Goal: Task Accomplishment & Management: Use online tool/utility

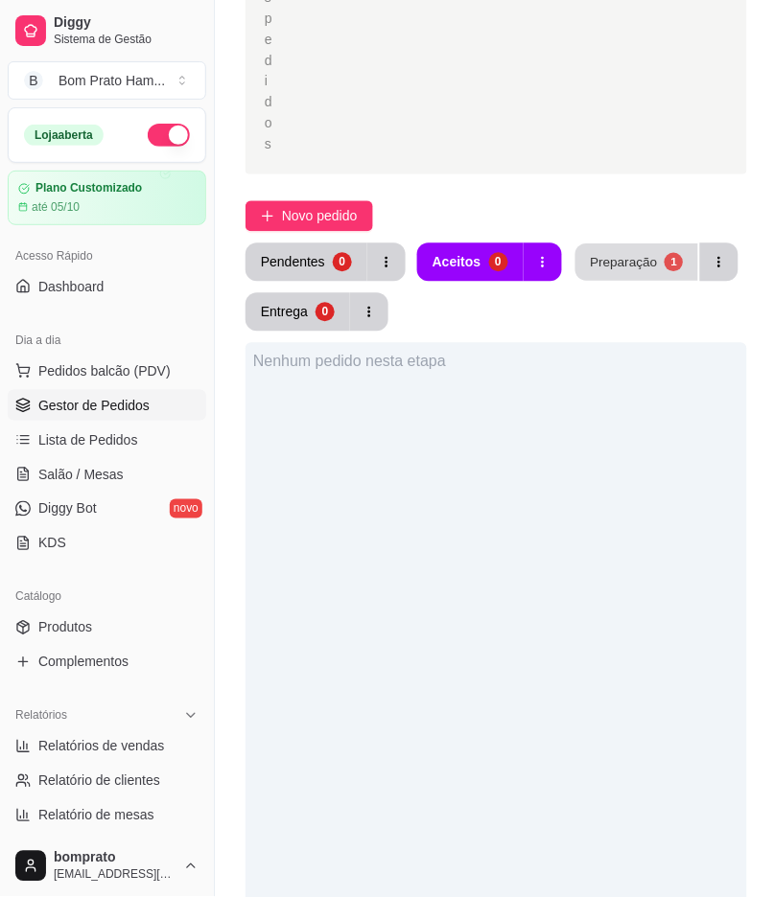
click at [616, 253] on div "Preparação" at bounding box center [623, 262] width 67 height 18
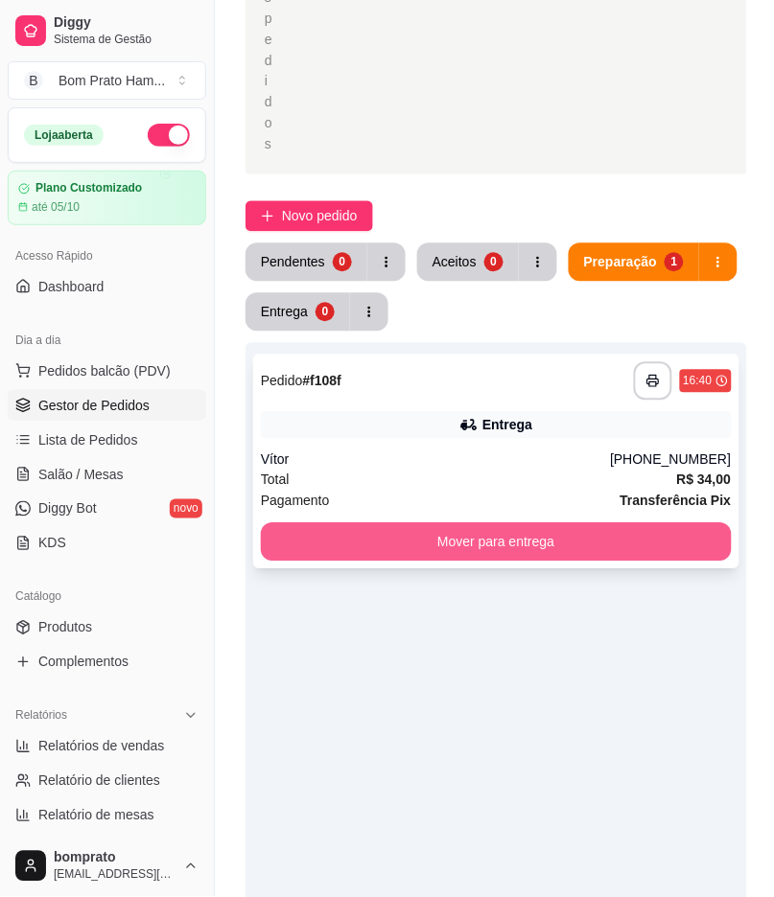
click at [615, 523] on button "Mover para entrega" at bounding box center [496, 542] width 471 height 38
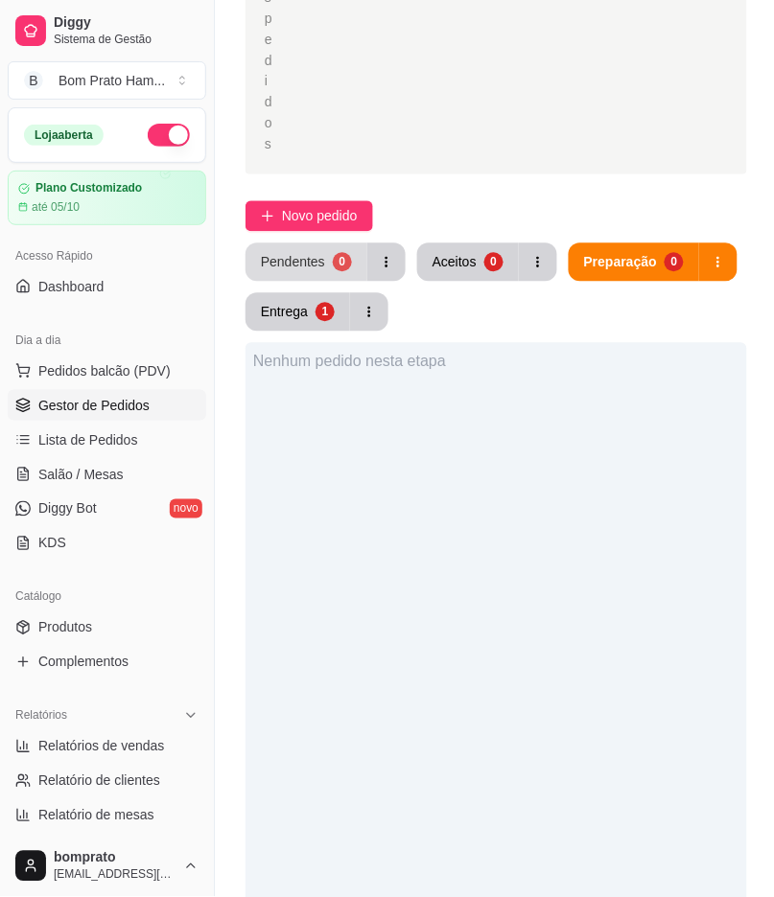
click at [340, 253] on div "0" at bounding box center [342, 262] width 19 height 19
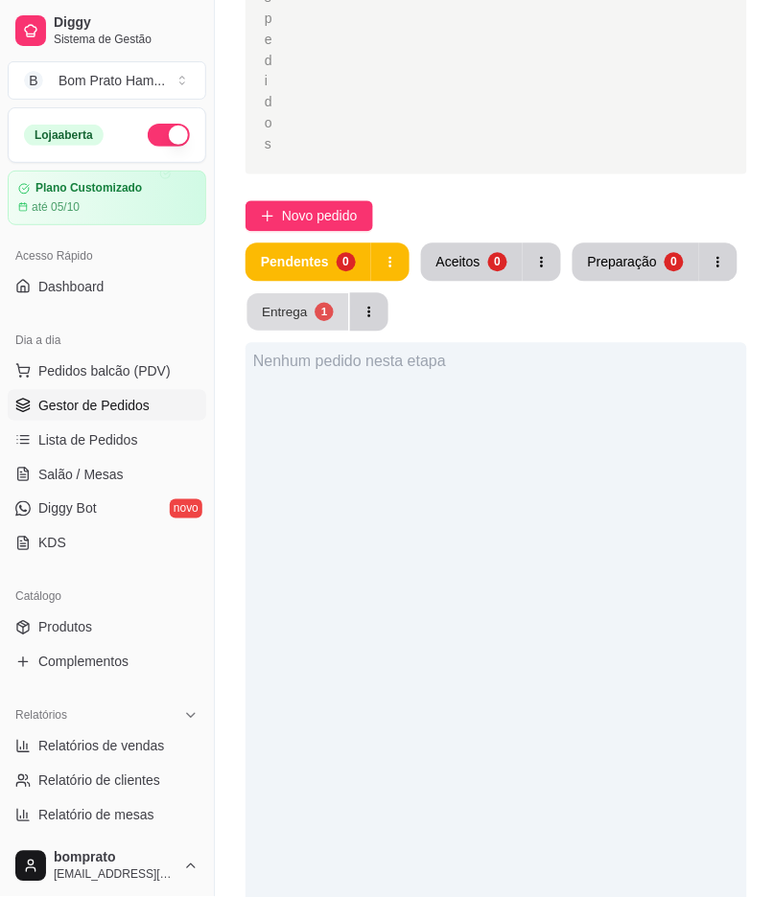
click at [320, 303] on div "1" at bounding box center [323, 312] width 18 height 18
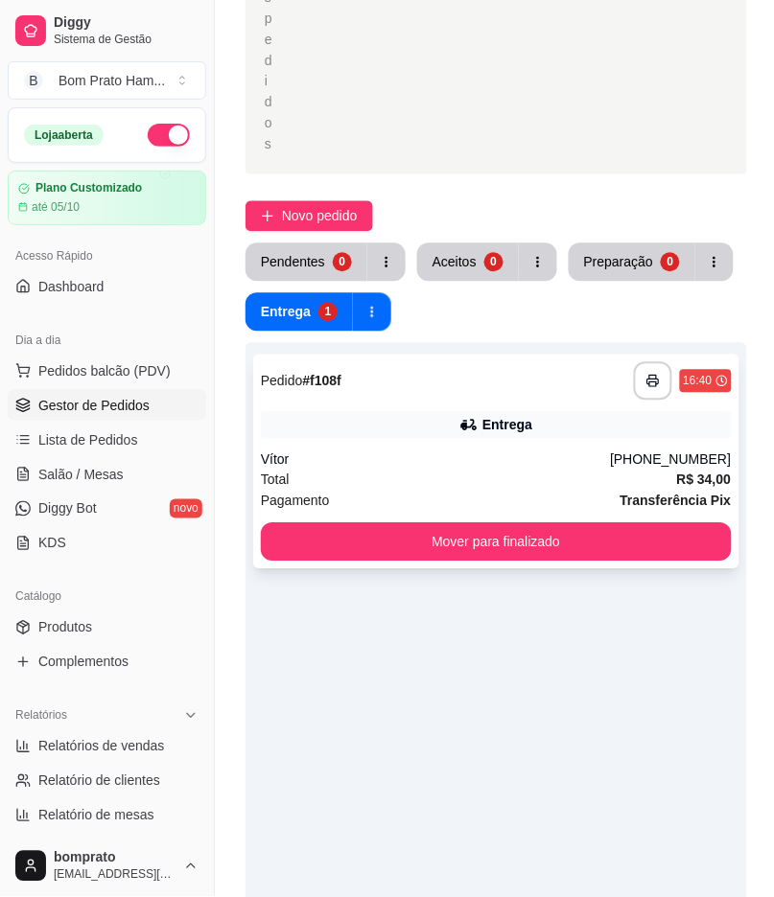
click at [475, 451] on div "Vítor" at bounding box center [436, 460] width 350 height 19
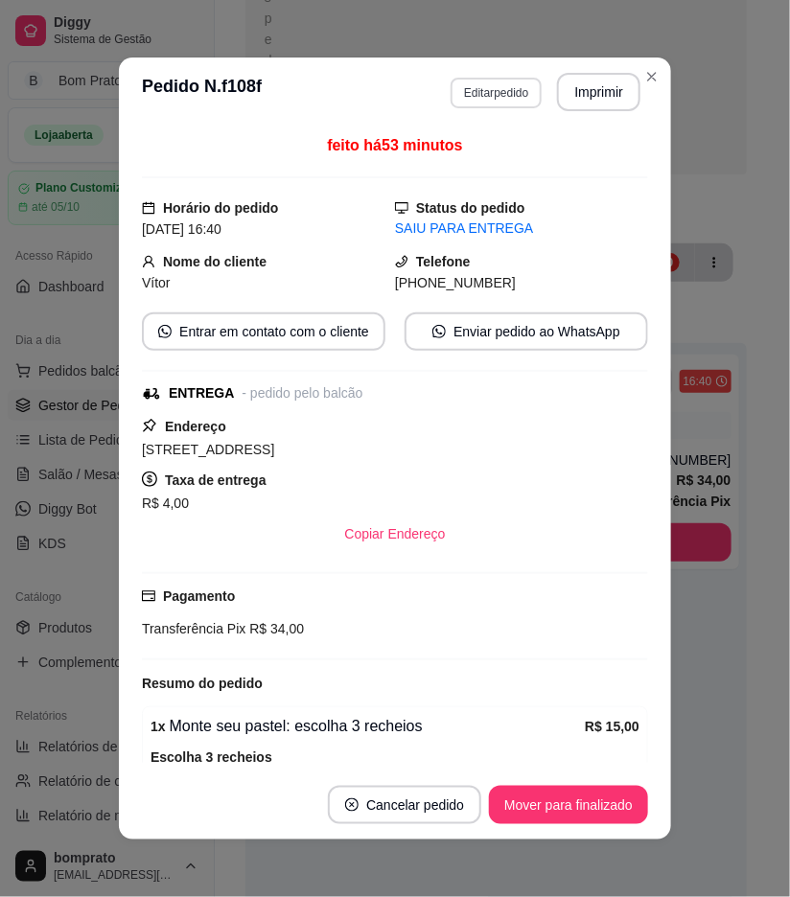
click at [479, 83] on button "Editar pedido" at bounding box center [496, 93] width 91 height 31
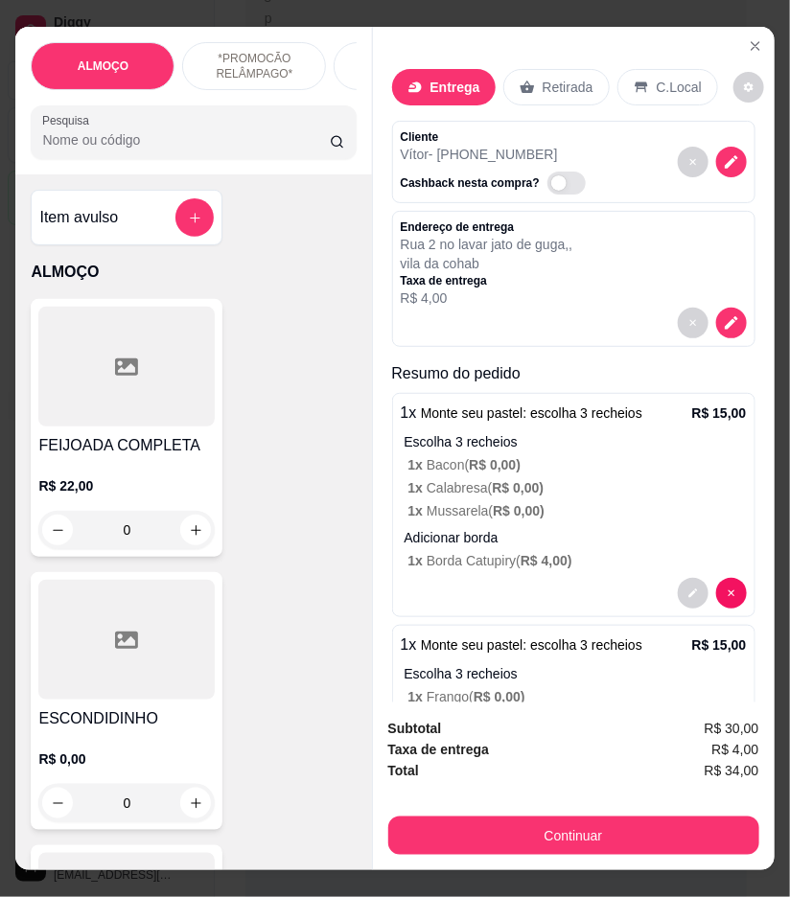
click at [723, 153] on icon "decrease-product-quantity" at bounding box center [731, 161] width 17 height 17
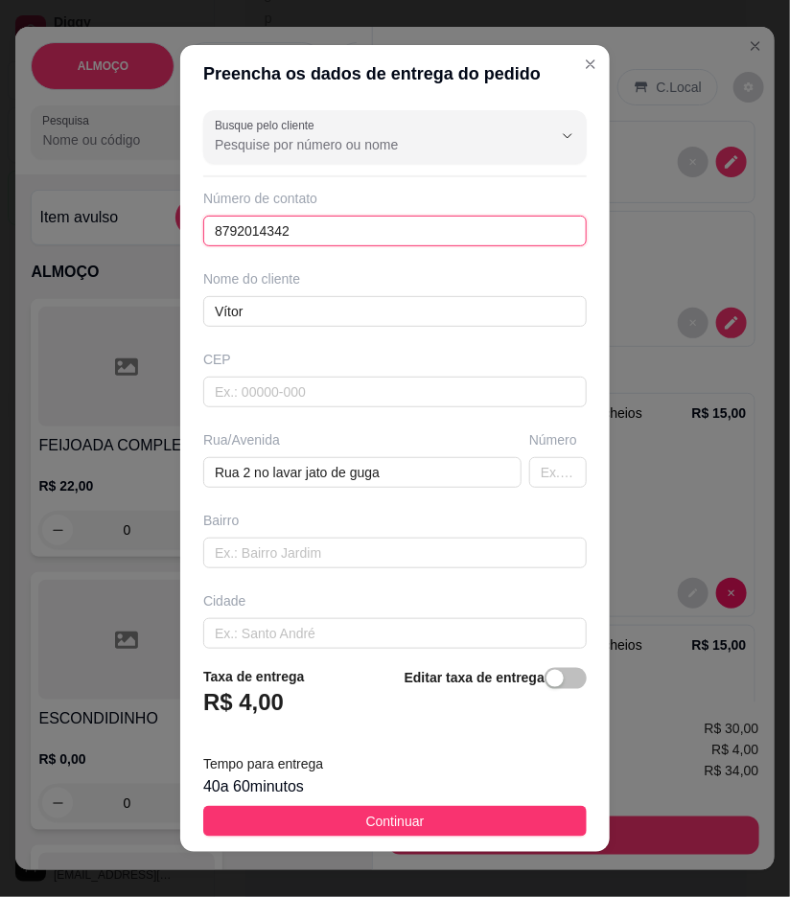
drag, startPoint x: 317, startPoint y: 226, endPoint x: 44, endPoint y: 199, distance: 274.5
click at [106, 221] on div "Preencha os dados de entrega do pedido Busque pelo cliente Número de contato 87…" at bounding box center [395, 448] width 790 height 897
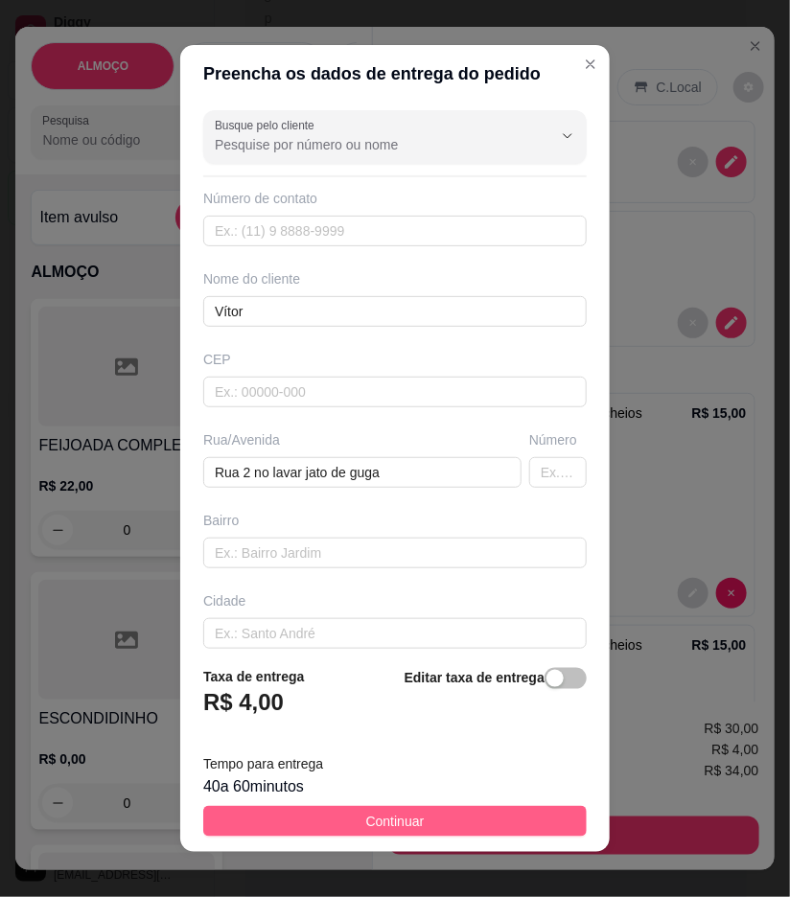
click at [468, 832] on button "Continuar" at bounding box center [394, 821] width 383 height 31
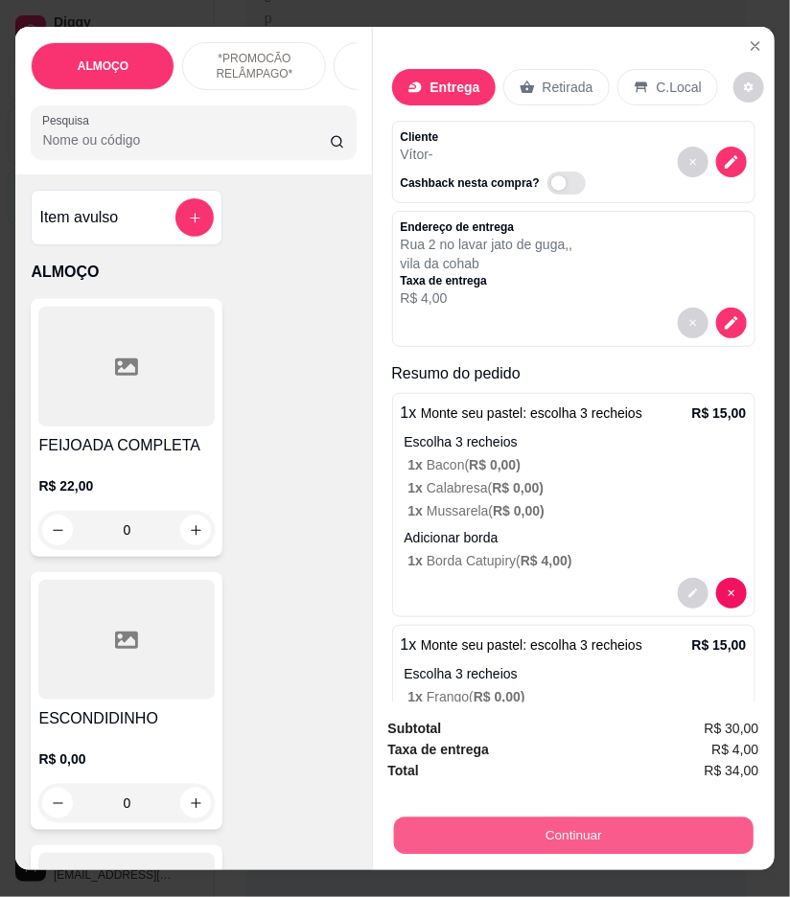
click at [614, 826] on button "Continuar" at bounding box center [573, 836] width 360 height 37
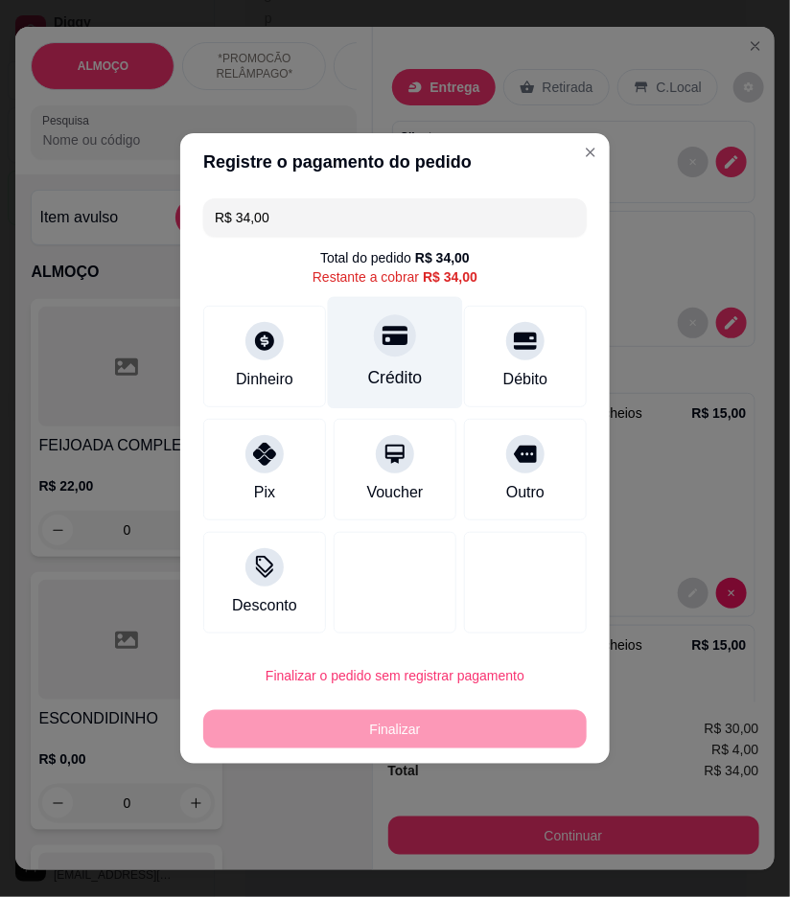
click at [407, 336] on div "Crédito" at bounding box center [395, 353] width 135 height 112
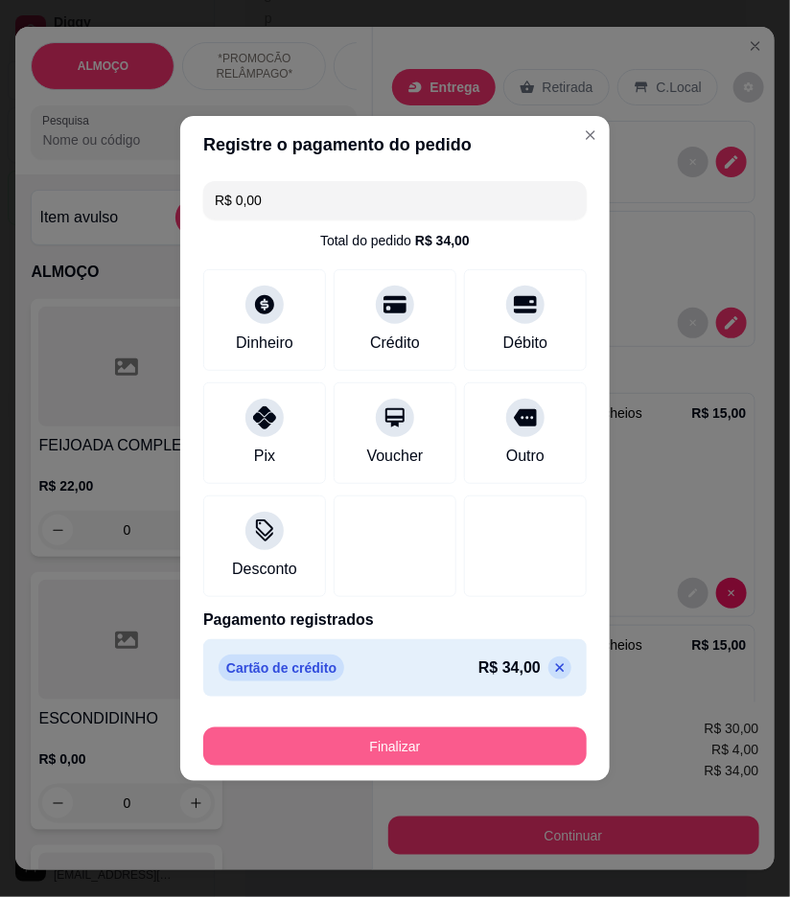
click at [520, 758] on button "Finalizar" at bounding box center [394, 747] width 383 height 38
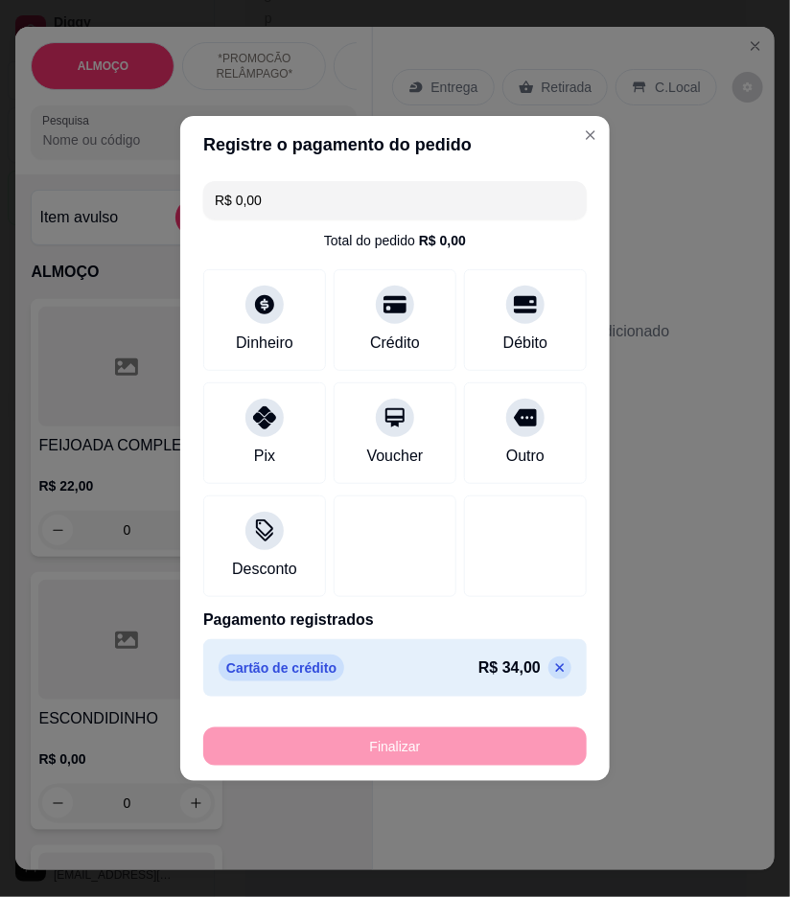
type input "-R$ 34,00"
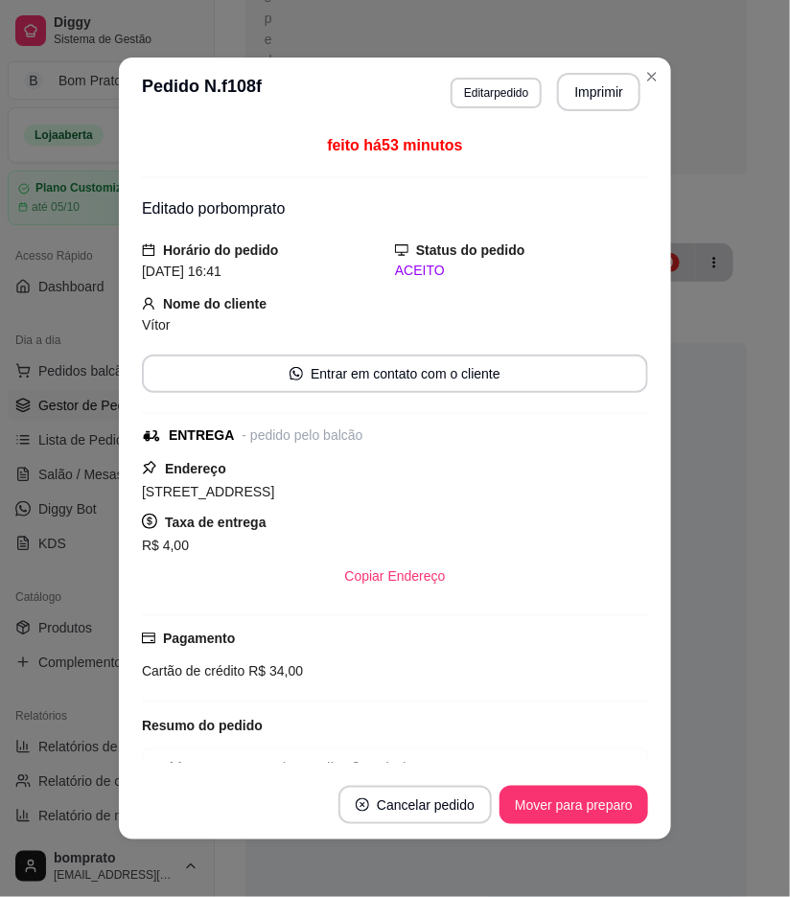
scroll to position [4, 0]
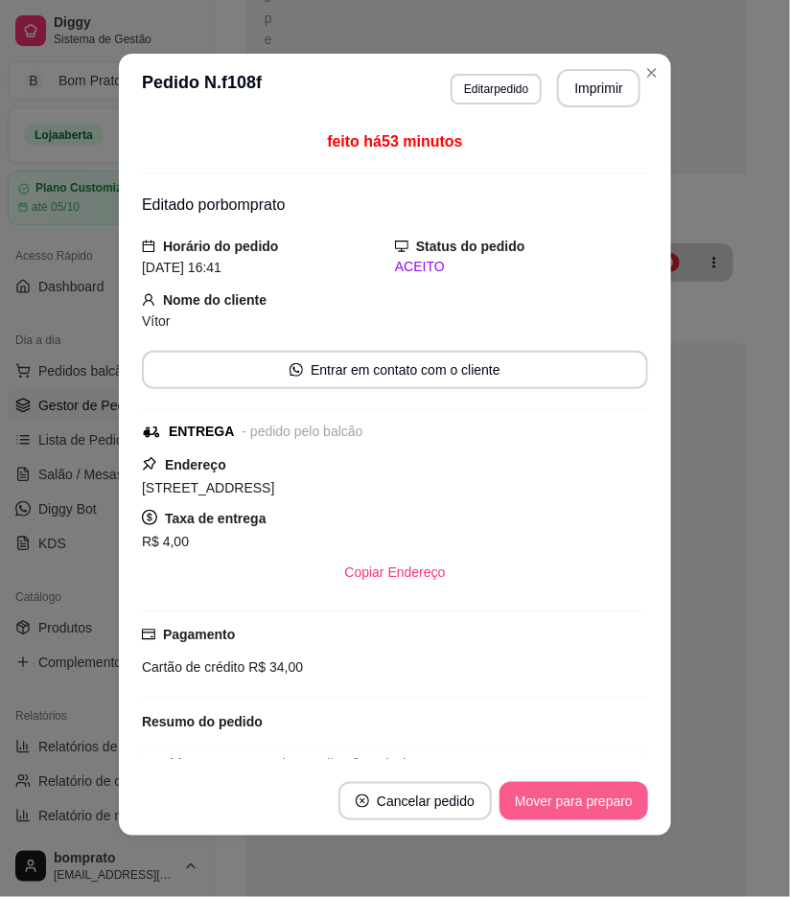
click at [586, 810] on button "Mover para preparo" at bounding box center [573, 801] width 149 height 38
click at [586, 810] on button "Mover para entrega" at bounding box center [574, 801] width 148 height 38
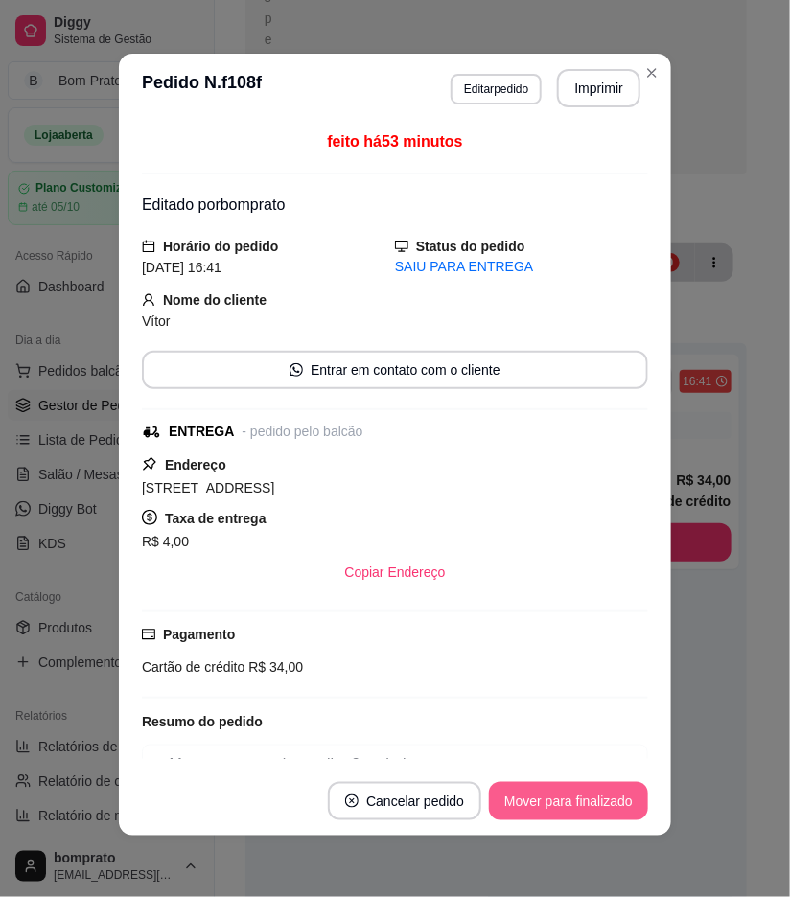
click at [586, 810] on button "Mover para finalizado" at bounding box center [568, 801] width 159 height 38
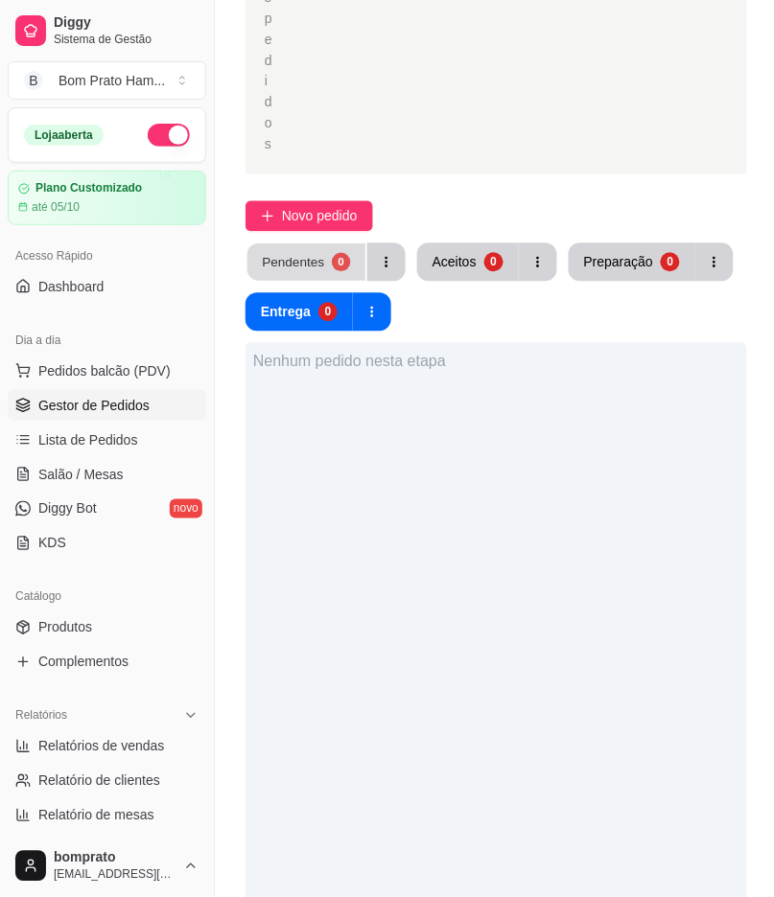
click at [353, 244] on button "Pendentes 0" at bounding box center [306, 262] width 118 height 37
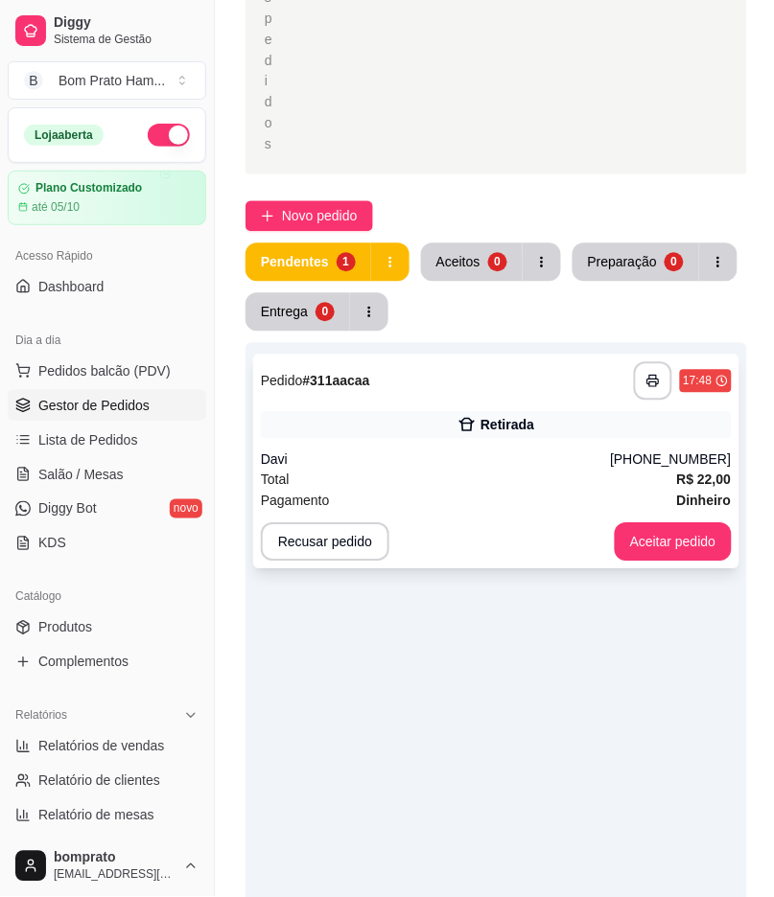
click at [564, 412] on div "Retirada" at bounding box center [496, 425] width 471 height 27
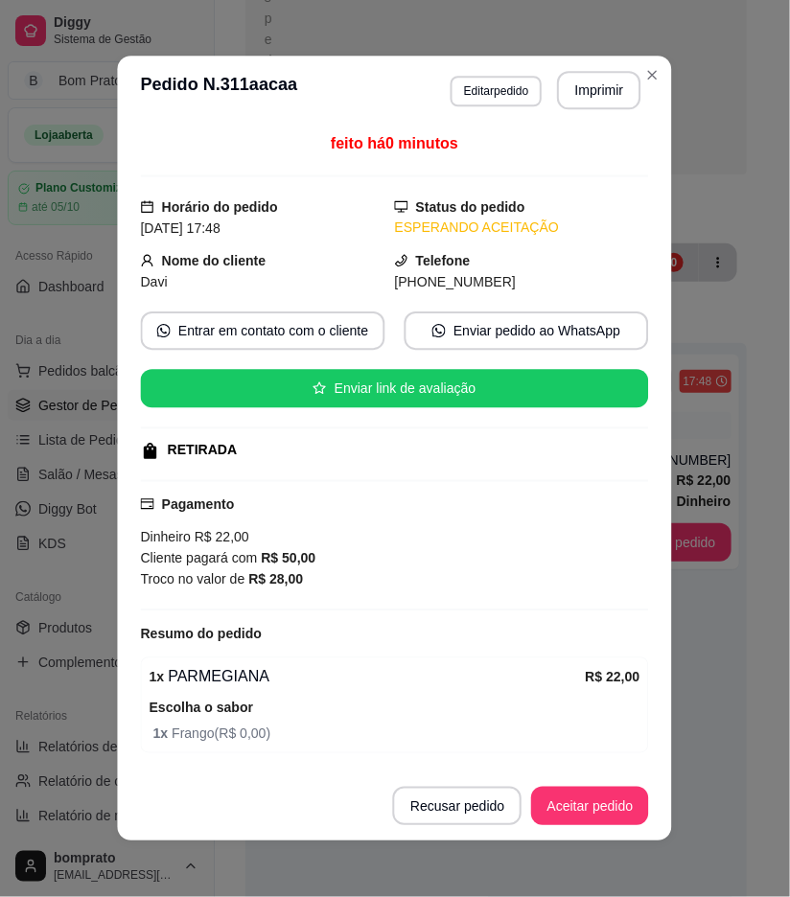
scroll to position [65, 0]
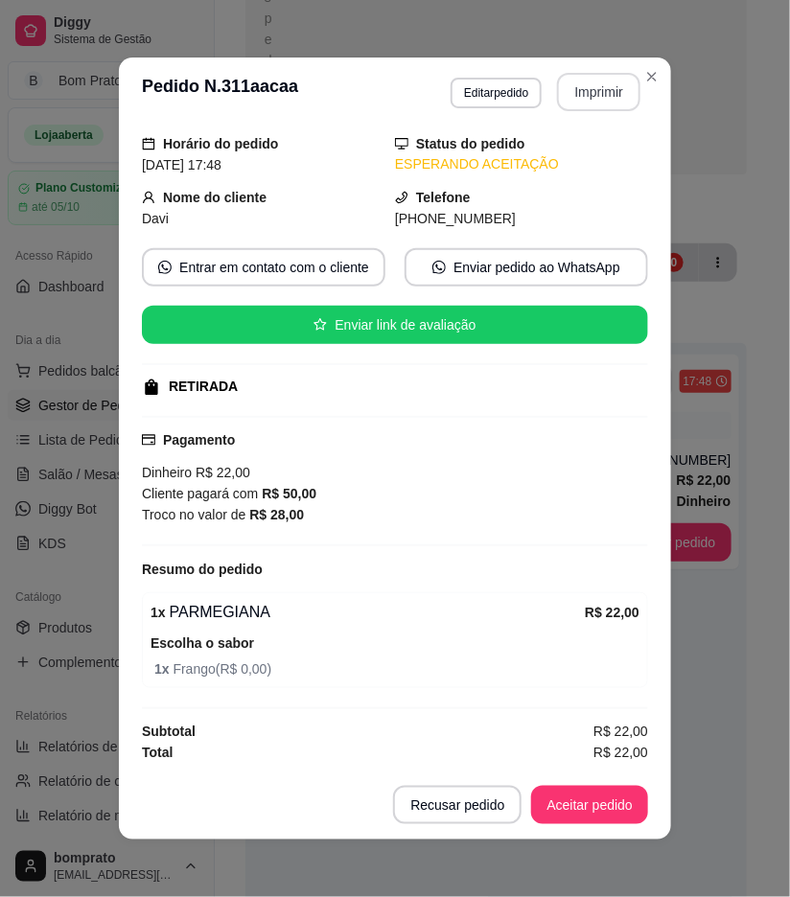
click at [573, 87] on button "Imprimir" at bounding box center [598, 92] width 83 height 38
click at [621, 797] on button "Aceitar pedido" at bounding box center [589, 805] width 117 height 38
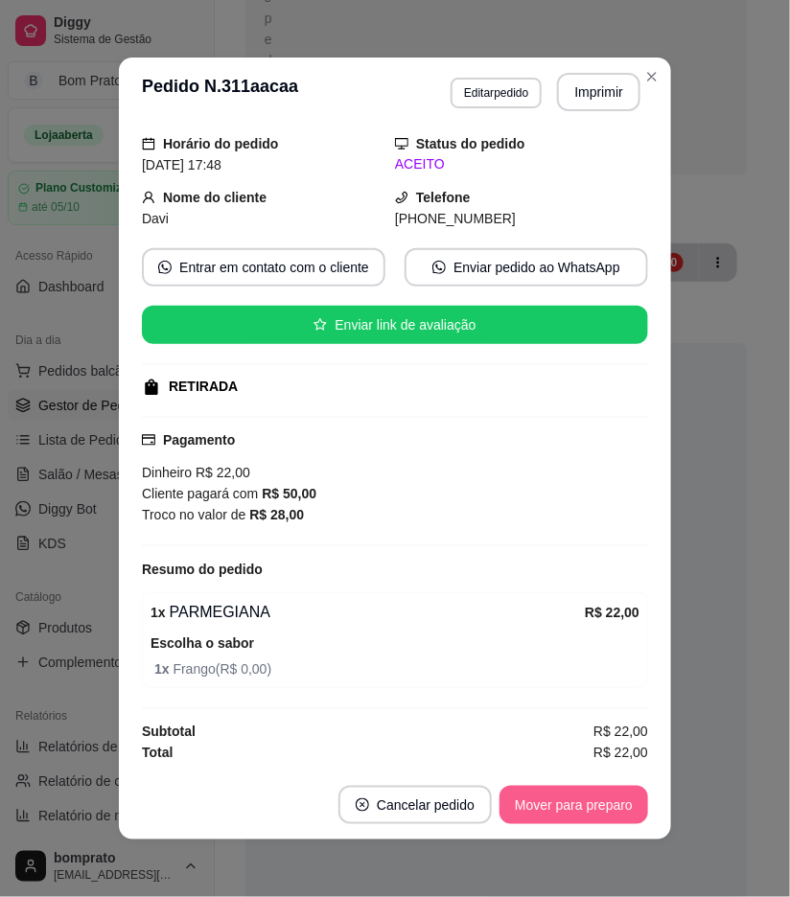
click at [615, 802] on button "Mover para preparo" at bounding box center [573, 805] width 149 height 38
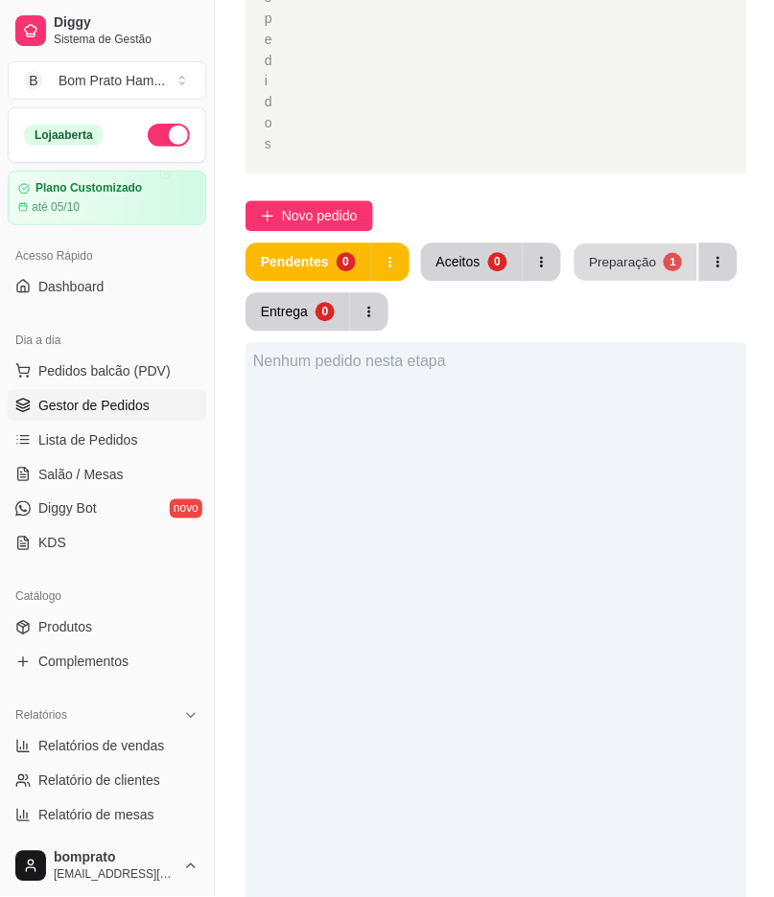
click at [631, 244] on button "Preparação 1" at bounding box center [635, 262] width 123 height 37
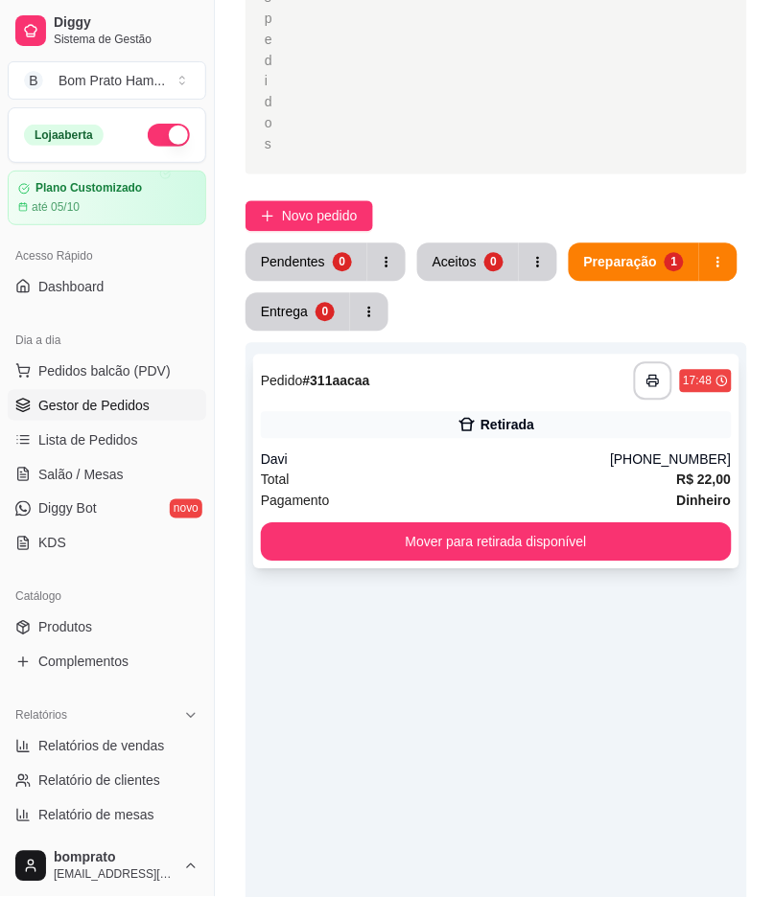
click at [492, 378] on div "**********" at bounding box center [496, 462] width 486 height 215
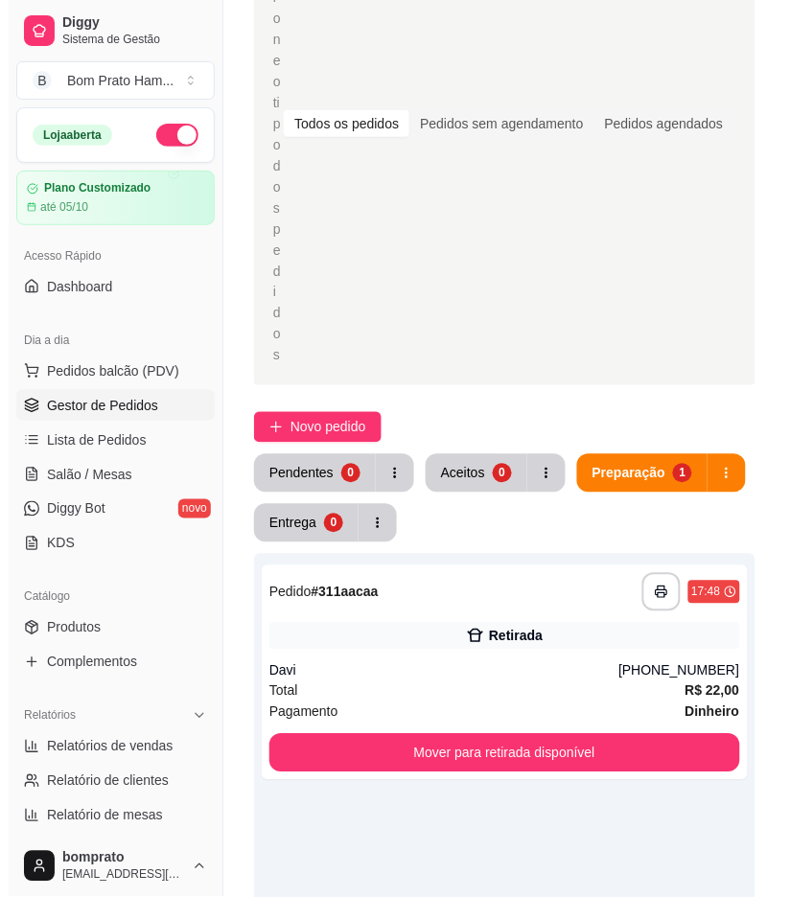
scroll to position [213, 0]
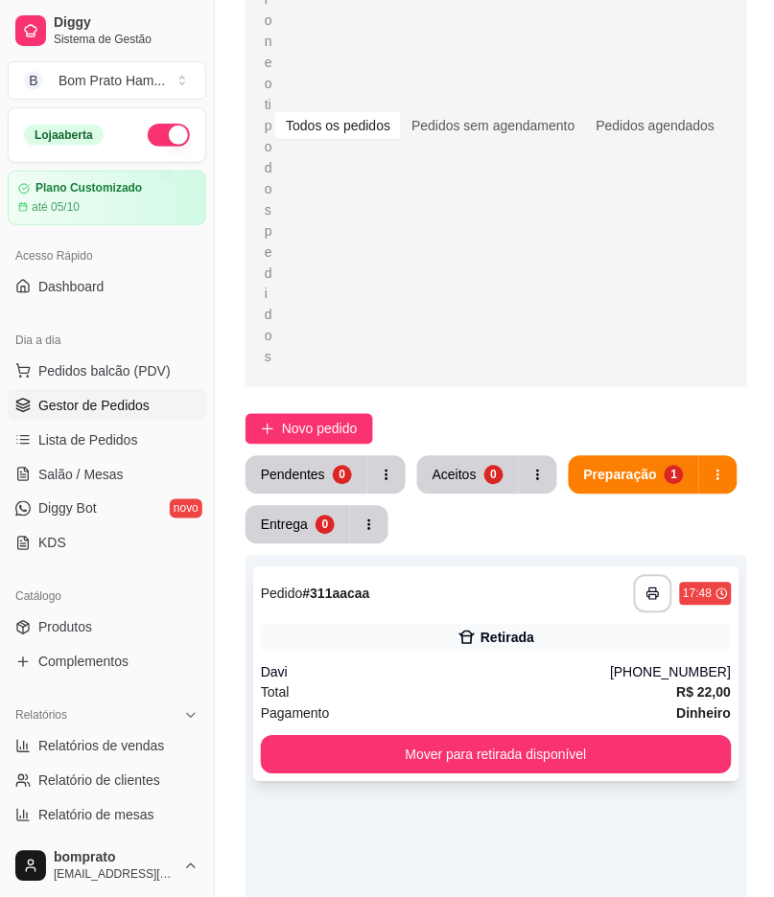
click at [506, 663] on div "Davi" at bounding box center [436, 672] width 350 height 19
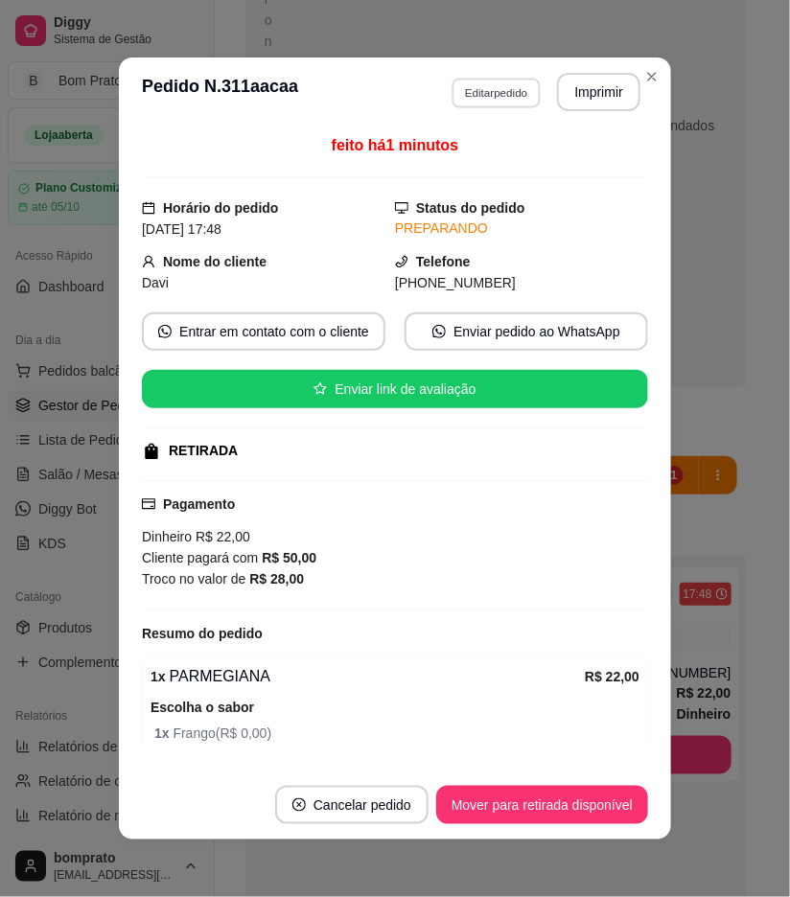
click at [474, 92] on button "Editar pedido" at bounding box center [496, 93] width 89 height 30
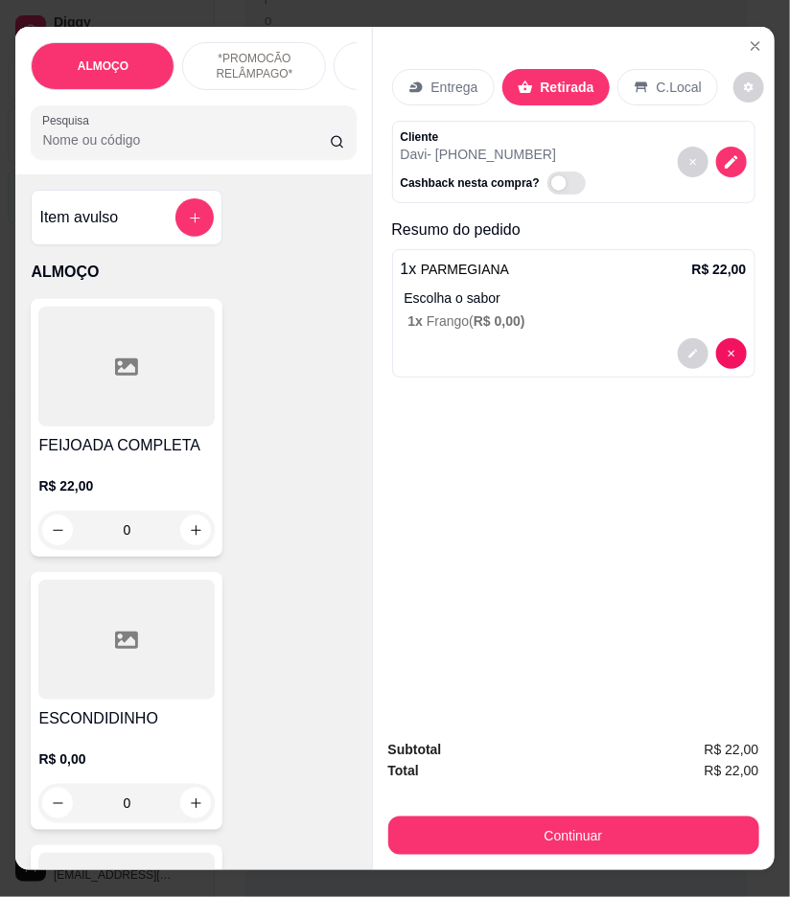
click at [730, 166] on button "decrease-product-quantity" at bounding box center [731, 162] width 31 height 31
click at [748, 38] on icon "Close" at bounding box center [755, 45] width 15 height 15
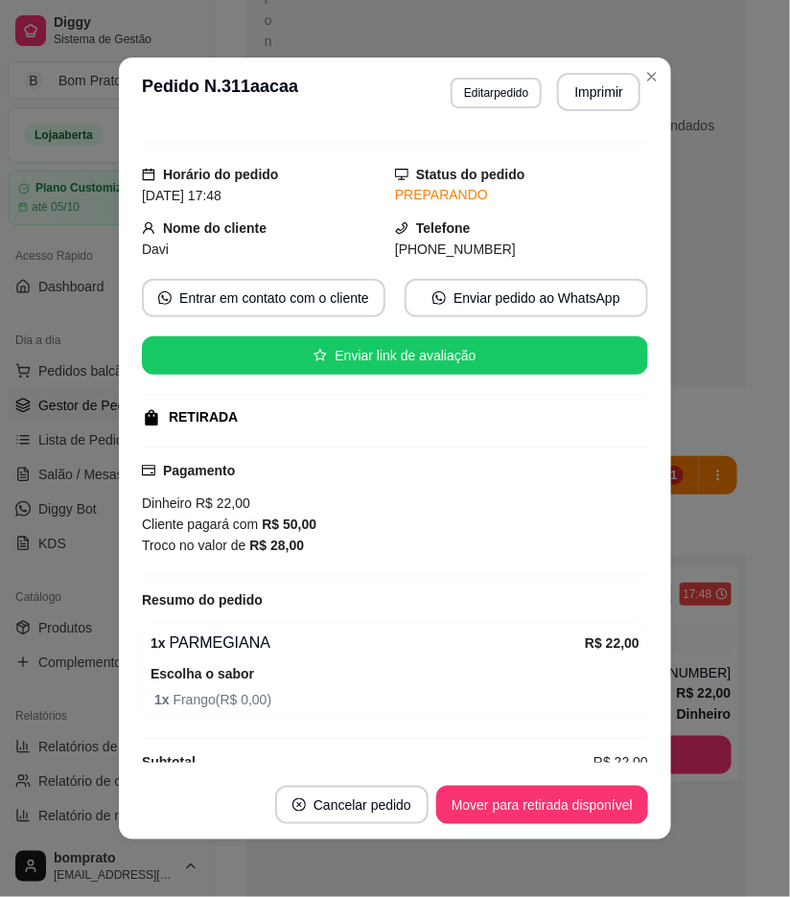
scroll to position [65, 0]
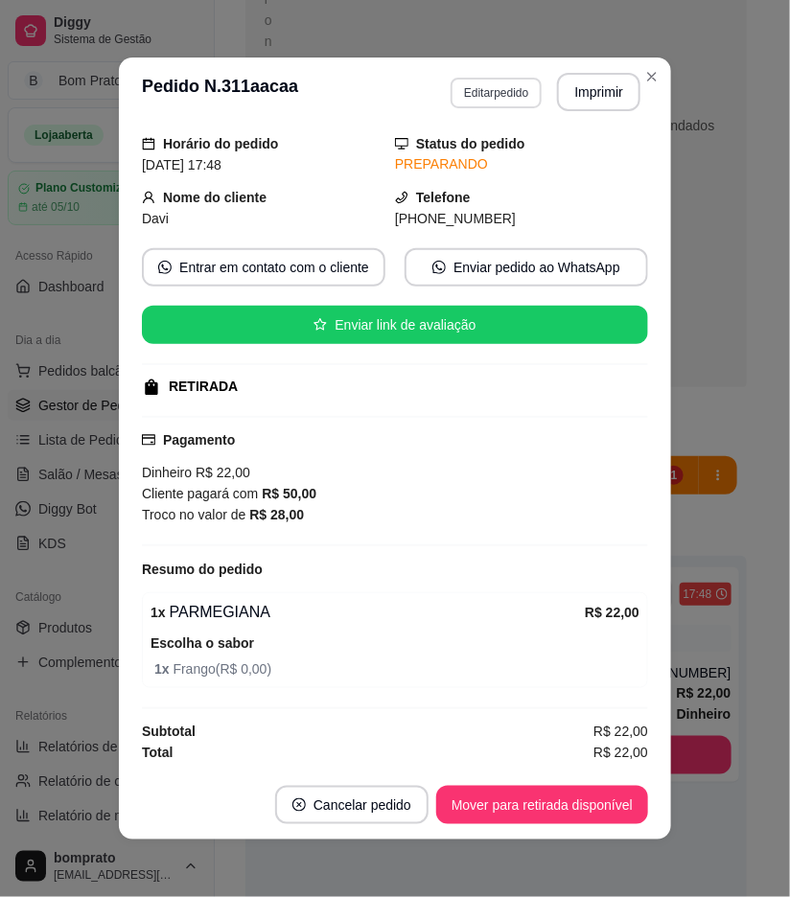
click at [512, 101] on button "Editar pedido" at bounding box center [496, 93] width 91 height 31
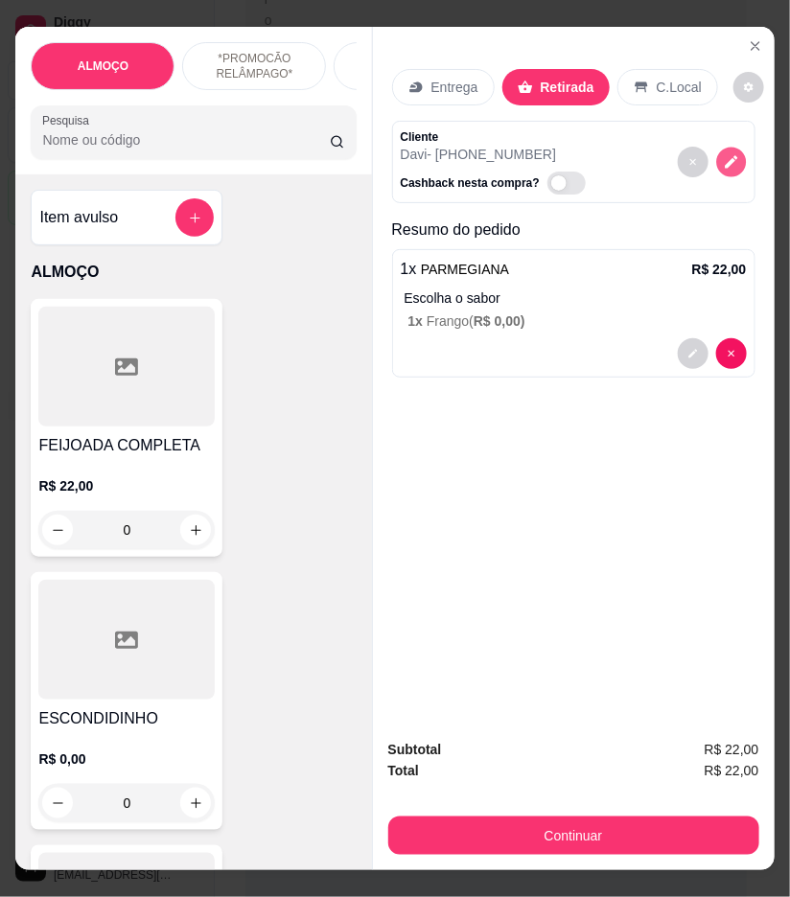
click at [716, 158] on button "decrease-product-quantity" at bounding box center [731, 163] width 30 height 30
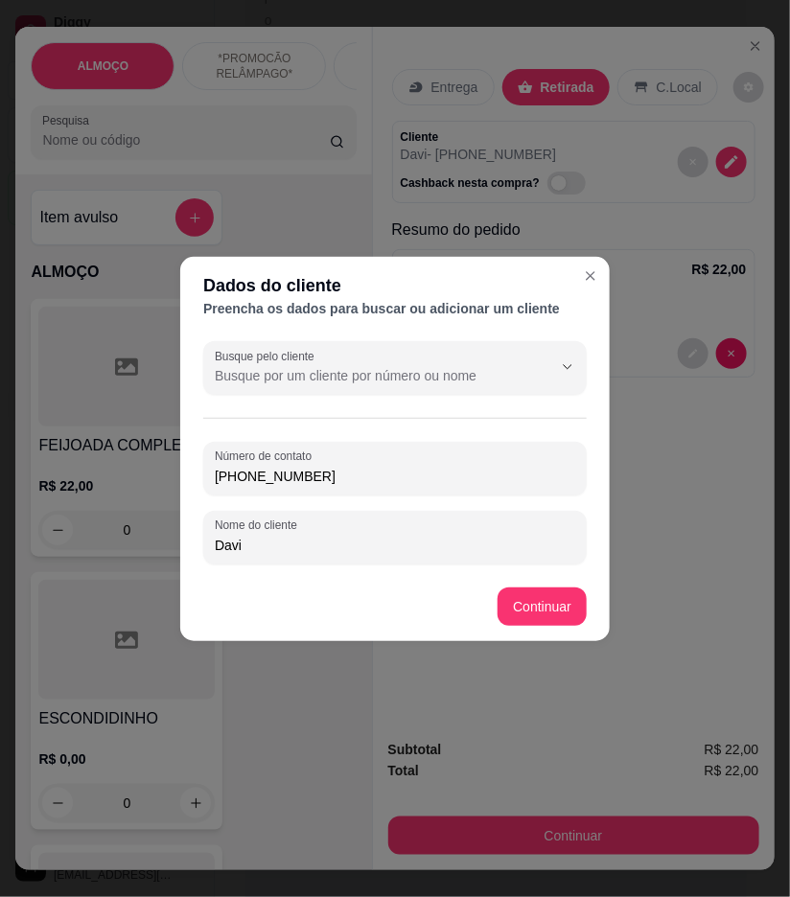
drag, startPoint x: 250, startPoint y: 474, endPoint x: 227, endPoint y: 463, distance: 25.3
click at [249, 474] on input "[PHONE_NUMBER]" at bounding box center [395, 476] width 360 height 19
type input "[PHONE_NUMBER]"
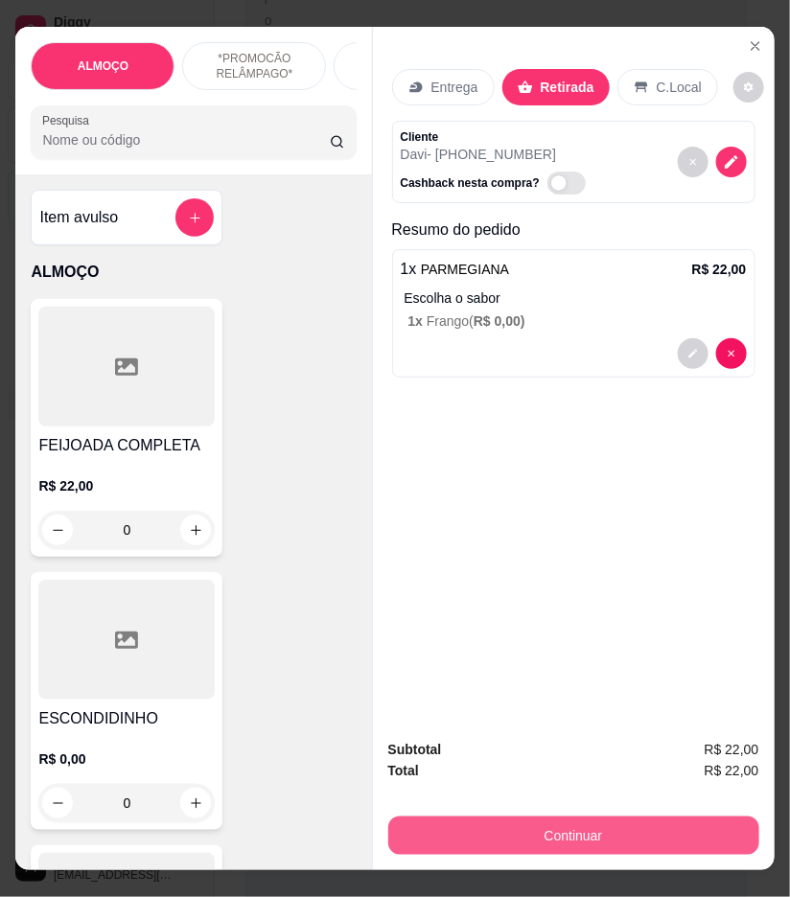
click at [604, 838] on button "Continuar" at bounding box center [573, 836] width 371 height 38
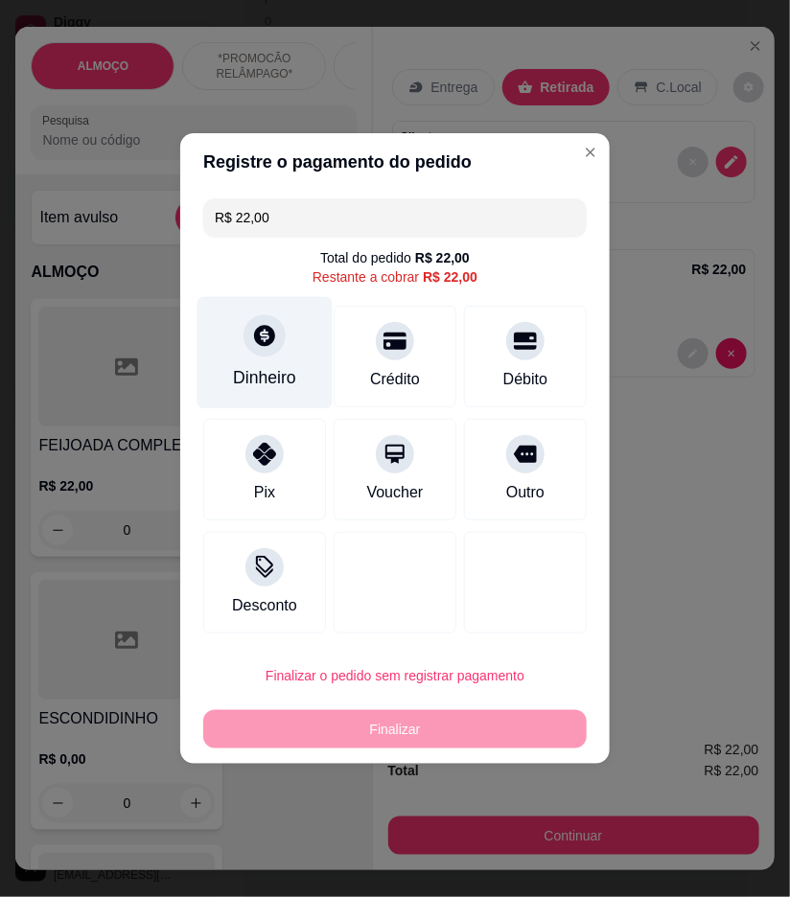
click at [255, 367] on div "Dinheiro" at bounding box center [264, 377] width 63 height 25
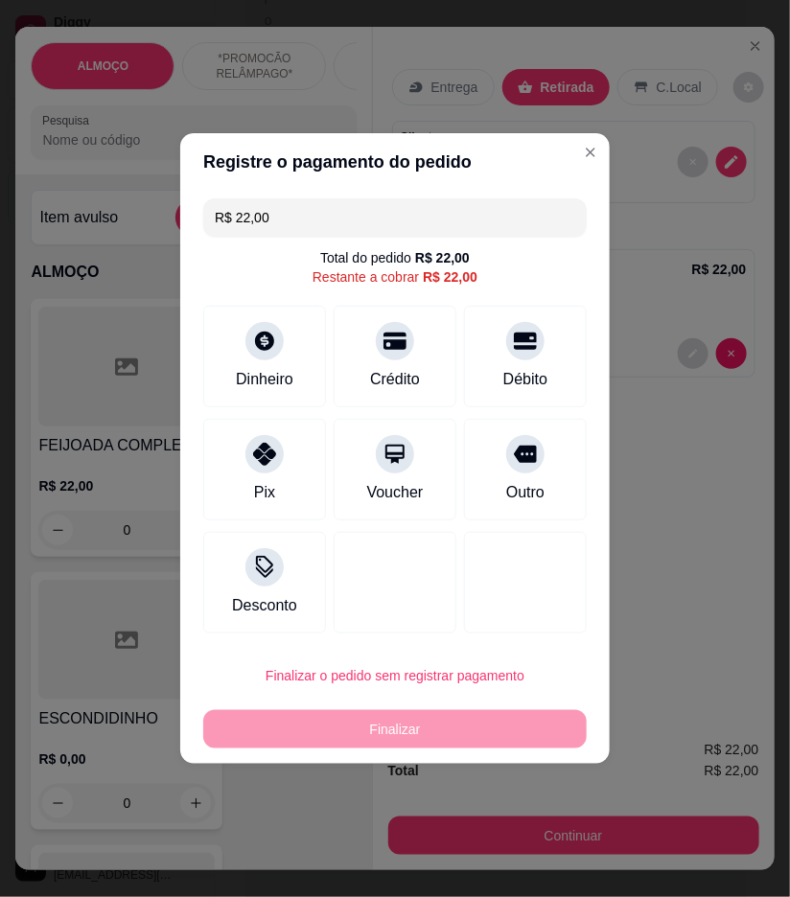
click at [418, 413] on input "0,00" at bounding box center [394, 430] width 383 height 38
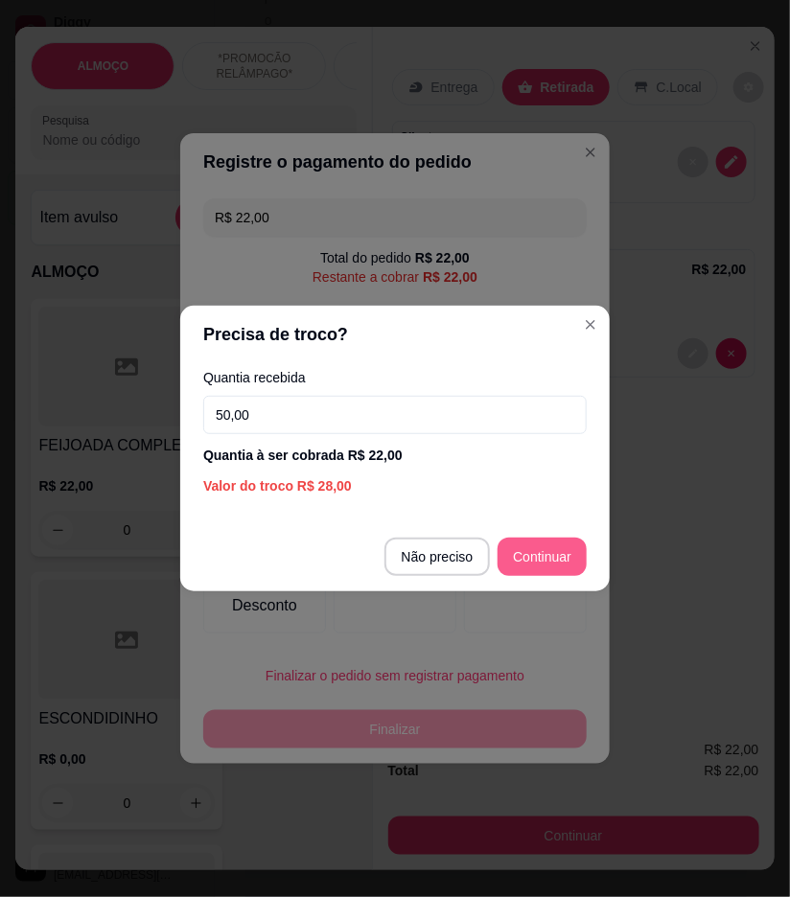
type input "50,00"
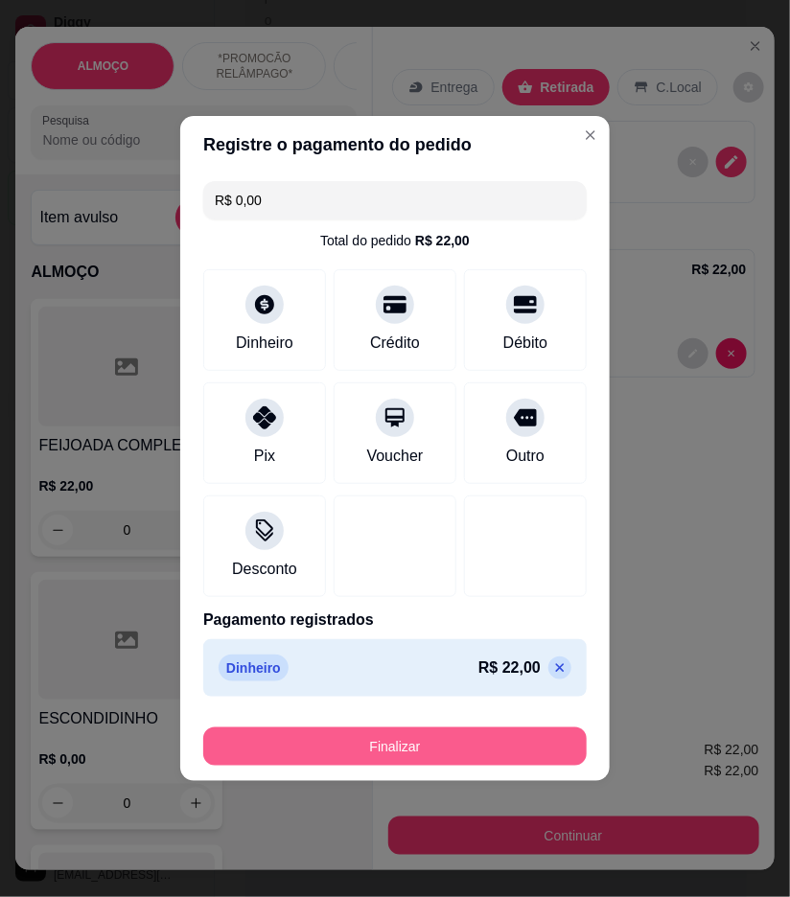
click at [552, 753] on button "Finalizar" at bounding box center [394, 747] width 383 height 38
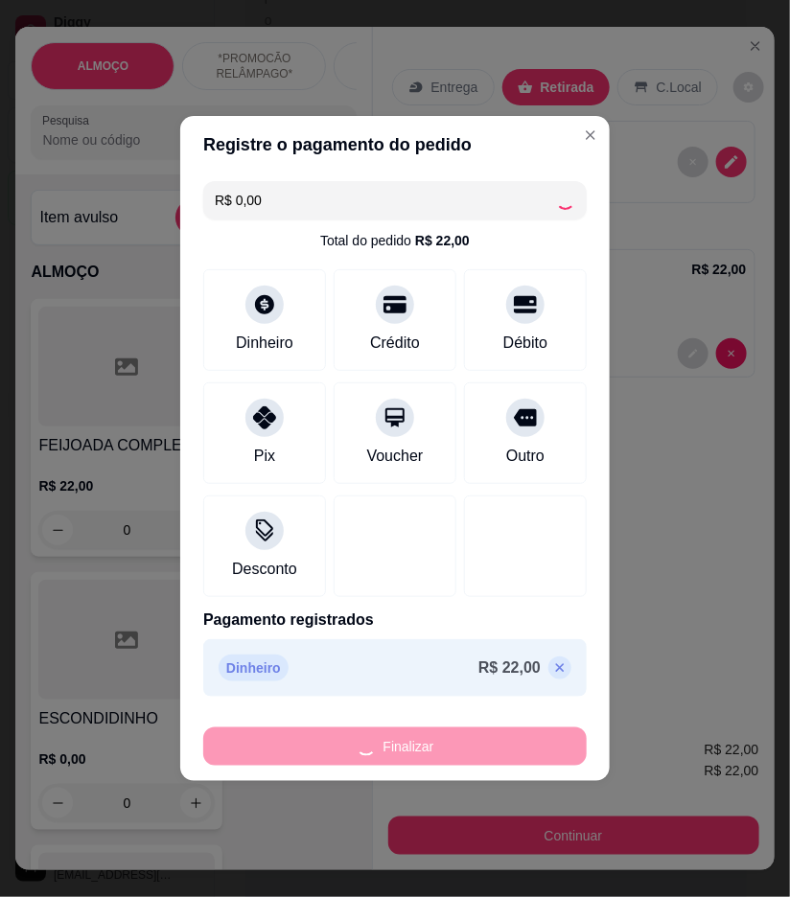
type input "-R$ 22,00"
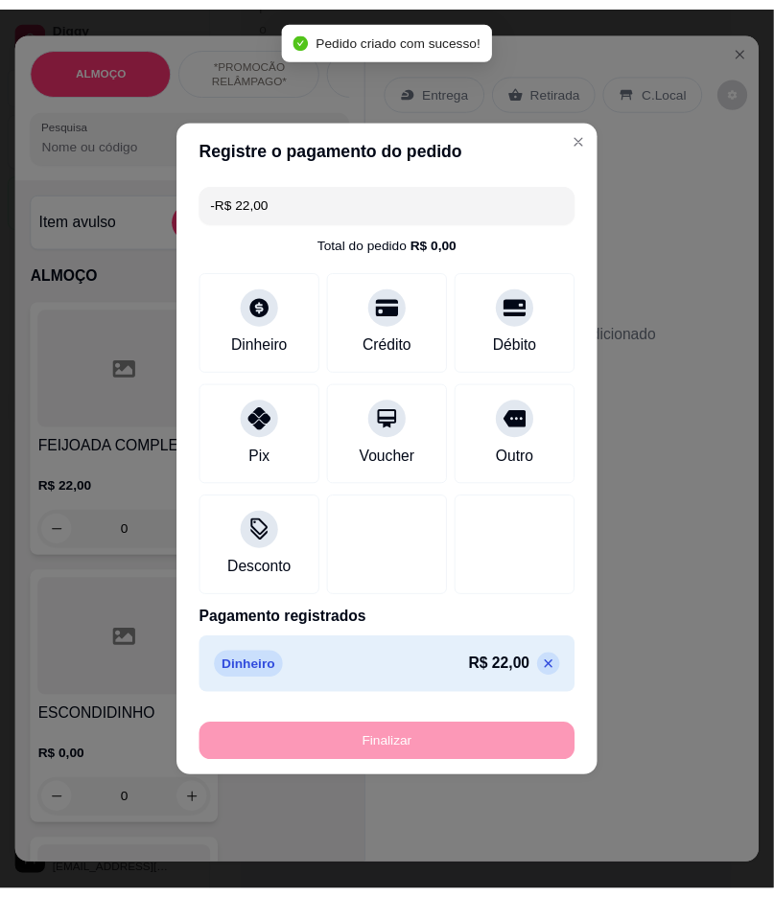
scroll to position [50, 0]
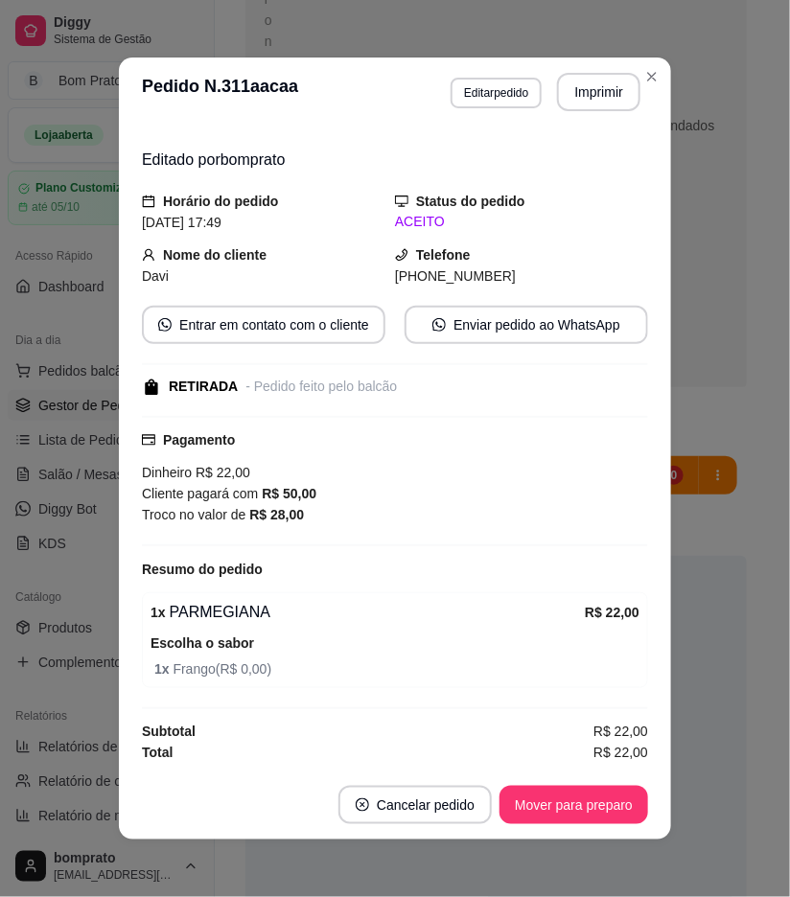
click at [609, 808] on button "Mover para preparo" at bounding box center [573, 805] width 149 height 38
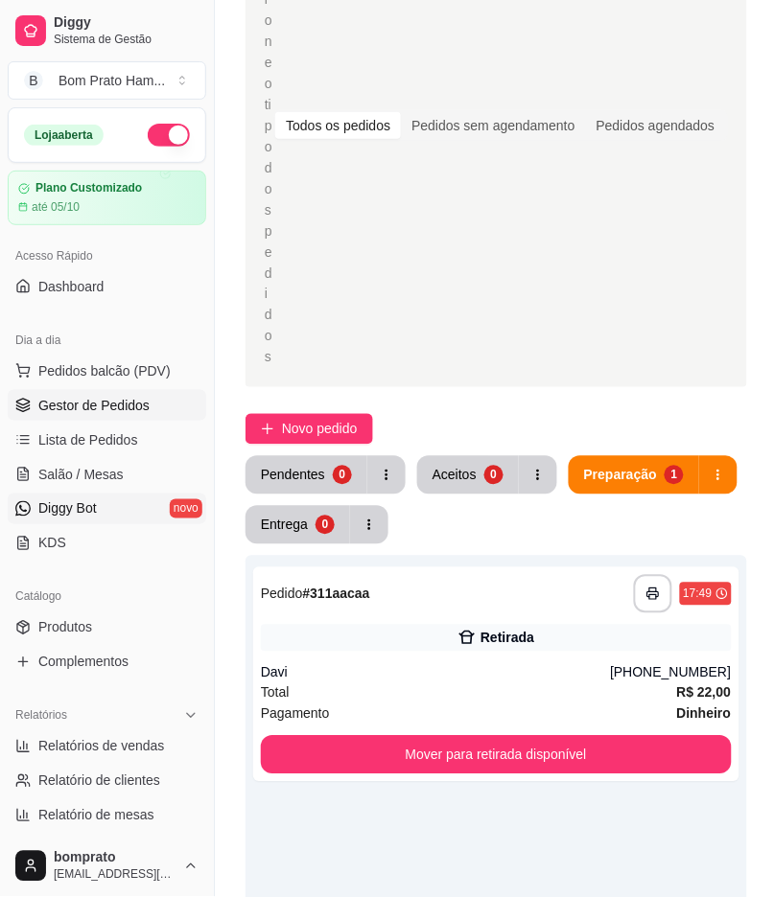
click at [96, 515] on span "Diggy Bot" at bounding box center [67, 508] width 58 height 19
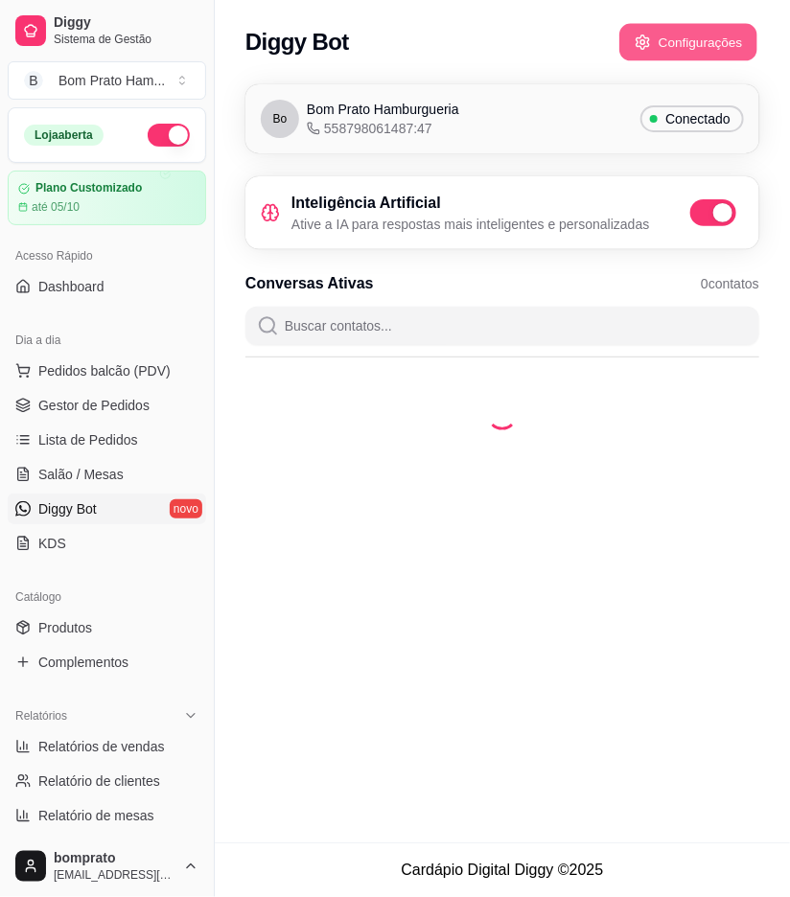
click at [742, 41] on button "Configurações" at bounding box center [688, 42] width 138 height 37
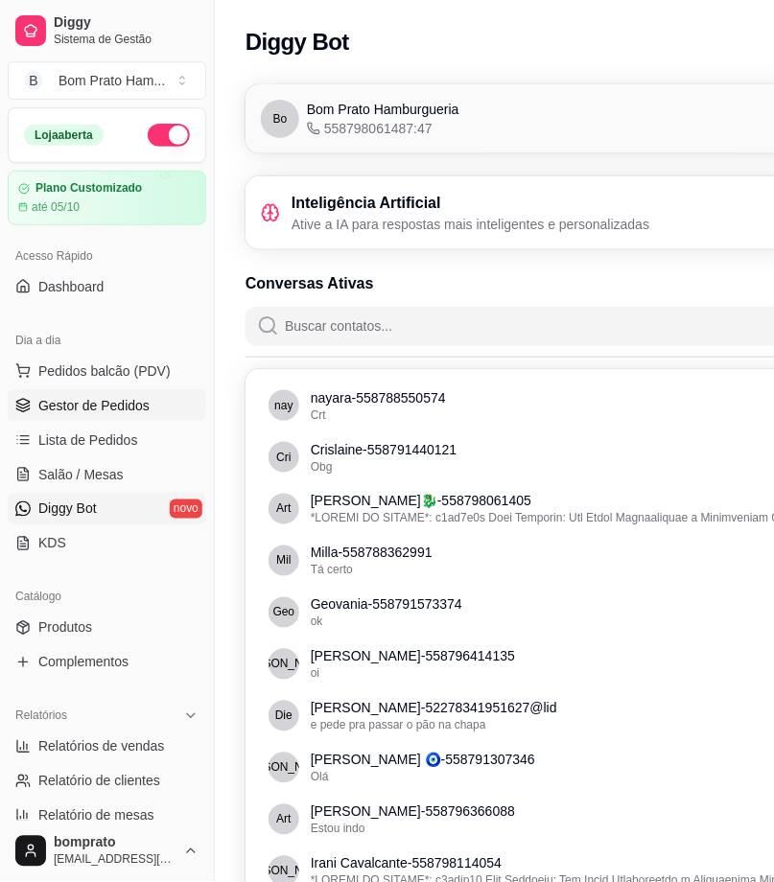
click at [137, 399] on span "Gestor de Pedidos" at bounding box center [93, 405] width 111 height 19
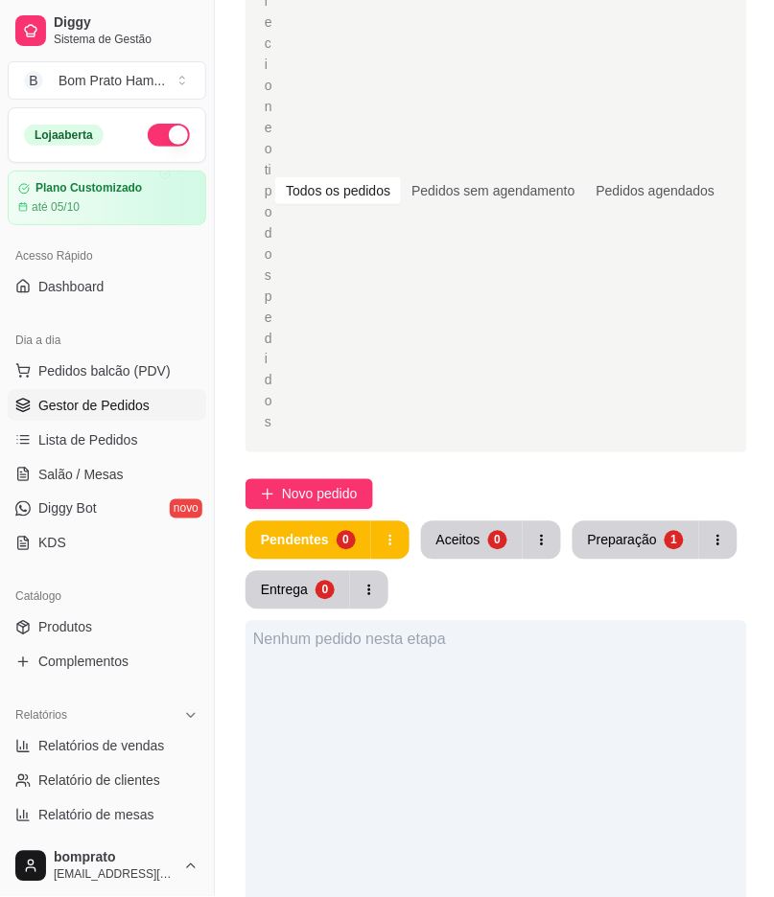
scroll to position [319, 0]
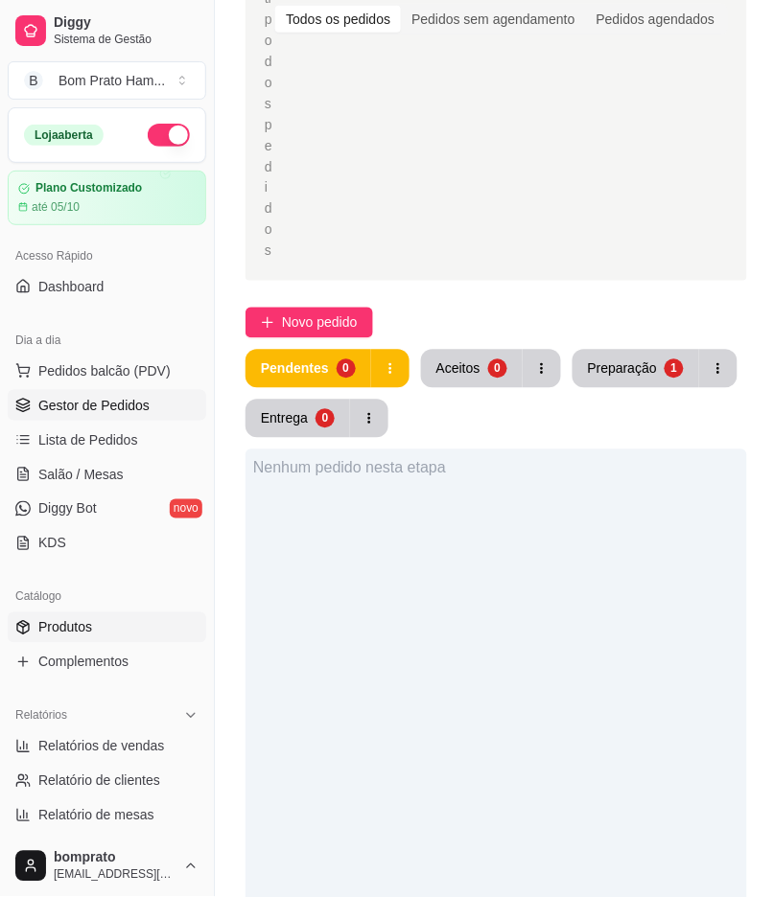
drag, startPoint x: 144, startPoint y: 629, endPoint x: 167, endPoint y: 590, distance: 45.5
click at [146, 629] on link "Produtos" at bounding box center [107, 628] width 198 height 31
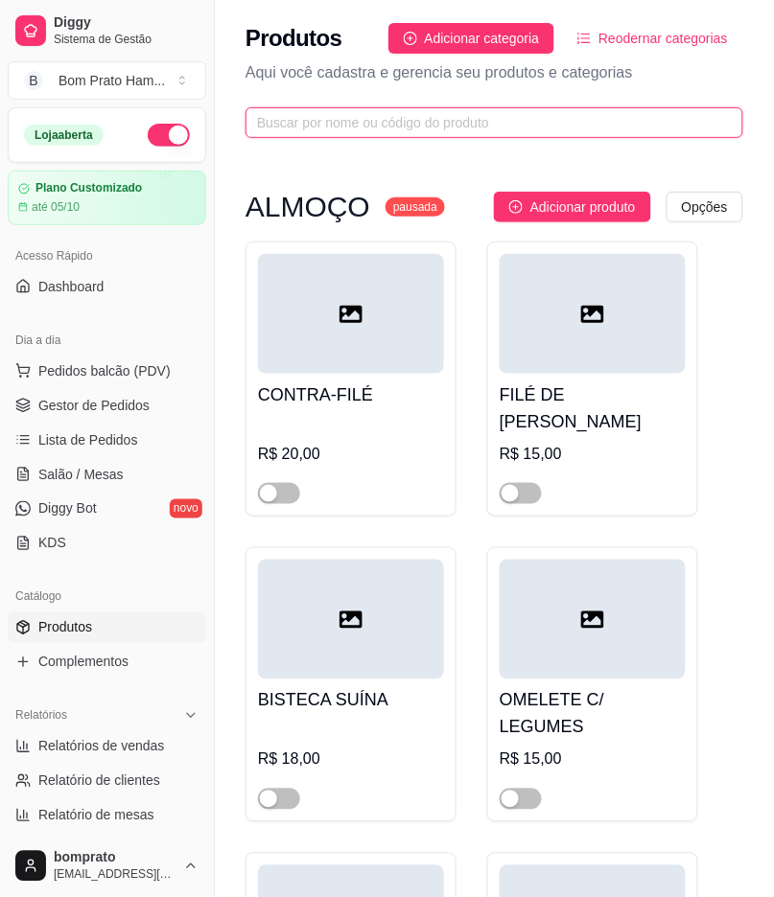
click at [376, 125] on input "text" at bounding box center [486, 122] width 459 height 21
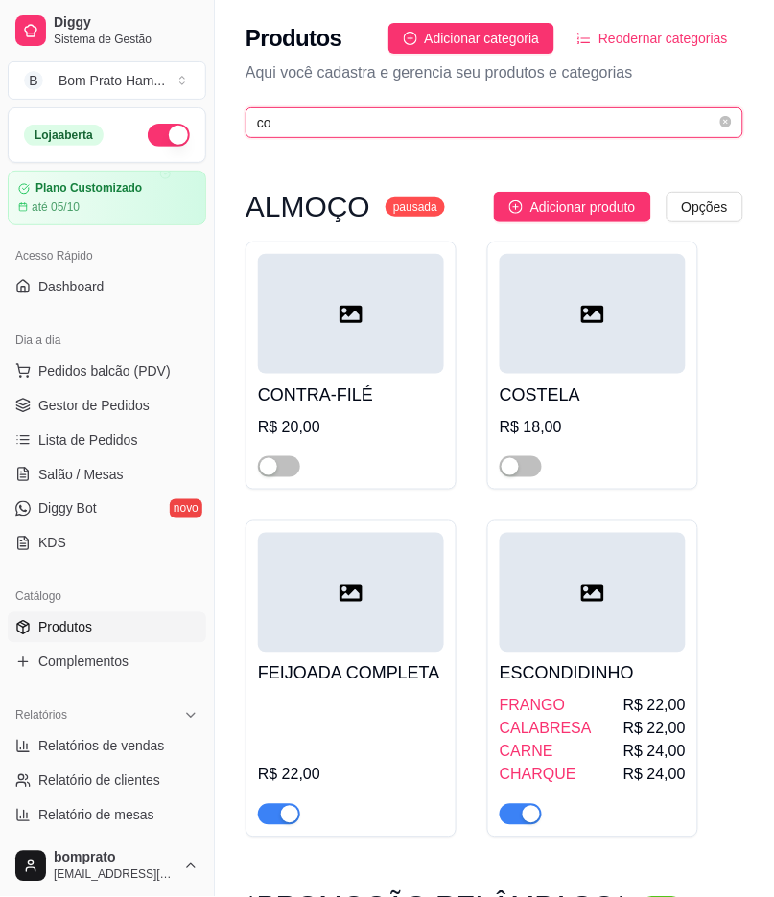
type input "com"
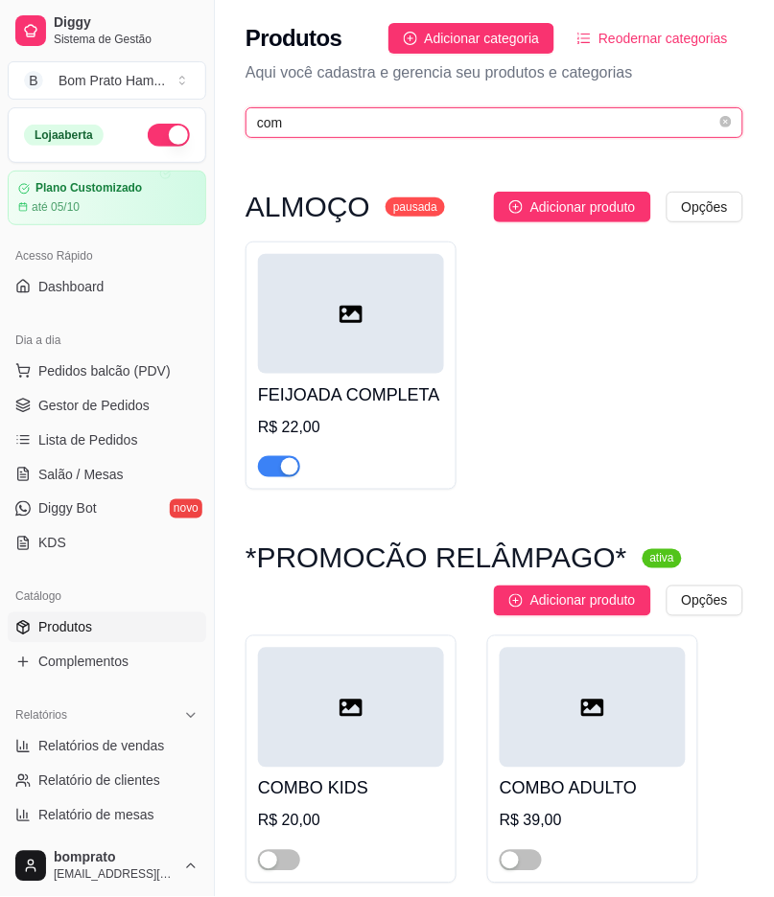
click at [715, 120] on input "com" at bounding box center [486, 122] width 459 height 21
click at [723, 122] on icon "close-circle" at bounding box center [726, 122] width 12 height 12
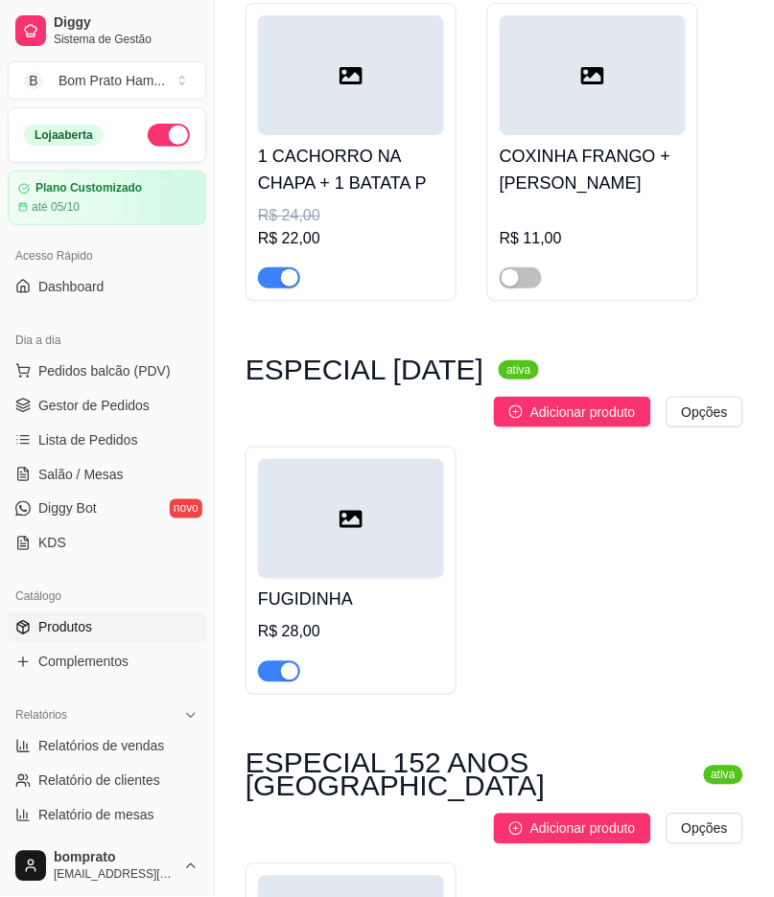
scroll to position [1065, 0]
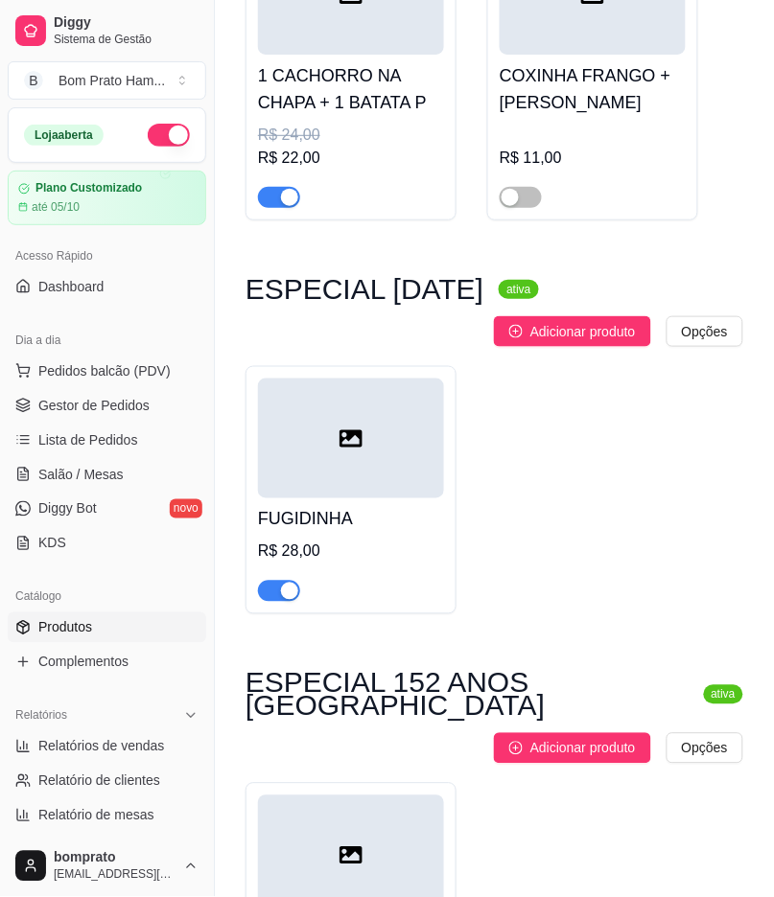
type input "ha"
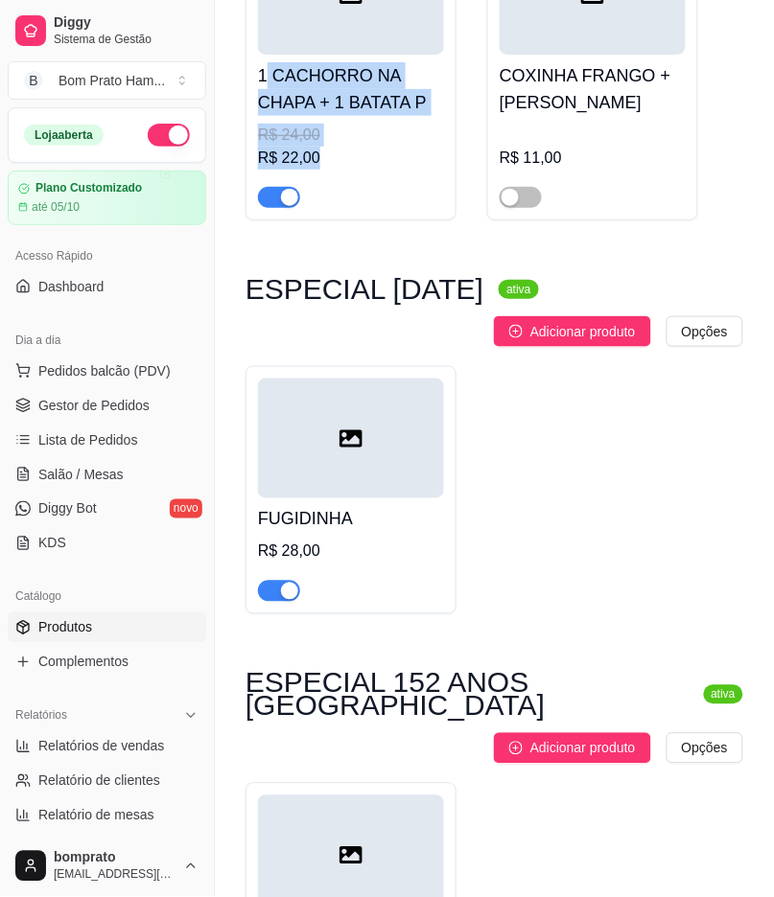
drag, startPoint x: 262, startPoint y: 79, endPoint x: 332, endPoint y: 158, distance: 106.0
click at [332, 158] on div "1 CACHORRO NA CHAPA + 1 BATATA P R$ 24,00 R$ 22,00" at bounding box center [351, 131] width 186 height 153
copy div "CACHORRO NA CHAPA + 1 BATATA P R$ 24,00 R$ 22,00"
click at [121, 393] on link "Gestor de Pedidos" at bounding box center [107, 405] width 198 height 31
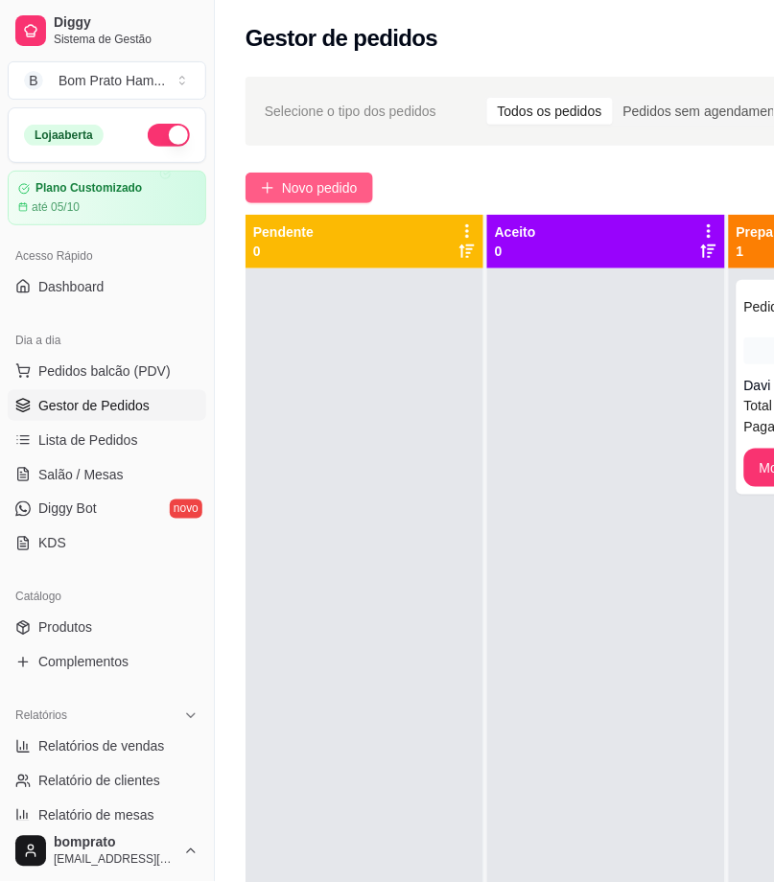
click at [341, 197] on span "Novo pedido" at bounding box center [320, 187] width 76 height 21
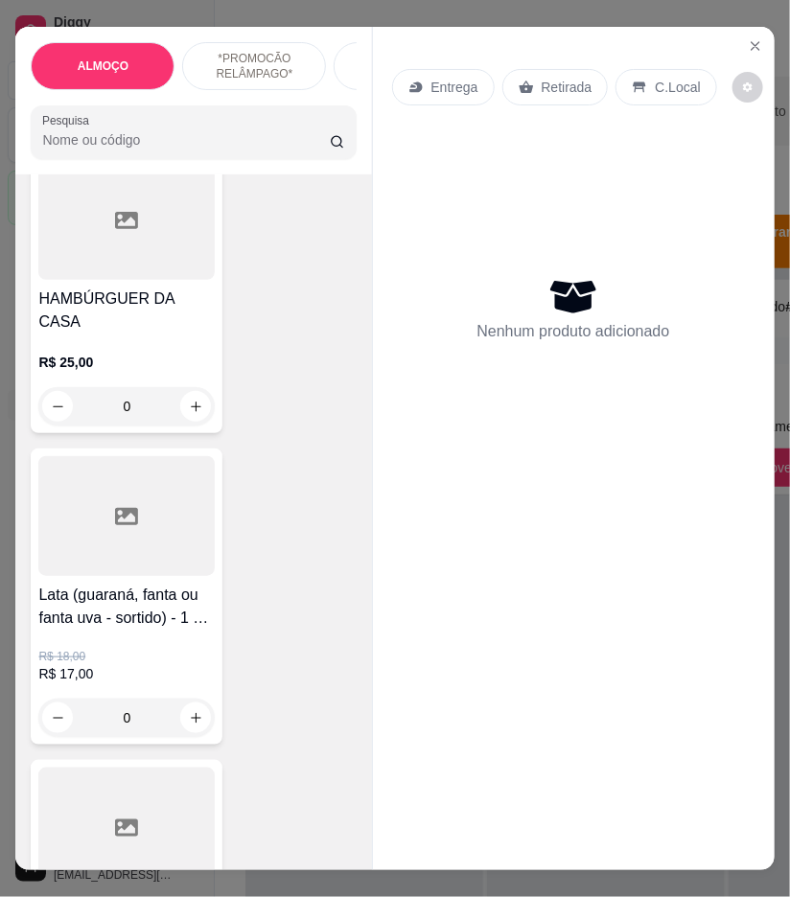
scroll to position [1384, 0]
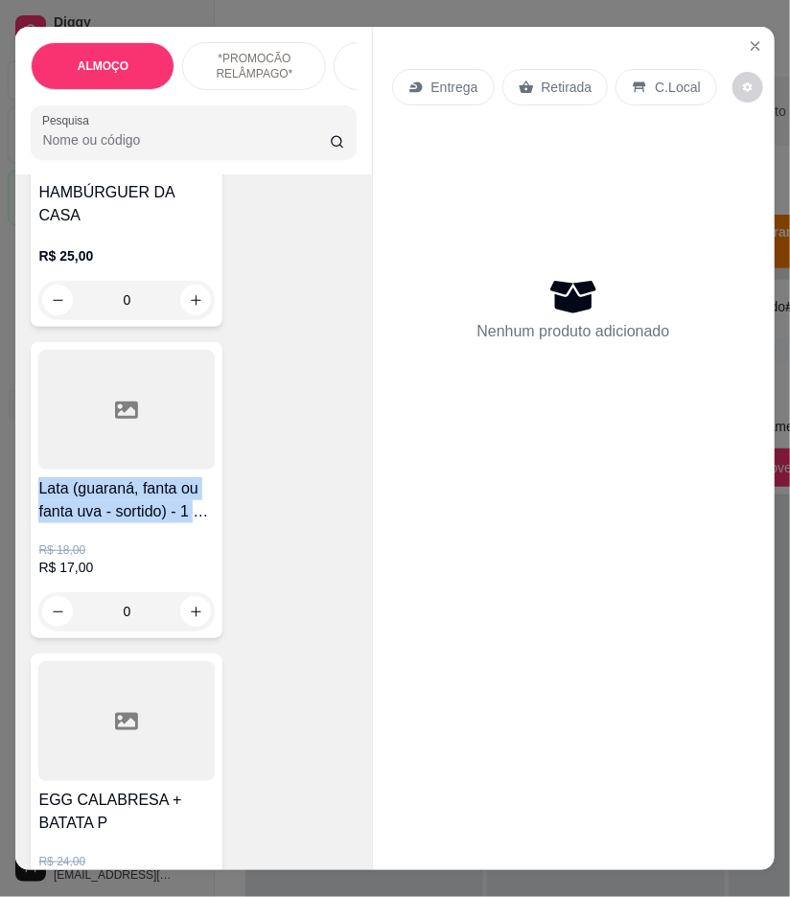
drag, startPoint x: 32, startPoint y: 479, endPoint x: 204, endPoint y: 502, distance: 174.1
click at [204, 502] on h4 "Lata (guaraná, fanta ou fanta uva - sortido) - 1 X-BACON + LATA" at bounding box center [126, 500] width 176 height 46
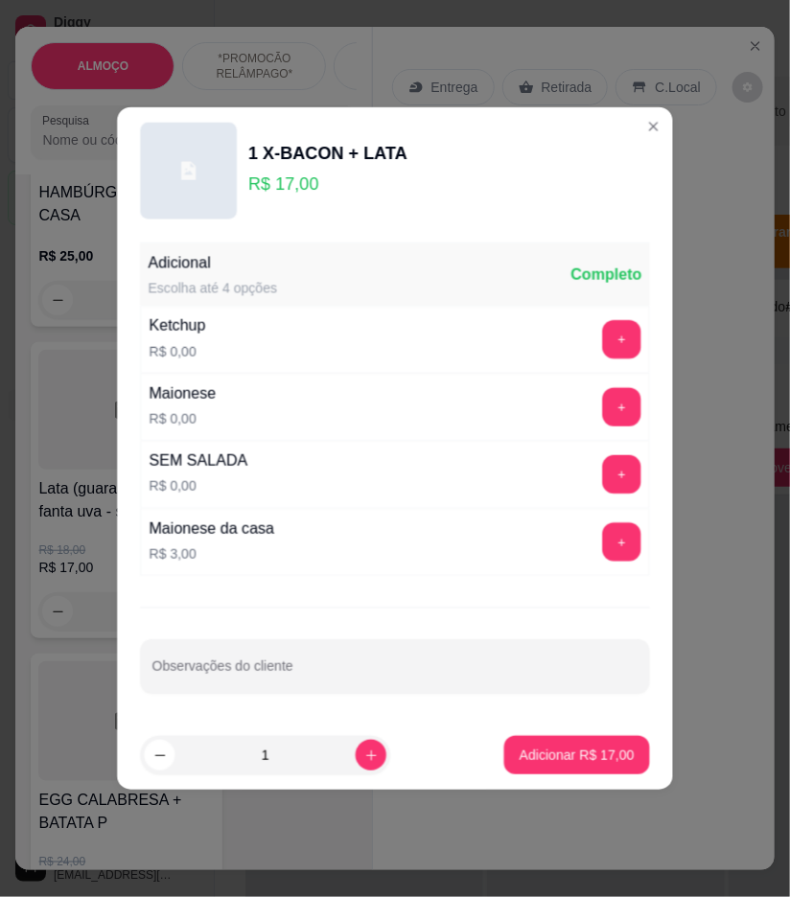
click at [163, 383] on div "Maionese" at bounding box center [182, 394] width 67 height 23
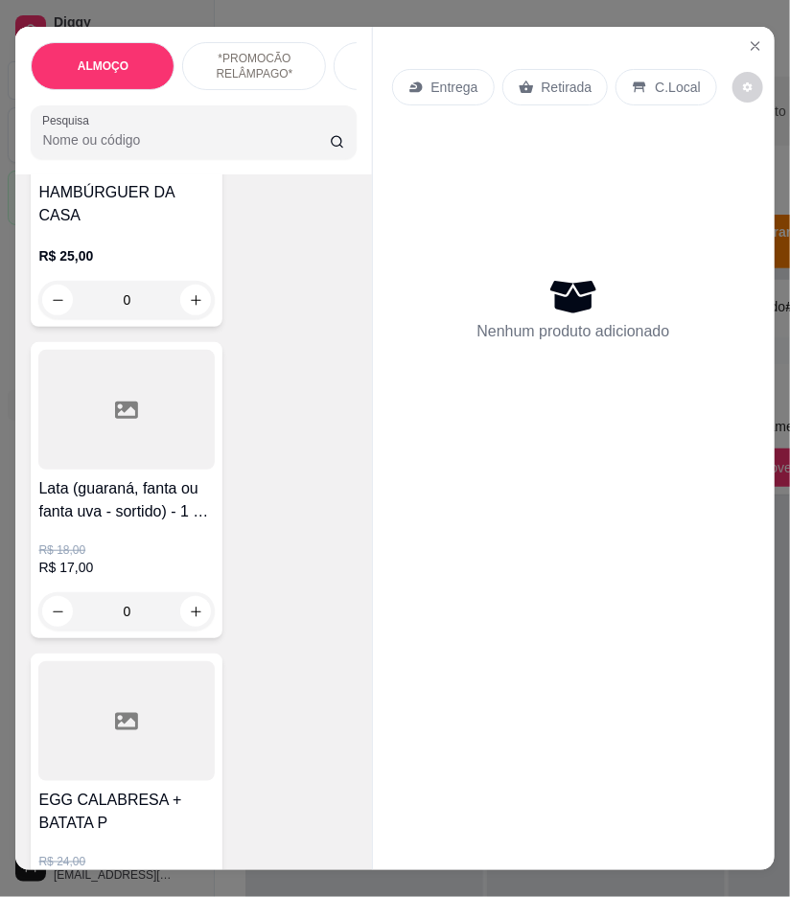
click at [203, 492] on h4 "Lata (guaraná, fanta ou fanta uva - sortido) - 1 X-BACON + LATA" at bounding box center [126, 500] width 176 height 46
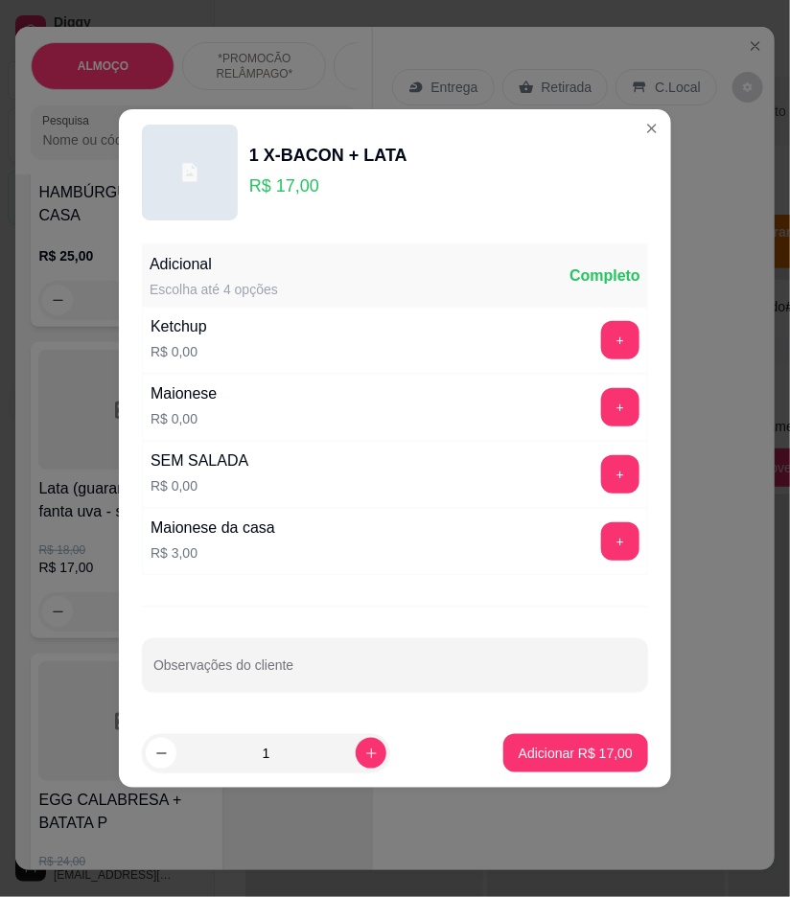
click at [250, 164] on div "1 X-BACON + LATA" at bounding box center [328, 155] width 158 height 27
drag, startPoint x: 250, startPoint y: 156, endPoint x: 317, endPoint y: 177, distance: 70.3
click at [317, 177] on div "1 X-BACON + LATA R$ 17,00" at bounding box center [328, 172] width 158 height 61
copy div "1 X-BACON + LATA R$ 17,00"
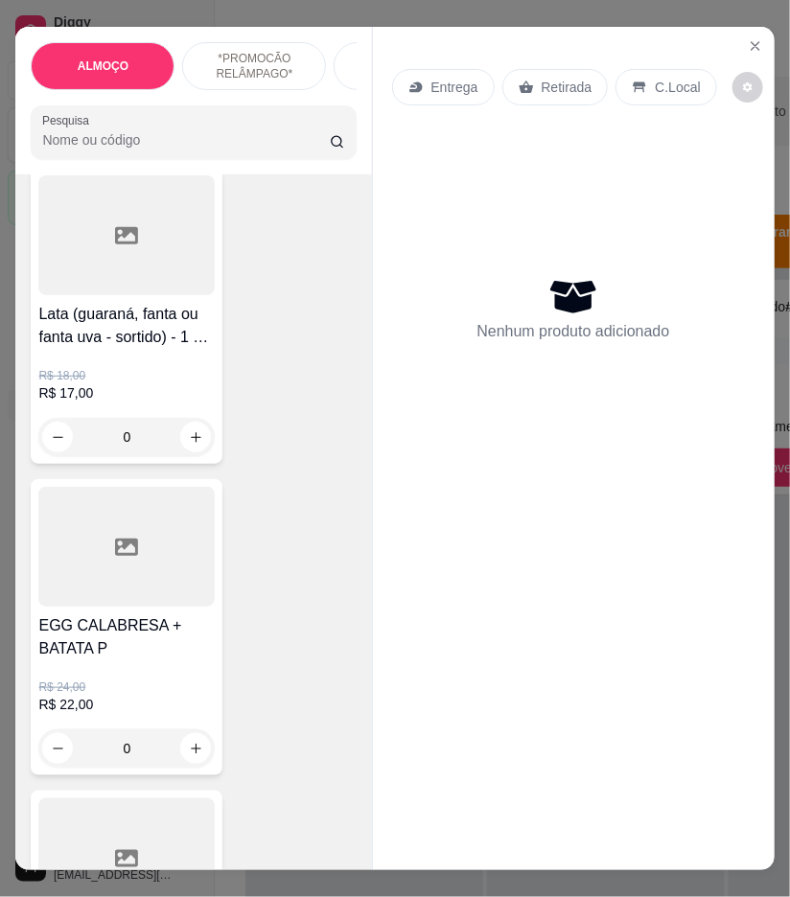
scroll to position [1597, 0]
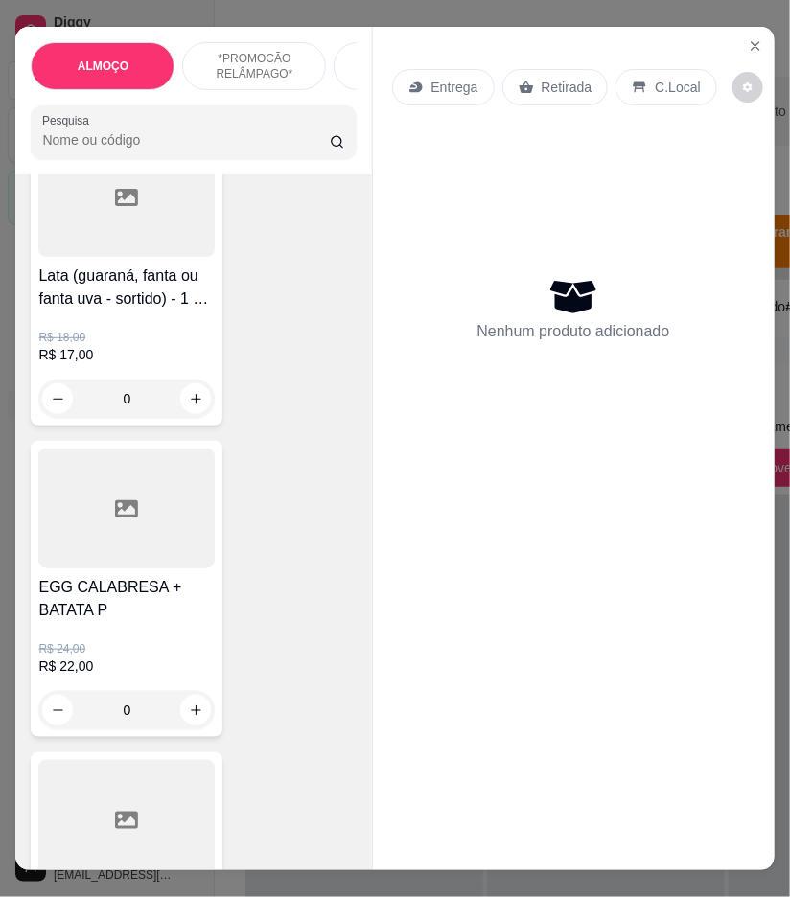
click at [108, 576] on h4 "EGG CALABRESA + BATATA P" at bounding box center [126, 599] width 176 height 46
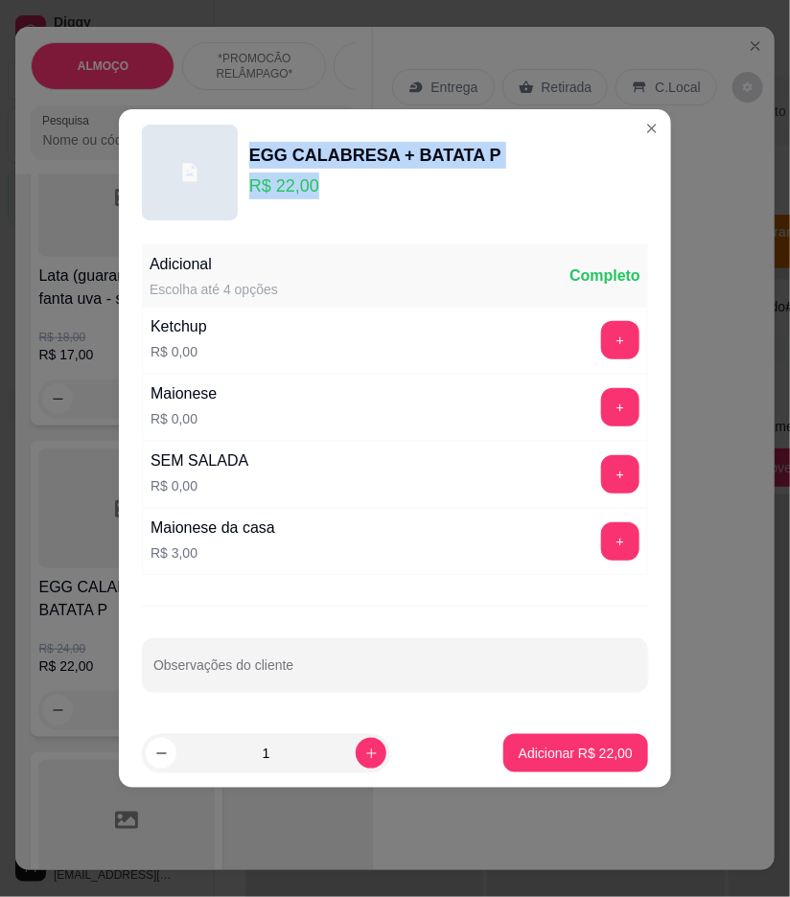
drag, startPoint x: 249, startPoint y: 151, endPoint x: 328, endPoint y: 193, distance: 89.2
click at [328, 193] on div "EGG CALABRESA + BATATA P R$ 22,00" at bounding box center [375, 172] width 252 height 61
copy div "EGG CALABRESA + BATATA P R$ 22,00"
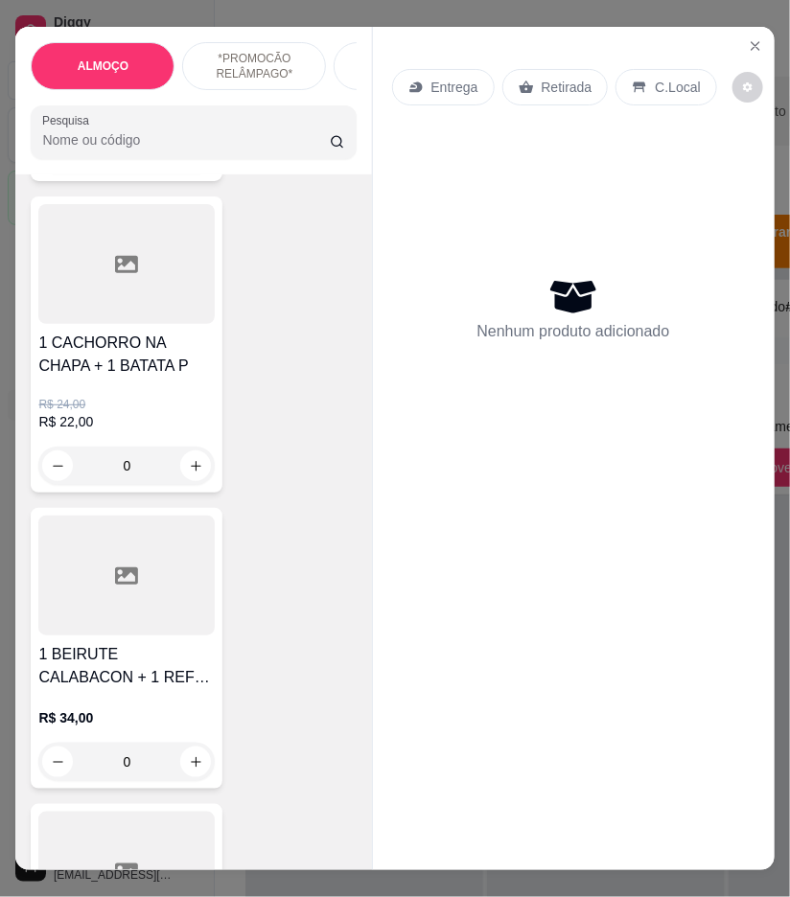
scroll to position [2237, 0]
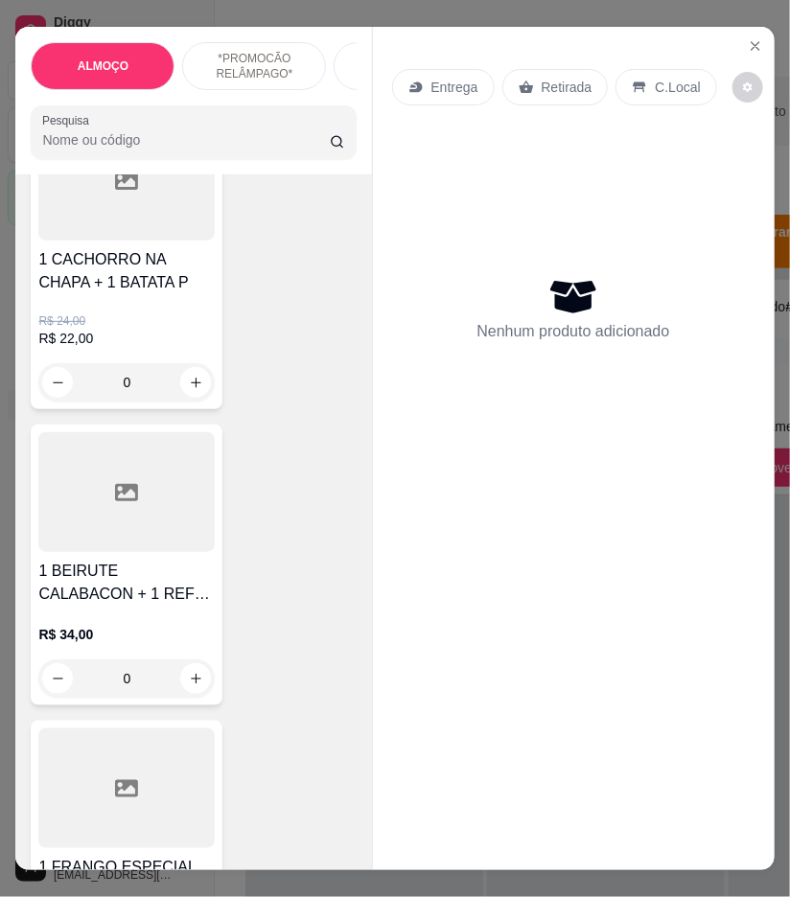
click at [147, 522] on div at bounding box center [126, 492] width 176 height 120
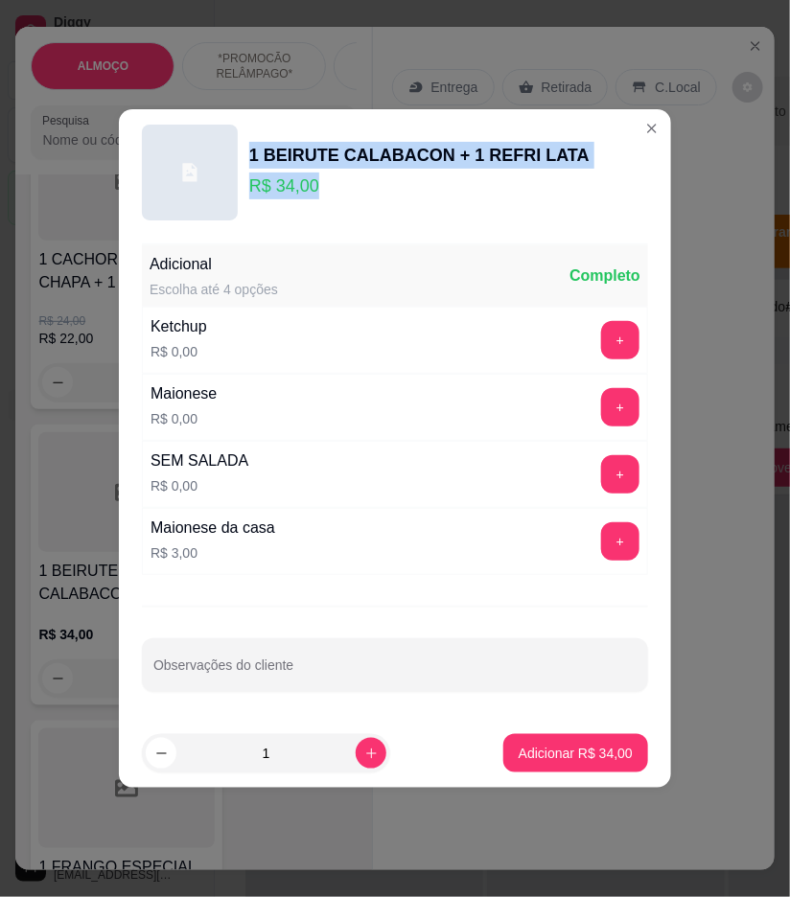
drag, startPoint x: 250, startPoint y: 159, endPoint x: 327, endPoint y: 198, distance: 86.2
click at [327, 198] on div "1 BEIRUTE CALABACON + 1 REFRI LATA R$ 34,00" at bounding box center [419, 172] width 340 height 61
copy div "1 BEIRUTE CALABACON + 1 REFRI LATA R$ 34,00"
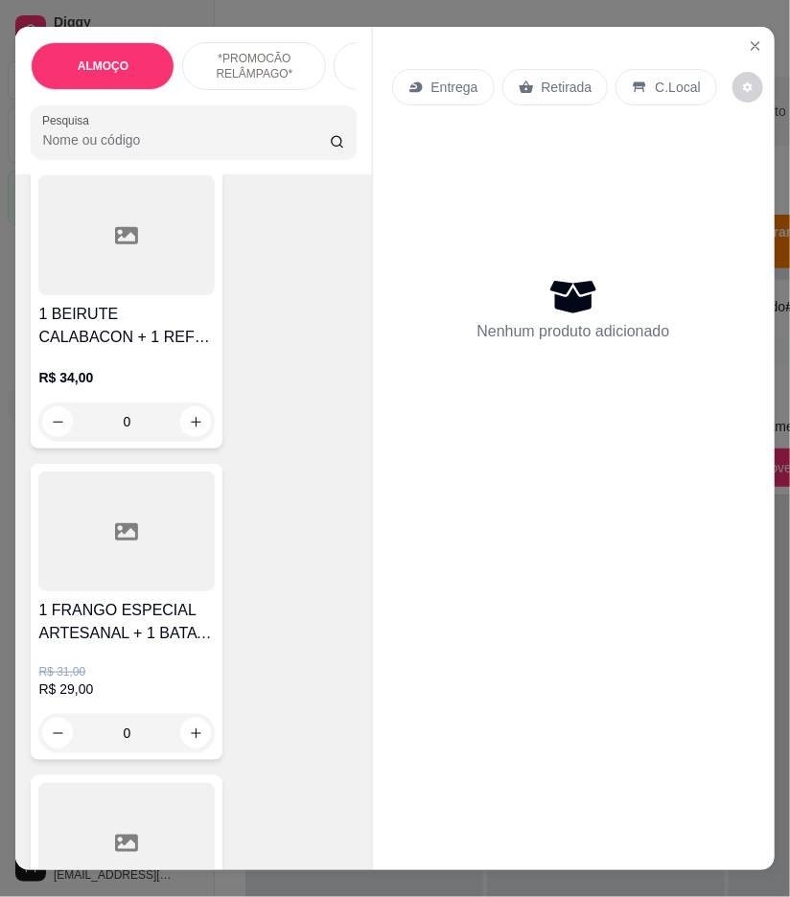
scroll to position [2556, 0]
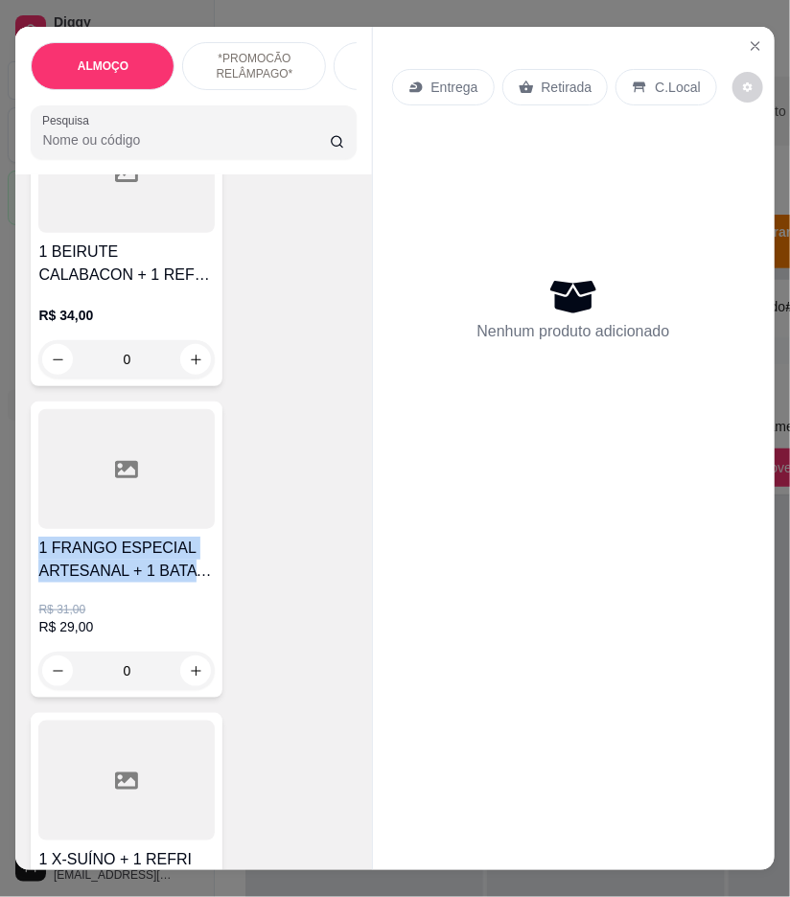
drag, startPoint x: 27, startPoint y: 528, endPoint x: 180, endPoint y: 563, distance: 157.2
click at [180, 563] on div "1 FRANGO ESPECIAL ARTESANAL + 1 BATATA P R$ 31,00 R$ 29,00 0" at bounding box center [127, 550] width 192 height 296
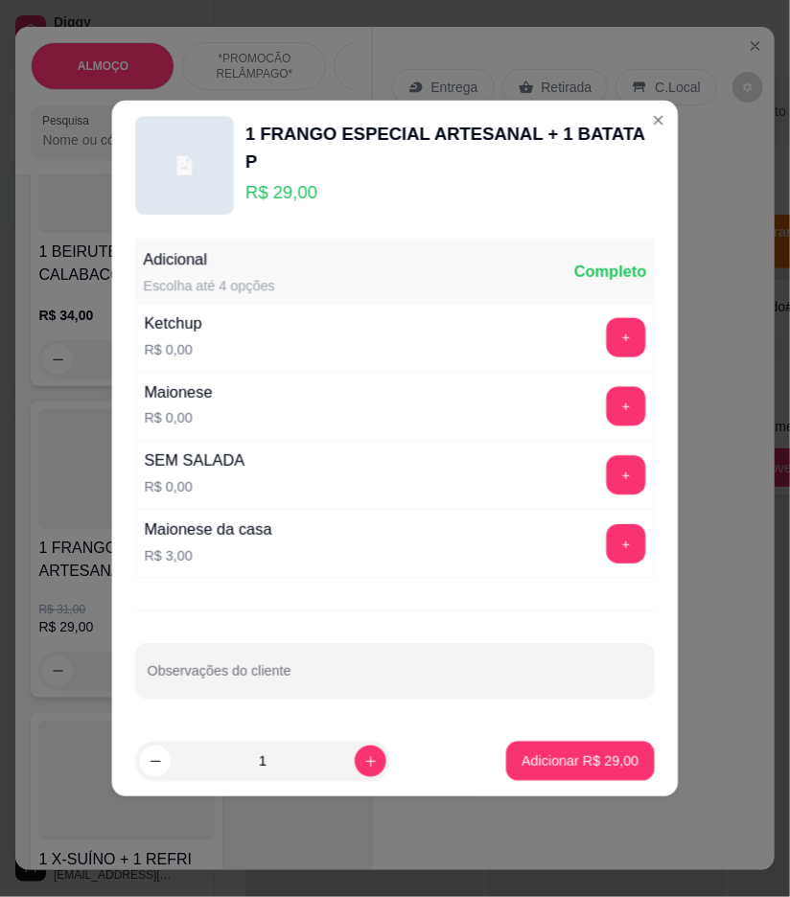
click at [180, 563] on p "R$ 3,00" at bounding box center [208, 556] width 128 height 20
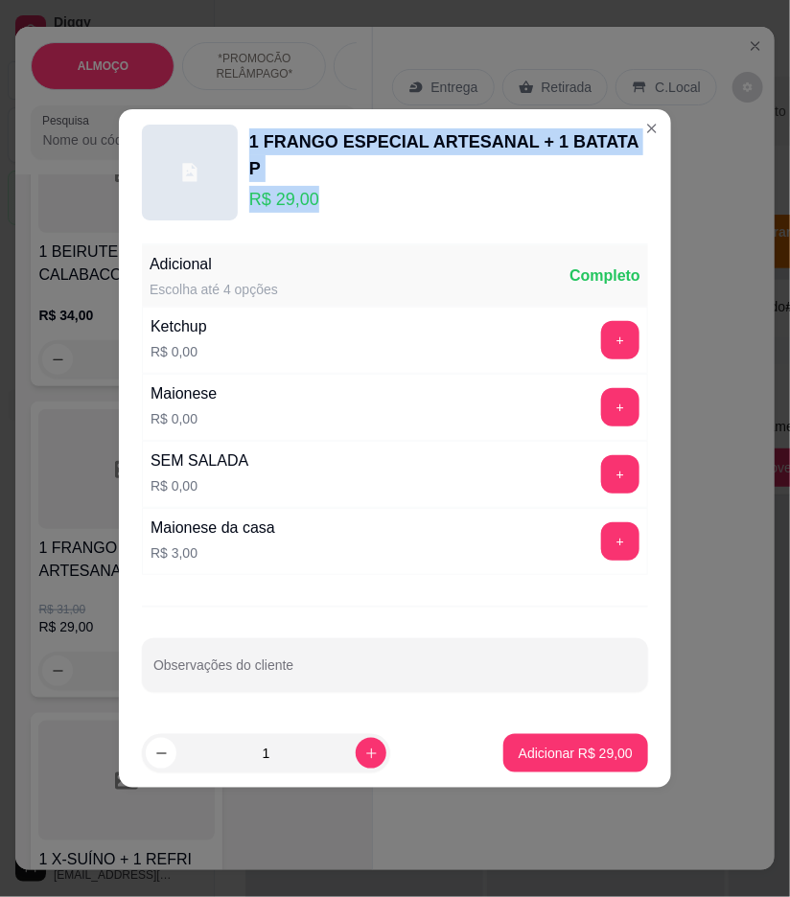
drag, startPoint x: 250, startPoint y: 156, endPoint x: 317, endPoint y: 189, distance: 74.6
click at [317, 189] on div "1 FRANGO ESPECIAL ARTESANAL + 1 BATATA P R$ 29,00" at bounding box center [448, 172] width 399 height 88
copy div "1 FRANGO ESPECIAL ARTESANAL + 1 BATATA P R$ 29,00"
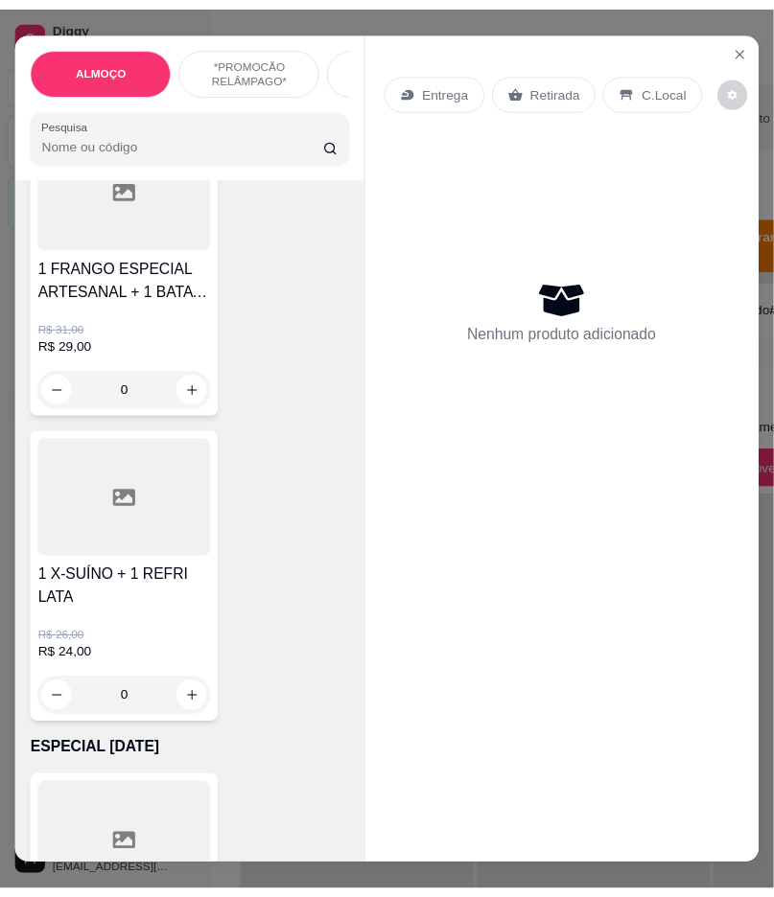
scroll to position [2876, 0]
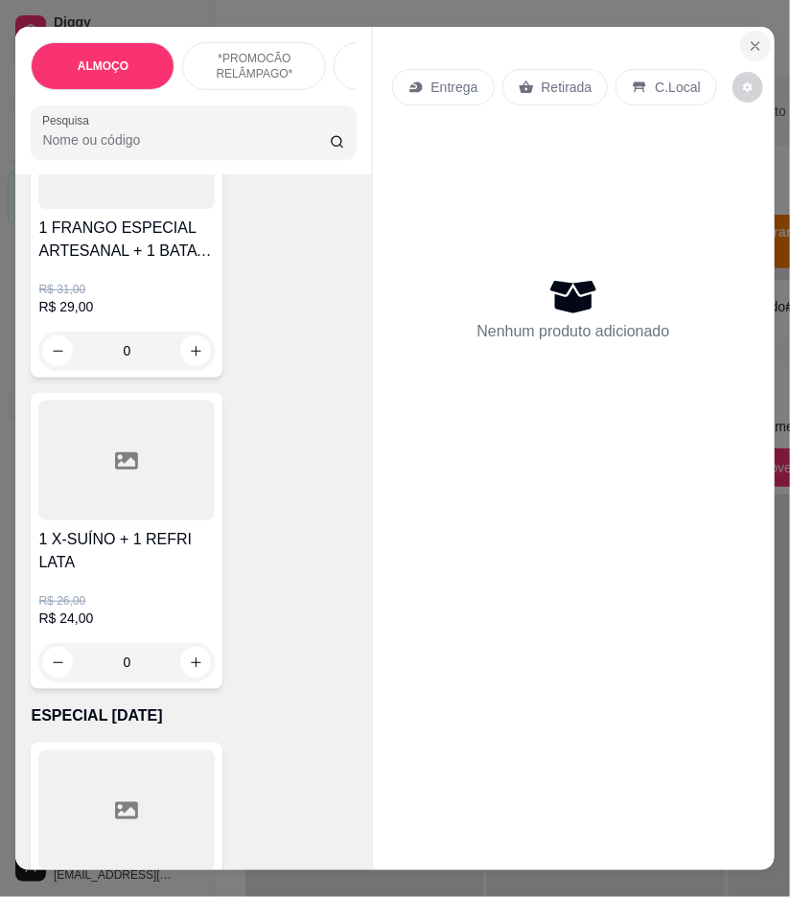
click at [749, 48] on button "Close" at bounding box center [755, 46] width 31 height 31
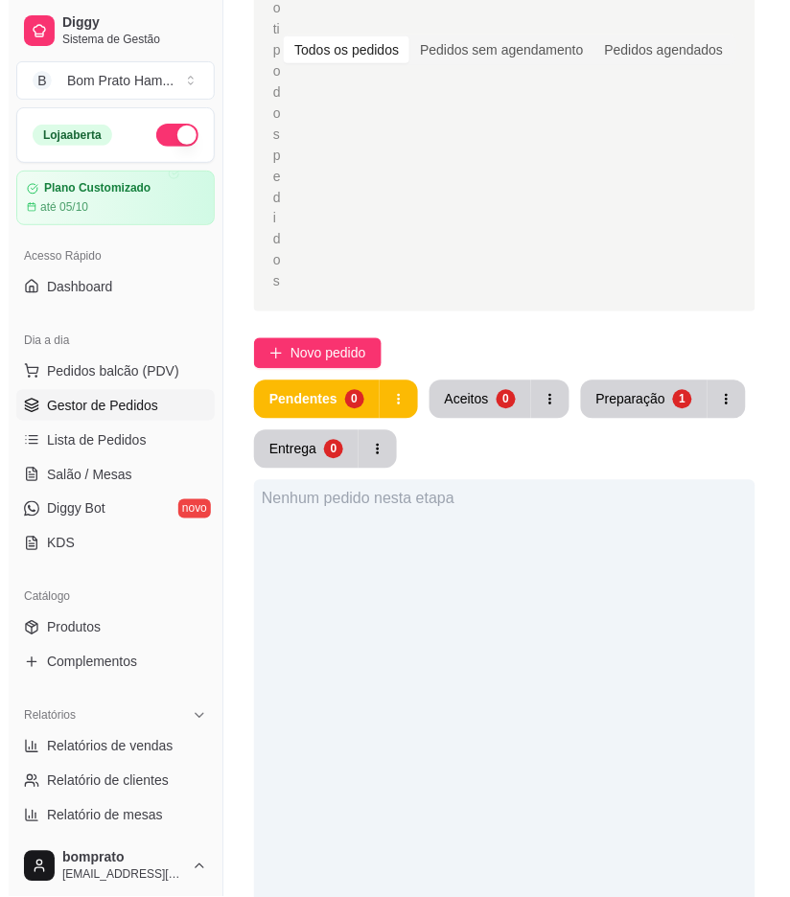
scroll to position [319, 0]
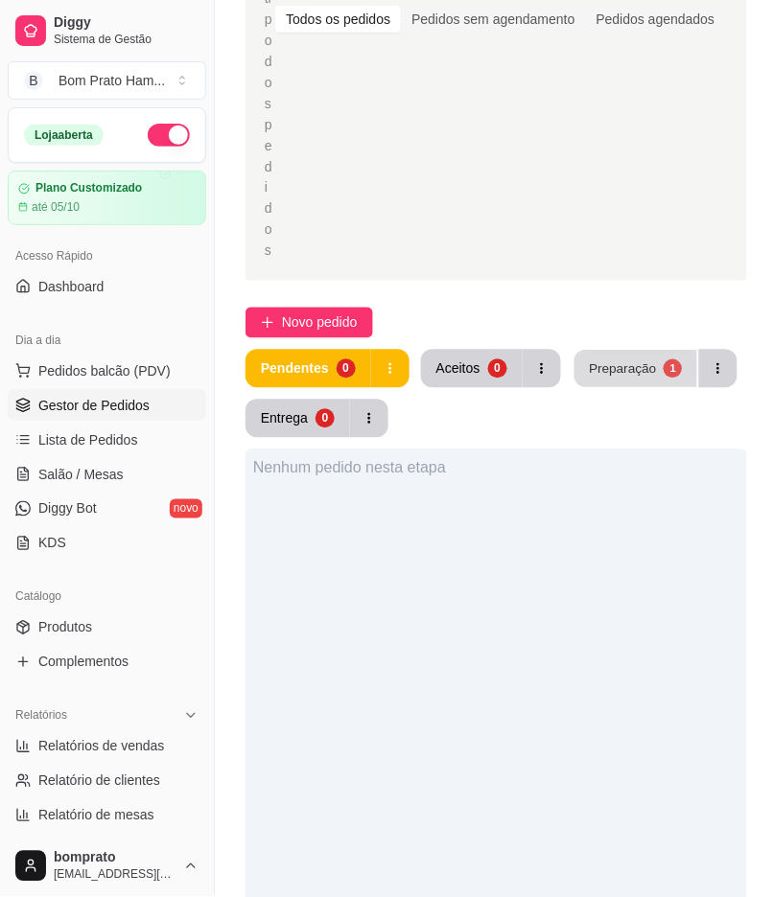
click at [642, 360] on div "Preparação" at bounding box center [622, 369] width 67 height 18
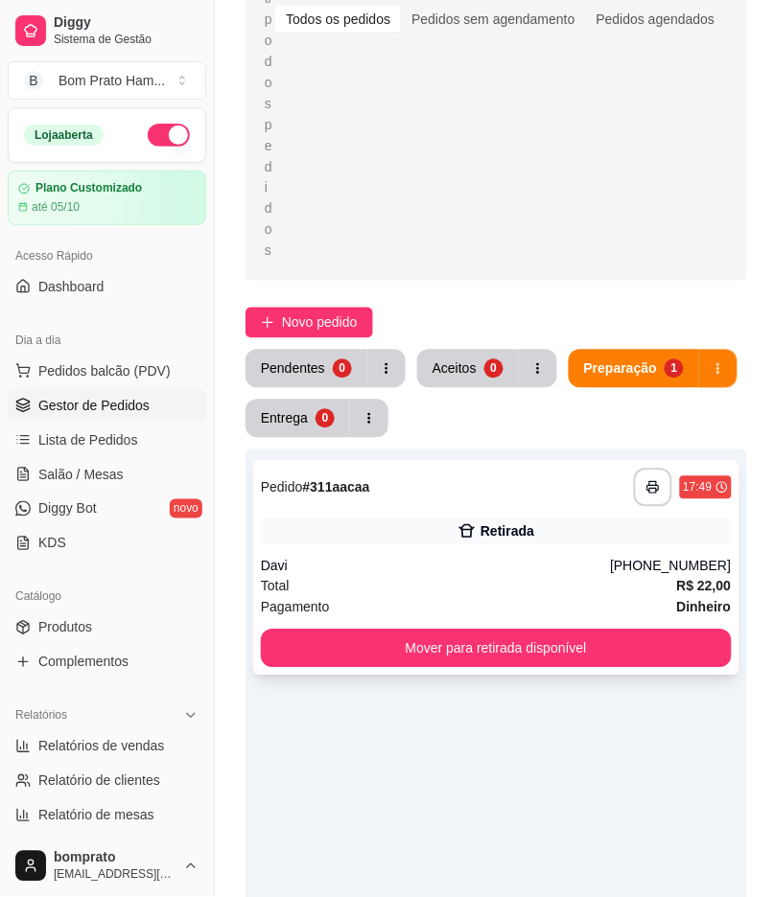
click at [564, 461] on div "**********" at bounding box center [496, 568] width 486 height 215
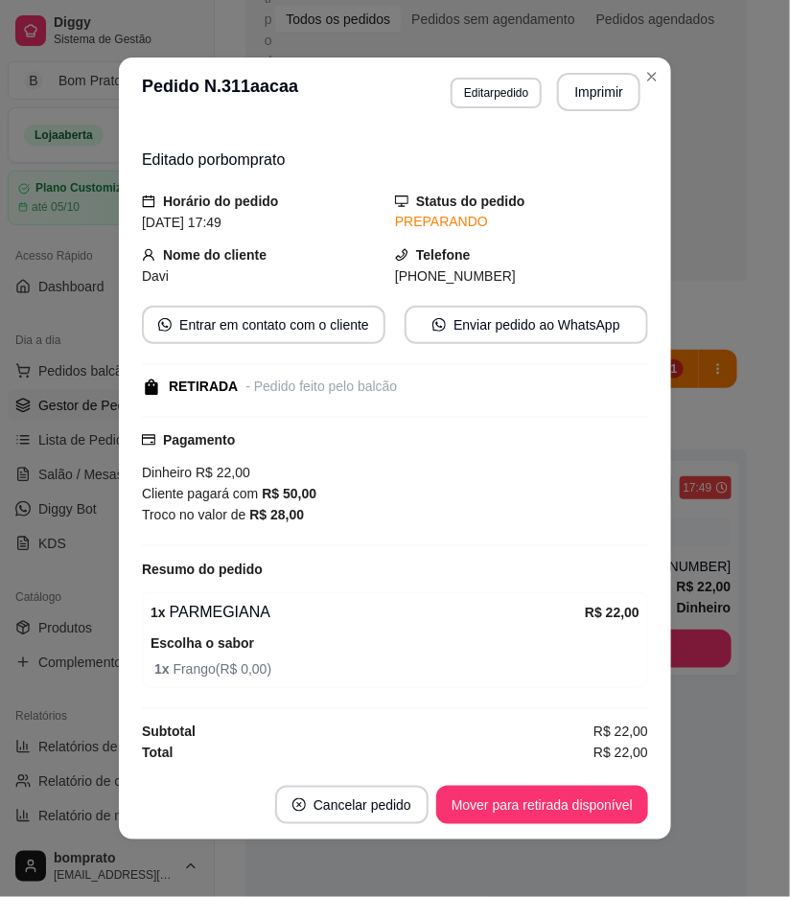
scroll to position [0, 0]
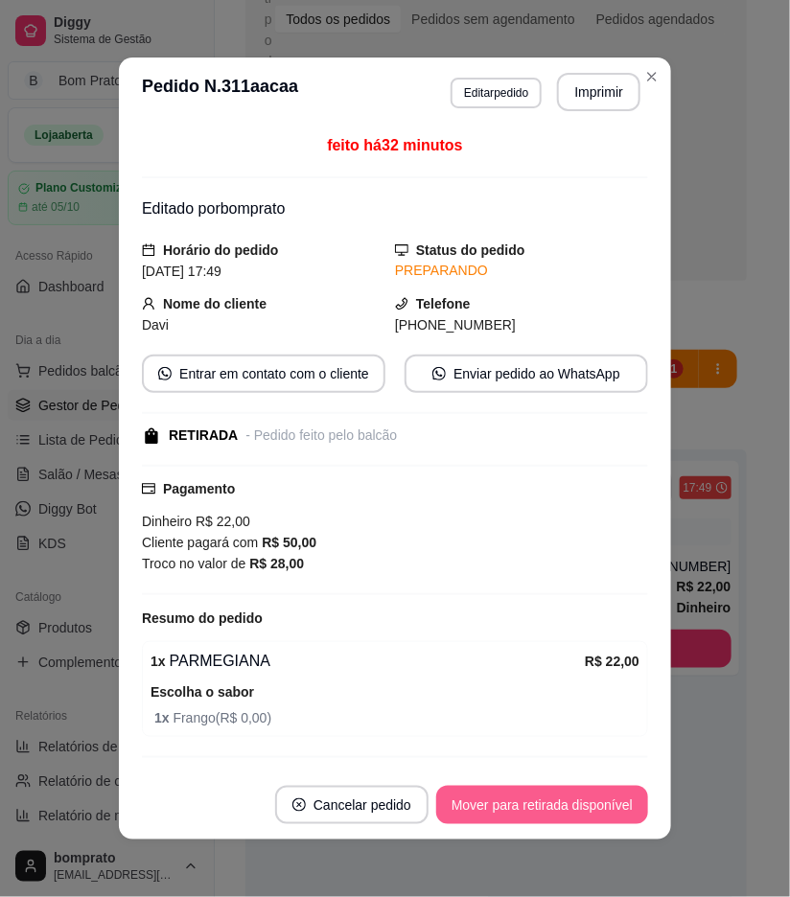
click at [570, 803] on button "Mover para retirada disponível" at bounding box center [542, 805] width 212 height 38
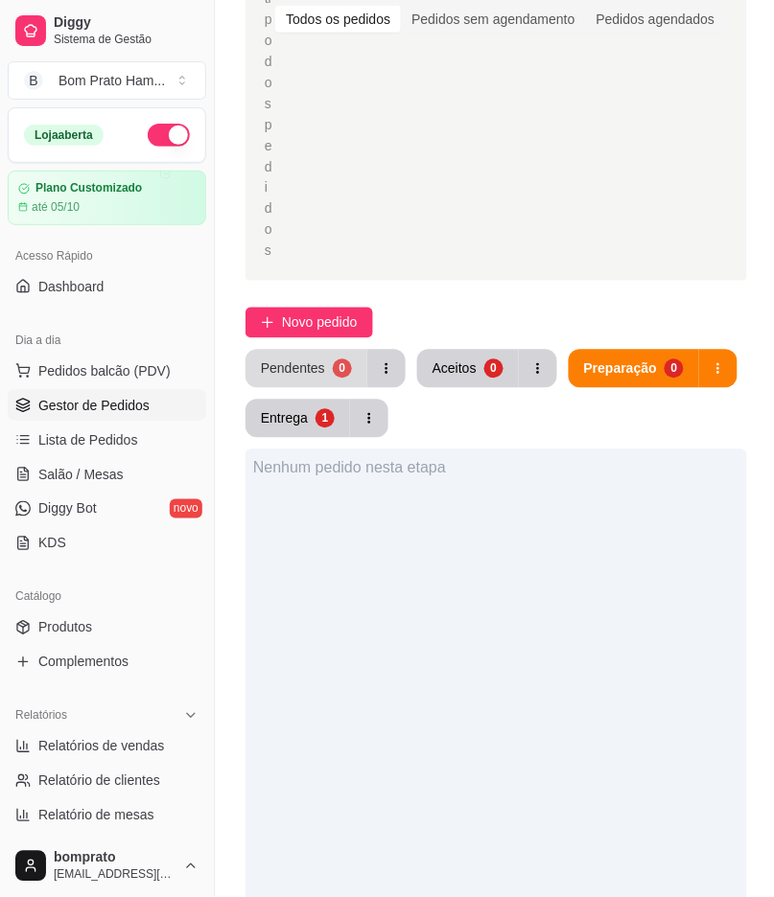
click at [323, 350] on button "Pendentes 0" at bounding box center [306, 369] width 122 height 38
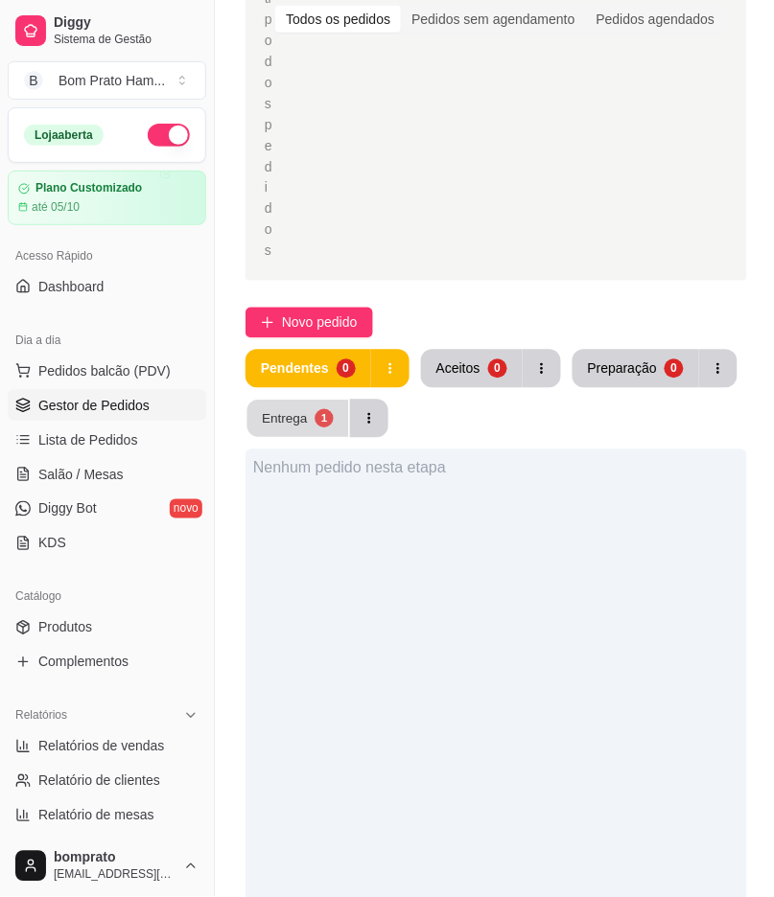
click at [333, 401] on button "Entrega 1" at bounding box center [298, 419] width 102 height 37
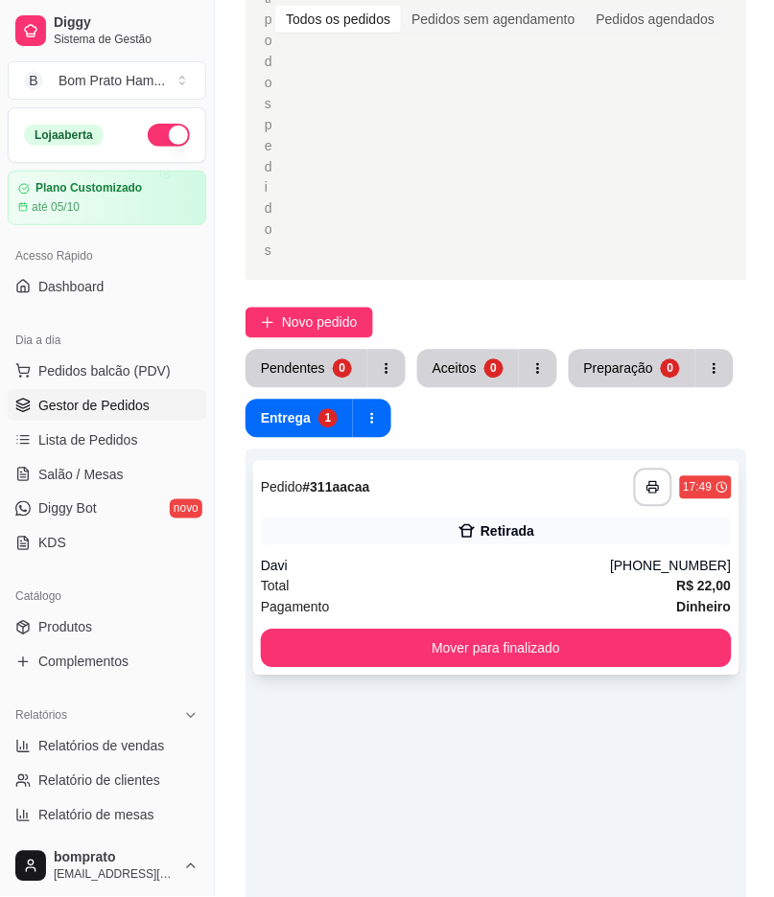
click at [519, 557] on div "Davi" at bounding box center [436, 566] width 350 height 19
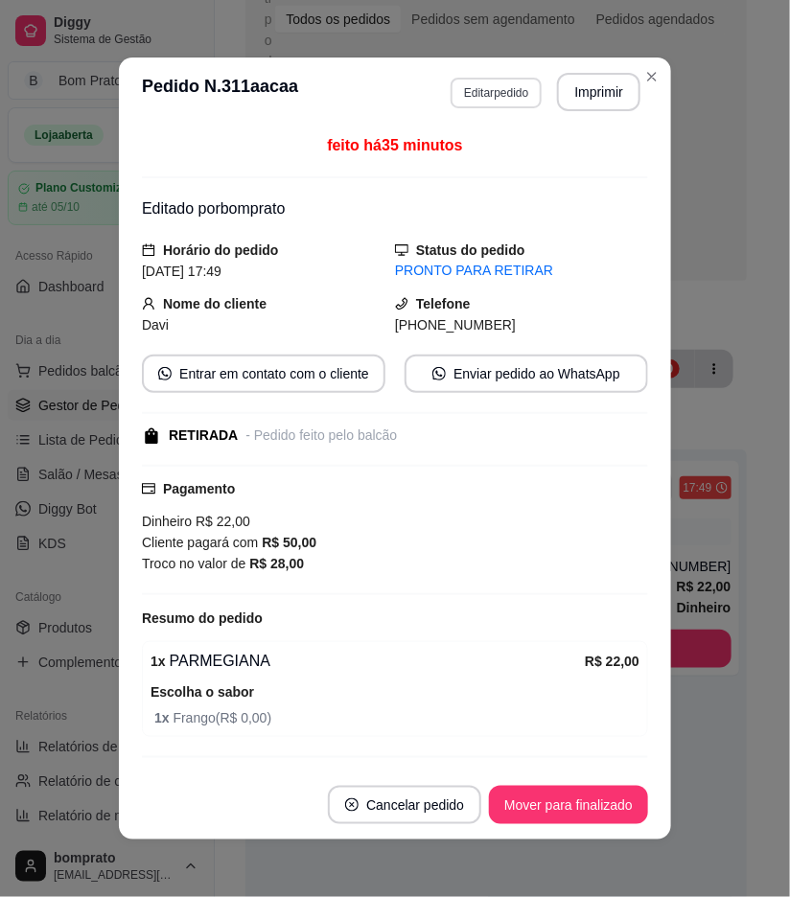
click at [505, 88] on button "Editar pedido" at bounding box center [496, 93] width 91 height 31
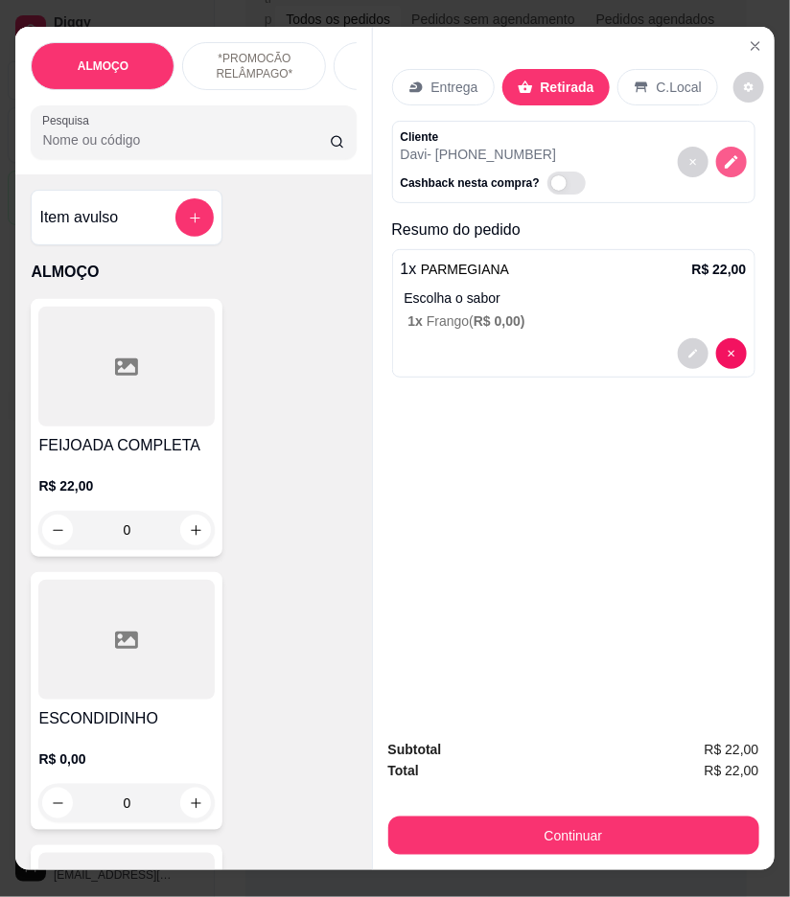
click at [716, 151] on button "decrease-product-quantity" at bounding box center [731, 162] width 31 height 31
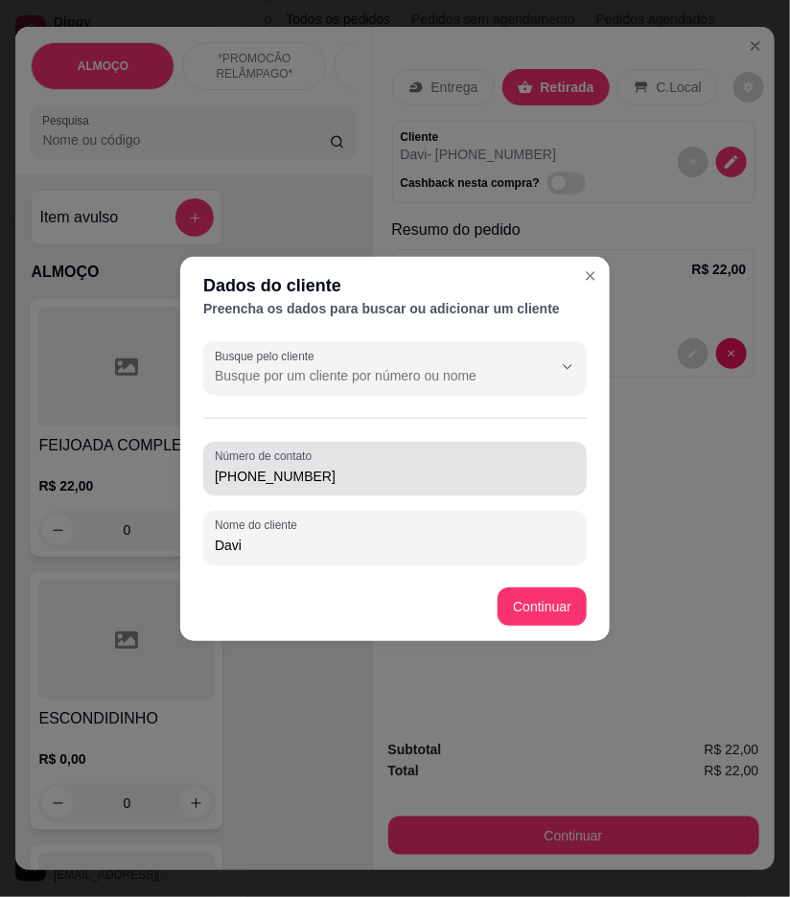
drag, startPoint x: 362, startPoint y: 491, endPoint x: 398, endPoint y: 466, distance: 43.4
click at [398, 466] on div "Número de contato [PHONE_NUMBER]" at bounding box center [394, 469] width 383 height 54
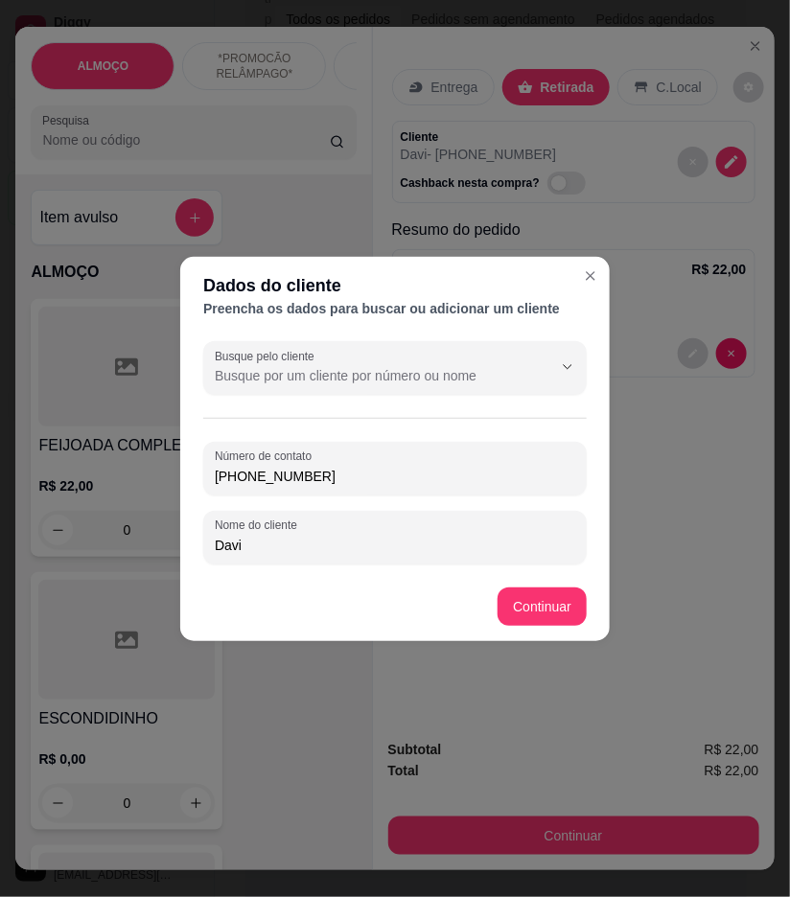
click at [398, 467] on input "[PHONE_NUMBER]" at bounding box center [395, 476] width 360 height 19
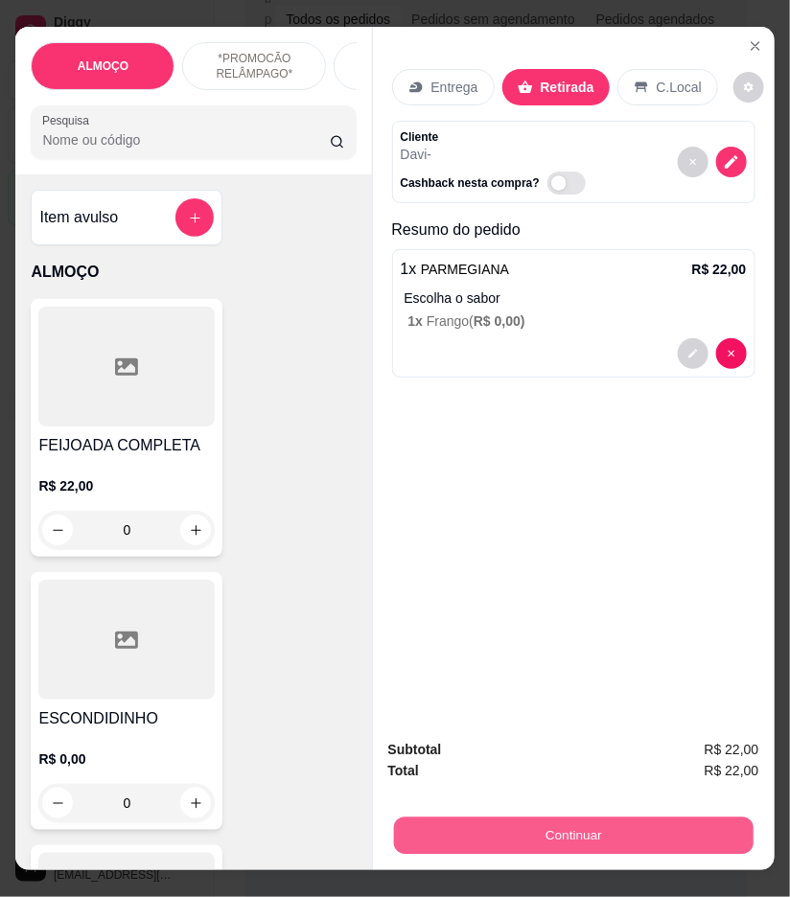
click at [623, 818] on button "Continuar" at bounding box center [573, 836] width 360 height 37
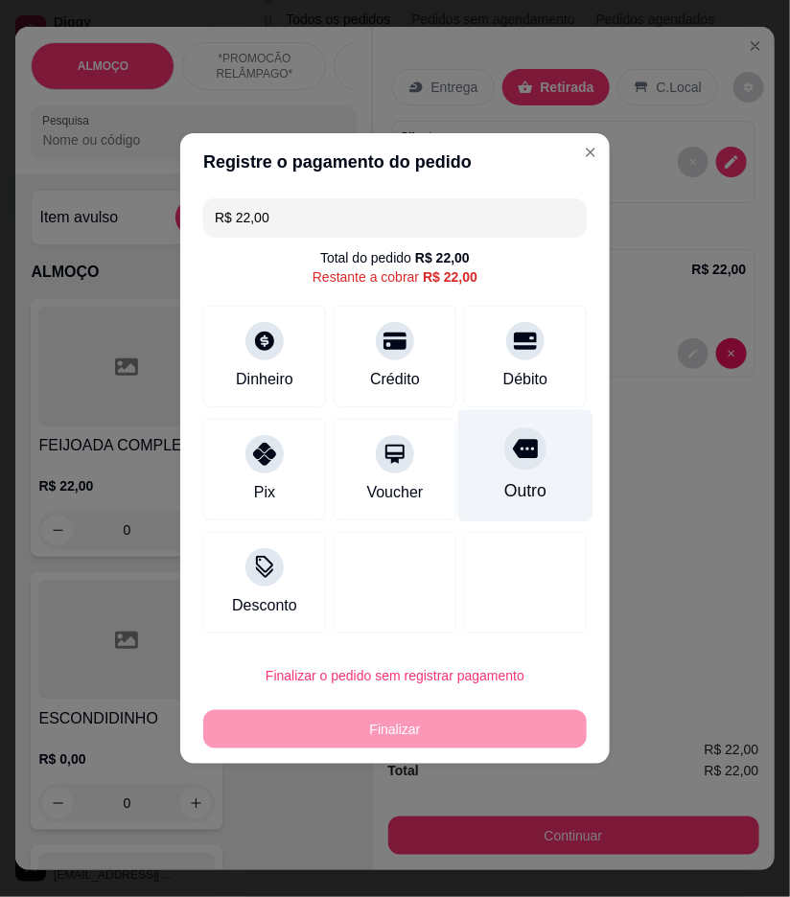
drag, startPoint x: 499, startPoint y: 358, endPoint x: 519, endPoint y: 397, distance: 43.7
click at [500, 358] on div "Débito" at bounding box center [525, 357] width 123 height 102
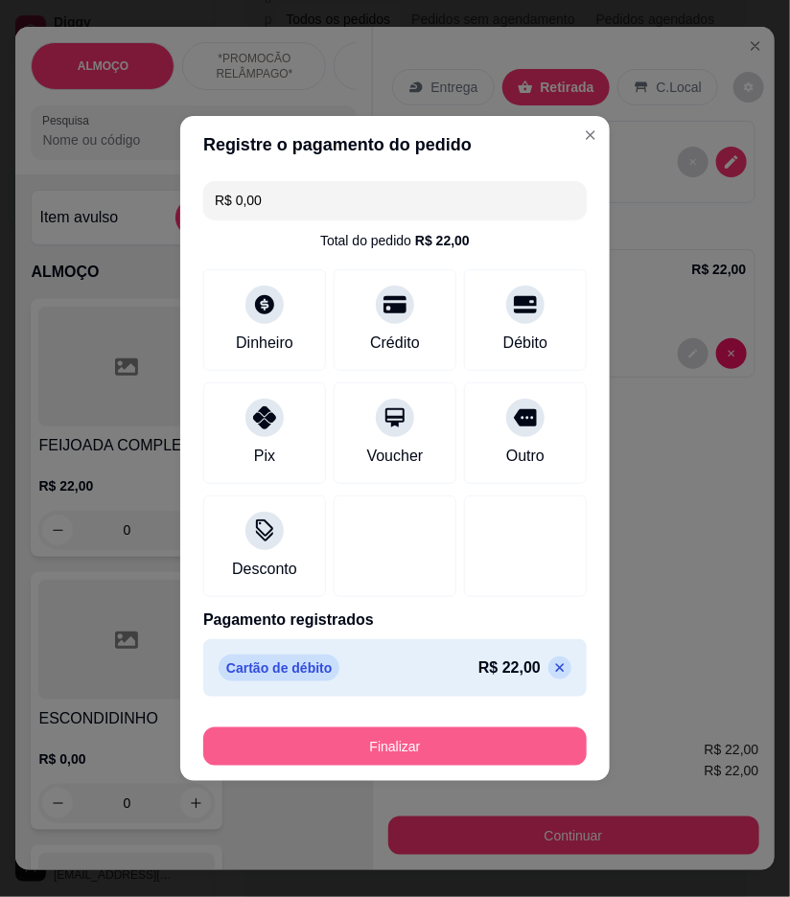
click at [538, 755] on button "Finalizar" at bounding box center [394, 747] width 383 height 38
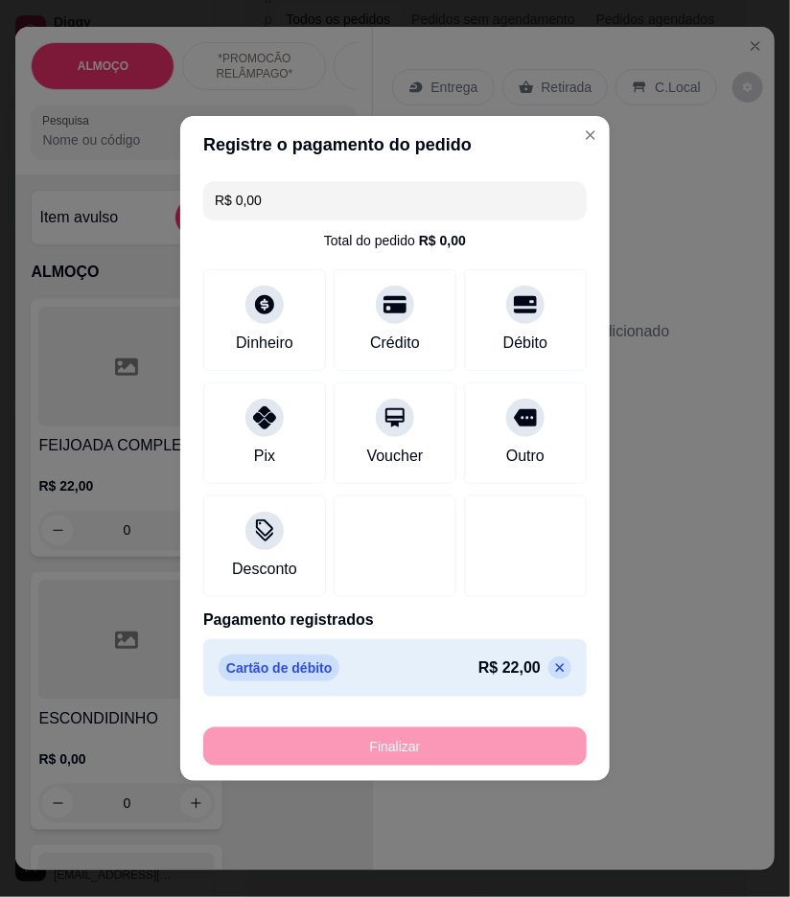
type input "-R$ 22,00"
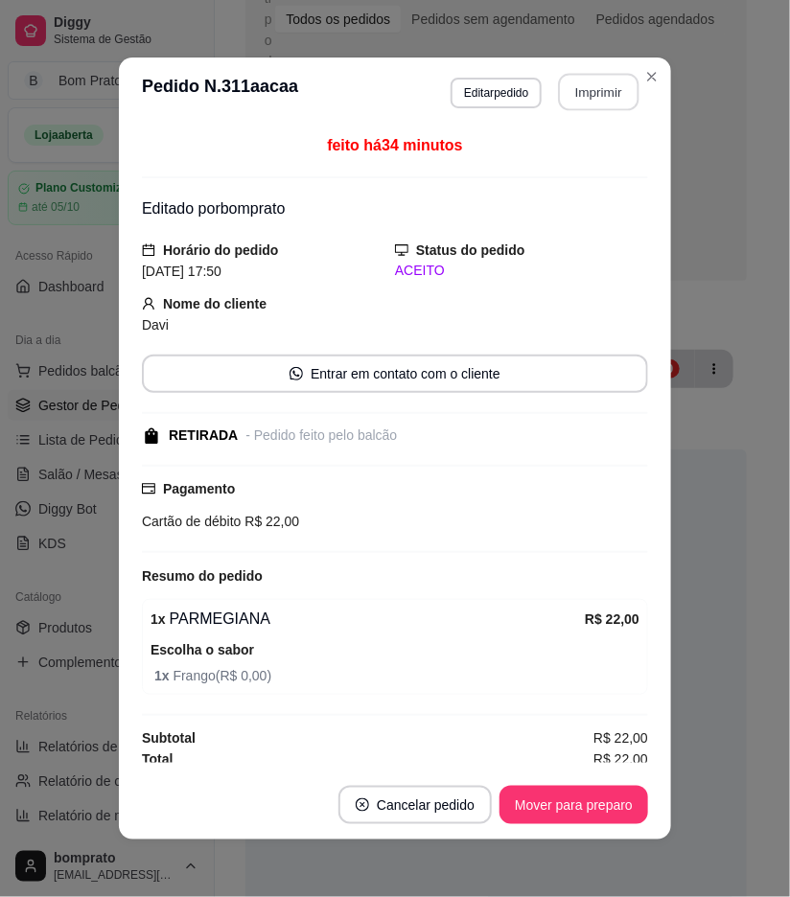
click at [581, 87] on button "Imprimir" at bounding box center [599, 92] width 81 height 37
click at [590, 801] on button "Mover para preparo" at bounding box center [573, 805] width 149 height 38
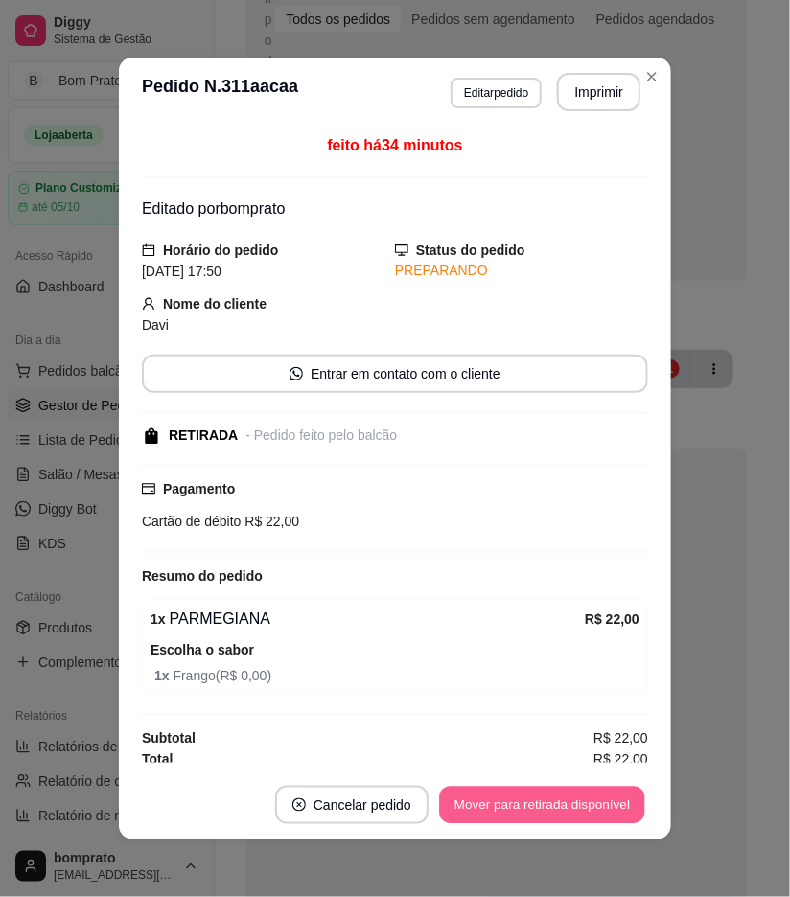
click at [592, 801] on button "Mover para retirada disponível" at bounding box center [541, 805] width 205 height 37
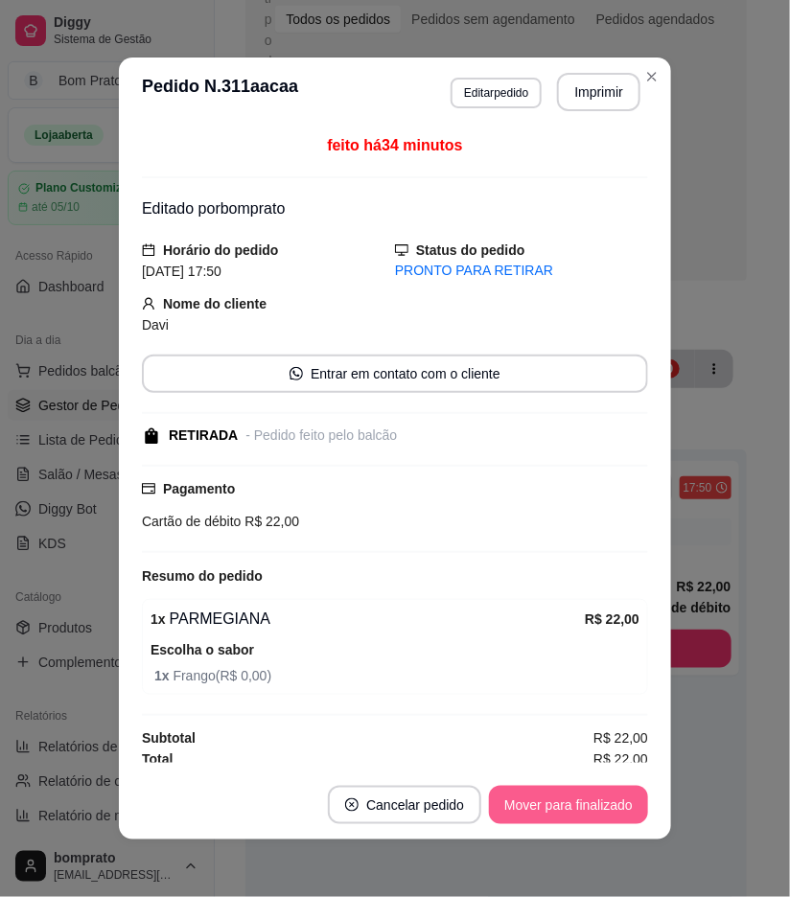
click at [592, 801] on button "Mover para finalizado" at bounding box center [568, 805] width 159 height 38
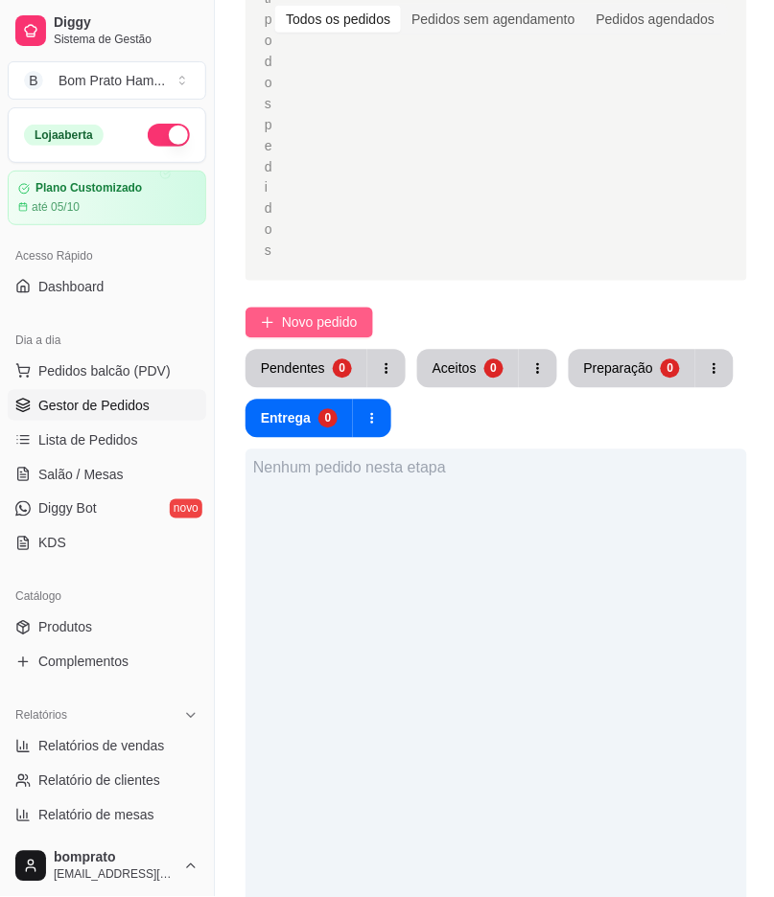
click at [302, 313] on span "Novo pedido" at bounding box center [320, 323] width 76 height 21
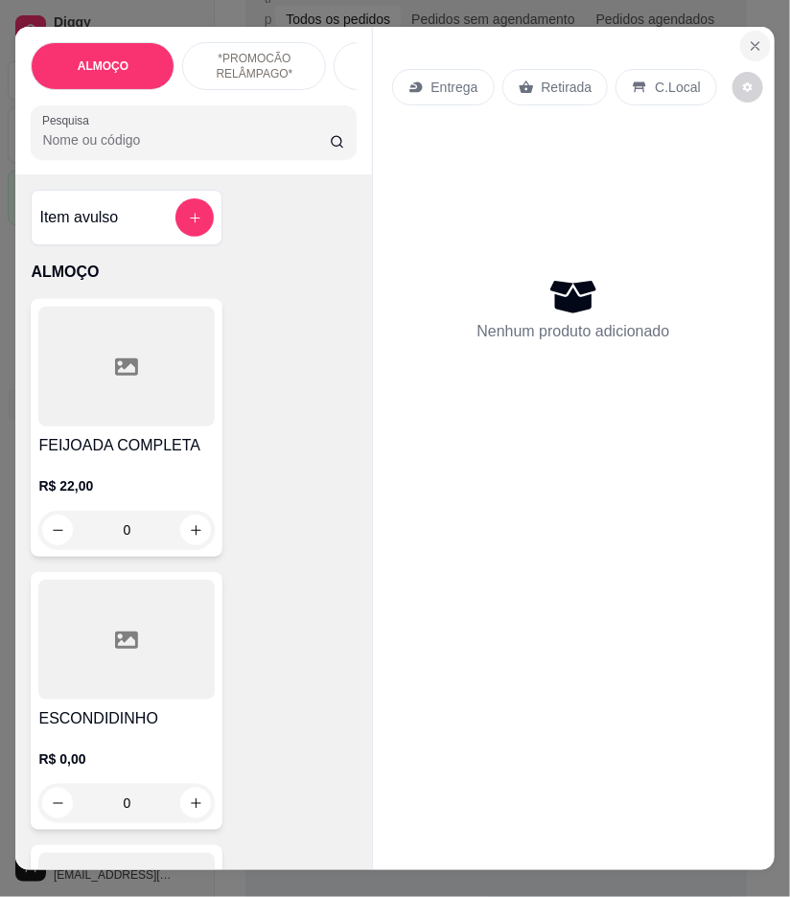
click at [752, 40] on icon "Close" at bounding box center [755, 45] width 15 height 15
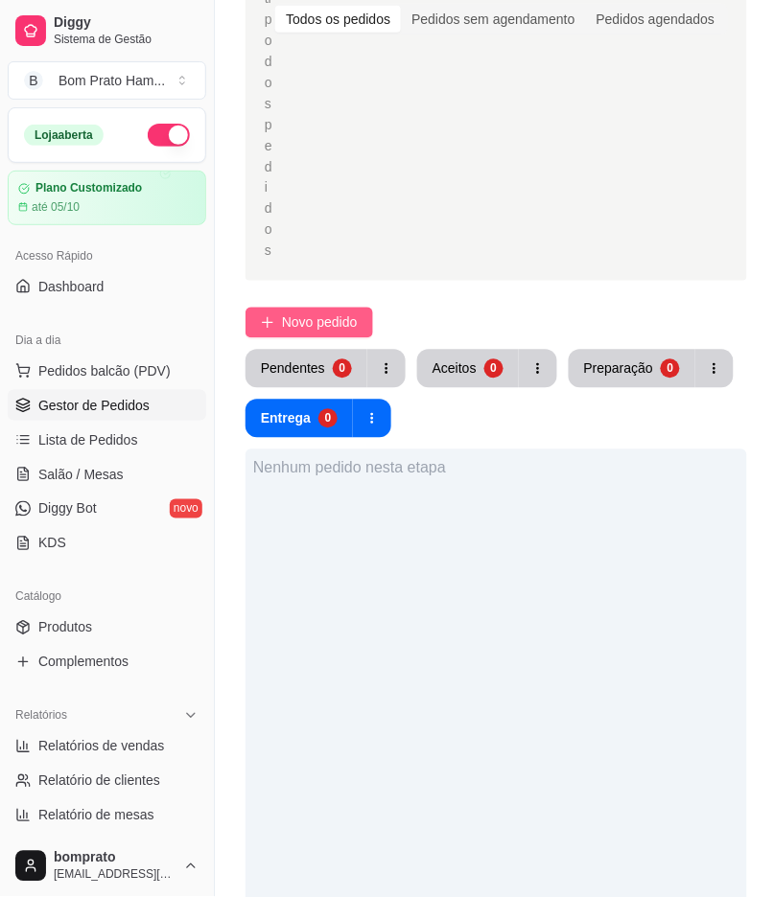
click at [267, 317] on icon "plus" at bounding box center [267, 322] width 1 height 11
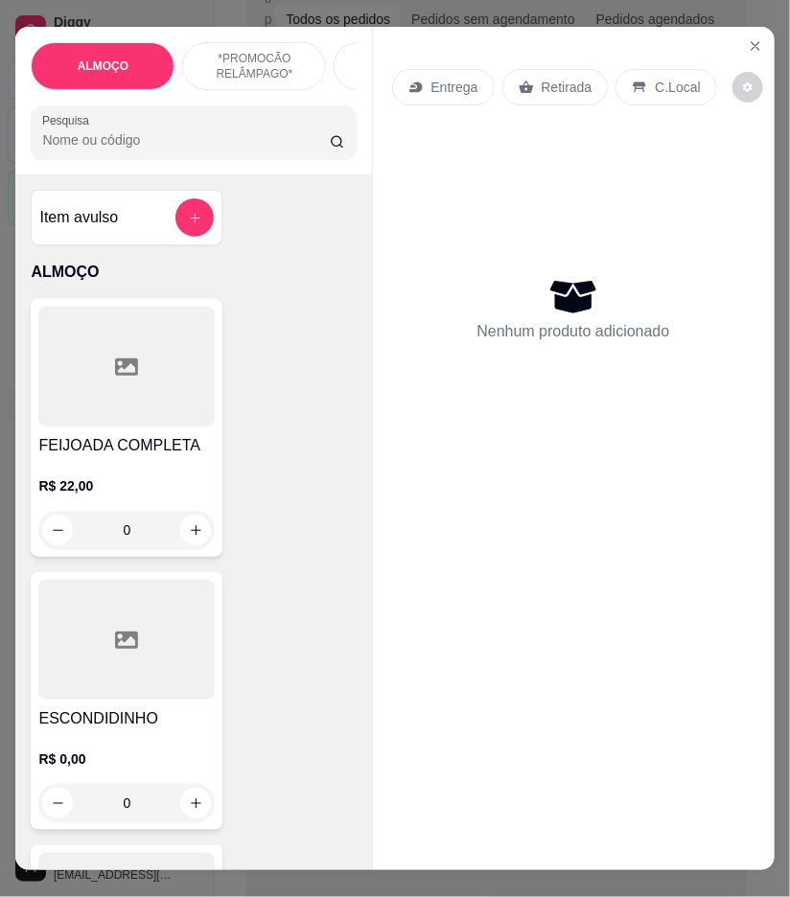
click at [283, 147] on input "Pesquisa" at bounding box center [186, 139] width 288 height 19
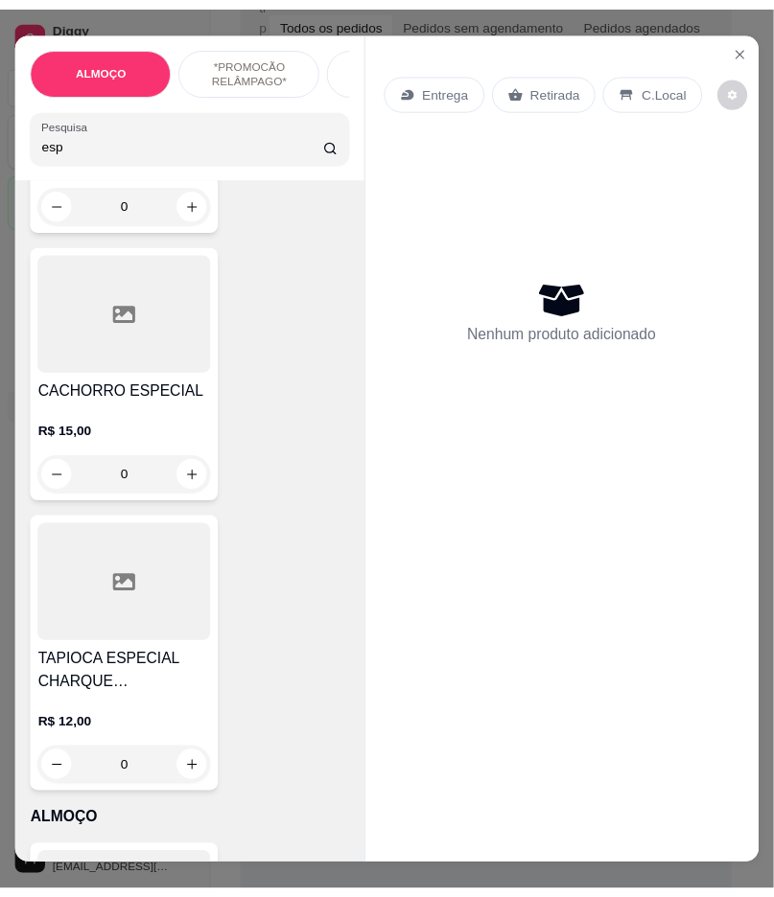
scroll to position [745, 0]
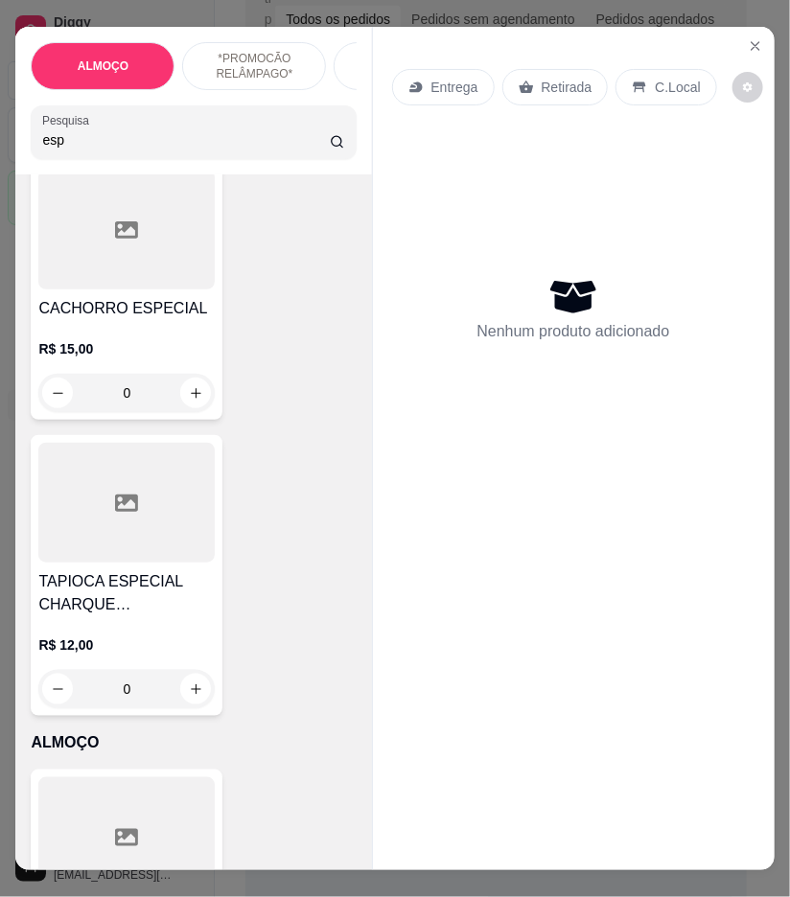
type input "esp"
click at [151, 327] on div "R$ 15,00 0" at bounding box center [126, 366] width 176 height 92
click at [748, 38] on icon "Close" at bounding box center [755, 45] width 15 height 15
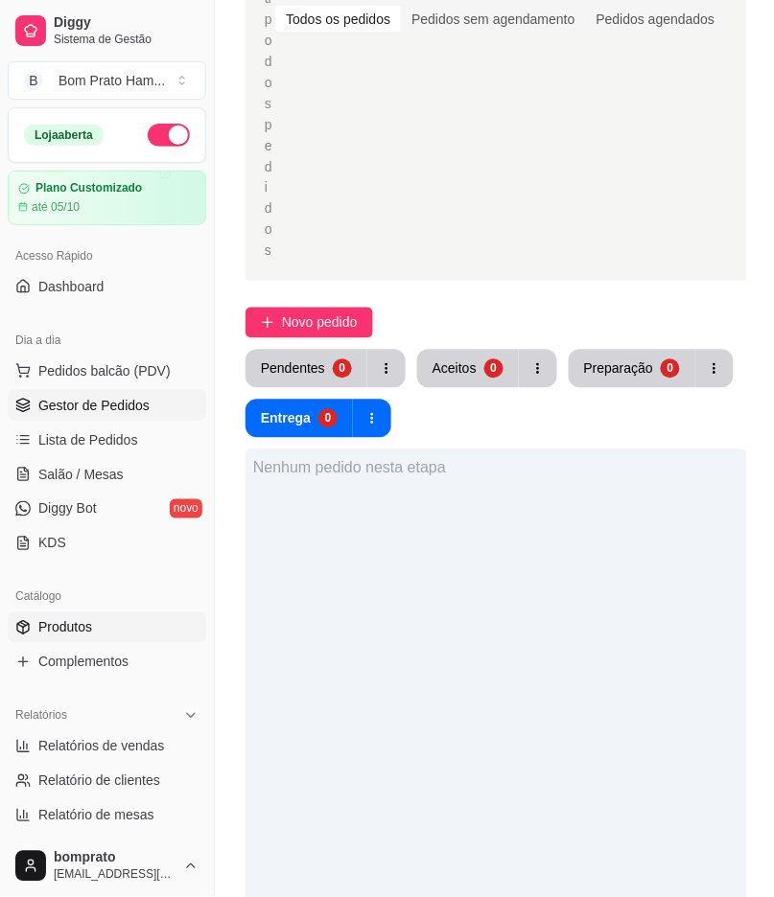
click at [43, 623] on span "Produtos" at bounding box center [65, 627] width 54 height 19
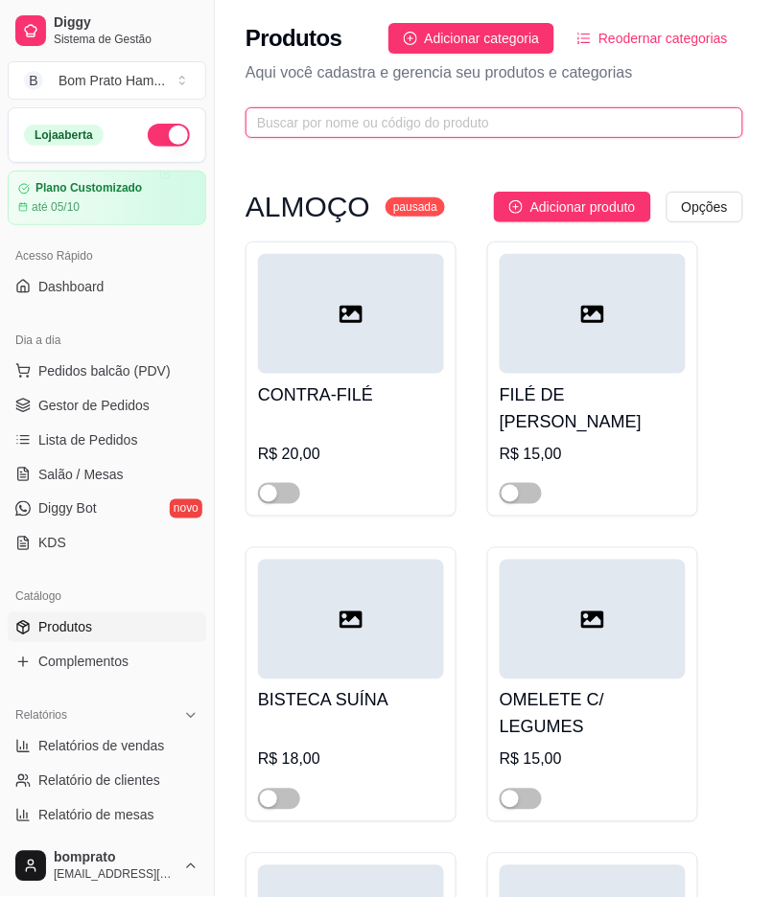
click at [396, 129] on input "text" at bounding box center [486, 122] width 459 height 21
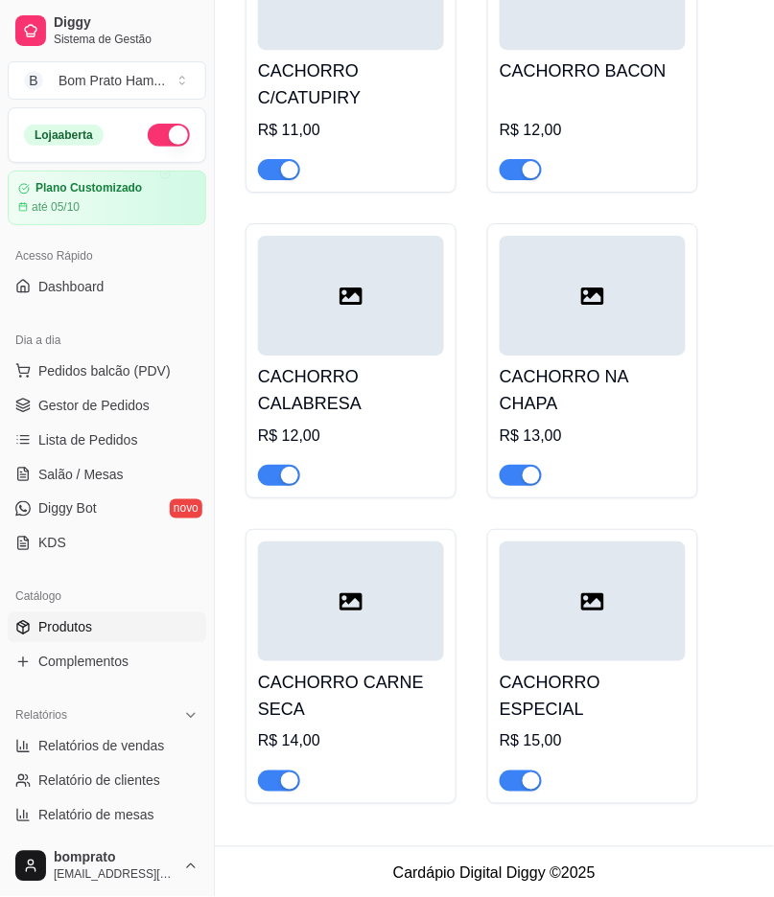
scroll to position [1756, 0]
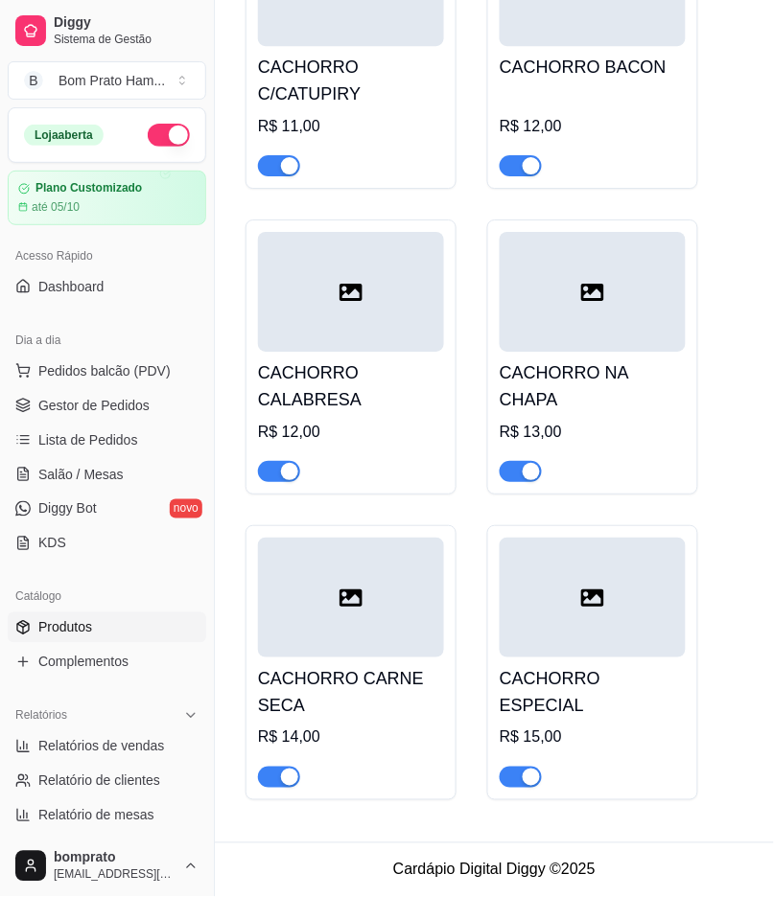
type input "cach"
click at [628, 601] on div at bounding box center [592, 598] width 186 height 120
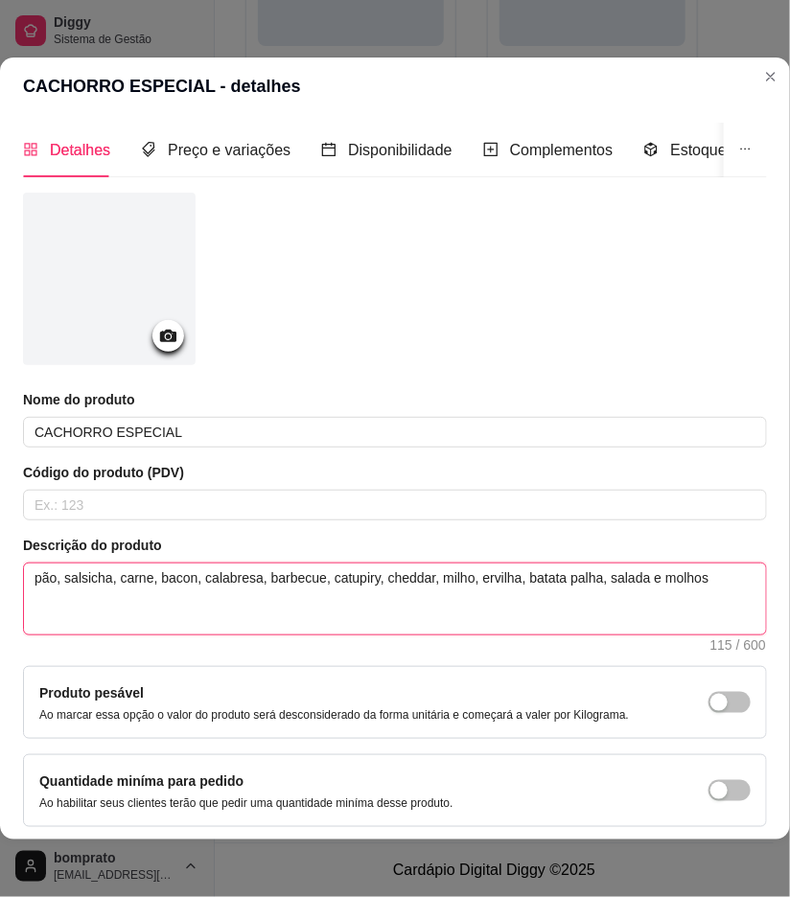
drag, startPoint x: 31, startPoint y: 586, endPoint x: 726, endPoint y: 575, distance: 695.1
click at [726, 575] on textarea "pão, salsicha, carne, bacon, calabresa, barbecue, catupiry, cheddar, milho, erv…" at bounding box center [395, 599] width 742 height 71
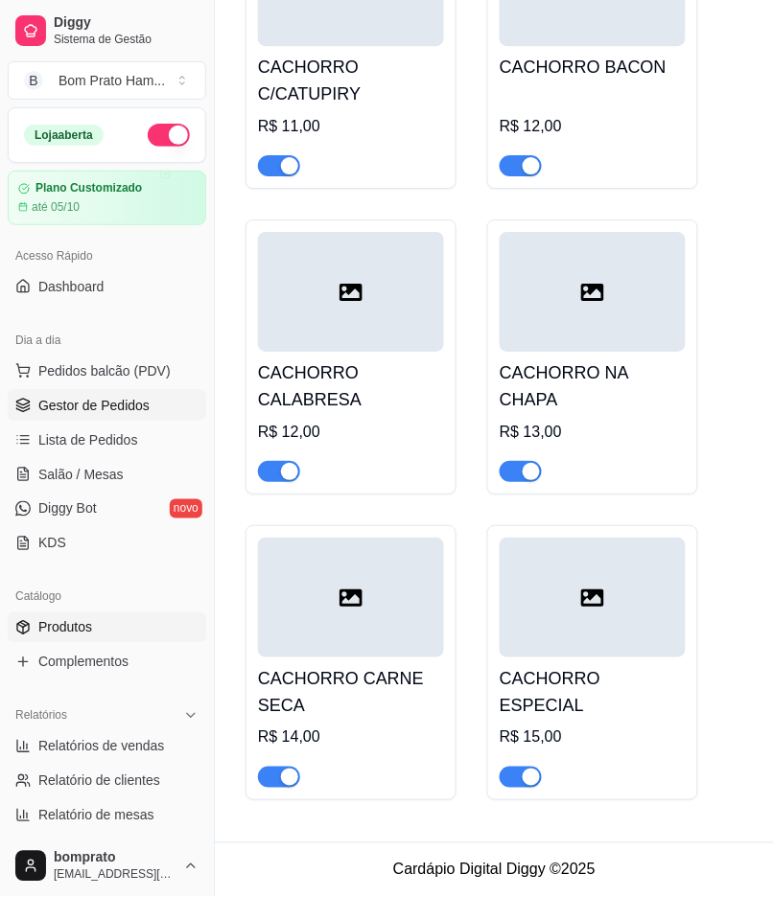
click at [141, 394] on link "Gestor de Pedidos" at bounding box center [107, 405] width 198 height 31
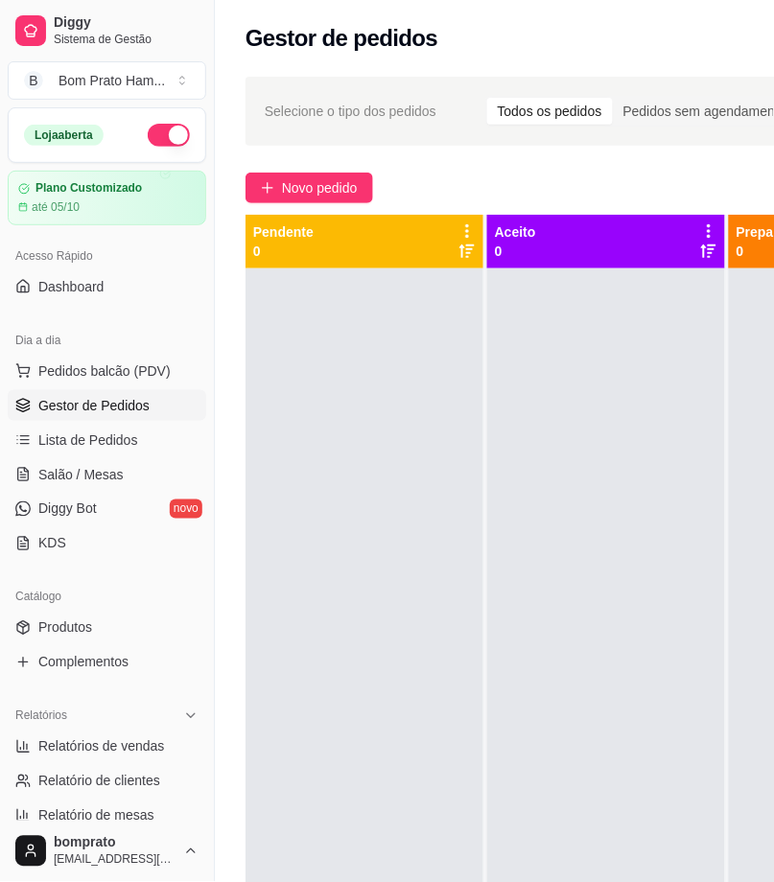
click at [1, 302] on div "Acesso Rápido Dashboard" at bounding box center [107, 271] width 214 height 77
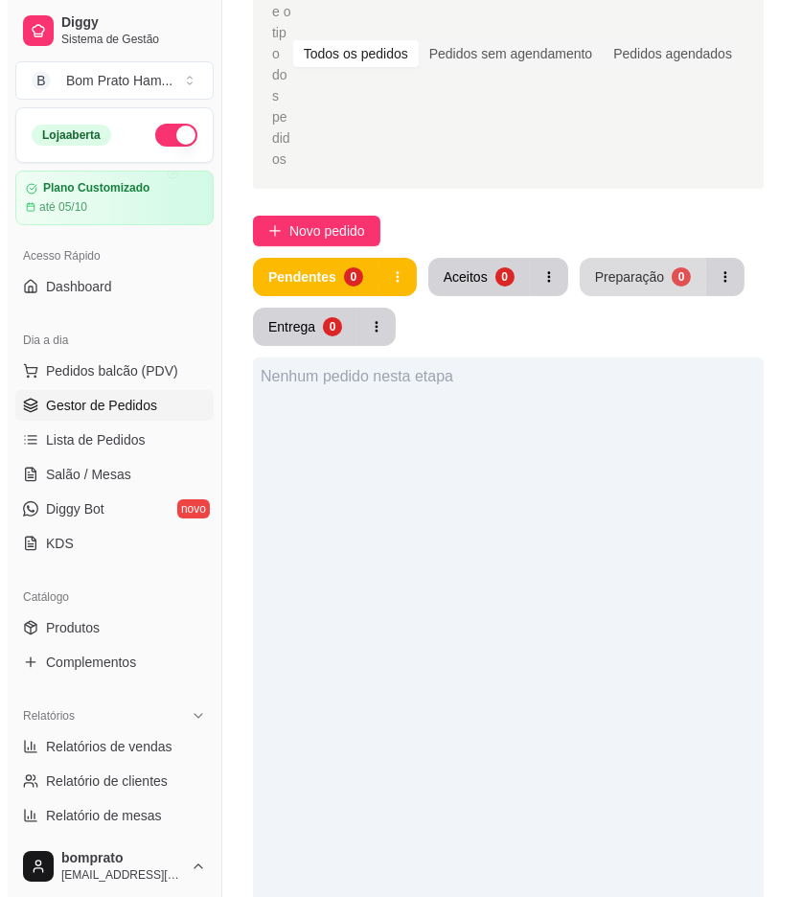
scroll to position [106, 0]
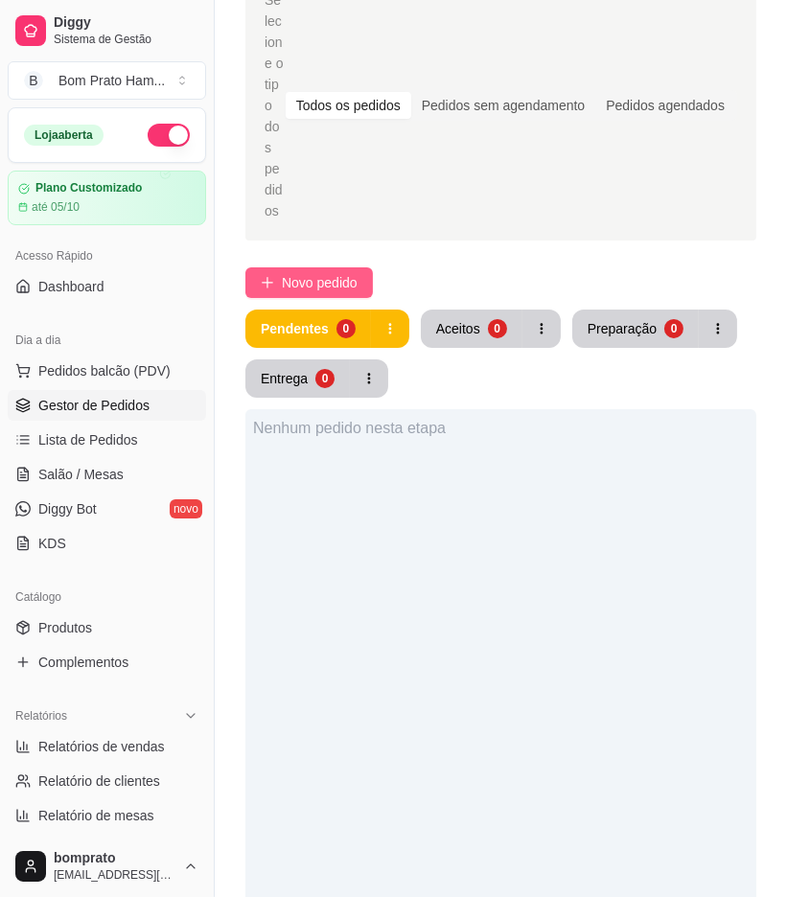
click at [298, 272] on span "Novo pedido" at bounding box center [320, 282] width 76 height 21
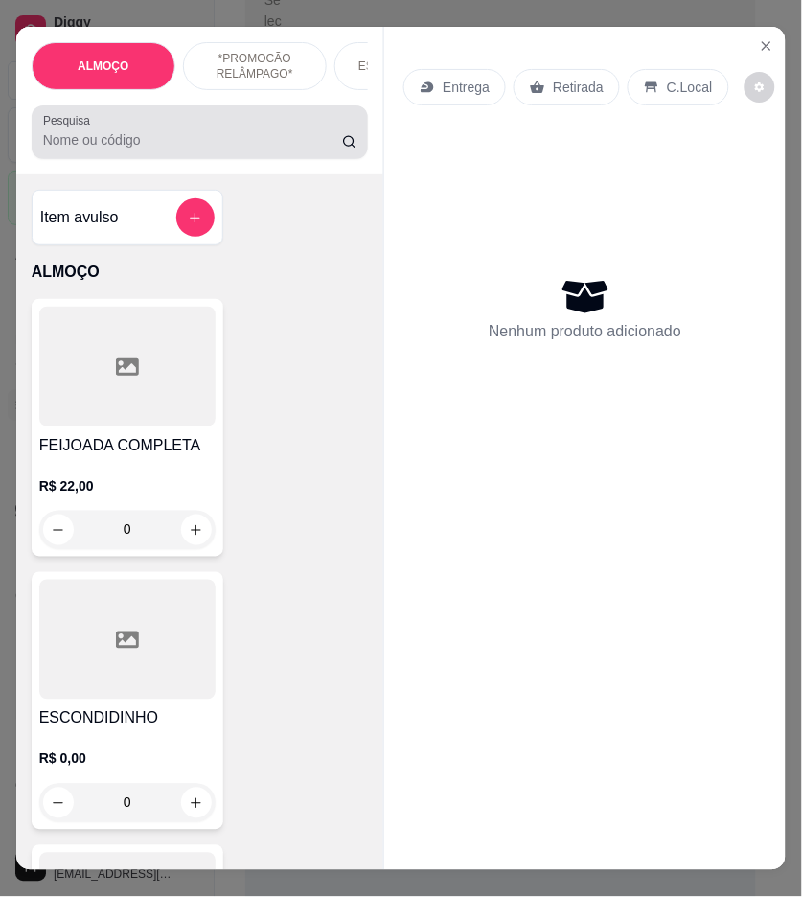
click at [265, 134] on div at bounding box center [200, 132] width 314 height 38
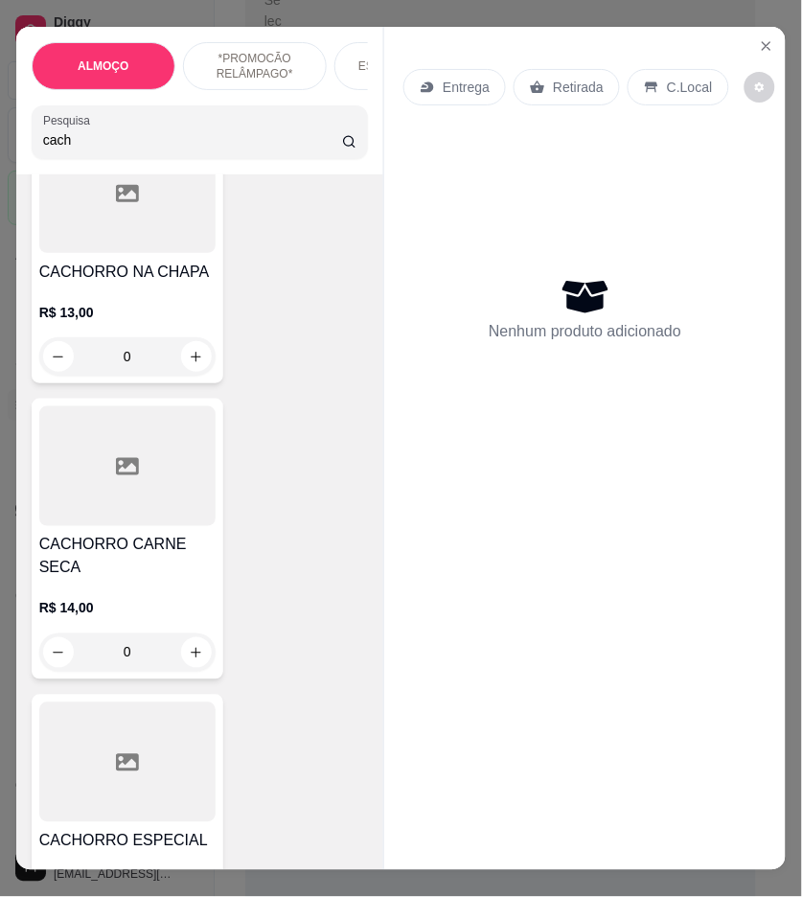
scroll to position [2662, 0]
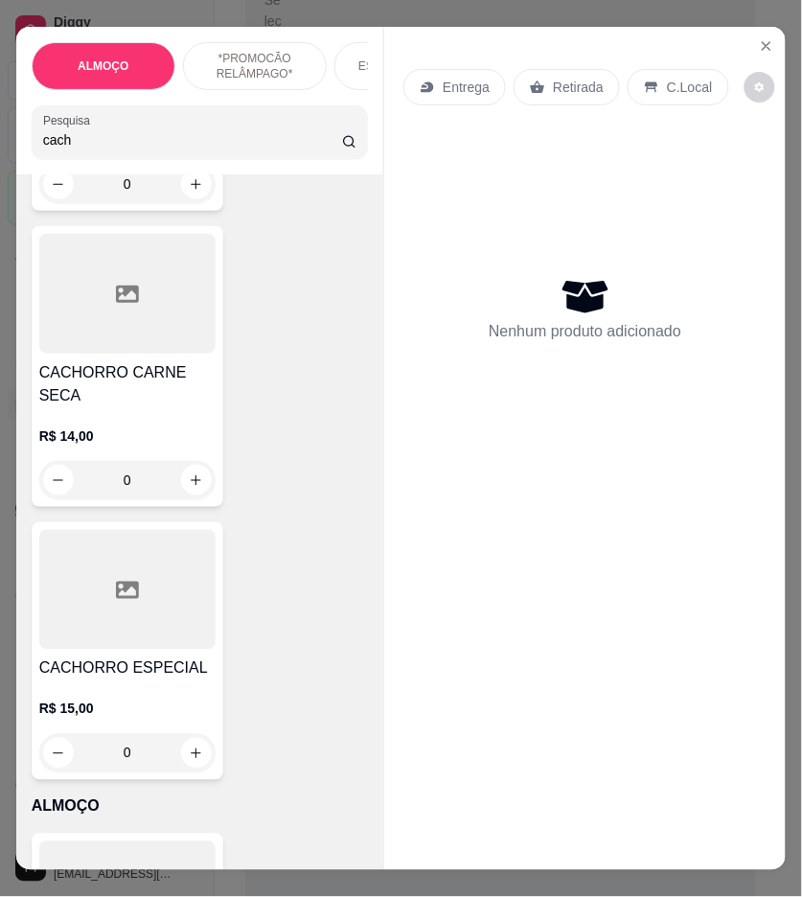
type input "cach"
click at [151, 658] on h4 "CACHORRO ESPECIAL" at bounding box center [127, 669] width 176 height 23
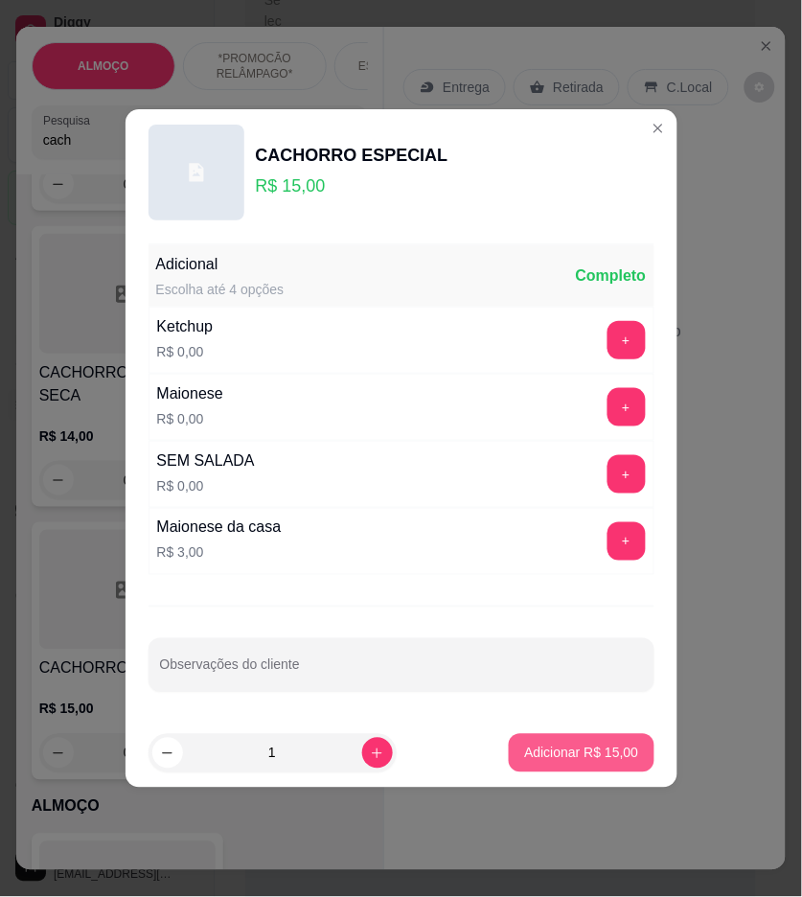
click at [567, 749] on p "Adicionar R$ 15,00" at bounding box center [581, 753] width 114 height 19
type input "1"
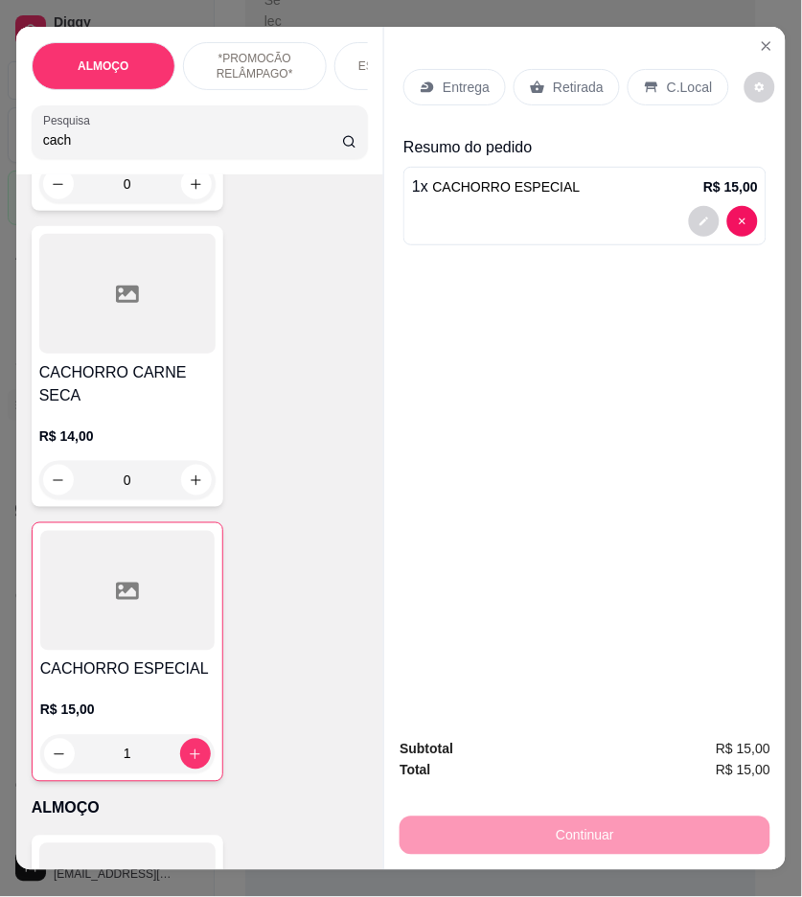
click at [467, 78] on p "Entrega" at bounding box center [466, 87] width 47 height 19
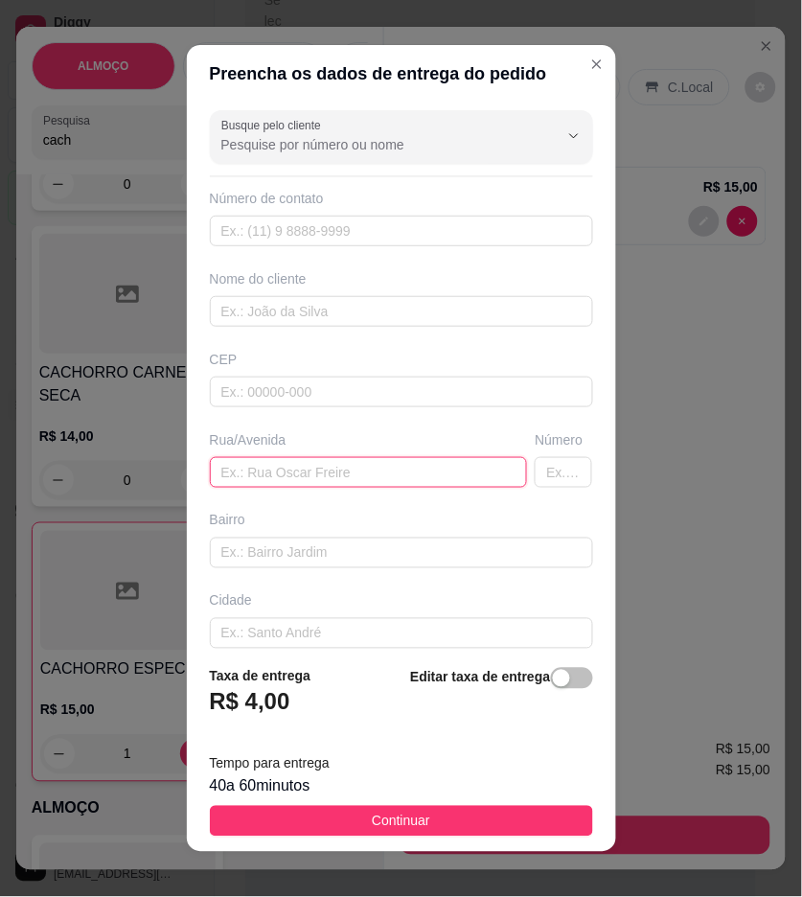
drag, startPoint x: 366, startPoint y: 468, endPoint x: 247, endPoint y: 463, distance: 119.0
paste input "[STREET_ADDRESS]"
type input "[STREET_ADDRESS]"
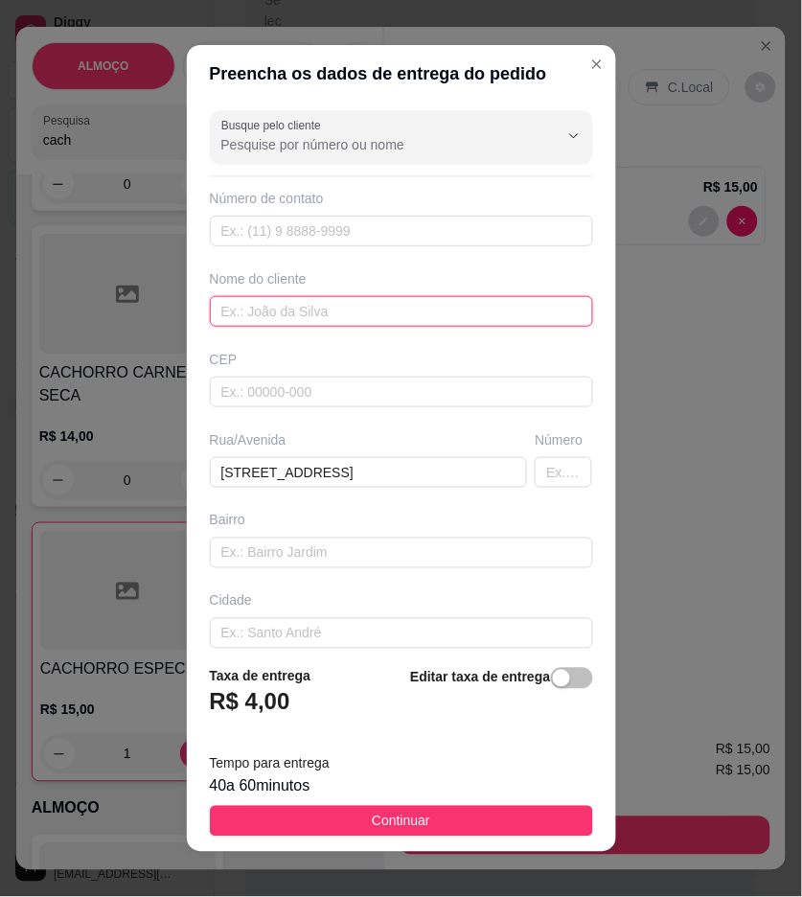
paste input "[PERSON_NAME]"
type input "[PERSON_NAME]"
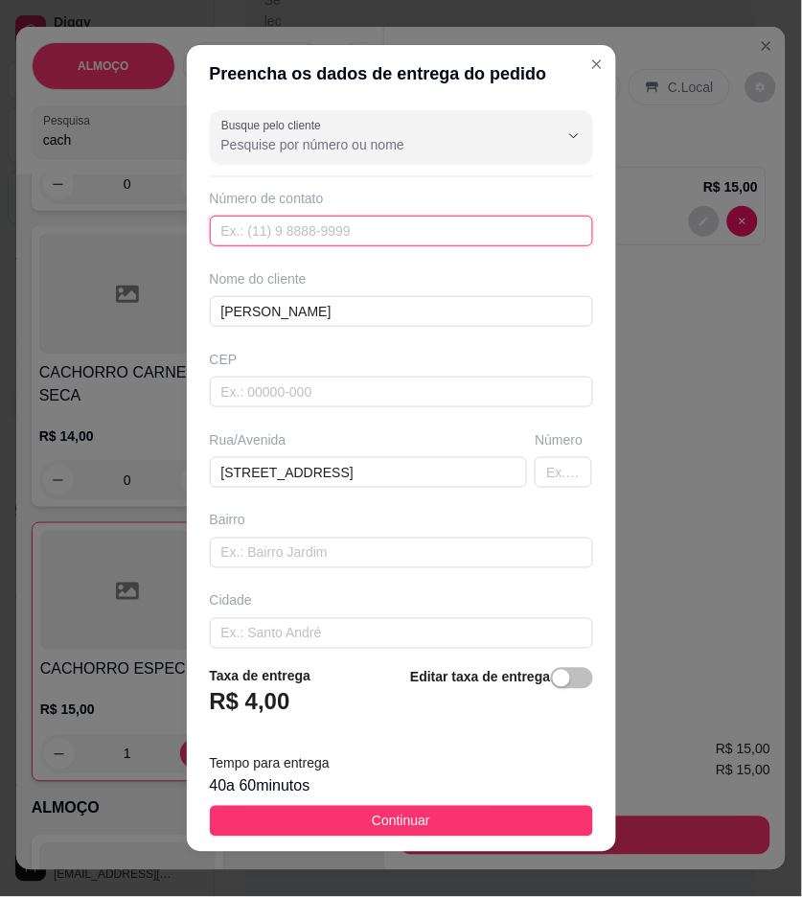
paste input "[PHONE_NUMBER]"
type input "[PHONE_NUMBER]"
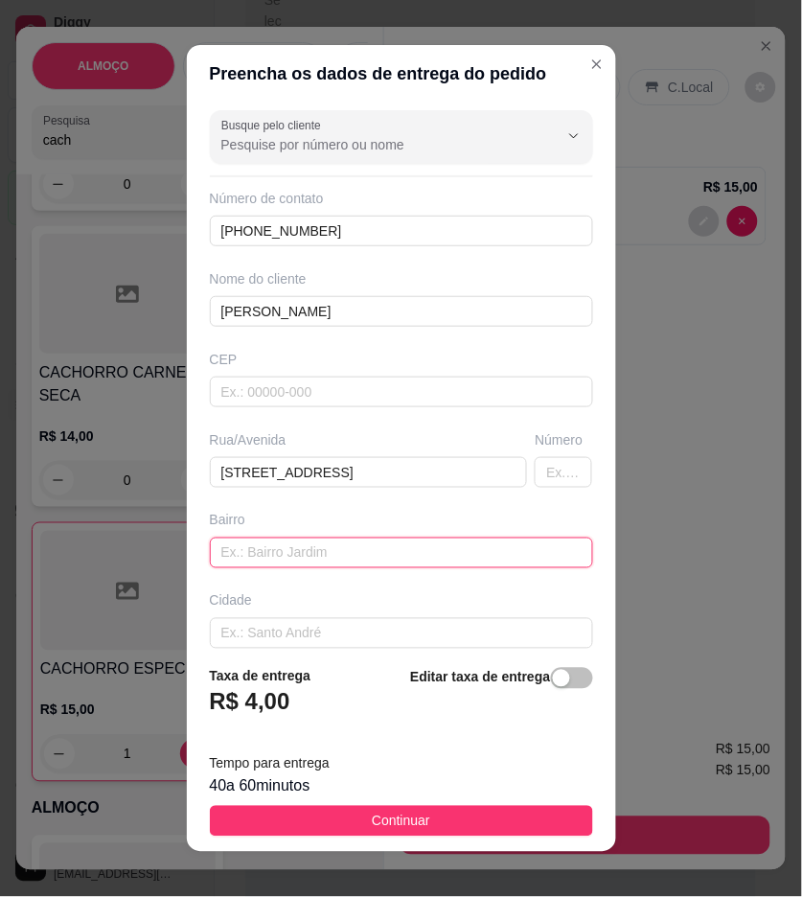
paste input "Nova Sertânia"
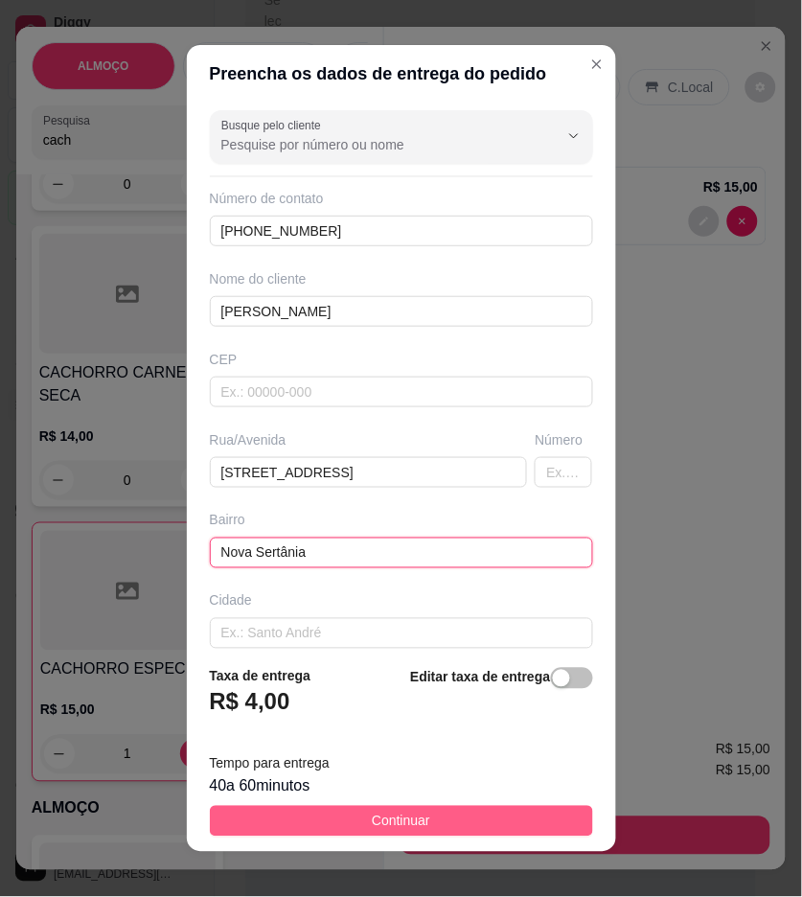
type input "Nova Sertânia"
click at [543, 818] on button "Continuar" at bounding box center [401, 821] width 383 height 31
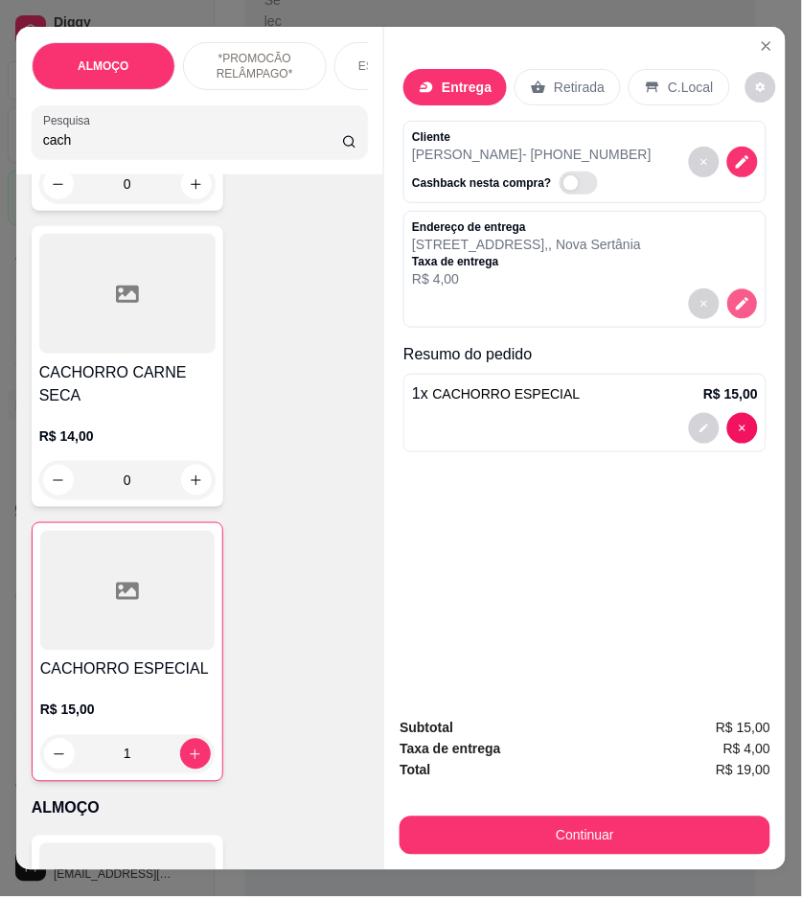
click at [737, 300] on icon "decrease-product-quantity" at bounding box center [743, 304] width 12 height 12
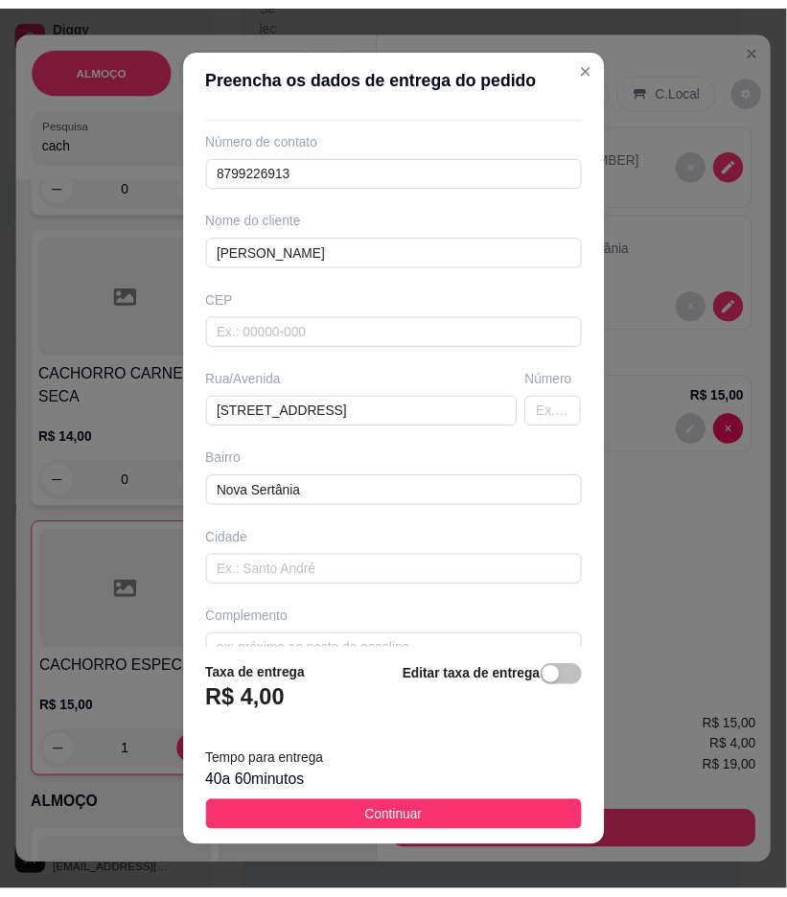
scroll to position [98, 0]
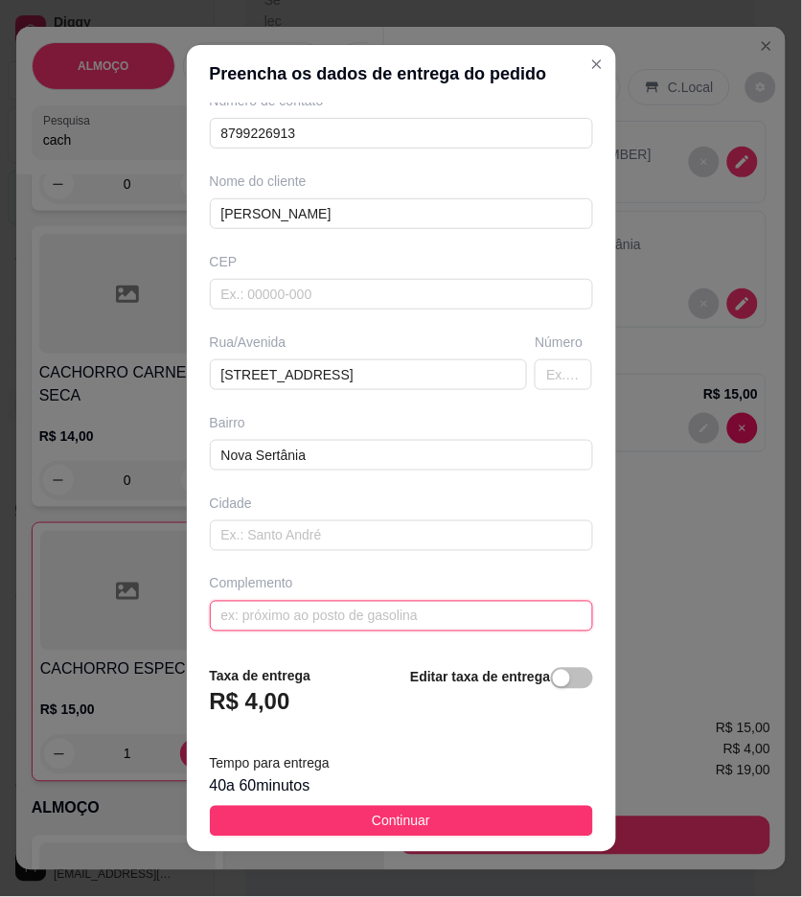
paste input "Casa branca de esquina"
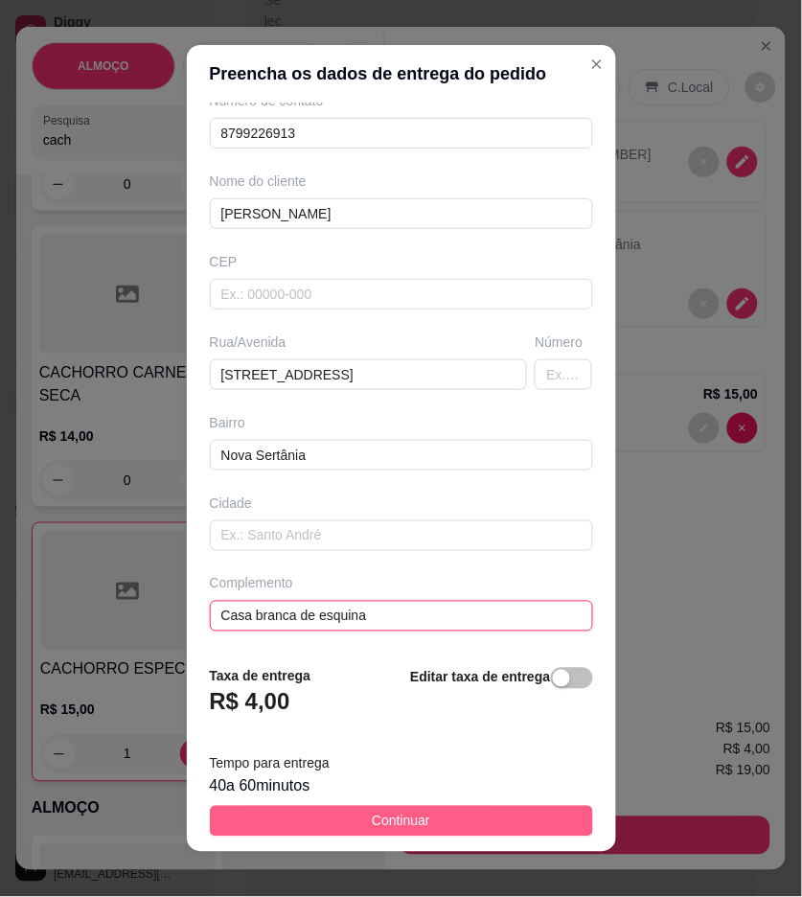
type input "Casa branca de esquina"
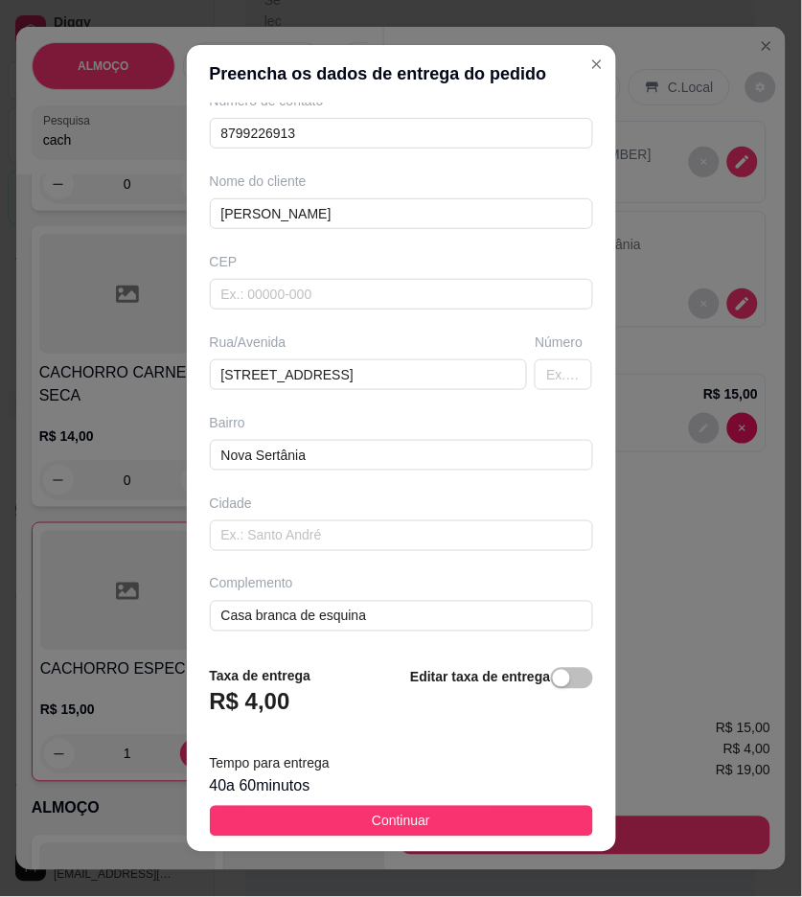
drag, startPoint x: 492, startPoint y: 812, endPoint x: 506, endPoint y: 812, distance: 14.4
click at [495, 812] on button "Continuar" at bounding box center [401, 821] width 383 height 31
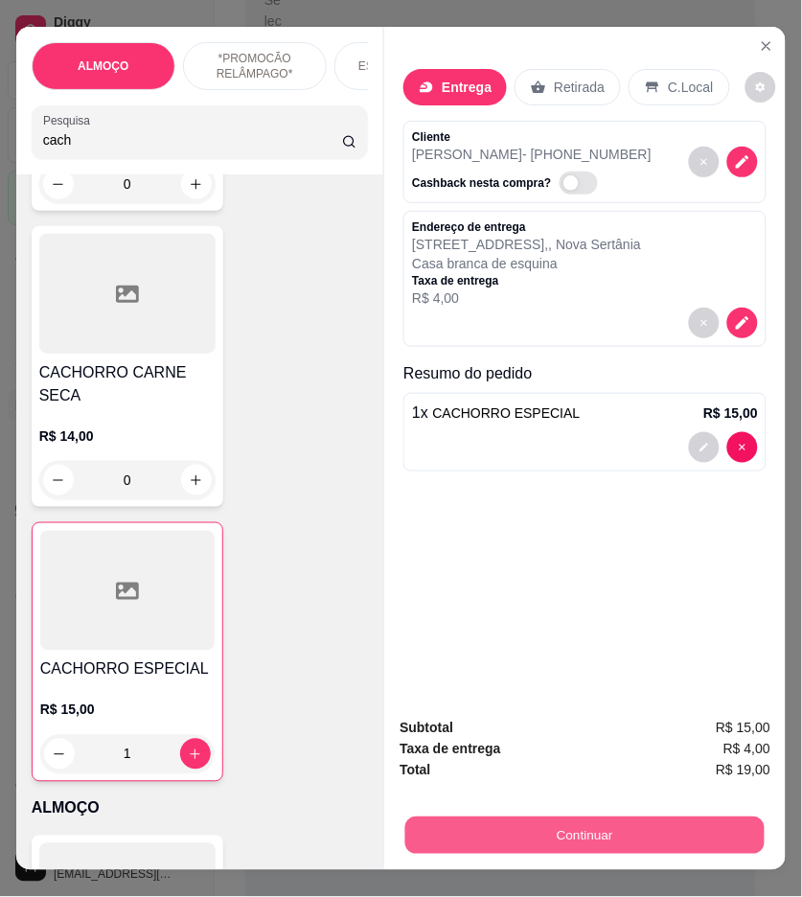
click at [506, 818] on button "Continuar" at bounding box center [586, 836] width 360 height 37
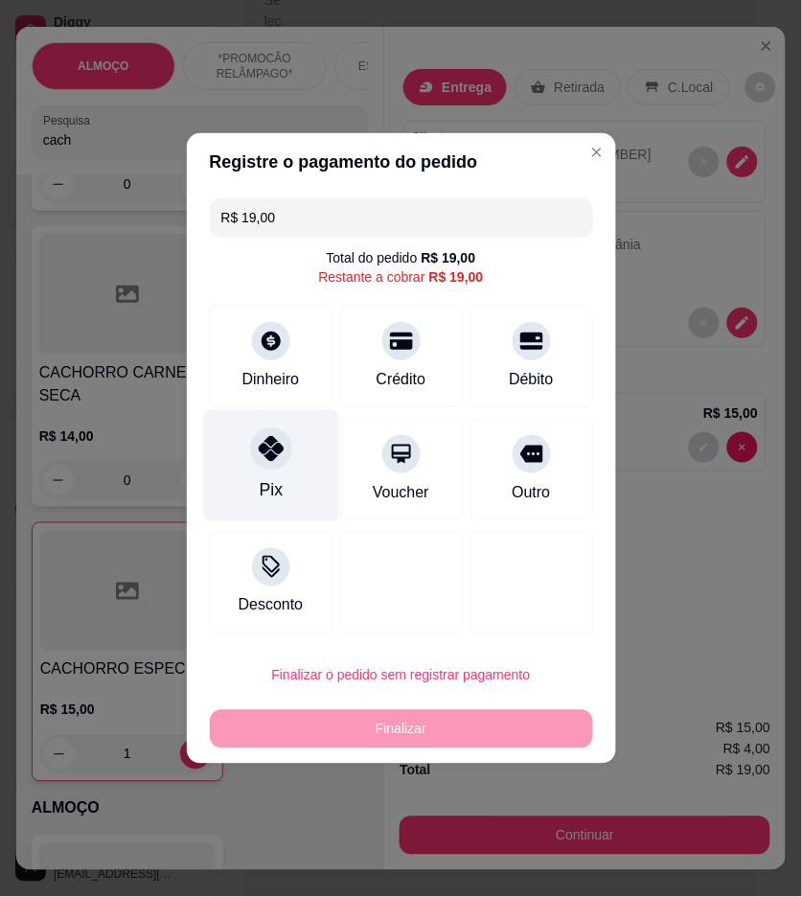
click at [295, 487] on div "Pix" at bounding box center [270, 466] width 135 height 112
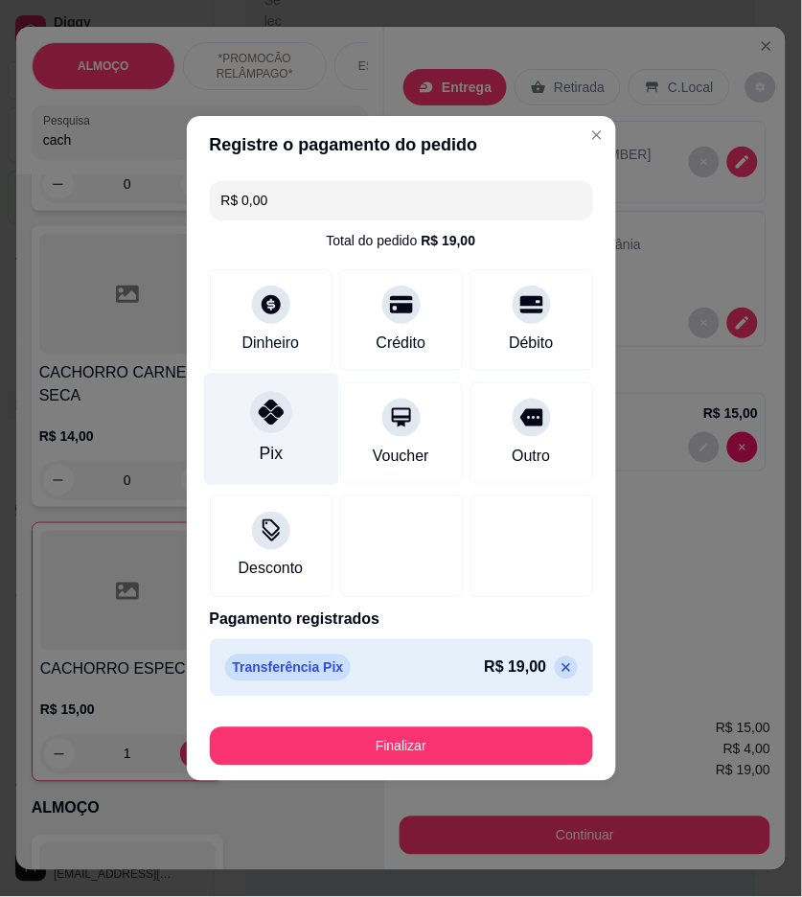
type input "R$ 0,00"
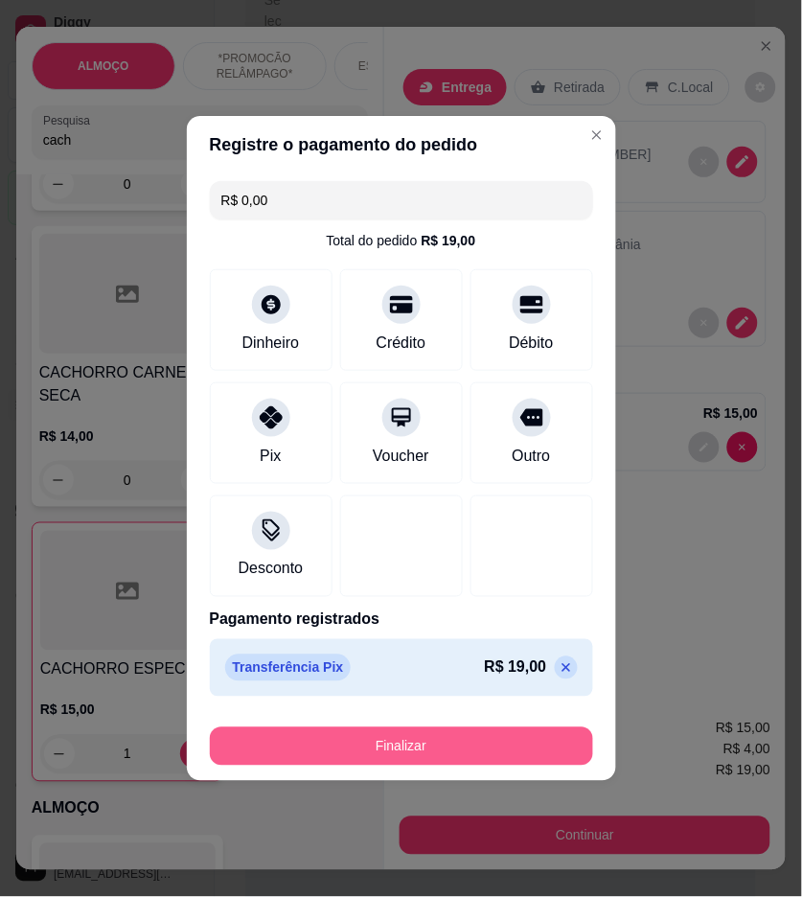
click at [465, 749] on button "Finalizar" at bounding box center [401, 747] width 383 height 38
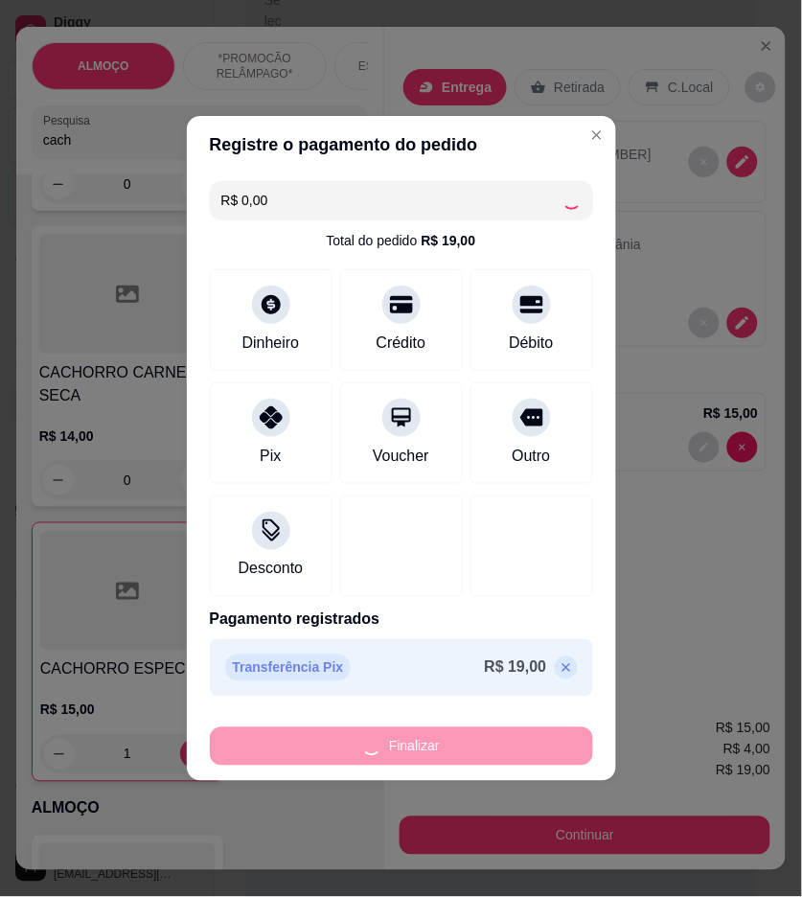
type input "0"
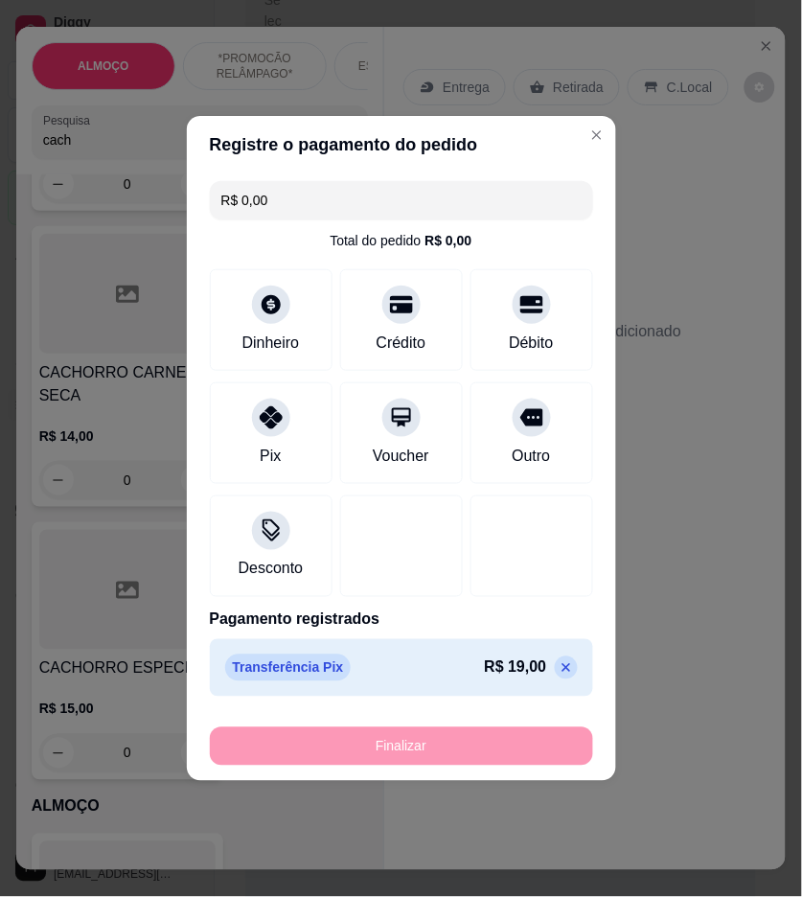
type input "-R$ 19,00"
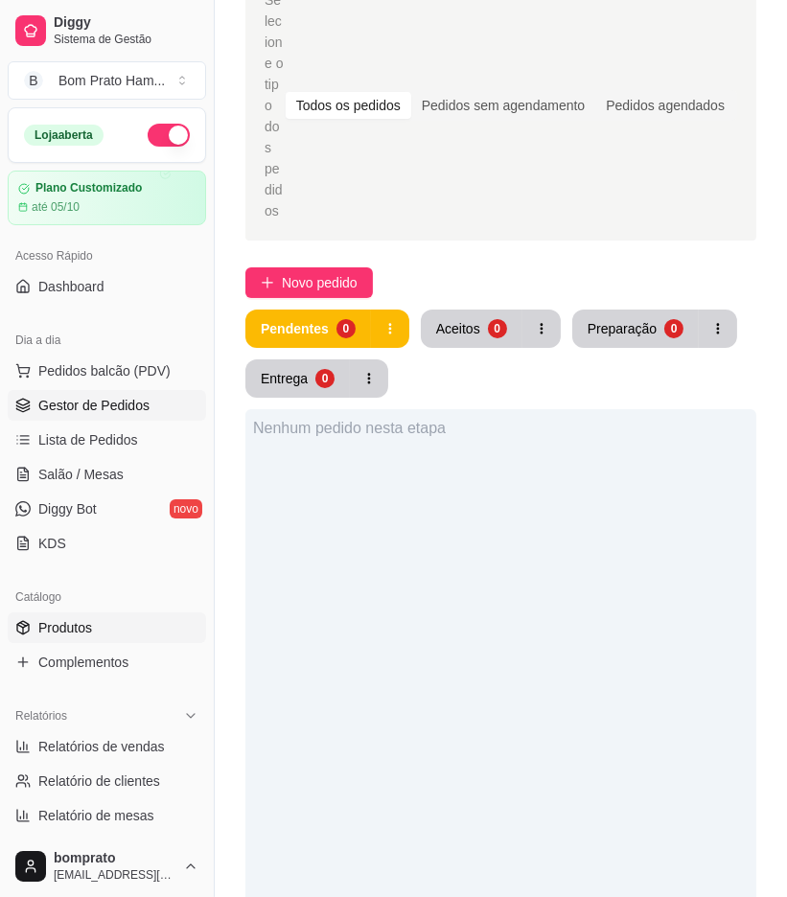
drag, startPoint x: 48, startPoint y: 636, endPoint x: 73, endPoint y: 618, distance: 30.3
click at [50, 636] on span "Produtos" at bounding box center [65, 627] width 54 height 19
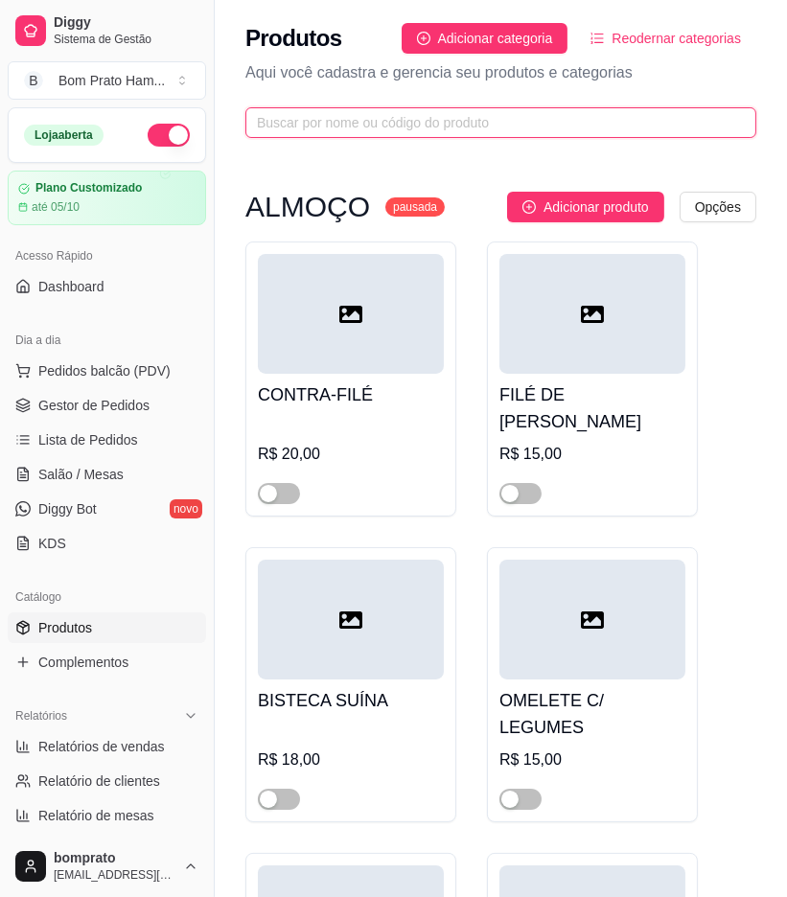
click at [381, 122] on input "text" at bounding box center [493, 122] width 473 height 21
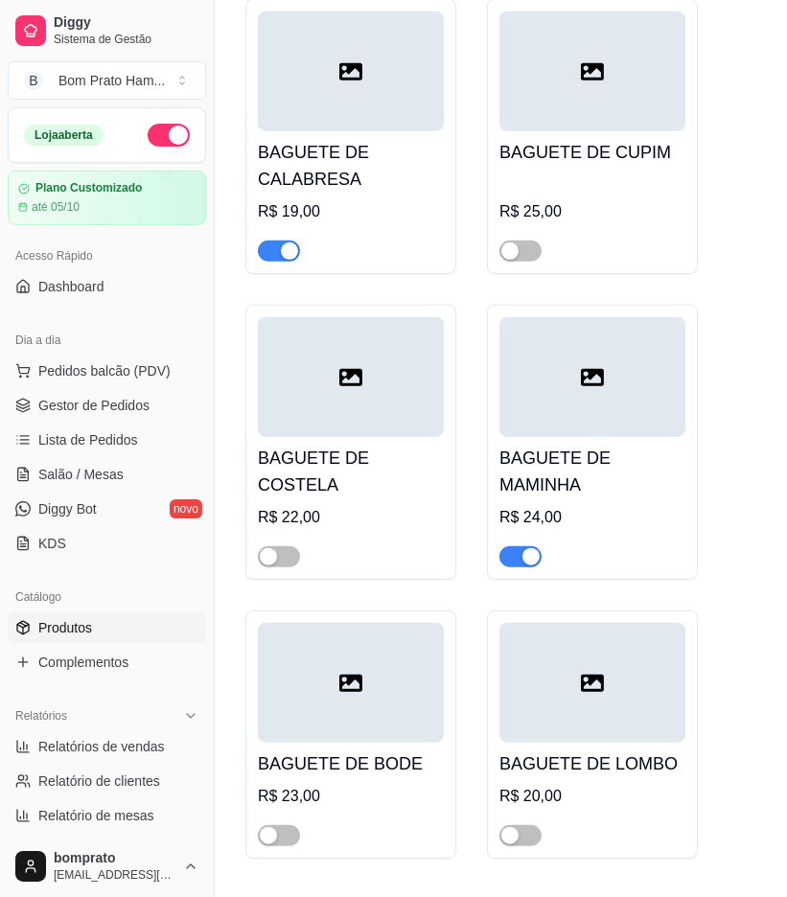
scroll to position [1335, 0]
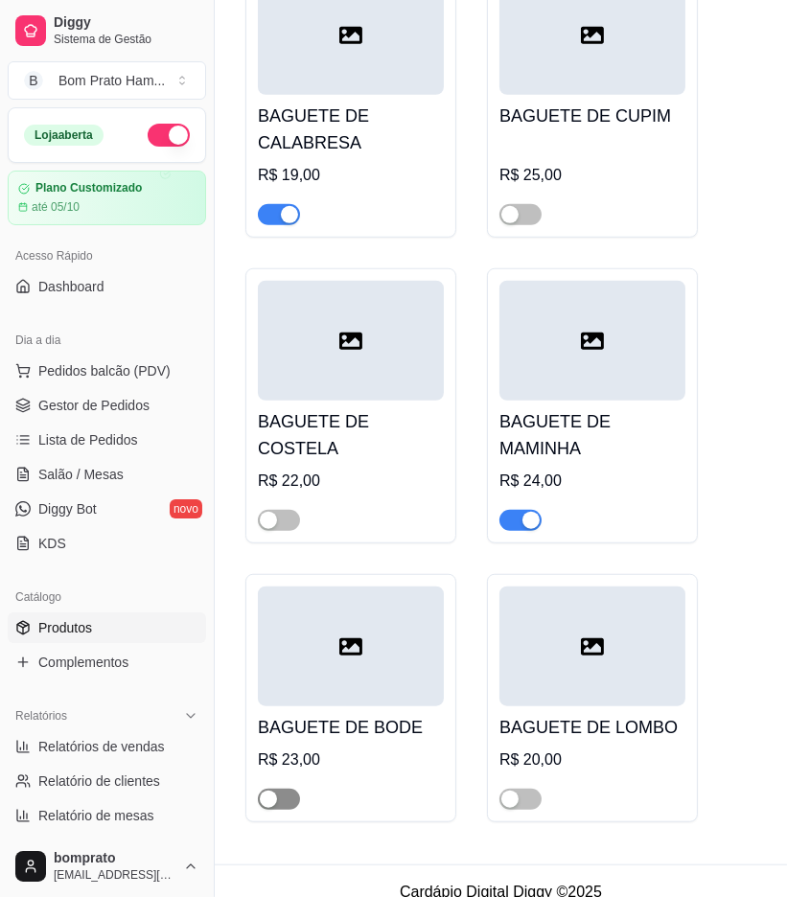
type input "bagu"
click at [283, 789] on span "button" at bounding box center [279, 799] width 42 height 21
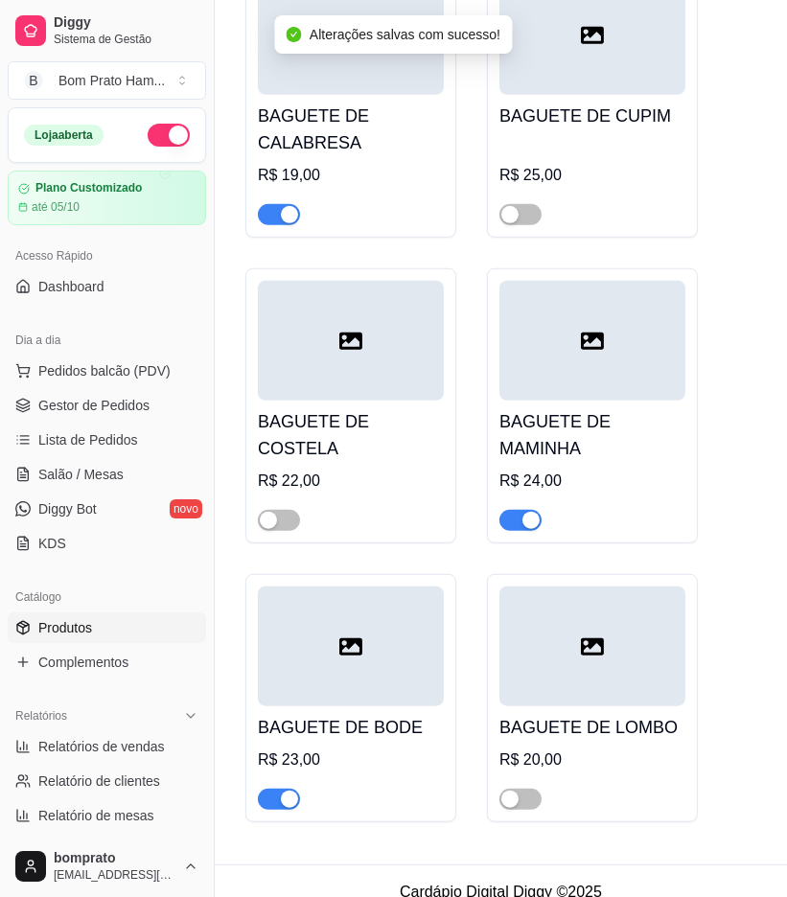
click at [399, 658] on div at bounding box center [351, 647] width 186 height 120
click at [403, 621] on div at bounding box center [351, 647] width 186 height 120
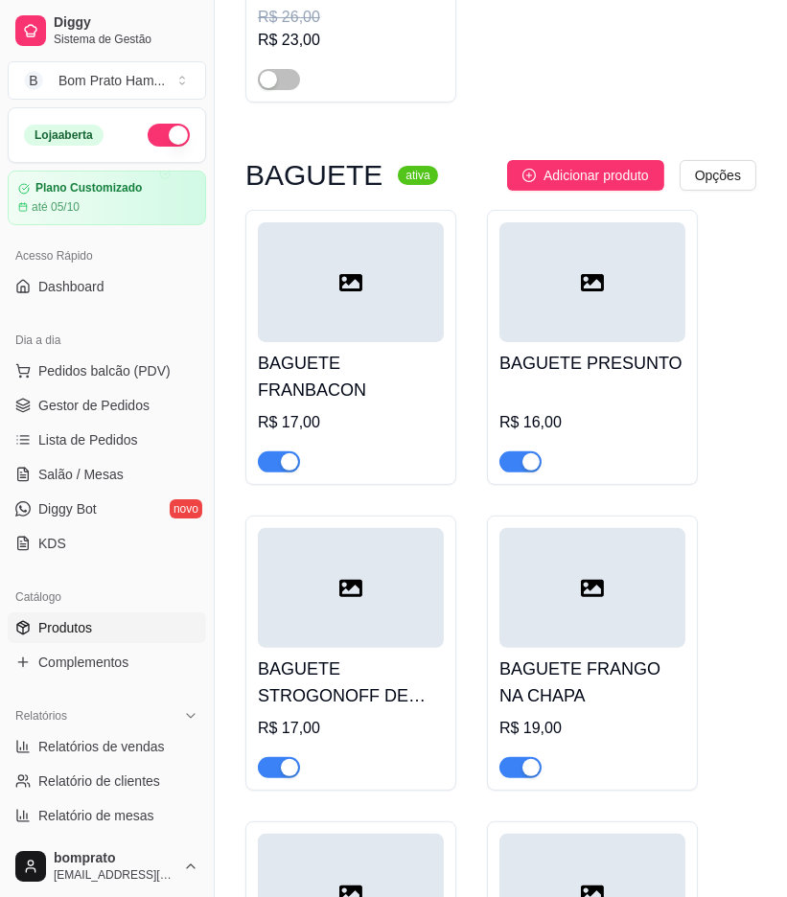
scroll to position [163, 0]
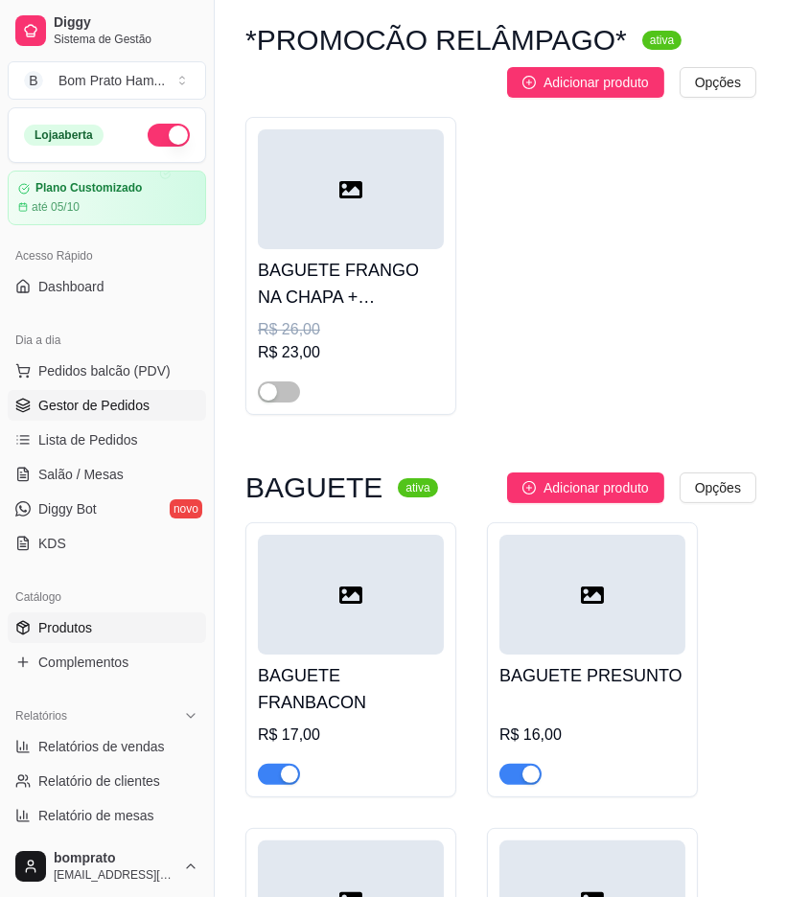
click at [156, 413] on link "Gestor de Pedidos" at bounding box center [107, 405] width 198 height 31
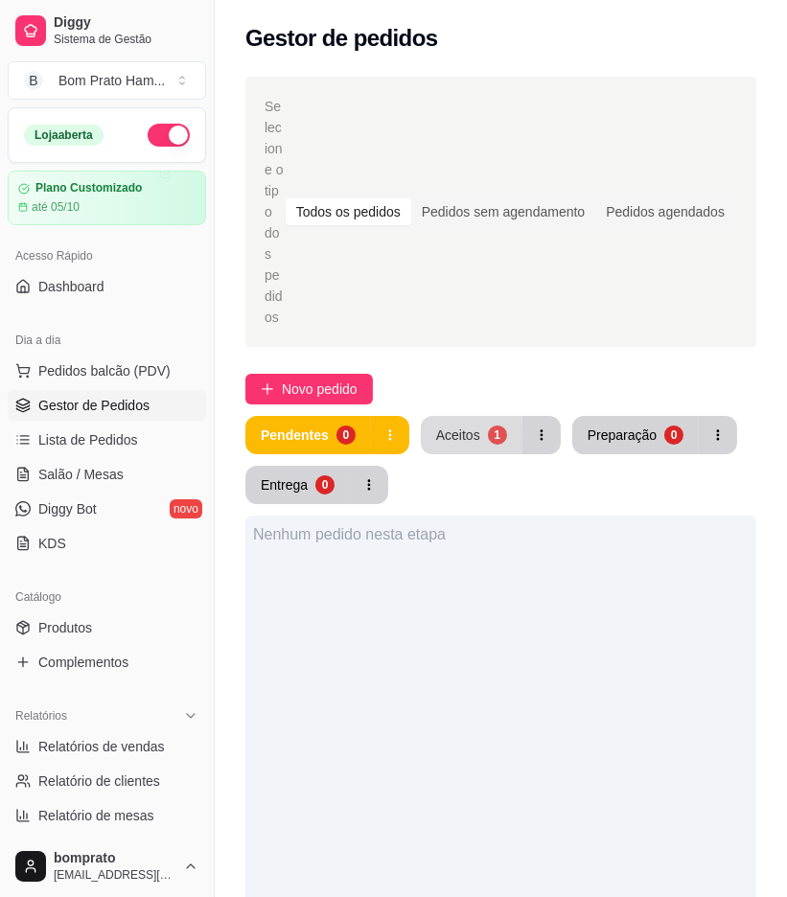
click at [489, 426] on div "1" at bounding box center [497, 435] width 19 height 19
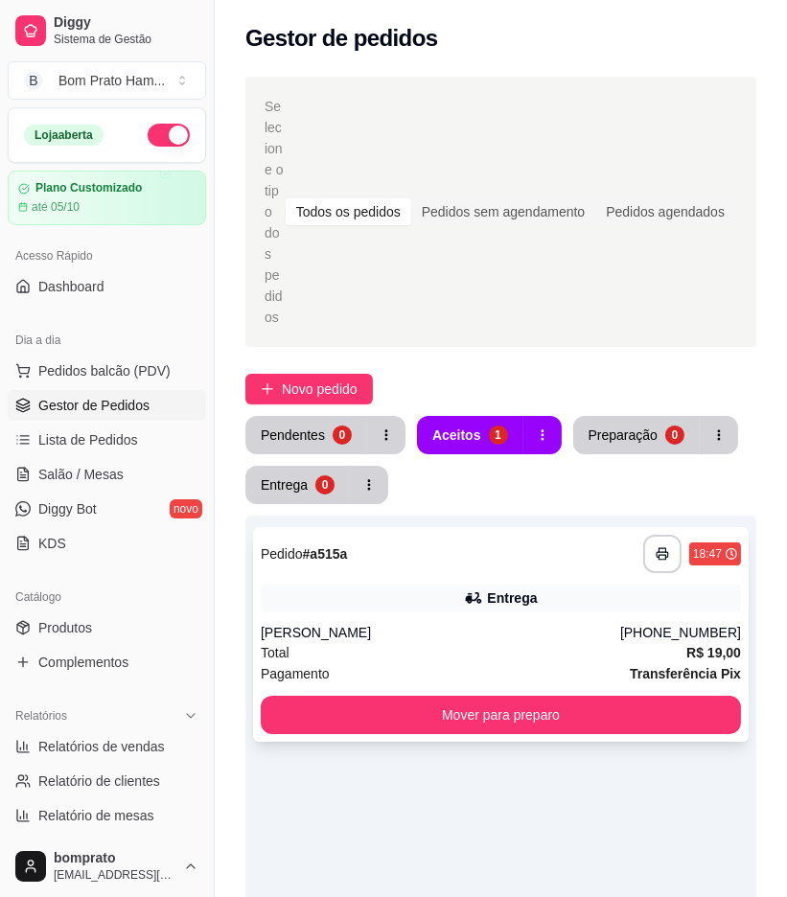
click at [508, 534] on div "**********" at bounding box center [501, 634] width 496 height 215
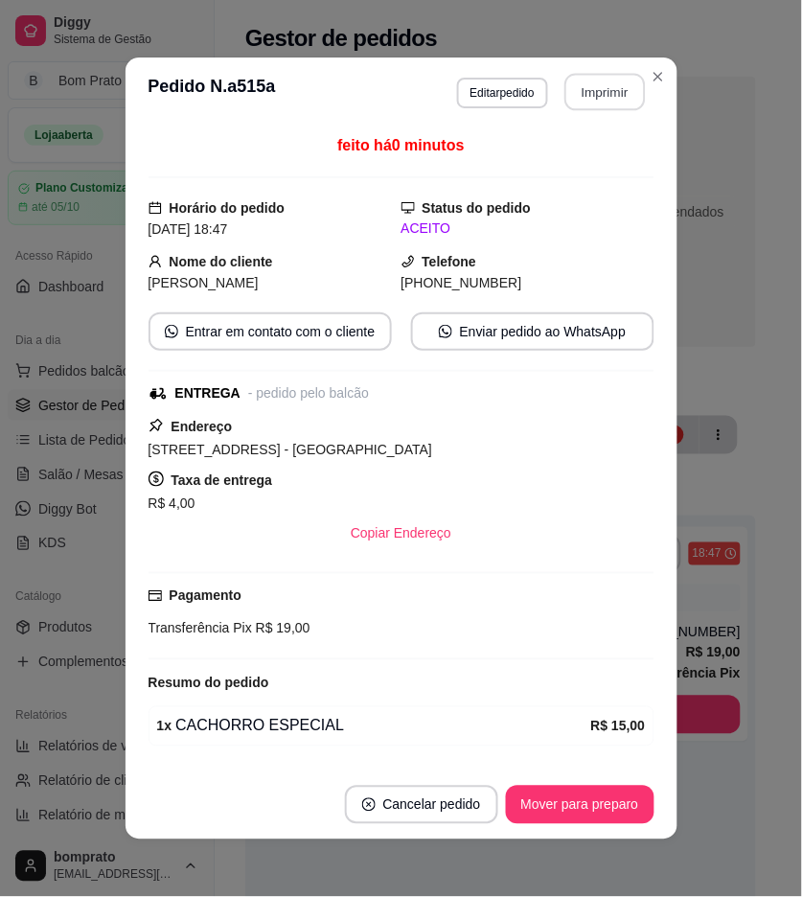
click at [620, 92] on button "Imprimir" at bounding box center [605, 92] width 81 height 37
click at [608, 807] on button "Mover para preparo" at bounding box center [580, 805] width 149 height 38
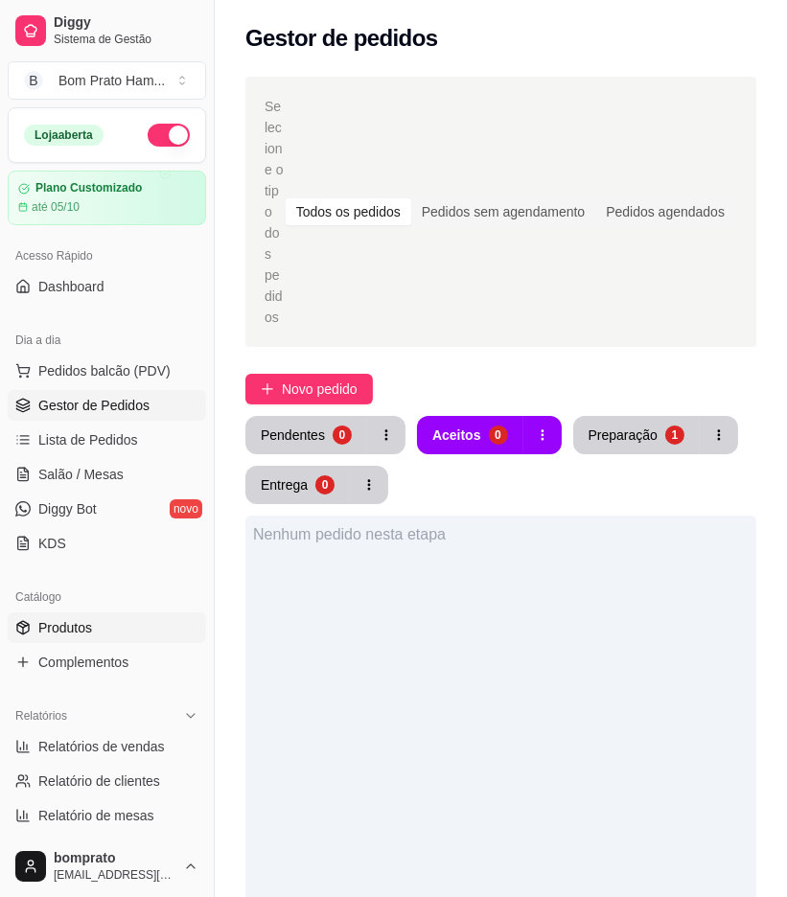
click at [149, 634] on link "Produtos" at bounding box center [107, 628] width 198 height 31
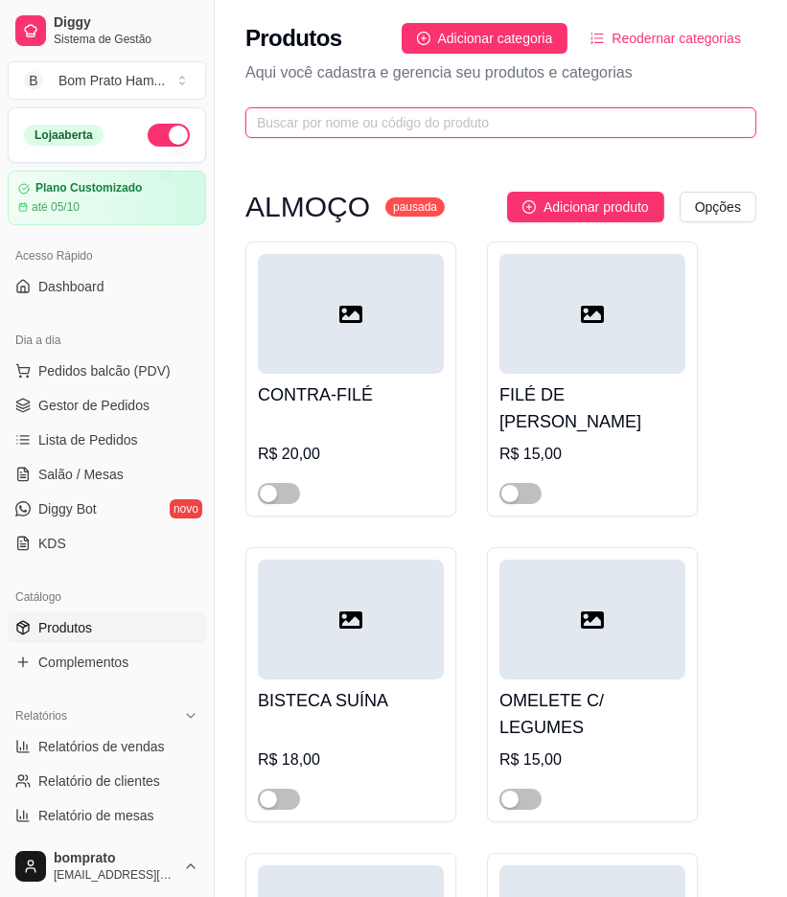
click at [408, 123] on input "text" at bounding box center [493, 122] width 473 height 21
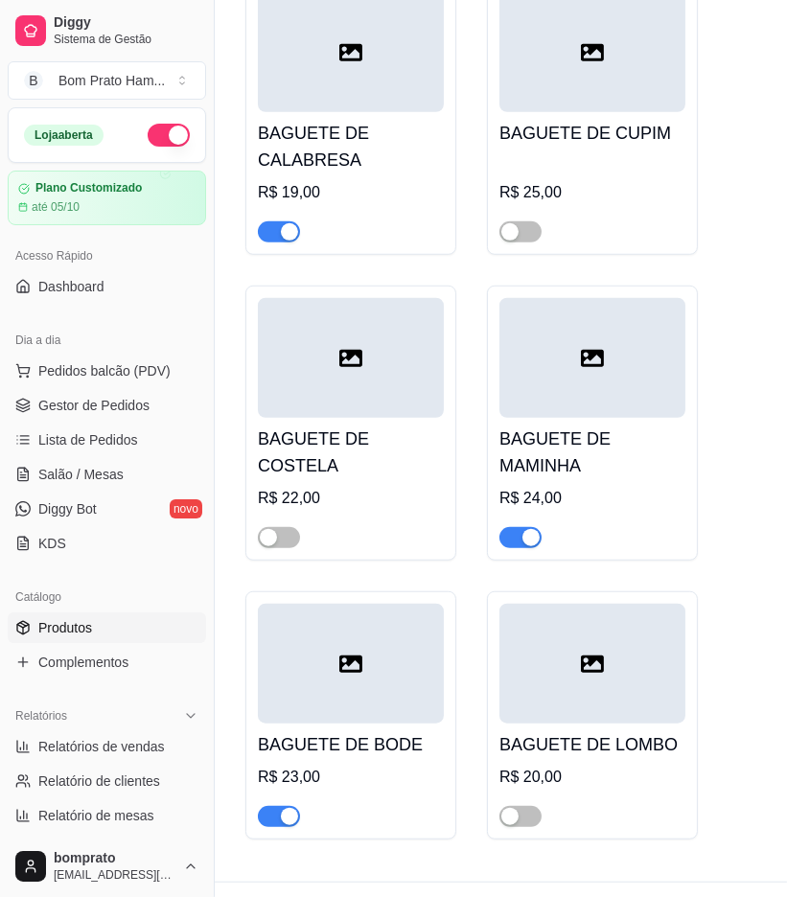
scroll to position [1335, 0]
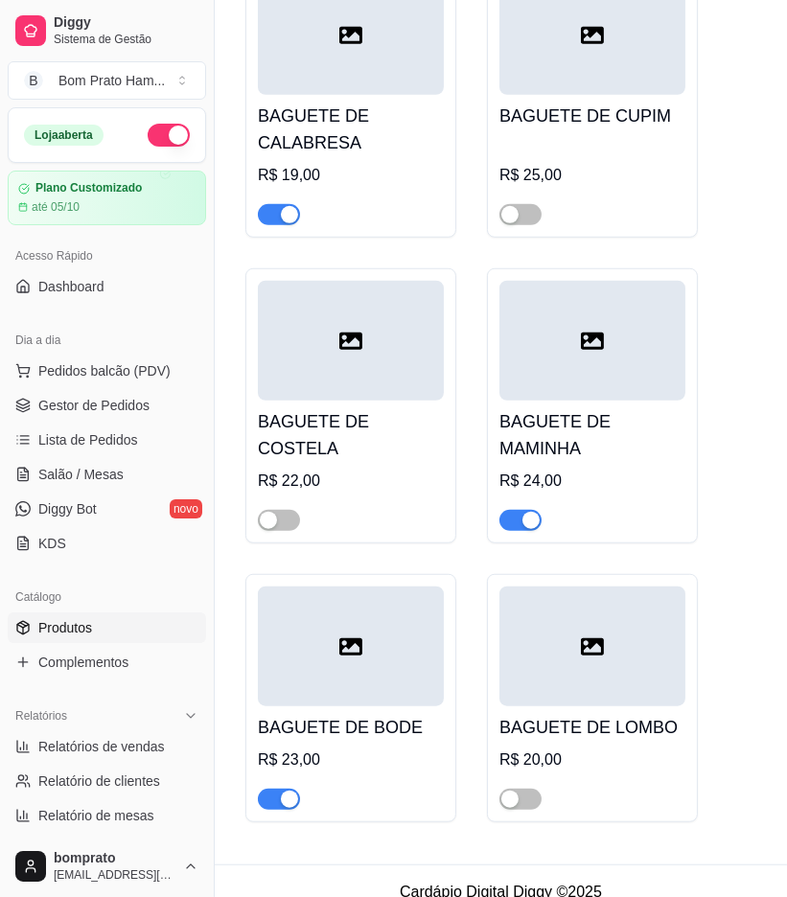
type input "bague"
click at [337, 629] on div at bounding box center [351, 647] width 186 height 120
click at [102, 403] on span "Gestor de Pedidos" at bounding box center [93, 405] width 111 height 19
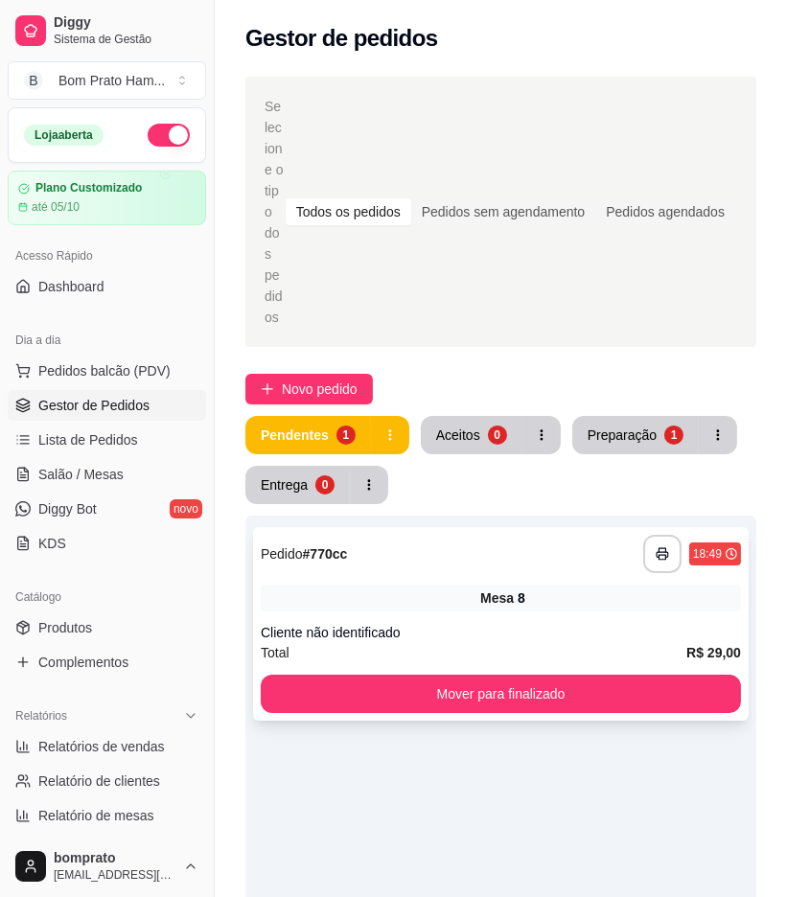
click at [474, 535] on div "**********" at bounding box center [501, 554] width 480 height 38
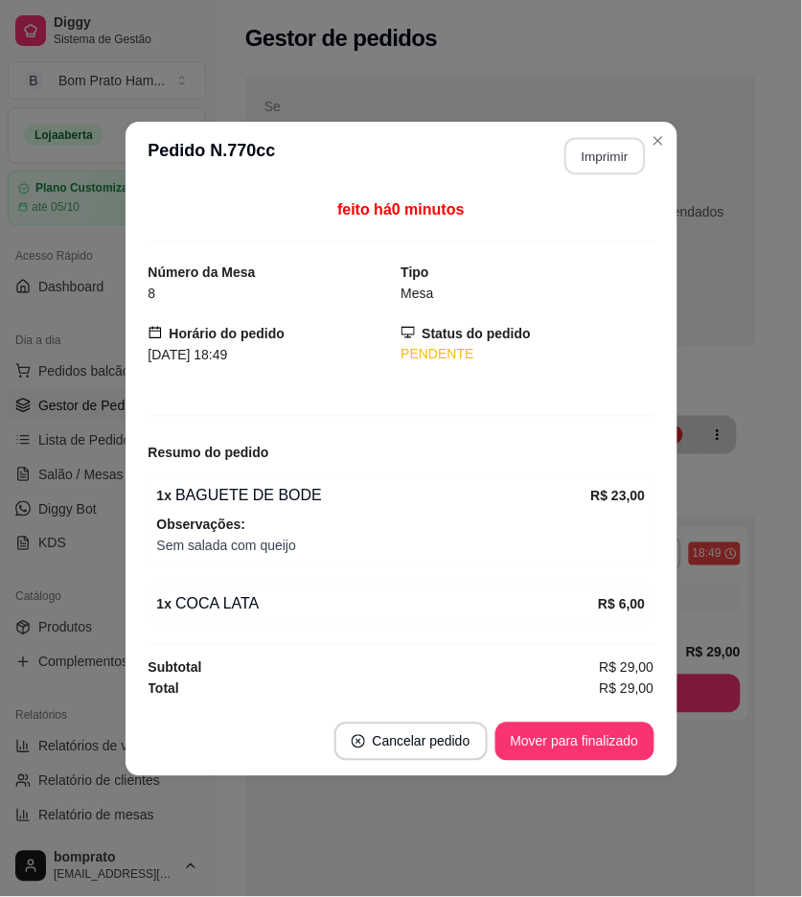
click at [631, 167] on button "Imprimir" at bounding box center [605, 155] width 81 height 37
click at [621, 735] on button "Mover para finalizado" at bounding box center [575, 741] width 154 height 37
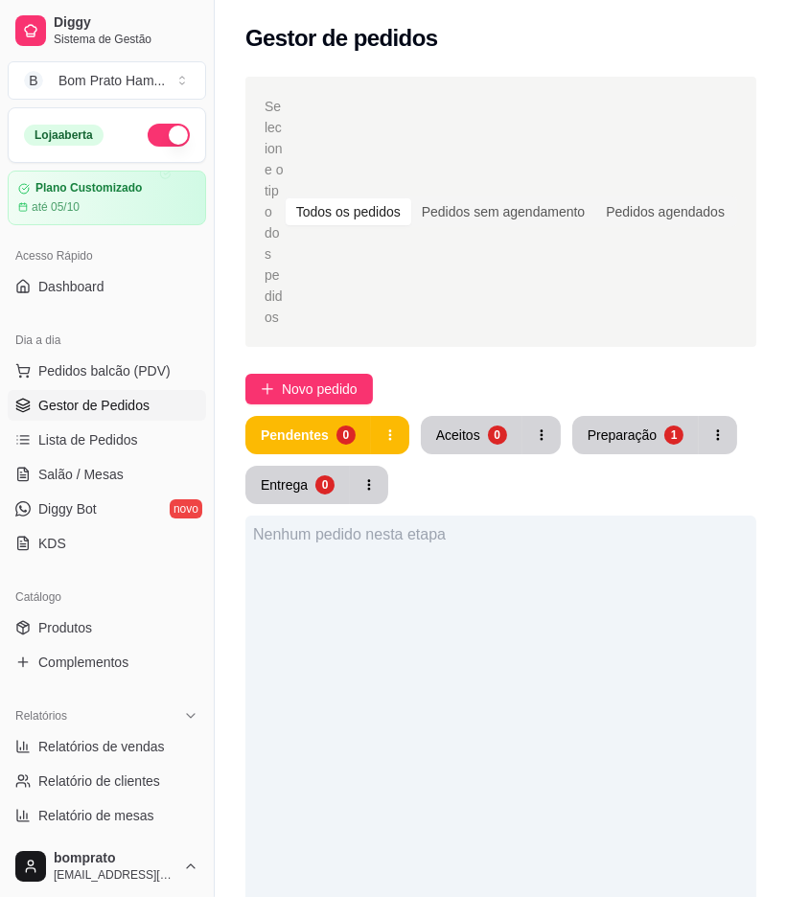
click at [639, 321] on div "Selecione o tipo dos pedidos Todos os pedidos Pedidos sem agendamento Pedidos a…" at bounding box center [501, 750] width 572 height 1371
click at [638, 426] on div "Preparação" at bounding box center [622, 435] width 67 height 18
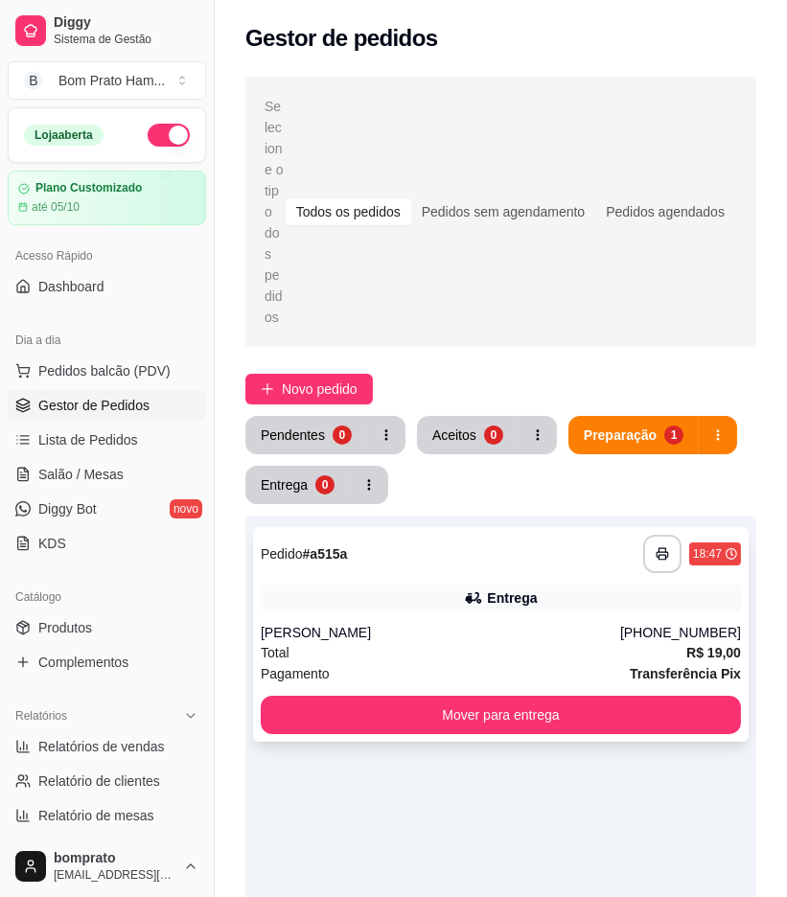
click at [490, 642] on div "Total R$ 19,00" at bounding box center [501, 652] width 480 height 21
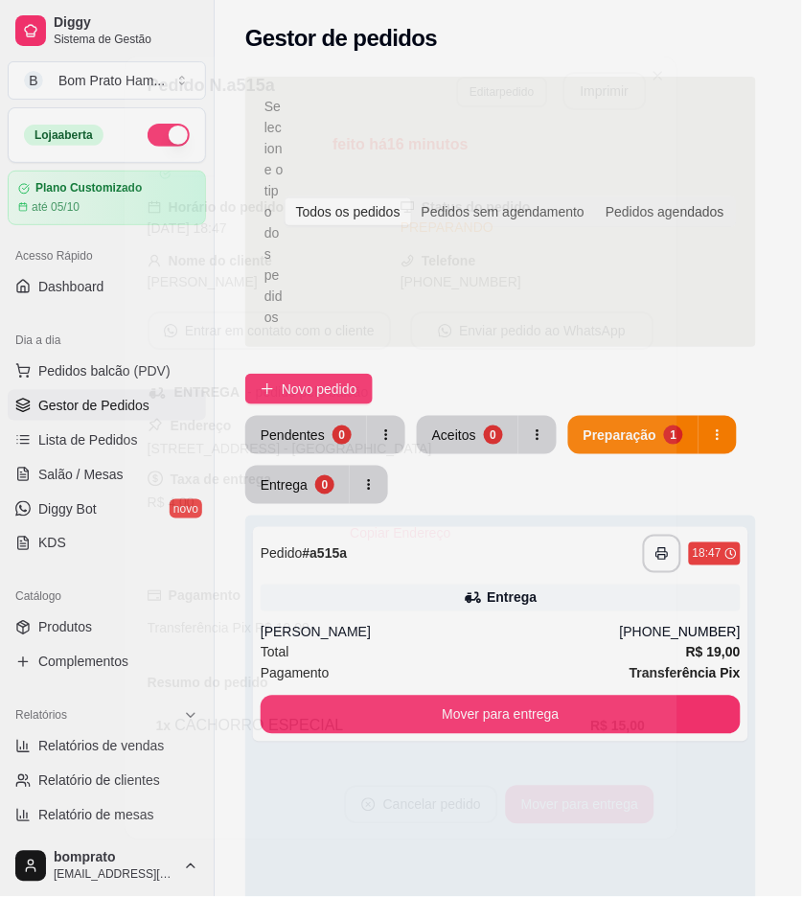
scroll to position [59, 0]
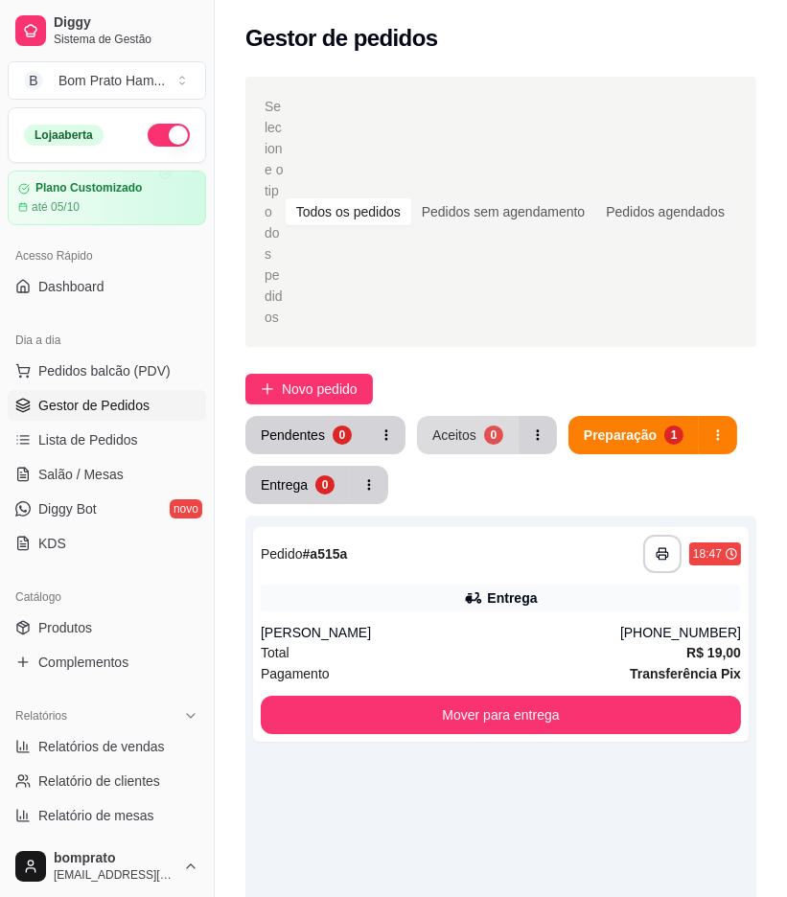
click at [435, 426] on div "Aceitos" at bounding box center [454, 435] width 44 height 19
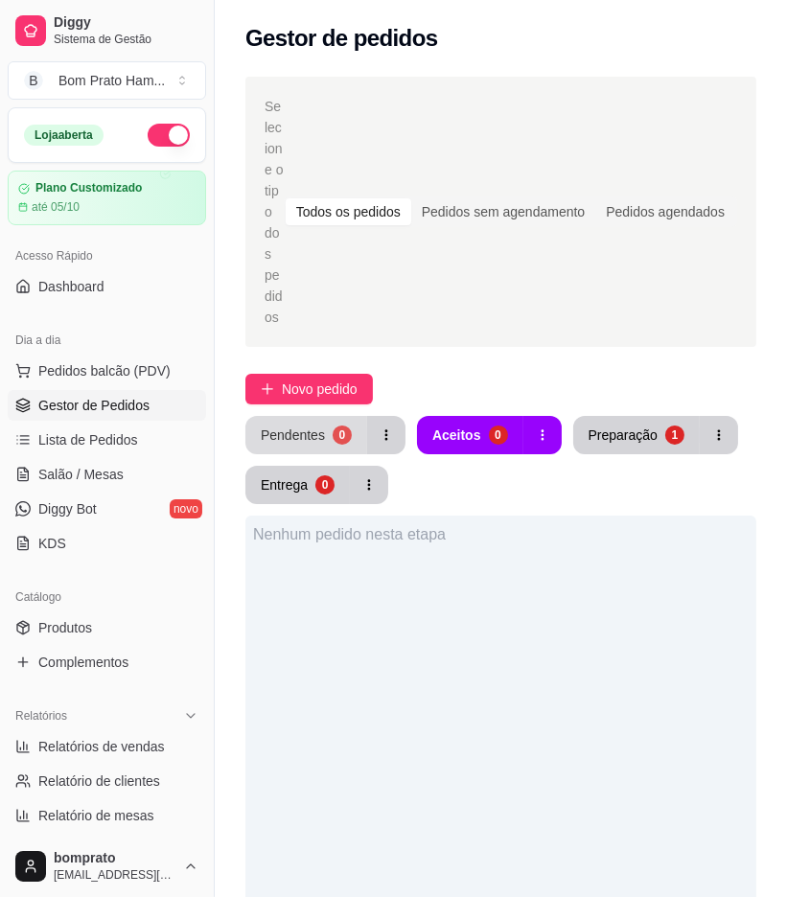
click at [324, 416] on button "Pendentes 0" at bounding box center [306, 435] width 122 height 38
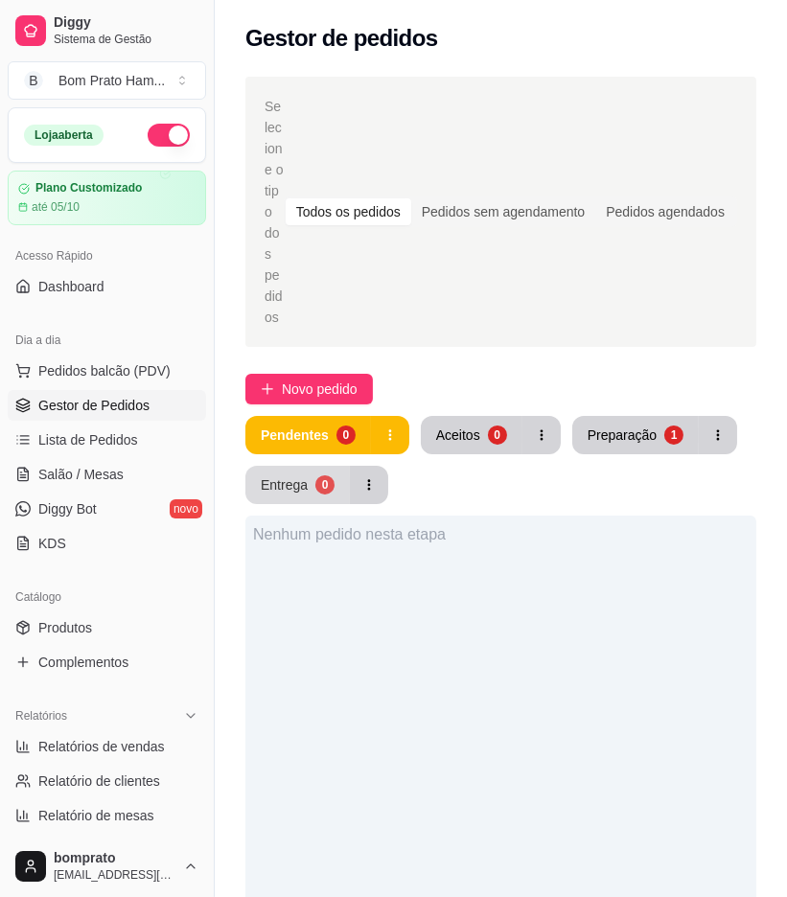
click at [323, 476] on div "0" at bounding box center [324, 485] width 19 height 19
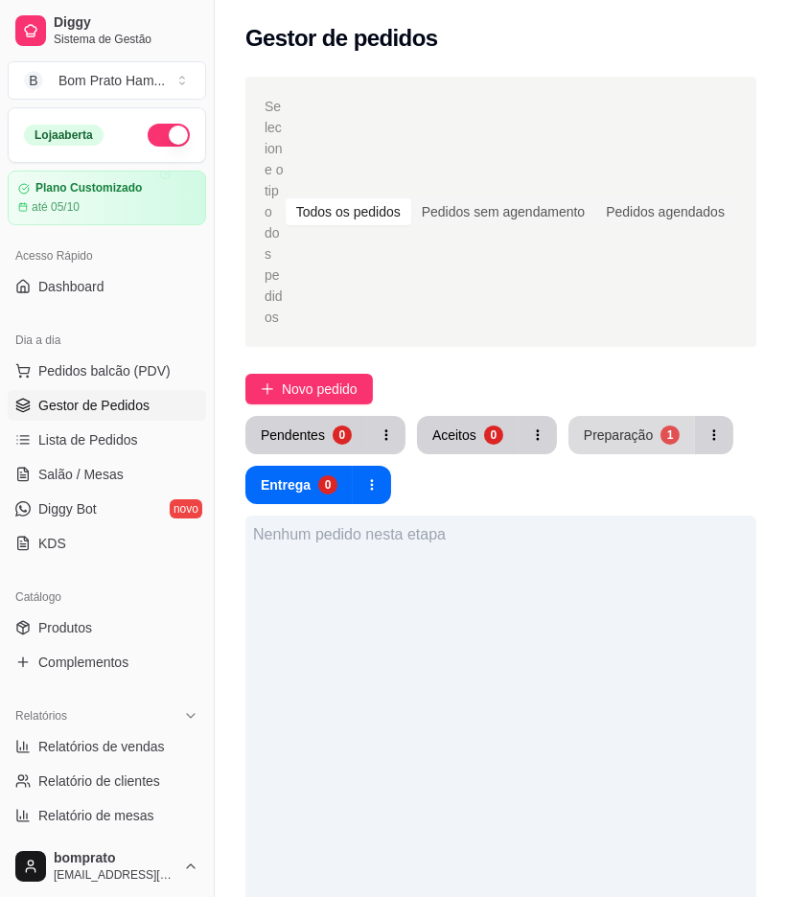
click at [585, 426] on div "Preparação" at bounding box center [618, 435] width 69 height 19
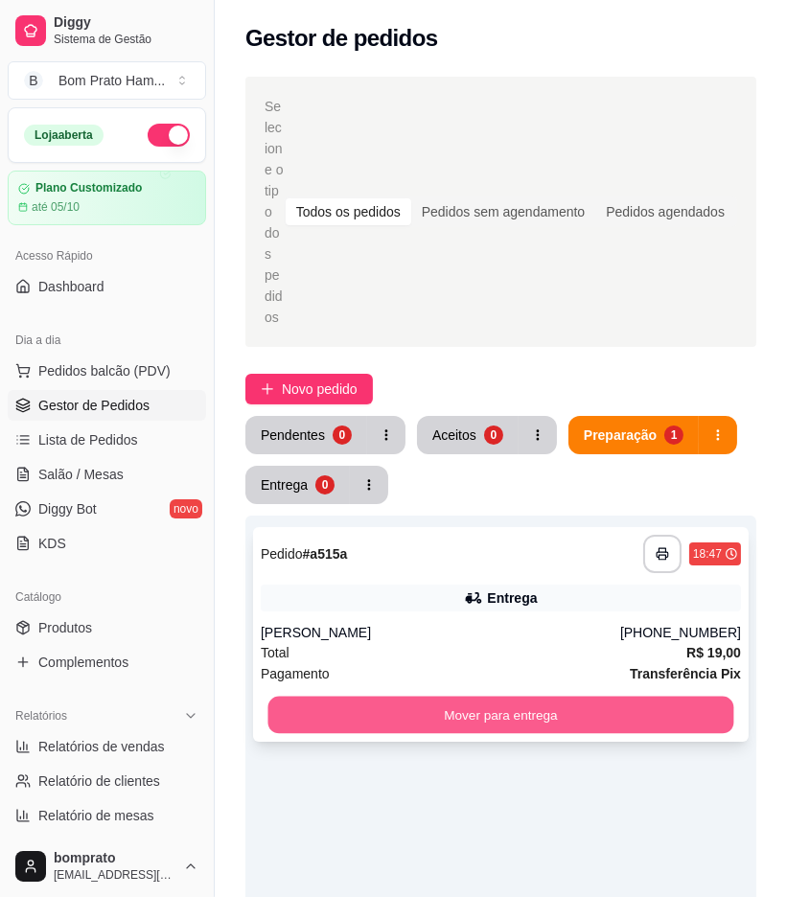
click at [669, 697] on button "Mover para entrega" at bounding box center [501, 715] width 466 height 37
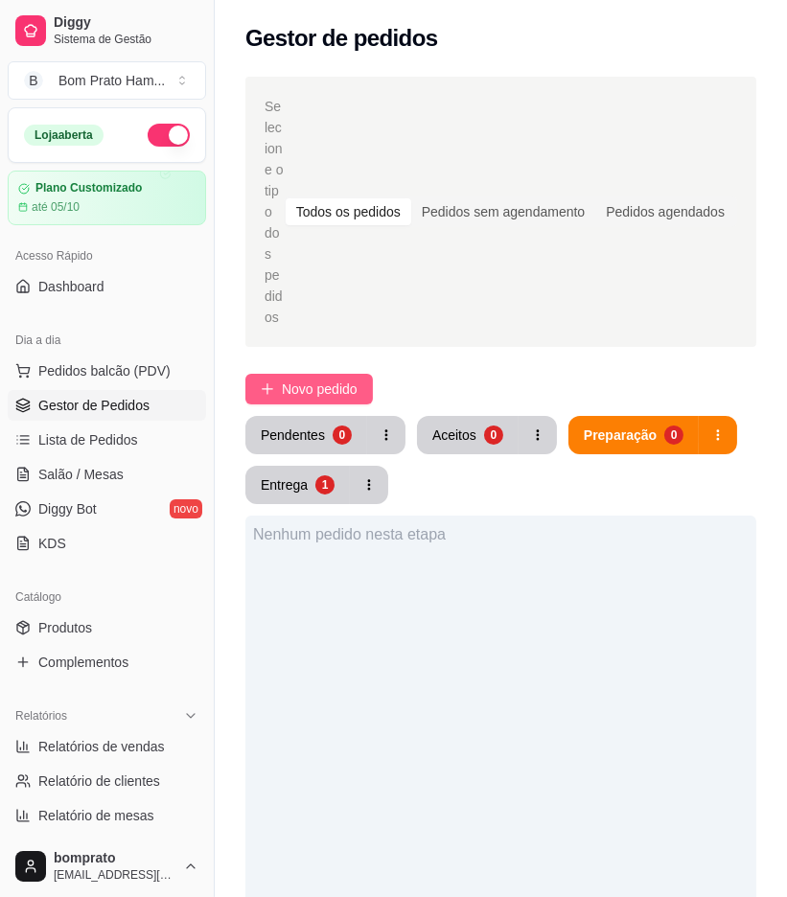
click at [358, 379] on span "Novo pedido" at bounding box center [320, 389] width 76 height 21
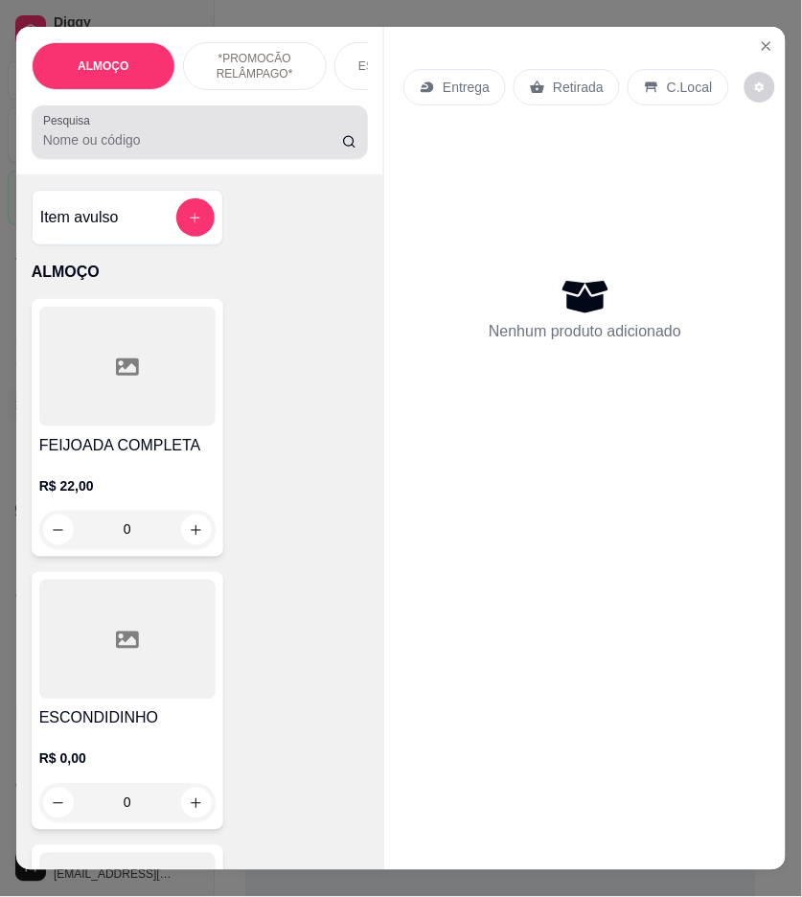
click at [272, 150] on input "Pesquisa" at bounding box center [192, 139] width 299 height 19
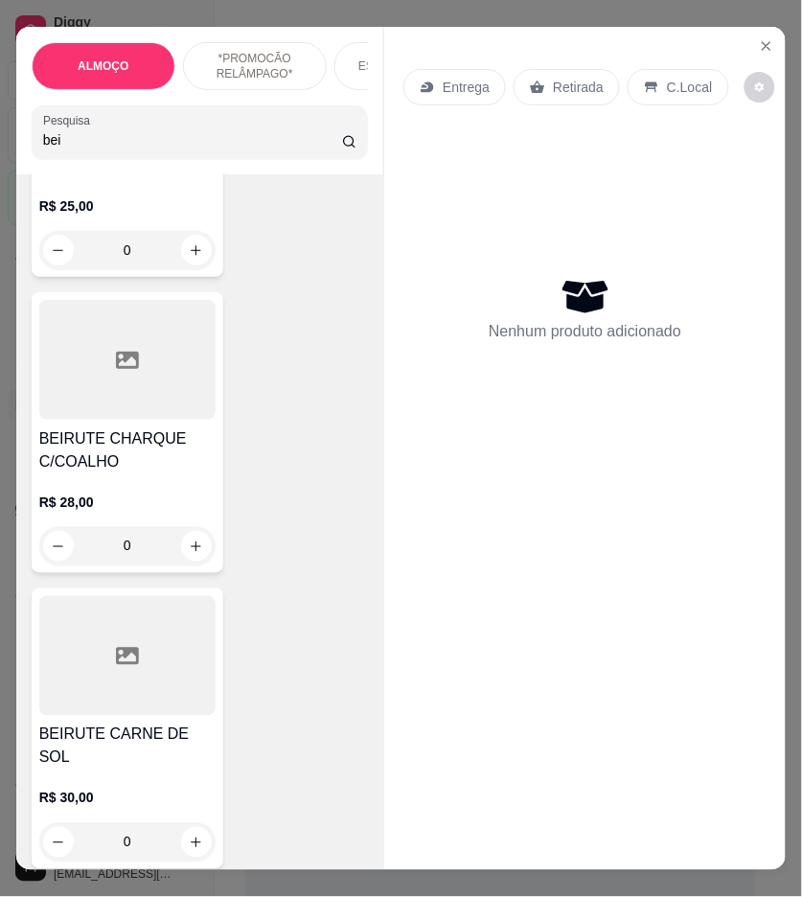
scroll to position [851, 0]
type input "bei"
click at [755, 31] on button "Close" at bounding box center [767, 46] width 31 height 31
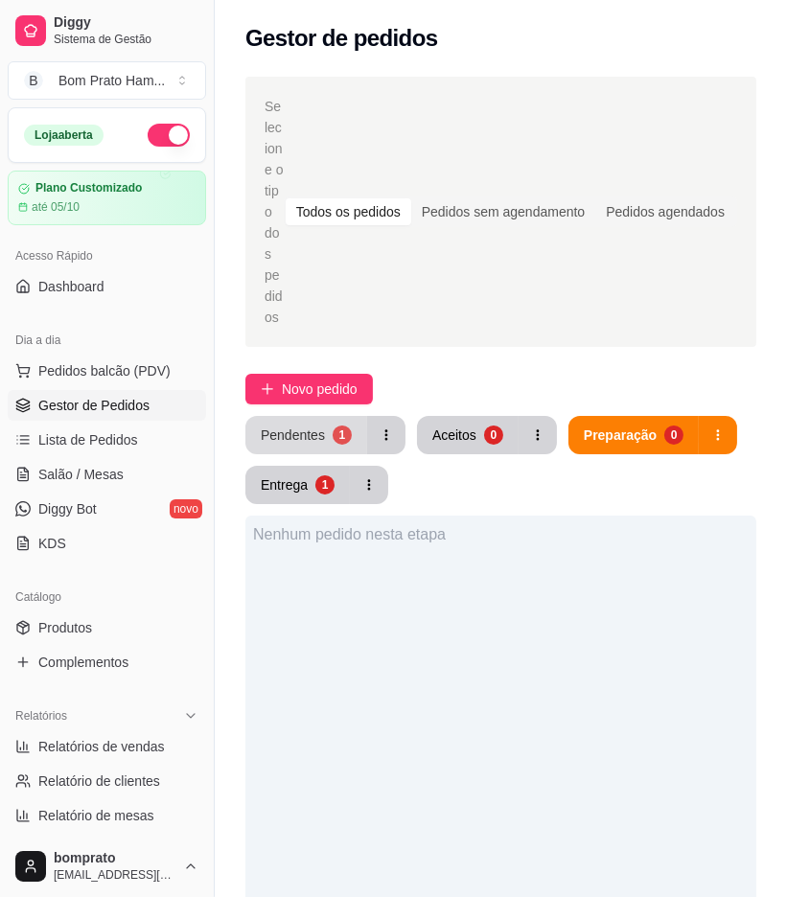
click at [317, 426] on div "Pendentes" at bounding box center [293, 435] width 64 height 19
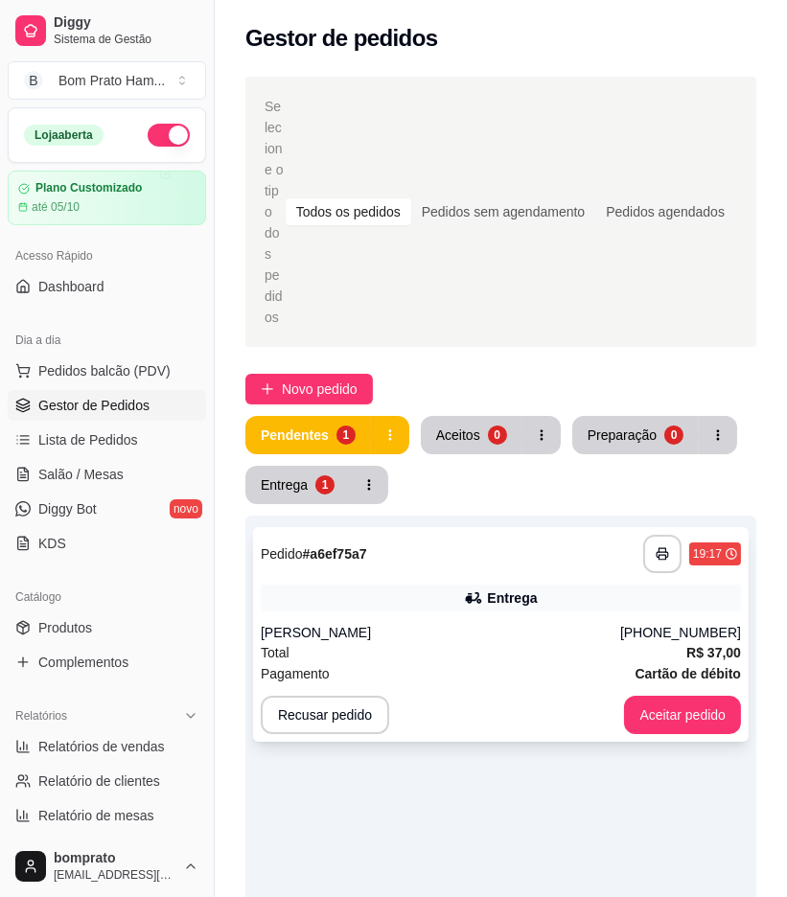
click at [467, 535] on div "**********" at bounding box center [501, 554] width 480 height 38
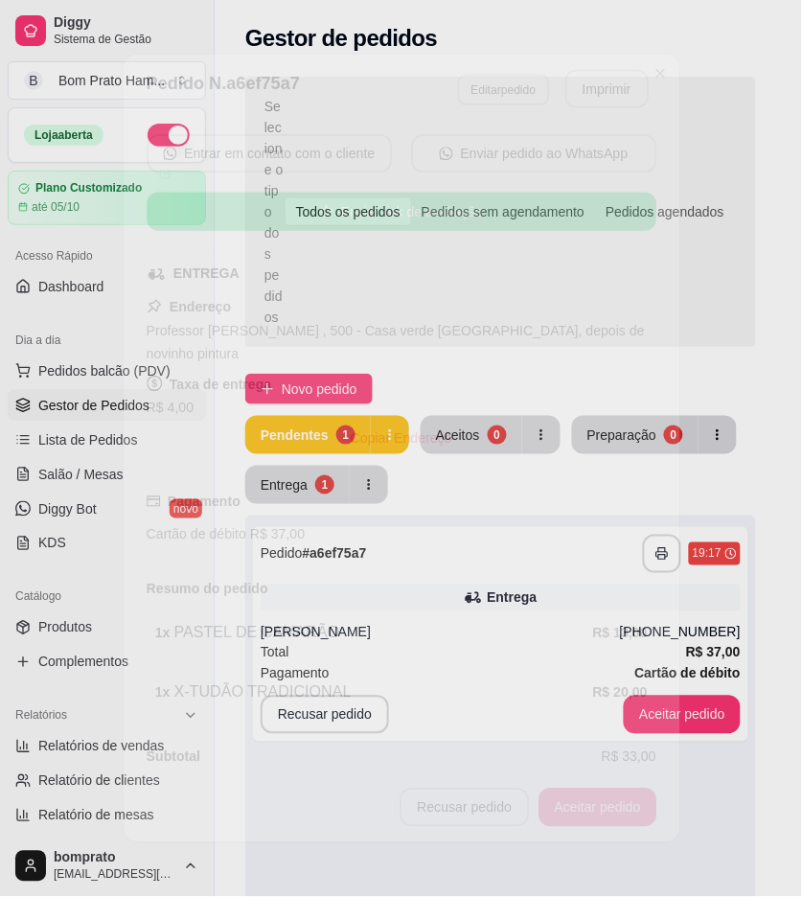
scroll to position [199, 0]
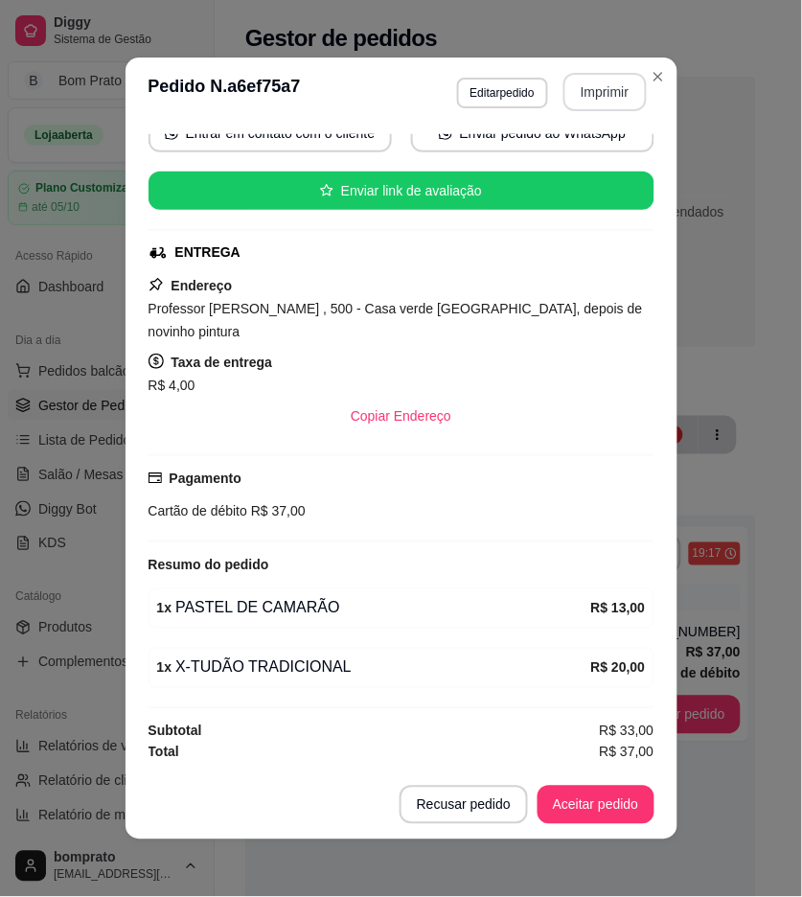
click at [602, 98] on button "Imprimir" at bounding box center [605, 92] width 83 height 38
click at [635, 801] on button "Aceitar pedido" at bounding box center [596, 805] width 113 height 37
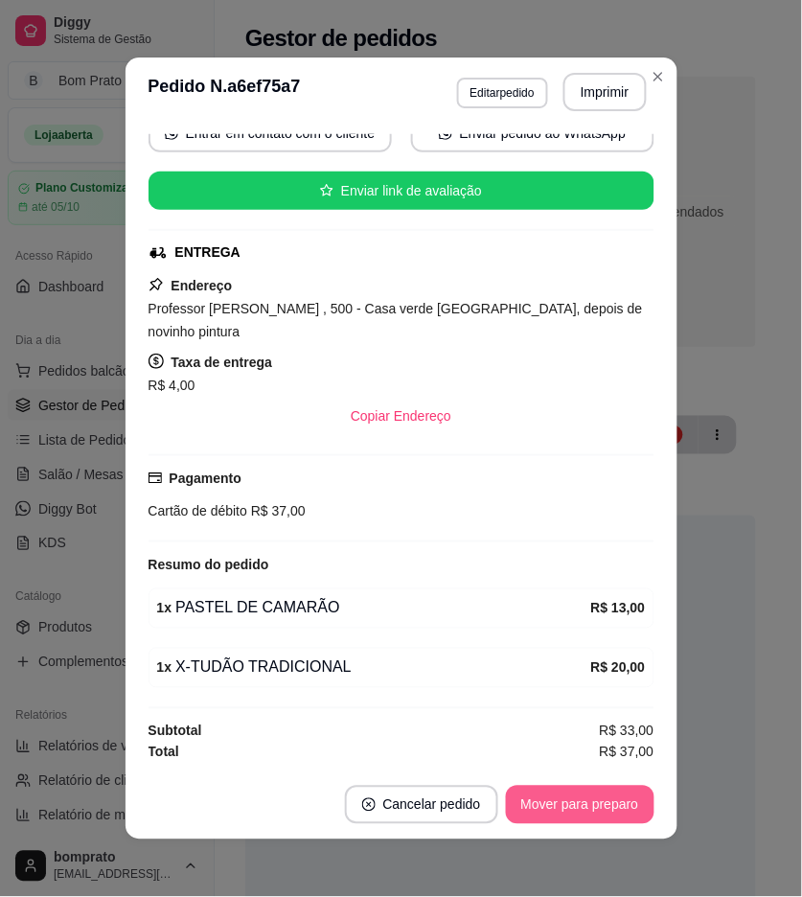
click at [621, 808] on button "Mover para preparo" at bounding box center [580, 805] width 149 height 38
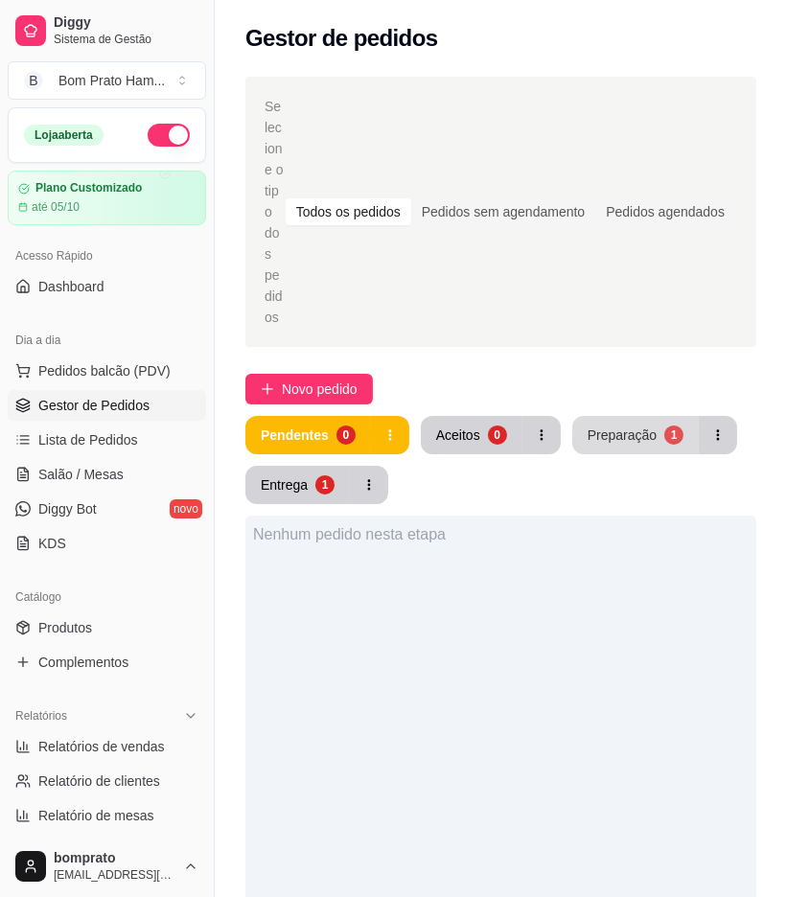
click at [619, 426] on div "Preparação" at bounding box center [622, 435] width 69 height 19
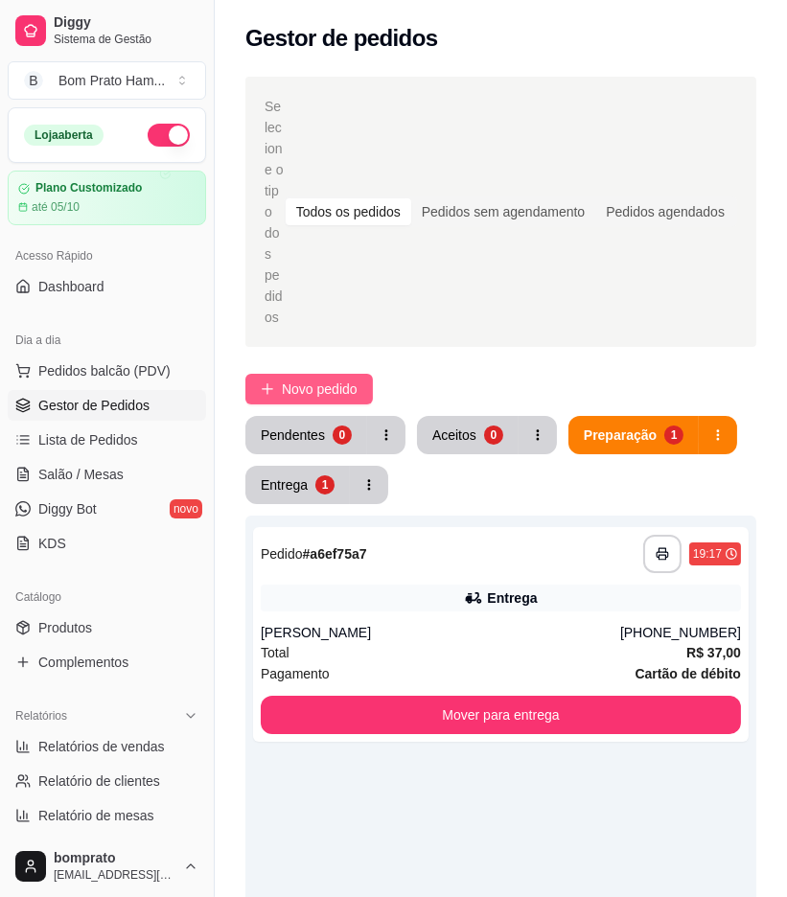
click at [323, 379] on span "Novo pedido" at bounding box center [320, 389] width 76 height 21
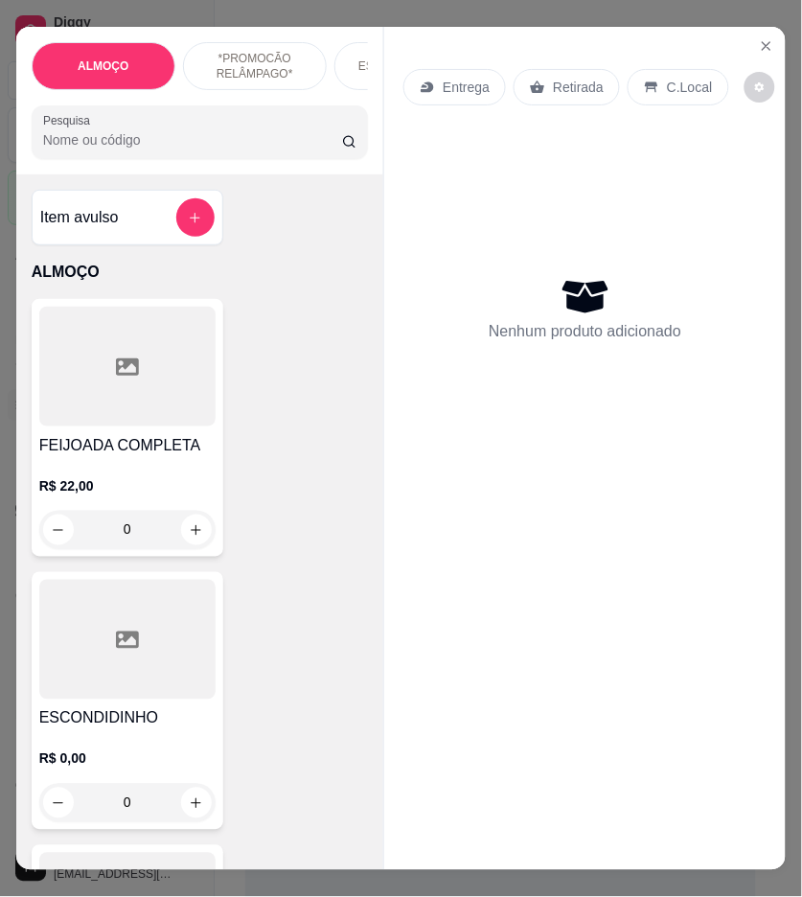
click at [246, 150] on input "Pesquisa" at bounding box center [192, 139] width 299 height 19
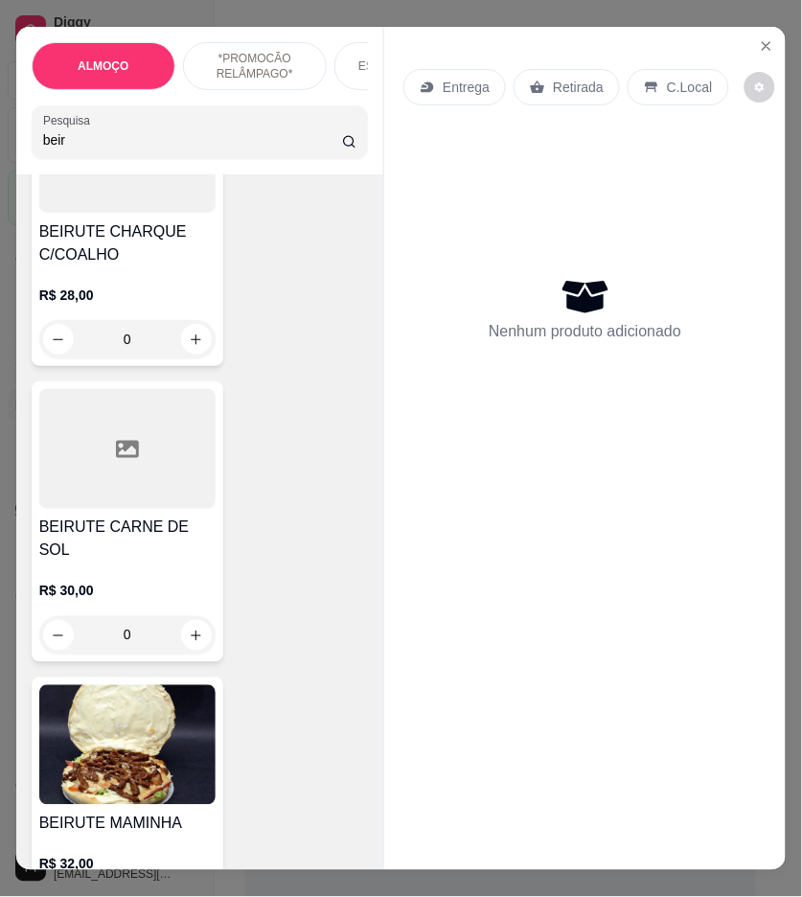
scroll to position [1065, 0]
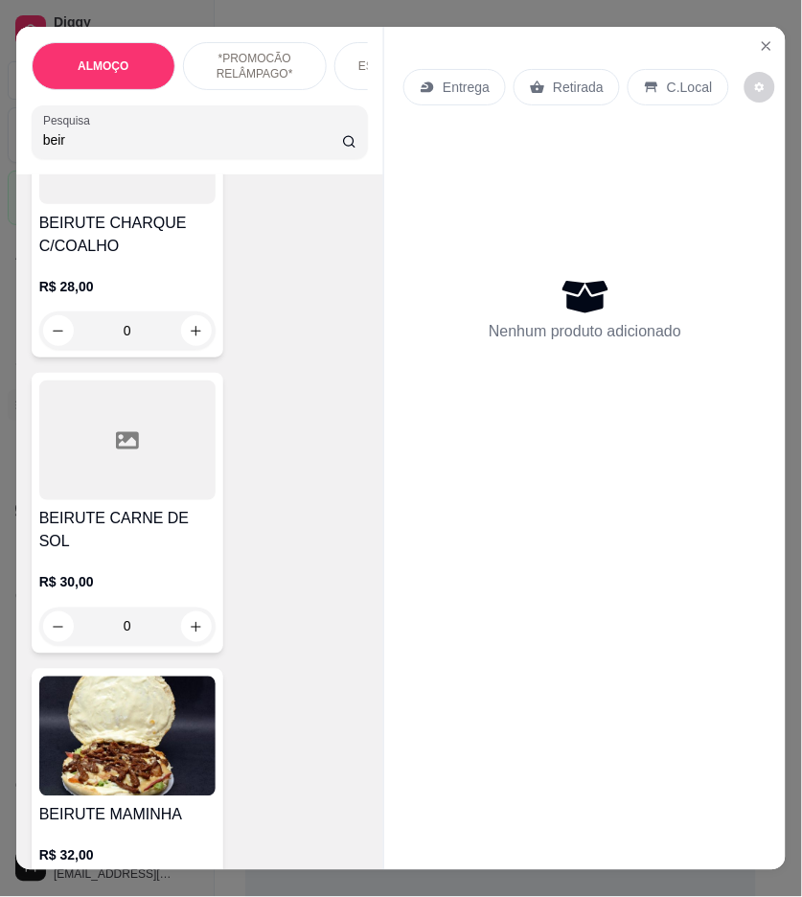
type input "beir"
click at [188, 554] on div "R$ 30,00 0" at bounding box center [127, 600] width 176 height 92
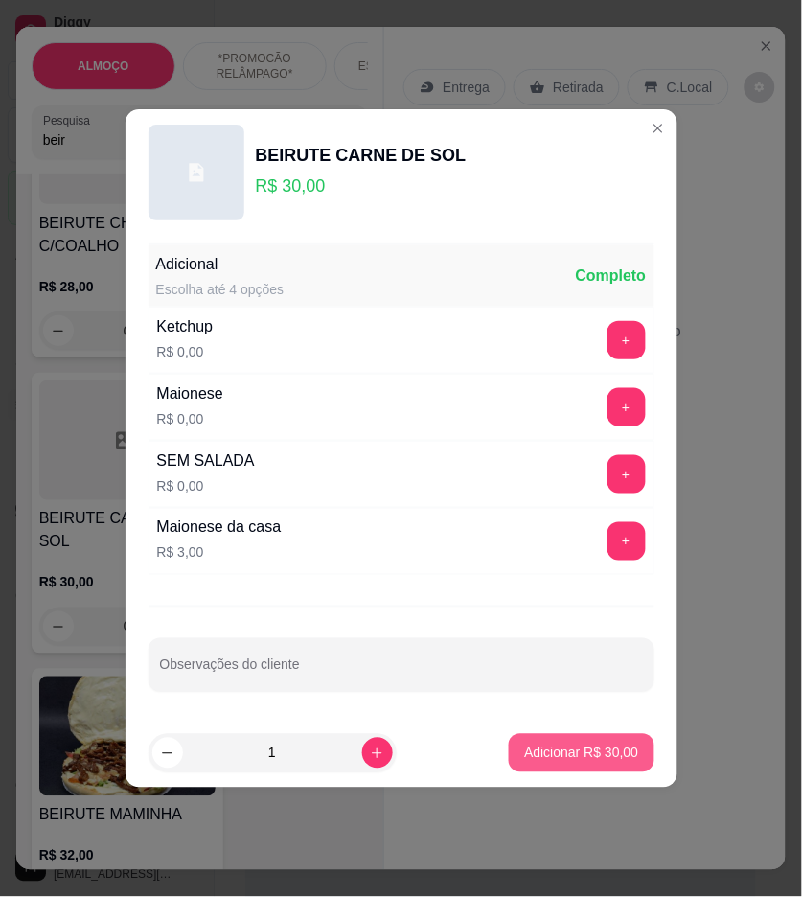
click at [587, 759] on p "Adicionar R$ 30,00" at bounding box center [581, 753] width 114 height 19
type input "1"
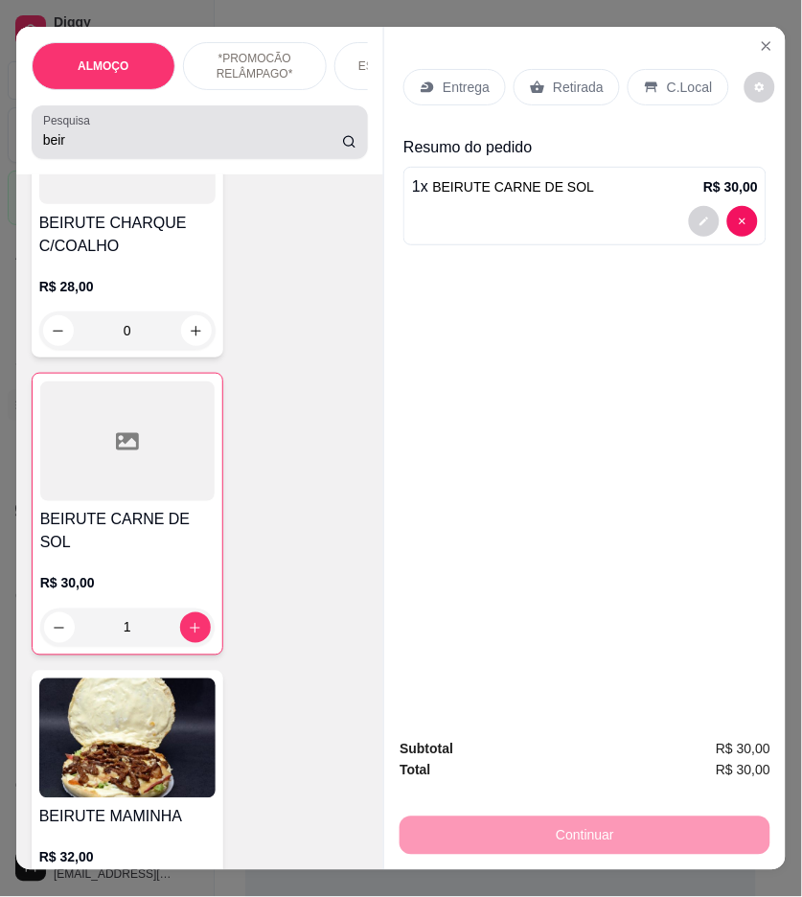
click at [178, 159] on div "Pesquisa beir" at bounding box center [200, 132] width 337 height 54
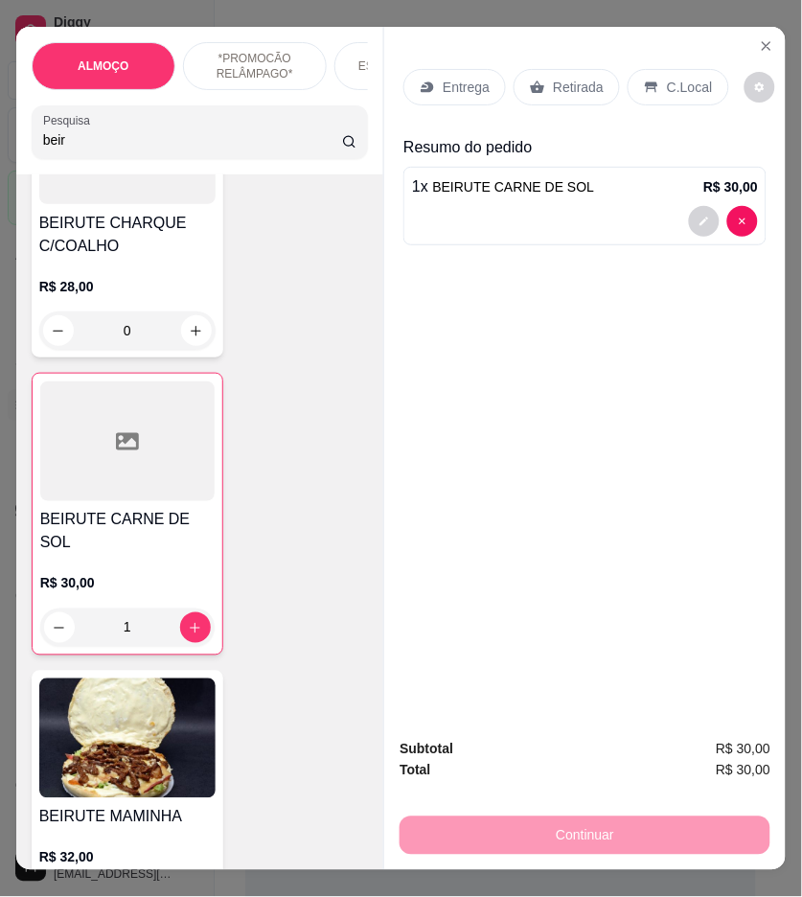
click at [178, 144] on input "beir" at bounding box center [192, 139] width 299 height 19
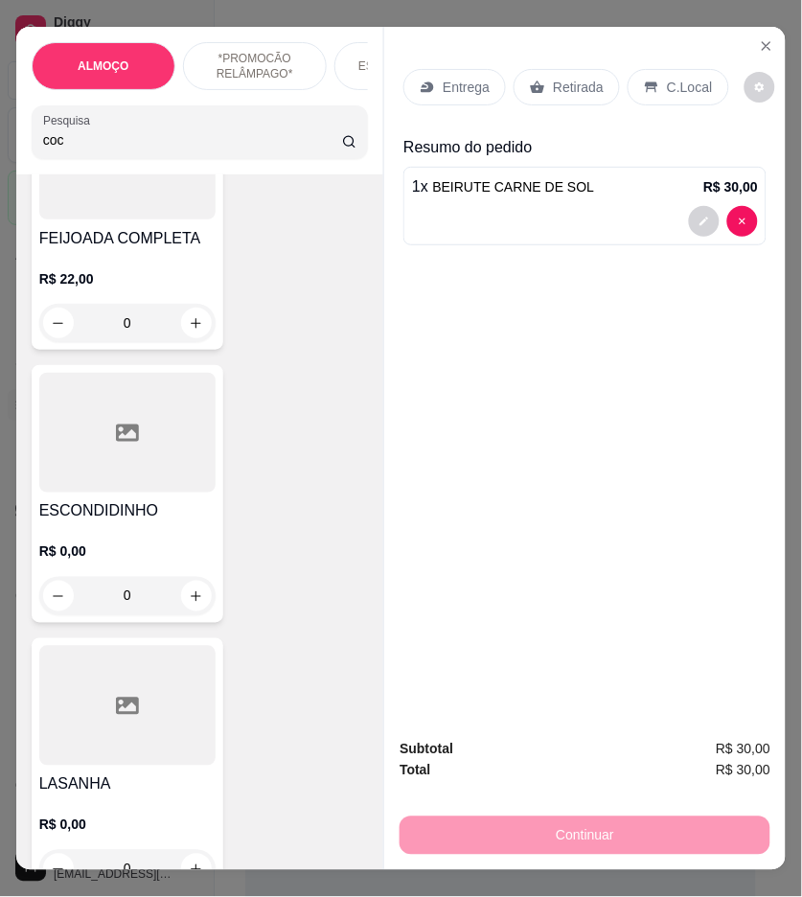
scroll to position [5816, 0]
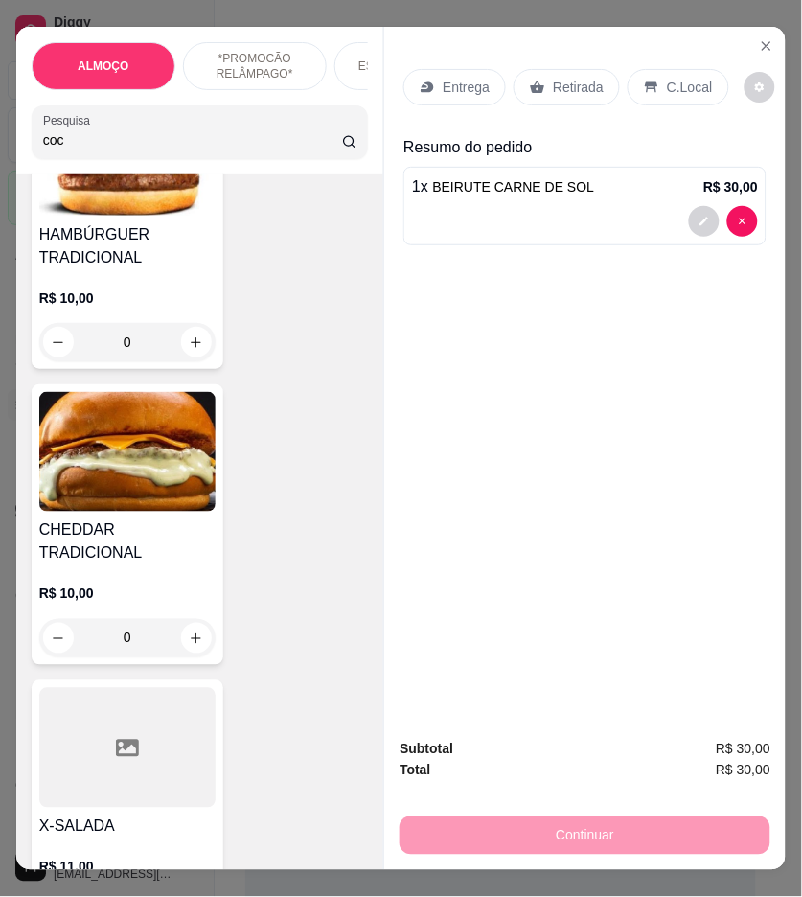
type input "coc"
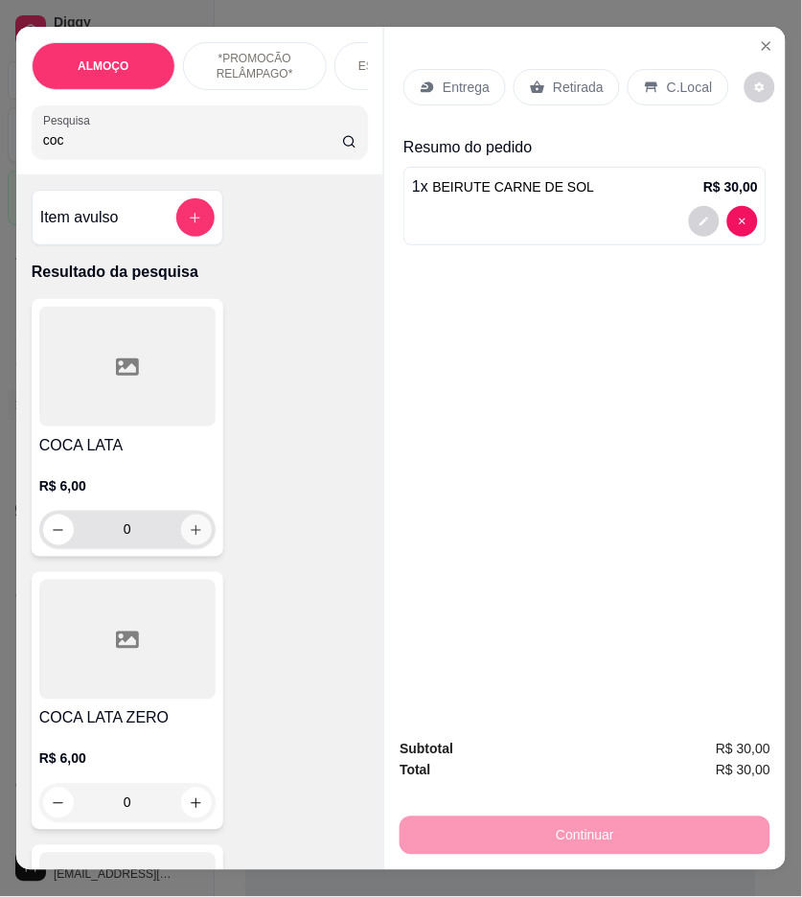
click at [194, 533] on icon "increase-product-quantity" at bounding box center [196, 530] width 14 height 14
type input "1"
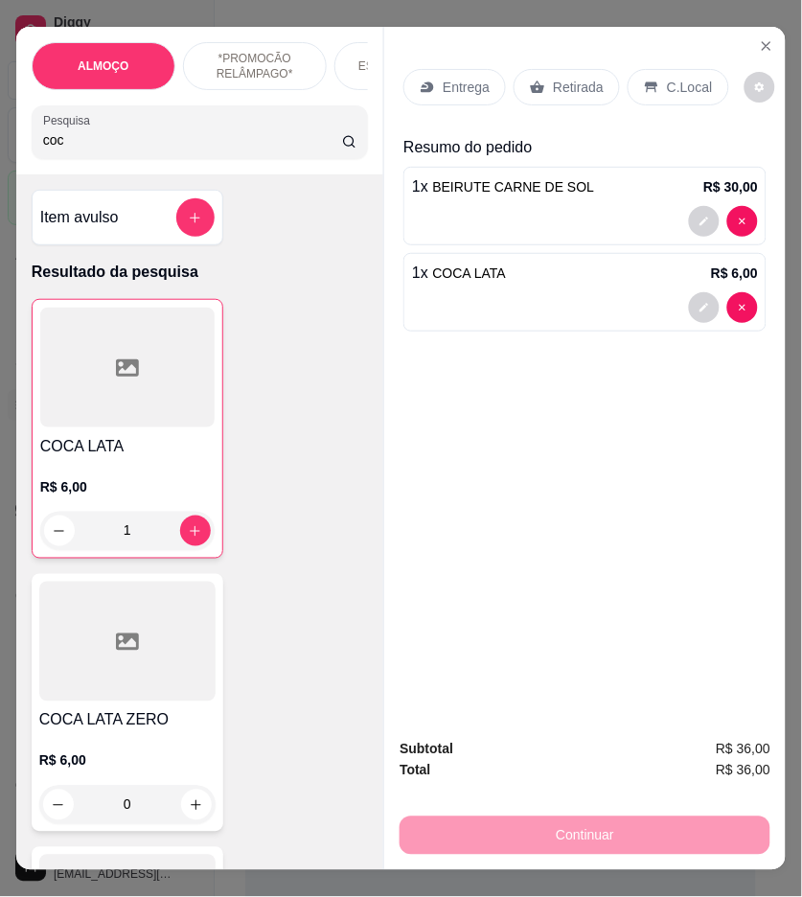
click at [461, 78] on p "Entrega" at bounding box center [466, 87] width 47 height 19
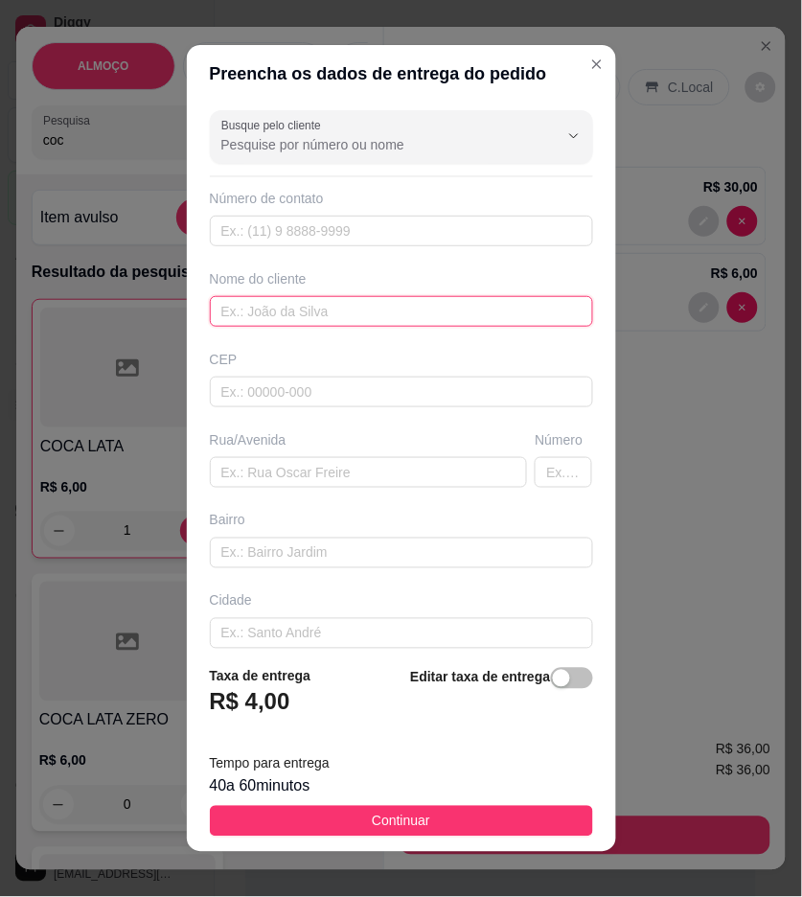
paste input "[PERSON_NAME]"
type input "[PERSON_NAME]"
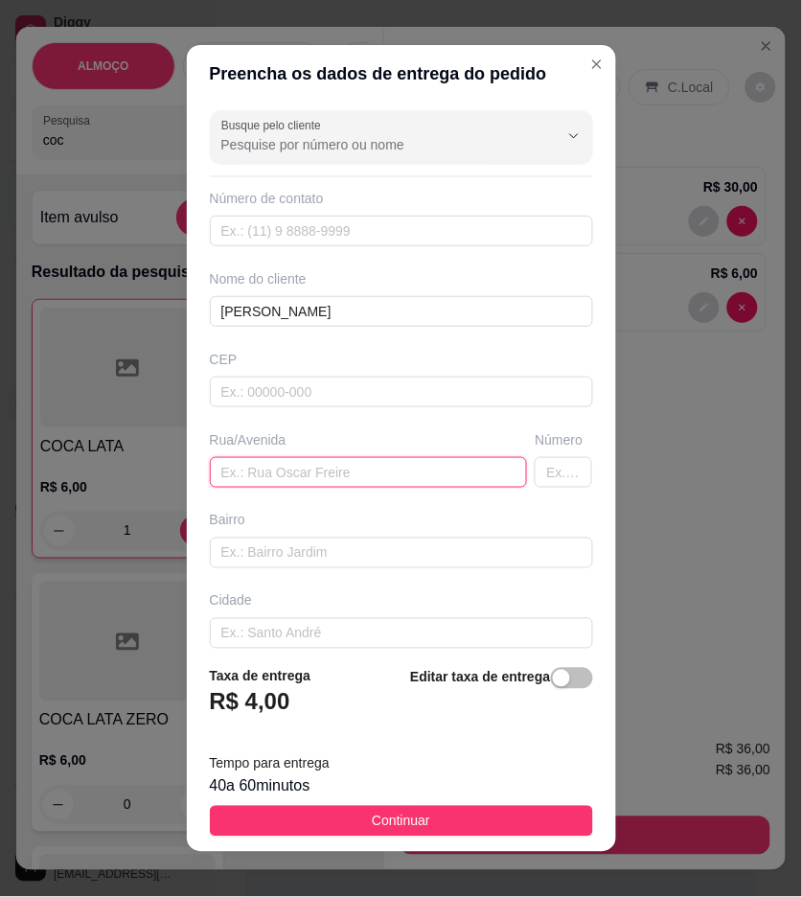
paste input "nutrane rações"
type input "nutrane rações"
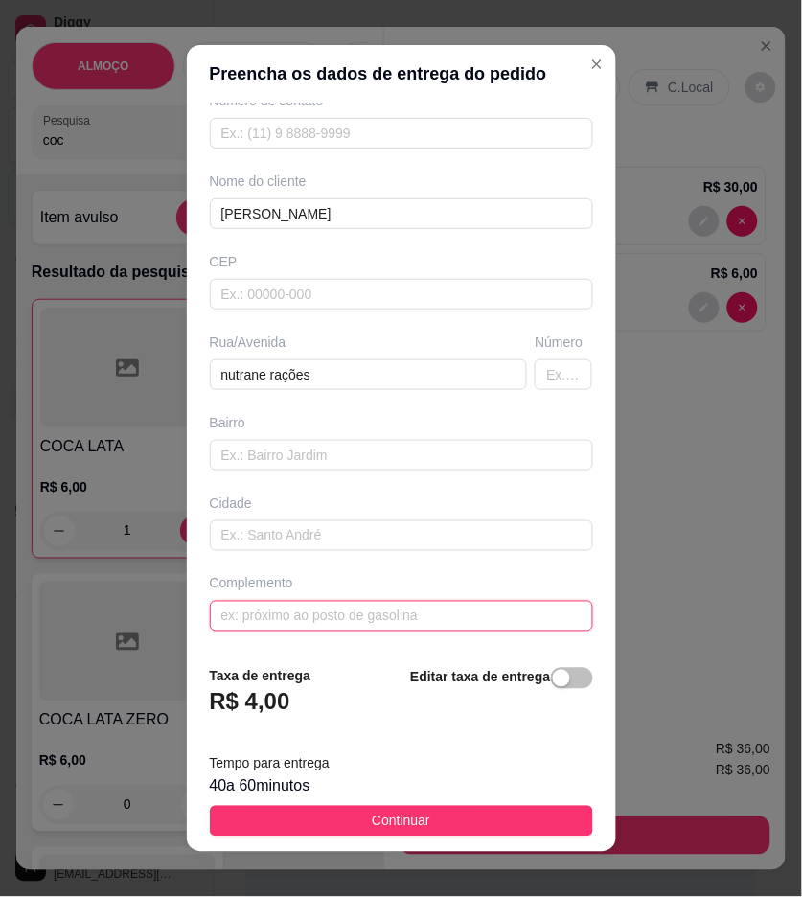
drag, startPoint x: 364, startPoint y: 595, endPoint x: 364, endPoint y: 627, distance: 31.6
drag, startPoint x: 364, startPoint y: 627, endPoint x: 327, endPoint y: 616, distance: 38.8
paste input "Na mesma rua"
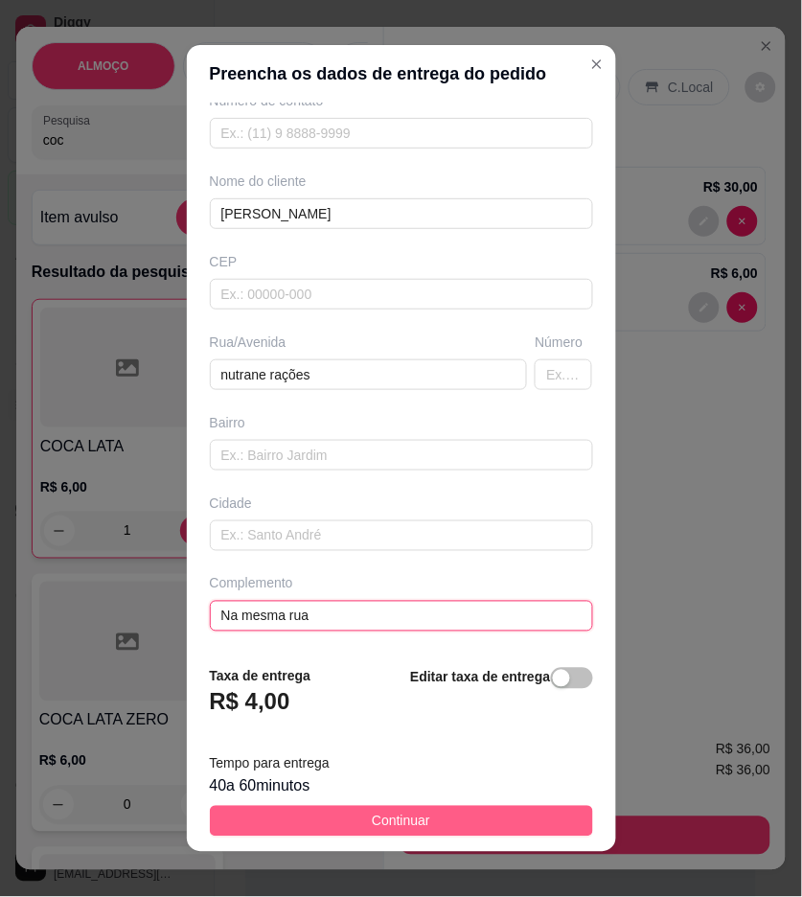
type input "Na mesma rua"
click at [483, 829] on button "Continuar" at bounding box center [401, 821] width 383 height 31
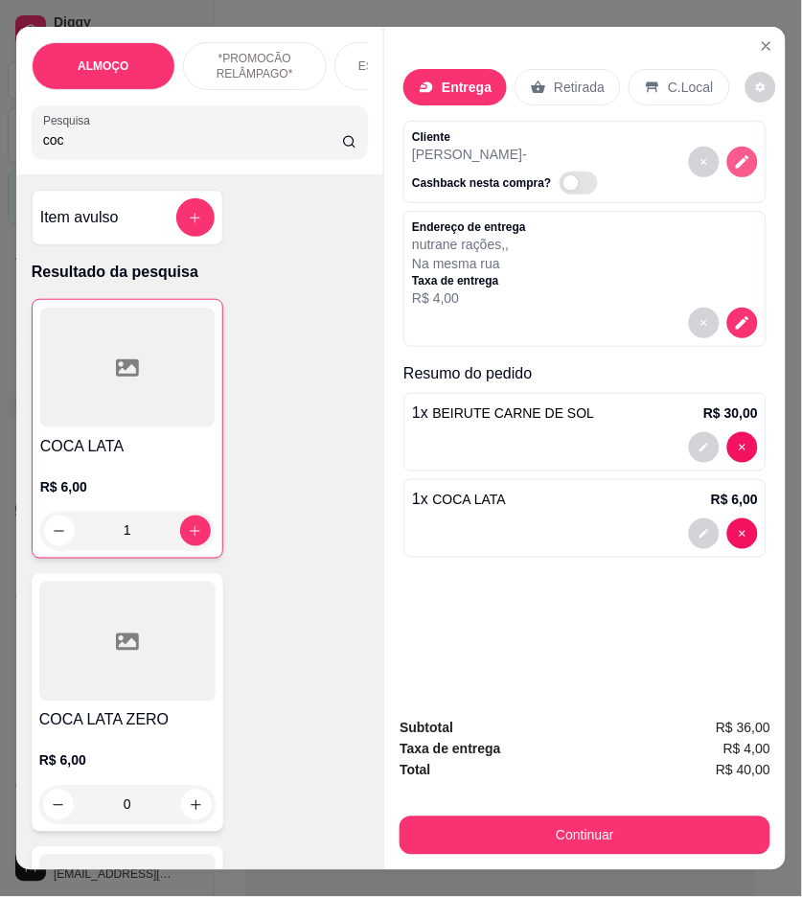
click at [735, 153] on icon "decrease-product-quantity" at bounding box center [742, 161] width 17 height 17
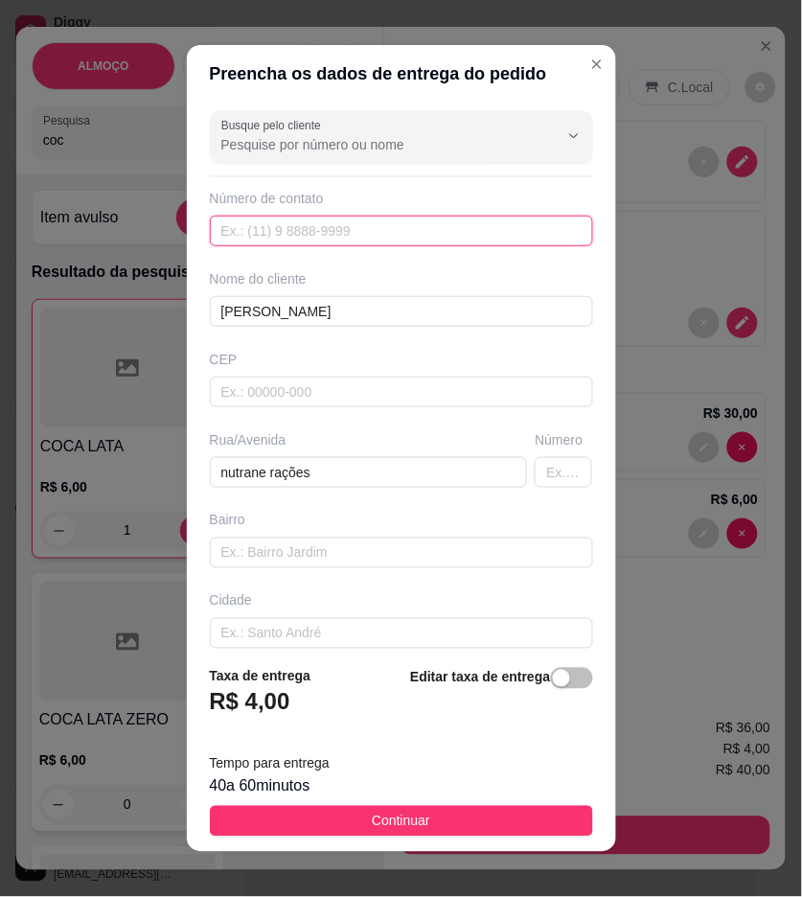
paste input "[PHONE_NUMBER]"
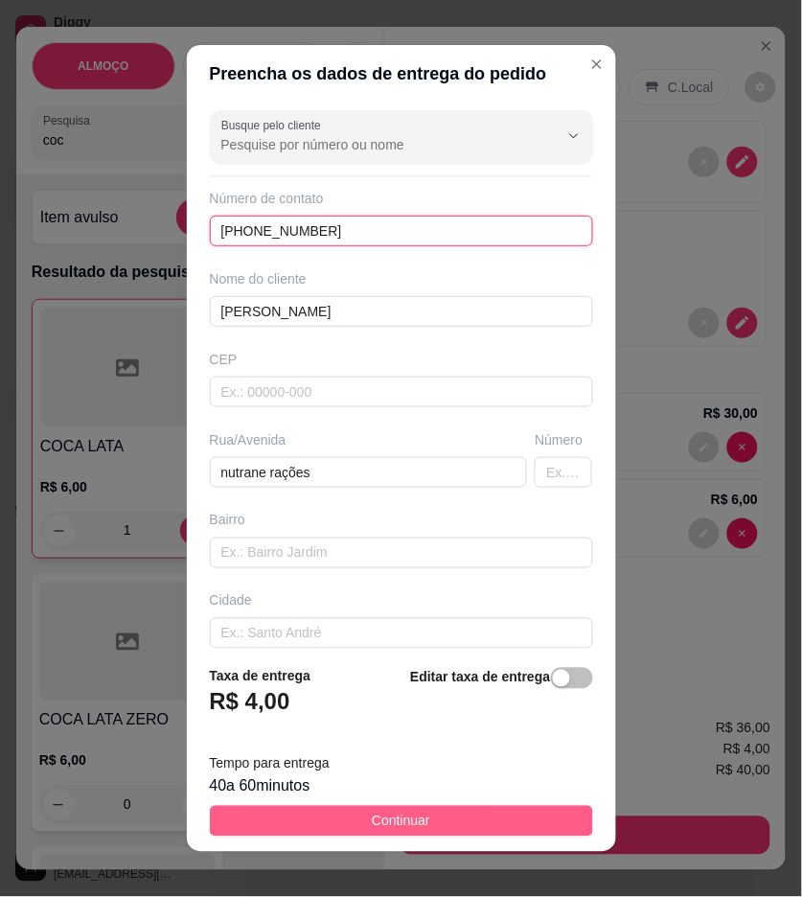
type input "[PHONE_NUMBER]"
click at [535, 822] on button "Continuar" at bounding box center [401, 821] width 383 height 31
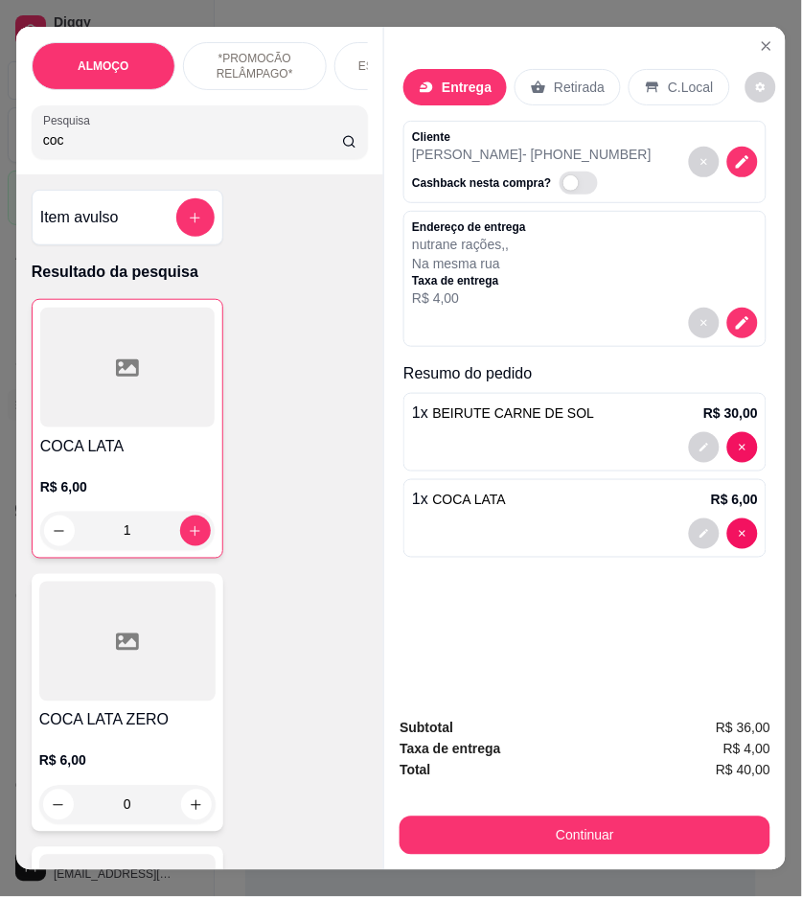
click at [628, 828] on button "Continuar" at bounding box center [585, 836] width 371 height 38
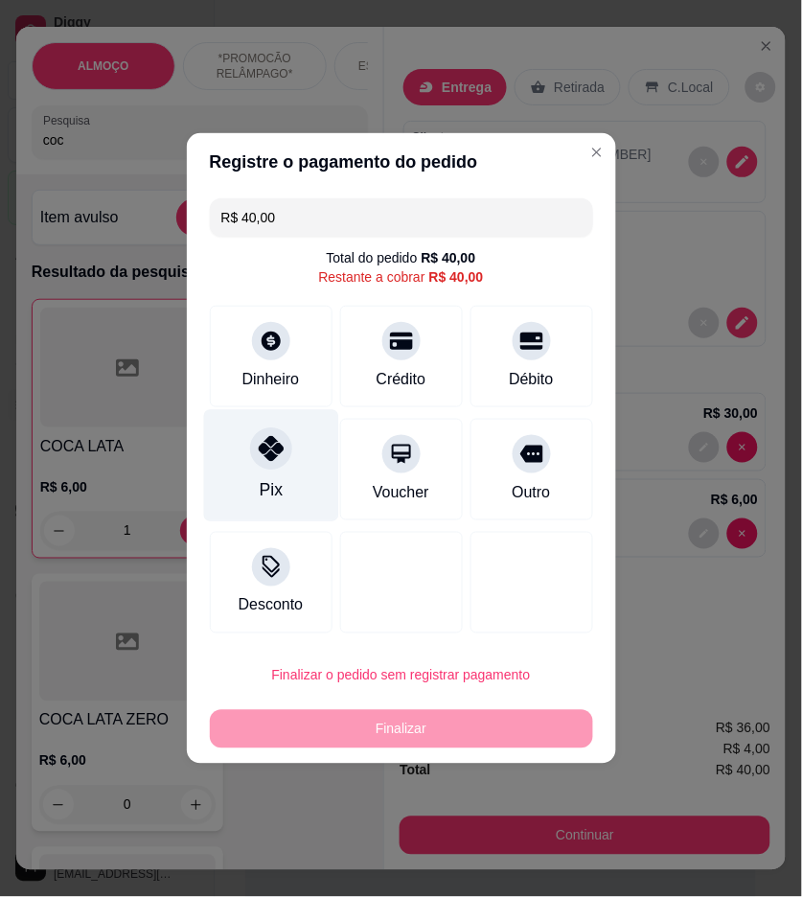
click at [286, 471] on div "Pix" at bounding box center [270, 466] width 135 height 112
type input "R$ 0,00"
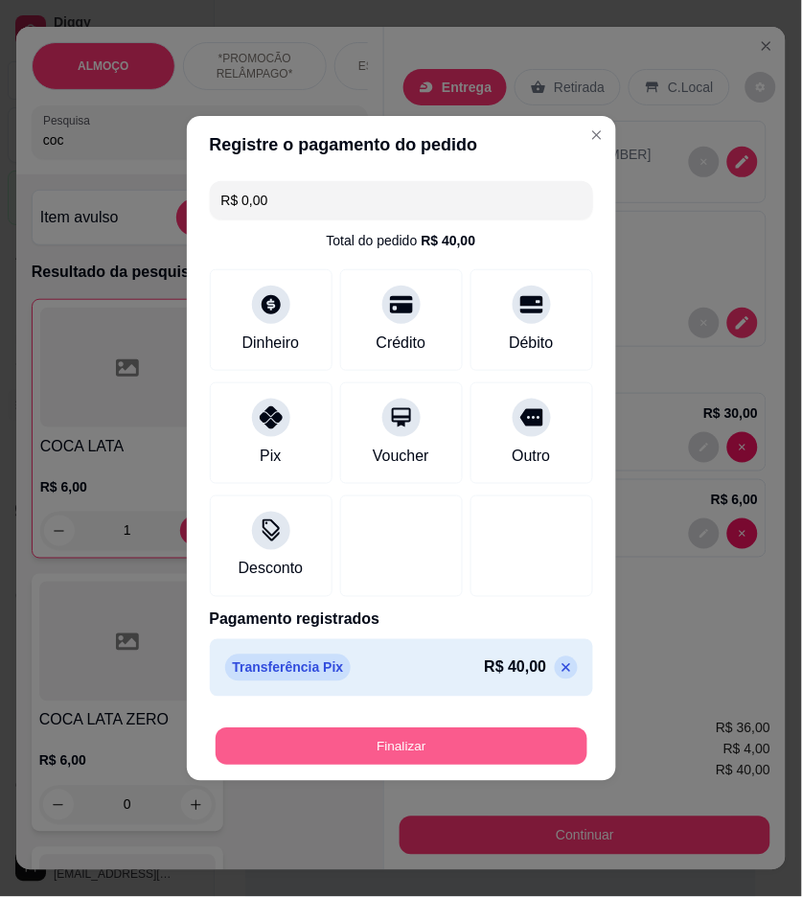
click at [451, 760] on button "Finalizar" at bounding box center [402, 747] width 372 height 37
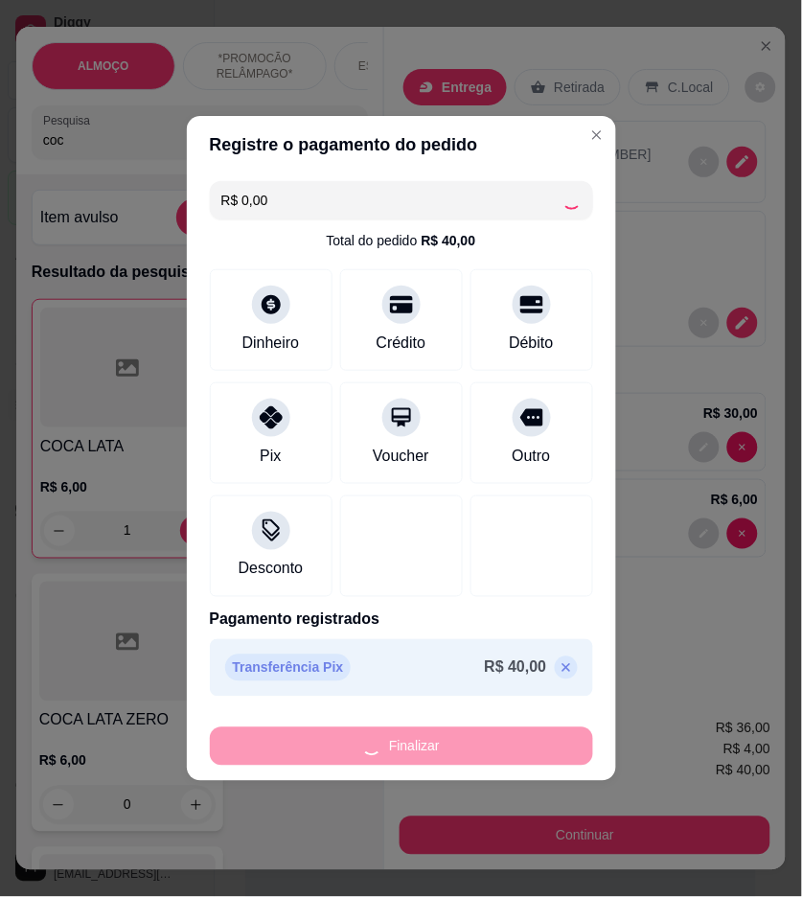
type input "0"
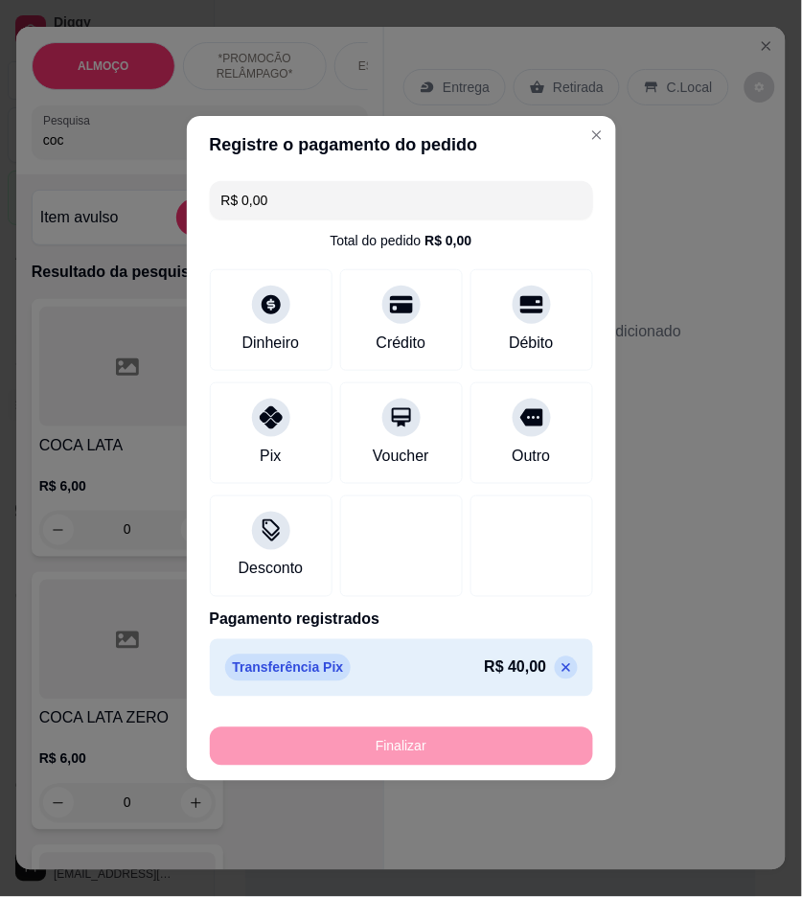
type input "-R$ 40,00"
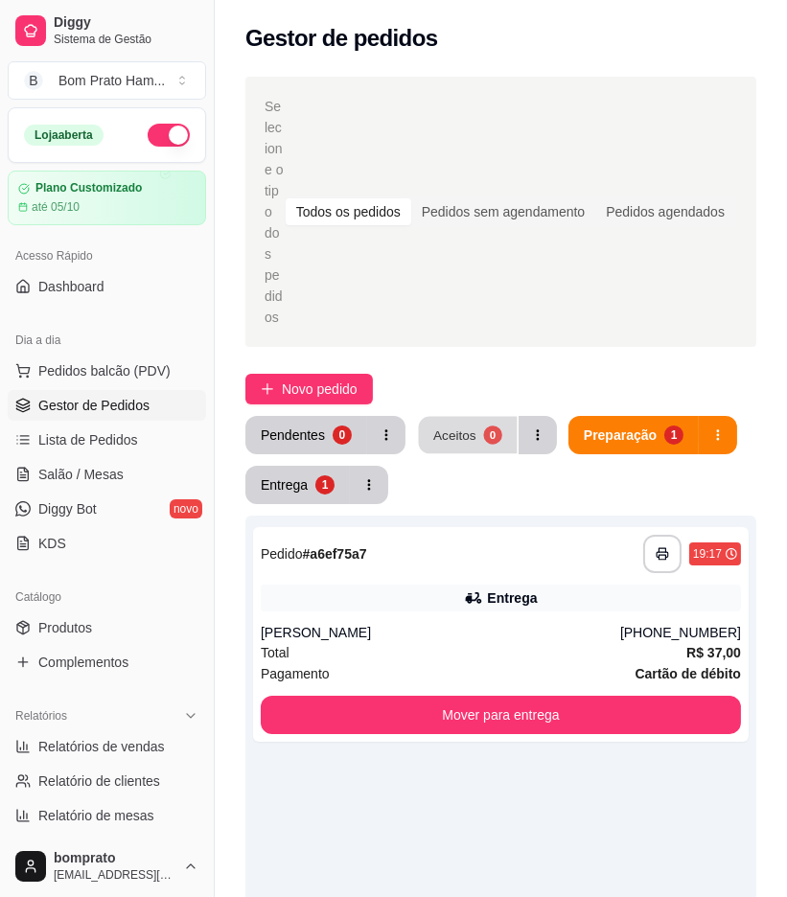
click at [448, 426] on div "Aceitos" at bounding box center [454, 435] width 43 height 18
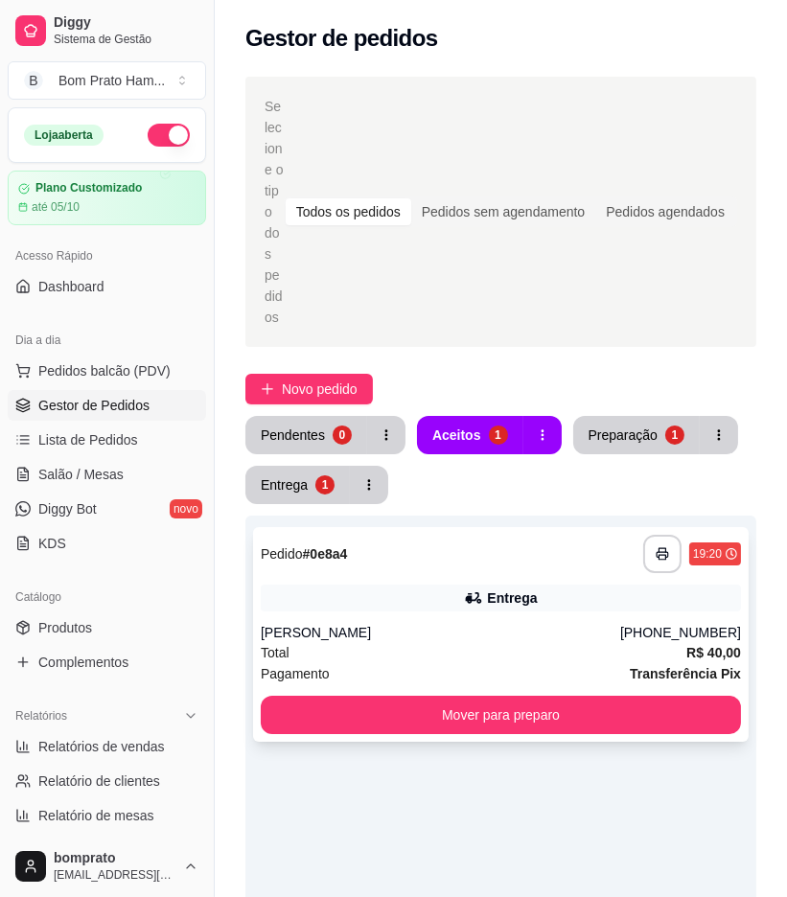
click at [540, 585] on div "Entrega" at bounding box center [501, 598] width 480 height 27
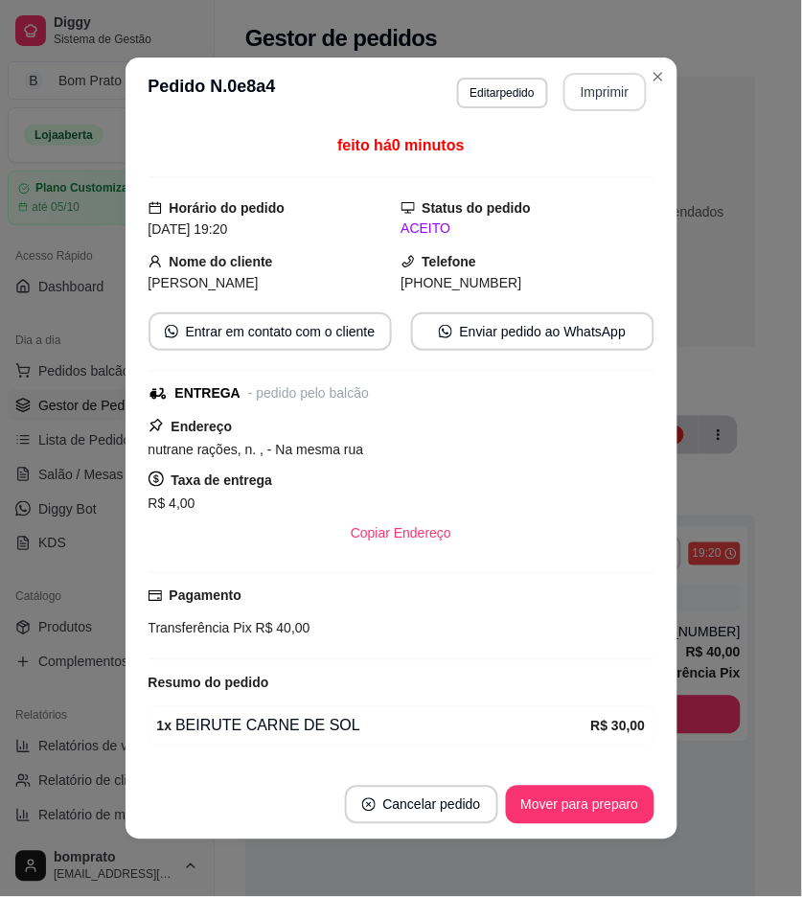
click at [587, 93] on button "Imprimir" at bounding box center [605, 92] width 83 height 38
click at [612, 810] on button "Mover para preparo" at bounding box center [580, 805] width 149 height 38
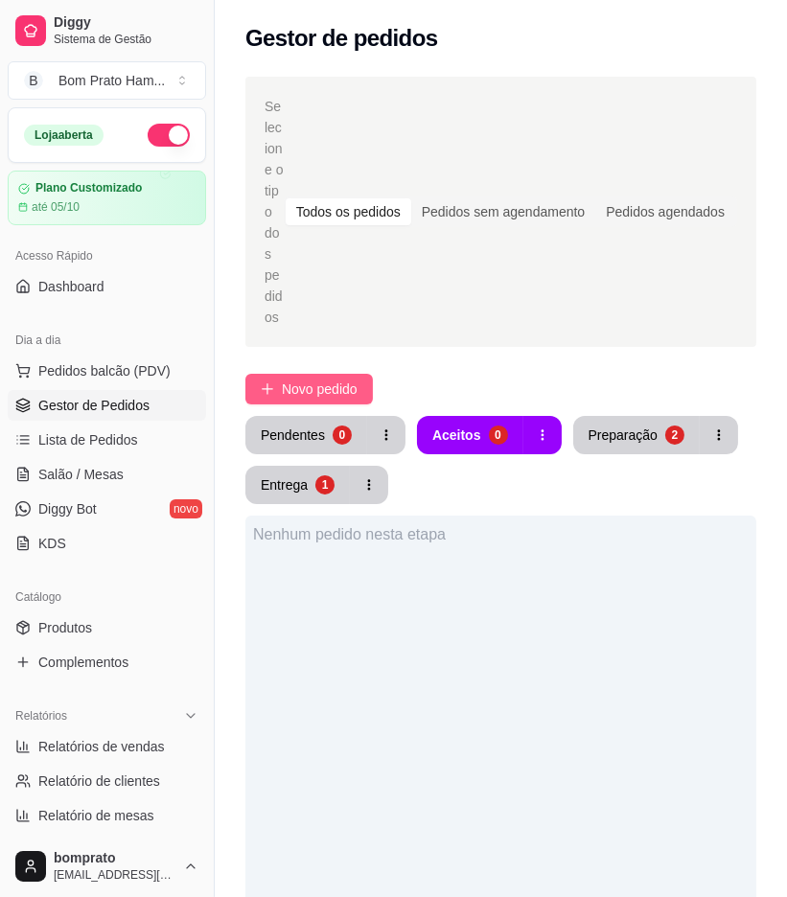
click at [330, 379] on span "Novo pedido" at bounding box center [320, 389] width 76 height 21
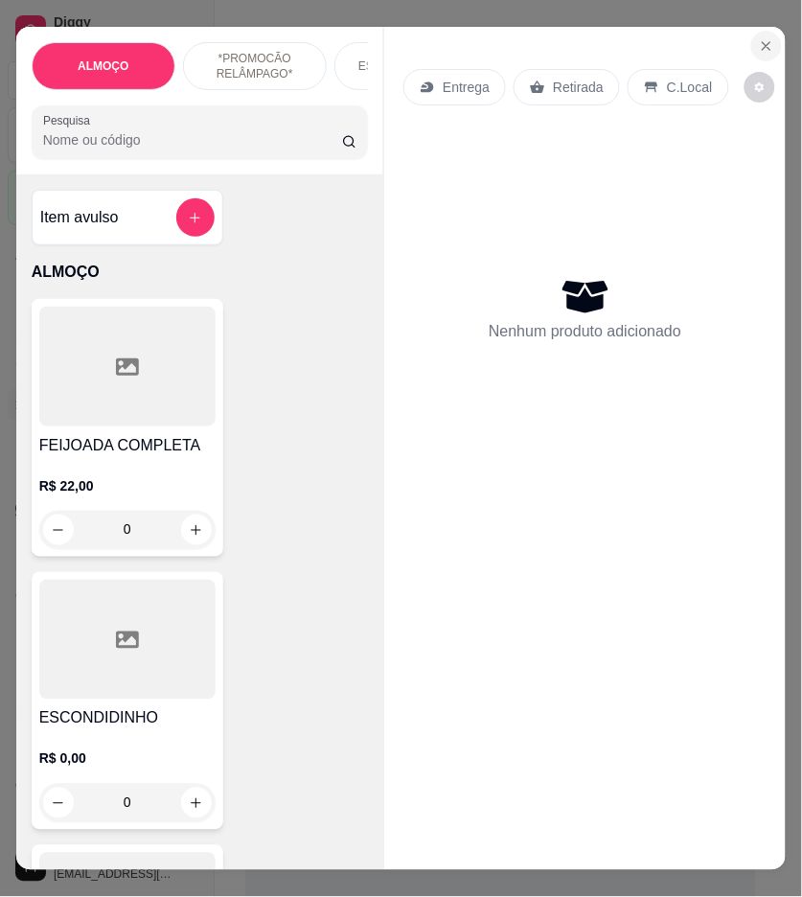
click at [767, 38] on icon "Close" at bounding box center [766, 45] width 15 height 15
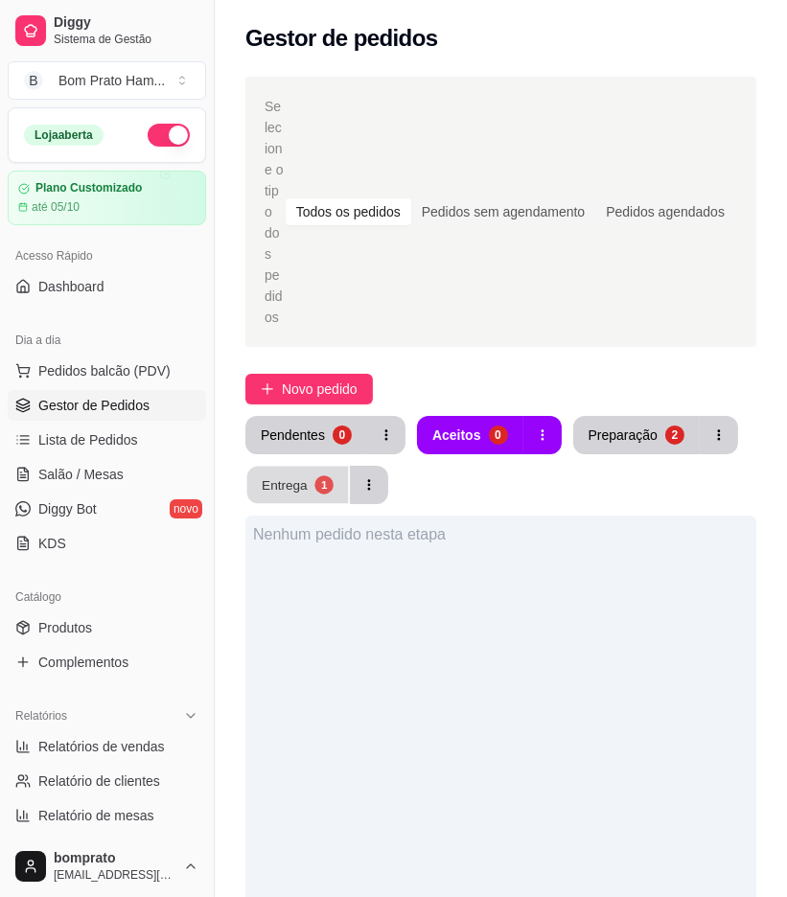
click at [295, 476] on div "Entrega" at bounding box center [285, 485] width 46 height 18
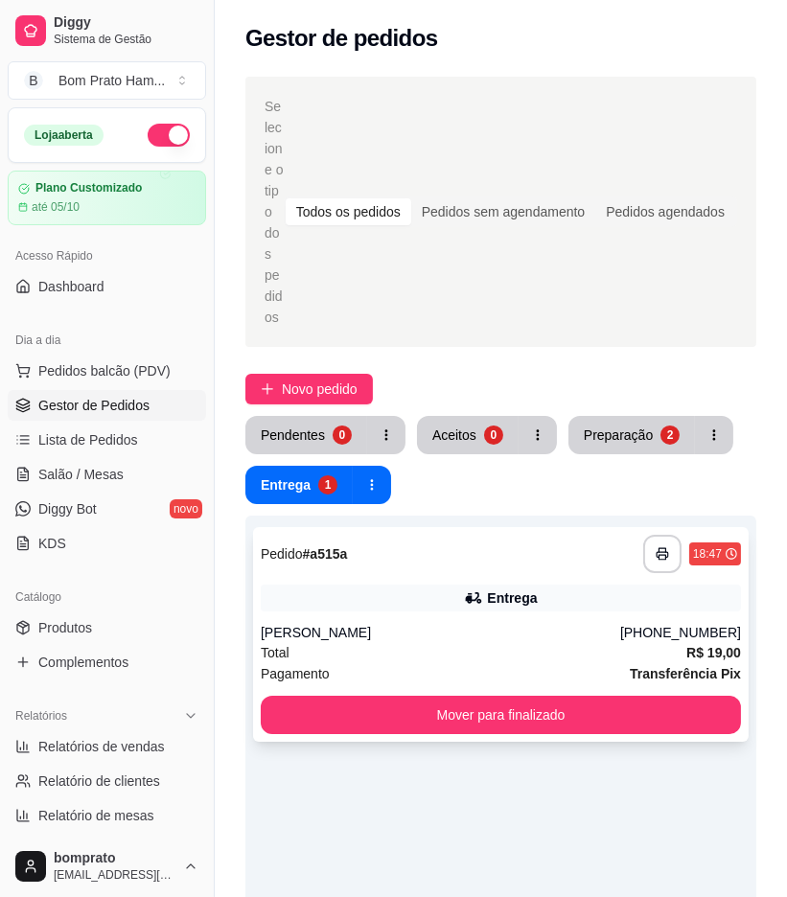
click at [441, 535] on div "**********" at bounding box center [501, 554] width 480 height 38
click at [334, 379] on span "Novo pedido" at bounding box center [320, 389] width 76 height 21
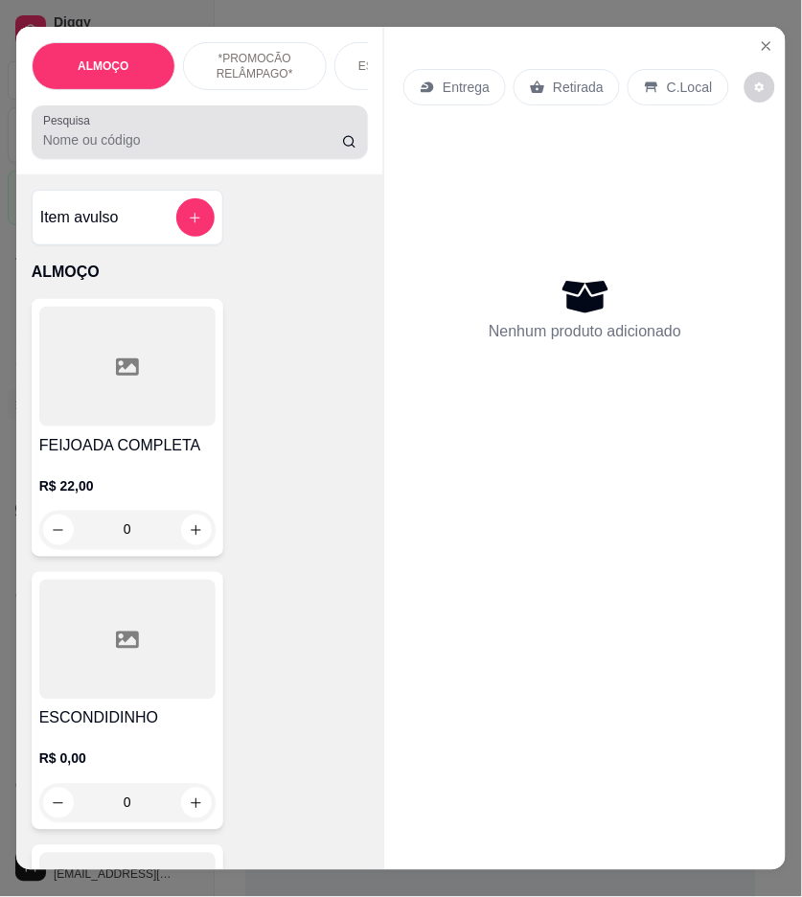
click at [199, 125] on div at bounding box center [200, 132] width 314 height 38
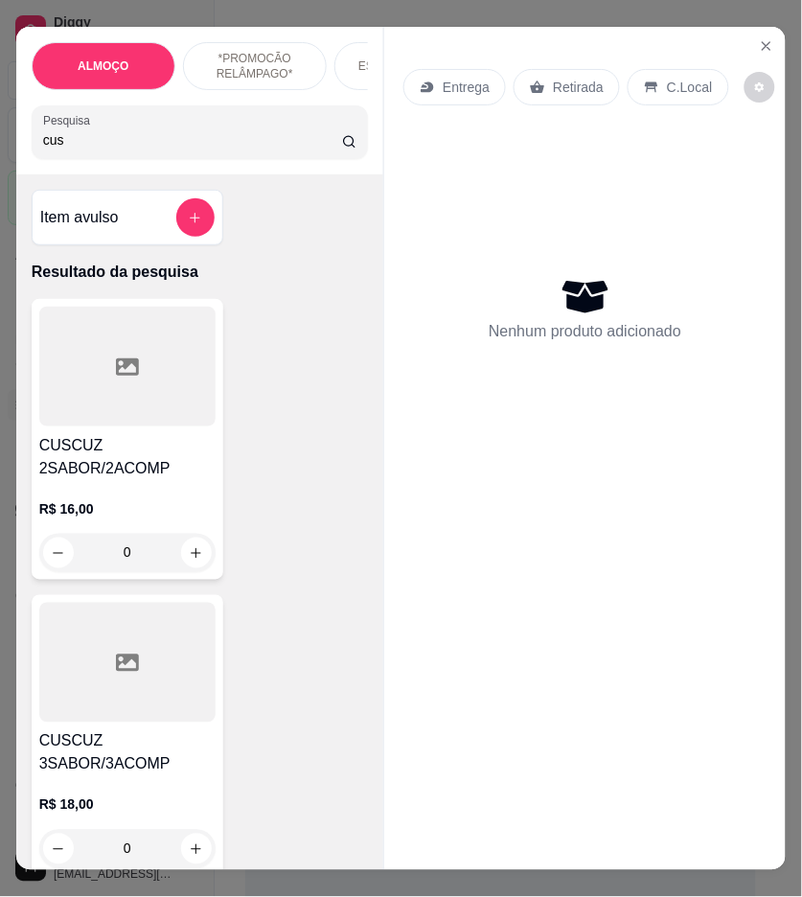
type input "cus"
click at [139, 427] on div at bounding box center [127, 367] width 176 height 120
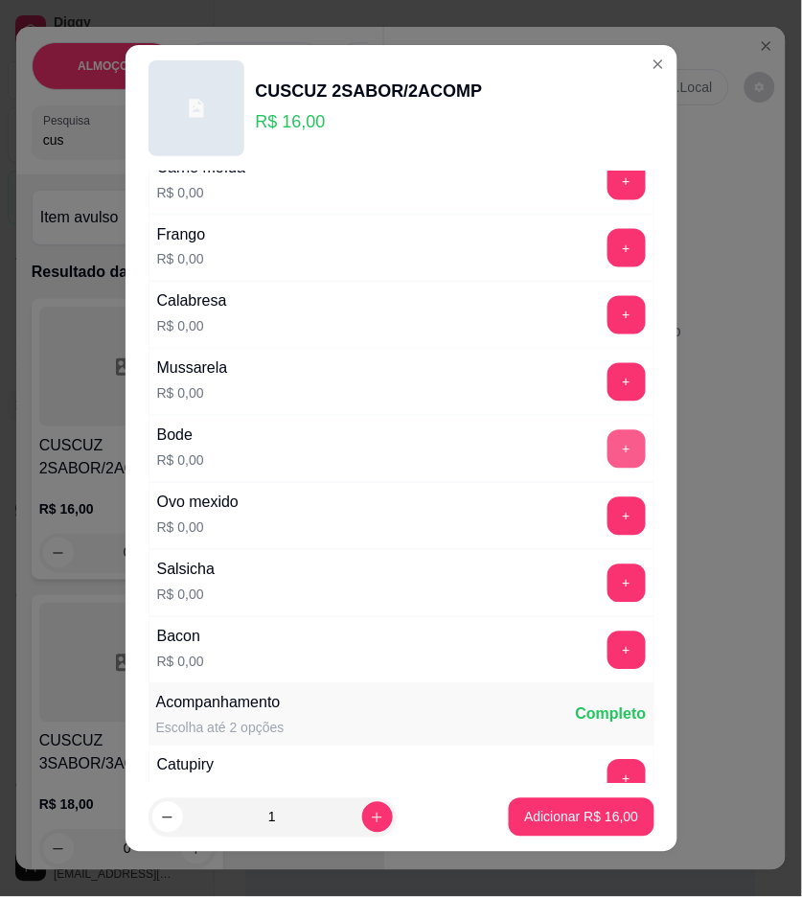
scroll to position [426, 0]
click at [608, 577] on button "+" at bounding box center [627, 583] width 38 height 38
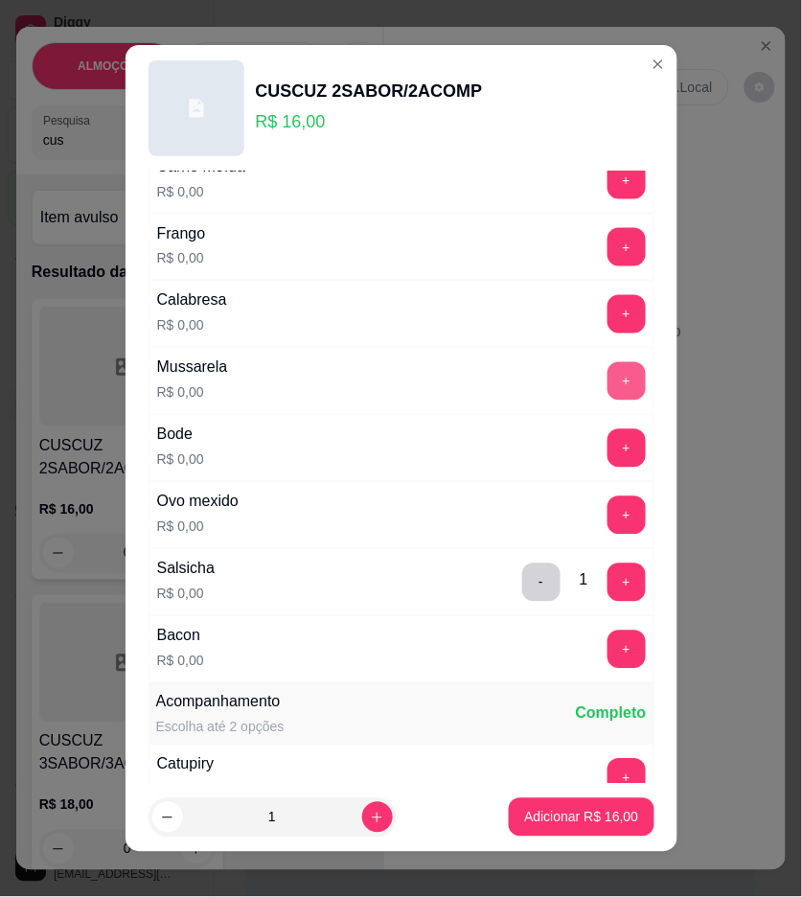
click at [608, 365] on button "+" at bounding box center [627, 381] width 38 height 38
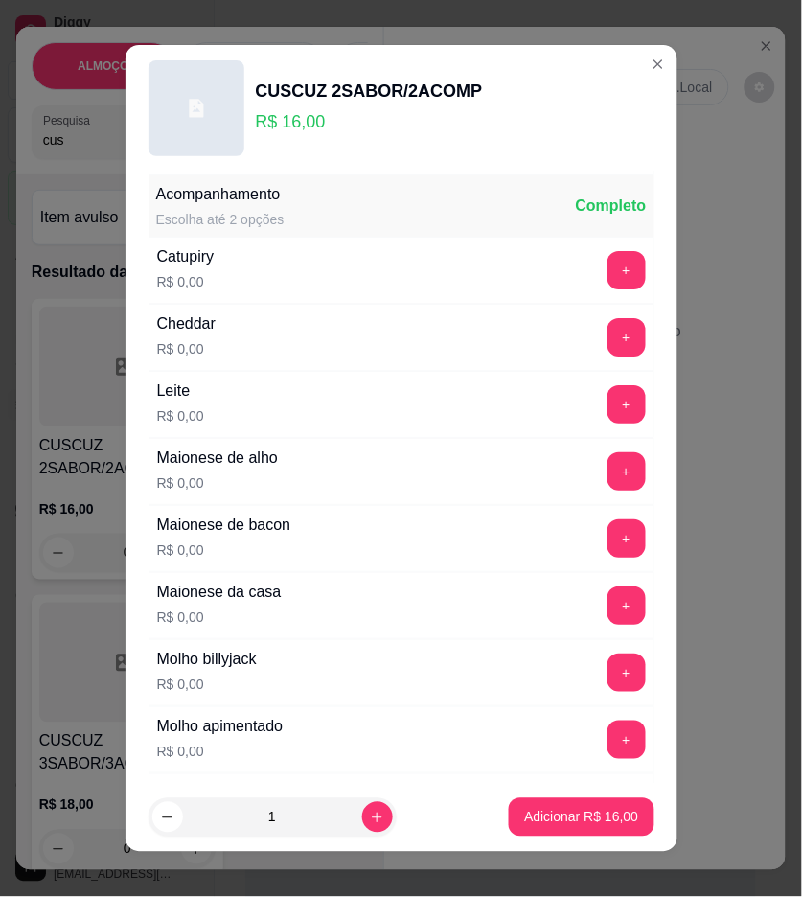
scroll to position [959, 0]
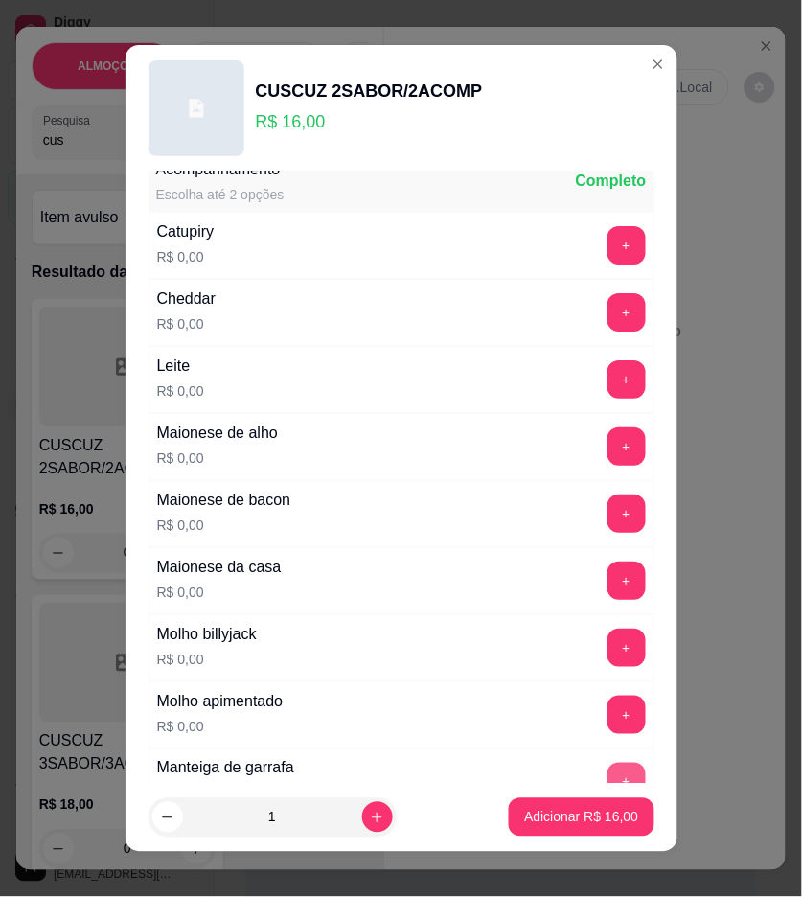
click at [608, 774] on button "+" at bounding box center [627, 782] width 38 height 38
click at [608, 578] on button "+" at bounding box center [626, 580] width 37 height 37
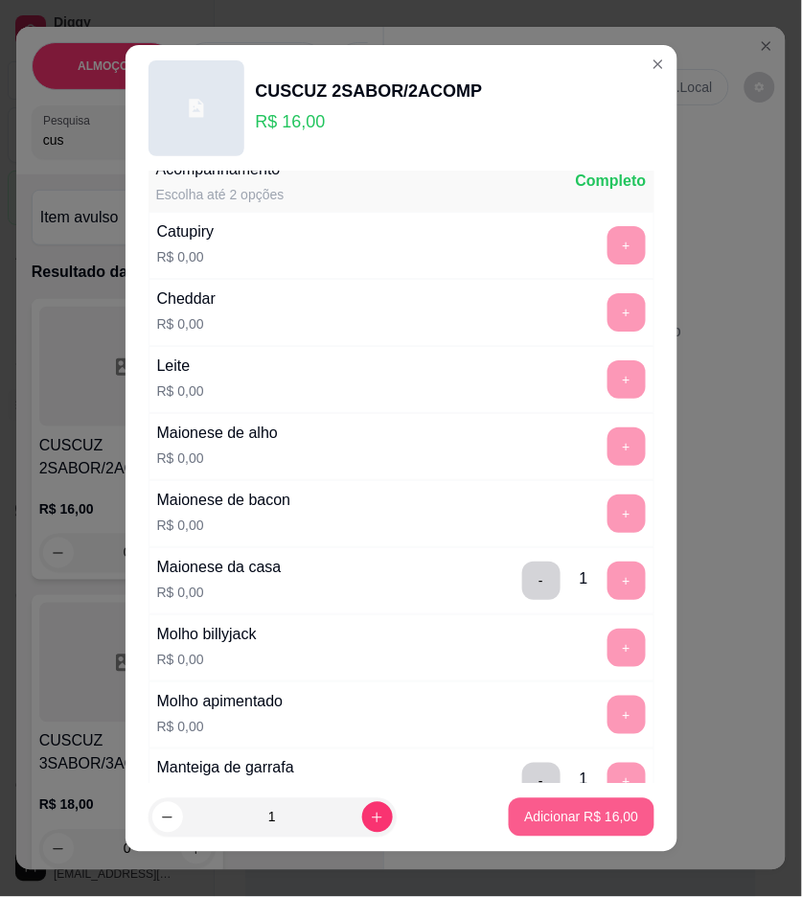
click at [592, 815] on p "Adicionar R$ 16,00" at bounding box center [581, 817] width 114 height 19
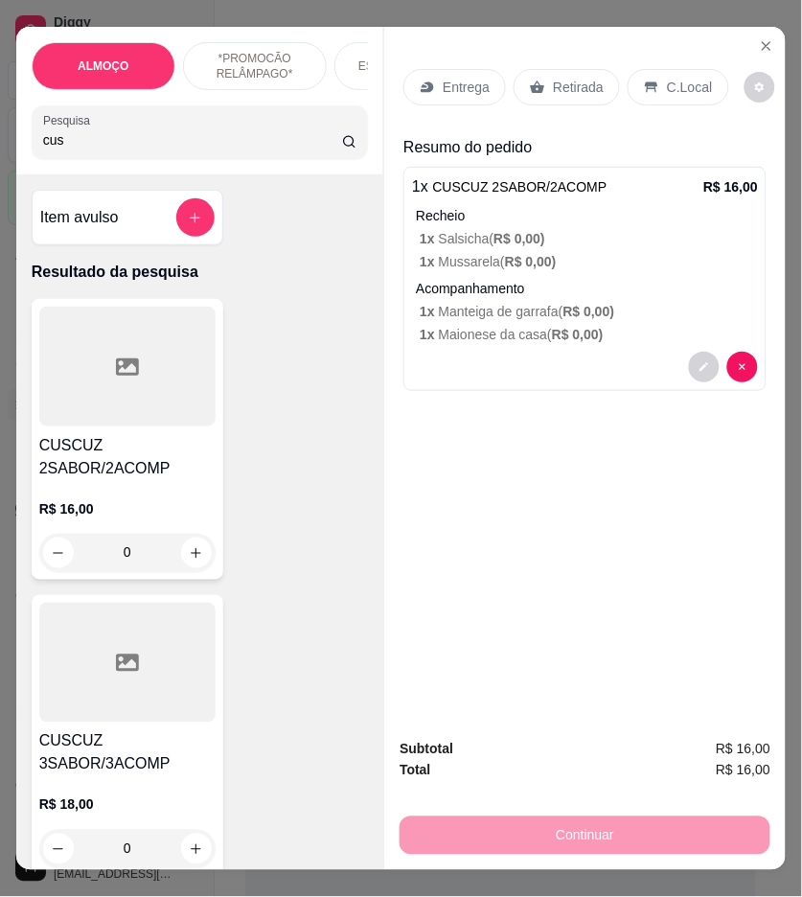
click at [455, 79] on p "Entrega" at bounding box center [466, 87] width 47 height 19
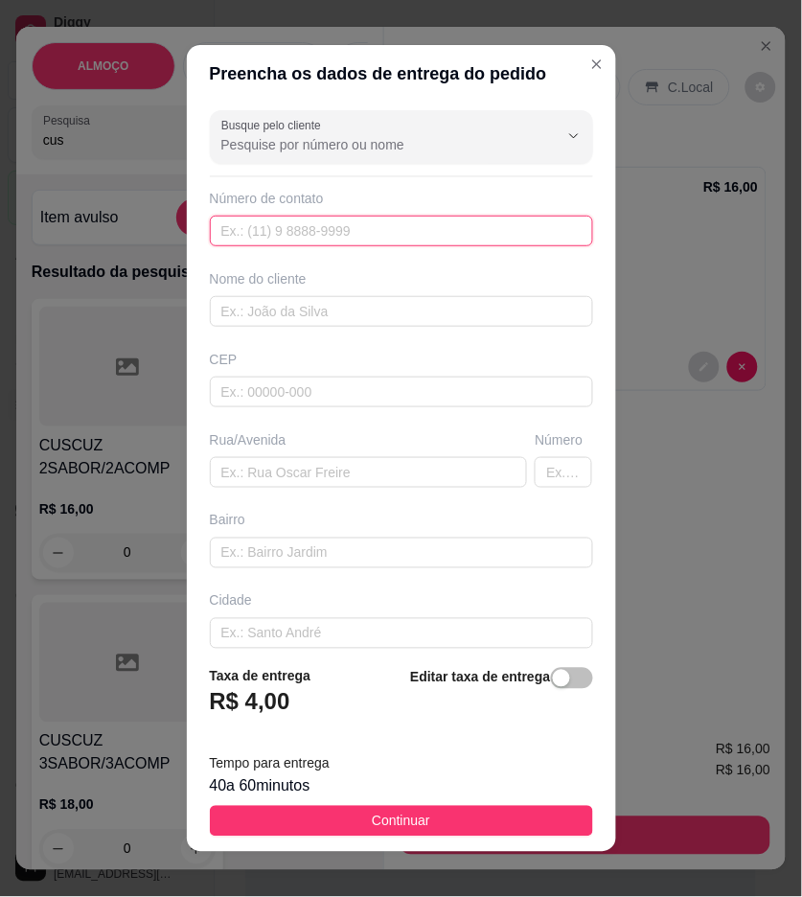
paste input "[PHONE_NUMBER]"
type input "[PHONE_NUMBER]"
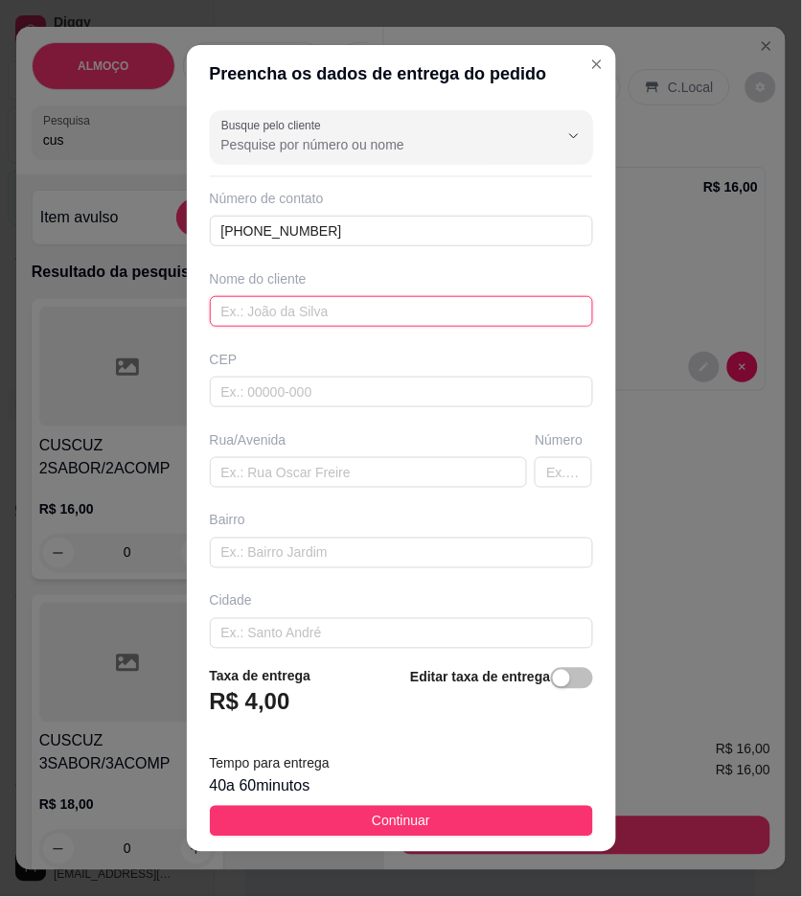
paste input "Alexia"
type input "Alexia"
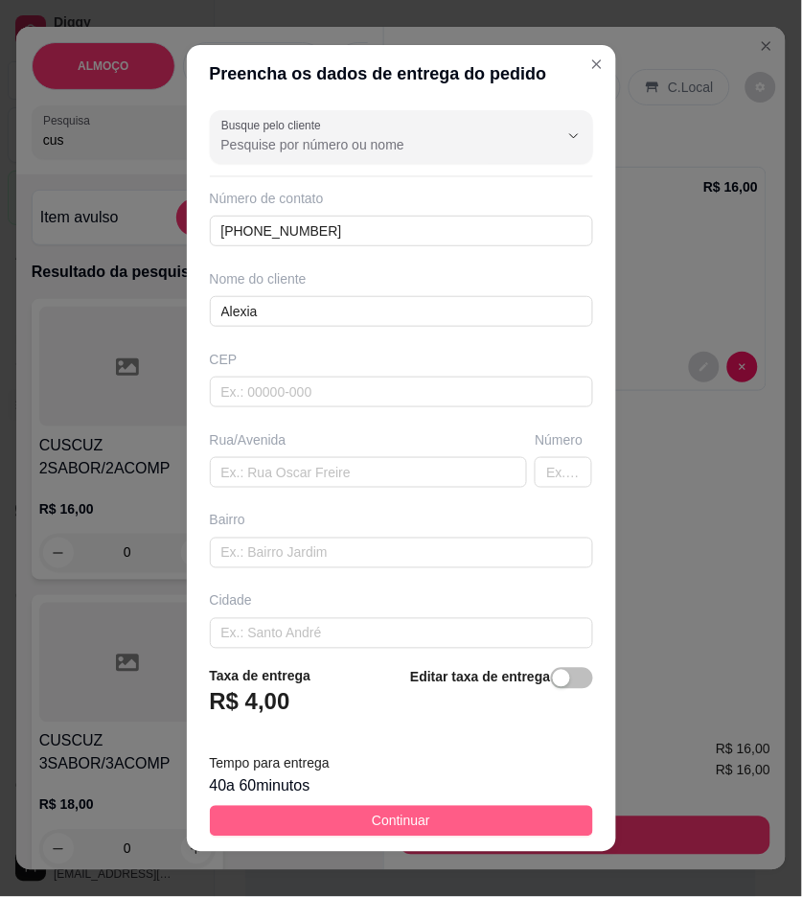
click at [480, 818] on button "Continuar" at bounding box center [401, 821] width 383 height 31
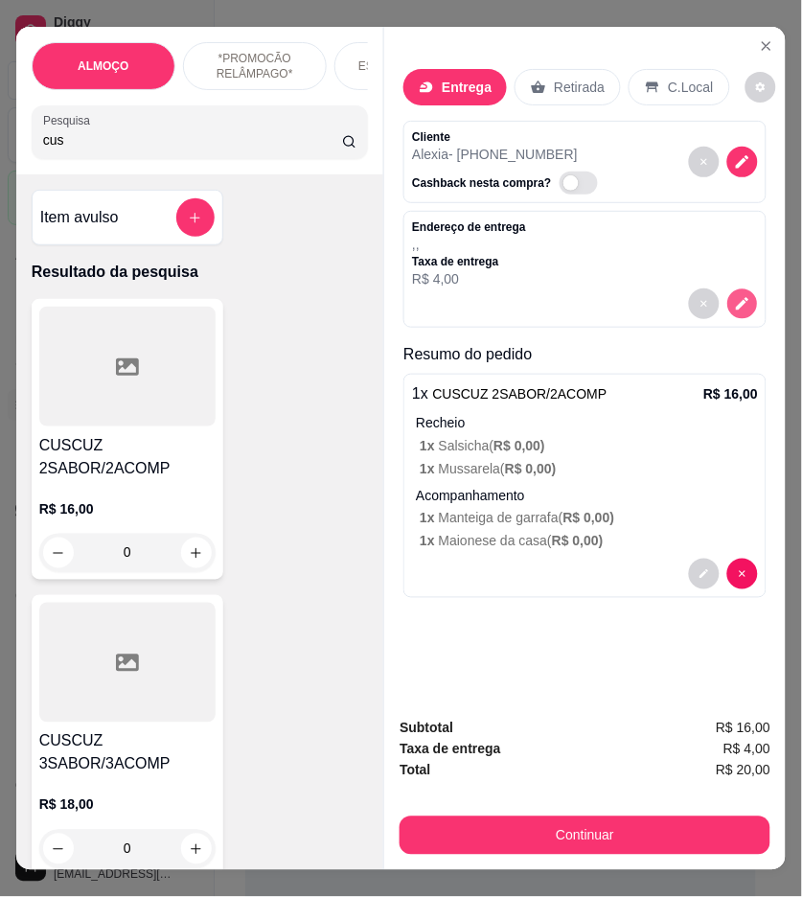
click at [735, 295] on icon "decrease-product-quantity" at bounding box center [743, 303] width 16 height 16
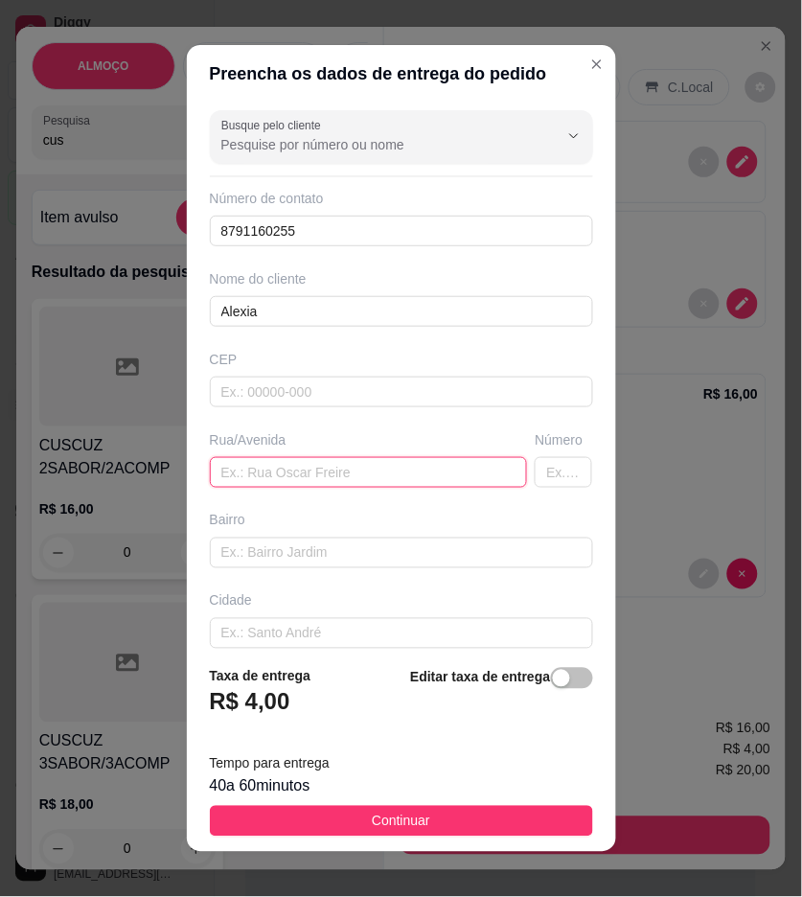
paste input "[GEOGRAPHIC_DATA], [STREET_ADDRESS]"
type input "[GEOGRAPHIC_DATA], [STREET_ADDRESS]"
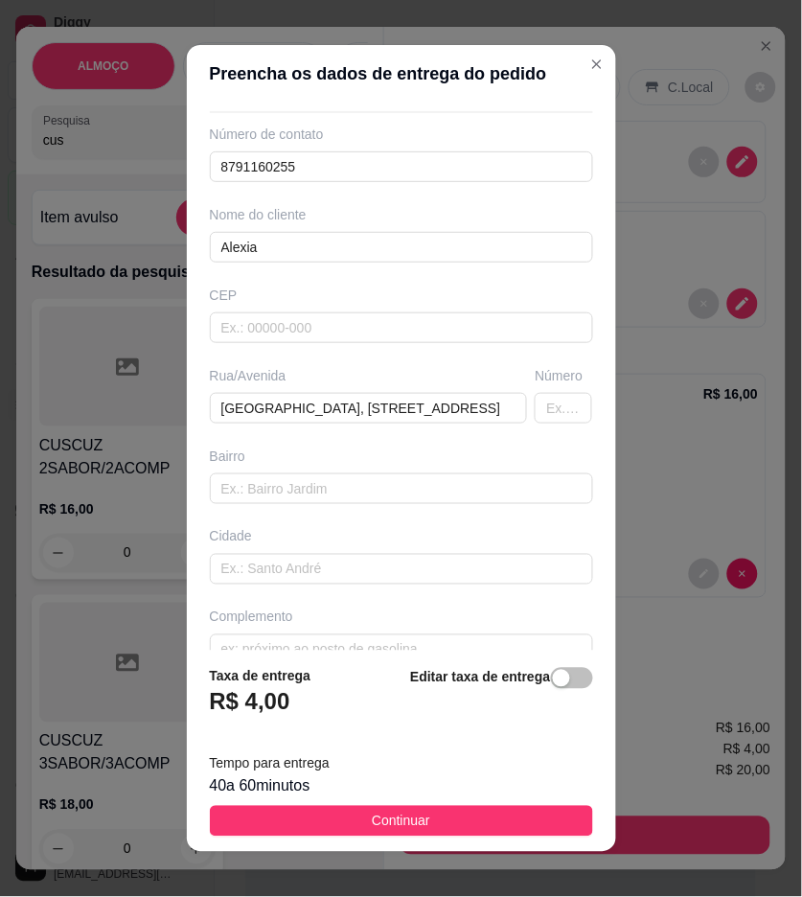
scroll to position [98, 0]
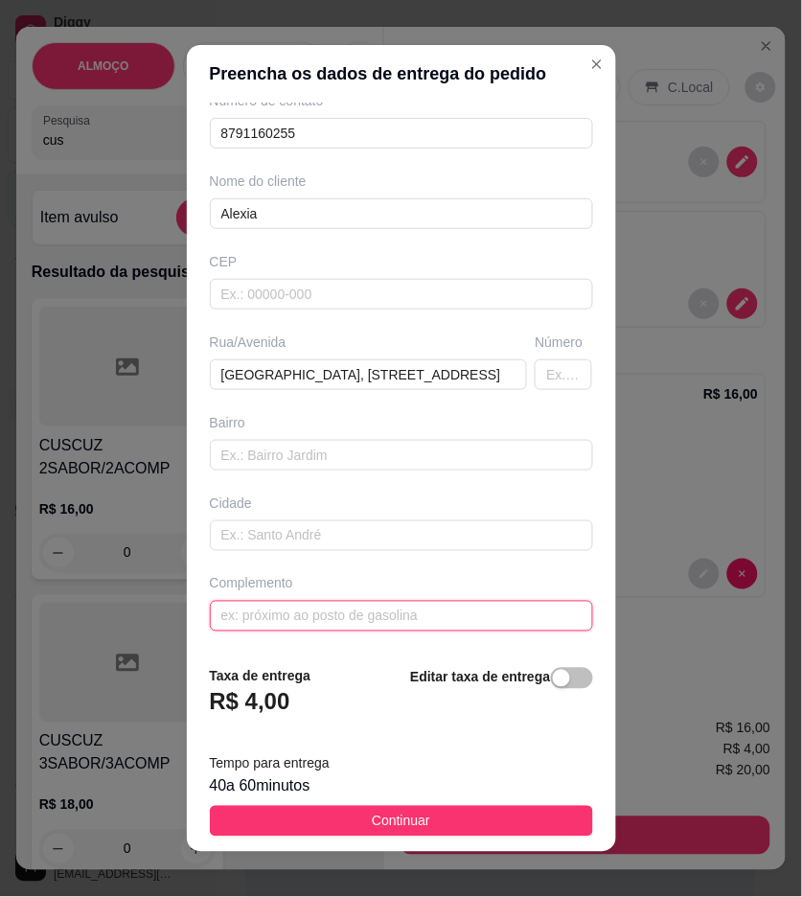
paste input "Perto da casa de teca costureira"
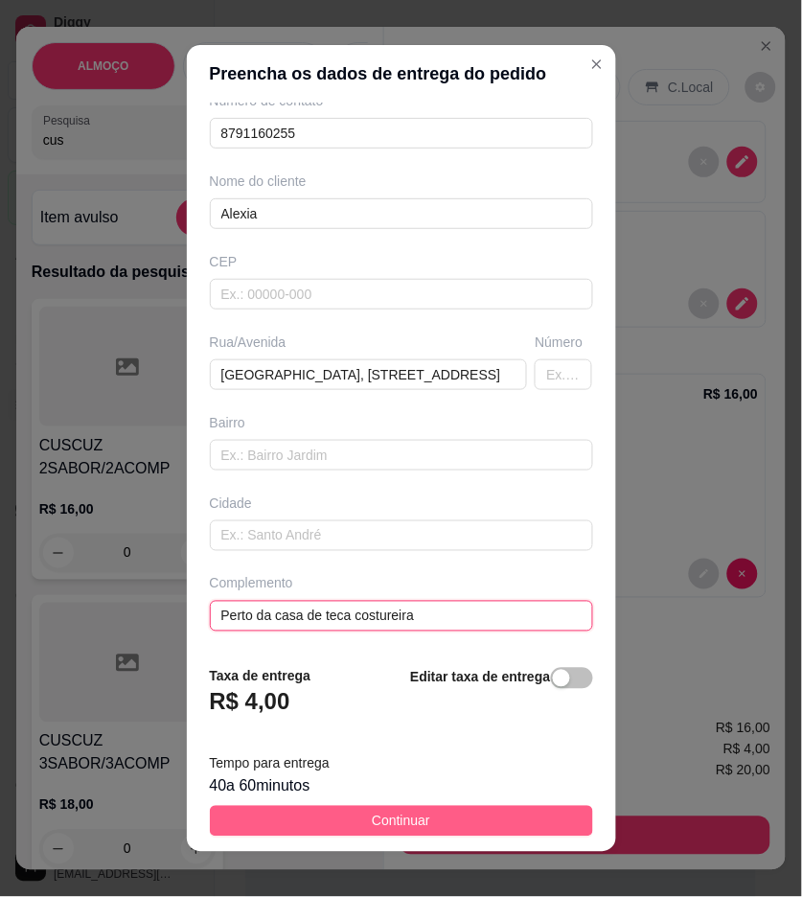
type input "Perto da casa de teca costureira"
click at [513, 813] on button "Continuar" at bounding box center [401, 821] width 383 height 31
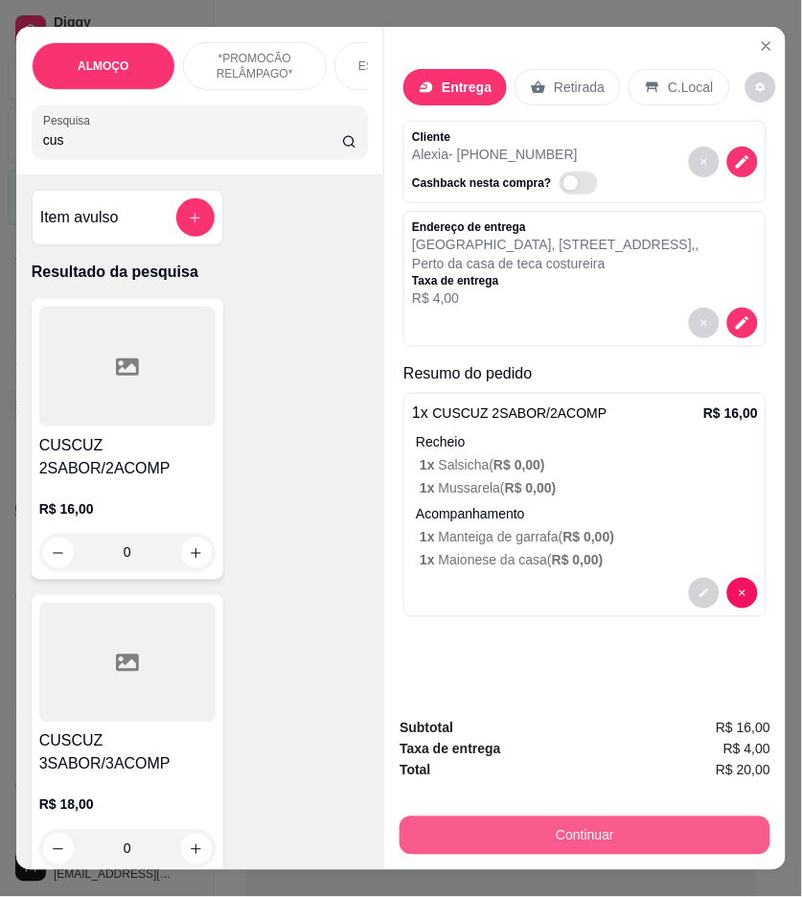
click at [709, 826] on button "Continuar" at bounding box center [585, 836] width 371 height 38
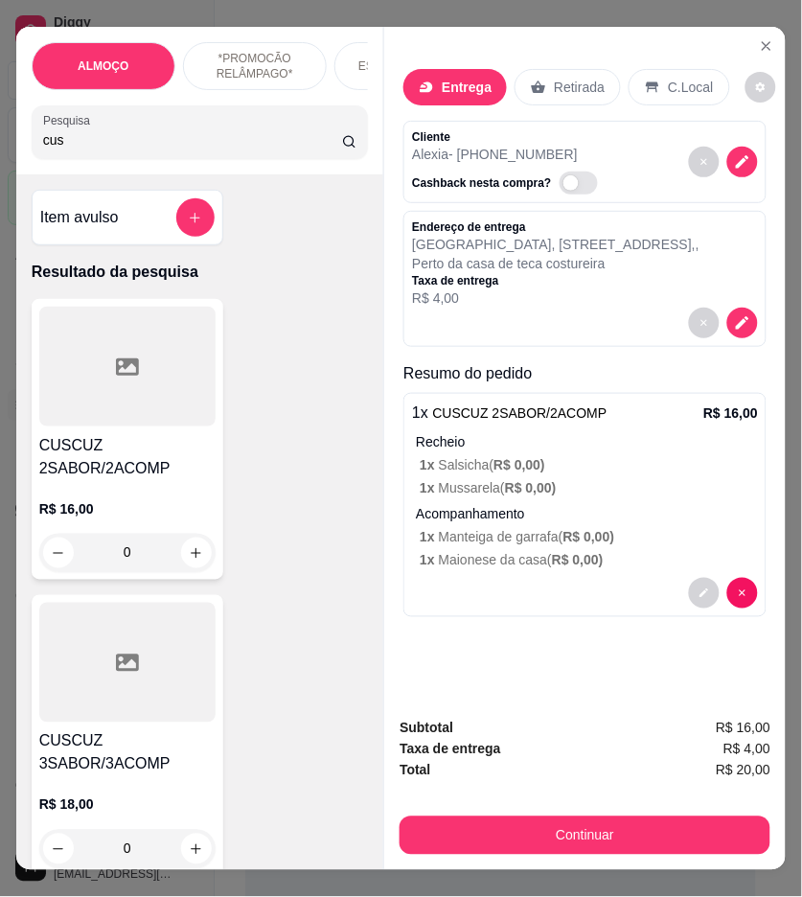
click at [507, 372] on div "Débito" at bounding box center [531, 377] width 49 height 25
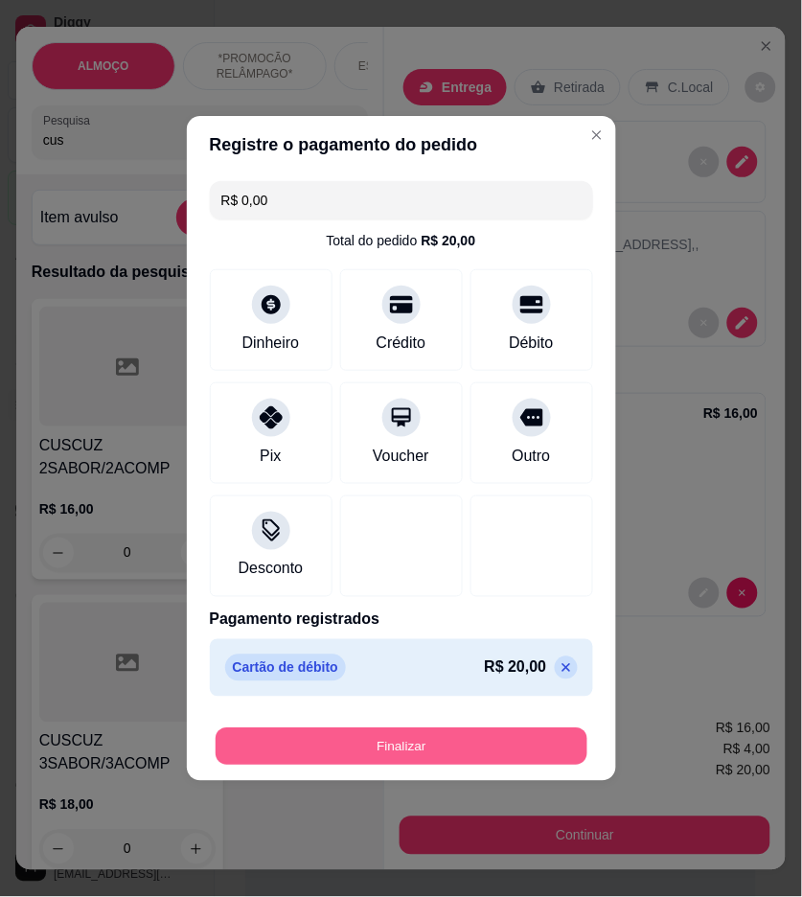
click at [520, 745] on button "Finalizar" at bounding box center [402, 747] width 372 height 37
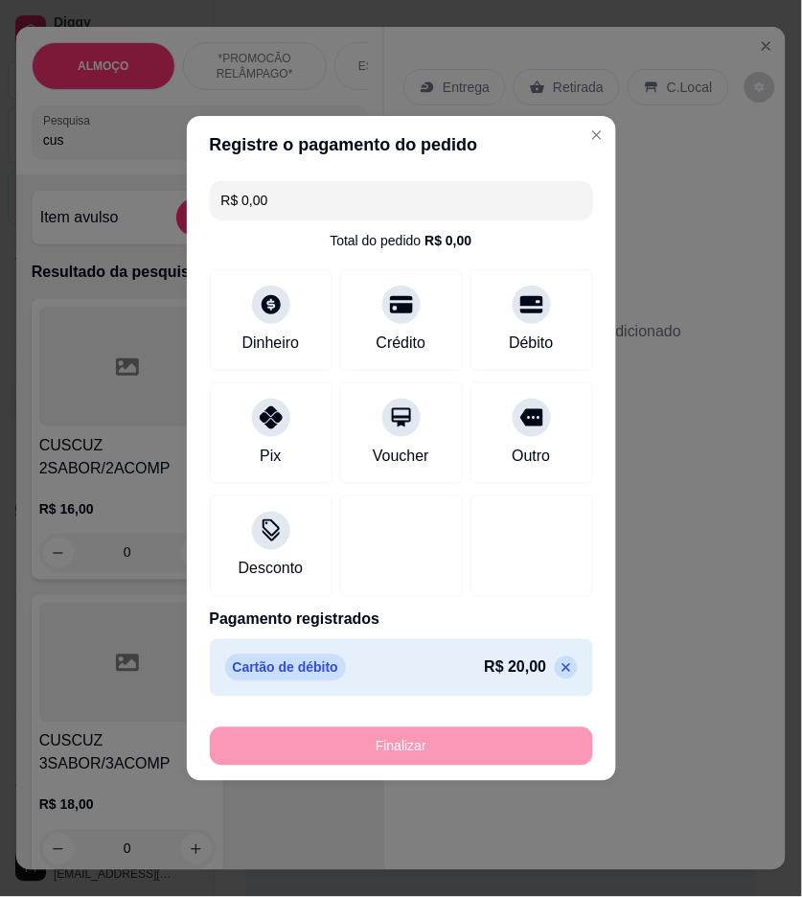
type input "-R$ 20,00"
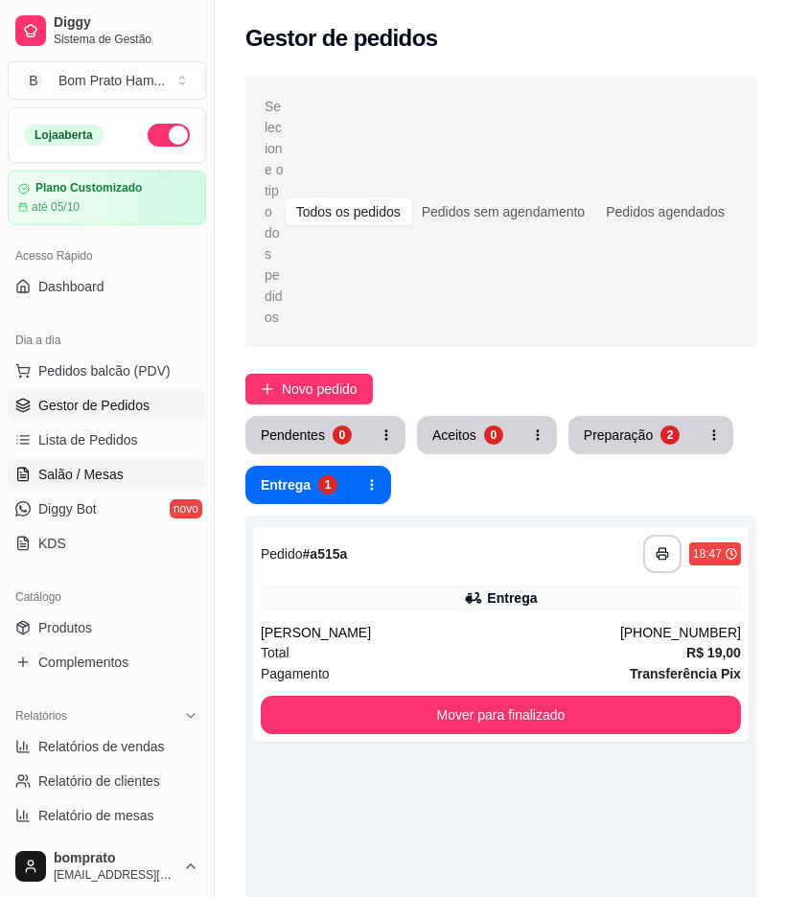
click at [115, 461] on link "Salão / Mesas" at bounding box center [107, 474] width 198 height 31
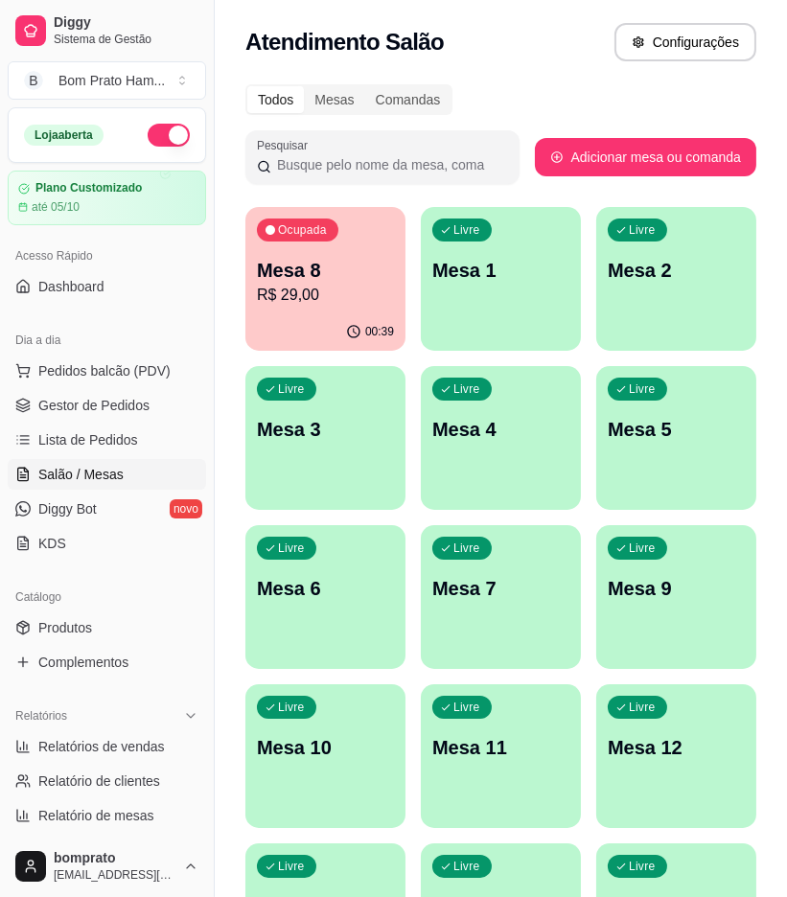
click at [321, 261] on p "Mesa 8" at bounding box center [325, 270] width 137 height 27
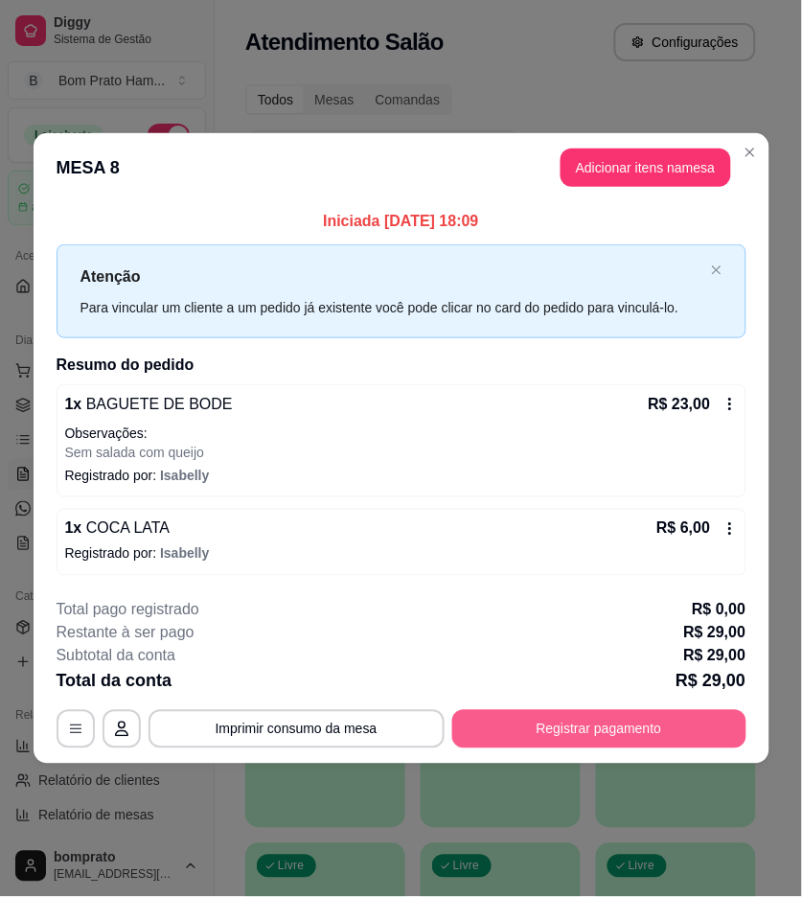
click at [649, 720] on button "Registrar pagamento" at bounding box center [600, 729] width 294 height 38
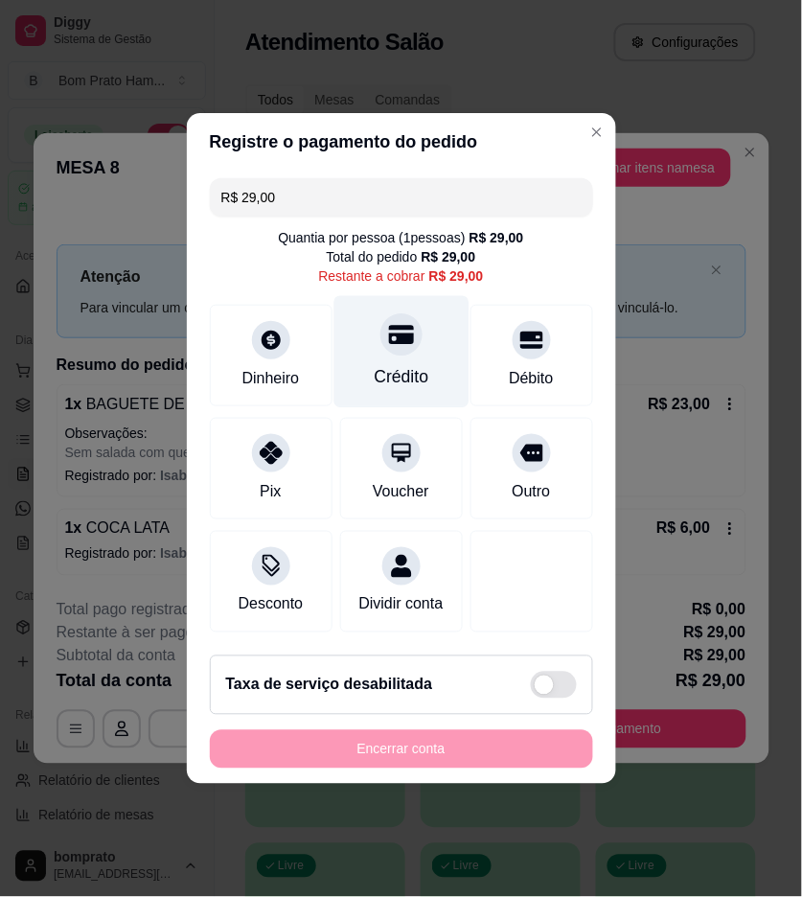
click at [389, 364] on div "Crédito" at bounding box center [401, 376] width 55 height 25
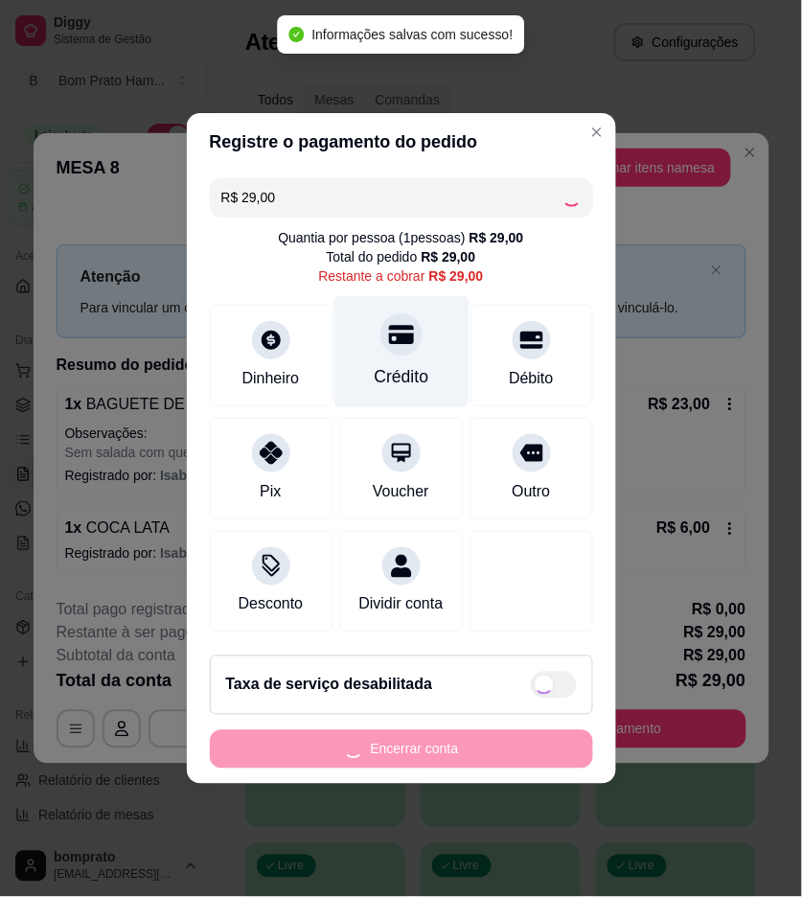
type input "R$ 0,00"
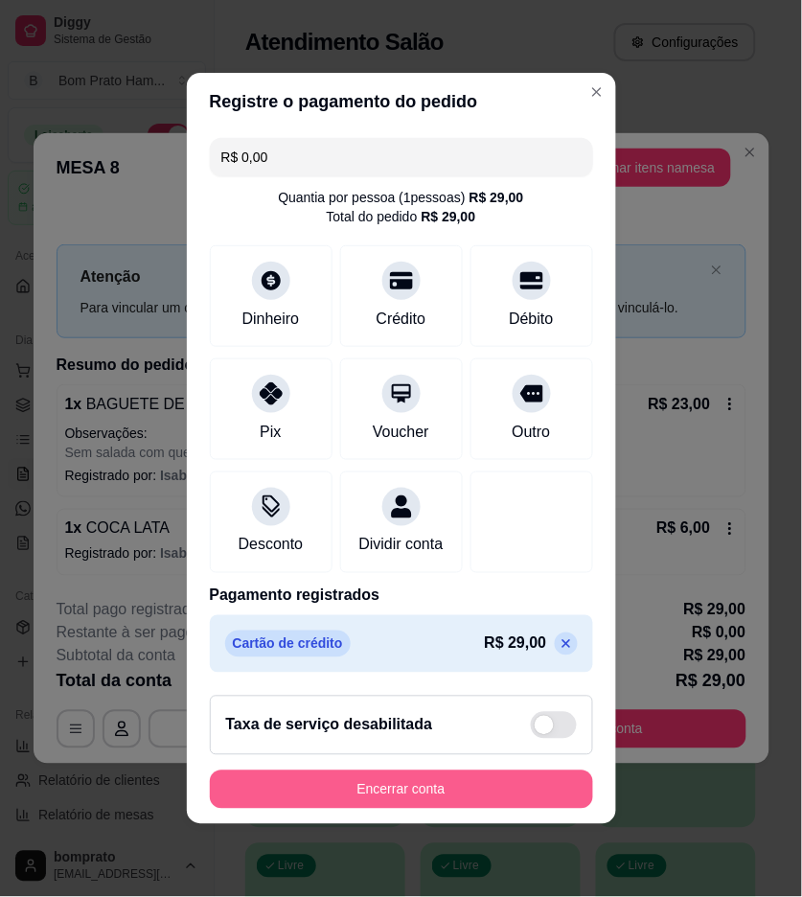
click at [511, 801] on button "Encerrar conta" at bounding box center [401, 790] width 383 height 38
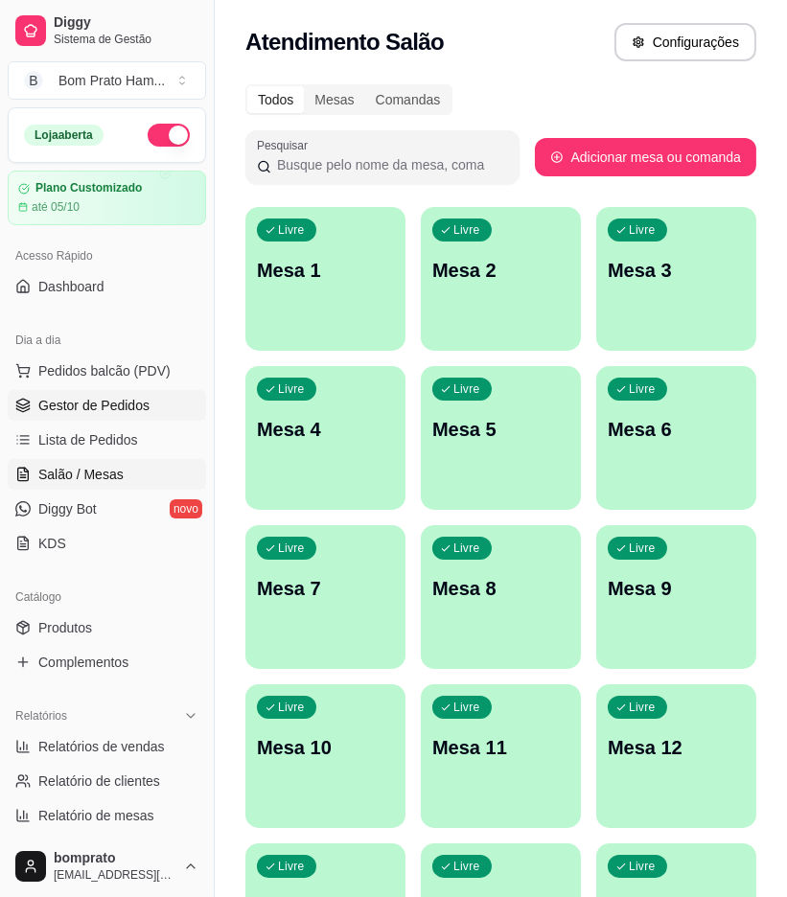
click at [118, 398] on span "Gestor de Pedidos" at bounding box center [93, 405] width 111 height 19
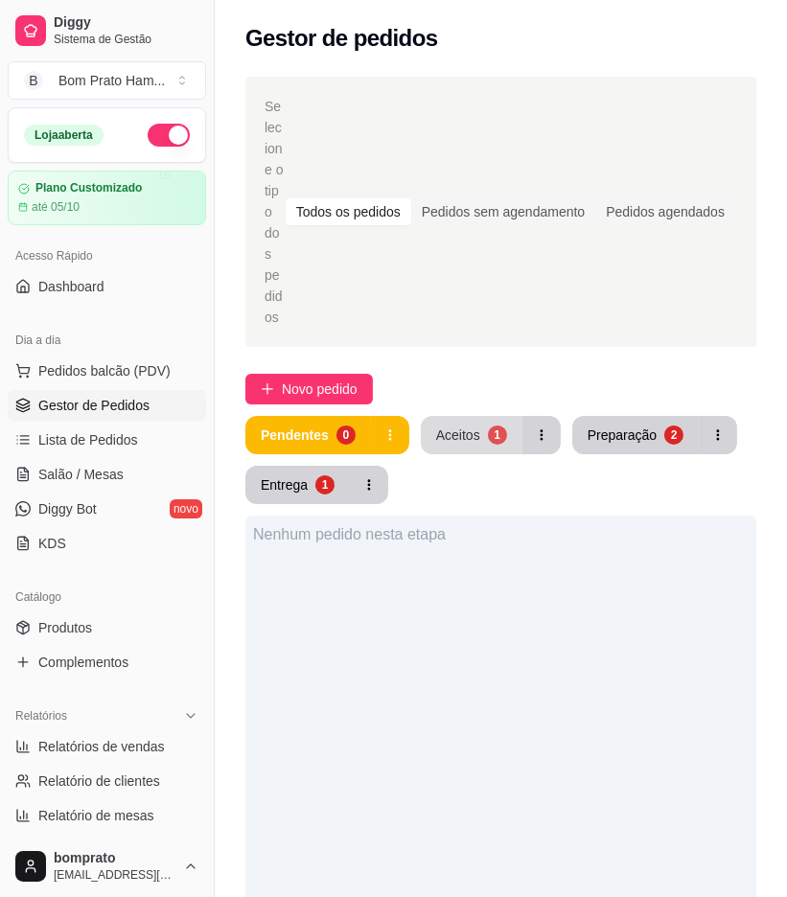
click at [448, 426] on div "Aceitos" at bounding box center [458, 435] width 44 height 19
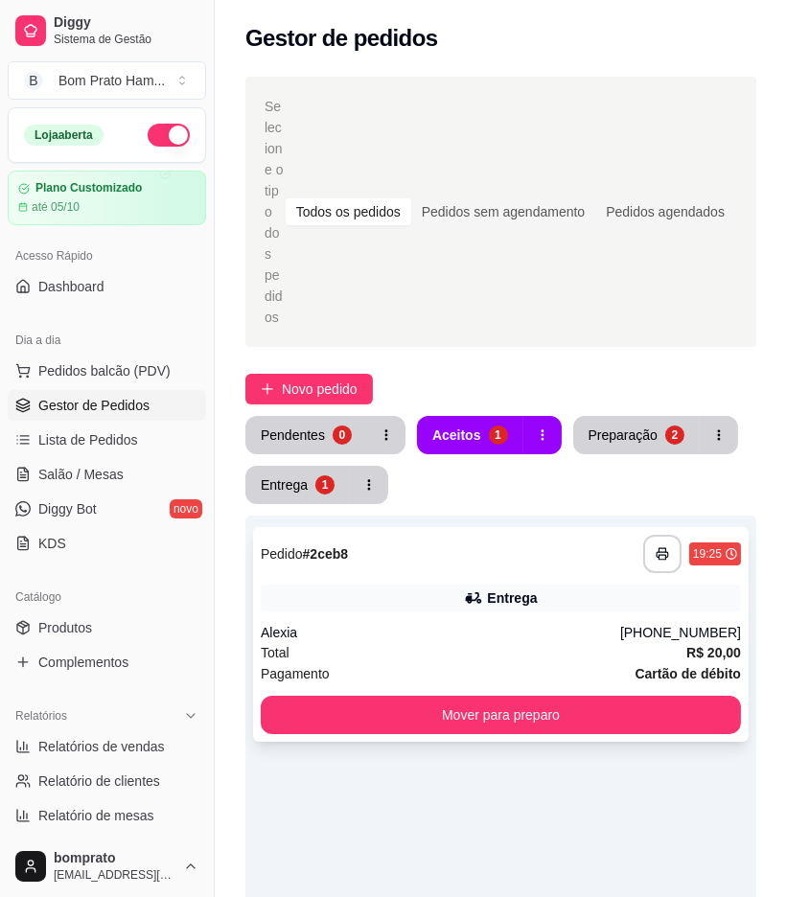
click at [497, 537] on div "**********" at bounding box center [501, 634] width 496 height 215
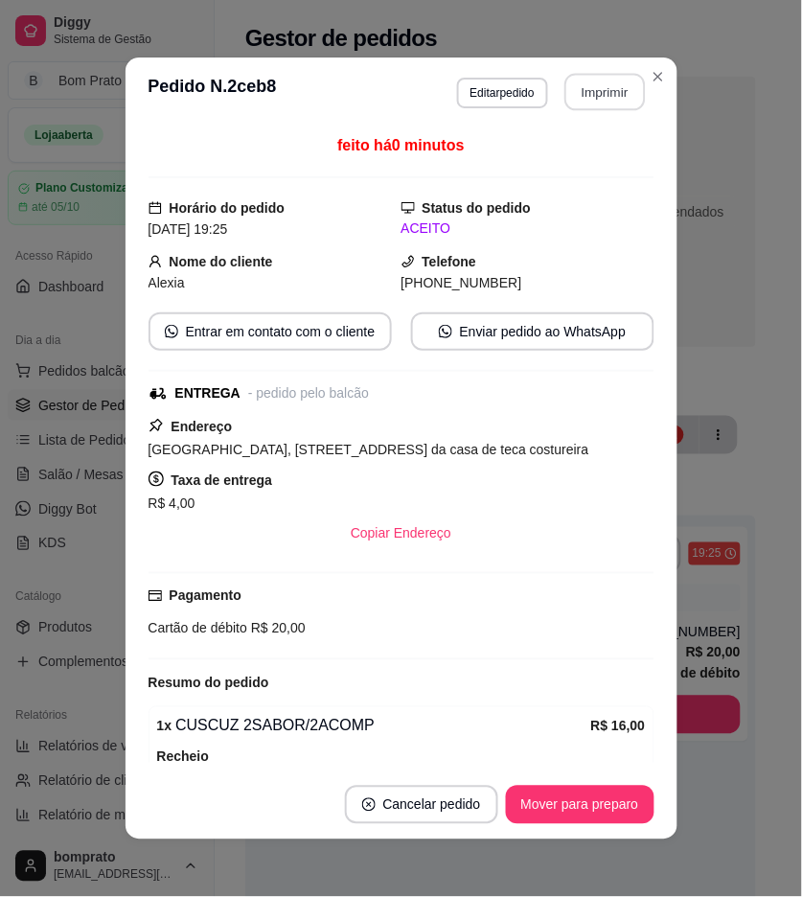
click at [615, 90] on button "Imprimir" at bounding box center [605, 92] width 81 height 37
click at [614, 801] on button "Mover para preparo" at bounding box center [580, 805] width 149 height 38
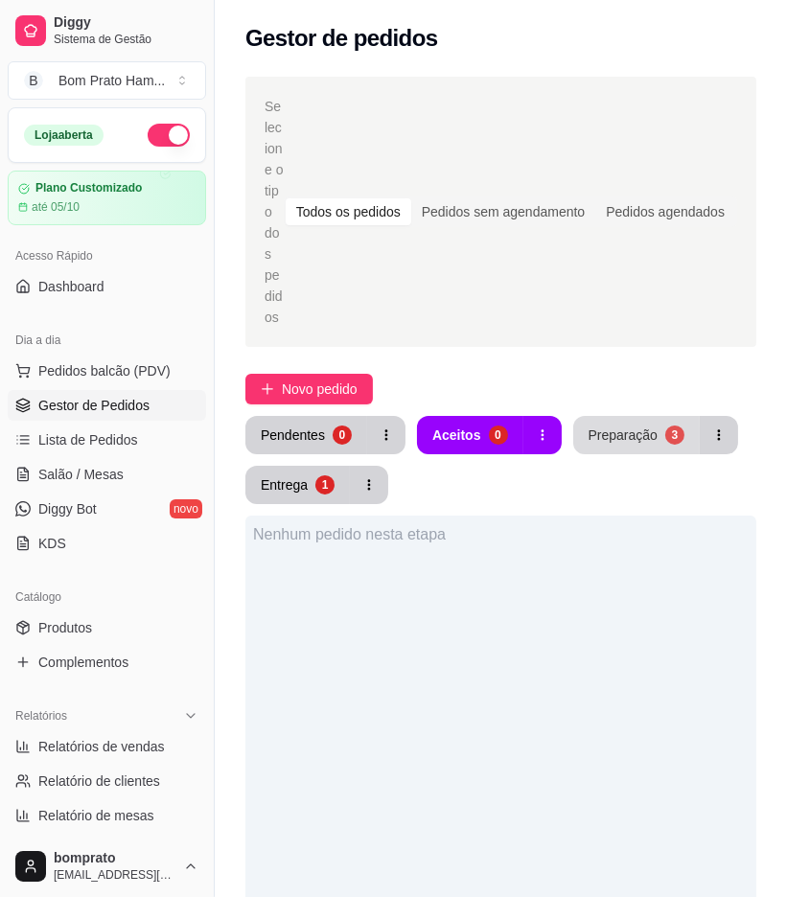
click at [639, 416] on button "Preparação 3" at bounding box center [636, 435] width 127 height 38
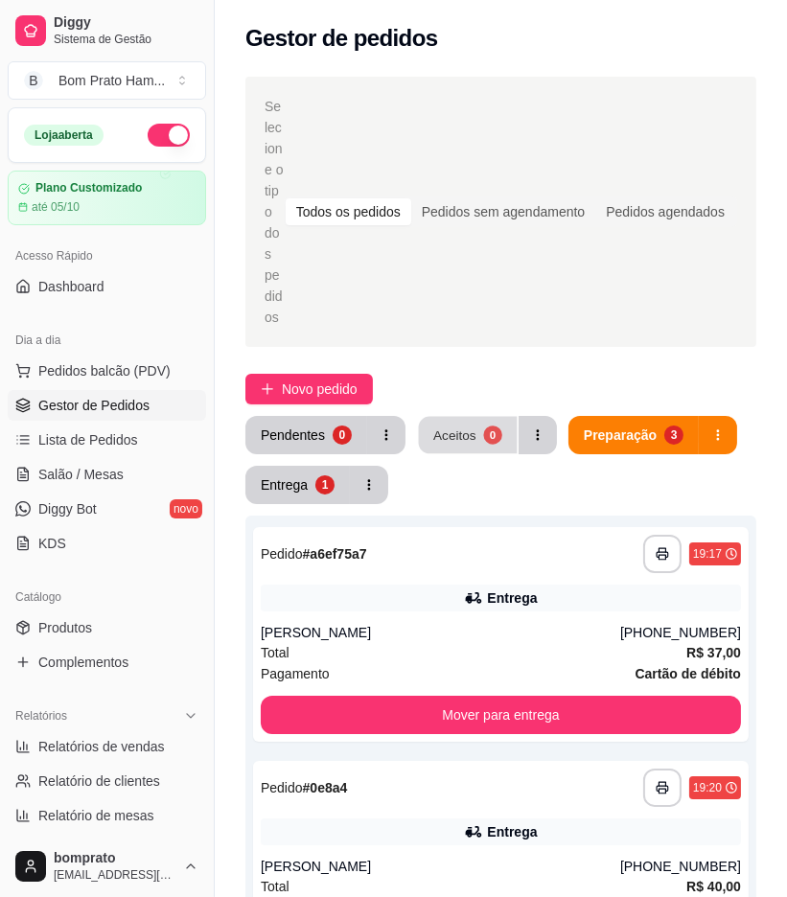
click at [464, 417] on button "Aceitos 0" at bounding box center [468, 435] width 99 height 37
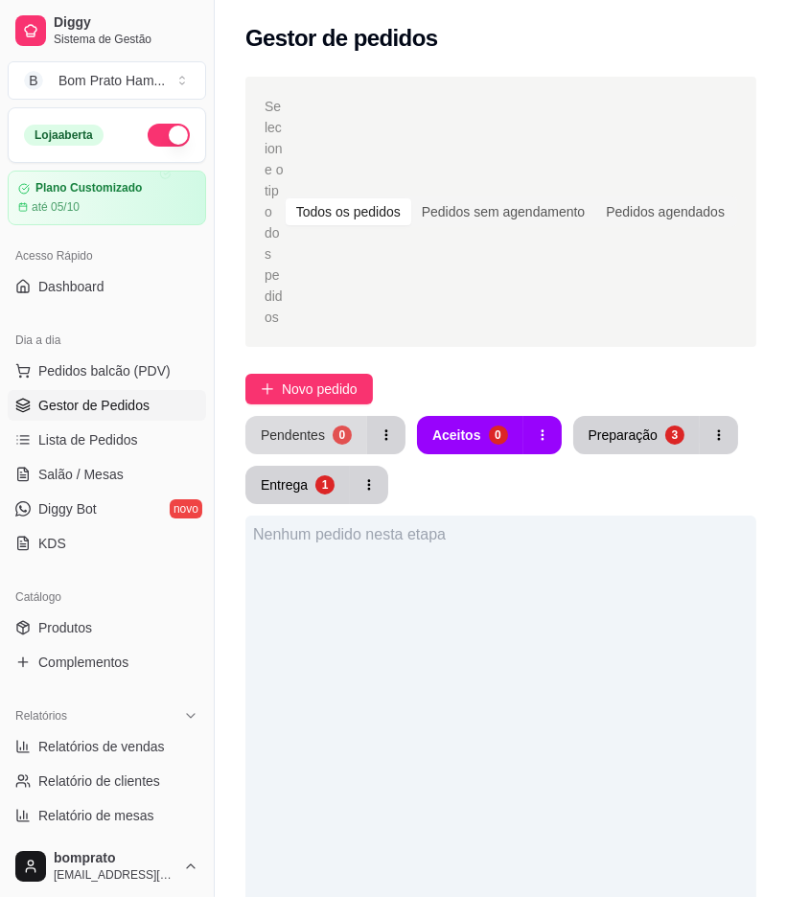
click at [276, 416] on button "Pendentes 0" at bounding box center [306, 435] width 122 height 38
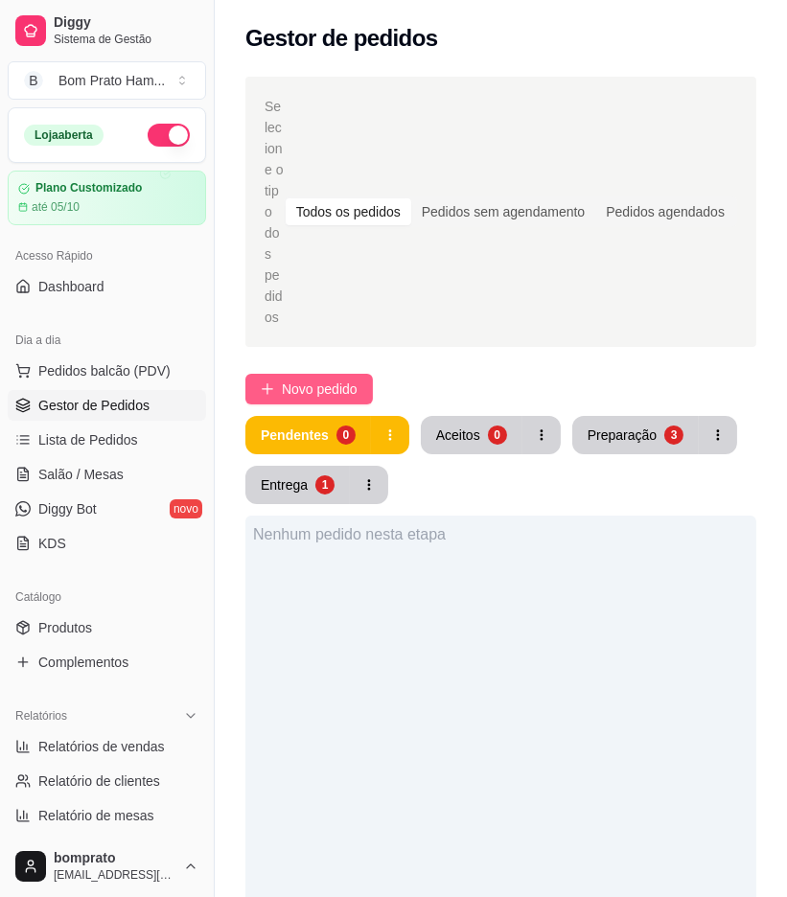
click at [322, 379] on span "Novo pedido" at bounding box center [320, 389] width 76 height 21
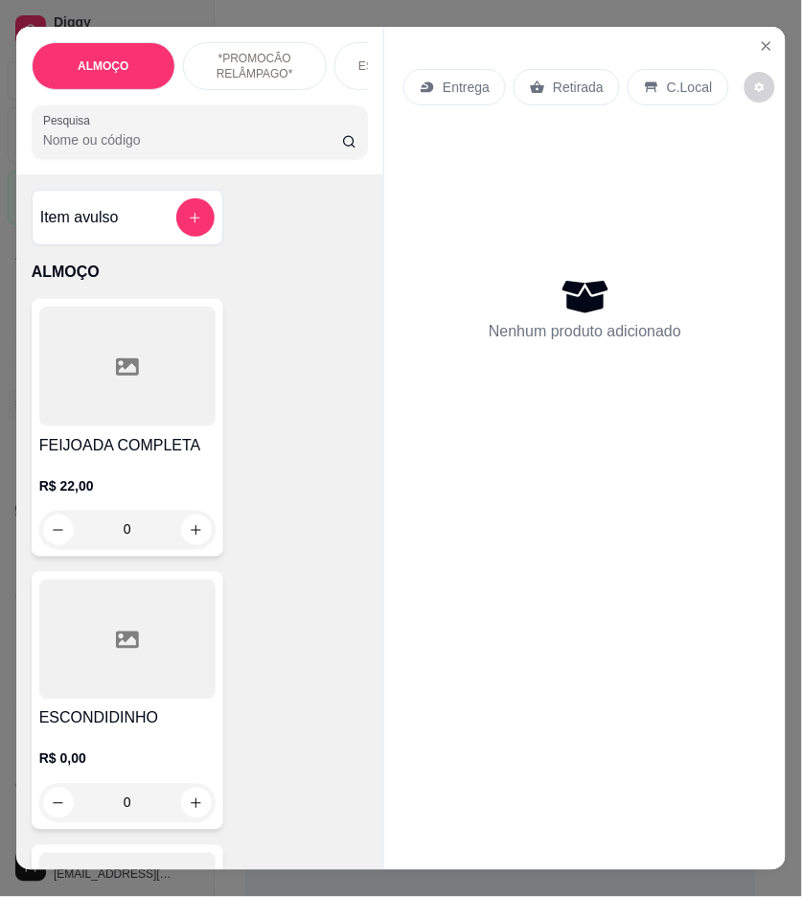
drag, startPoint x: 257, startPoint y: 154, endPoint x: 244, endPoint y: 138, distance: 21.1
click at [257, 150] on input "Pesquisa" at bounding box center [192, 139] width 299 height 19
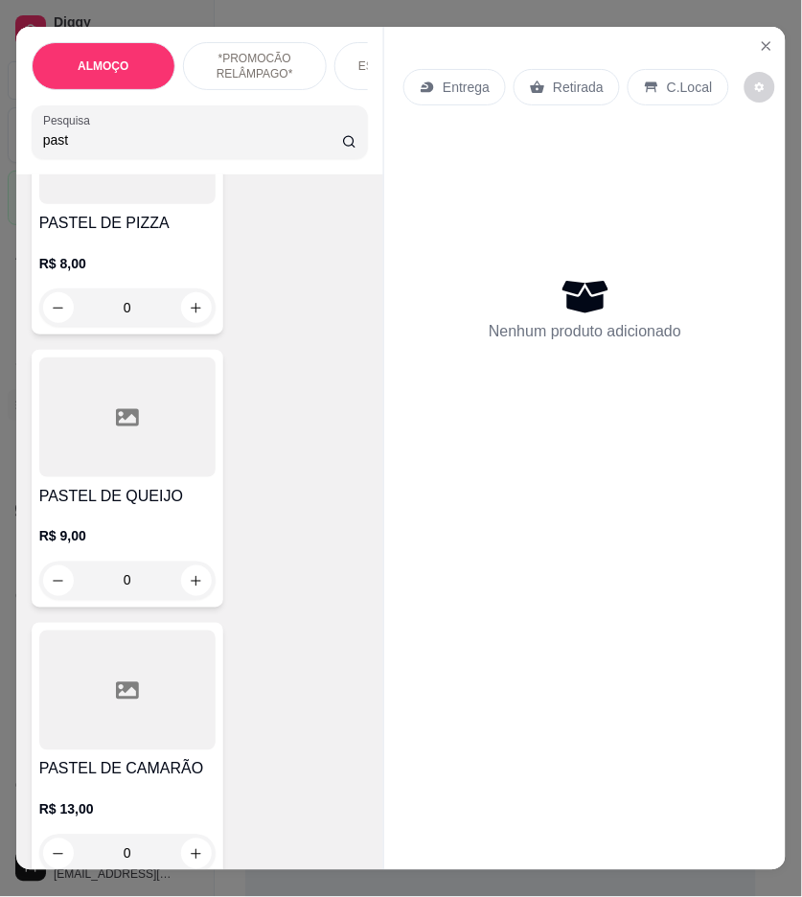
scroll to position [1384, 0]
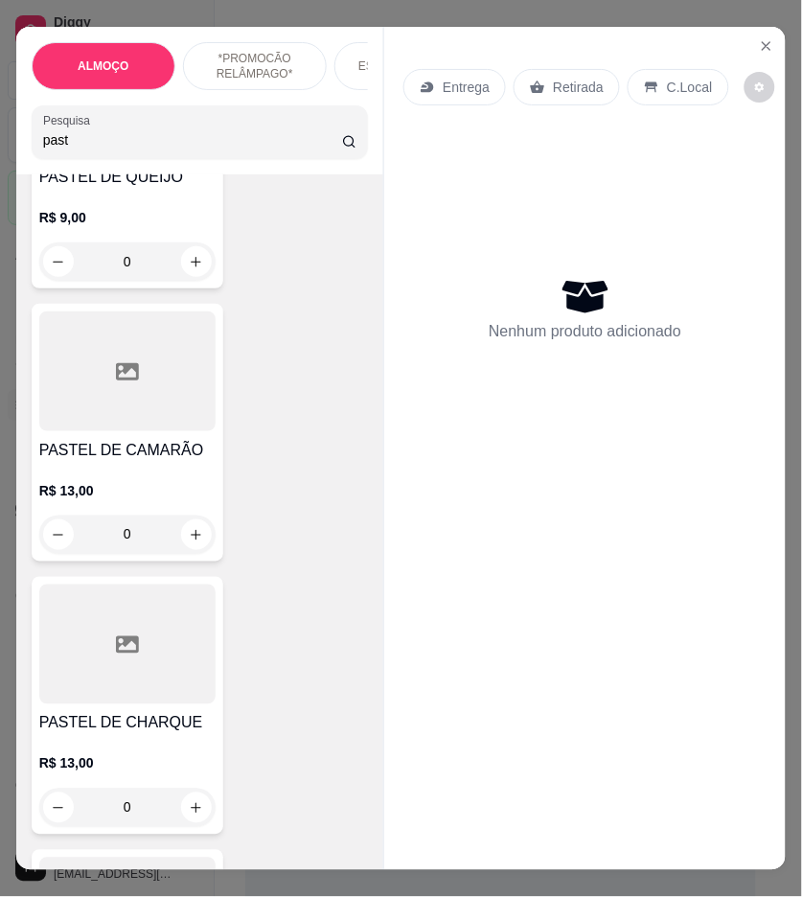
type input "past"
click at [157, 477] on div "R$ 13,00 0" at bounding box center [127, 508] width 176 height 92
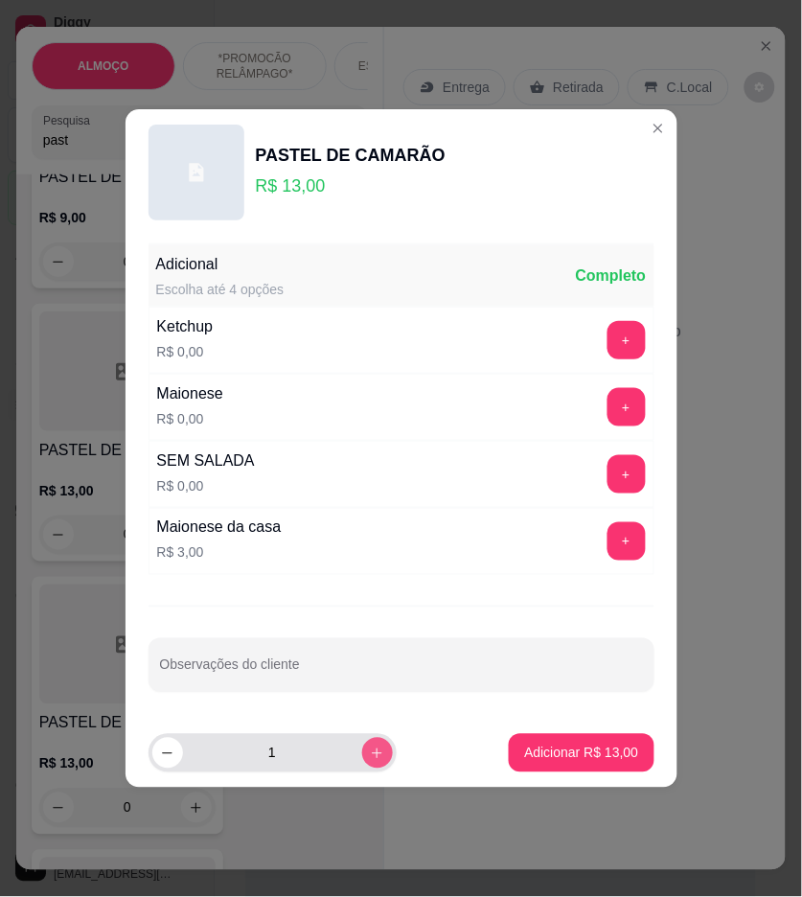
click at [371, 758] on icon "increase-product-quantity" at bounding box center [377, 754] width 14 height 14
type input "3"
click at [608, 339] on button "+" at bounding box center [627, 340] width 38 height 38
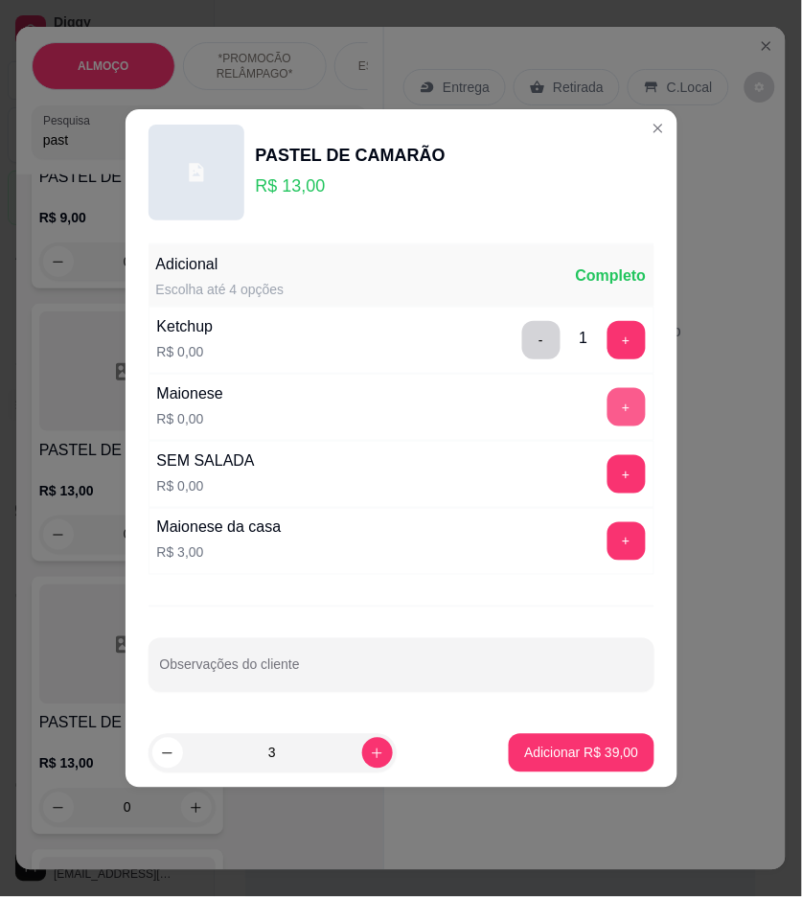
click at [608, 422] on button "+" at bounding box center [627, 407] width 38 height 38
click at [604, 750] on p "Adicionar R$ 39,00" at bounding box center [581, 753] width 114 height 19
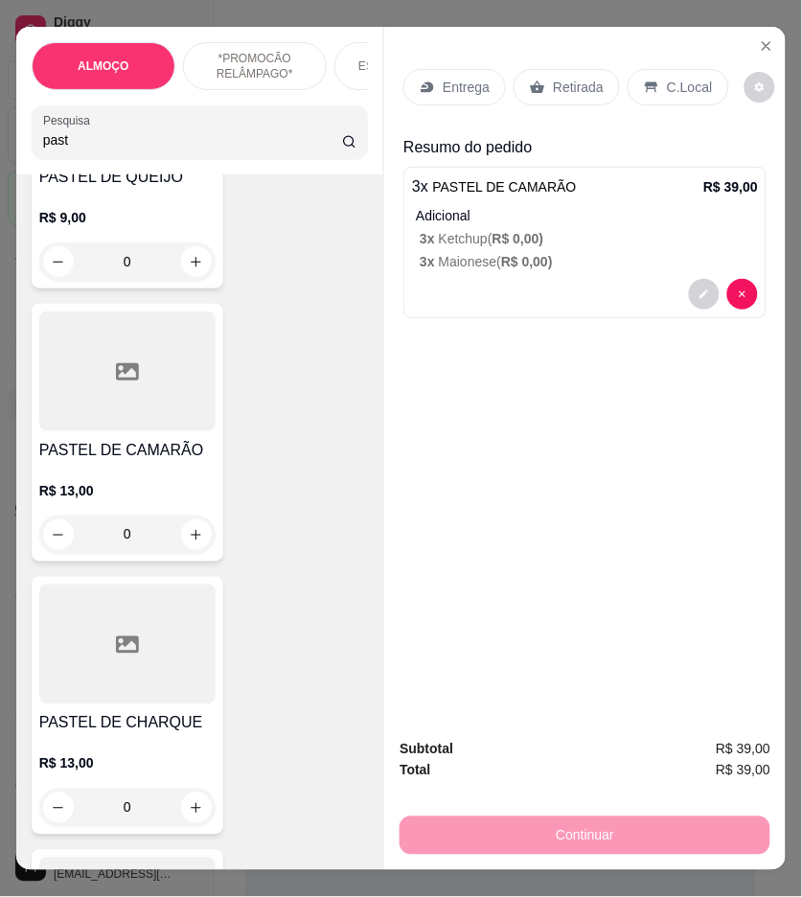
click at [553, 81] on p "Retirada" at bounding box center [578, 87] width 51 height 19
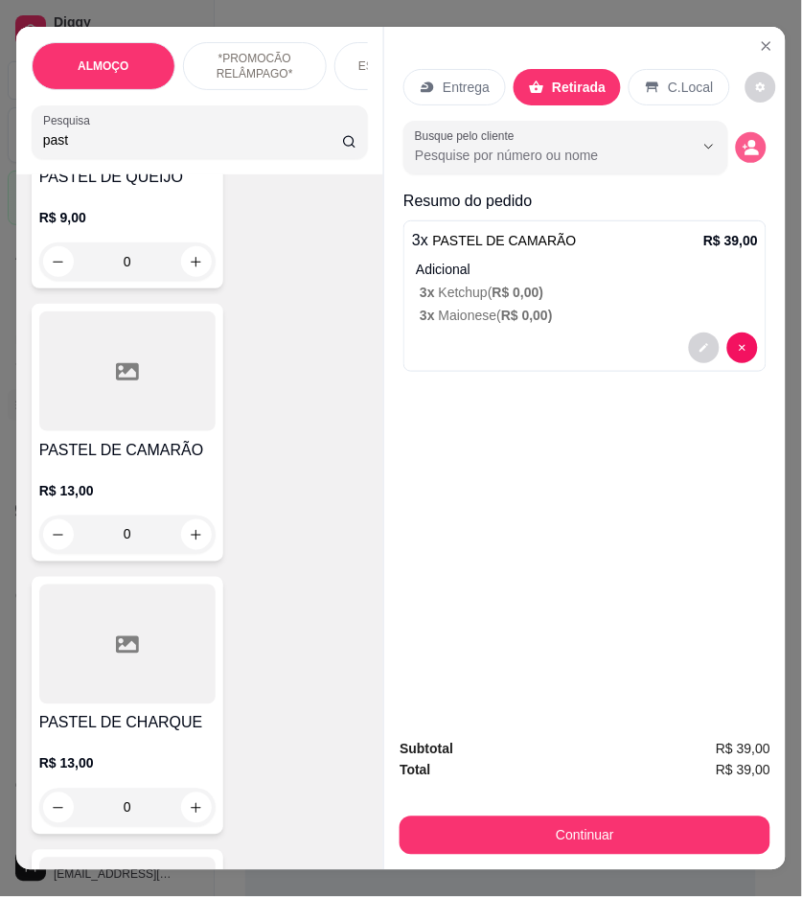
click at [749, 140] on circle "decrease-product-quantity" at bounding box center [753, 144] width 8 height 8
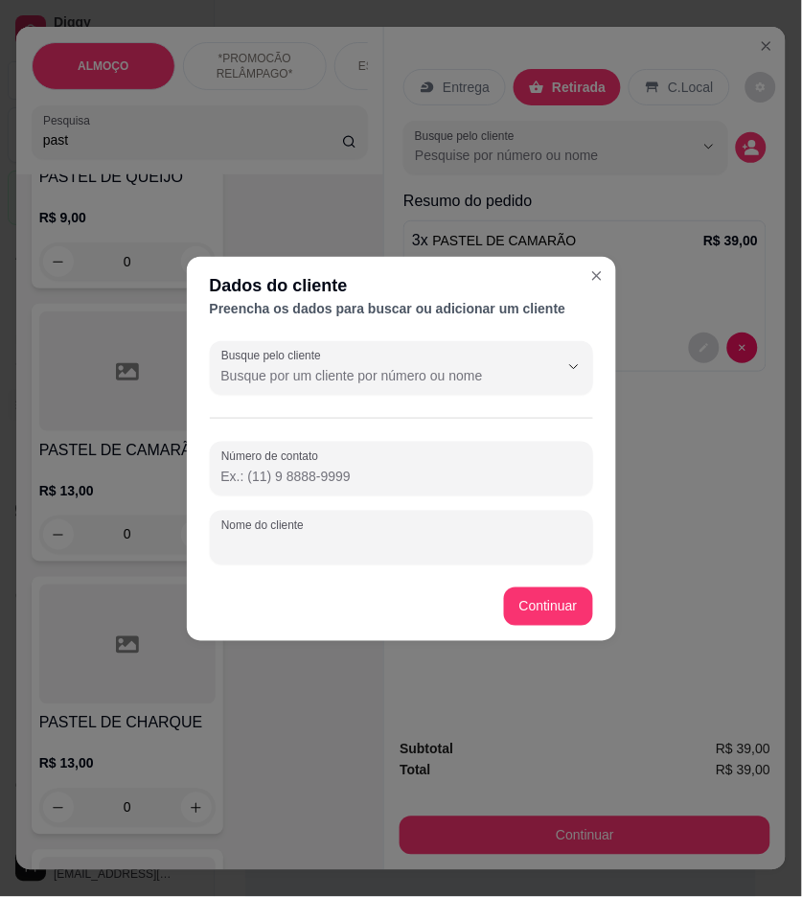
paste input "[PERSON_NAME]"
type input "[PERSON_NAME]"
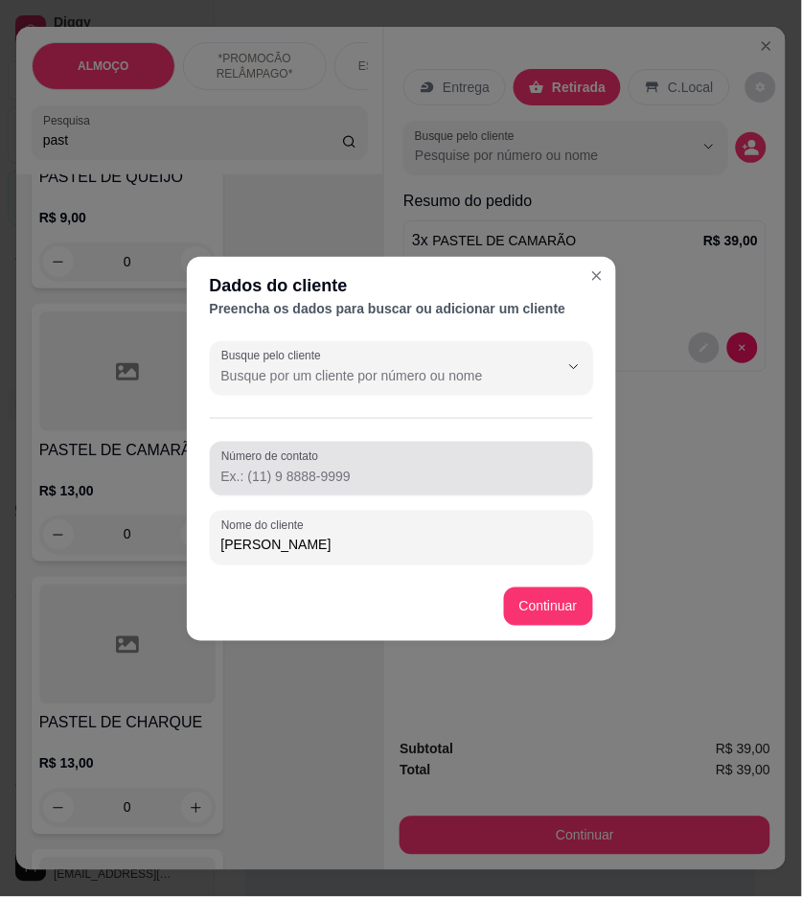
drag, startPoint x: 381, startPoint y: 465, endPoint x: 303, endPoint y: 479, distance: 79.0
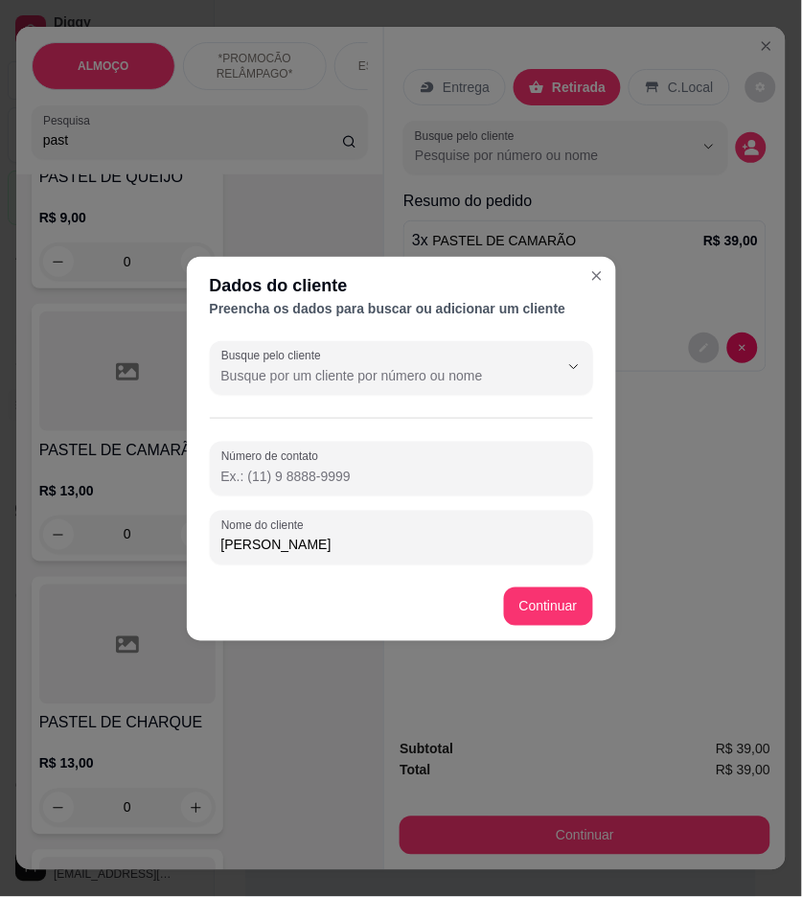
paste input "[PHONE_NUMBER]"
type input "[PHONE_NUMBER]"
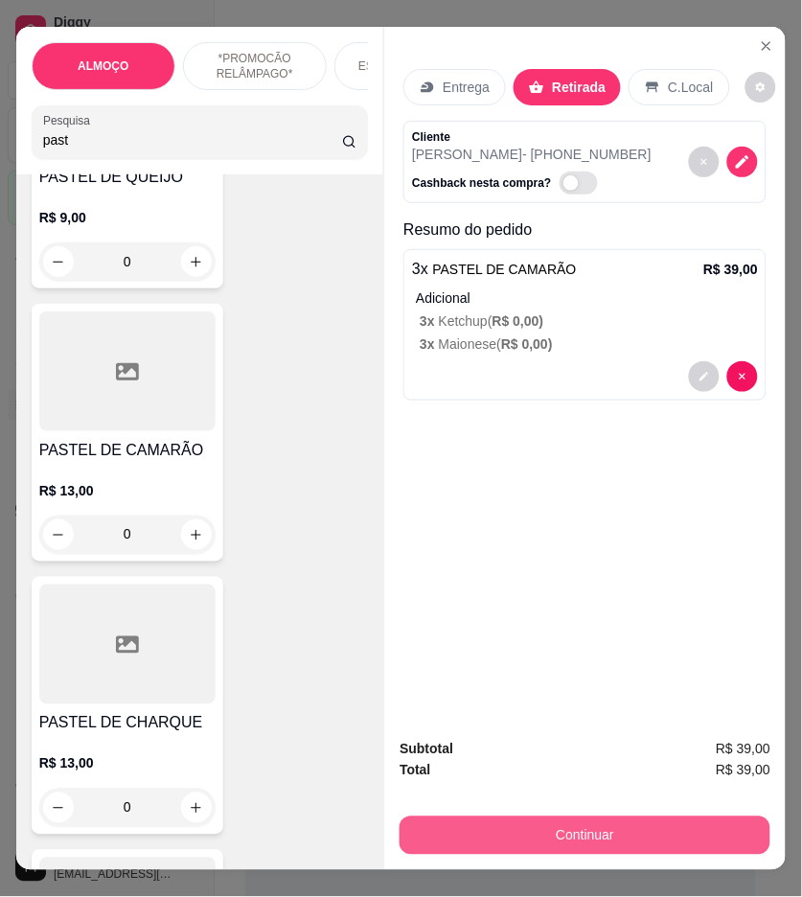
click at [691, 821] on button "Continuar" at bounding box center [585, 836] width 371 height 38
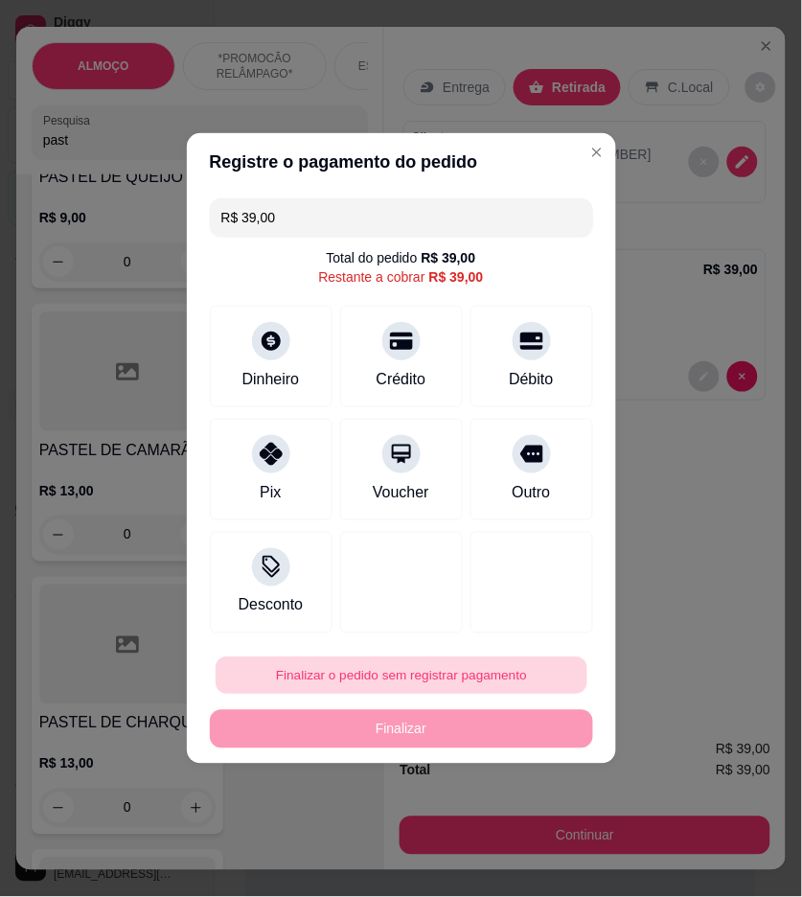
click at [477, 674] on button "Finalizar o pedido sem registrar pagamento" at bounding box center [402, 676] width 372 height 37
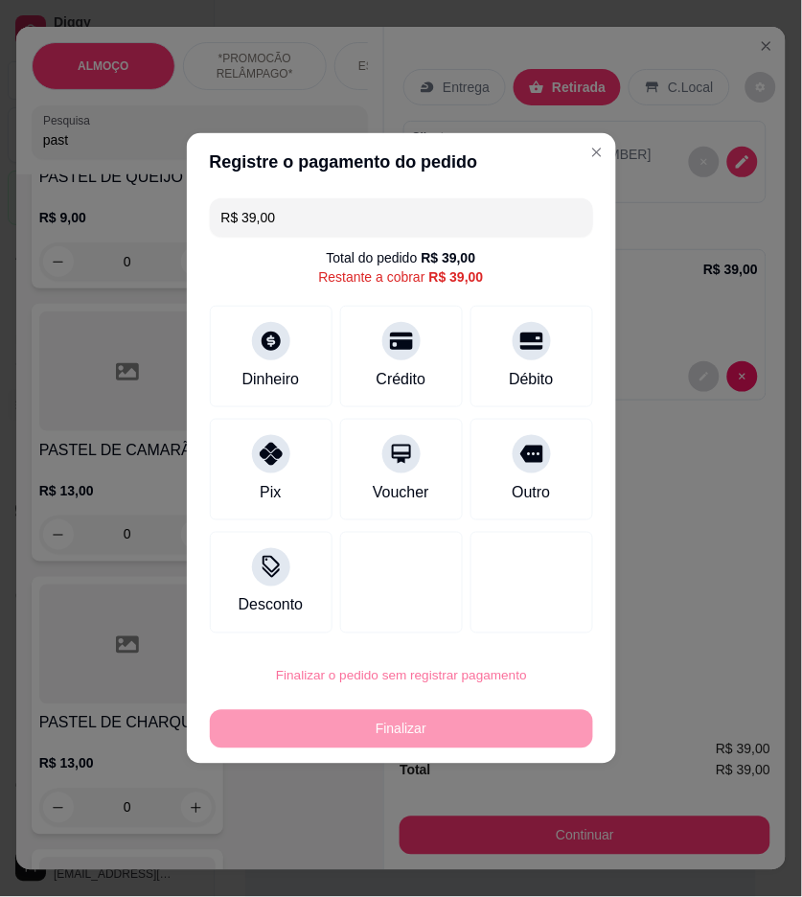
click at [542, 828] on button "Confirmar" at bounding box center [523, 835] width 71 height 30
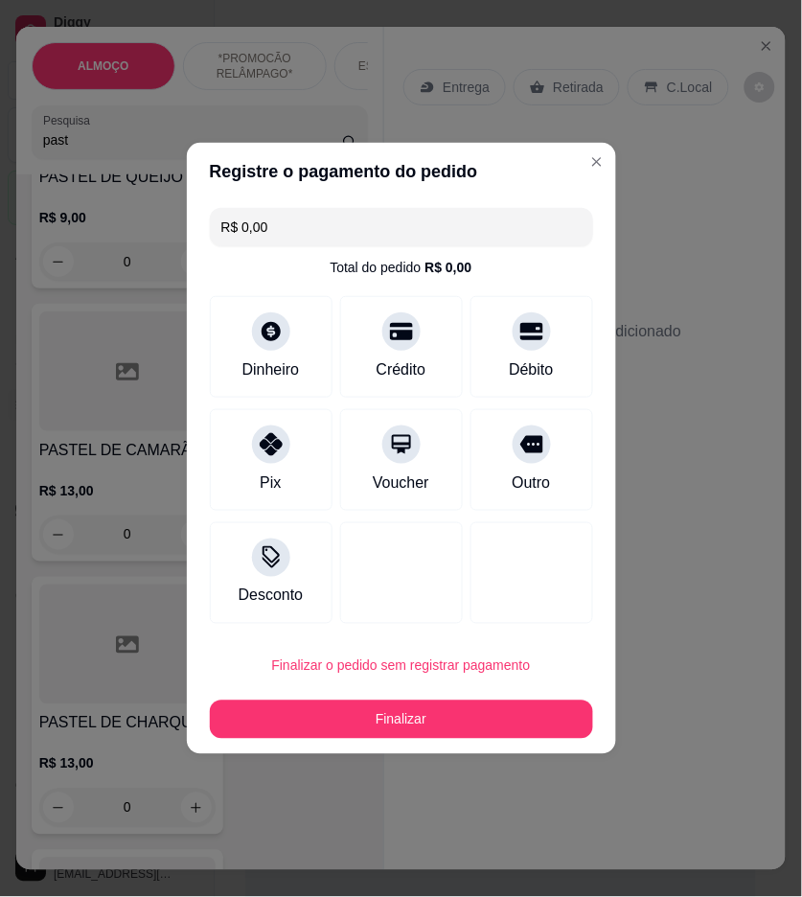
type input "R$ 0,00"
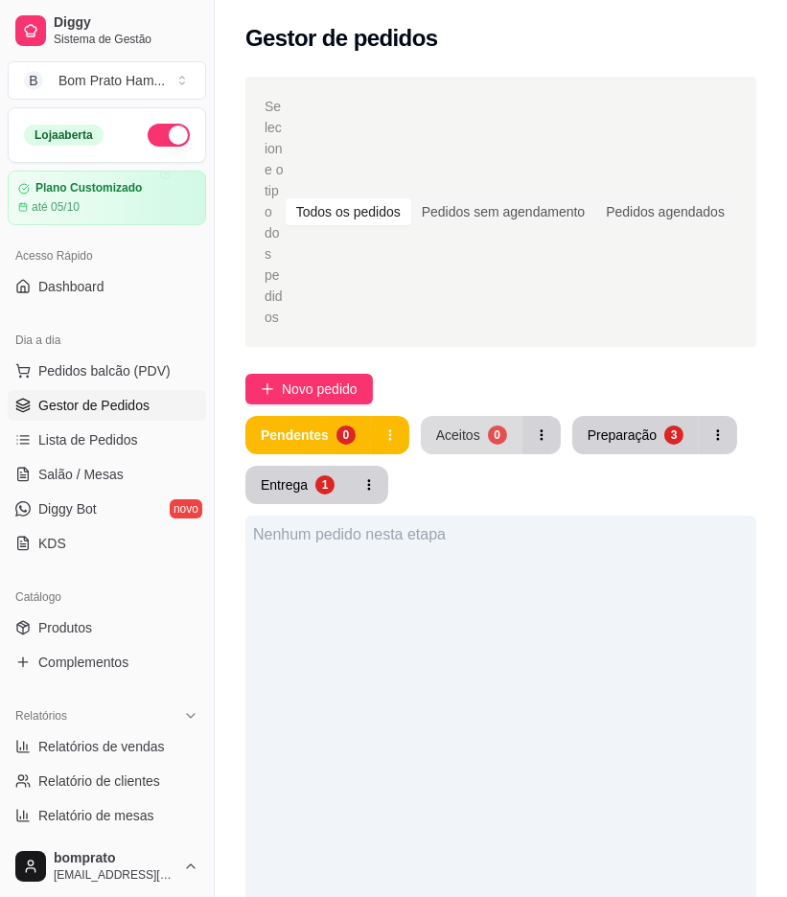
click at [464, 426] on div "Aceitos" at bounding box center [458, 435] width 44 height 19
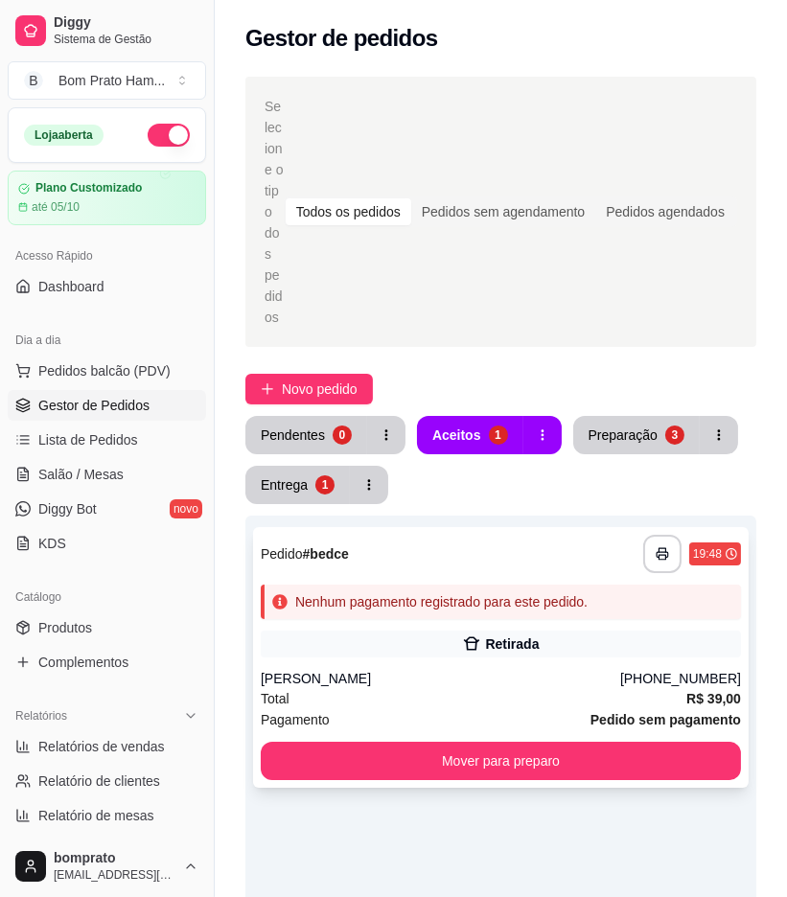
click at [514, 635] on div "Retirada" at bounding box center [512, 644] width 54 height 19
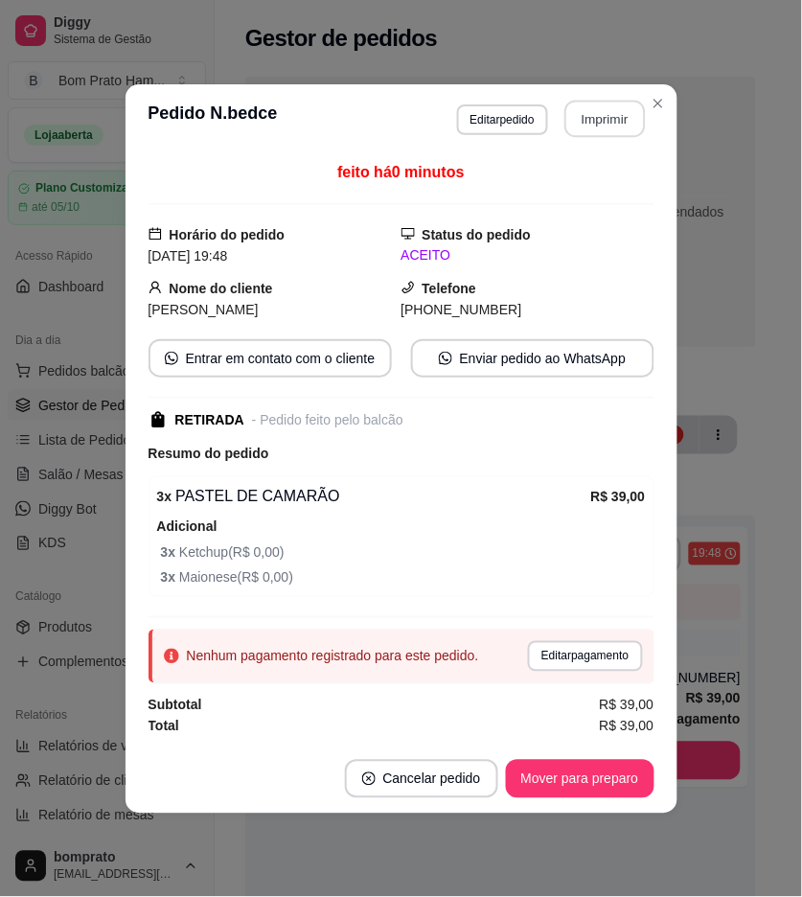
click at [606, 101] on button "Imprimir" at bounding box center [605, 118] width 81 height 37
click at [634, 793] on button "Mover para preparo" at bounding box center [580, 779] width 149 height 38
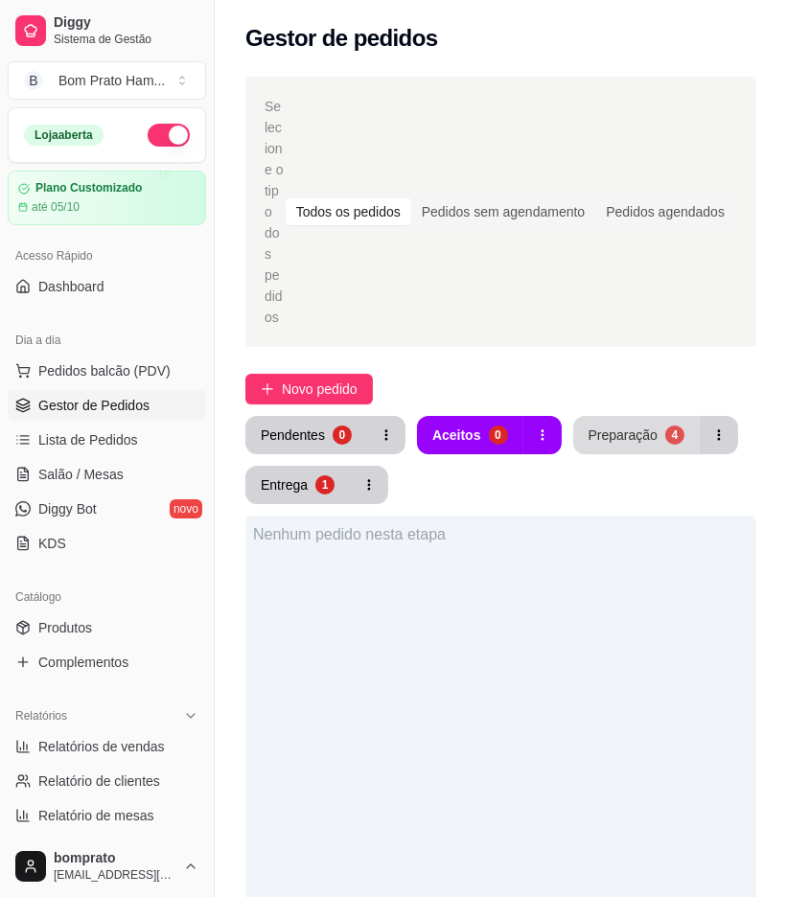
click at [649, 416] on button "Preparação 4" at bounding box center [636, 435] width 127 height 38
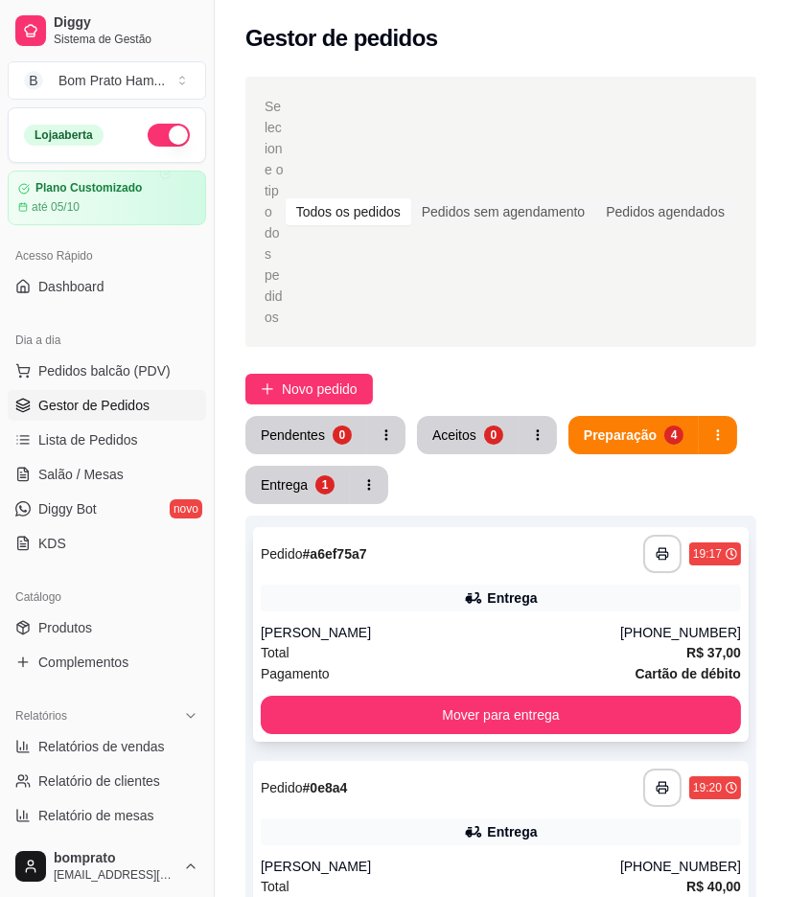
click at [436, 537] on div "**********" at bounding box center [501, 634] width 496 height 215
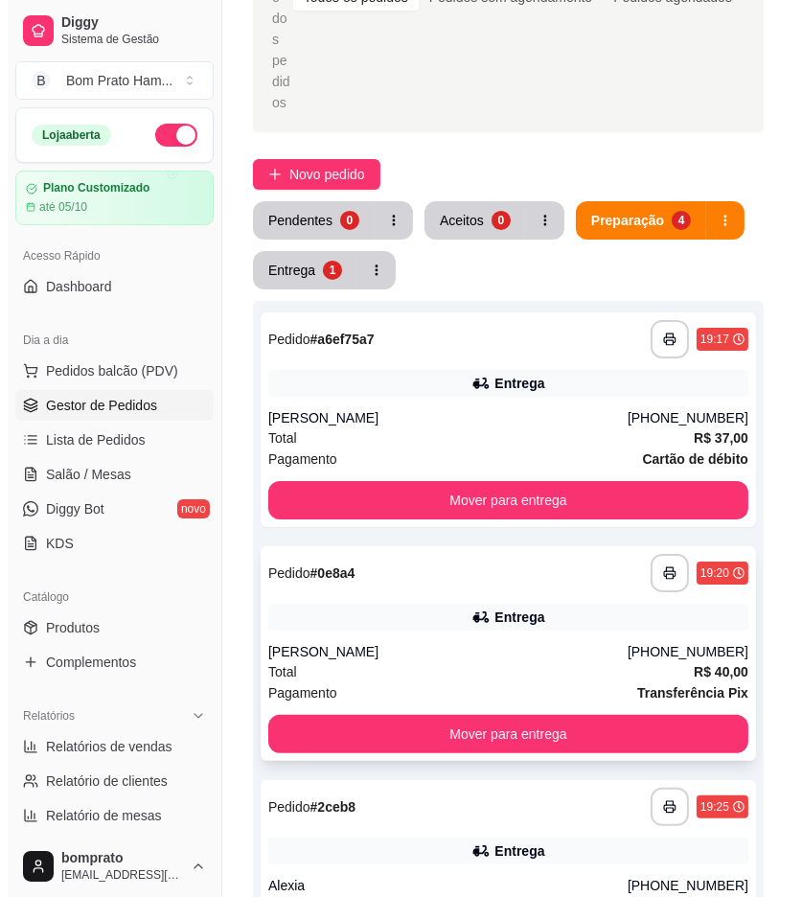
scroll to position [213, 0]
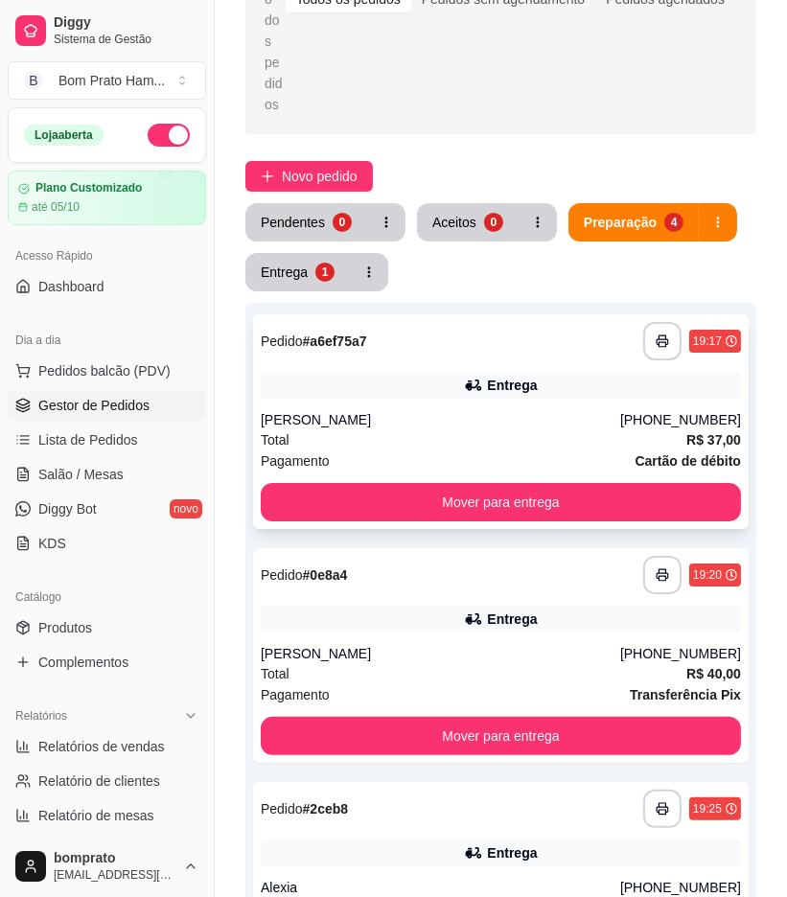
click at [456, 410] on div "[PERSON_NAME]" at bounding box center [441, 419] width 360 height 19
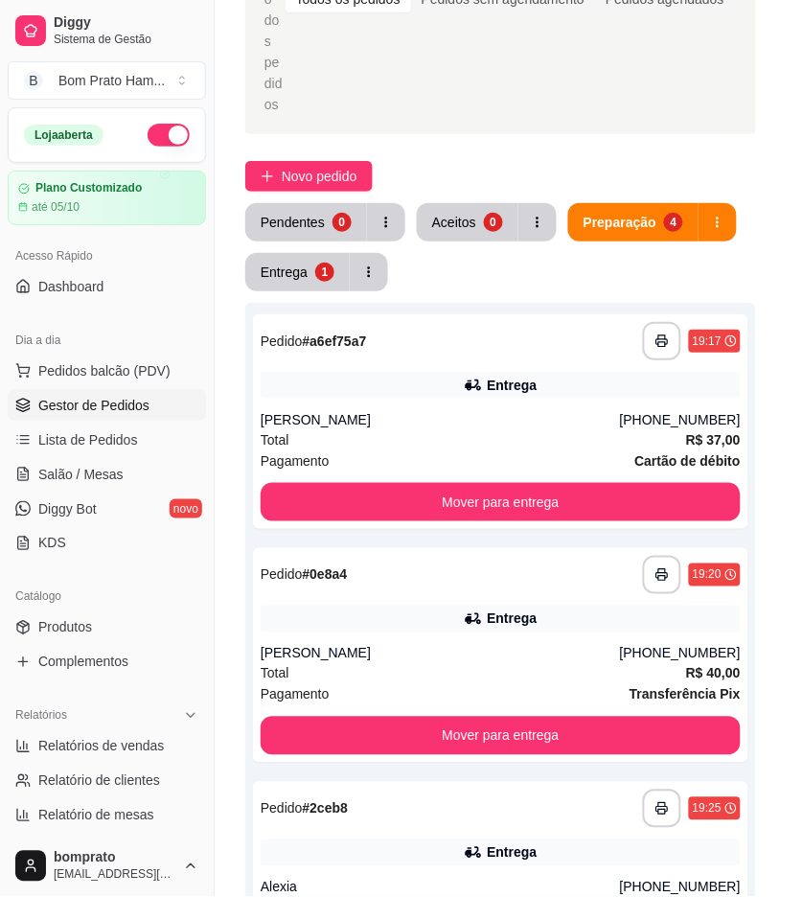
scroll to position [199, 0]
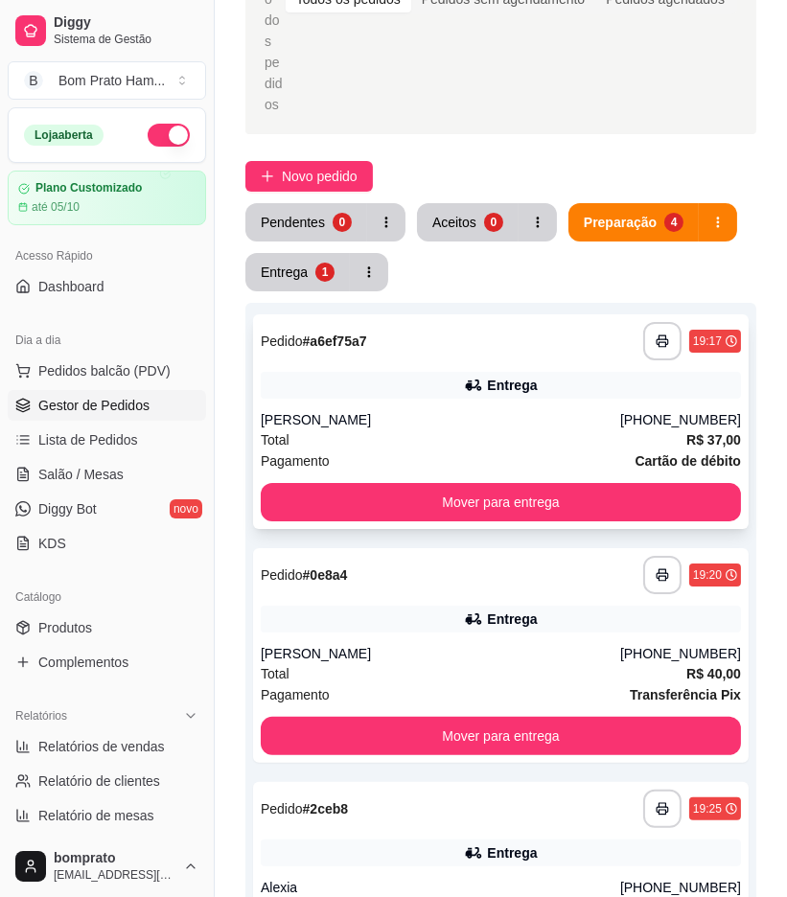
click at [519, 451] on div "Pagamento Cartão de débito" at bounding box center [501, 461] width 480 height 21
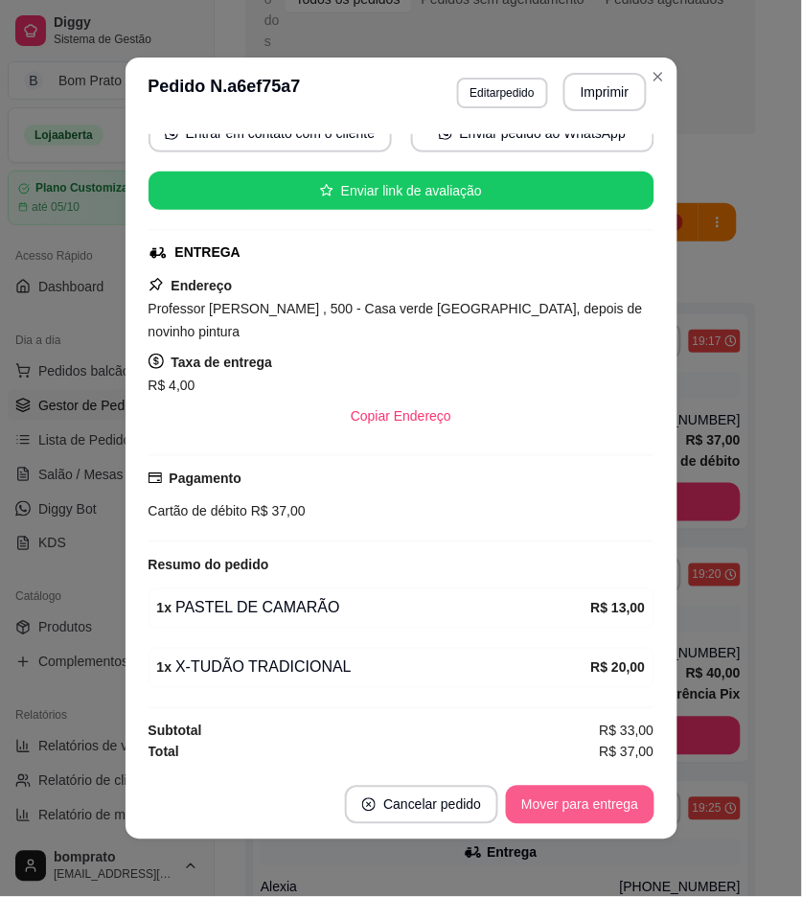
click at [662, 784] on footer "Cancelar pedido Mover para entrega" at bounding box center [402, 805] width 552 height 69
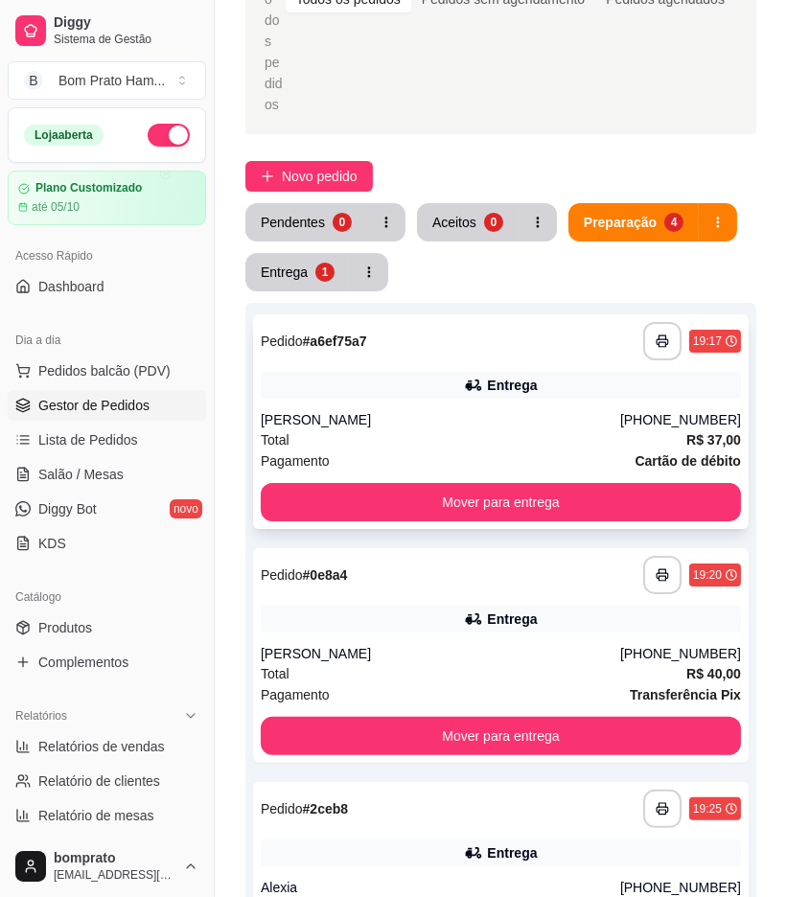
click at [497, 410] on div "[PERSON_NAME]" at bounding box center [441, 419] width 360 height 19
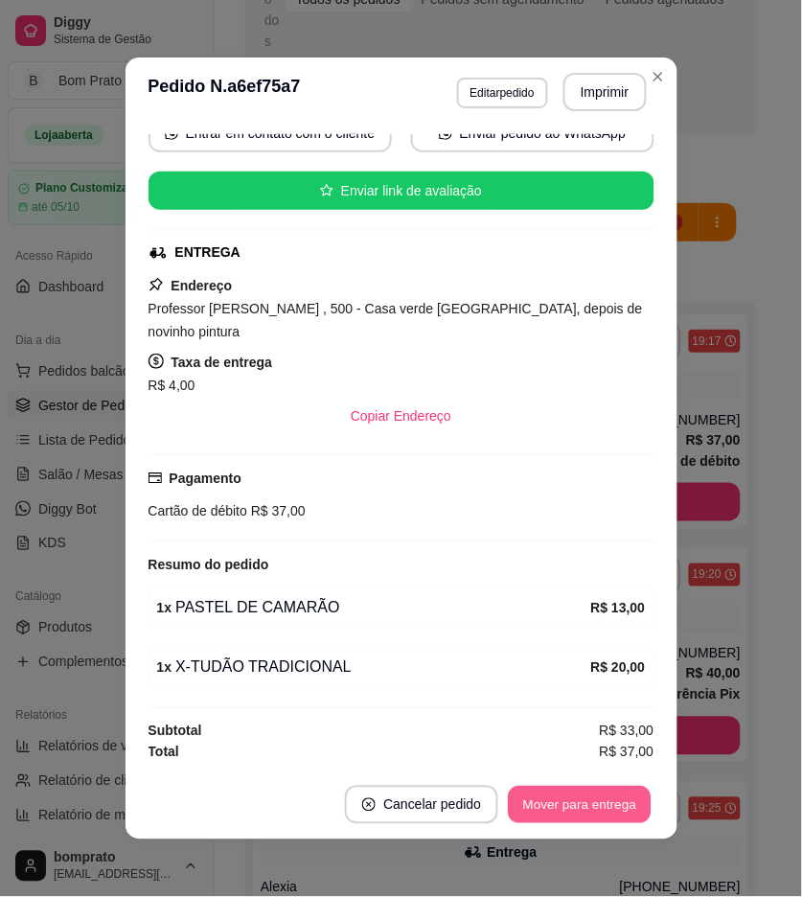
click at [620, 807] on button "Mover para entrega" at bounding box center [581, 805] width 144 height 37
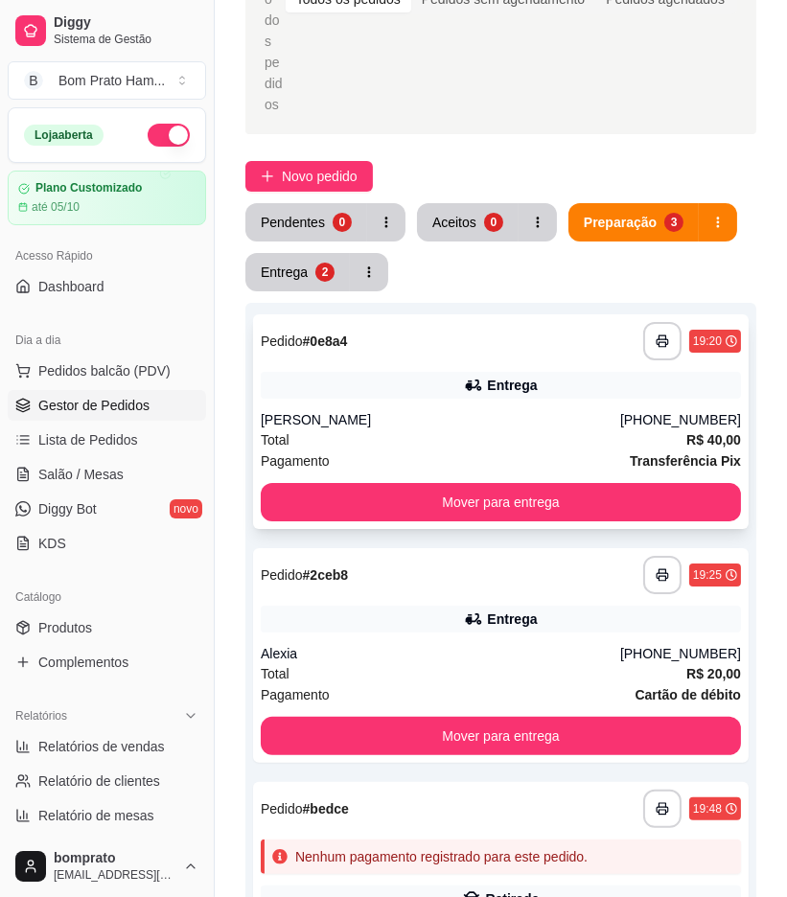
click at [477, 321] on div "**********" at bounding box center [501, 421] width 496 height 215
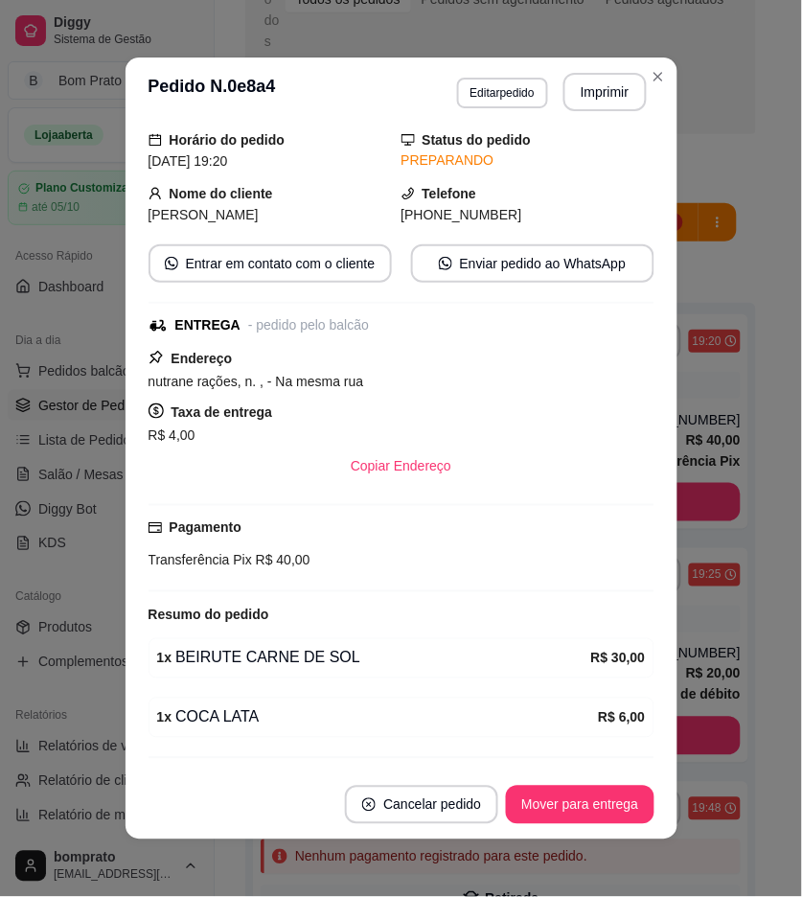
scroll to position [119, 0]
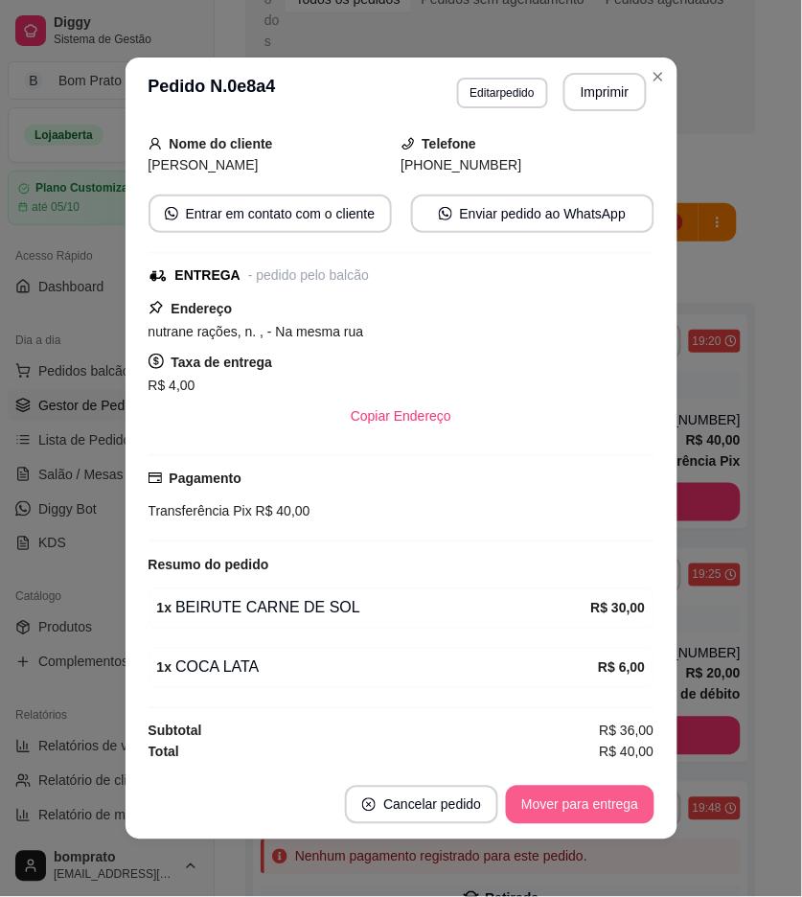
click at [612, 805] on button "Mover para entrega" at bounding box center [580, 805] width 148 height 38
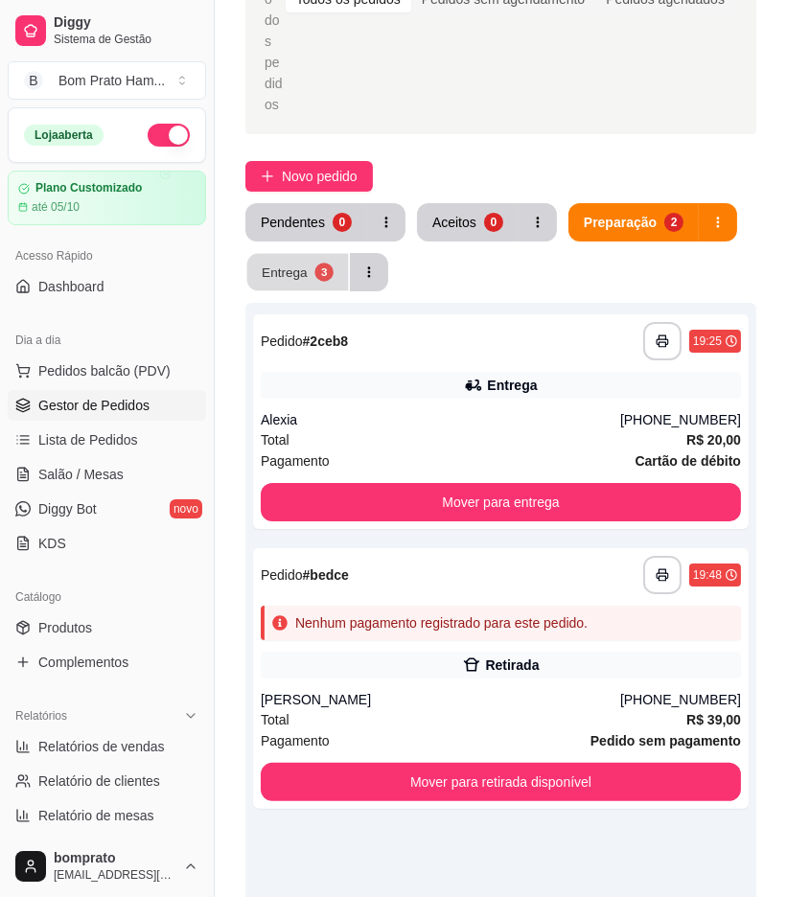
click at [311, 254] on button "Entrega 3" at bounding box center [298, 272] width 102 height 37
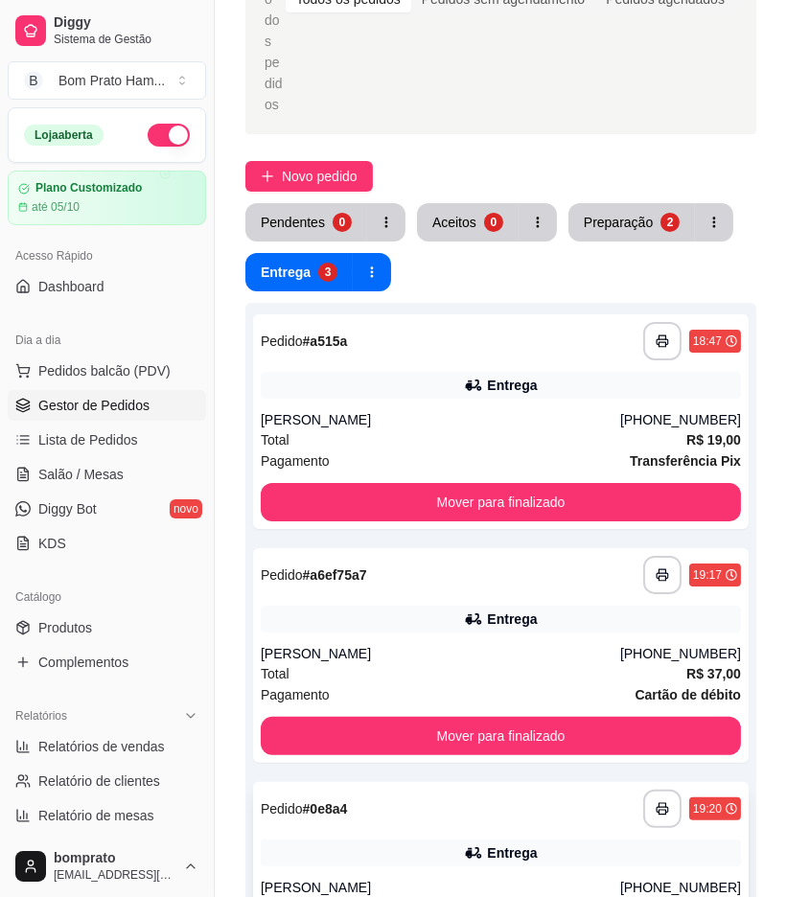
click at [451, 782] on div "**********" at bounding box center [501, 889] width 496 height 215
click at [460, 319] on div "**********" at bounding box center [501, 421] width 496 height 215
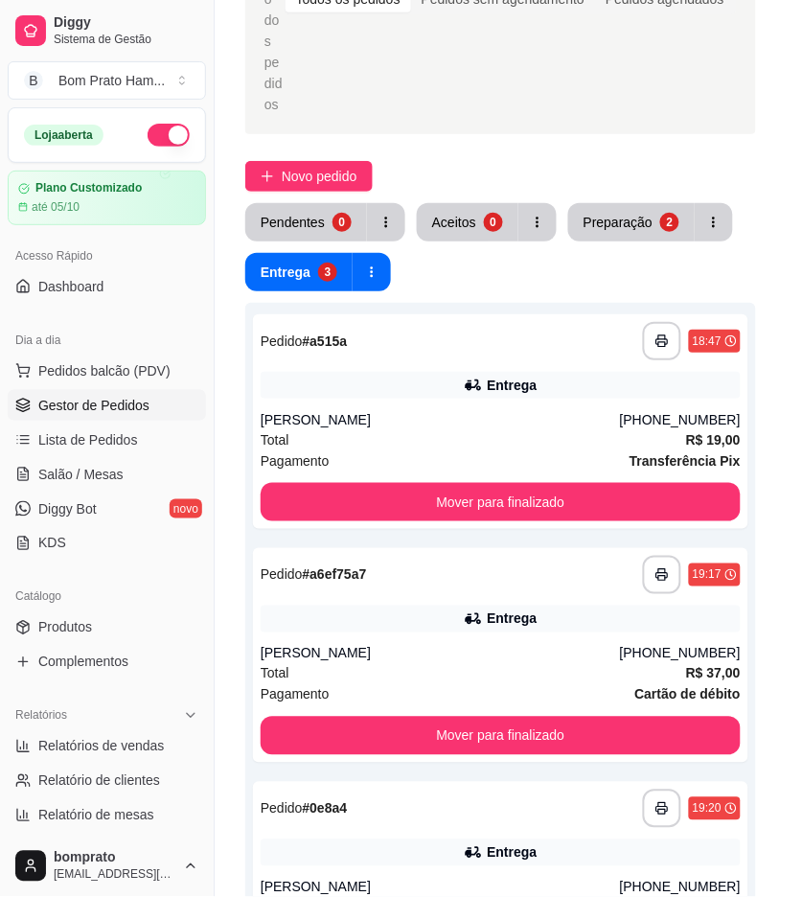
scroll to position [59, 0]
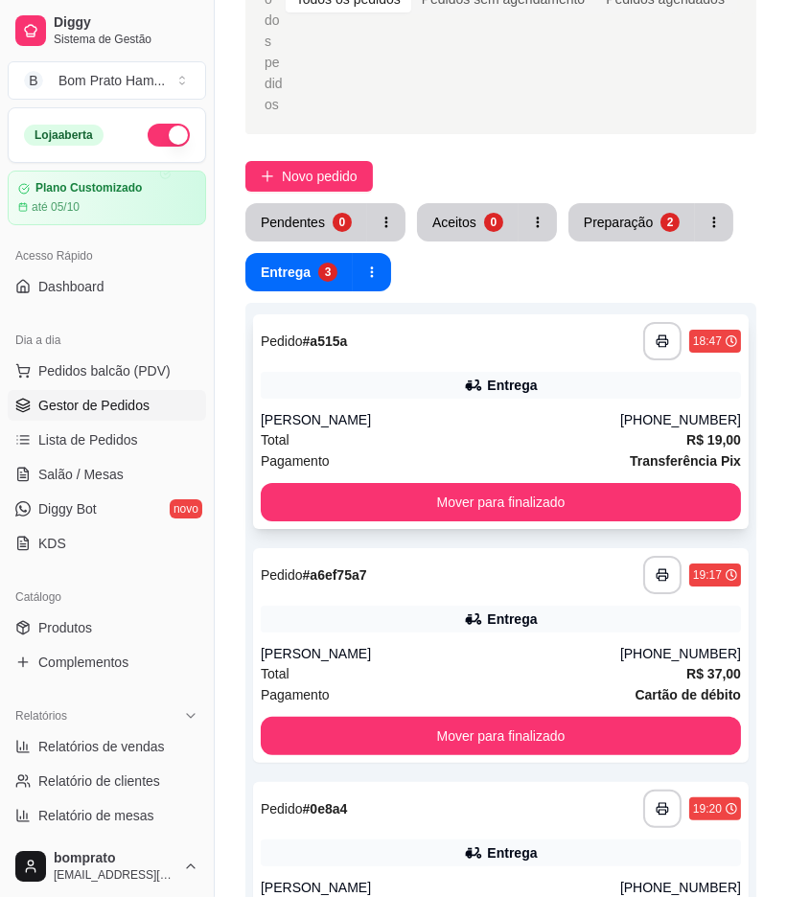
click at [457, 320] on div "**********" at bounding box center [501, 421] width 496 height 215
click at [631, 213] on div "Preparação" at bounding box center [618, 222] width 67 height 18
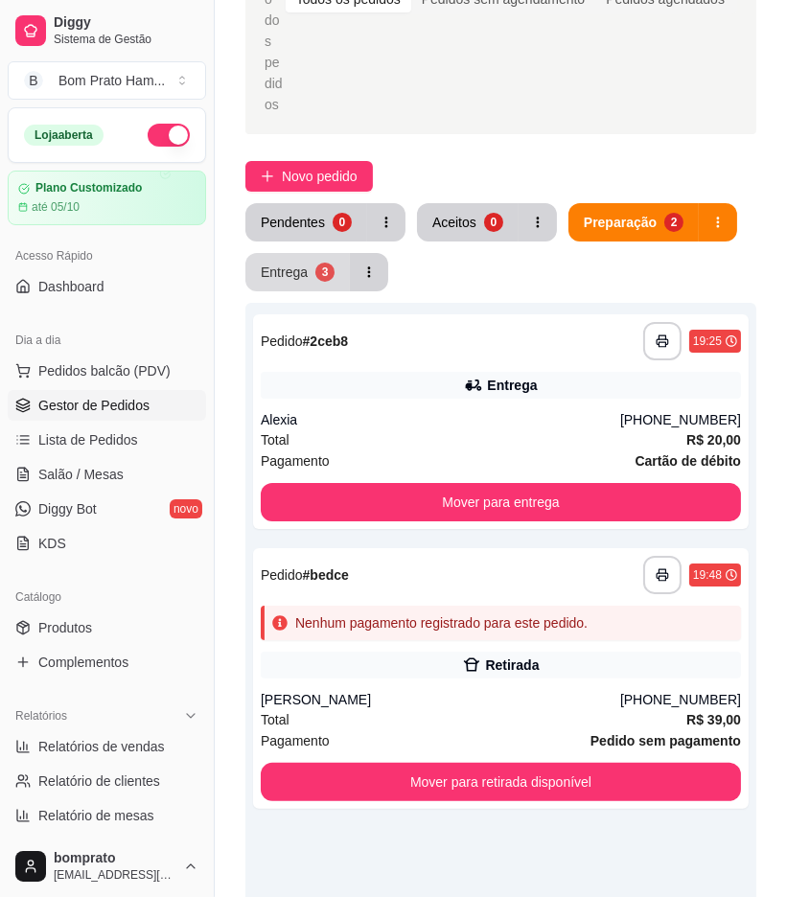
click at [269, 253] on button "Entrega 3" at bounding box center [297, 272] width 104 height 38
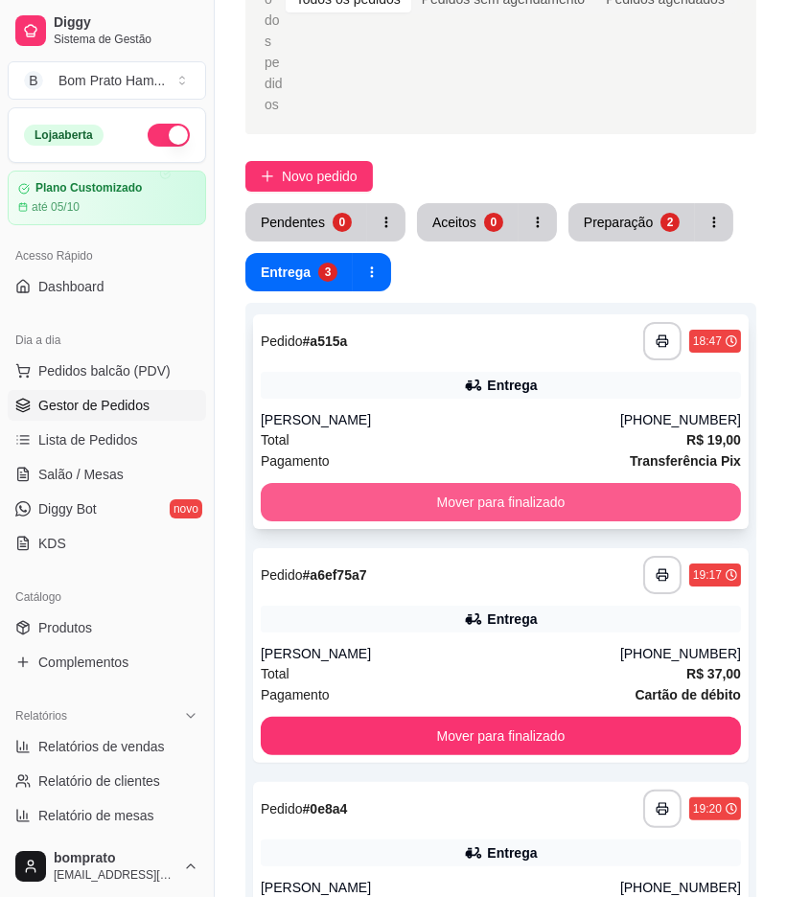
click at [502, 483] on button "Mover para finalizado" at bounding box center [501, 502] width 480 height 38
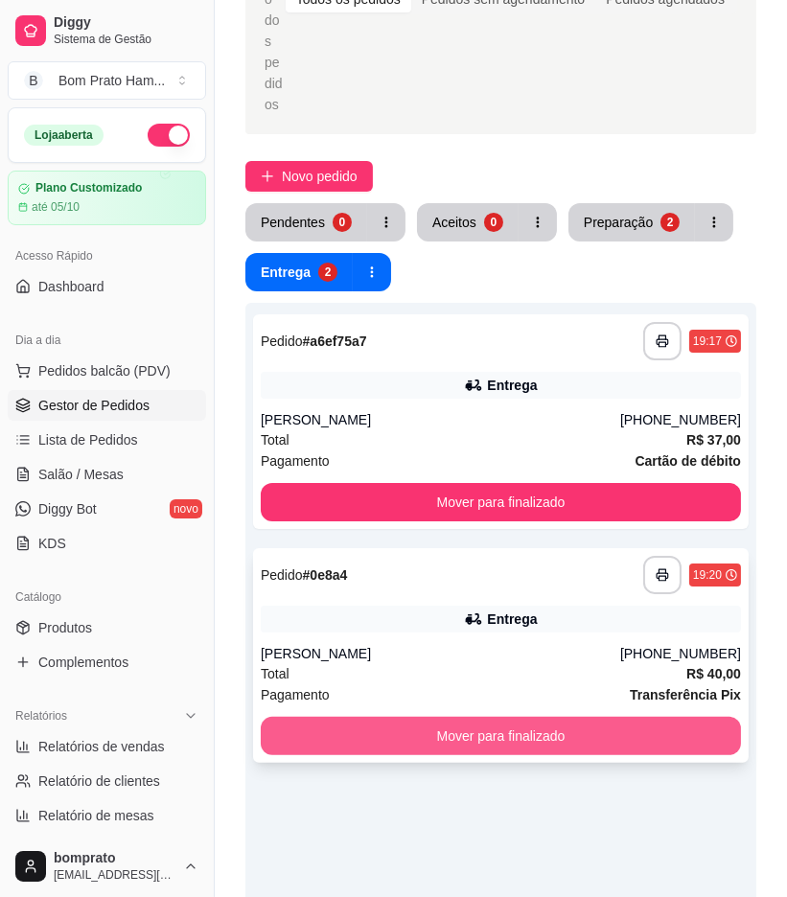
click at [546, 717] on button "Mover para finalizado" at bounding box center [501, 736] width 480 height 38
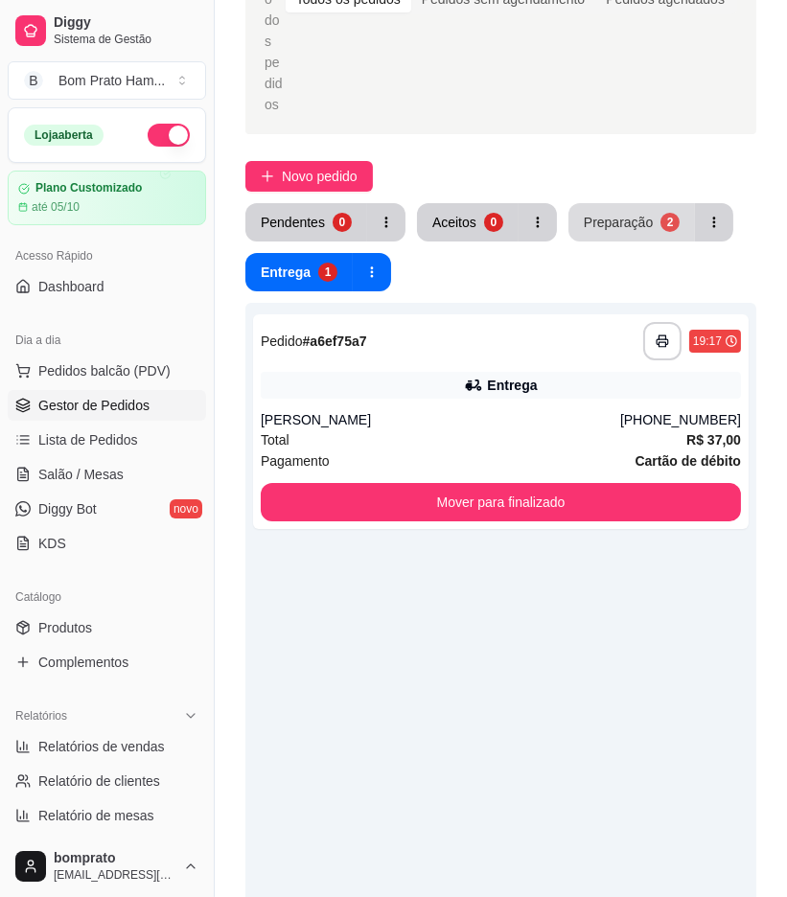
click at [623, 213] on div "Preparação" at bounding box center [618, 222] width 69 height 19
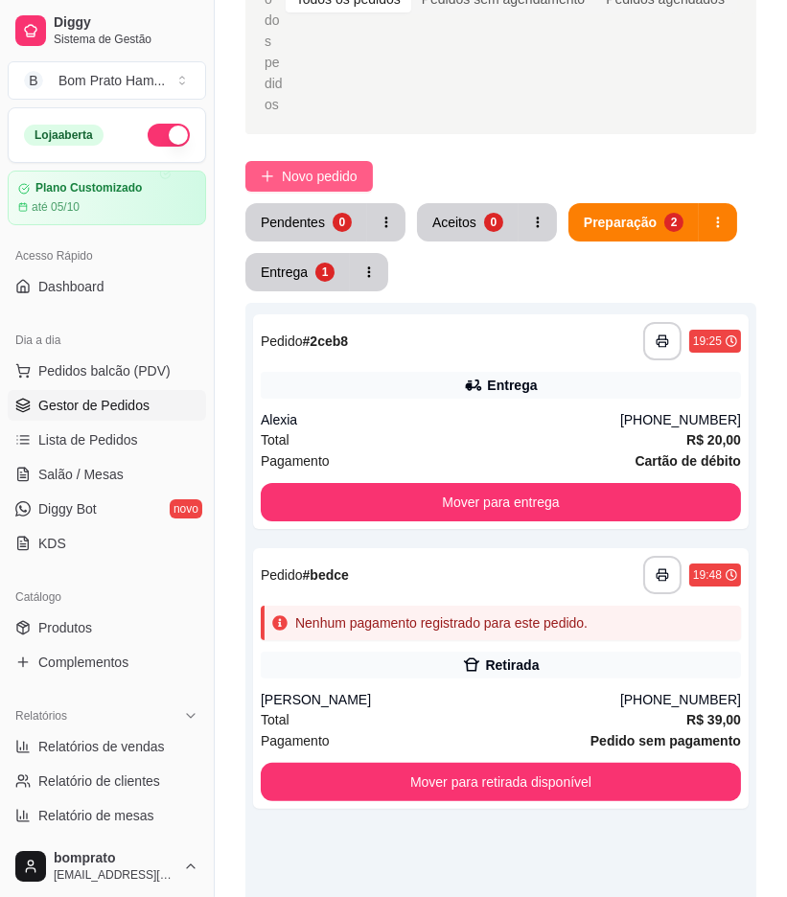
click at [284, 161] on button "Novo pedido" at bounding box center [309, 176] width 128 height 31
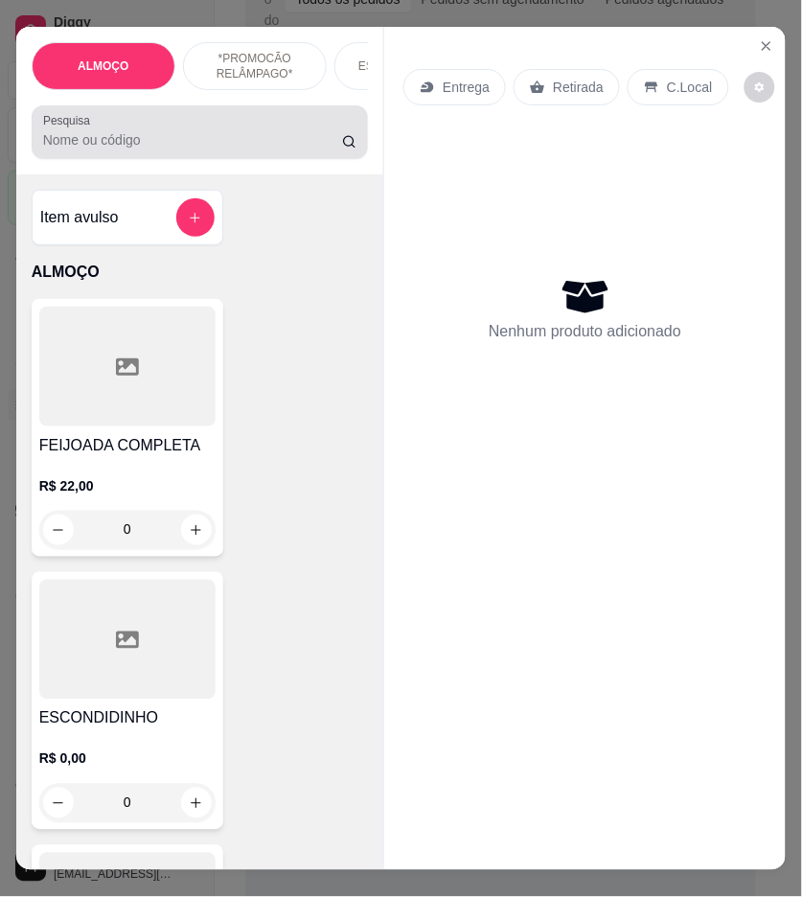
click at [257, 148] on input "Pesquisa" at bounding box center [192, 139] width 299 height 19
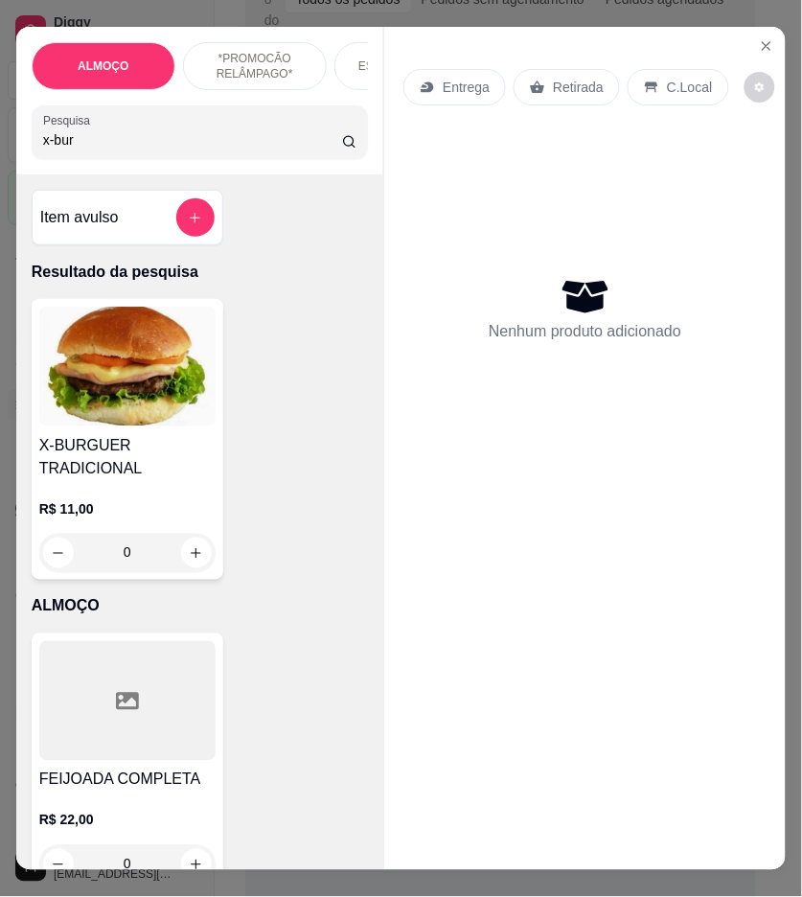
type input "x-bur"
click at [128, 519] on p "R$ 11,00" at bounding box center [127, 508] width 176 height 19
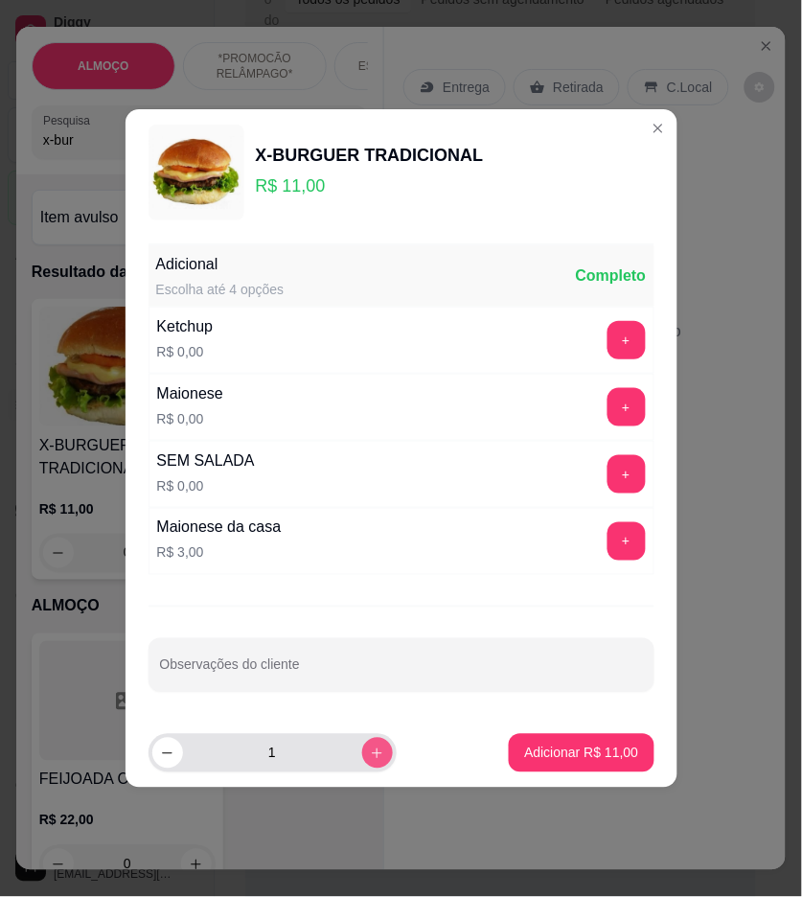
click at [370, 750] on icon "increase-product-quantity" at bounding box center [377, 754] width 14 height 14
type input "4"
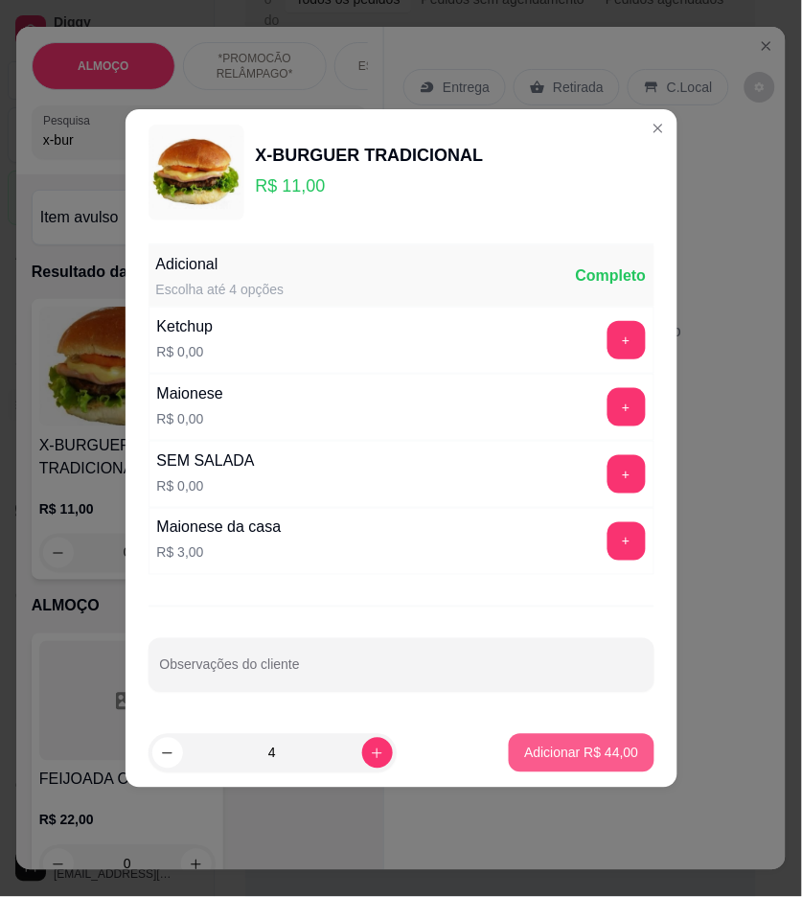
click at [589, 744] on p "Adicionar R$ 44,00" at bounding box center [581, 753] width 114 height 19
type input "4"
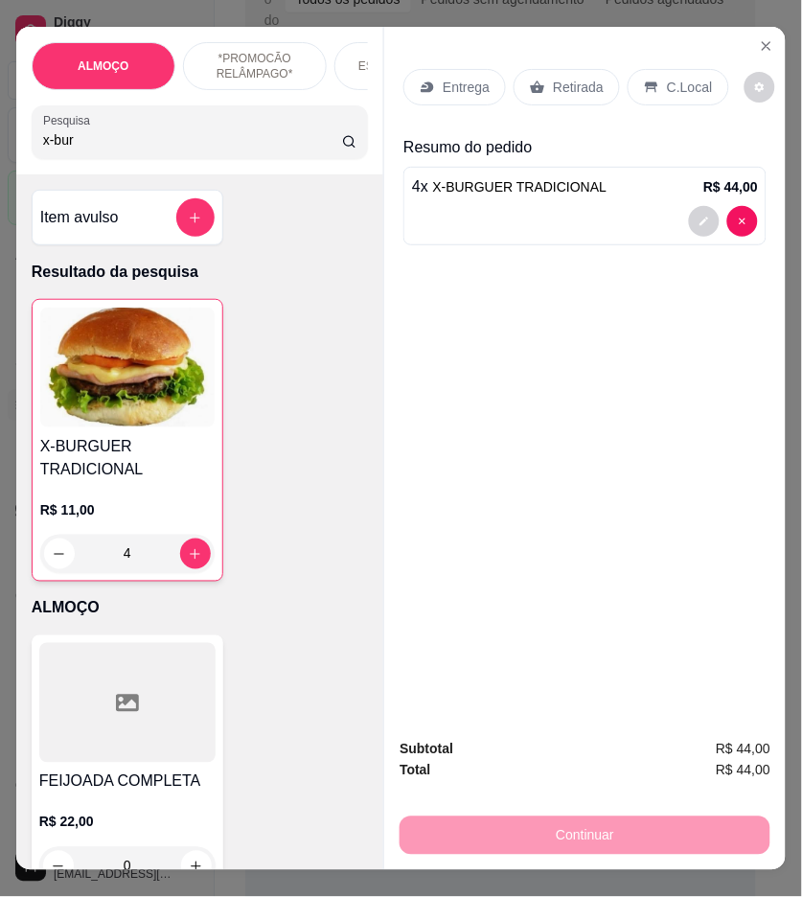
click at [428, 87] on div "Entrega" at bounding box center [455, 87] width 103 height 36
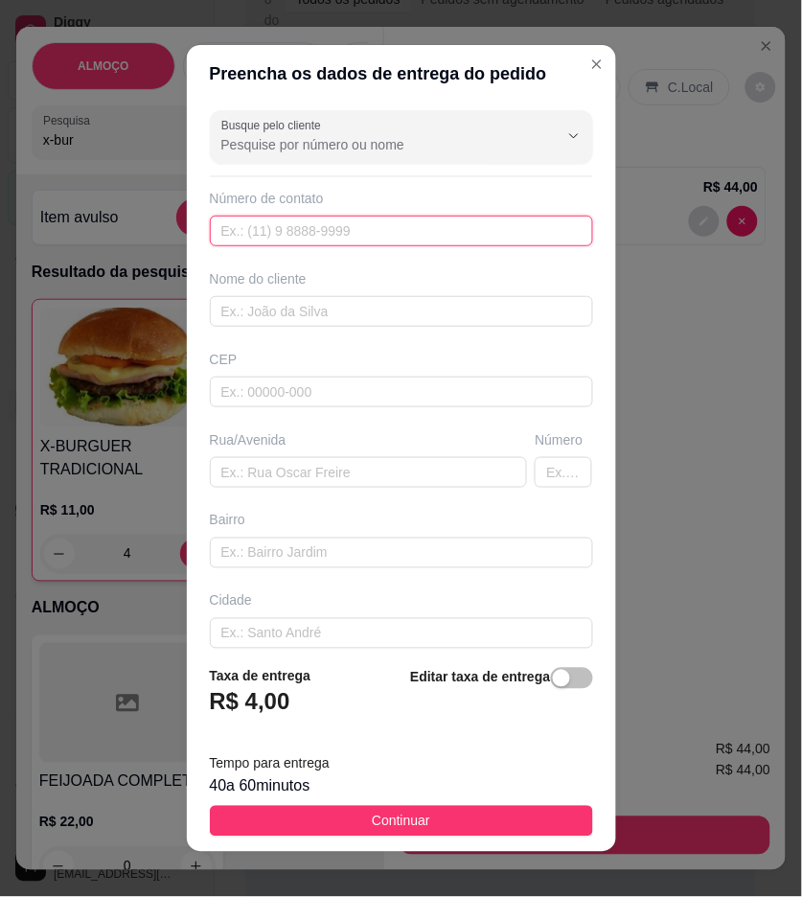
paste input "[PHONE_NUMBER]"
type input "[PHONE_NUMBER]"
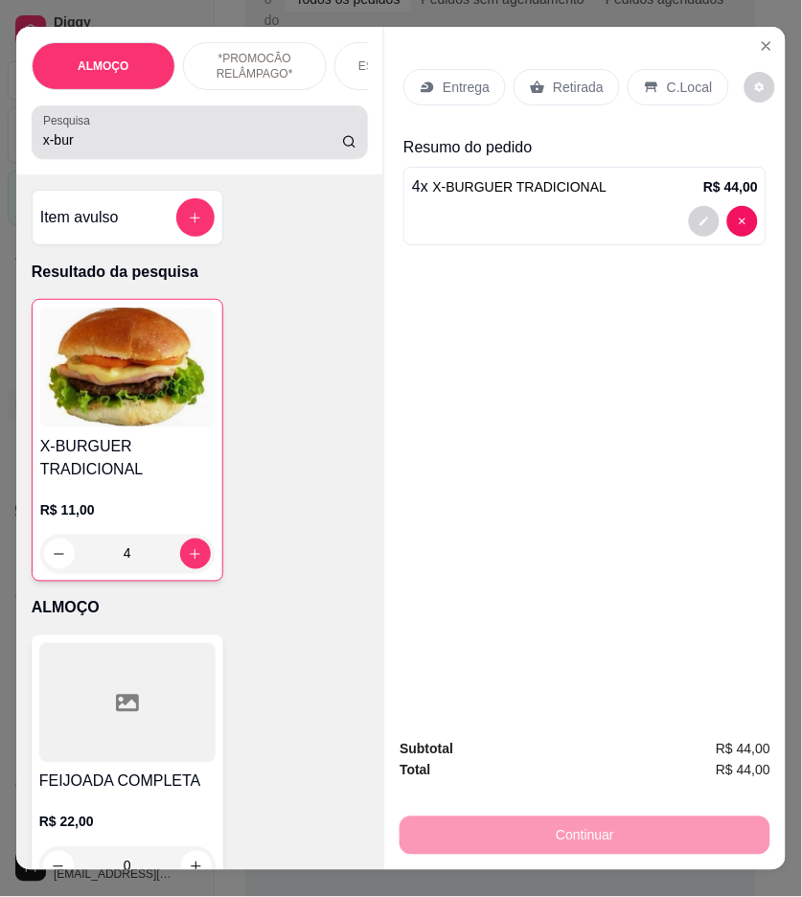
click at [182, 128] on div "x-bur" at bounding box center [200, 132] width 314 height 38
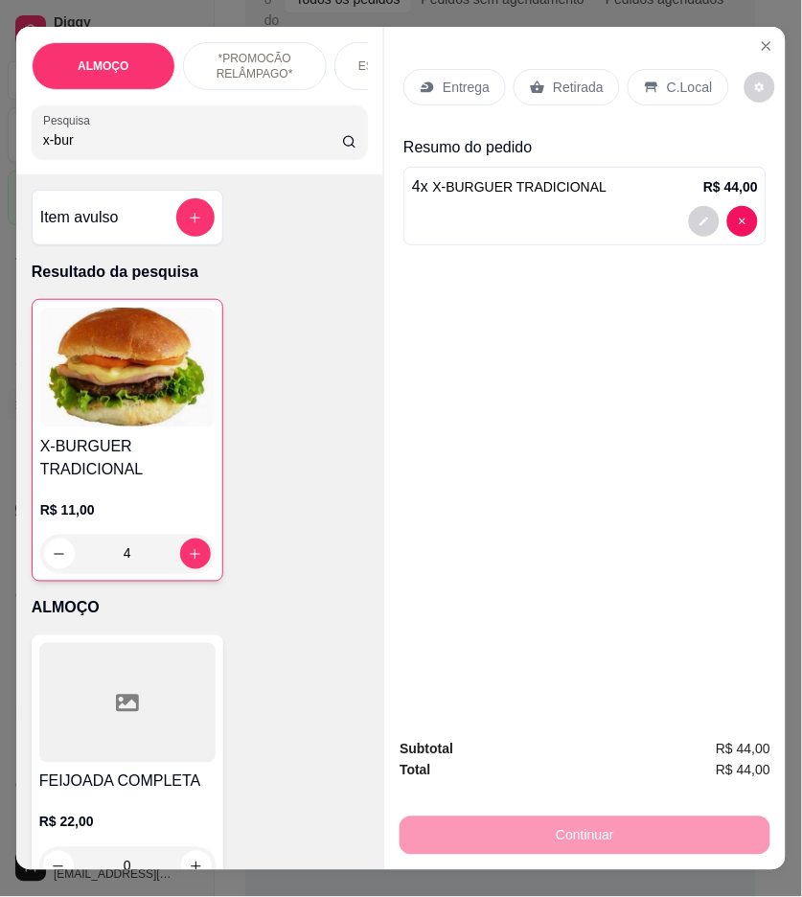
click at [169, 150] on input "x-bur" at bounding box center [192, 139] width 299 height 19
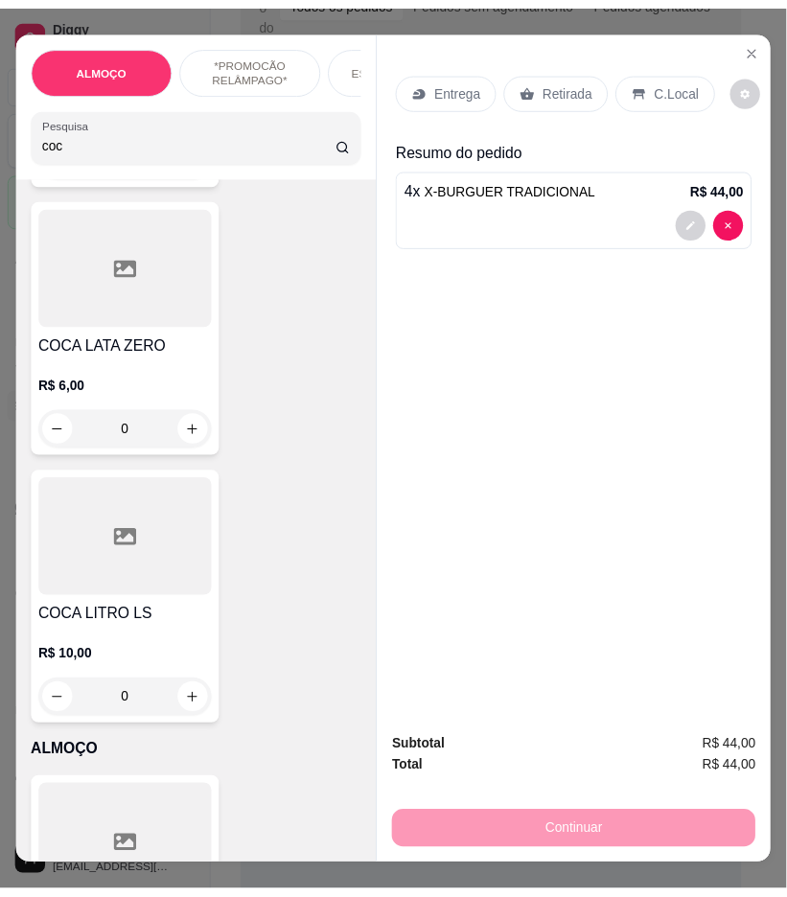
scroll to position [426, 0]
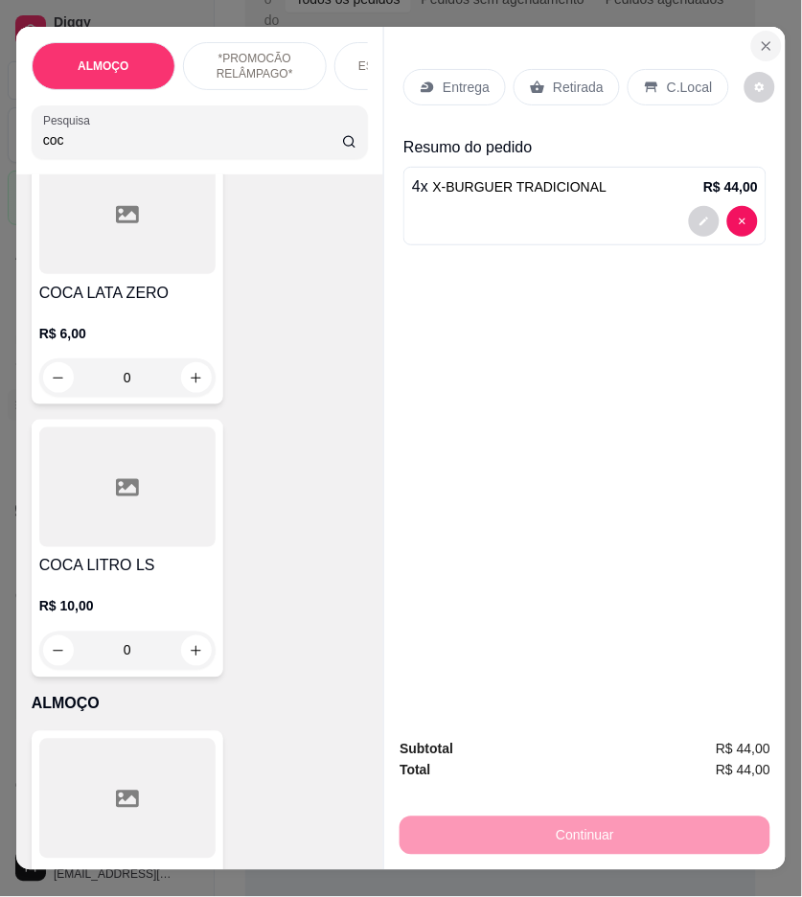
type input "coc"
click at [752, 41] on button "Close" at bounding box center [767, 46] width 31 height 31
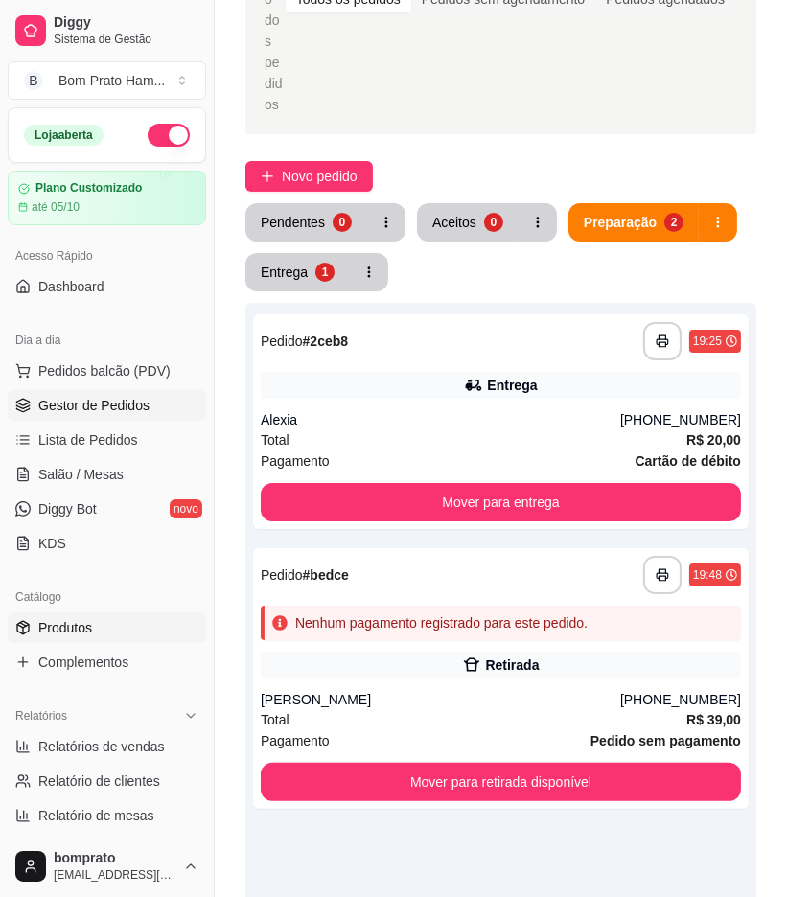
drag, startPoint x: 99, startPoint y: 637, endPoint x: 212, endPoint y: 512, distance: 168.3
click at [100, 637] on link "Produtos" at bounding box center [107, 628] width 198 height 31
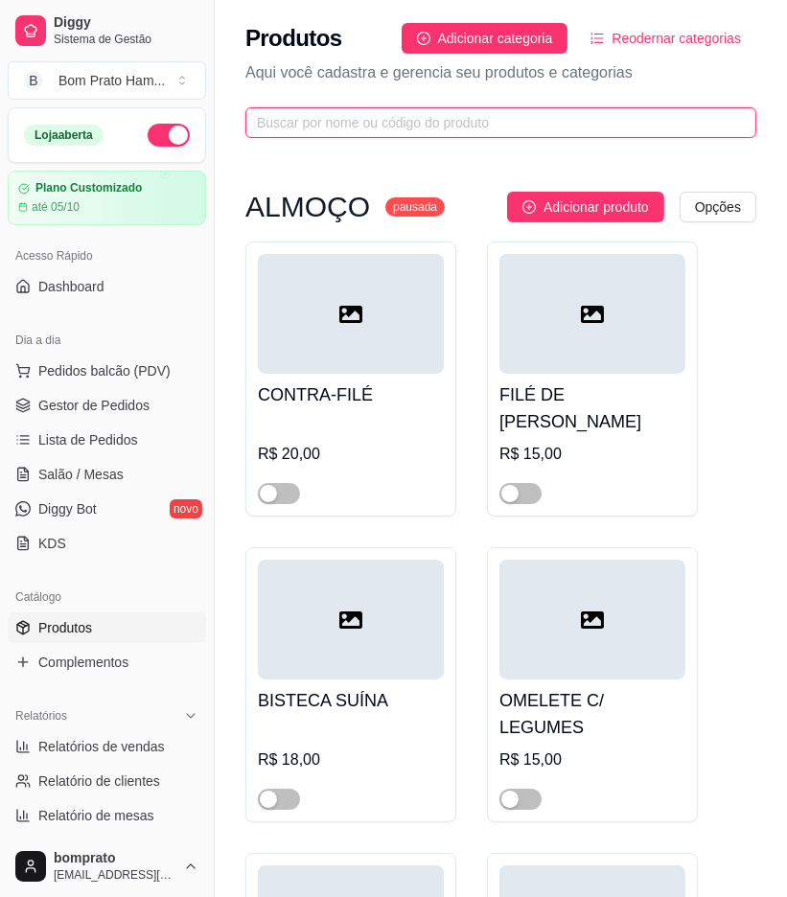
click at [375, 128] on input "text" at bounding box center [493, 122] width 473 height 21
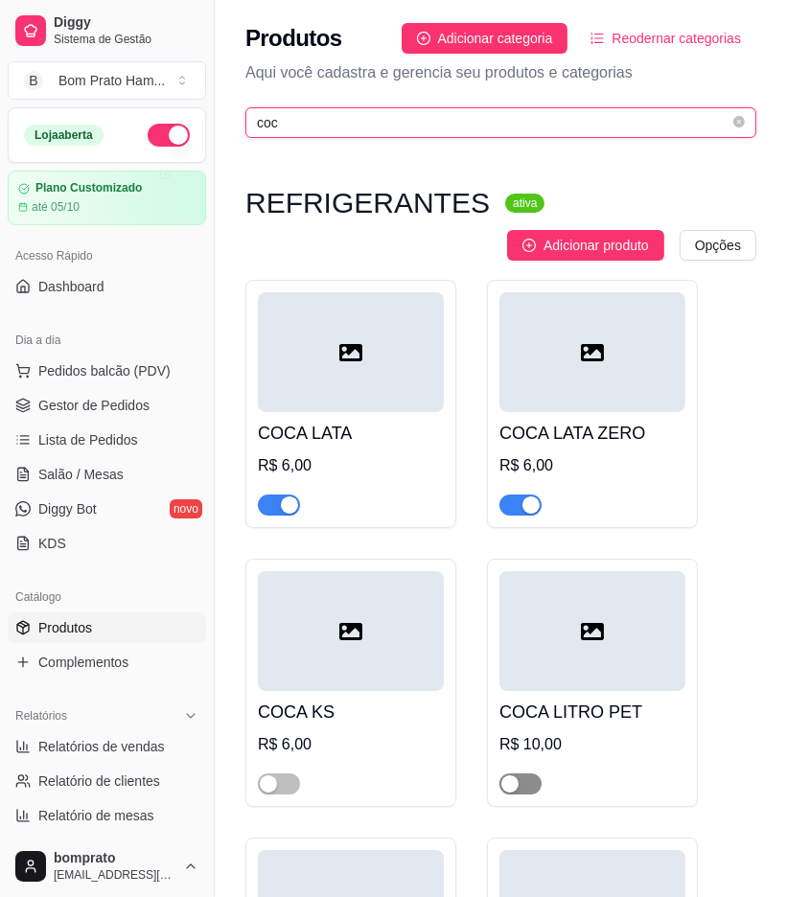
type input "coc"
click at [522, 782] on span "button" at bounding box center [520, 784] width 42 height 21
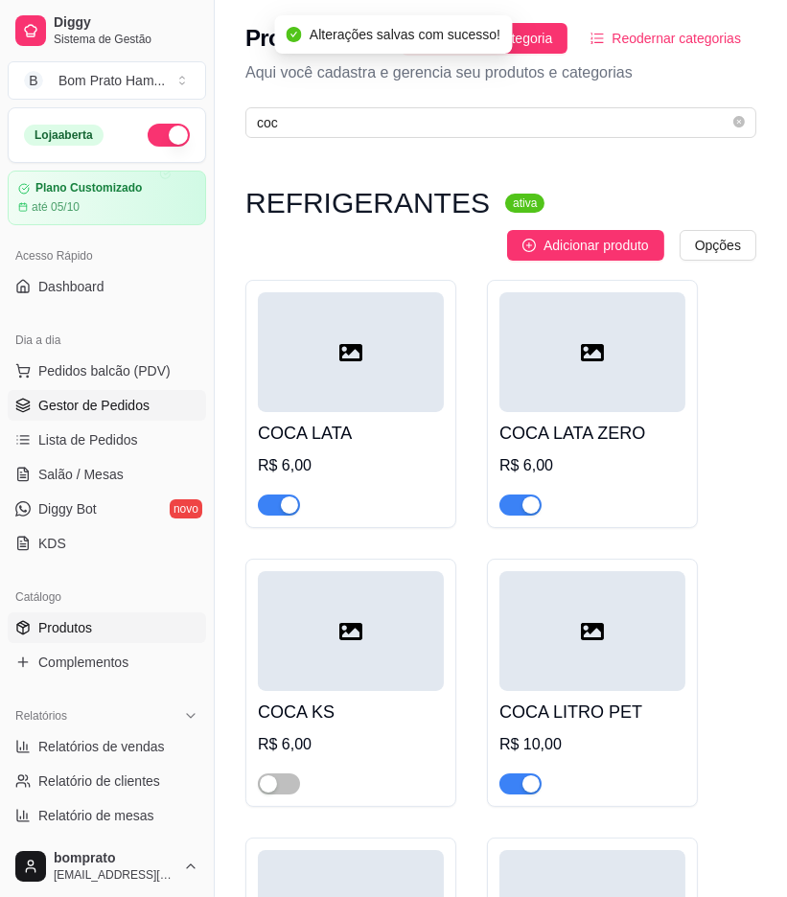
click at [141, 397] on span "Gestor de Pedidos" at bounding box center [93, 405] width 111 height 19
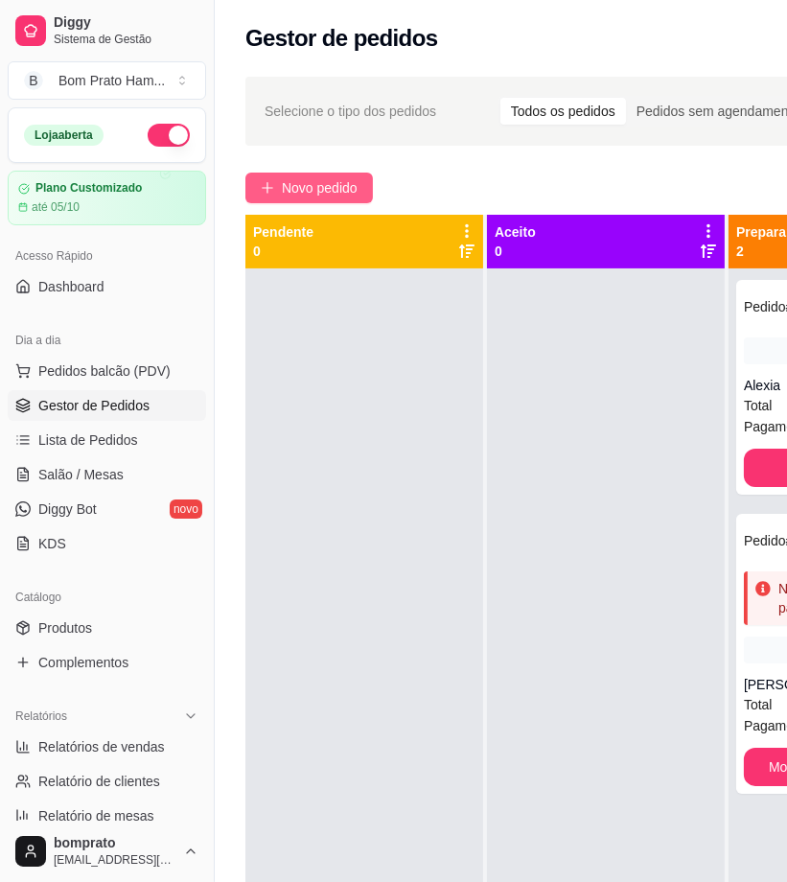
click at [332, 189] on span "Novo pedido" at bounding box center [320, 187] width 76 height 21
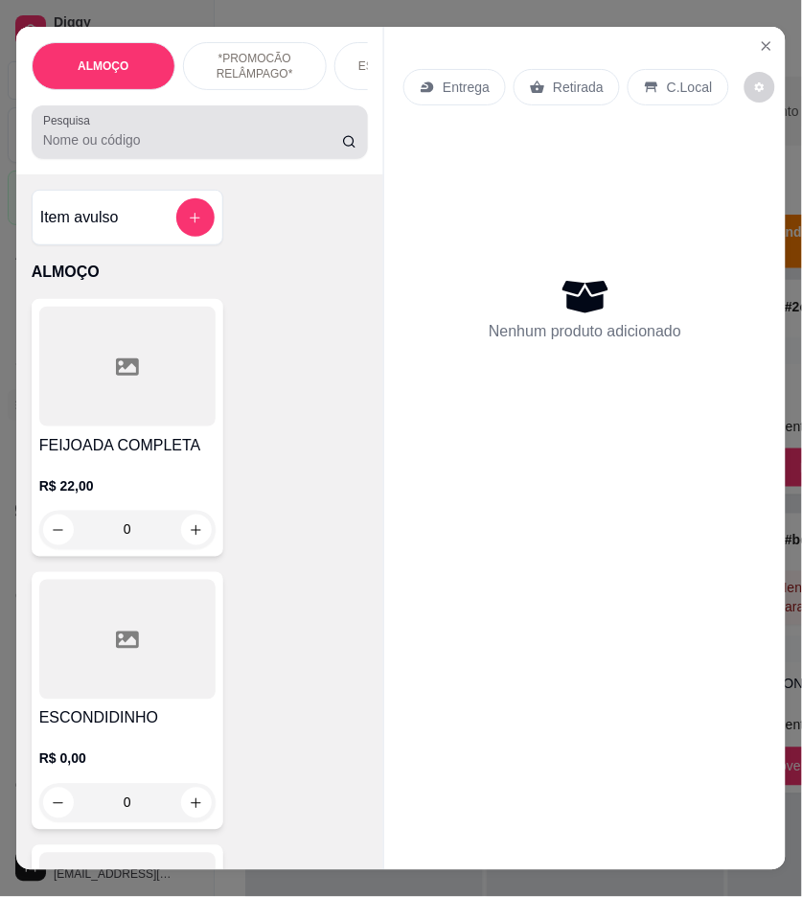
click at [146, 145] on input "Pesquisa" at bounding box center [192, 139] width 299 height 19
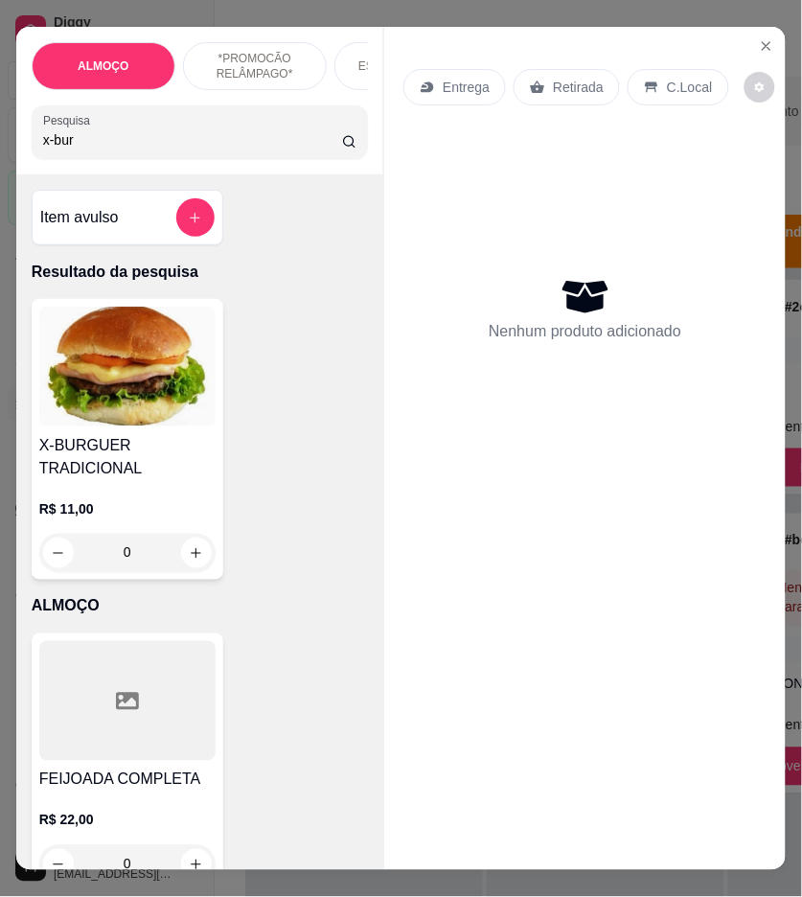
type input "x-bur"
click at [164, 389] on img at bounding box center [127, 367] width 176 height 120
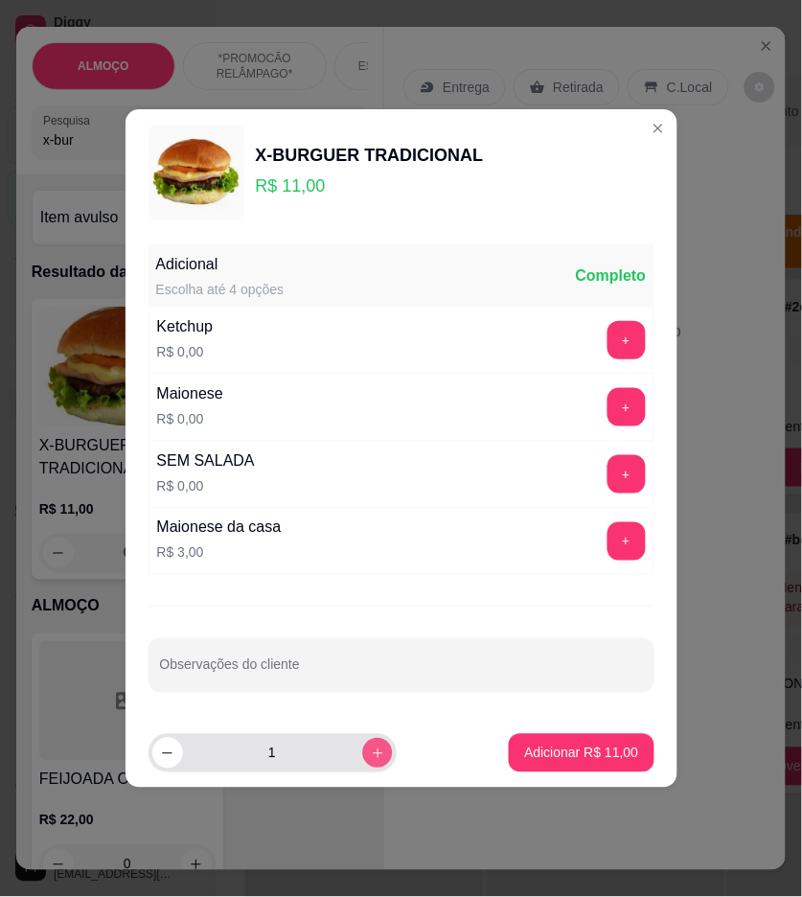
click at [370, 752] on icon "increase-product-quantity" at bounding box center [377, 754] width 14 height 14
type input "4"
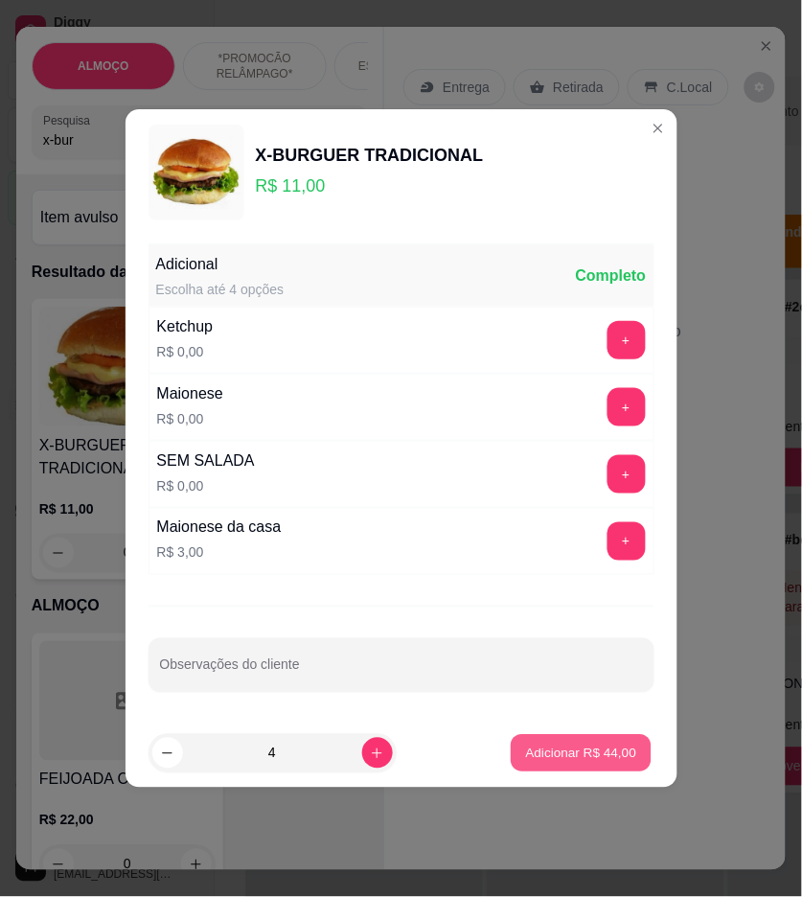
click at [535, 758] on p "Adicionar R$ 44,00" at bounding box center [581, 753] width 111 height 18
type input "4"
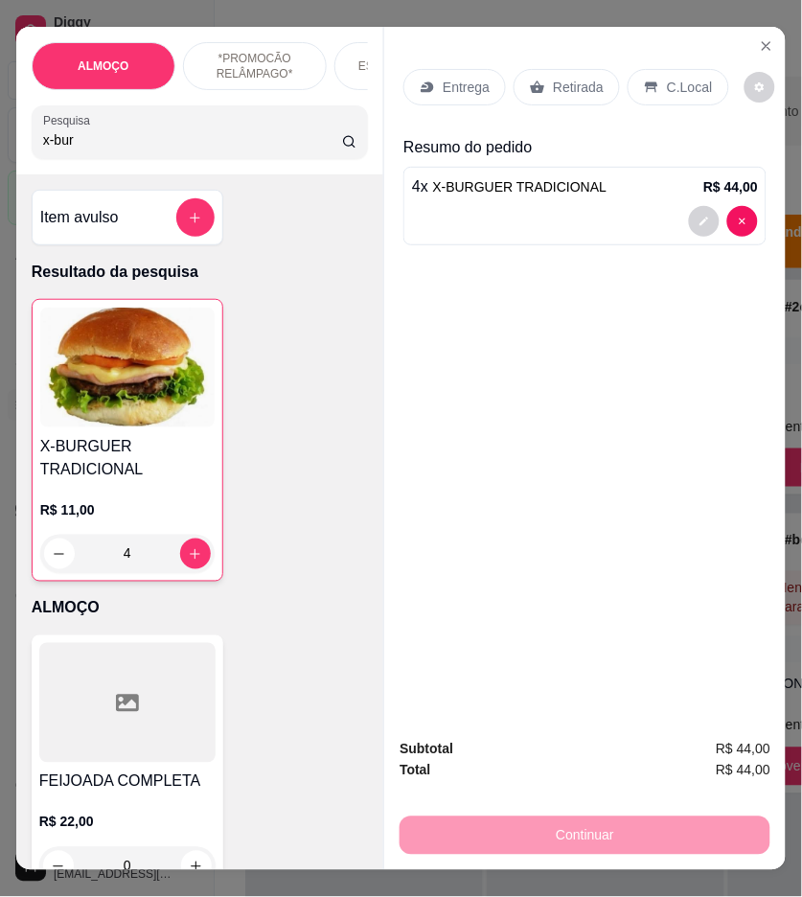
click at [257, 141] on input "x-bur" at bounding box center [192, 139] width 299 height 19
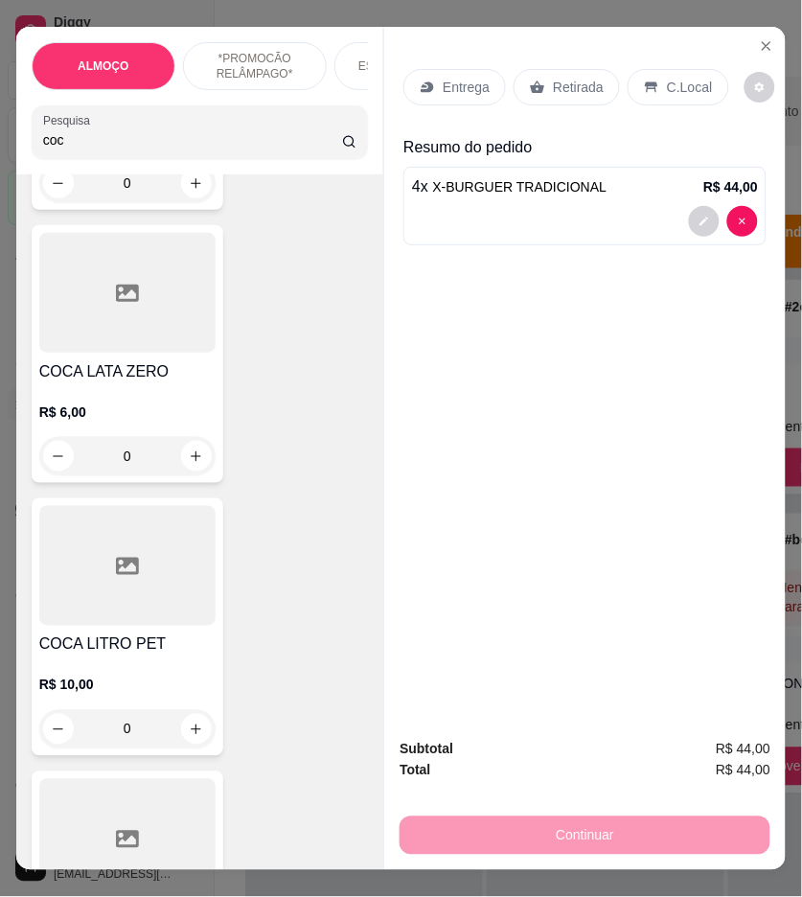
scroll to position [426, 0]
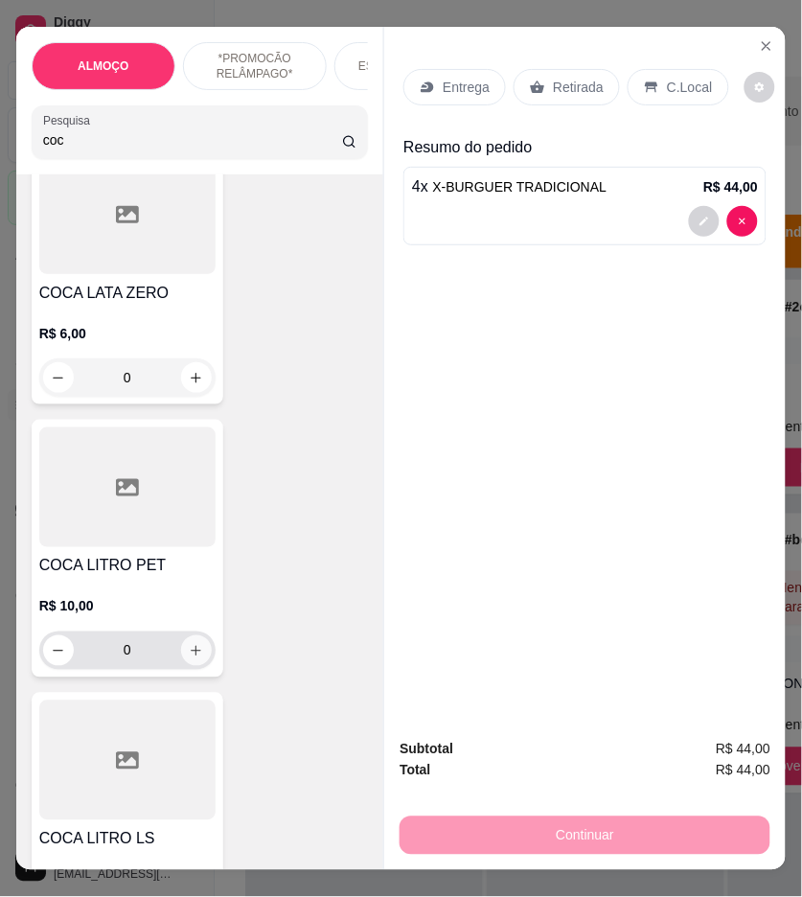
type input "coc"
click at [197, 650] on button "increase-product-quantity" at bounding box center [196, 651] width 31 height 31
type input "1"
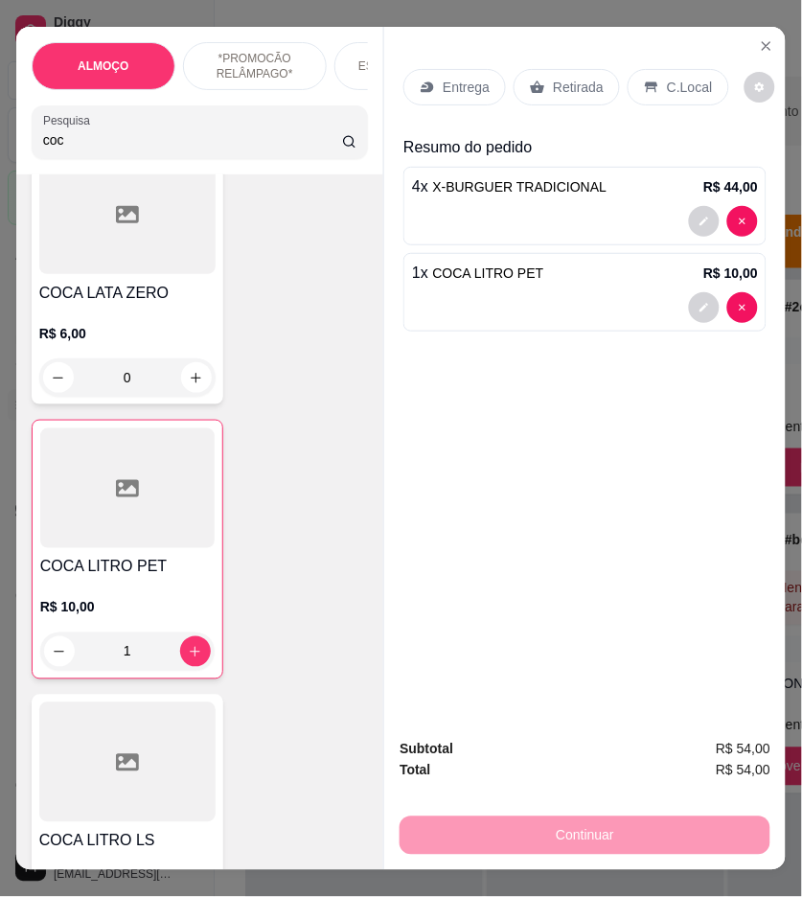
click at [443, 79] on p "Entrega" at bounding box center [466, 87] width 47 height 19
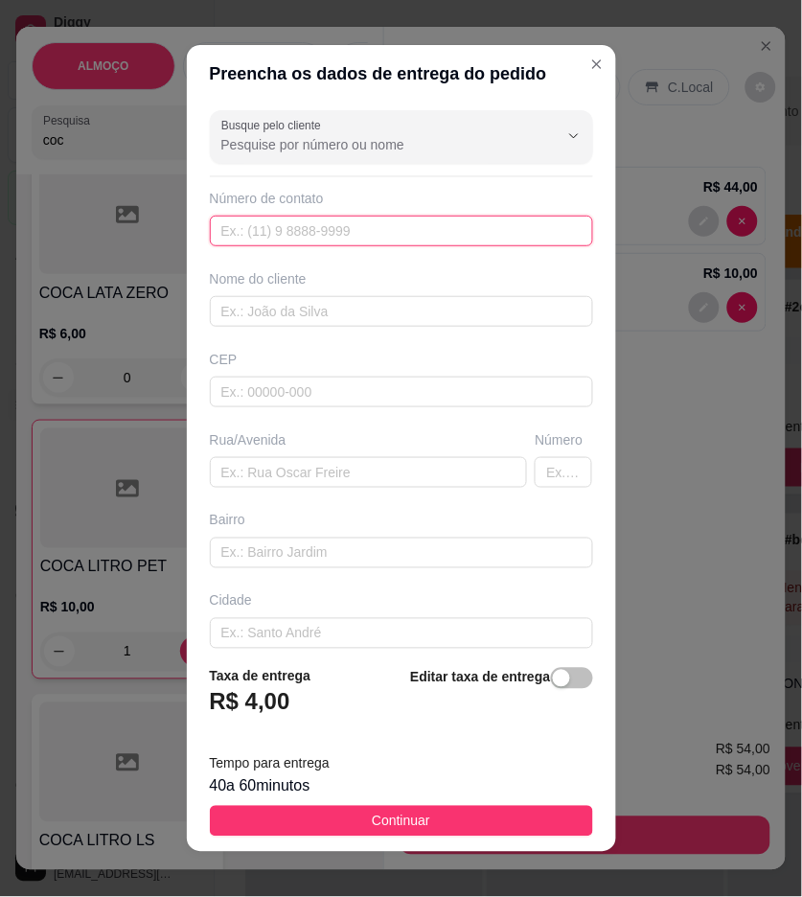
paste input "[PHONE_NUMBER]"
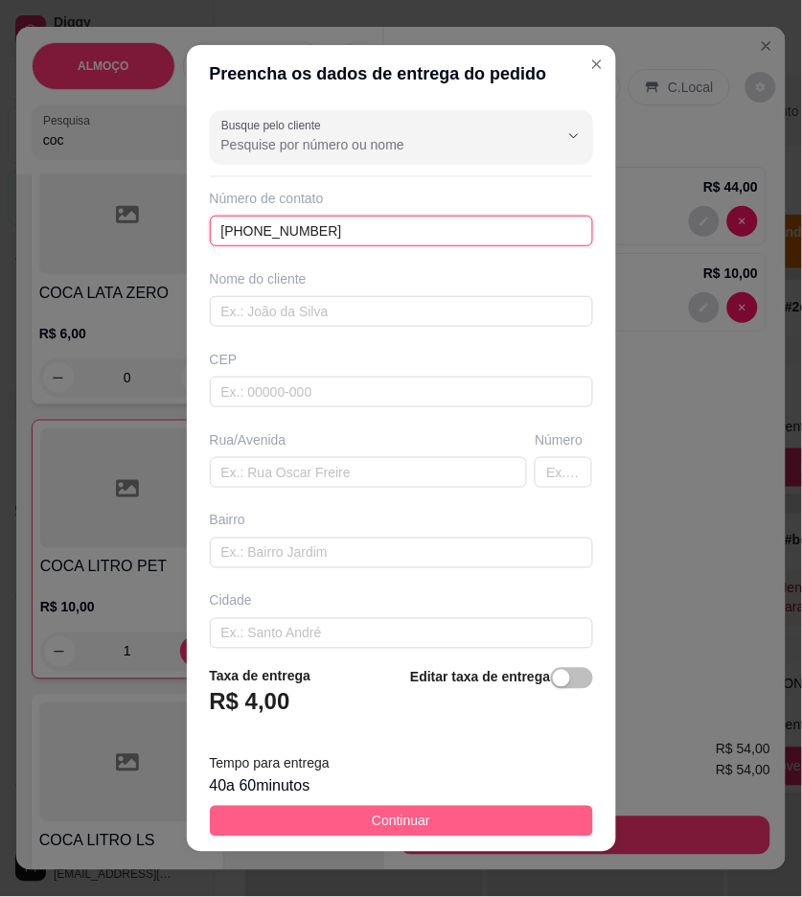
type input "[PHONE_NUMBER]"
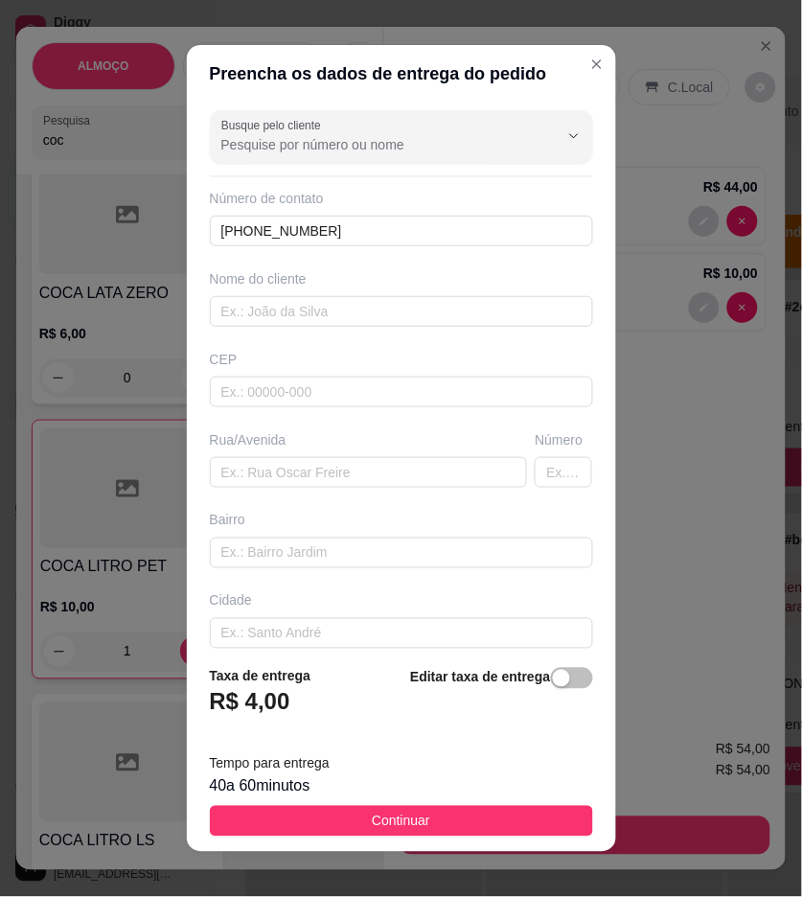
drag, startPoint x: 540, startPoint y: 825, endPoint x: 794, endPoint y: 648, distance: 309.8
click at [547, 819] on button "Continuar" at bounding box center [401, 821] width 383 height 31
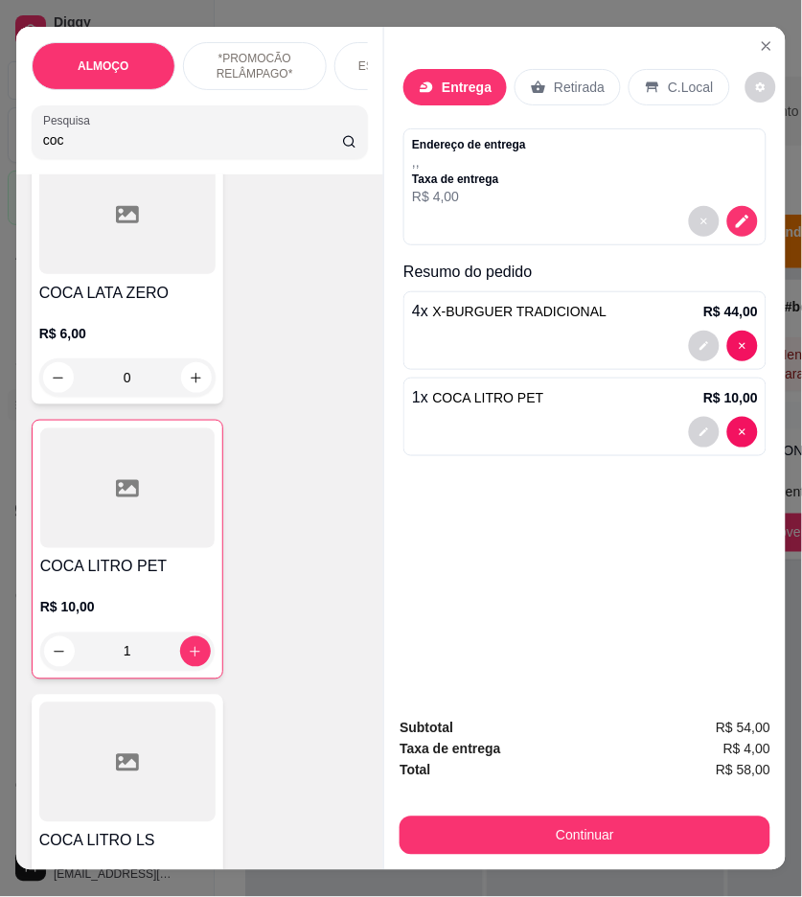
click at [715, 206] on div at bounding box center [585, 221] width 346 height 31
click at [734, 213] on icon "decrease-product-quantity" at bounding box center [742, 221] width 17 height 17
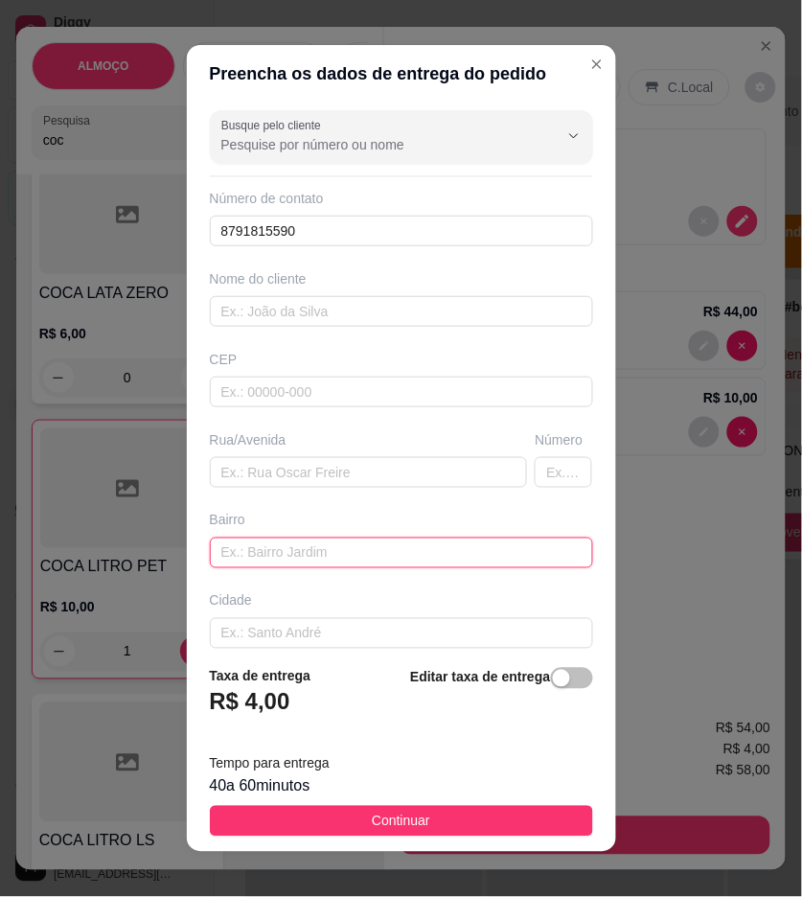
drag, startPoint x: 352, startPoint y: 477, endPoint x: 319, endPoint y: 557, distance: 86.0
paste input "[GEOGRAPHIC_DATA]"
type input "[GEOGRAPHIC_DATA]"
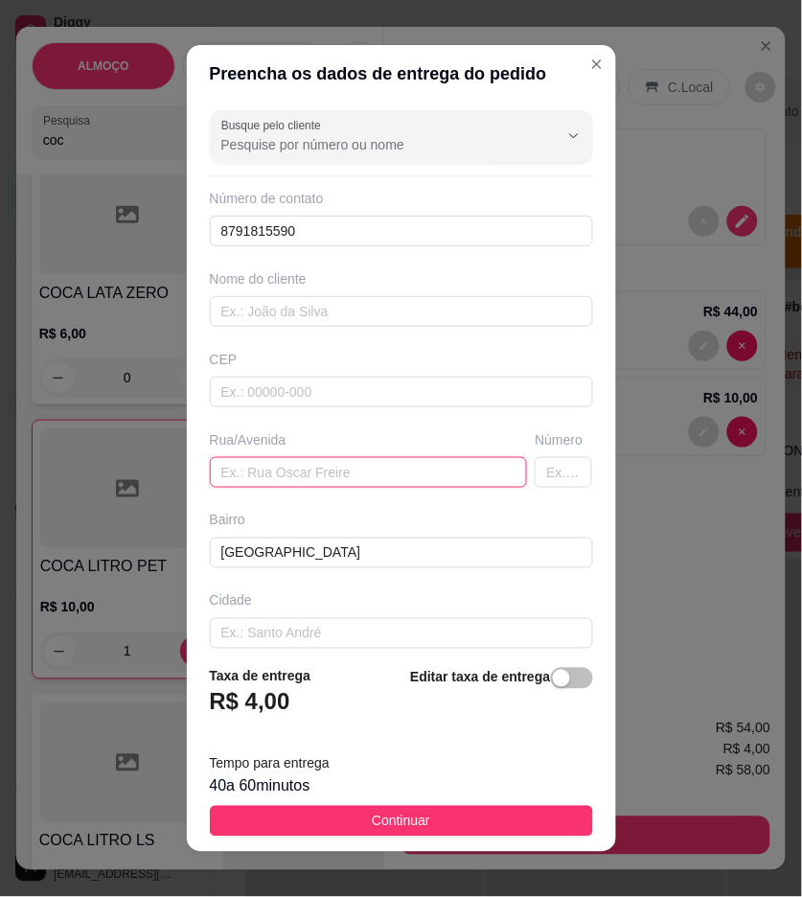
paste input "Rua 14"
type input "Rua 14"
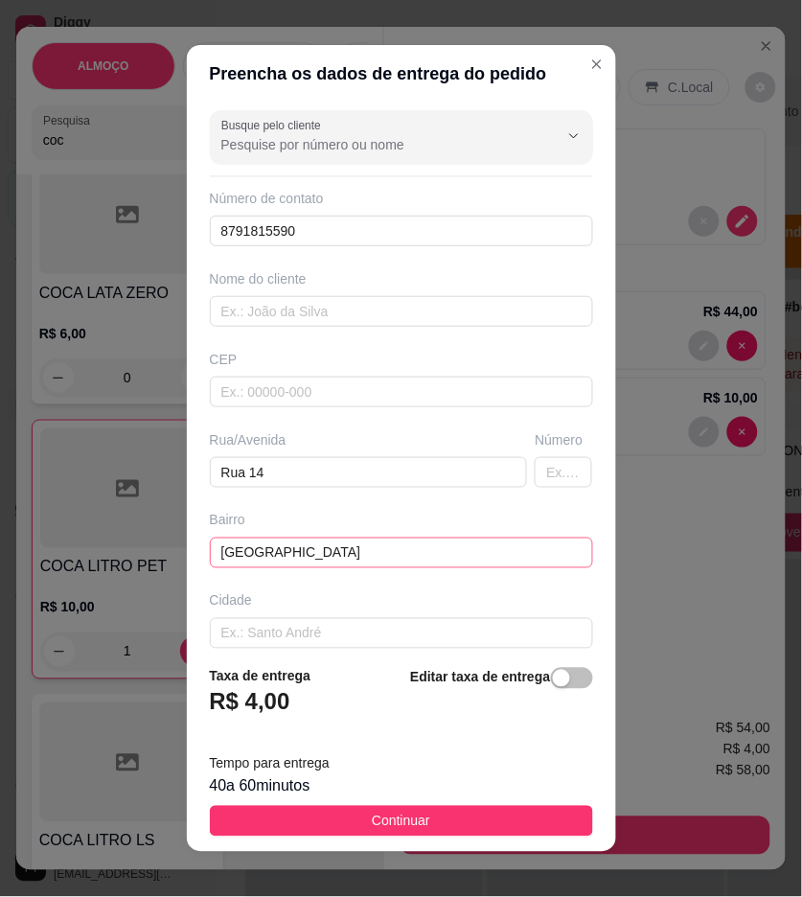
scroll to position [98, 0]
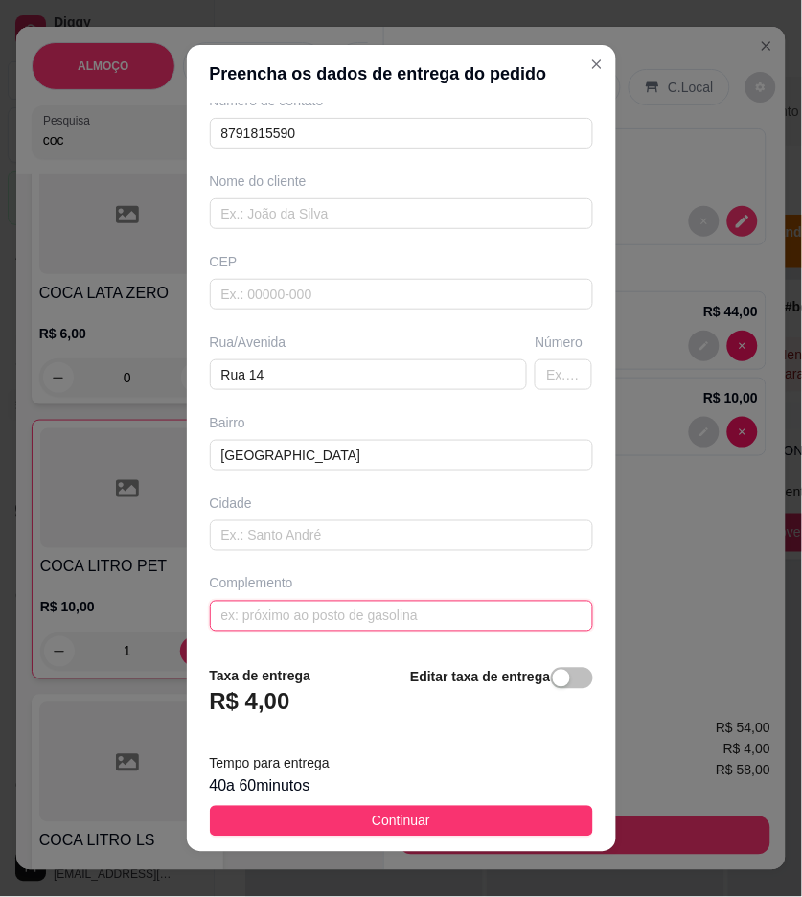
drag, startPoint x: 312, startPoint y: 600, endPoint x: 326, endPoint y: 623, distance: 27.1
paste input "Em cima do espetinho"
type input "Em cima do espetinho"
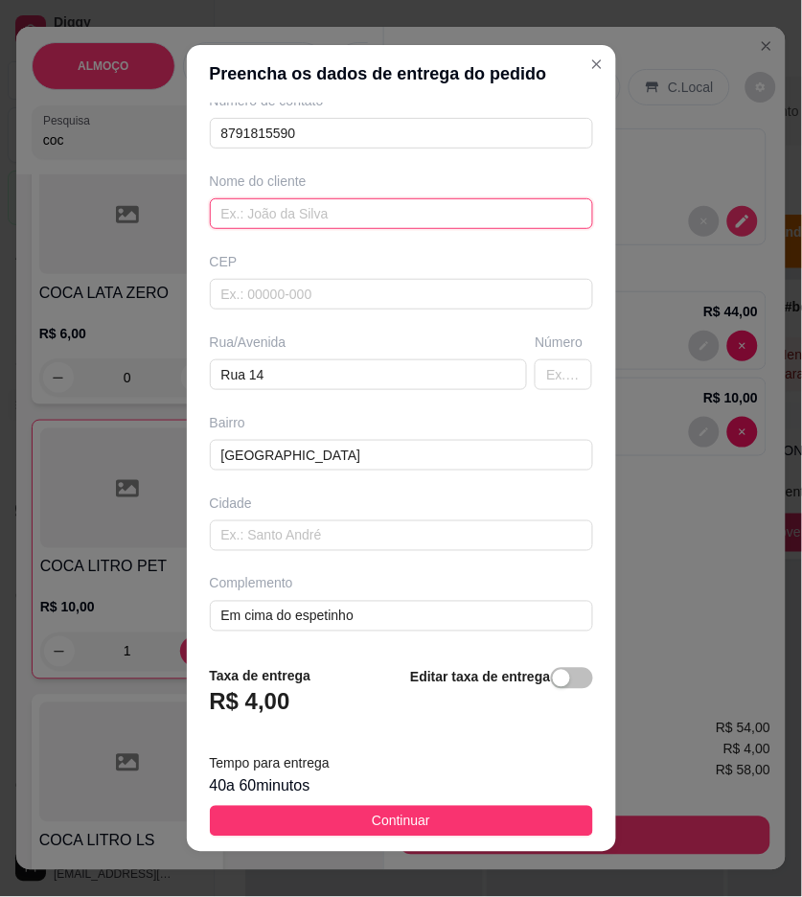
paste input "Gleydson"
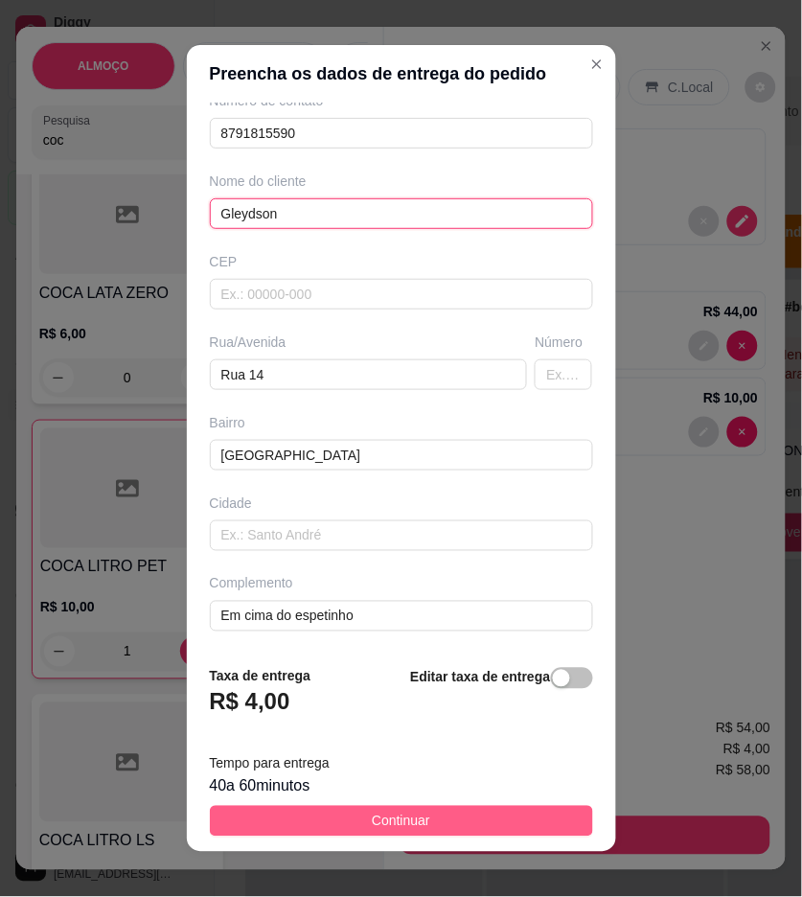
type input "Gleydson"
click at [546, 825] on button "Continuar" at bounding box center [401, 821] width 383 height 31
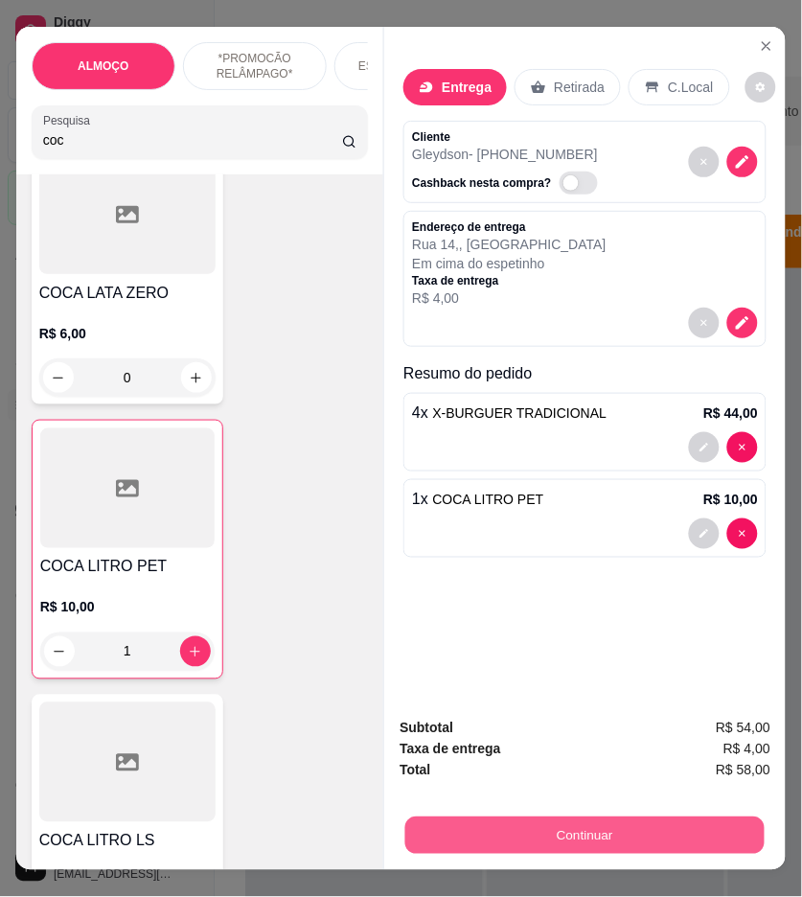
click at [666, 820] on button "Continuar" at bounding box center [586, 836] width 360 height 37
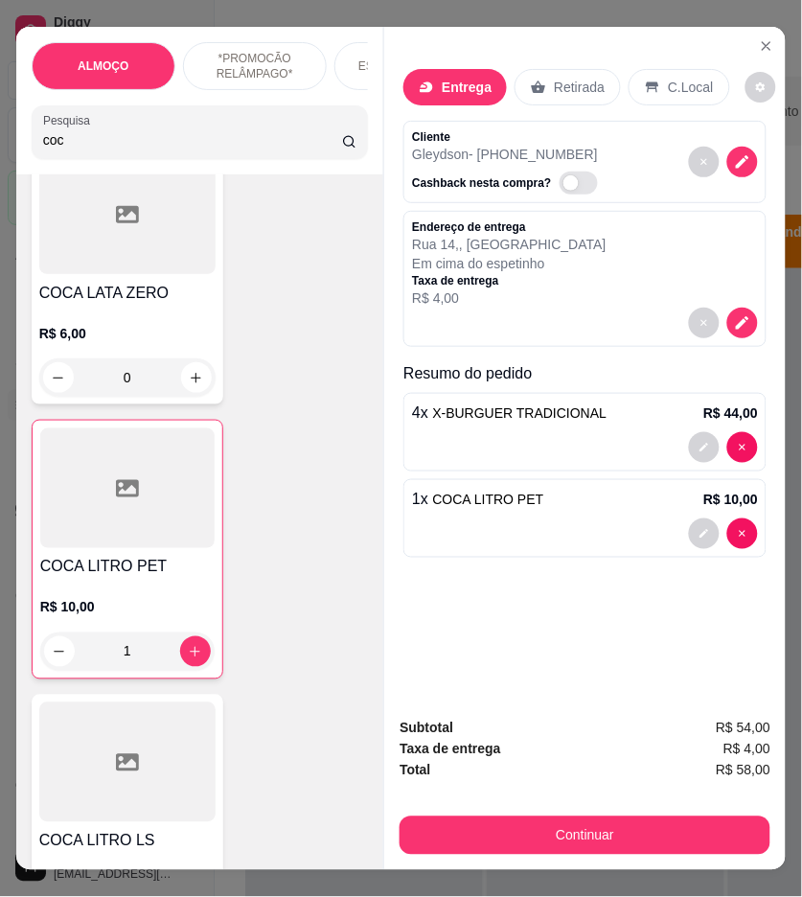
click at [275, 452] on icon at bounding box center [270, 448] width 25 height 25
type input "R$ 0,00"
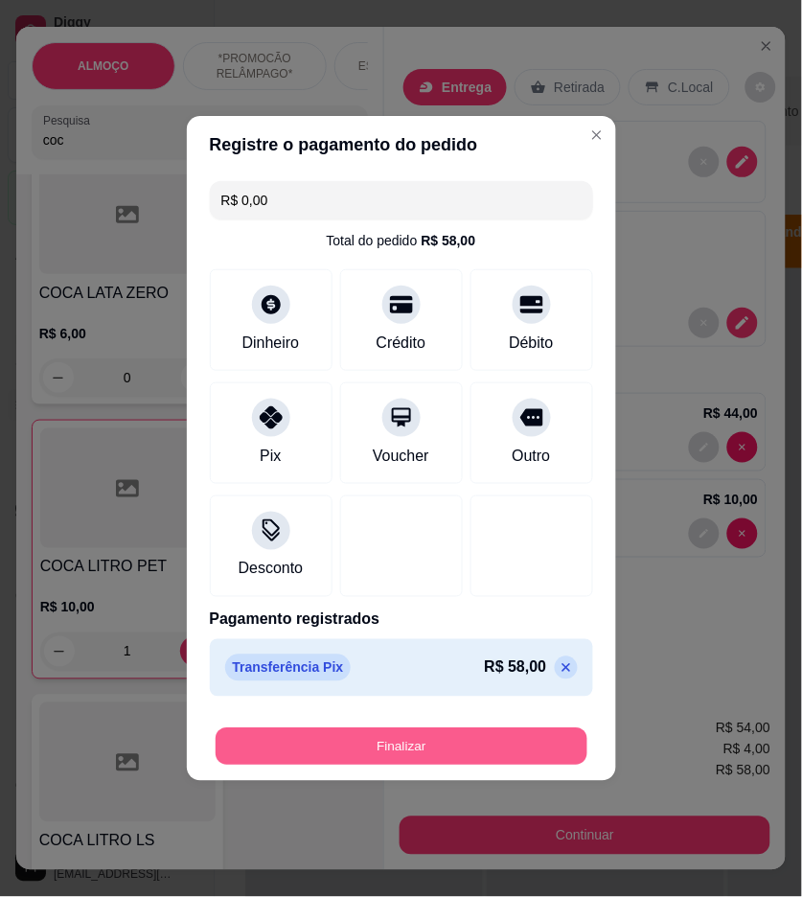
click at [415, 742] on button "Finalizar" at bounding box center [402, 747] width 372 height 37
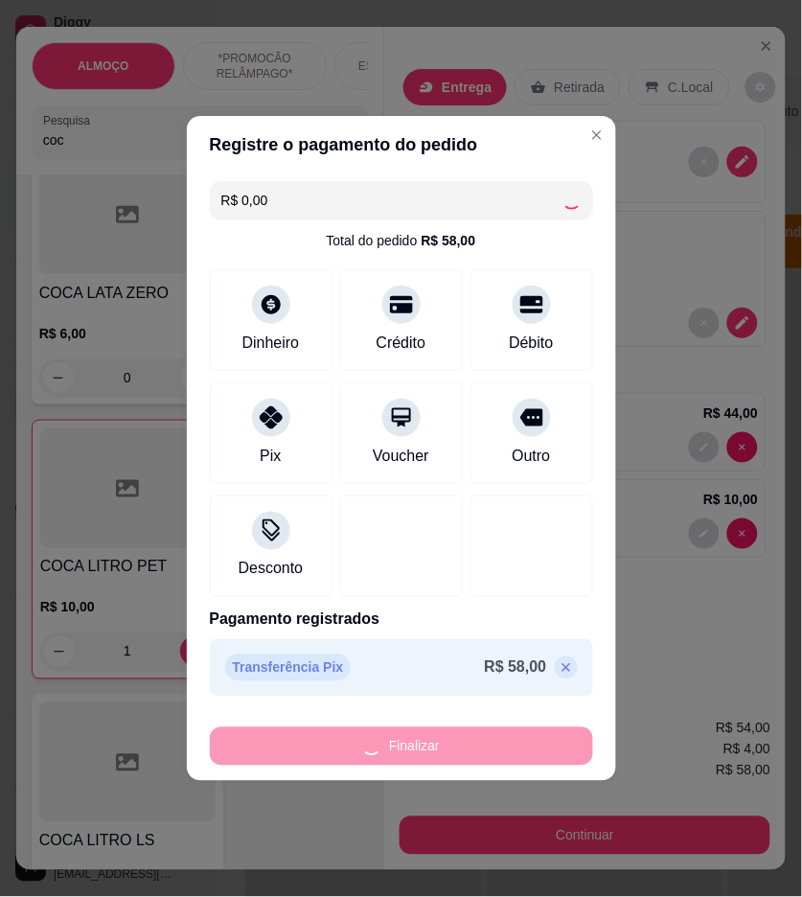
type input "0"
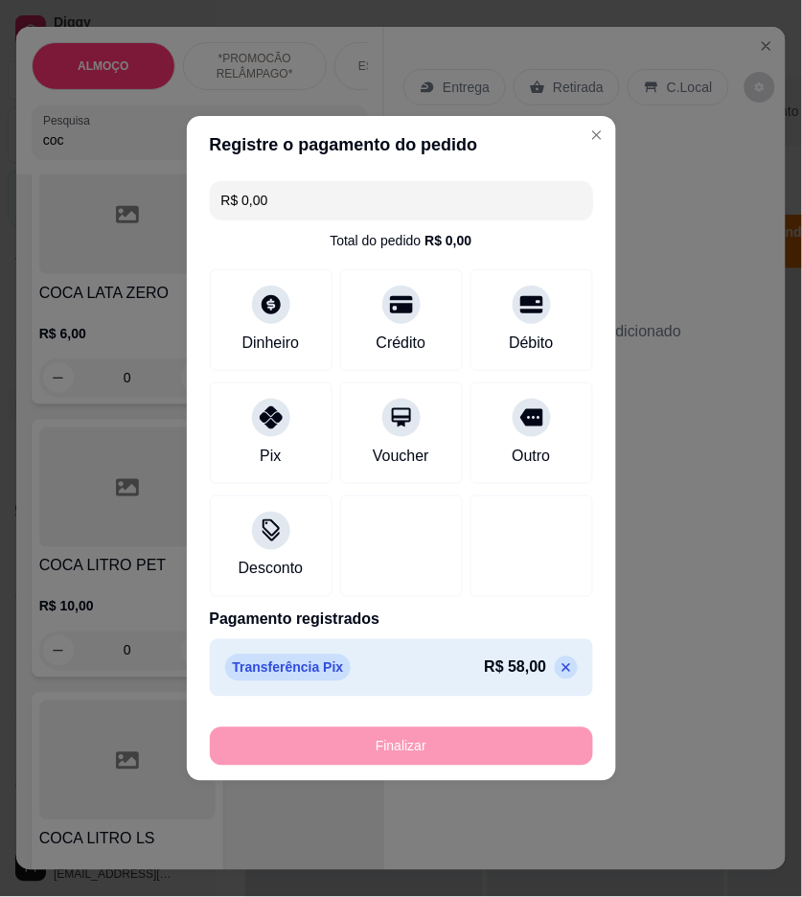
type input "-R$ 58,00"
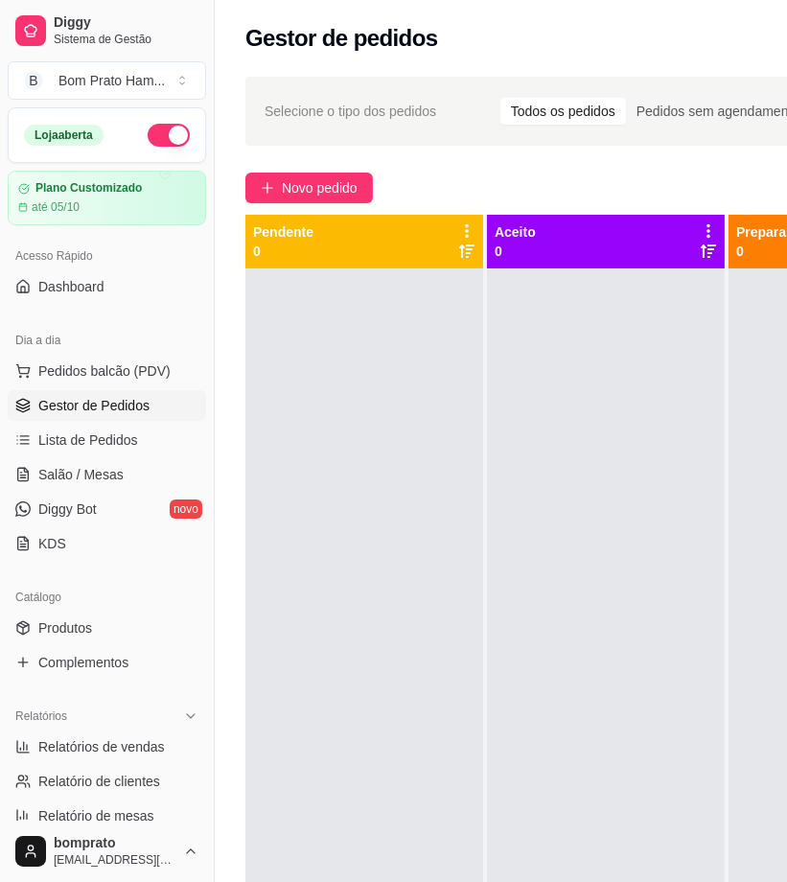
click at [509, 545] on div at bounding box center [606, 709] width 238 height 882
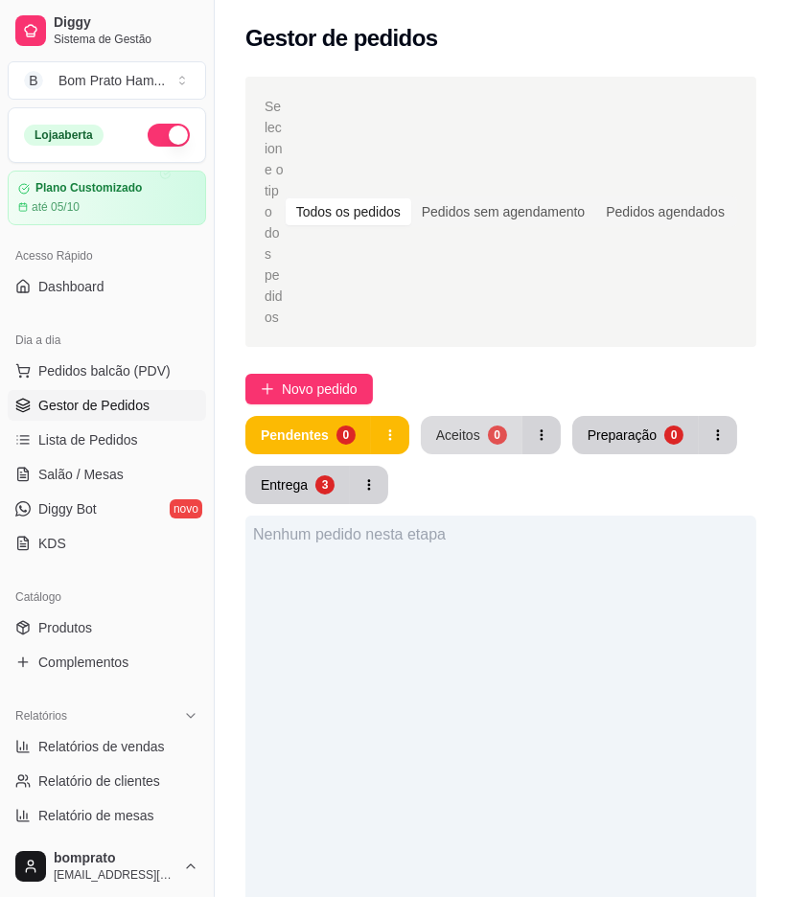
click at [453, 426] on div "Aceitos" at bounding box center [458, 435] width 44 height 19
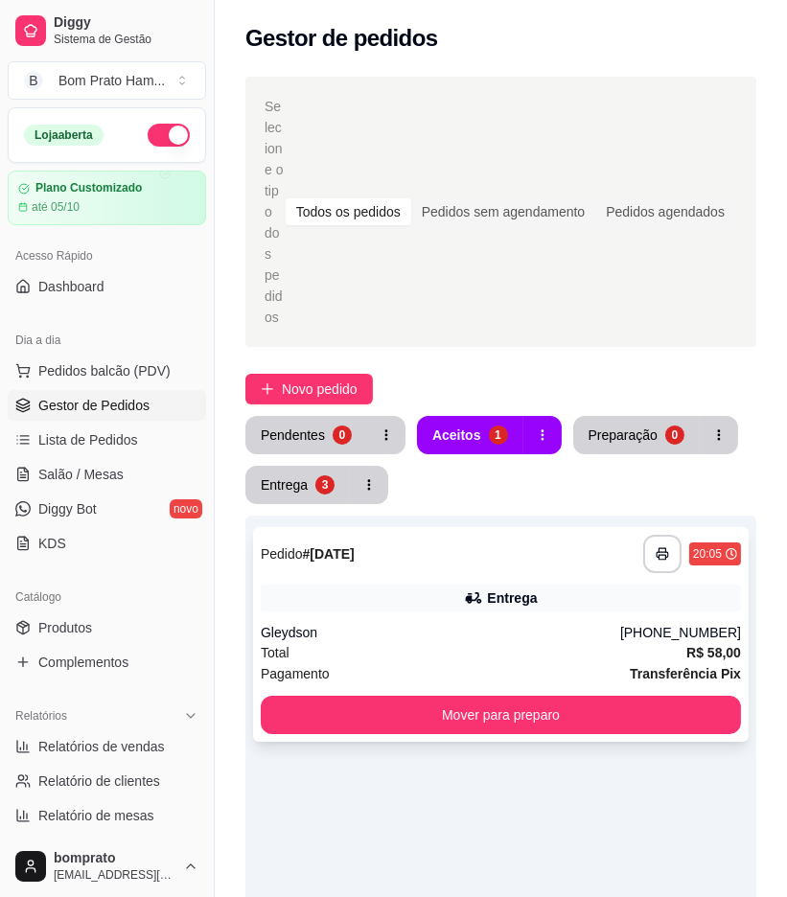
click at [501, 535] on div "**********" at bounding box center [501, 554] width 480 height 38
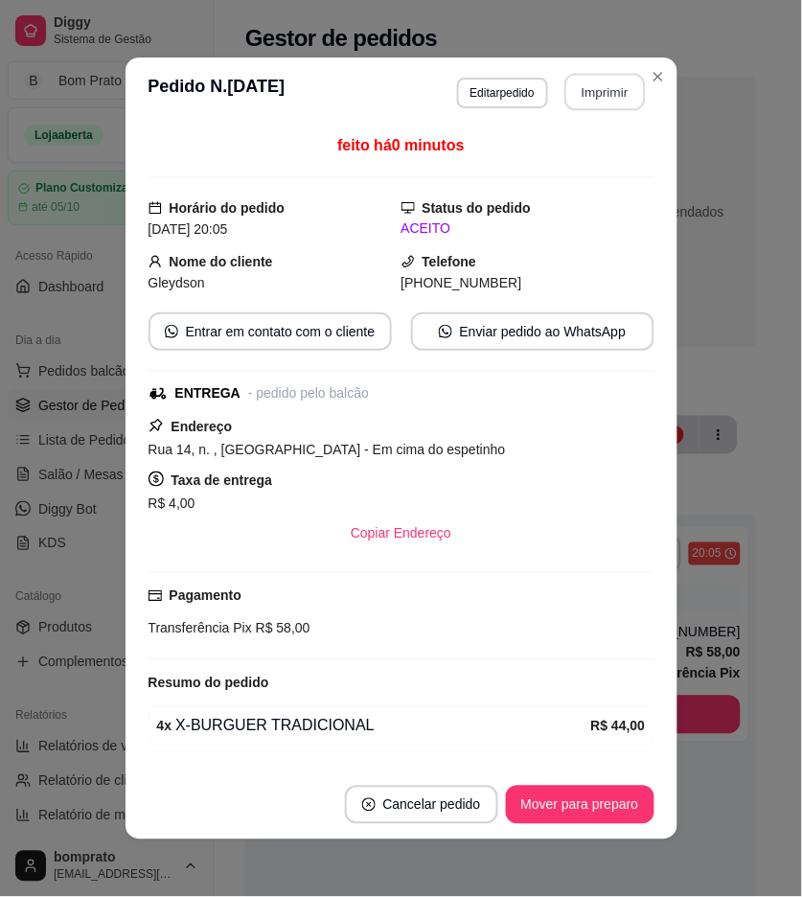
click at [592, 83] on button "Imprimir" at bounding box center [605, 92] width 81 height 37
click at [626, 803] on button "Mover para preparo" at bounding box center [580, 805] width 144 height 37
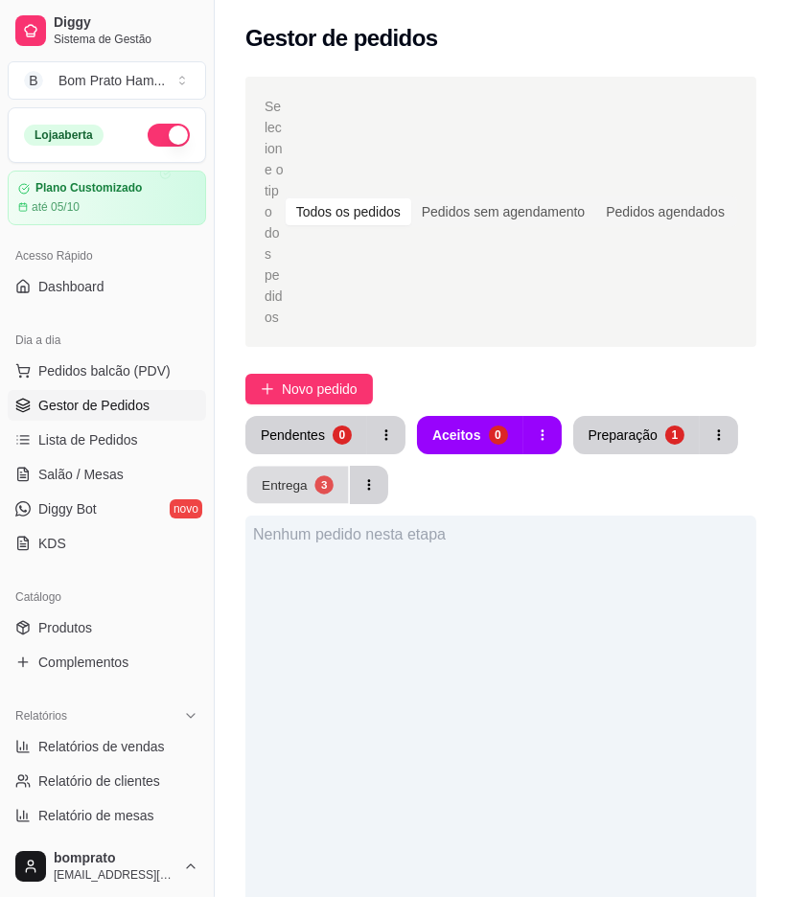
click at [334, 467] on button "Entrega 3" at bounding box center [298, 485] width 102 height 37
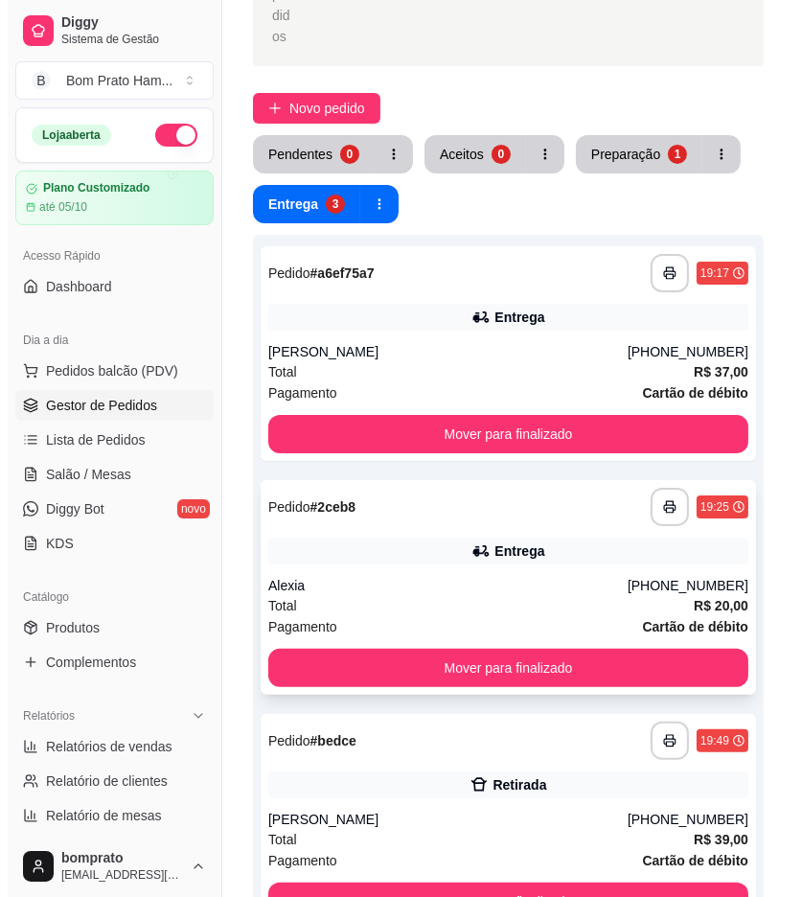
scroll to position [319, 0]
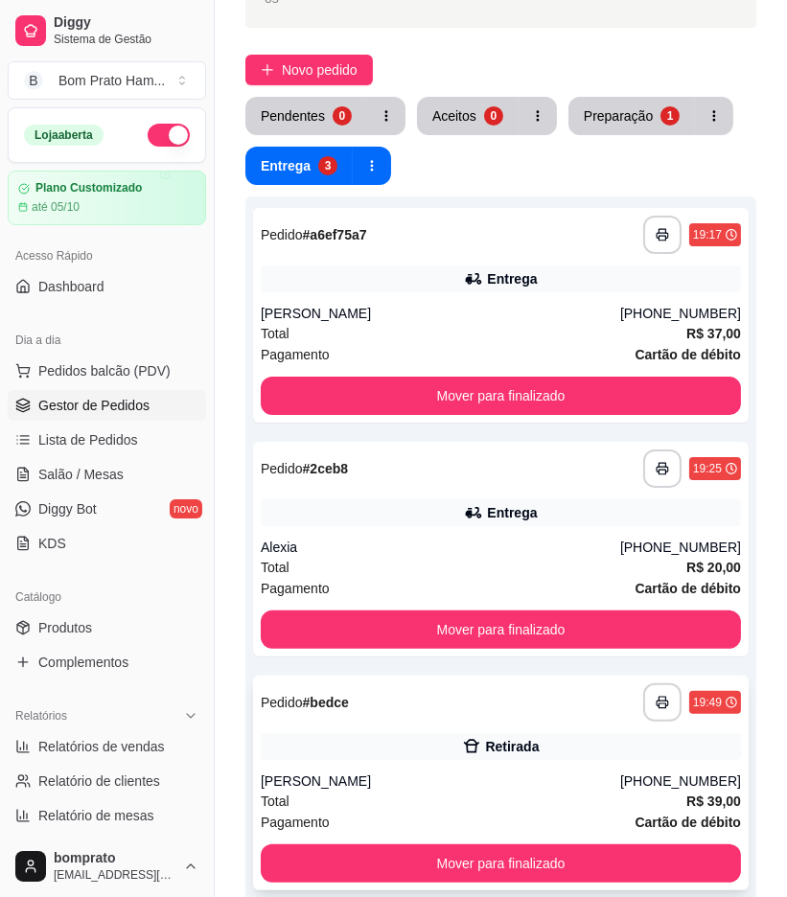
click at [516, 772] on div "[PERSON_NAME]" at bounding box center [441, 781] width 360 height 19
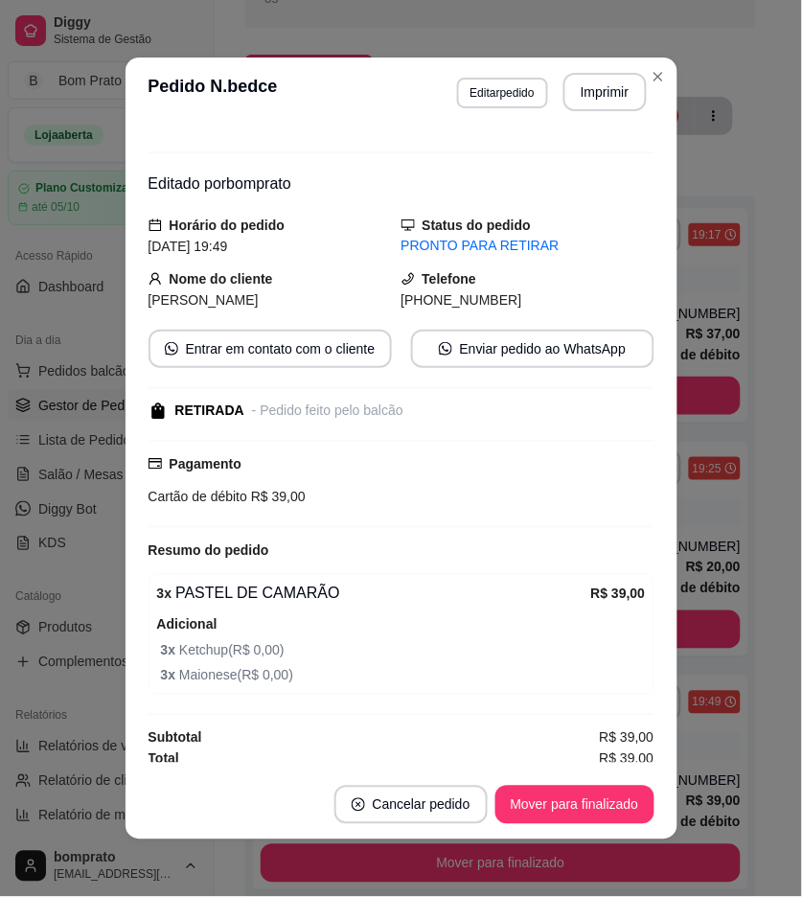
scroll to position [33, 0]
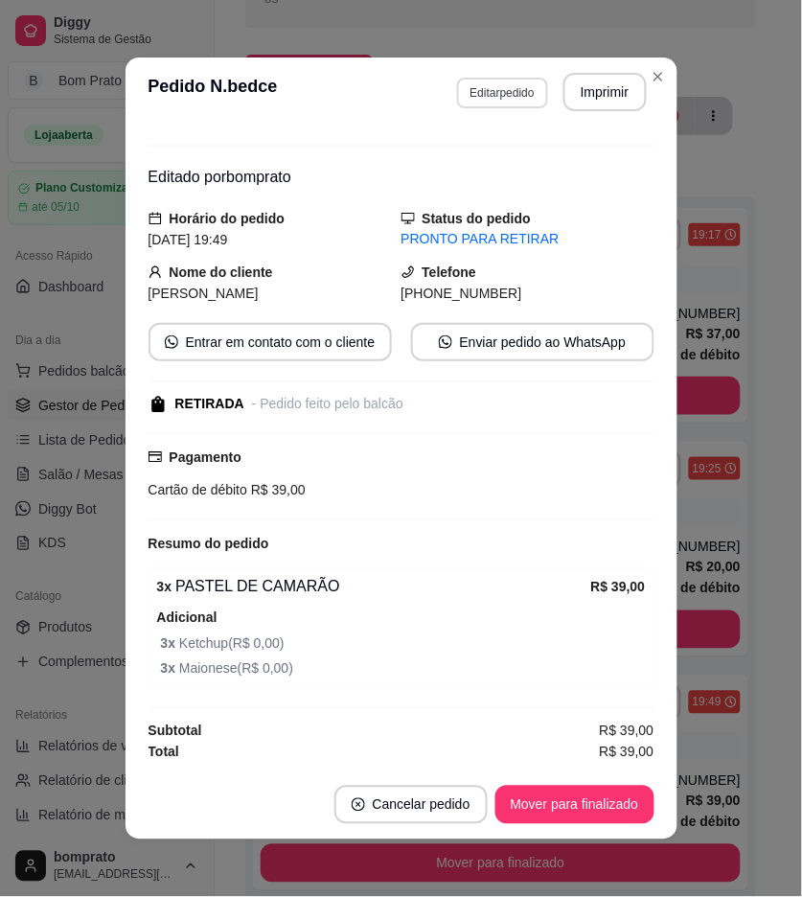
click at [502, 104] on button "Editar pedido" at bounding box center [502, 93] width 91 height 31
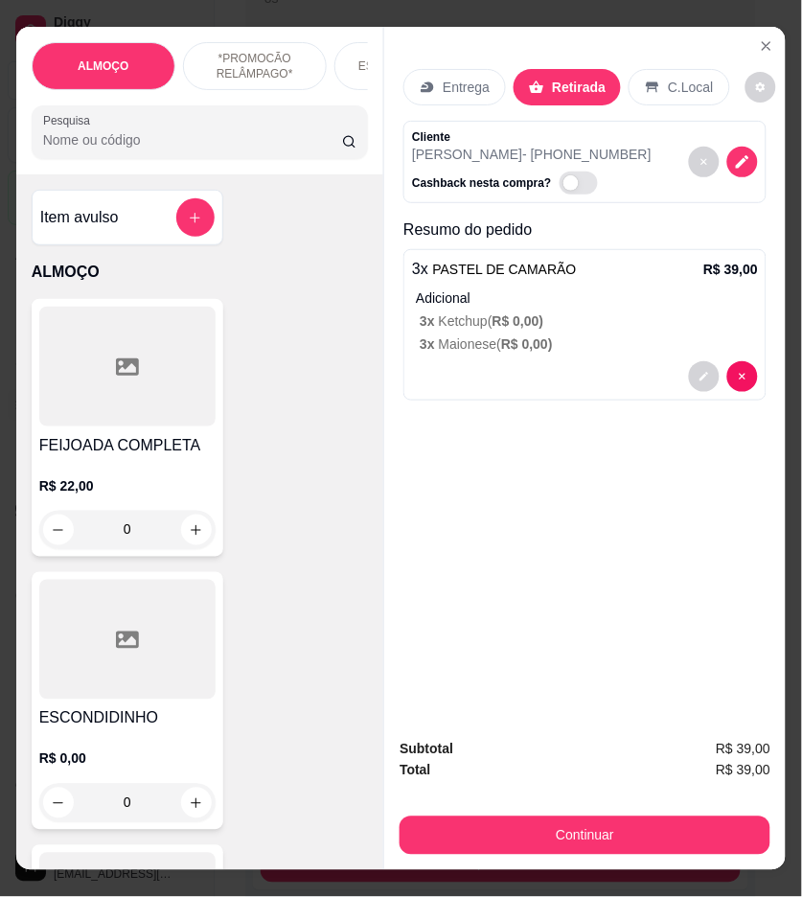
click at [247, 149] on input "Pesquisa" at bounding box center [192, 139] width 299 height 19
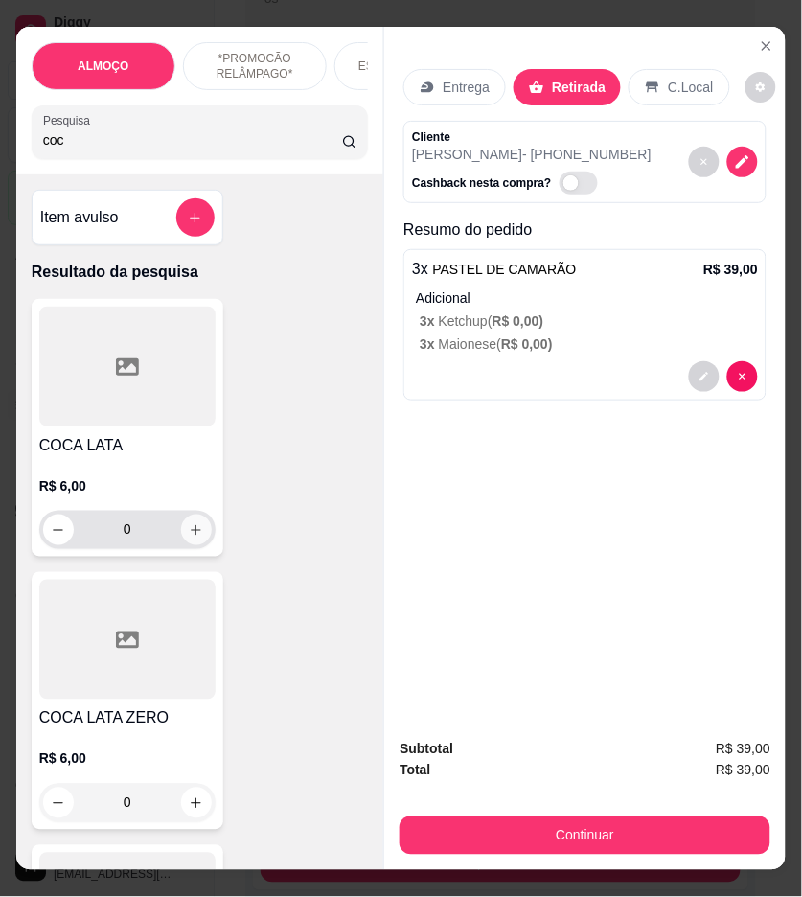
type input "coc"
click at [181, 541] on button "increase-product-quantity" at bounding box center [196, 530] width 31 height 31
type input "1"
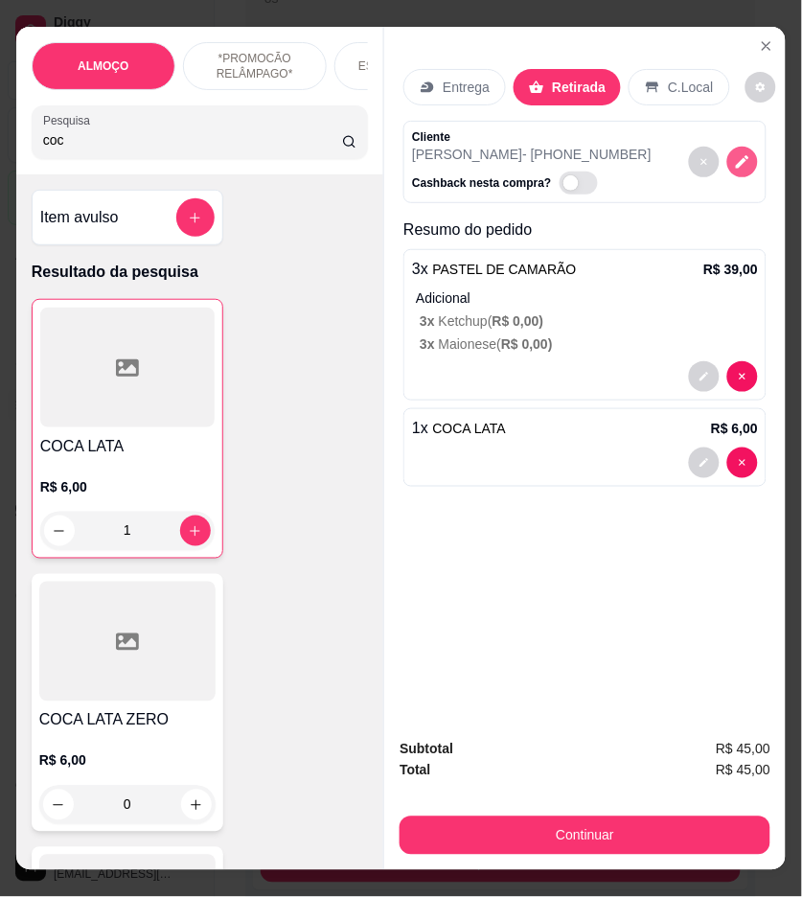
click at [734, 155] on icon "decrease-product-quantity" at bounding box center [742, 161] width 17 height 17
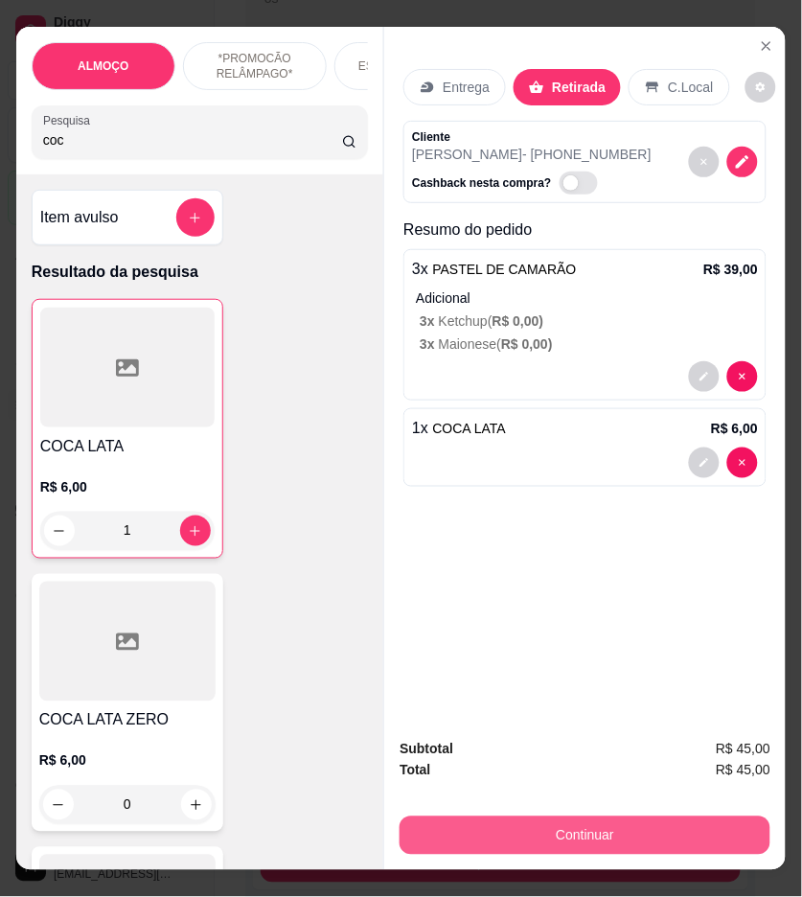
click at [664, 827] on button "Continuar" at bounding box center [585, 836] width 371 height 38
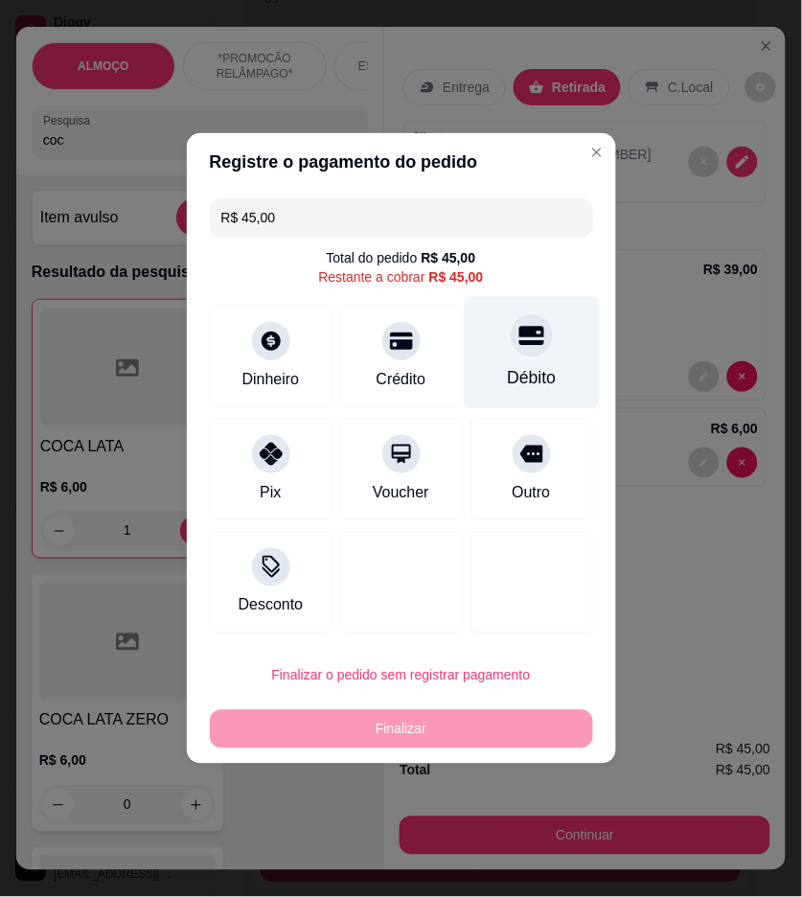
click at [560, 365] on div "Débito" at bounding box center [531, 353] width 135 height 112
type input "R$ 0,00"
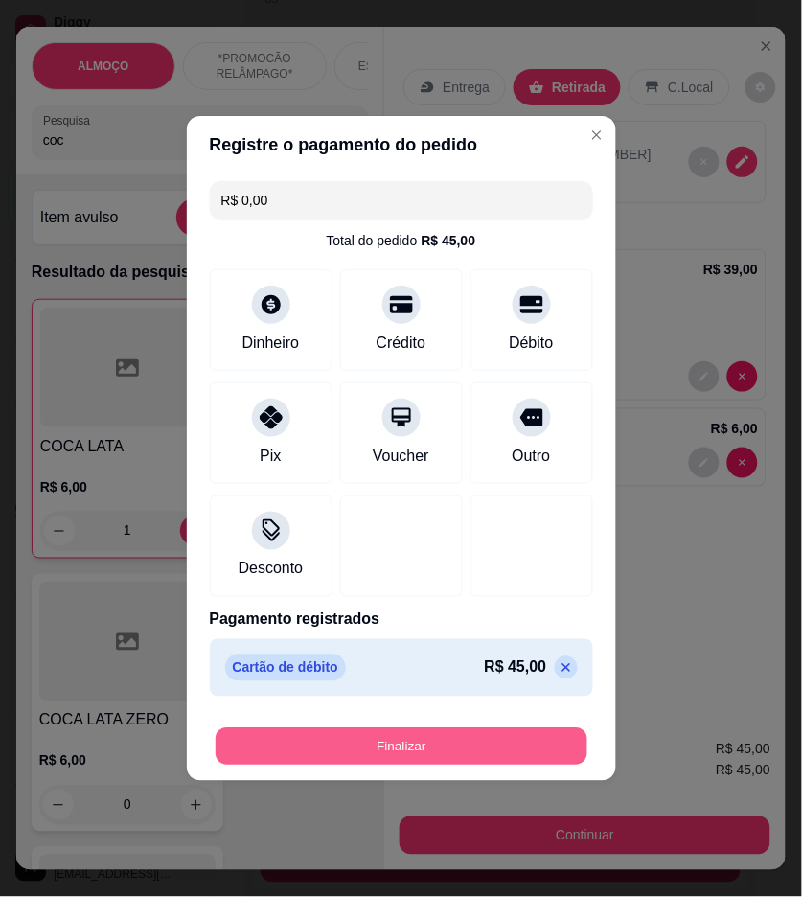
click at [489, 743] on button "Finalizar" at bounding box center [402, 747] width 372 height 37
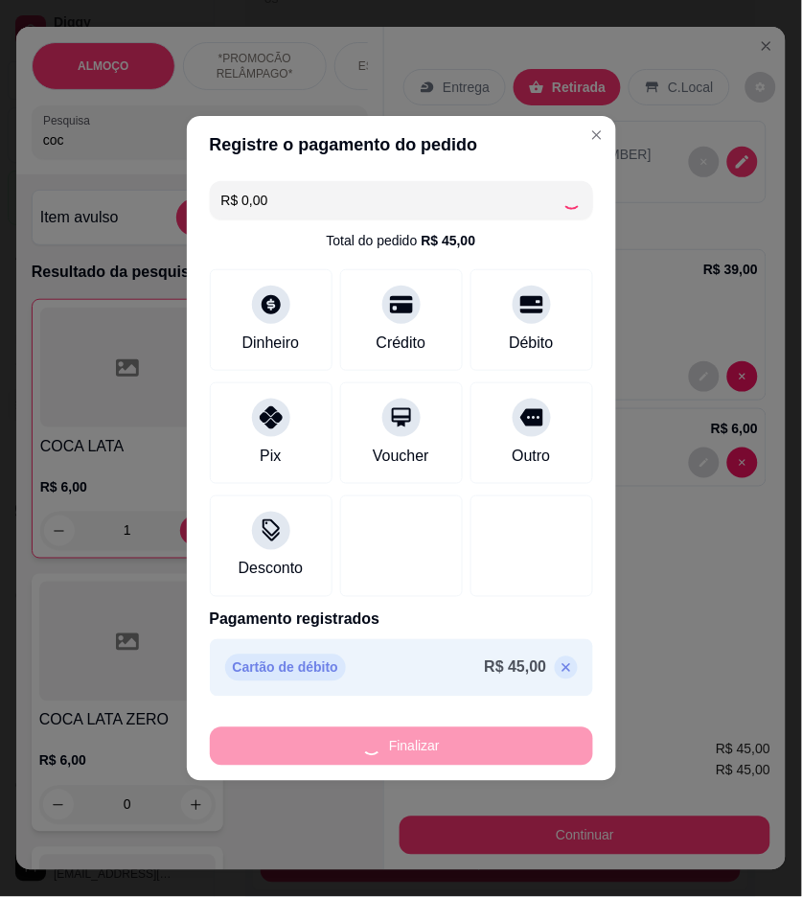
type input "0"
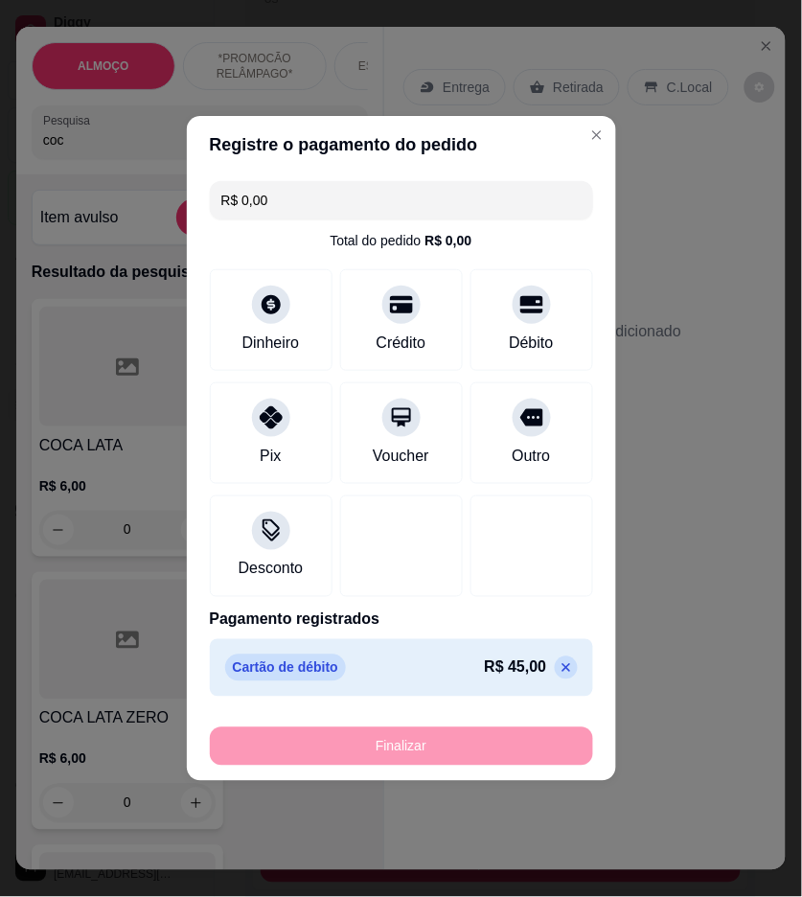
type input "-R$ 45,00"
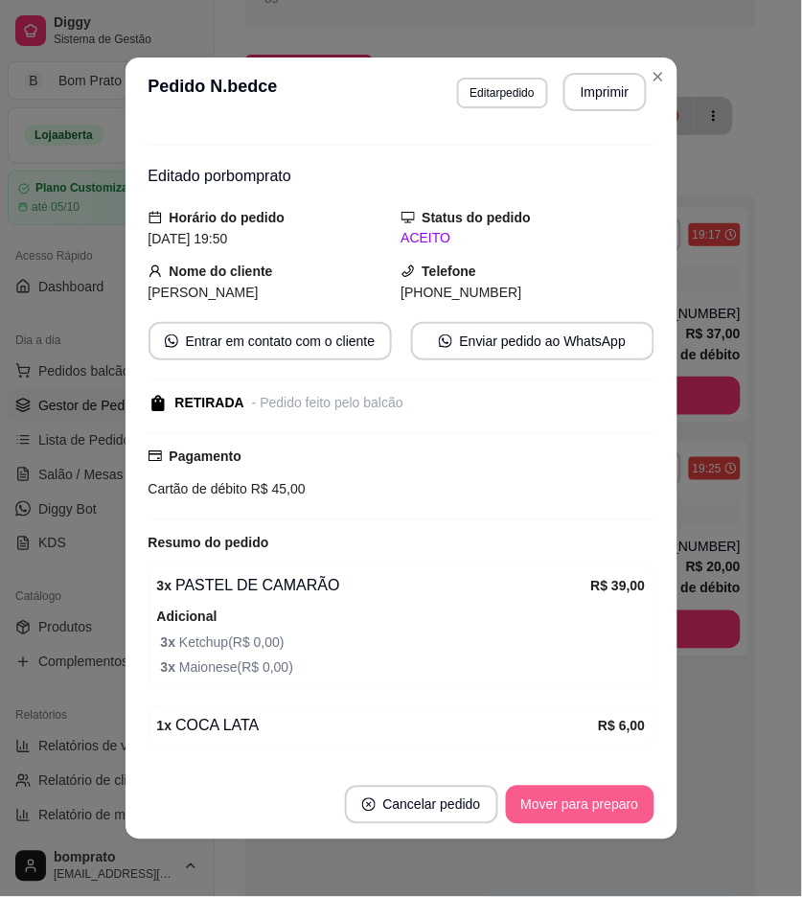
click at [588, 801] on button "Mover para preparo" at bounding box center [580, 805] width 149 height 38
click at [588, 801] on button "Mover para retirada disponível" at bounding box center [548, 805] width 205 height 37
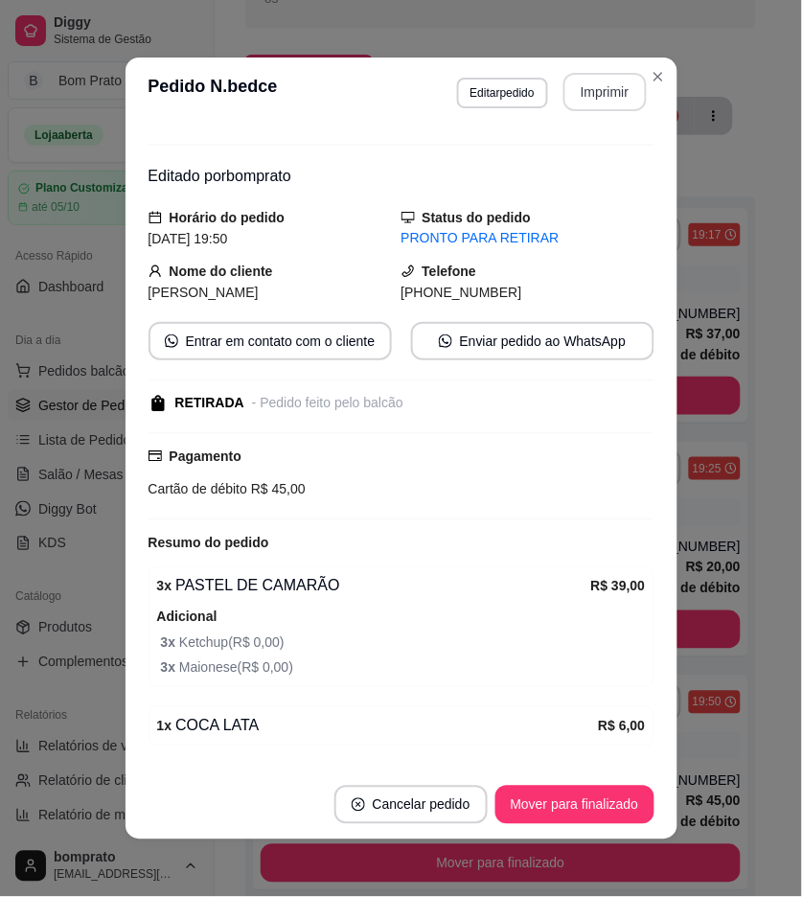
click at [592, 87] on button "Imprimir" at bounding box center [605, 92] width 83 height 38
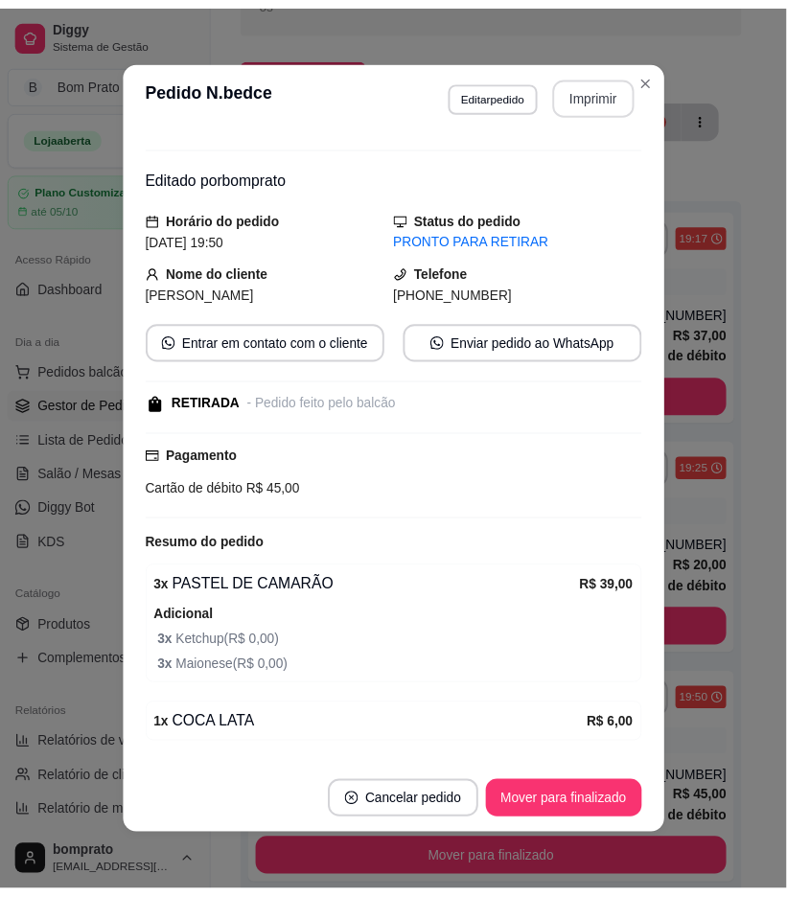
scroll to position [0, 0]
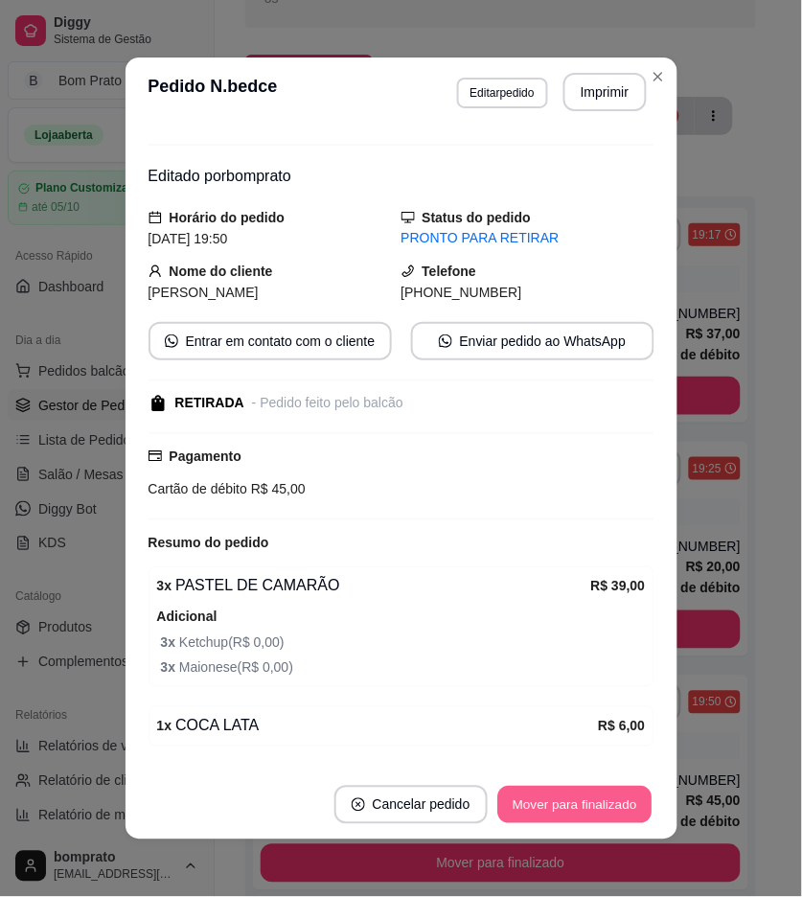
click at [620, 807] on button "Mover para finalizado" at bounding box center [575, 805] width 154 height 37
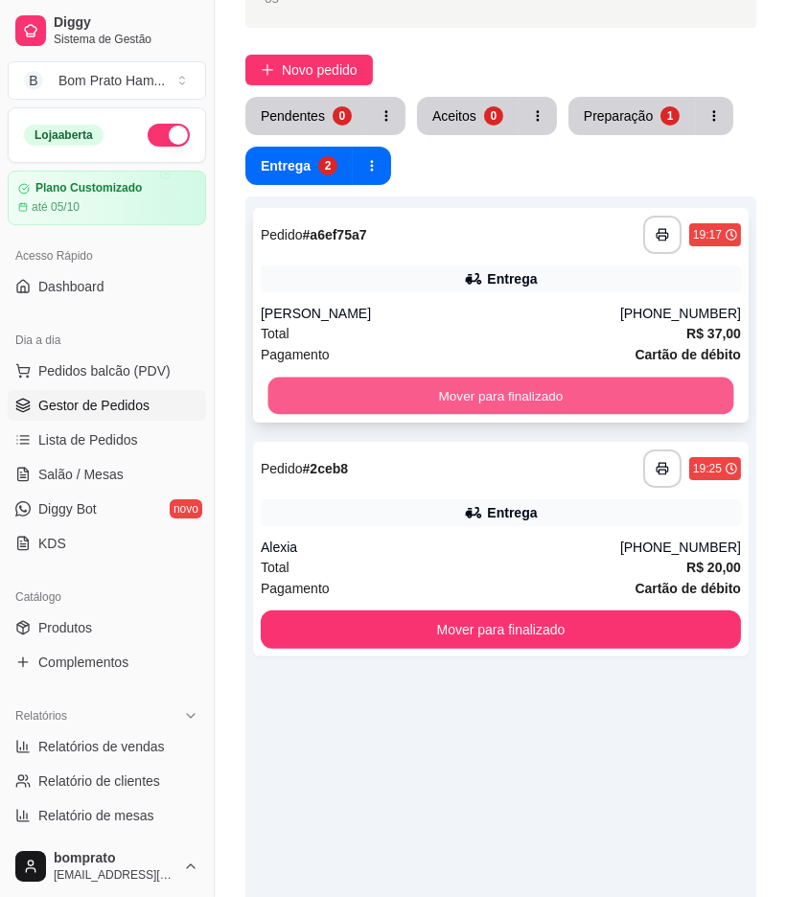
click at [522, 378] on button "Mover para finalizado" at bounding box center [501, 396] width 466 height 37
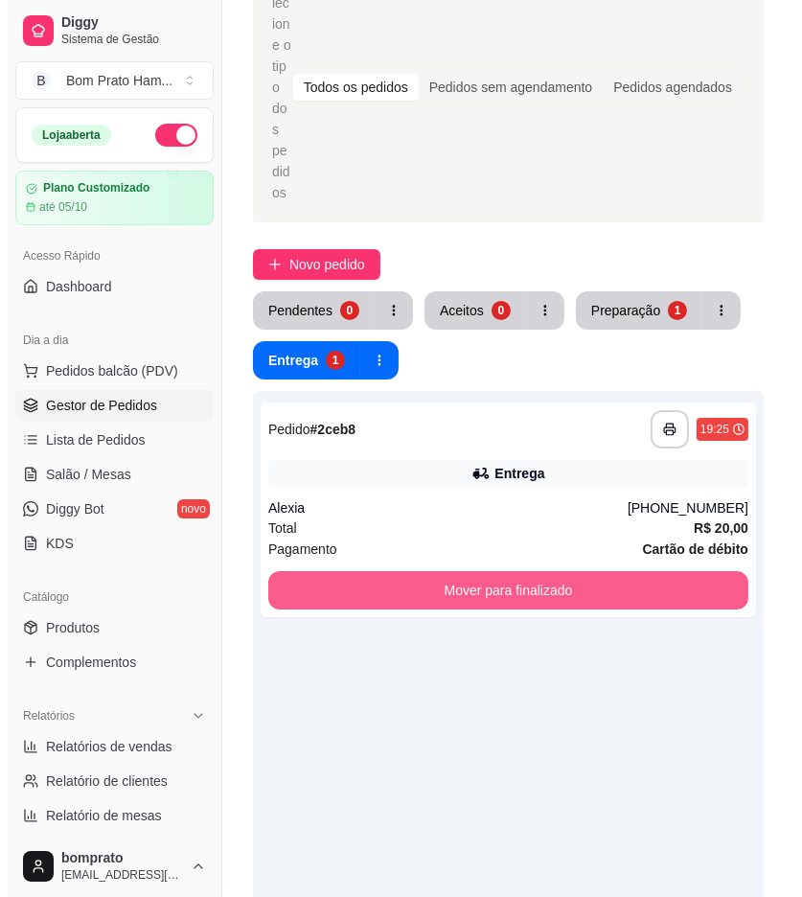
scroll to position [106, 0]
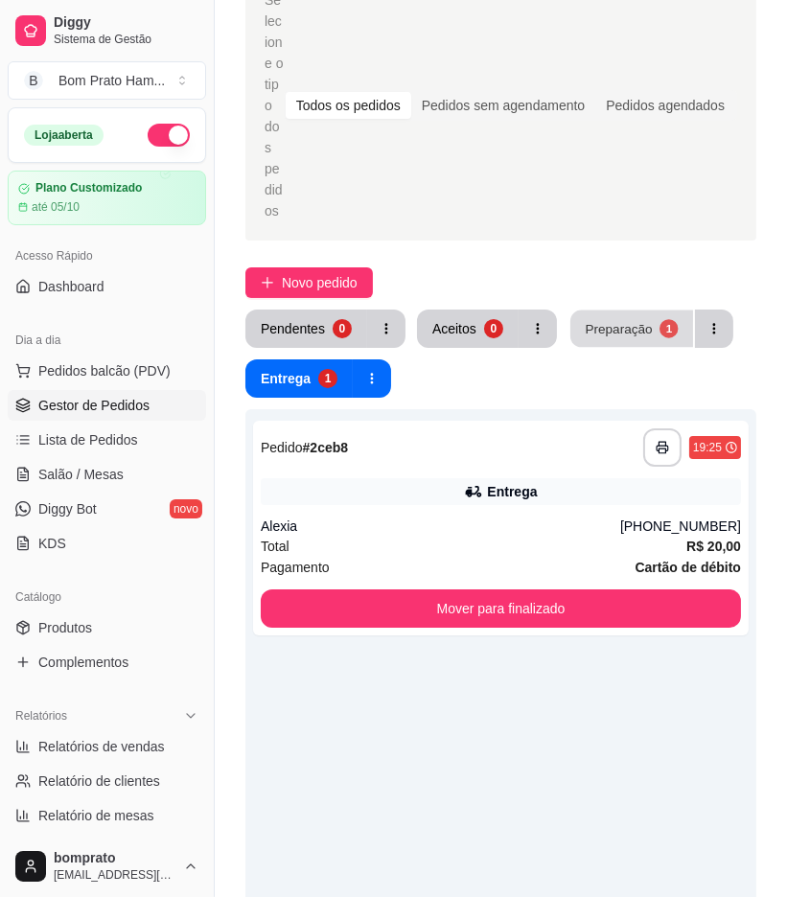
click at [598, 319] on div "Preparação" at bounding box center [618, 328] width 67 height 18
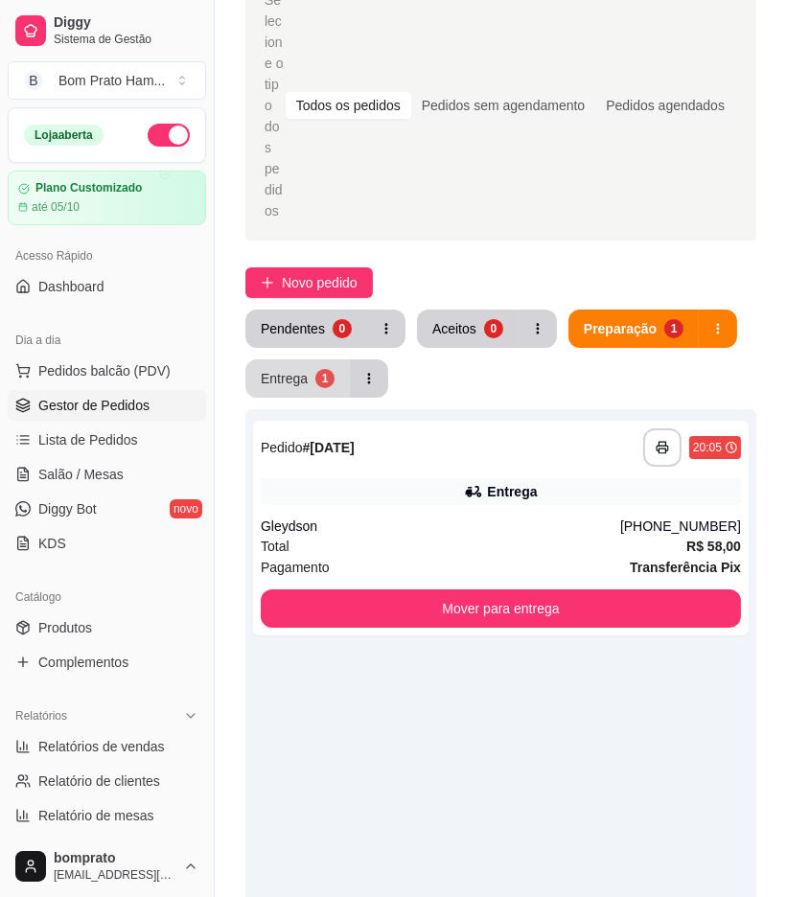
click at [313, 360] on button "Entrega 1" at bounding box center [297, 379] width 104 height 38
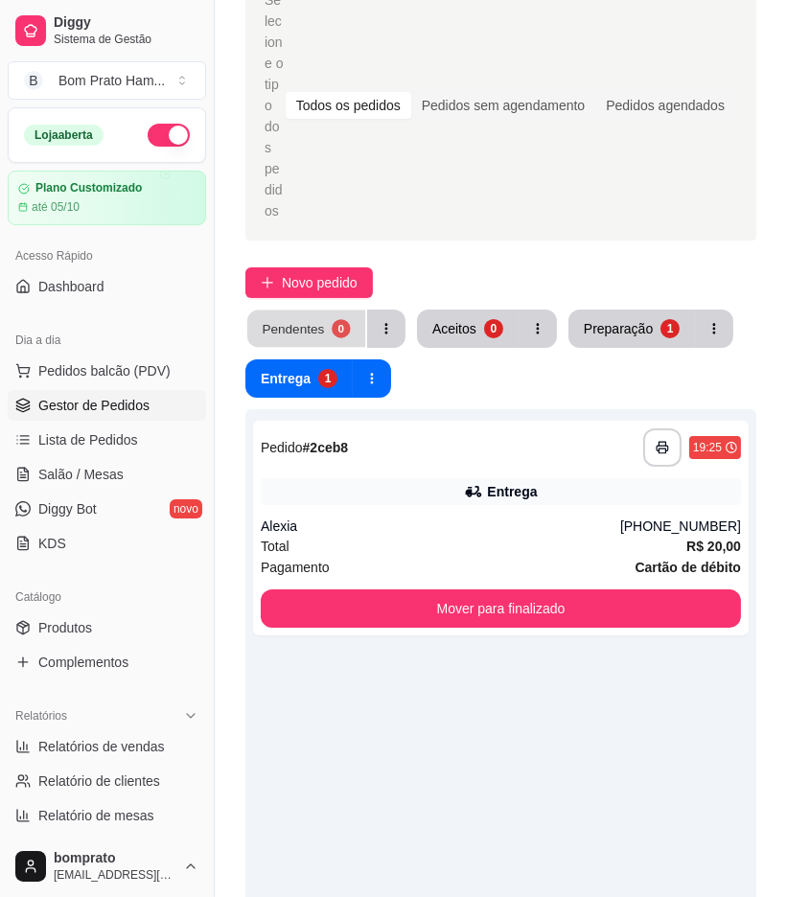
click at [319, 319] on div "Pendentes" at bounding box center [293, 328] width 62 height 18
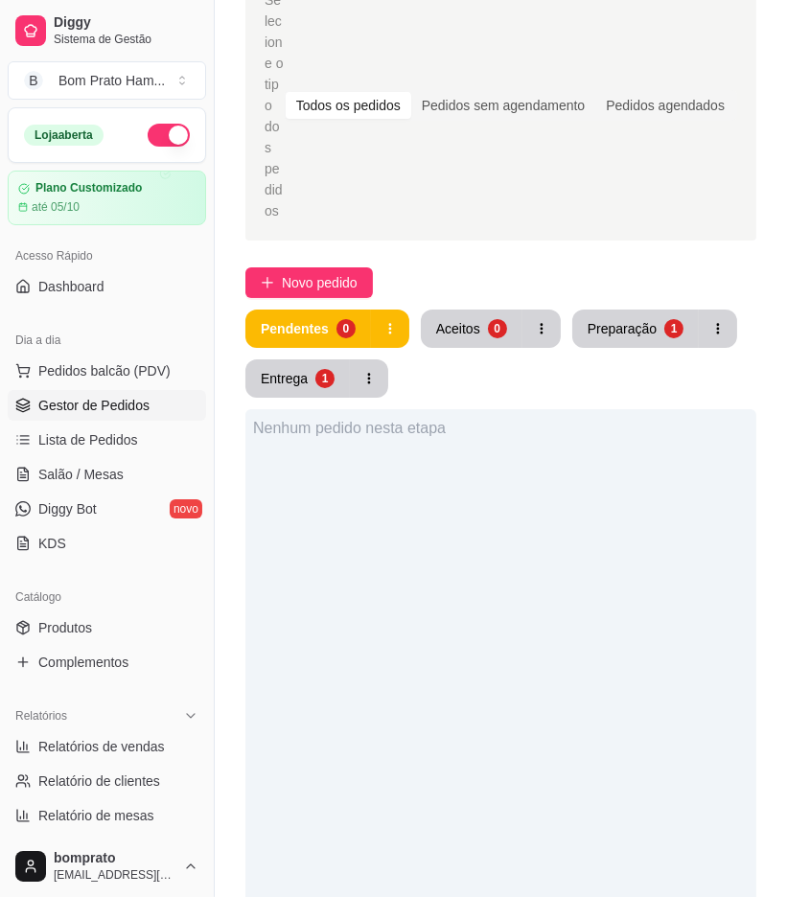
click at [623, 310] on div "Pendentes 0 Aceitos 0 Preparação 1 Entrega 1" at bounding box center [500, 354] width 511 height 88
click at [623, 310] on button "Preparação 1" at bounding box center [635, 329] width 127 height 38
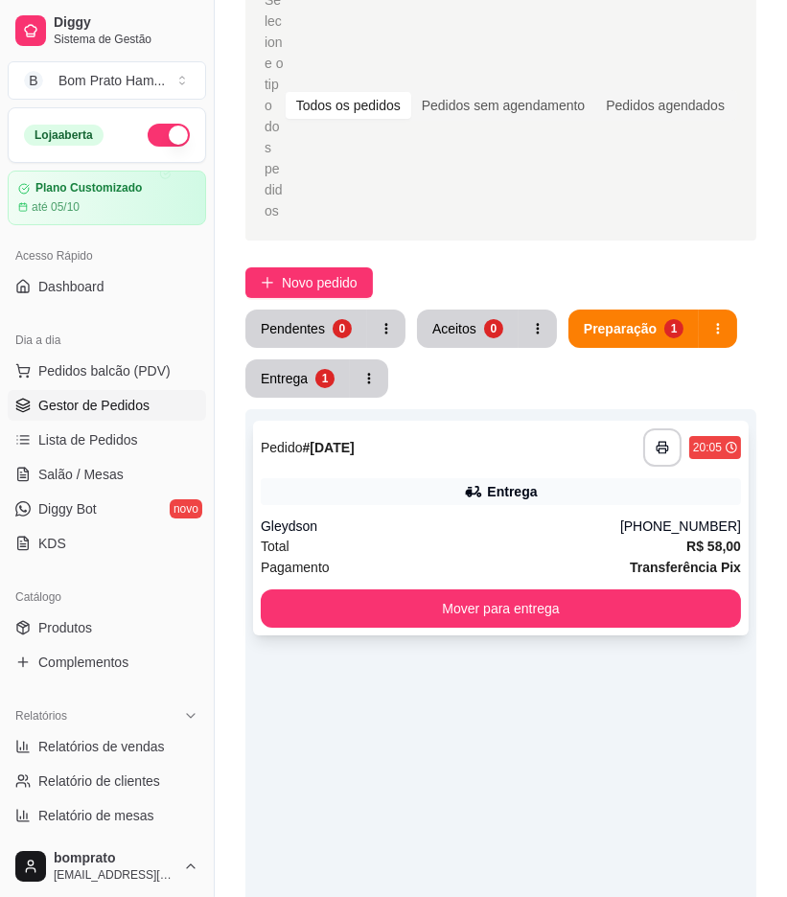
click at [496, 421] on div "**********" at bounding box center [501, 528] width 496 height 215
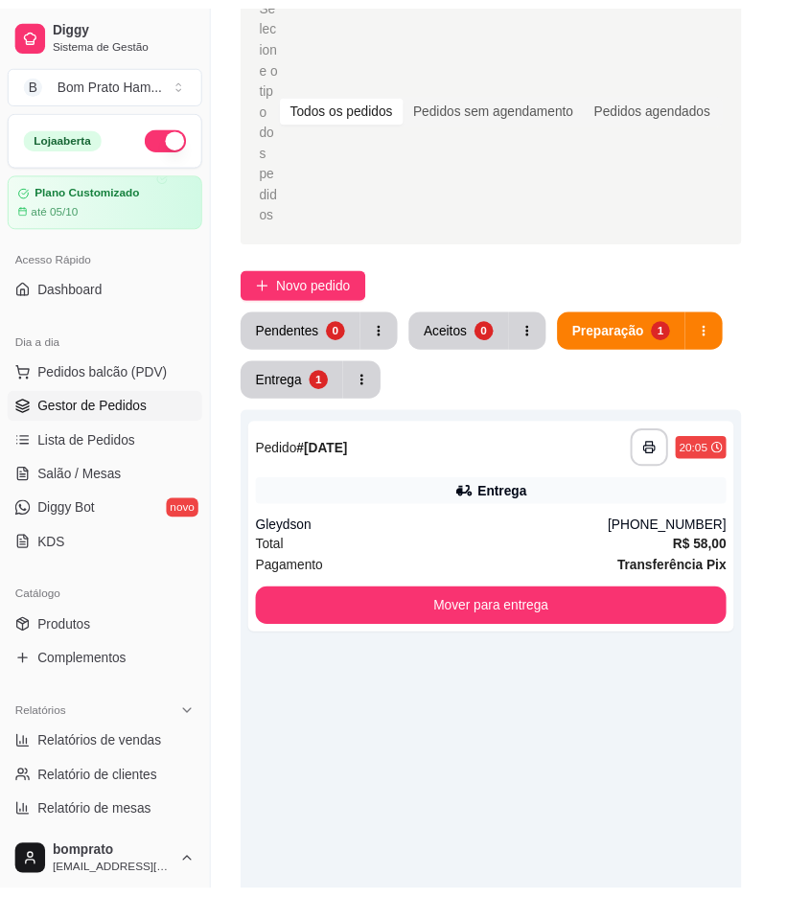
scroll to position [119, 0]
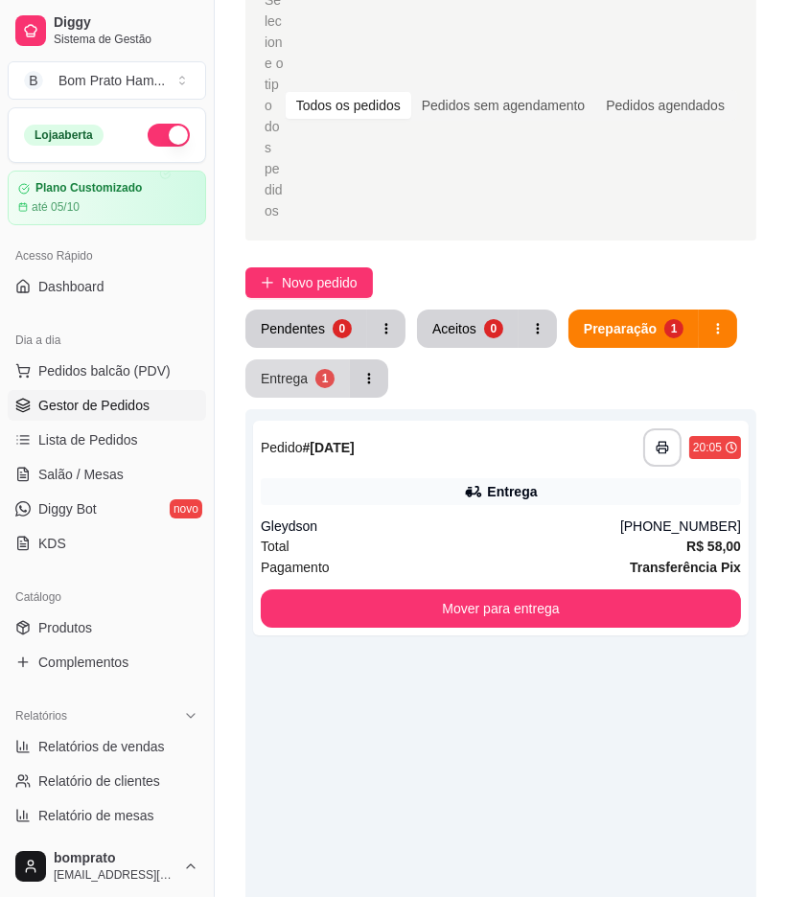
click at [330, 360] on button "Entrega 1" at bounding box center [297, 379] width 104 height 38
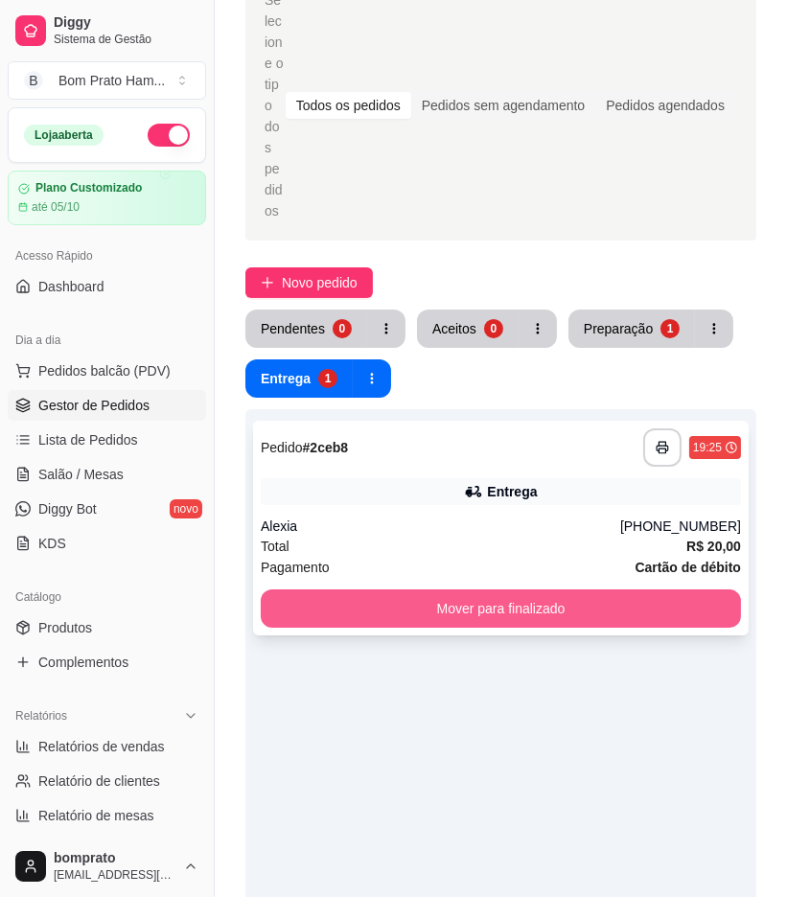
click at [585, 590] on button "Mover para finalizado" at bounding box center [501, 609] width 480 height 38
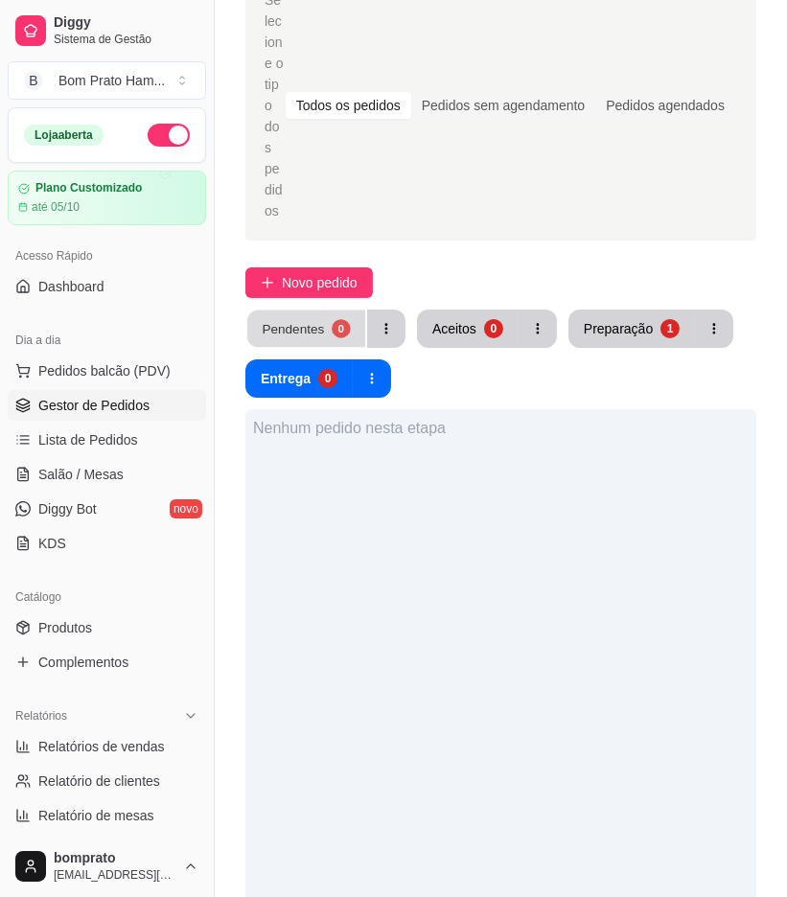
click at [311, 311] on button "Pendentes 0" at bounding box center [306, 329] width 118 height 37
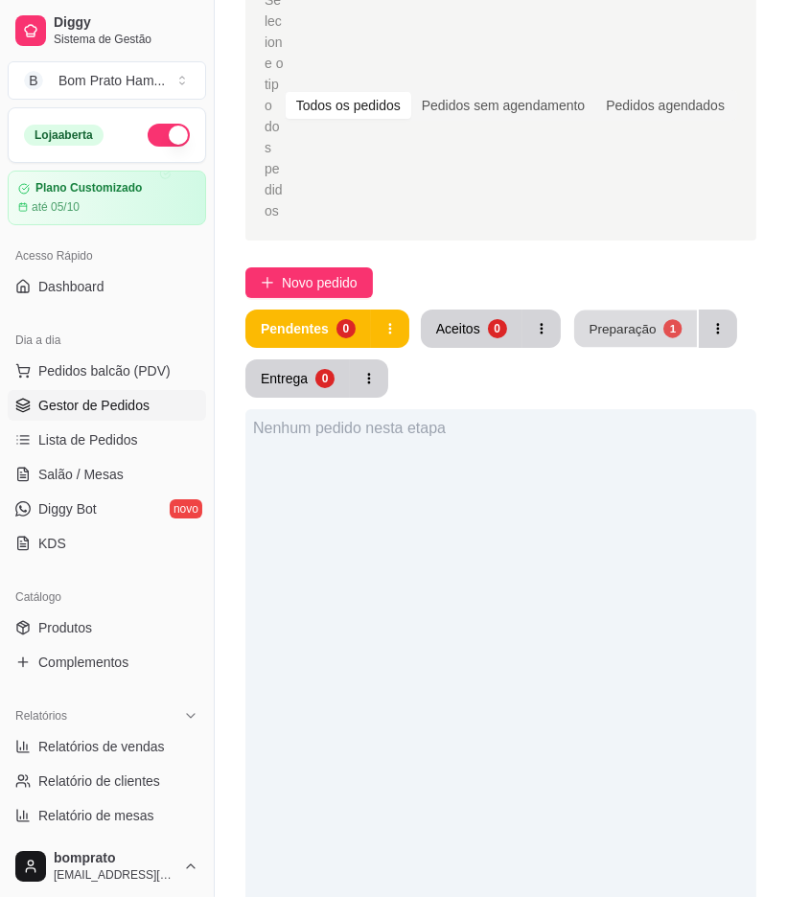
click at [633, 311] on button "Preparação 1" at bounding box center [635, 329] width 123 height 37
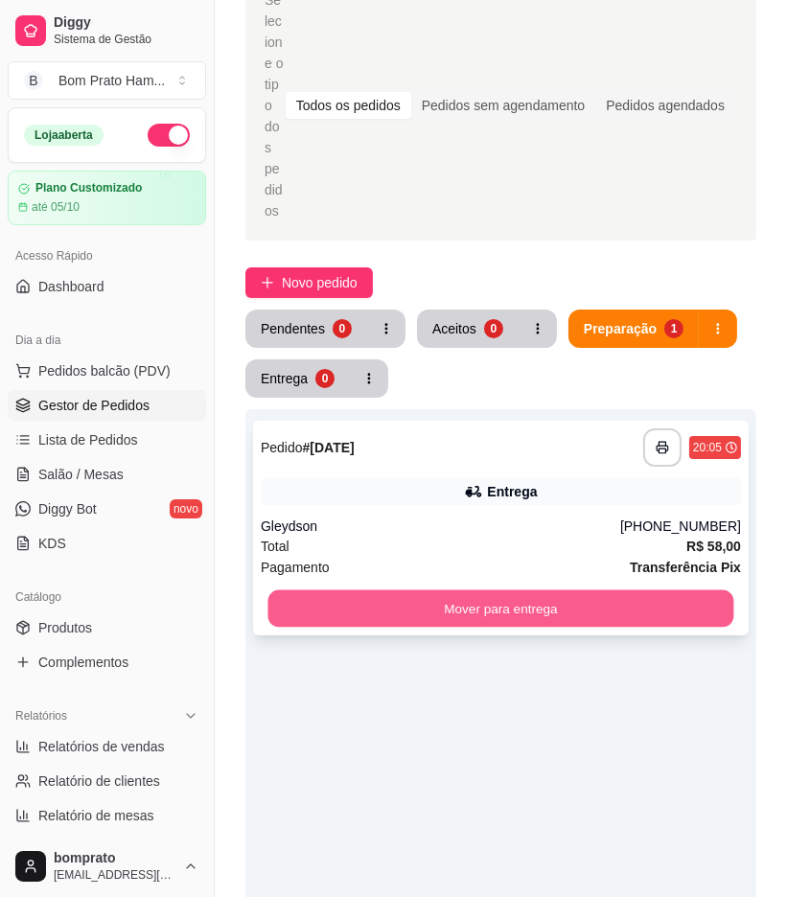
click at [604, 591] on button "Mover para entrega" at bounding box center [501, 609] width 466 height 37
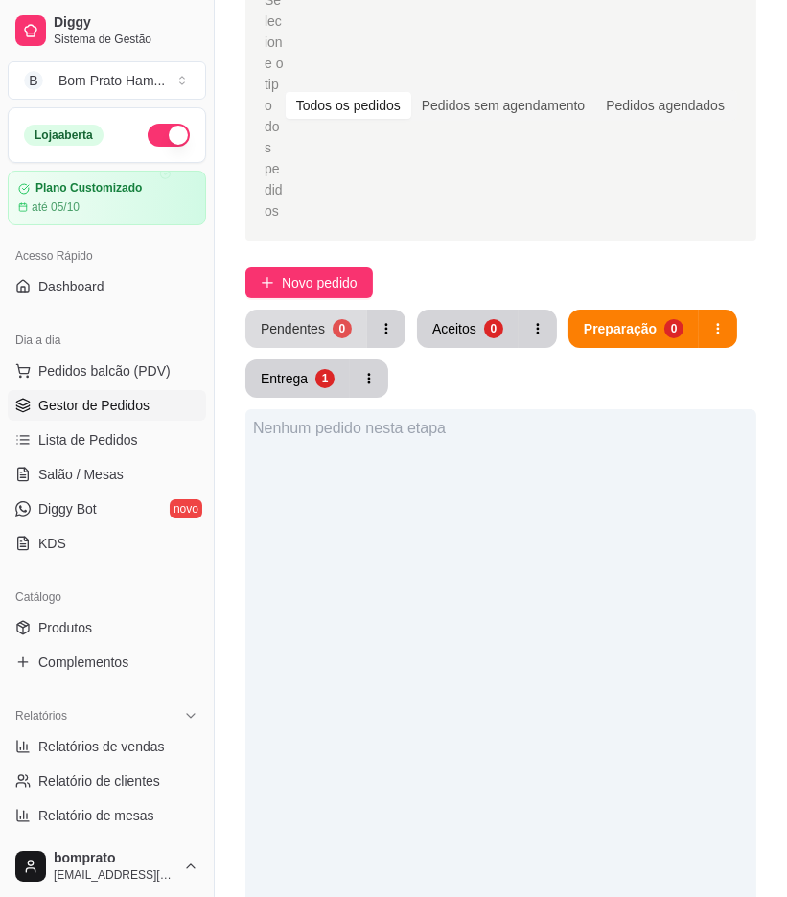
click at [319, 319] on div "Pendentes" at bounding box center [293, 328] width 64 height 19
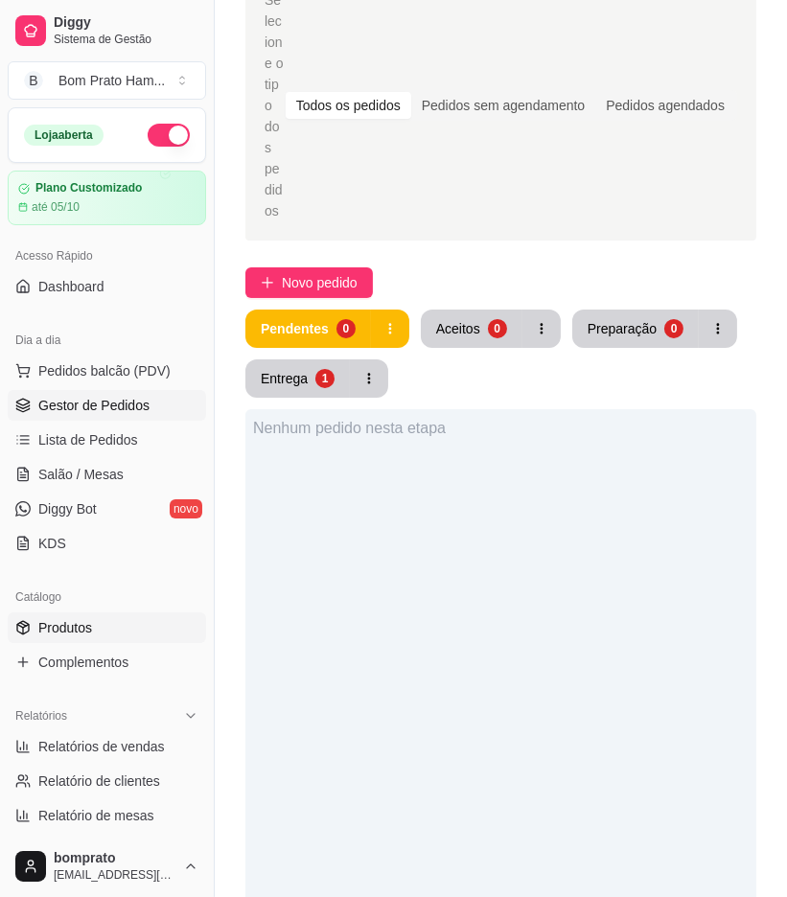
click at [123, 628] on link "Produtos" at bounding box center [107, 628] width 198 height 31
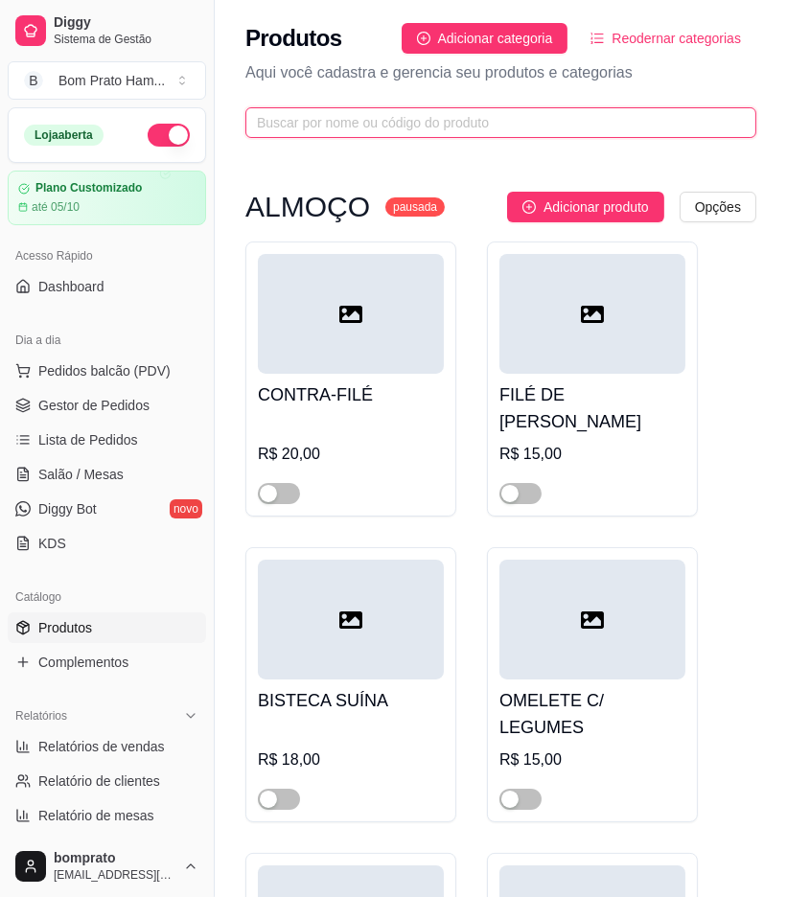
click at [391, 122] on input "text" at bounding box center [493, 122] width 473 height 21
click at [448, 127] on input "text" at bounding box center [493, 122] width 473 height 21
type input "a"
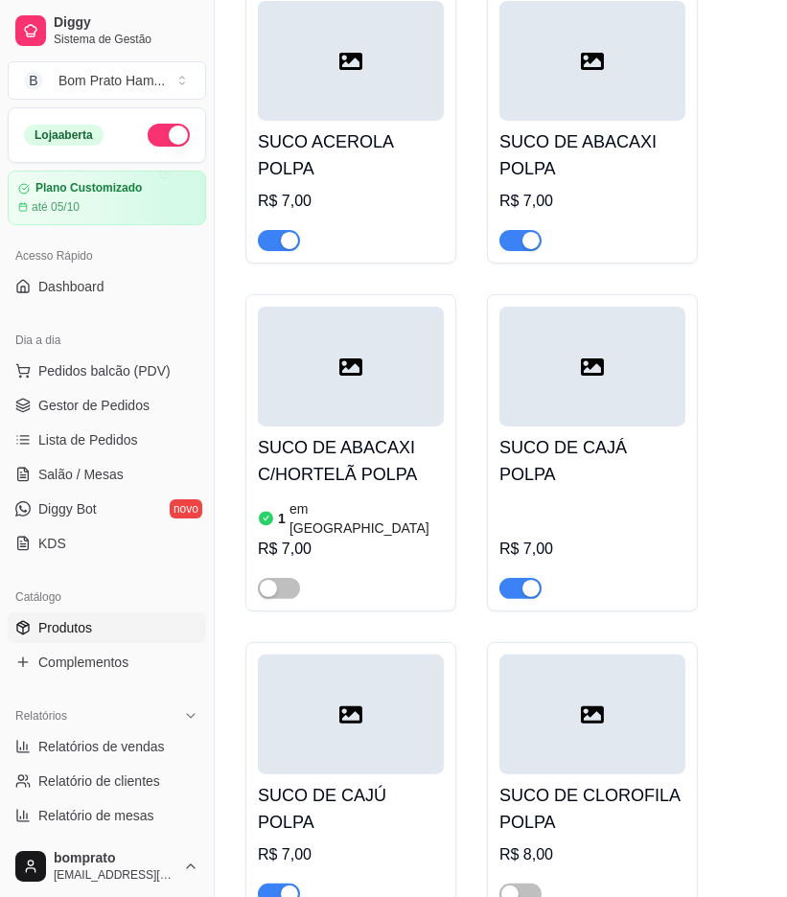
scroll to position [319, 0]
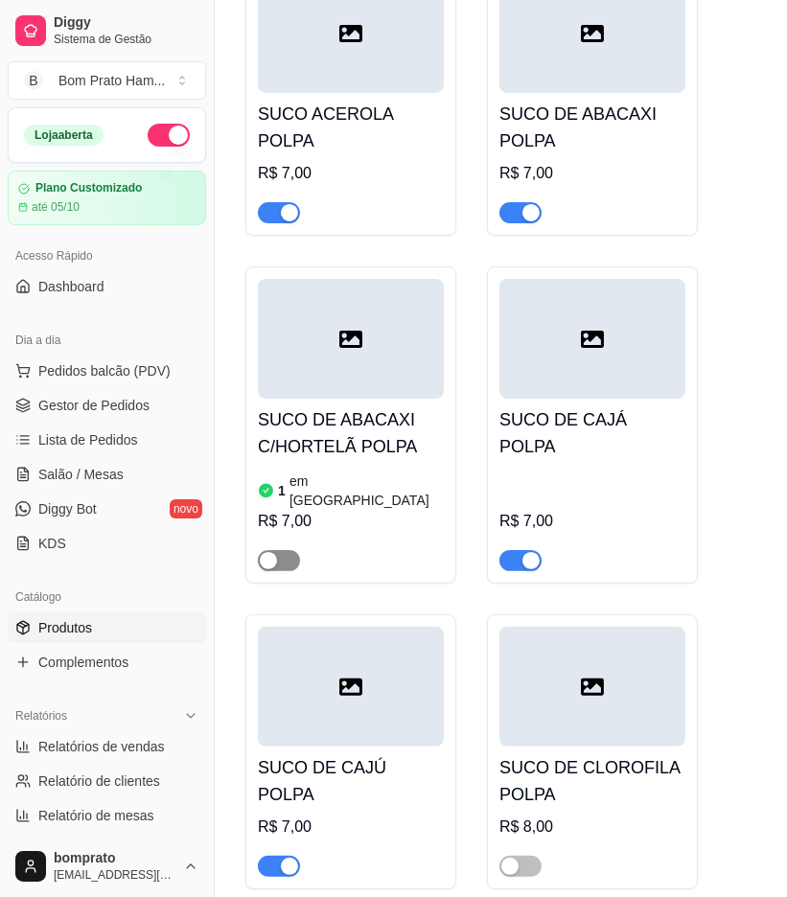
type input "suc"
click at [286, 550] on span "button" at bounding box center [279, 560] width 42 height 21
click at [376, 415] on h4 "SUCO DE ABACAXI C/HORTELÃ POLPA" at bounding box center [351, 433] width 186 height 54
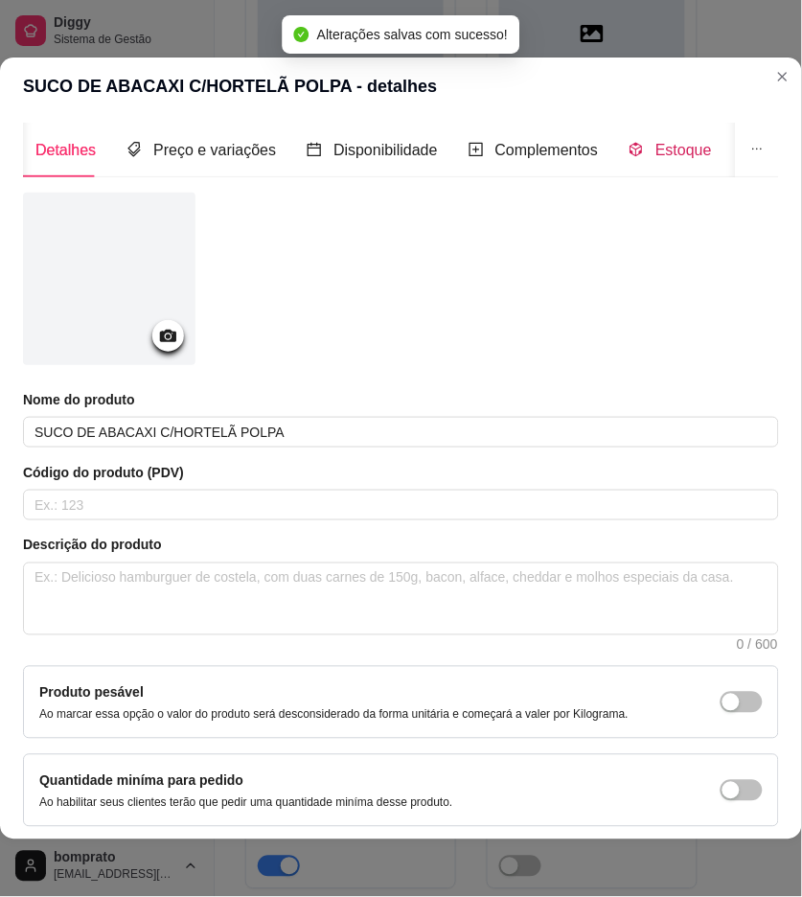
click at [656, 147] on div "Estoque" at bounding box center [670, 150] width 83 height 24
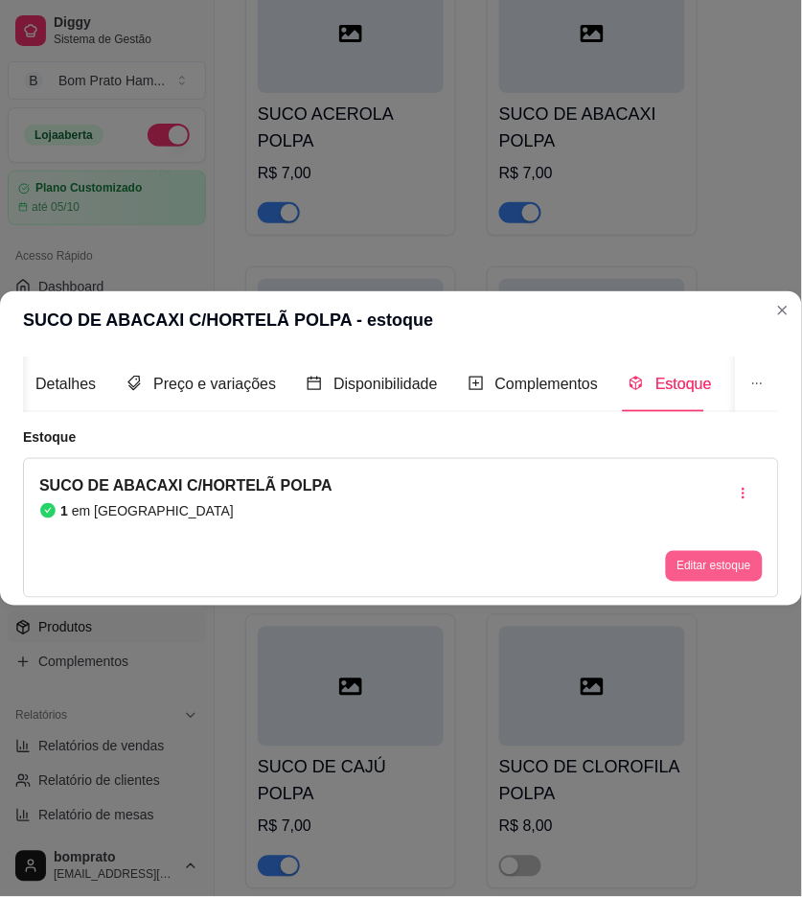
click at [687, 556] on button "Editar estoque" at bounding box center [714, 566] width 97 height 31
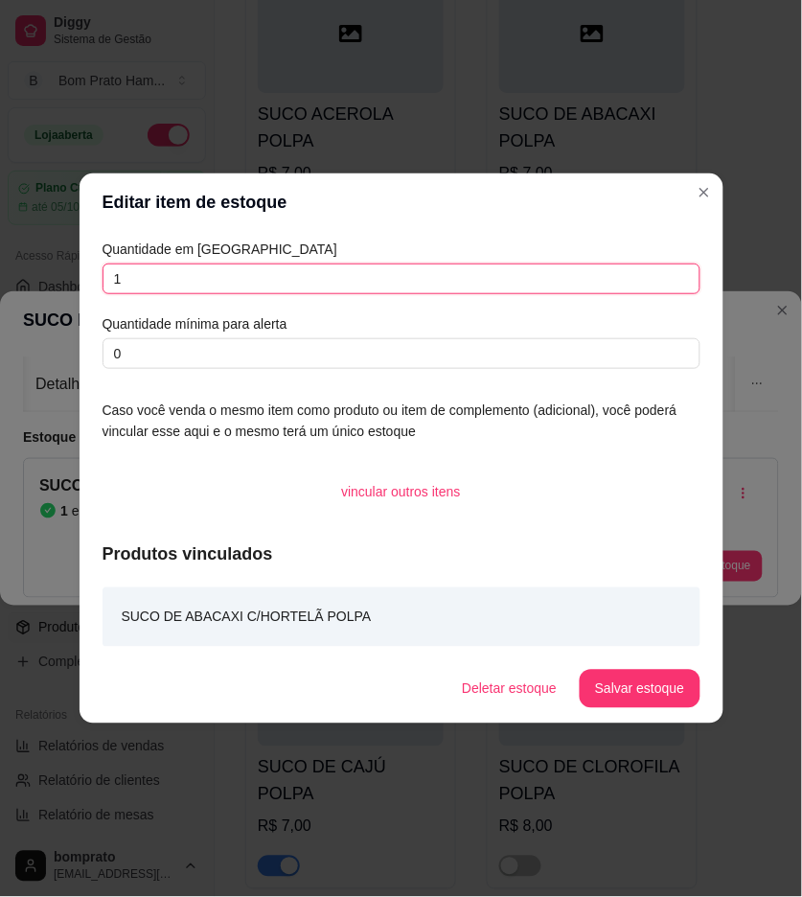
click at [146, 271] on input "1" at bounding box center [402, 279] width 598 height 31
type input "2"
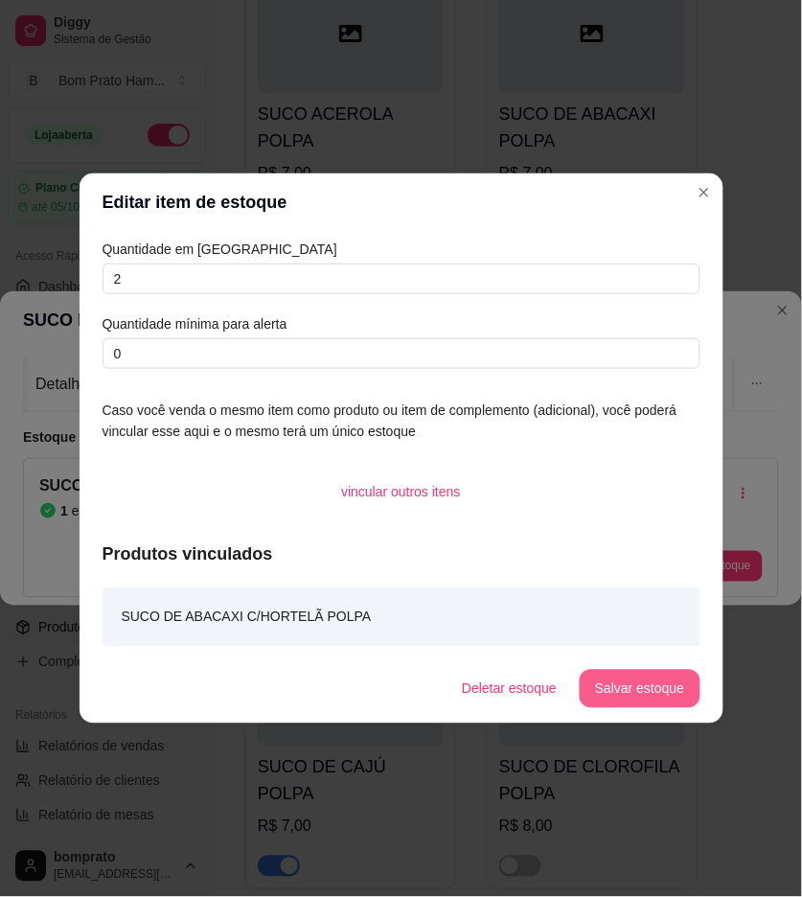
click at [672, 687] on button "Salvar estoque" at bounding box center [640, 689] width 120 height 38
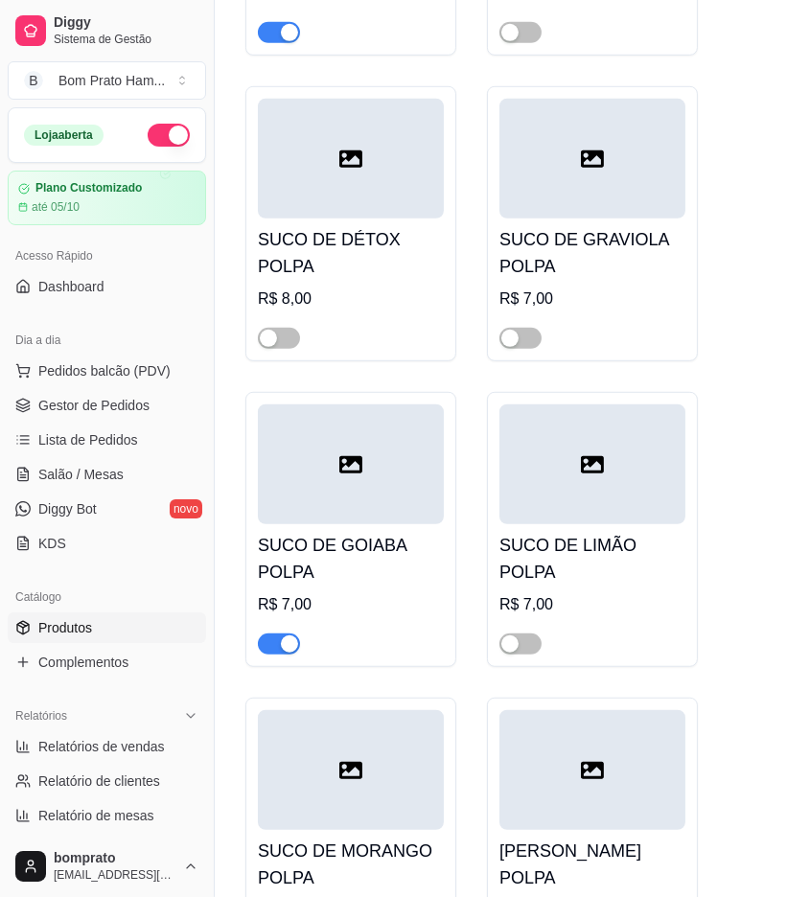
scroll to position [1172, 0]
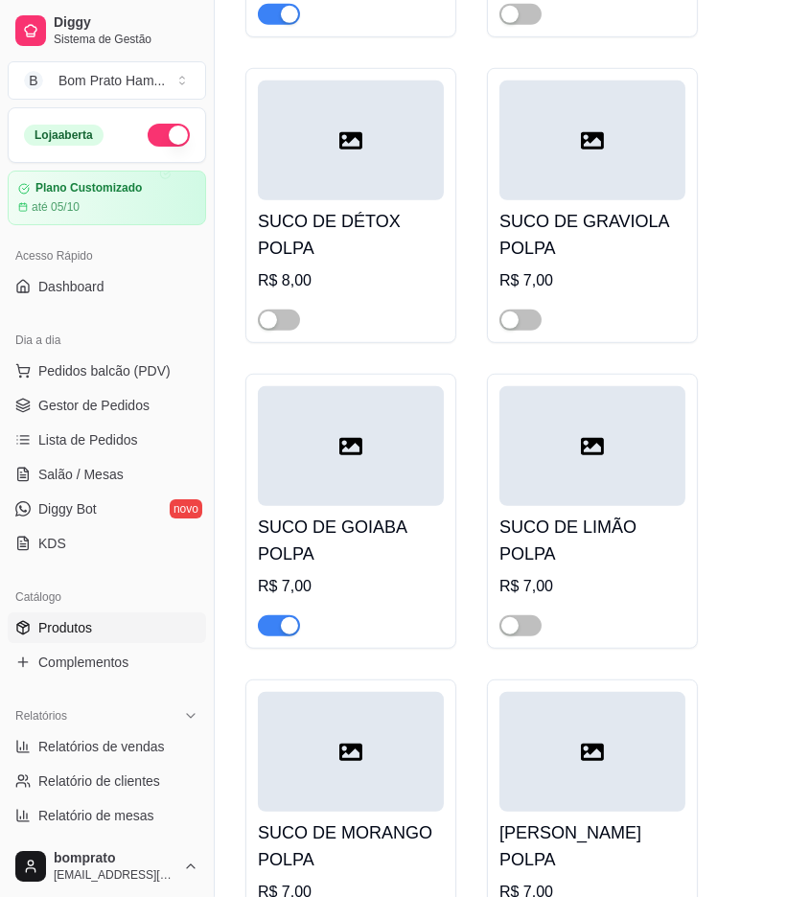
click at [293, 617] on div "button" at bounding box center [289, 625] width 17 height 17
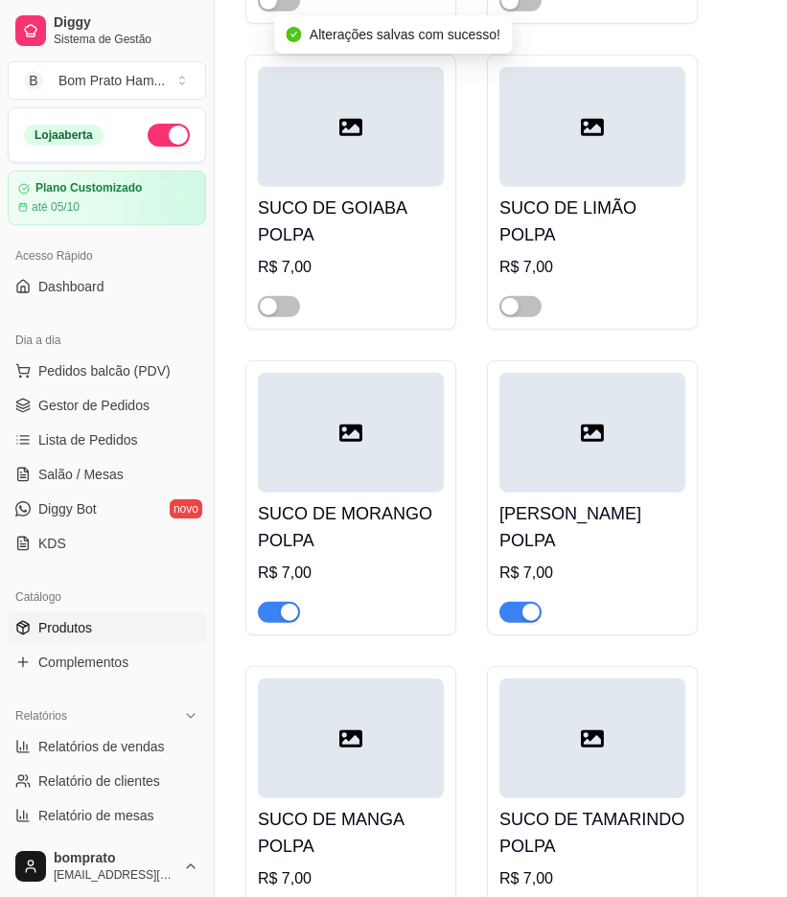
scroll to position [1597, 0]
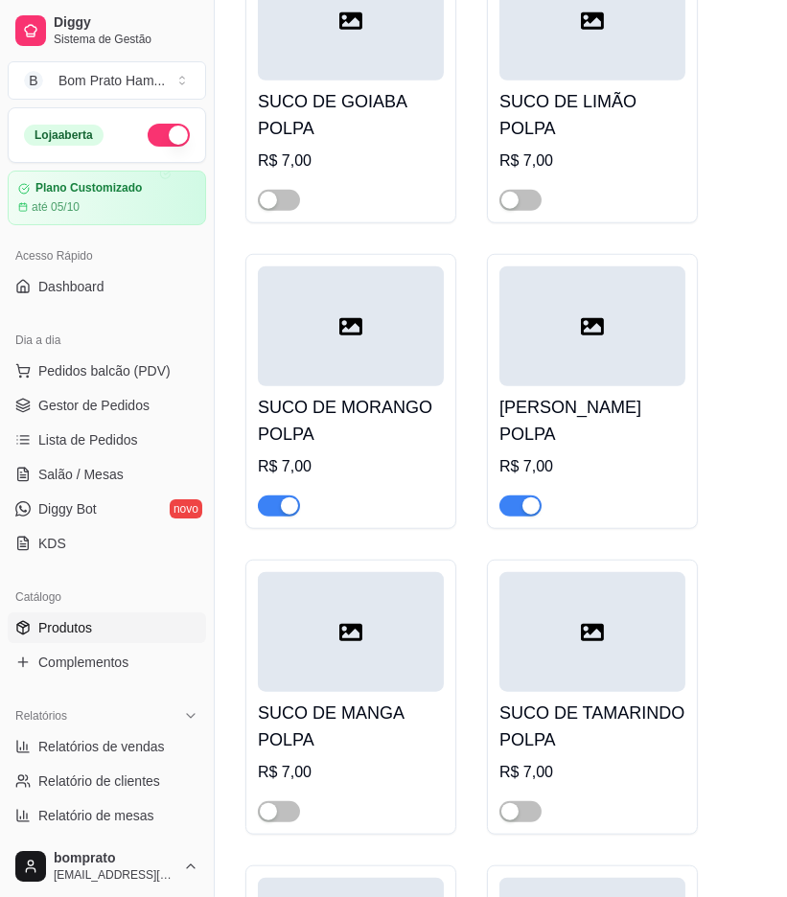
click at [512, 496] on span "button" at bounding box center [520, 506] width 42 height 21
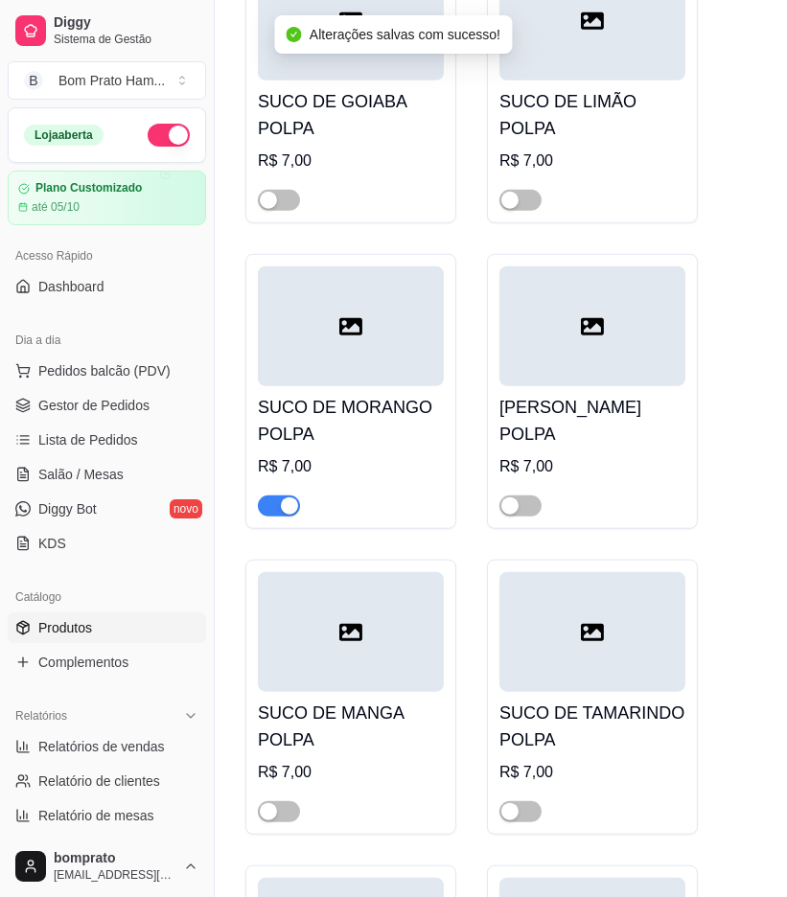
click at [401, 417] on h4 "SUCO DE MORANGO POLPA" at bounding box center [351, 421] width 186 height 54
click at [435, 360] on div at bounding box center [351, 327] width 186 height 120
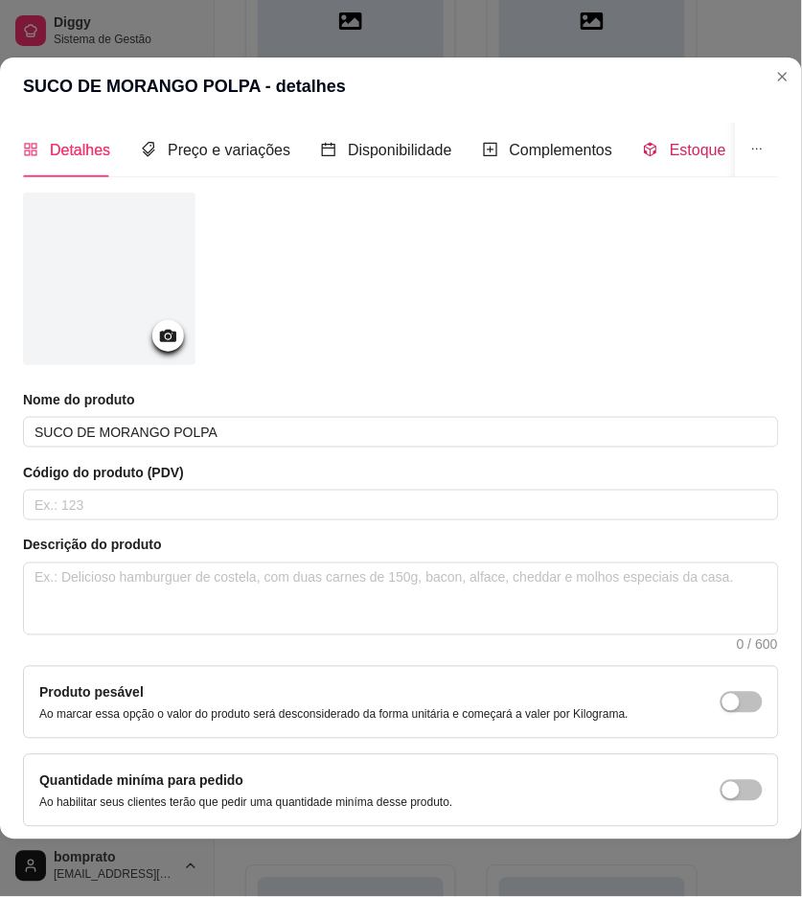
click at [653, 156] on div "Estoque" at bounding box center [684, 150] width 83 height 24
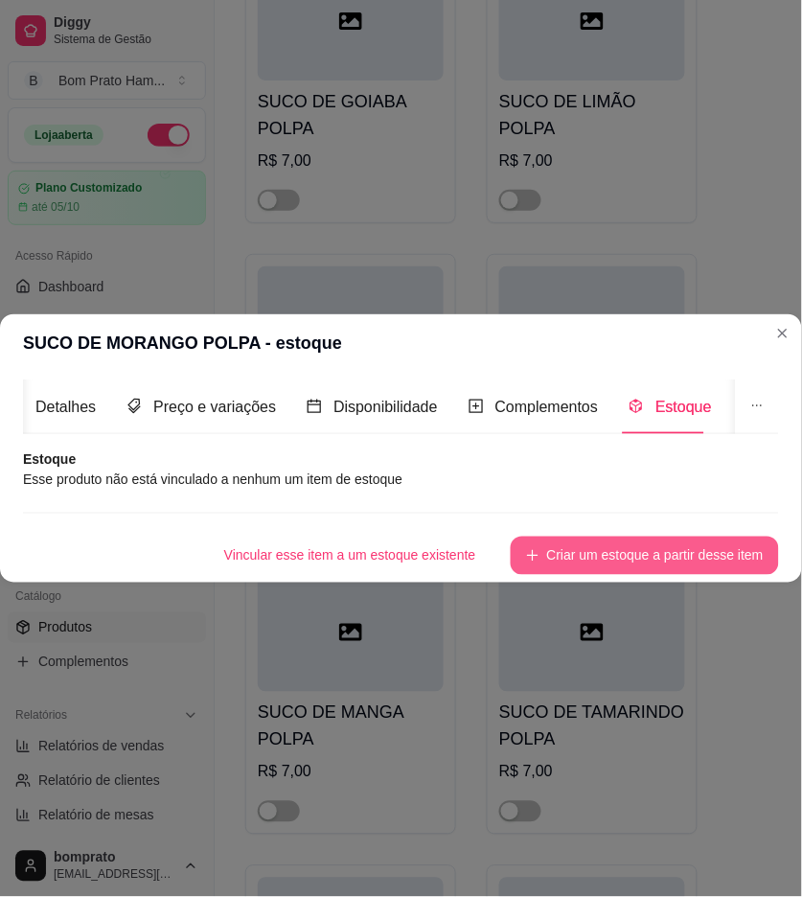
click at [650, 552] on button "Criar um estoque a partir desse item" at bounding box center [645, 556] width 268 height 38
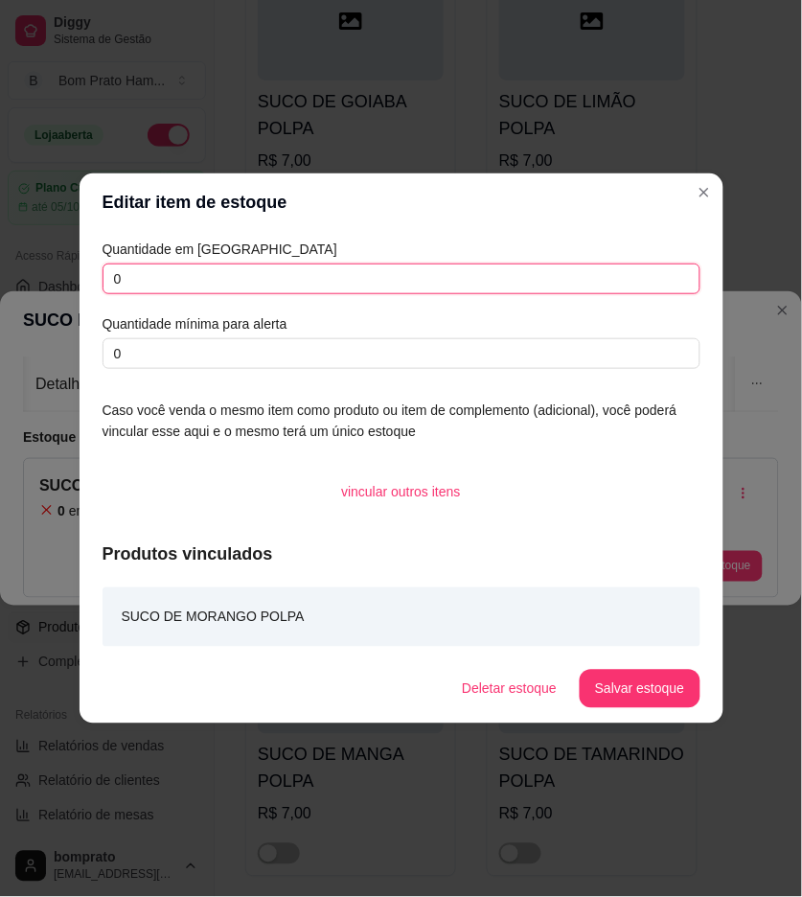
click at [406, 273] on input "0" at bounding box center [402, 279] width 598 height 31
type input "2"
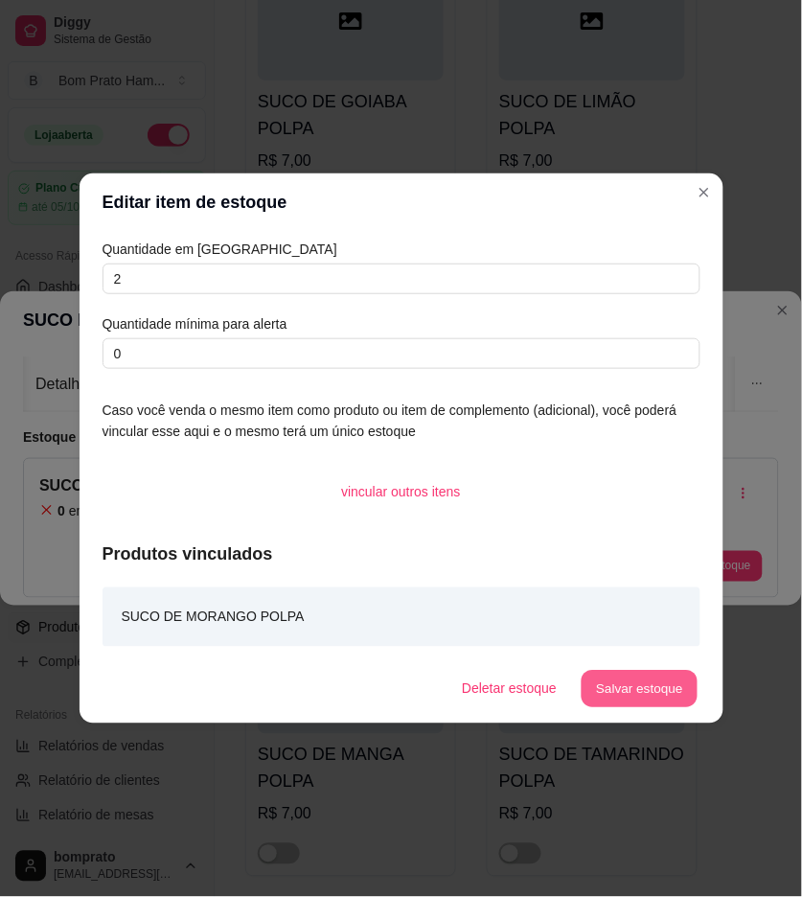
click at [657, 702] on button "Salvar estoque" at bounding box center [640, 689] width 117 height 37
click at [683, 674] on button "Salvar estoque" at bounding box center [640, 689] width 117 height 37
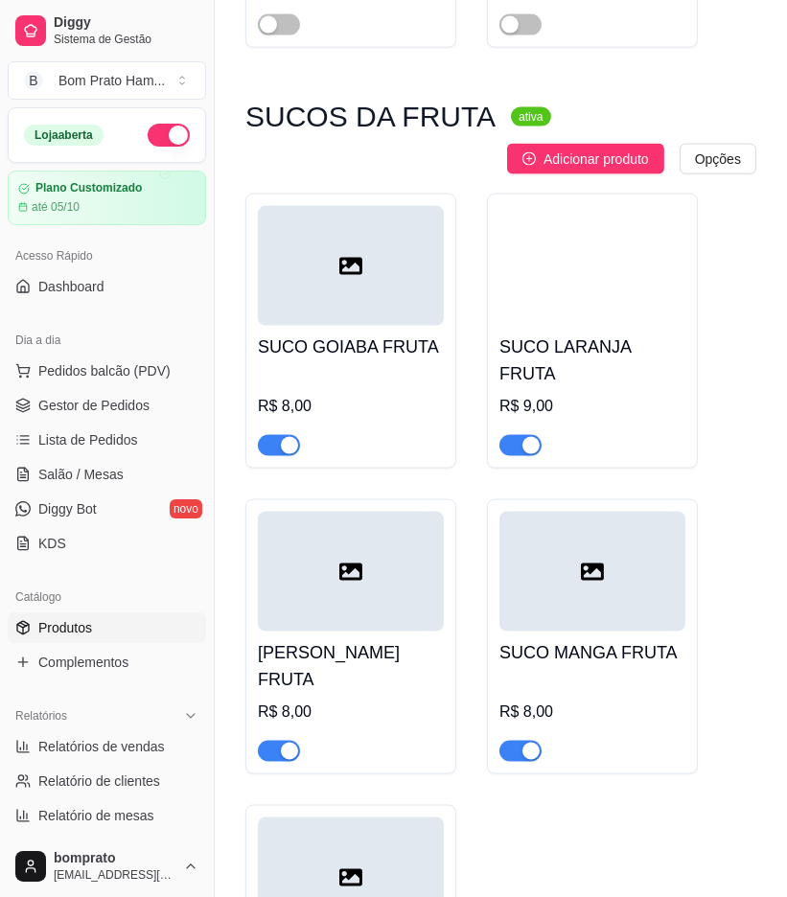
scroll to position [2769, 0]
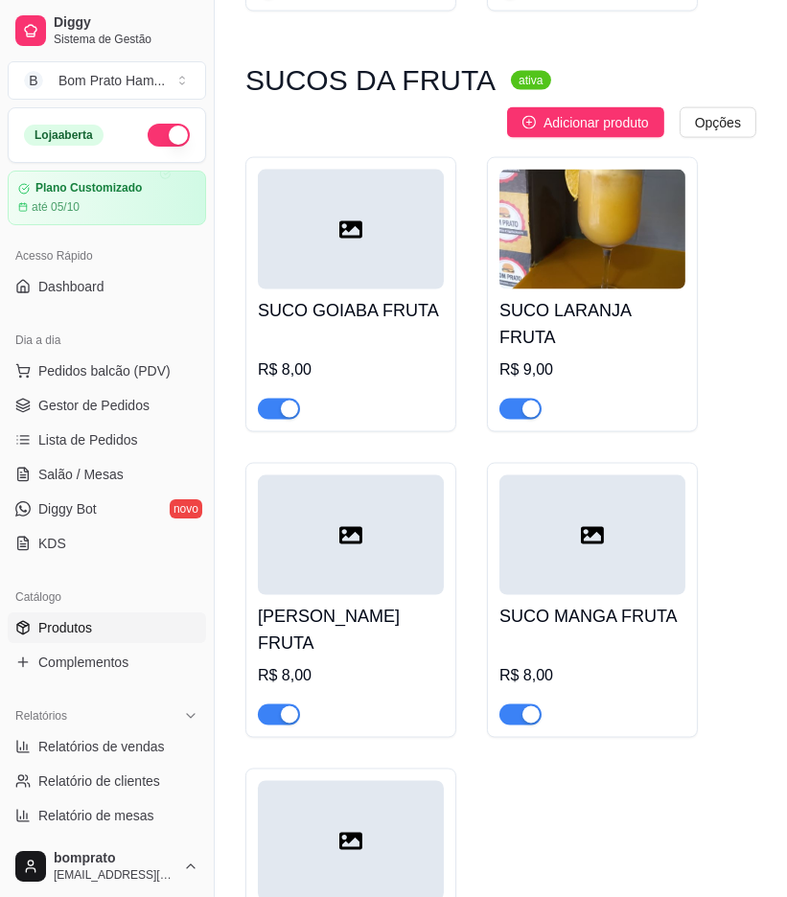
click at [524, 707] on div "button" at bounding box center [530, 715] width 17 height 17
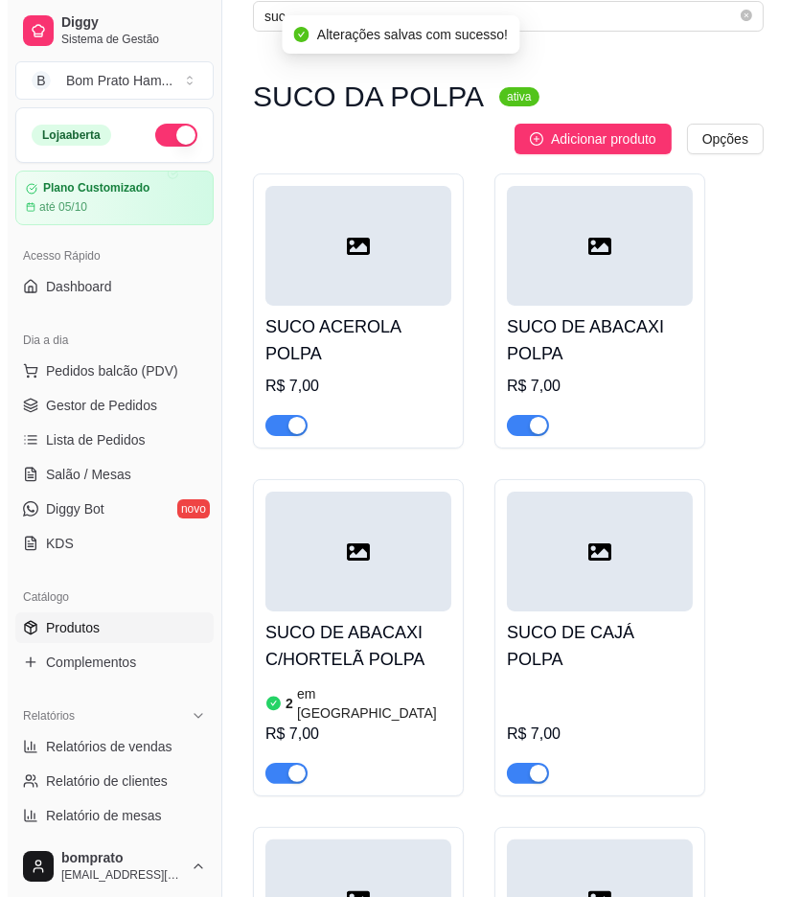
scroll to position [0, 0]
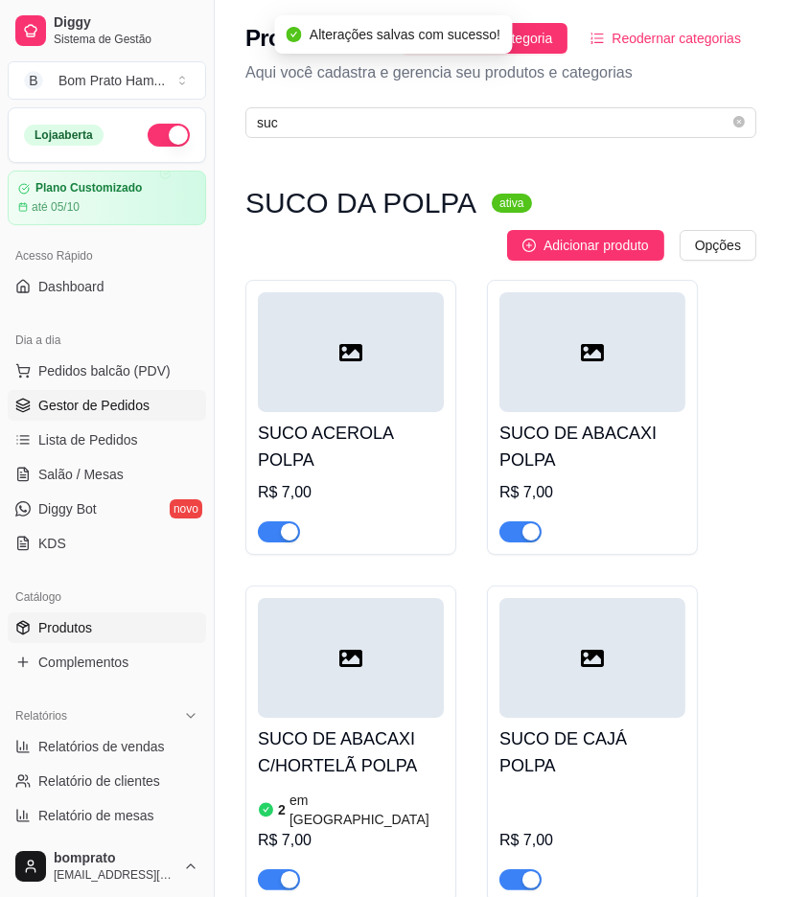
click at [171, 401] on link "Gestor de Pedidos" at bounding box center [107, 405] width 198 height 31
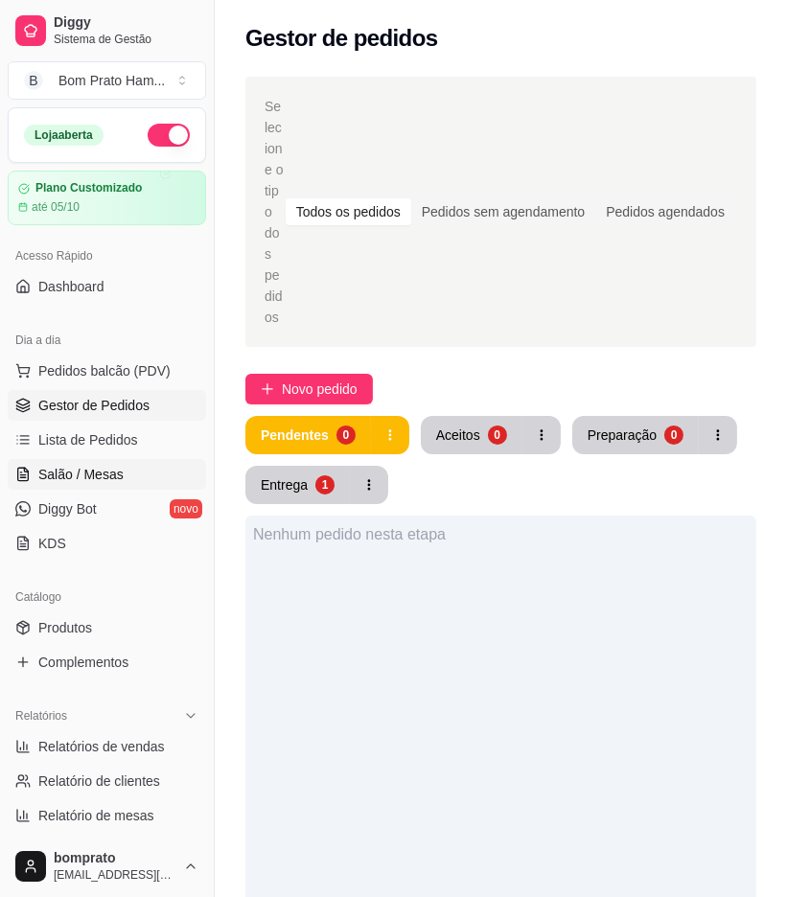
click at [80, 476] on span "Salão / Mesas" at bounding box center [80, 474] width 85 height 19
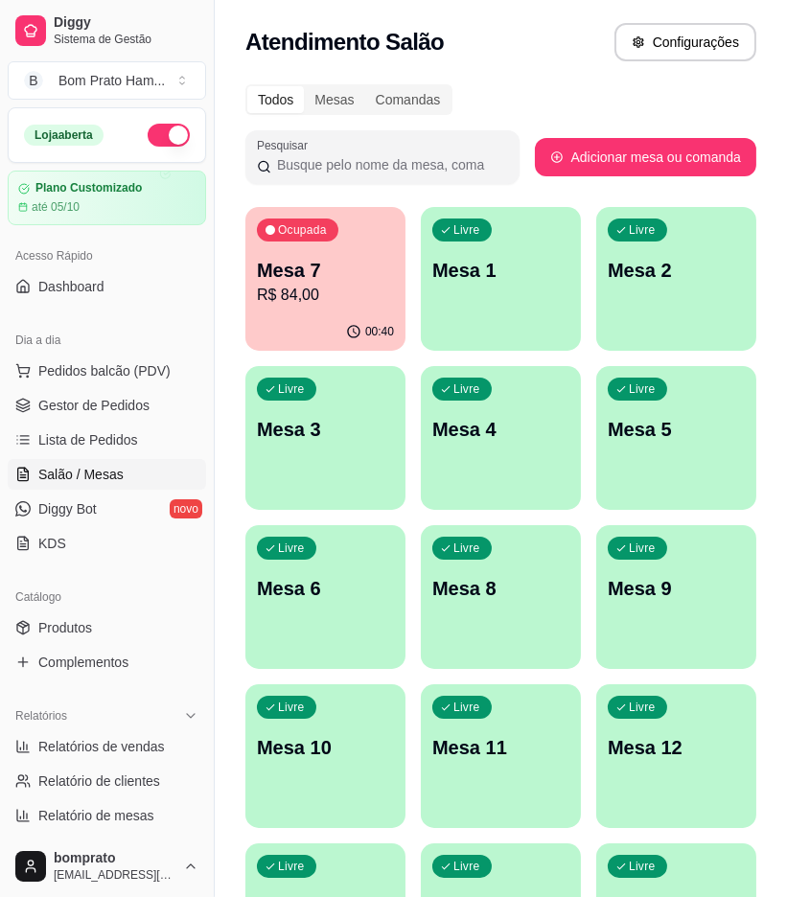
click at [377, 304] on p "R$ 84,00" at bounding box center [325, 295] width 137 height 23
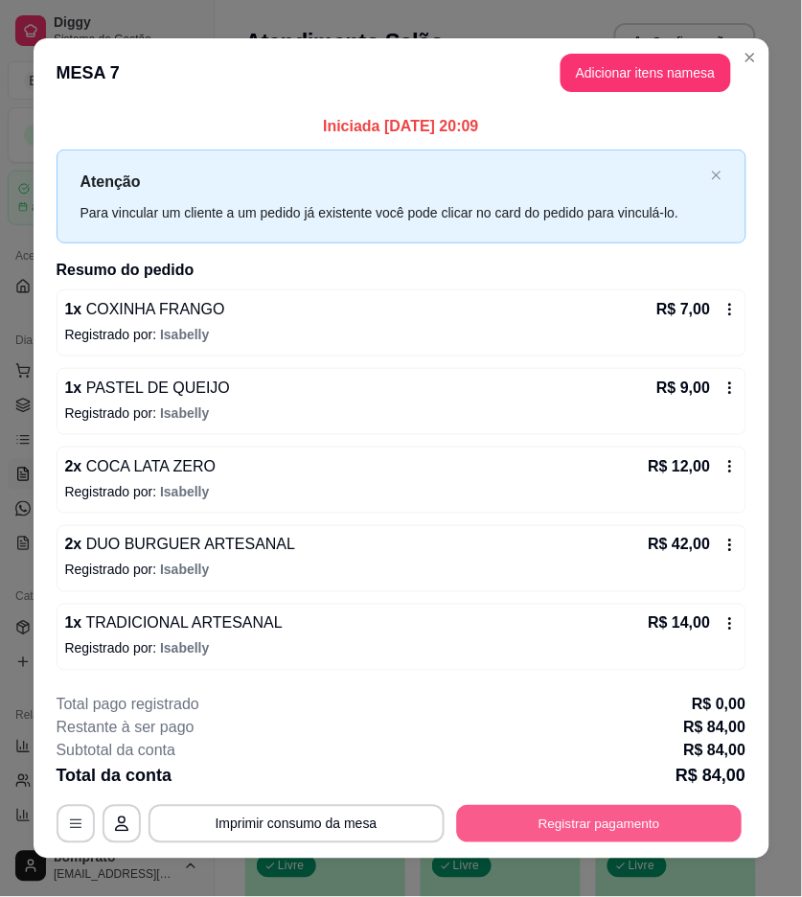
click at [595, 827] on button "Registrar pagamento" at bounding box center [599, 823] width 286 height 37
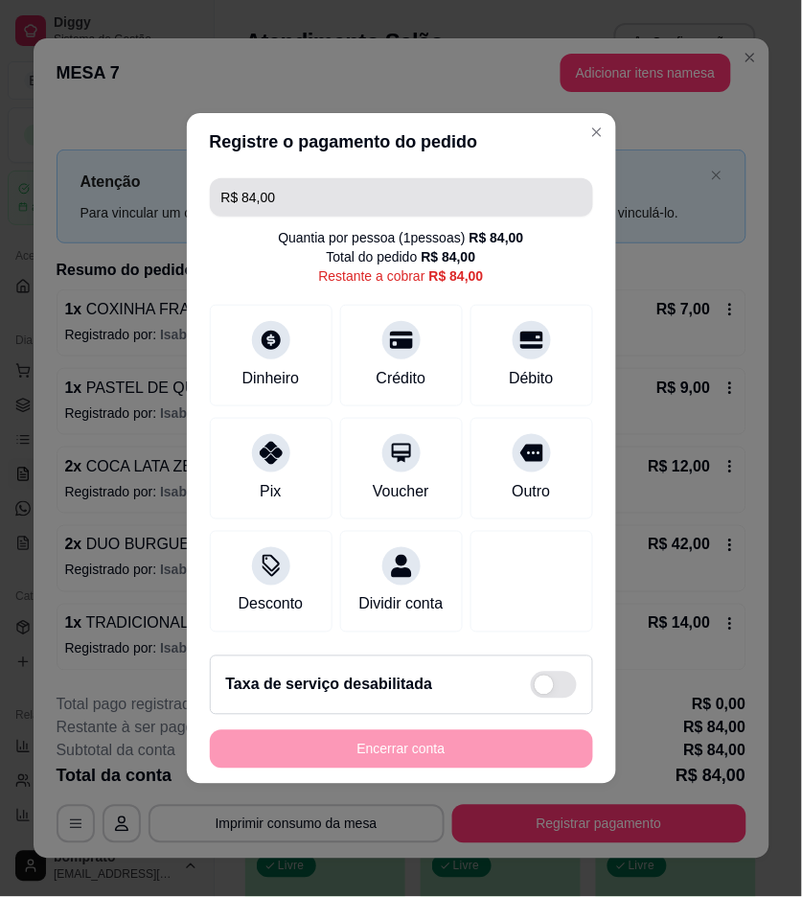
click at [304, 188] on input "R$ 84,00" at bounding box center [401, 197] width 360 height 38
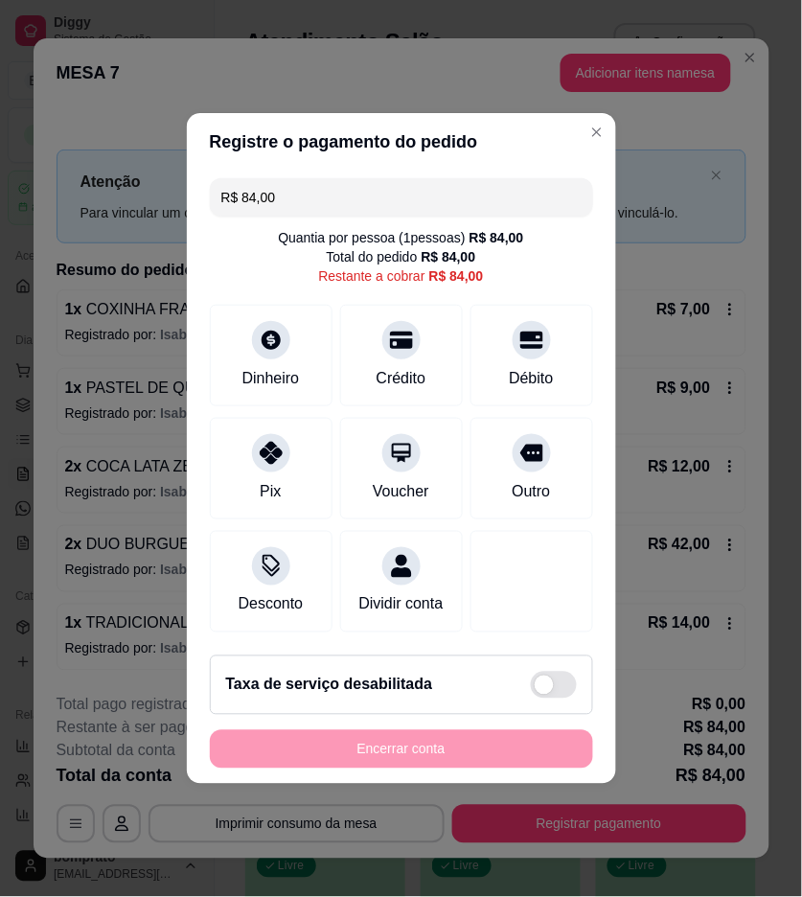
click at [304, 188] on input "R$ 84,00" at bounding box center [401, 197] width 360 height 38
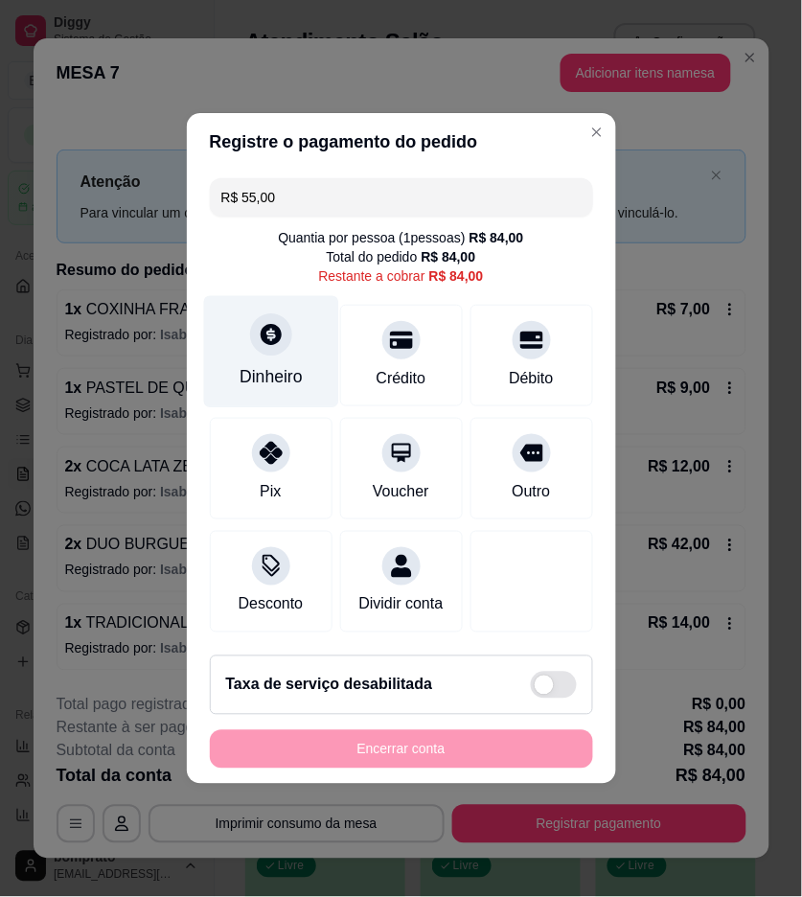
click at [302, 323] on div "Dinheiro" at bounding box center [270, 352] width 135 height 112
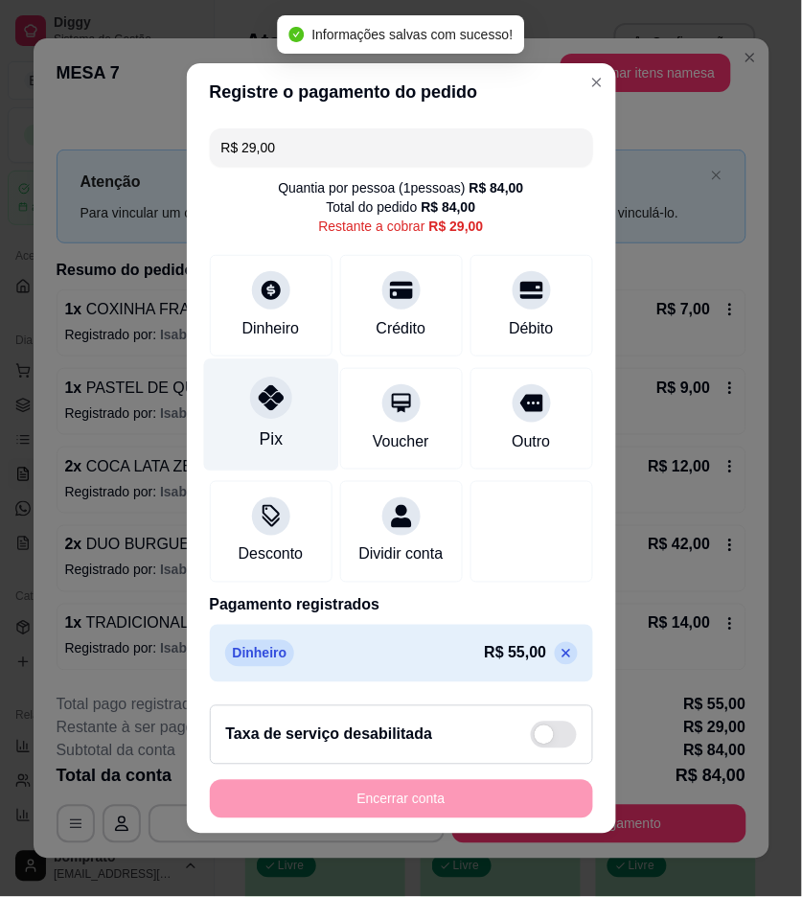
click at [297, 393] on div "Pix" at bounding box center [270, 416] width 135 height 112
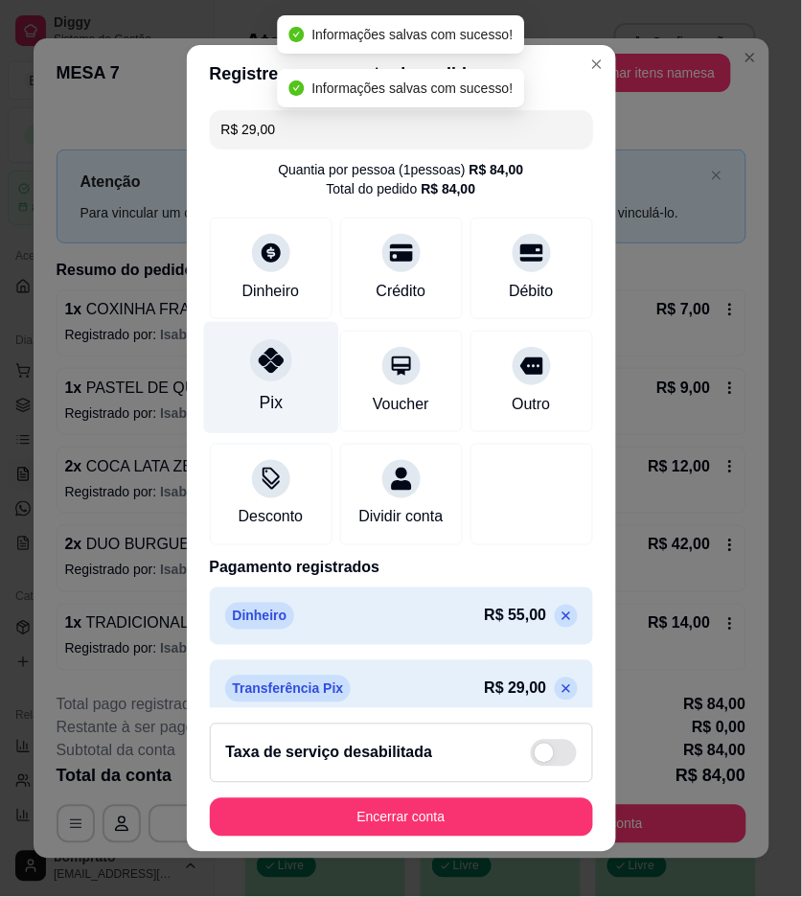
type input "R$ 0,00"
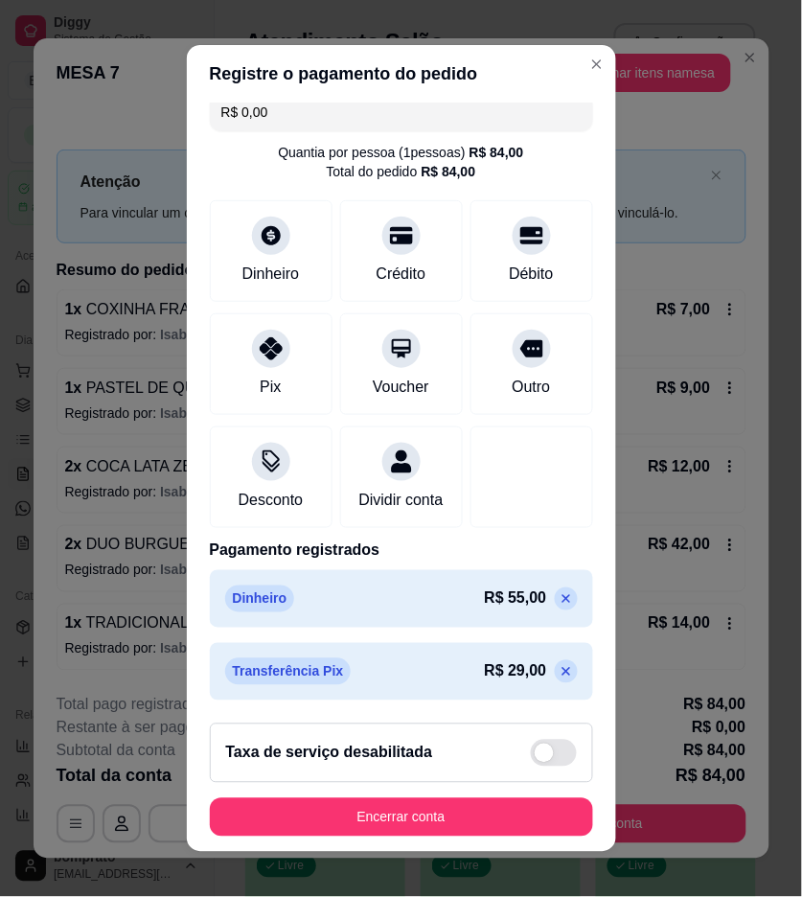
scroll to position [39, 0]
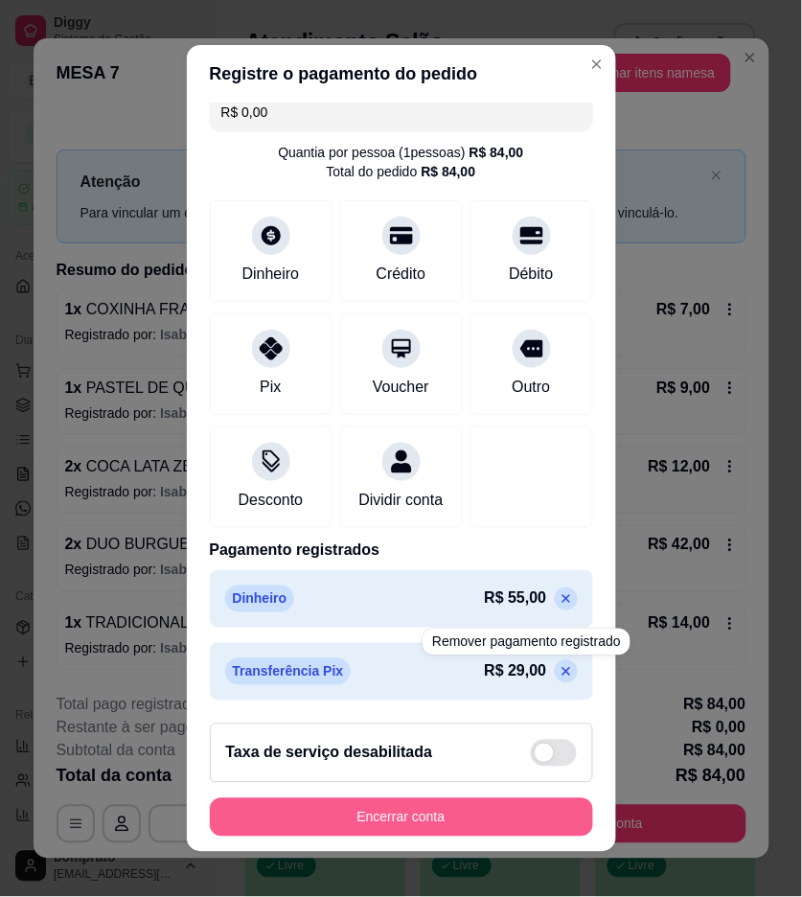
click at [546, 806] on button "Encerrar conta" at bounding box center [401, 818] width 383 height 38
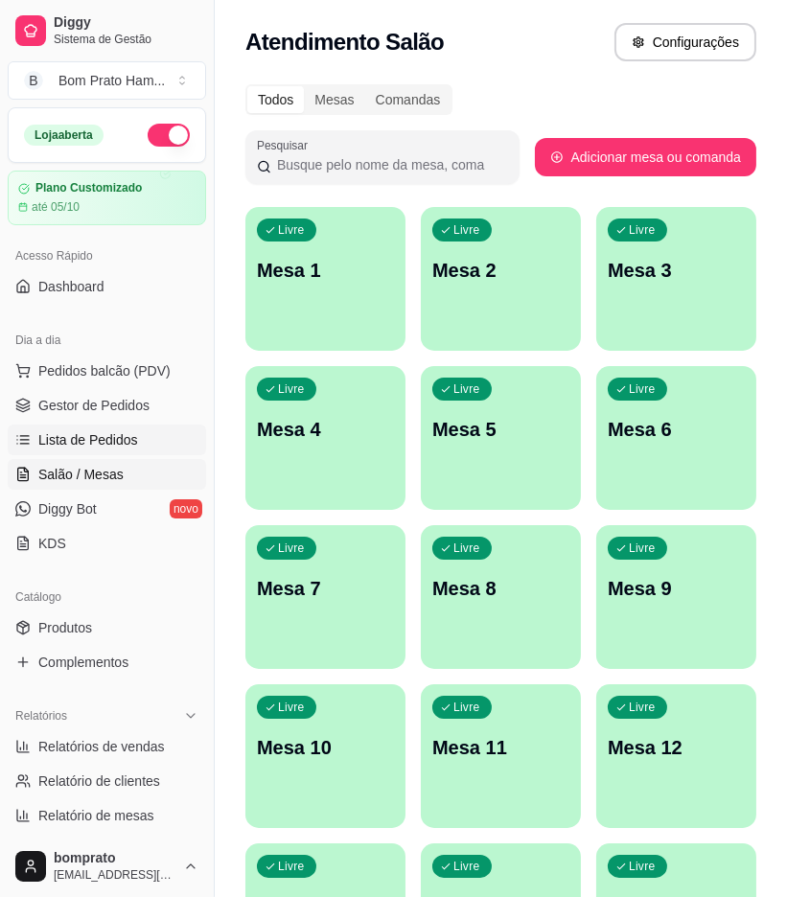
click at [128, 435] on span "Lista de Pedidos" at bounding box center [88, 439] width 100 height 19
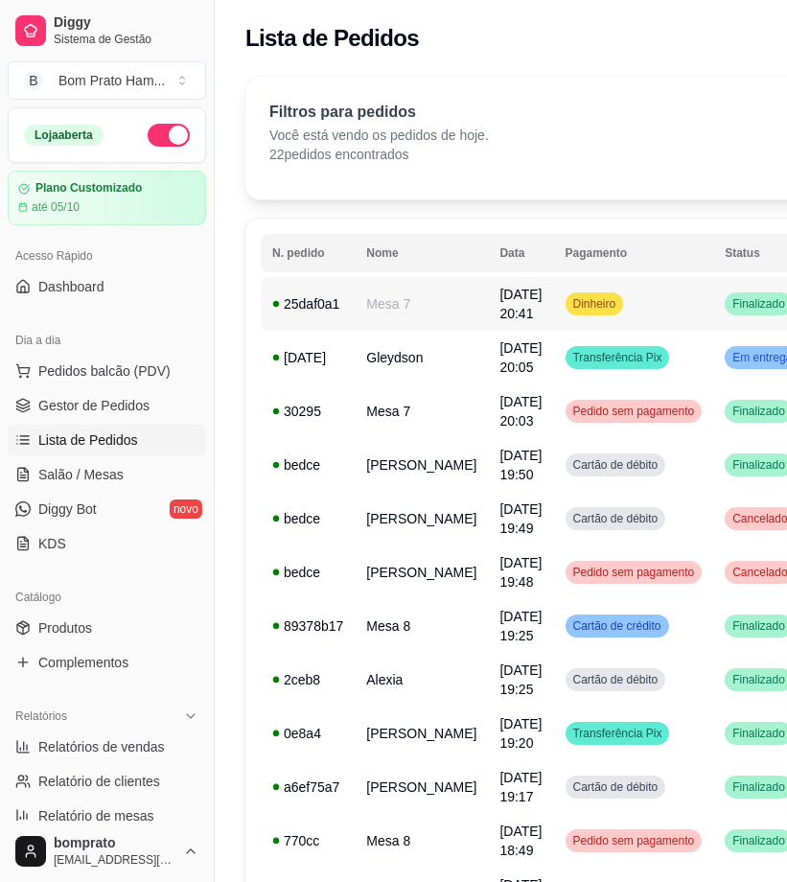
click at [628, 308] on td "Dinheiro" at bounding box center [634, 304] width 160 height 54
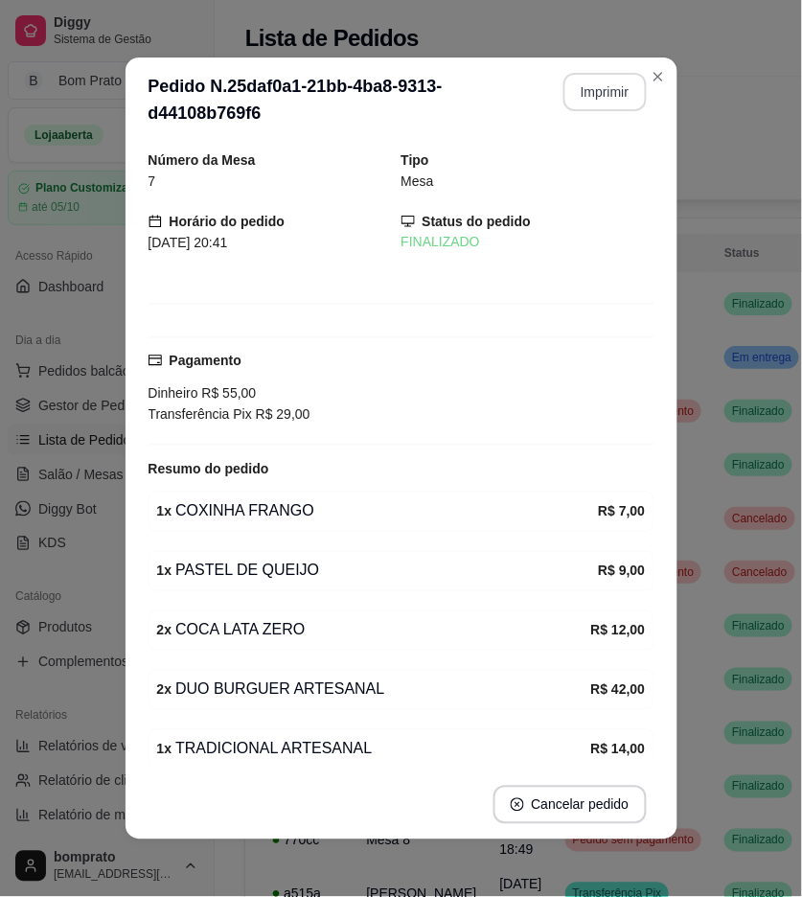
click at [591, 92] on button "Imprimir" at bounding box center [605, 92] width 83 height 38
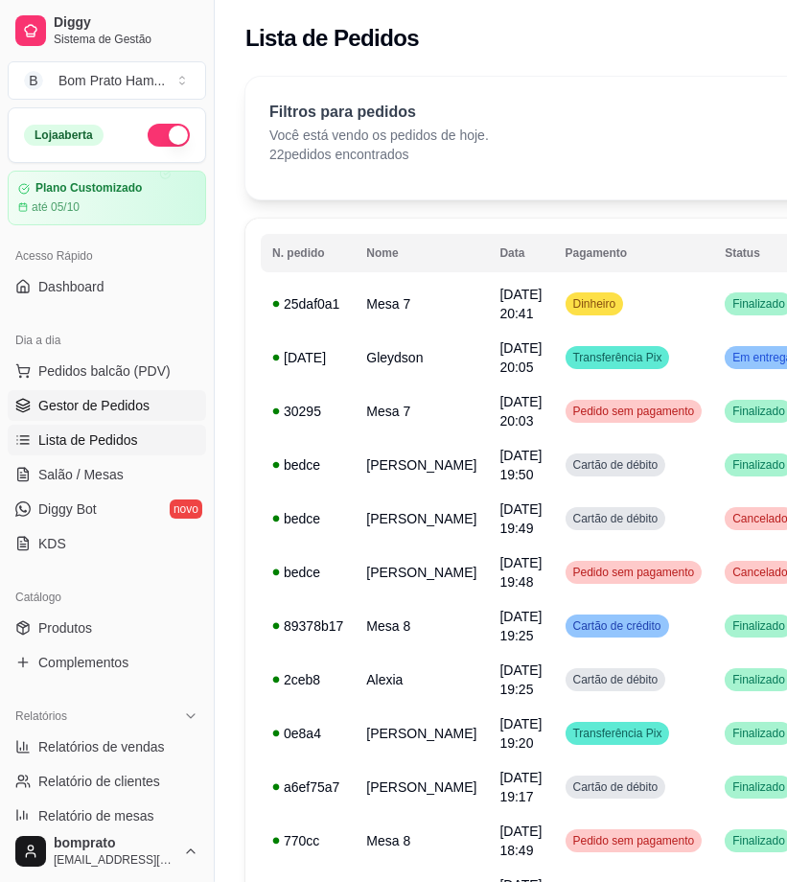
click at [178, 406] on link "Gestor de Pedidos" at bounding box center [107, 405] width 198 height 31
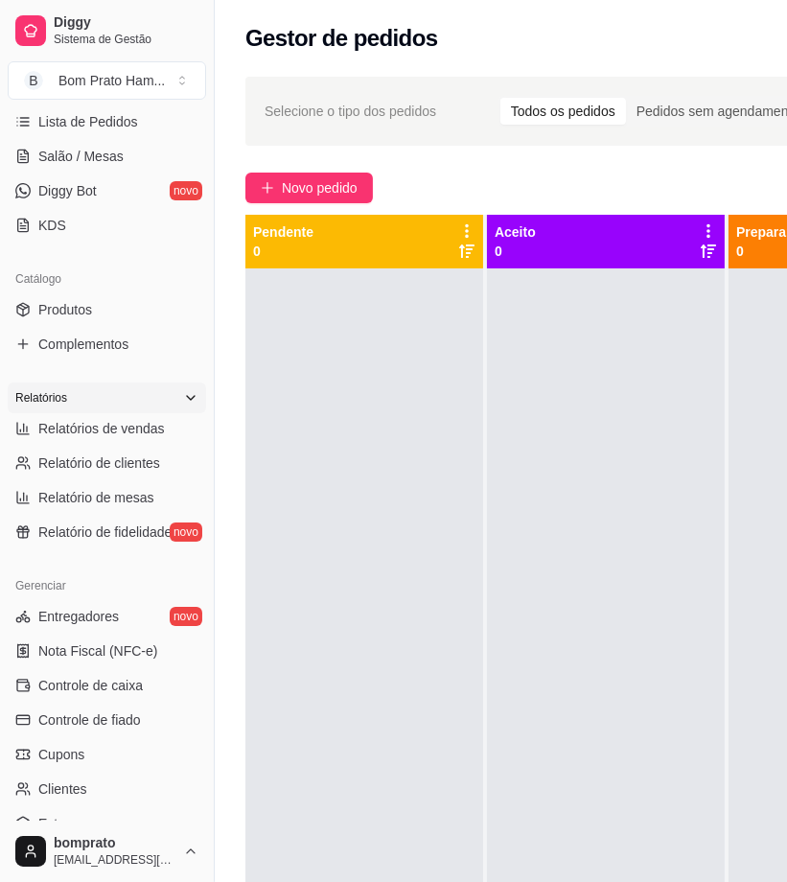
scroll to position [319, 0]
click at [170, 694] on link "Controle de caixa" at bounding box center [107, 684] width 198 height 31
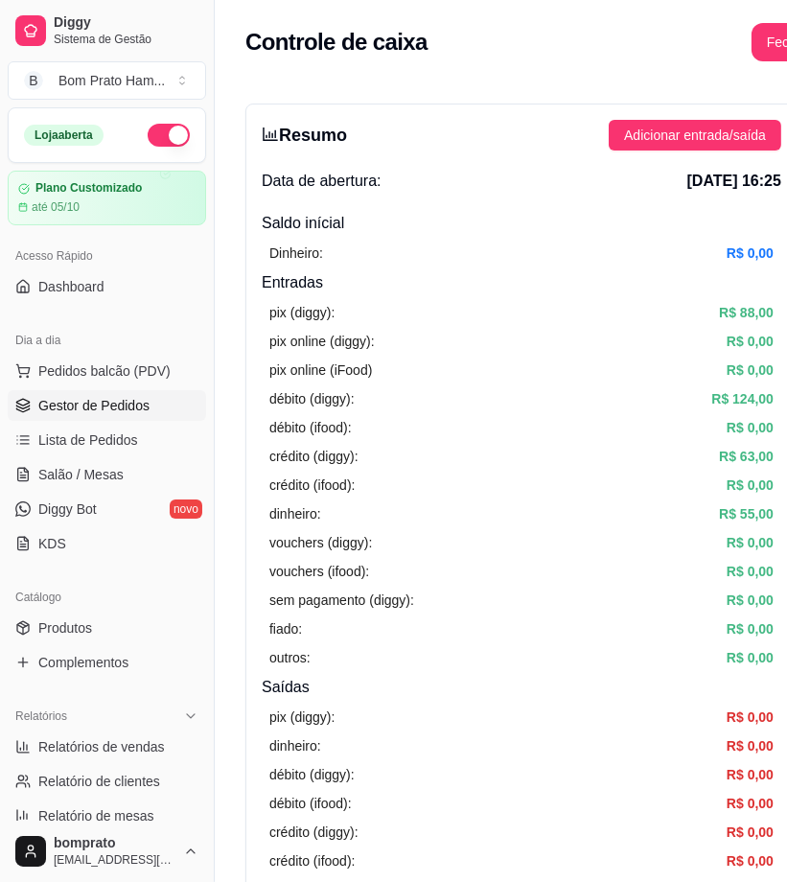
click at [121, 391] on link "Gestor de Pedidos" at bounding box center [107, 405] width 198 height 31
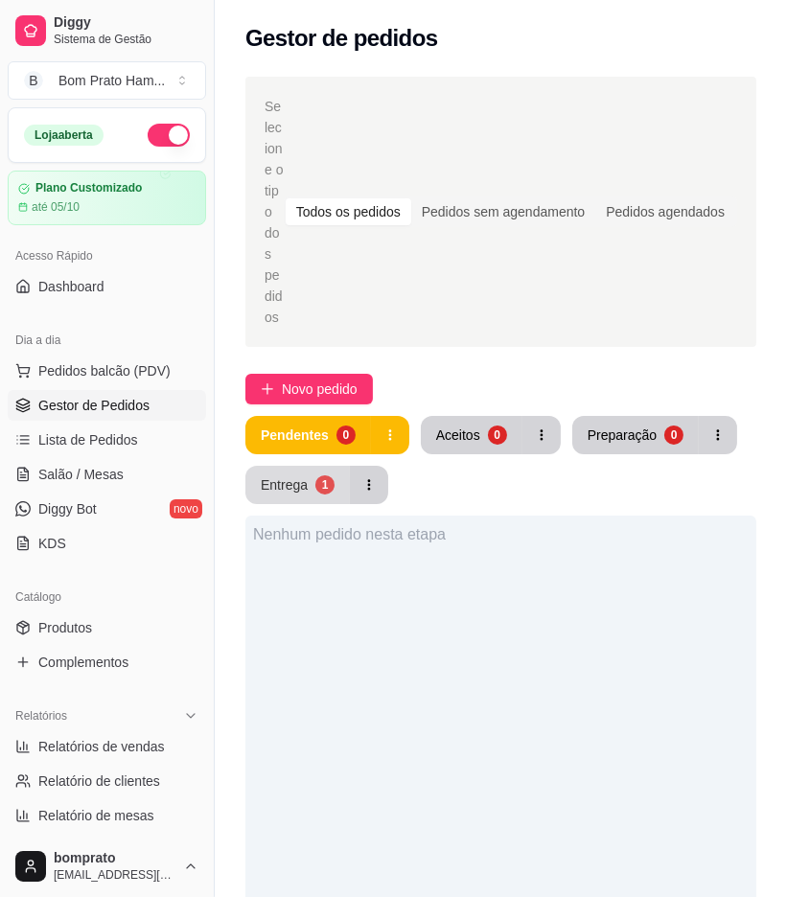
click at [322, 476] on div "1" at bounding box center [324, 485] width 19 height 19
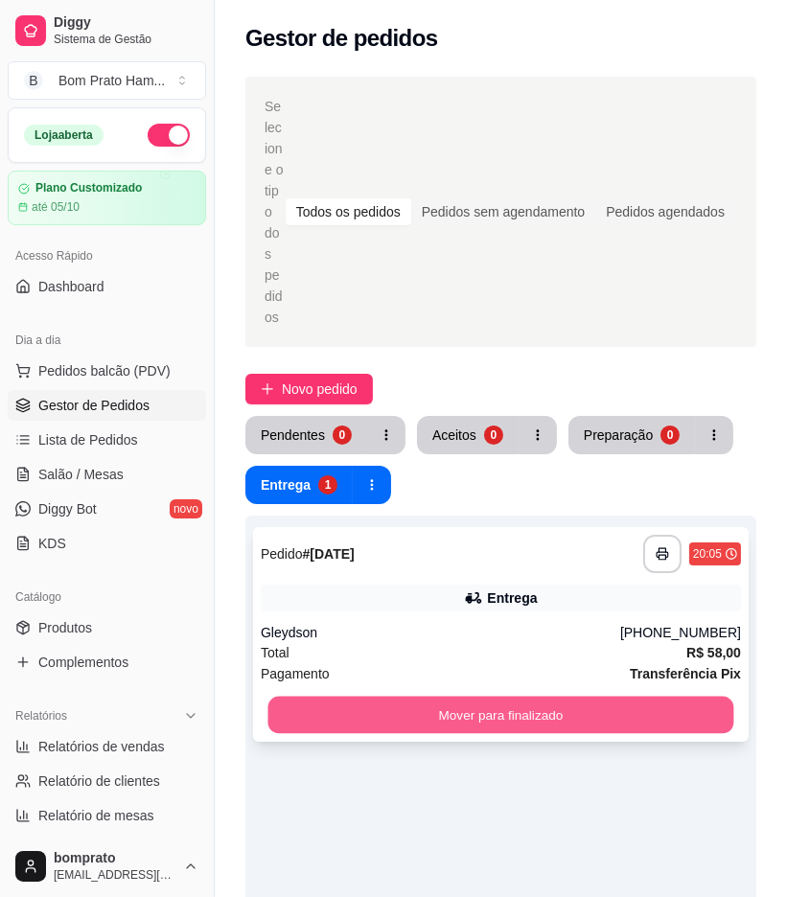
click at [512, 697] on button "Mover para finalizado" at bounding box center [501, 715] width 466 height 37
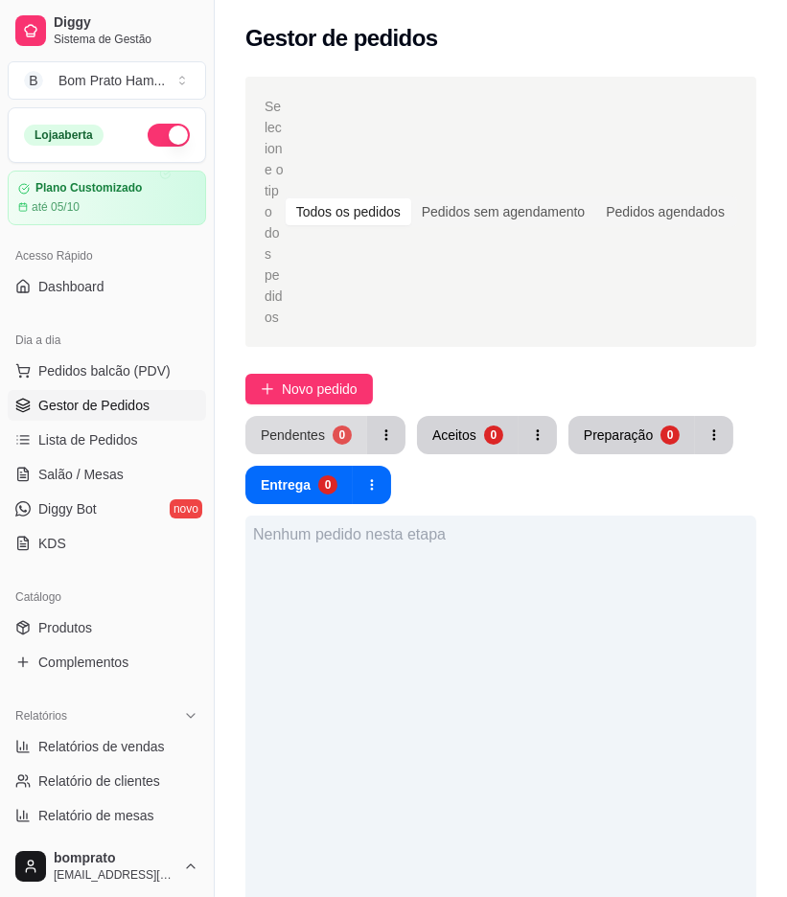
click at [321, 416] on button "Pendentes 0" at bounding box center [306, 435] width 122 height 38
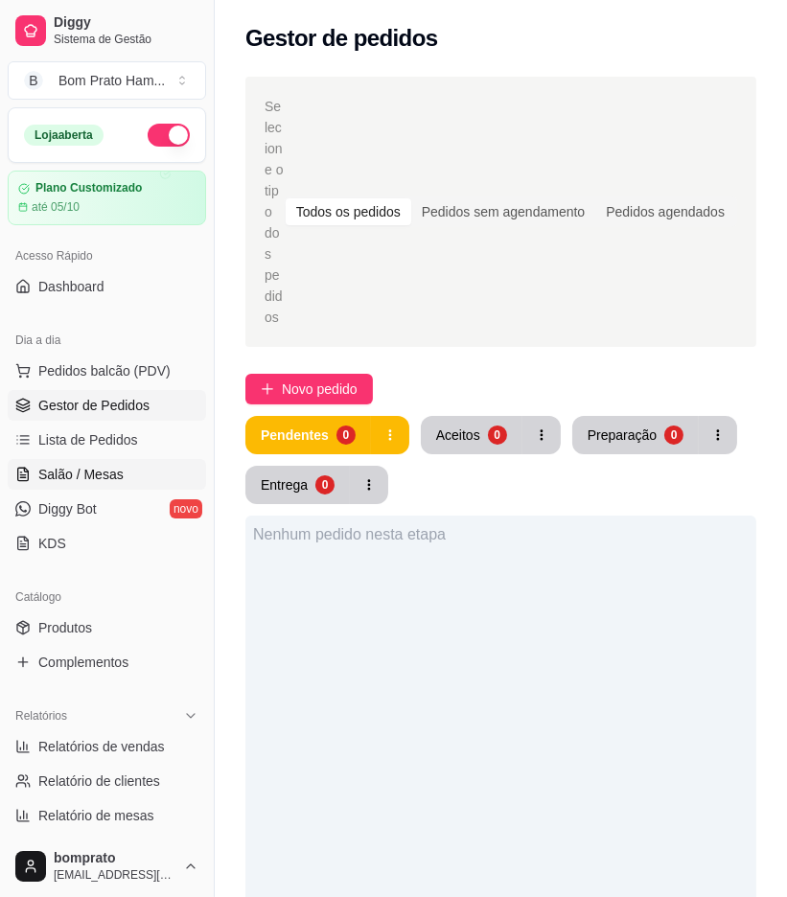
click at [92, 476] on span "Salão / Mesas" at bounding box center [80, 474] width 85 height 19
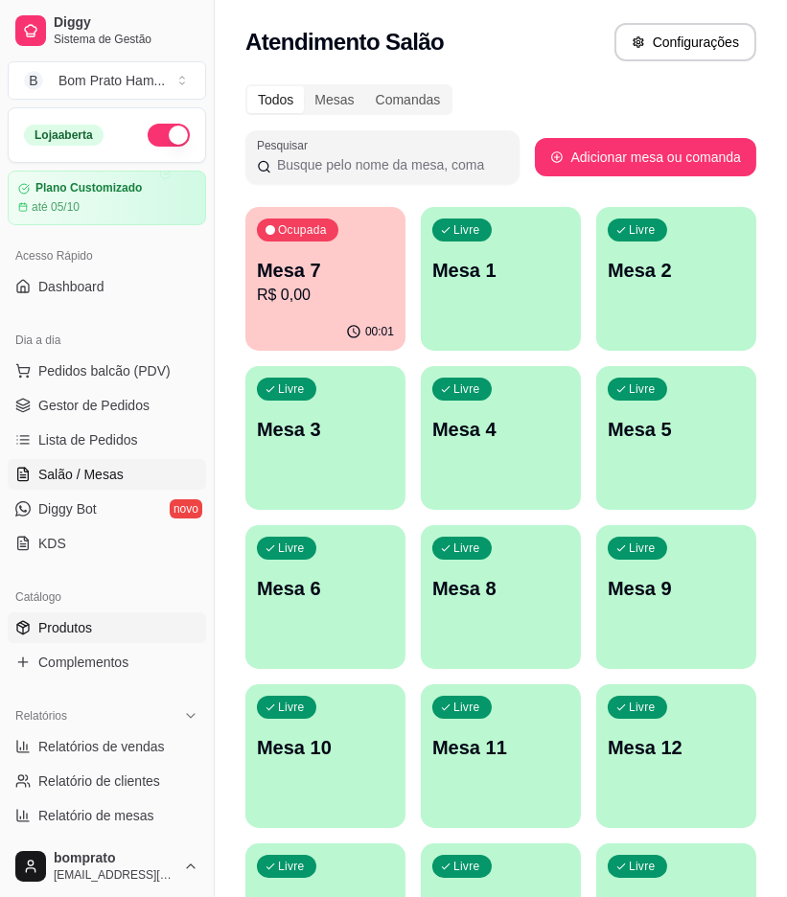
click at [88, 635] on span "Produtos" at bounding box center [65, 627] width 54 height 19
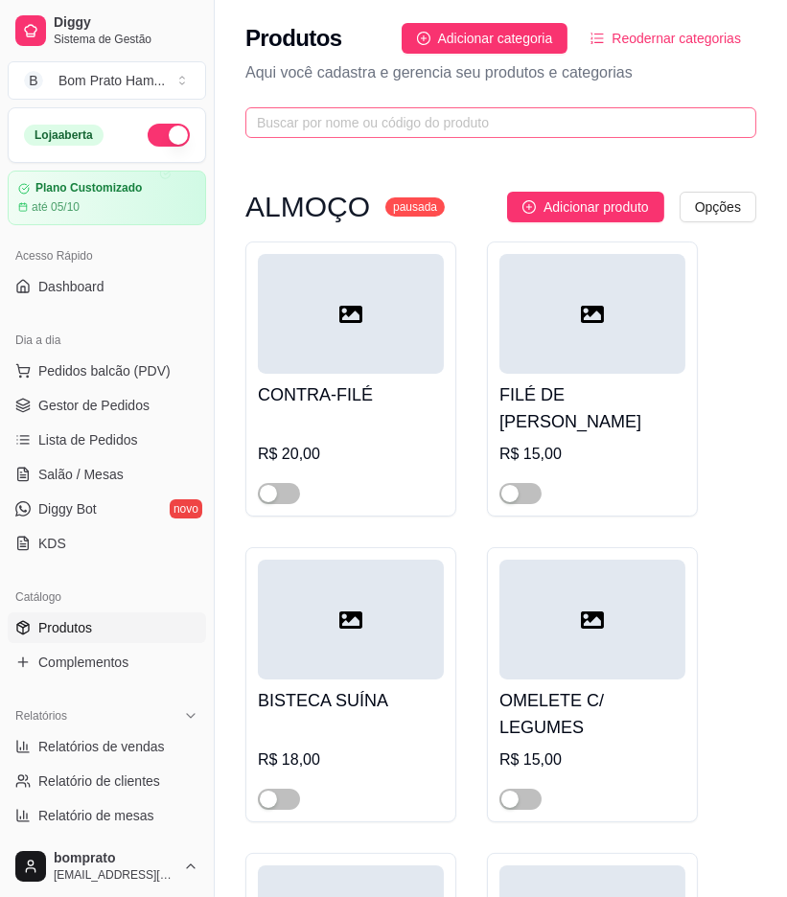
click at [375, 110] on span at bounding box center [500, 122] width 511 height 31
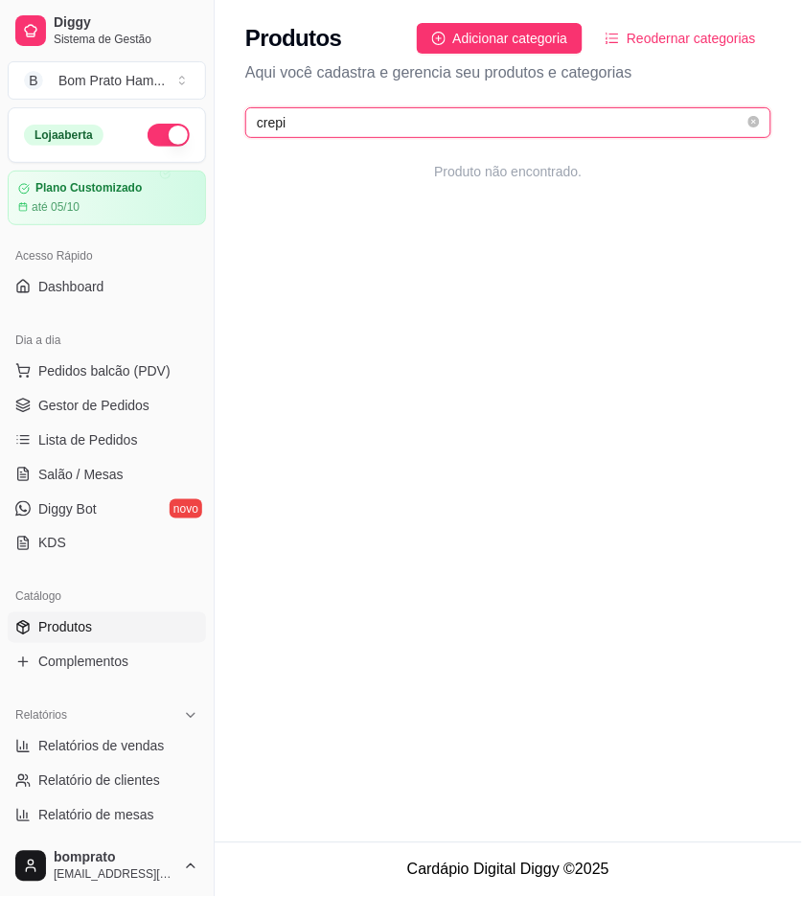
type input "crepio"
click at [755, 127] on icon "close-circle" at bounding box center [755, 122] width 12 height 12
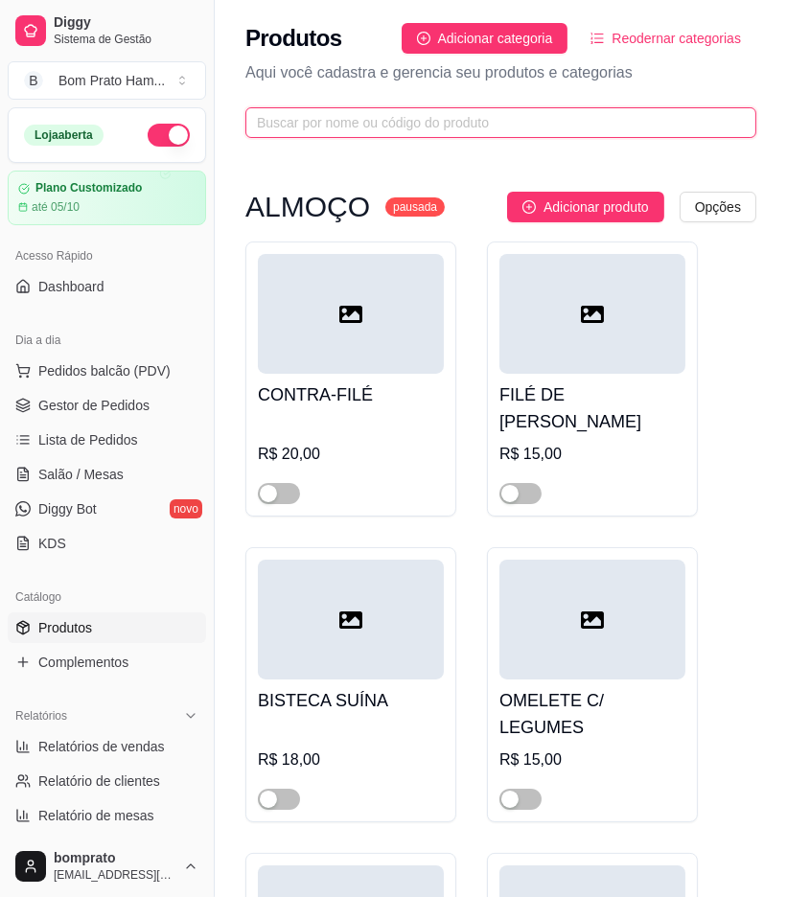
click at [484, 118] on input "text" at bounding box center [493, 122] width 473 height 21
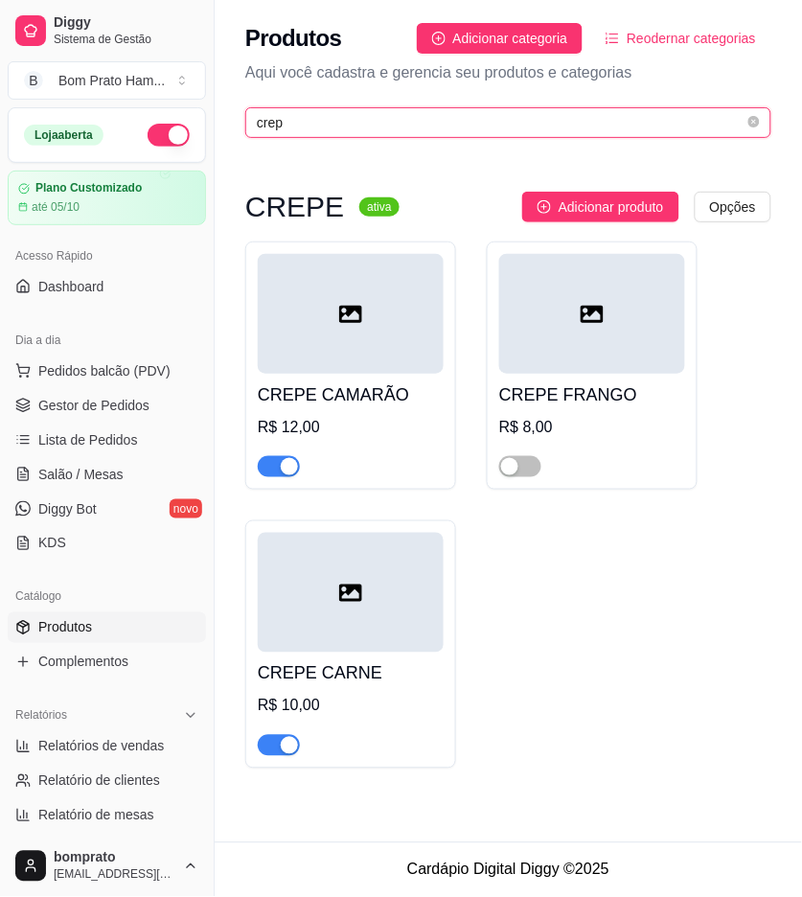
type input "crep"
click at [566, 382] on h4 "CREPE FRANGO" at bounding box center [592, 395] width 186 height 27
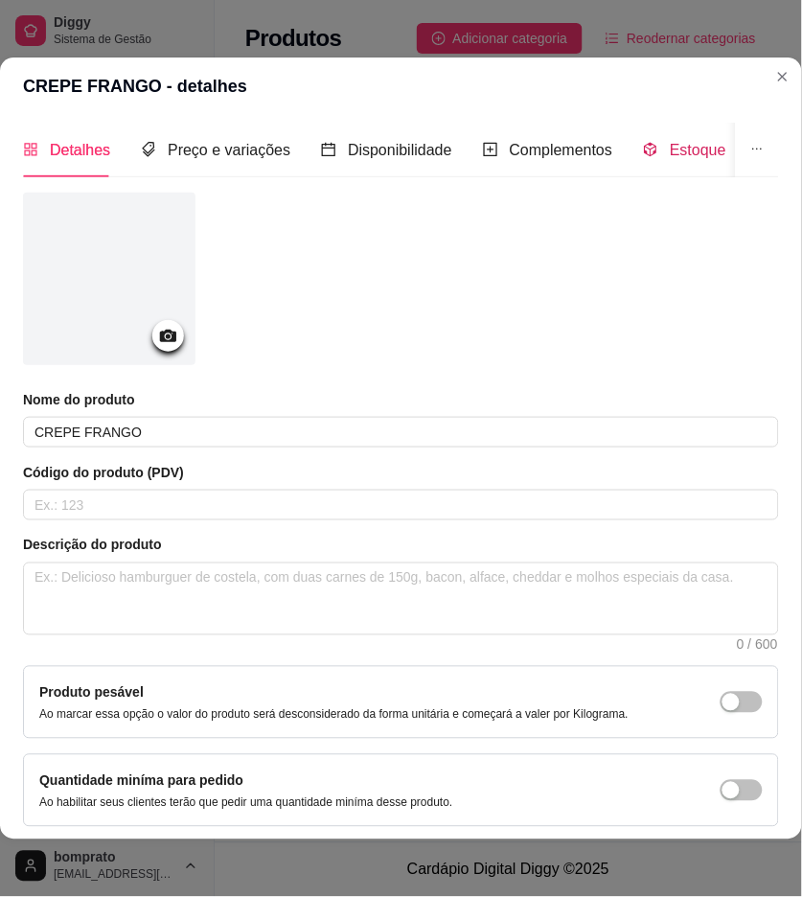
click at [673, 161] on div "Estoque" at bounding box center [684, 150] width 83 height 24
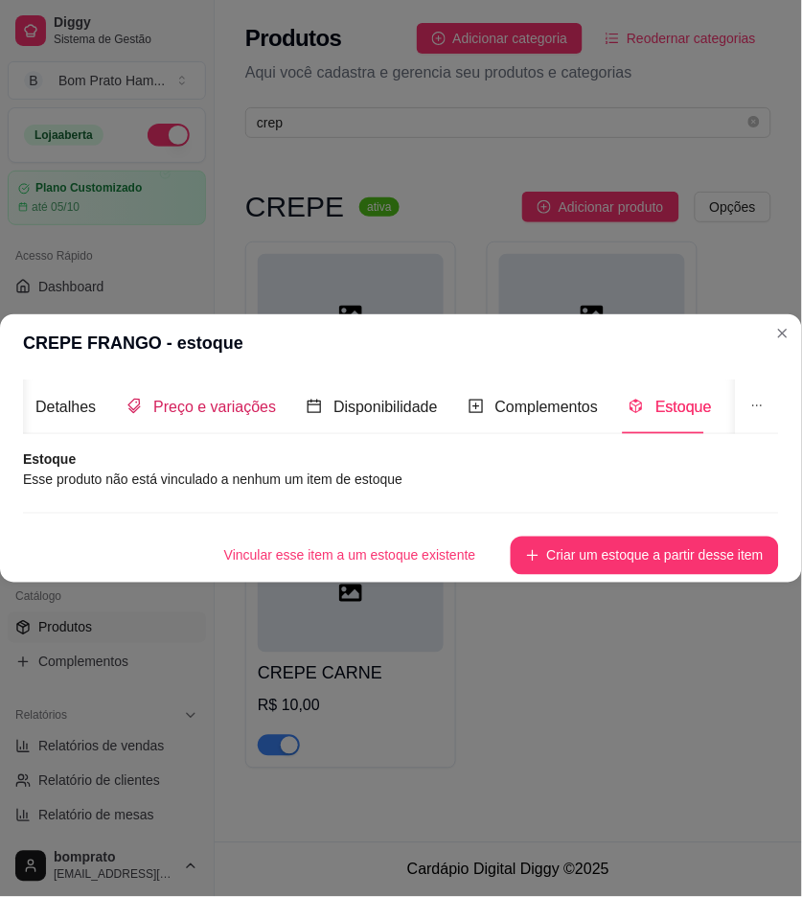
click at [223, 399] on span "Preço e variações" at bounding box center [214, 407] width 123 height 16
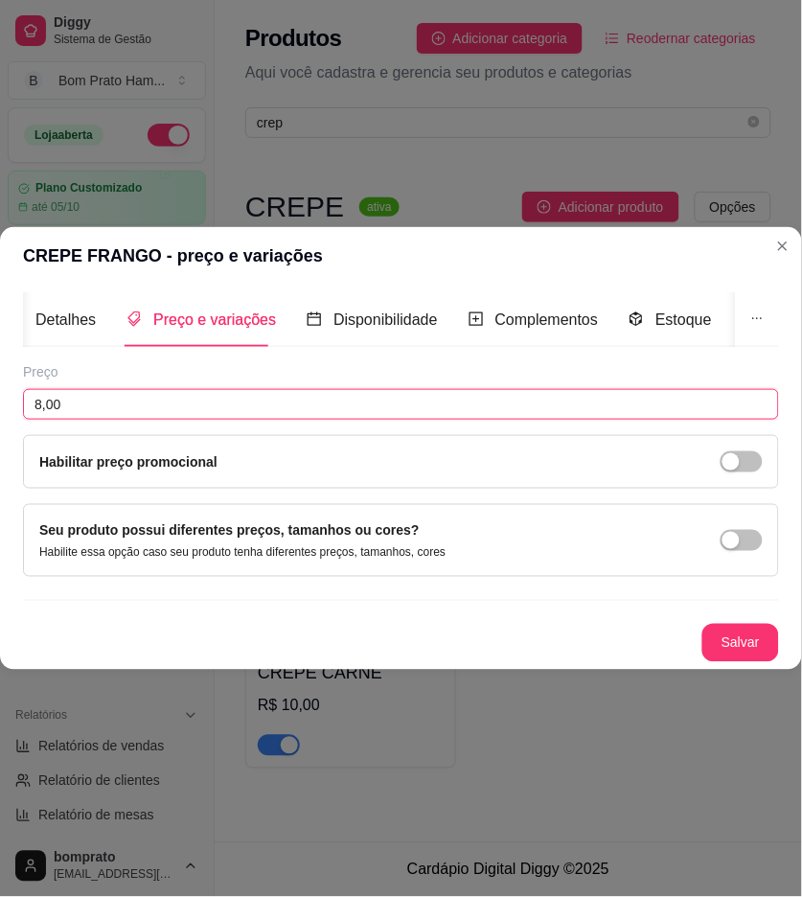
click at [125, 395] on input "8,00" at bounding box center [401, 404] width 756 height 31
type input "9,00"
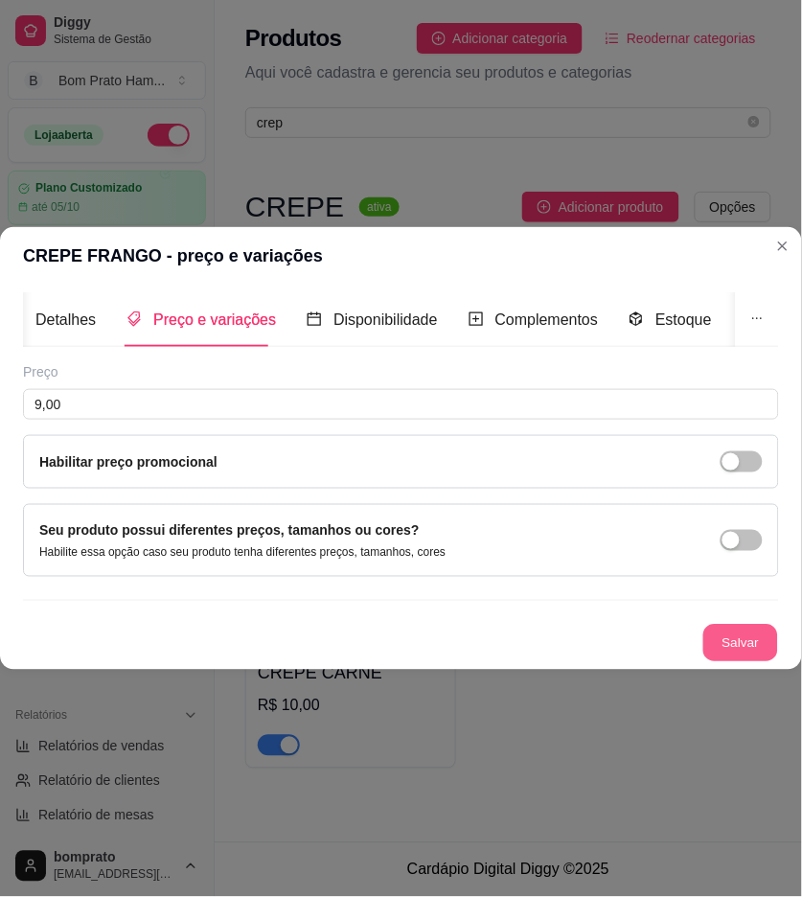
click at [742, 645] on button "Salvar" at bounding box center [741, 643] width 75 height 37
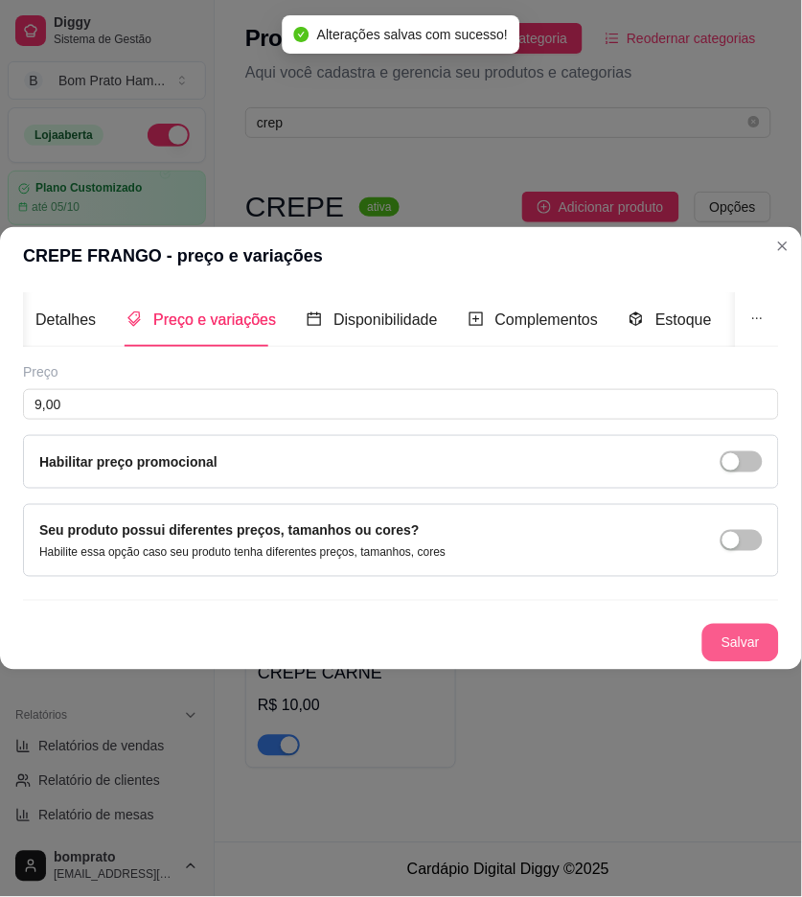
click at [720, 638] on button "Salvar" at bounding box center [741, 643] width 77 height 38
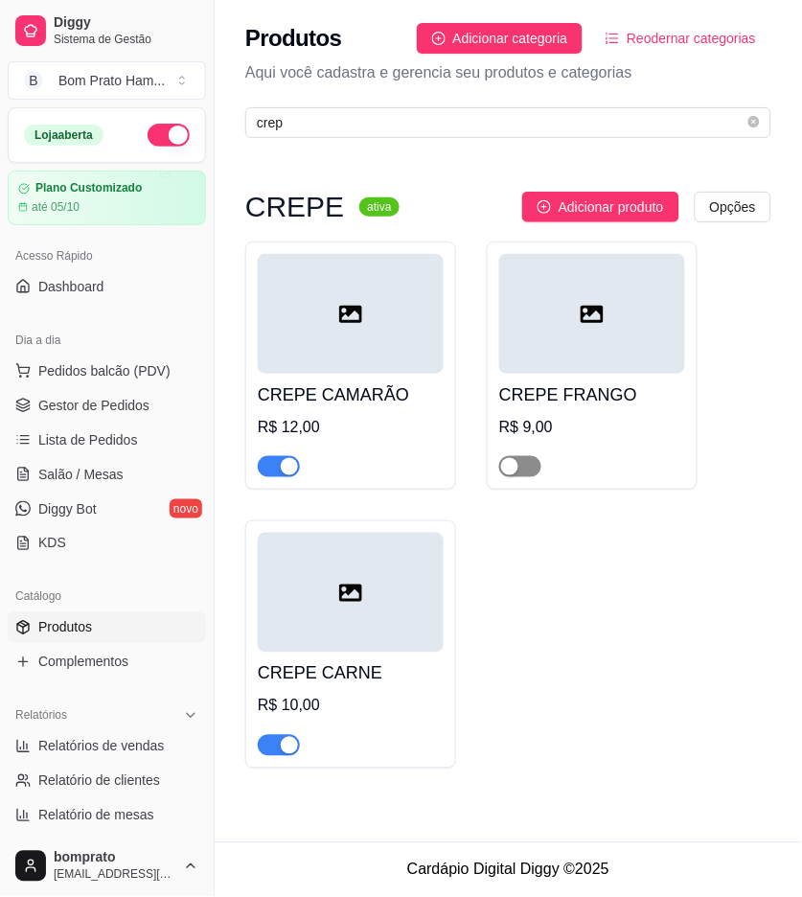
click at [521, 468] on span "button" at bounding box center [520, 466] width 42 height 21
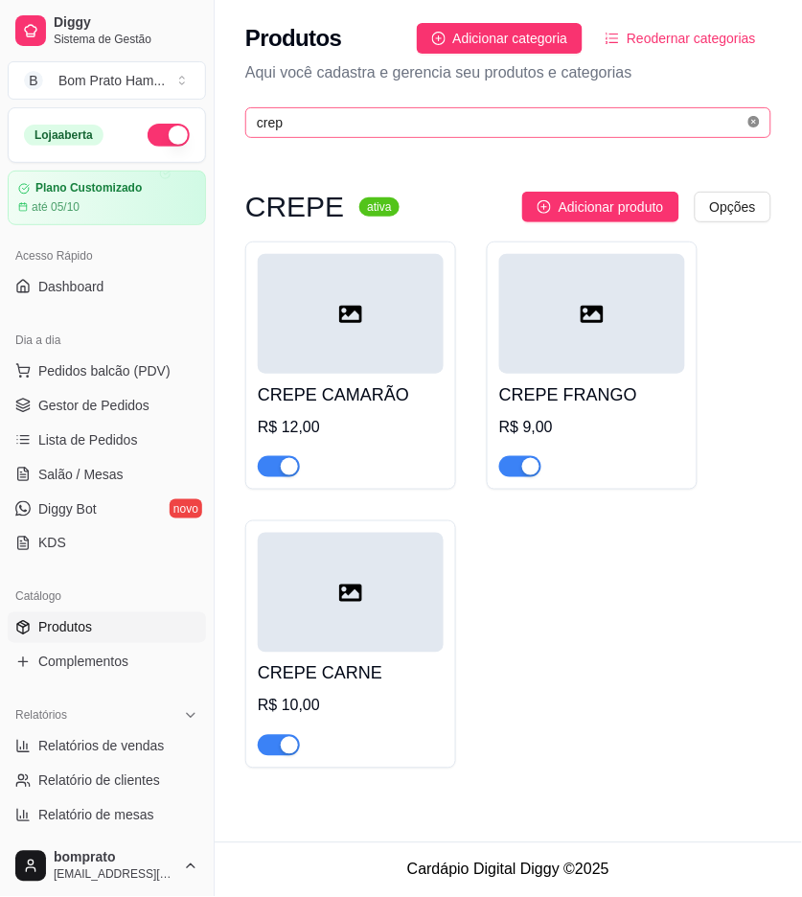
click at [752, 126] on icon "close-circle" at bounding box center [755, 122] width 12 height 12
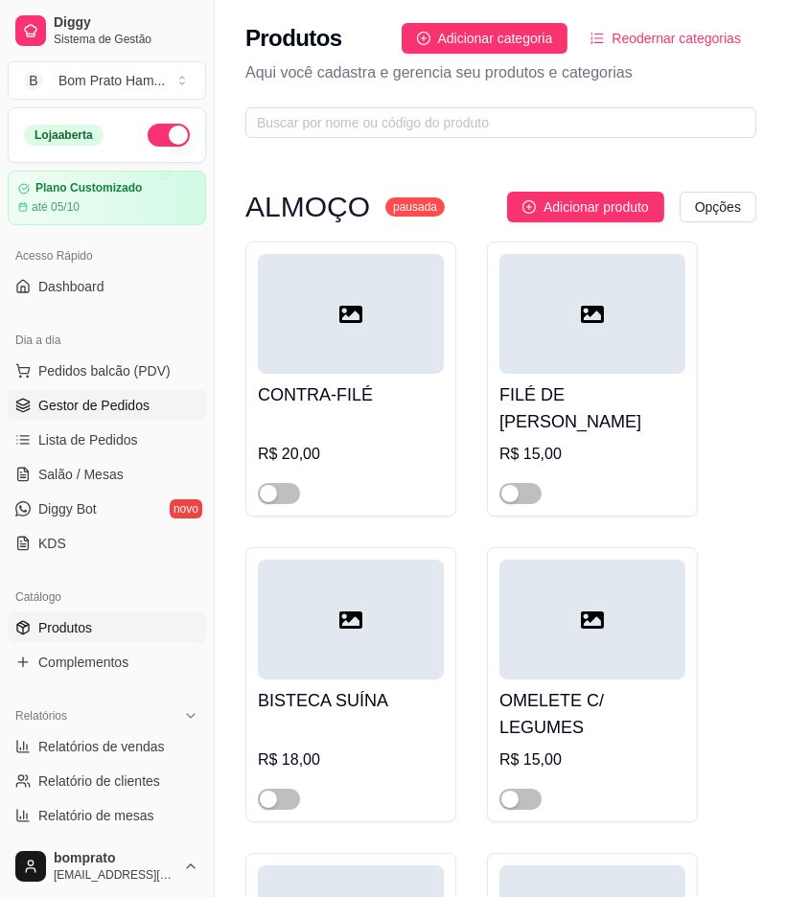
click at [86, 396] on span "Gestor de Pedidos" at bounding box center [93, 405] width 111 height 19
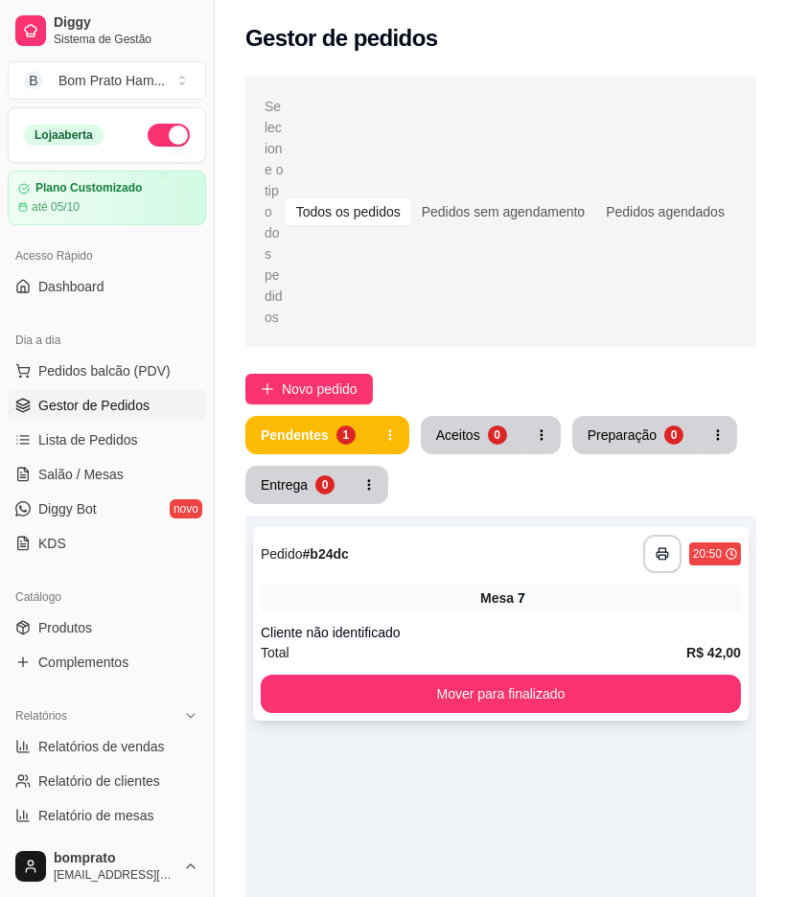
click at [484, 535] on div "**********" at bounding box center [501, 554] width 480 height 38
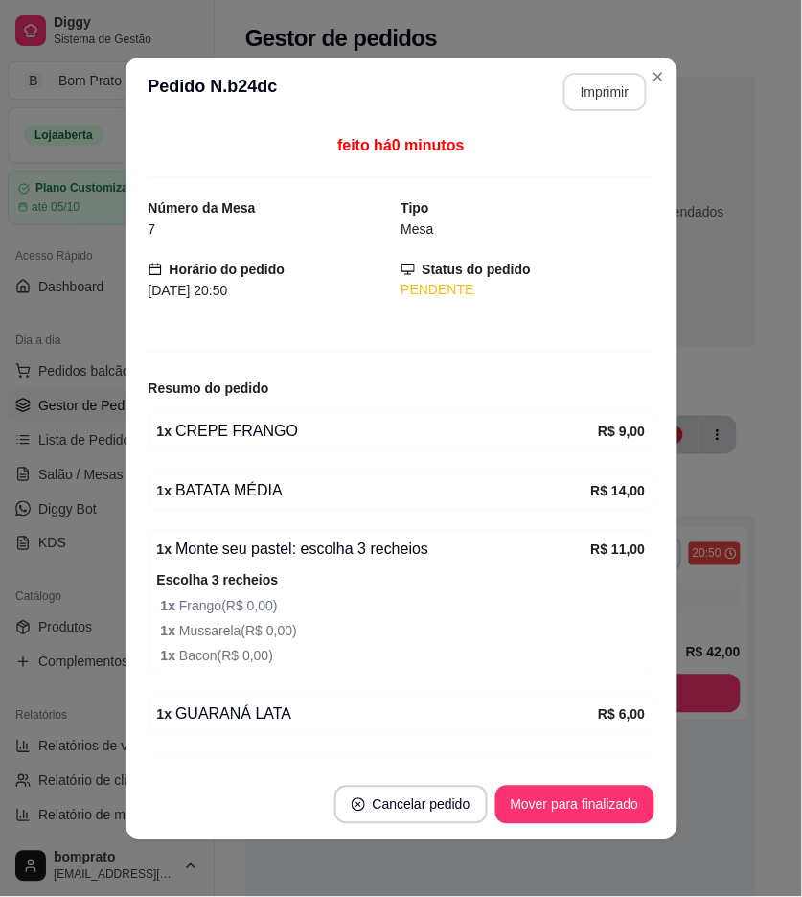
click at [591, 93] on button "Imprimir" at bounding box center [605, 92] width 83 height 38
click at [583, 806] on button "Mover para finalizado" at bounding box center [575, 805] width 154 height 37
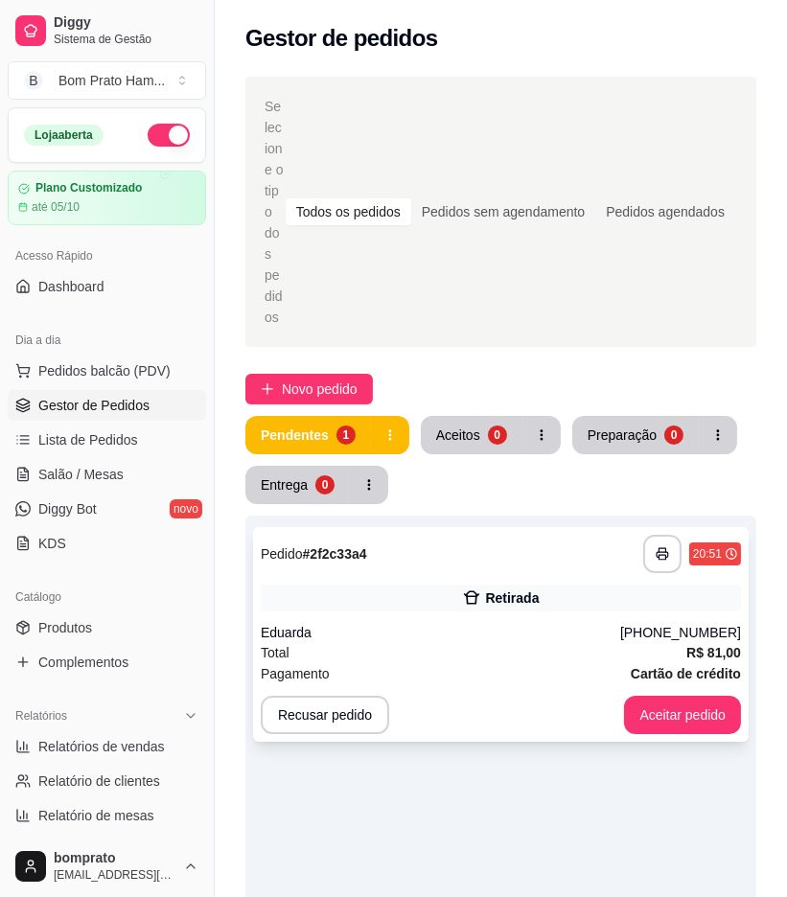
click at [525, 642] on div "Total R$ 81,00" at bounding box center [501, 652] width 480 height 21
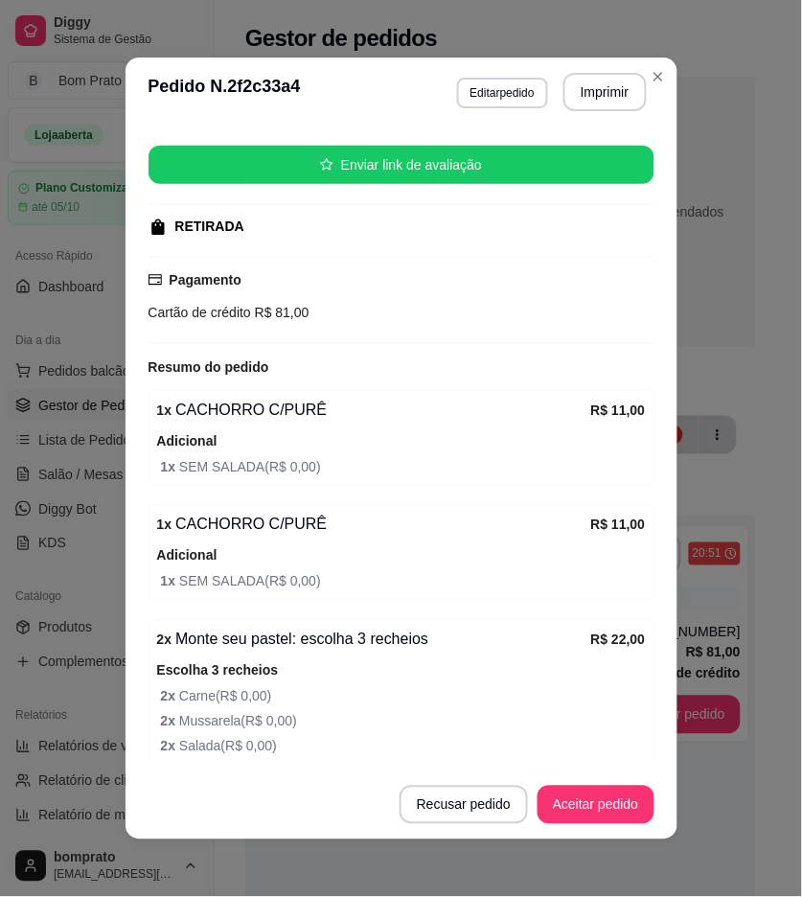
scroll to position [213, 0]
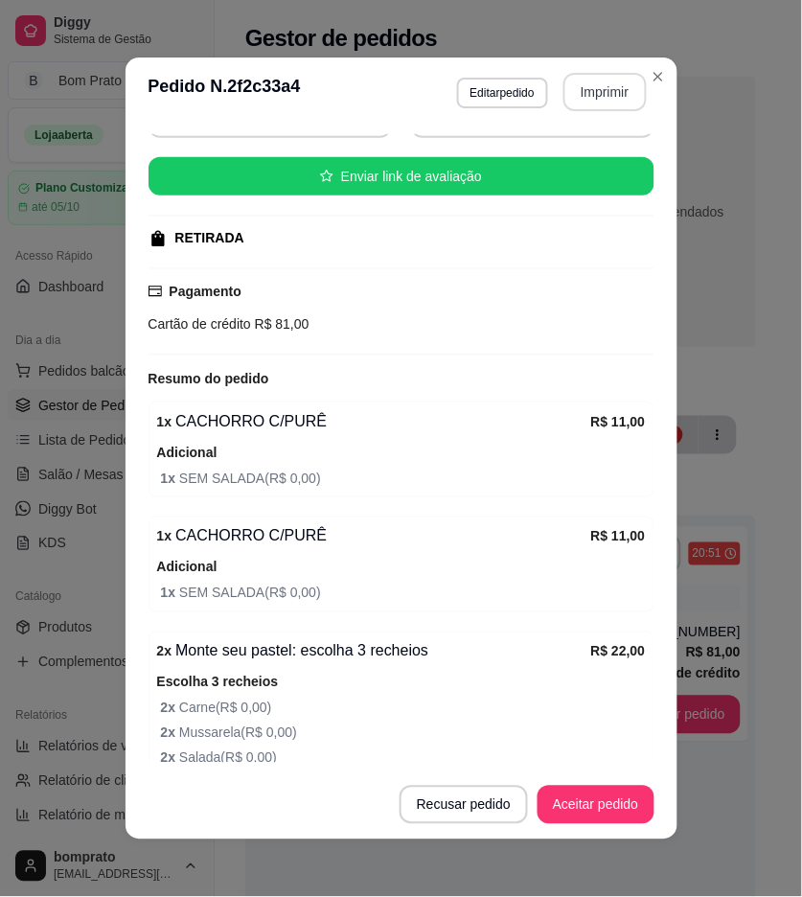
click at [590, 97] on button "Imprimir" at bounding box center [605, 92] width 83 height 38
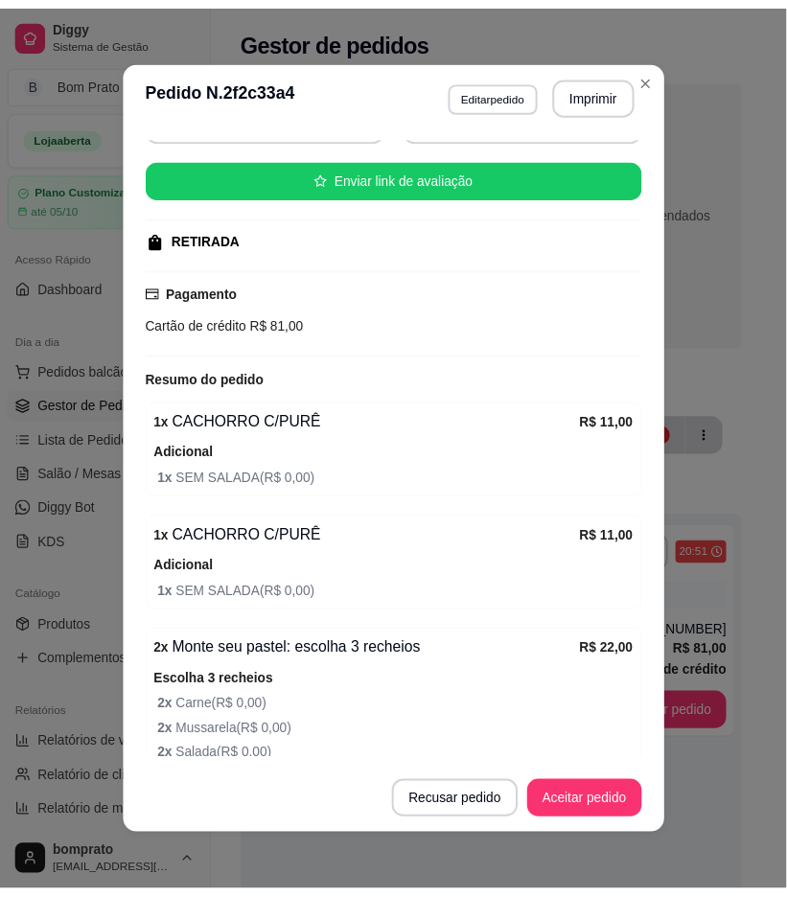
scroll to position [0, 0]
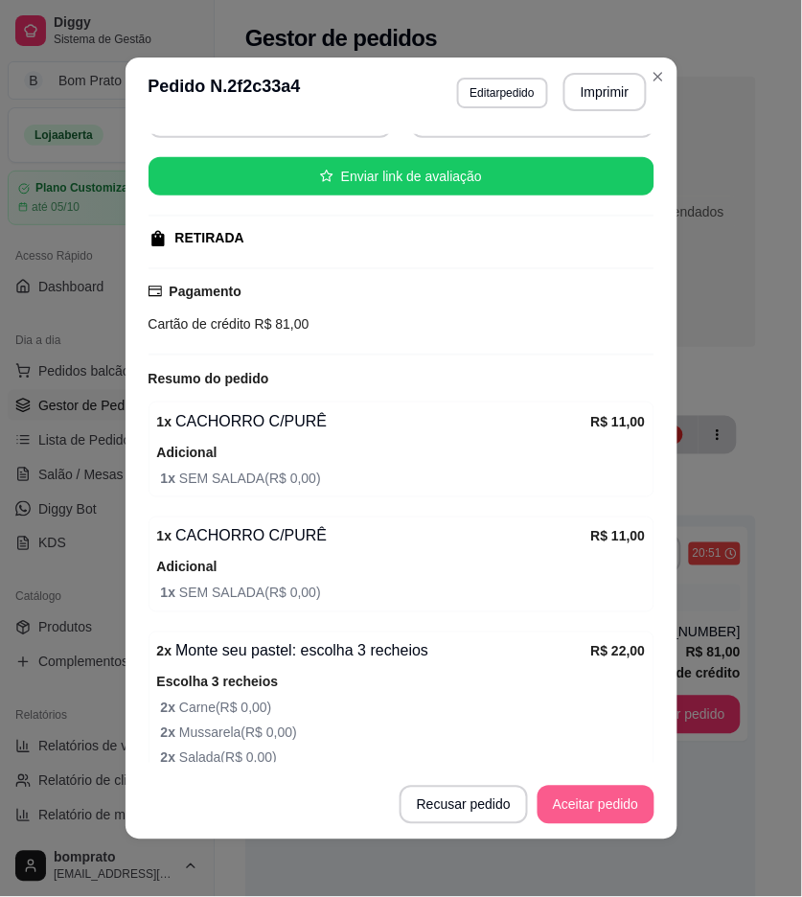
click at [633, 811] on button "Aceitar pedido" at bounding box center [596, 805] width 117 height 38
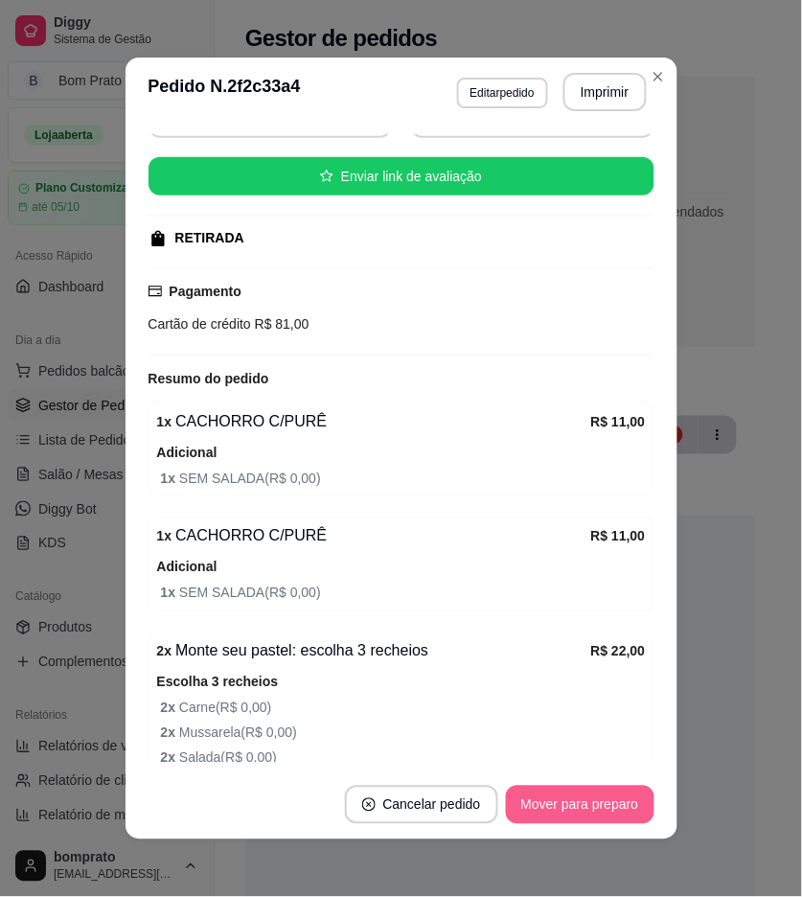
click at [631, 811] on button "Mover para preparo" at bounding box center [580, 805] width 149 height 38
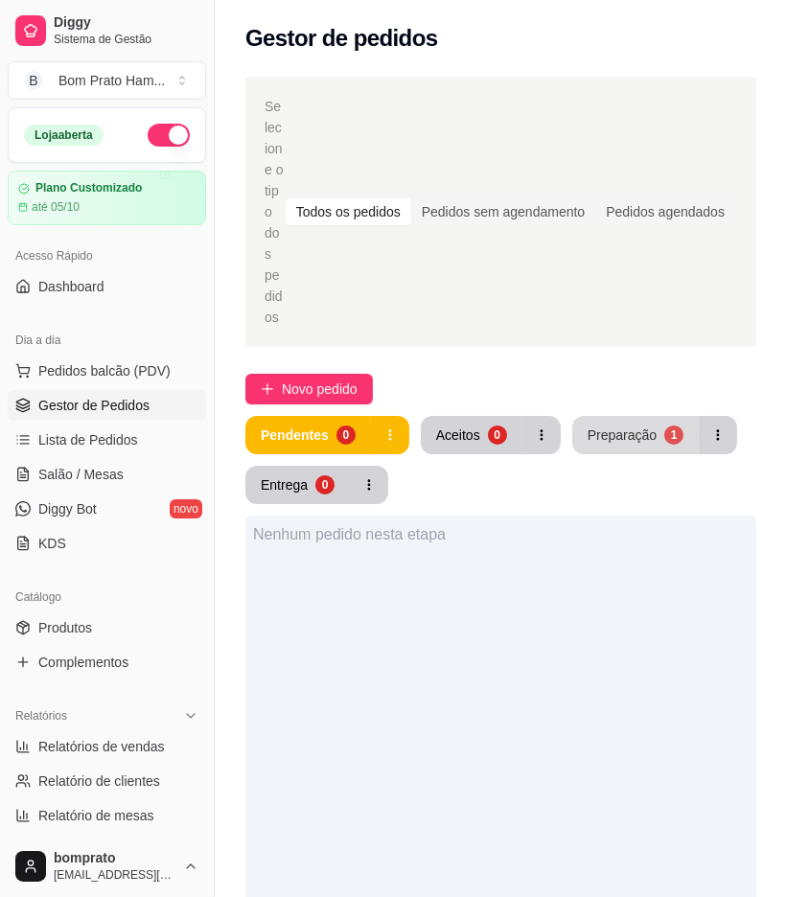
click at [615, 416] on button "Preparação 1" at bounding box center [635, 435] width 127 height 38
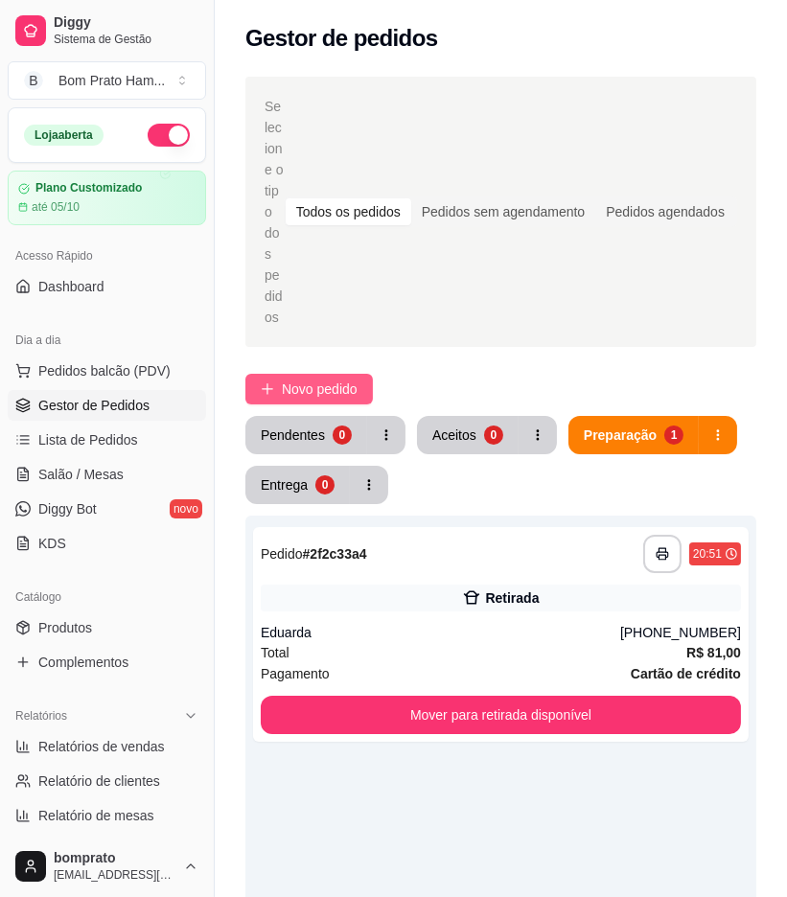
click at [321, 379] on span "Novo pedido" at bounding box center [320, 389] width 76 height 21
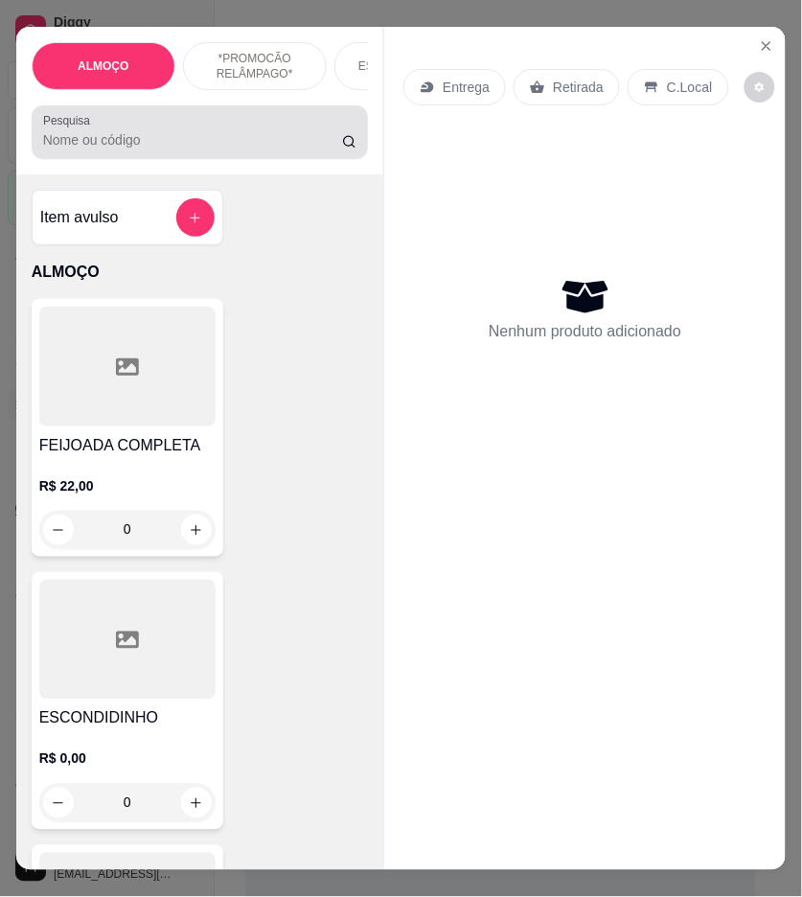
click at [282, 150] on input "Pesquisa" at bounding box center [192, 139] width 299 height 19
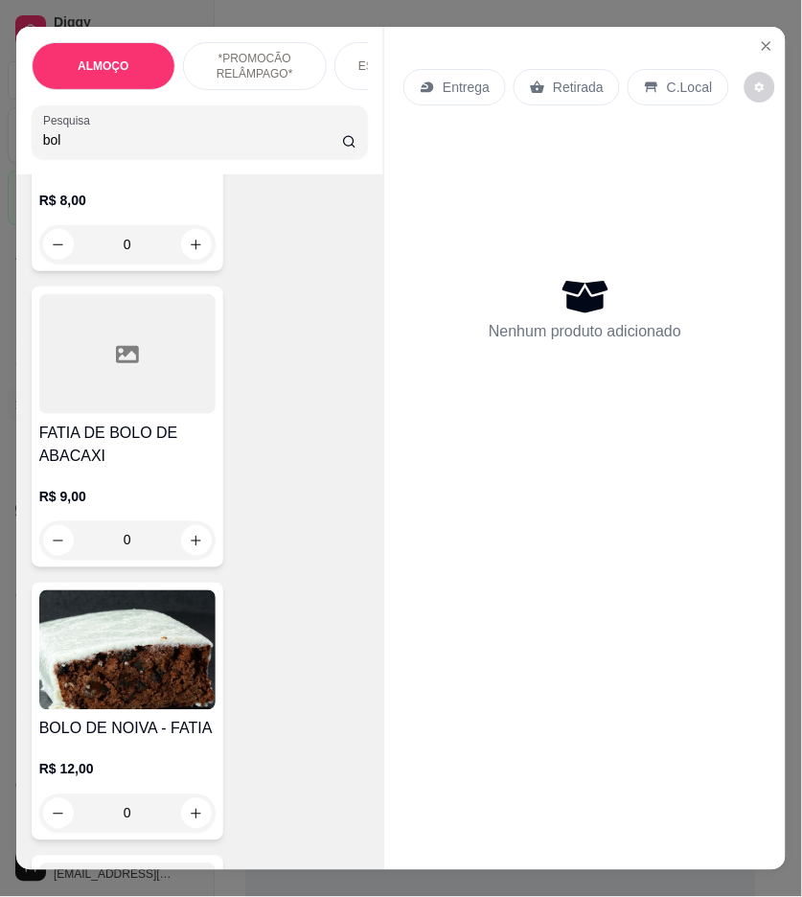
scroll to position [319, 0]
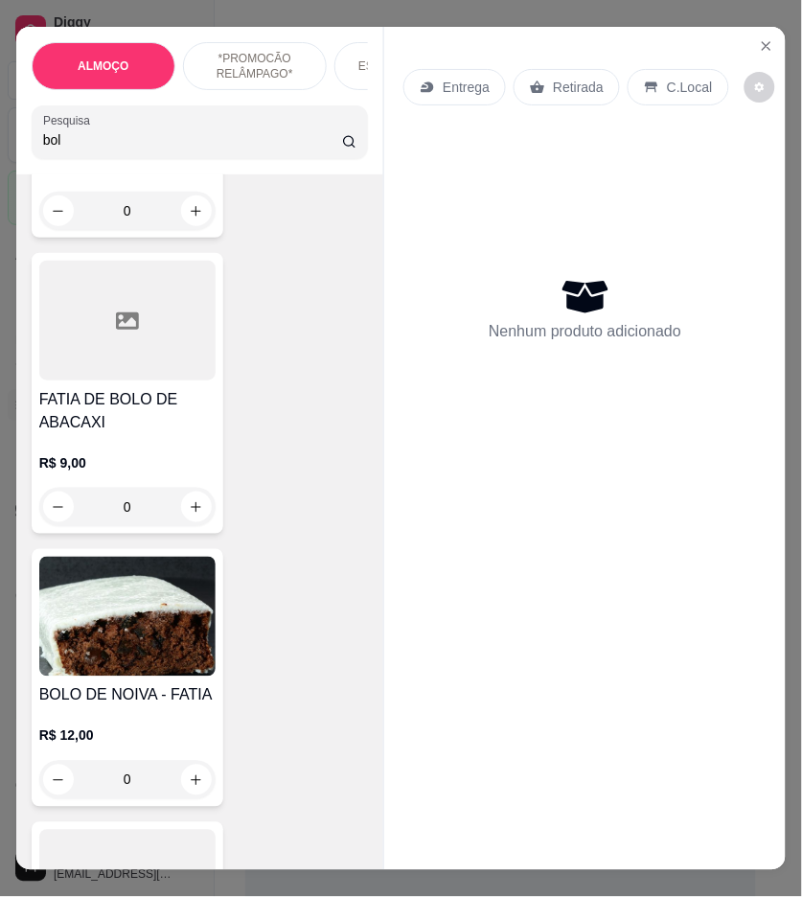
type input "bol"
click at [169, 675] on img at bounding box center [127, 617] width 176 height 120
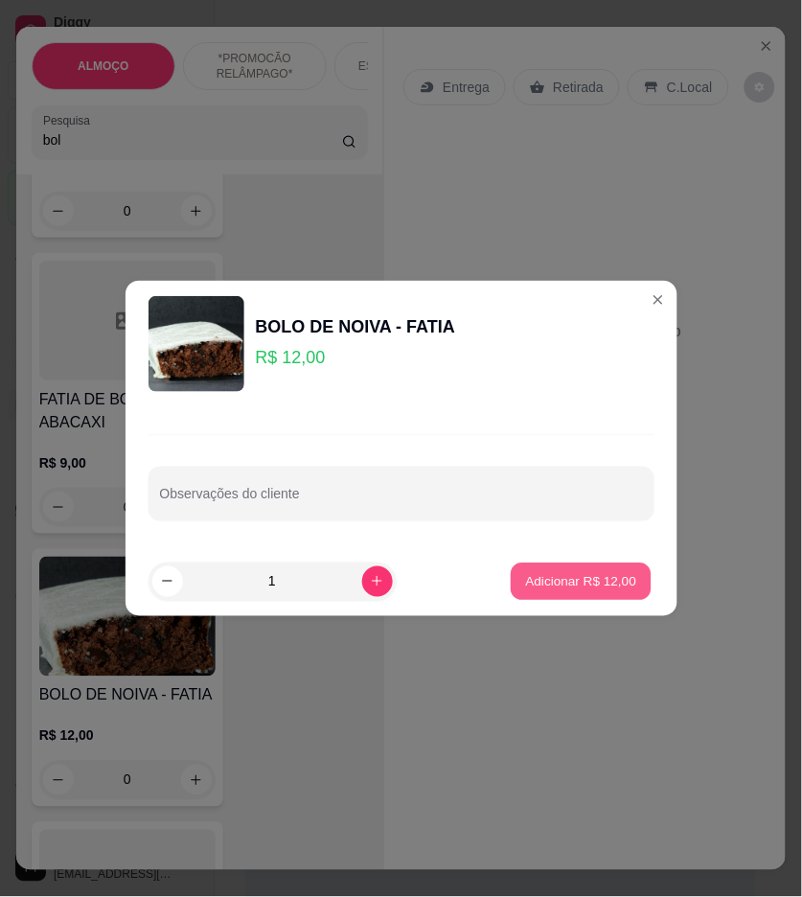
click at [630, 586] on button "Adicionar R$ 12,00" at bounding box center [582, 581] width 141 height 37
type input "1"
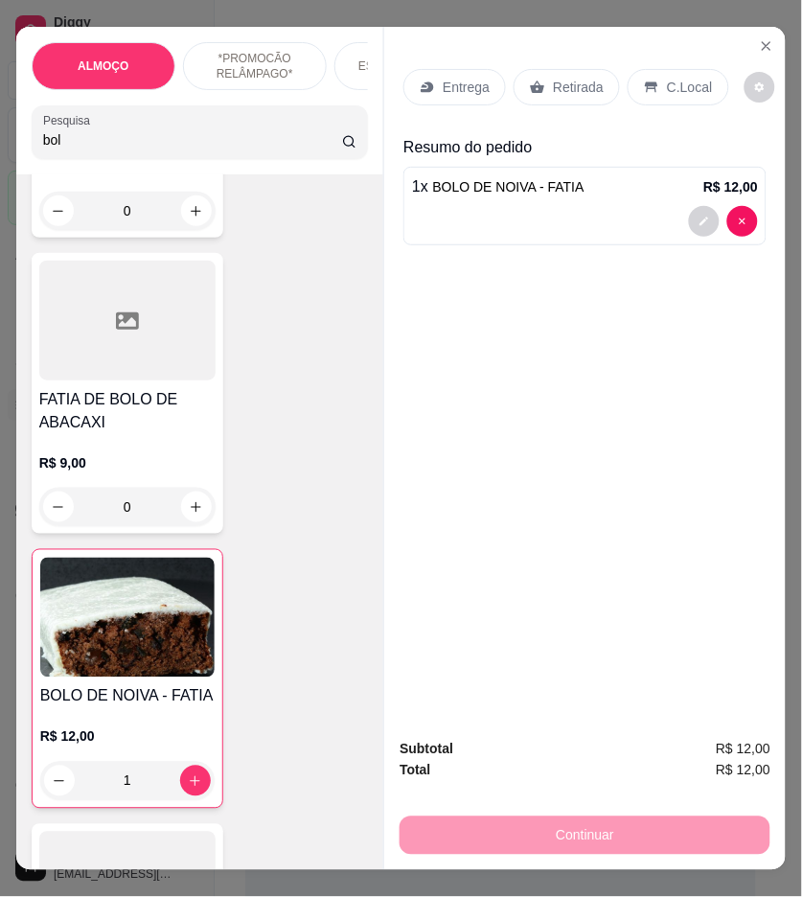
click at [592, 82] on p "Retirada" at bounding box center [578, 87] width 51 height 19
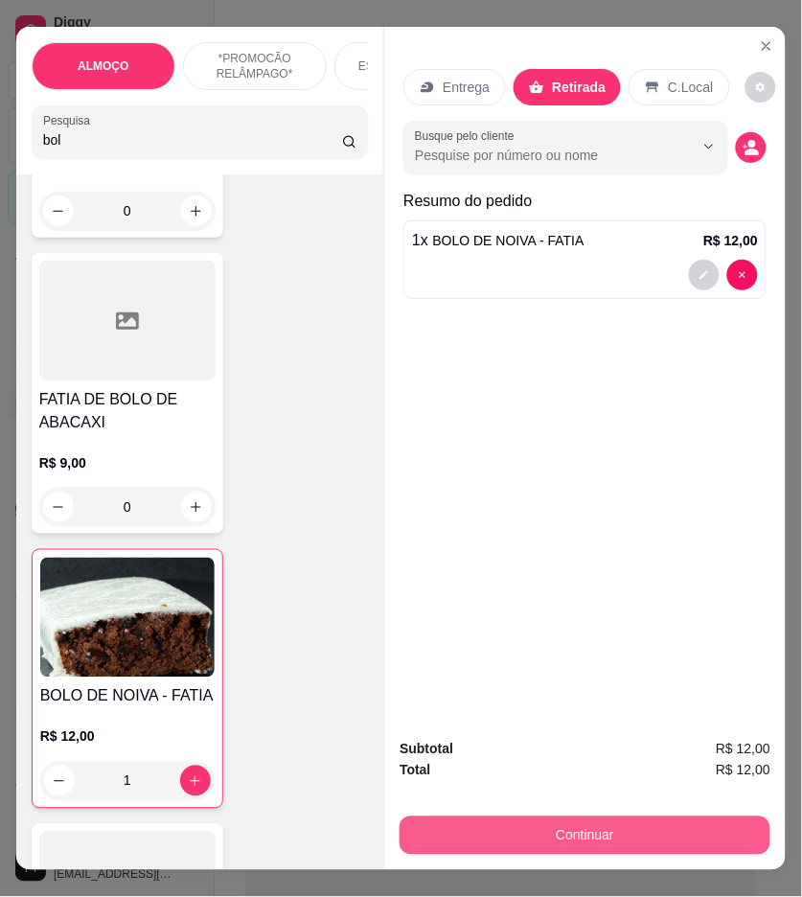
click at [639, 817] on button "Continuar" at bounding box center [585, 836] width 371 height 38
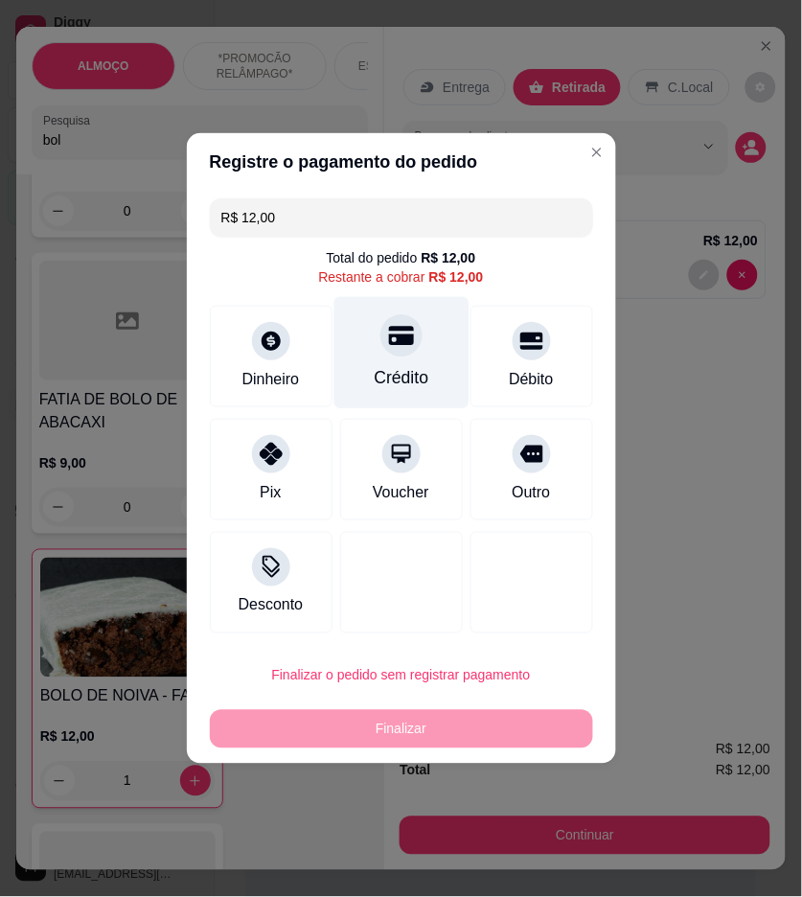
click at [390, 359] on div "Crédito" at bounding box center [401, 353] width 135 height 112
type input "R$ 0,00"
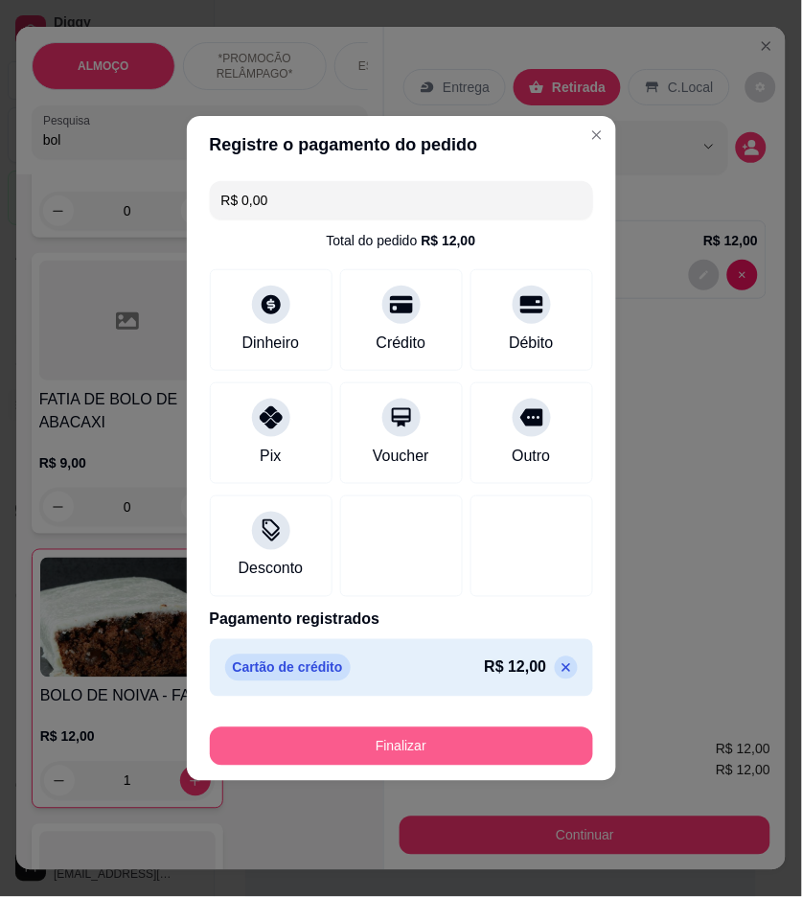
click at [530, 741] on button "Finalizar" at bounding box center [401, 747] width 383 height 38
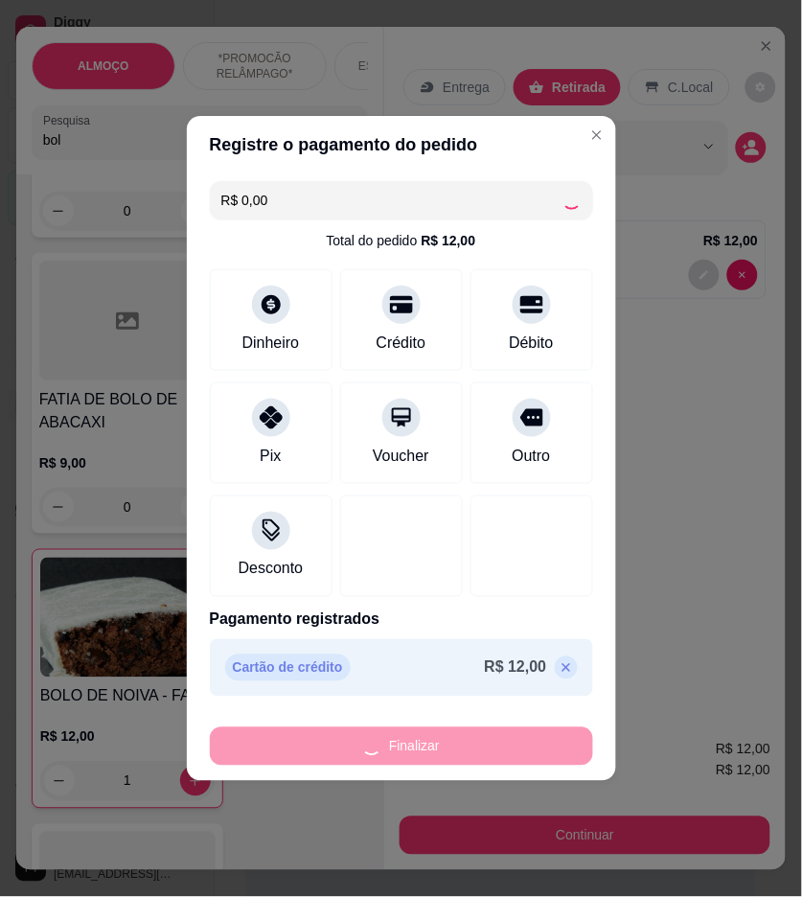
type input "0"
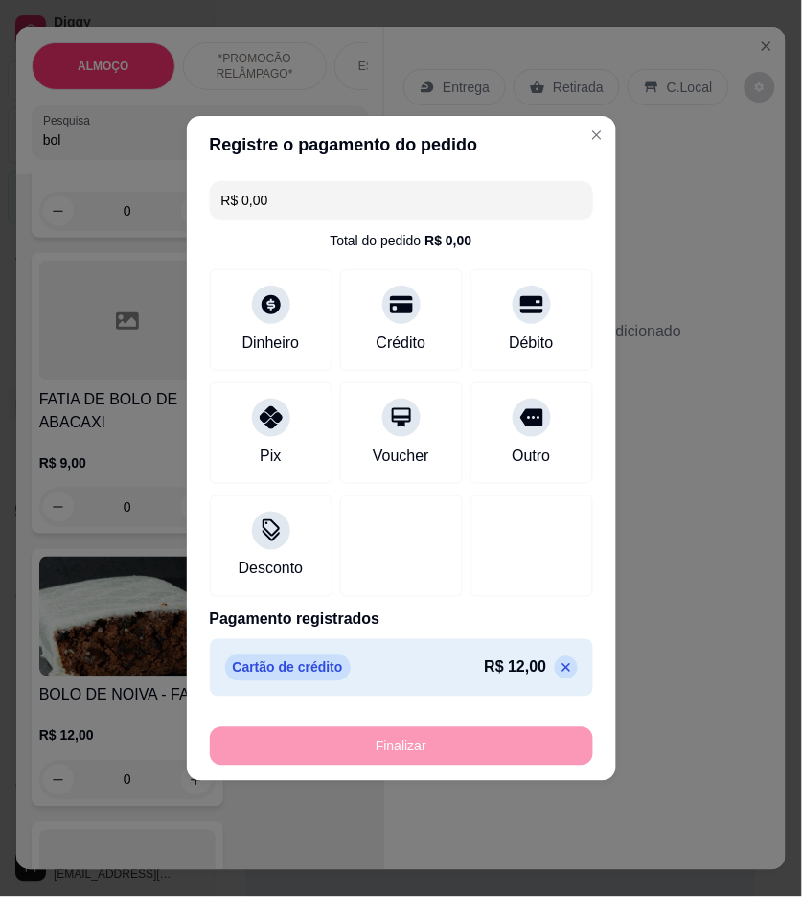
type input "-R$ 12,00"
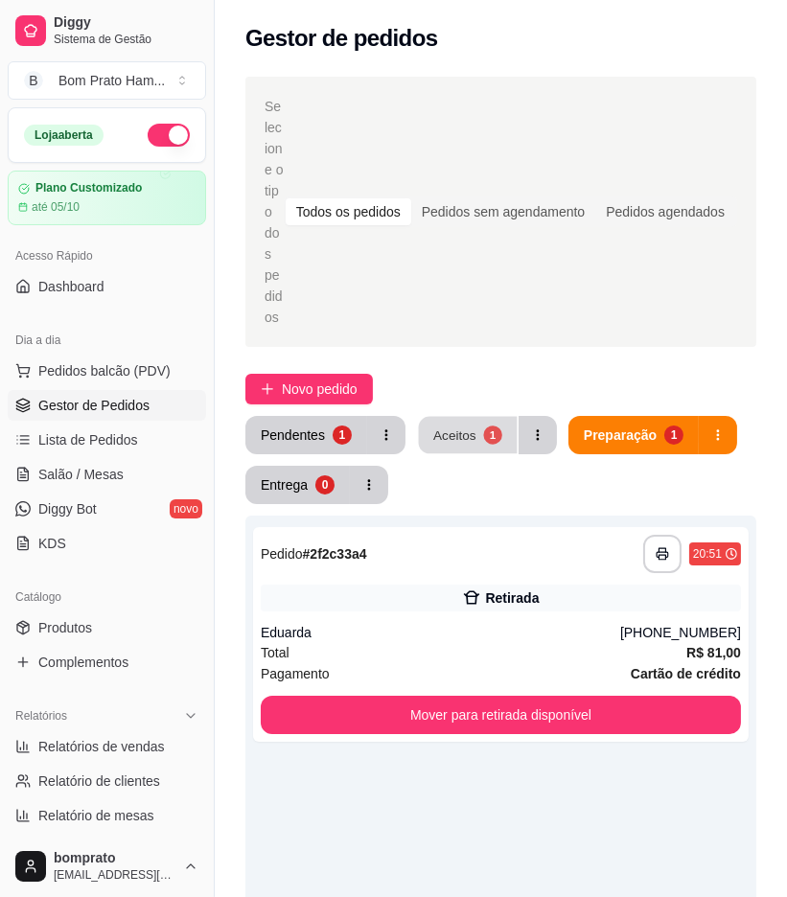
click at [483, 426] on div "1" at bounding box center [492, 435] width 18 height 18
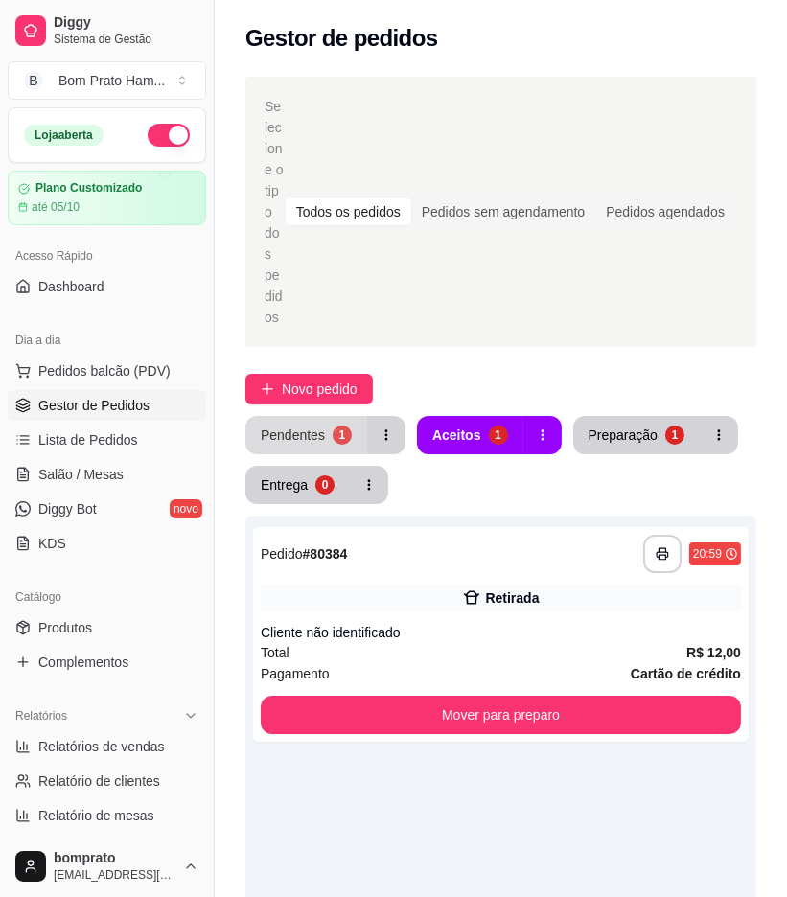
click at [297, 426] on div "Pendentes" at bounding box center [293, 435] width 64 height 19
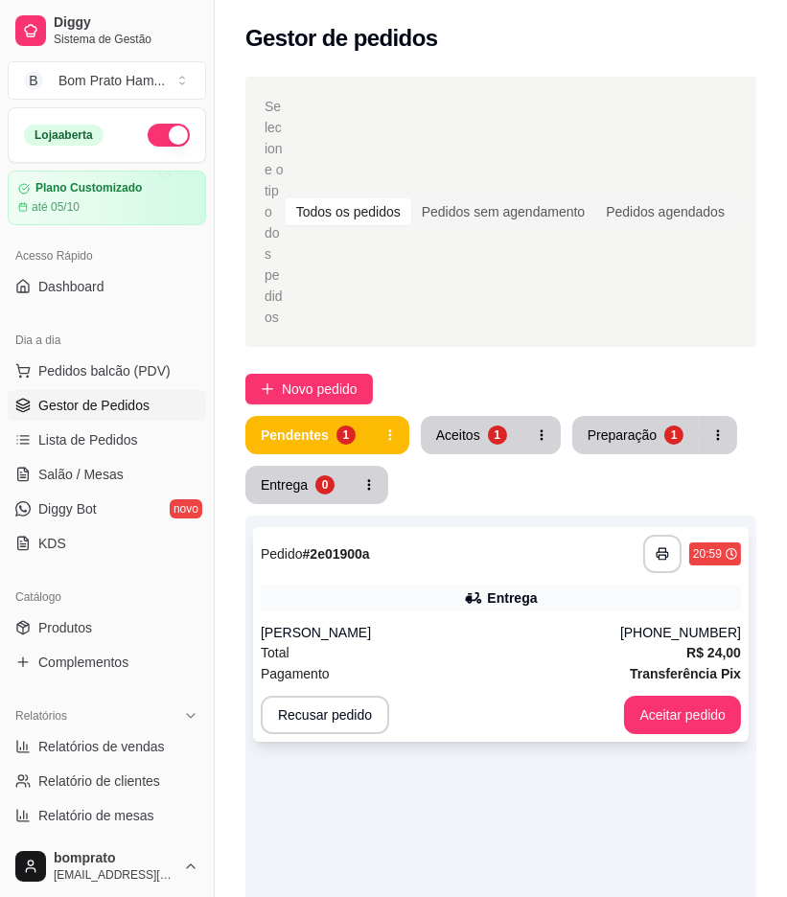
click at [511, 623] on div "Patricia" at bounding box center [441, 632] width 360 height 19
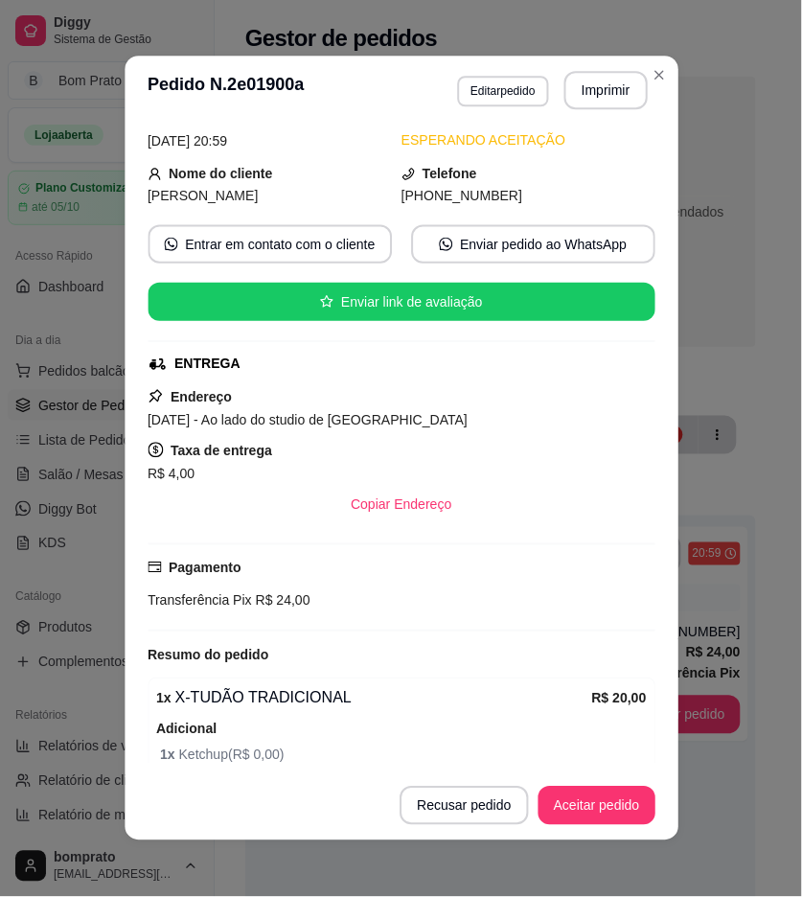
scroll to position [197, 0]
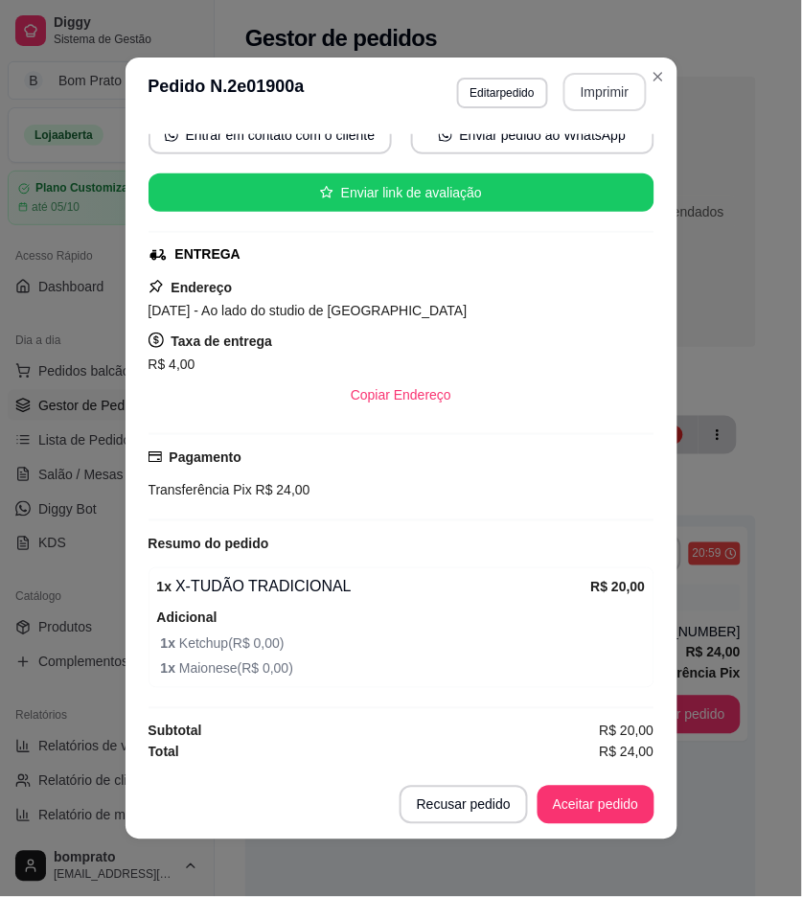
click at [607, 79] on button "Imprimir" at bounding box center [605, 92] width 83 height 38
click at [599, 828] on footer "Recusar pedido Aceitar pedido" at bounding box center [402, 805] width 552 height 69
click at [599, 819] on button "Aceitar pedido" at bounding box center [596, 805] width 117 height 38
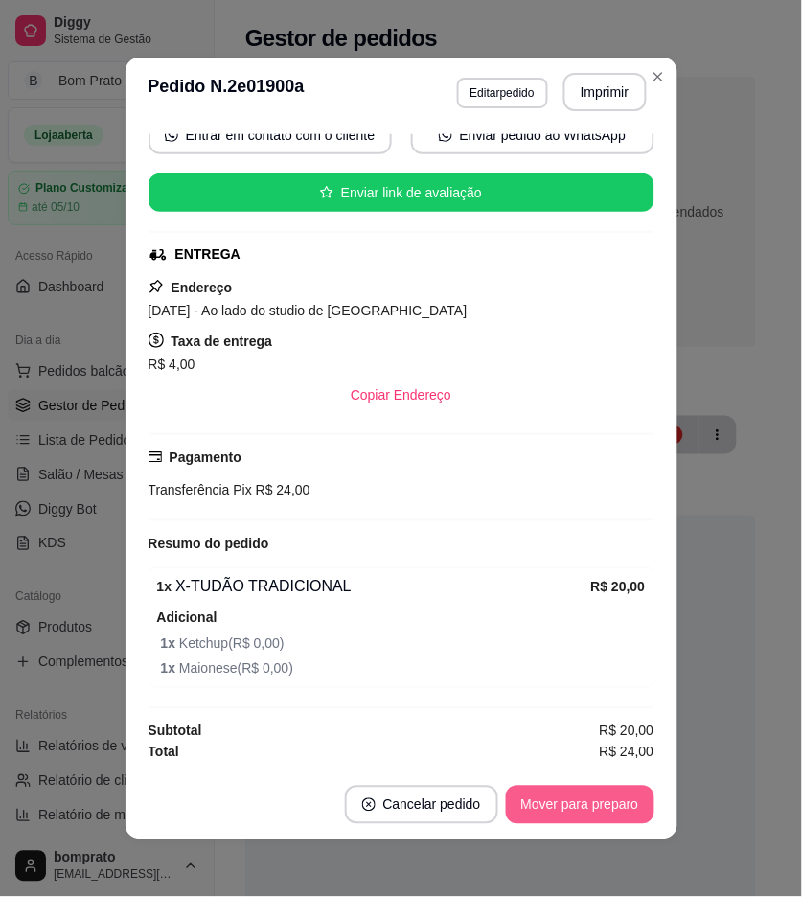
click at [602, 817] on button "Mover para preparo" at bounding box center [580, 805] width 149 height 38
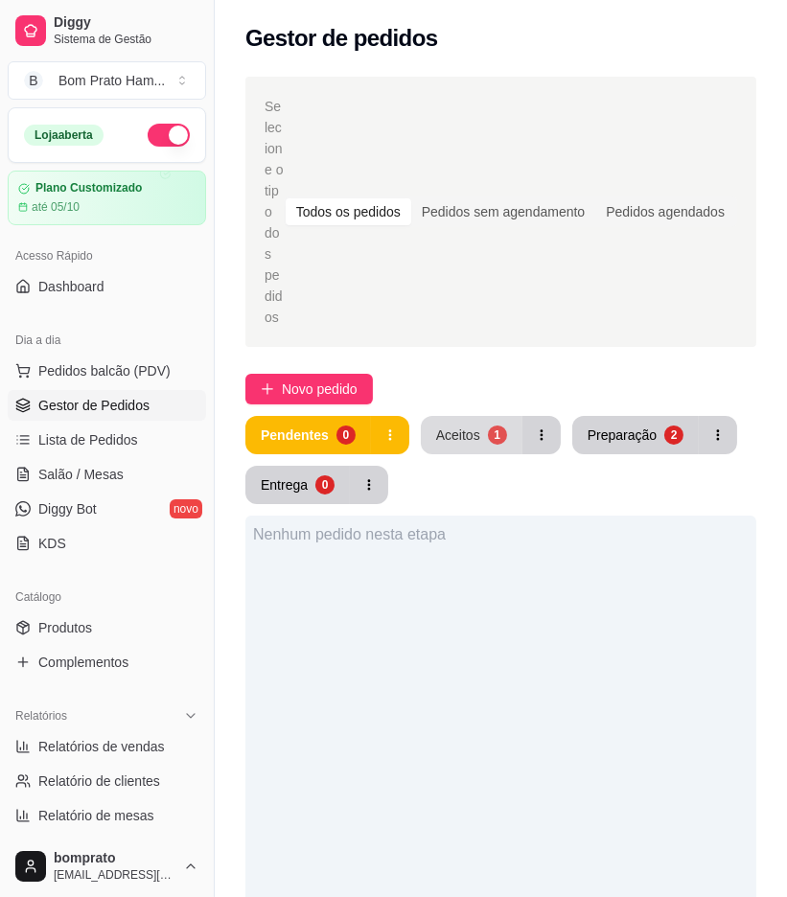
click at [444, 426] on div "Aceitos" at bounding box center [458, 435] width 44 height 19
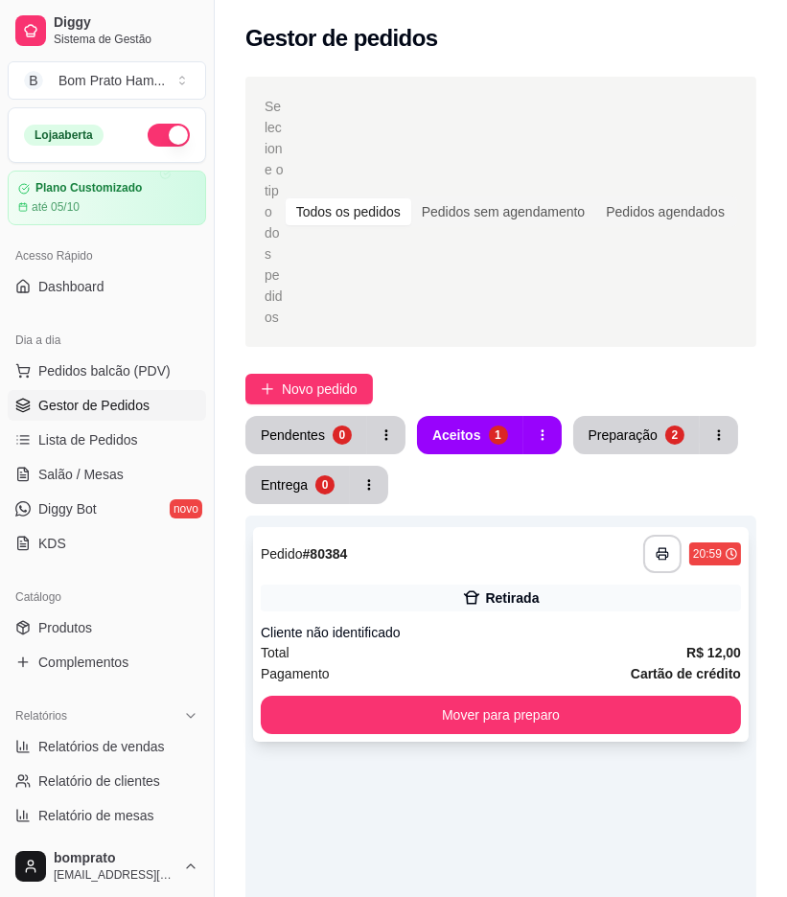
click at [524, 527] on div "**********" at bounding box center [501, 634] width 496 height 215
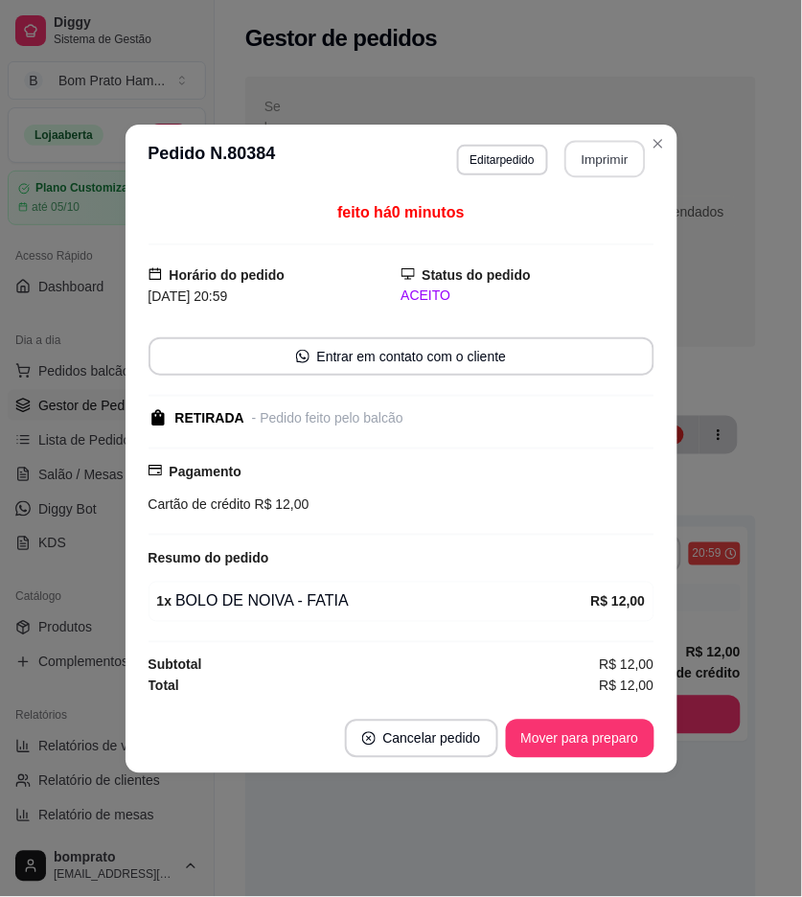
click at [599, 155] on button "Imprimir" at bounding box center [605, 158] width 81 height 37
click at [591, 753] on button "Mover para preparo" at bounding box center [580, 739] width 149 height 38
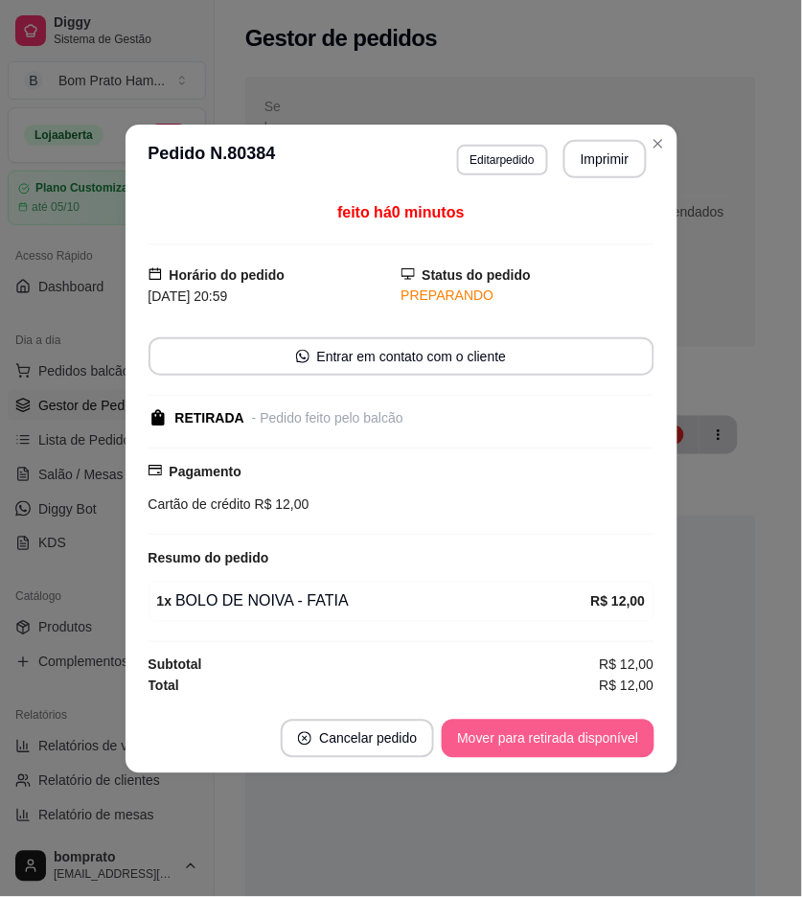
click at [605, 743] on button "Mover para retirada disponível" at bounding box center [548, 739] width 212 height 38
click at [605, 743] on button "Mover para finalizado" at bounding box center [575, 739] width 159 height 38
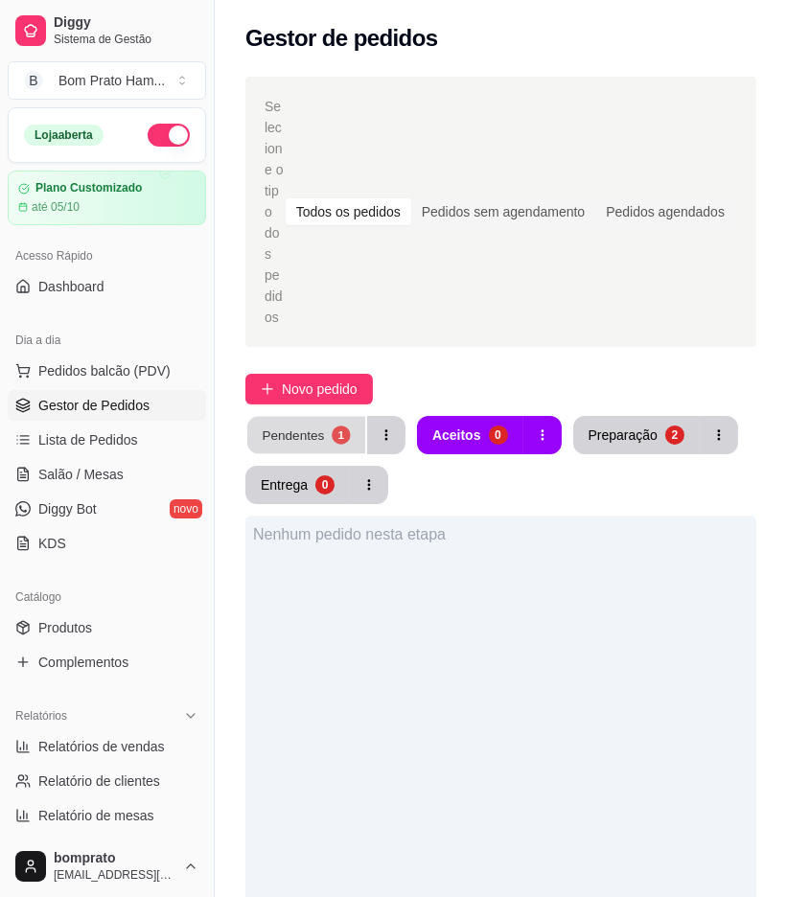
click at [330, 417] on button "Pendentes 1" at bounding box center [306, 435] width 118 height 37
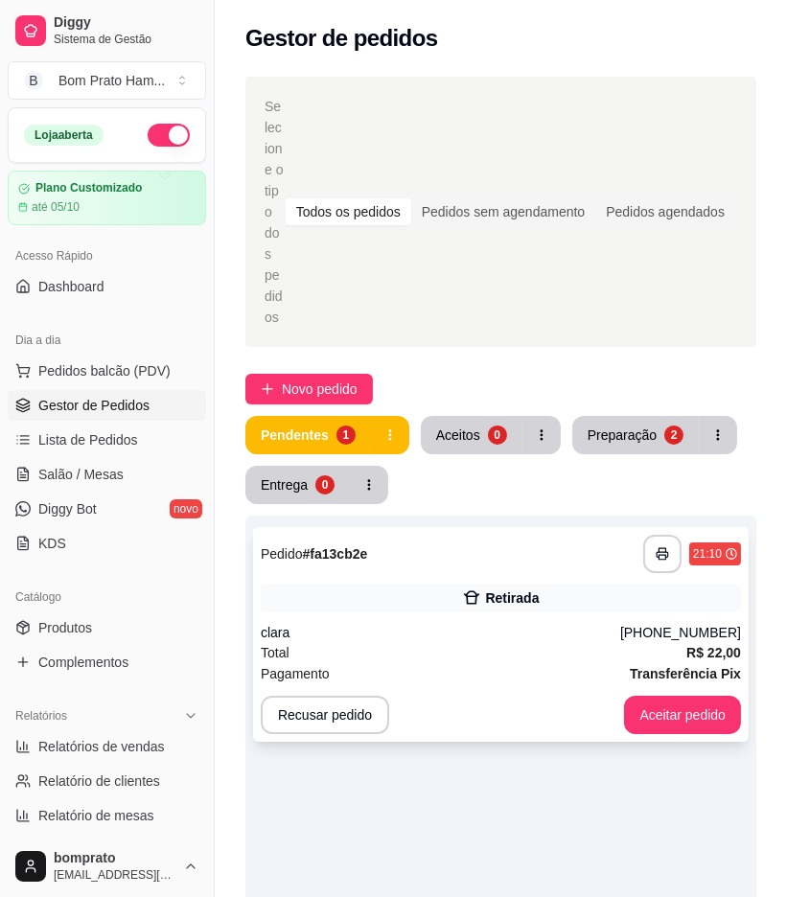
click at [499, 527] on div "**********" at bounding box center [501, 634] width 496 height 215
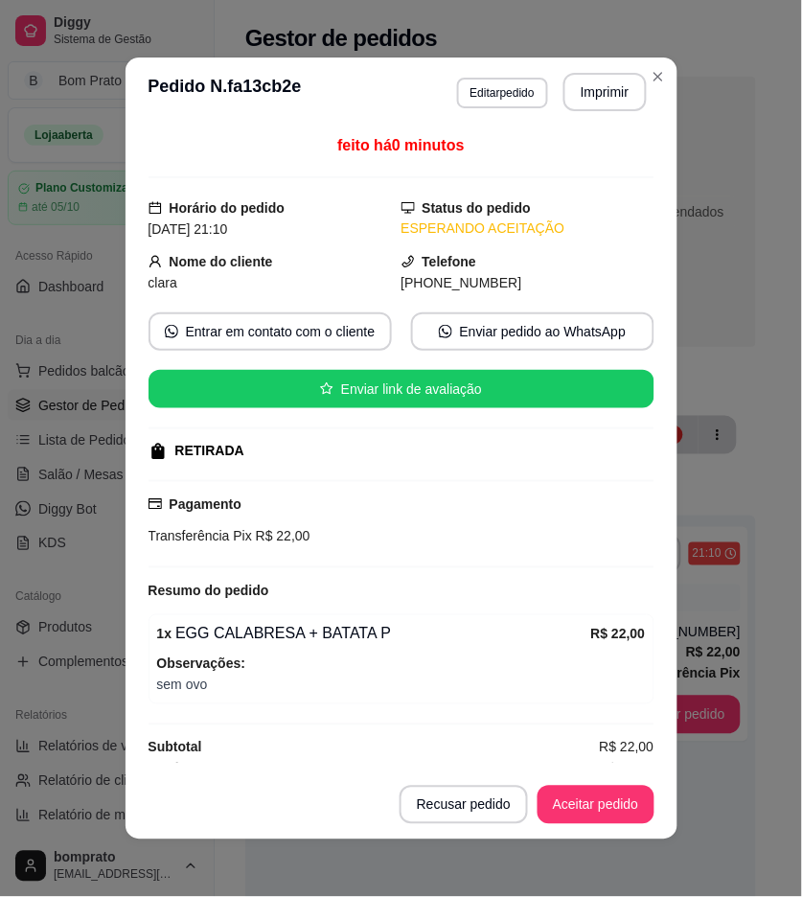
scroll to position [16, 0]
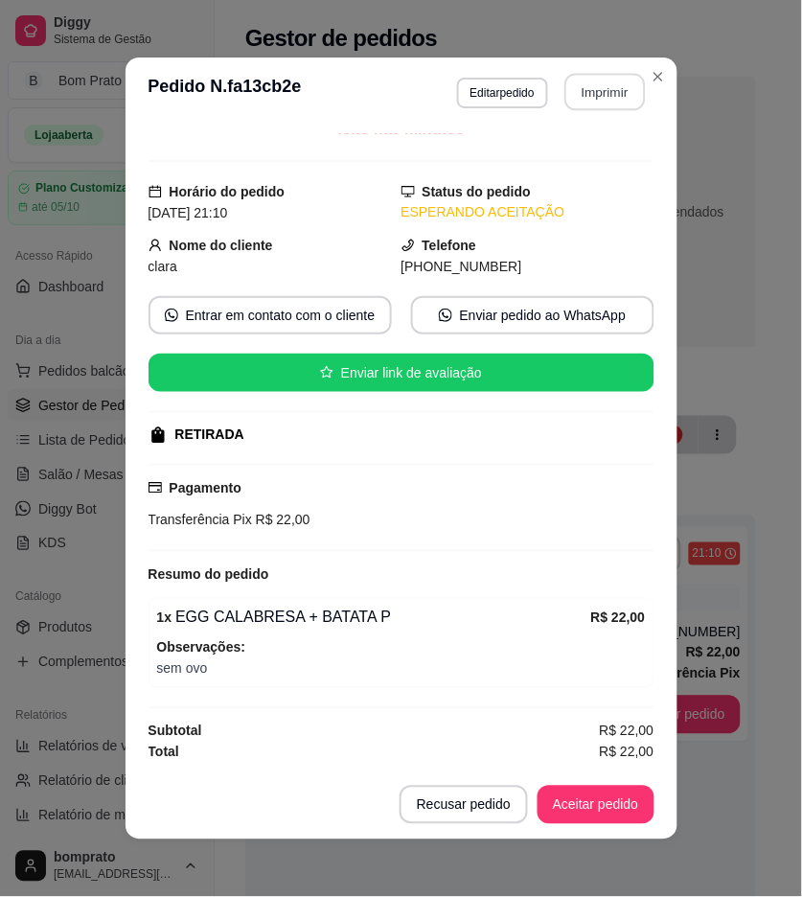
click at [602, 103] on button "Imprimir" at bounding box center [605, 92] width 81 height 37
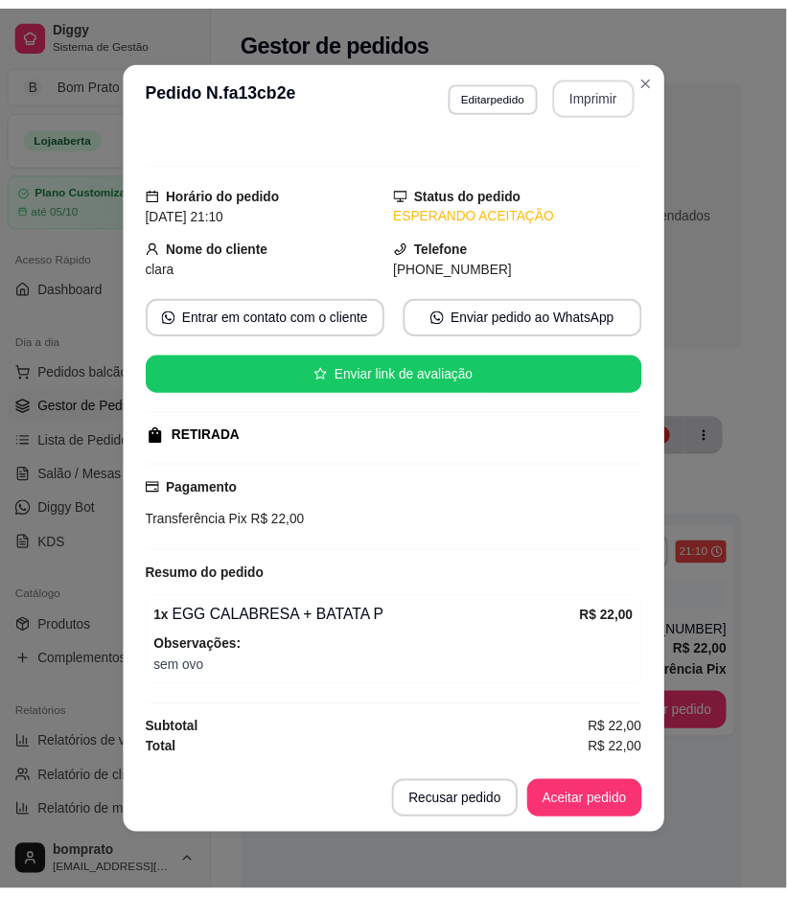
scroll to position [0, 0]
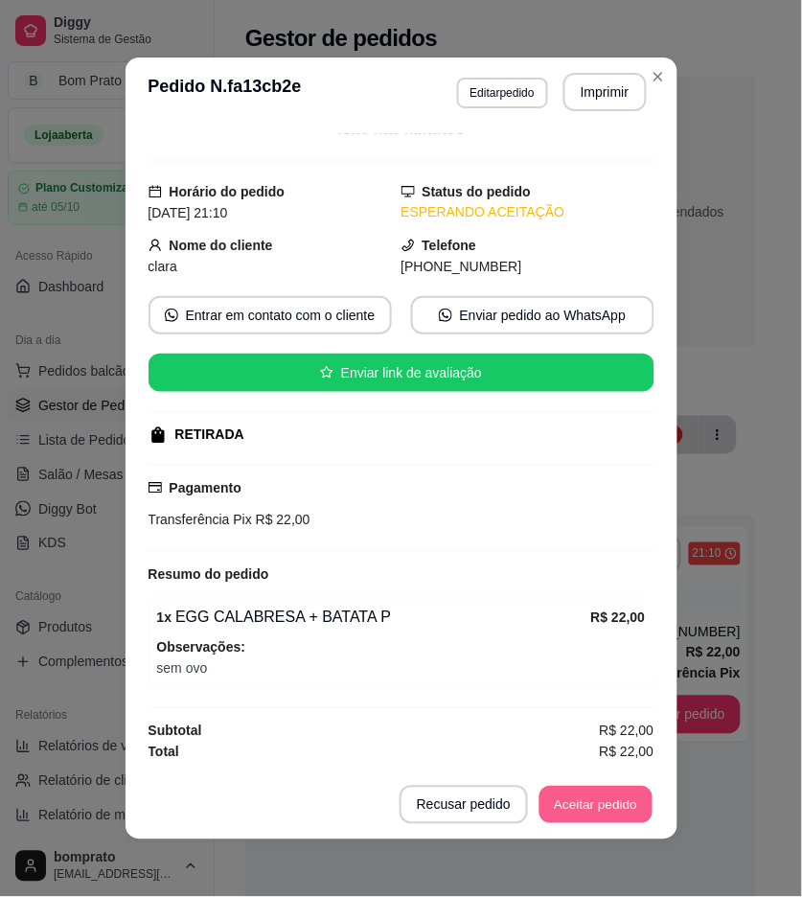
click at [591, 818] on button "Aceitar pedido" at bounding box center [596, 805] width 113 height 37
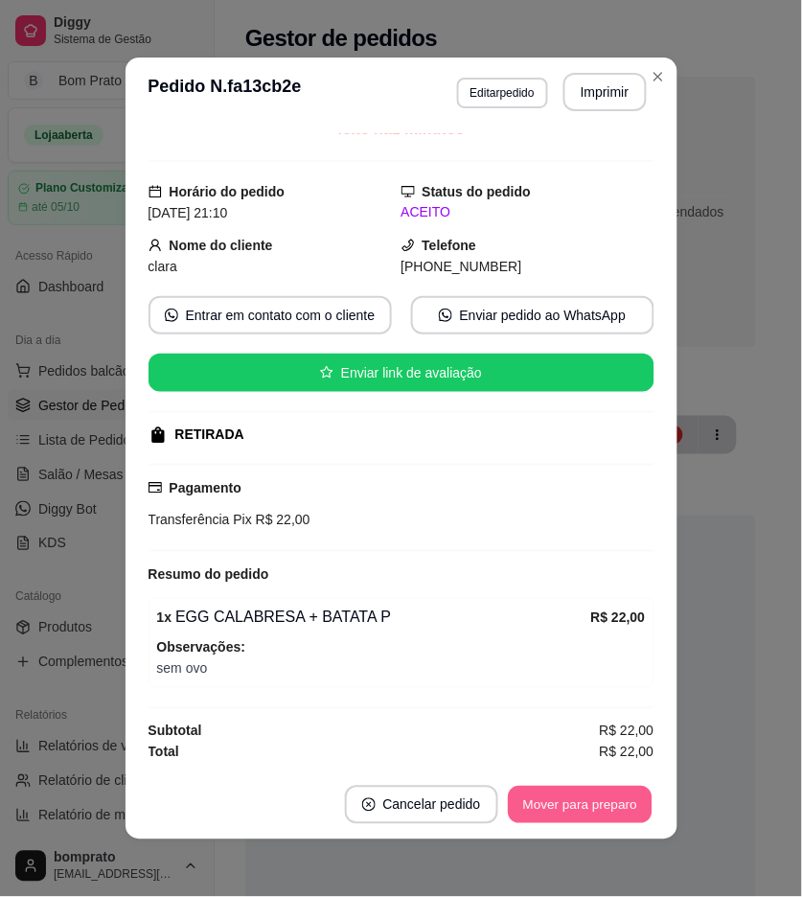
click at [599, 812] on button "Mover para preparo" at bounding box center [580, 805] width 144 height 37
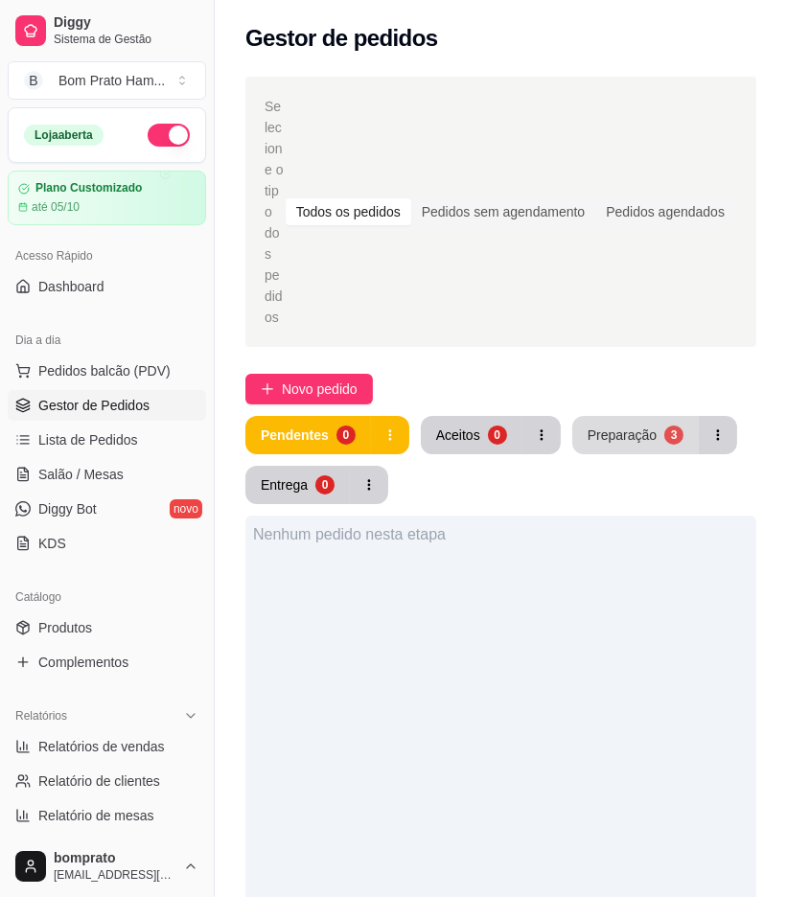
click at [643, 426] on div "Preparação" at bounding box center [622, 435] width 69 height 19
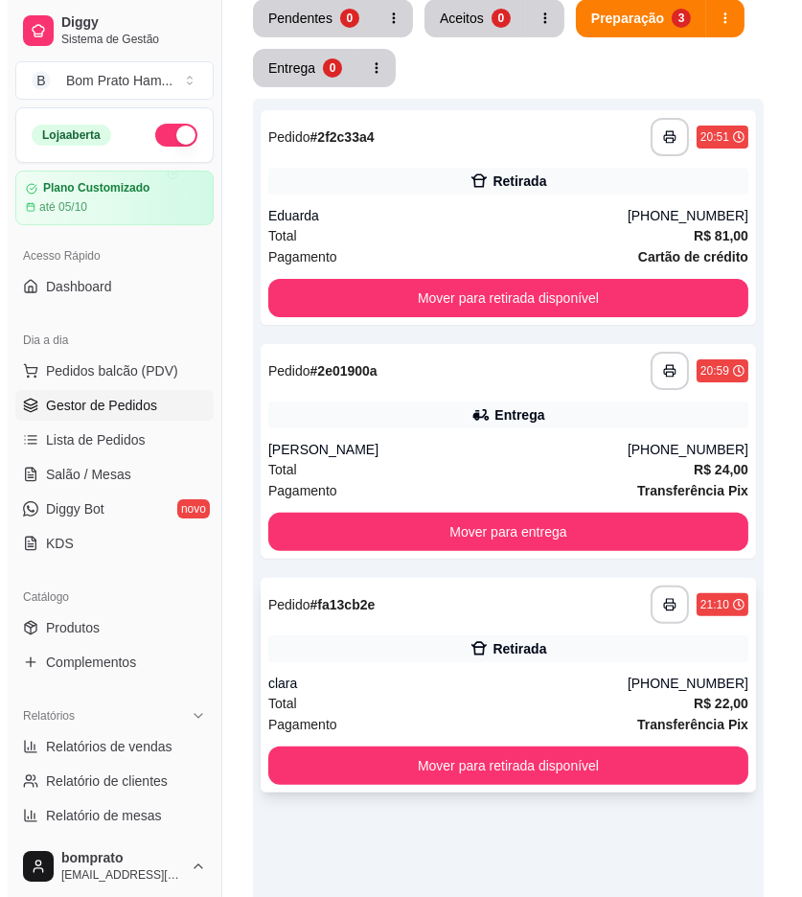
scroll to position [426, 0]
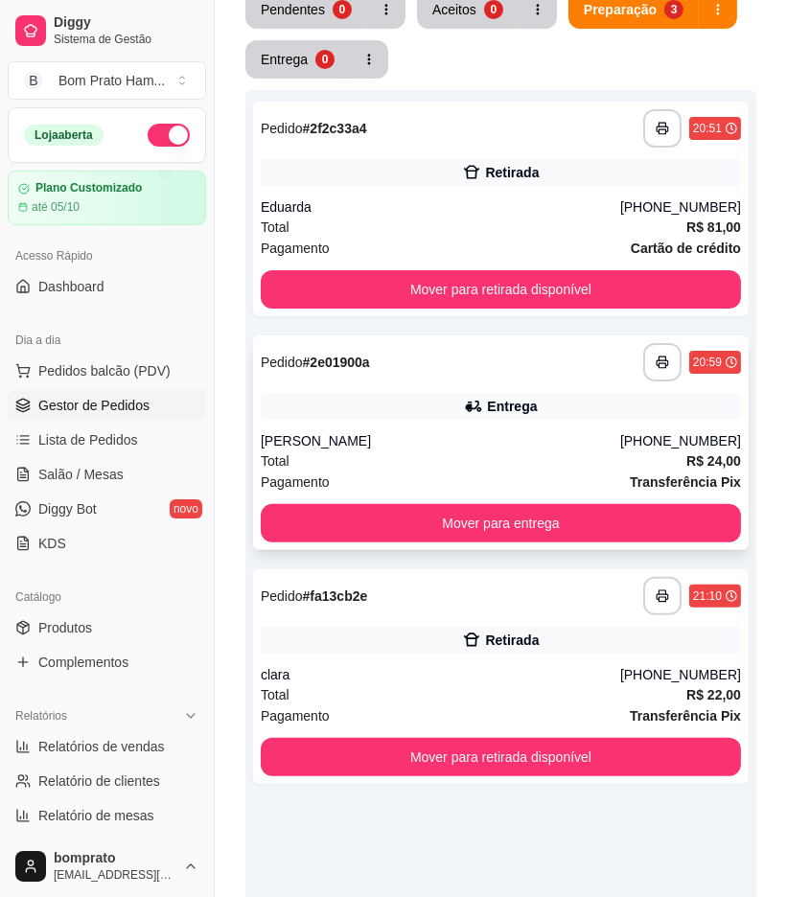
click at [482, 451] on div "Total R$ 24,00" at bounding box center [501, 461] width 480 height 21
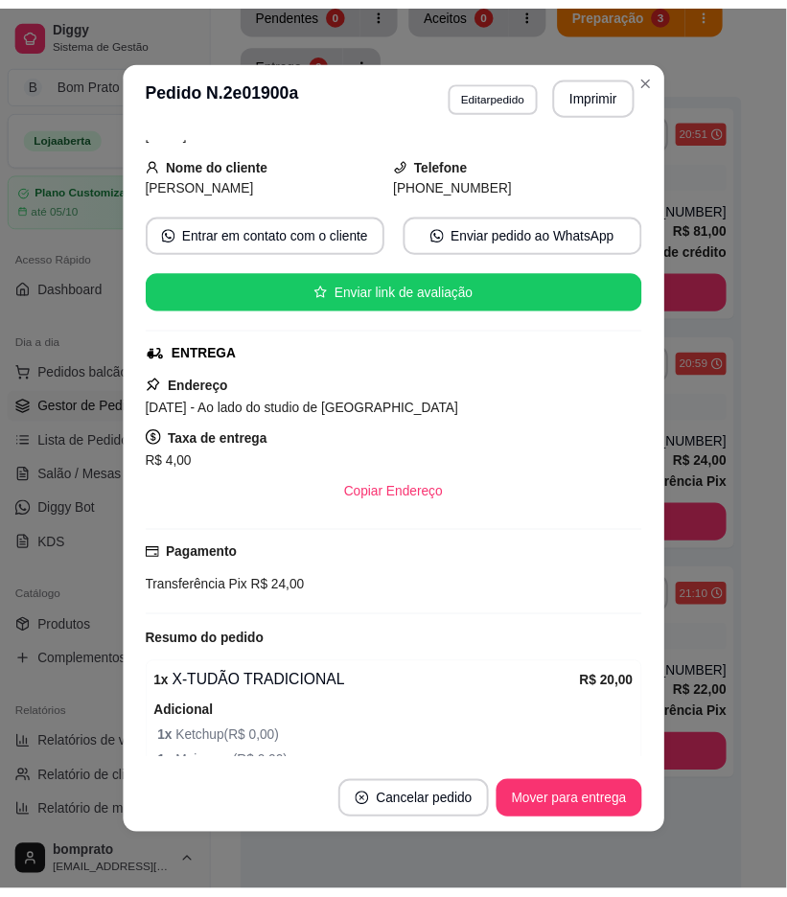
scroll to position [197, 0]
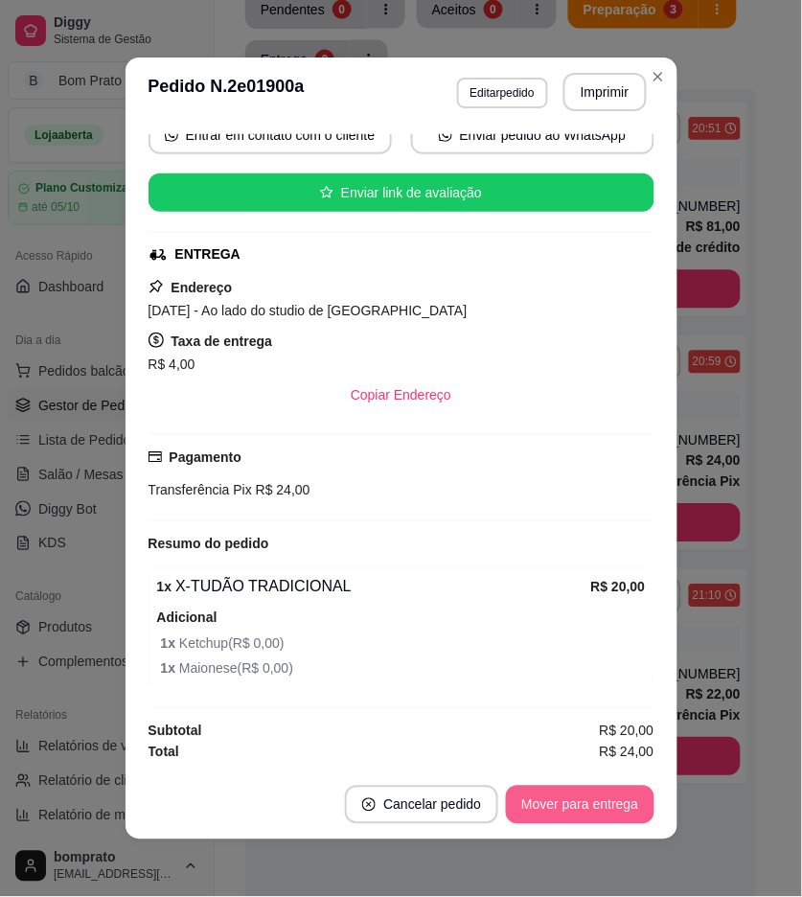
click at [600, 805] on button "Mover para entrega" at bounding box center [580, 805] width 148 height 38
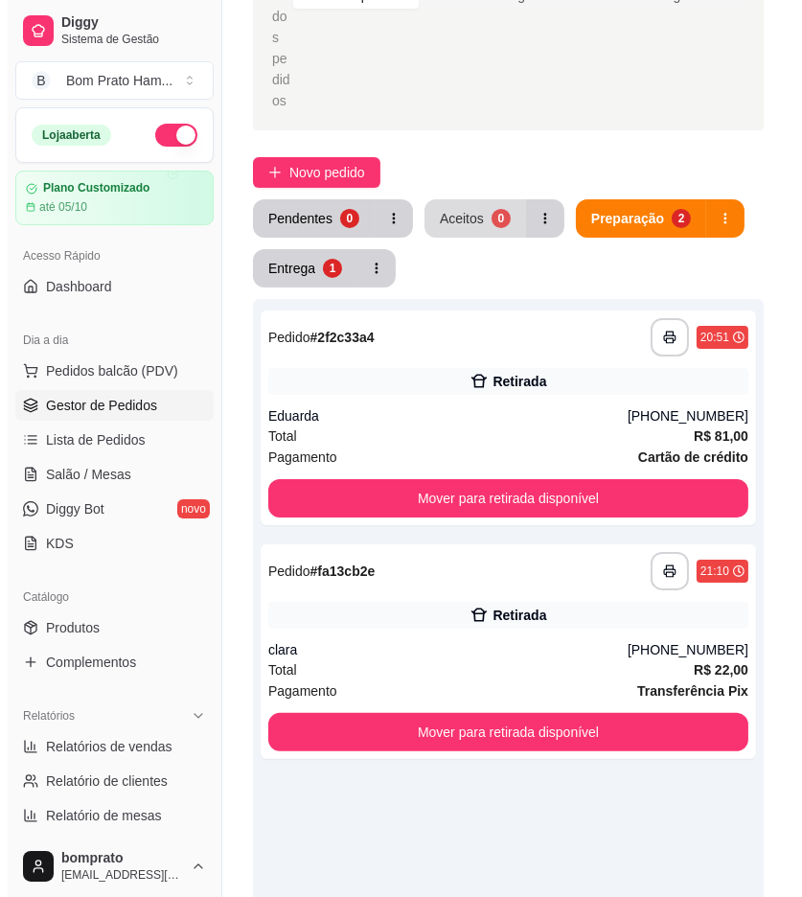
scroll to position [0, 0]
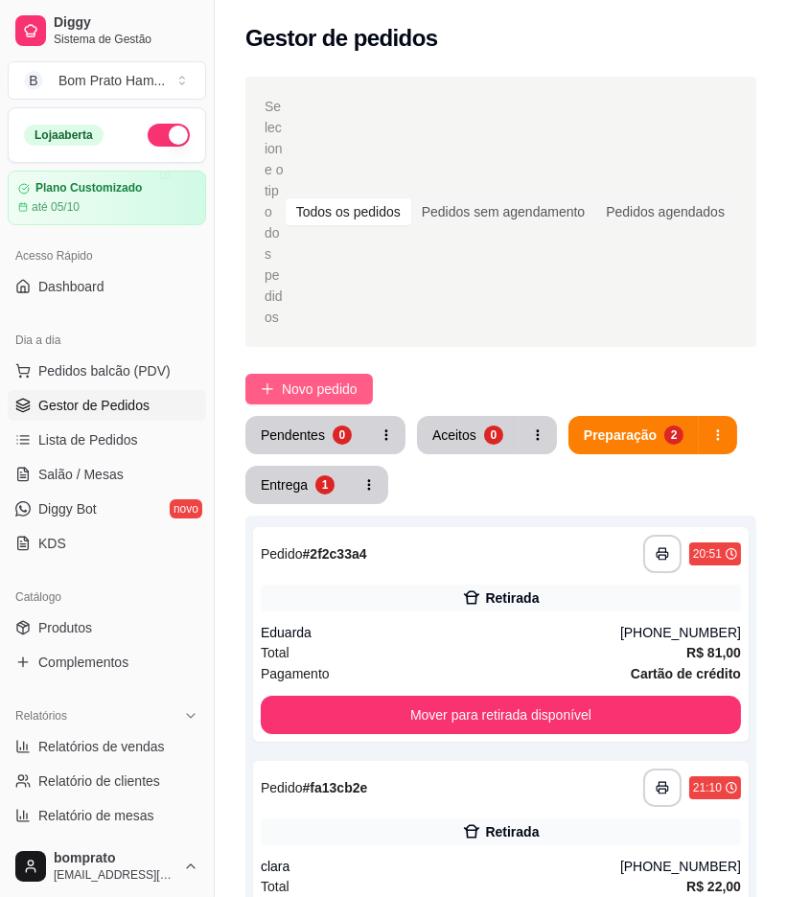
click at [331, 379] on span "Novo pedido" at bounding box center [320, 389] width 76 height 21
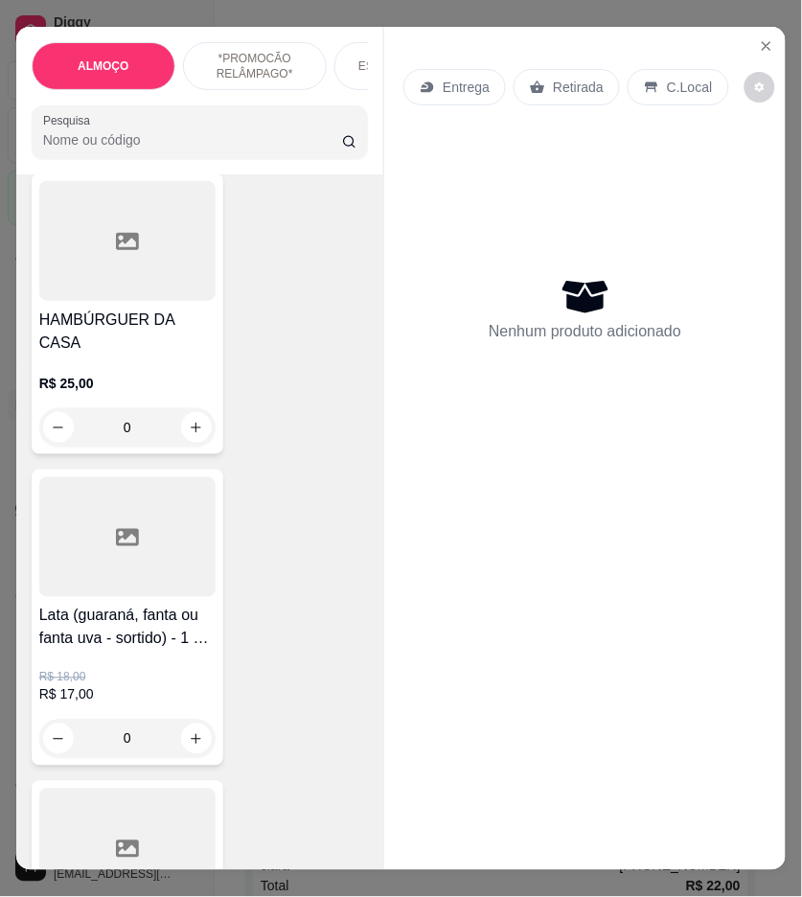
scroll to position [1384, 0]
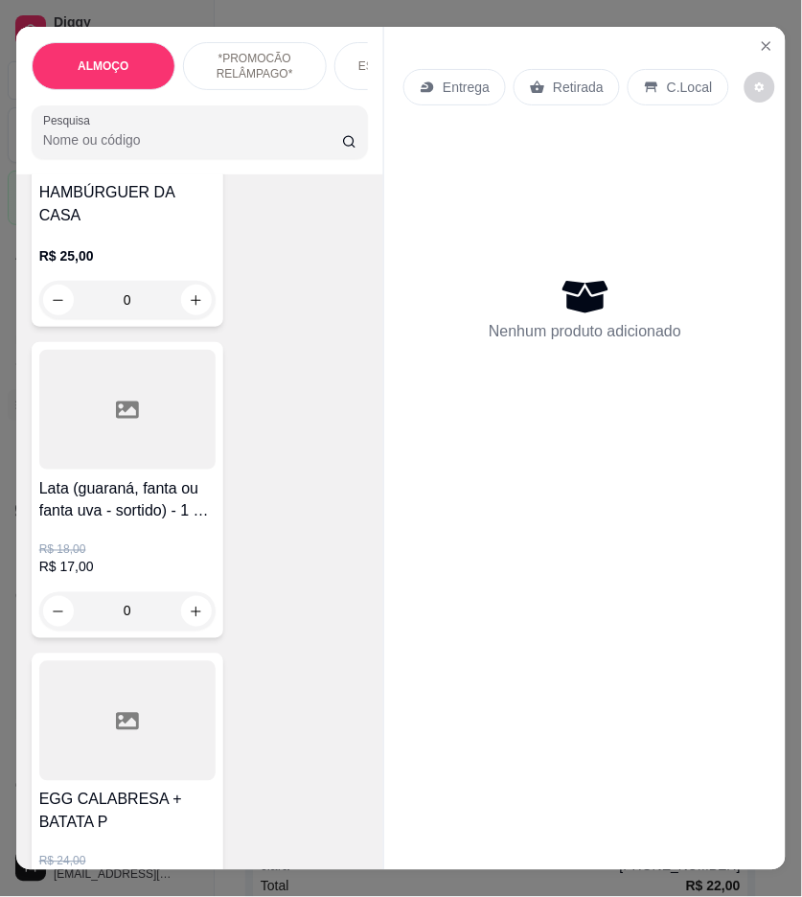
click at [176, 451] on div at bounding box center [127, 410] width 176 height 120
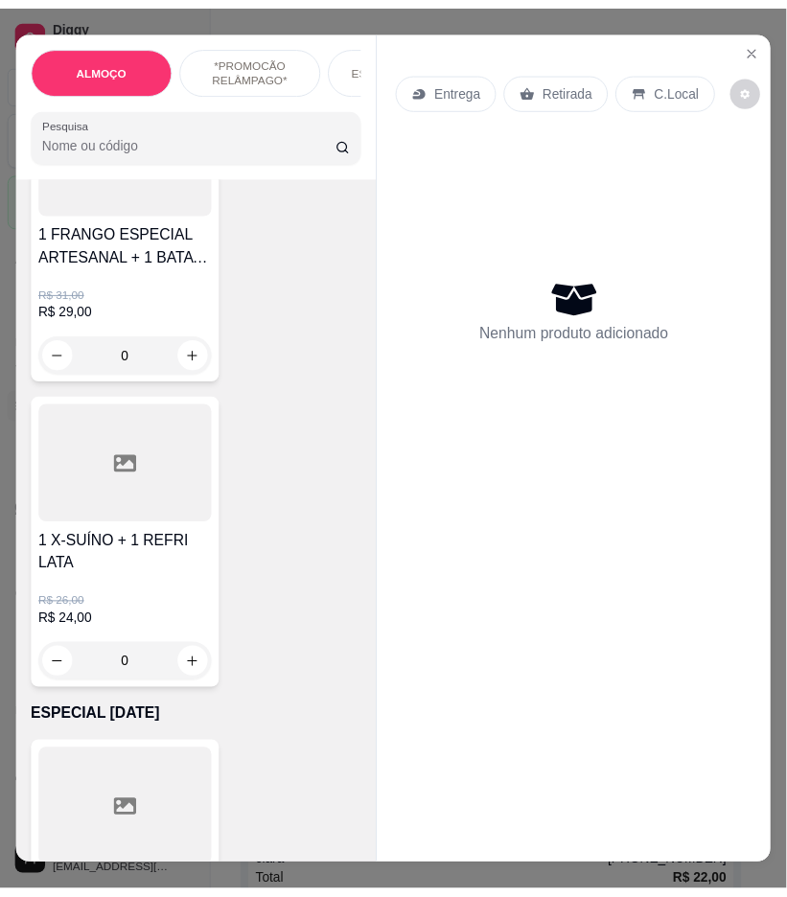
scroll to position [2876, 0]
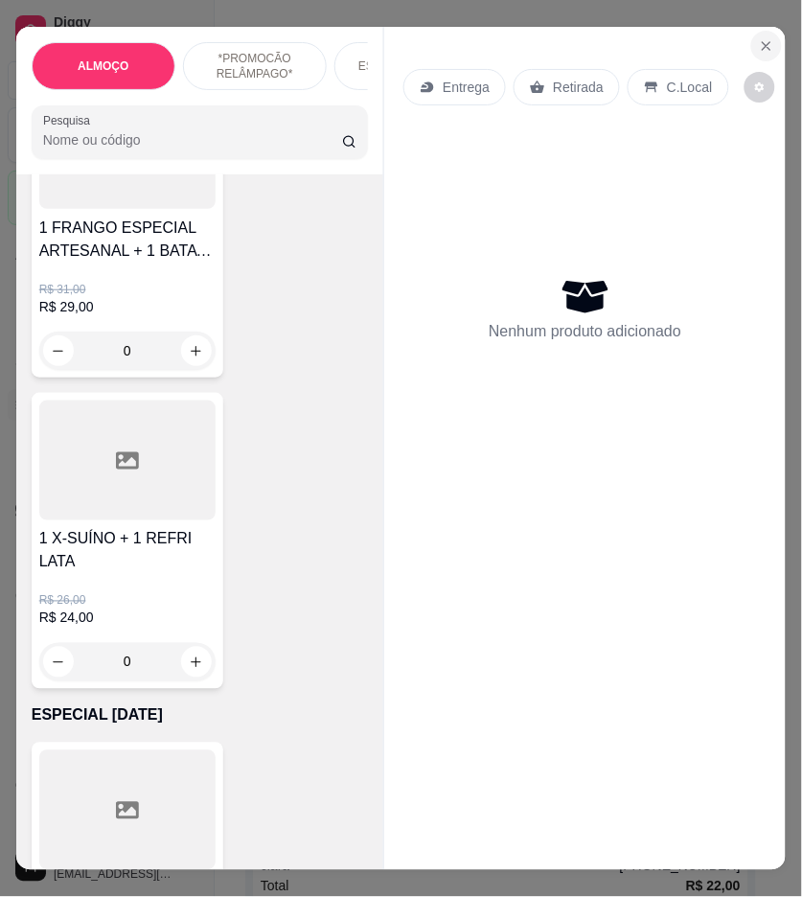
click at [758, 45] on button "Close" at bounding box center [767, 46] width 31 height 31
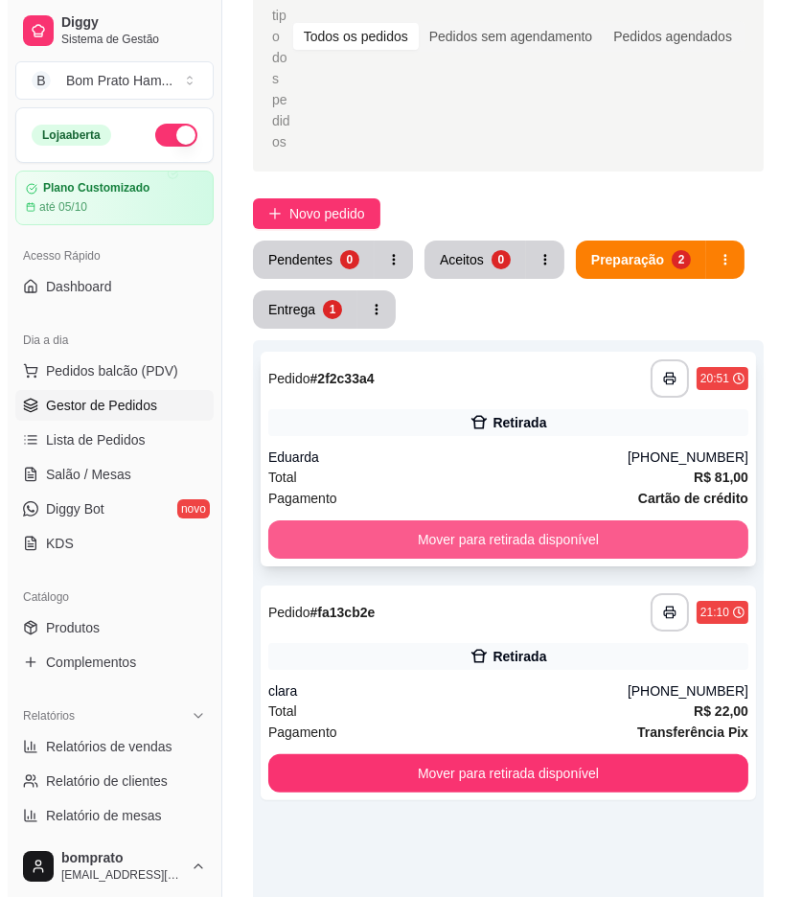
scroll to position [213, 0]
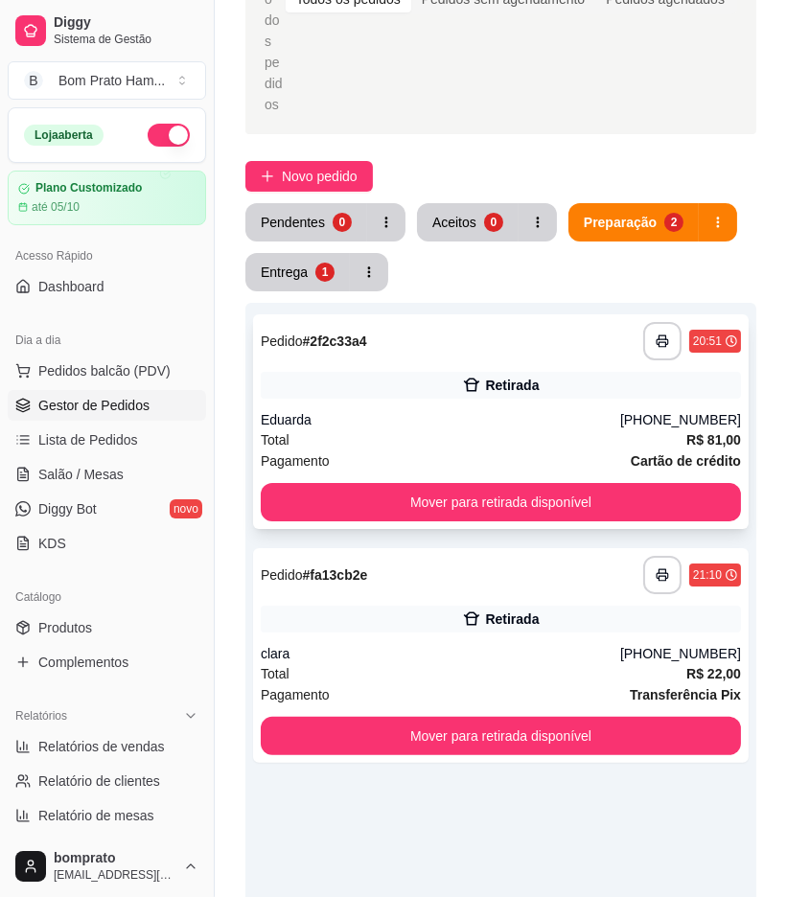
click at [472, 429] on div "Total R$ 81,00" at bounding box center [501, 439] width 480 height 21
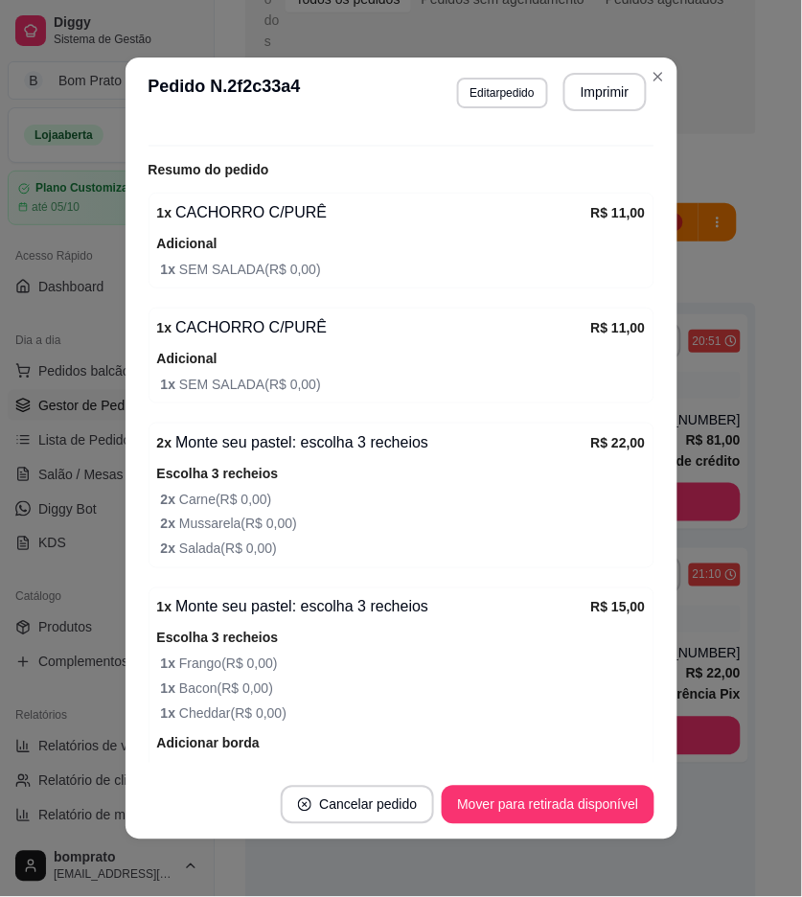
scroll to position [532, 0]
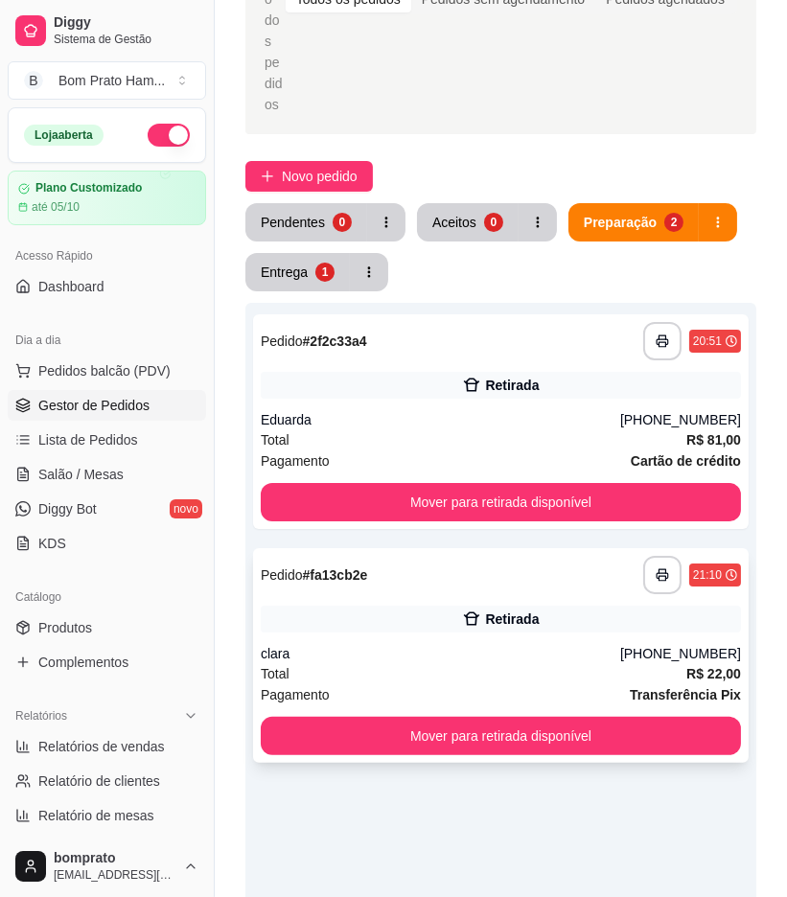
click at [474, 610] on icon at bounding box center [471, 619] width 19 height 19
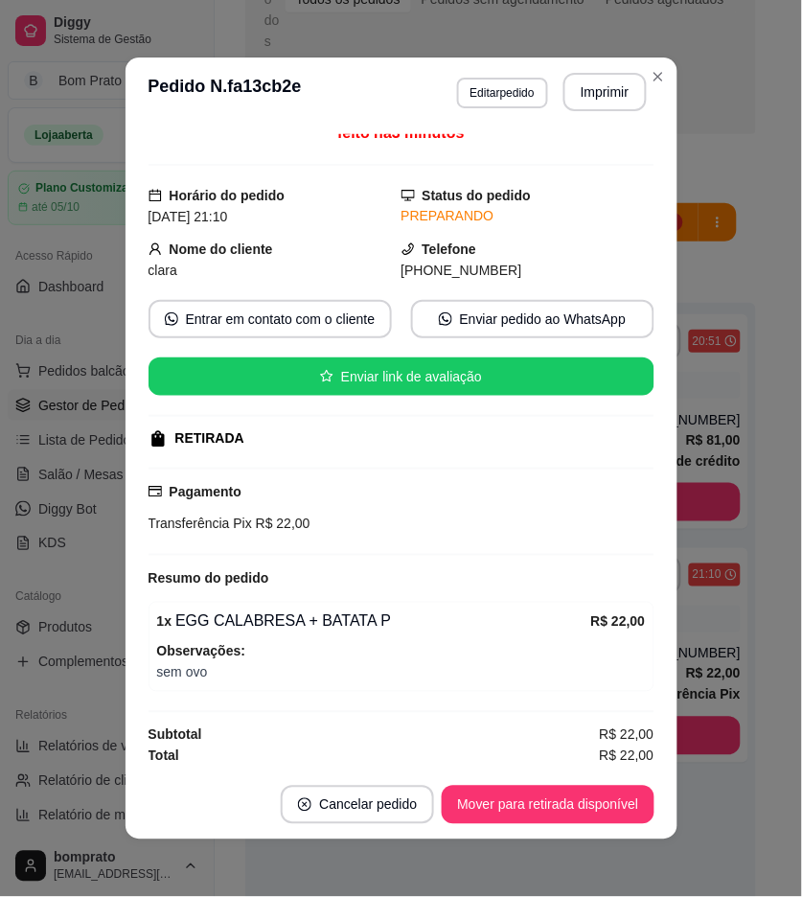
scroll to position [16, 0]
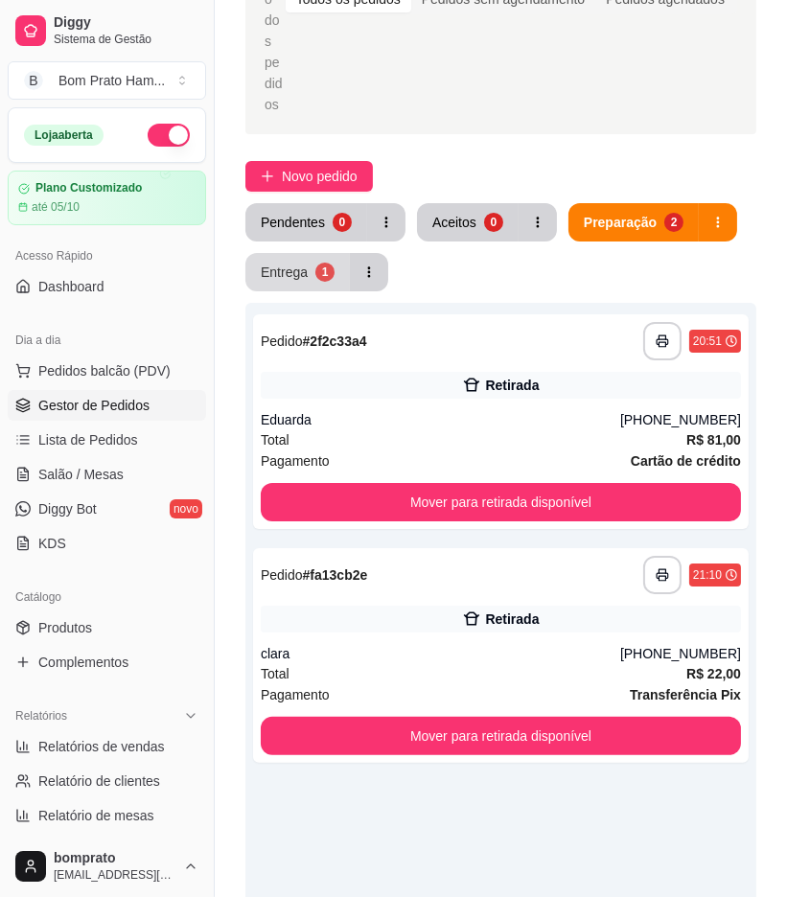
click at [315, 263] on div "1" at bounding box center [324, 272] width 19 height 19
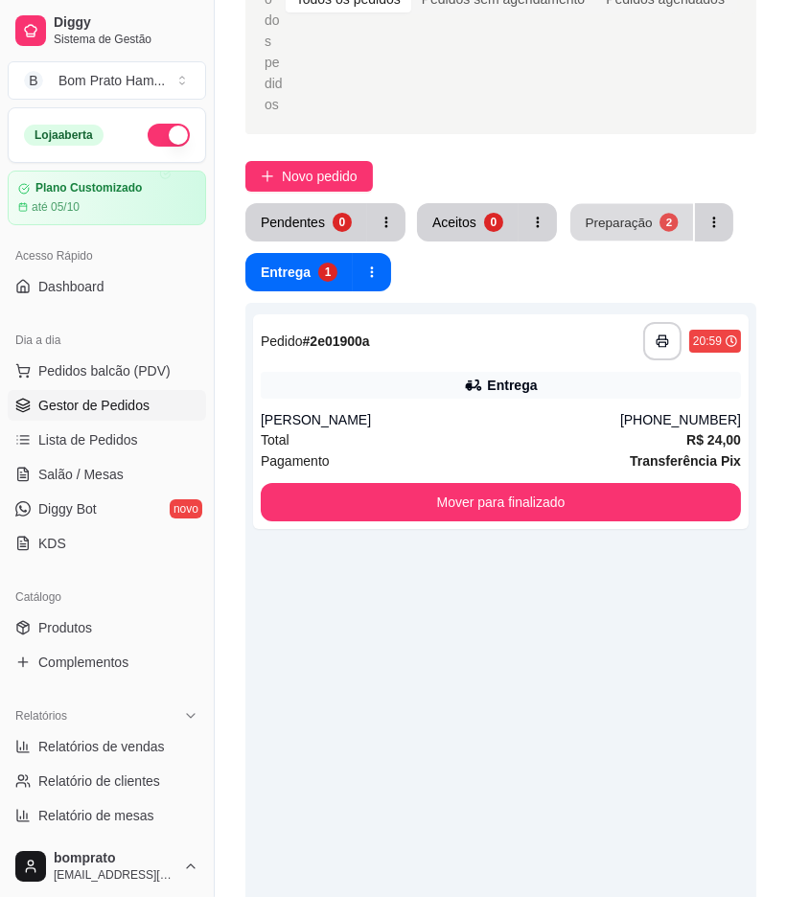
click at [636, 213] on div "Preparação" at bounding box center [618, 222] width 67 height 18
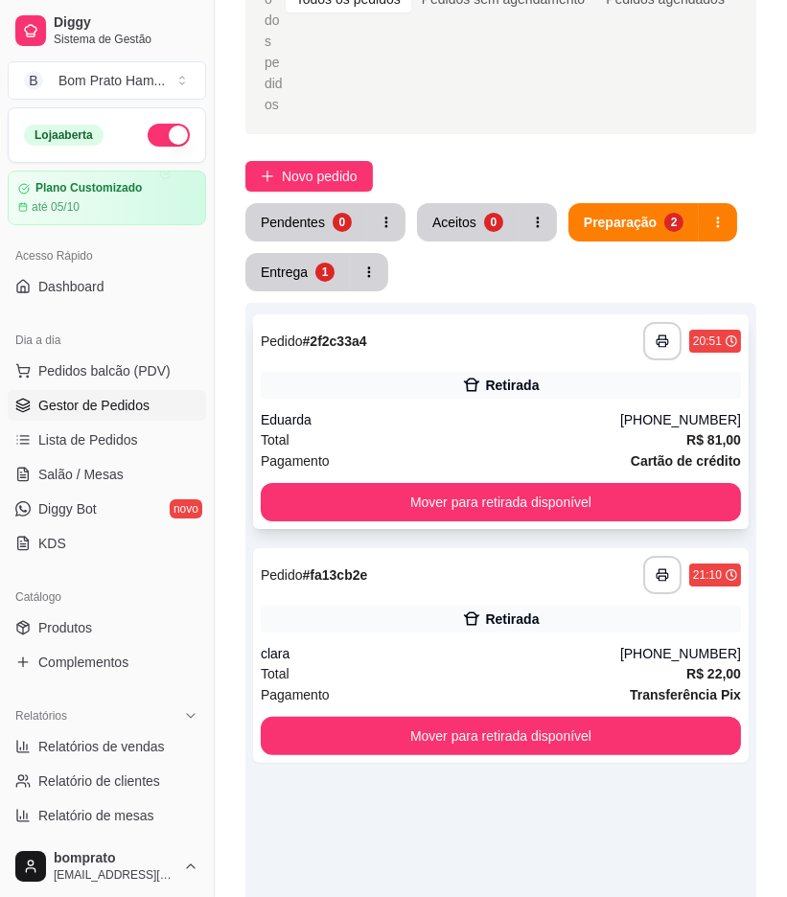
click at [377, 372] on div "Retirada" at bounding box center [501, 385] width 480 height 27
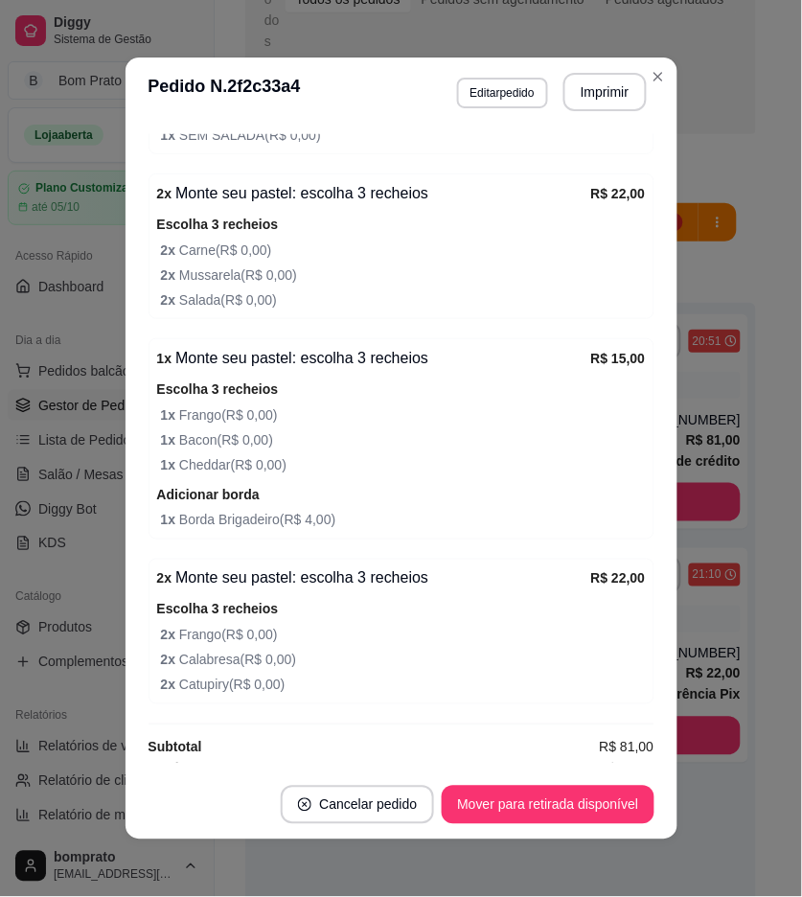
scroll to position [688, 0]
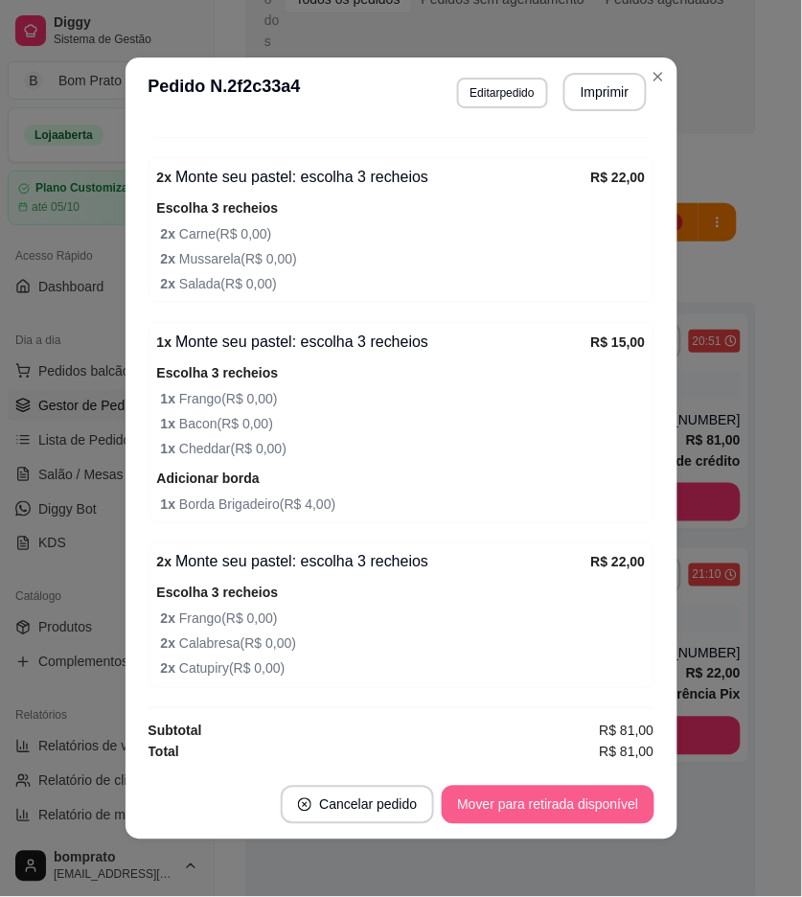
click at [576, 816] on button "Mover para retirada disponível" at bounding box center [548, 805] width 212 height 38
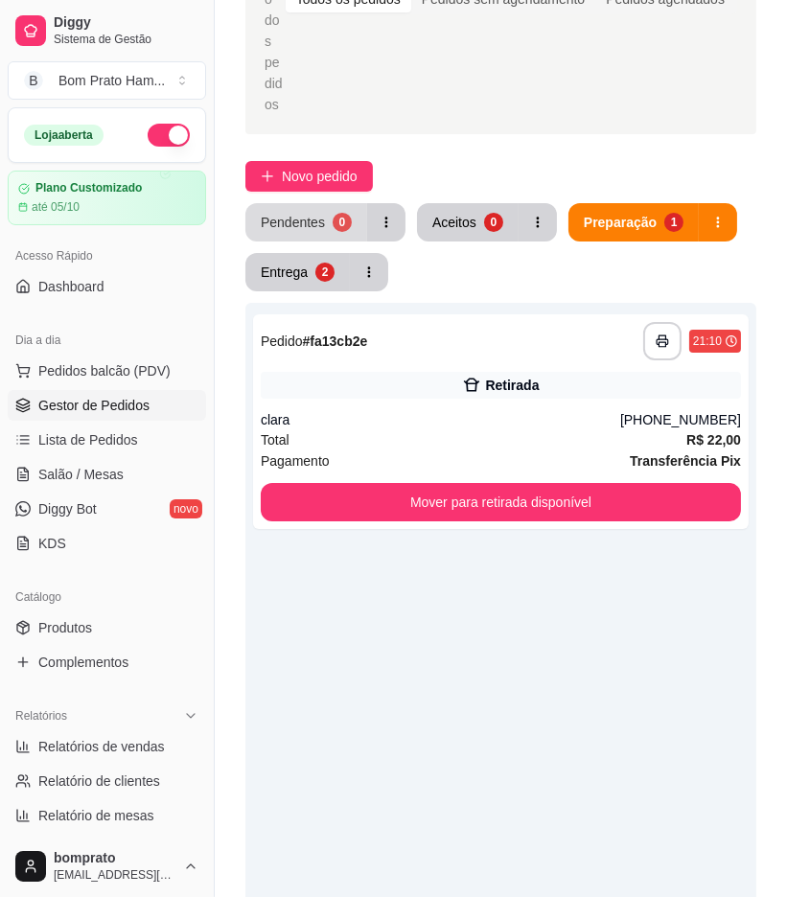
click at [321, 203] on button "Pendentes 0" at bounding box center [306, 222] width 122 height 38
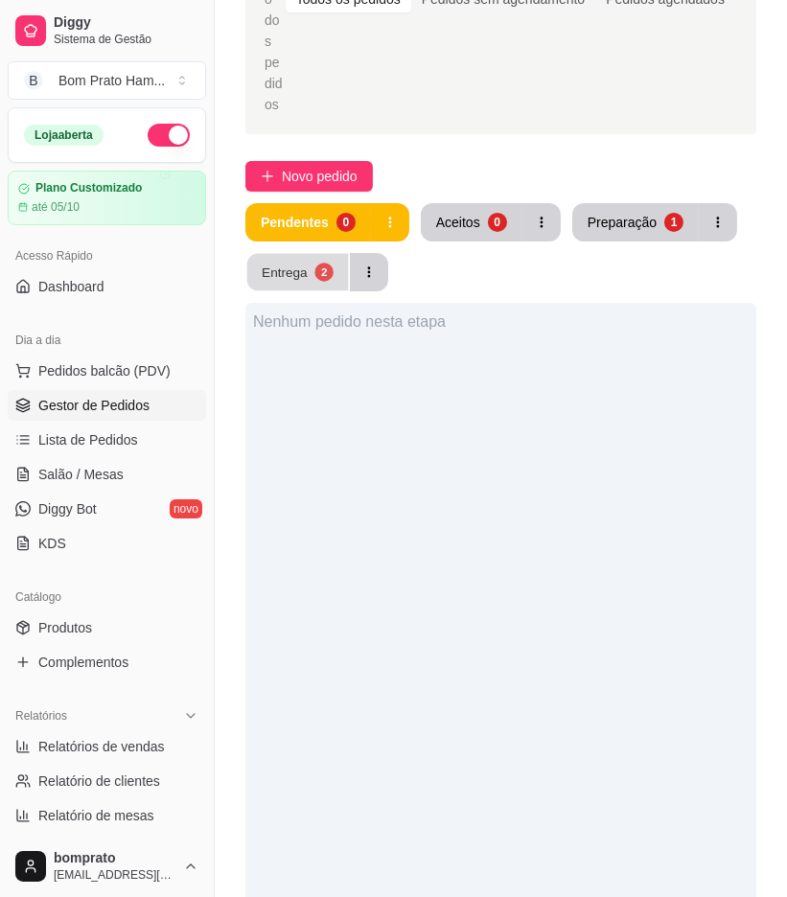
click at [324, 263] on div "2" at bounding box center [323, 272] width 18 height 18
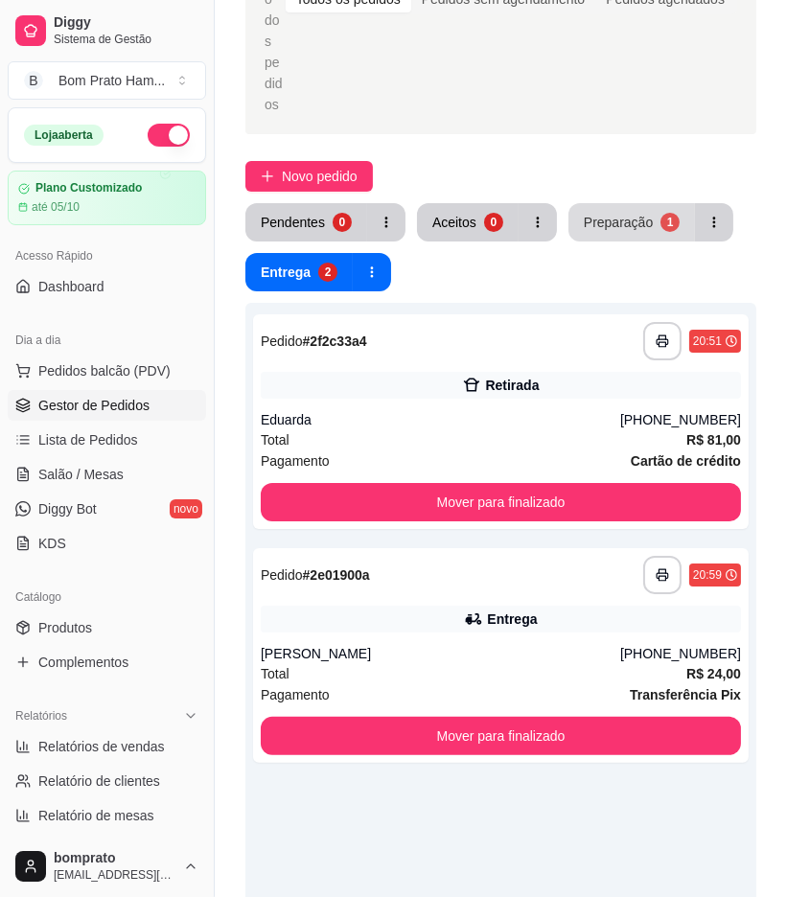
click at [636, 203] on button "Preparação 1" at bounding box center [632, 222] width 127 height 38
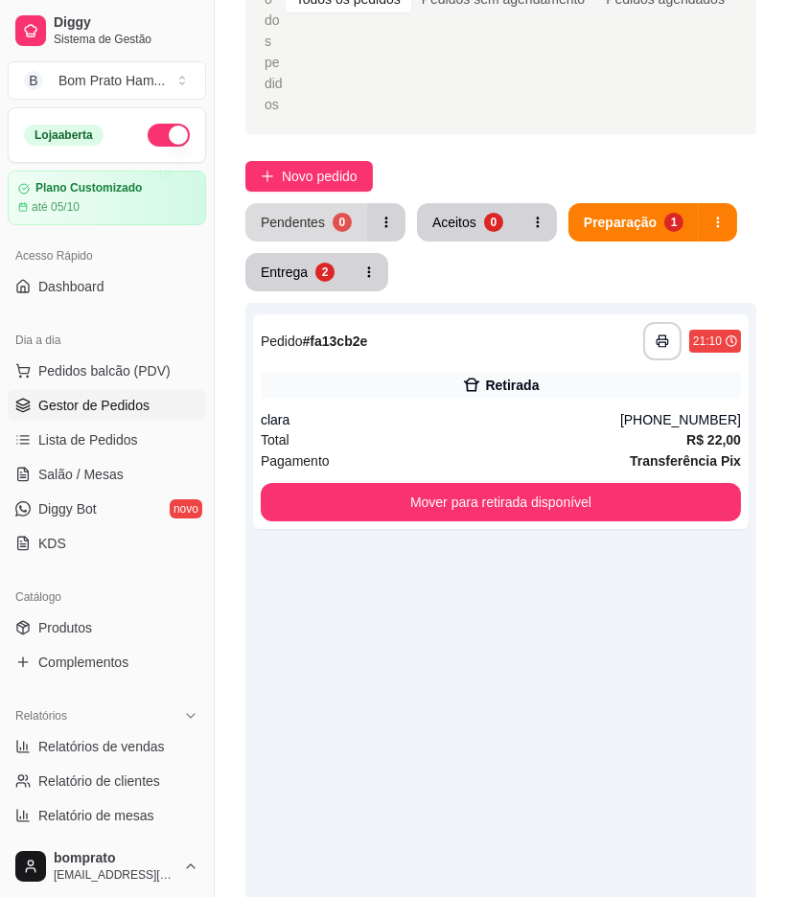
click at [304, 213] on div "Pendentes" at bounding box center [293, 222] width 64 height 19
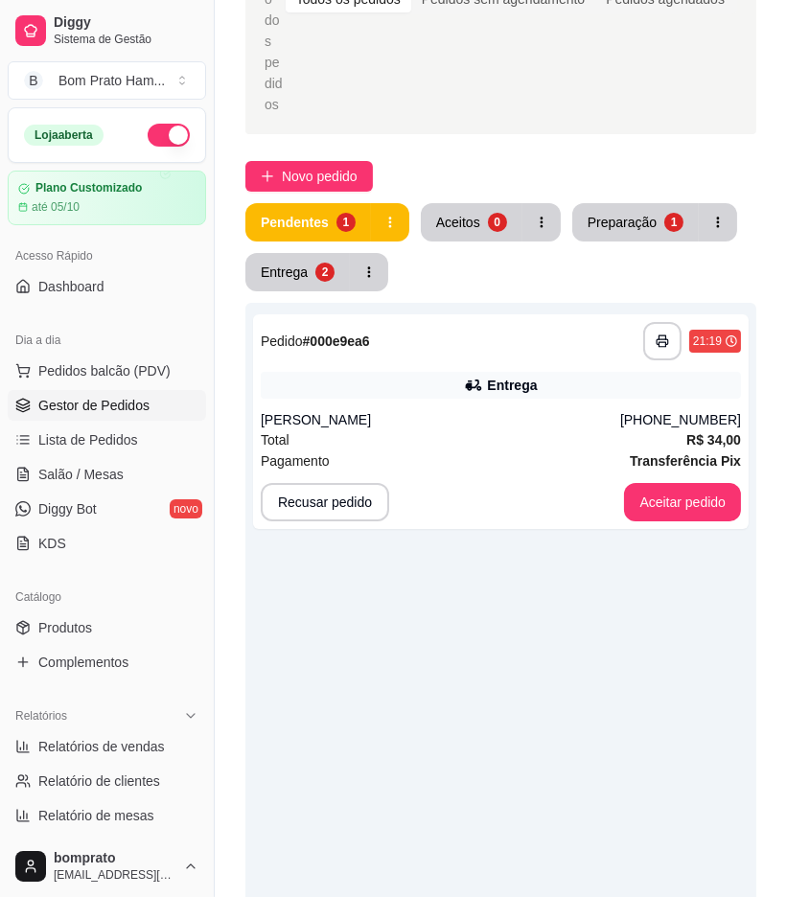
click at [351, 213] on div "**********" at bounding box center [500, 701] width 511 height 997
click at [410, 322] on div "**********" at bounding box center [501, 341] width 480 height 38
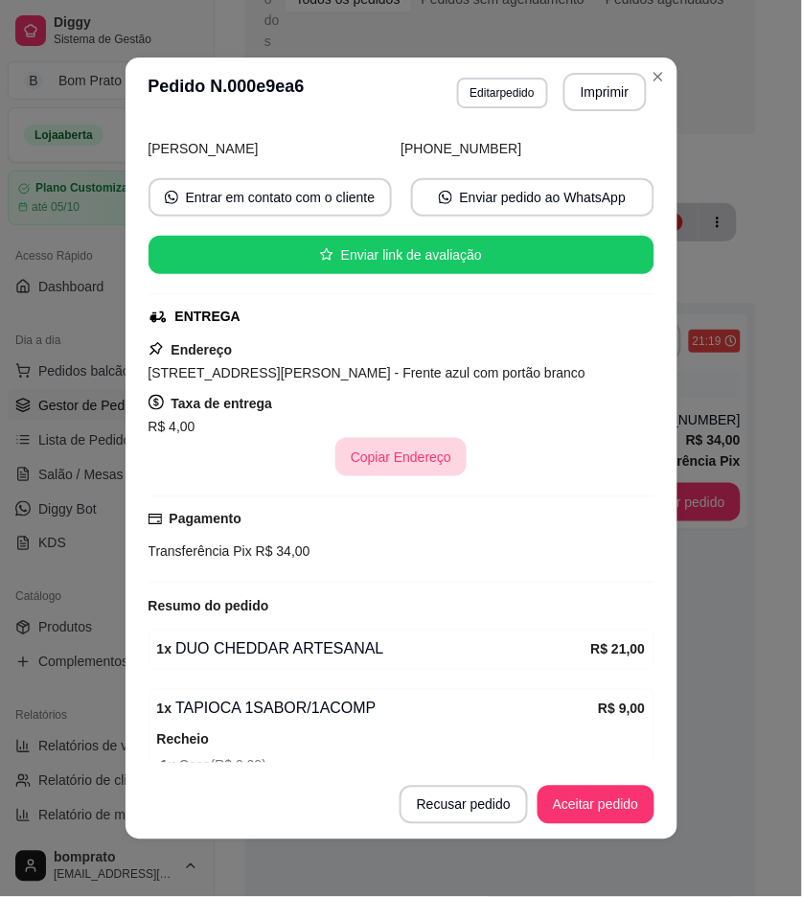
scroll to position [288, 0]
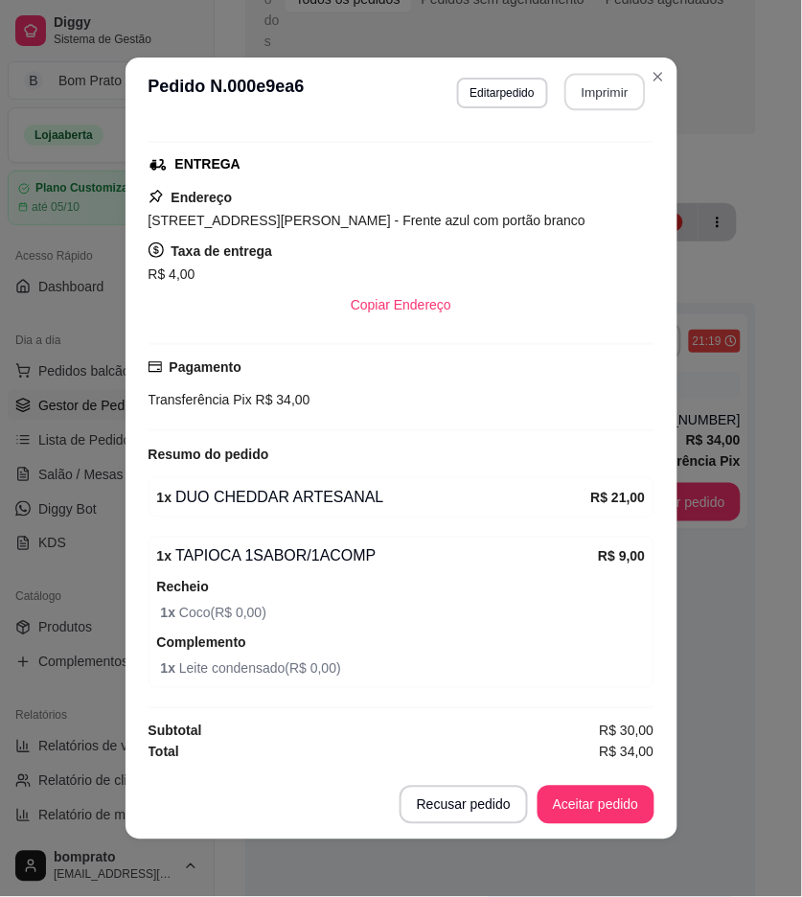
click at [616, 91] on button "Imprimir" at bounding box center [605, 92] width 81 height 37
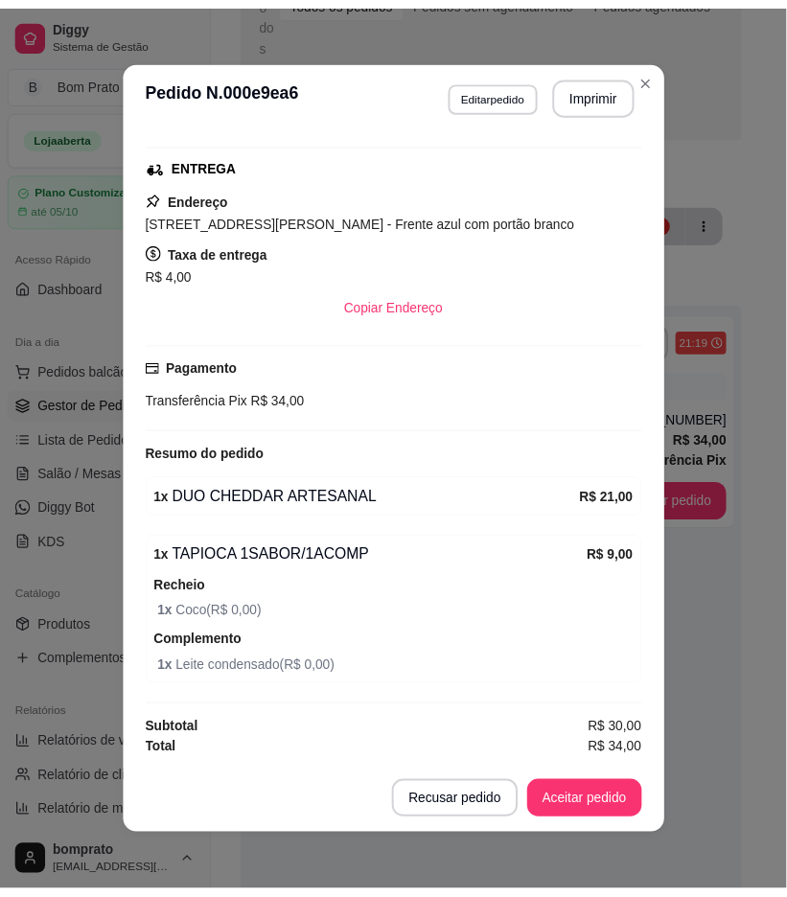
scroll to position [0, 0]
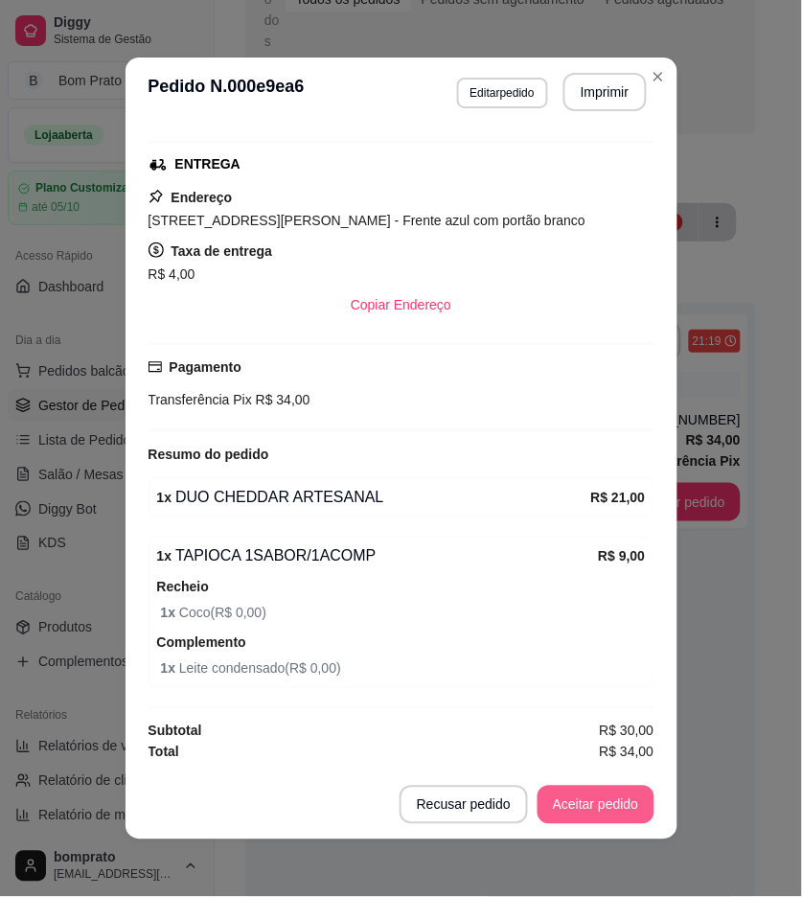
click at [606, 800] on button "Aceitar pedido" at bounding box center [596, 805] width 117 height 38
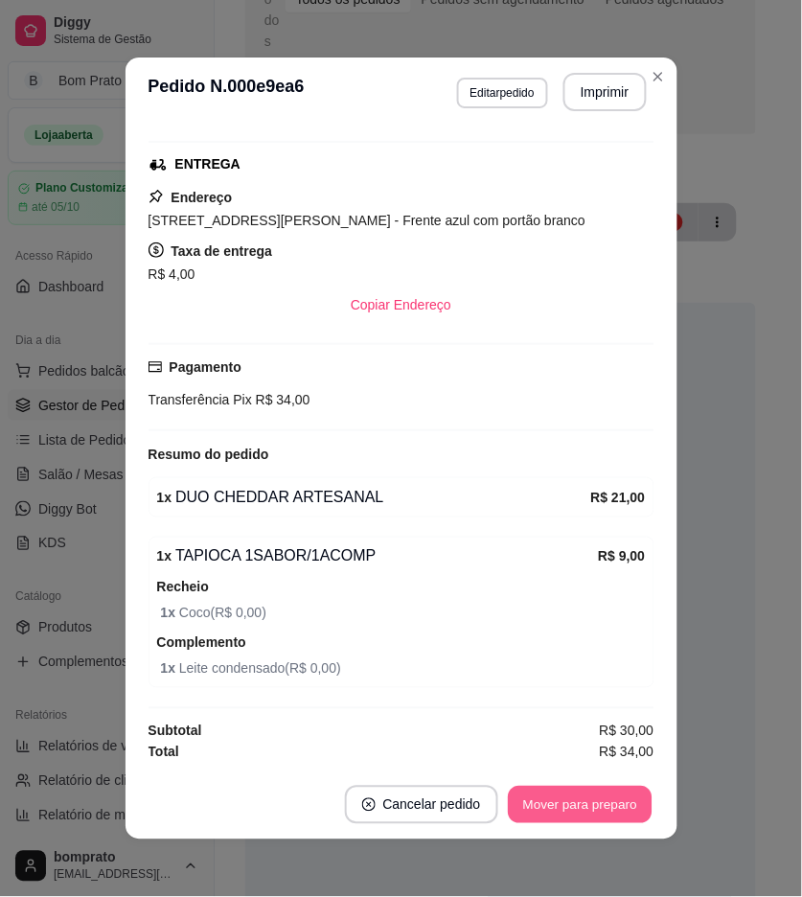
click at [607, 798] on button "Mover para preparo" at bounding box center [580, 805] width 144 height 37
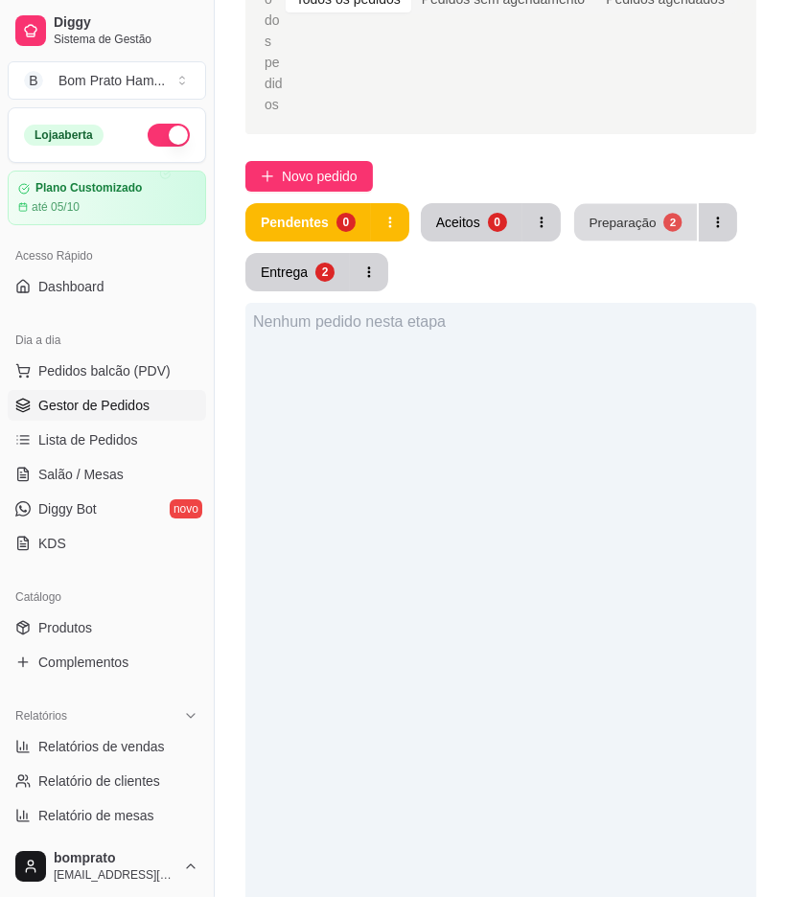
click at [636, 213] on div "Preparação" at bounding box center [622, 222] width 67 height 18
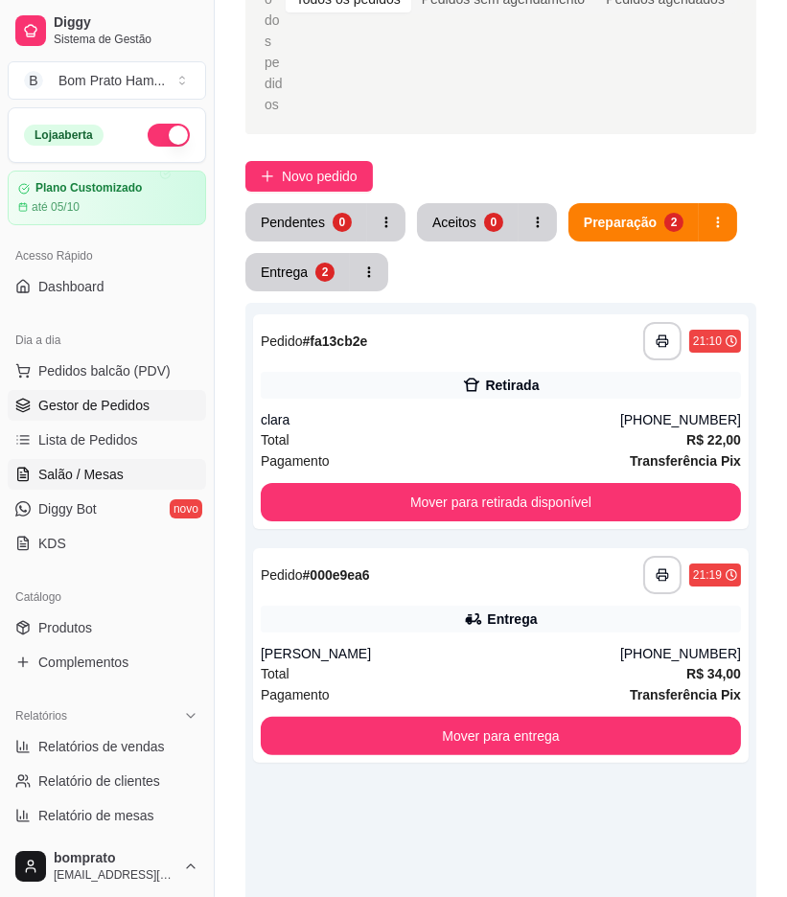
click at [120, 474] on link "Salão / Mesas" at bounding box center [107, 474] width 198 height 31
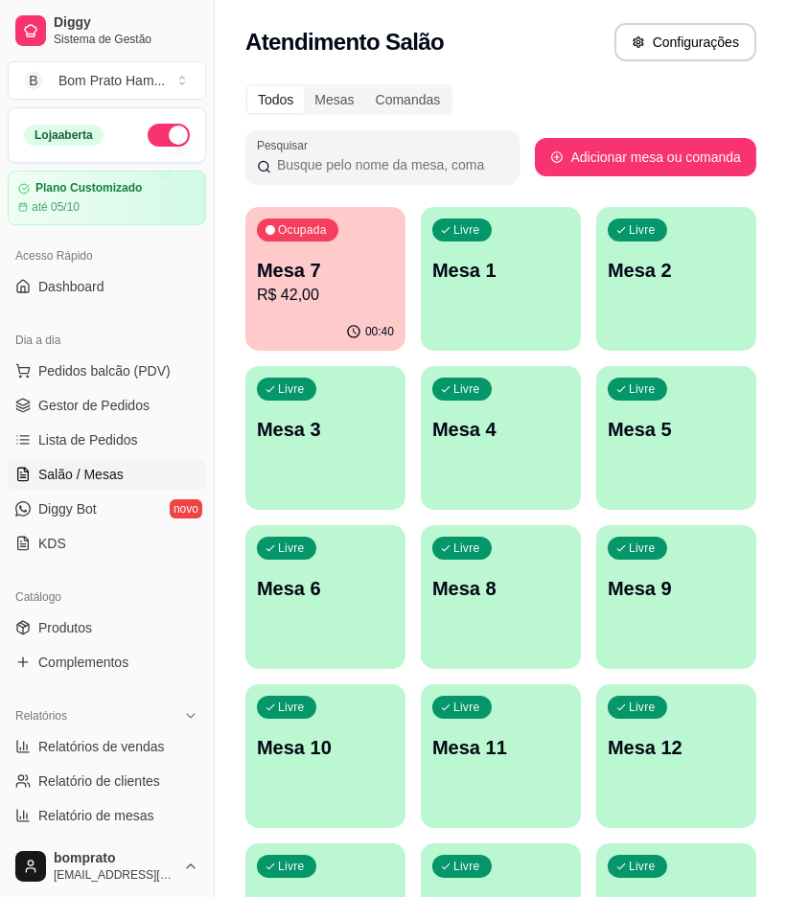
click at [343, 262] on p "Mesa 7" at bounding box center [325, 270] width 137 height 27
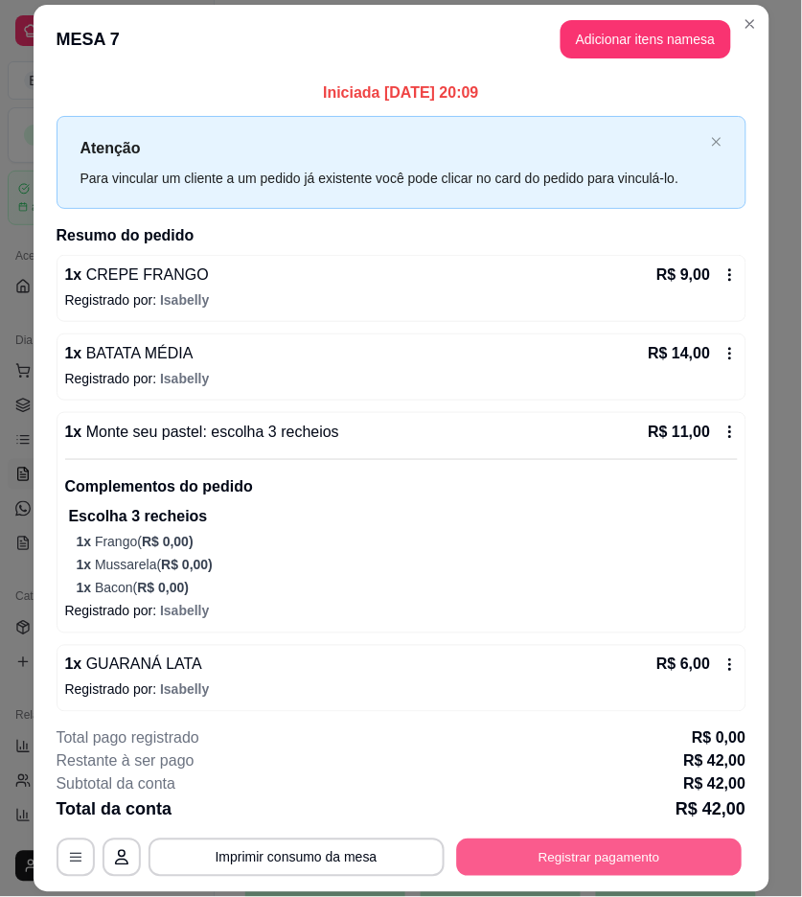
click at [595, 855] on button "Registrar pagamento" at bounding box center [599, 858] width 286 height 37
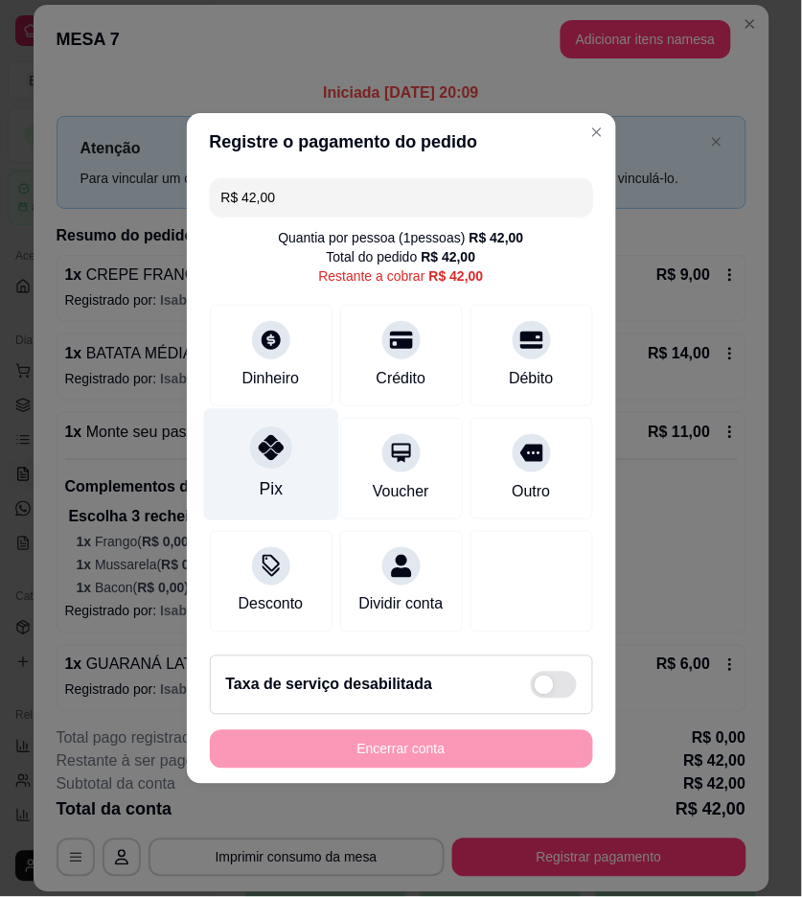
click at [266, 482] on div "Pix" at bounding box center [270, 489] width 23 height 25
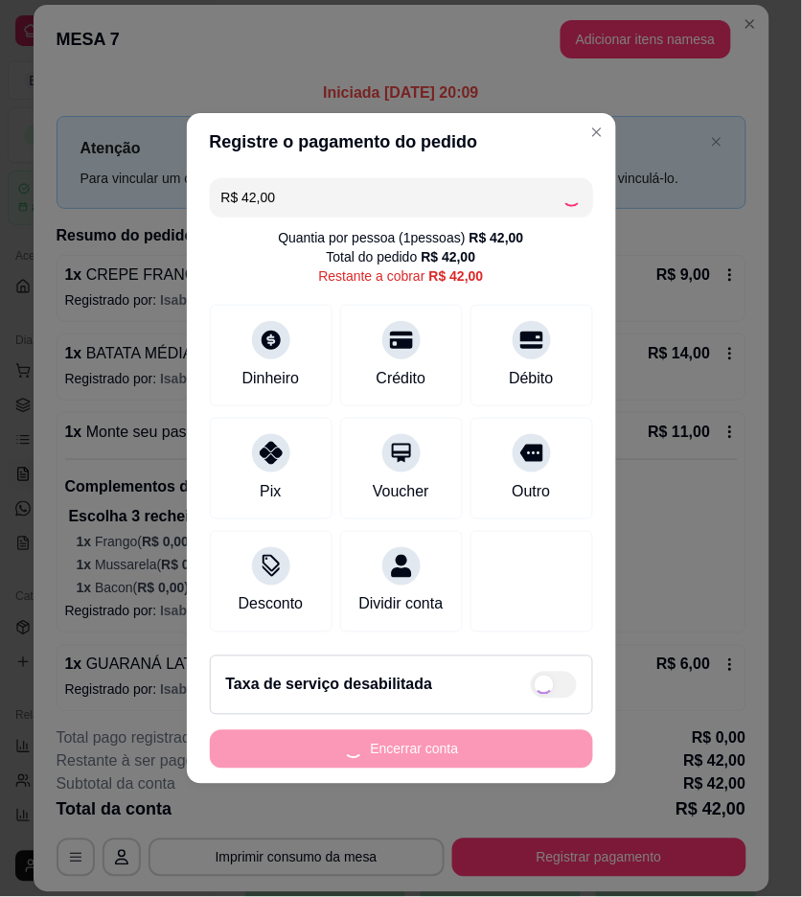
type input "R$ 0,00"
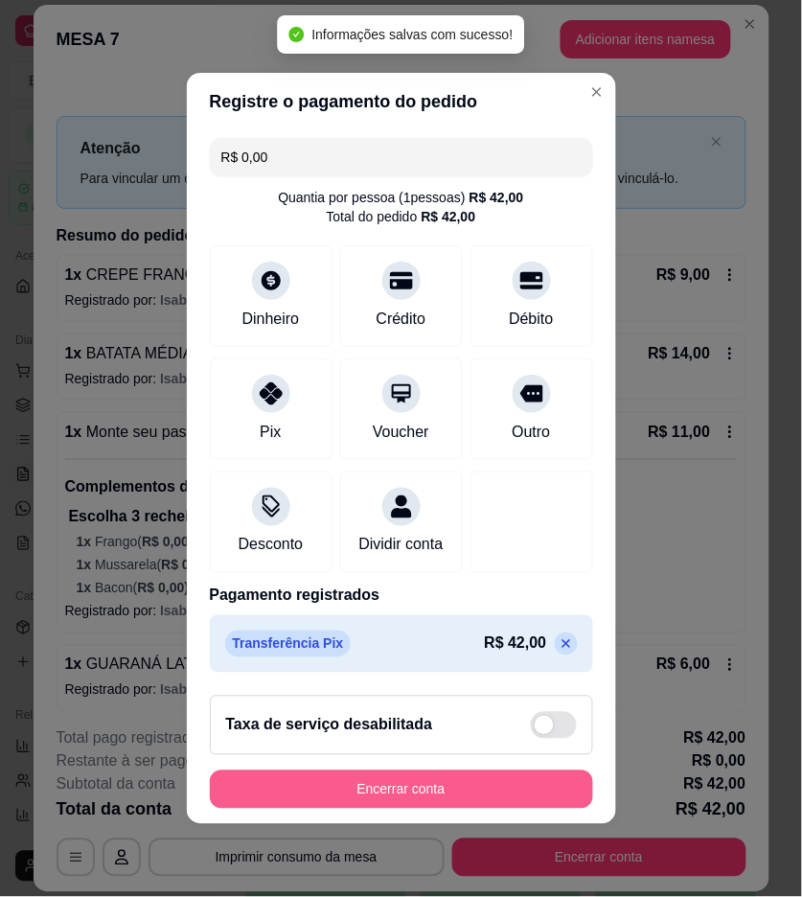
click at [524, 786] on button "Encerrar conta" at bounding box center [401, 790] width 383 height 38
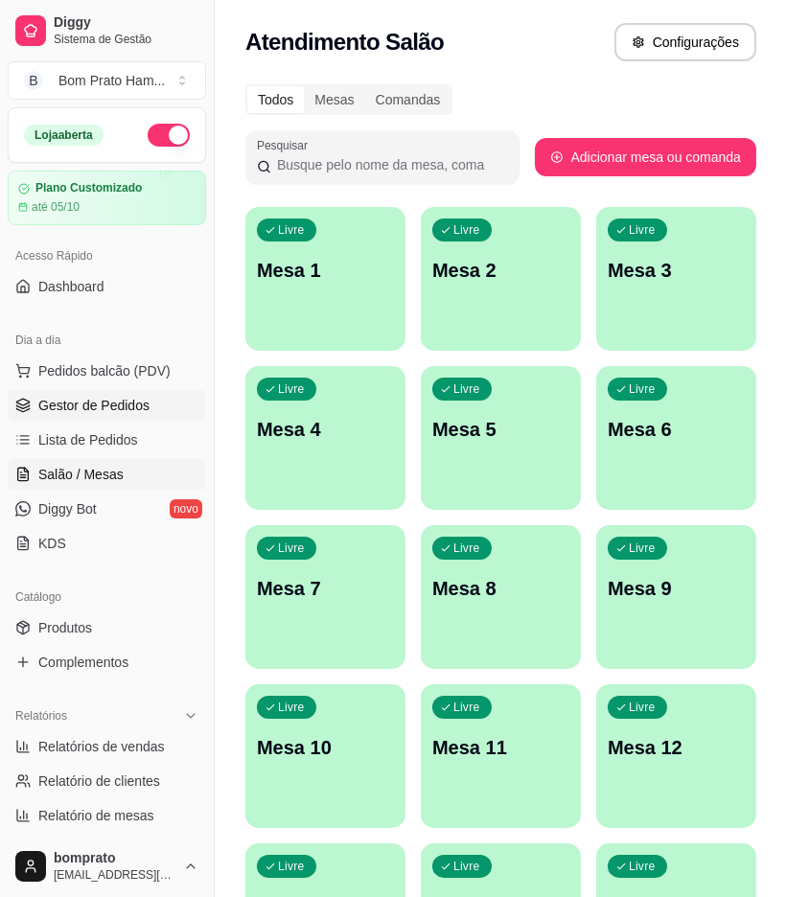
click at [137, 415] on link "Gestor de Pedidos" at bounding box center [107, 405] width 198 height 31
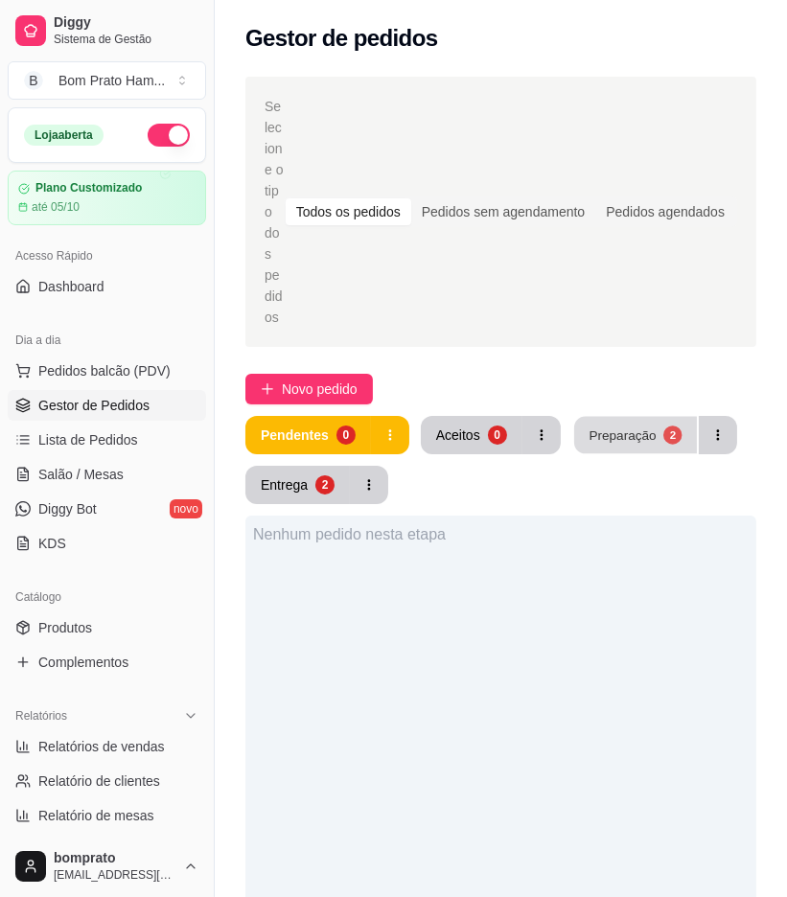
click at [660, 417] on button "Preparação 2" at bounding box center [635, 435] width 123 height 37
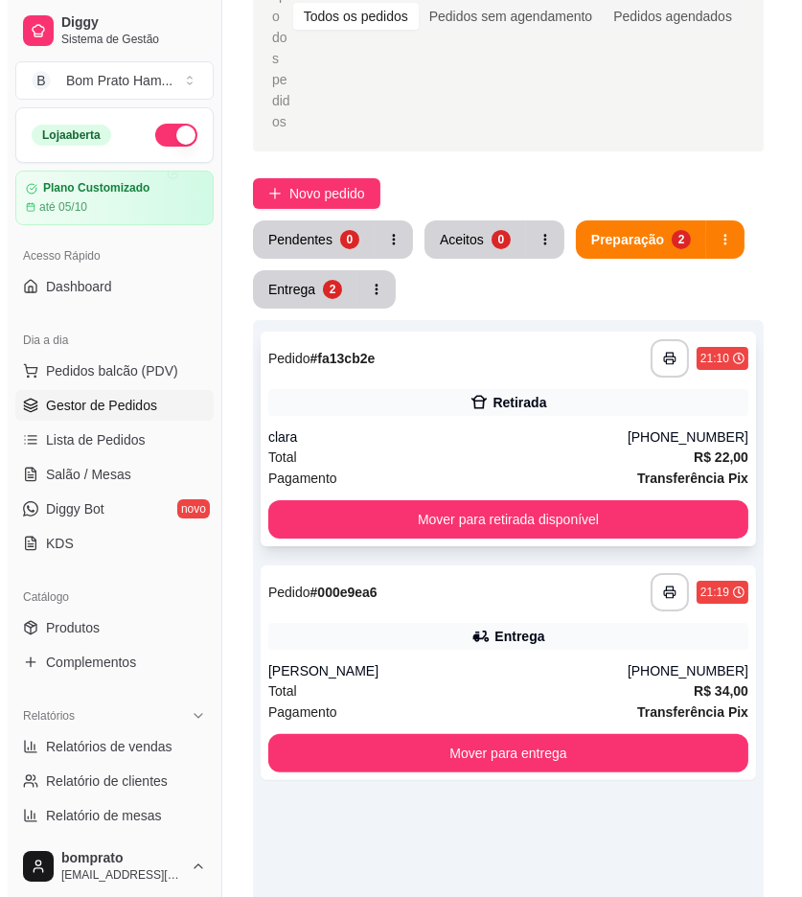
scroll to position [213, 0]
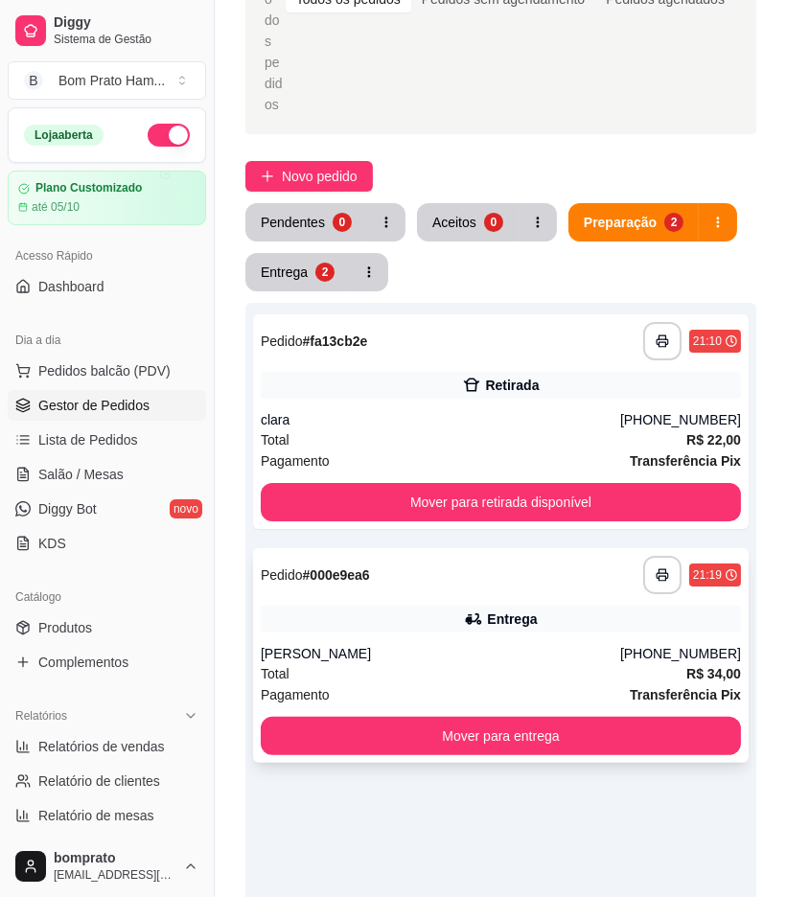
click at [461, 606] on div "Entrega" at bounding box center [501, 619] width 480 height 27
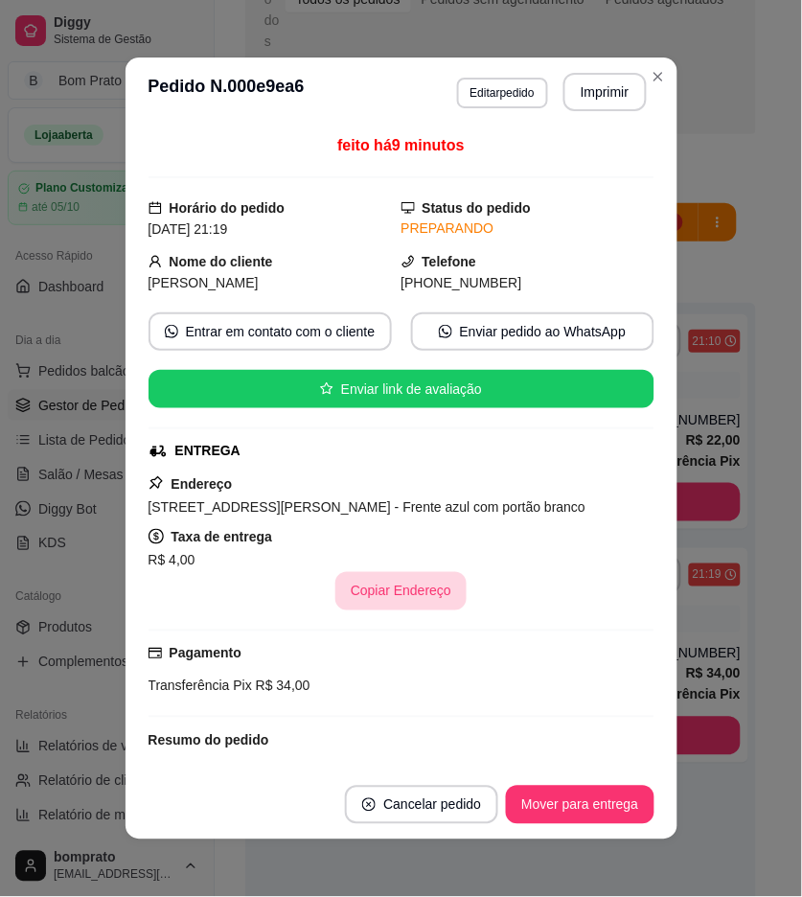
click at [422, 592] on button "Copiar Endereço" at bounding box center [401, 591] width 131 height 38
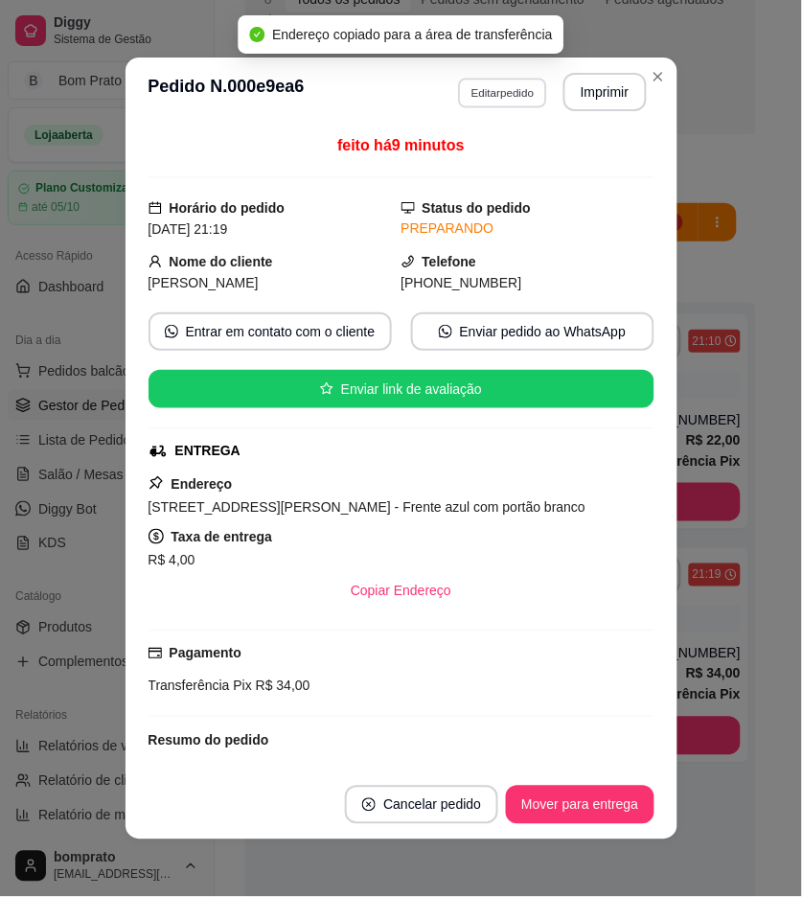
click at [502, 87] on button "Editar pedido" at bounding box center [502, 93] width 89 height 30
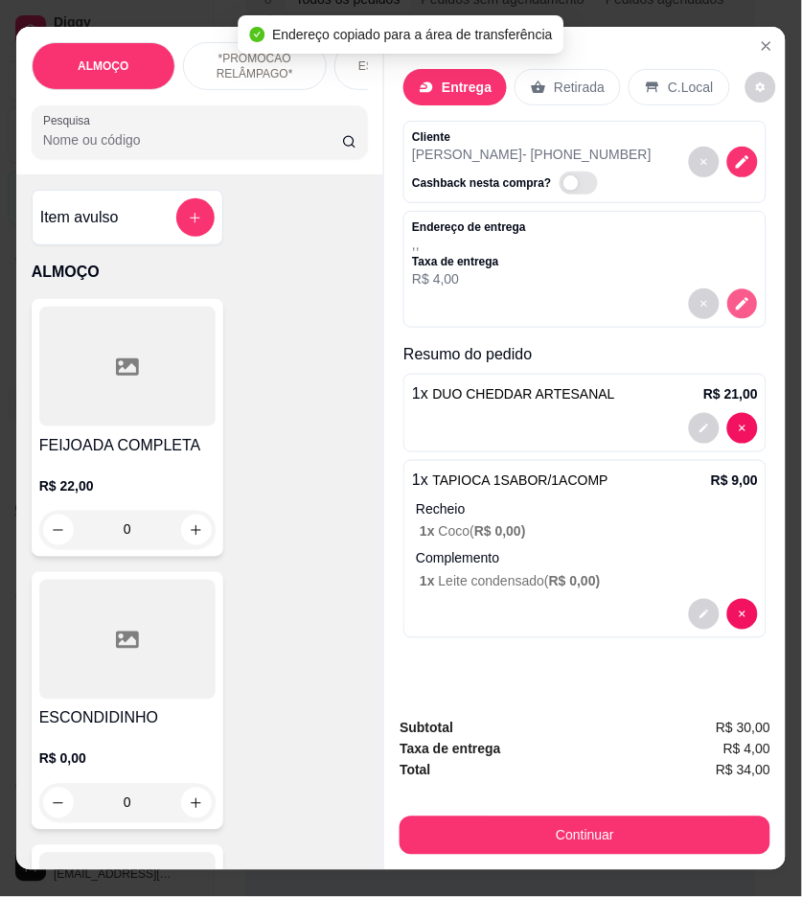
click at [729, 297] on button "decrease-product-quantity" at bounding box center [744, 305] width 30 height 30
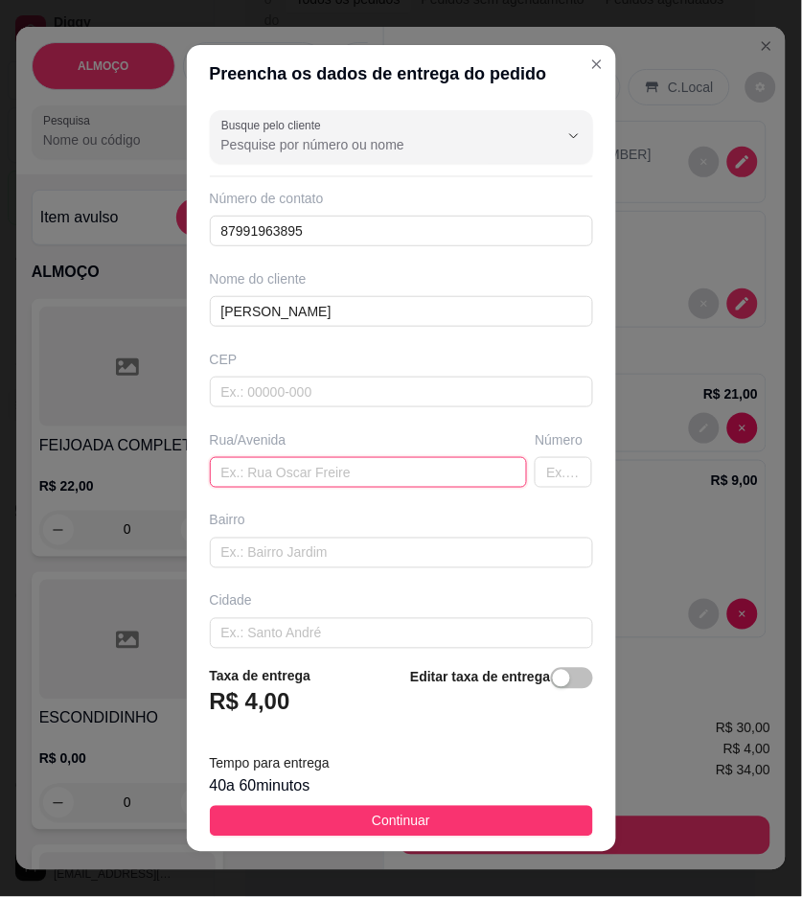
drag, startPoint x: 366, startPoint y: 466, endPoint x: 284, endPoint y: 475, distance: 82.9
paste input "Rua soldado José Matias de Aguiar , 208 - Frente azul com portão branco"
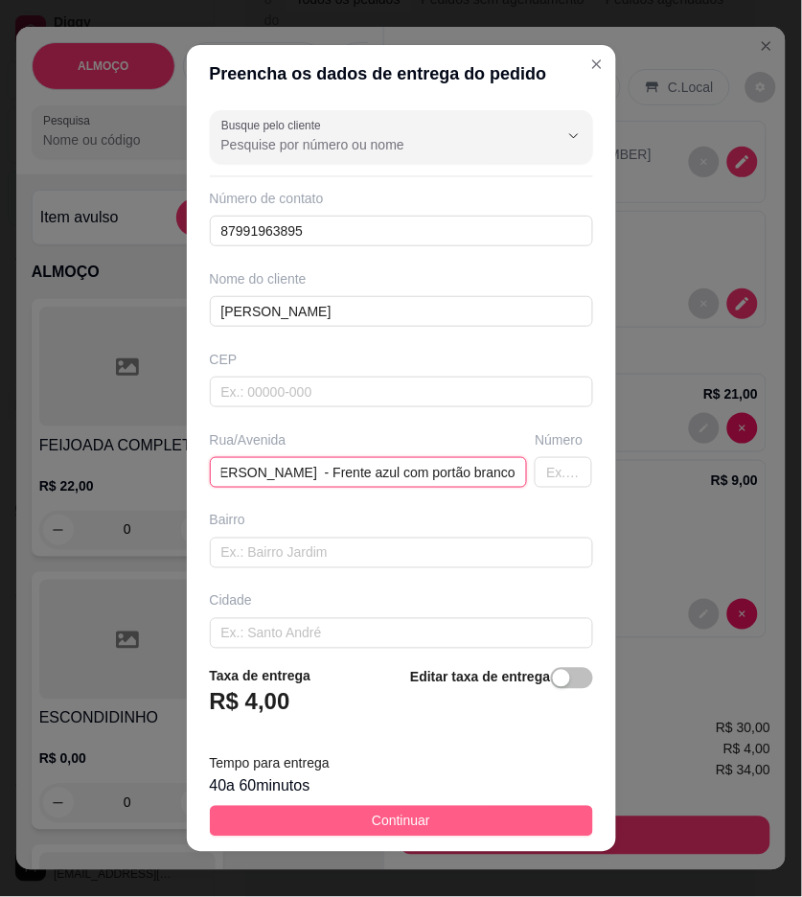
type input "Rua soldado José Matias de Aguiar , 208 - Frente azul com portão branco"
click at [530, 808] on button "Continuar" at bounding box center [401, 821] width 383 height 31
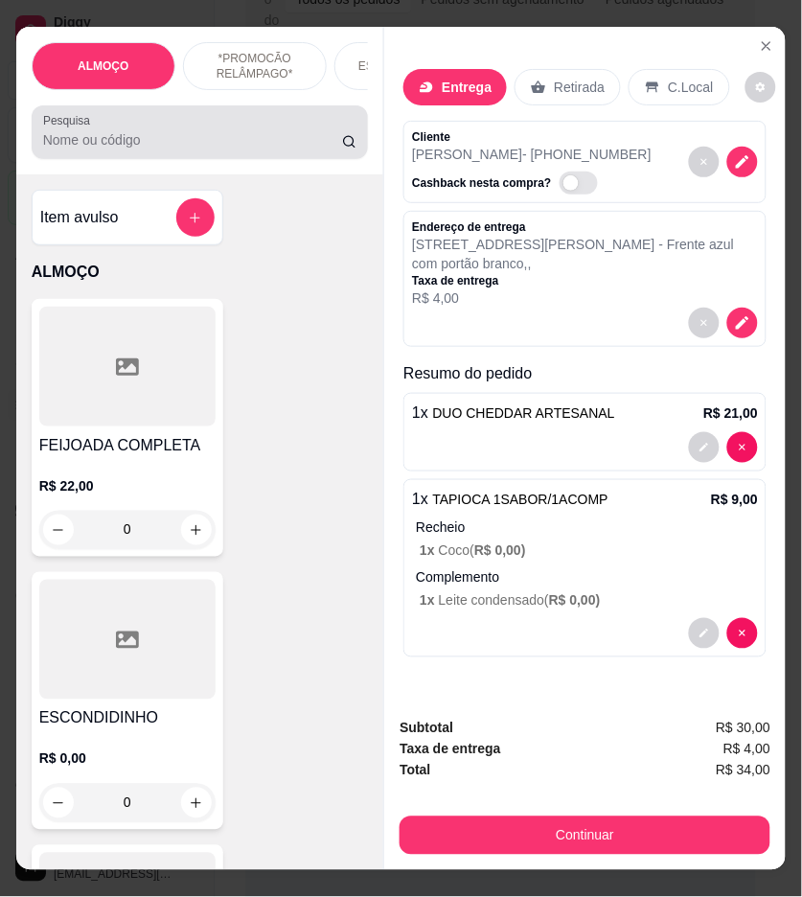
click at [246, 134] on div at bounding box center [200, 132] width 314 height 38
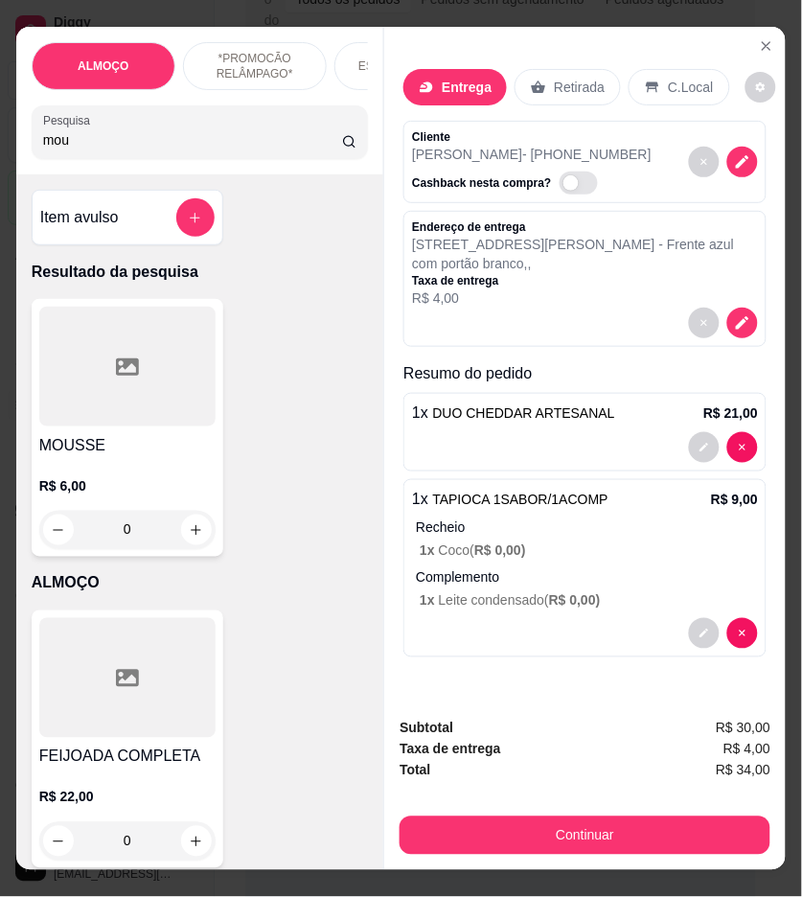
type input "mou"
click at [204, 366] on div at bounding box center [127, 367] width 176 height 120
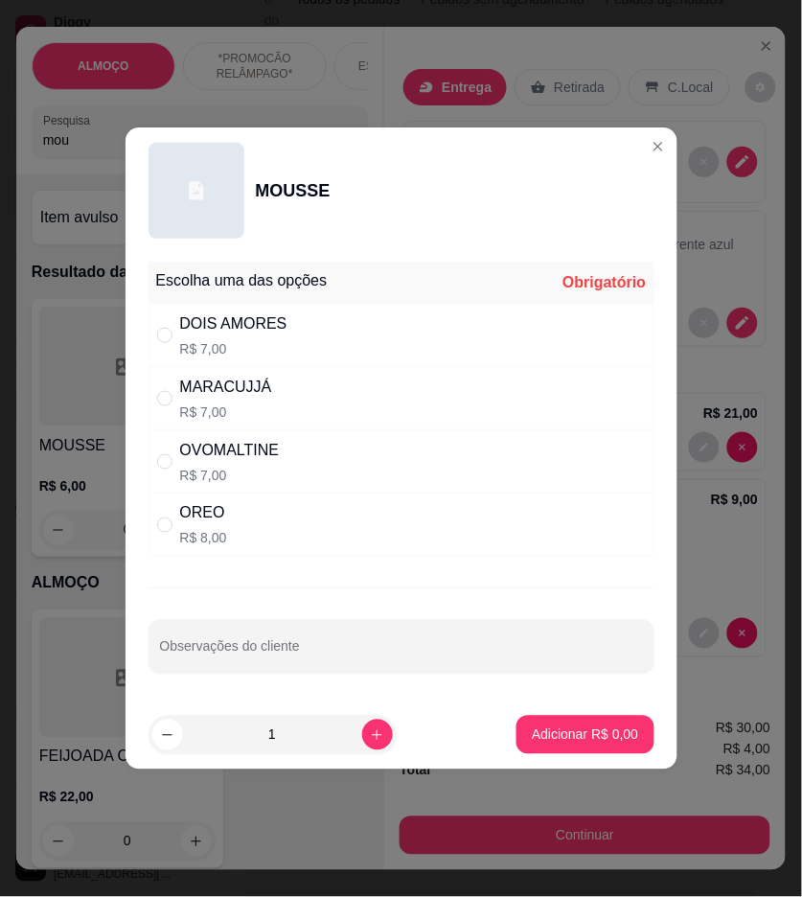
click at [222, 339] on p "R$ 7,00" at bounding box center [233, 348] width 107 height 19
radio input "true"
click at [596, 734] on p "Adicionar R$ 7,00" at bounding box center [586, 735] width 104 height 18
type input "1"
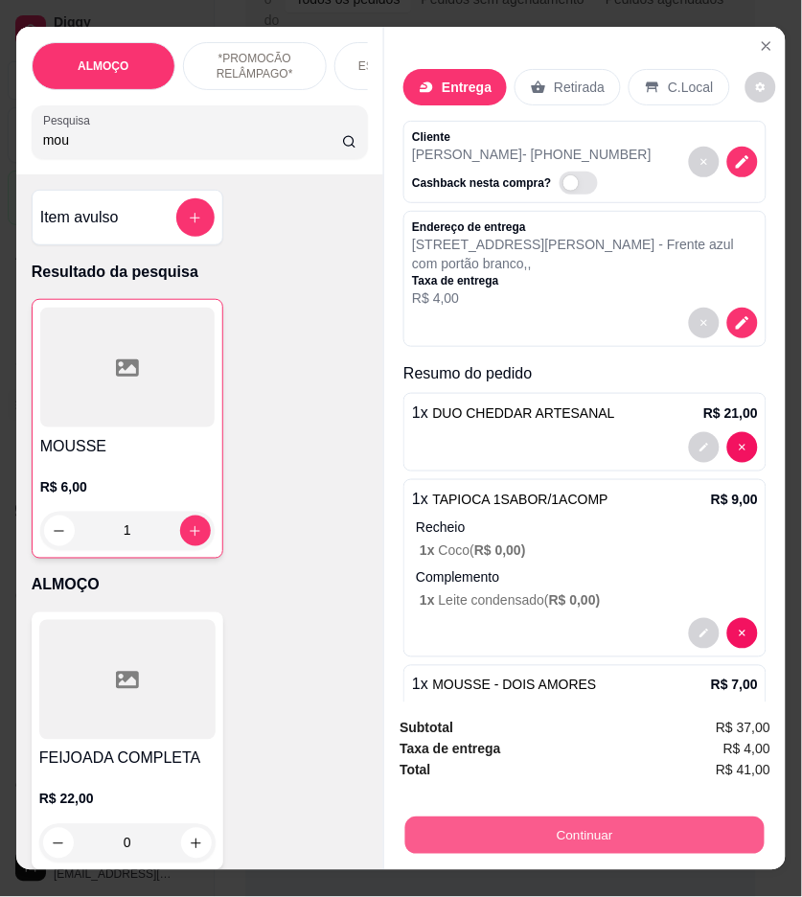
click at [648, 818] on button "Continuar" at bounding box center [586, 836] width 360 height 37
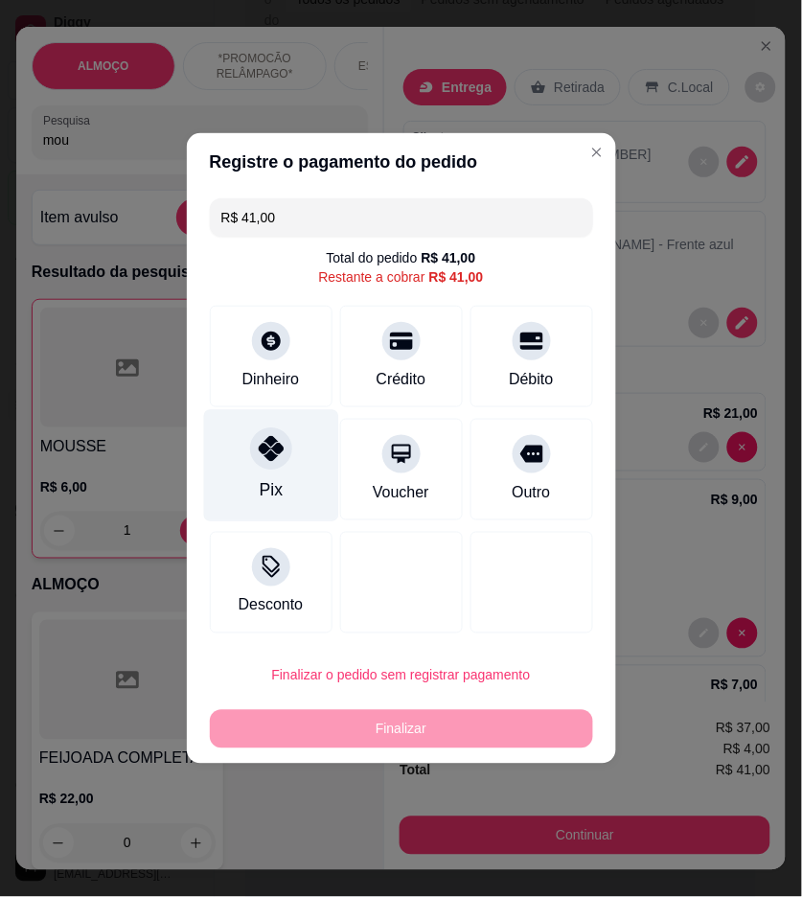
click at [282, 496] on div "Pix" at bounding box center [270, 466] width 135 height 112
type input "R$ 0,00"
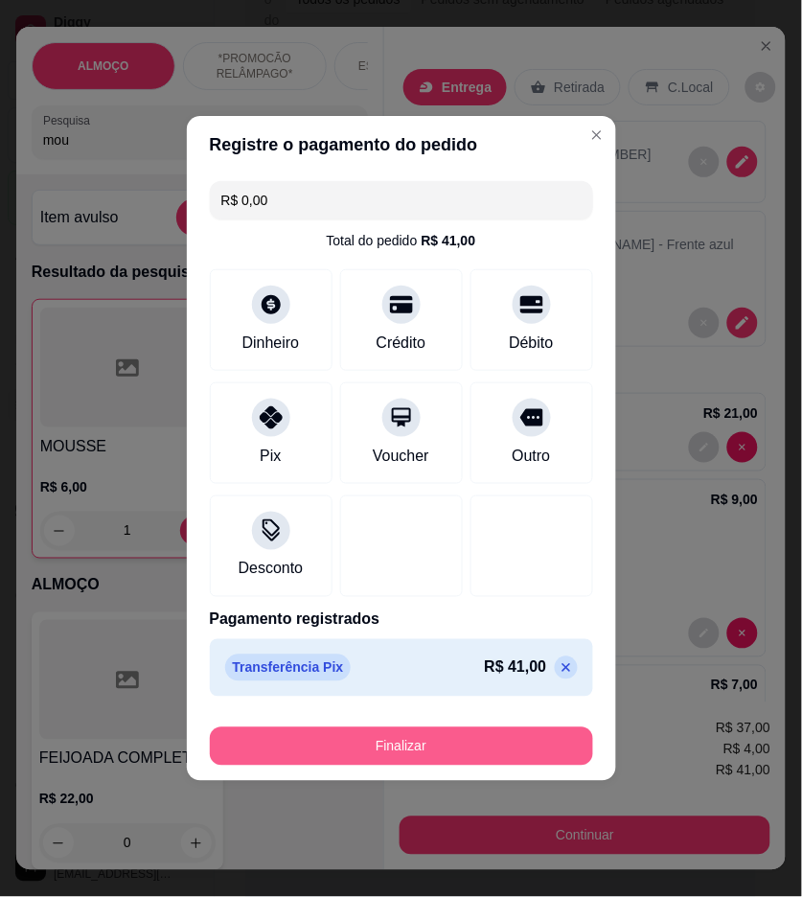
click at [522, 751] on button "Finalizar" at bounding box center [401, 747] width 383 height 38
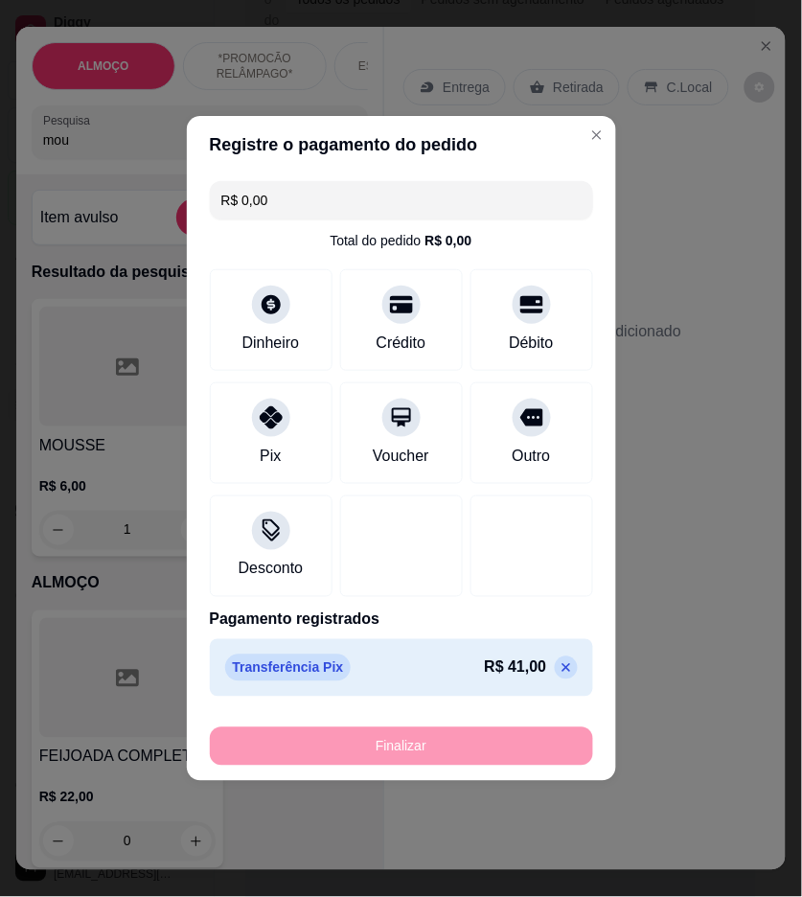
type input "0"
type input "-R$ 41,00"
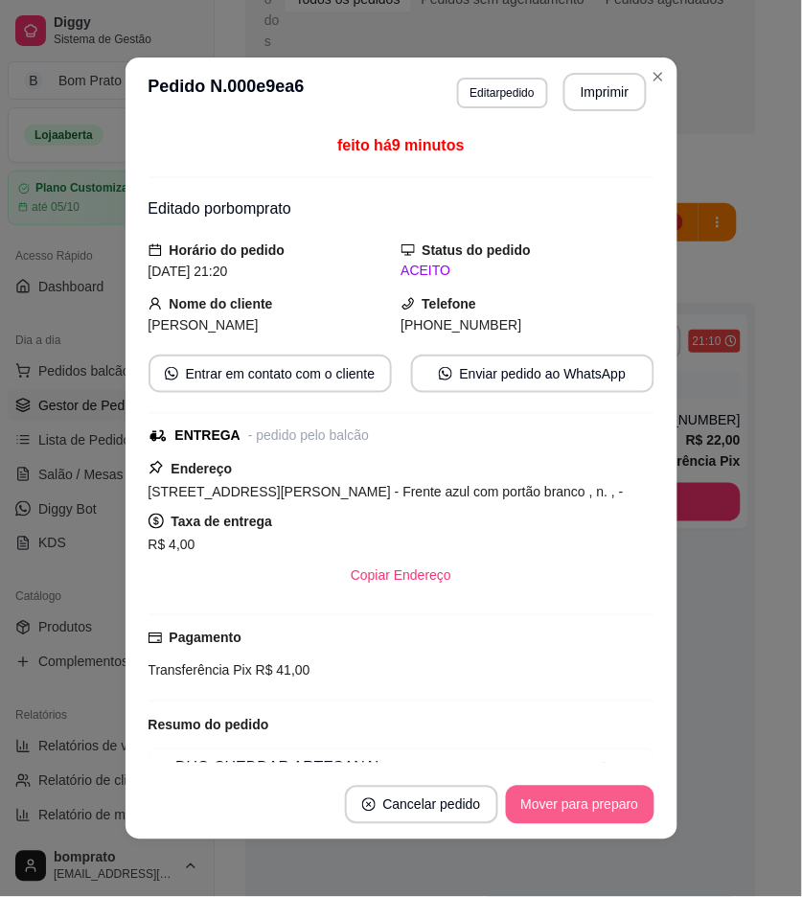
click at [575, 792] on button "Mover para preparo" at bounding box center [580, 805] width 149 height 38
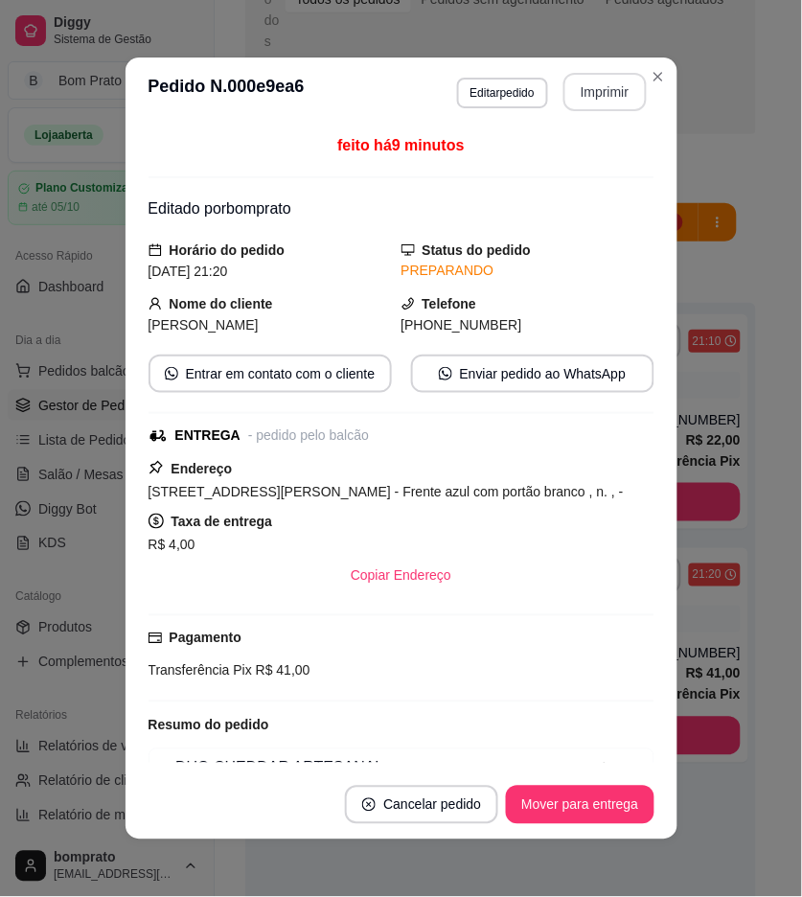
click at [599, 88] on button "Imprimir" at bounding box center [605, 92] width 83 height 38
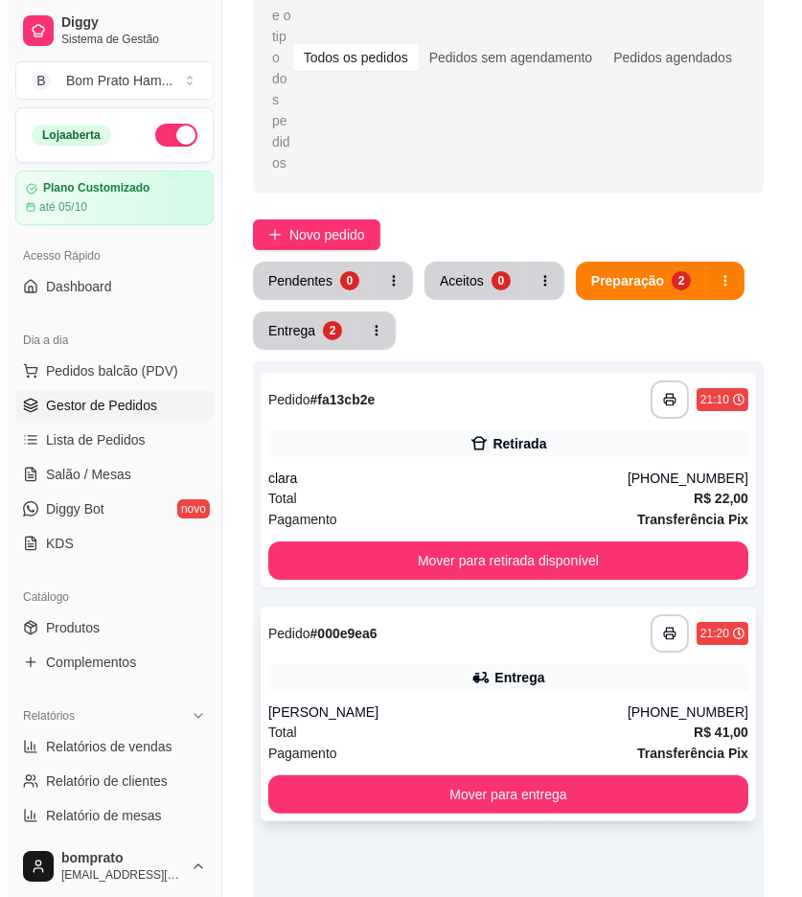
scroll to position [106, 0]
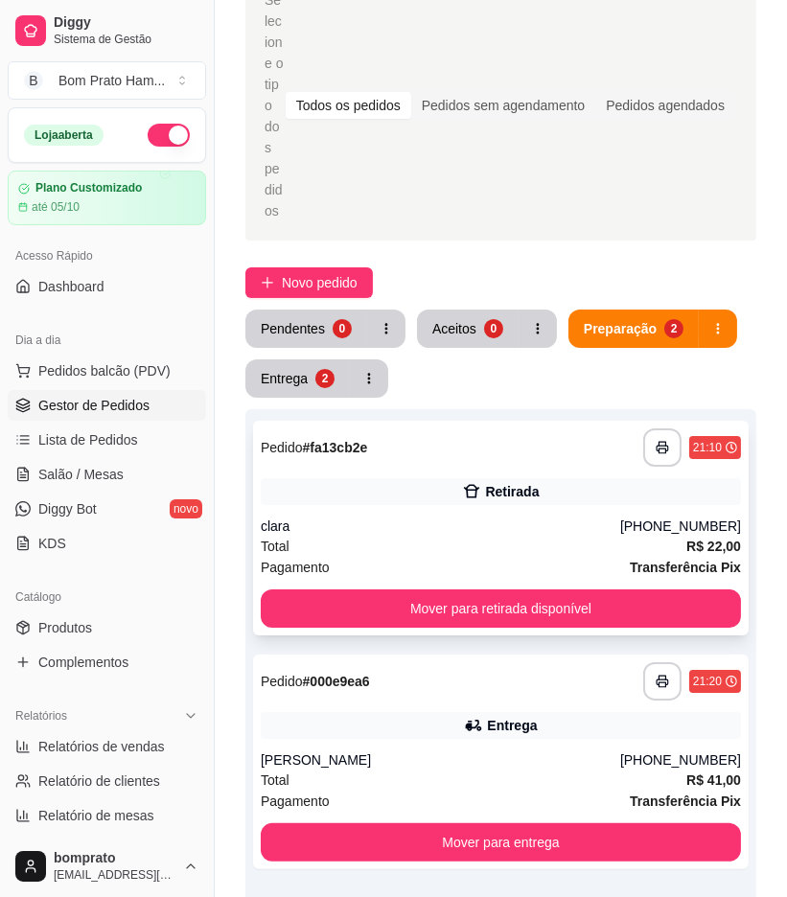
click at [503, 517] on div "clara" at bounding box center [441, 526] width 360 height 19
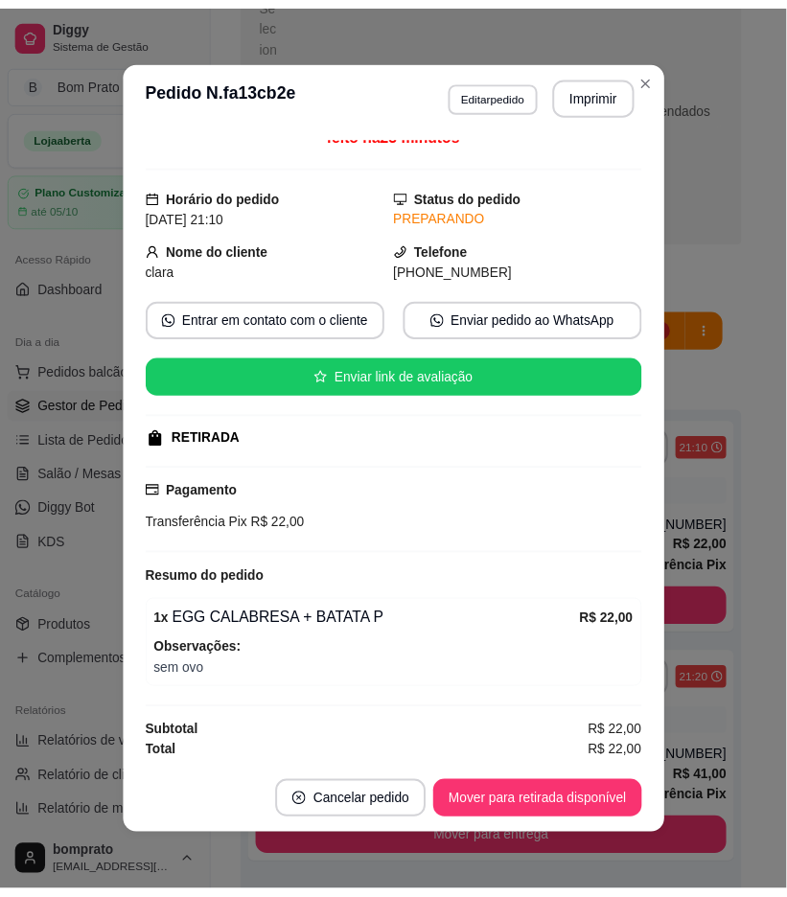
scroll to position [16, 0]
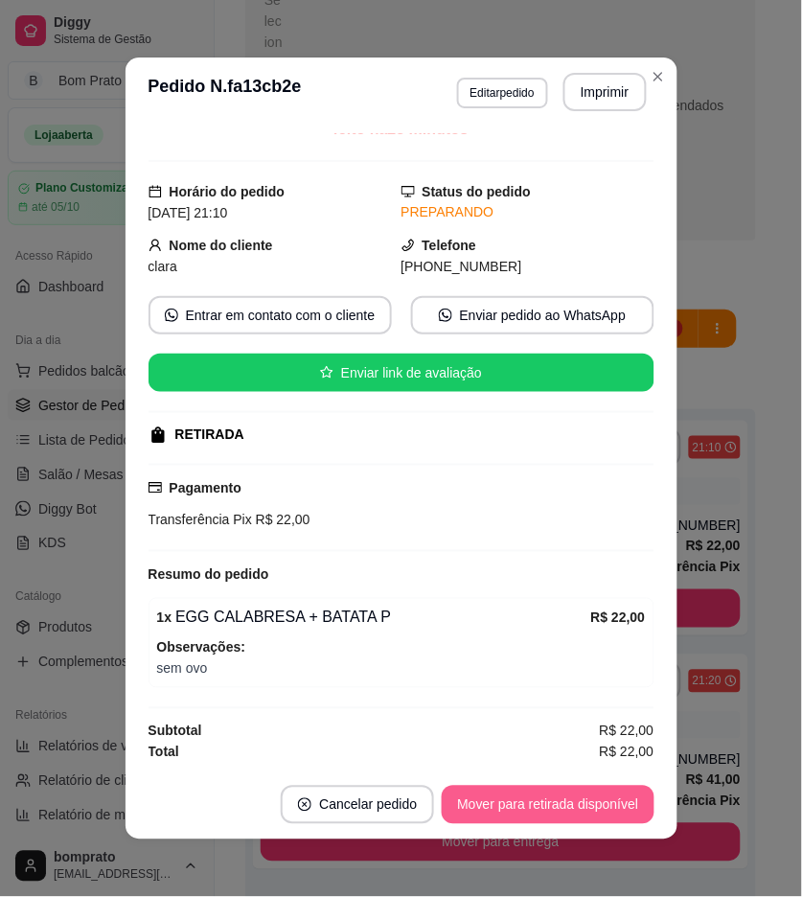
click at [594, 805] on button "Mover para retirada disponível" at bounding box center [548, 805] width 212 height 38
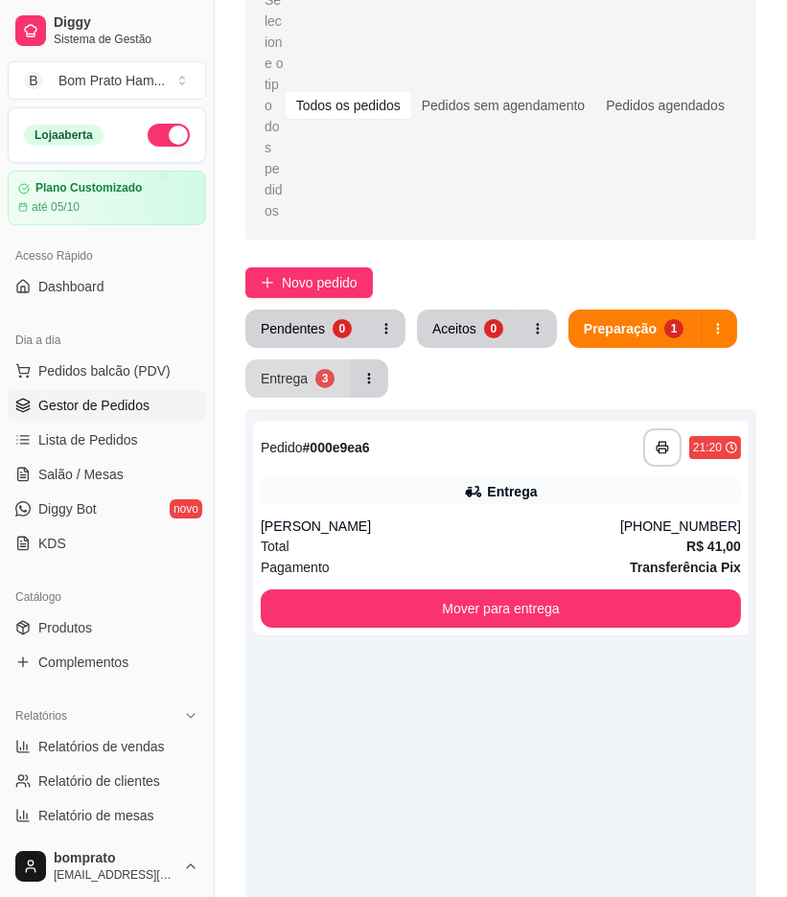
click at [297, 369] on div "Entrega" at bounding box center [284, 378] width 47 height 19
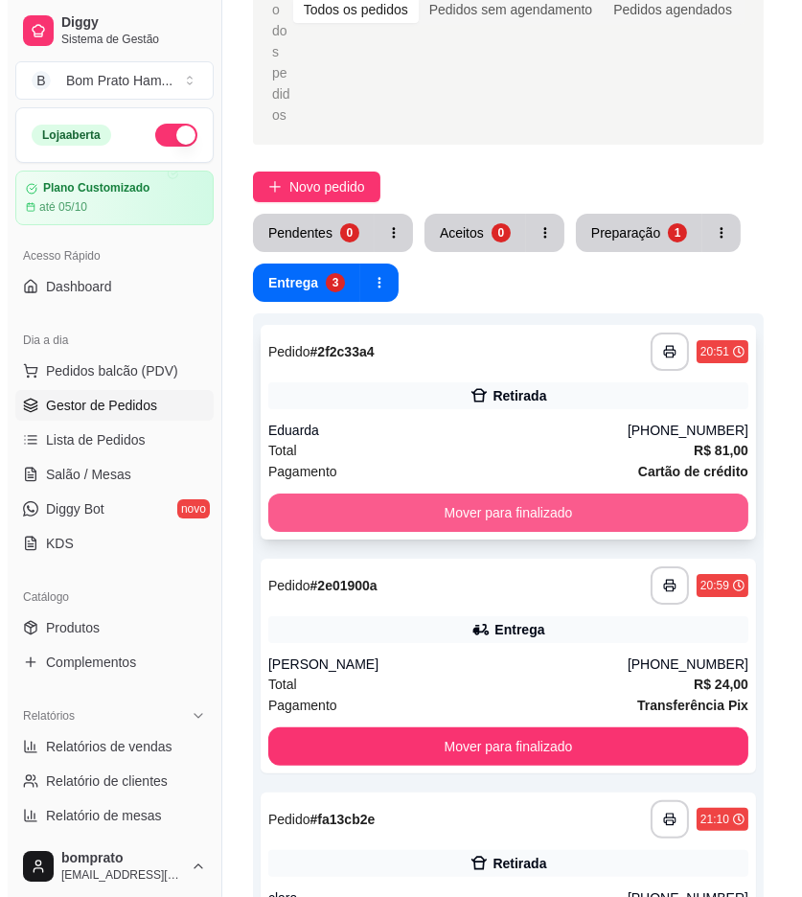
scroll to position [106, 0]
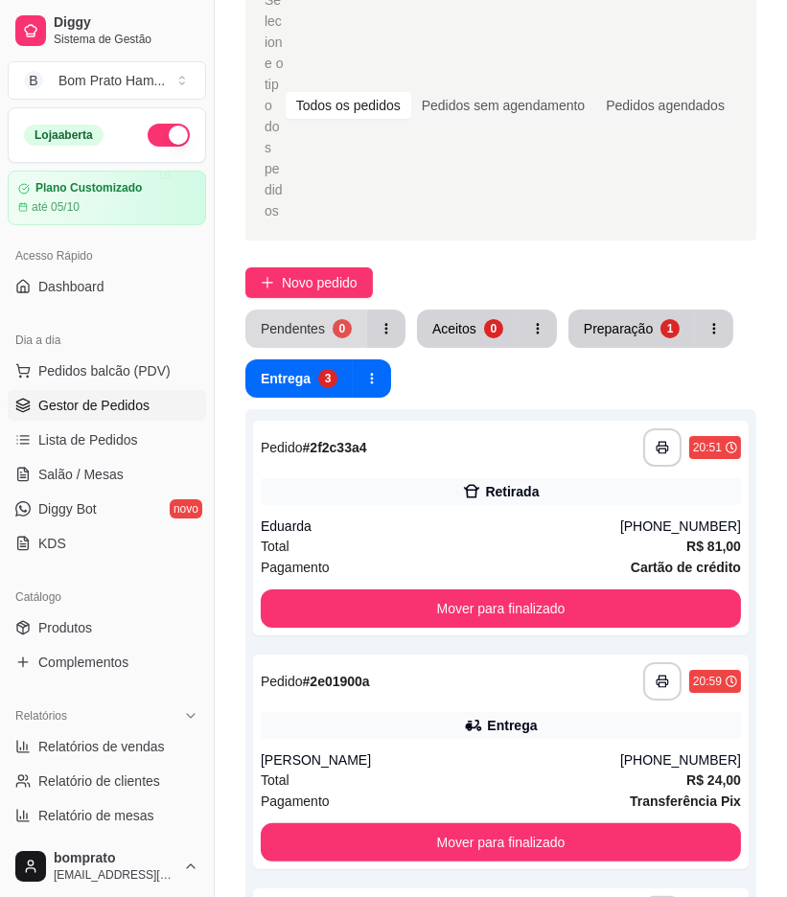
click at [328, 310] on button "Pendentes 0" at bounding box center [306, 329] width 122 height 38
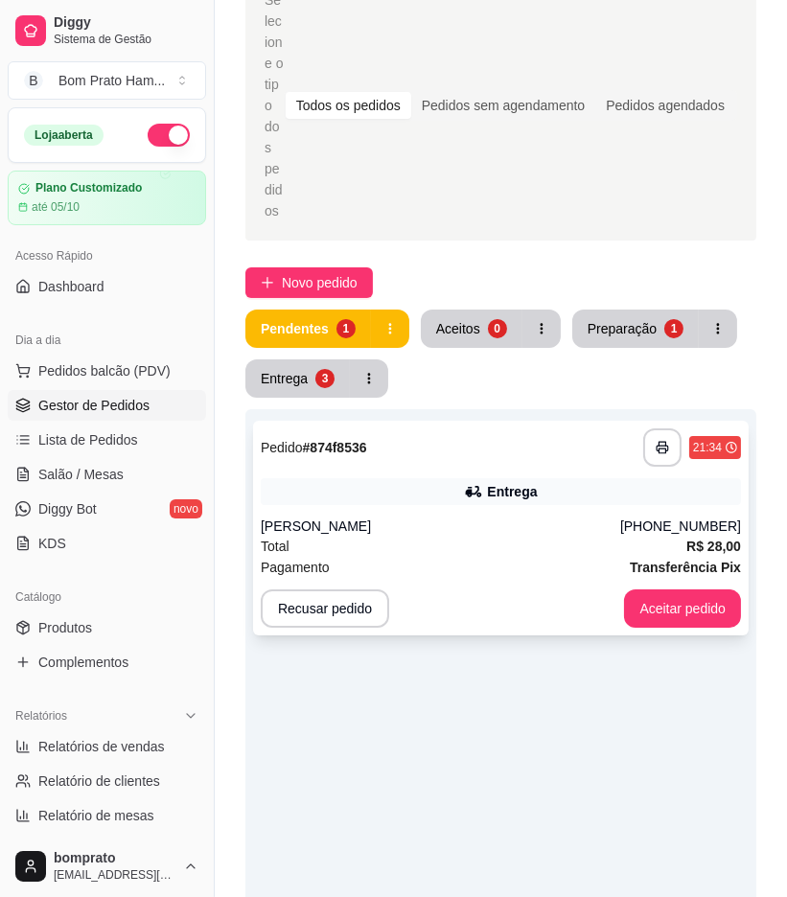
click at [524, 517] on div "Alex" at bounding box center [441, 526] width 360 height 19
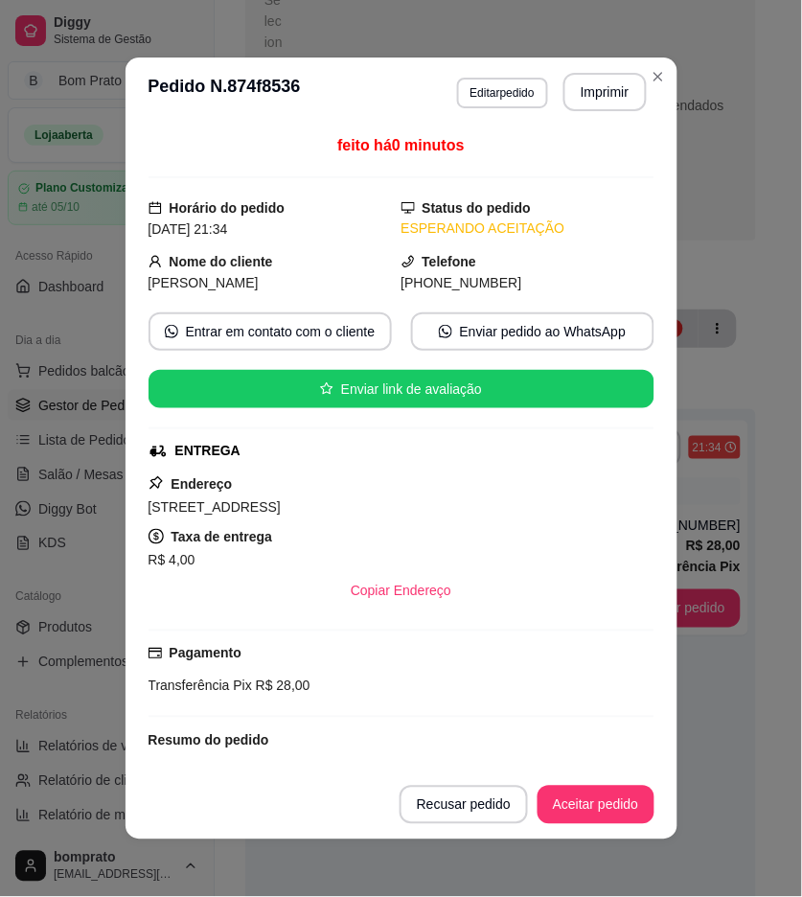
scroll to position [173, 0]
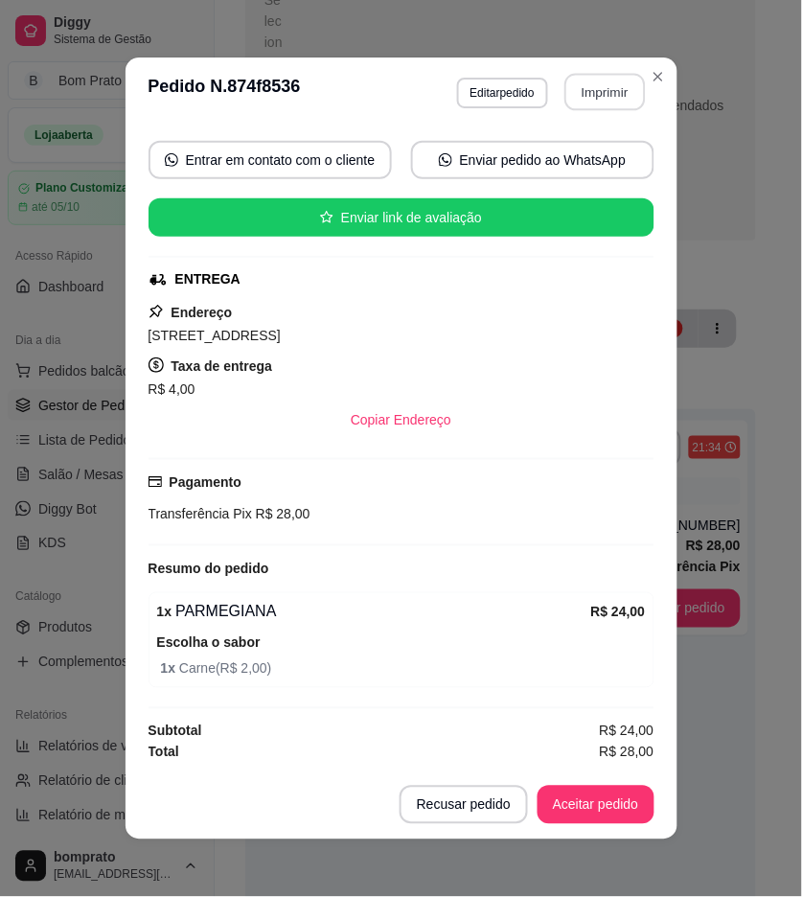
click at [580, 90] on button "Imprimir" at bounding box center [605, 92] width 81 height 37
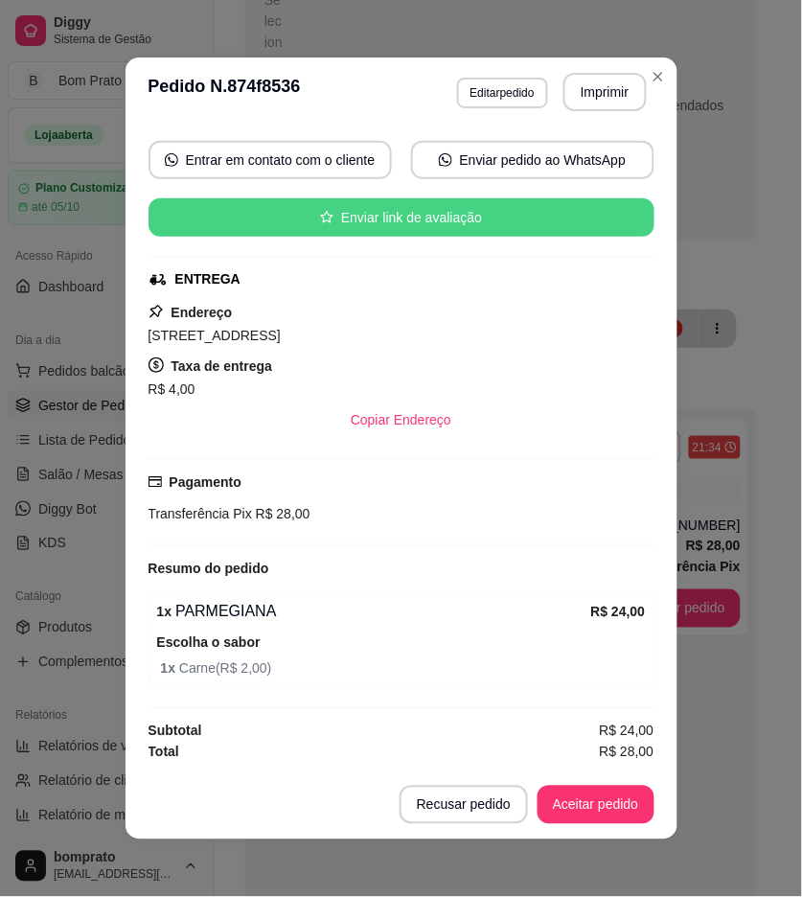
scroll to position [0, 0]
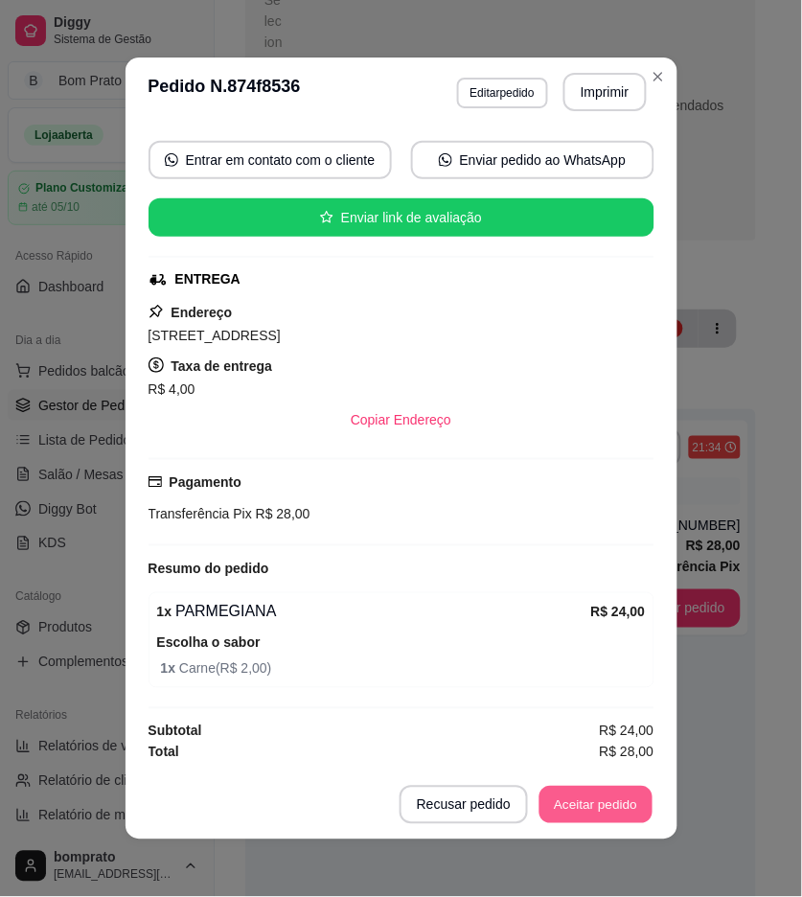
click at [595, 797] on button "Aceitar pedido" at bounding box center [596, 805] width 113 height 37
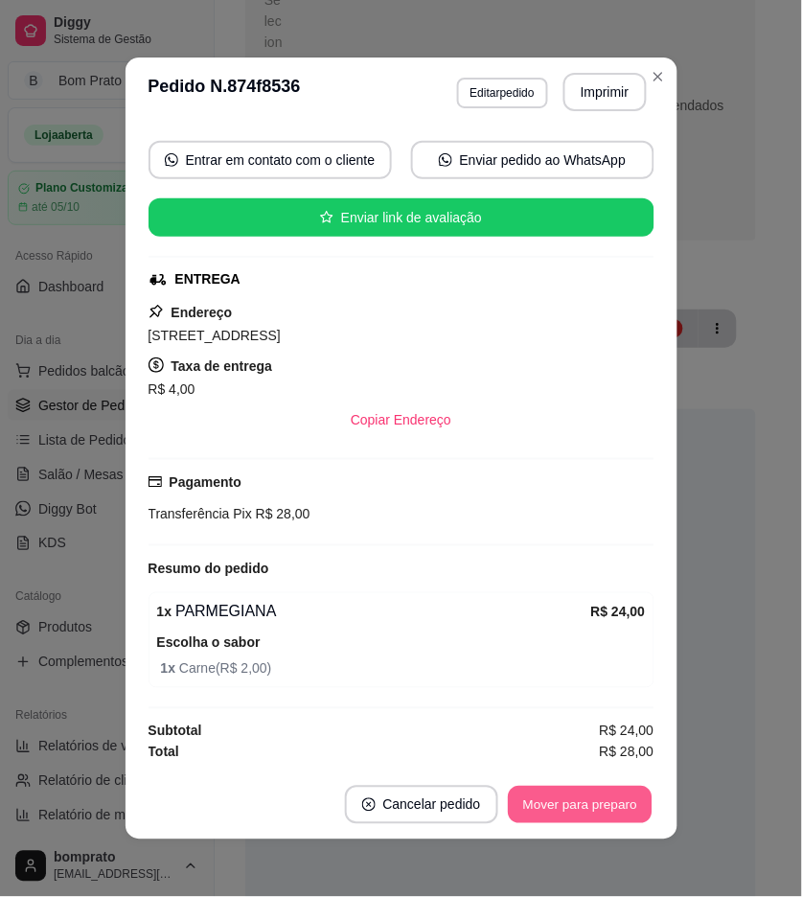
click at [596, 800] on button "Mover para preparo" at bounding box center [580, 805] width 144 height 37
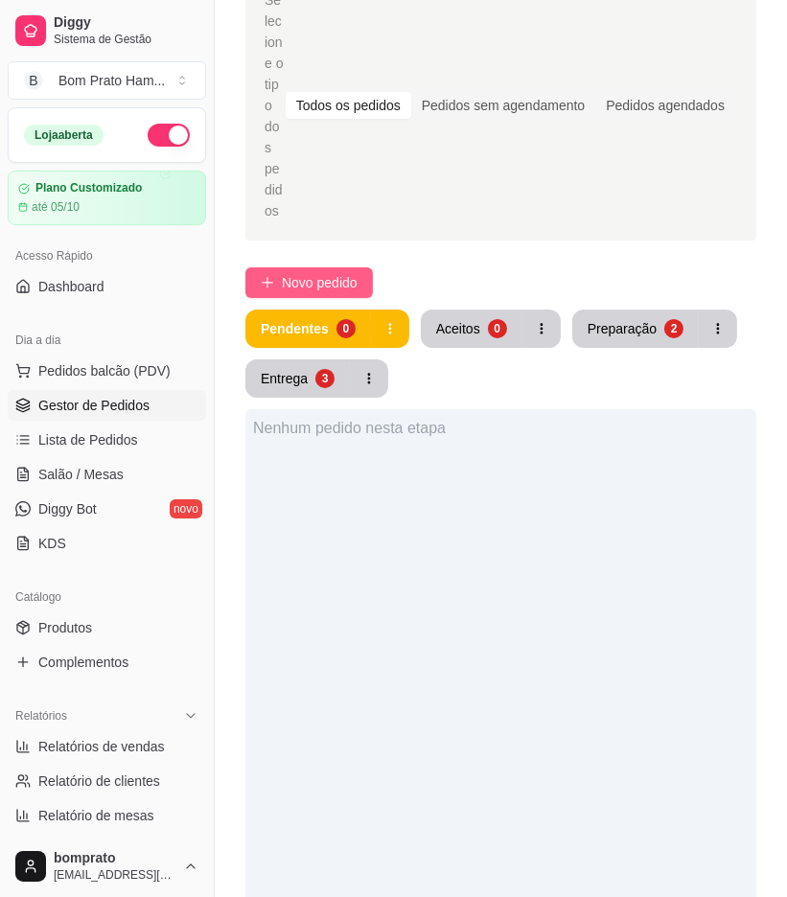
click at [331, 272] on span "Novo pedido" at bounding box center [320, 282] width 76 height 21
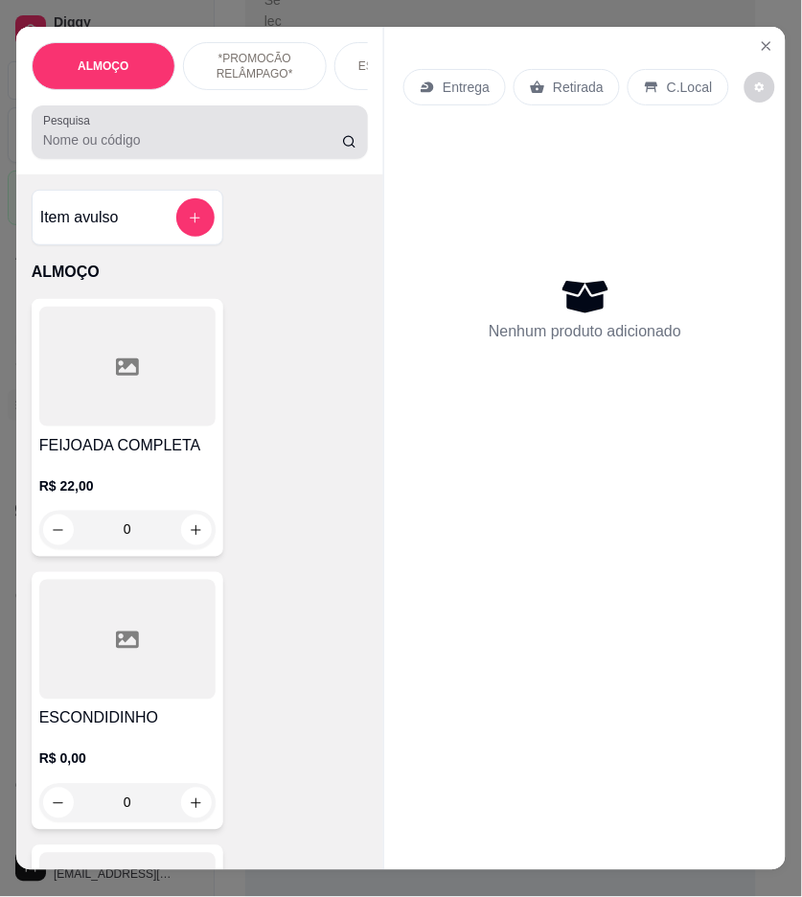
click at [185, 119] on div "Pesquisa" at bounding box center [200, 132] width 337 height 54
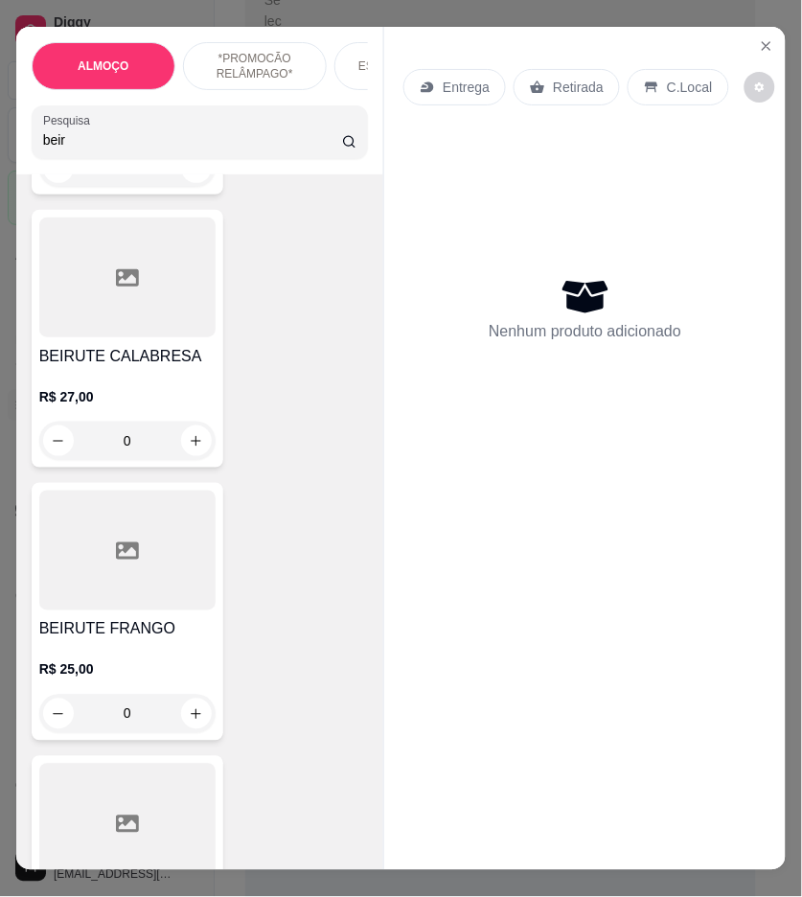
scroll to position [426, 0]
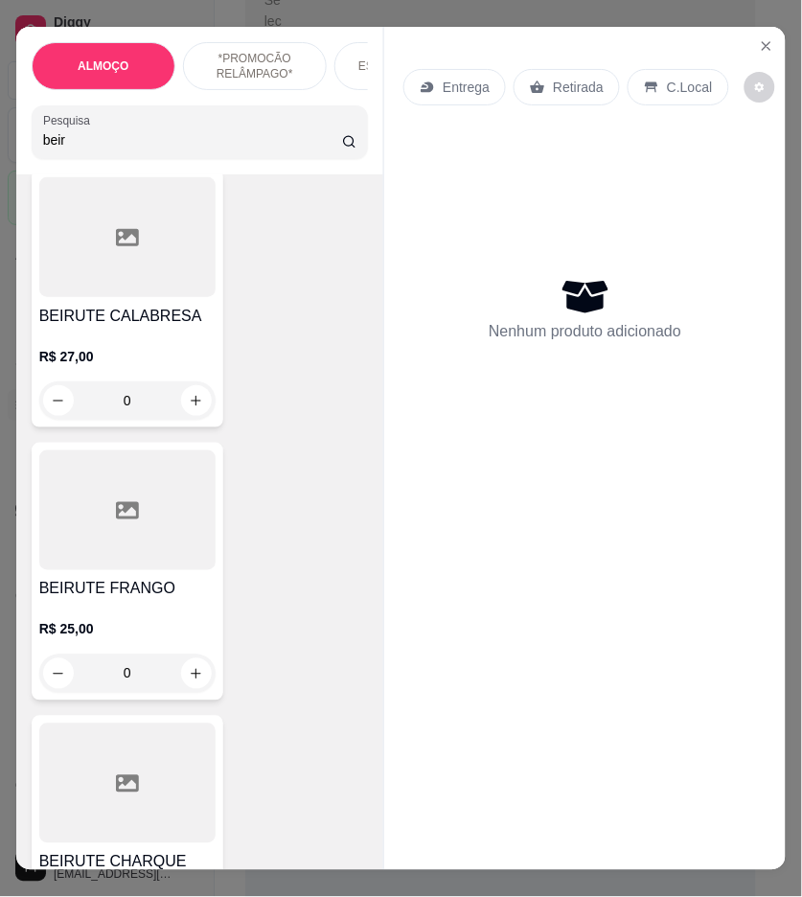
type input "beir"
click at [762, 42] on icon "Close" at bounding box center [766, 45] width 15 height 15
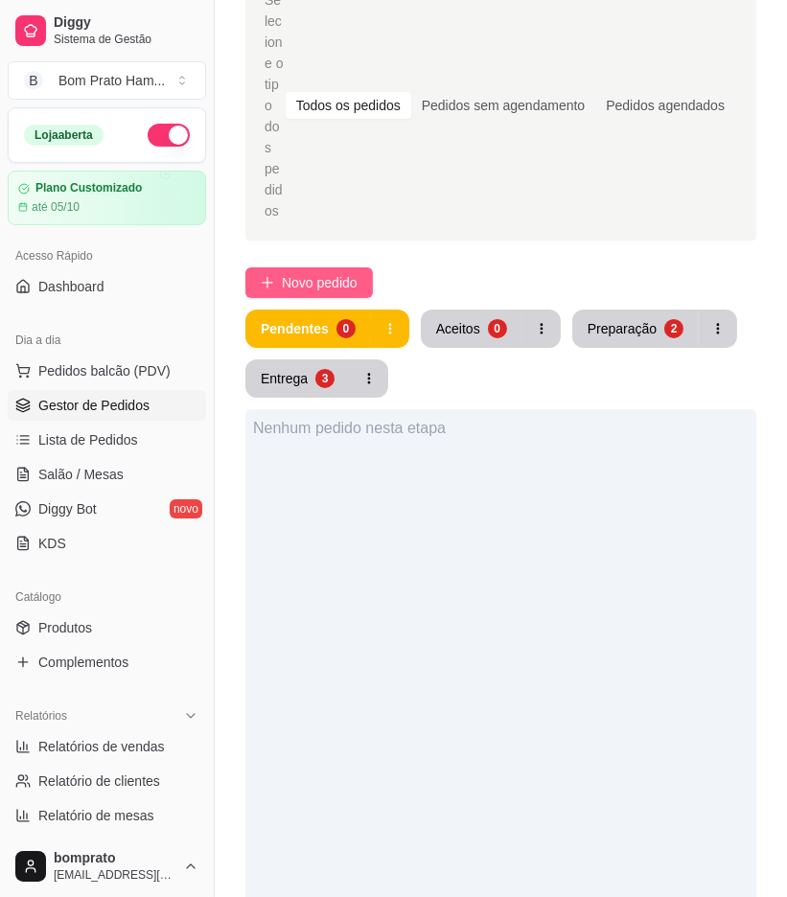
click at [350, 272] on span "Novo pedido" at bounding box center [320, 282] width 76 height 21
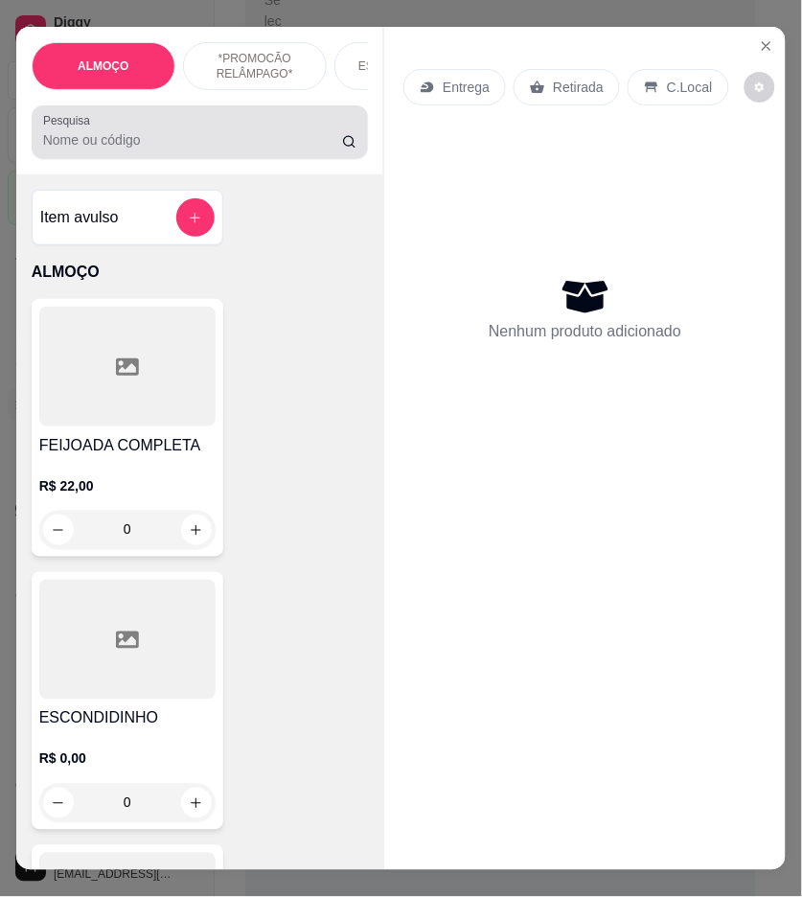
click at [43, 139] on input "Pesquisa" at bounding box center [192, 139] width 299 height 19
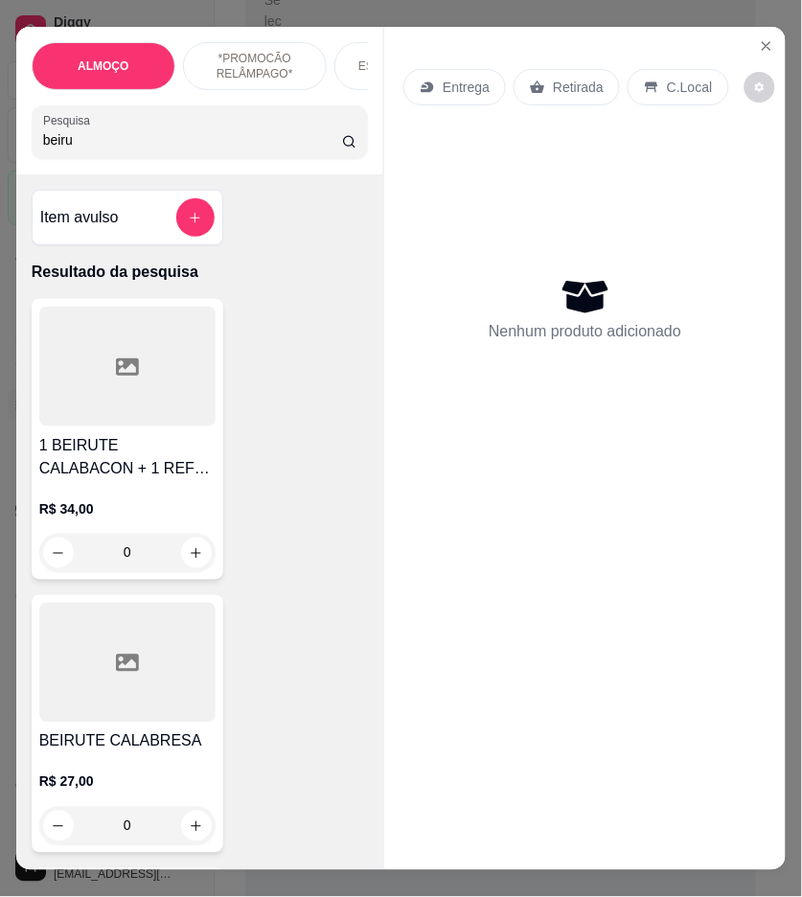
type input "beiru"
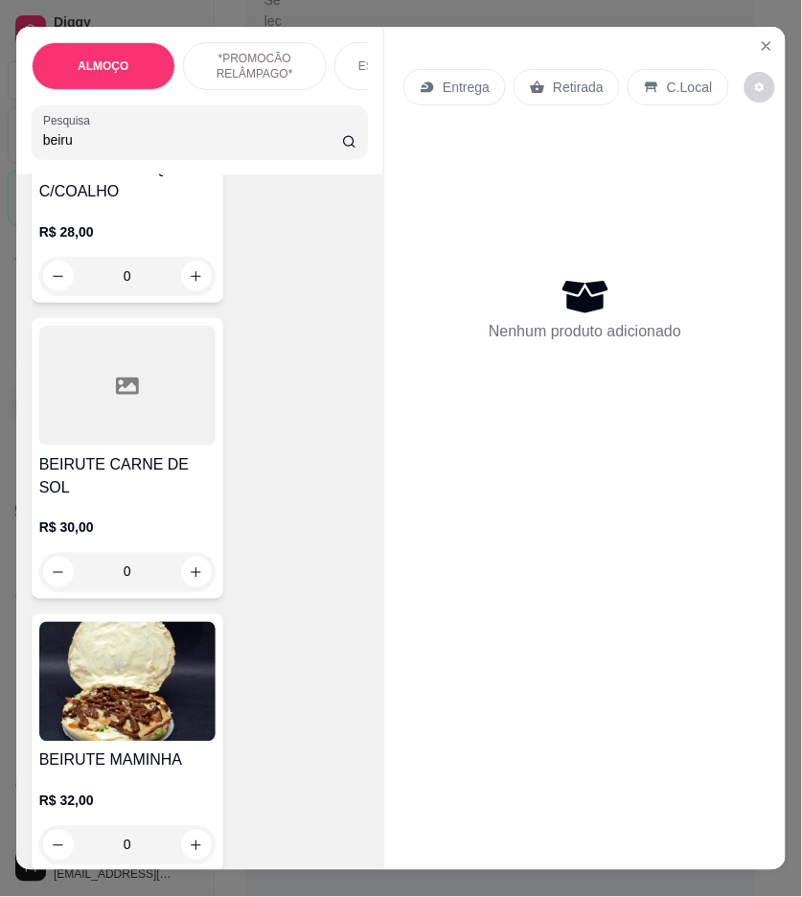
scroll to position [1172, 0]
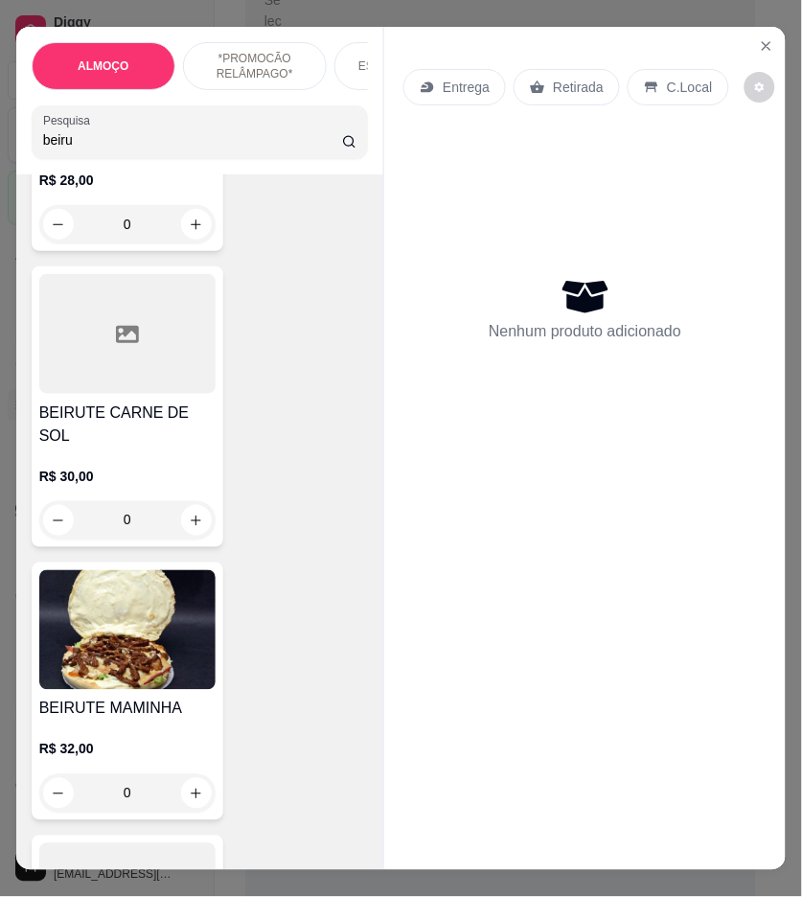
click at [182, 516] on div "0" at bounding box center [127, 520] width 176 height 38
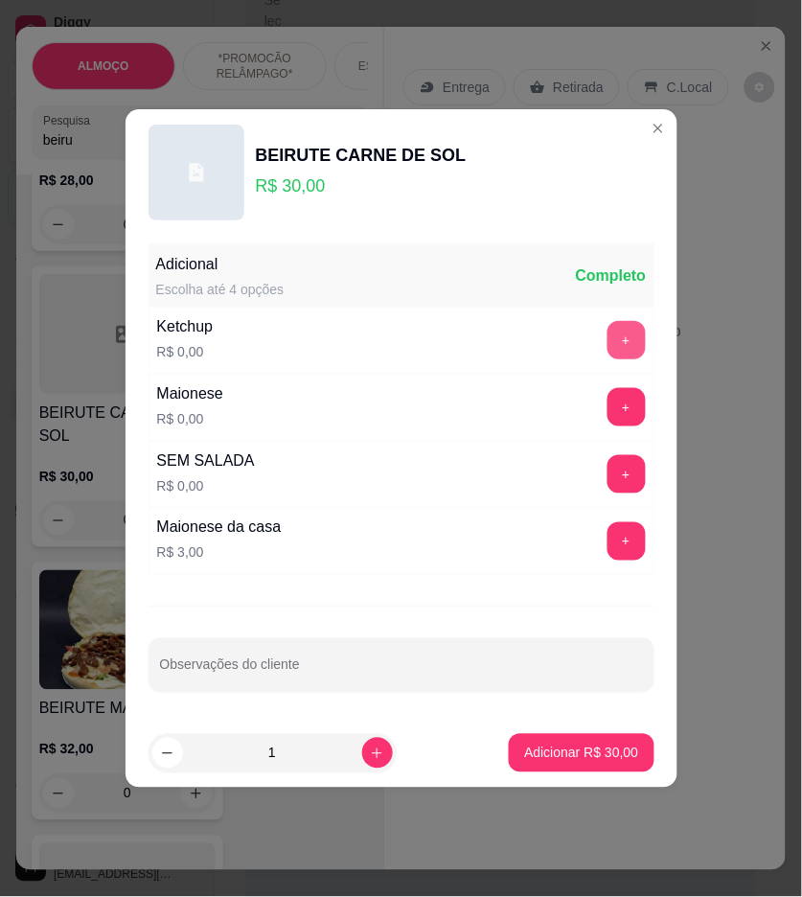
click at [610, 339] on button "+" at bounding box center [627, 340] width 38 height 38
click at [611, 420] on button "+" at bounding box center [627, 407] width 38 height 38
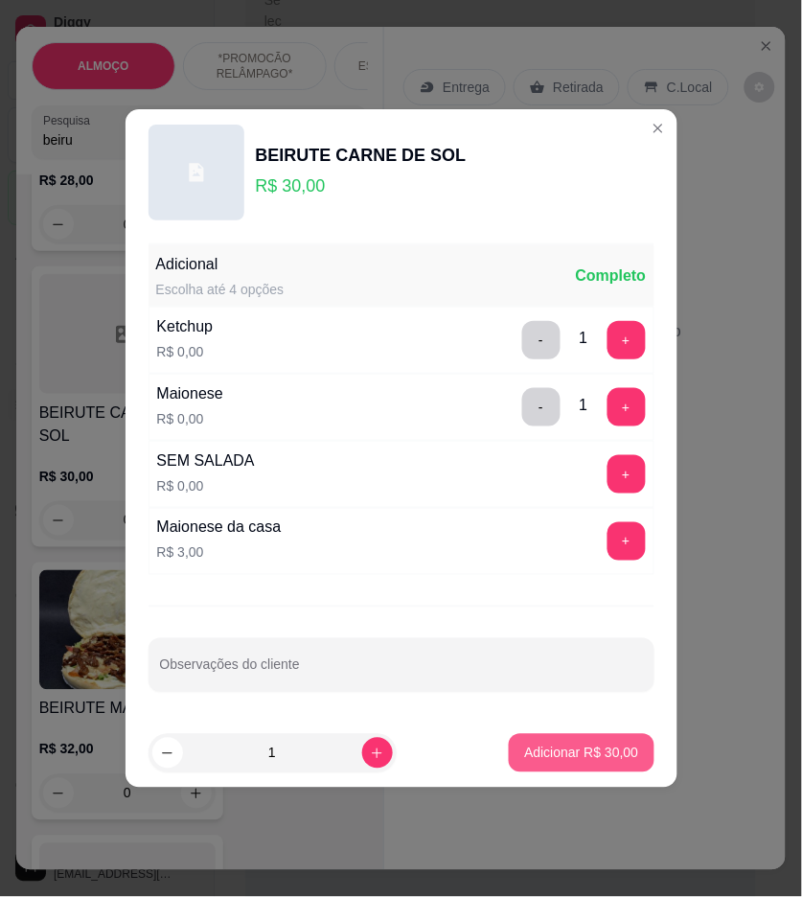
click at [615, 754] on p "Adicionar R$ 30,00" at bounding box center [581, 753] width 114 height 19
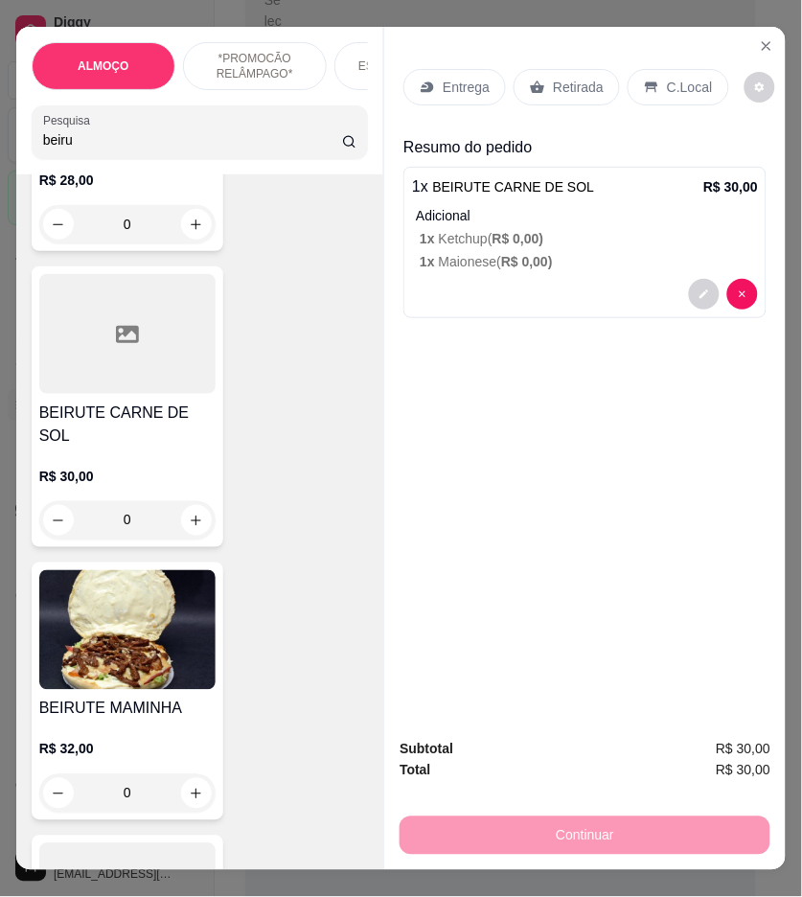
click at [475, 79] on p "Entrega" at bounding box center [466, 87] width 47 height 19
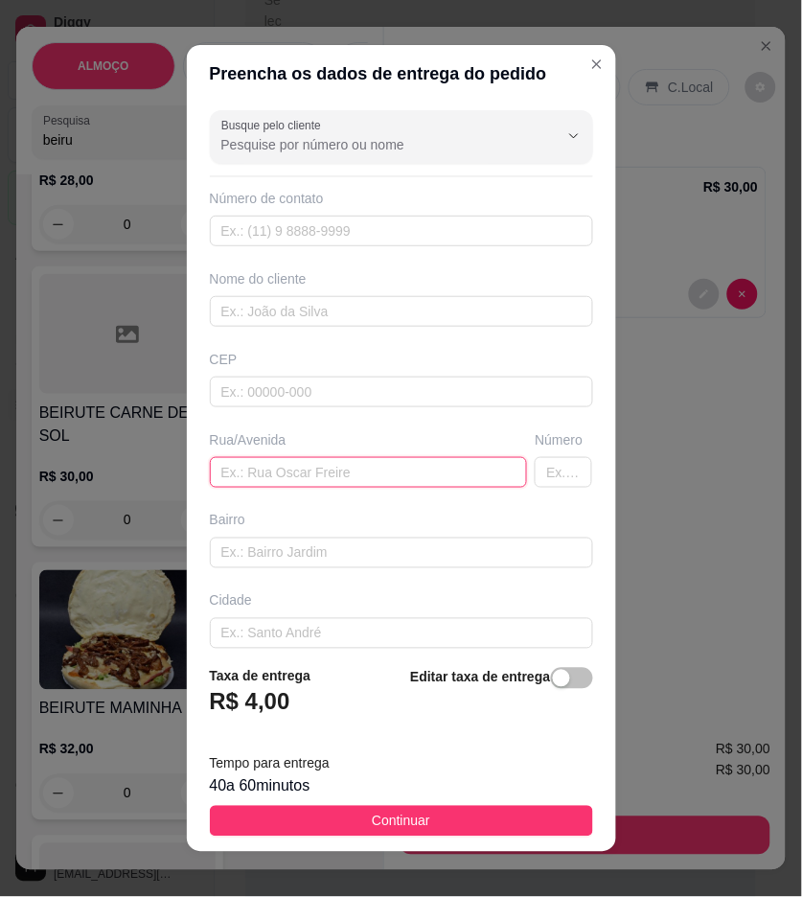
drag, startPoint x: 326, startPoint y: 490, endPoint x: 265, endPoint y: 470, distance: 64.6
paste input "Aqui pra boa vista casa 01 verde"
type input "Aqui pra boa vista casa 01 verde"
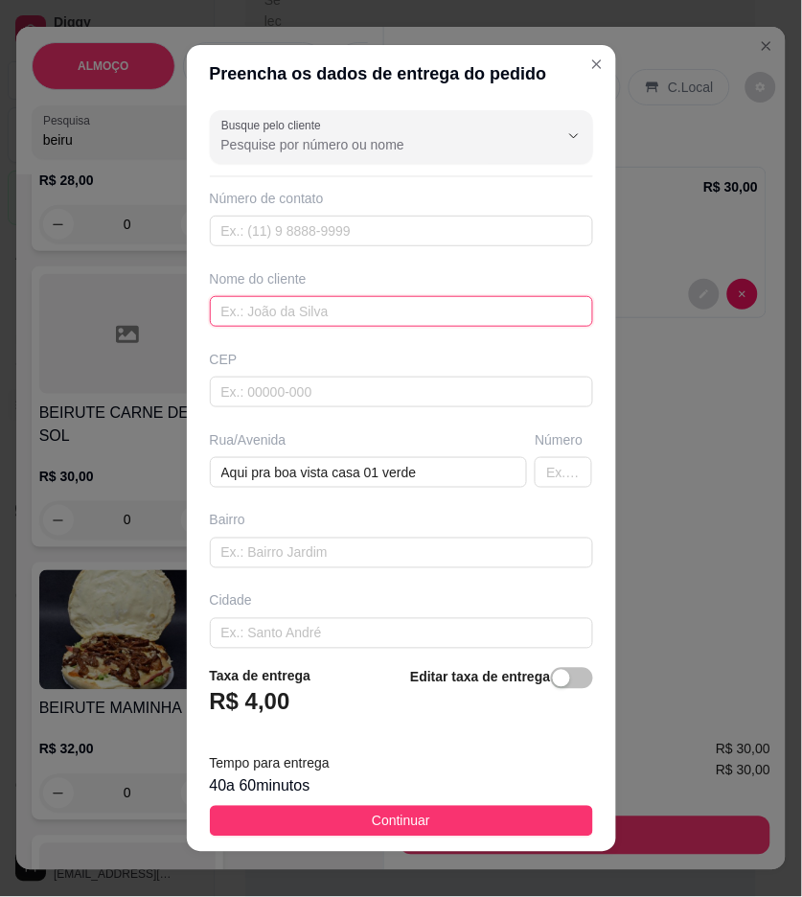
paste input "Jocilene"
type input "Jocilene"
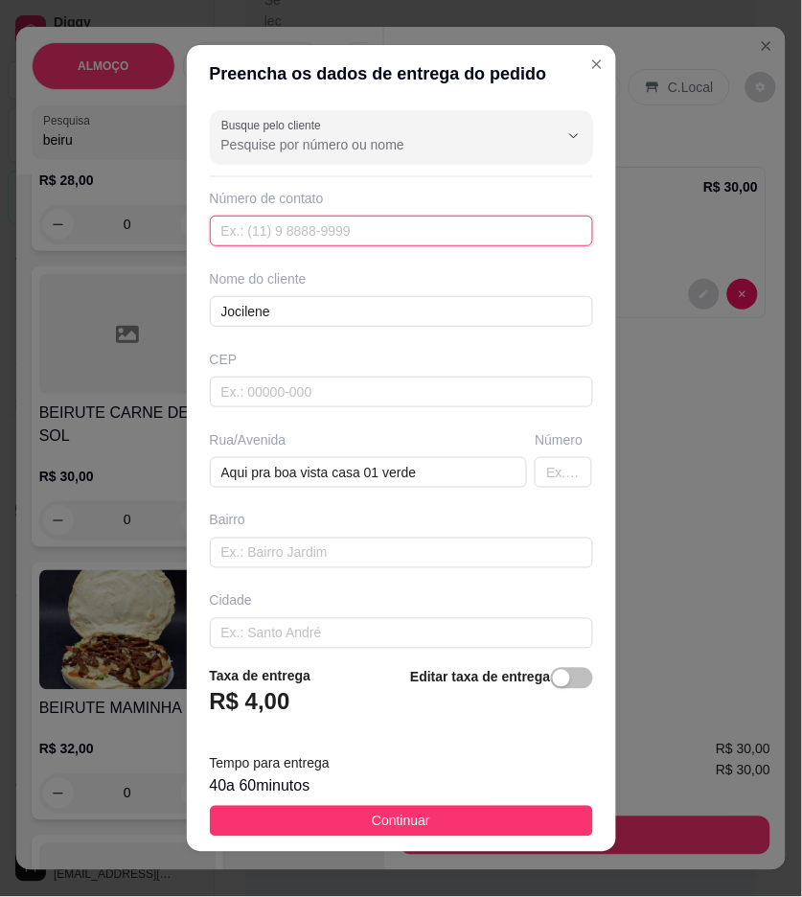
paste input "(87) 9925-5798"
type input "(87) 9925-5798"
drag, startPoint x: 535, startPoint y: 819, endPoint x: 781, endPoint y: 805, distance: 246.8
click at [535, 819] on button "Continuar" at bounding box center [401, 821] width 383 height 31
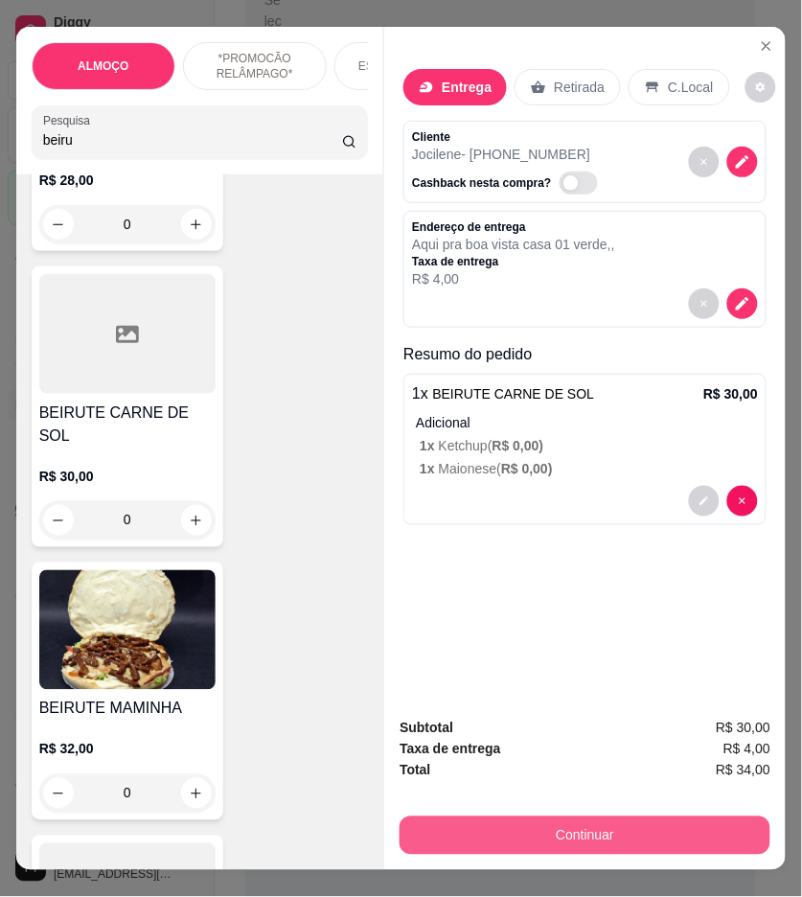
click at [660, 827] on button "Continuar" at bounding box center [585, 836] width 371 height 38
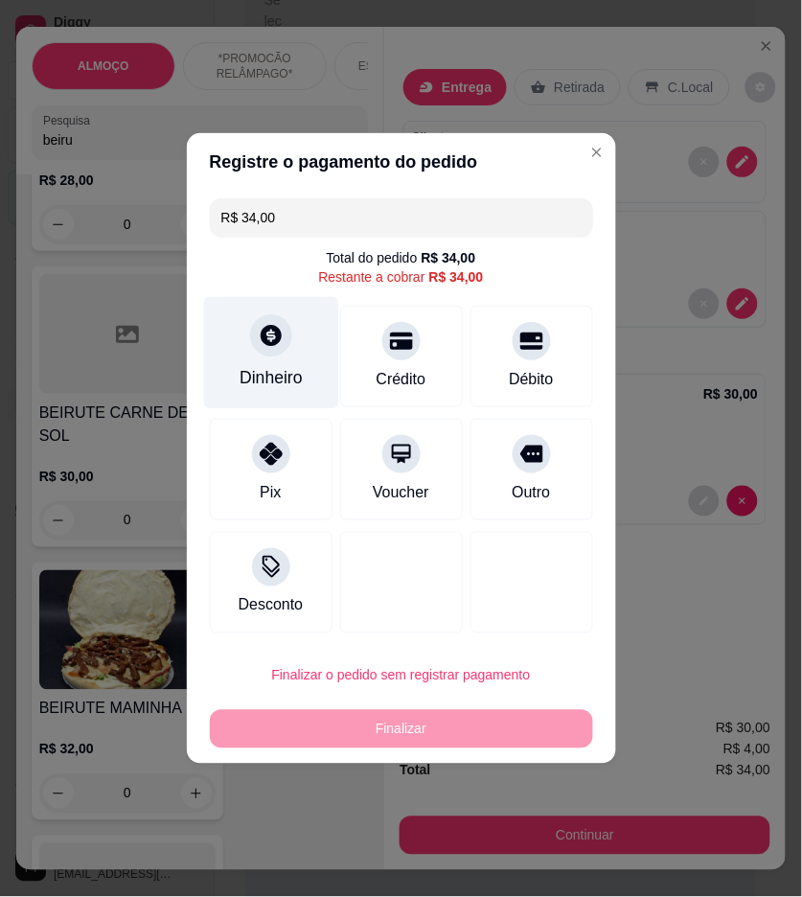
click at [283, 372] on div "Dinheiro" at bounding box center [271, 377] width 63 height 25
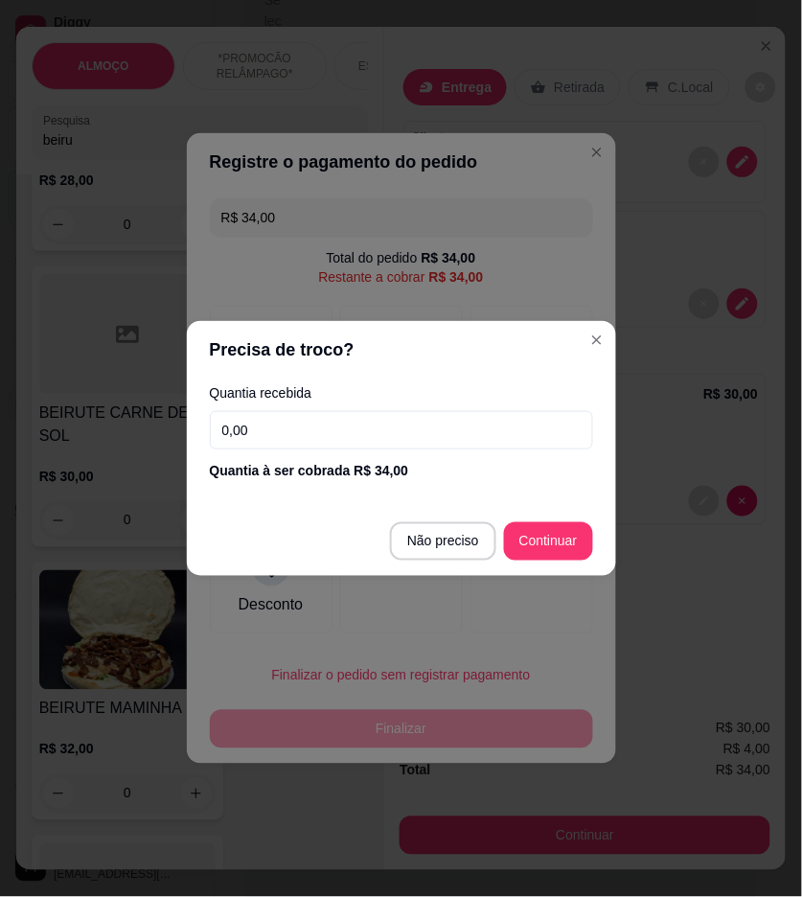
click at [439, 434] on input "0,00" at bounding box center [401, 430] width 383 height 38
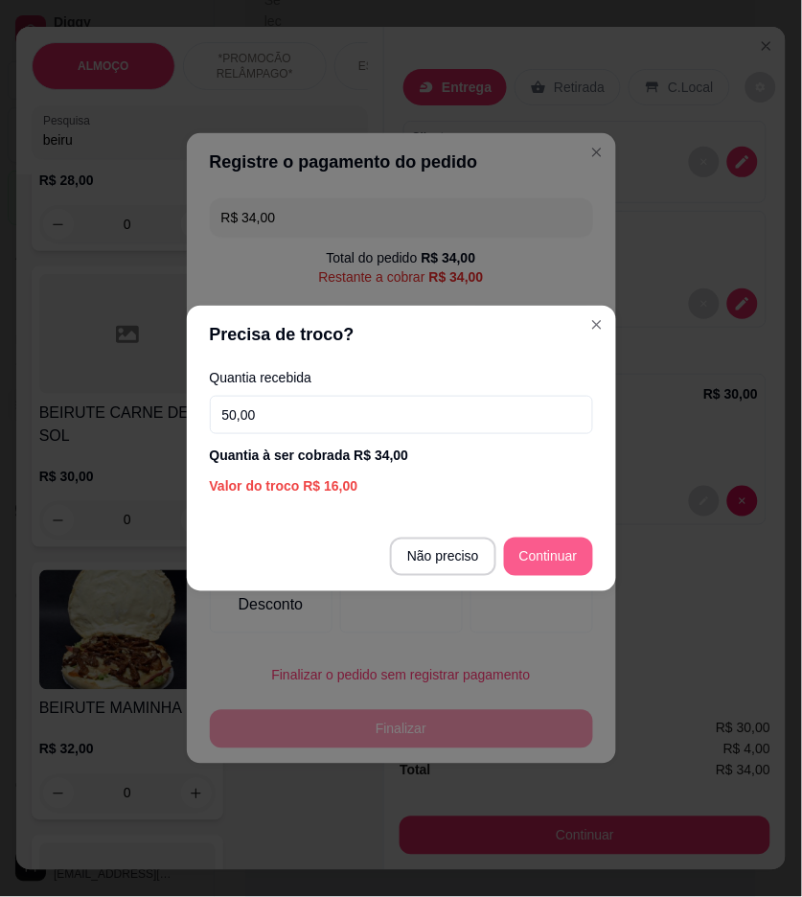
type input "50,00"
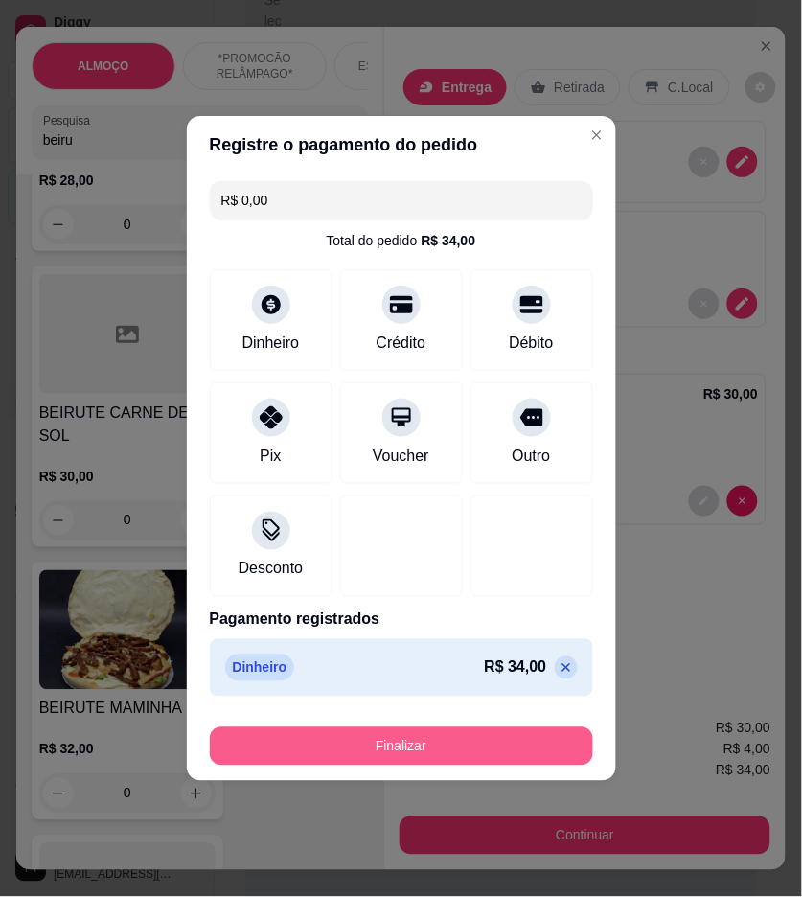
click at [556, 748] on button "Finalizar" at bounding box center [401, 747] width 383 height 38
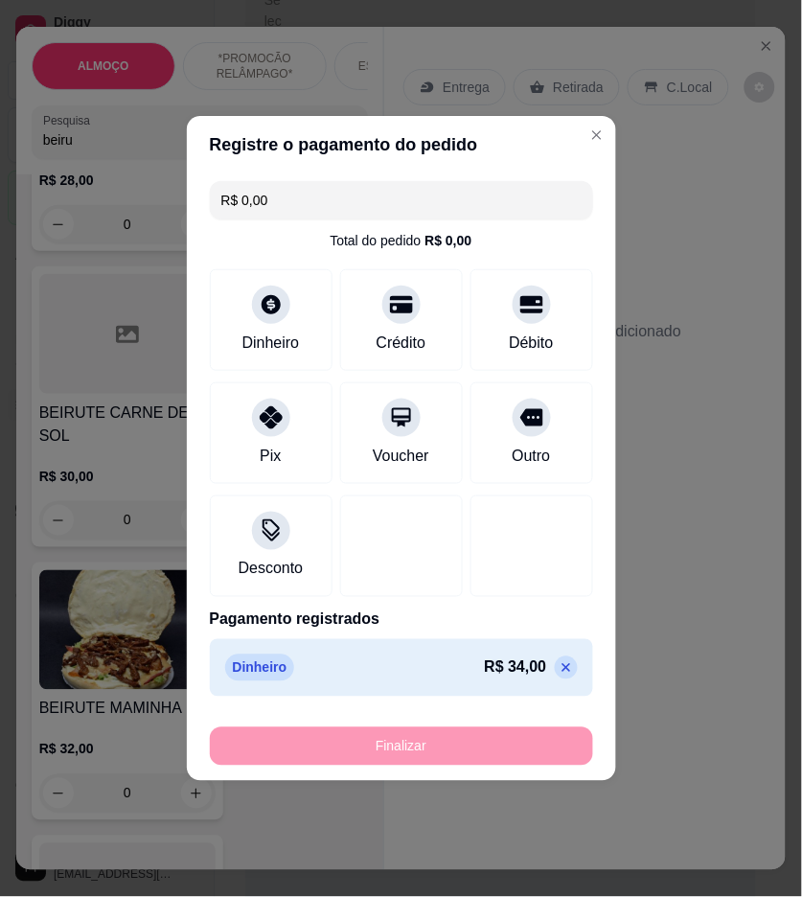
type input "-R$ 34,00"
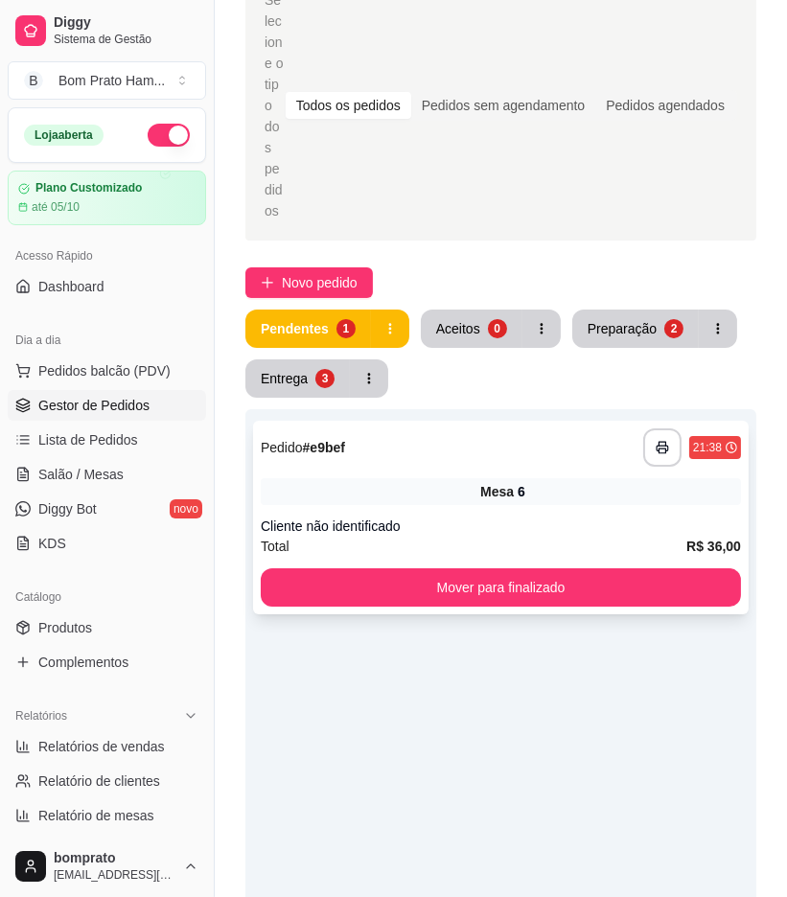
click at [474, 478] on div "Mesa 6" at bounding box center [501, 491] width 480 height 27
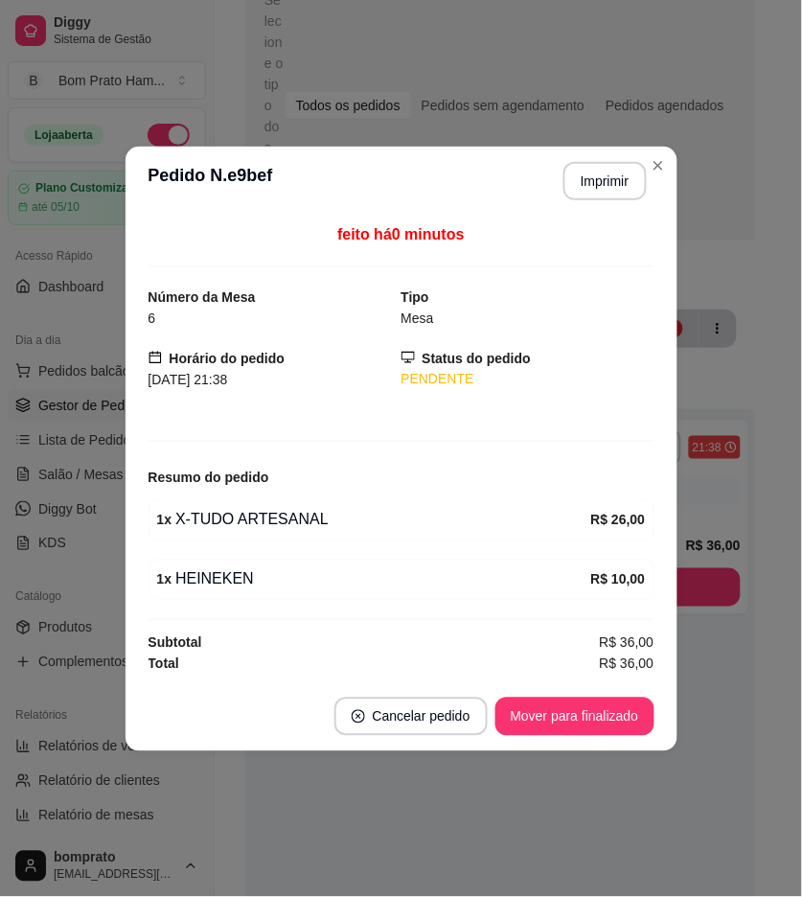
click at [581, 180] on button "Imprimir" at bounding box center [605, 181] width 83 height 38
click at [618, 705] on button "Mover para finalizado" at bounding box center [575, 716] width 154 height 37
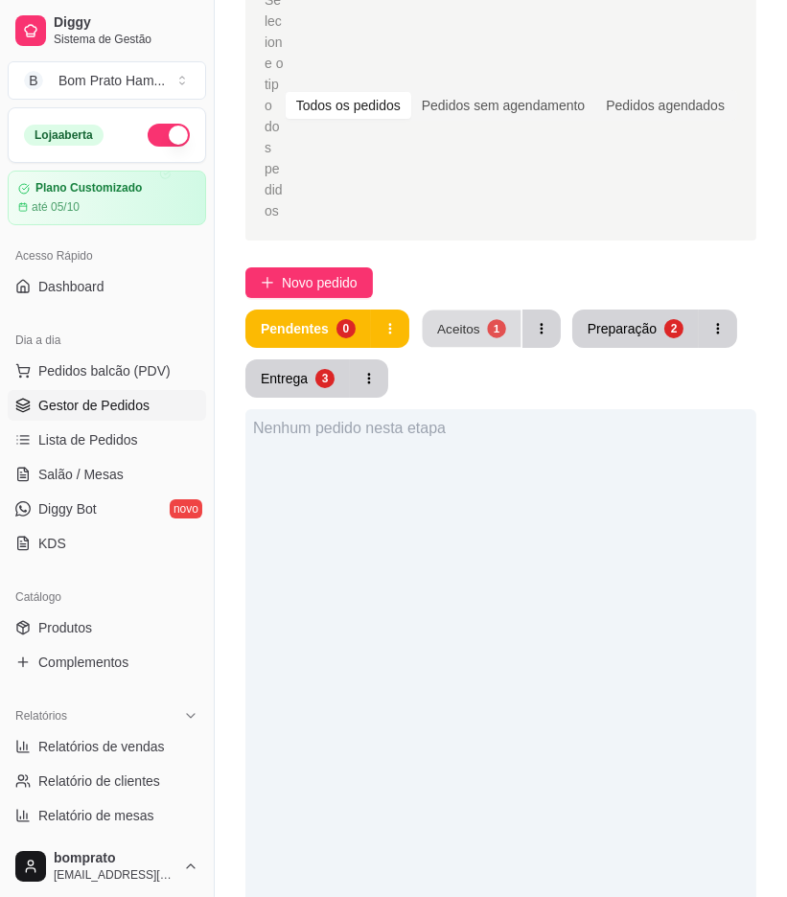
click at [497, 319] on div "1" at bounding box center [496, 328] width 18 height 18
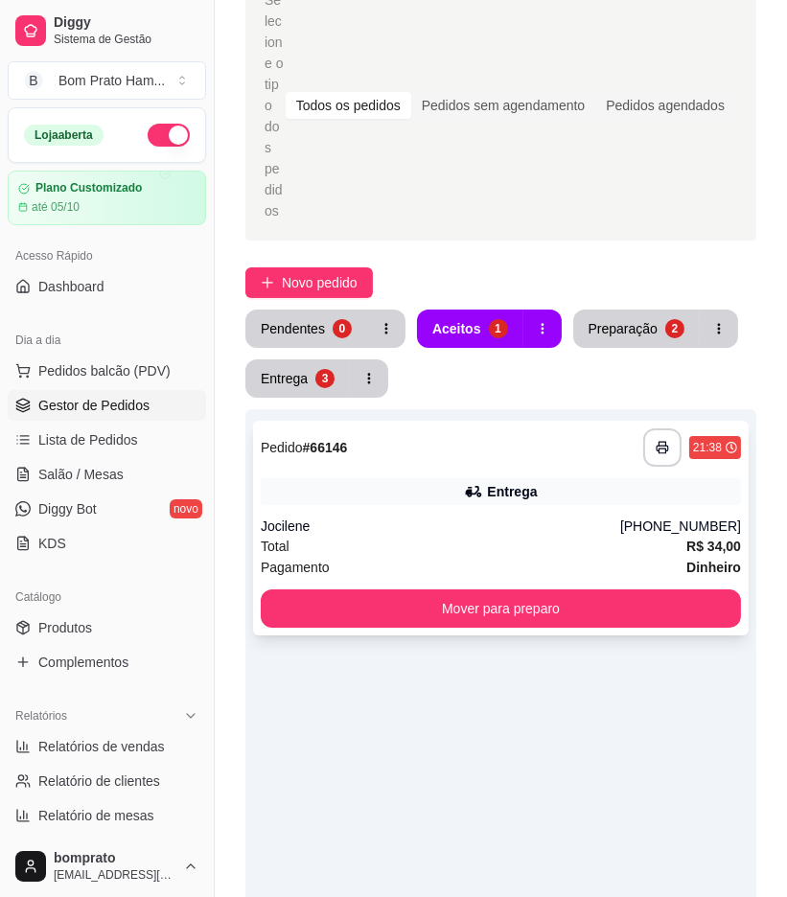
click at [543, 590] on button "Mover para preparo" at bounding box center [501, 609] width 480 height 38
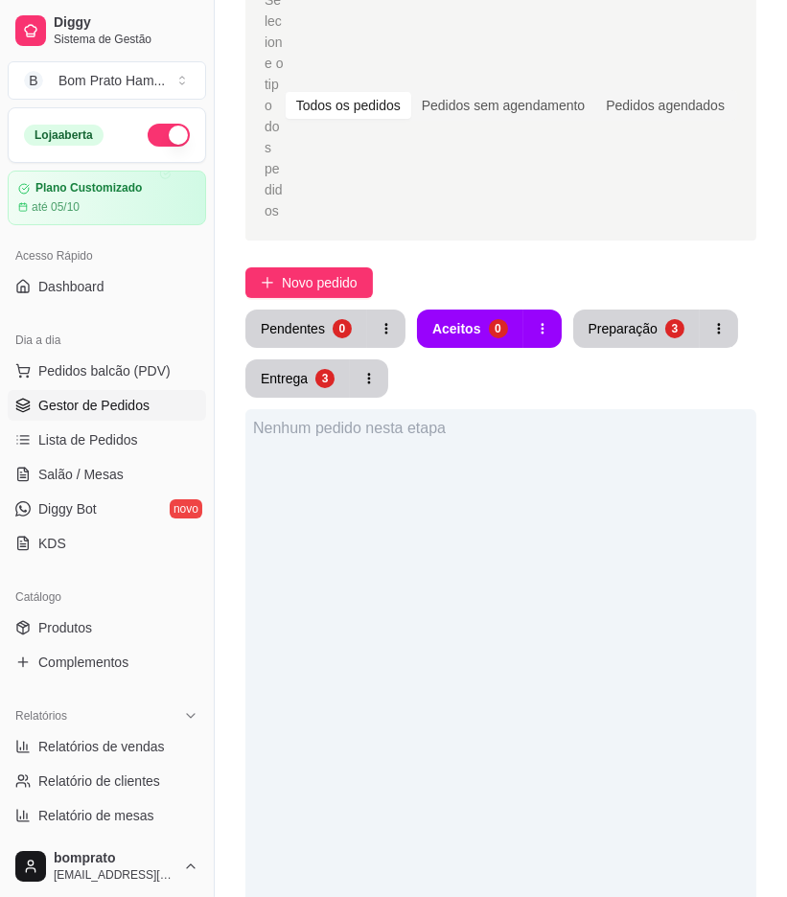
click at [637, 221] on div "Selecione o tipo dos pedidos Todos os pedidos Pedidos sem agendamento Pedidos a…" at bounding box center [501, 644] width 572 height 1371
click at [637, 319] on div "Preparação" at bounding box center [623, 328] width 67 height 18
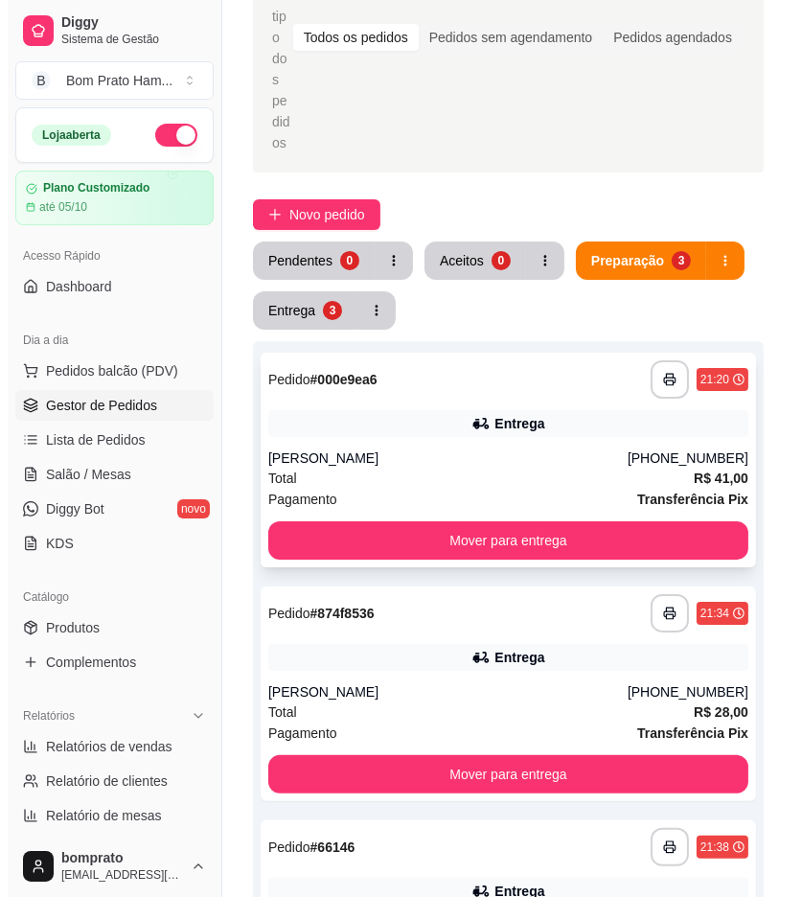
scroll to position [213, 0]
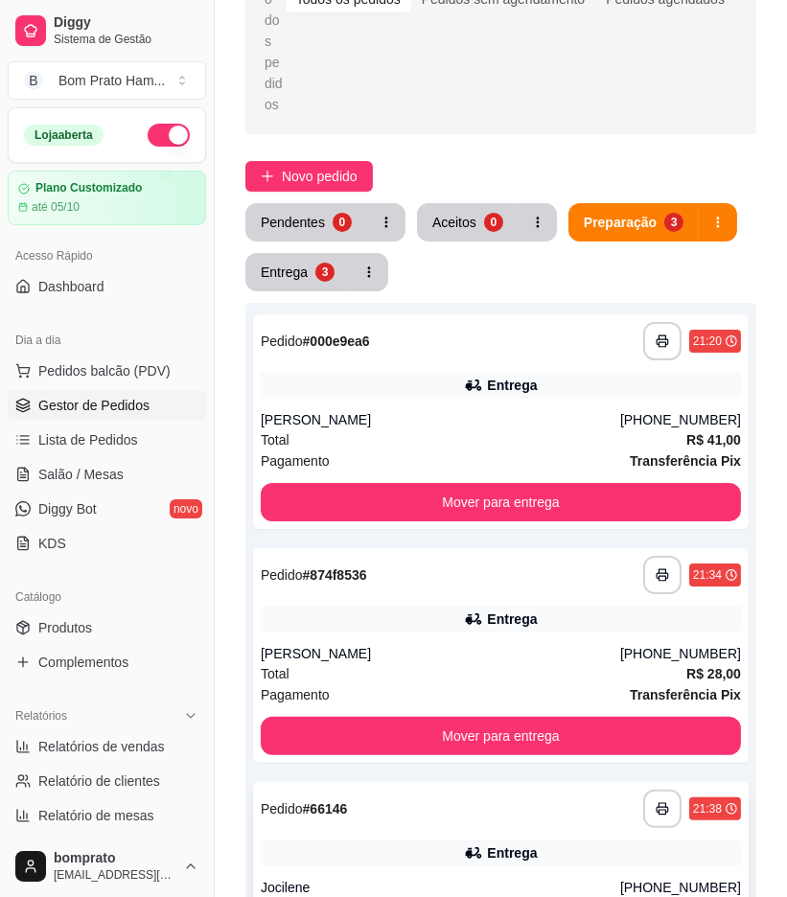
click at [530, 790] on div "**********" at bounding box center [501, 809] width 480 height 38
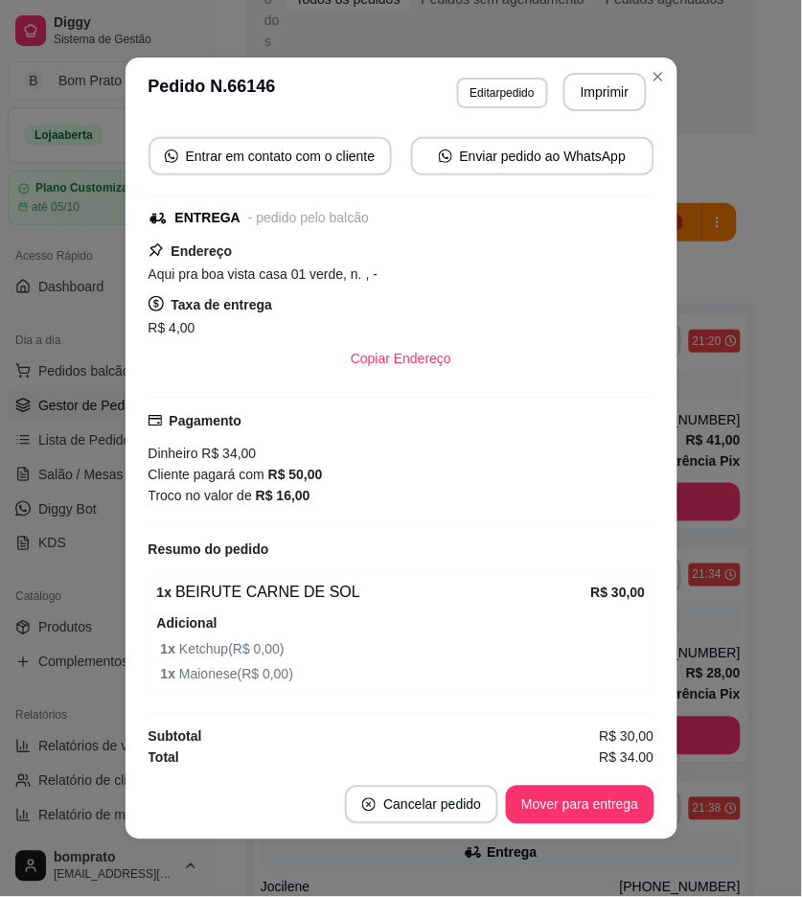
scroll to position [182, 0]
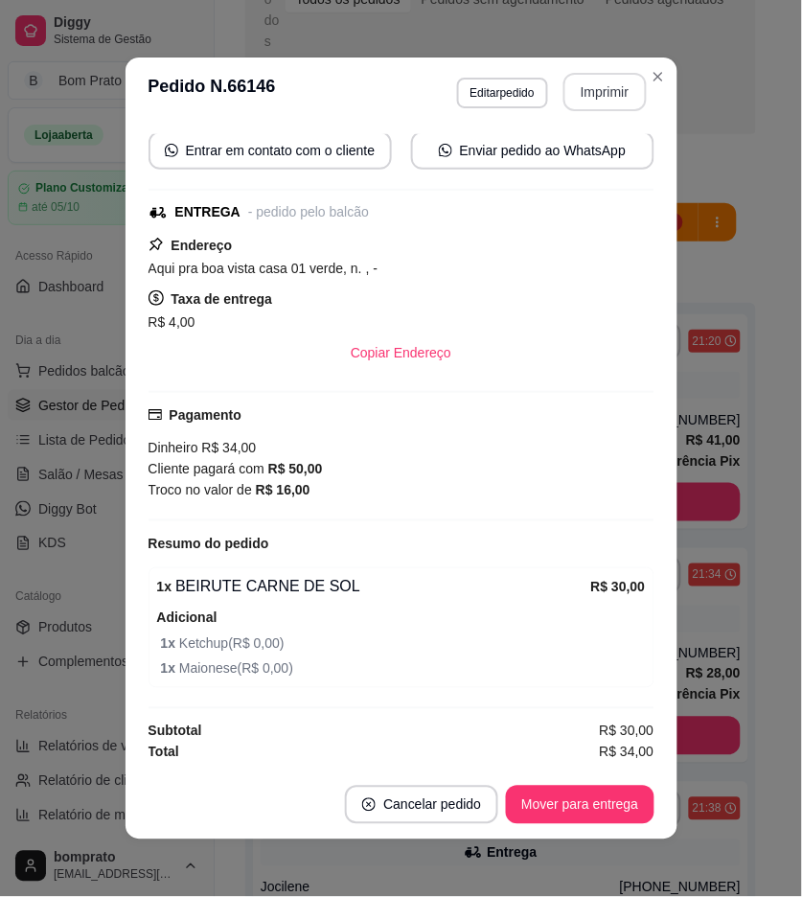
click at [592, 97] on button "Imprimir" at bounding box center [605, 92] width 83 height 38
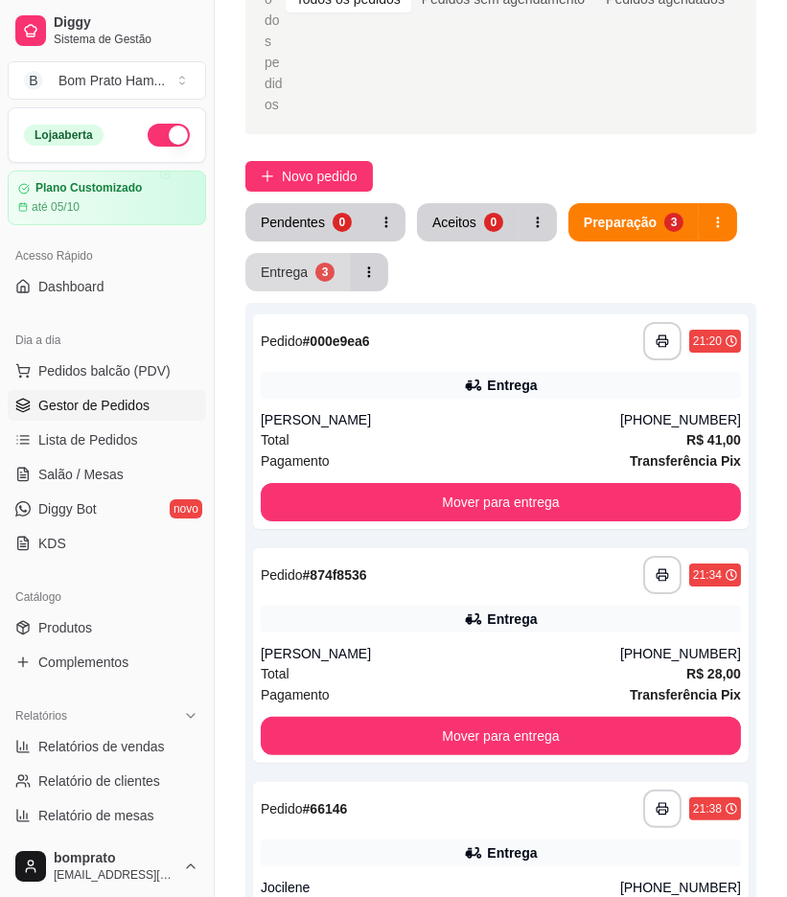
click at [322, 263] on div "3" at bounding box center [324, 272] width 19 height 19
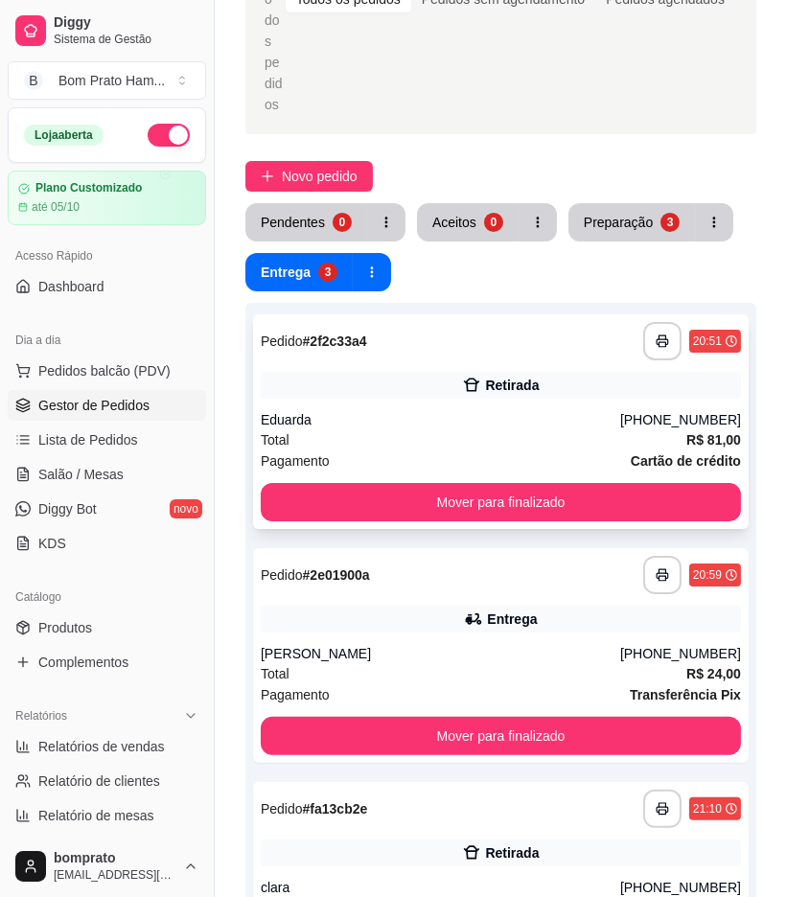
click at [474, 372] on div "Retirada" at bounding box center [501, 385] width 480 height 27
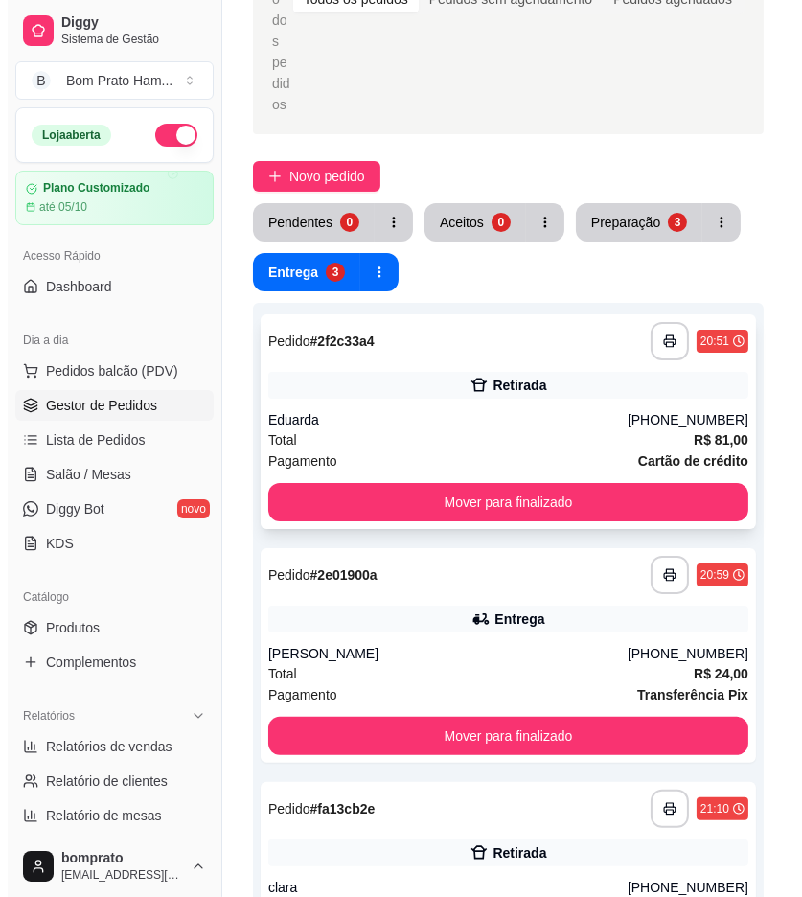
scroll to position [426, 0]
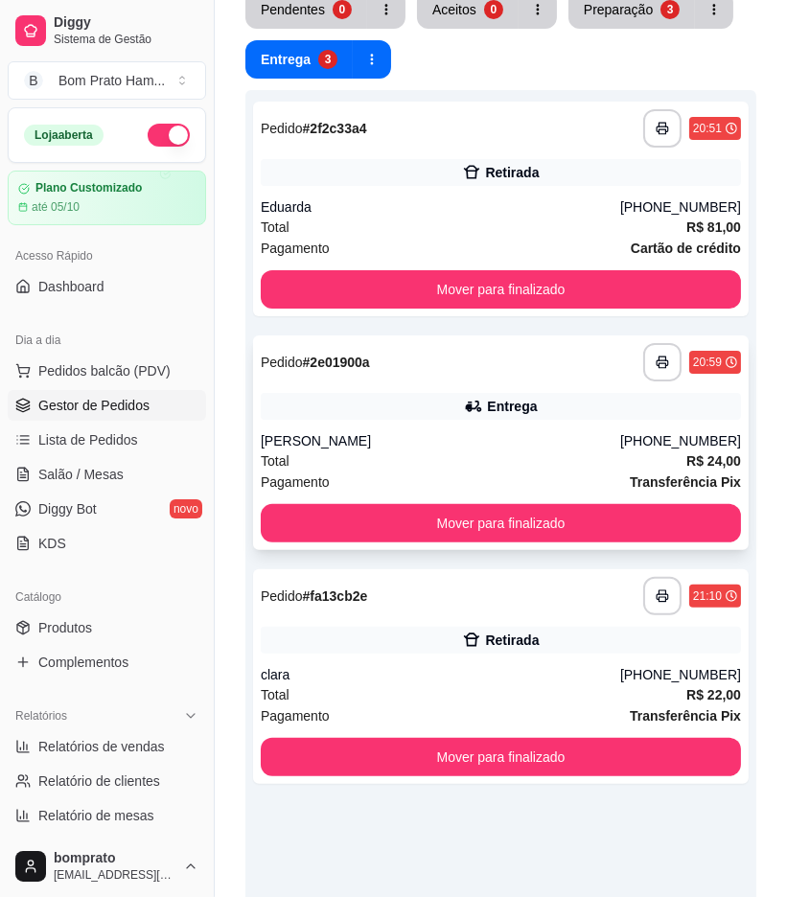
click at [492, 397] on div "Entrega" at bounding box center [512, 406] width 50 height 19
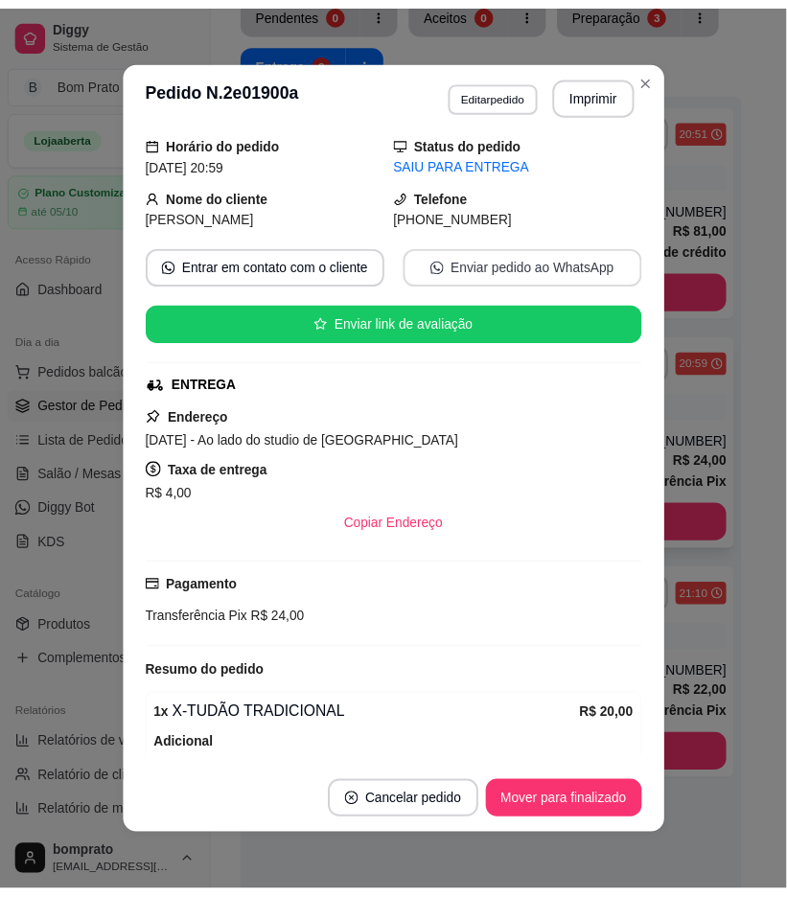
scroll to position [197, 0]
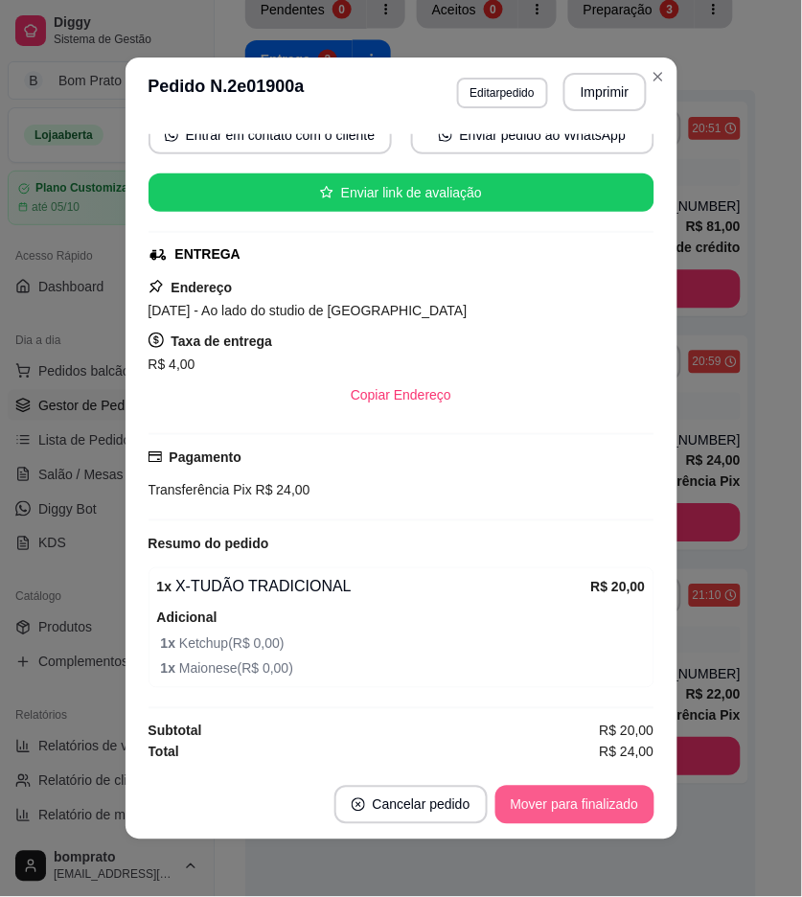
click at [619, 809] on button "Mover para finalizado" at bounding box center [575, 805] width 159 height 38
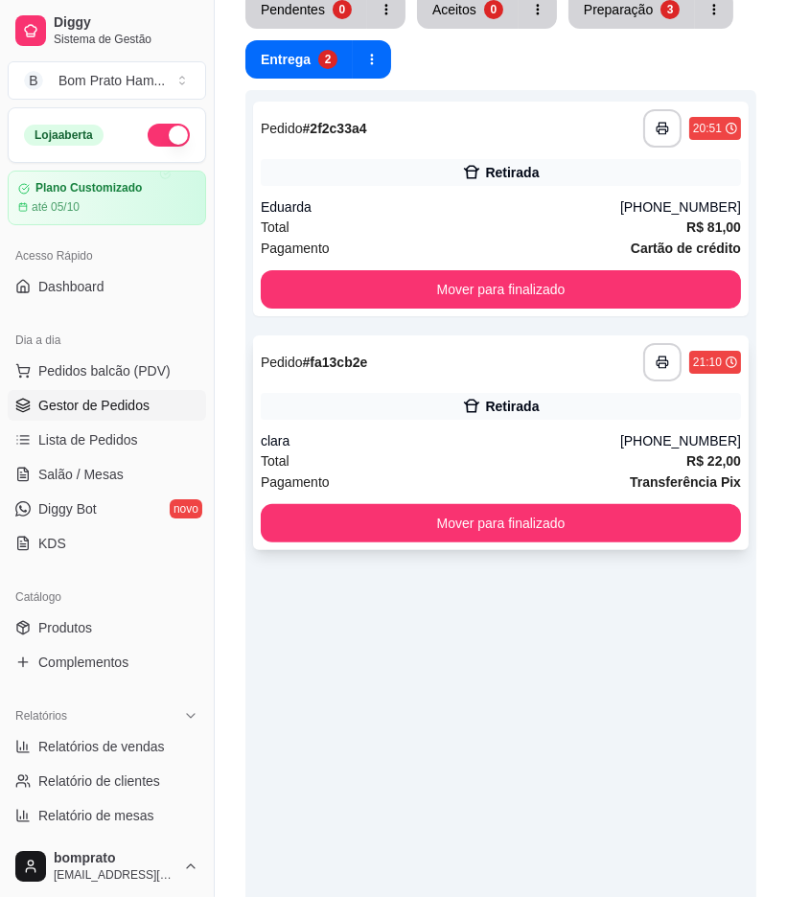
click at [448, 341] on div "**********" at bounding box center [501, 443] width 496 height 215
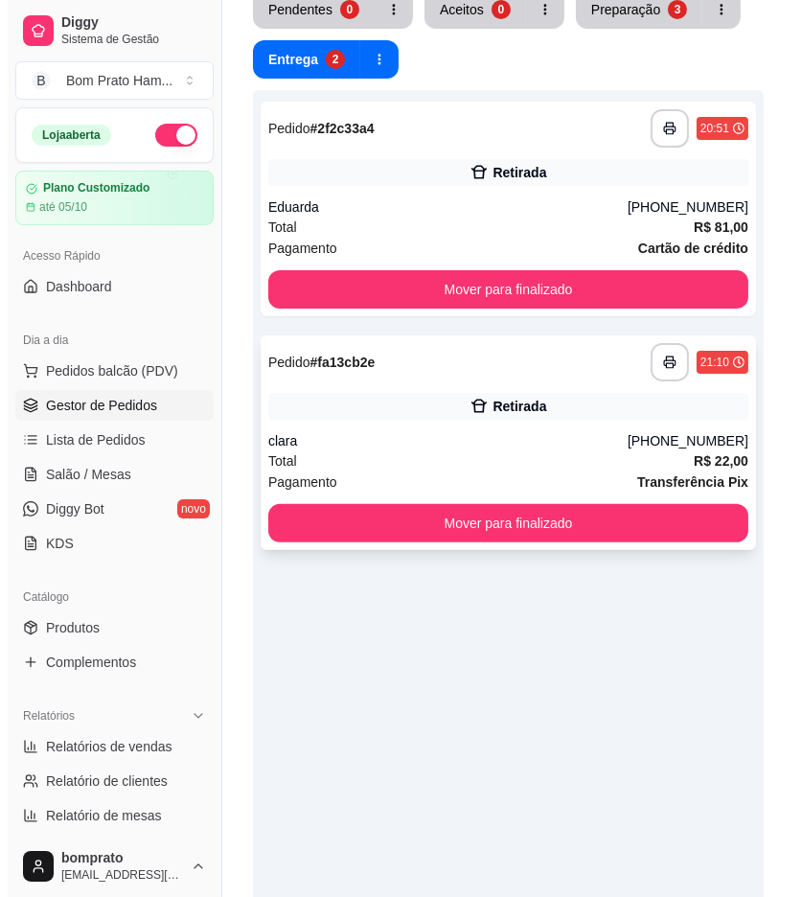
scroll to position [0, 0]
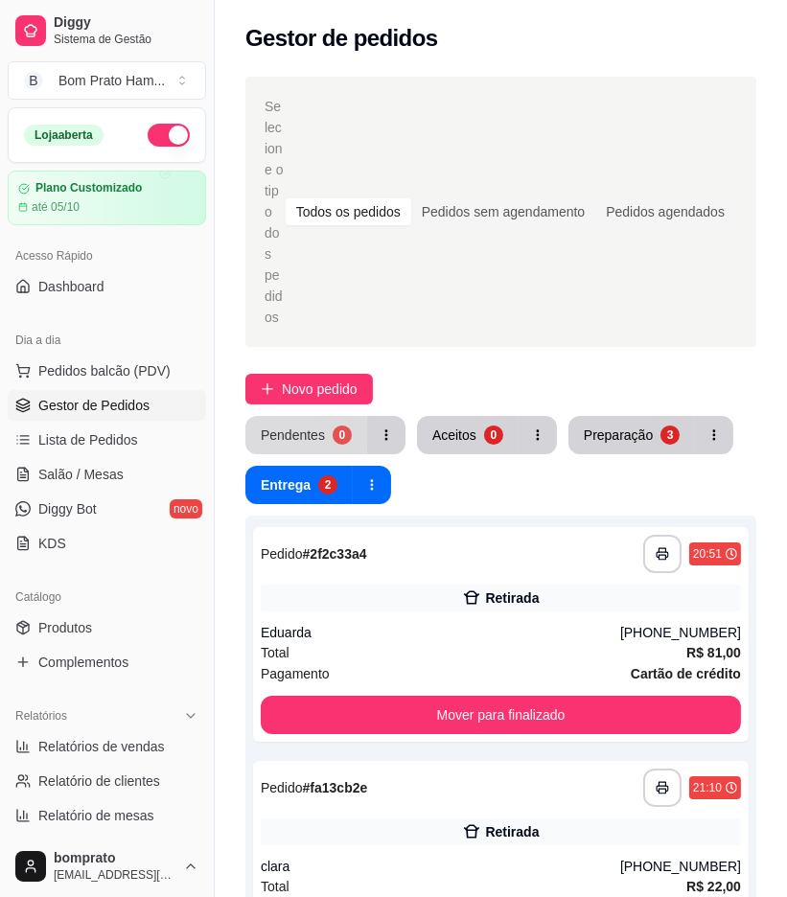
click at [311, 426] on div "Pendentes" at bounding box center [293, 435] width 64 height 19
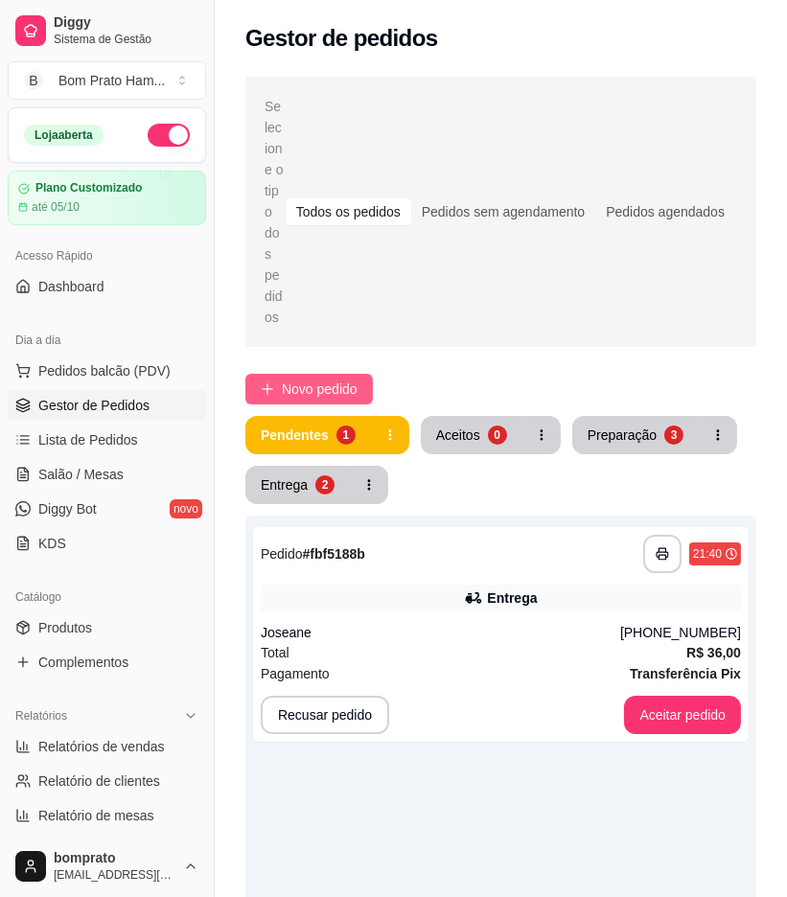
click at [313, 379] on span "Novo pedido" at bounding box center [320, 389] width 76 height 21
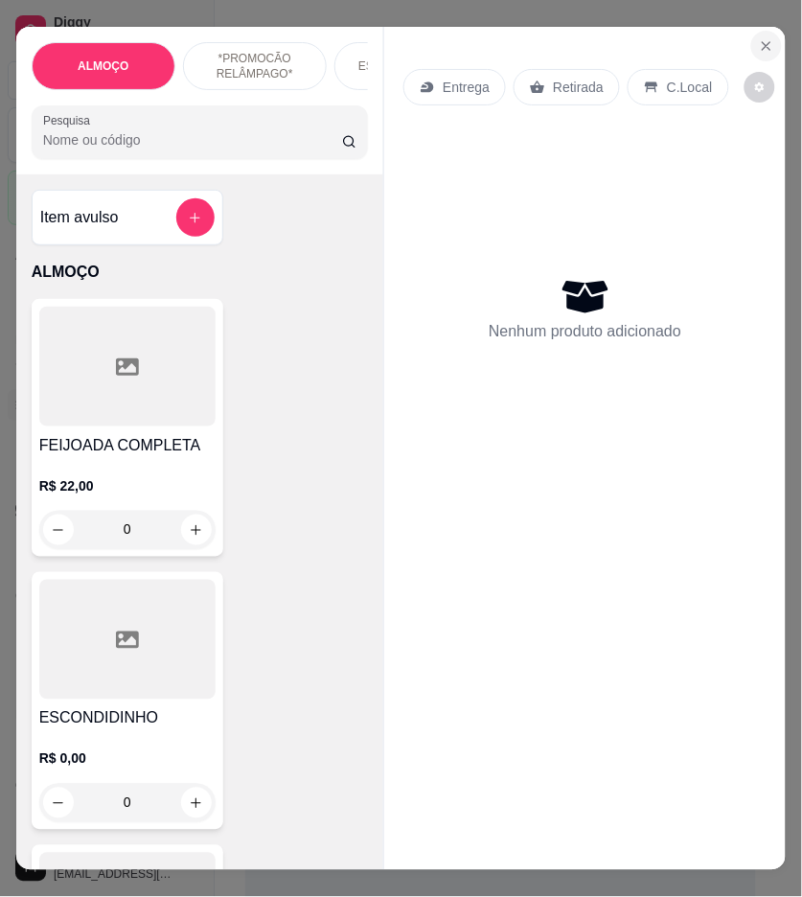
click at [759, 43] on icon "Close" at bounding box center [766, 45] width 15 height 15
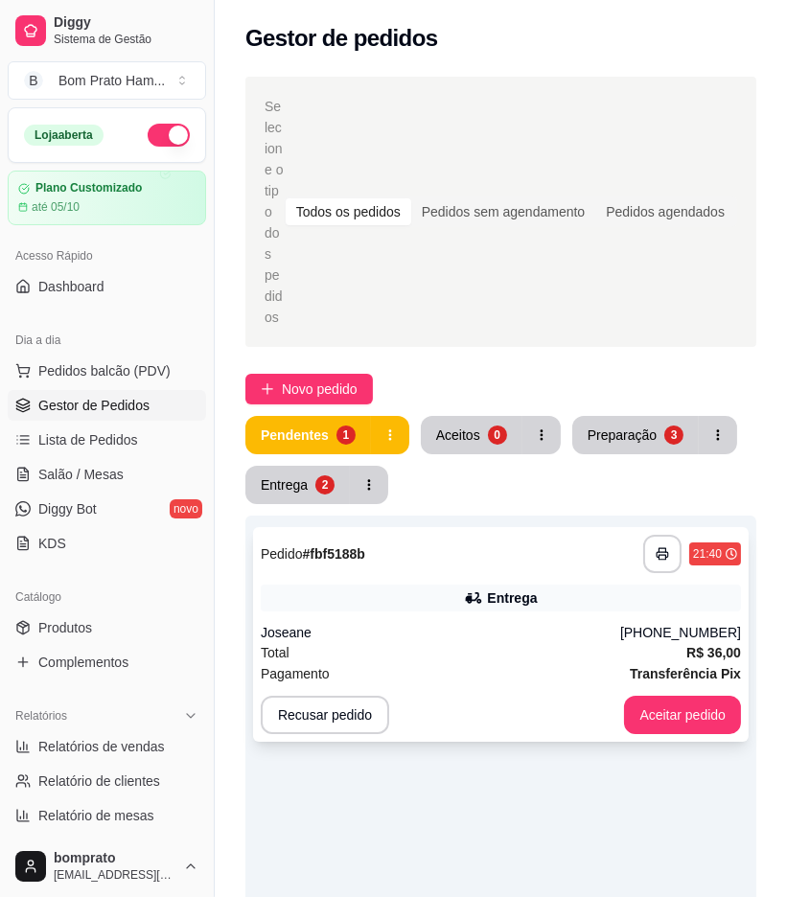
click at [534, 530] on div "**********" at bounding box center [501, 634] width 496 height 215
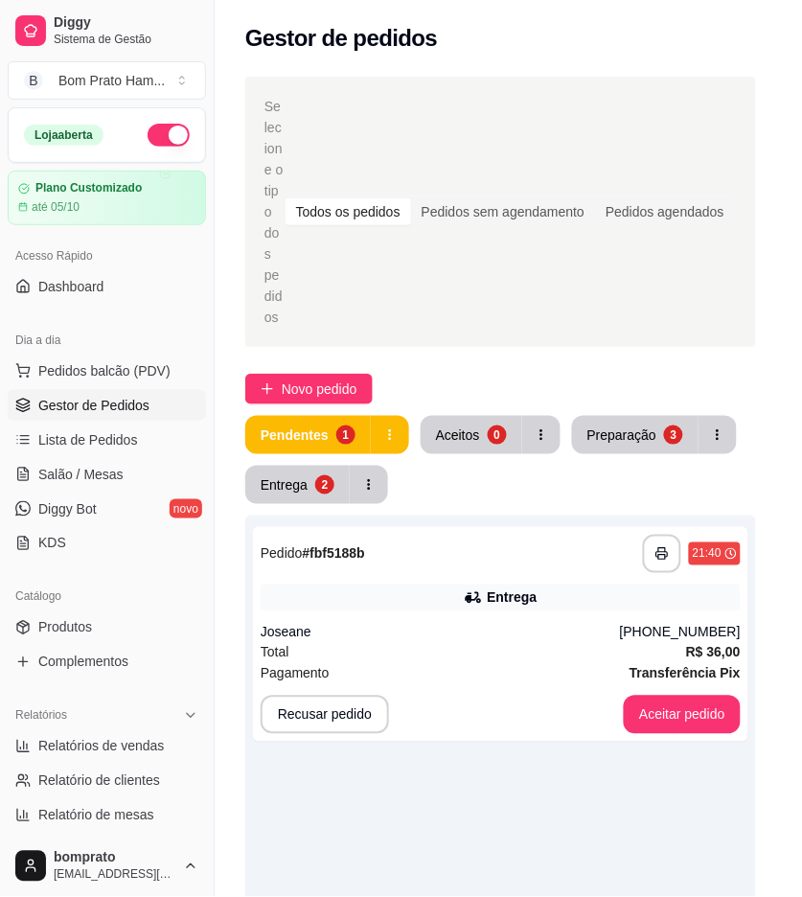
scroll to position [199, 0]
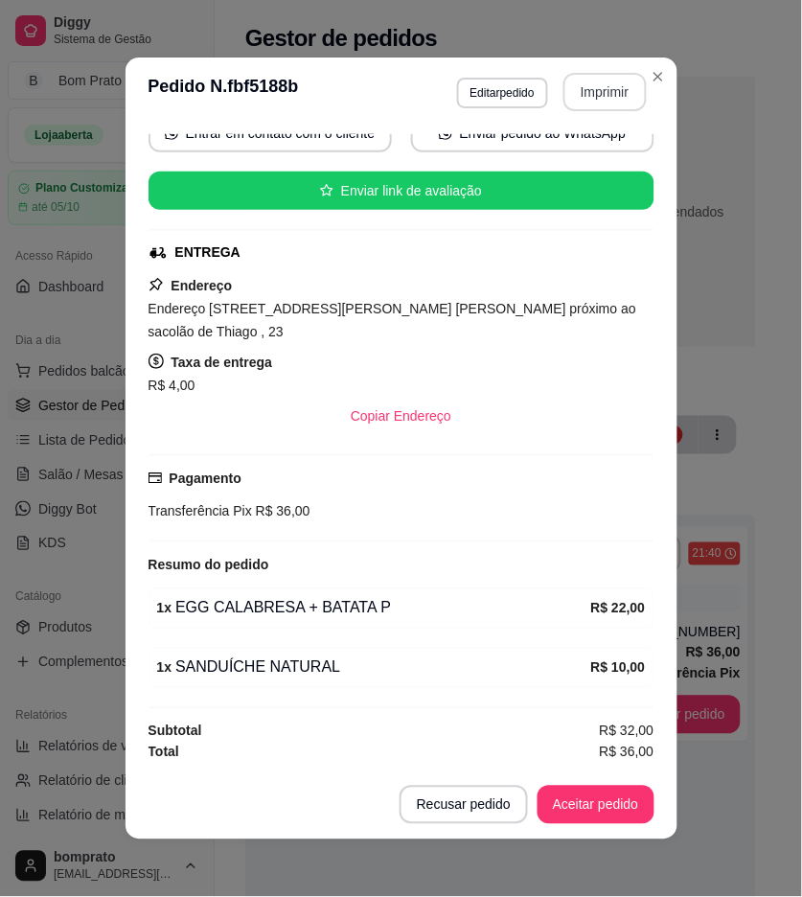
click at [607, 99] on button "Imprimir" at bounding box center [605, 92] width 83 height 38
click at [607, 789] on footer "Recusar pedido Aceitar pedido" at bounding box center [402, 805] width 552 height 69
click at [607, 792] on button "Aceitar pedido" at bounding box center [596, 805] width 117 height 38
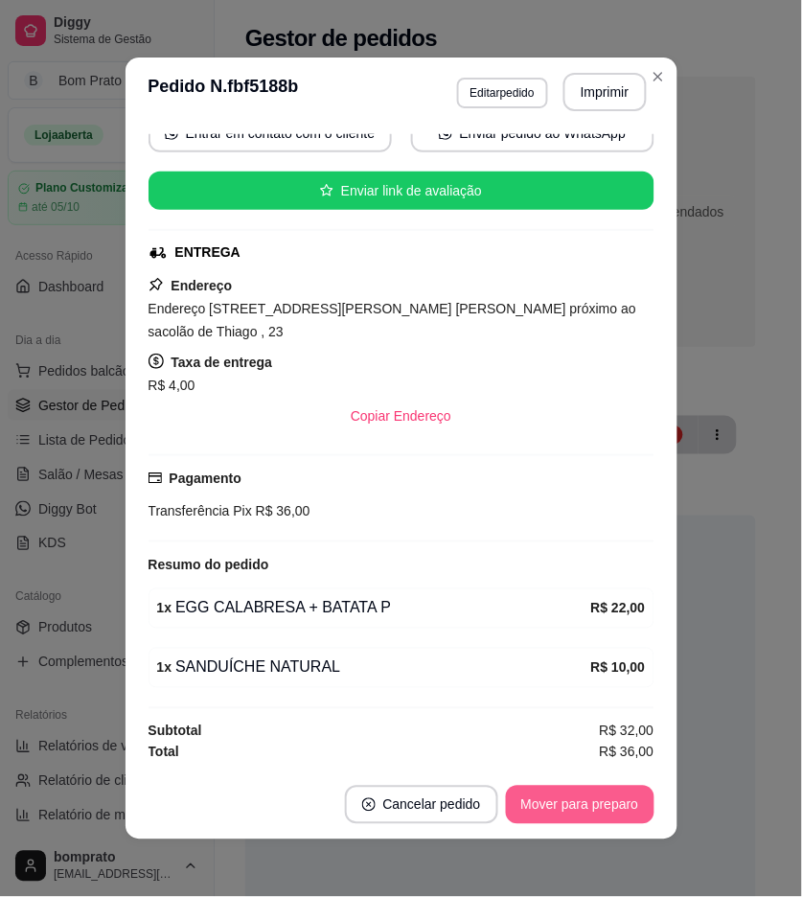
click at [611, 805] on button "Mover para preparo" at bounding box center [580, 805] width 149 height 38
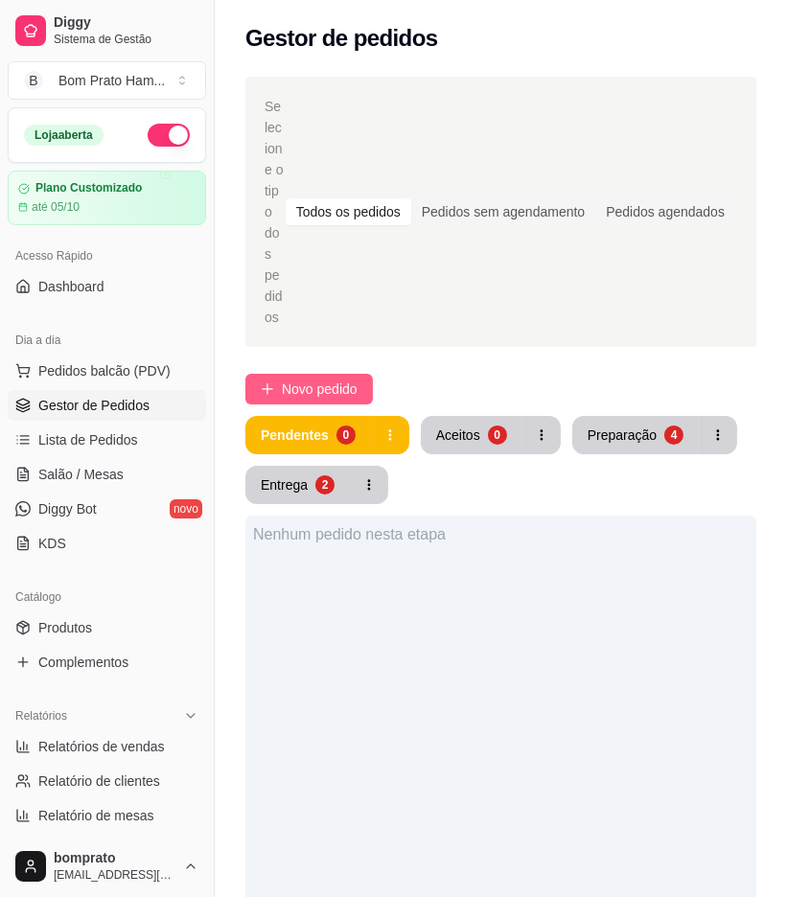
click at [334, 379] on span "Novo pedido" at bounding box center [320, 389] width 76 height 21
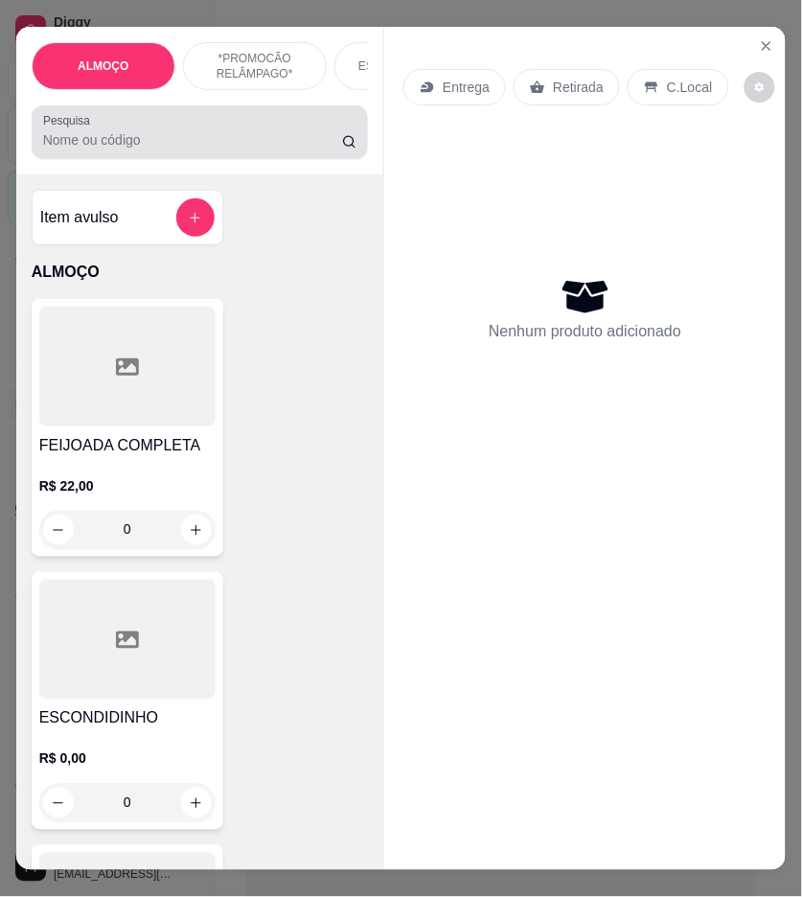
click at [230, 147] on input "Pesquisa" at bounding box center [192, 139] width 299 height 19
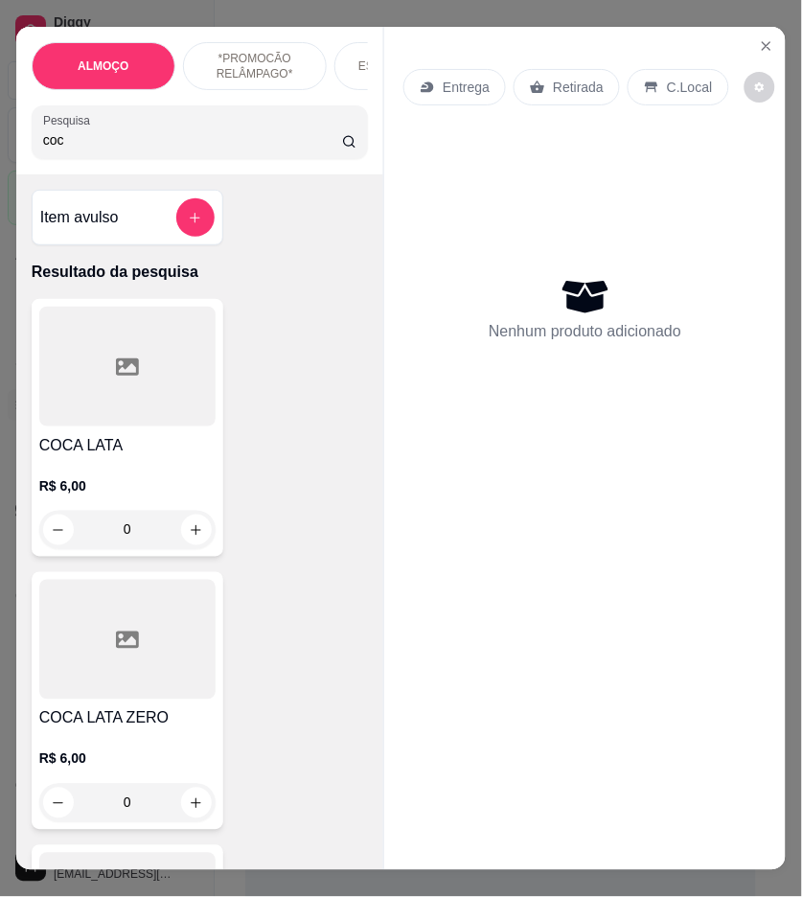
type input "coc"
click at [180, 457] on h4 "COCA LATA" at bounding box center [127, 445] width 176 height 23
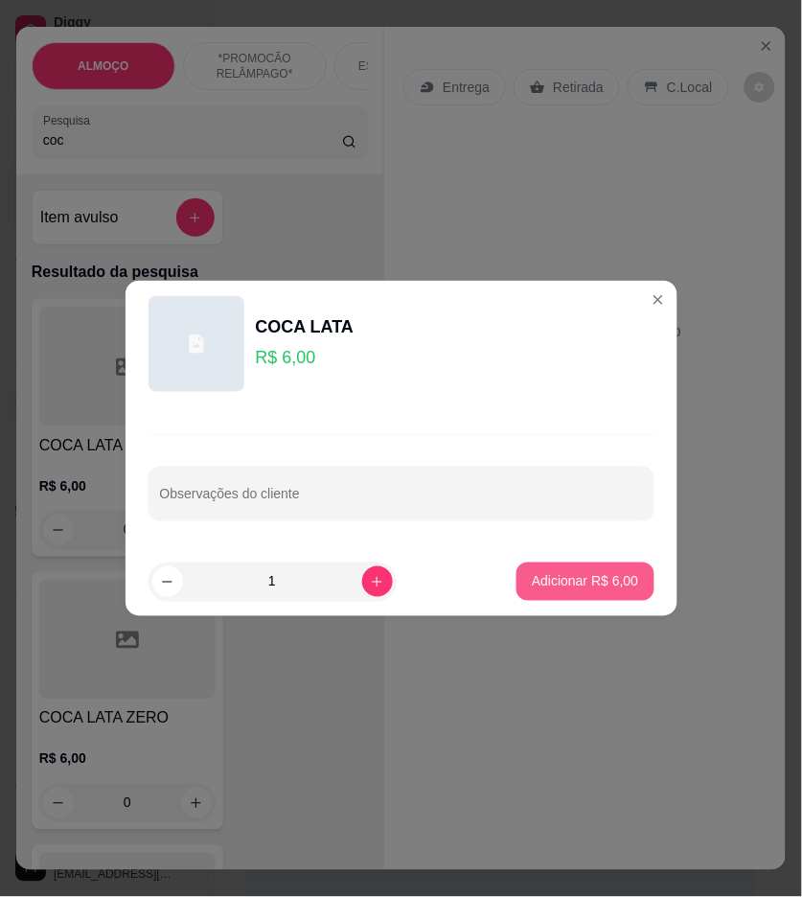
click at [537, 592] on button "Adicionar R$ 6,00" at bounding box center [585, 582] width 137 height 38
type input "1"
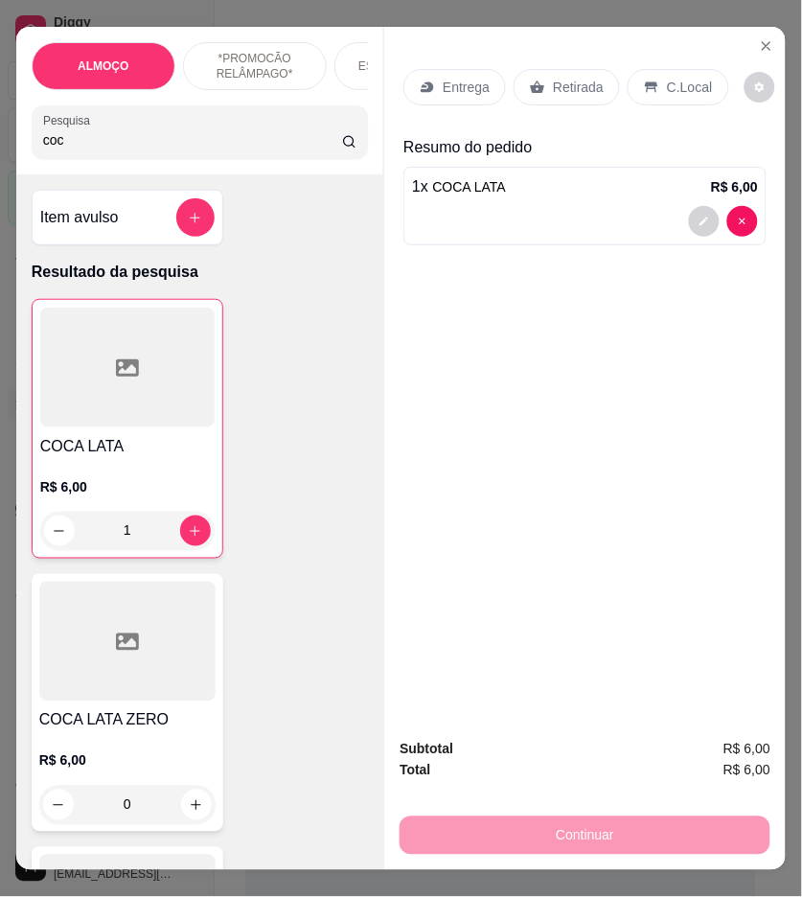
click at [556, 69] on div "Retirada" at bounding box center [567, 87] width 106 height 36
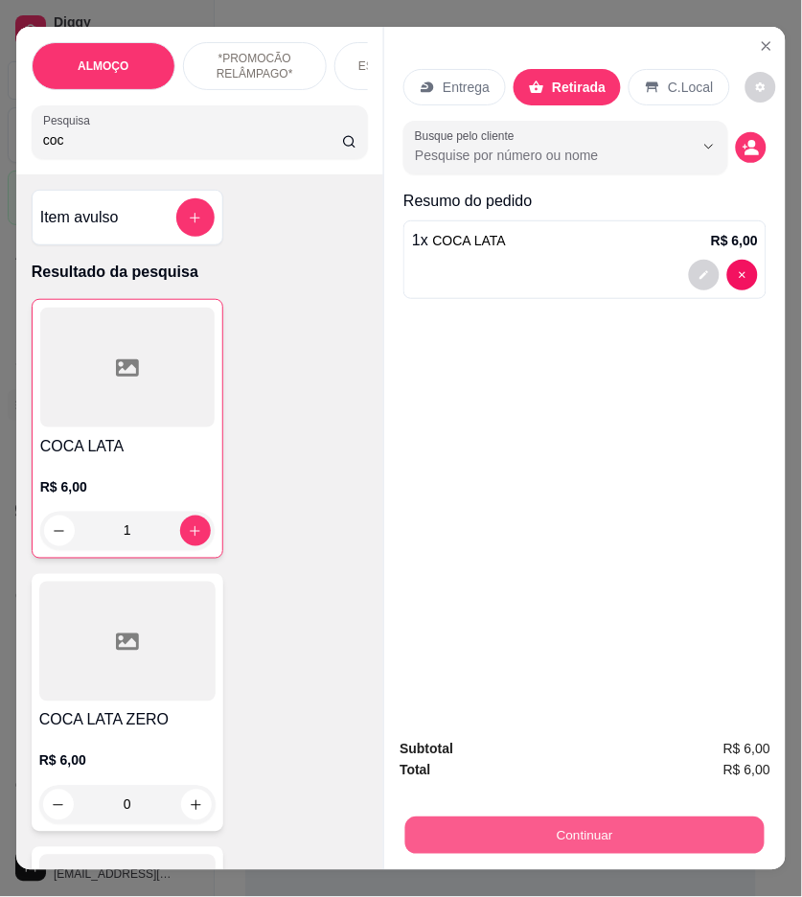
click at [705, 823] on button "Continuar" at bounding box center [586, 836] width 360 height 37
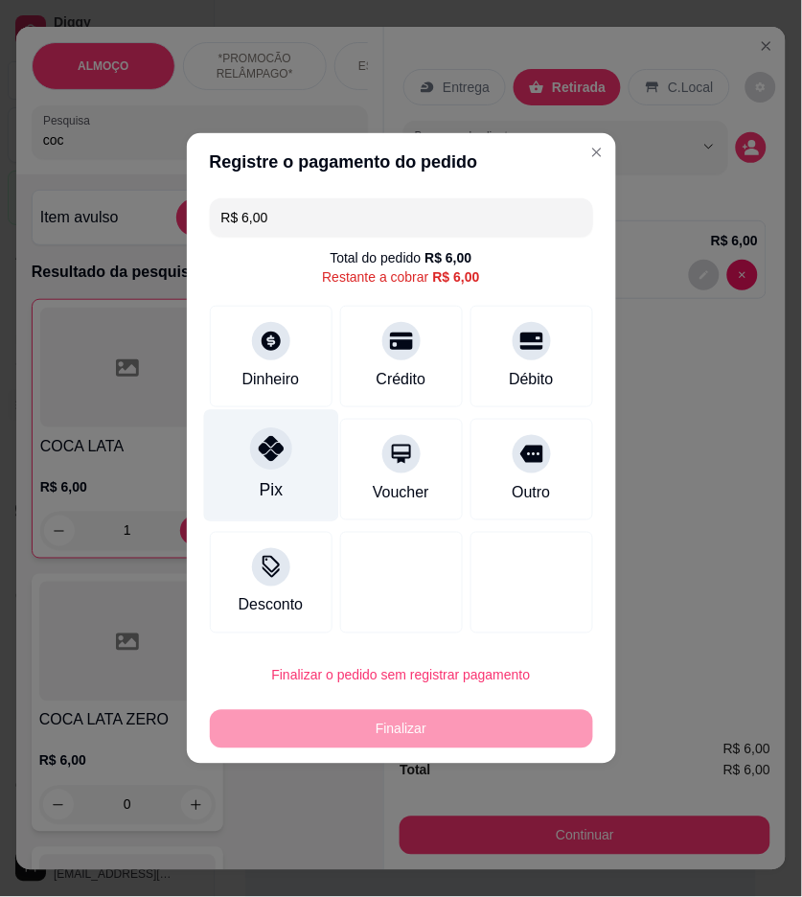
click at [297, 457] on div "Pix" at bounding box center [270, 466] width 135 height 112
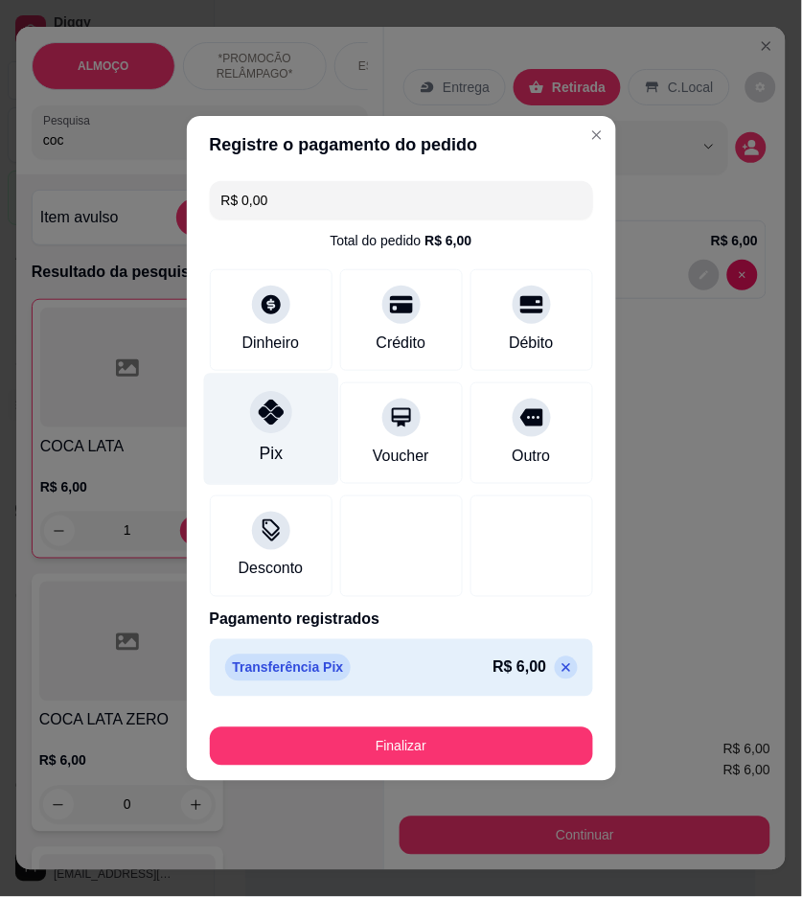
type input "R$ 0,00"
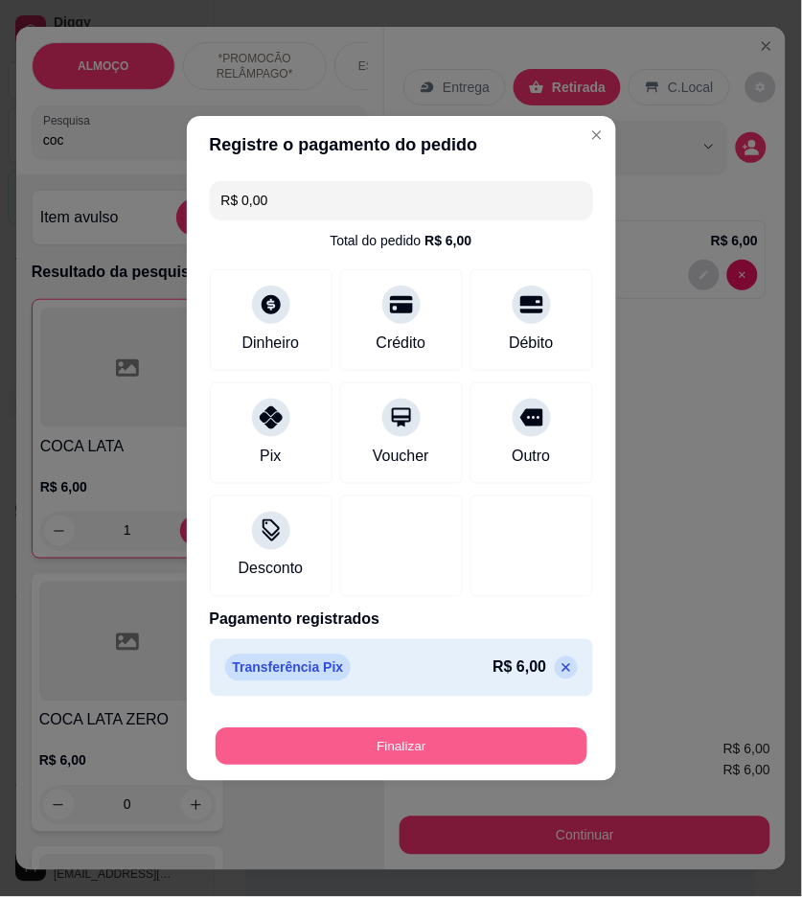
click at [467, 741] on button "Finalizar" at bounding box center [402, 747] width 372 height 37
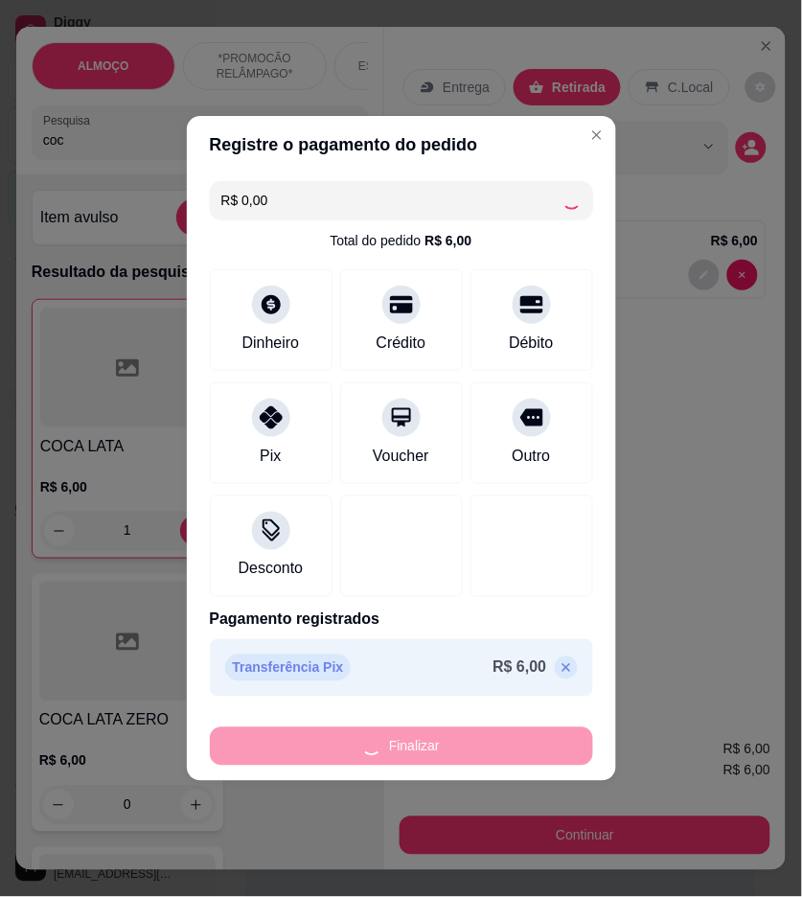
type input "0"
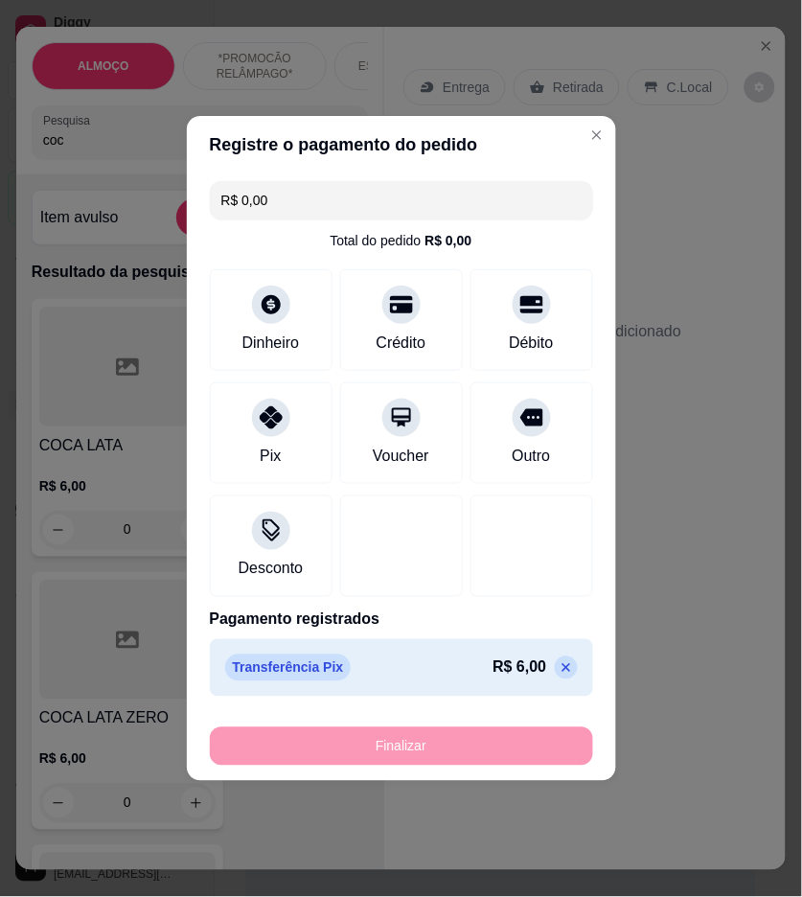
type input "-R$ 6,00"
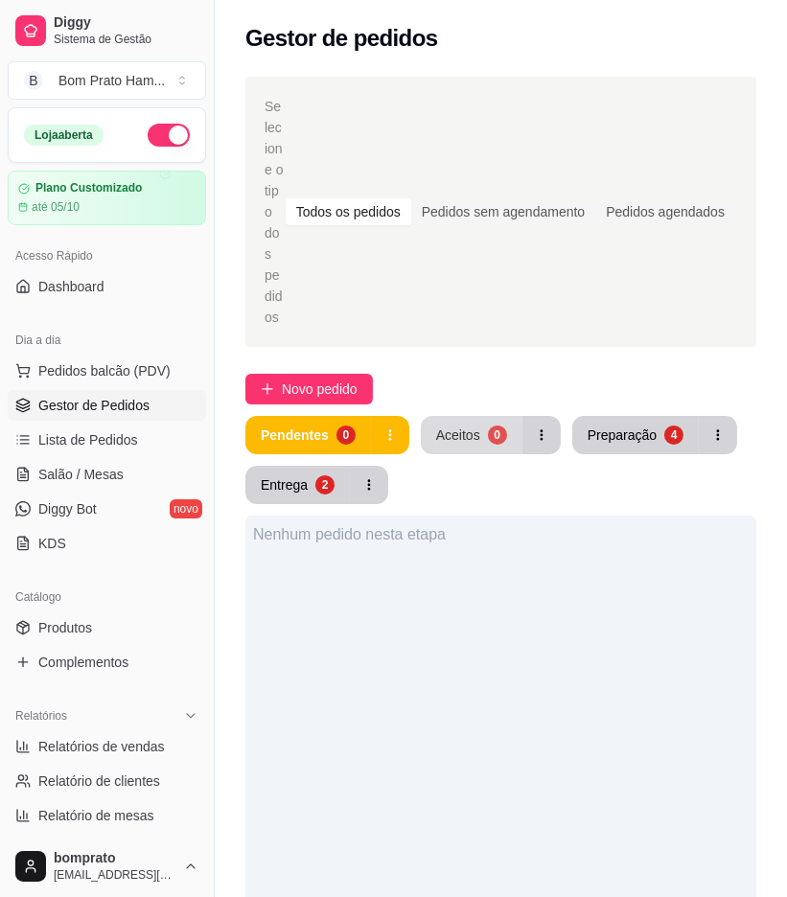
click at [483, 416] on button "Aceitos 0" at bounding box center [472, 435] width 102 height 38
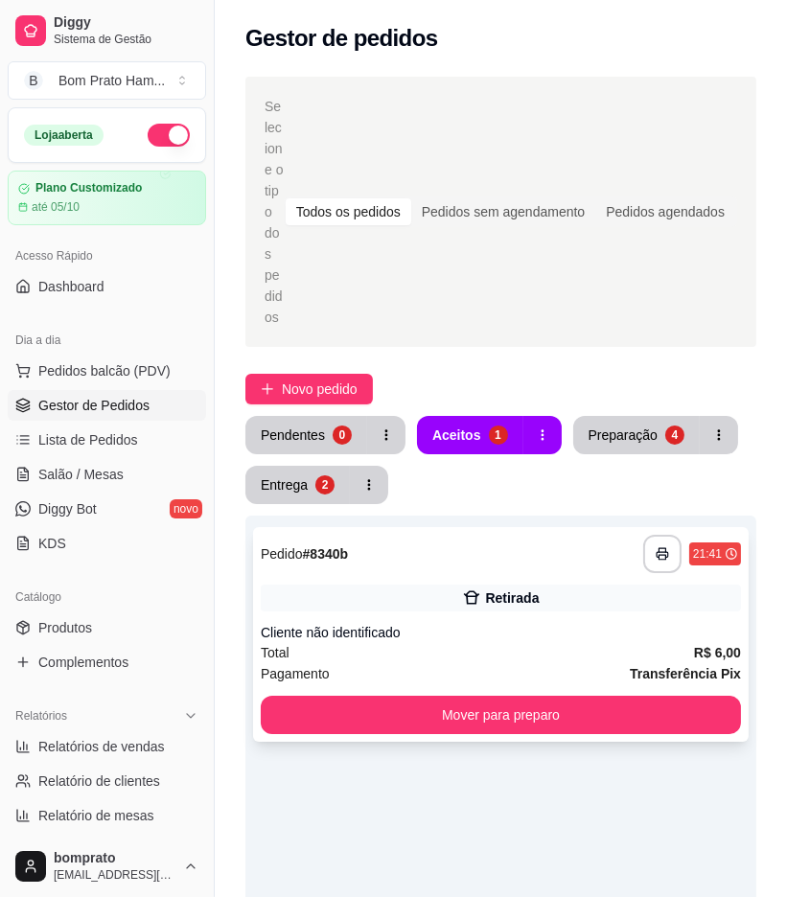
click at [518, 585] on div "Retirada" at bounding box center [501, 598] width 480 height 27
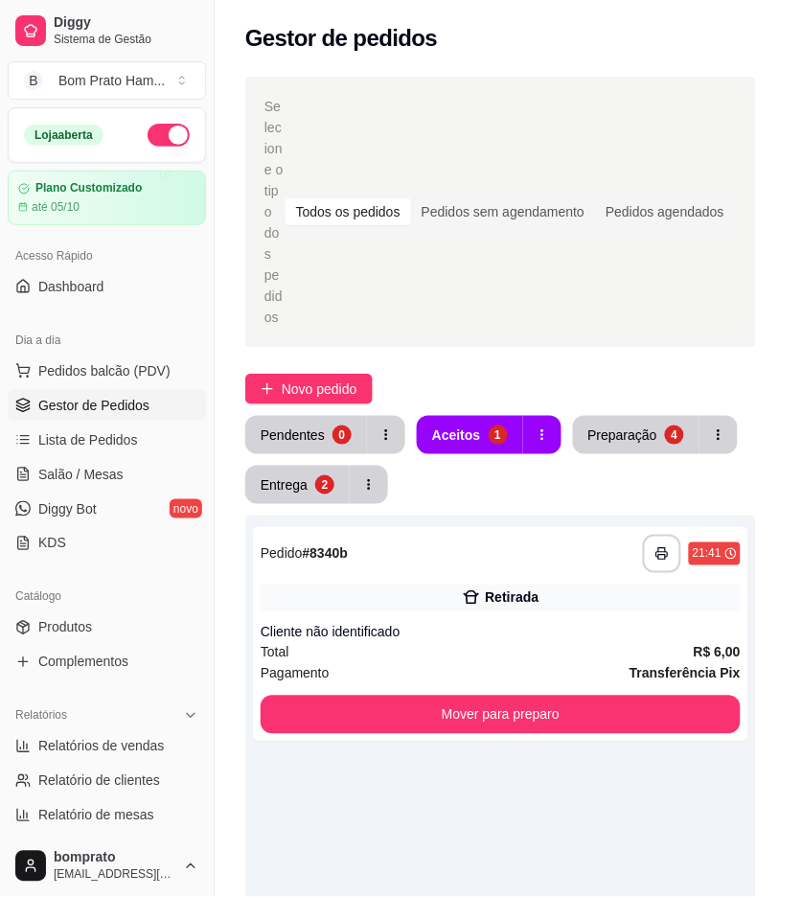
click at [610, 139] on div "**********" at bounding box center [552, 158] width 190 height 38
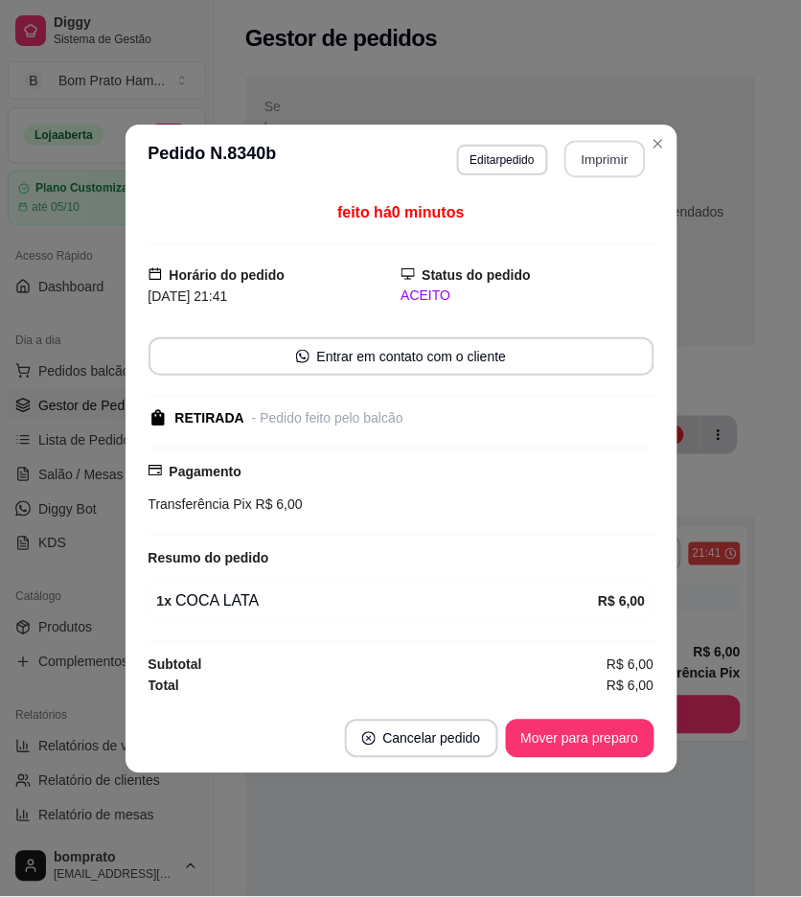
click at [614, 157] on button "Imprimir" at bounding box center [605, 158] width 81 height 37
click at [630, 735] on button "Mover para preparo" at bounding box center [580, 738] width 144 height 37
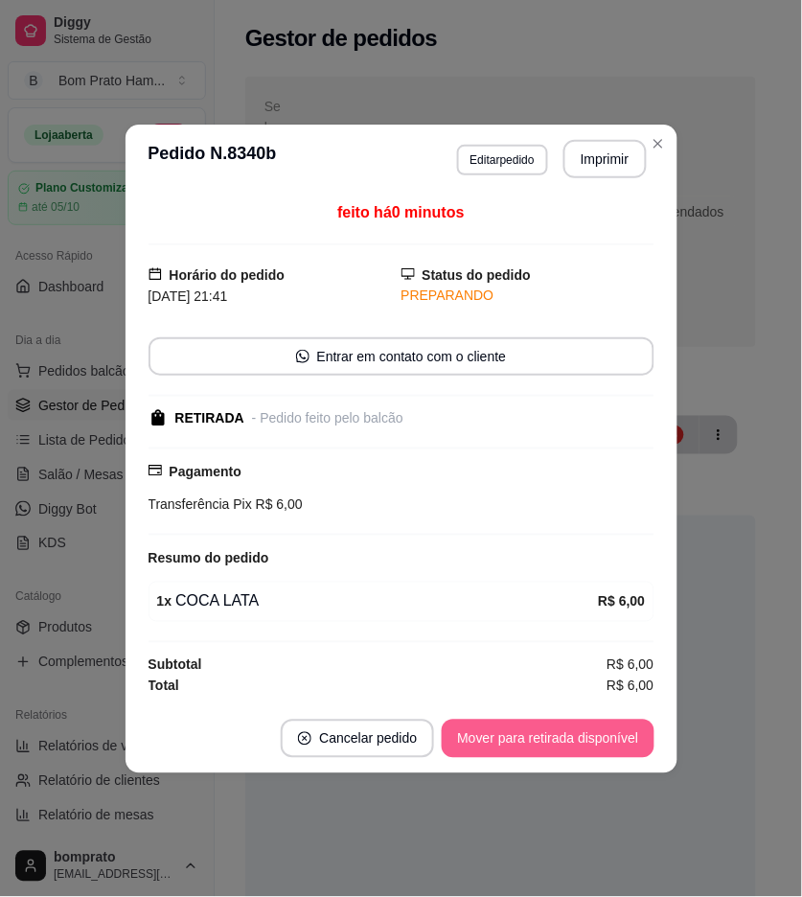
click at [630, 736] on button "Mover para retirada disponível" at bounding box center [548, 739] width 212 height 38
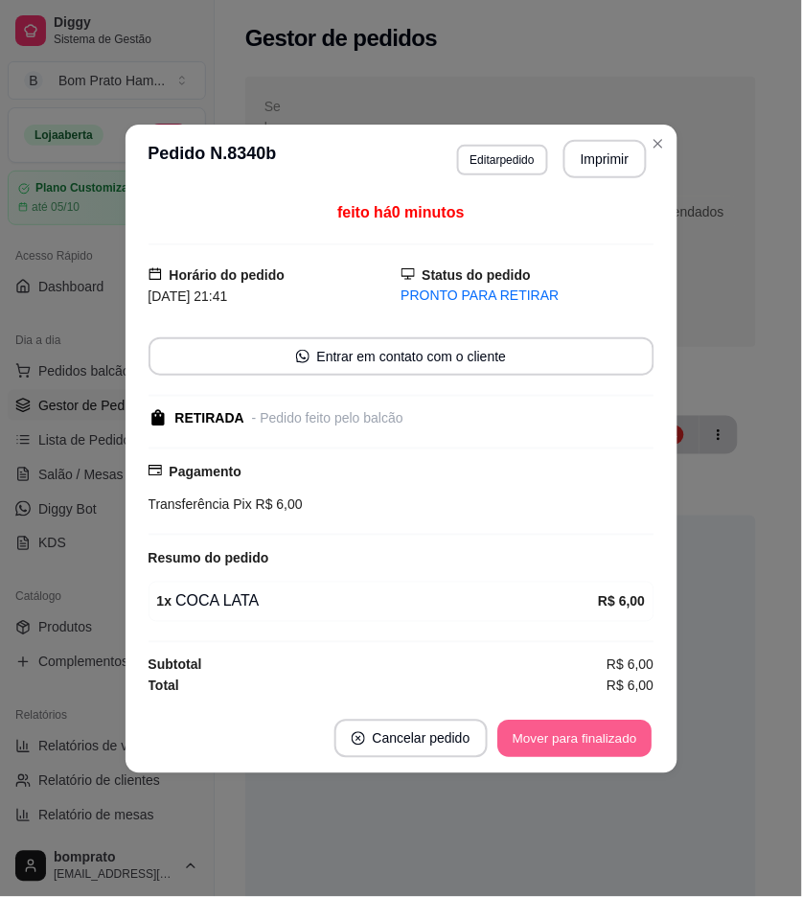
click at [649, 731] on button "Mover para finalizado" at bounding box center [575, 738] width 154 height 37
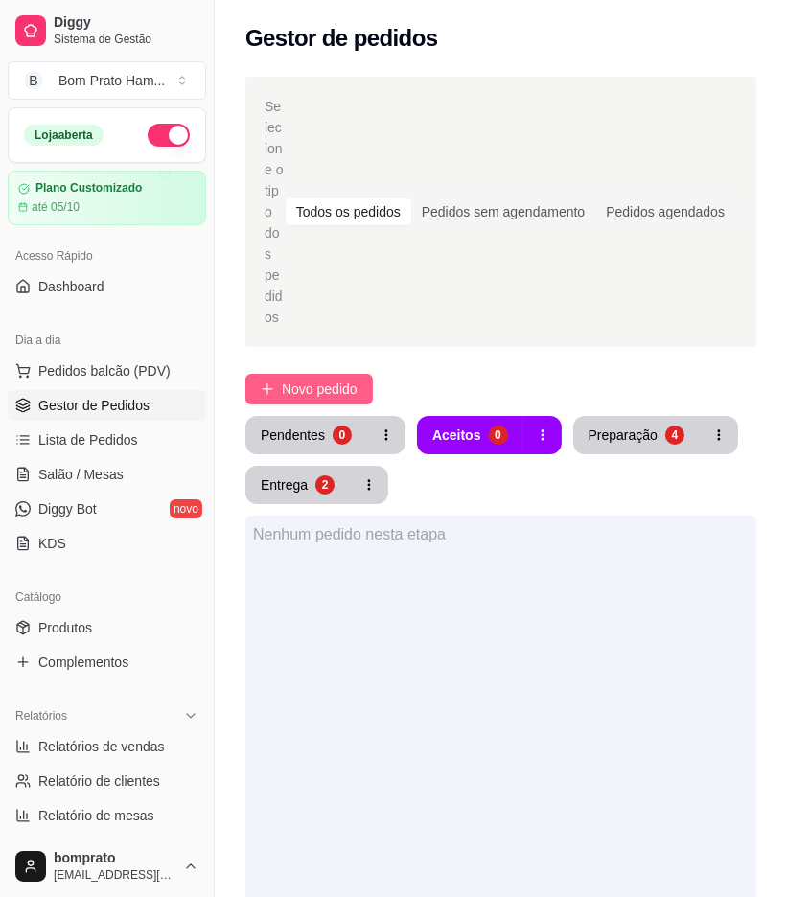
click at [329, 379] on span "Novo pedido" at bounding box center [320, 389] width 76 height 21
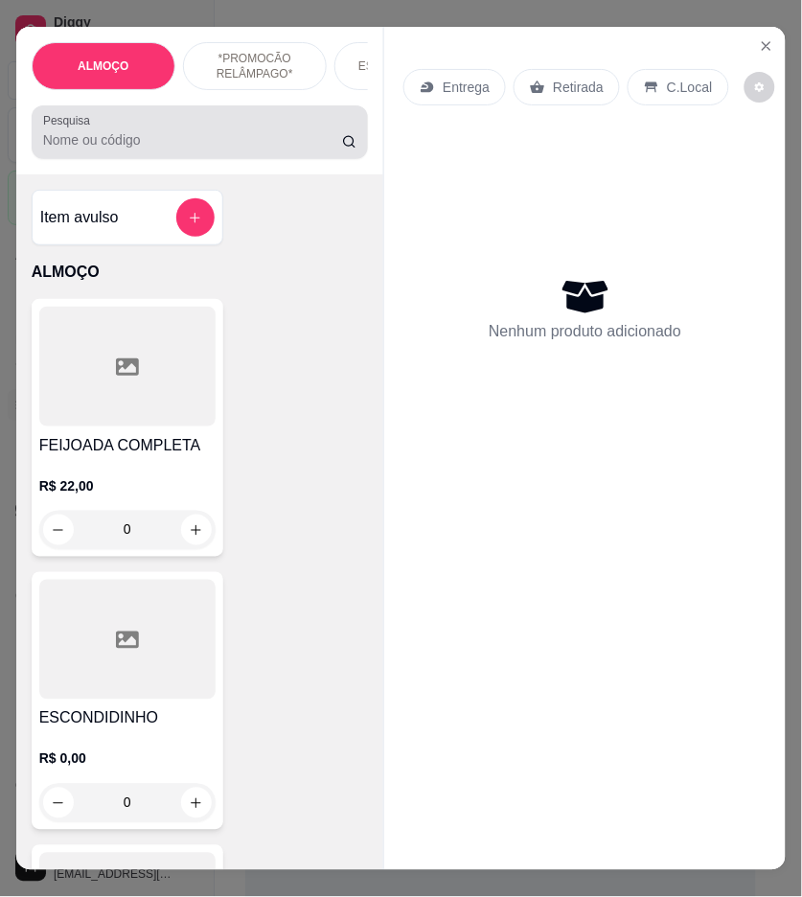
click at [278, 142] on input "Pesquisa" at bounding box center [192, 139] width 299 height 19
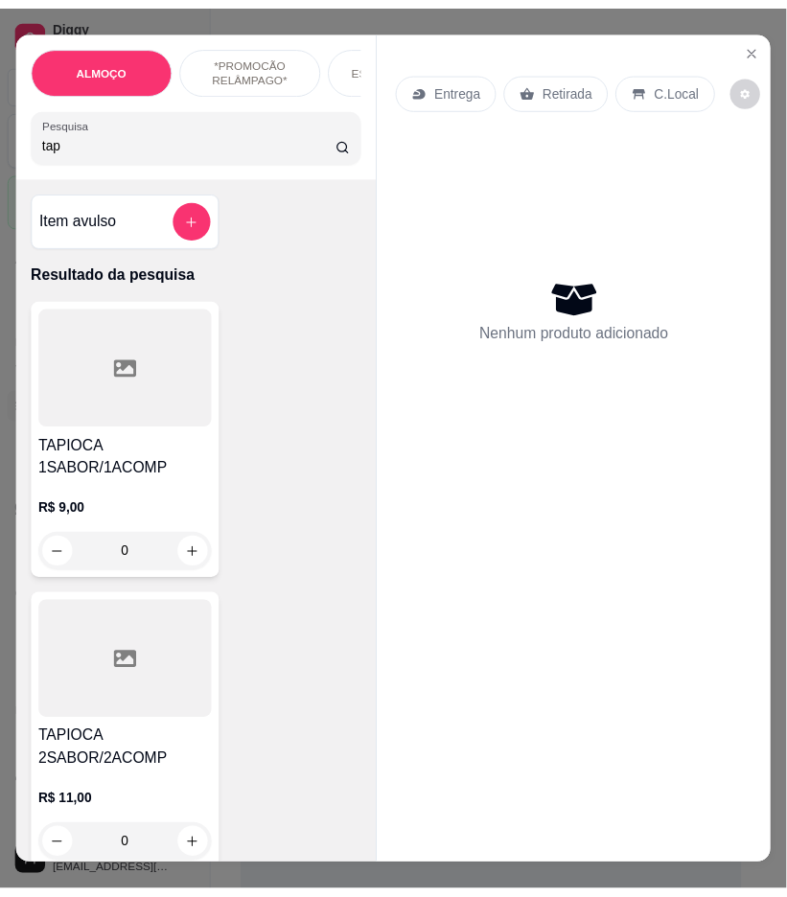
scroll to position [106, 0]
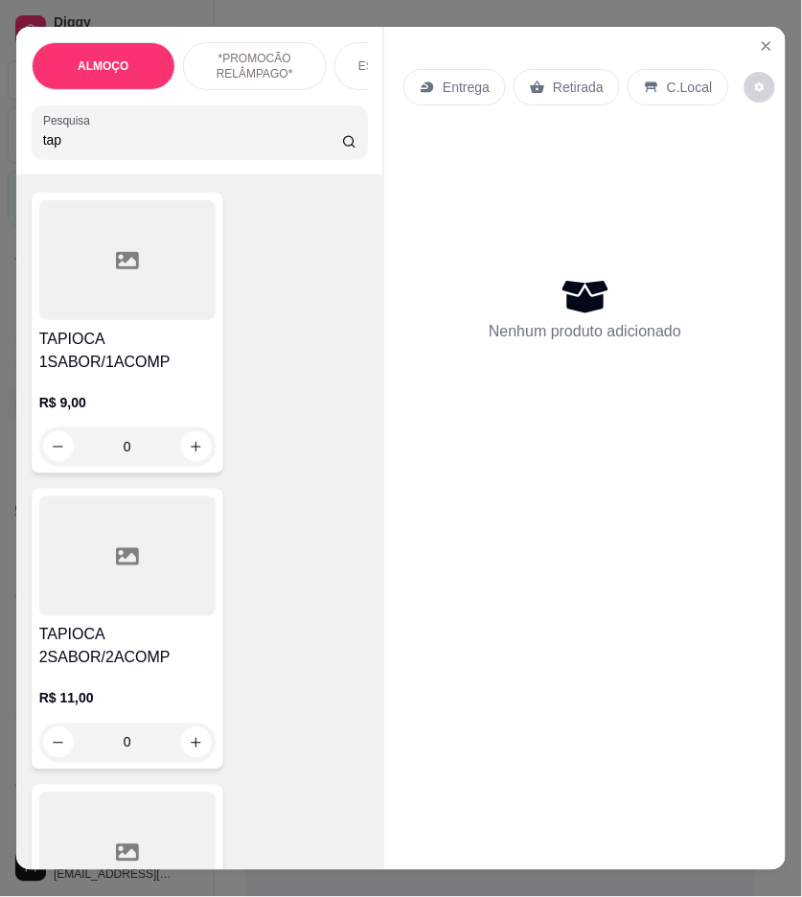
type input "tap"
click at [763, 38] on icon "Close" at bounding box center [766, 45] width 15 height 15
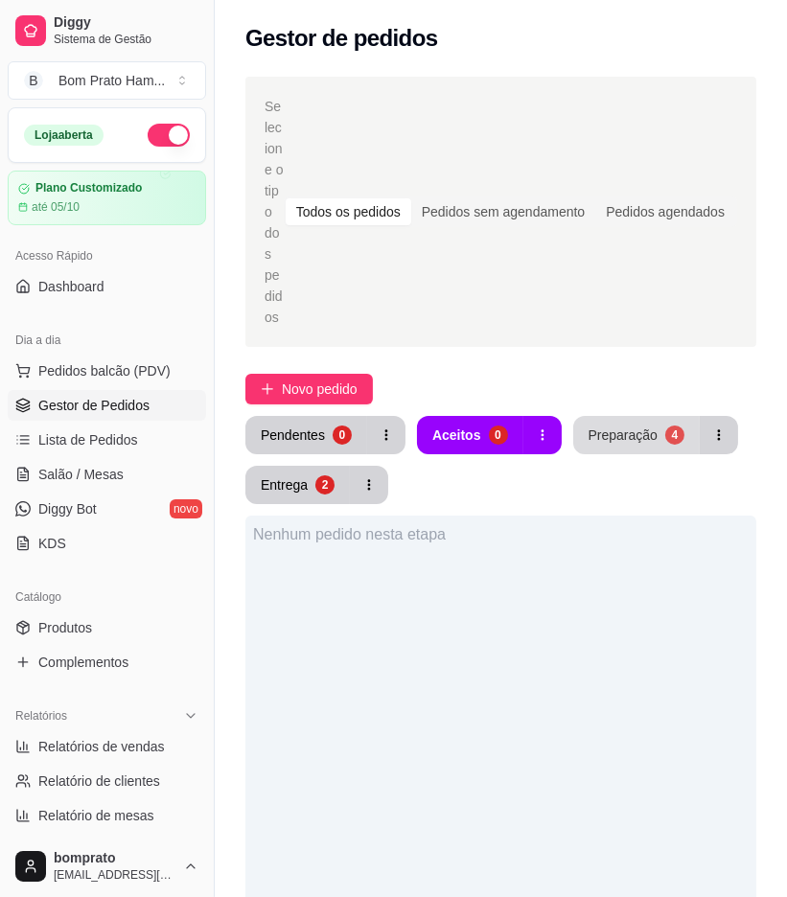
click at [630, 426] on div "Preparação" at bounding box center [623, 435] width 69 height 19
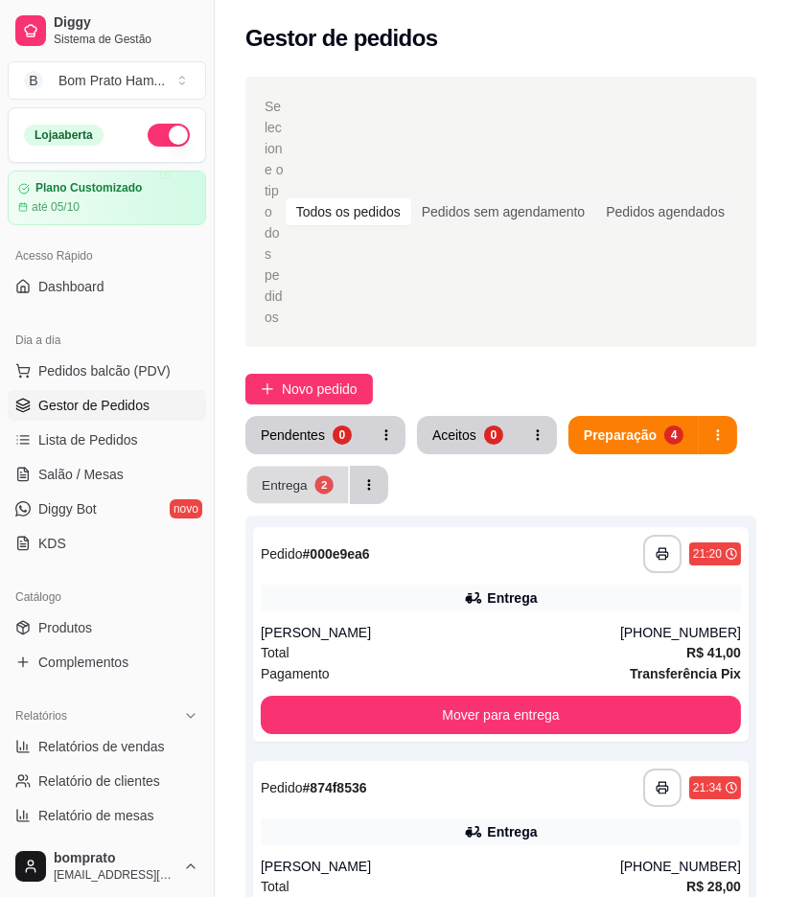
click at [310, 467] on button "Entrega 2" at bounding box center [298, 485] width 102 height 37
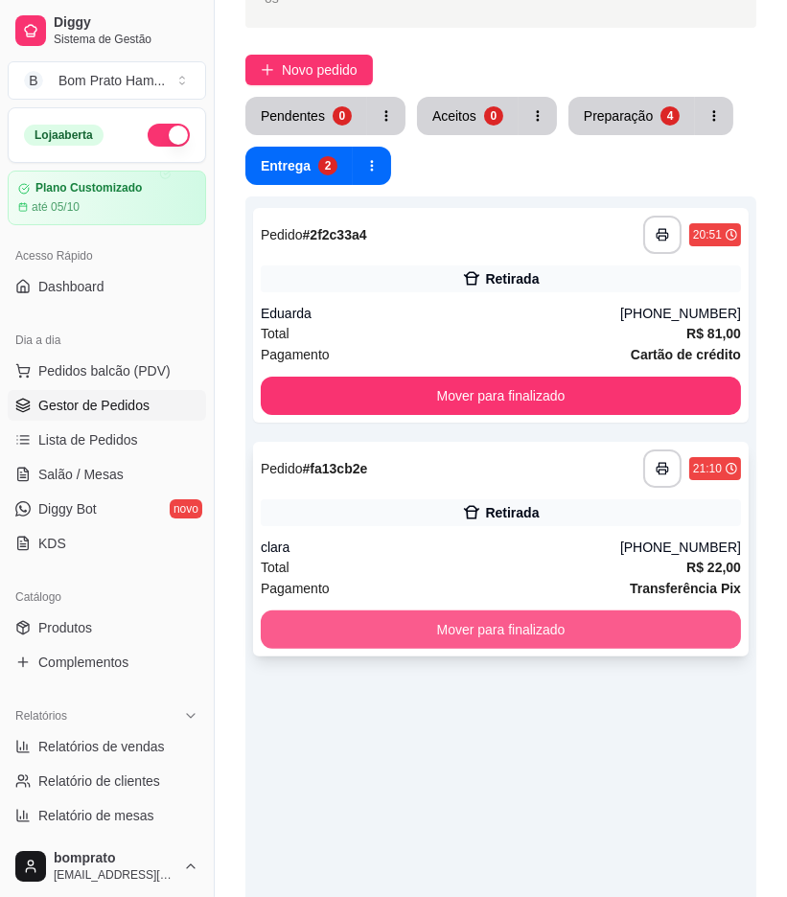
click at [492, 611] on button "Mover para finalizado" at bounding box center [501, 630] width 480 height 38
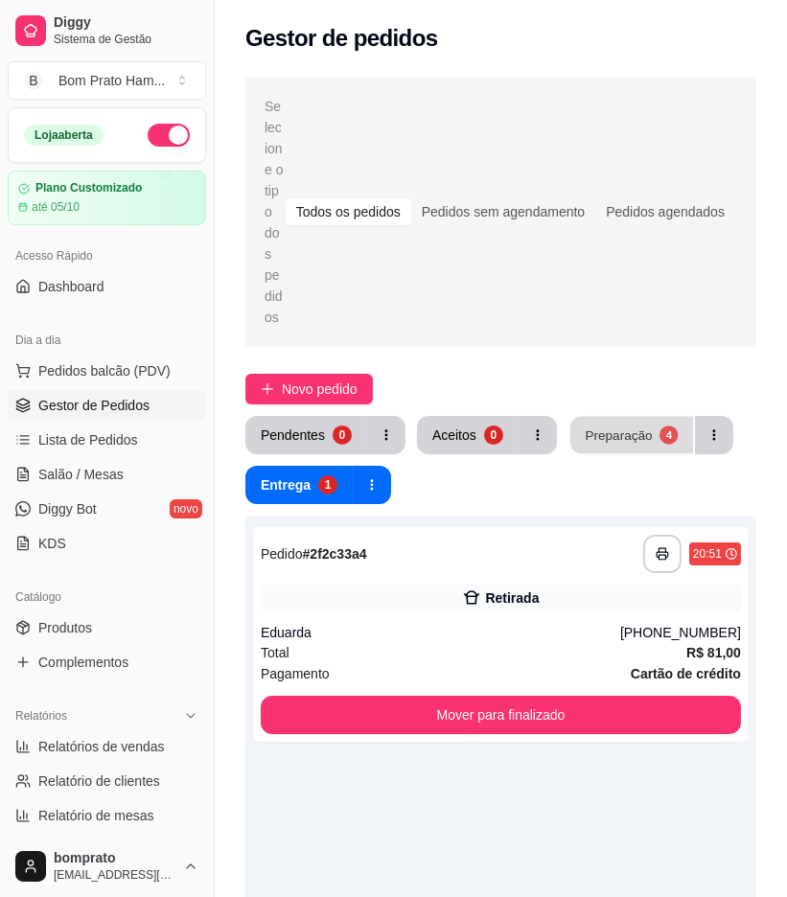
click at [611, 417] on button "Preparação 4" at bounding box center [631, 435] width 123 height 37
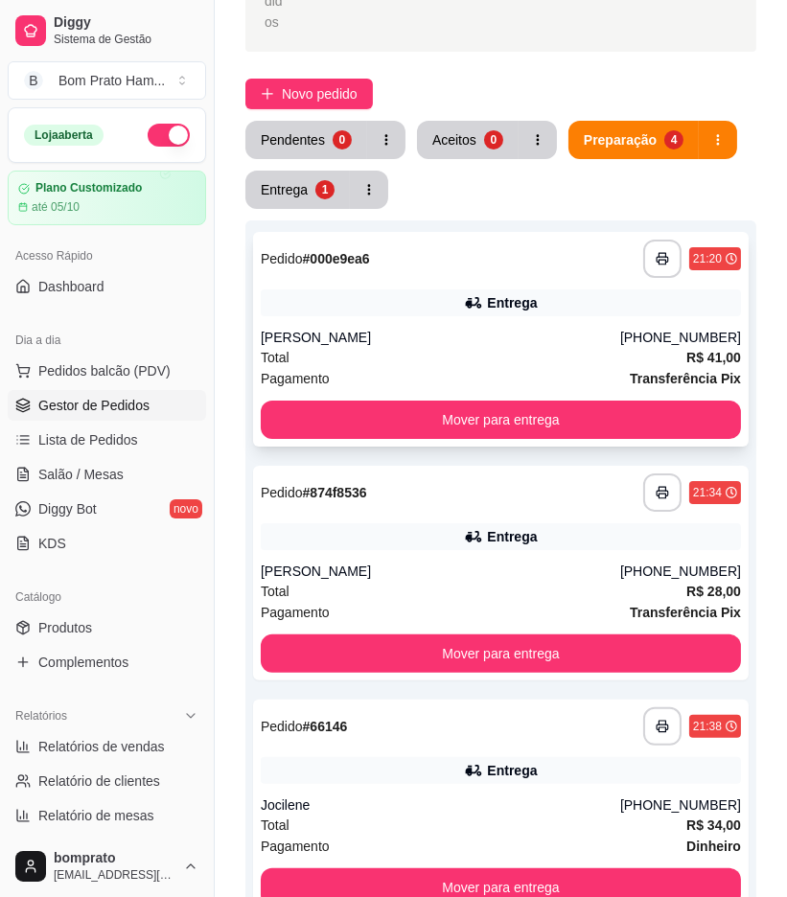
scroll to position [319, 0]
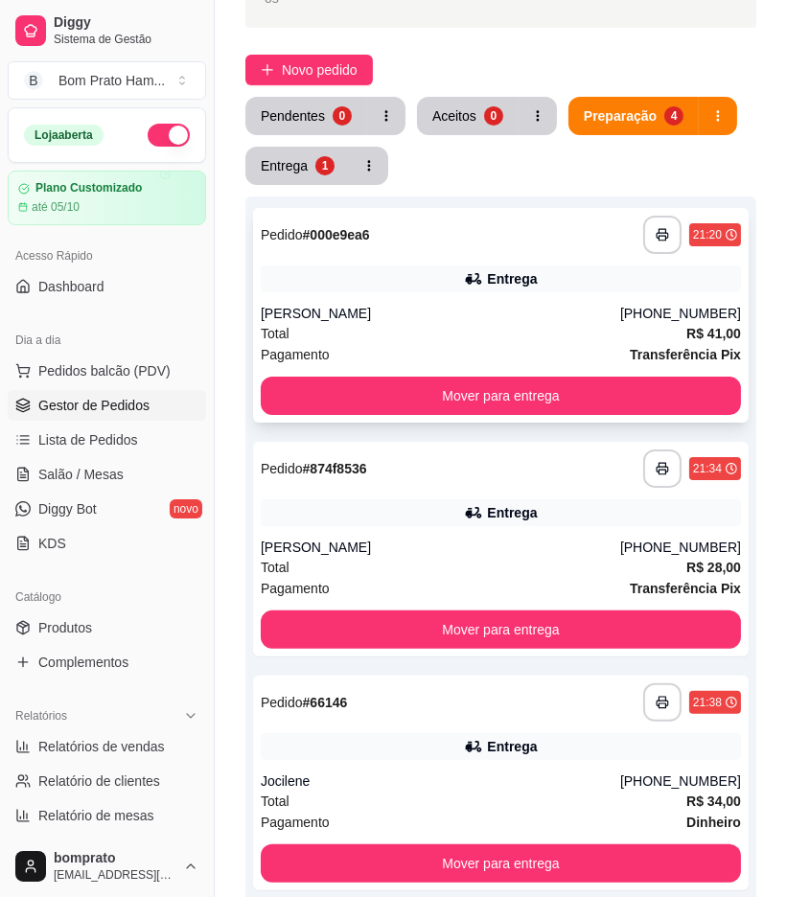
click at [465, 266] on div "Entrega" at bounding box center [501, 279] width 480 height 27
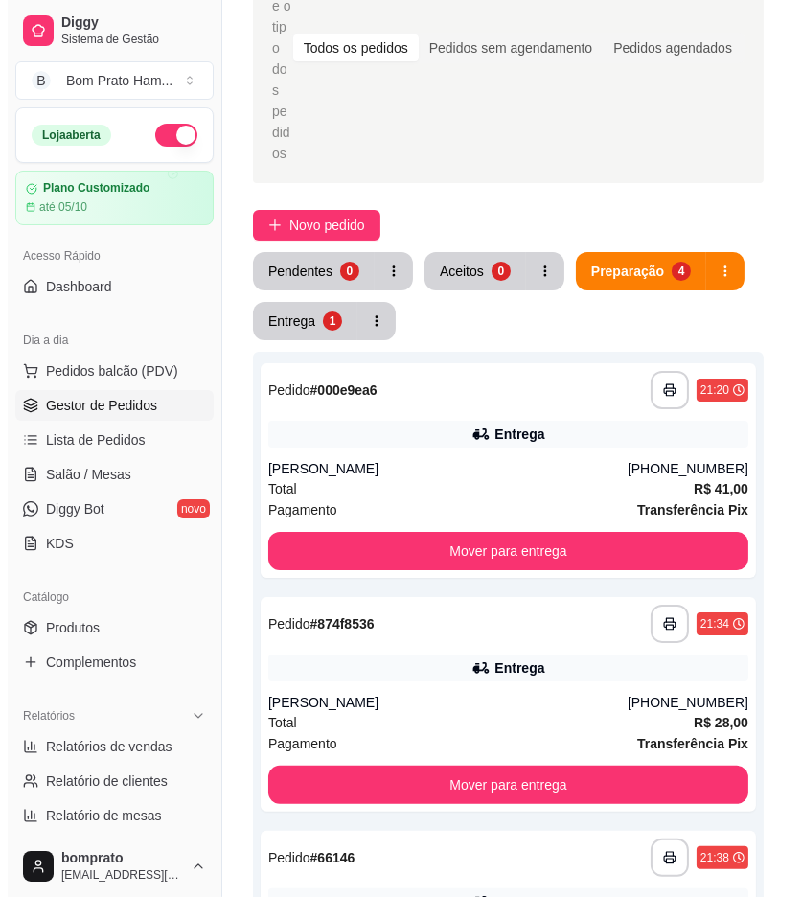
scroll to position [0, 0]
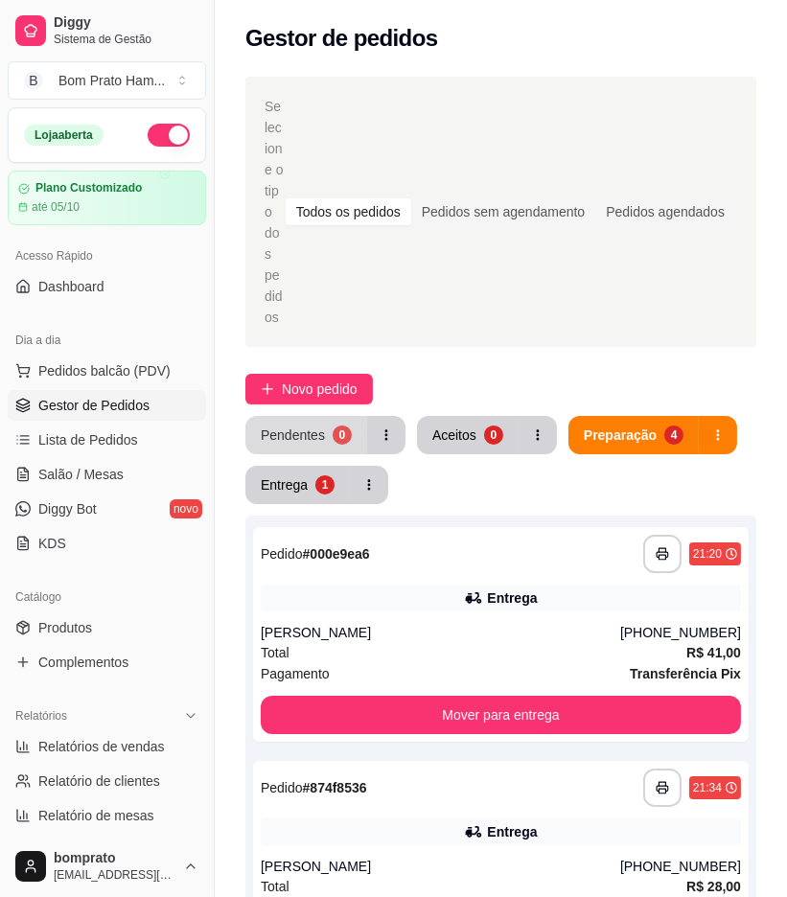
click at [305, 426] on div "Pendentes" at bounding box center [293, 435] width 64 height 19
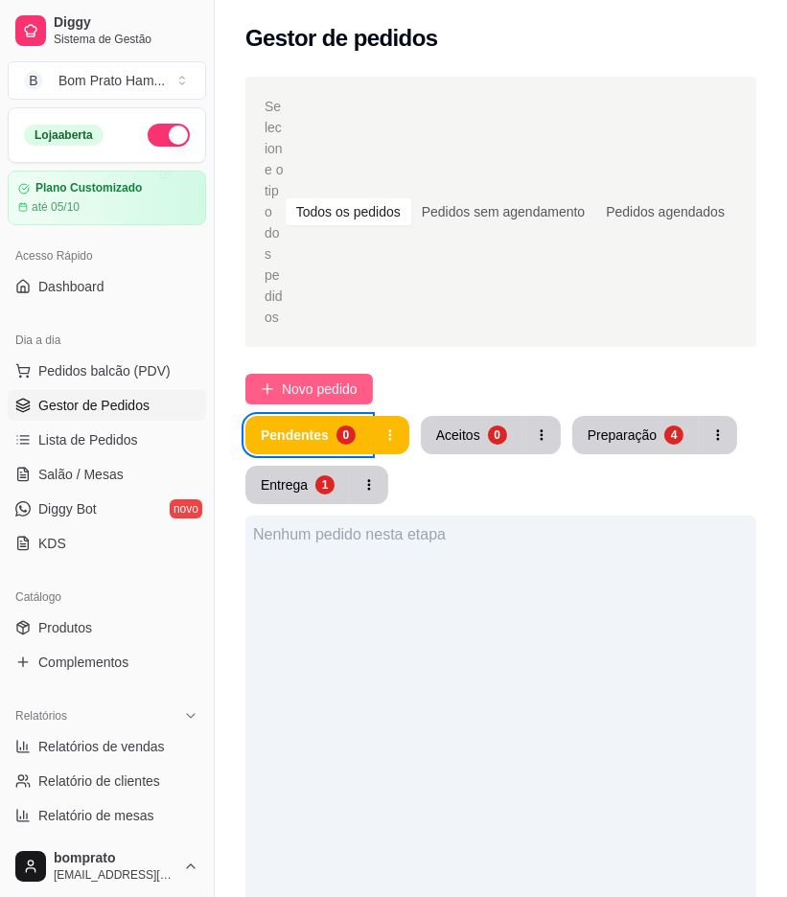
click at [348, 379] on span "Novo pedido" at bounding box center [320, 389] width 76 height 21
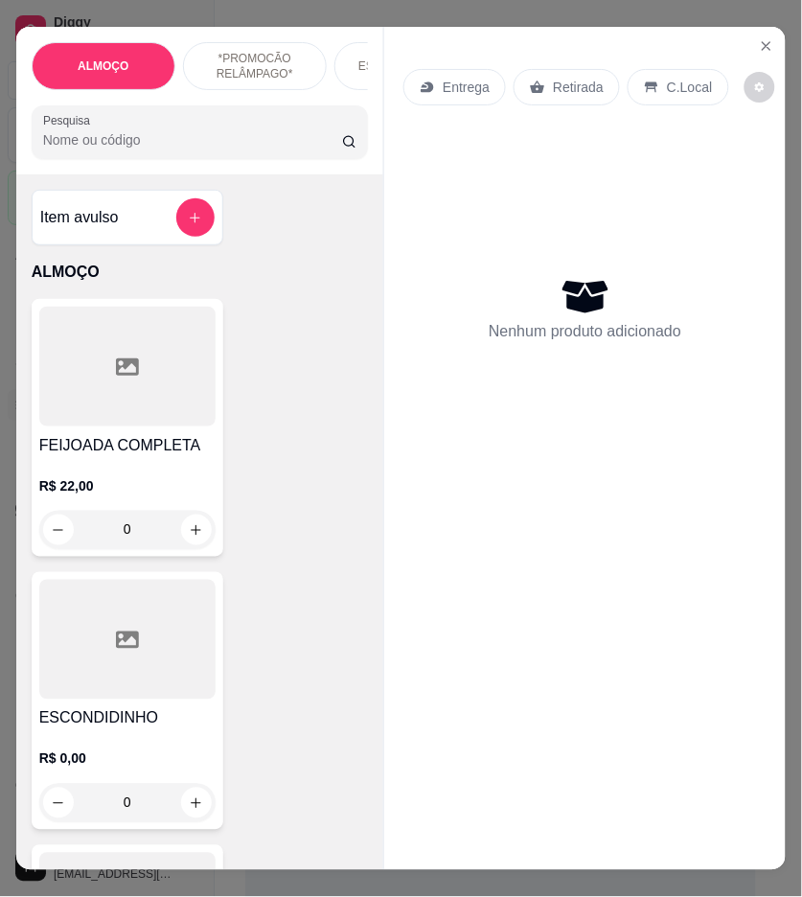
click at [218, 146] on input "Pesquisa" at bounding box center [192, 139] width 299 height 19
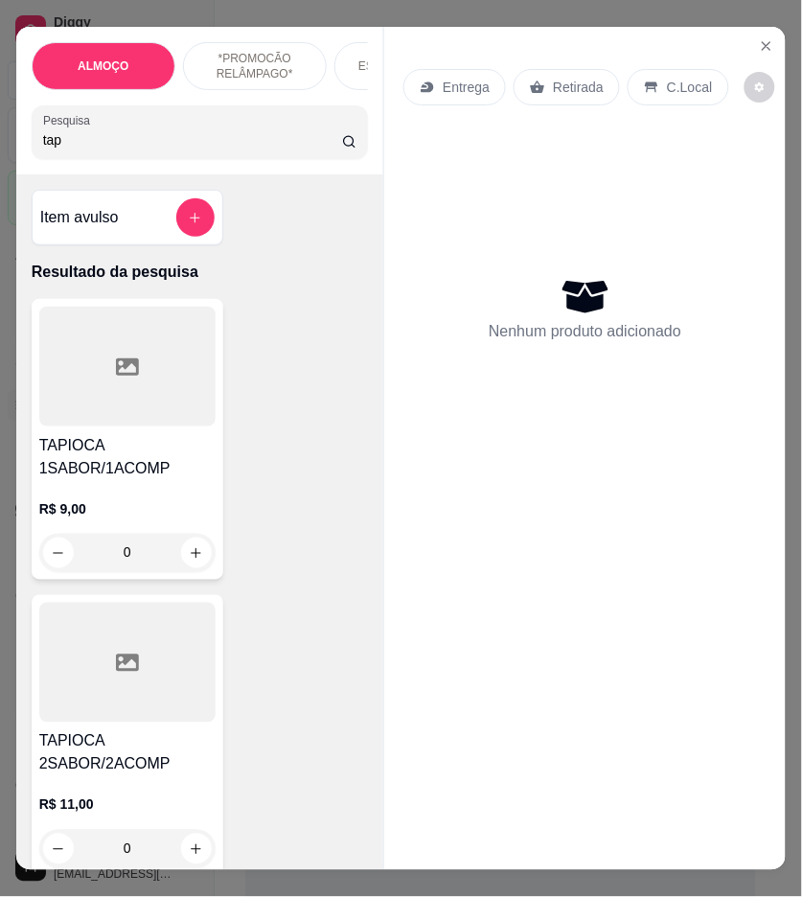
type input "tap"
click at [165, 447] on h4 "TAPIOCA 1SABOR/1ACOMP" at bounding box center [127, 457] width 176 height 46
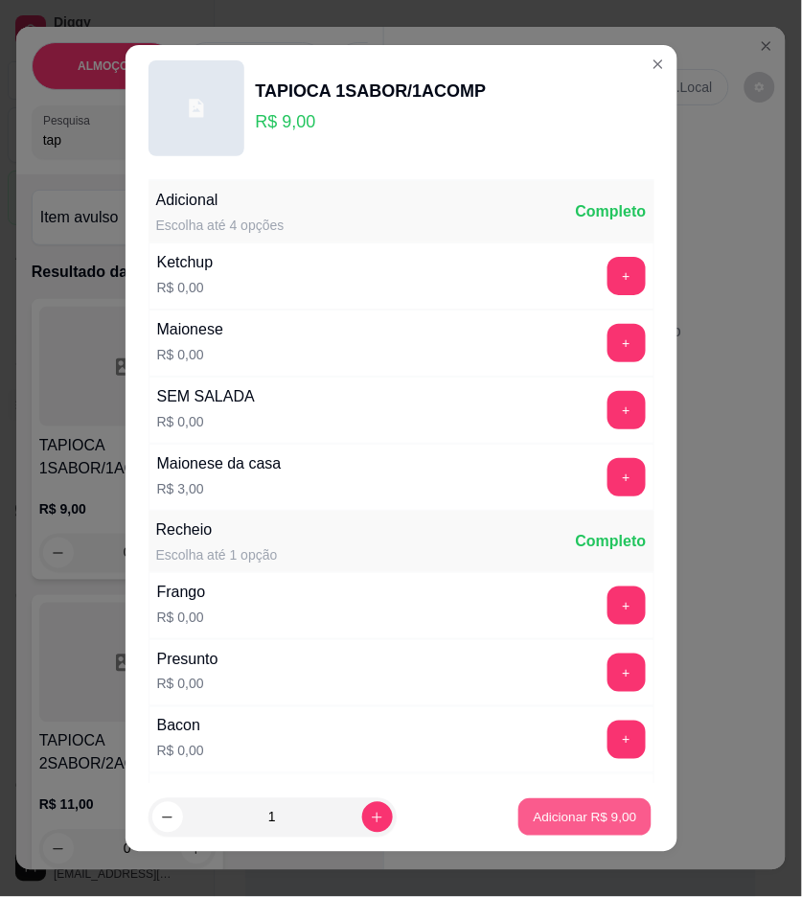
click at [597, 817] on p "Adicionar R$ 9,00" at bounding box center [586, 818] width 104 height 18
type input "1"
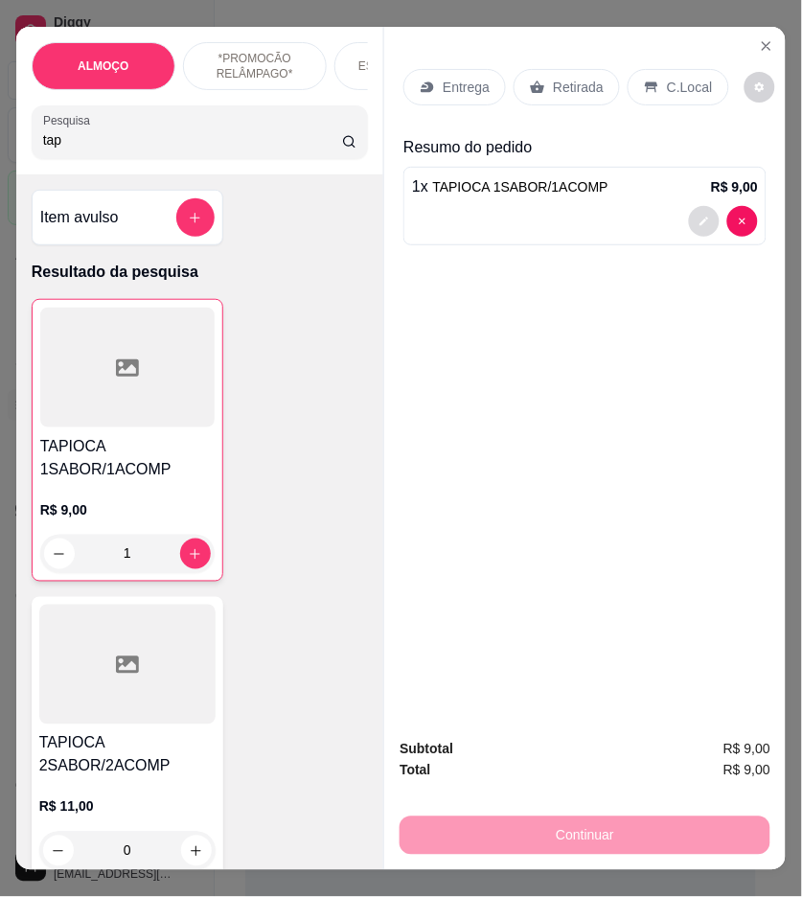
click at [689, 215] on button "decrease-product-quantity" at bounding box center [704, 221] width 31 height 31
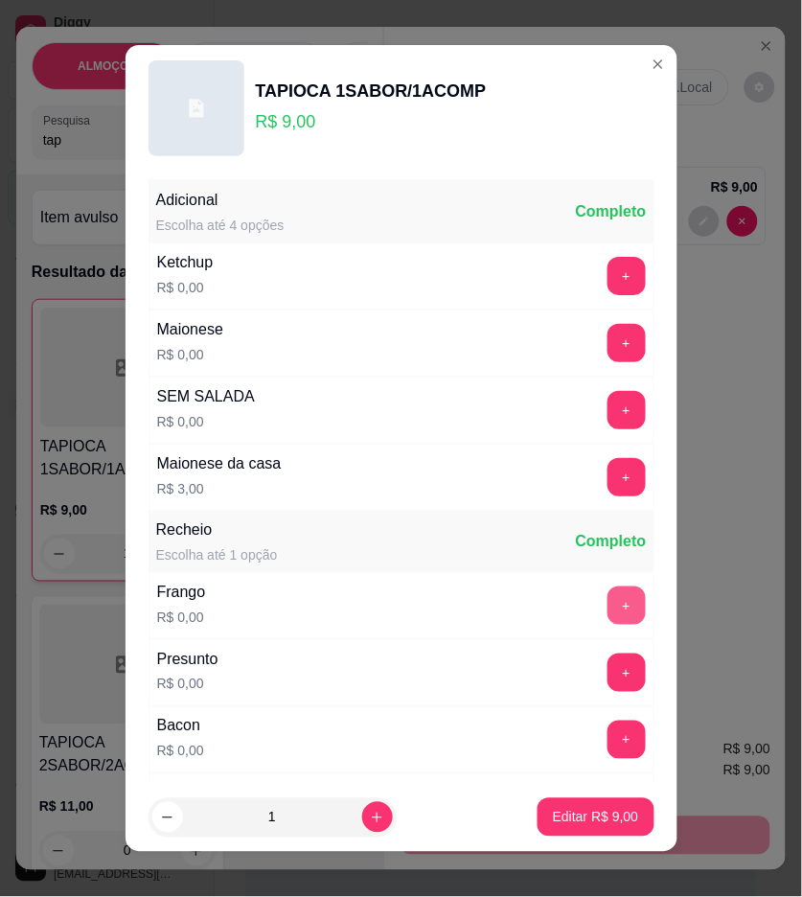
click at [608, 600] on button "+" at bounding box center [627, 606] width 38 height 38
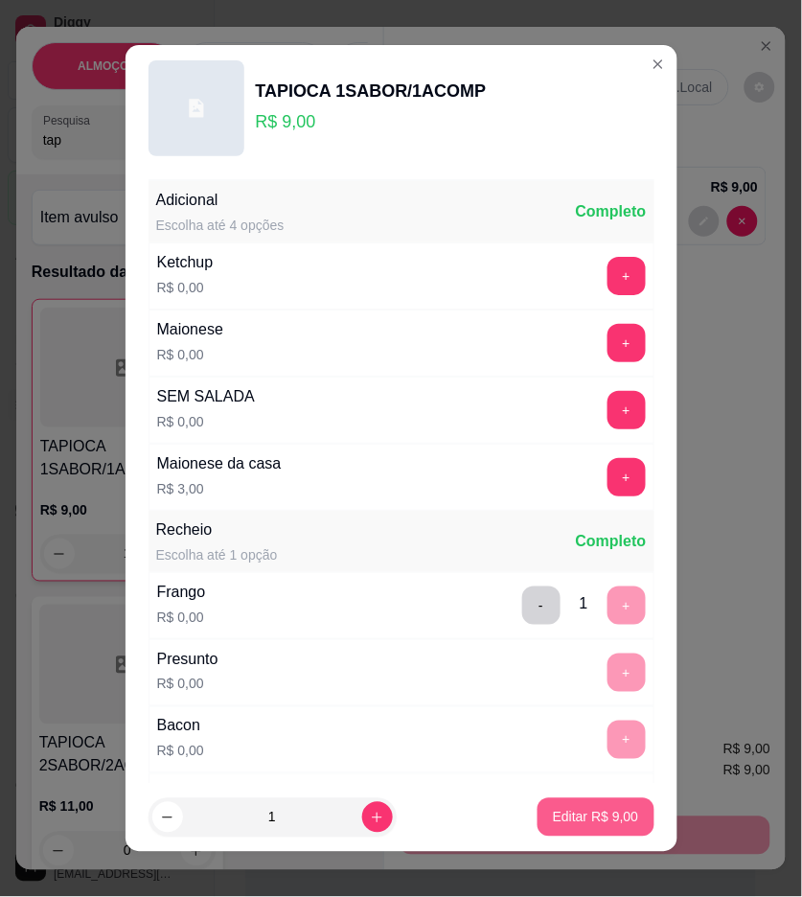
click at [594, 812] on p "Editar R$ 9,00" at bounding box center [596, 817] width 86 height 19
type input "0"
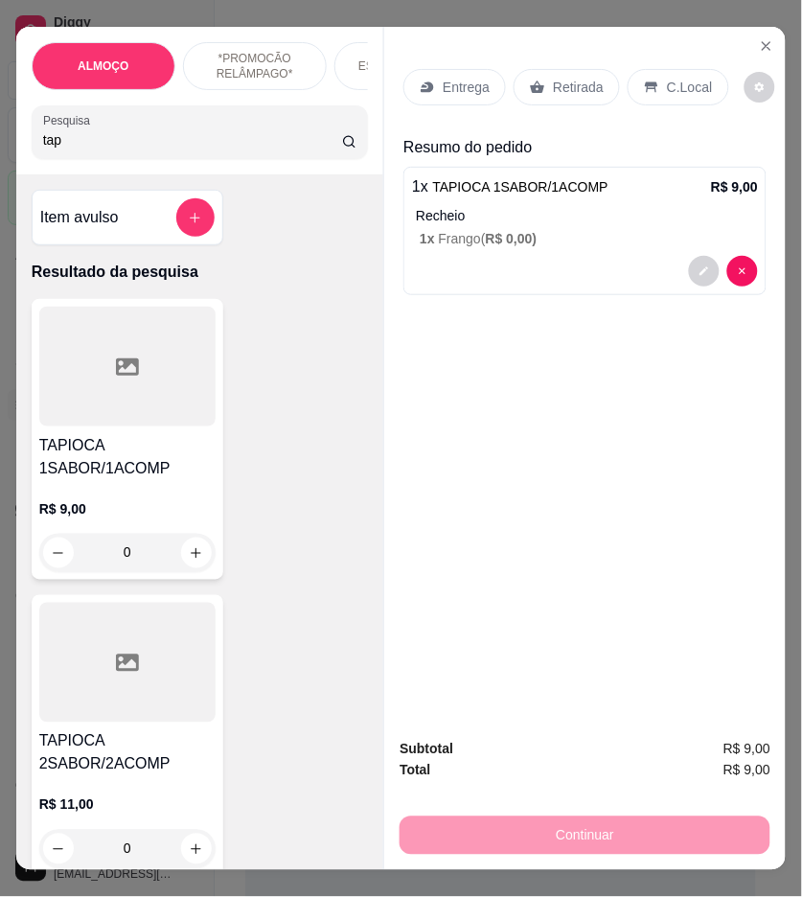
click at [667, 86] on p "C.Local" at bounding box center [689, 87] width 45 height 19
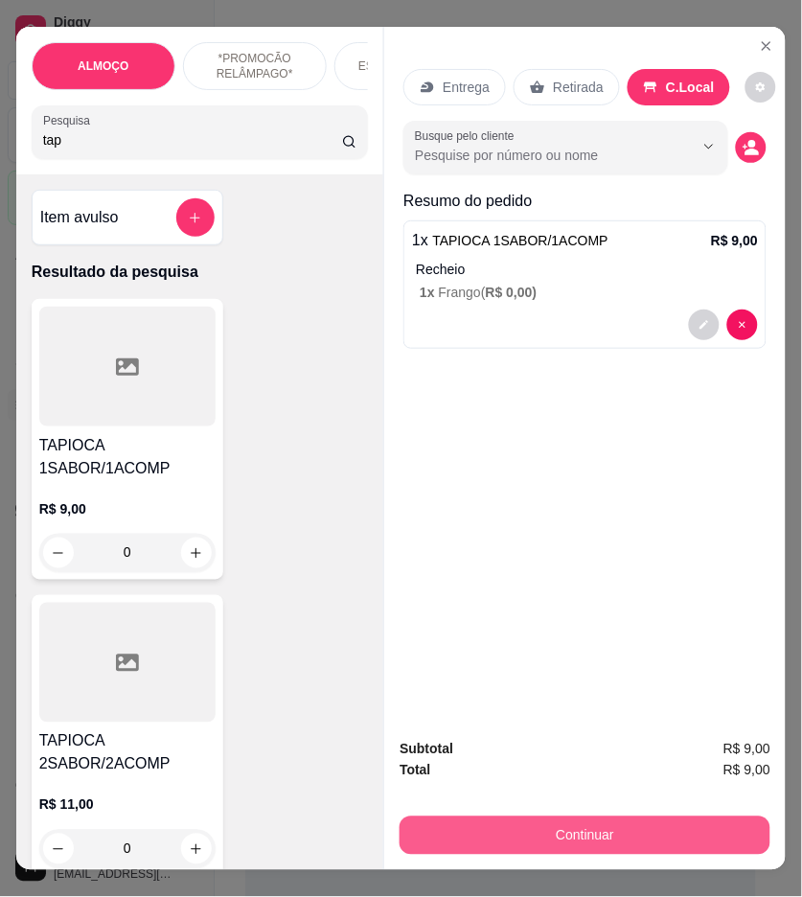
click at [633, 817] on button "Continuar" at bounding box center [585, 836] width 371 height 38
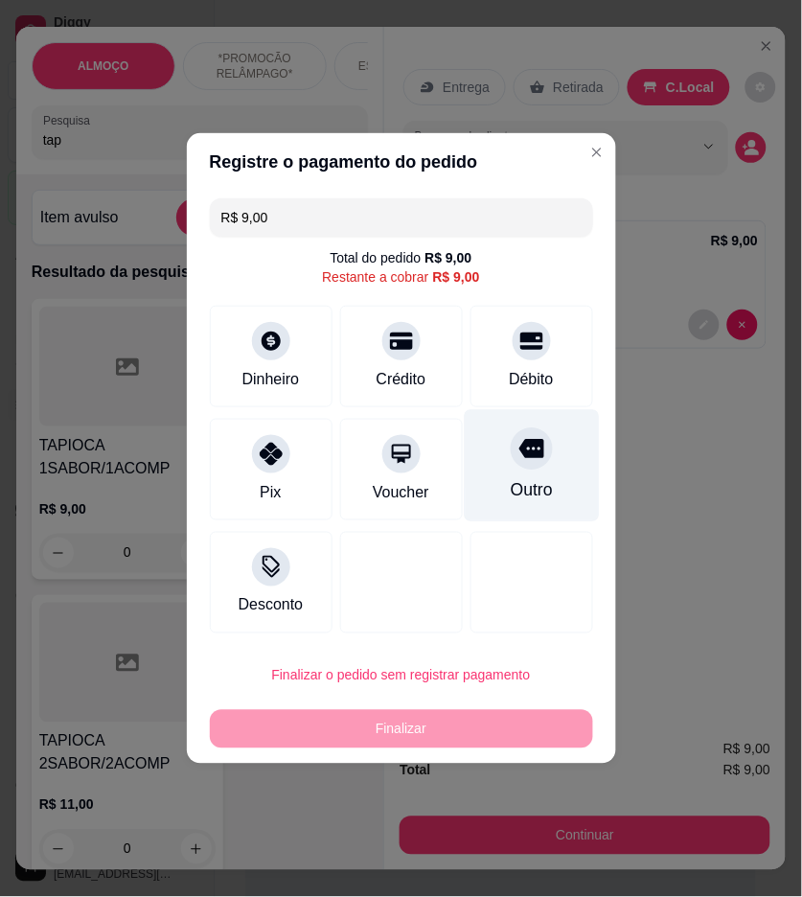
click at [502, 515] on div "Outro" at bounding box center [531, 466] width 135 height 112
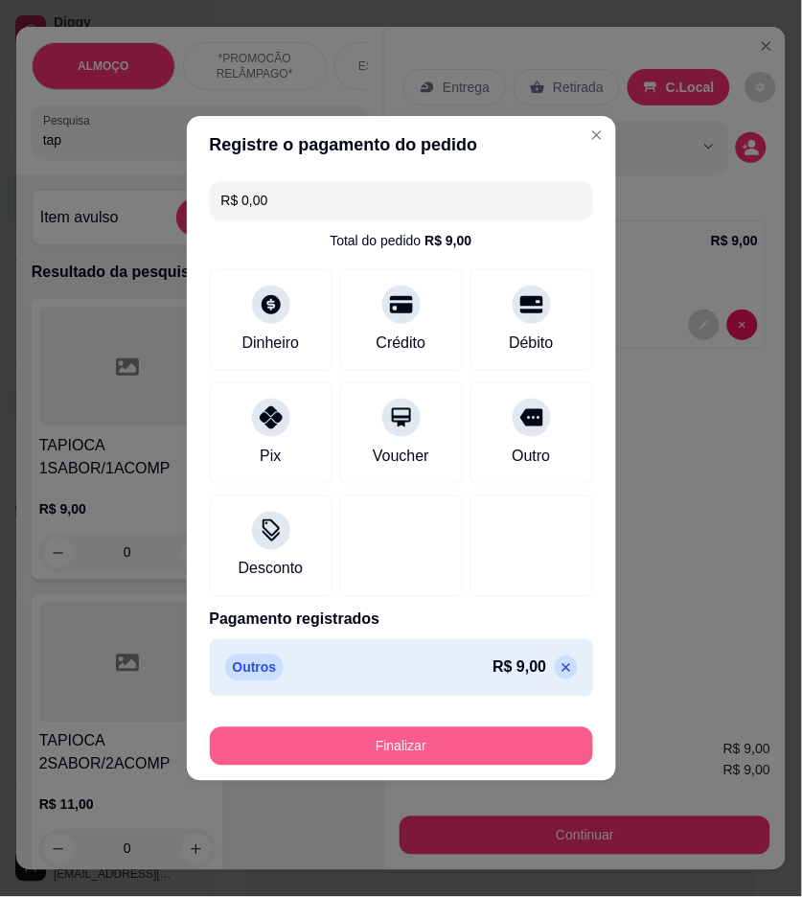
click at [534, 752] on button "Finalizar" at bounding box center [401, 747] width 383 height 38
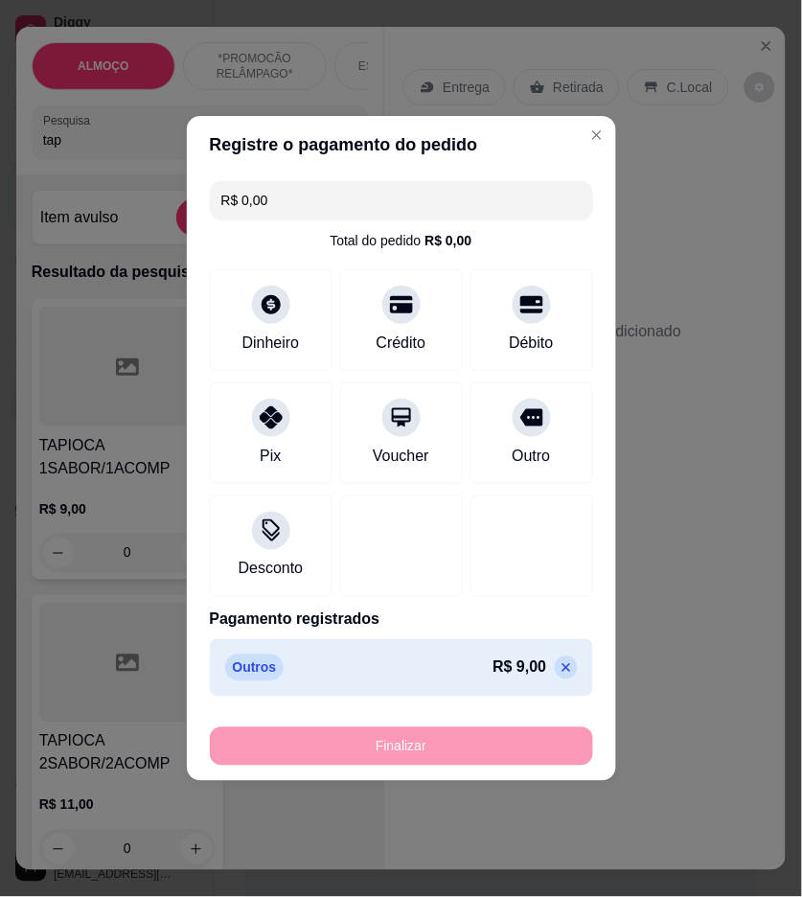
type input "-R$ 9,00"
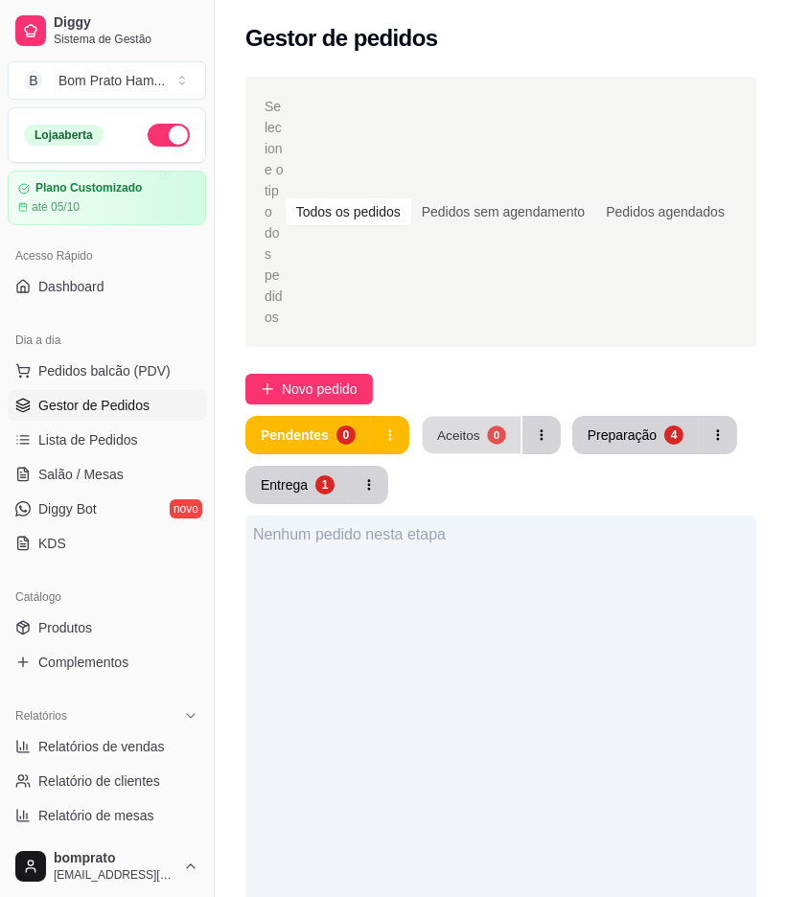
click at [479, 417] on button "Aceitos 0" at bounding box center [471, 435] width 99 height 37
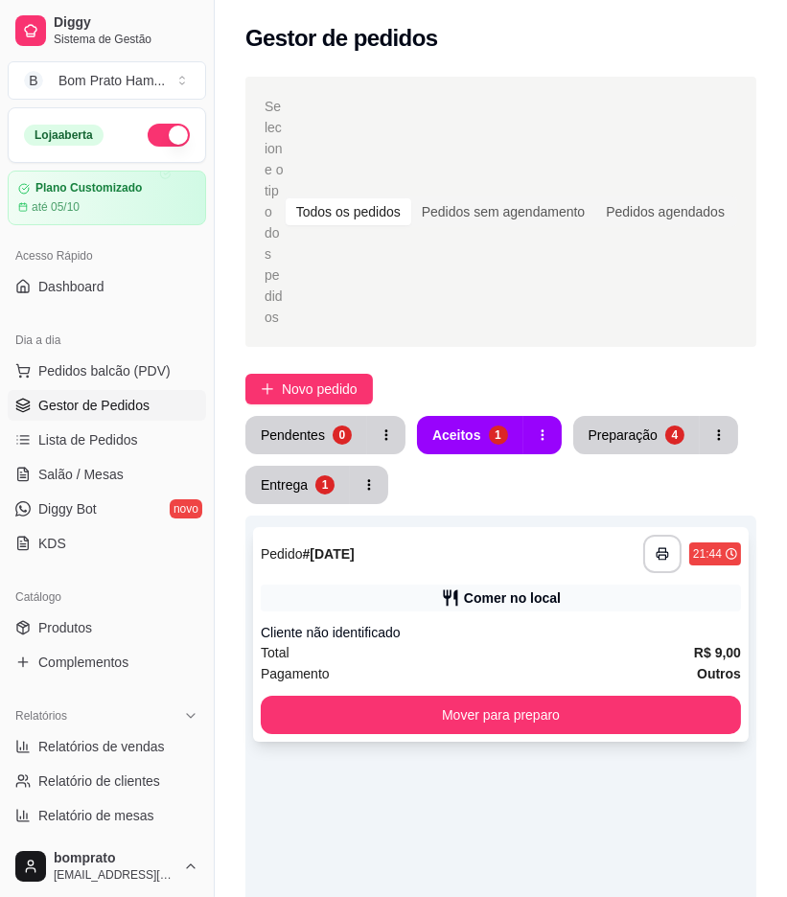
click at [483, 623] on div "Cliente não identificado" at bounding box center [501, 632] width 480 height 19
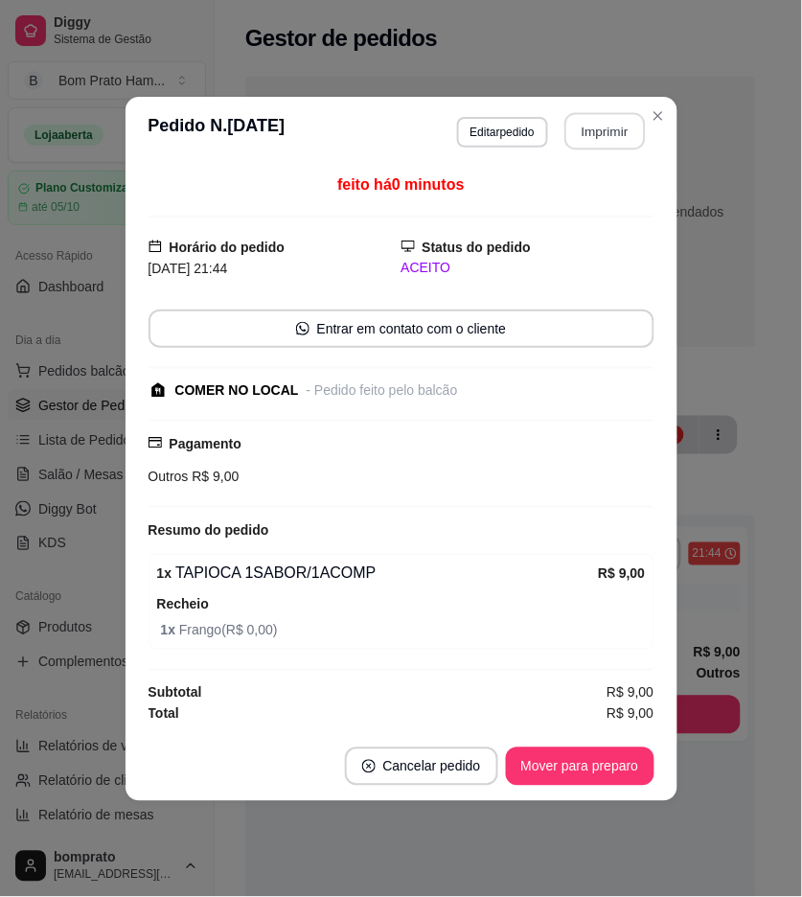
click at [614, 112] on button "Imprimir" at bounding box center [605, 130] width 81 height 37
click at [627, 770] on button "Mover para preparo" at bounding box center [580, 767] width 149 height 38
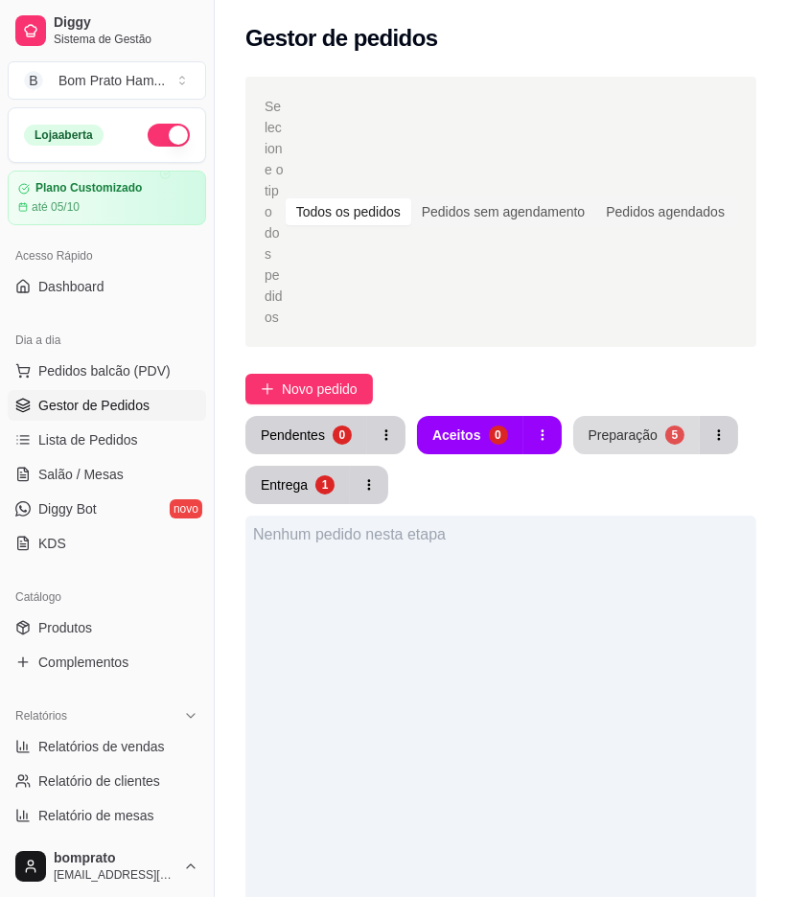
click at [643, 426] on div "Preparação" at bounding box center [623, 435] width 69 height 19
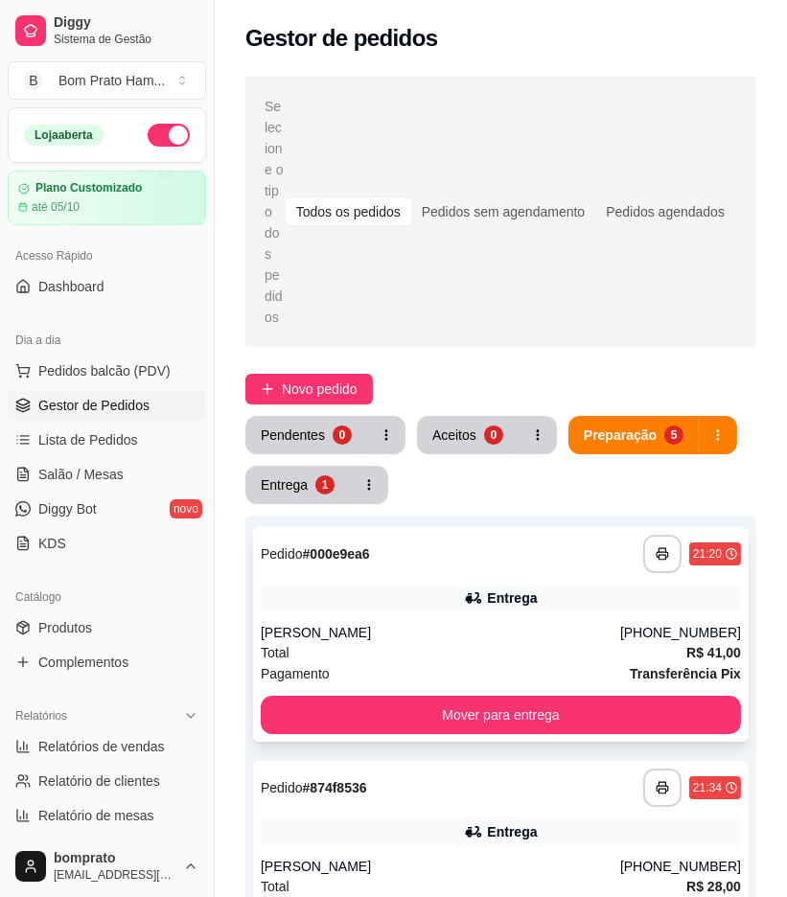
click at [475, 623] on div "Jeffersson" at bounding box center [441, 632] width 360 height 19
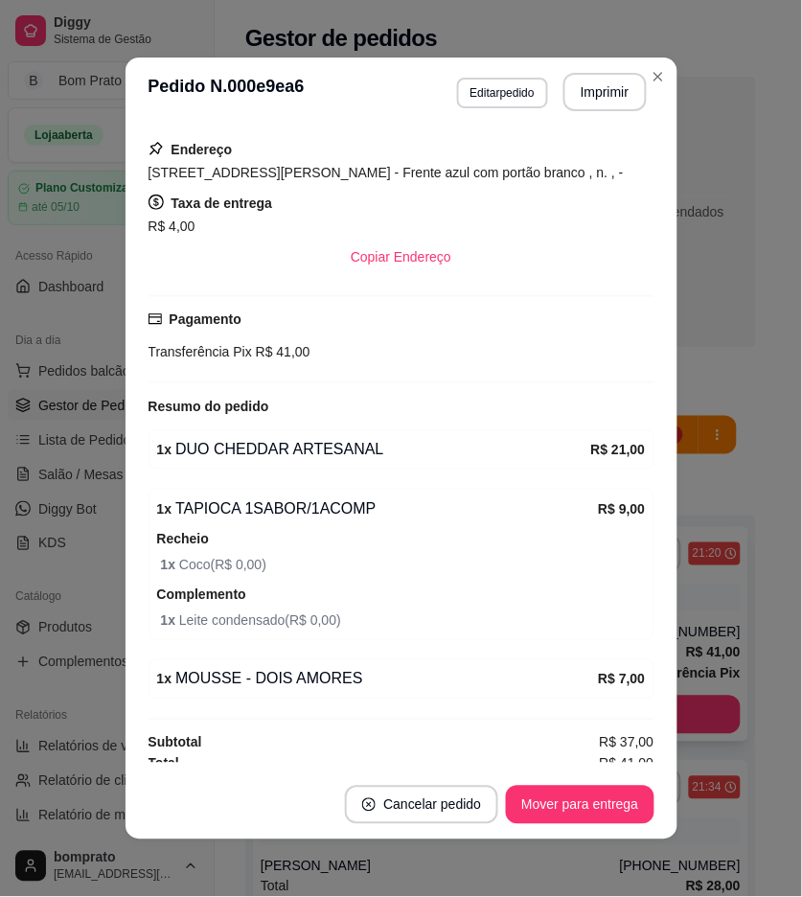
scroll to position [332, 0]
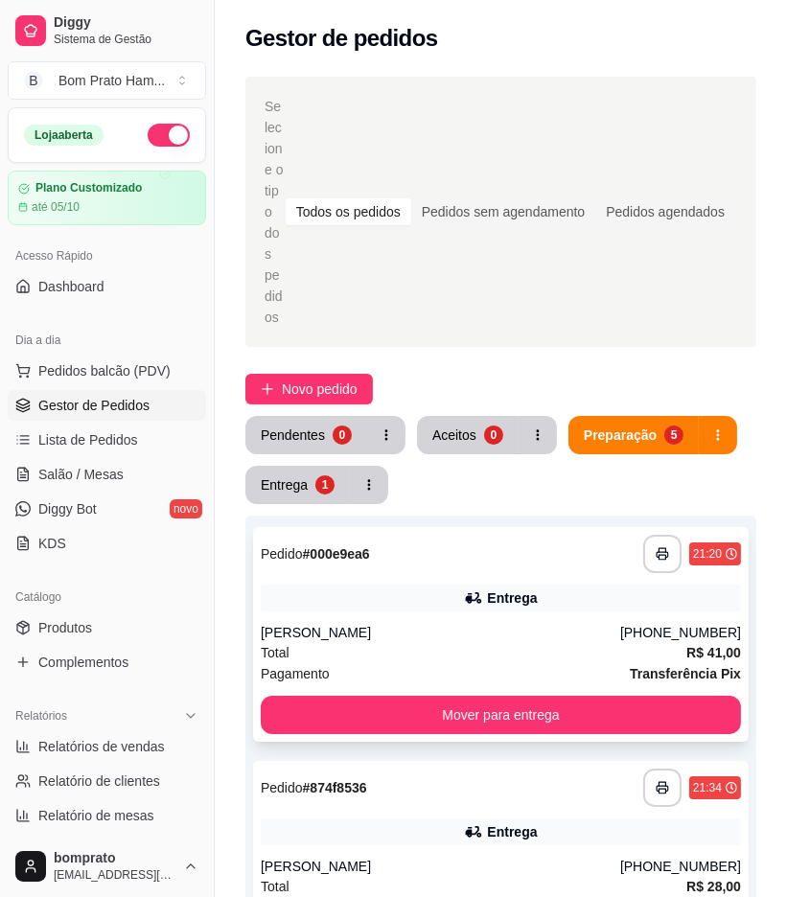
click at [529, 530] on div "**********" at bounding box center [501, 634] width 496 height 215
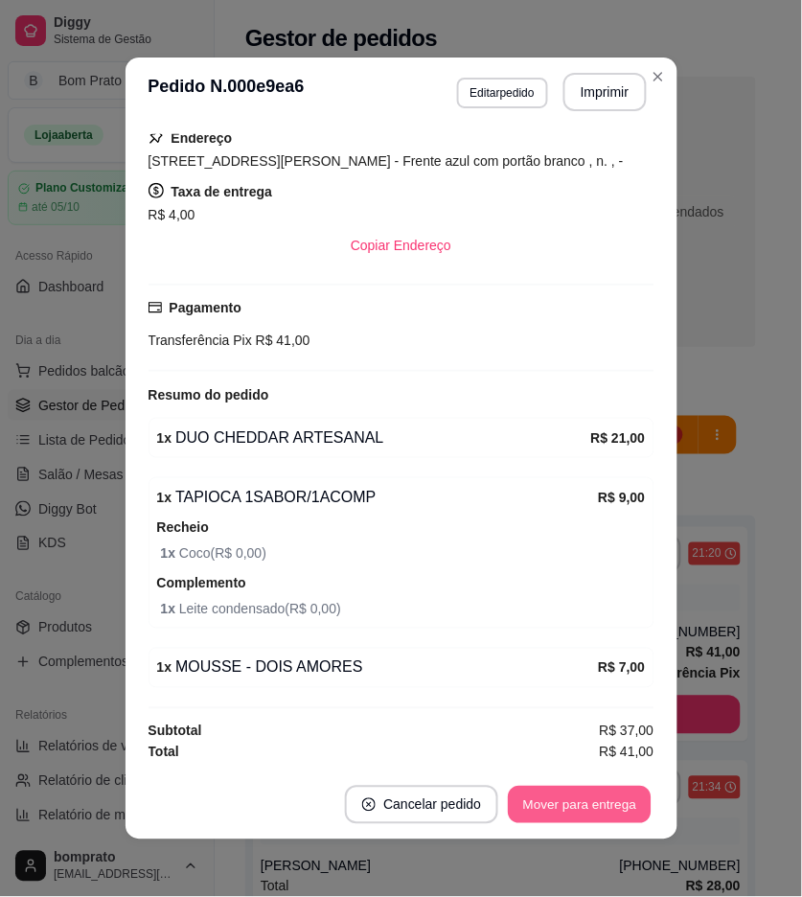
click at [590, 812] on button "Mover para entrega" at bounding box center [581, 805] width 144 height 37
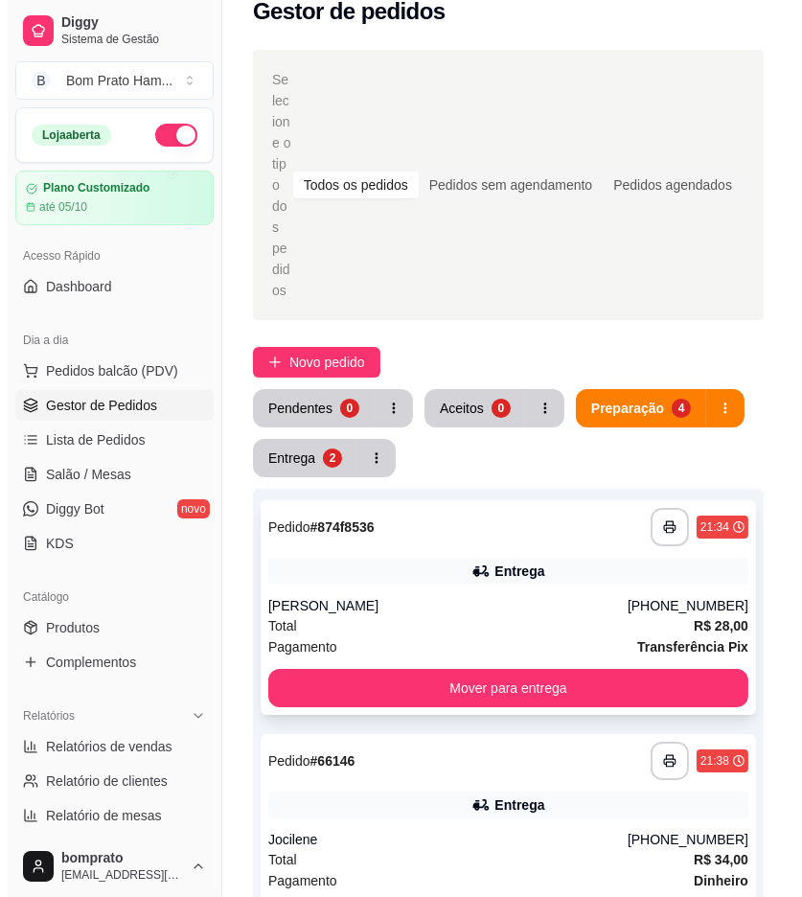
scroll to position [0, 0]
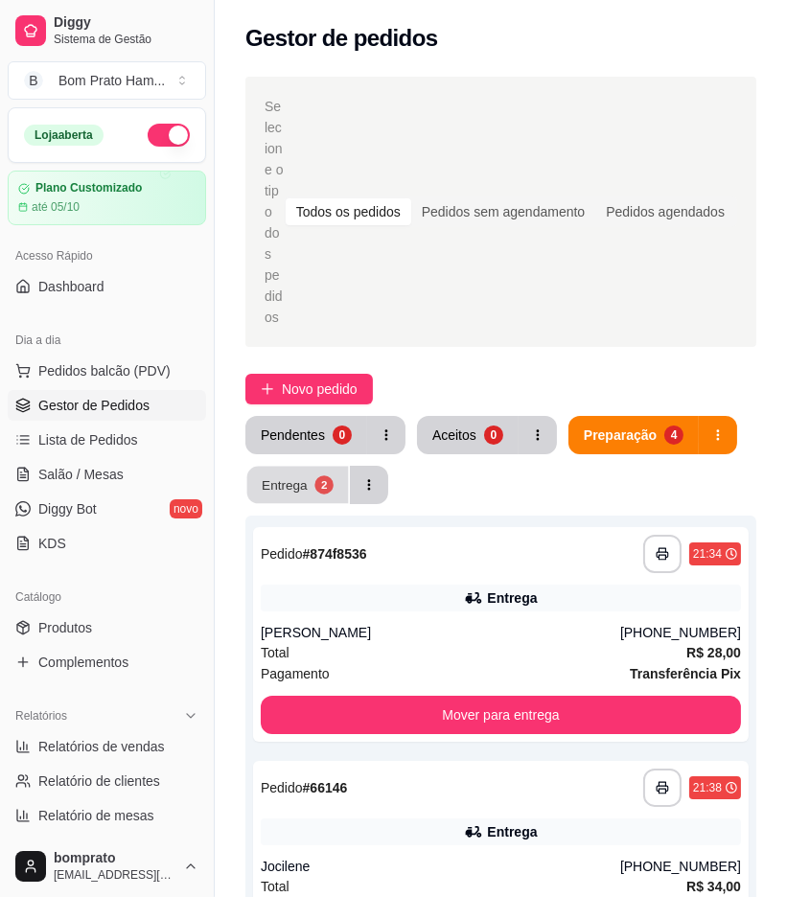
click at [336, 467] on button "Entrega 2" at bounding box center [298, 485] width 102 height 37
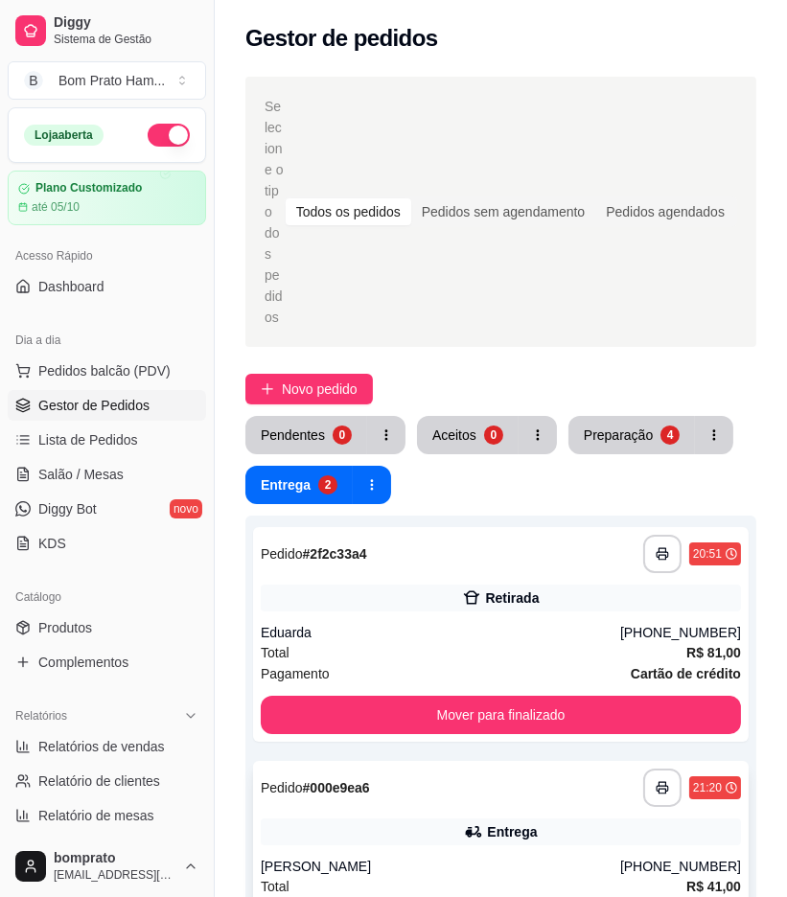
click at [497, 769] on div "**********" at bounding box center [501, 788] width 480 height 38
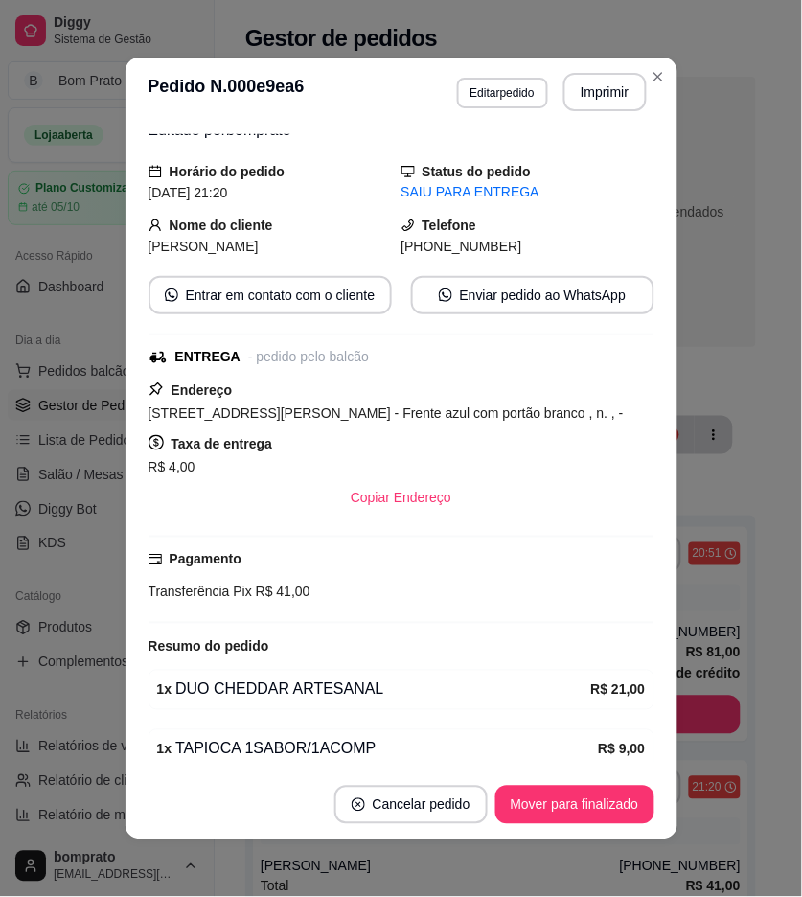
scroll to position [332, 0]
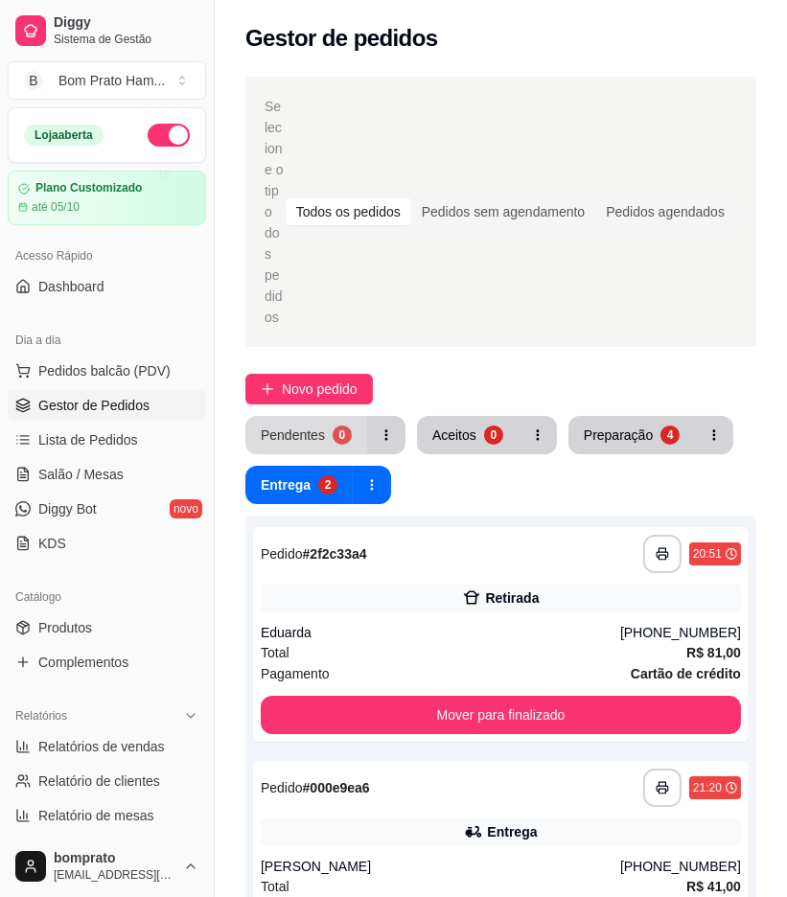
click at [304, 416] on button "Pendentes 0" at bounding box center [306, 435] width 122 height 38
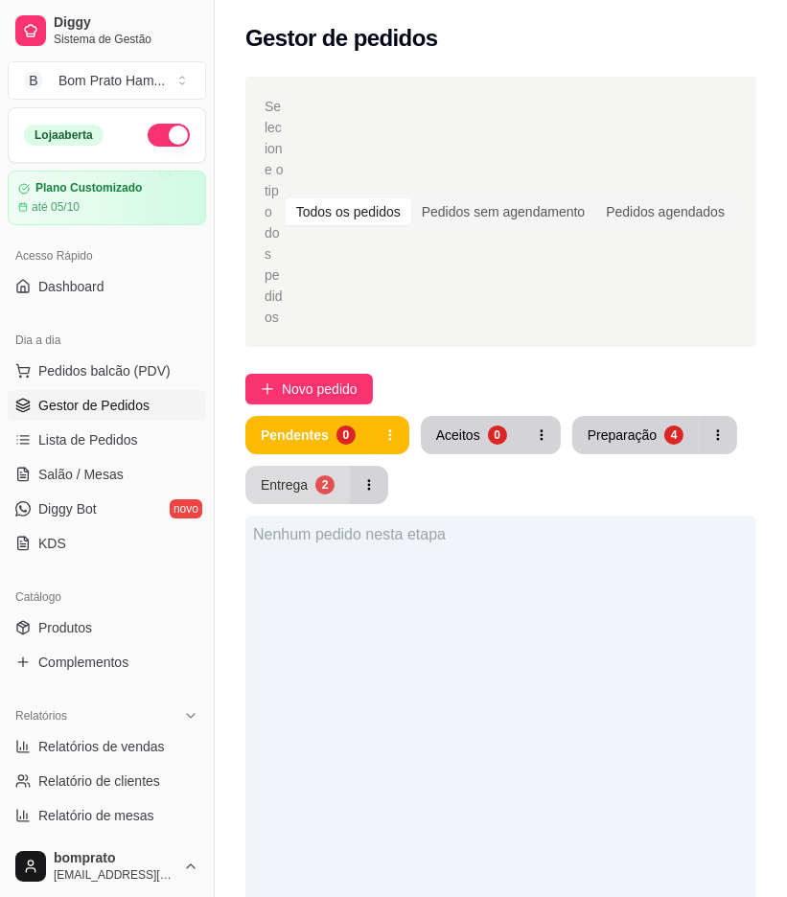
click at [318, 466] on button "Entrega 2" at bounding box center [297, 485] width 104 height 38
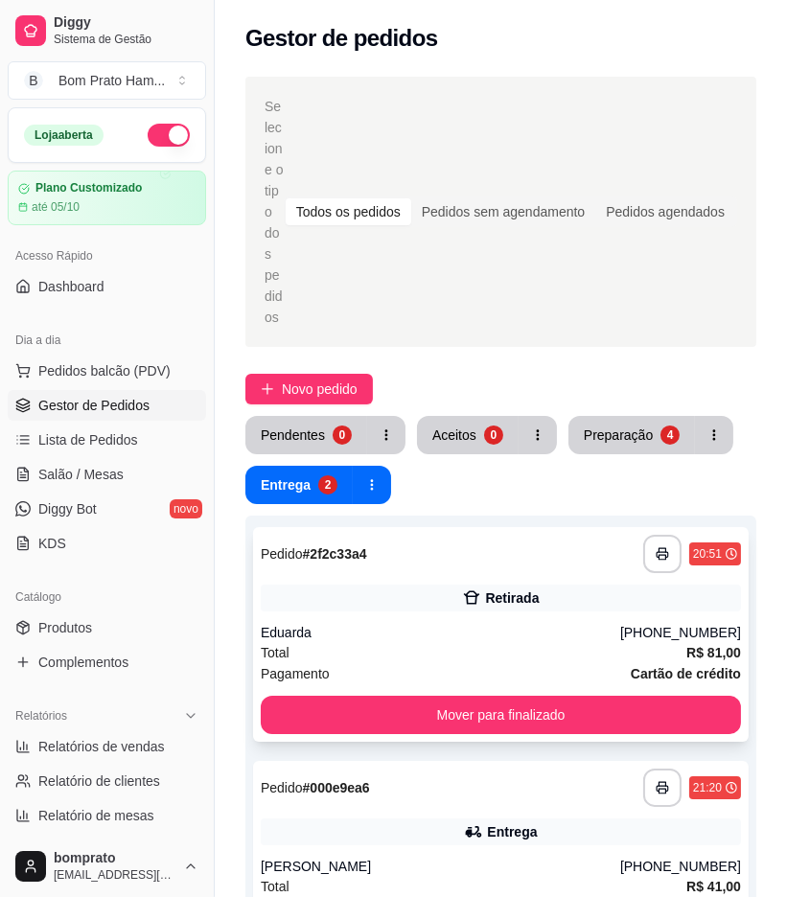
click at [479, 537] on div "**********" at bounding box center [501, 634] width 496 height 215
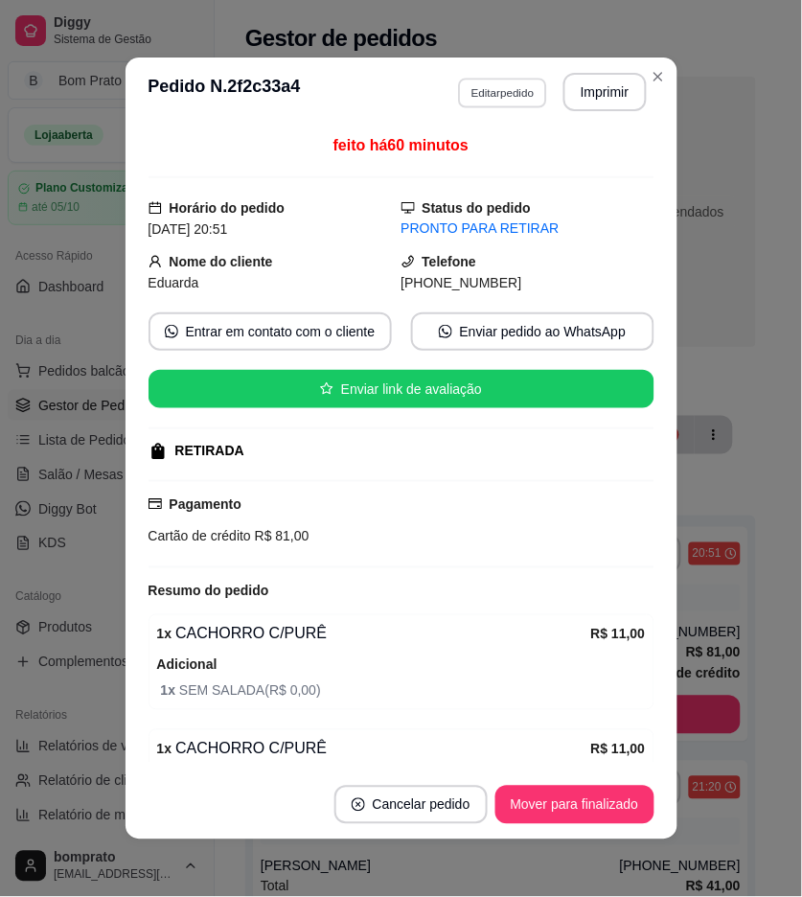
click at [509, 99] on button "Editar pedido" at bounding box center [502, 93] width 89 height 30
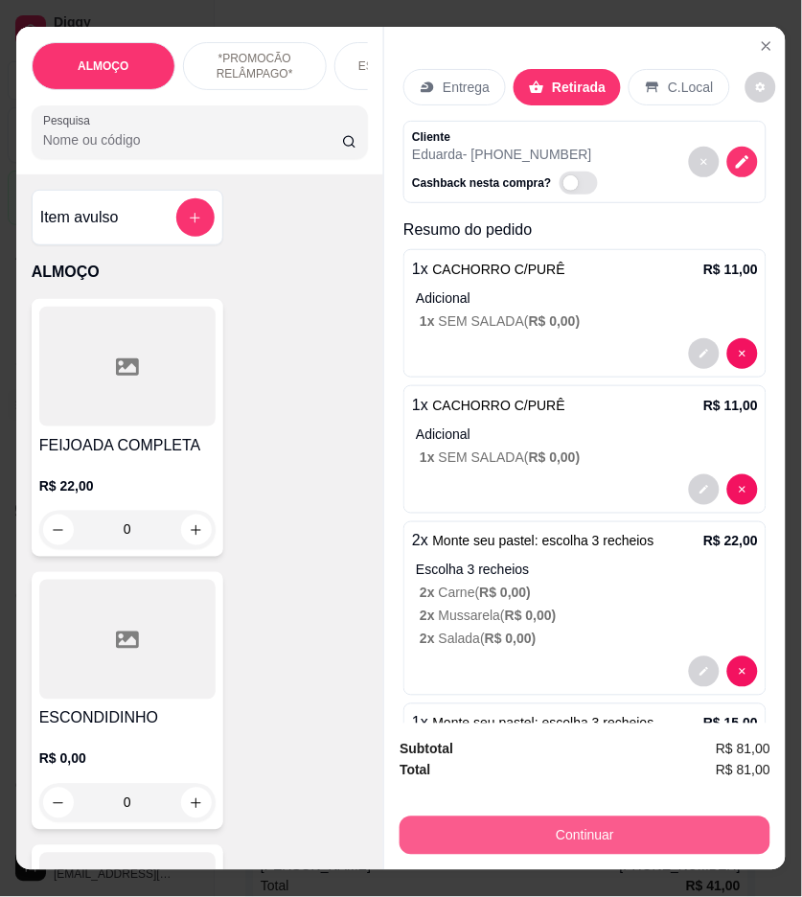
click at [631, 821] on button "Continuar" at bounding box center [585, 836] width 371 height 38
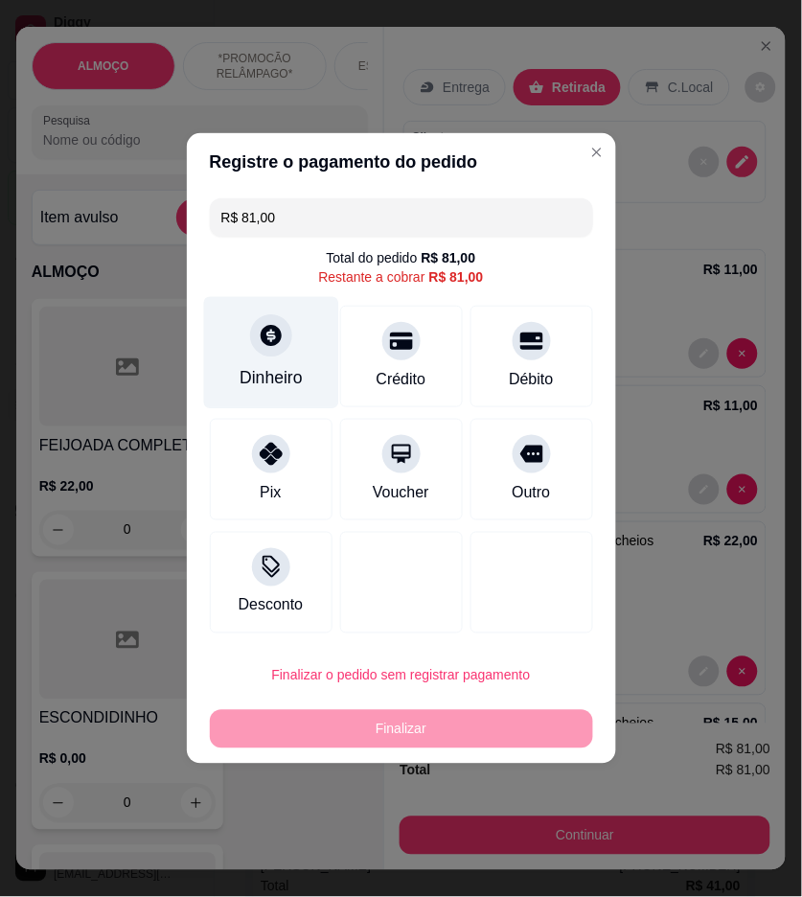
click at [303, 368] on div "Dinheiro" at bounding box center [270, 353] width 135 height 112
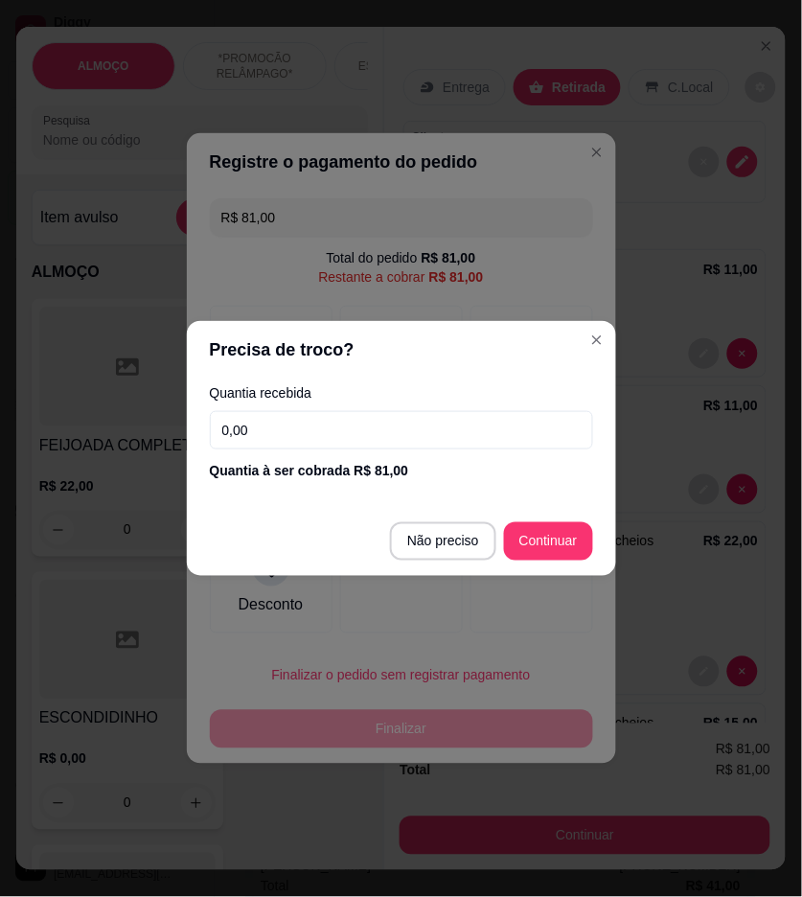
click at [482, 425] on input "0,00" at bounding box center [401, 430] width 383 height 38
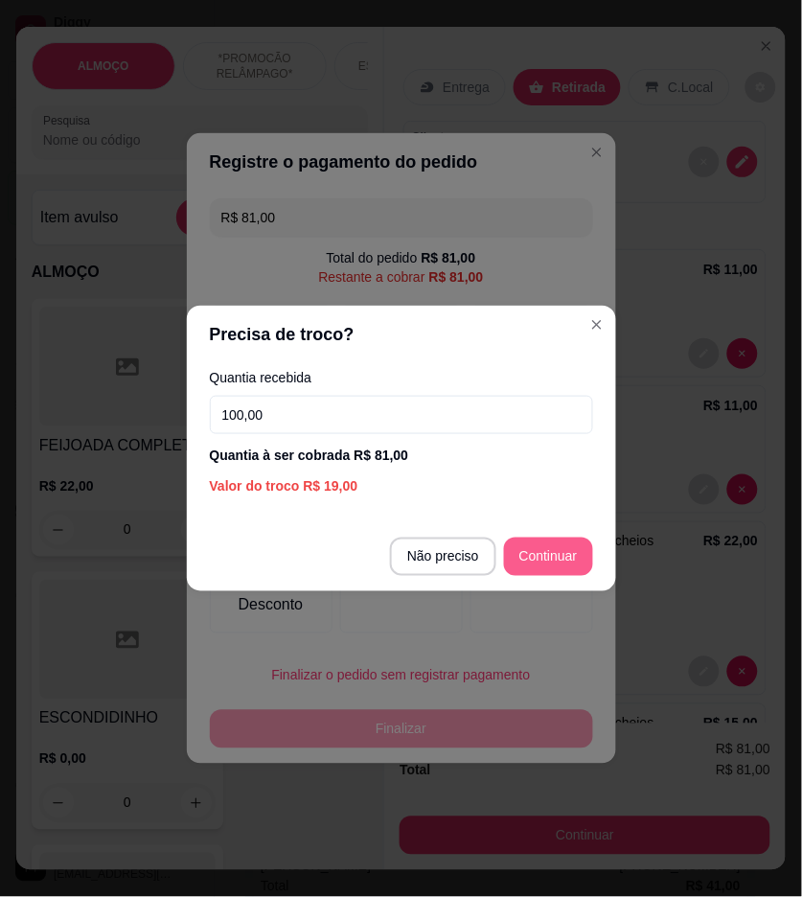
type input "100,00"
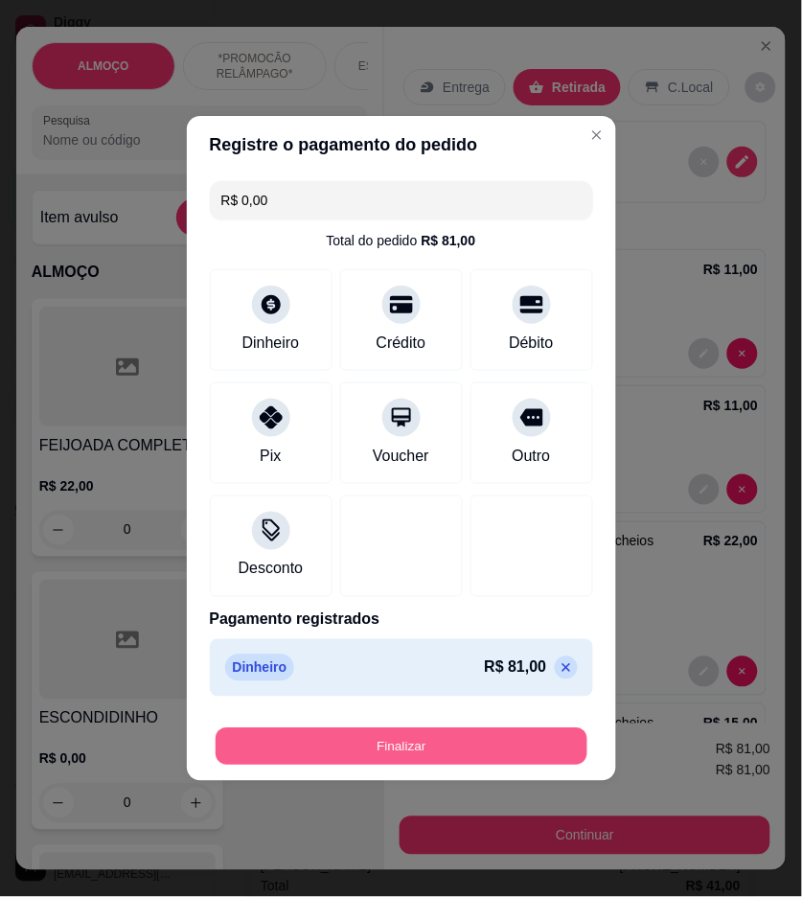
click at [547, 731] on button "Finalizar" at bounding box center [402, 747] width 372 height 37
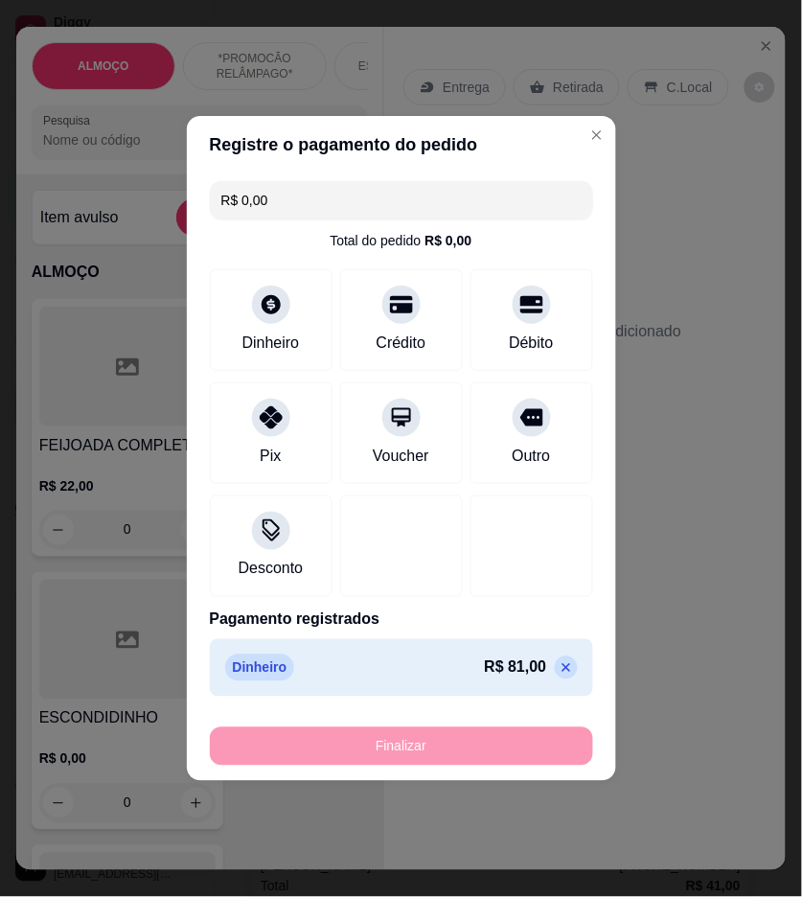
type input "-R$ 81,00"
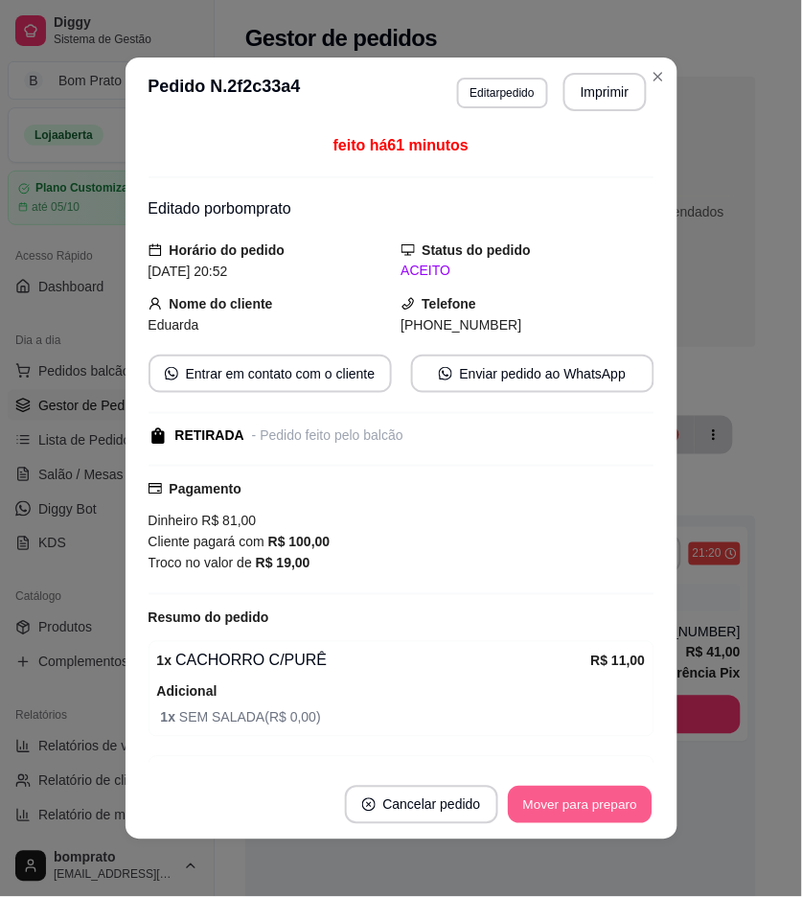
click at [601, 805] on button "Mover para preparo" at bounding box center [580, 805] width 144 height 37
click at [602, 801] on button "Mover para retirada disponível" at bounding box center [548, 805] width 205 height 37
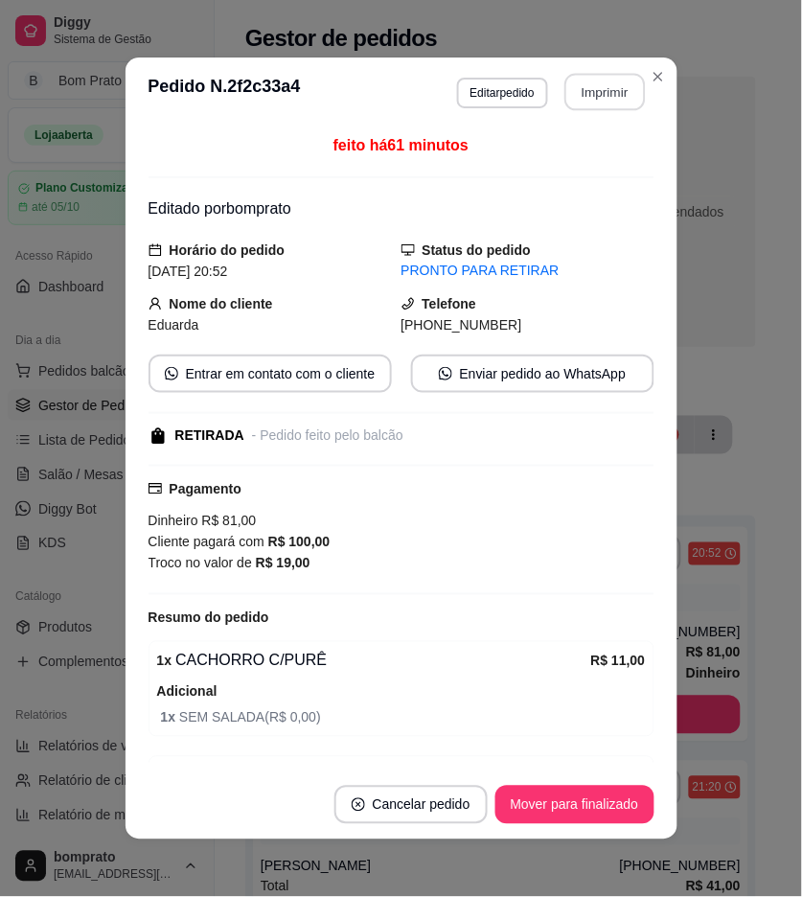
click at [604, 93] on button "Imprimir" at bounding box center [605, 92] width 81 height 37
click at [615, 798] on button "Mover para finalizado" at bounding box center [575, 805] width 154 height 37
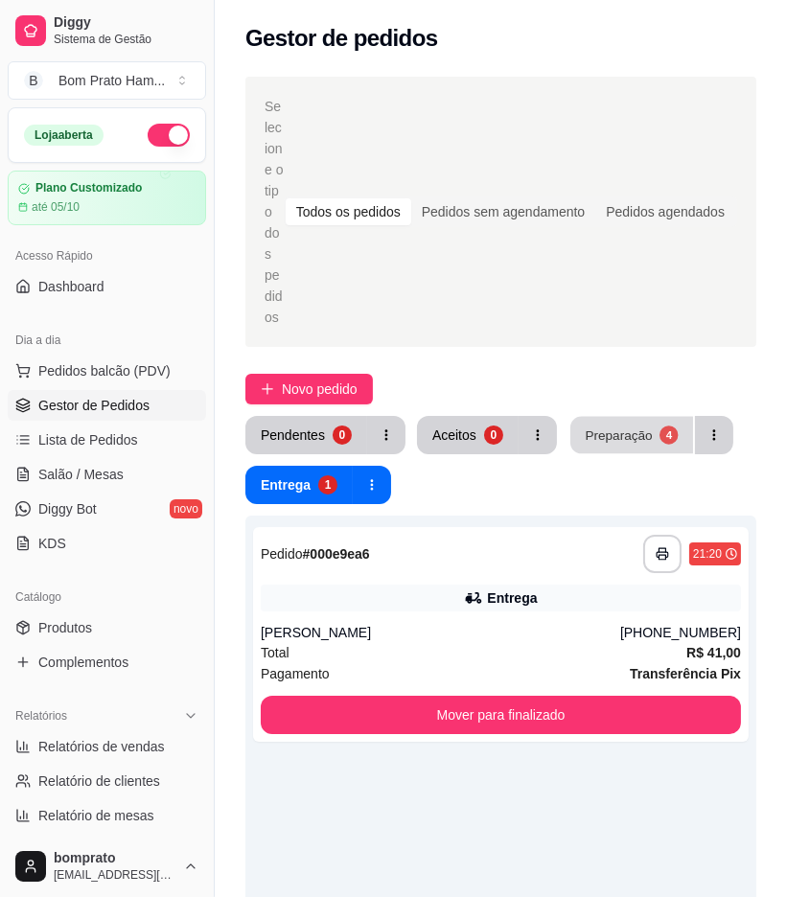
click at [597, 426] on div "Preparação" at bounding box center [618, 435] width 67 height 18
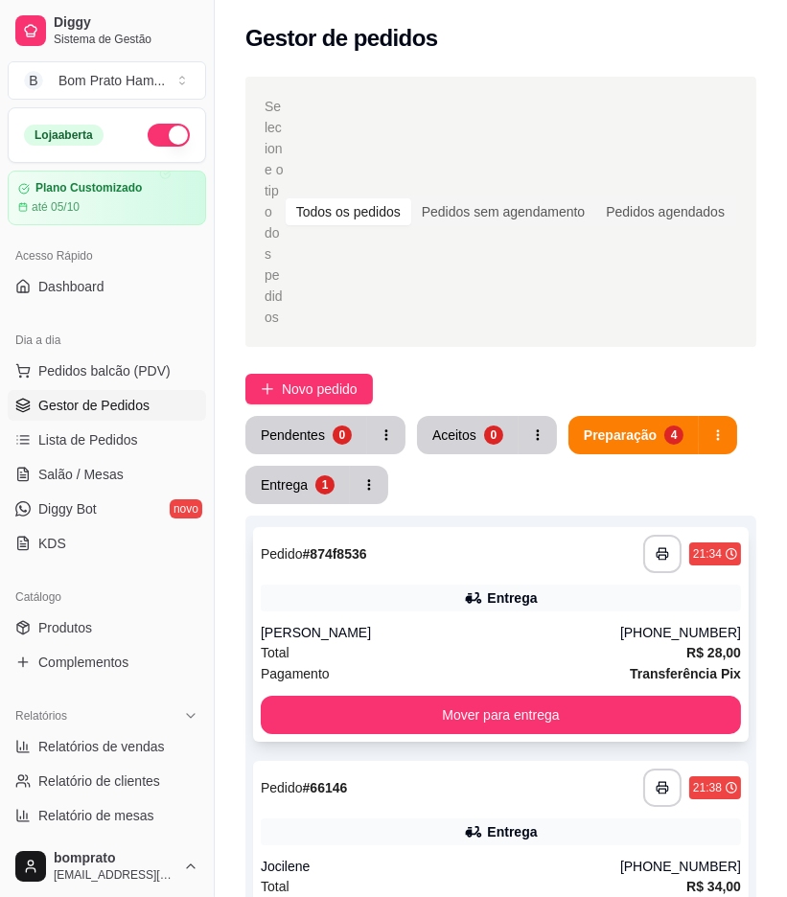
click at [428, 531] on div "**********" at bounding box center [501, 634] width 496 height 215
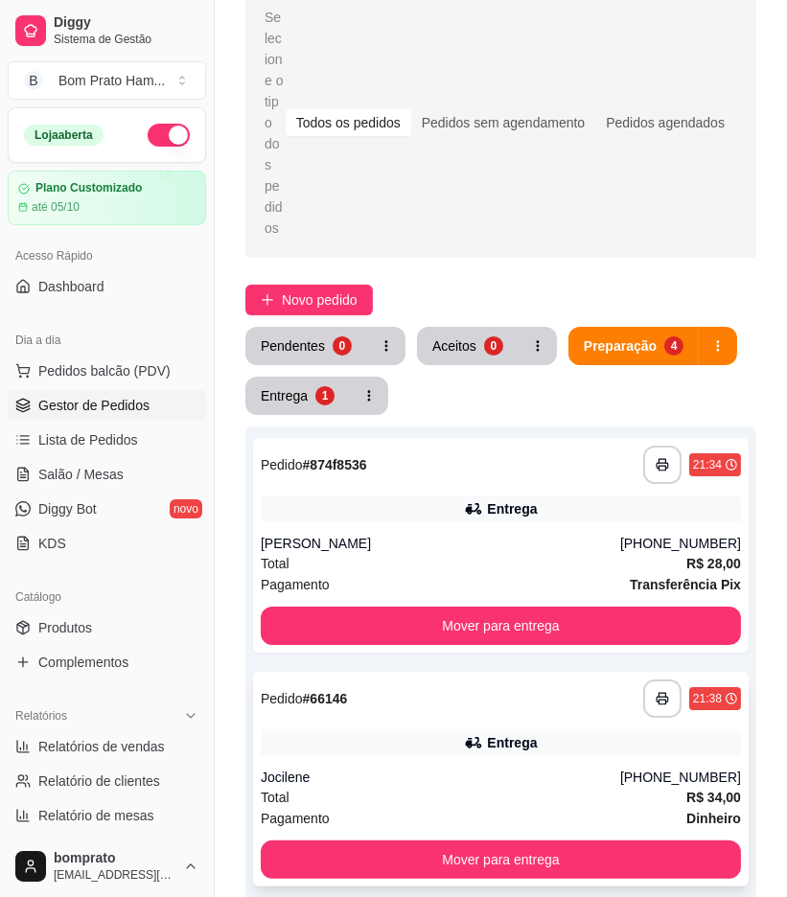
scroll to position [33, 0]
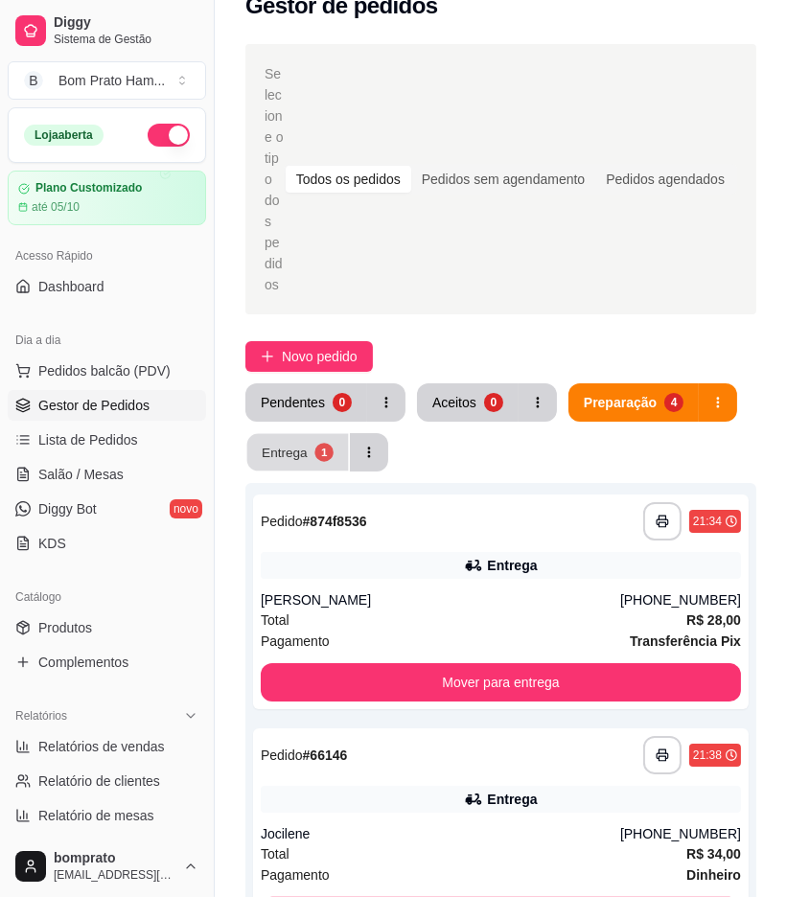
click at [304, 443] on div "Entrega" at bounding box center [285, 452] width 46 height 18
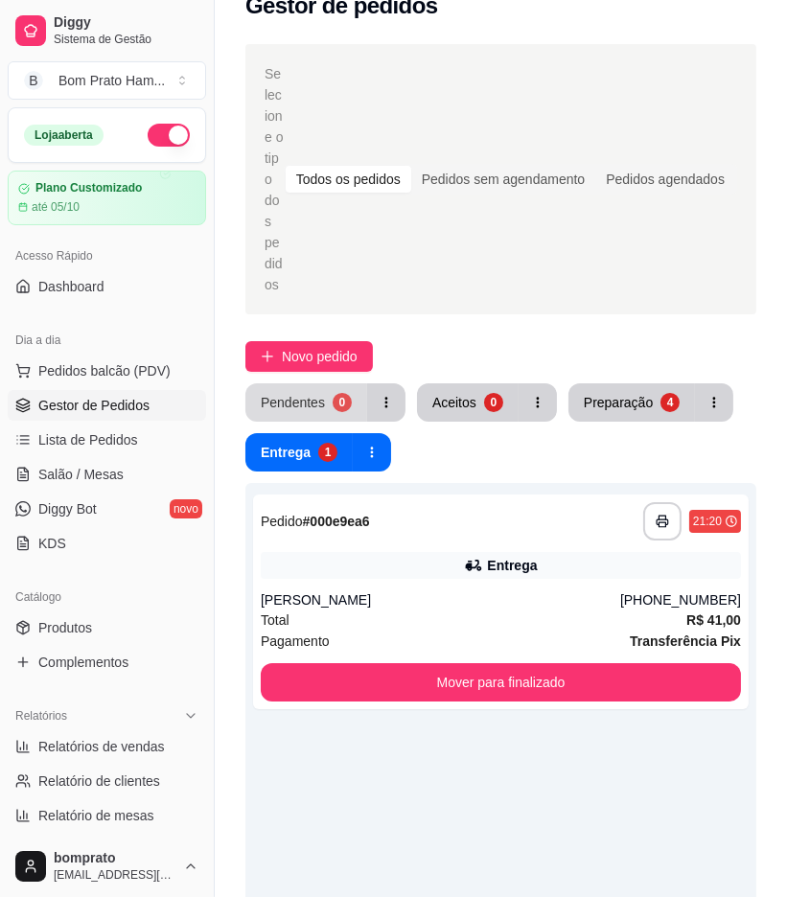
click at [322, 383] on button "Pendentes 0" at bounding box center [306, 402] width 122 height 38
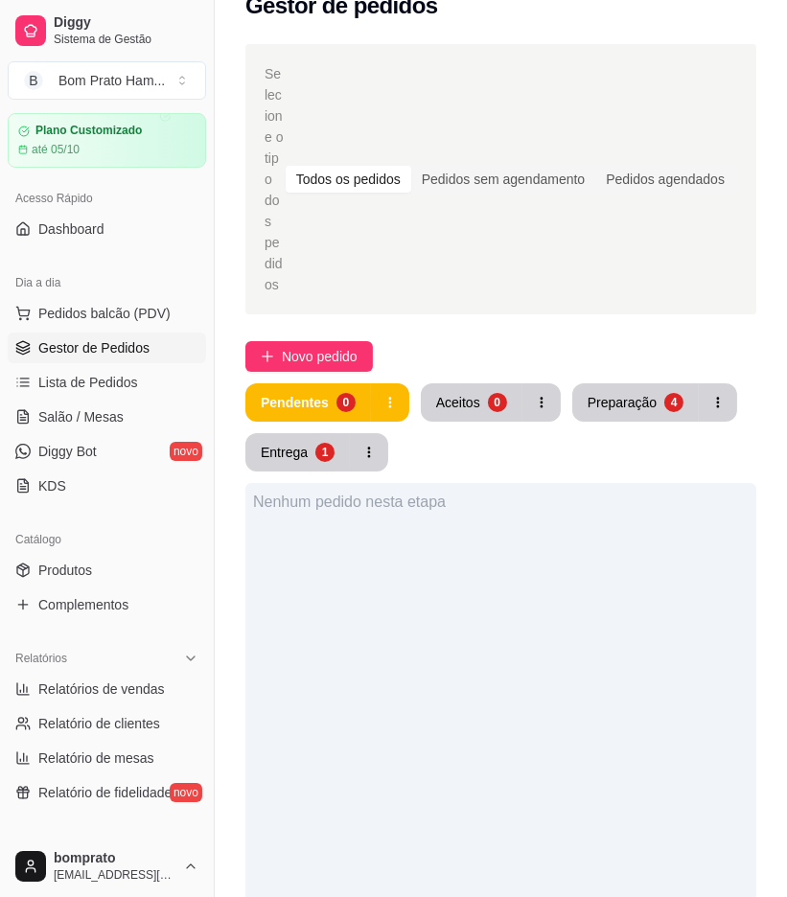
scroll to position [213, 0]
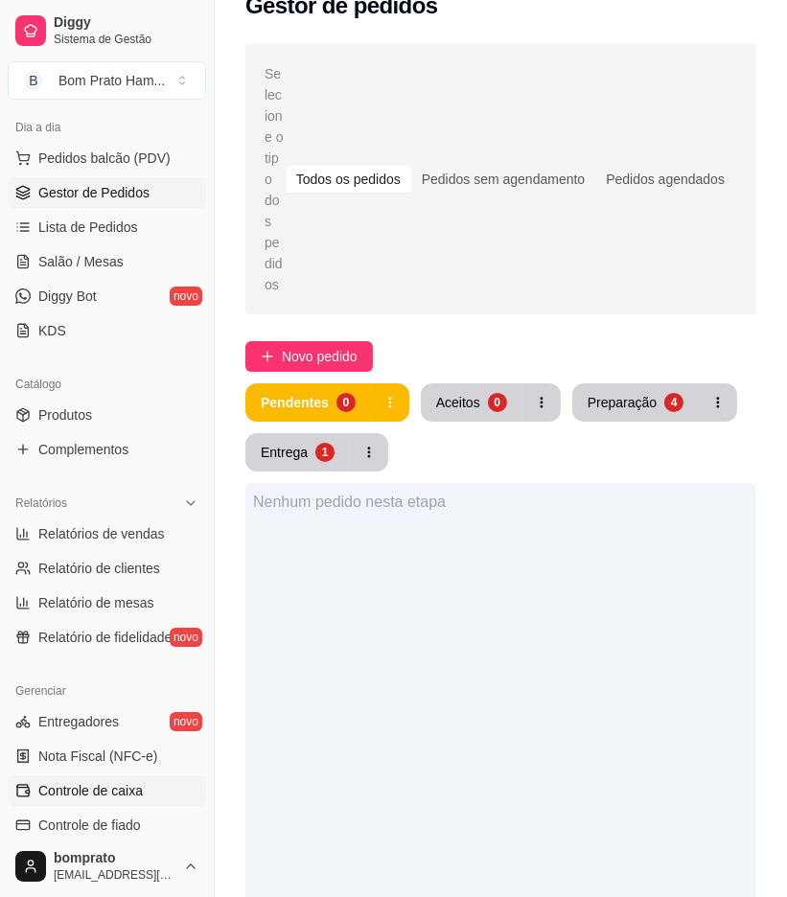
click at [156, 788] on link "Controle de caixa" at bounding box center [107, 791] width 198 height 31
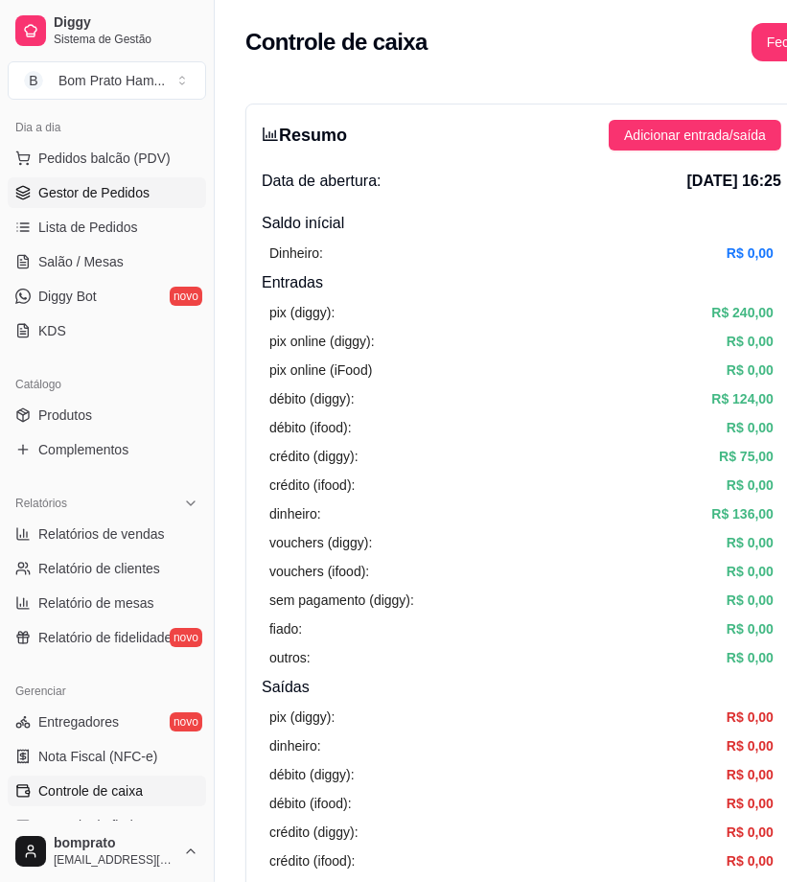
click at [142, 196] on span "Gestor de Pedidos" at bounding box center [93, 192] width 111 height 19
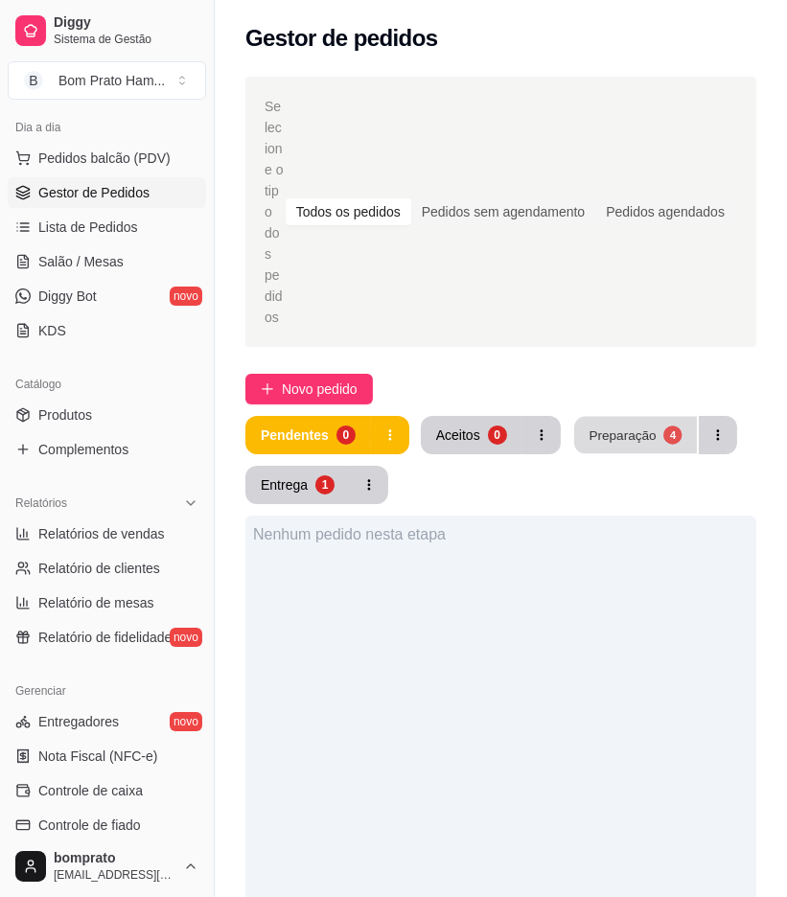
click at [606, 426] on div "Preparação" at bounding box center [622, 435] width 67 height 18
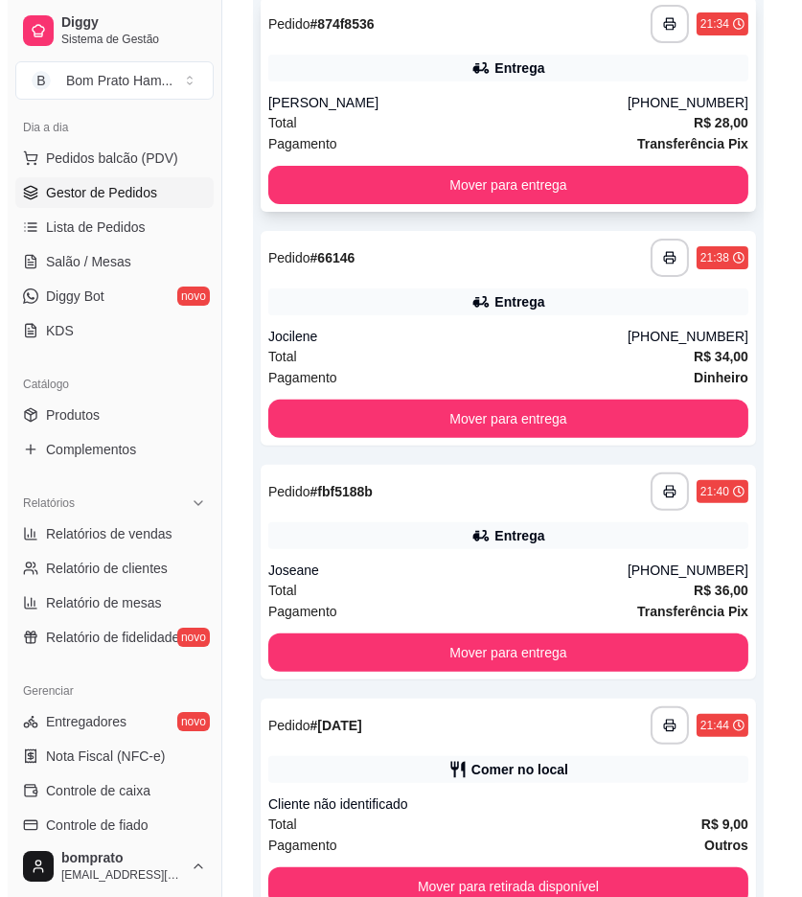
scroll to position [532, 0]
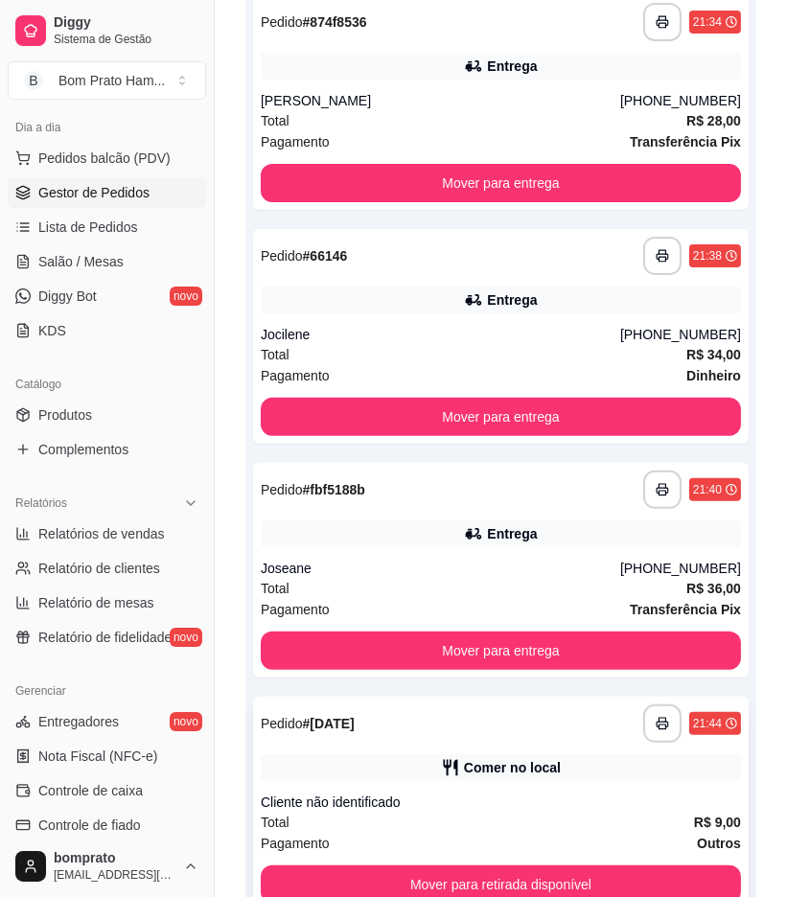
click at [529, 705] on div "**********" at bounding box center [501, 724] width 480 height 38
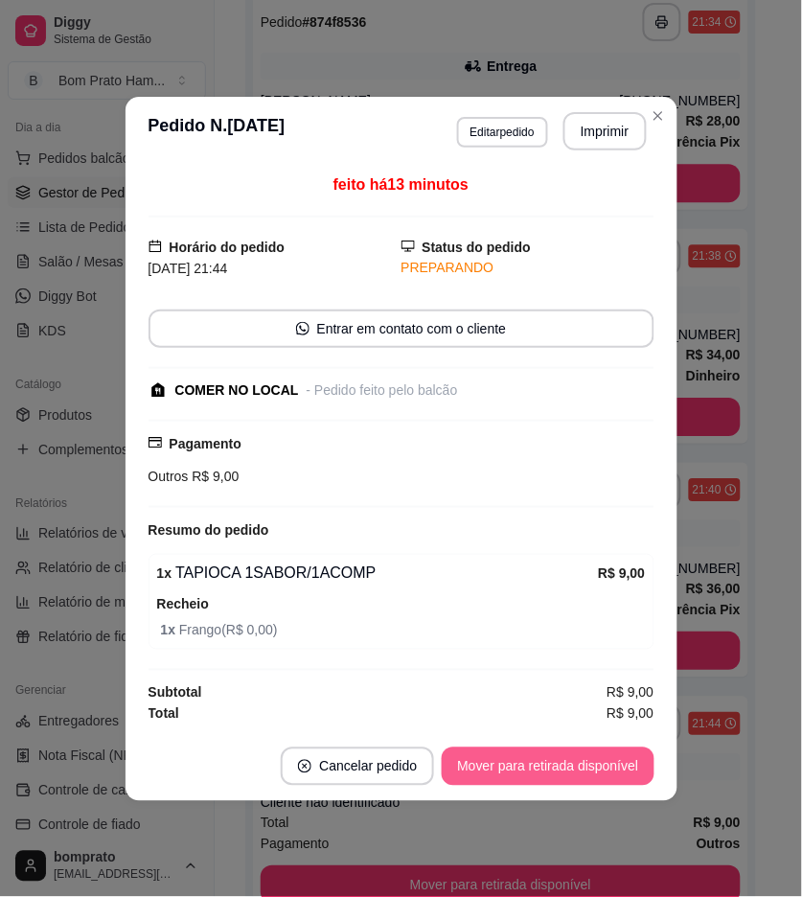
click at [587, 762] on button "Mover para retirada disponível" at bounding box center [548, 767] width 212 height 38
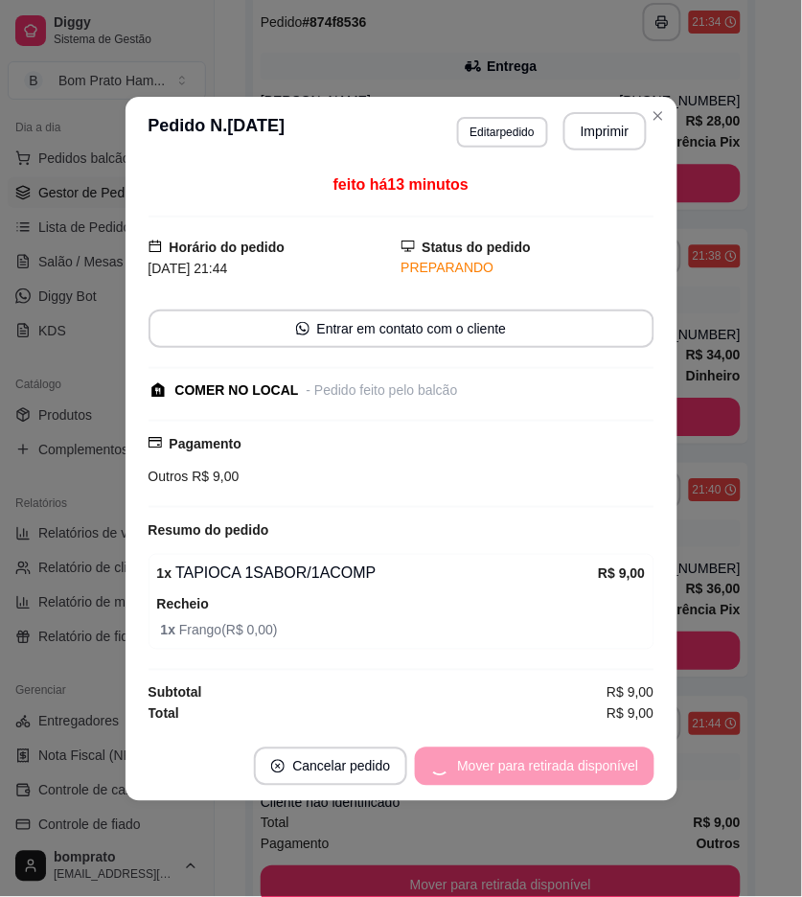
scroll to position [509, 0]
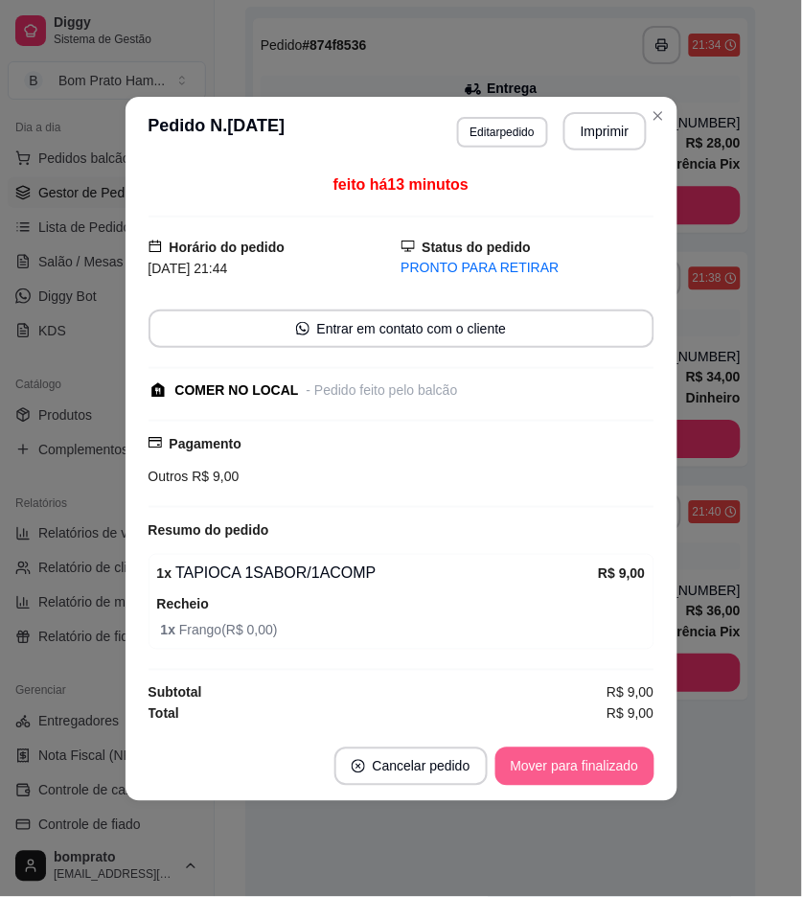
click at [617, 760] on button "Mover para finalizado" at bounding box center [575, 767] width 159 height 38
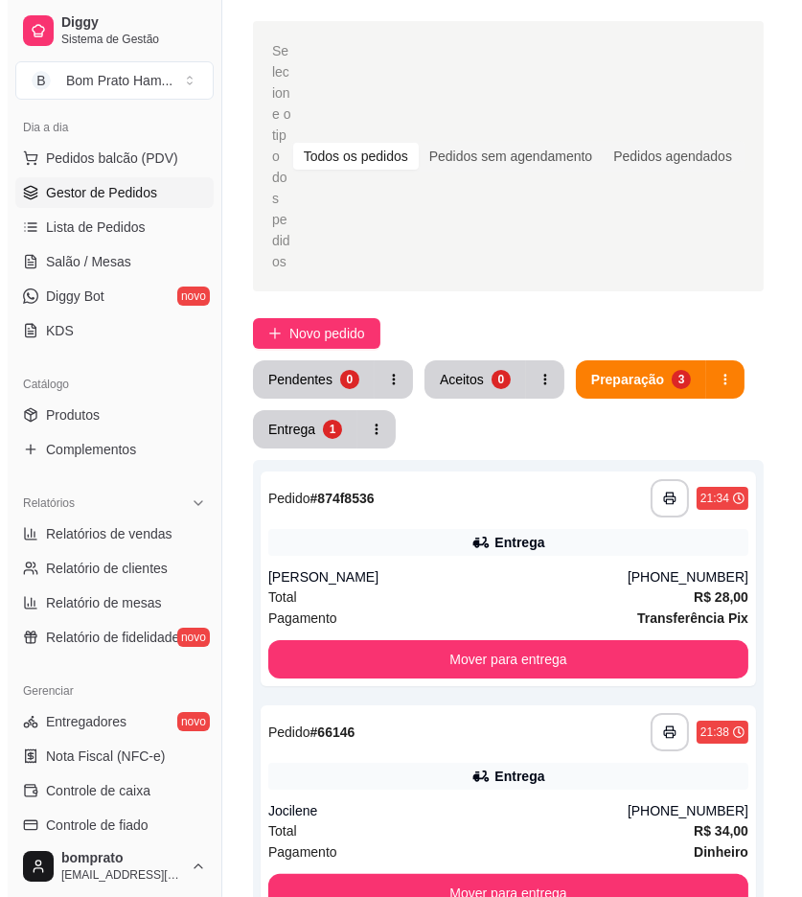
scroll to position [0, 0]
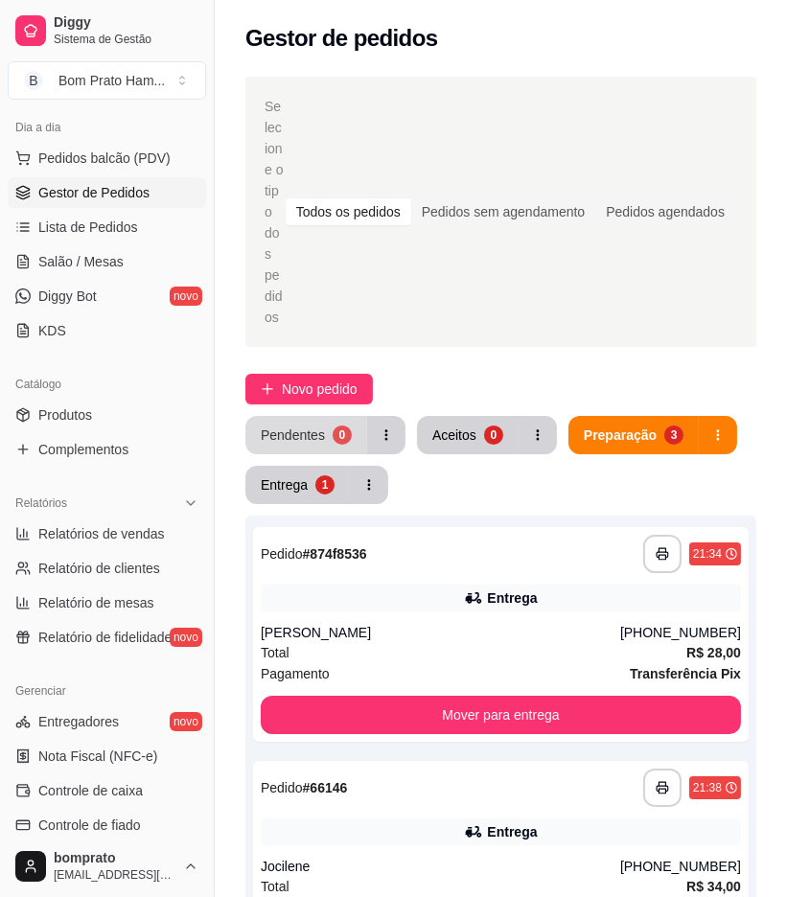
click at [316, 416] on button "Pendentes 0" at bounding box center [306, 435] width 122 height 38
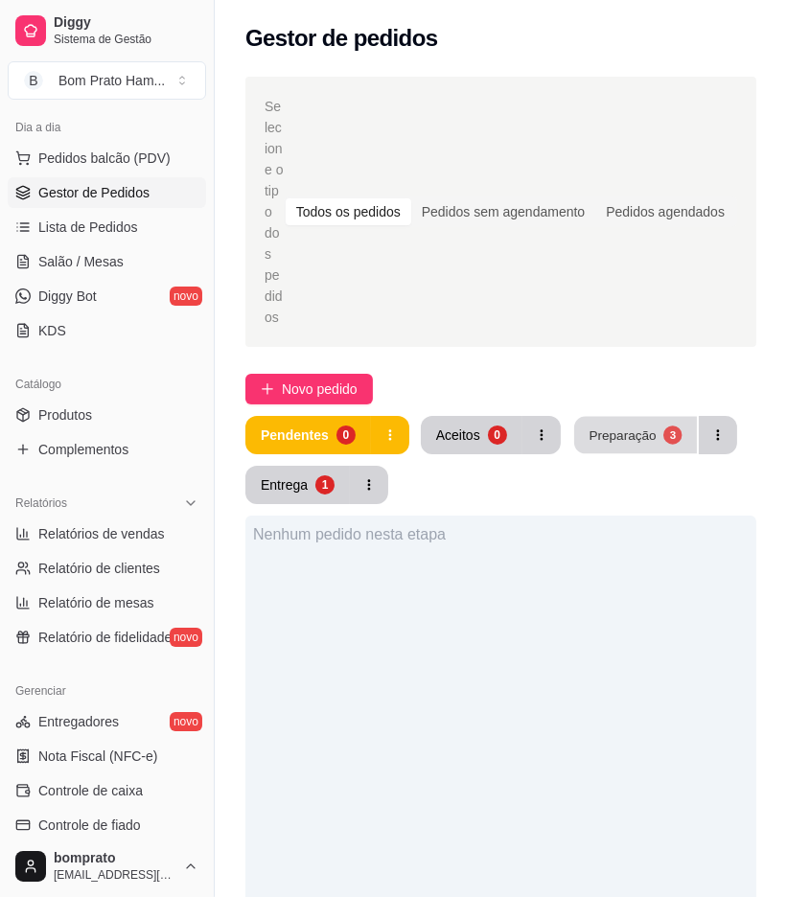
click at [624, 426] on div "Preparação" at bounding box center [622, 435] width 67 height 18
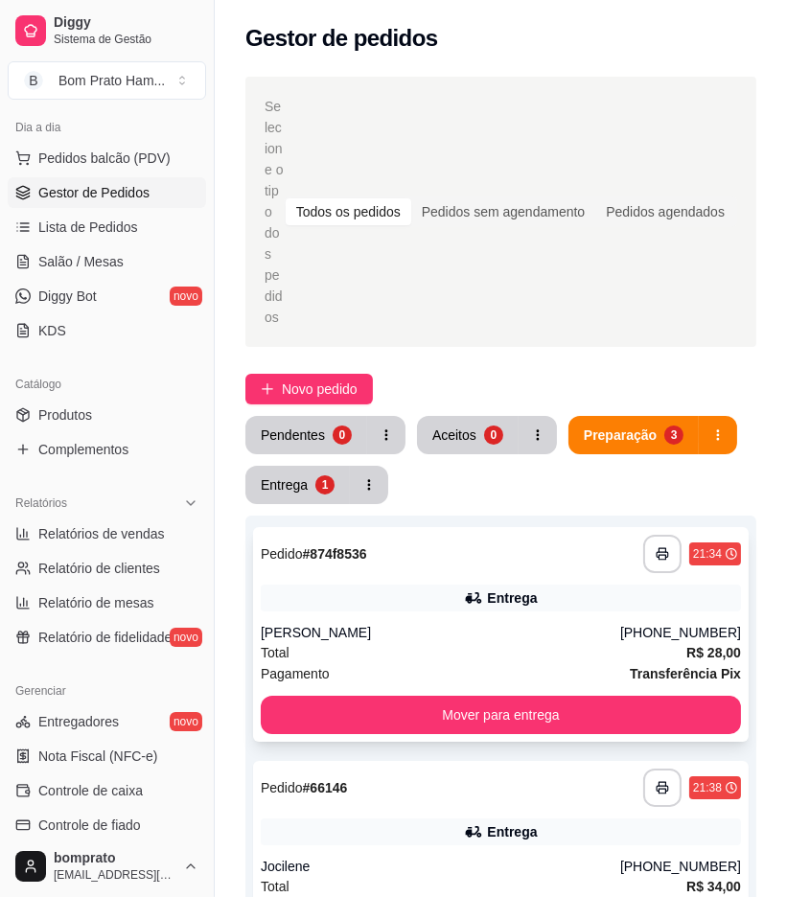
click at [513, 623] on div "Alex" at bounding box center [441, 632] width 360 height 19
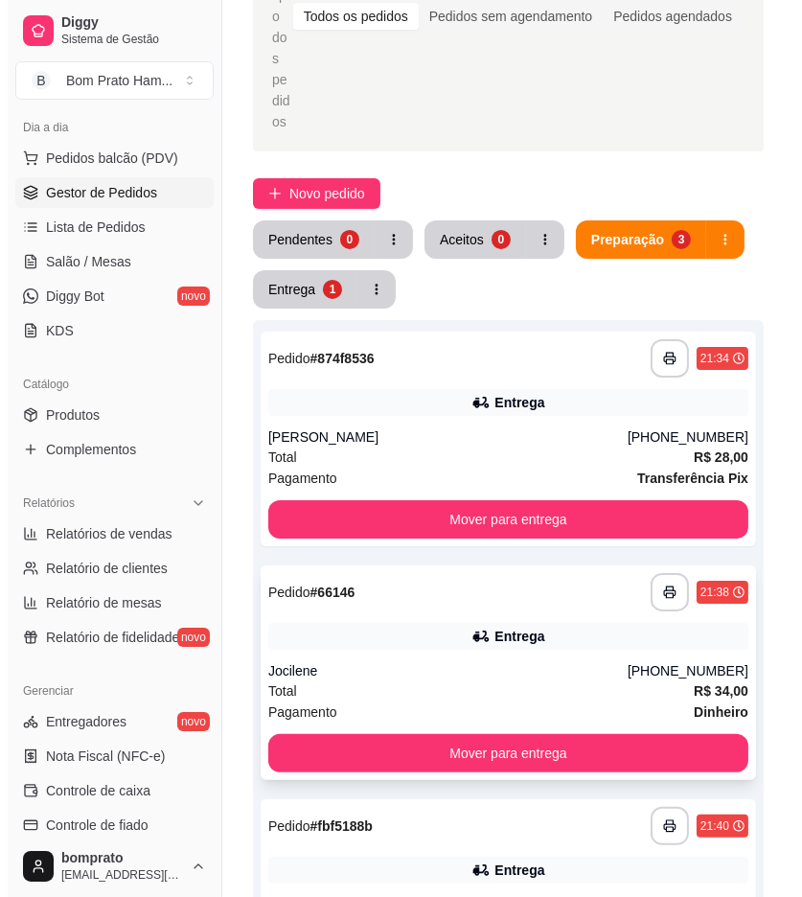
scroll to position [213, 0]
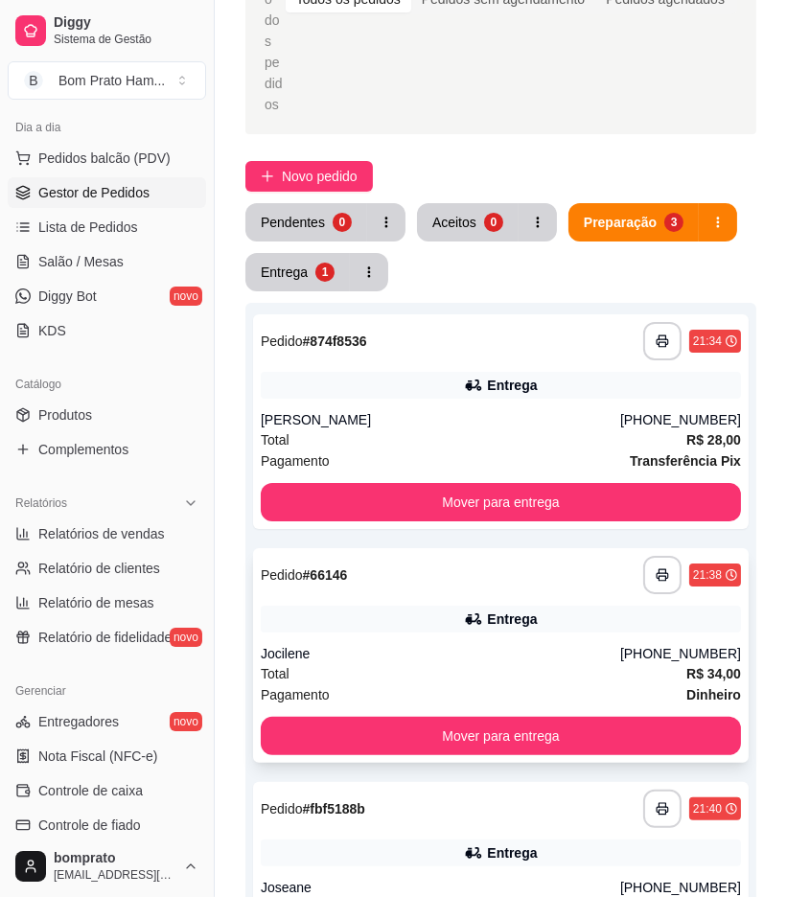
click at [485, 644] on div "Jocilene" at bounding box center [441, 653] width 360 height 19
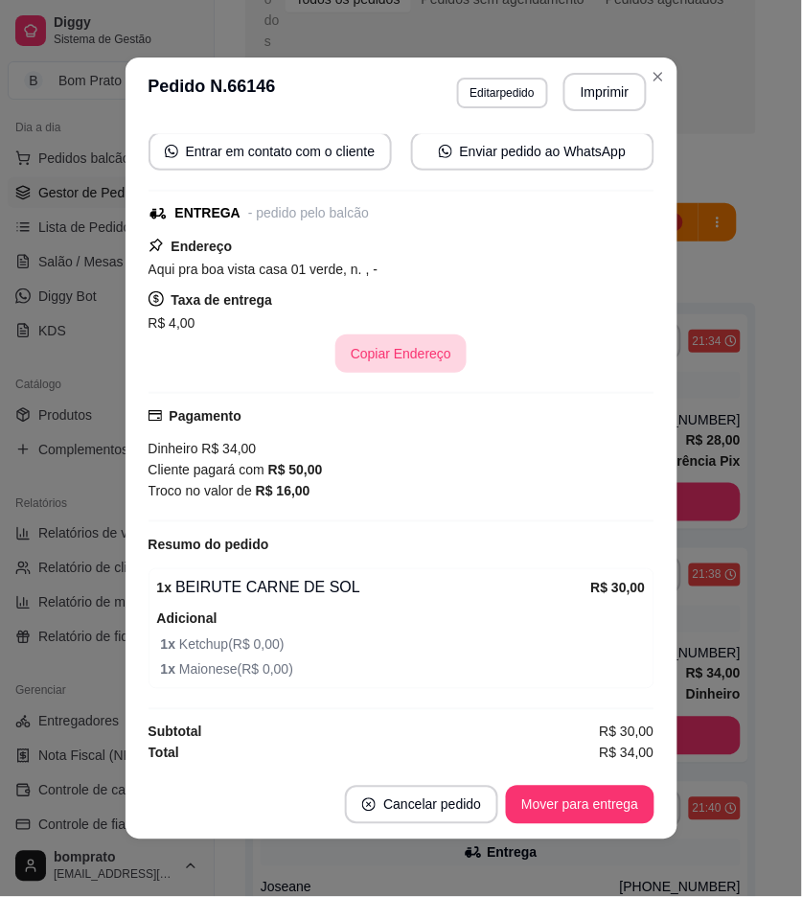
scroll to position [182, 0]
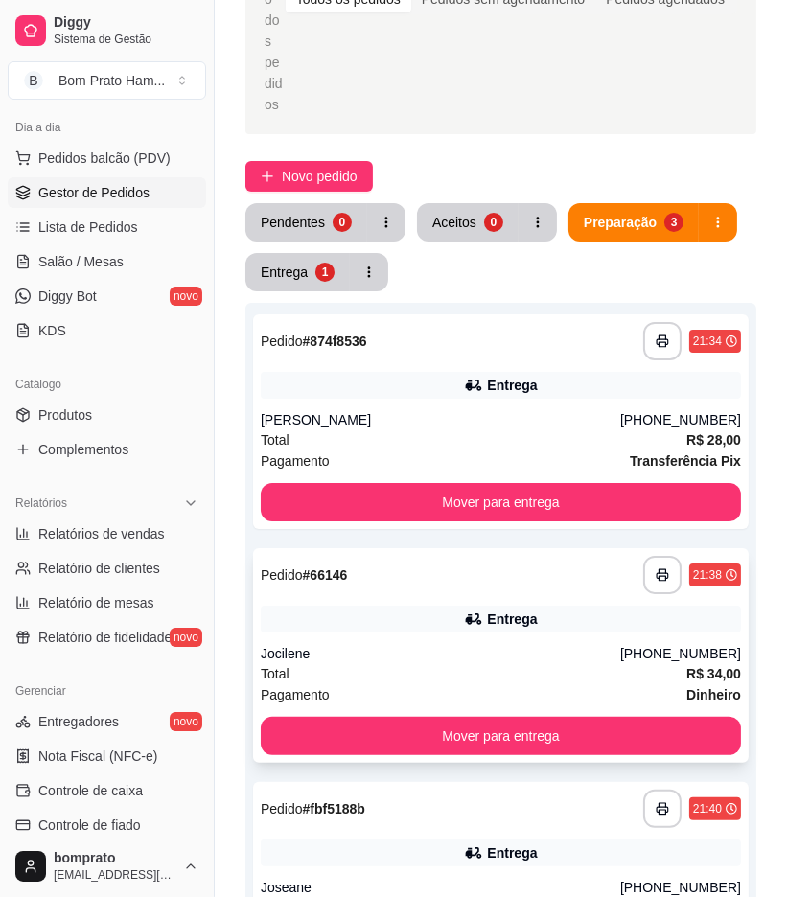
click at [514, 548] on div "**********" at bounding box center [501, 655] width 496 height 215
click at [270, 161] on button "Novo pedido" at bounding box center [309, 176] width 128 height 31
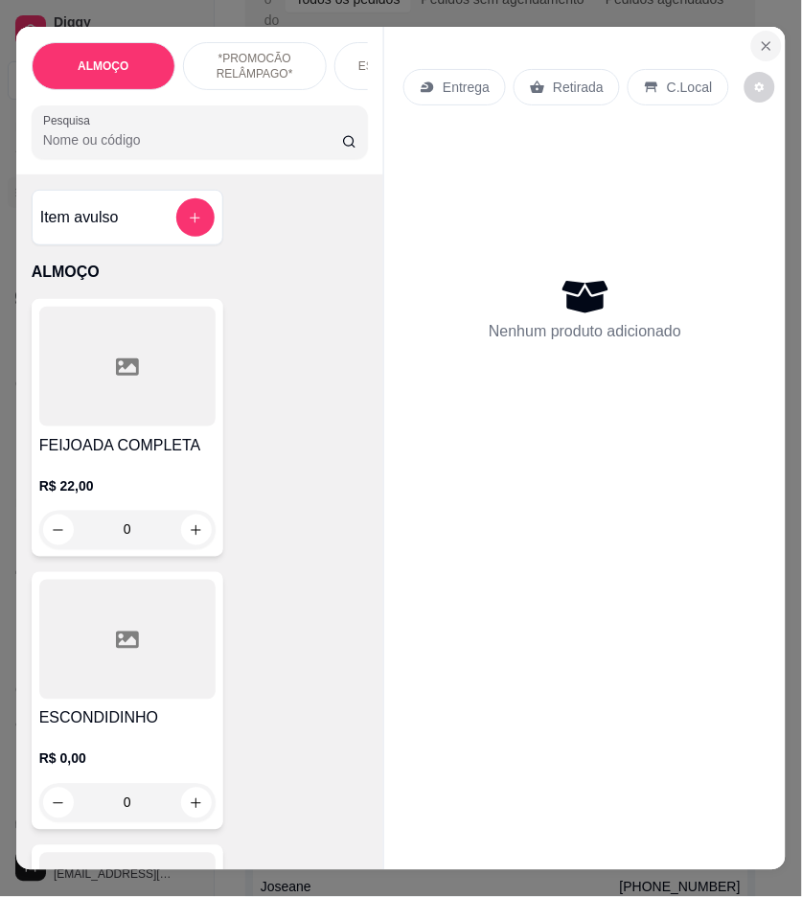
click at [752, 35] on button "Close" at bounding box center [767, 46] width 31 height 31
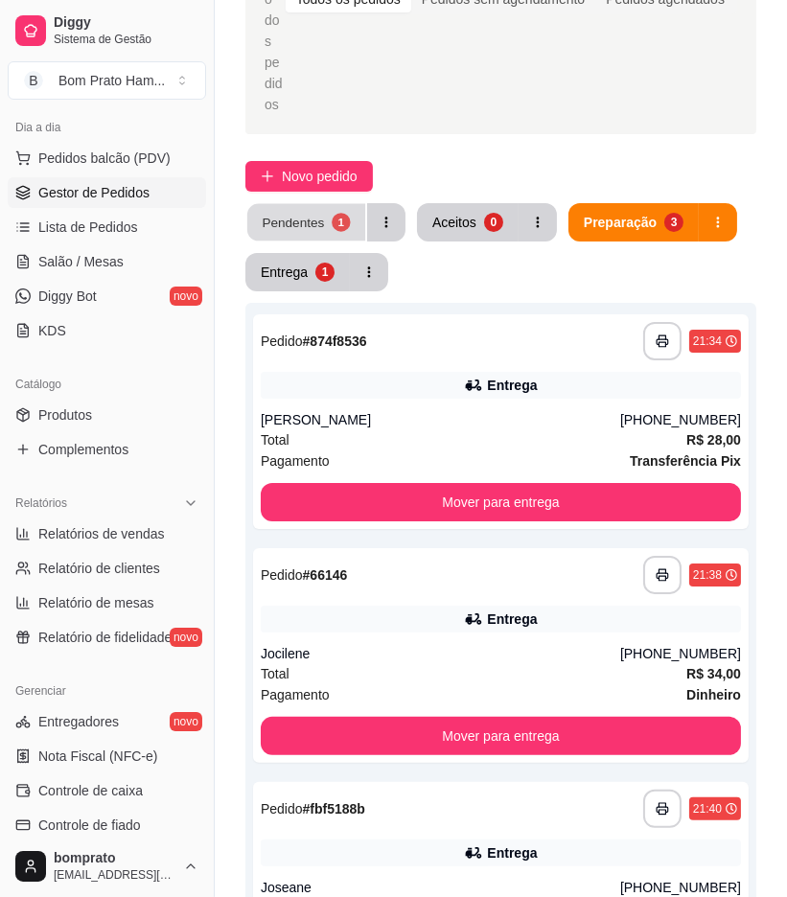
click at [303, 213] on div "Pendentes" at bounding box center [293, 222] width 62 height 18
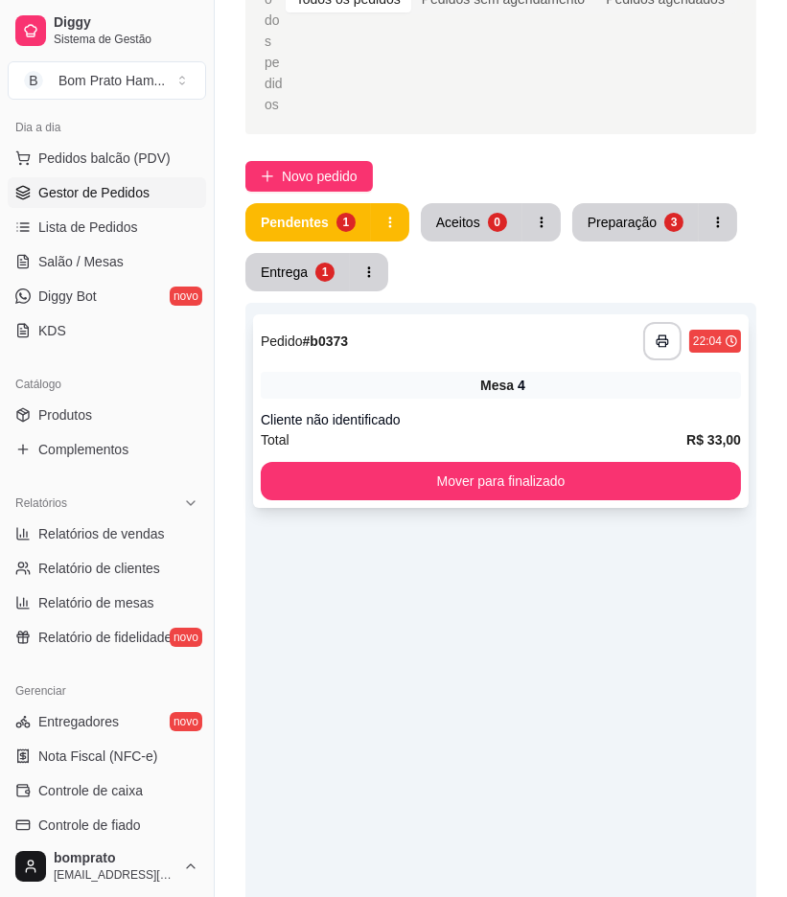
click at [404, 372] on div "Mesa 4" at bounding box center [501, 385] width 480 height 27
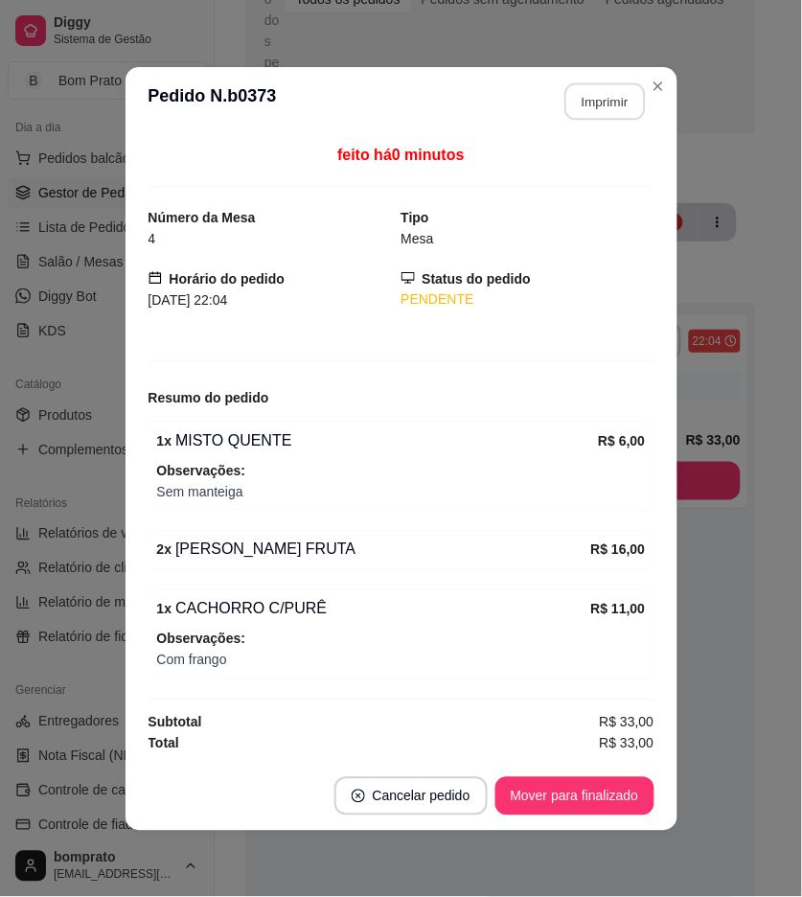
click at [595, 105] on button "Imprimir" at bounding box center [605, 100] width 81 height 37
click at [628, 801] on button "Mover para finalizado" at bounding box center [575, 797] width 159 height 38
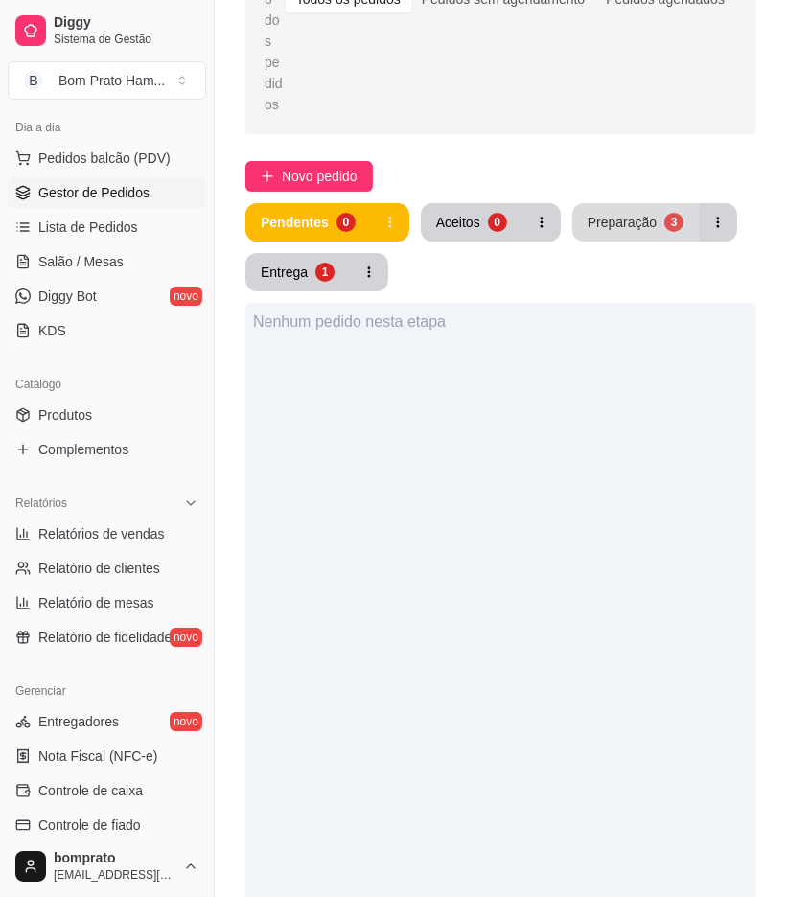
click at [594, 213] on div "Preparação" at bounding box center [622, 222] width 69 height 19
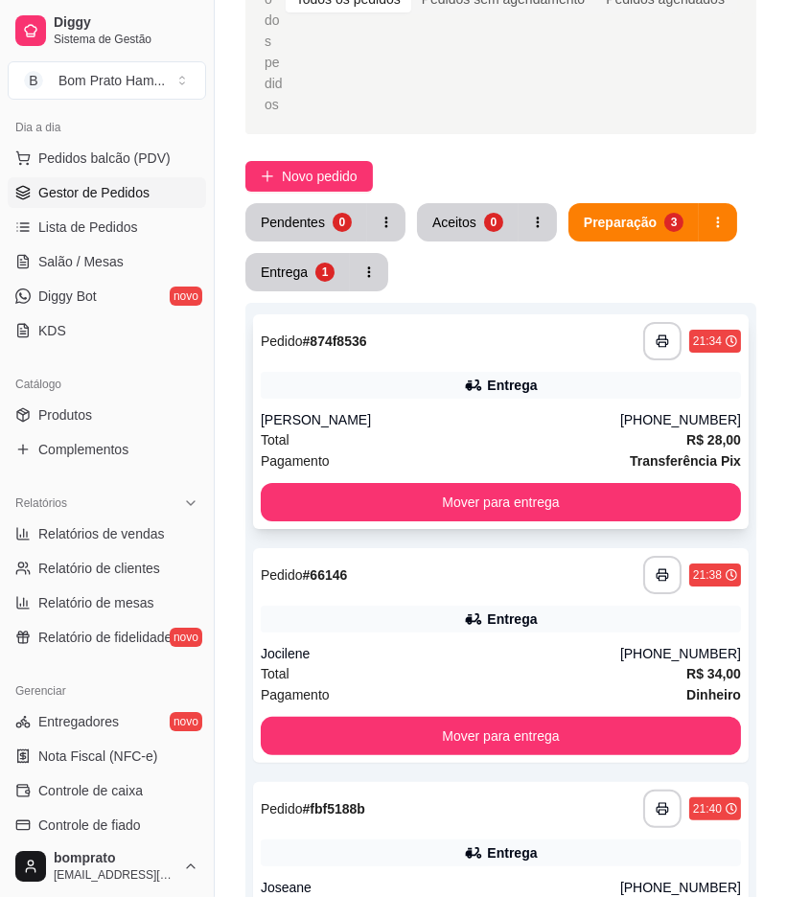
click at [511, 429] on div "Total R$ 28,00" at bounding box center [501, 439] width 480 height 21
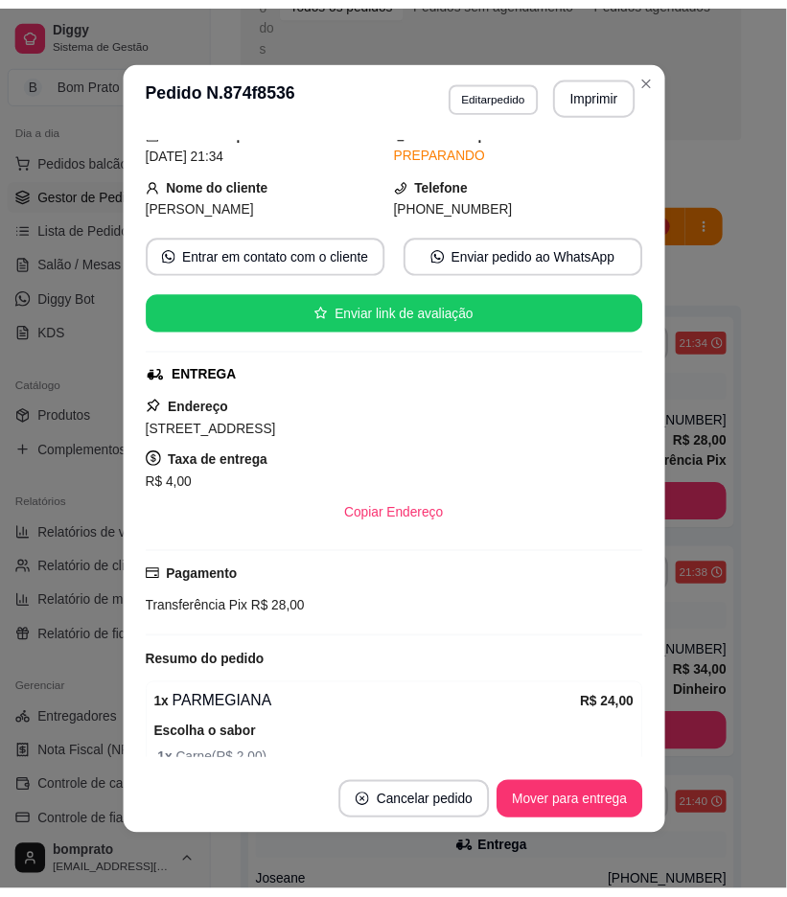
scroll to position [173, 0]
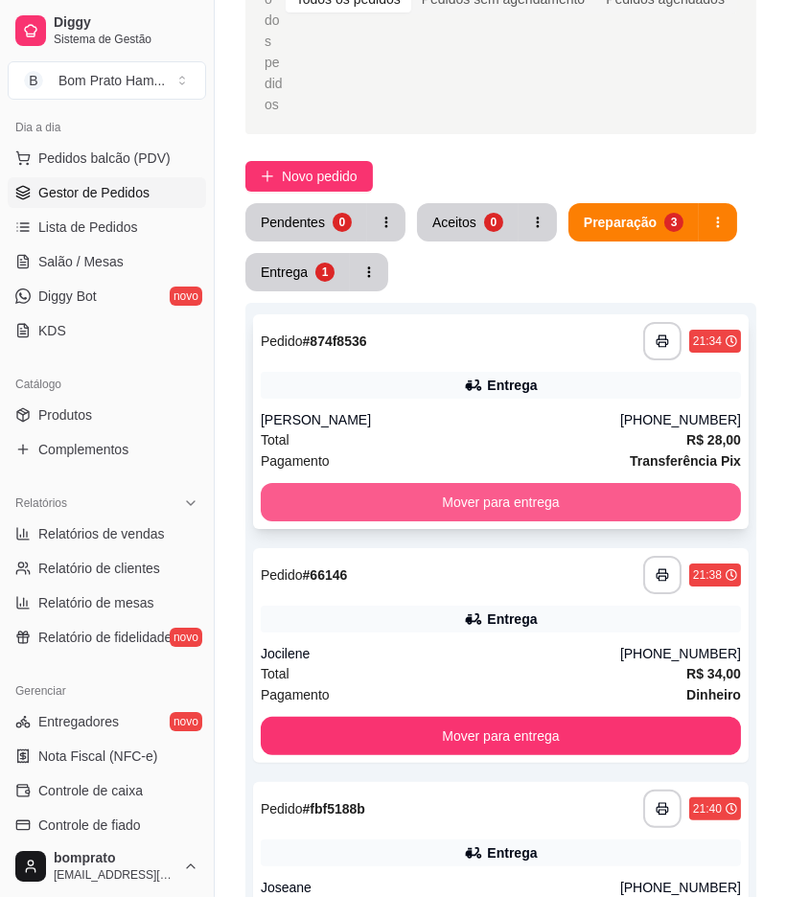
click at [692, 483] on button "Mover para entrega" at bounding box center [501, 502] width 480 height 38
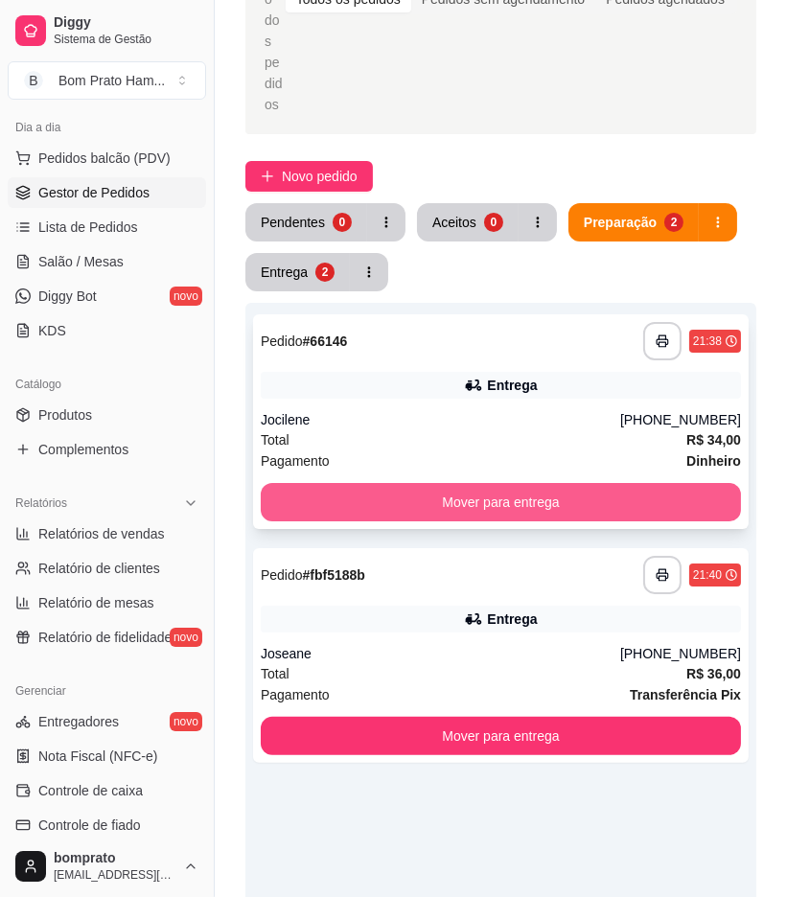
click at [647, 483] on button "Mover para entrega" at bounding box center [501, 502] width 480 height 38
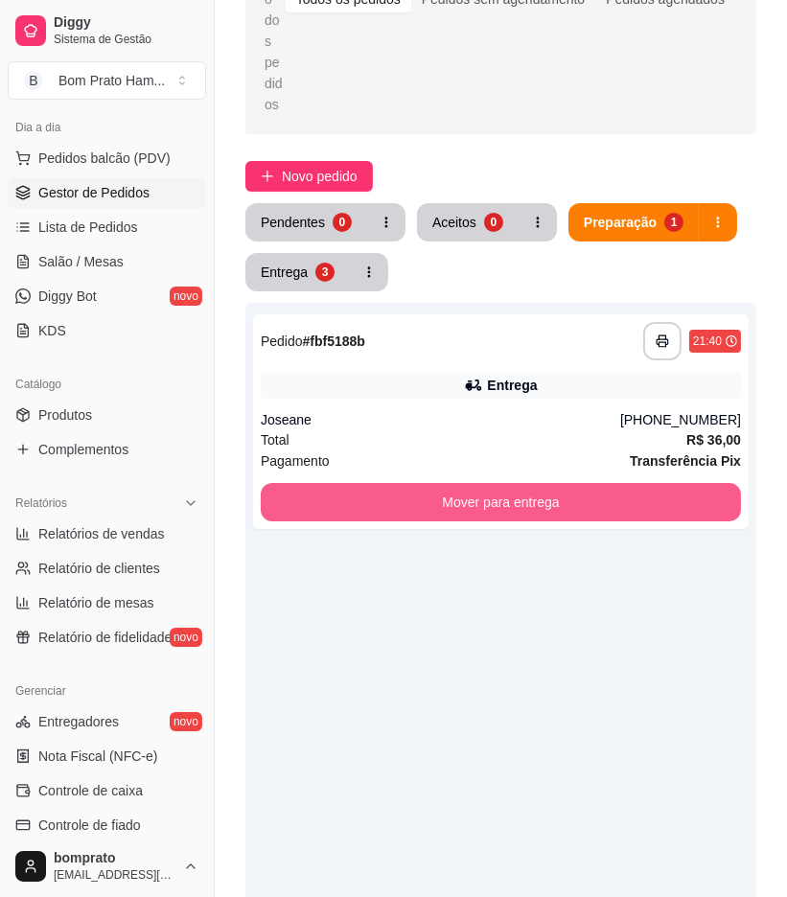
click at [647, 483] on button "Mover para entrega" at bounding box center [501, 502] width 480 height 38
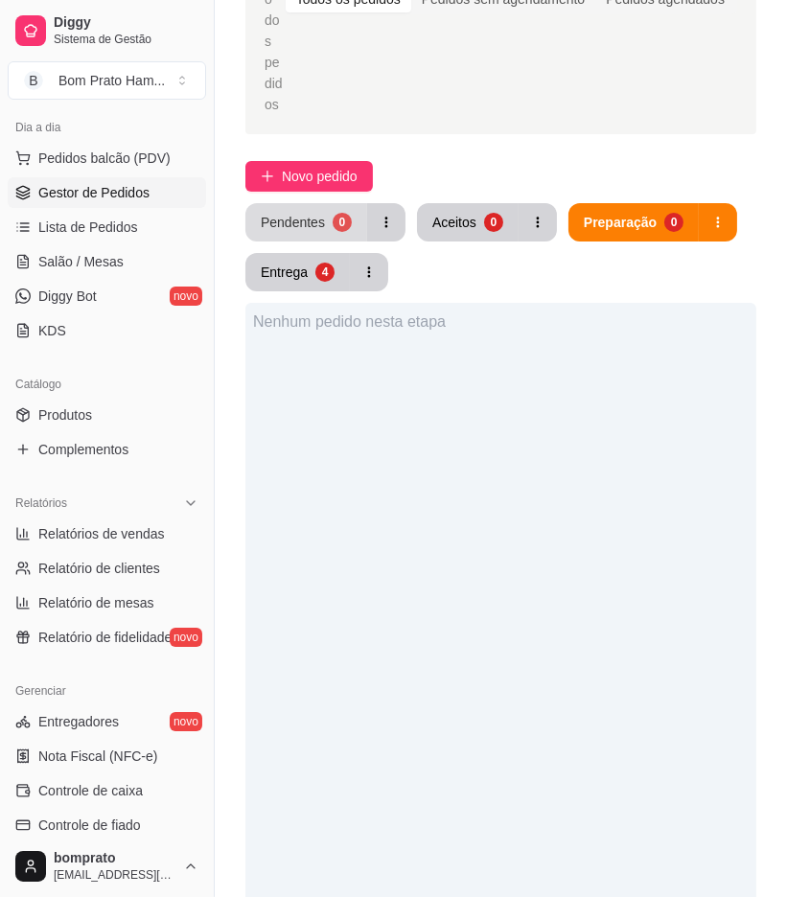
click at [332, 203] on button "Pendentes 0" at bounding box center [306, 222] width 122 height 38
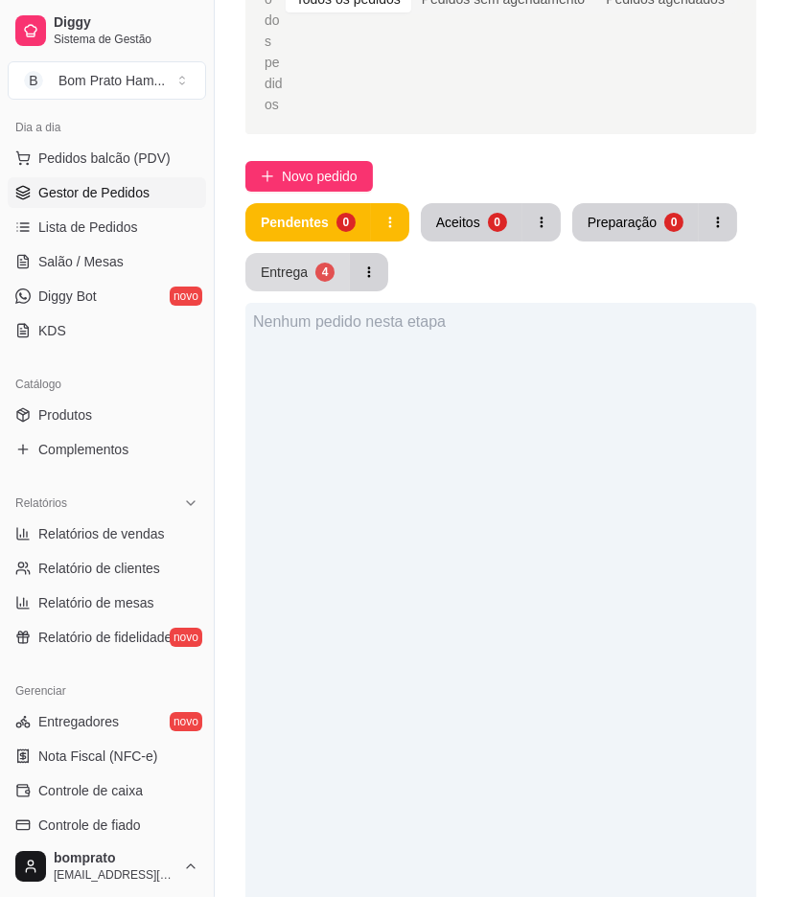
click at [304, 253] on button "Entrega 4" at bounding box center [297, 272] width 104 height 38
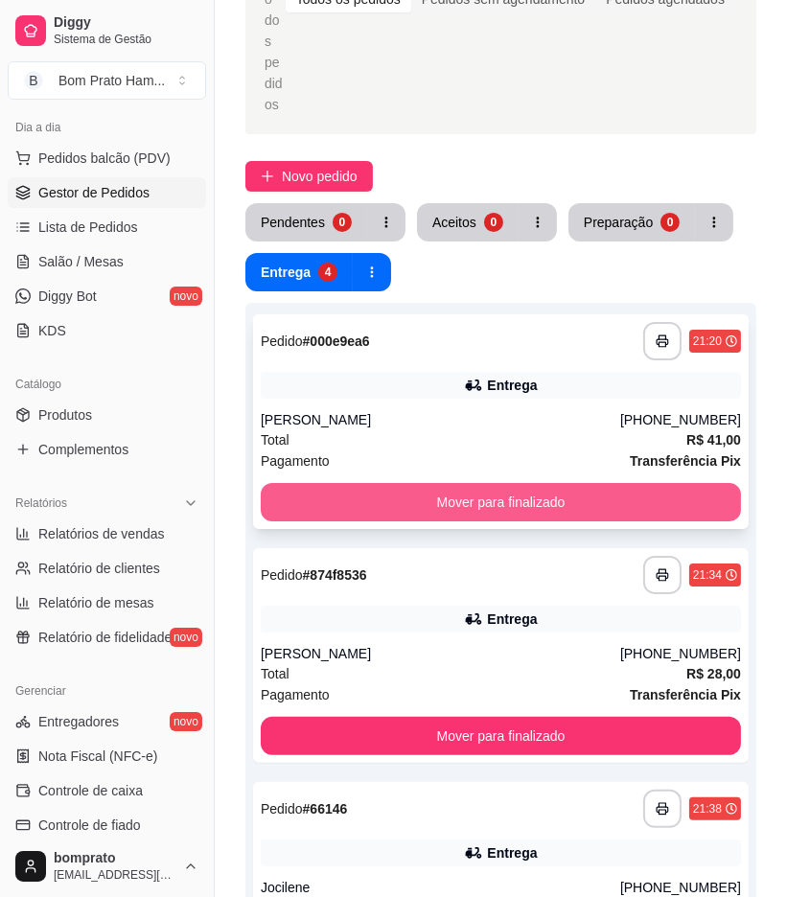
click at [505, 483] on button "Mover para finalizado" at bounding box center [501, 502] width 480 height 38
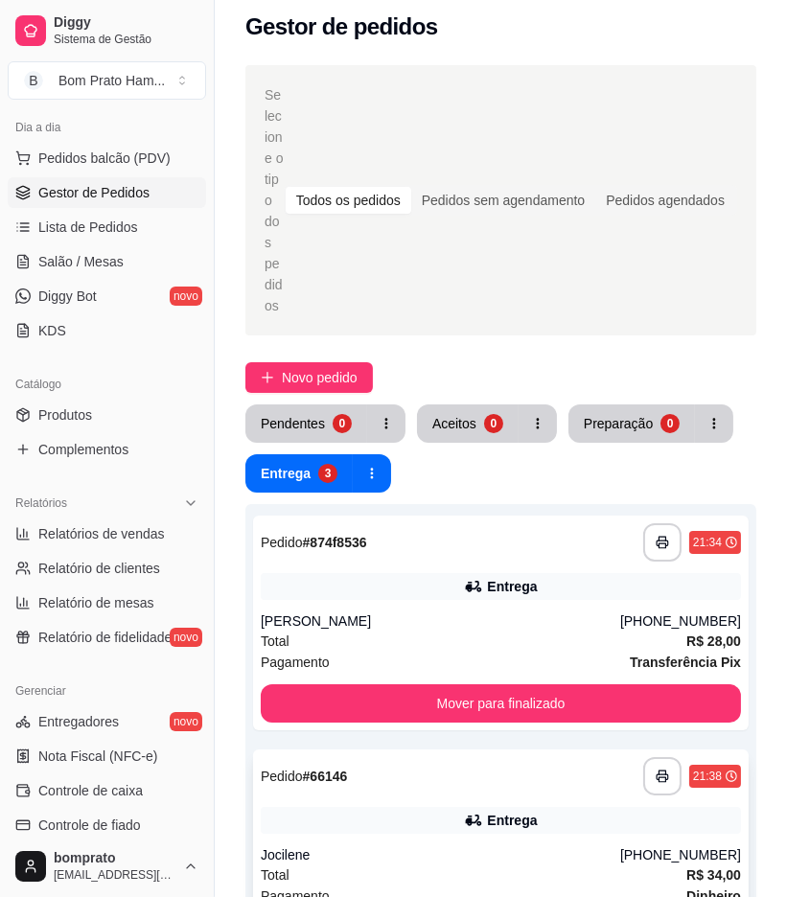
scroll to position [0, 0]
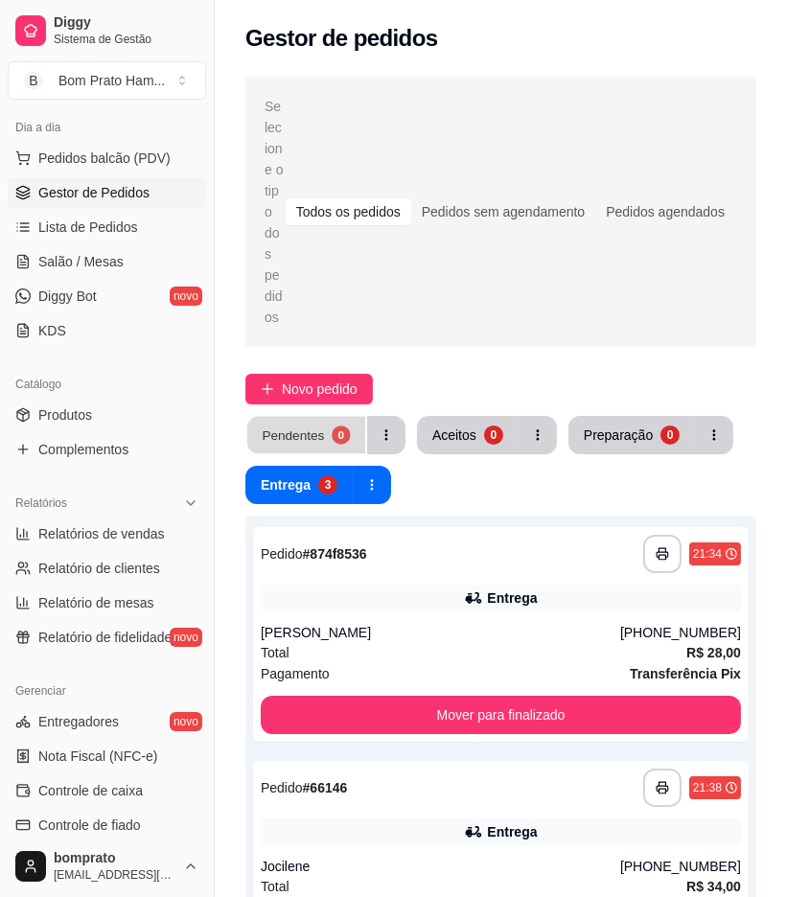
click at [342, 426] on div "0" at bounding box center [341, 435] width 18 height 18
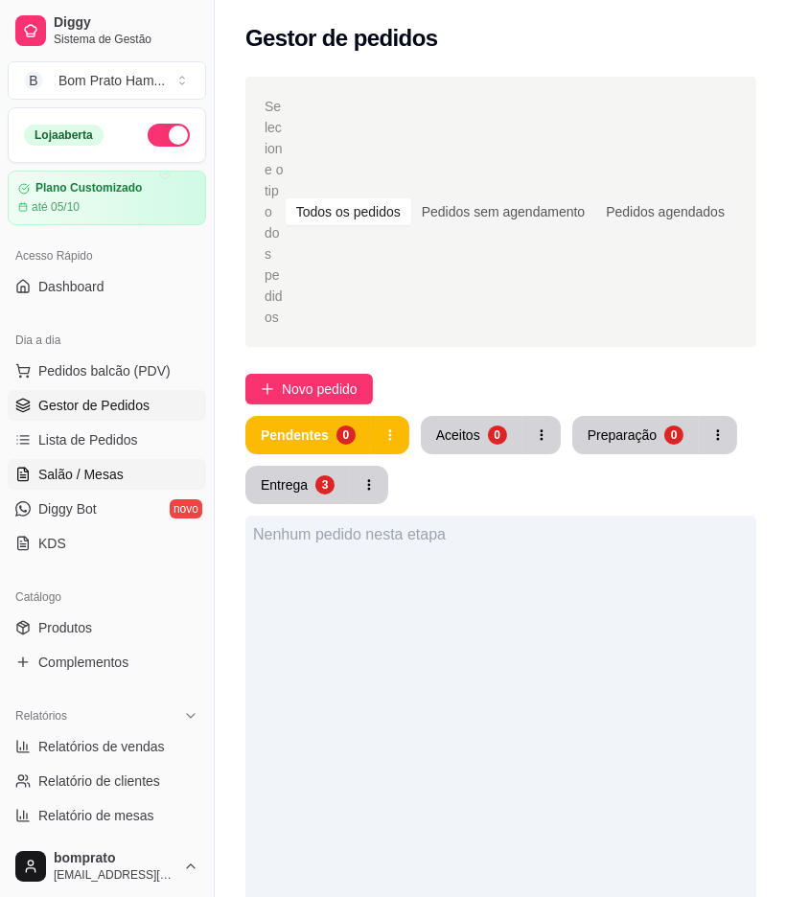
click at [113, 465] on span "Salão / Mesas" at bounding box center [80, 474] width 85 height 19
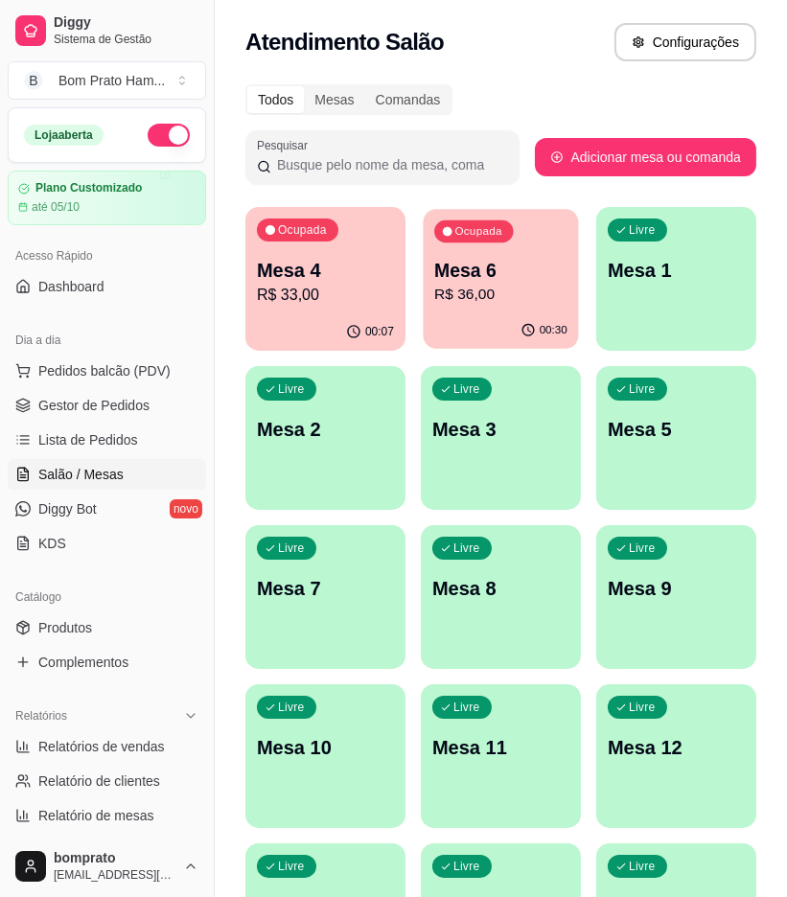
click at [458, 288] on p "R$ 36,00" at bounding box center [500, 295] width 133 height 22
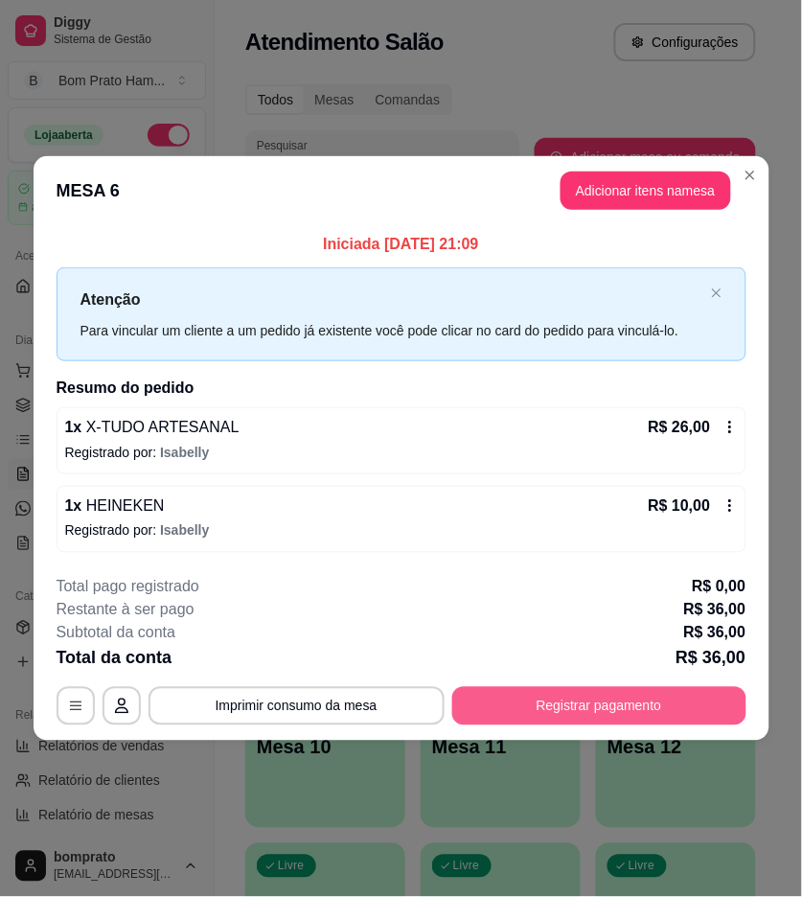
click at [658, 687] on button "Registrar pagamento" at bounding box center [600, 706] width 294 height 38
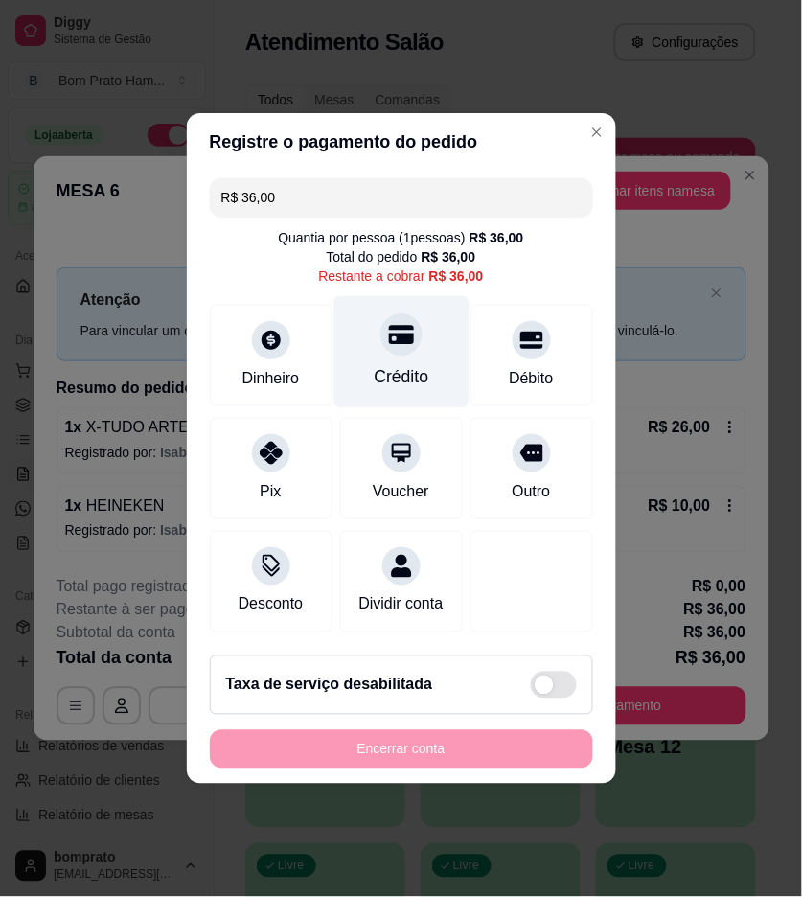
click at [417, 364] on div "Crédito" at bounding box center [401, 376] width 55 height 25
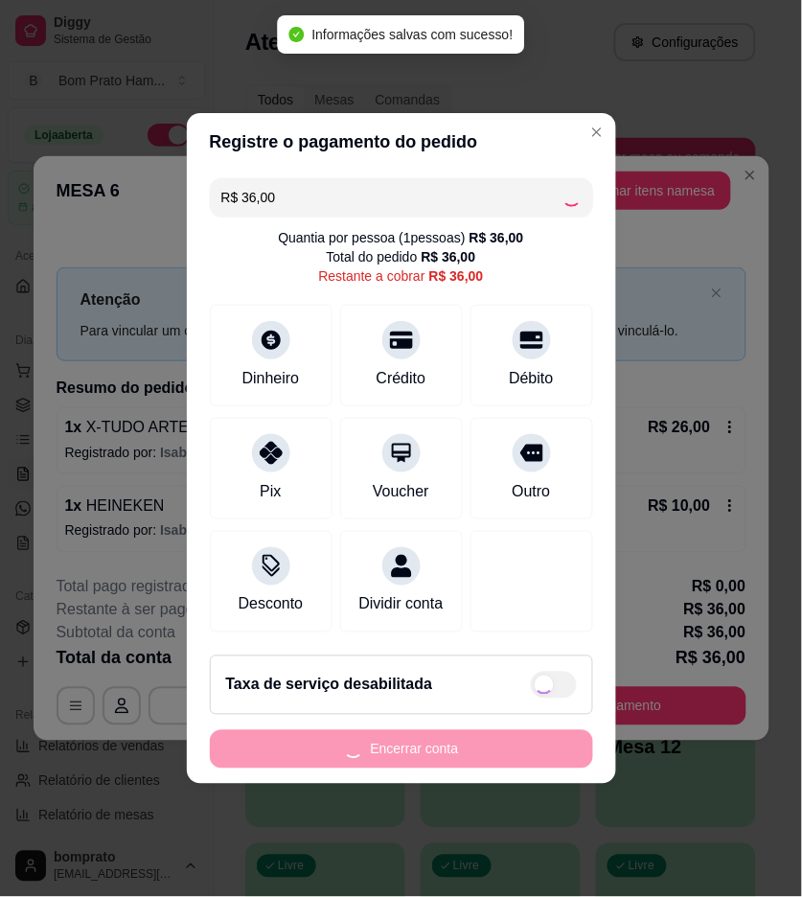
type input "R$ 0,00"
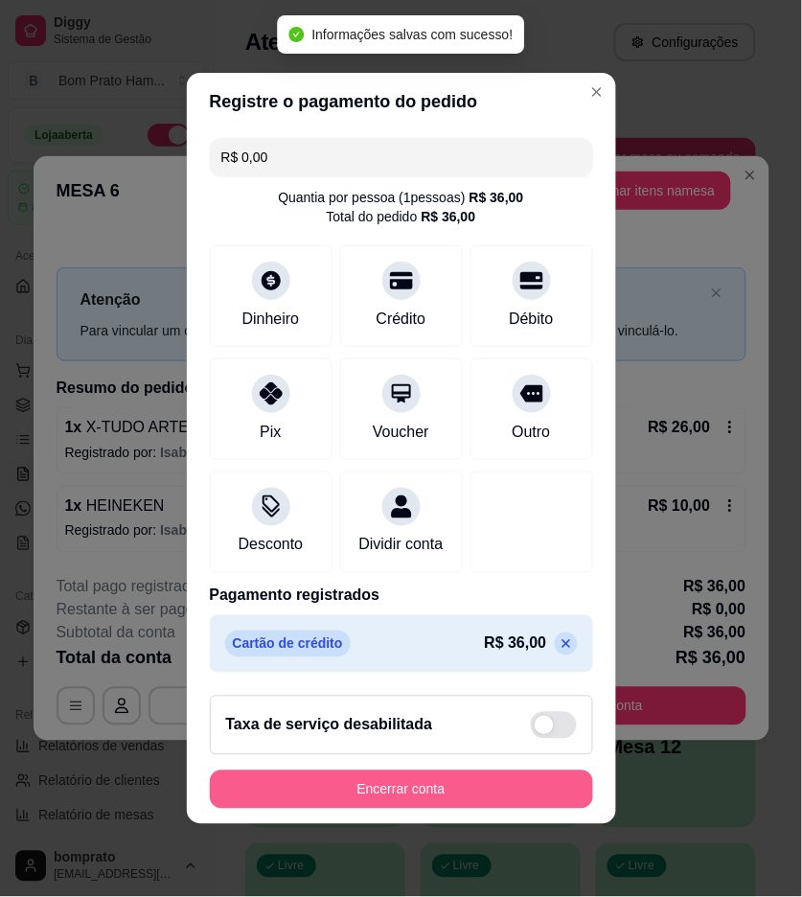
click at [535, 796] on button "Encerrar conta" at bounding box center [401, 790] width 383 height 38
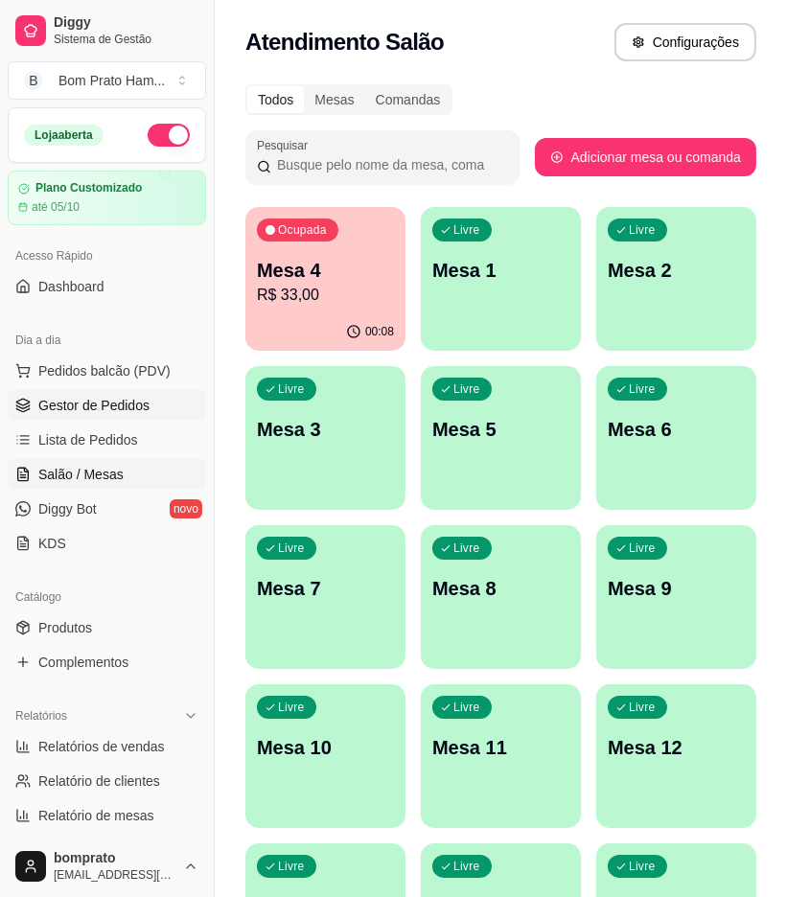
click at [139, 405] on span "Gestor de Pedidos" at bounding box center [93, 405] width 111 height 19
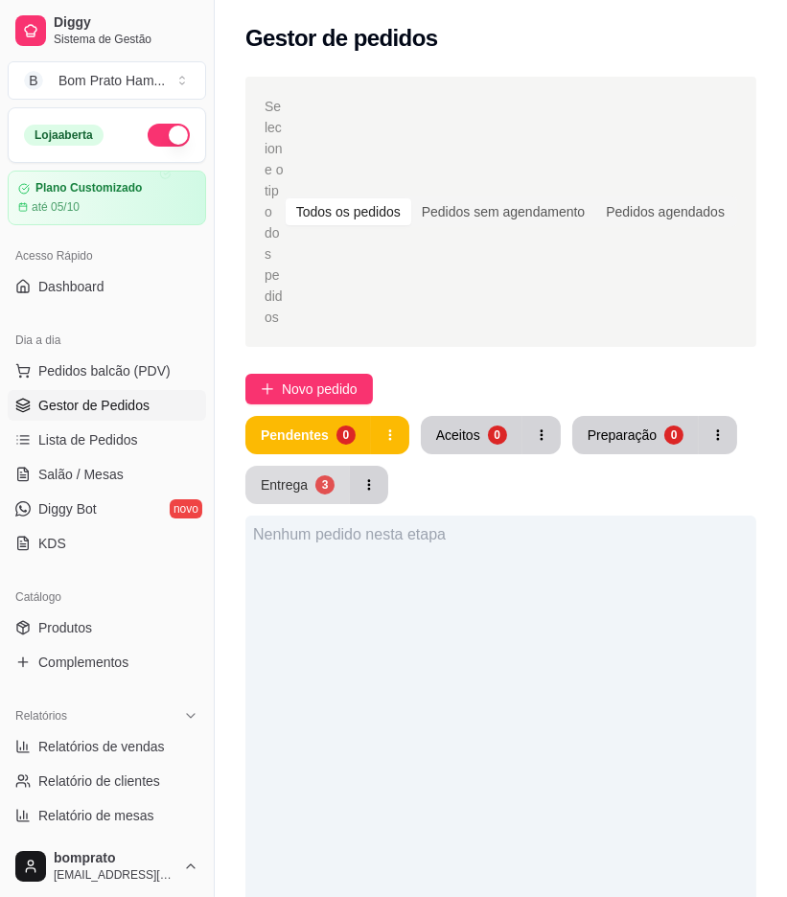
click at [305, 466] on button "Entrega 3" at bounding box center [297, 485] width 104 height 38
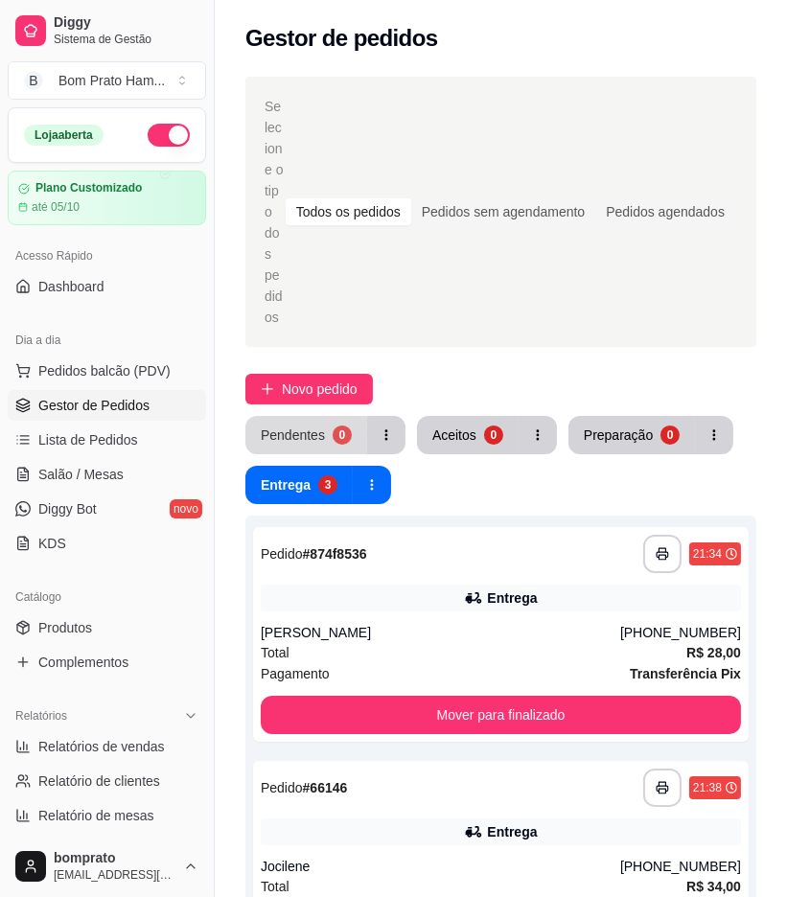
click at [327, 416] on button "Pendentes 0" at bounding box center [306, 435] width 122 height 38
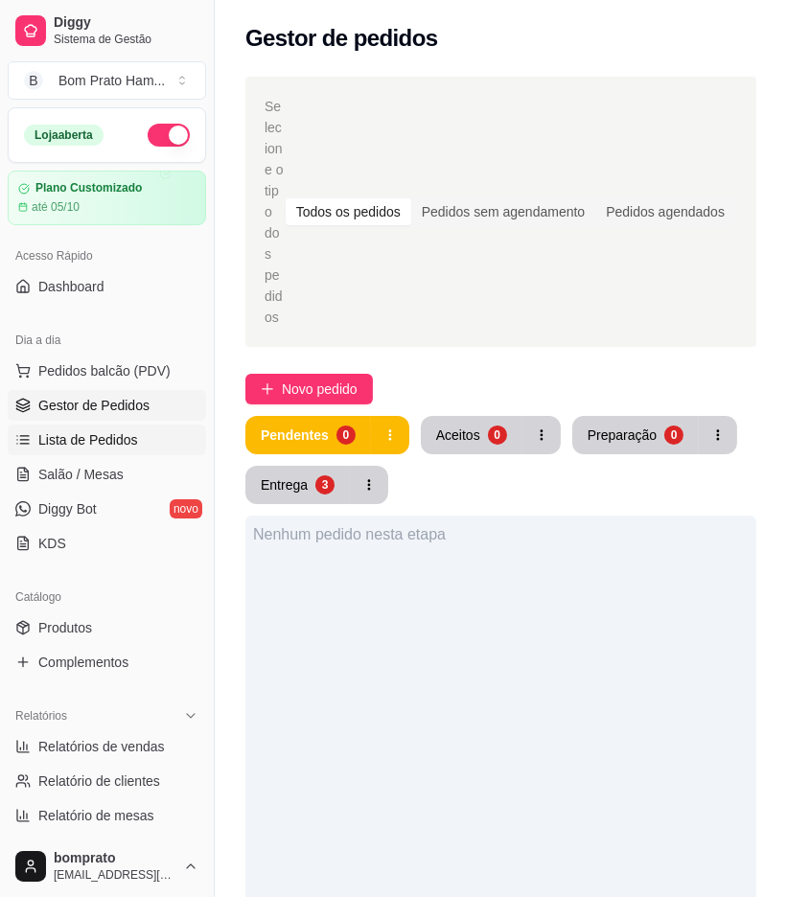
click at [140, 447] on link "Lista de Pedidos" at bounding box center [107, 440] width 198 height 31
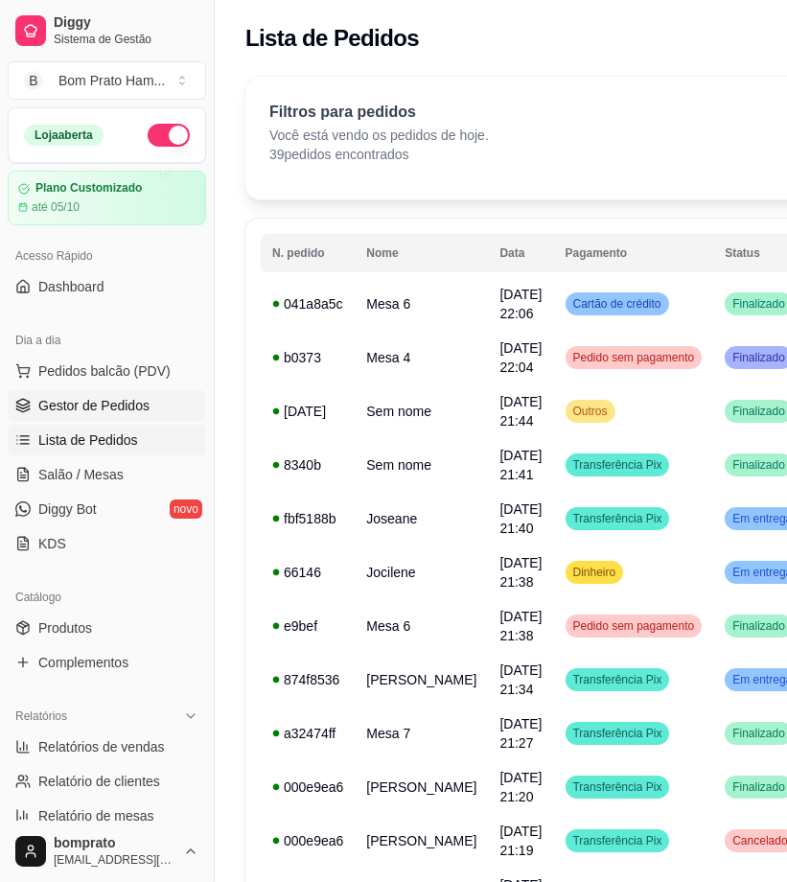
click at [105, 397] on span "Gestor de Pedidos" at bounding box center [93, 405] width 111 height 19
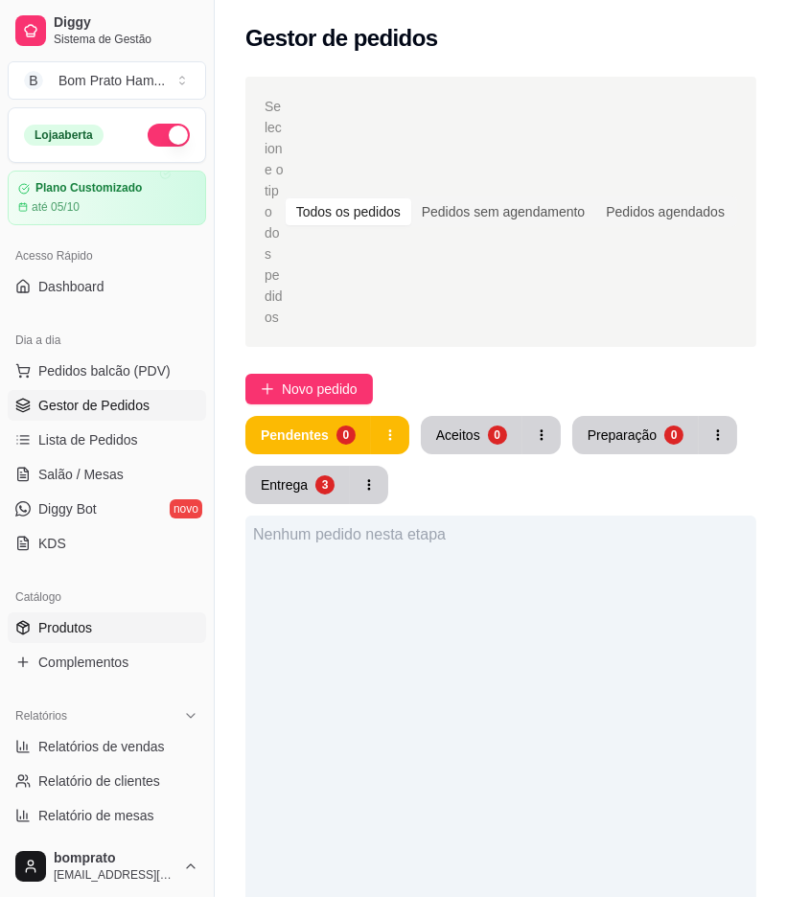
click at [115, 630] on link "Produtos" at bounding box center [107, 628] width 198 height 31
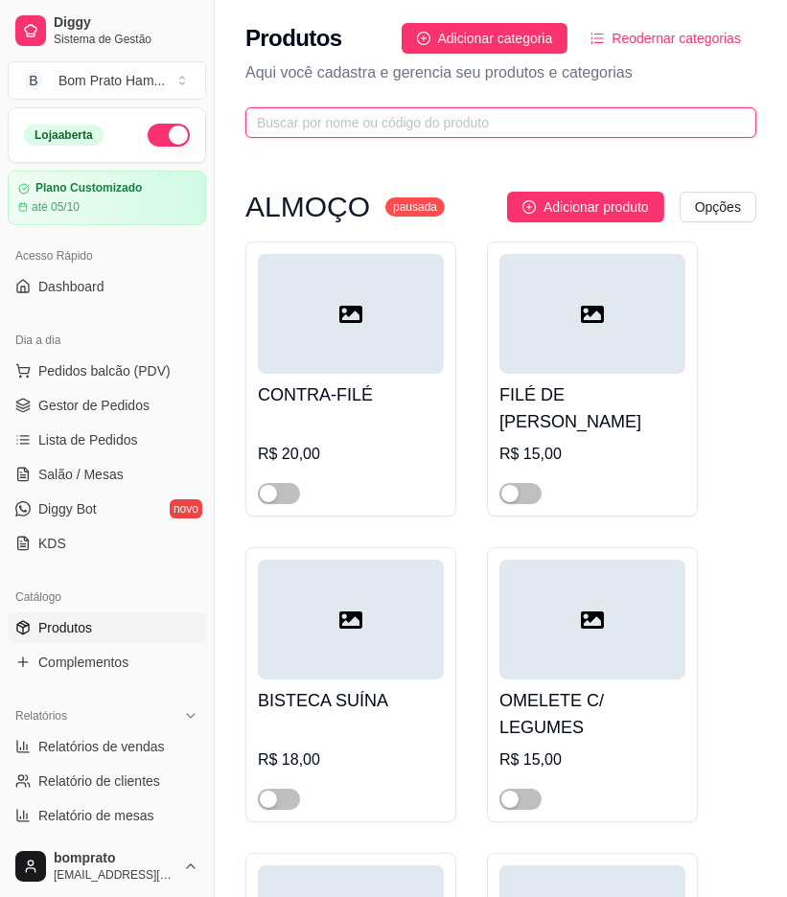
click at [481, 128] on input "text" at bounding box center [493, 122] width 473 height 21
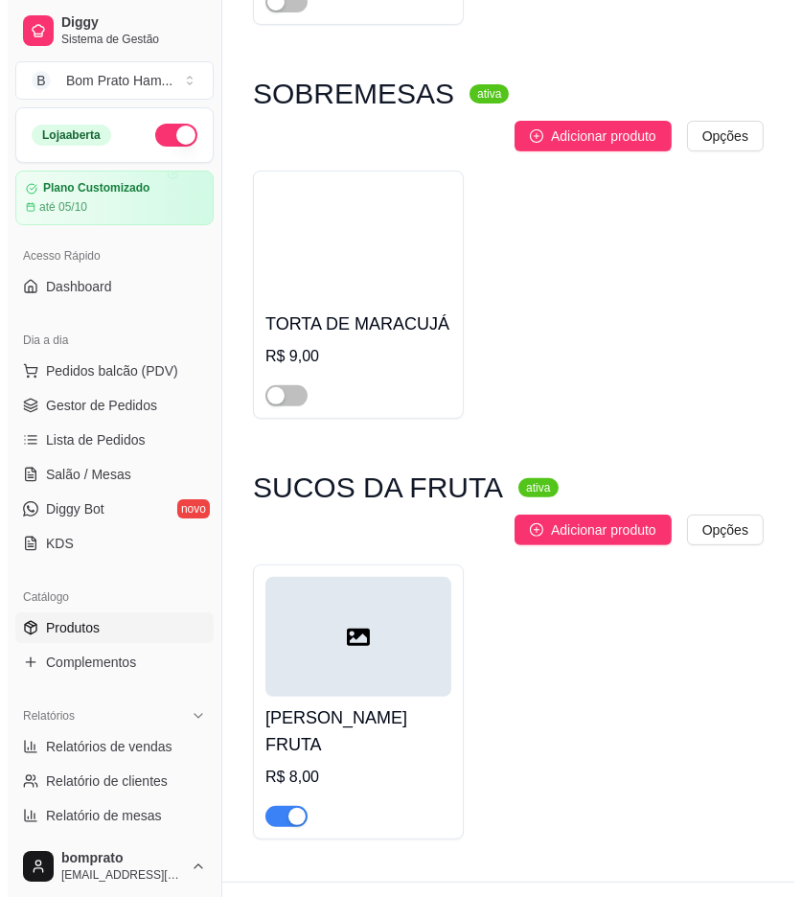
scroll to position [533, 0]
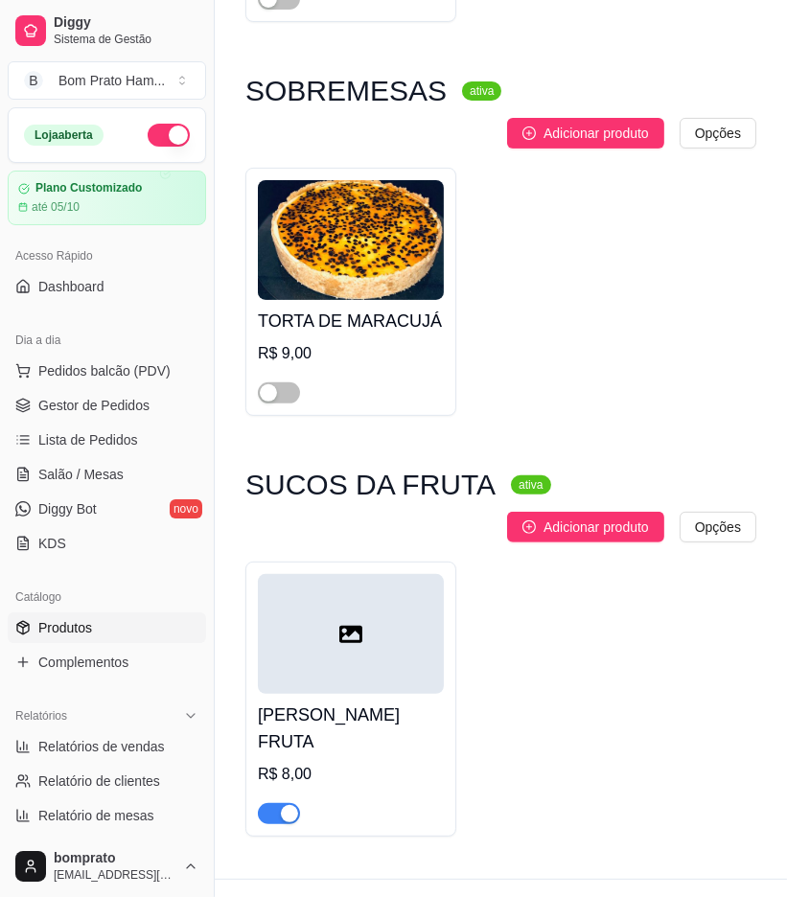
type input "marac"
click at [290, 801] on div at bounding box center [279, 812] width 42 height 23
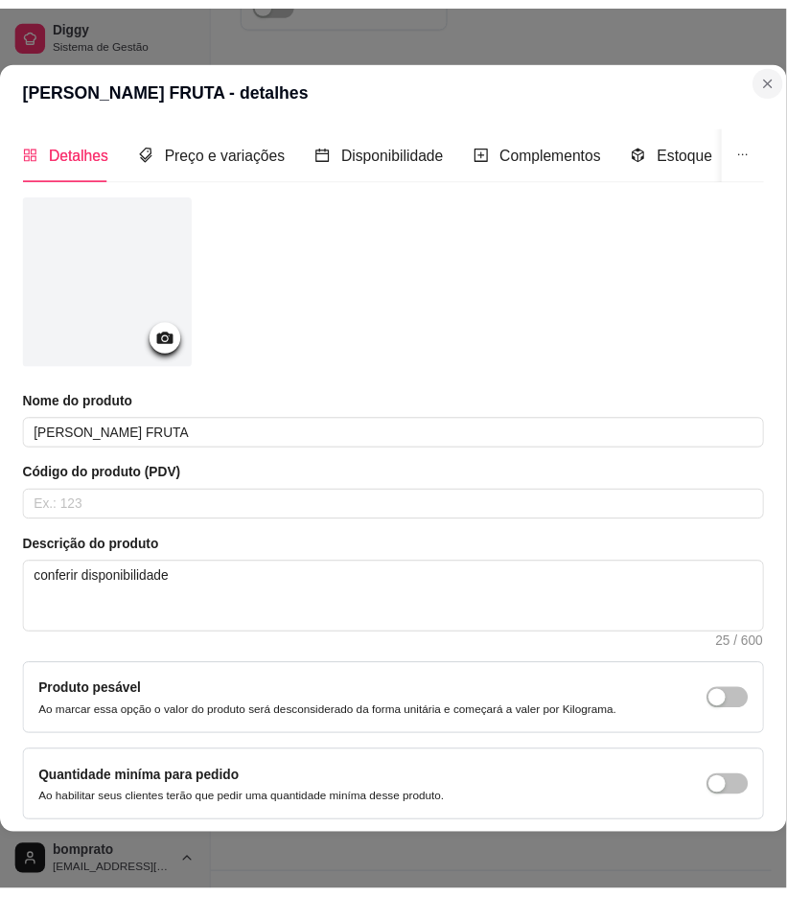
scroll to position [495, 0]
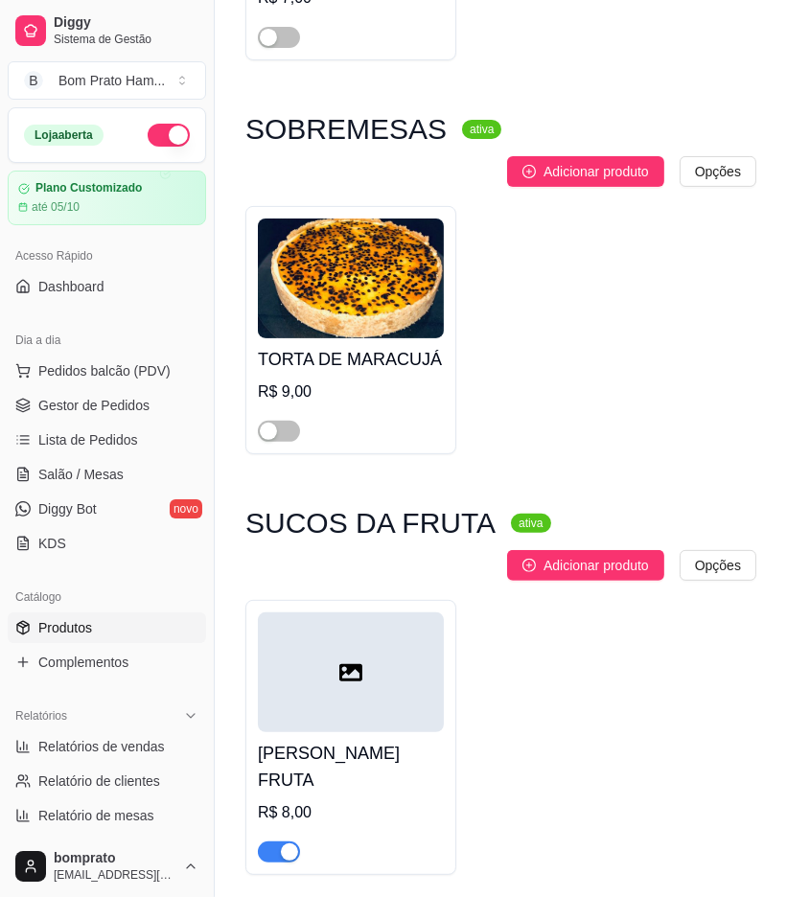
click at [279, 828] on div "SUCO MARACUJÁ FRUTA R$ 8,00" at bounding box center [350, 737] width 211 height 275
click at [290, 844] on div "button" at bounding box center [289, 852] width 17 height 17
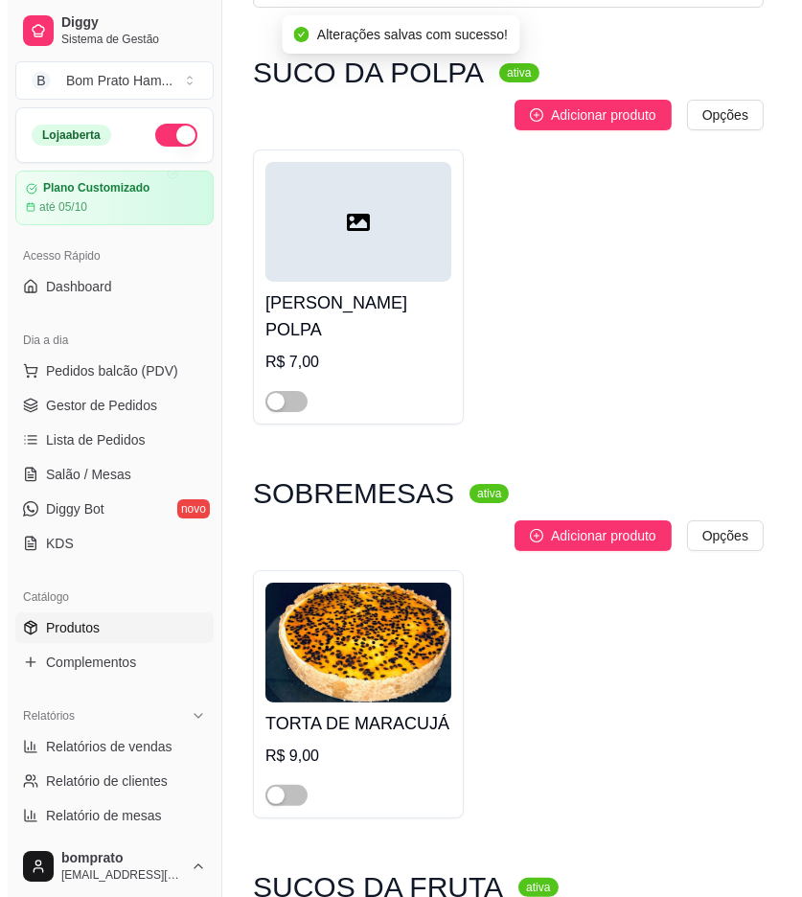
scroll to position [0, 0]
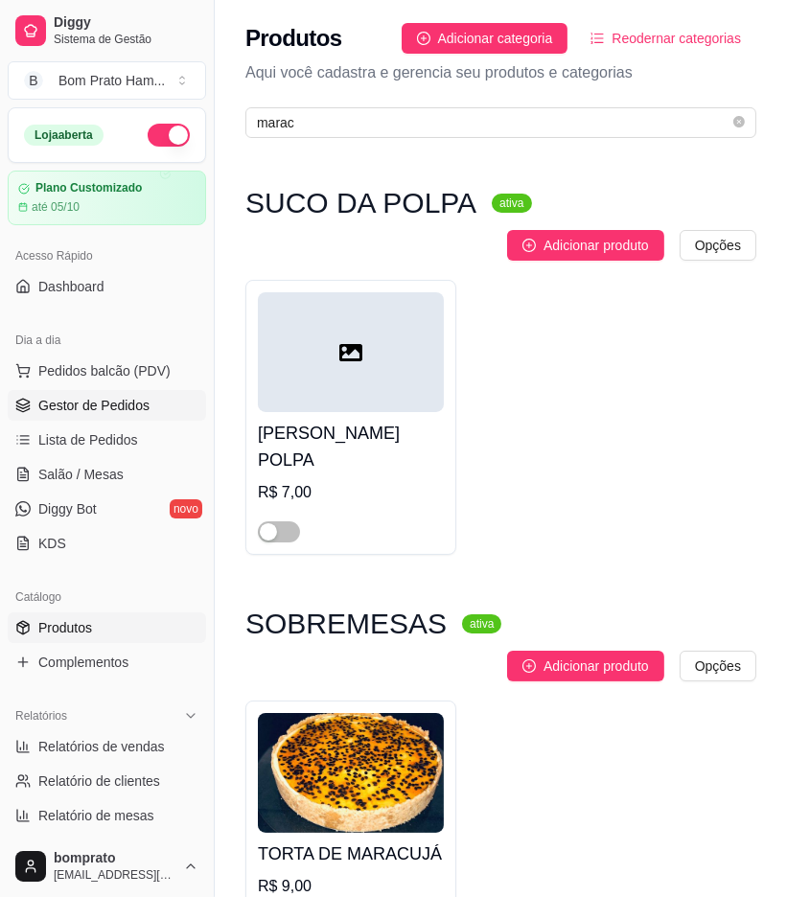
click at [110, 416] on link "Gestor de Pedidos" at bounding box center [107, 405] width 198 height 31
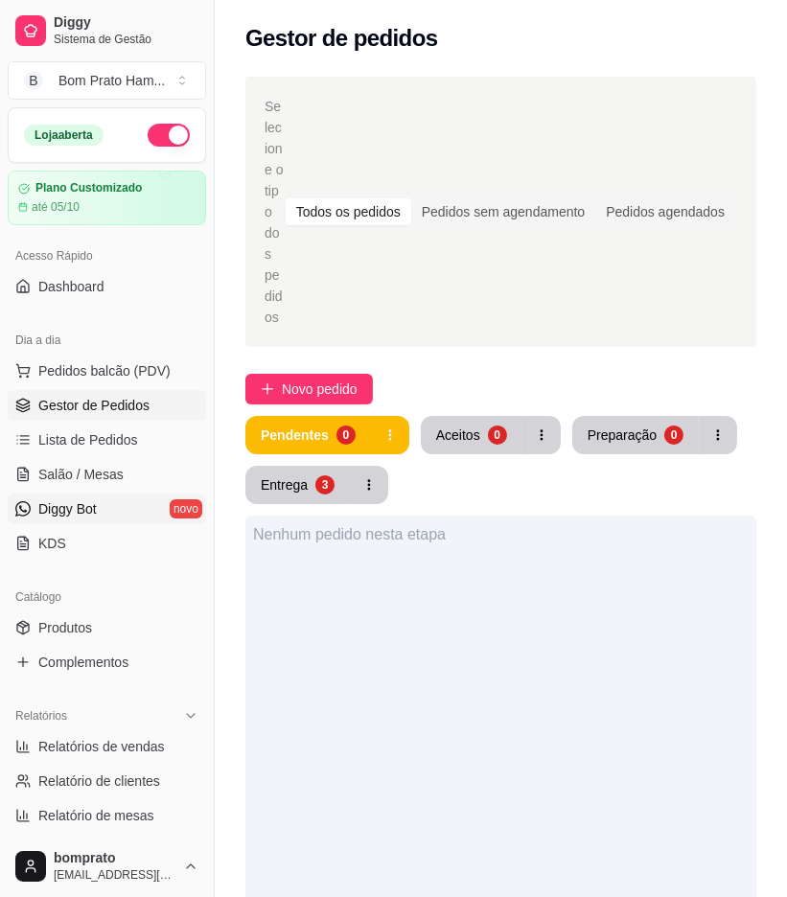
click at [105, 514] on link "Diggy Bot novo" at bounding box center [107, 509] width 198 height 31
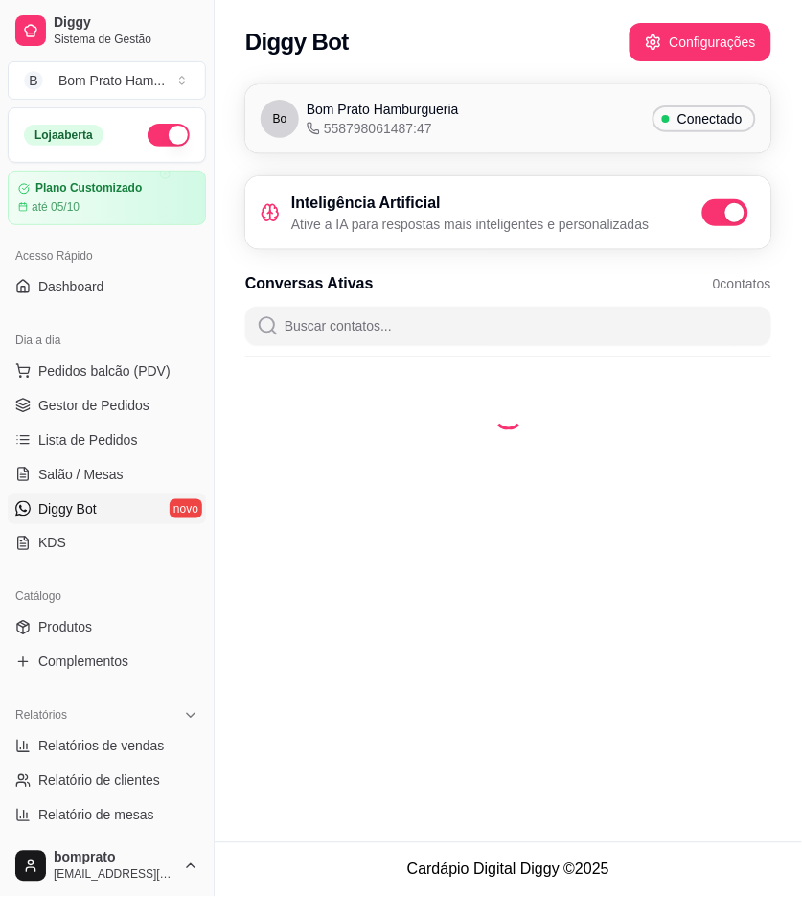
click at [674, 54] on button "Configurações" at bounding box center [701, 42] width 142 height 38
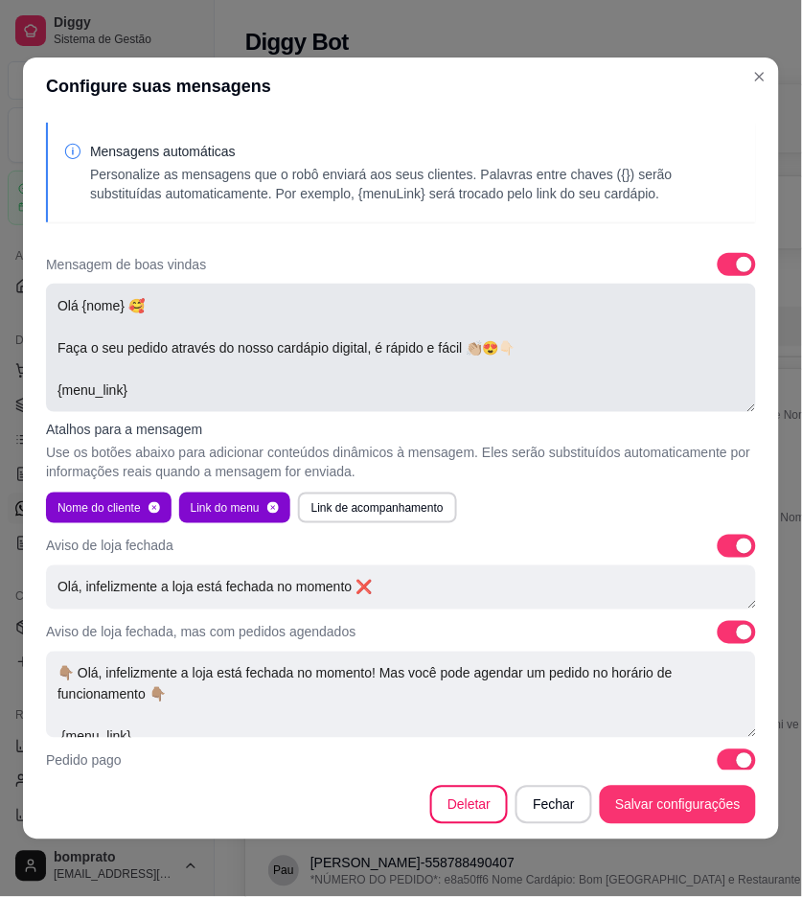
click at [337, 331] on textarea "Olá {nome} 🥰 Faça o seu pedido através do nosso cardápio digital, é rápido e fá…" at bounding box center [401, 348] width 710 height 128
click at [97, 313] on textarea "Olá {nome} 🥰 Faça o seu pedido através do nosso cardápio digital, é rápido e fá…" at bounding box center [401, 348] width 710 height 128
click at [78, 305] on textarea "Olá {nome} 🥰 Faça o seu pedido através do nosso cardápio digital, é rápido e fá…" at bounding box center [401, 348] width 710 height 128
click at [80, 300] on textarea "Olá, {nome} 🥰 Faça o seu pedido através do nosso cardápio digital, é rápido e f…" at bounding box center [401, 348] width 710 height 128
click at [80, 309] on textarea "Olá, {nome} 🥰 Faça o seu pedido através do nosso cardápio digital, é rápido e f…" at bounding box center [401, 348] width 710 height 128
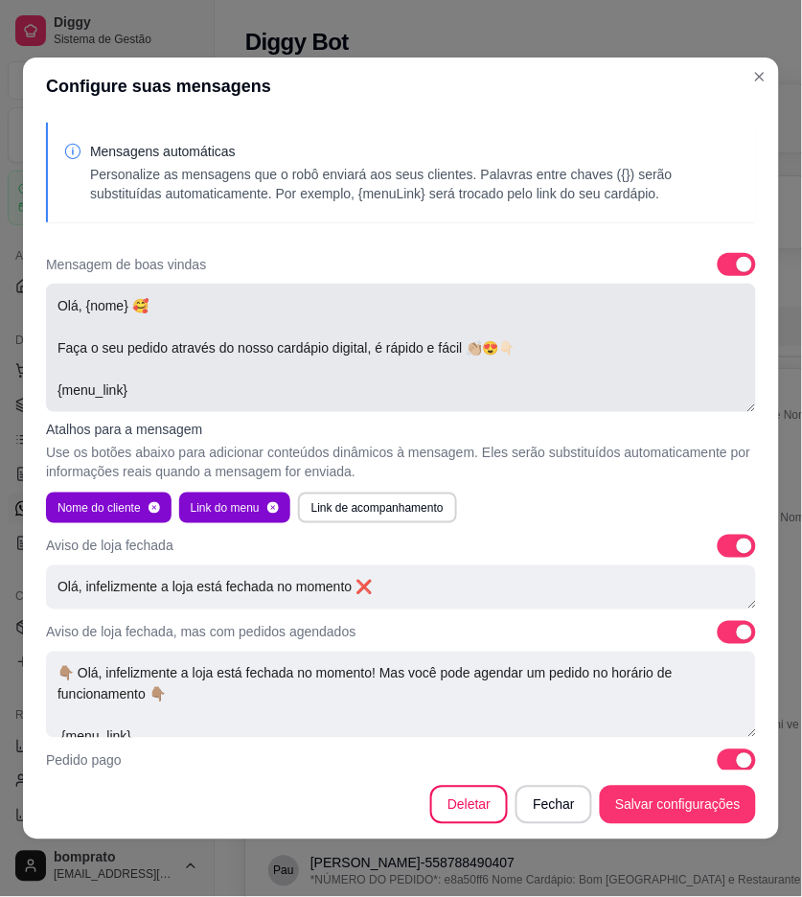
click at [80, 309] on textarea "Olá, {nome} 🥰 Faça o seu pedido através do nosso cardápio digital, é rápido e f…" at bounding box center [401, 348] width 710 height 128
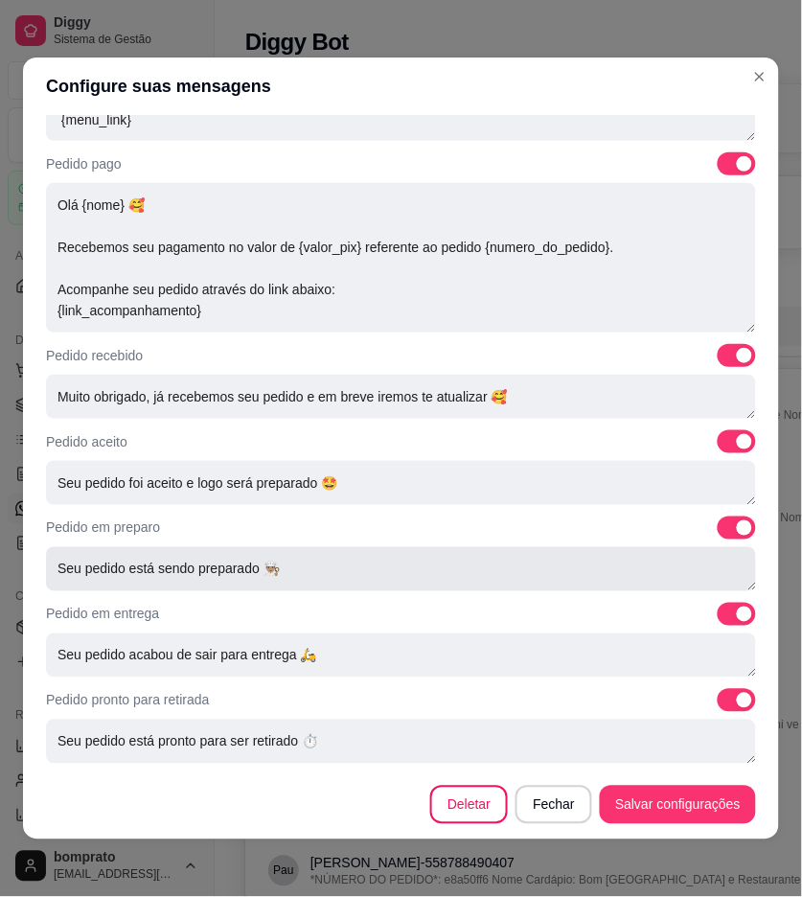
scroll to position [4, 0]
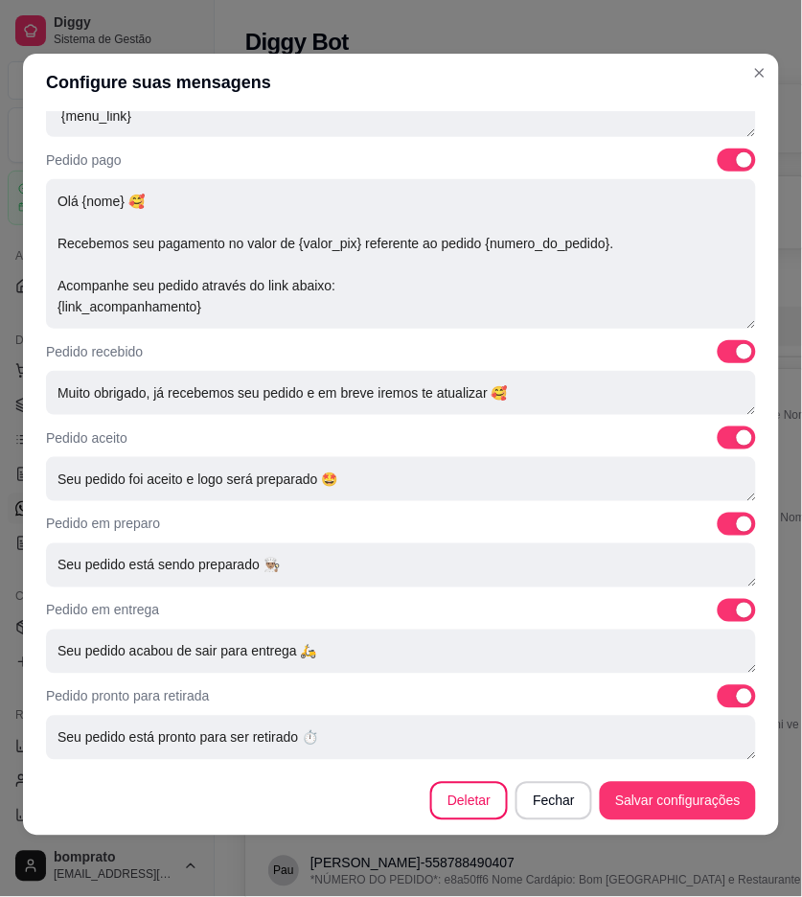
type textarea "Olá, boa noite {nome} 🥰 Faça o seu pedido através do nosso cardápio digital, é …"
click at [682, 821] on footer "Deletar Fechar Salvar configurações" at bounding box center [401, 801] width 756 height 69
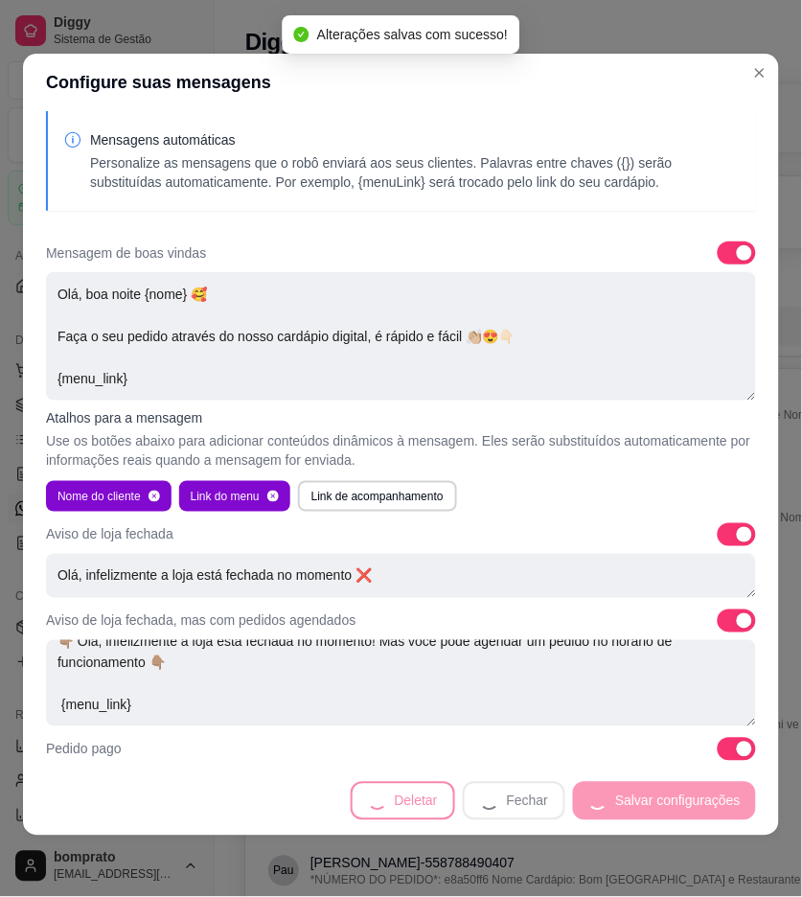
scroll to position [0, 0]
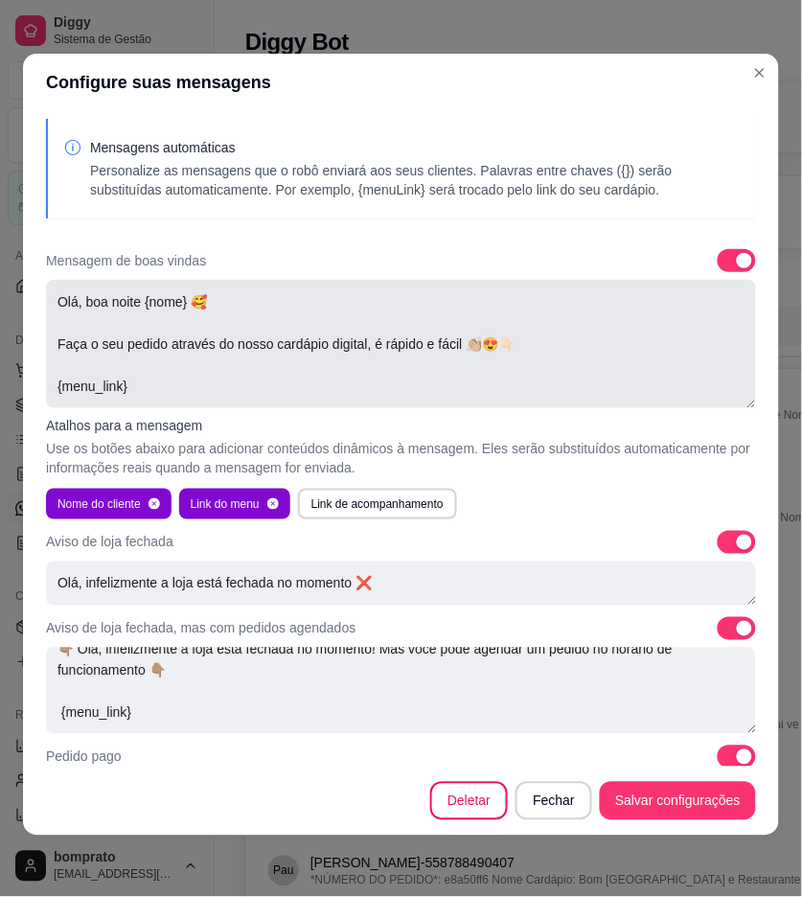
click at [595, 352] on textarea "Olá, boa noite {nome} 🥰 Faça o seu pedido através do nosso cardápio digital, é …" at bounding box center [401, 344] width 710 height 128
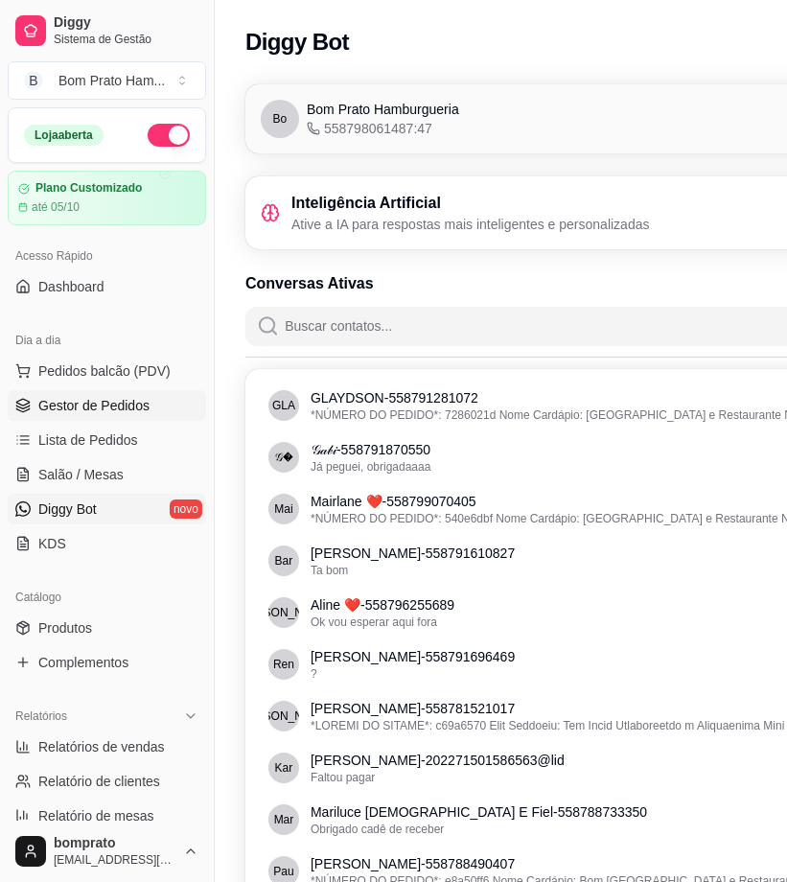
click at [135, 398] on span "Gestor de Pedidos" at bounding box center [93, 405] width 111 height 19
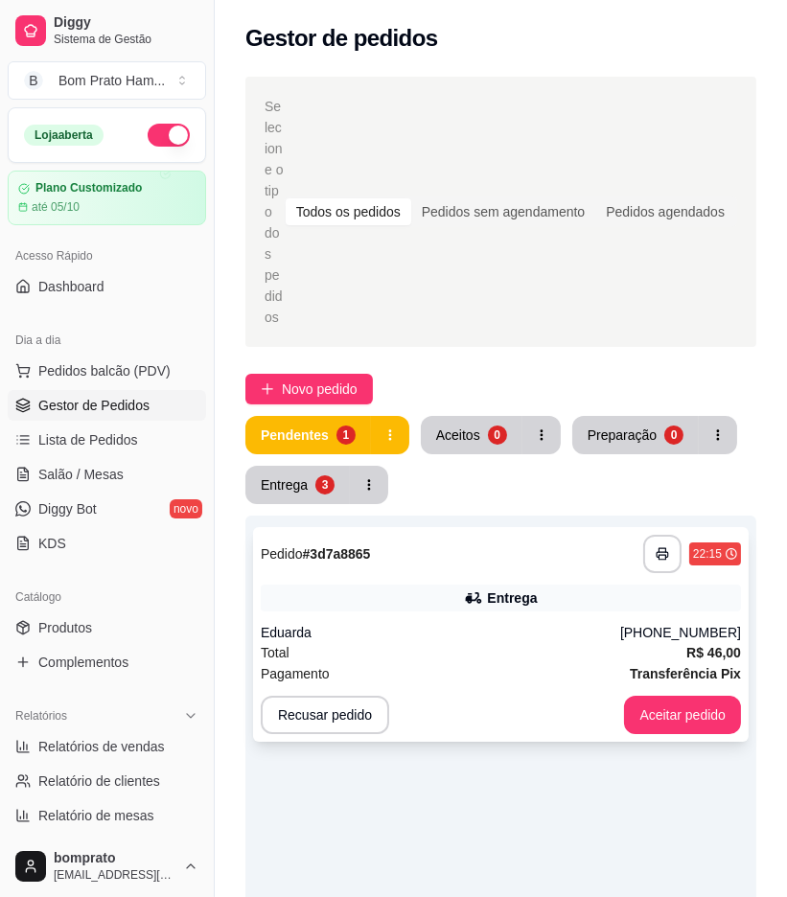
click at [444, 585] on div "Entrega" at bounding box center [501, 598] width 480 height 27
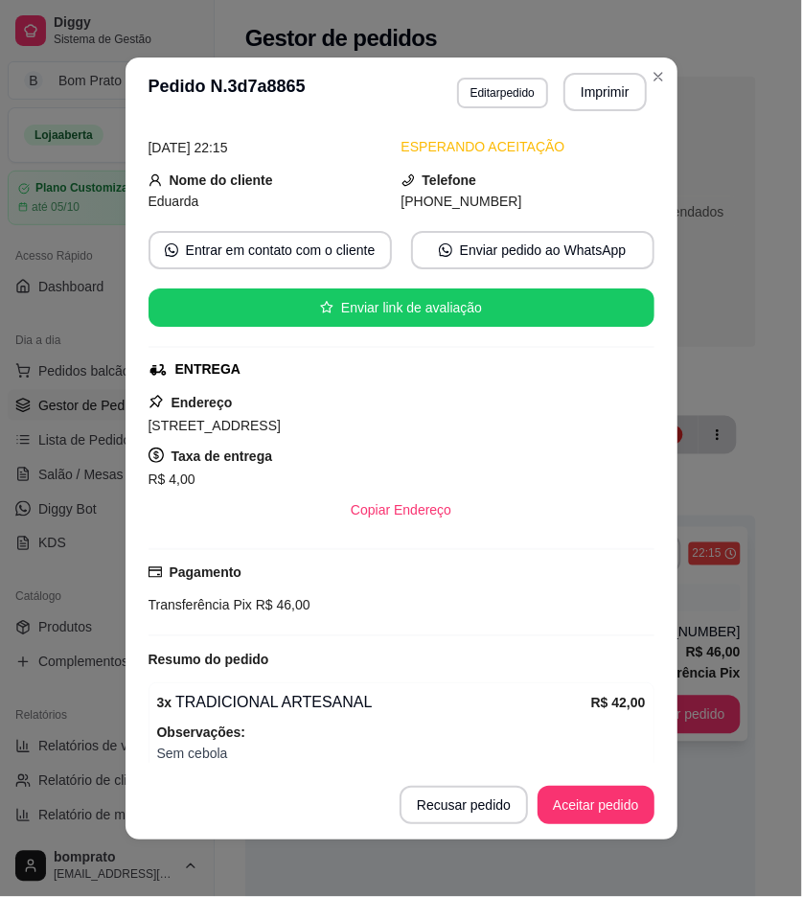
scroll to position [167, 0]
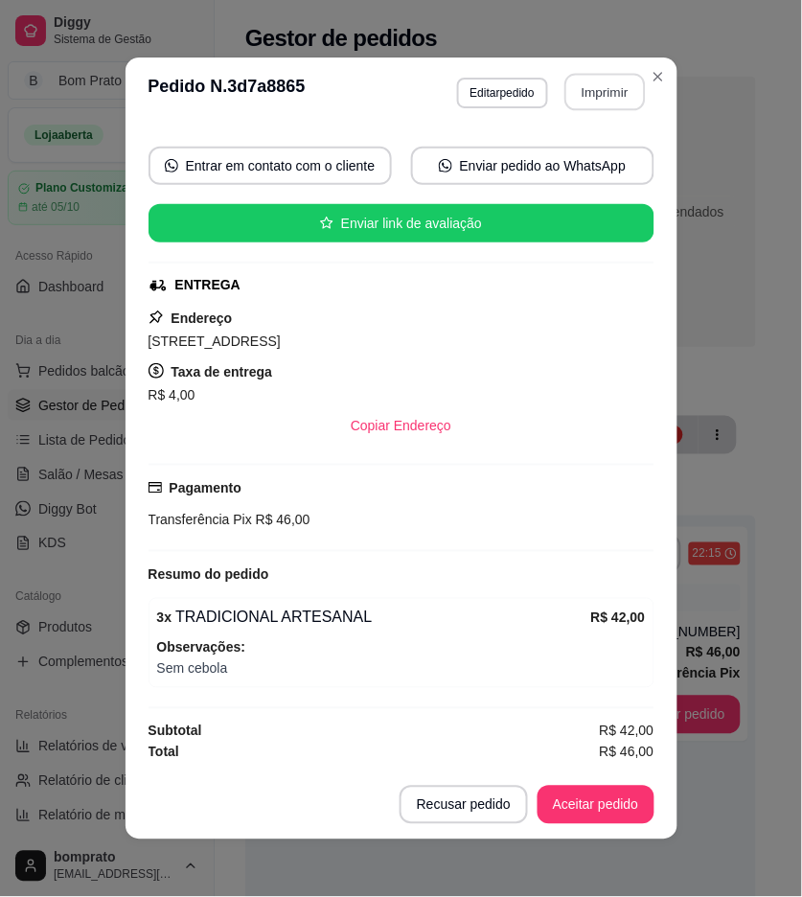
click at [615, 96] on button "Imprimir" at bounding box center [605, 92] width 81 height 37
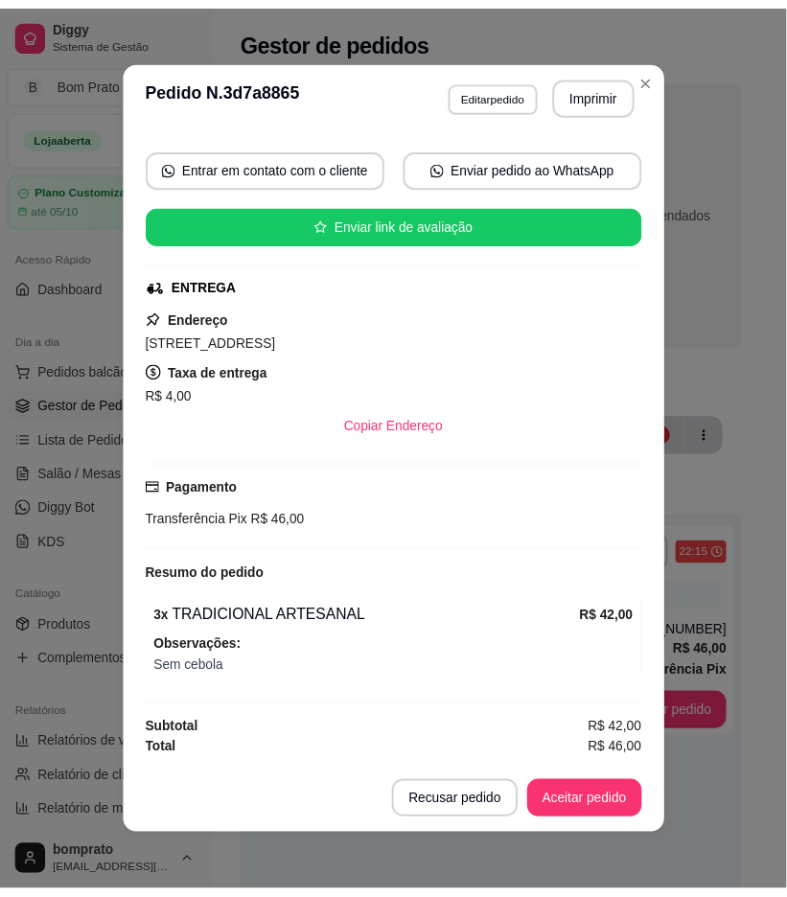
scroll to position [4, 0]
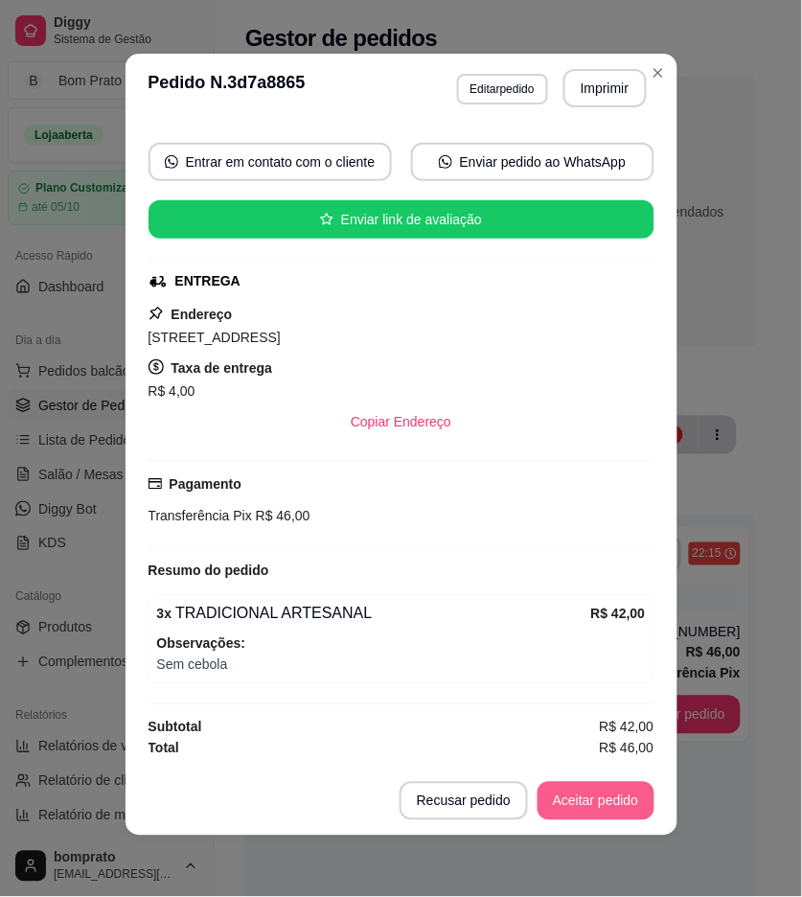
click at [615, 798] on button "Aceitar pedido" at bounding box center [596, 801] width 117 height 38
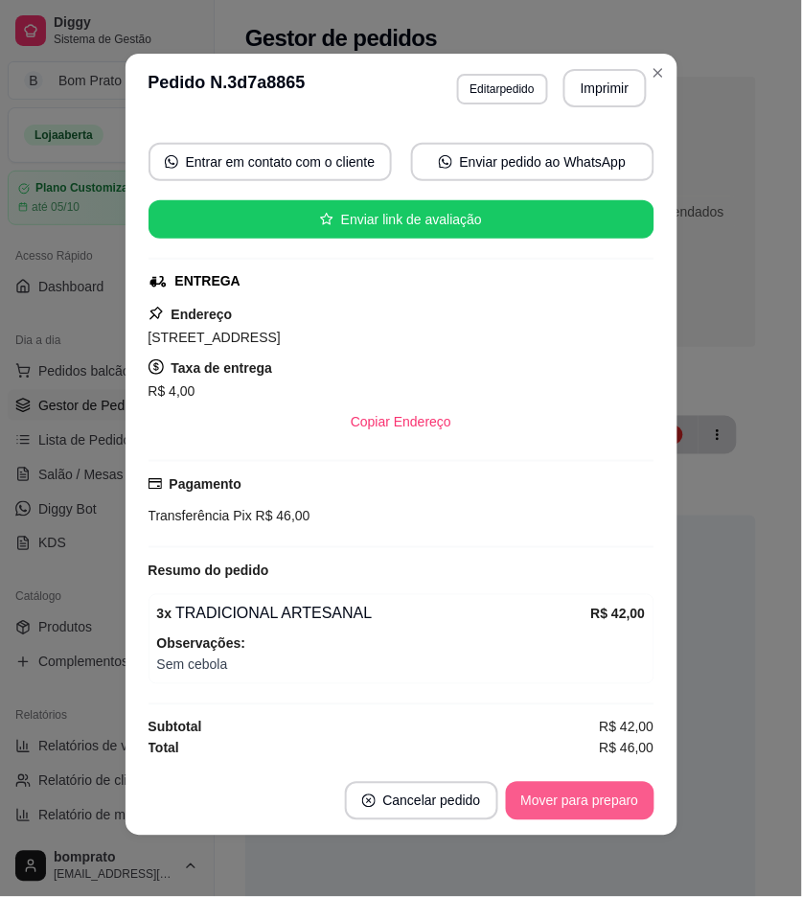
click at [615, 799] on button "Mover para preparo" at bounding box center [580, 801] width 149 height 38
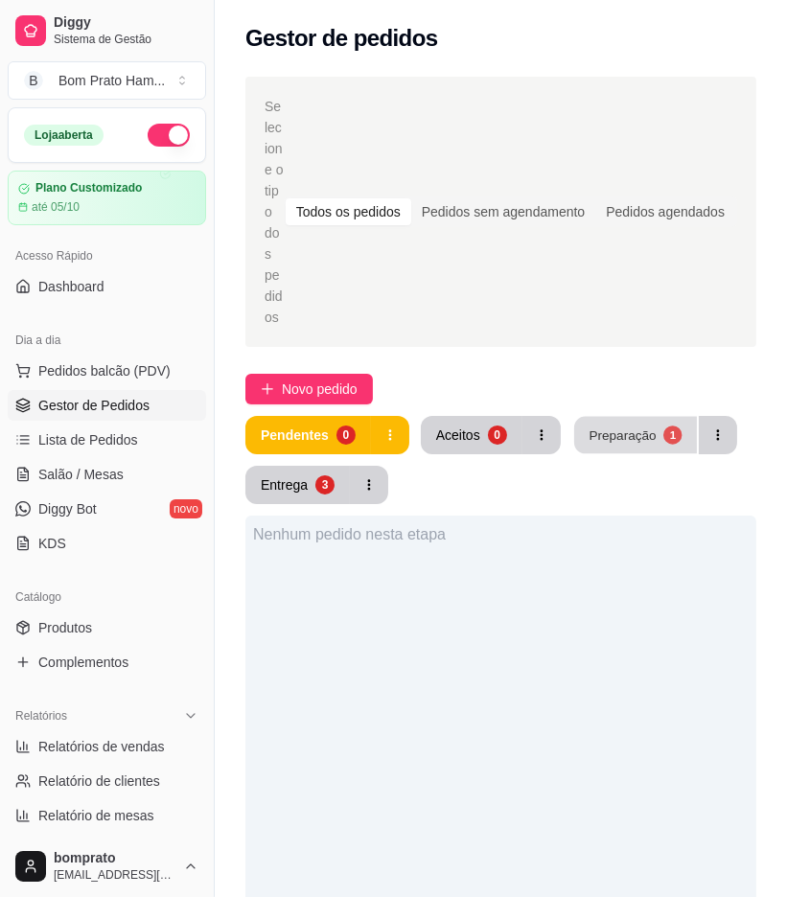
click at [607, 426] on div "Preparação" at bounding box center [622, 435] width 67 height 18
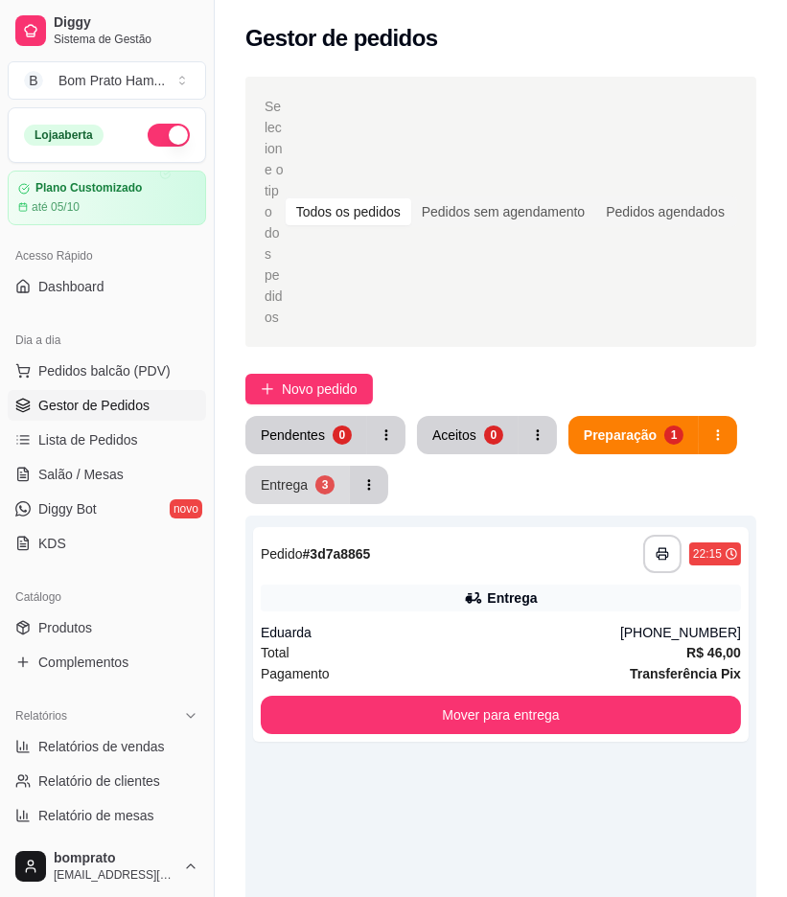
click at [327, 466] on button "Entrega 3" at bounding box center [297, 485] width 104 height 38
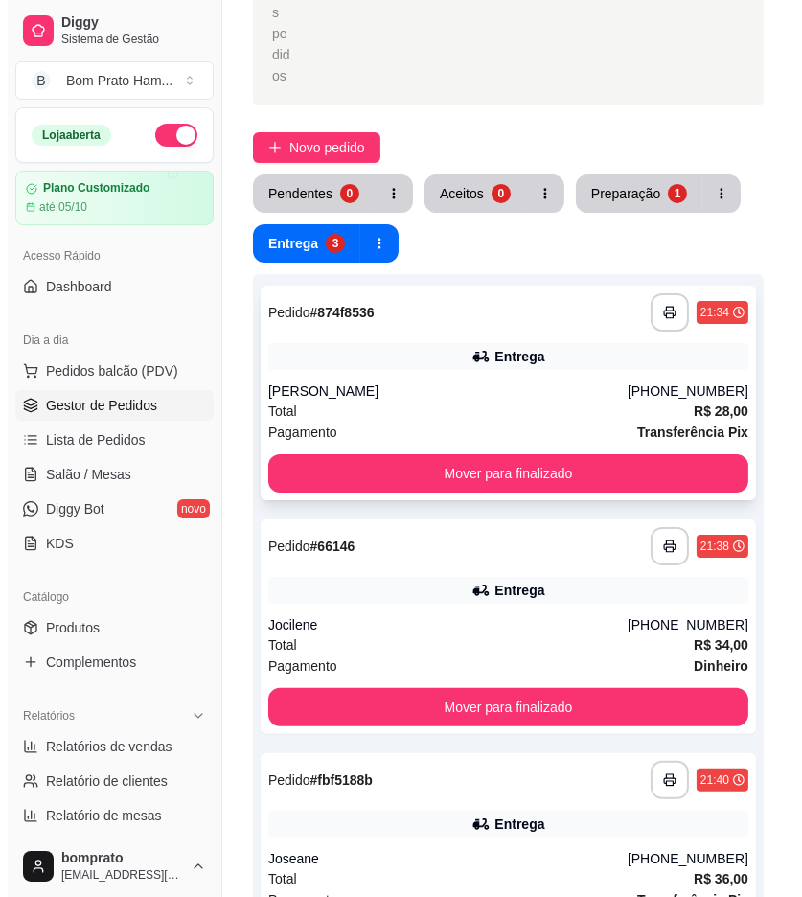
scroll to position [319, 0]
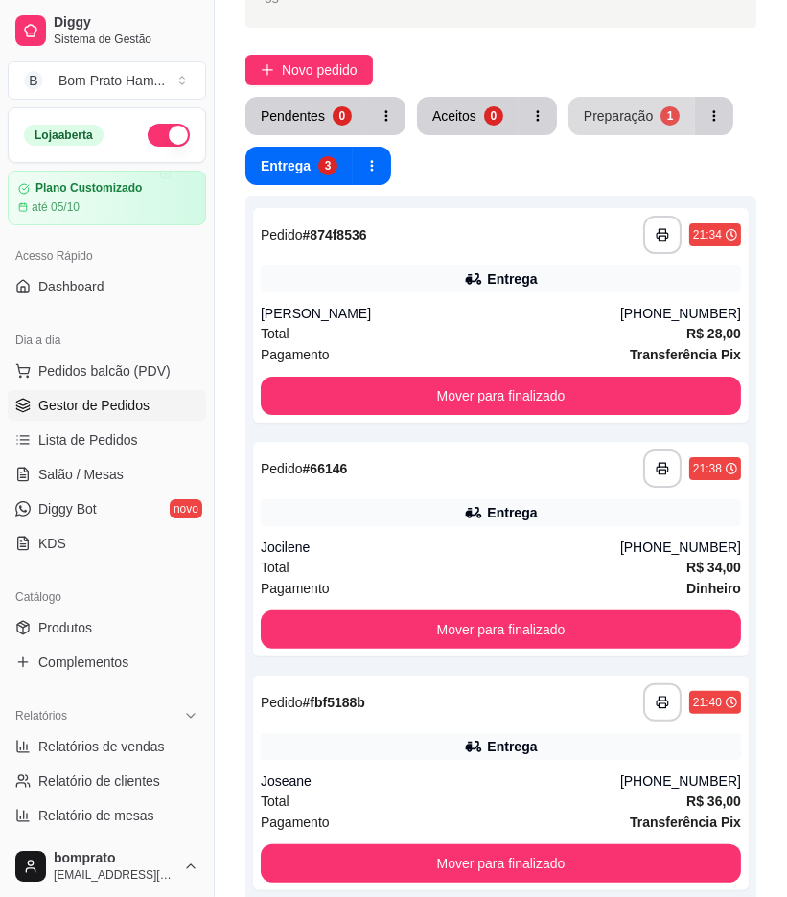
click at [614, 97] on button "Preparação 1" at bounding box center [632, 116] width 127 height 38
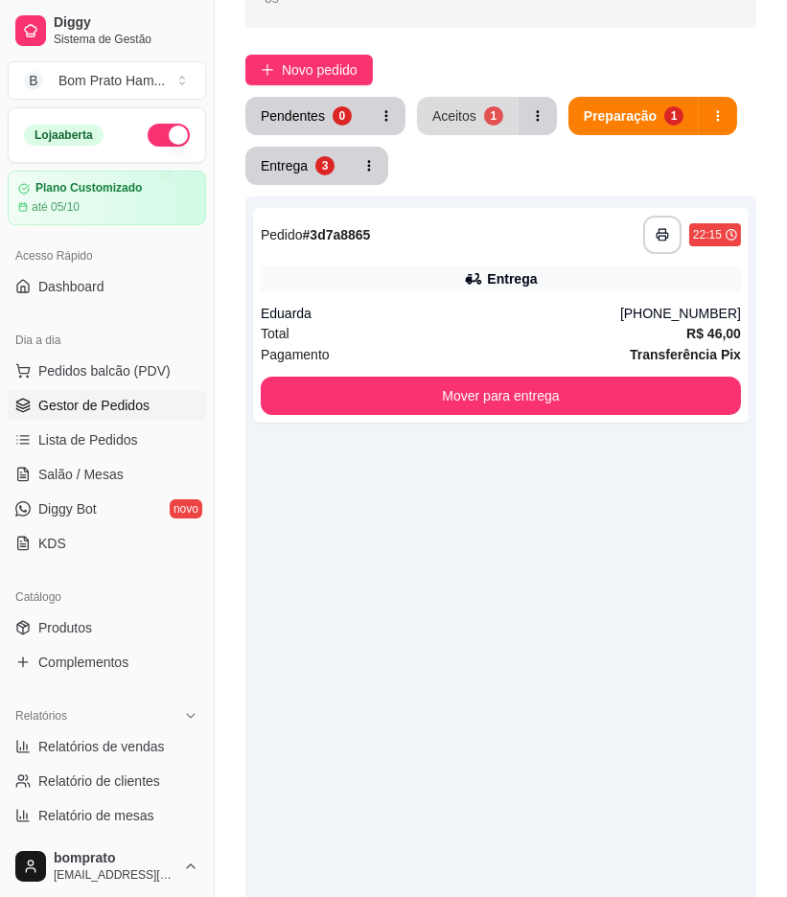
click at [462, 97] on button "Aceitos 1" at bounding box center [468, 116] width 102 height 38
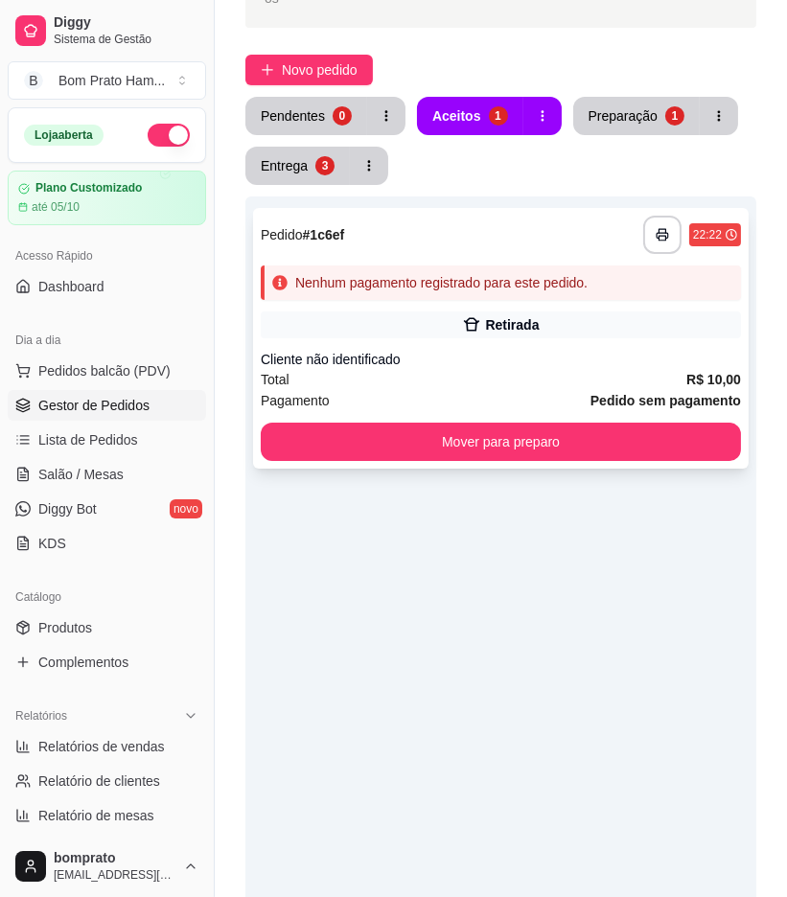
click at [499, 262] on div "**********" at bounding box center [501, 338] width 496 height 261
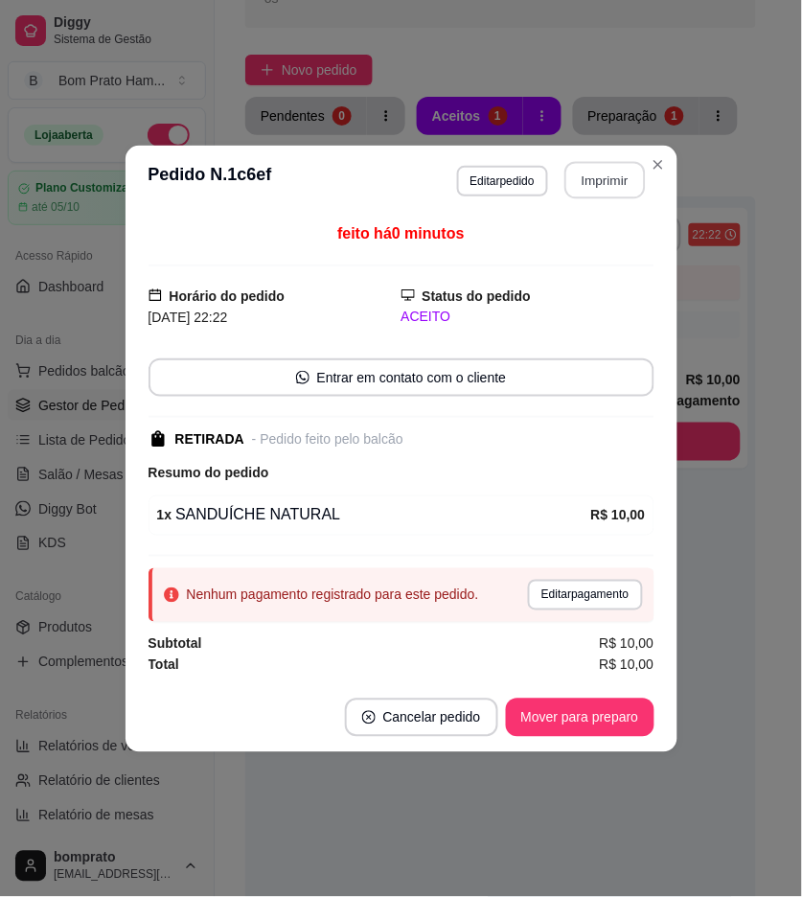
click at [620, 187] on button "Imprimir" at bounding box center [605, 179] width 81 height 37
click at [629, 713] on button "Mover para preparo" at bounding box center [580, 718] width 149 height 38
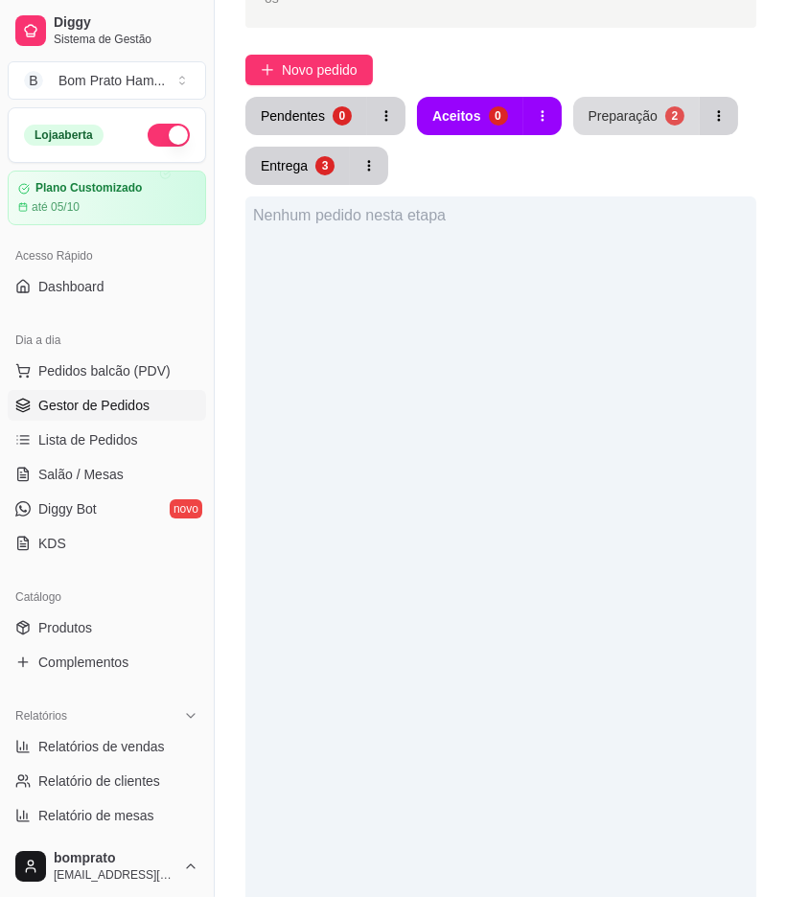
click at [624, 106] on div "Preparação" at bounding box center [623, 115] width 69 height 19
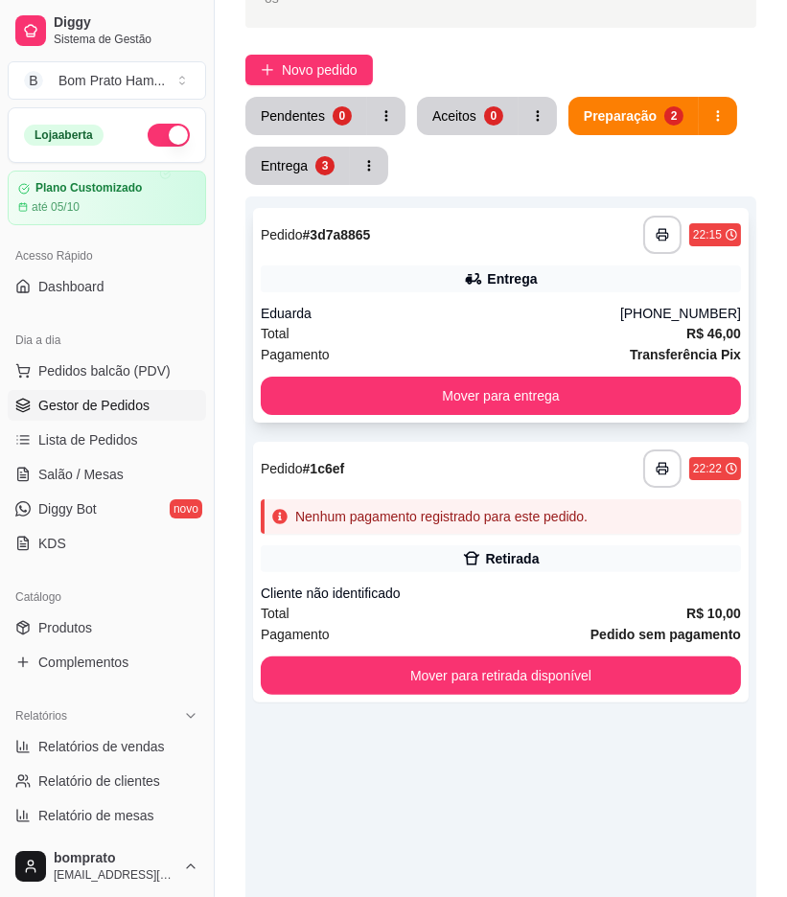
click at [506, 216] on div "**********" at bounding box center [501, 235] width 480 height 38
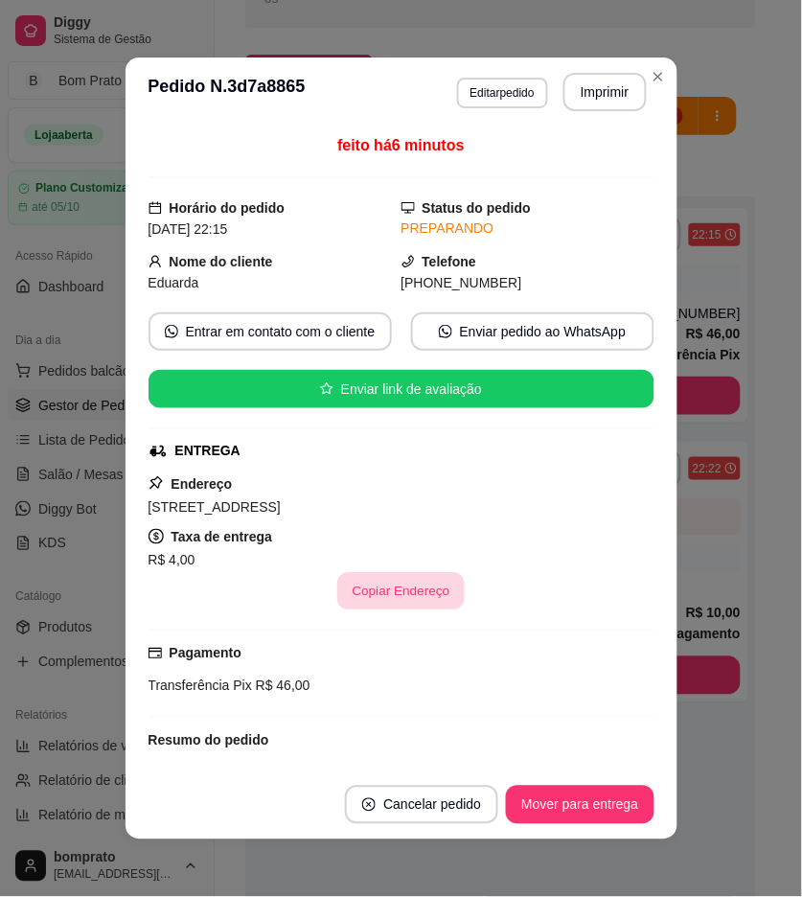
click at [427, 585] on button "Copiar Endereço" at bounding box center [401, 591] width 128 height 37
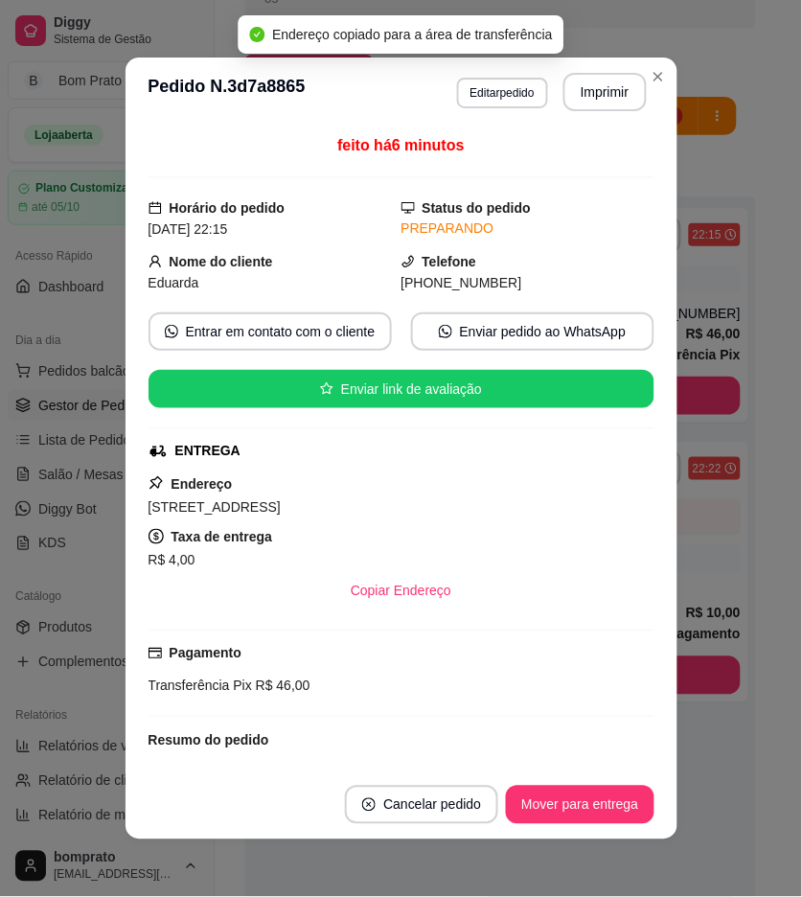
click at [476, 109] on div "**********" at bounding box center [552, 92] width 190 height 38
click at [476, 97] on button "Editar pedido" at bounding box center [502, 93] width 91 height 31
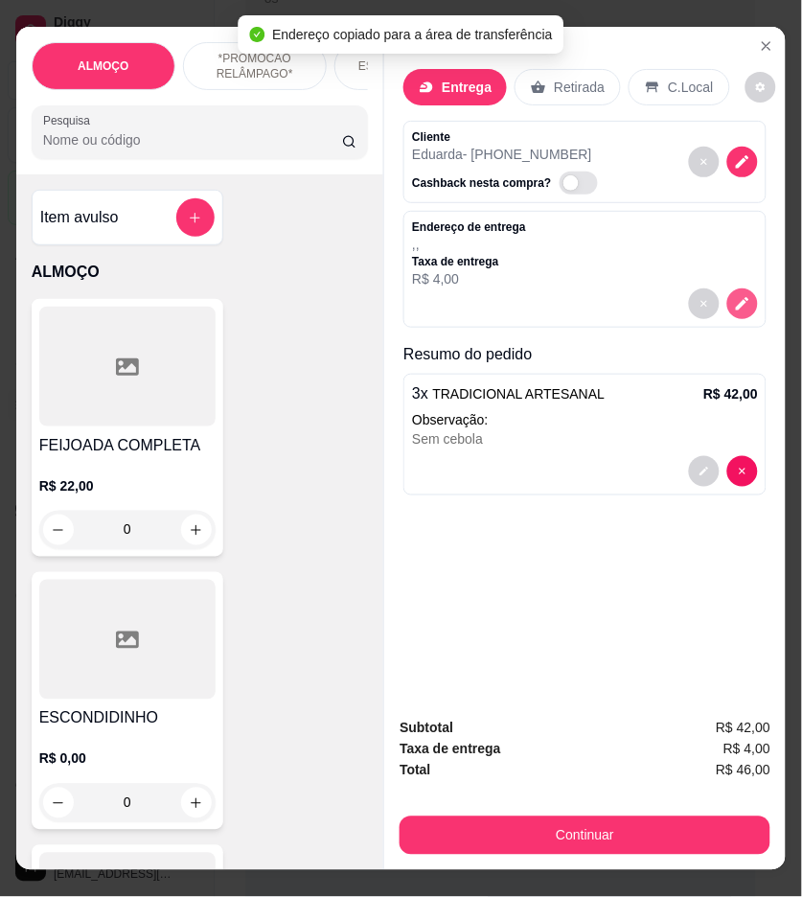
click at [738, 295] on icon "decrease-product-quantity" at bounding box center [742, 303] width 17 height 17
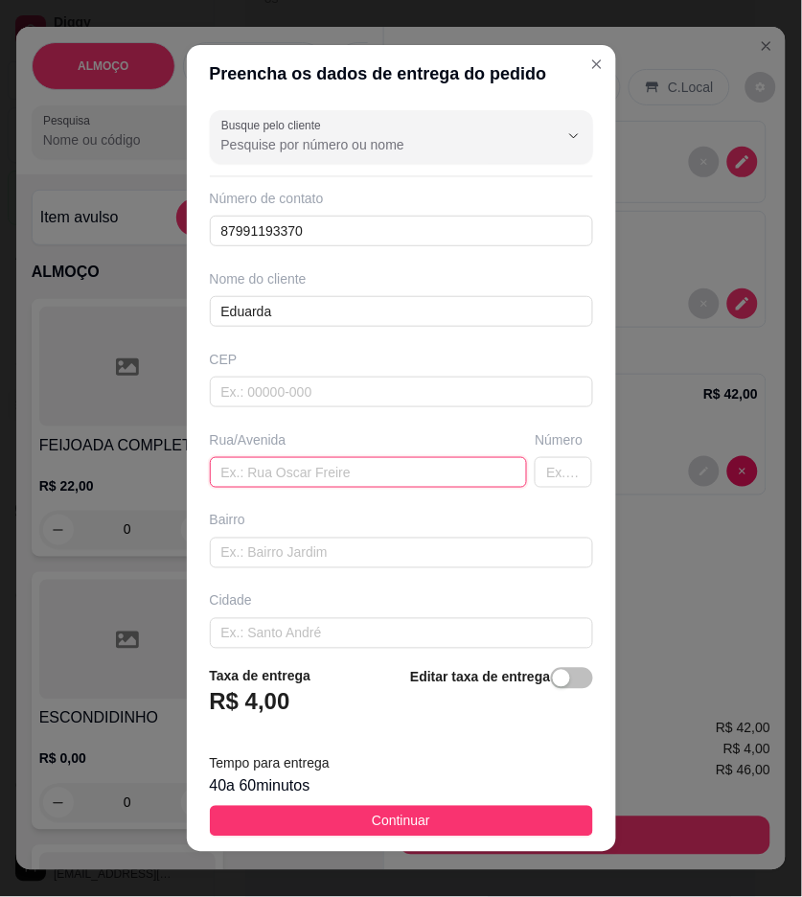
paste input "Rua dos guararapes, 312A"
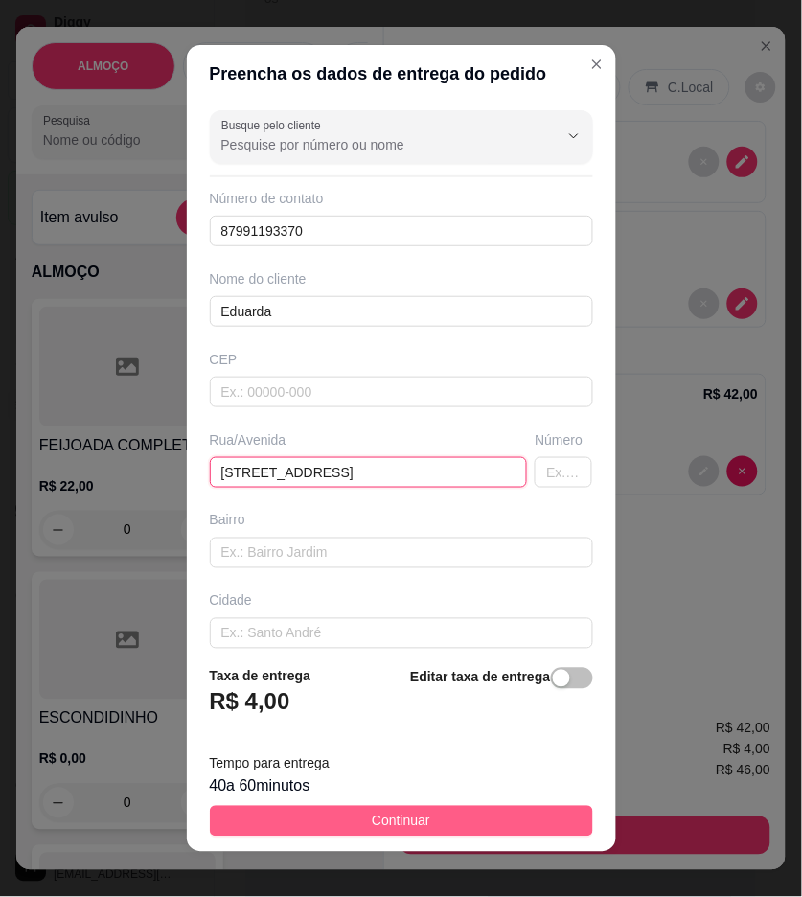
type input "Rua dos guararapes, 312A"
click at [525, 815] on button "Continuar" at bounding box center [401, 821] width 383 height 31
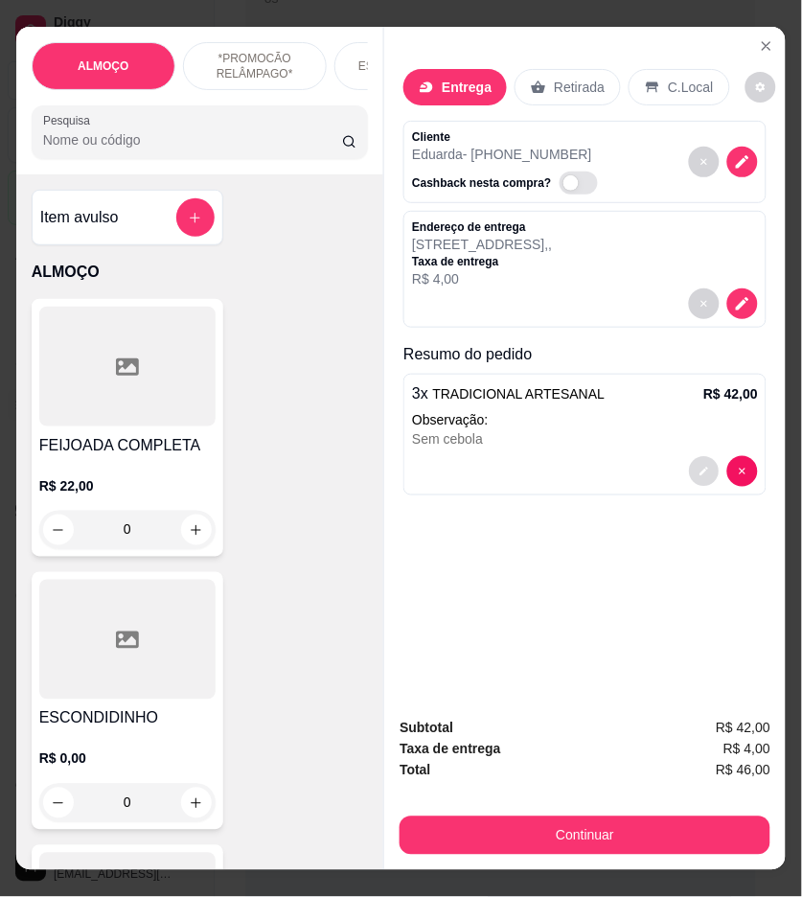
click at [701, 466] on icon "decrease-product-quantity" at bounding box center [705, 472] width 12 height 12
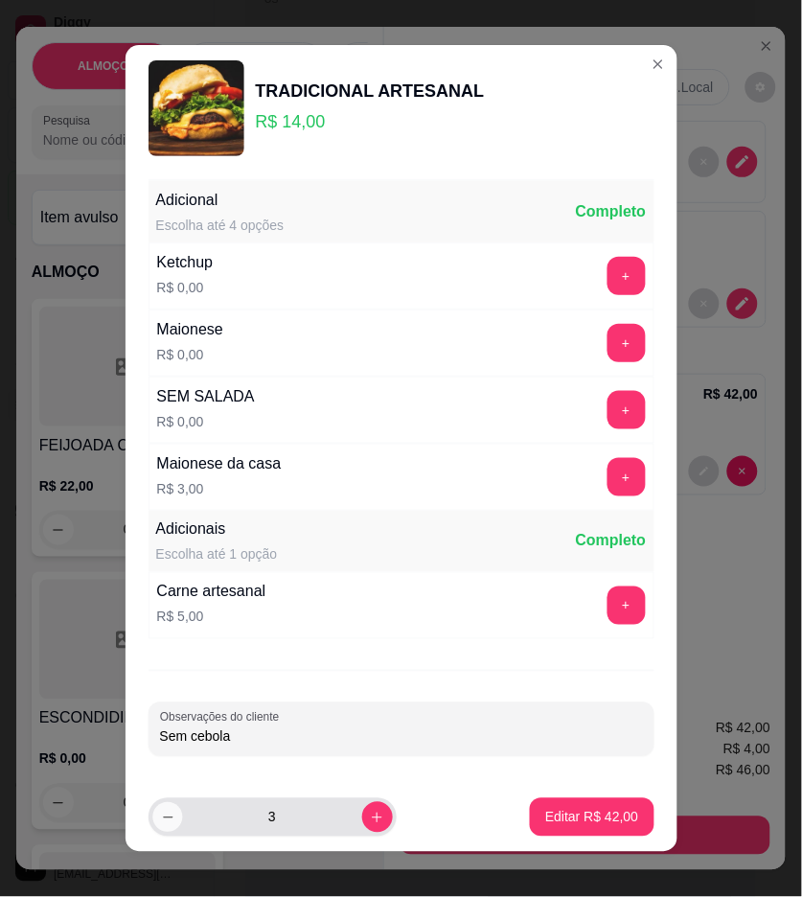
click at [169, 813] on button "decrease-product-quantity" at bounding box center [167, 817] width 30 height 30
type input "2"
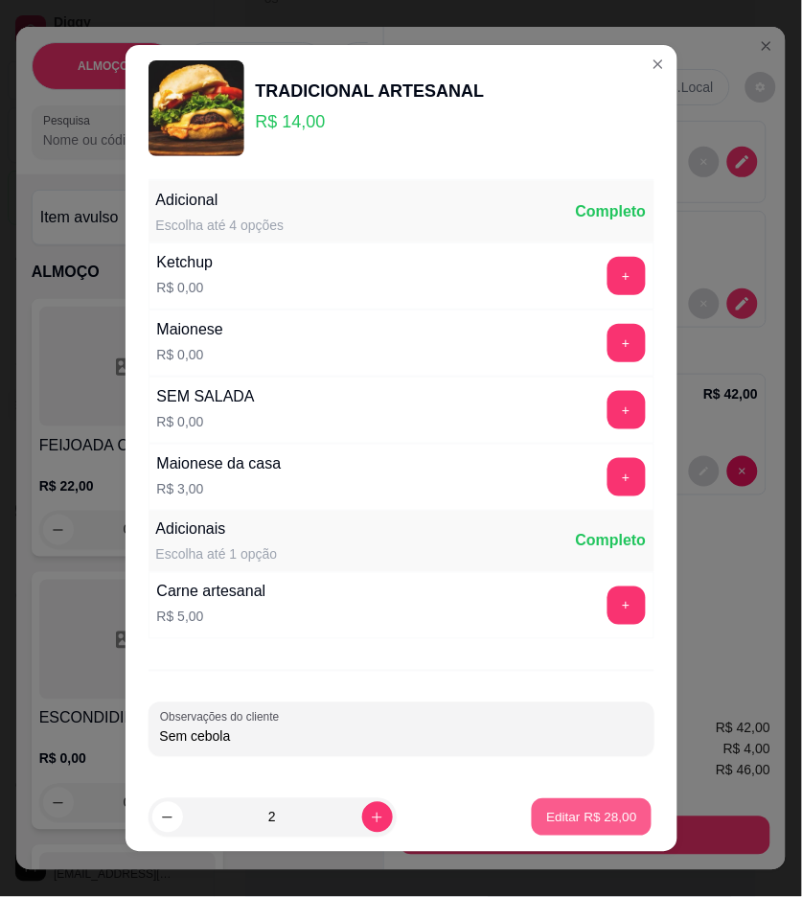
click at [606, 812] on p "Editar R$ 28,00" at bounding box center [592, 817] width 90 height 18
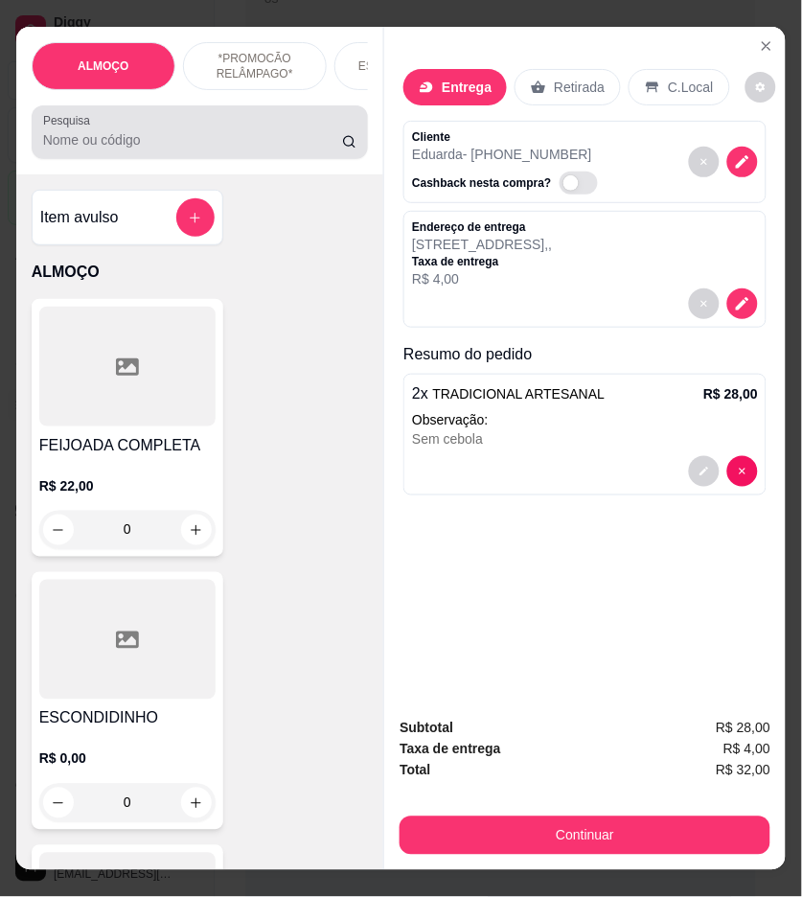
click at [176, 150] on input "Pesquisa" at bounding box center [192, 139] width 299 height 19
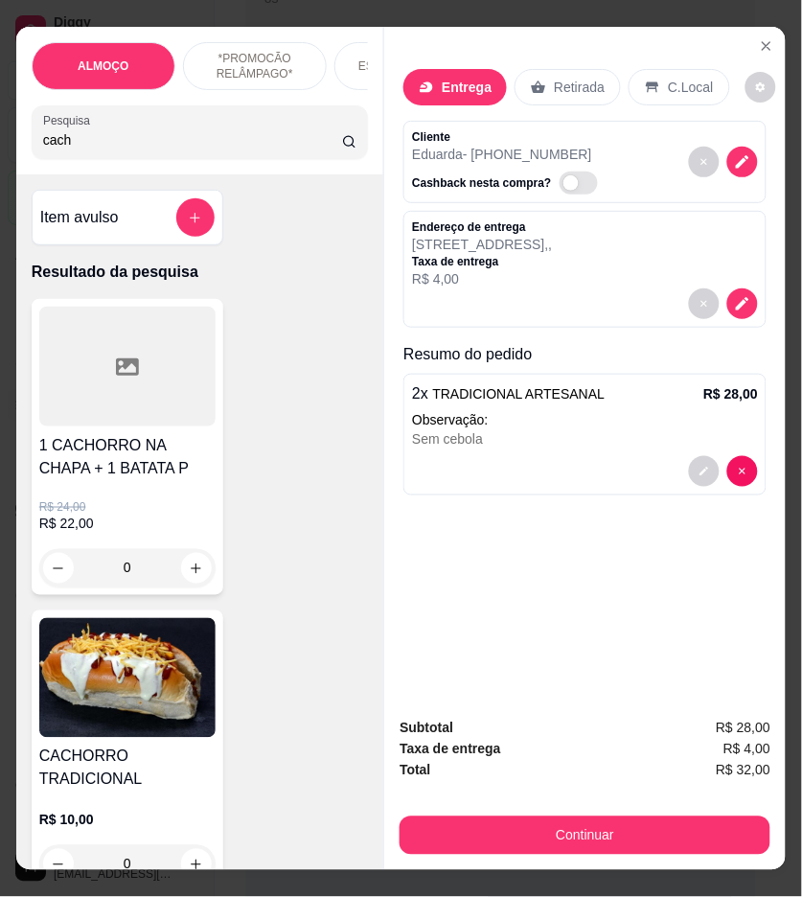
type input "cach"
click at [128, 709] on img at bounding box center [127, 678] width 176 height 120
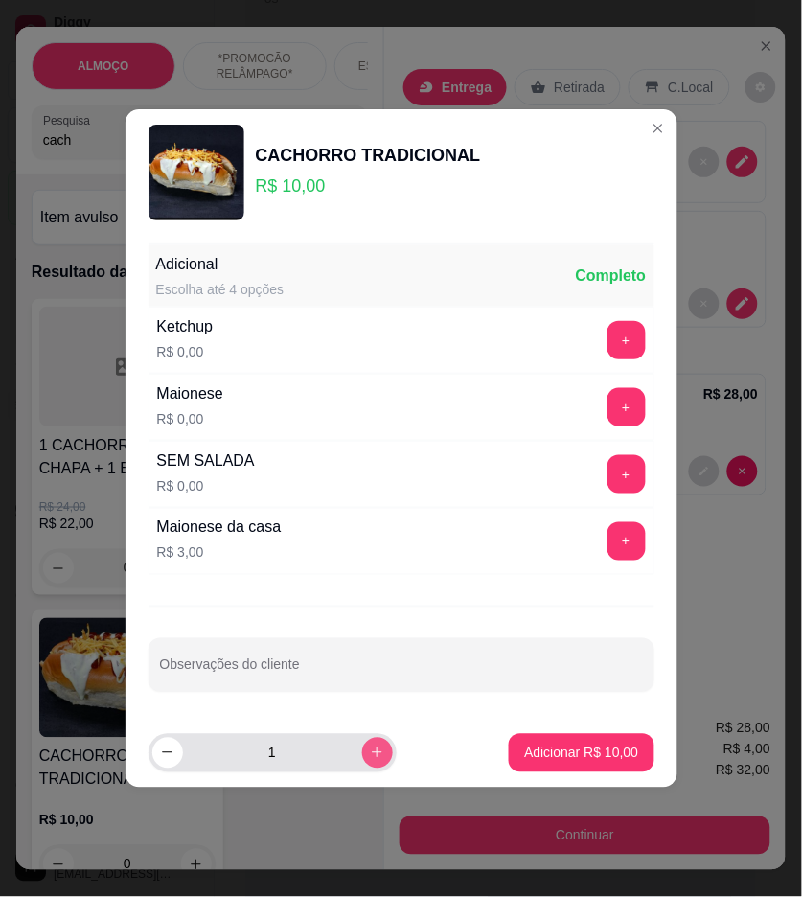
click at [370, 758] on icon "increase-product-quantity" at bounding box center [377, 753] width 14 height 14
type input "2"
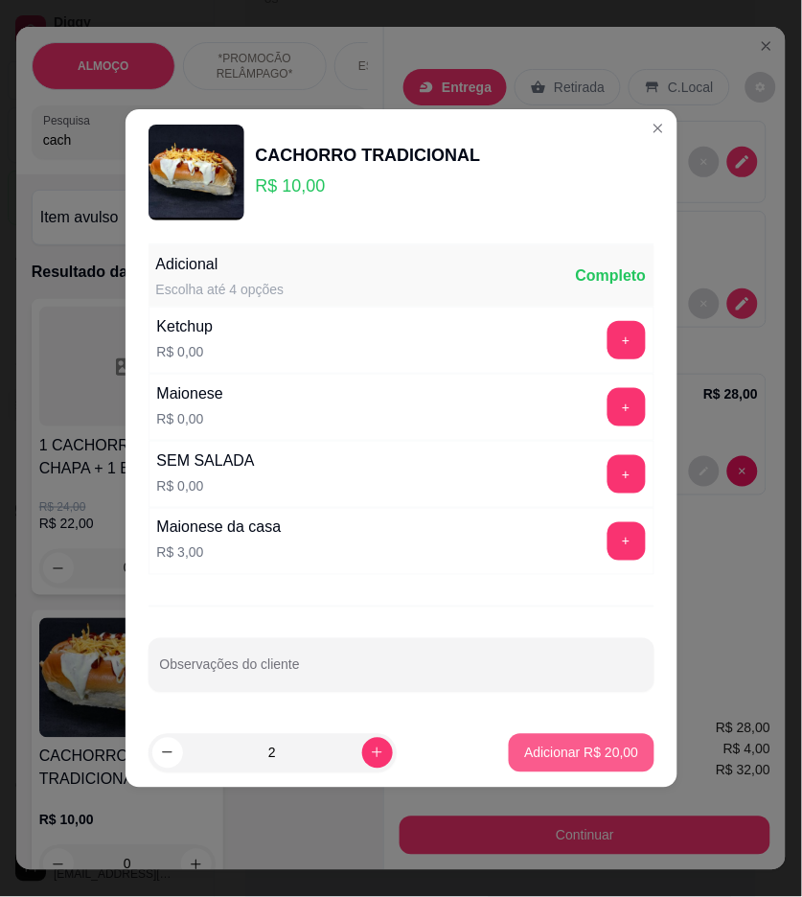
click at [524, 755] on p "Adicionar R$ 20,00" at bounding box center [581, 753] width 114 height 19
type input "2"
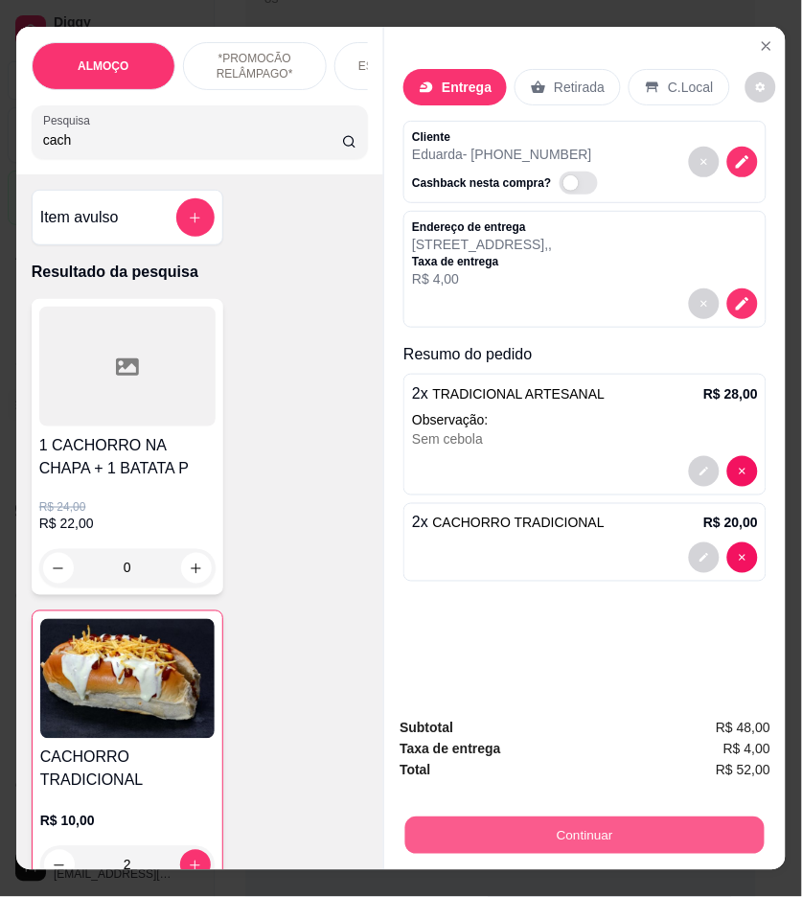
click at [715, 832] on button "Continuar" at bounding box center [586, 836] width 360 height 37
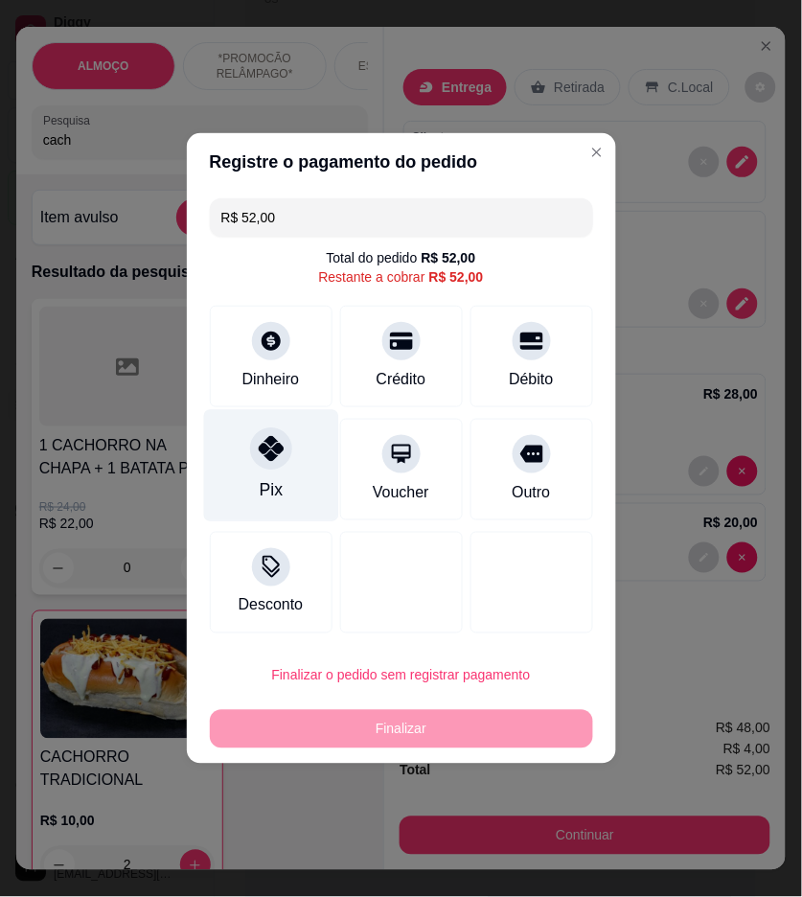
click at [274, 481] on div "Pix" at bounding box center [270, 490] width 23 height 25
type input "R$ 0,00"
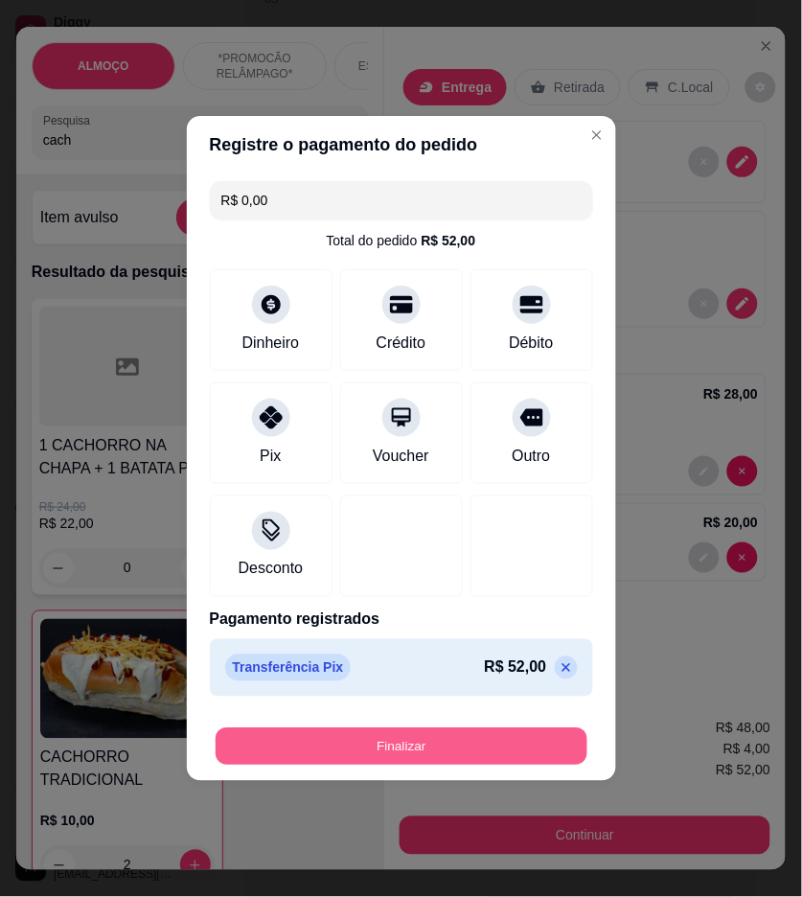
click at [422, 748] on button "Finalizar" at bounding box center [402, 747] width 372 height 37
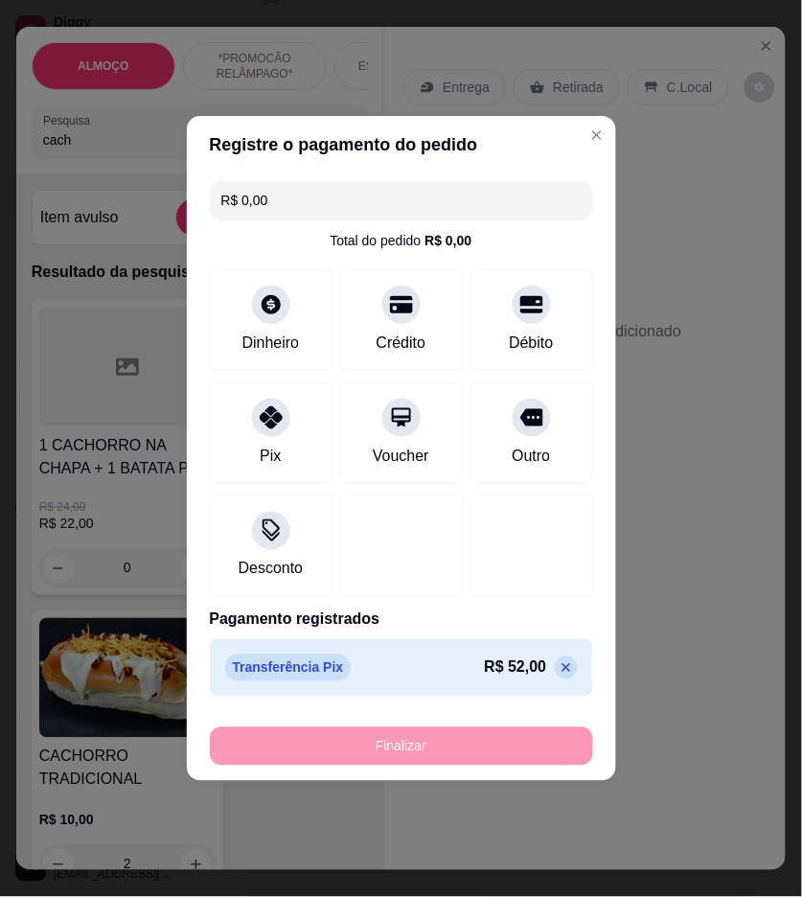
type input "0"
type input "-R$ 52,00"
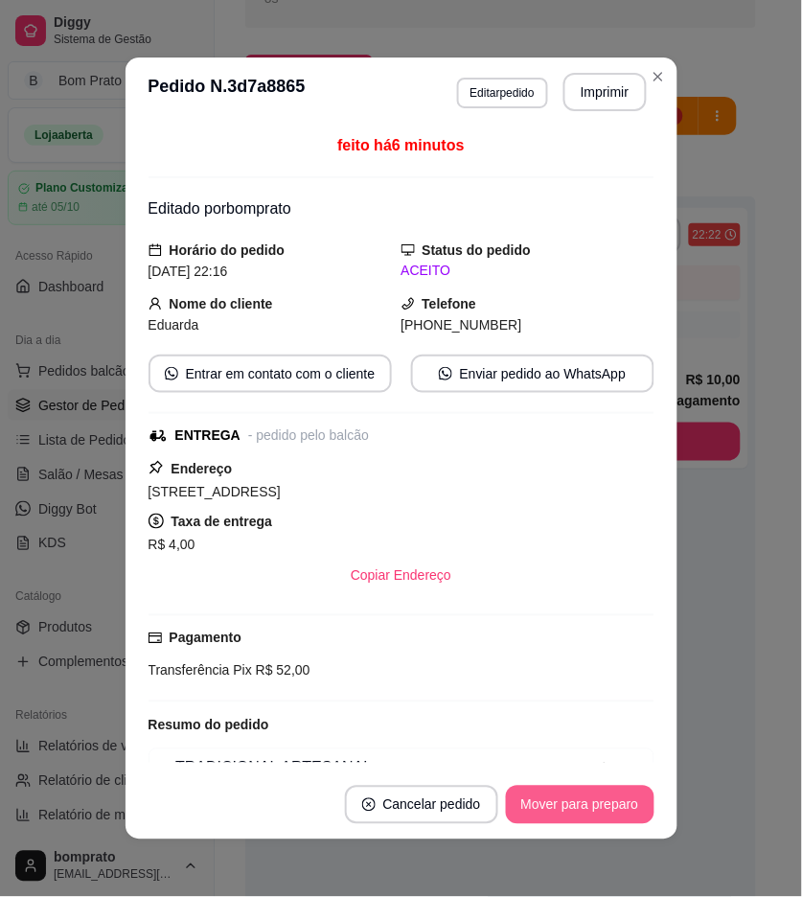
click at [599, 810] on button "Mover para preparo" at bounding box center [580, 805] width 149 height 38
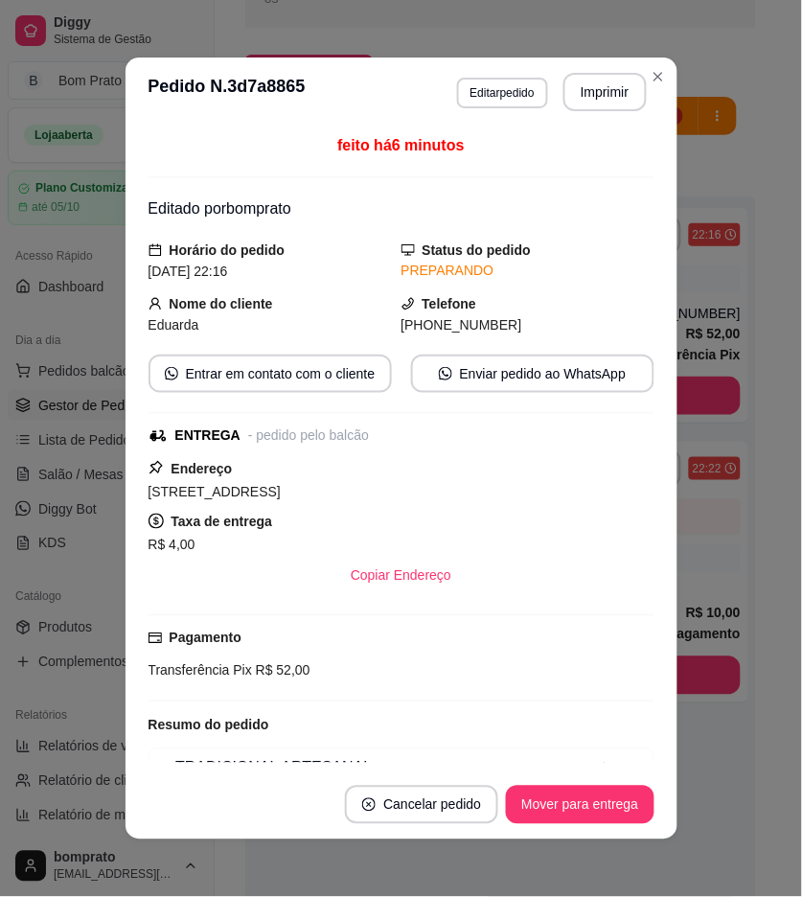
click at [592, 113] on header "**********" at bounding box center [402, 92] width 552 height 69
click at [591, 90] on button "Imprimir" at bounding box center [605, 92] width 83 height 38
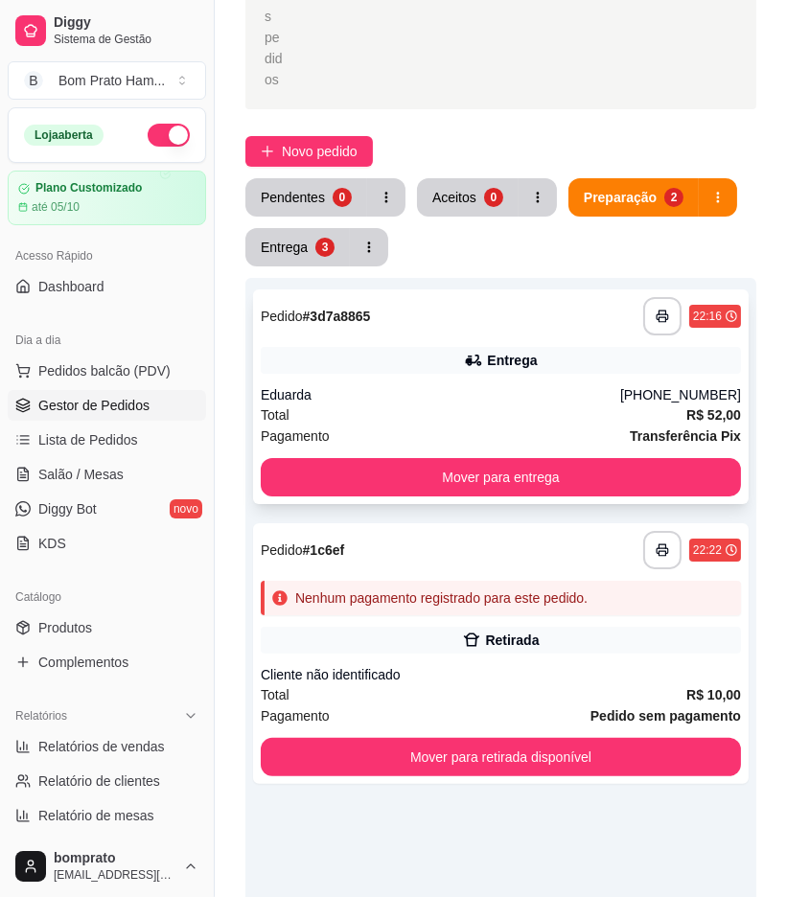
scroll to position [106, 0]
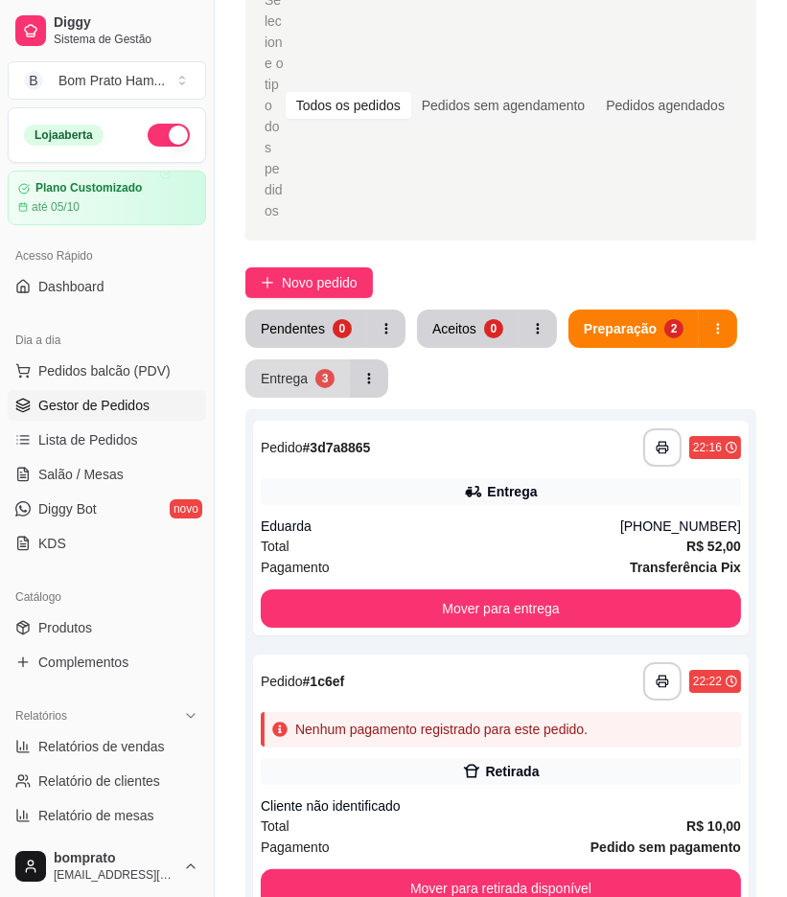
click at [305, 360] on button "Entrega 3" at bounding box center [297, 379] width 104 height 38
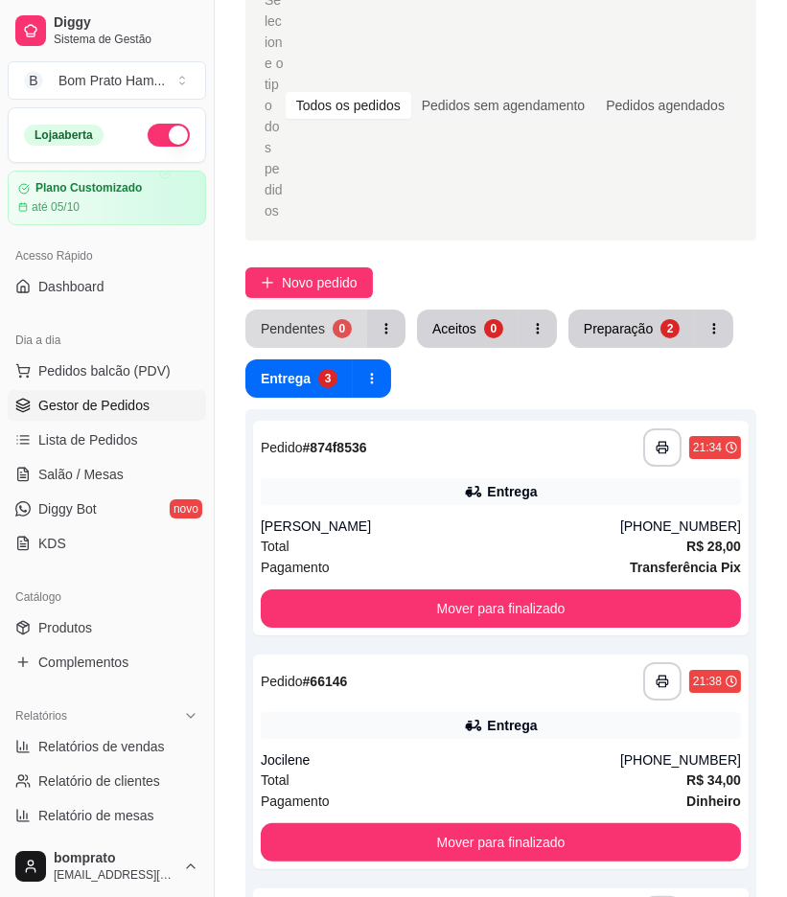
click at [333, 310] on button "Pendentes 0" at bounding box center [306, 329] width 122 height 38
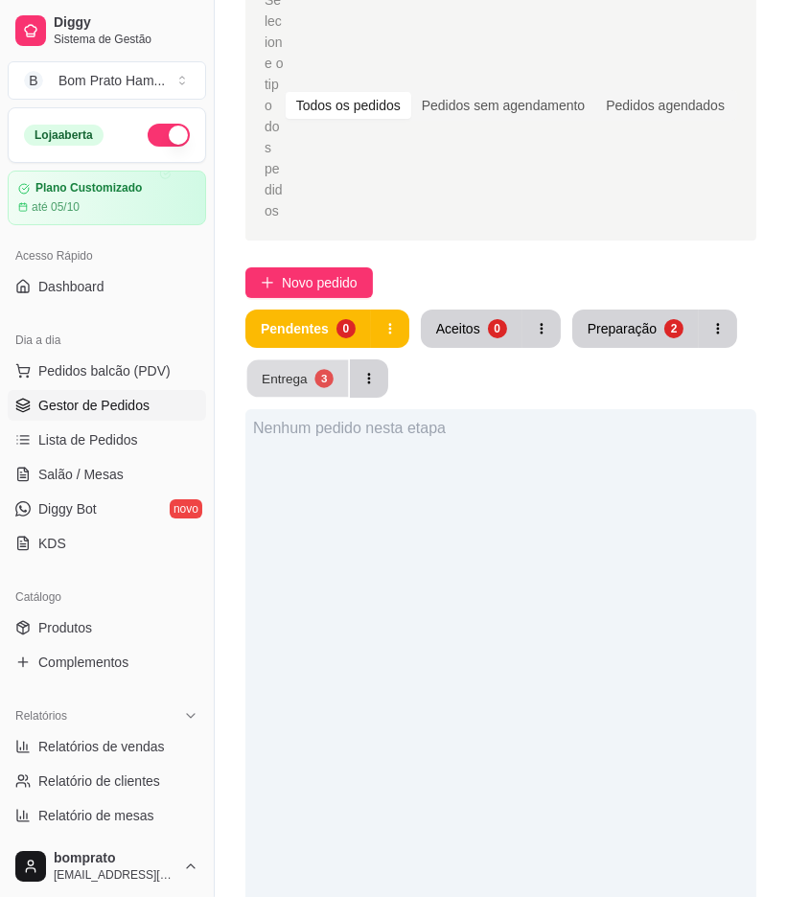
click at [274, 369] on div "Entrega" at bounding box center [285, 378] width 46 height 18
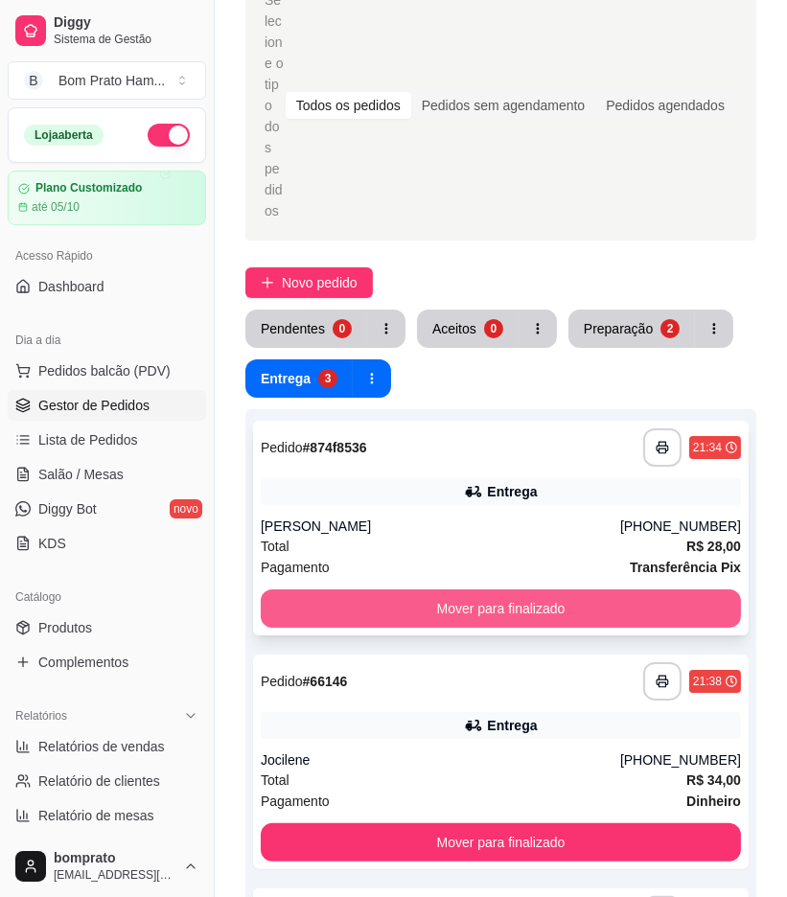
click at [468, 590] on button "Mover para finalizado" at bounding box center [501, 609] width 480 height 38
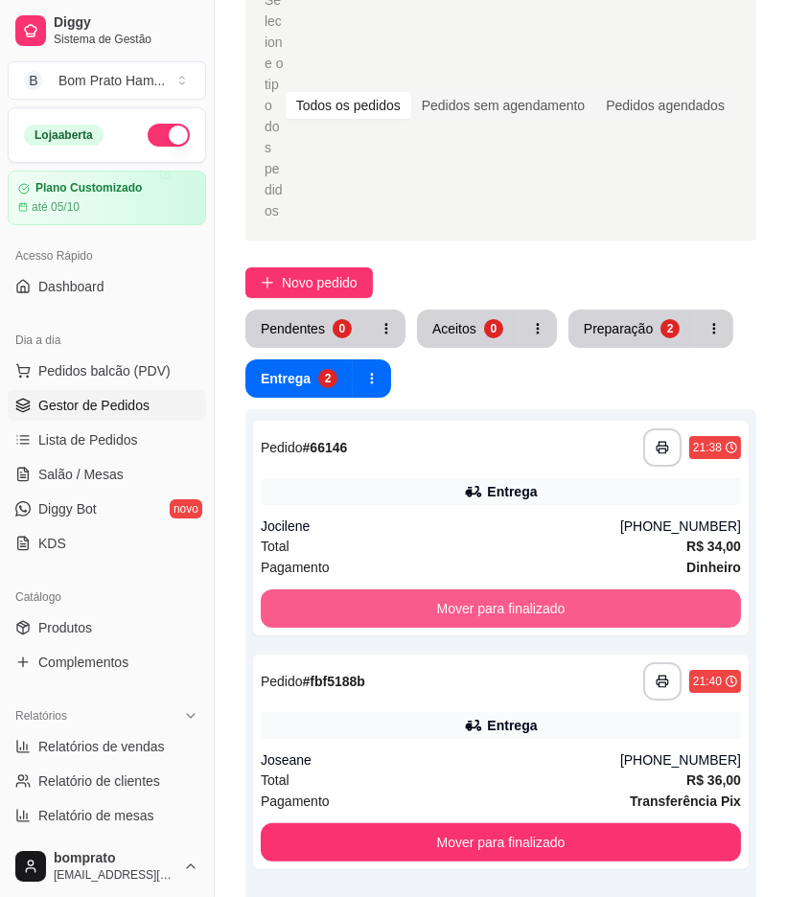
click at [468, 590] on button "Mover para finalizado" at bounding box center [501, 609] width 480 height 38
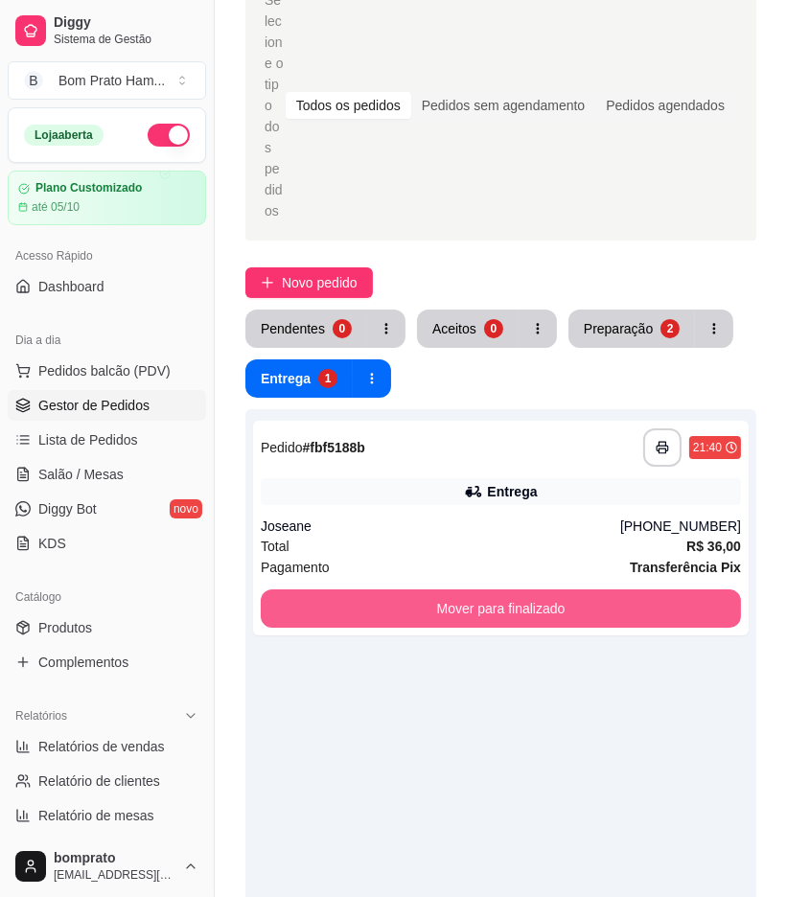
click at [468, 590] on button "Mover para finalizado" at bounding box center [501, 609] width 480 height 38
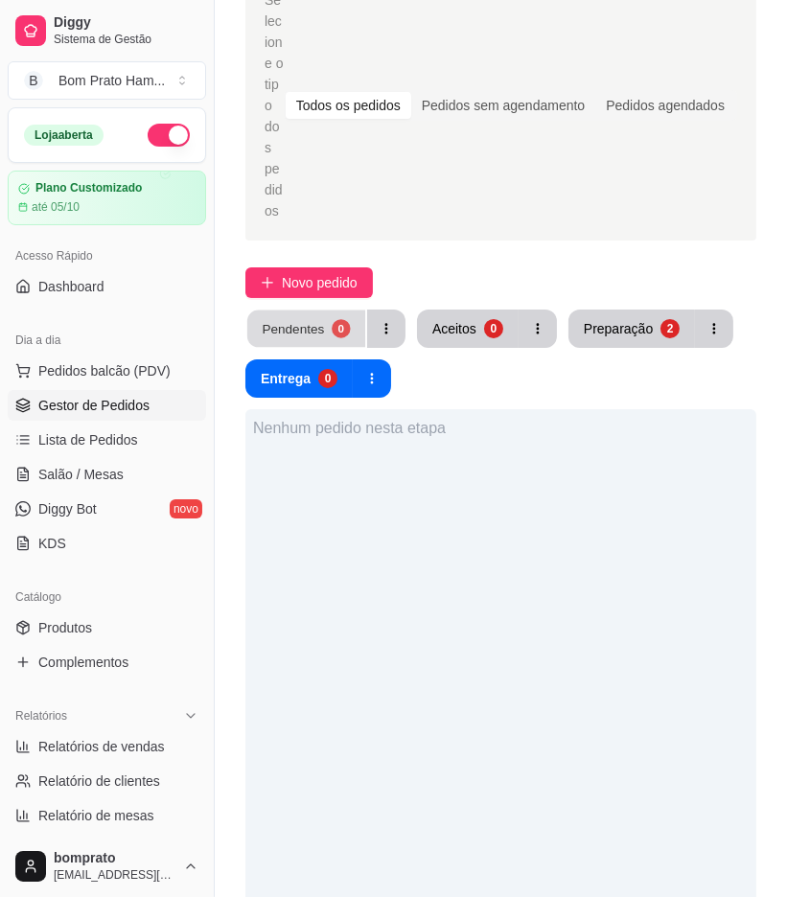
click at [329, 311] on button "Pendentes 0" at bounding box center [306, 329] width 118 height 37
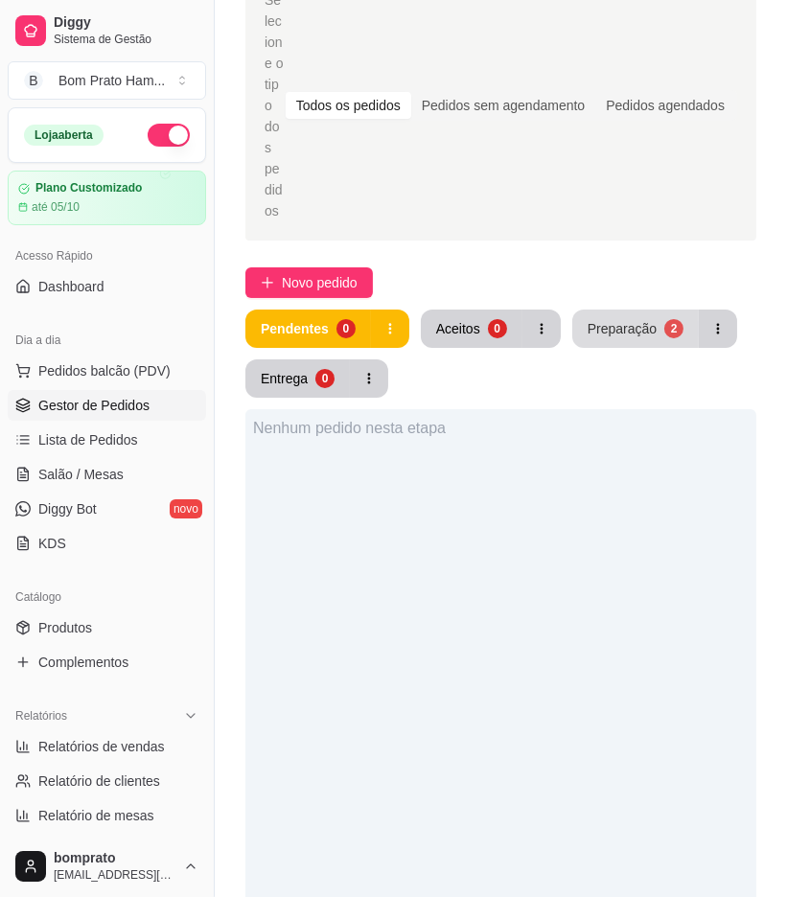
click at [635, 319] on div "Preparação" at bounding box center [622, 328] width 69 height 19
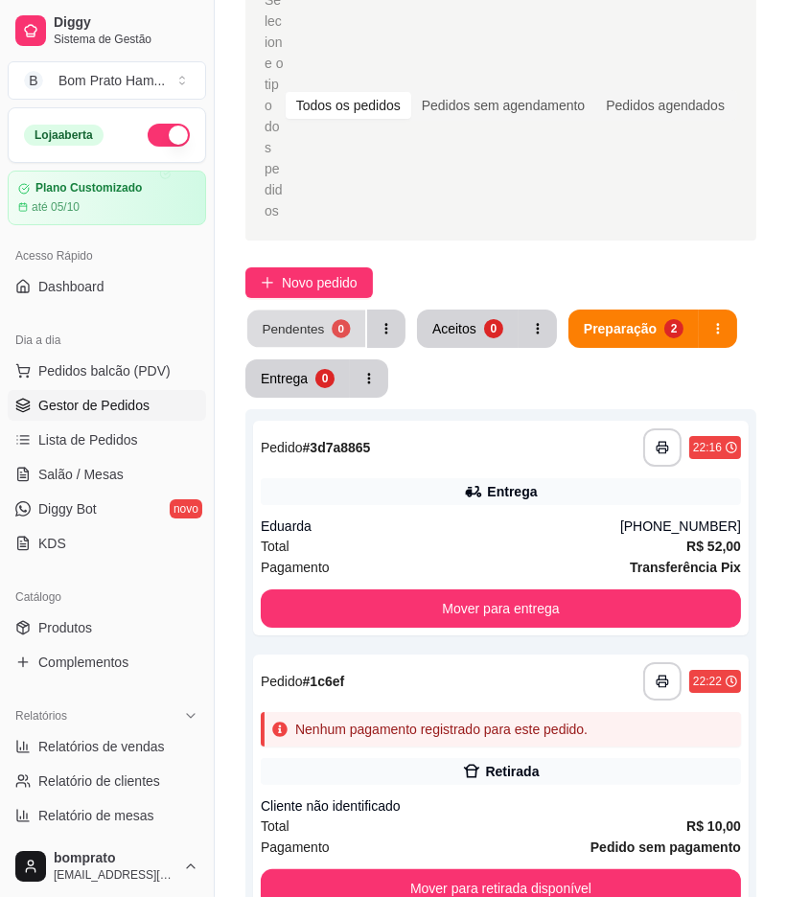
click at [310, 319] on div "Pendentes" at bounding box center [293, 328] width 62 height 18
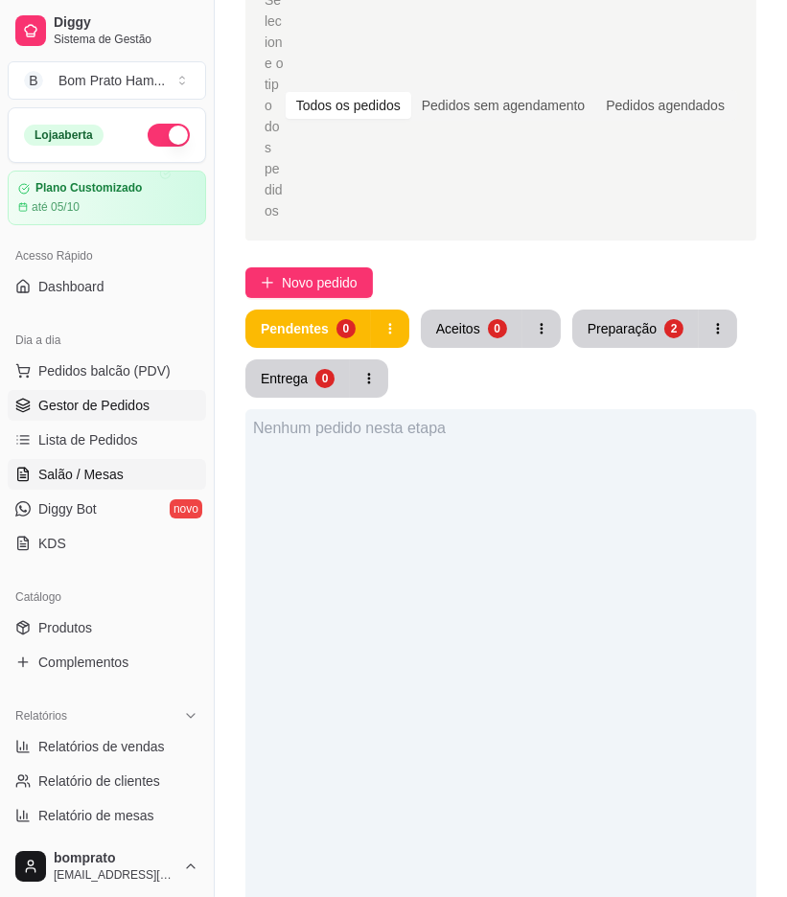
click at [118, 481] on span "Salão / Mesas" at bounding box center [80, 474] width 85 height 19
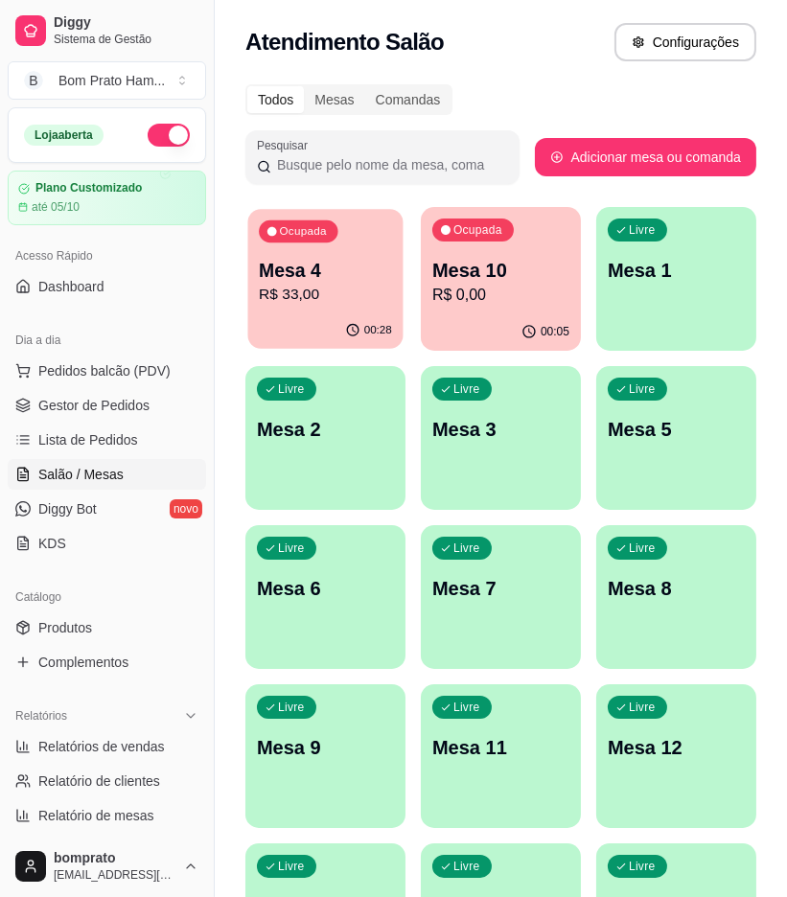
click at [342, 311] on div "Ocupada Mesa 4 R$ 33,00" at bounding box center [325, 261] width 155 height 104
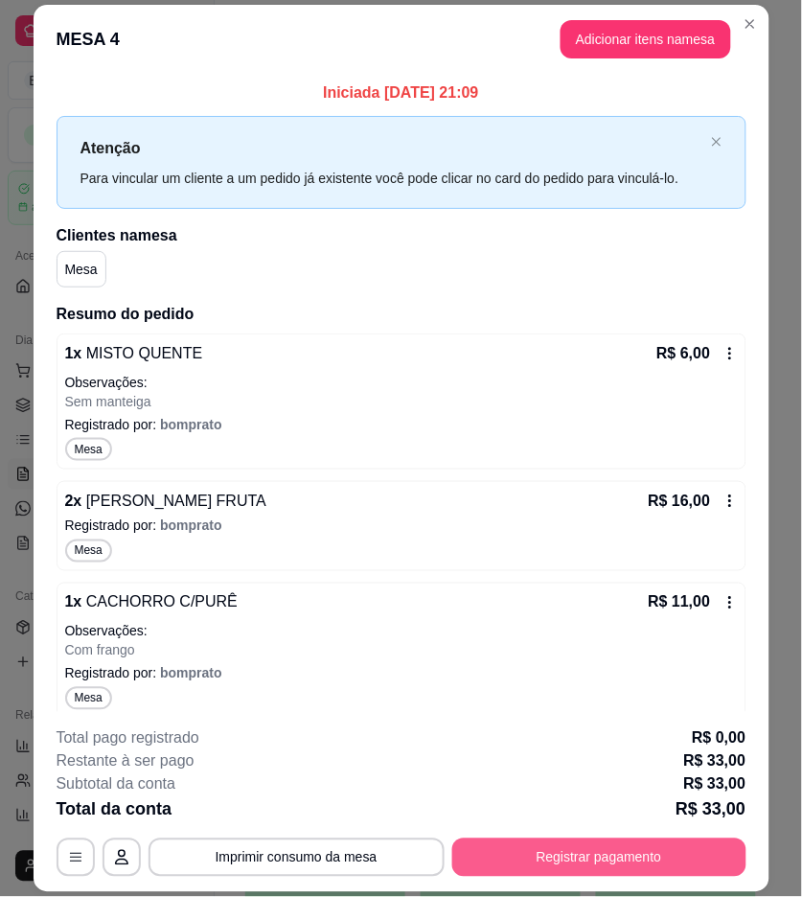
click at [658, 865] on button "Registrar pagamento" at bounding box center [600, 858] width 294 height 38
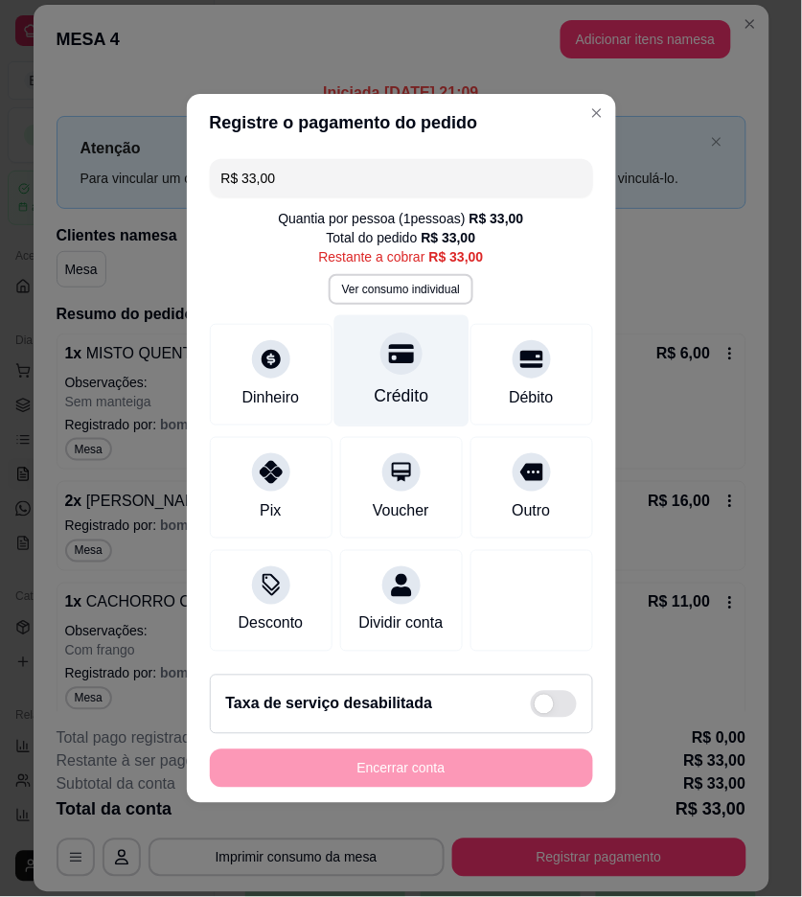
click at [378, 362] on div "Crédito" at bounding box center [401, 371] width 135 height 112
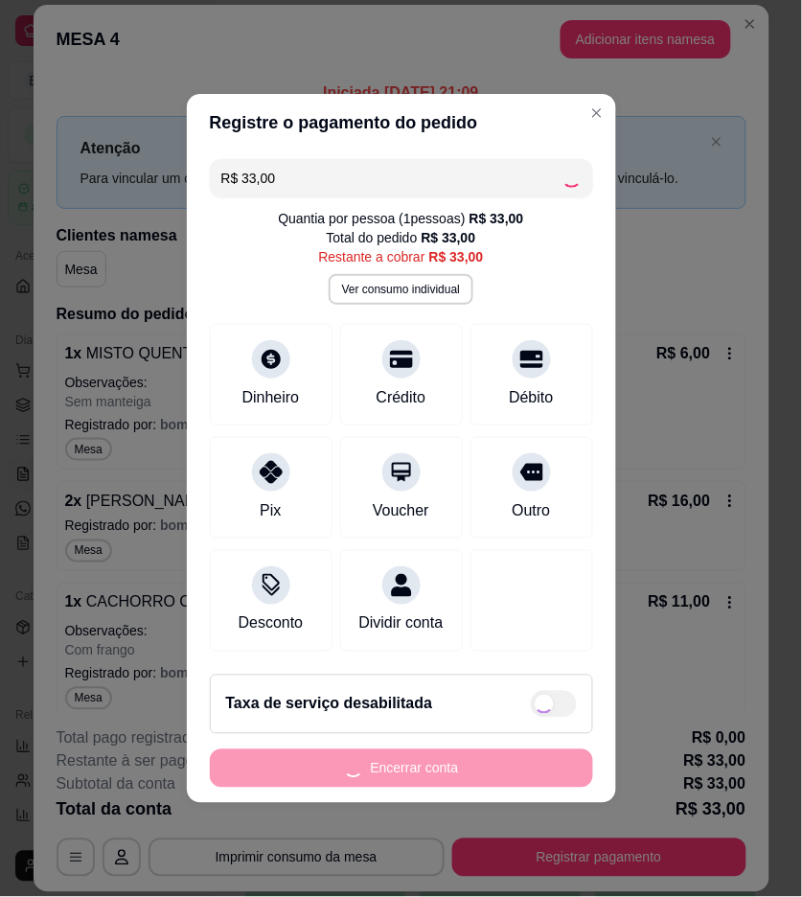
type input "R$ 0,00"
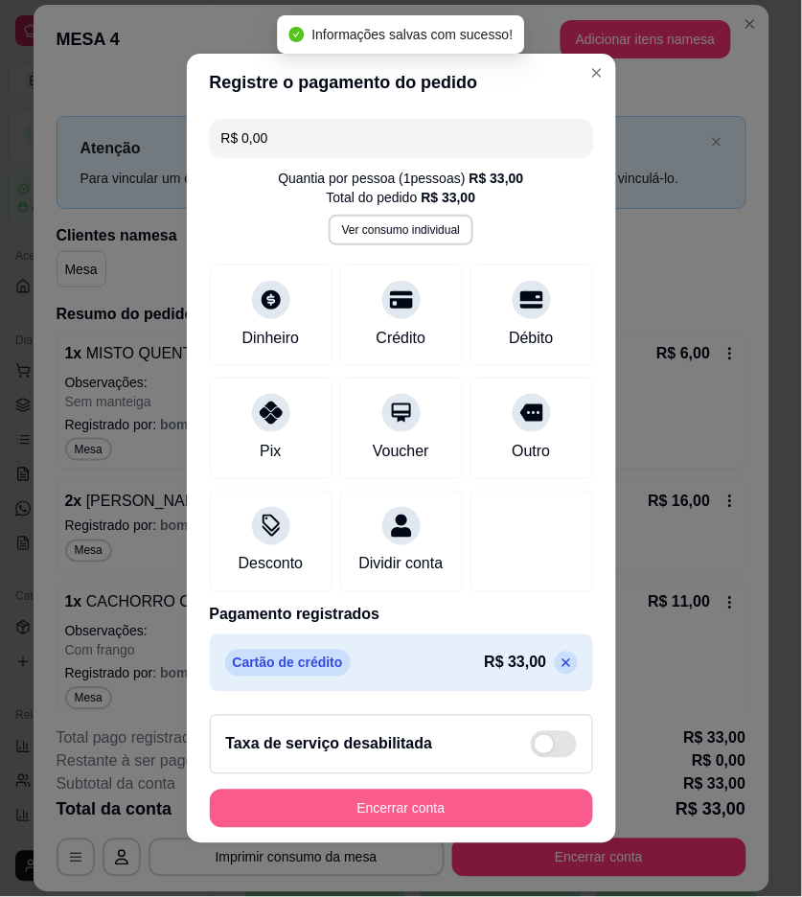
click at [572, 777] on footer "Taxa de serviço desabilitada Encerrar conta" at bounding box center [401, 772] width 429 height 144
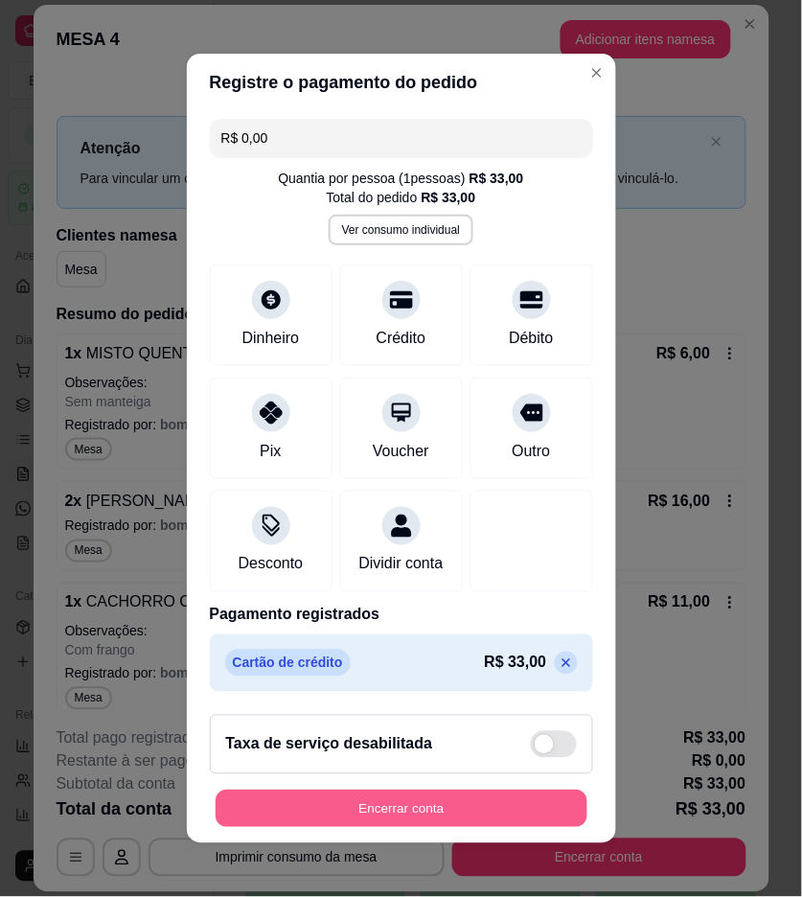
click at [518, 819] on button "Encerrar conta" at bounding box center [402, 809] width 372 height 37
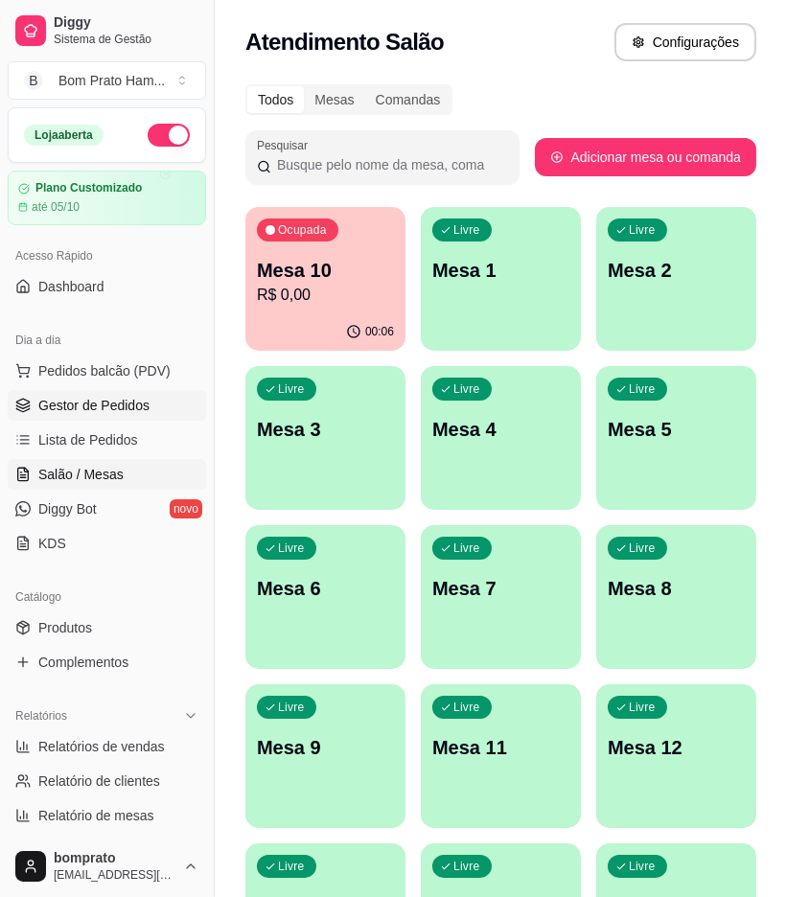
click at [132, 406] on span "Gestor de Pedidos" at bounding box center [93, 405] width 111 height 19
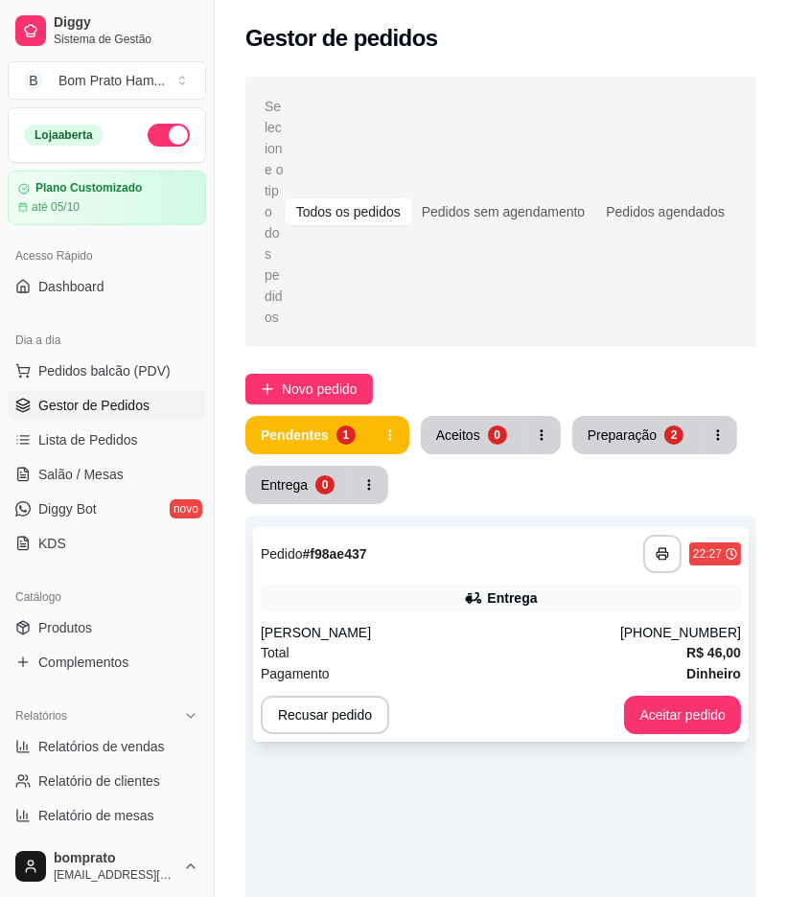
click at [583, 585] on div "Entrega" at bounding box center [501, 598] width 480 height 27
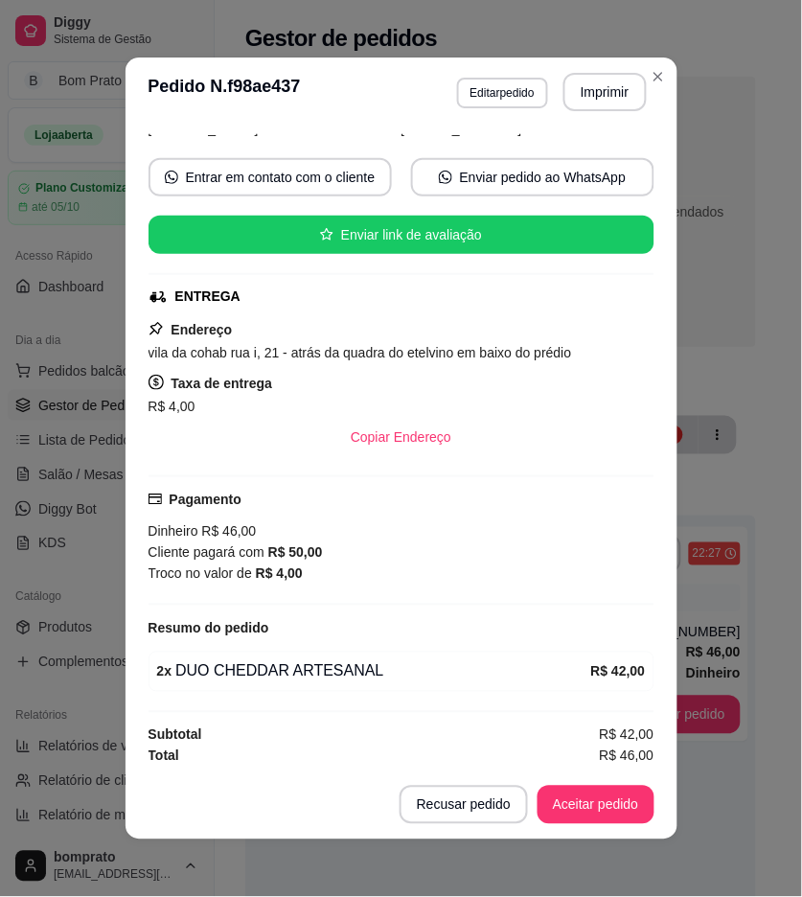
scroll to position [159, 0]
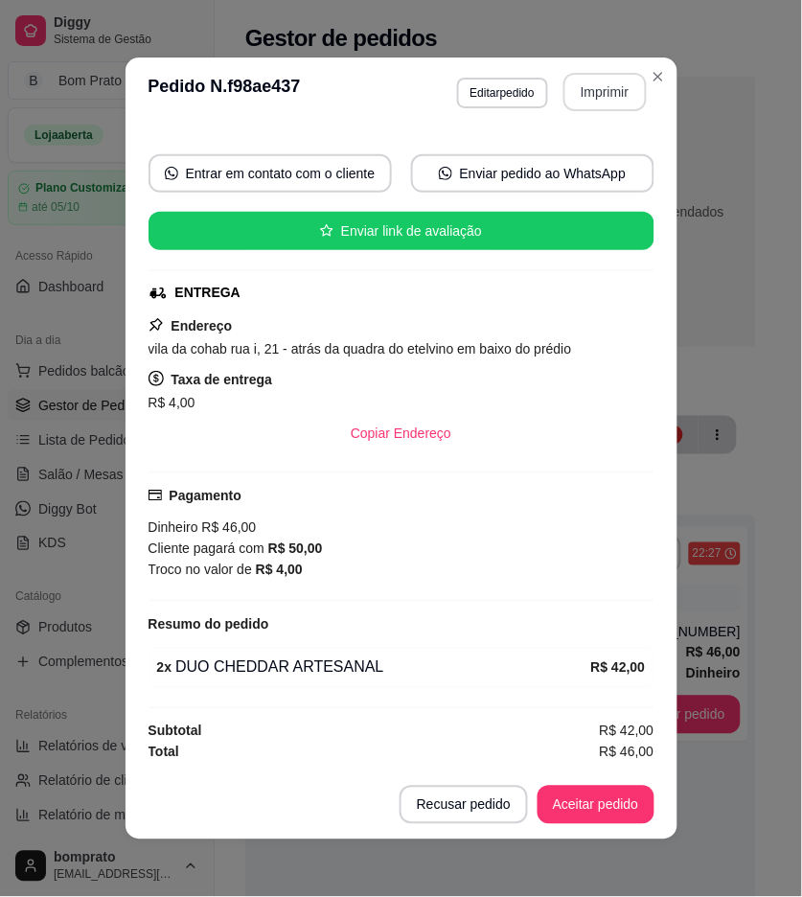
click at [611, 88] on button "Imprimir" at bounding box center [605, 92] width 83 height 38
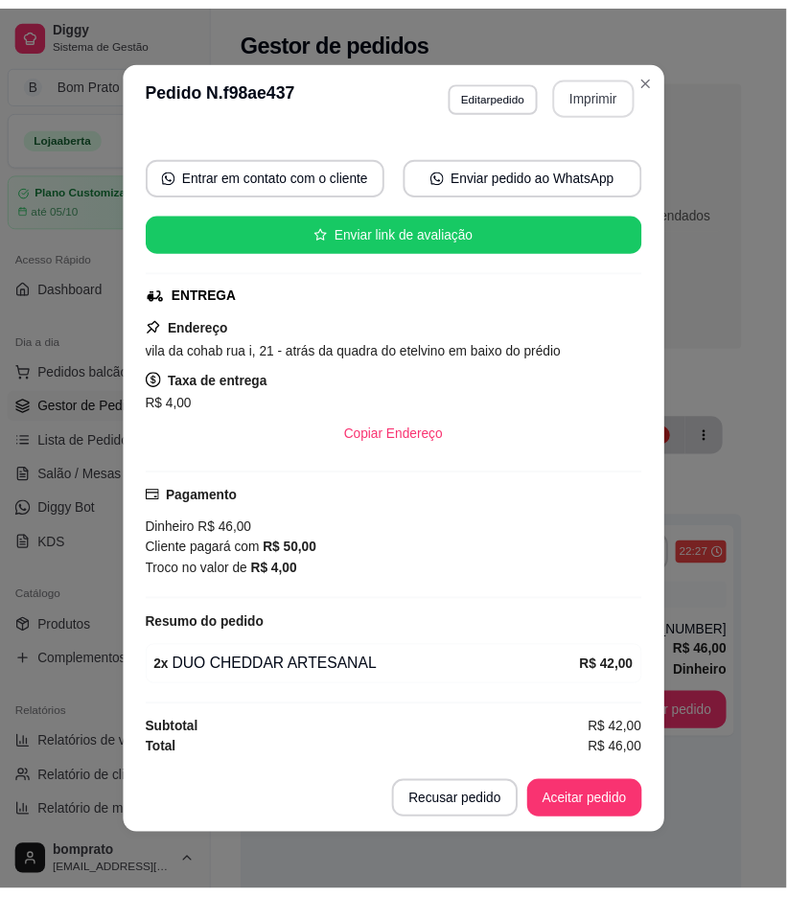
scroll to position [0, 0]
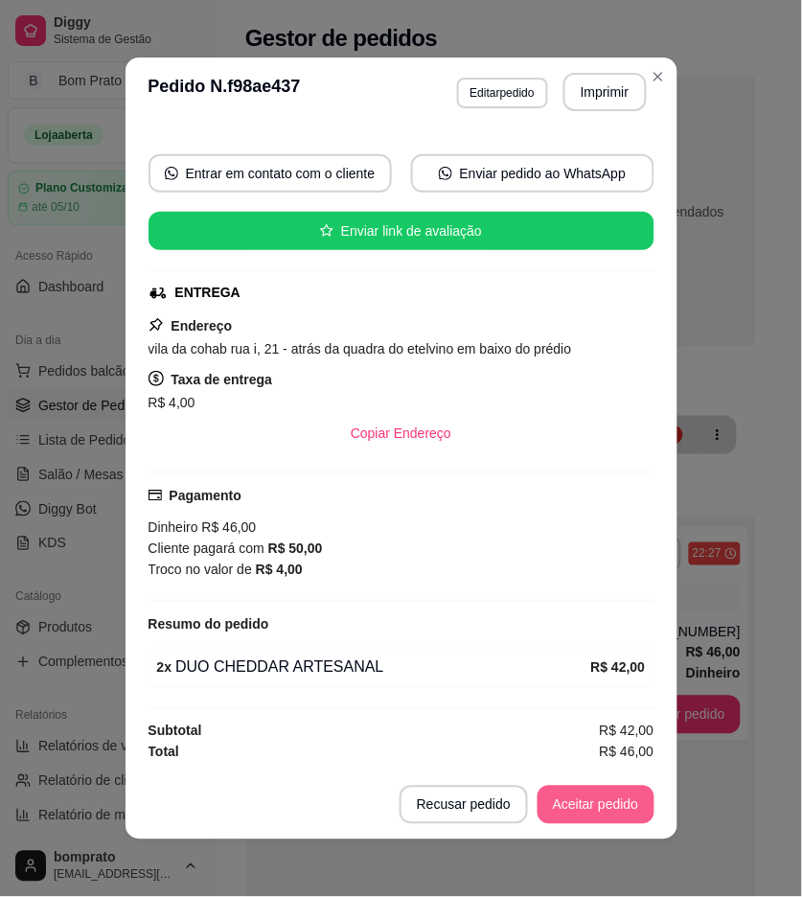
click at [629, 790] on button "Aceitar pedido" at bounding box center [596, 805] width 117 height 38
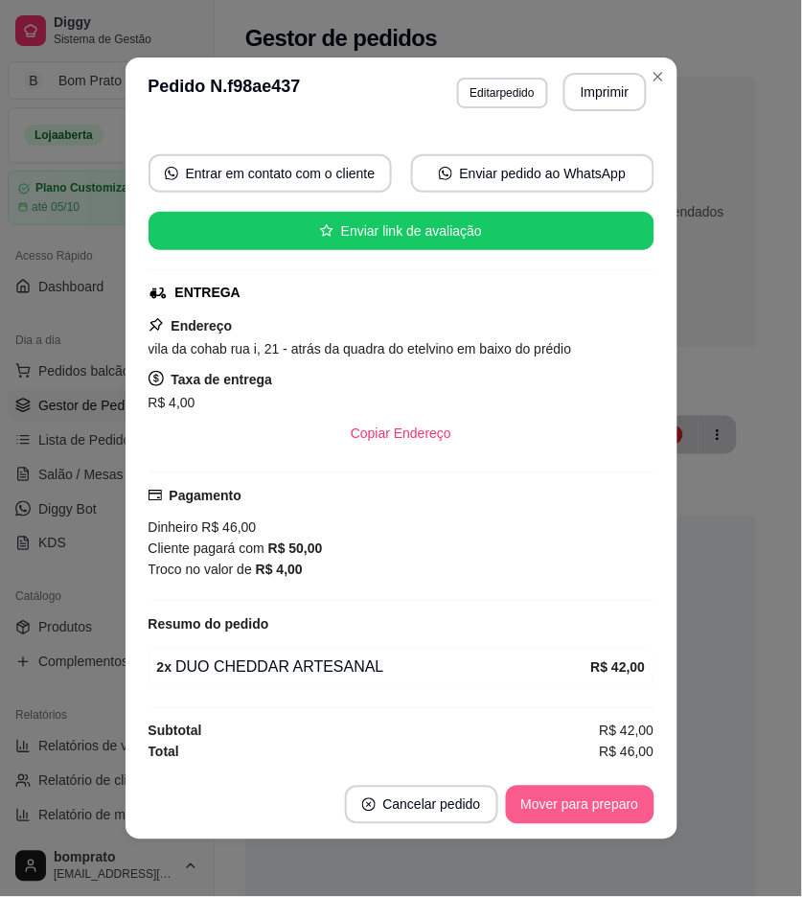
click at [630, 809] on button "Mover para preparo" at bounding box center [580, 805] width 149 height 38
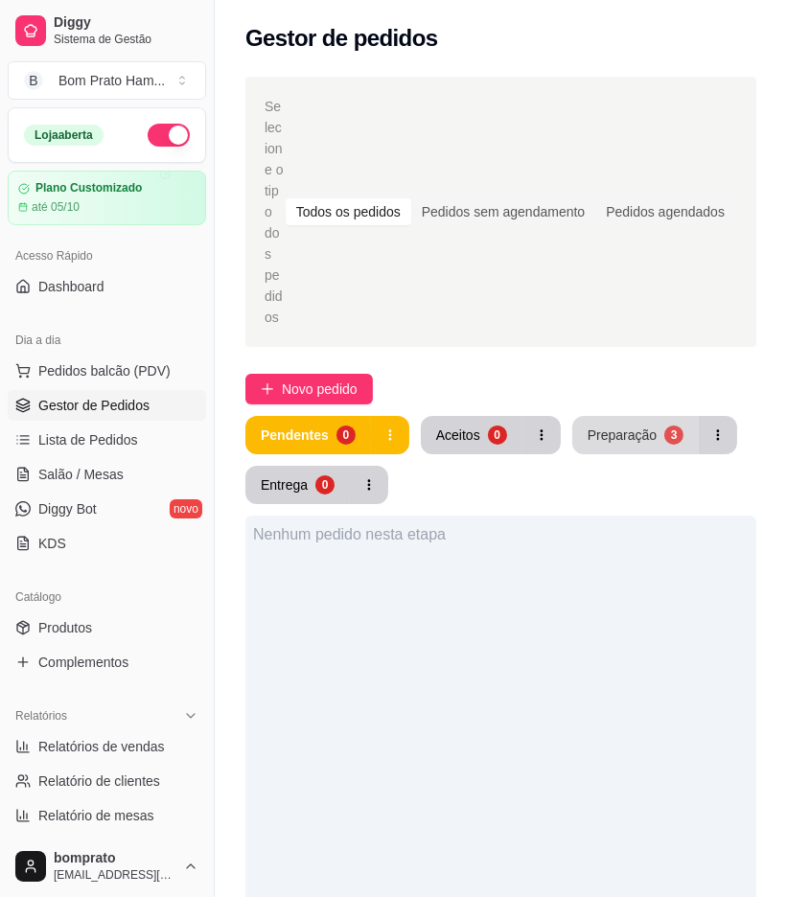
click at [614, 426] on div "Preparação" at bounding box center [622, 435] width 69 height 19
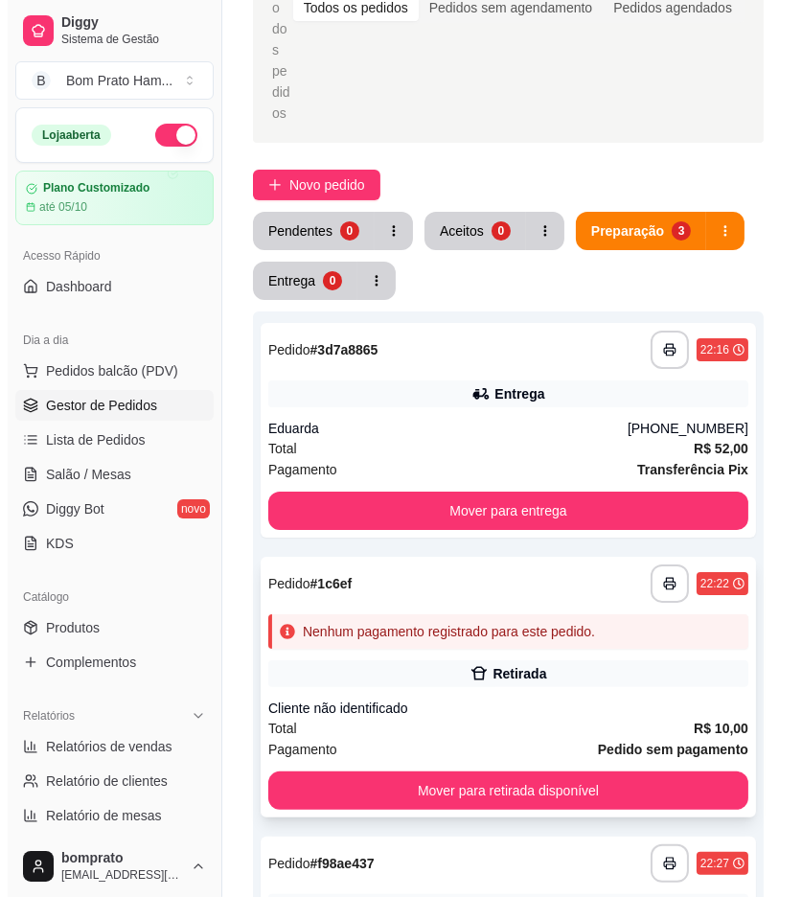
scroll to position [213, 0]
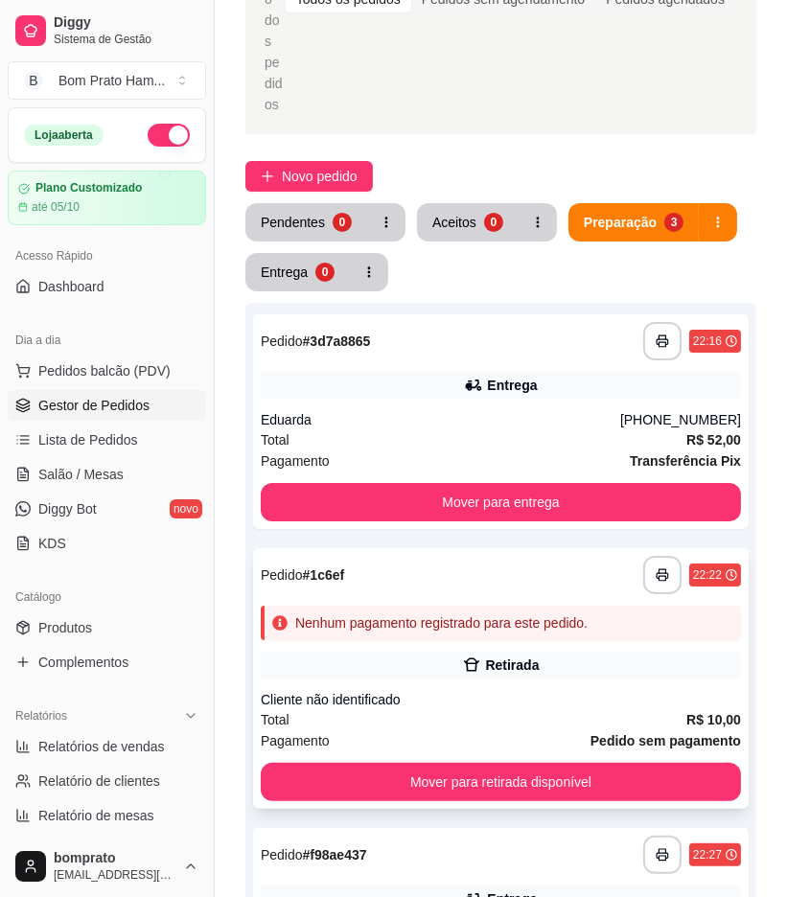
click at [482, 596] on div "**********" at bounding box center [501, 678] width 496 height 261
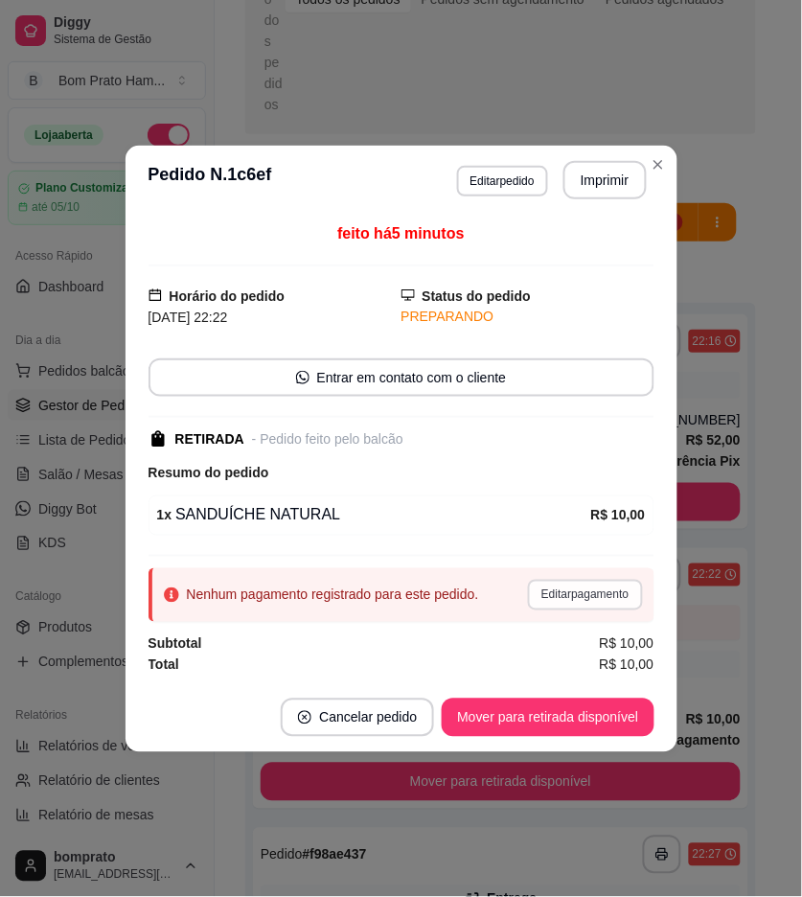
click at [575, 592] on button "Editar pagamento" at bounding box center [585, 595] width 114 height 31
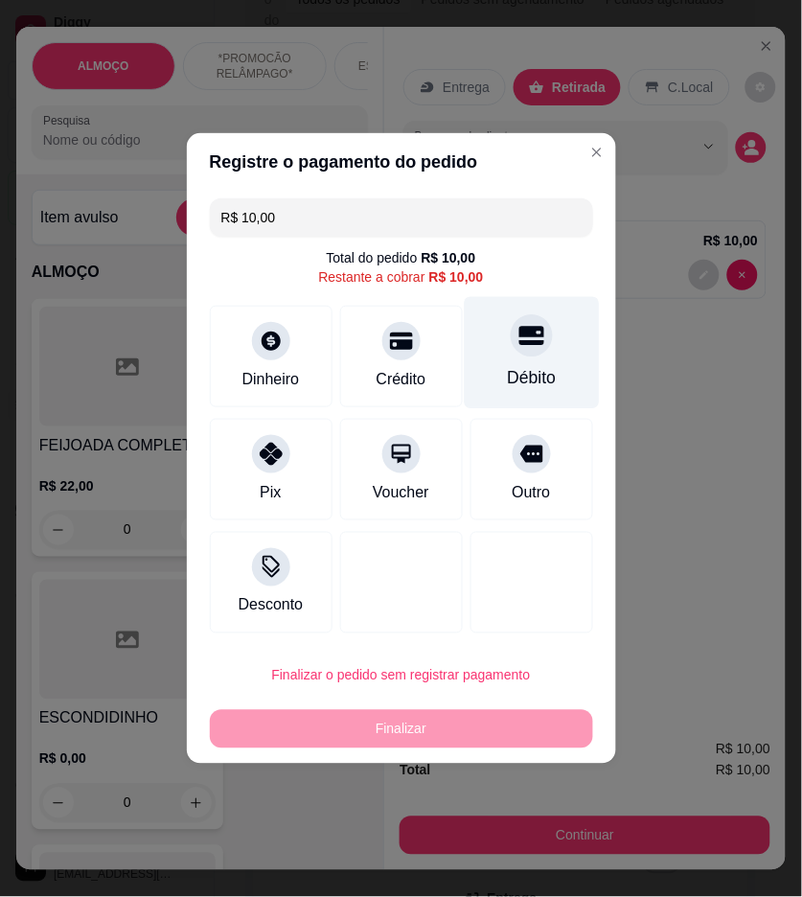
click at [521, 319] on div "Débito" at bounding box center [531, 353] width 135 height 112
type input "R$ 0,00"
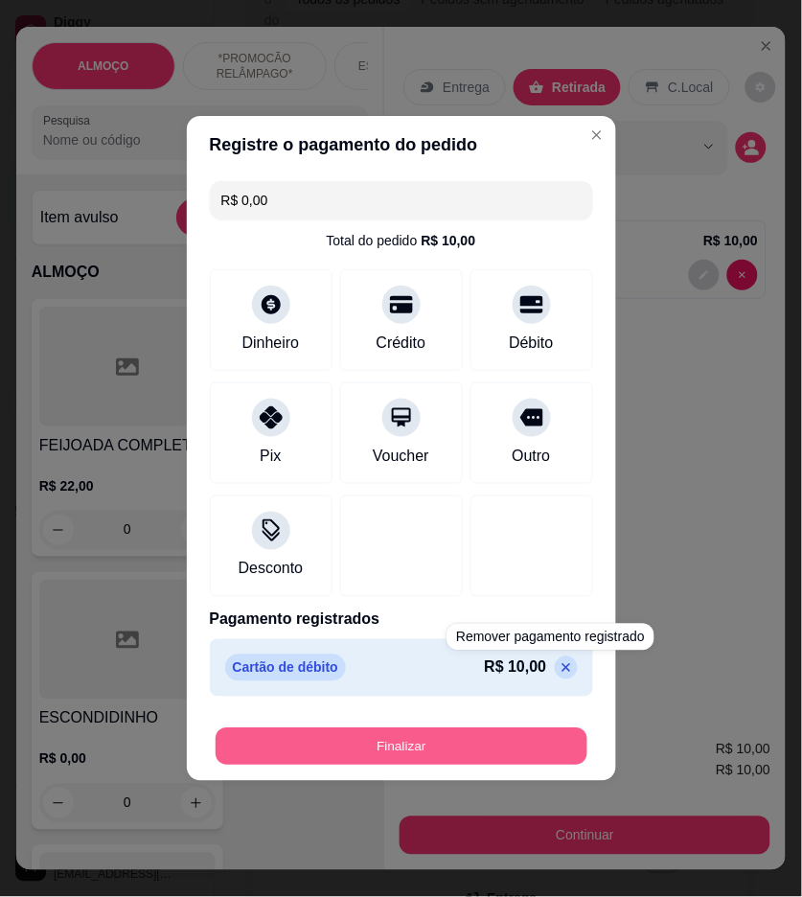
click at [549, 734] on button "Finalizar" at bounding box center [402, 747] width 372 height 37
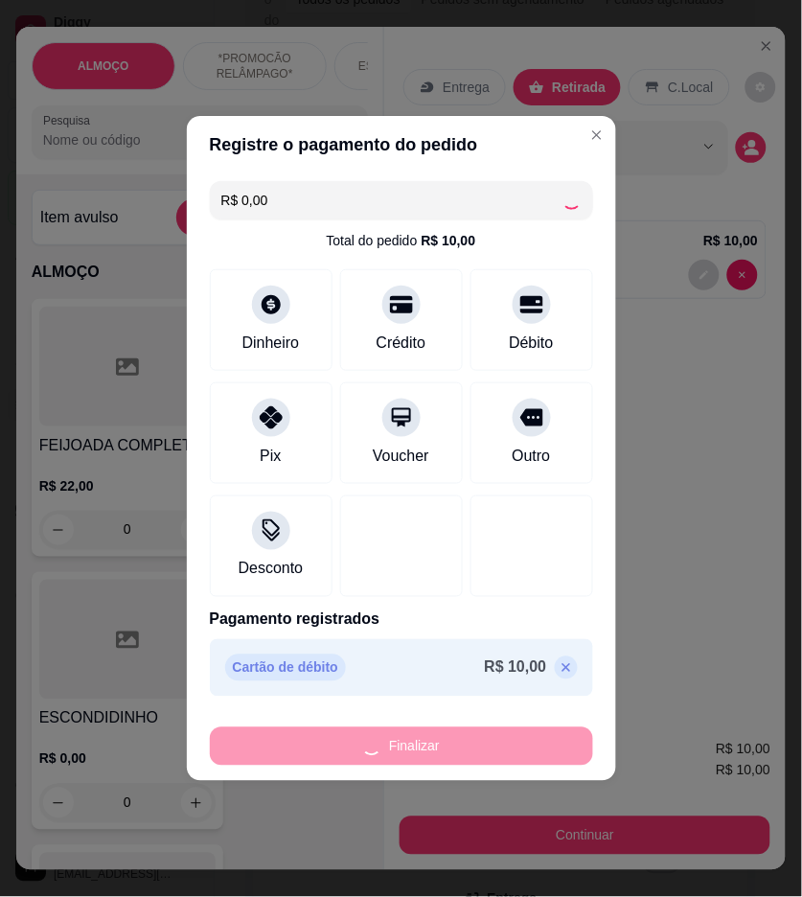
type input "0"
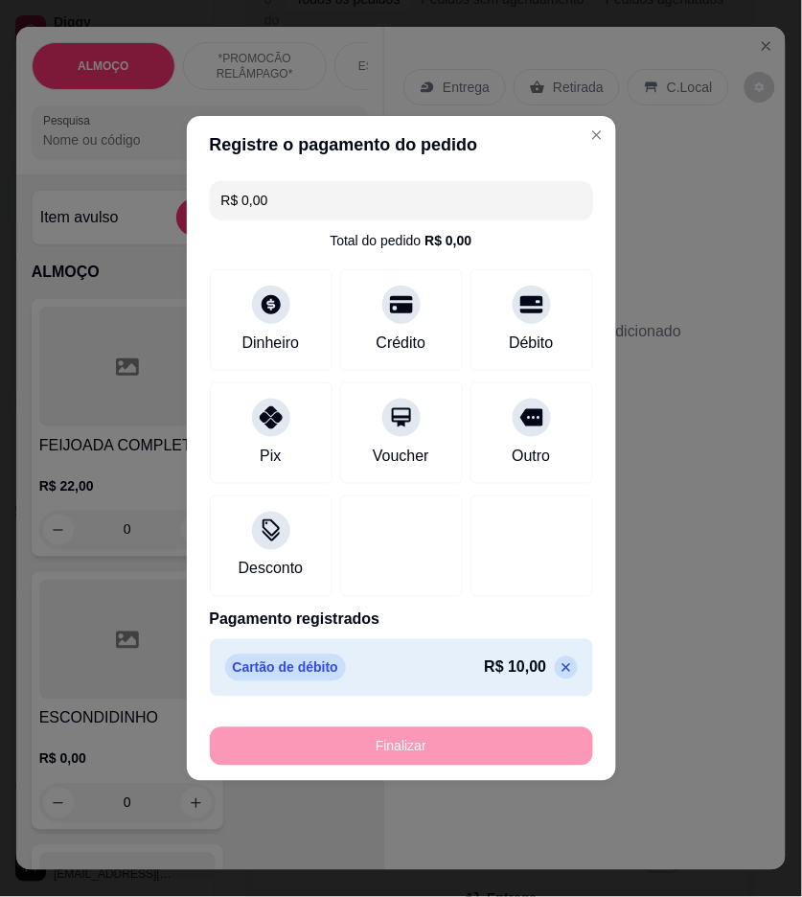
type input "-R$ 10,00"
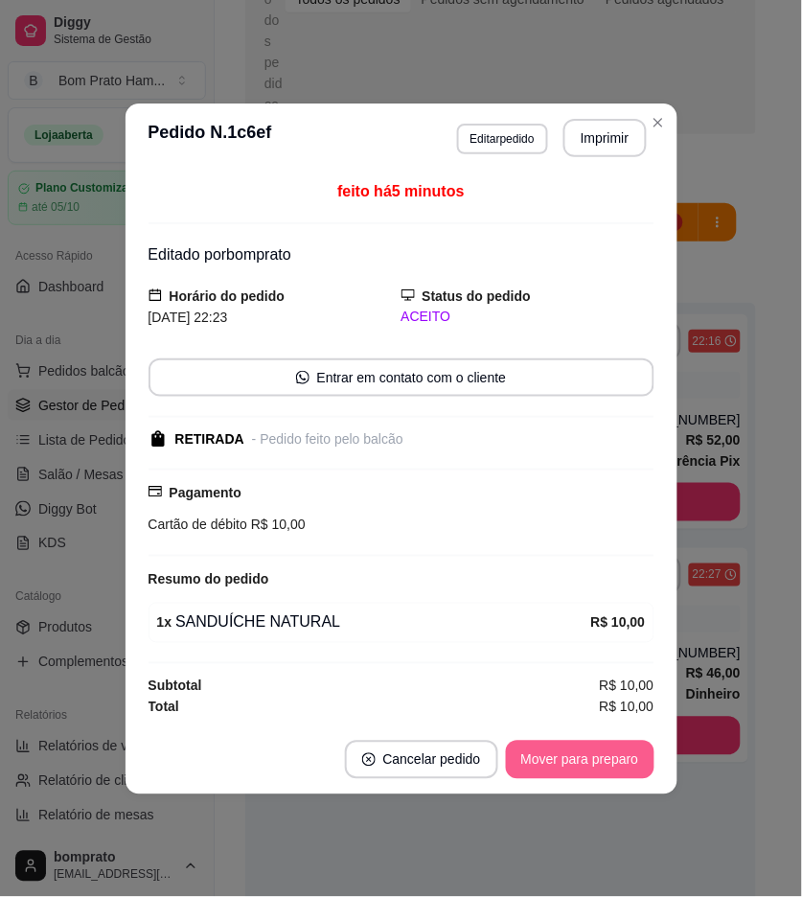
click at [596, 752] on button "Mover para preparo" at bounding box center [580, 760] width 149 height 38
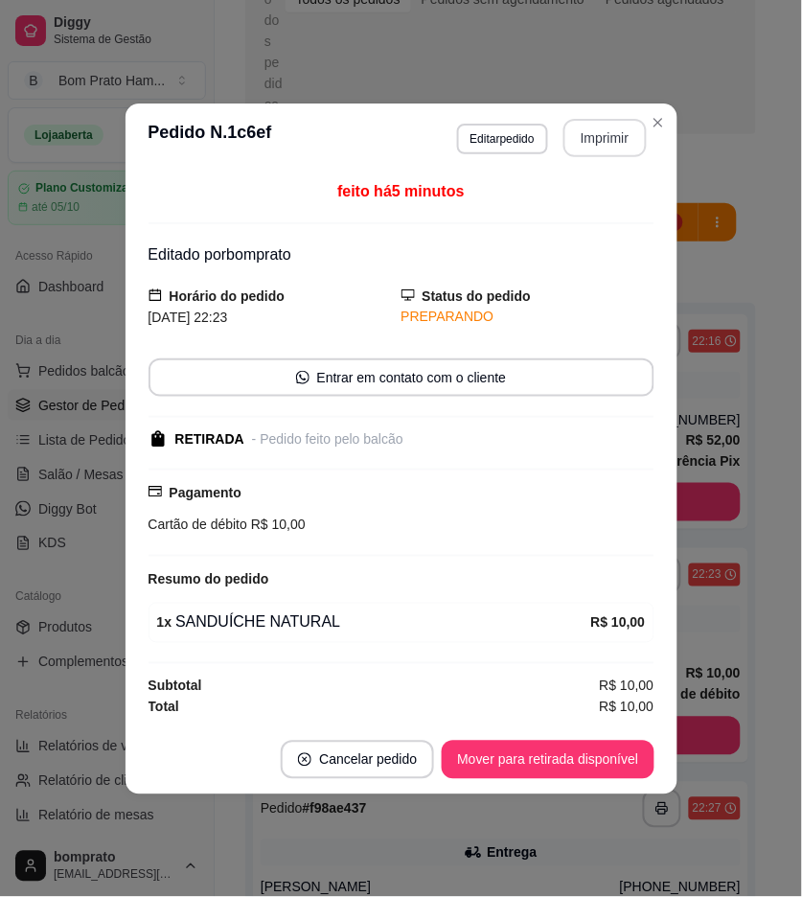
click at [597, 127] on button "Imprimir" at bounding box center [605, 138] width 83 height 38
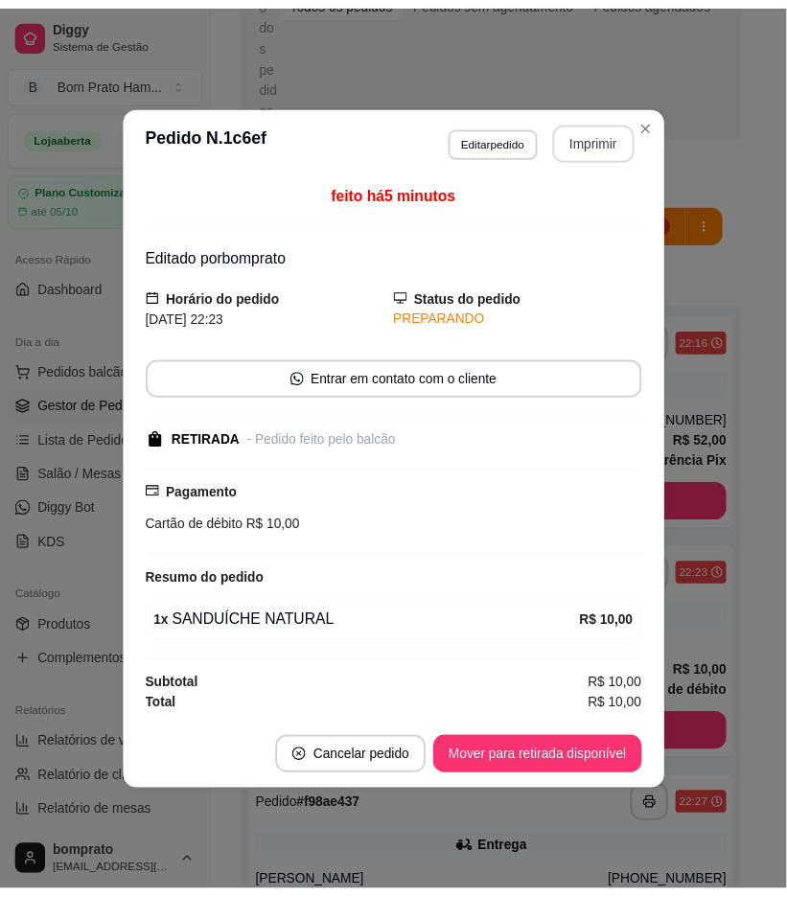
scroll to position [0, 0]
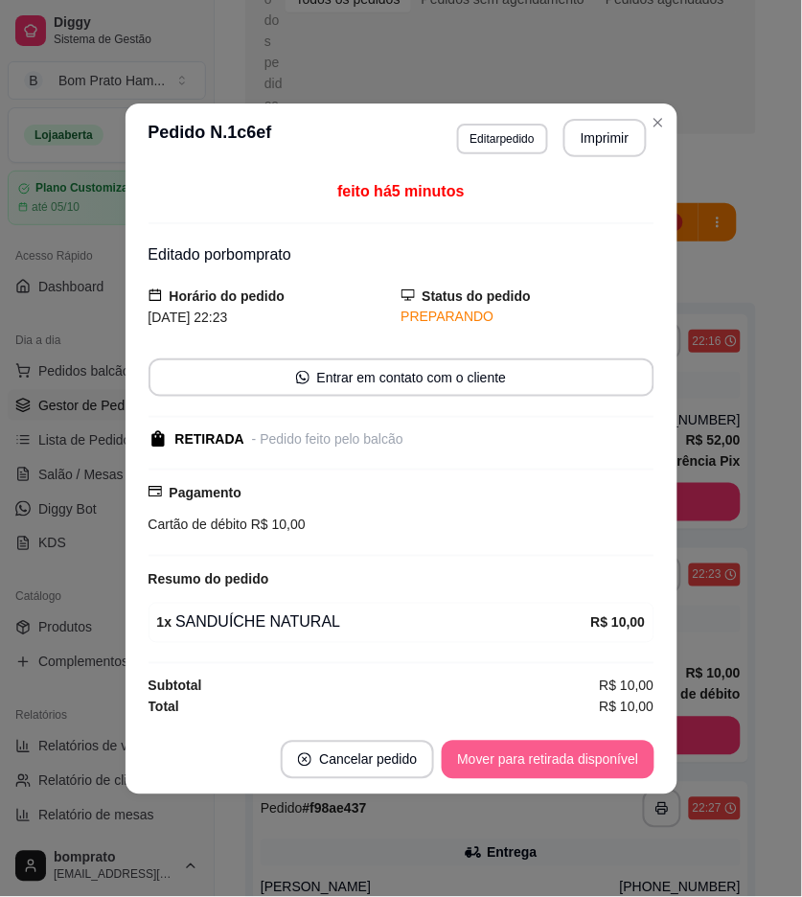
click at [618, 763] on button "Mover para retirada disponível" at bounding box center [548, 760] width 212 height 38
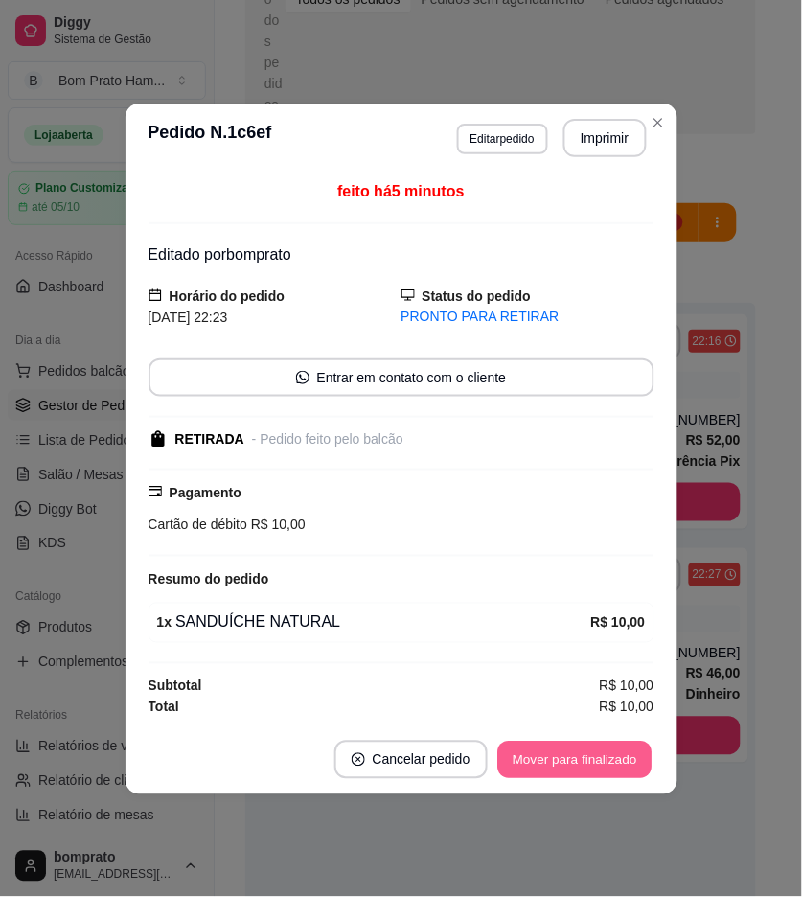
click at [627, 758] on button "Mover para finalizado" at bounding box center [575, 759] width 154 height 37
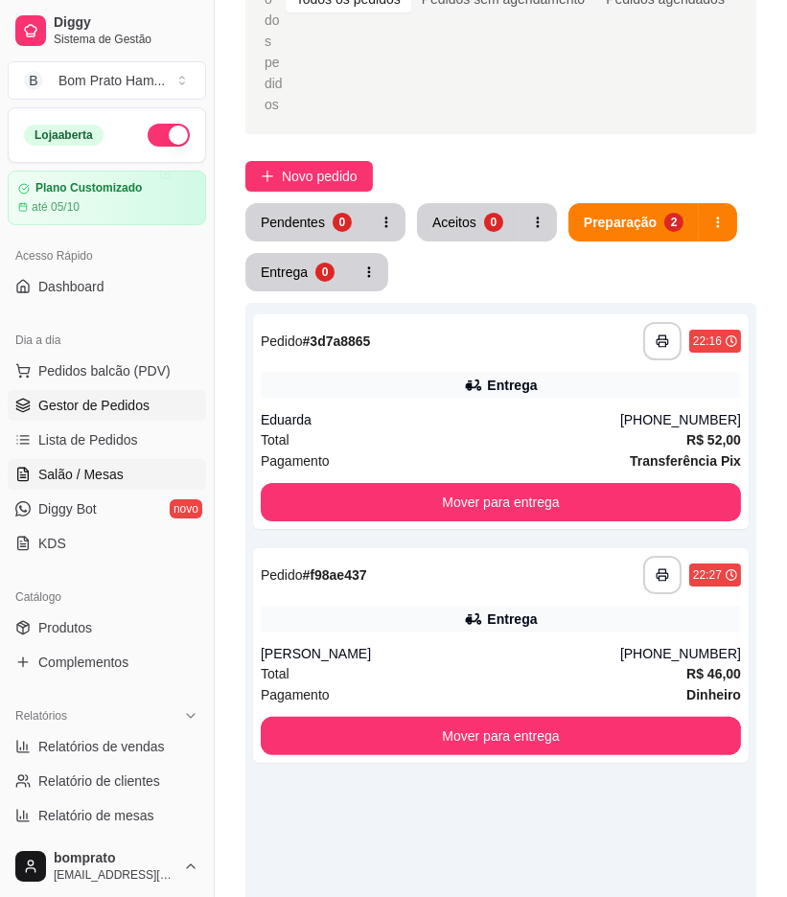
click at [120, 473] on link "Salão / Mesas" at bounding box center [107, 474] width 198 height 31
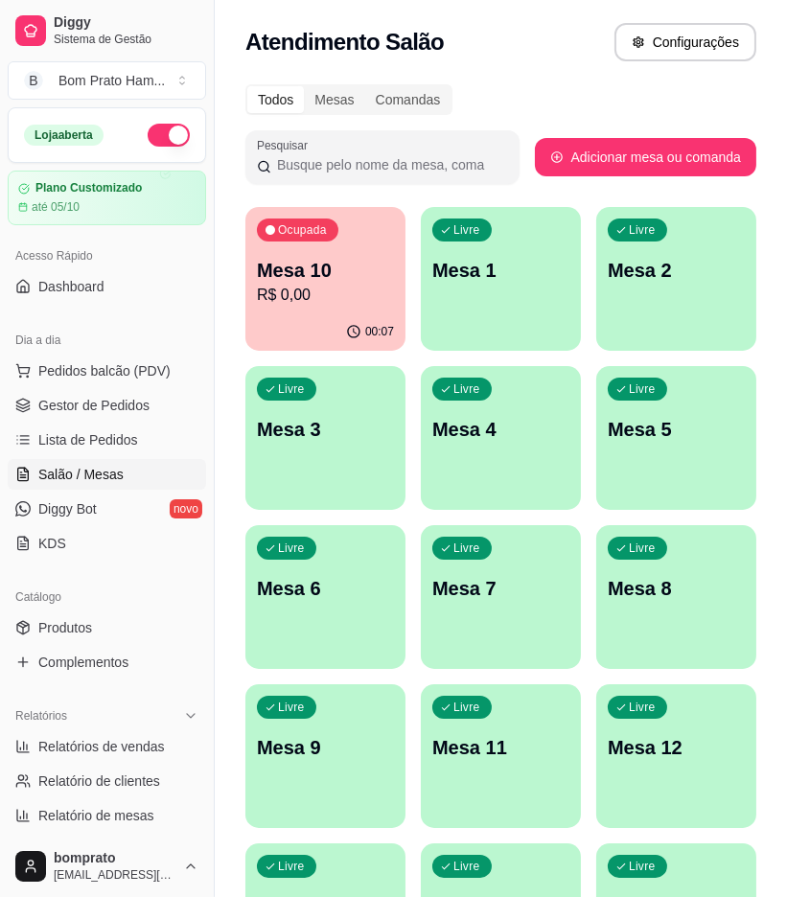
click at [633, 623] on div "Livre Mesa 8" at bounding box center [676, 585] width 160 height 121
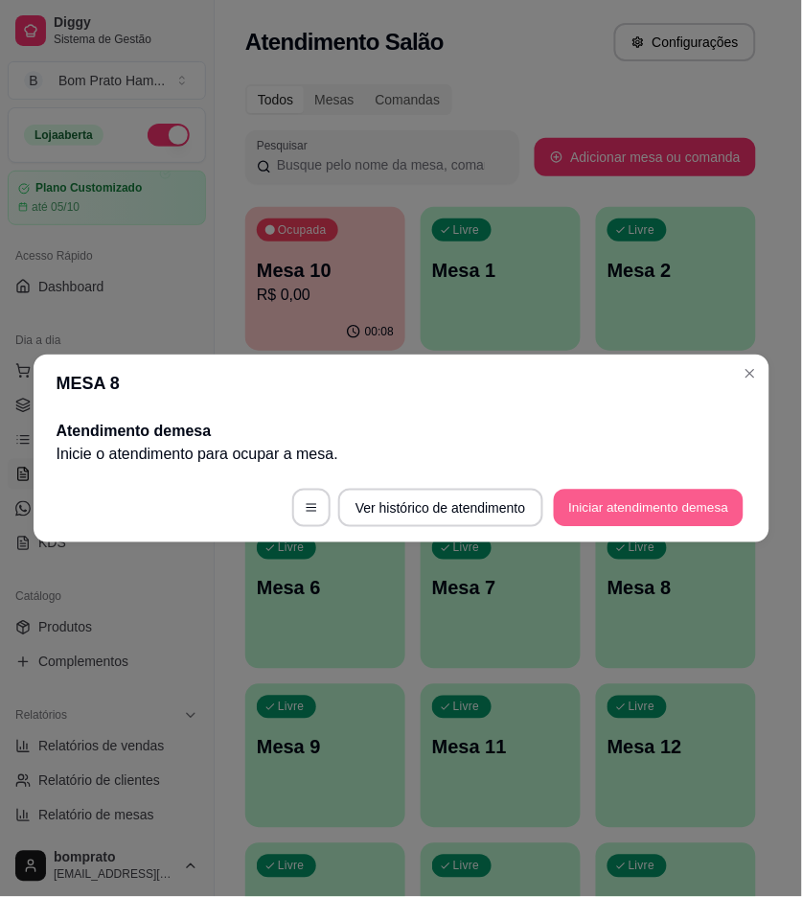
click at [640, 512] on button "Iniciar atendimento de mesa" at bounding box center [649, 508] width 190 height 37
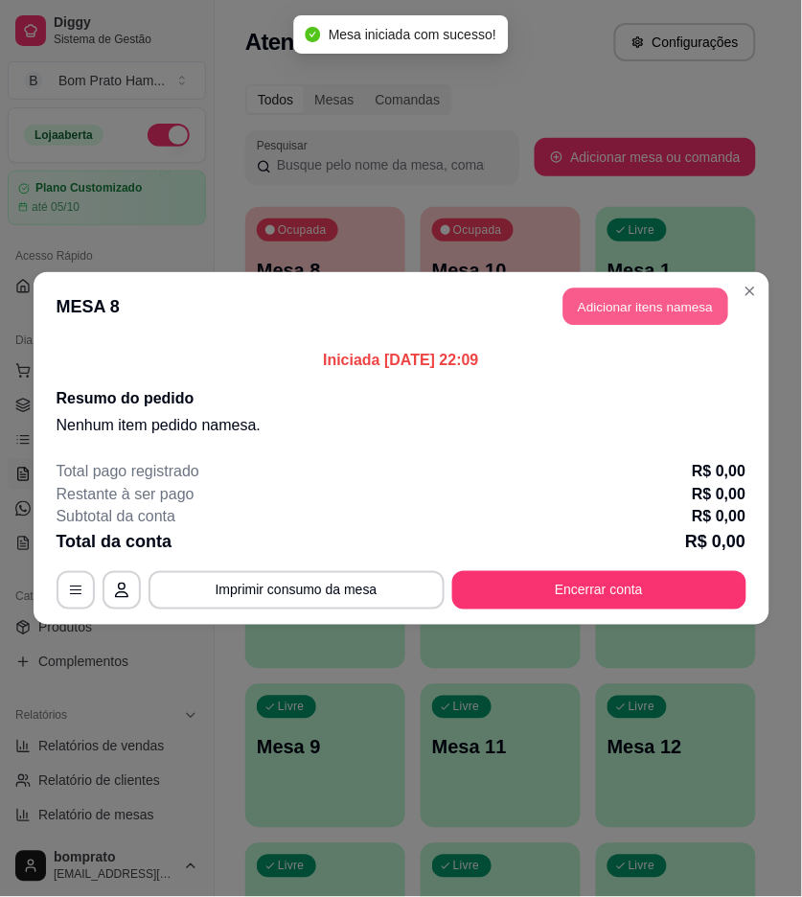
click at [630, 313] on button "Adicionar itens na mesa" at bounding box center [646, 307] width 165 height 37
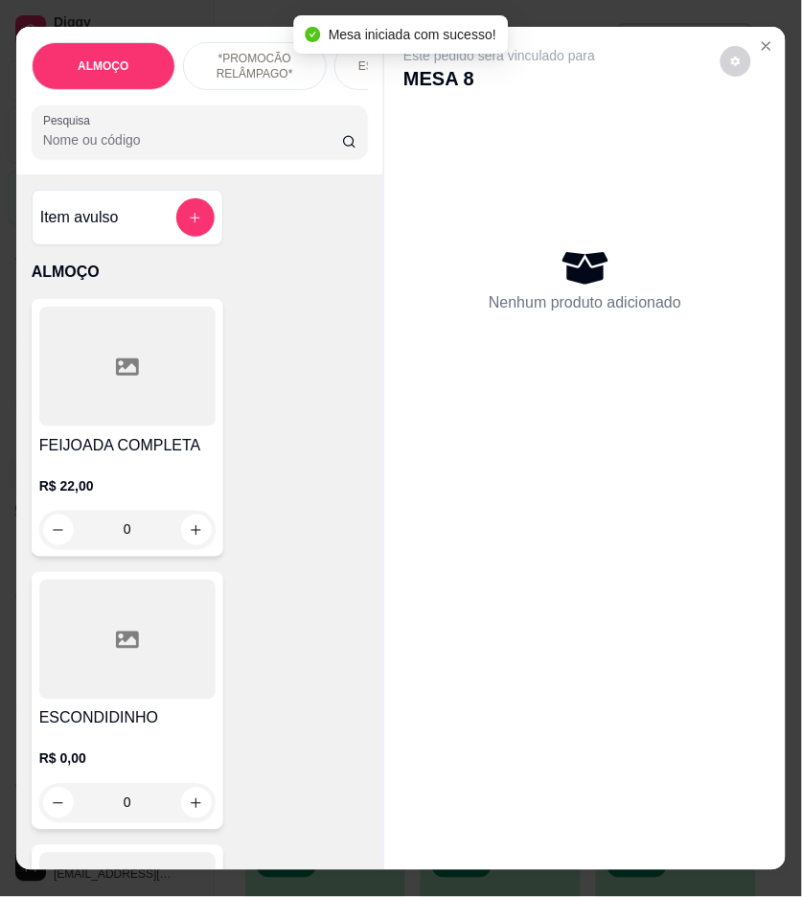
click at [261, 138] on input "Pesquisa" at bounding box center [192, 139] width 299 height 19
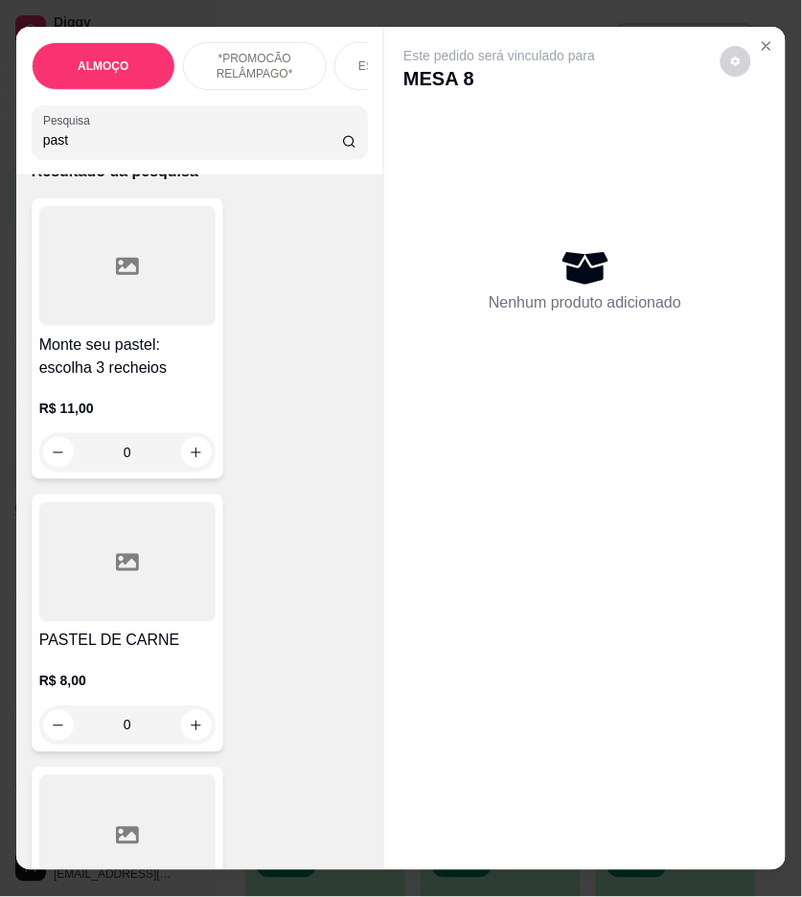
scroll to position [213, 0]
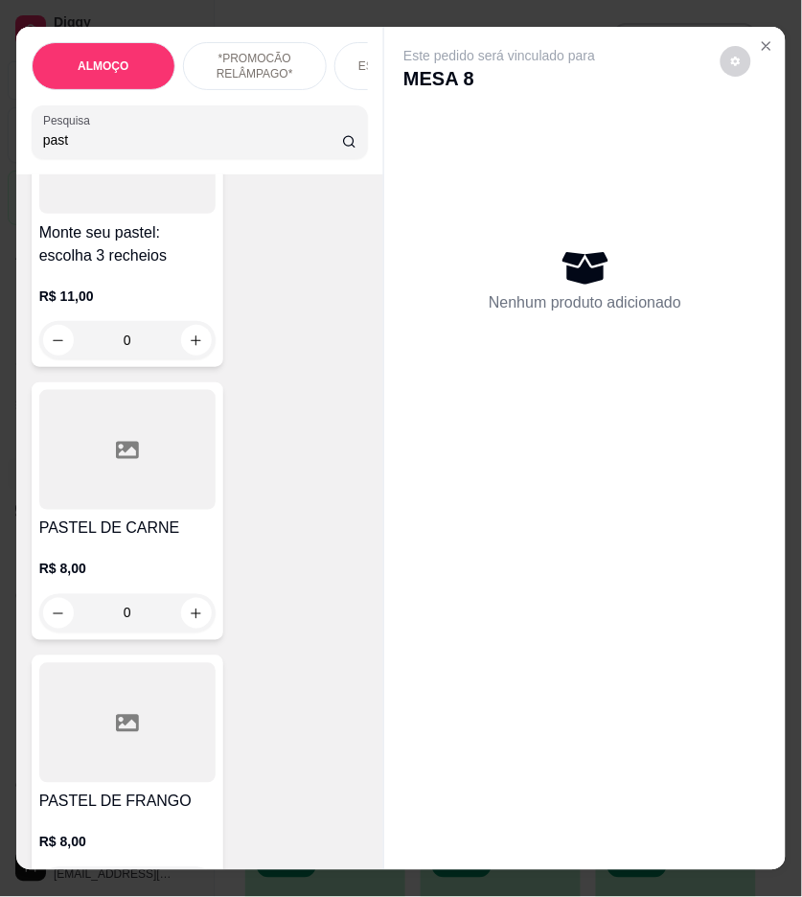
type input "past"
click at [189, 769] on div at bounding box center [127, 723] width 176 height 120
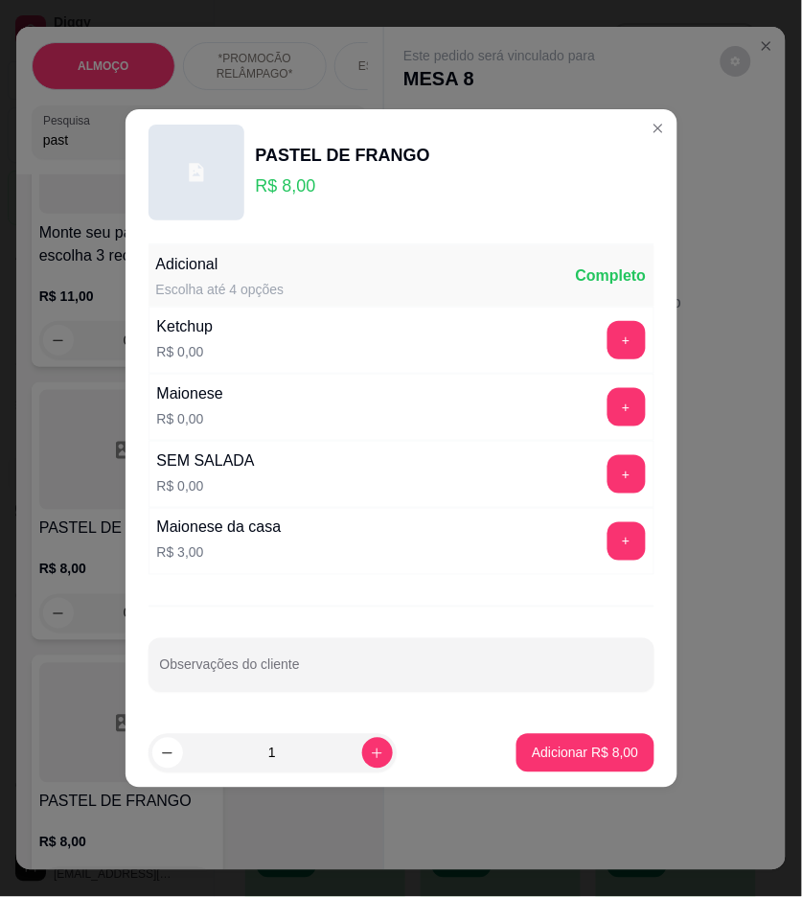
click at [395, 784] on footer "1 Adicionar R$ 8,00" at bounding box center [402, 753] width 552 height 69
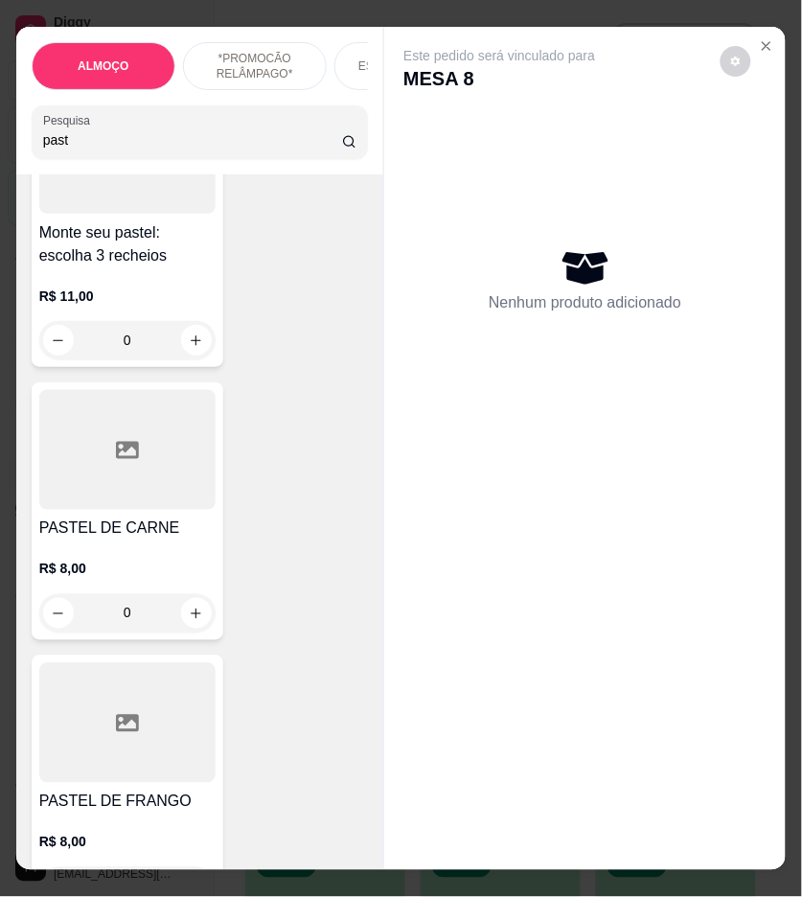
click at [73, 711] on div at bounding box center [127, 723] width 176 height 120
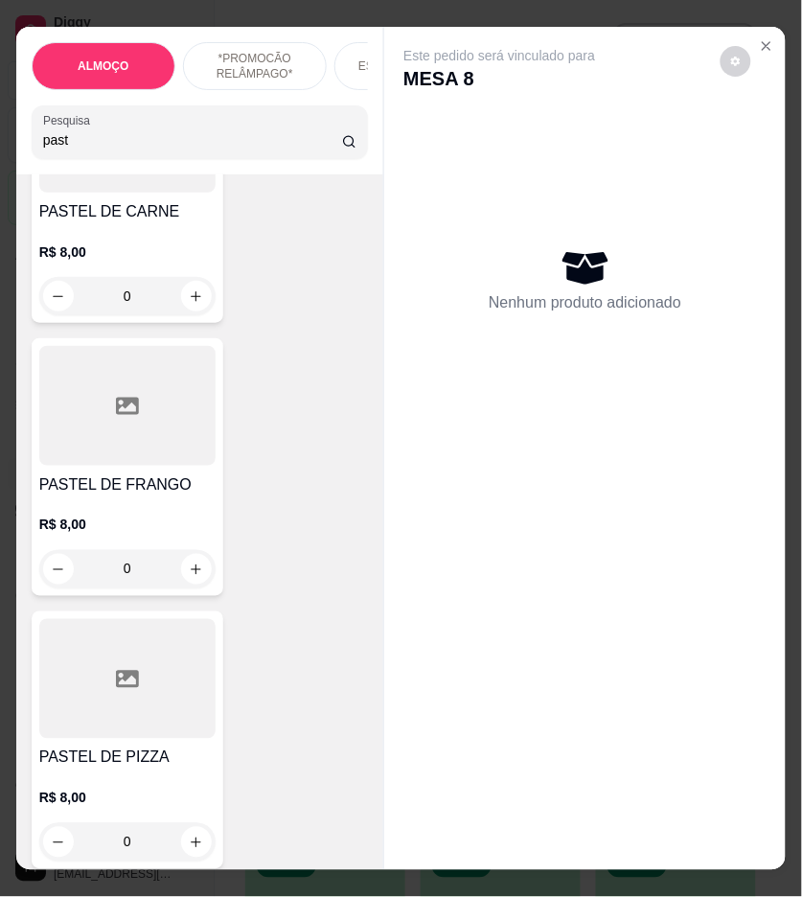
scroll to position [532, 0]
click at [151, 687] on div at bounding box center [127, 677] width 176 height 120
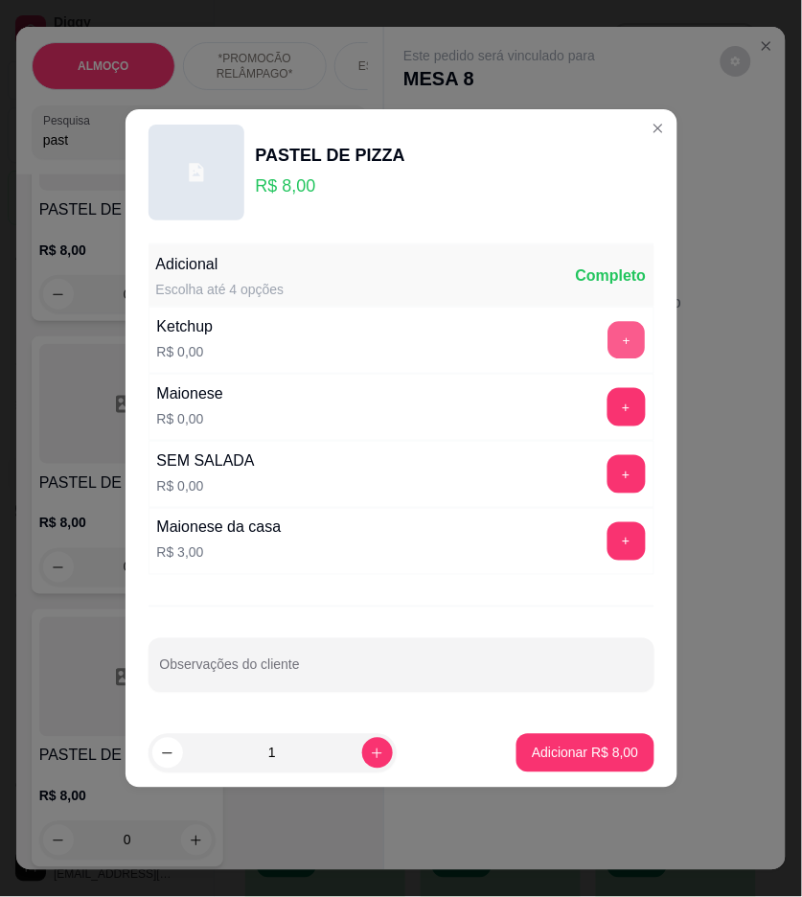
click at [608, 332] on button "+" at bounding box center [626, 340] width 37 height 37
click at [522, 345] on button "-" at bounding box center [540, 340] width 37 height 37
click at [572, 745] on p "Adicionar R$ 8,00" at bounding box center [586, 753] width 104 height 18
type input "1"
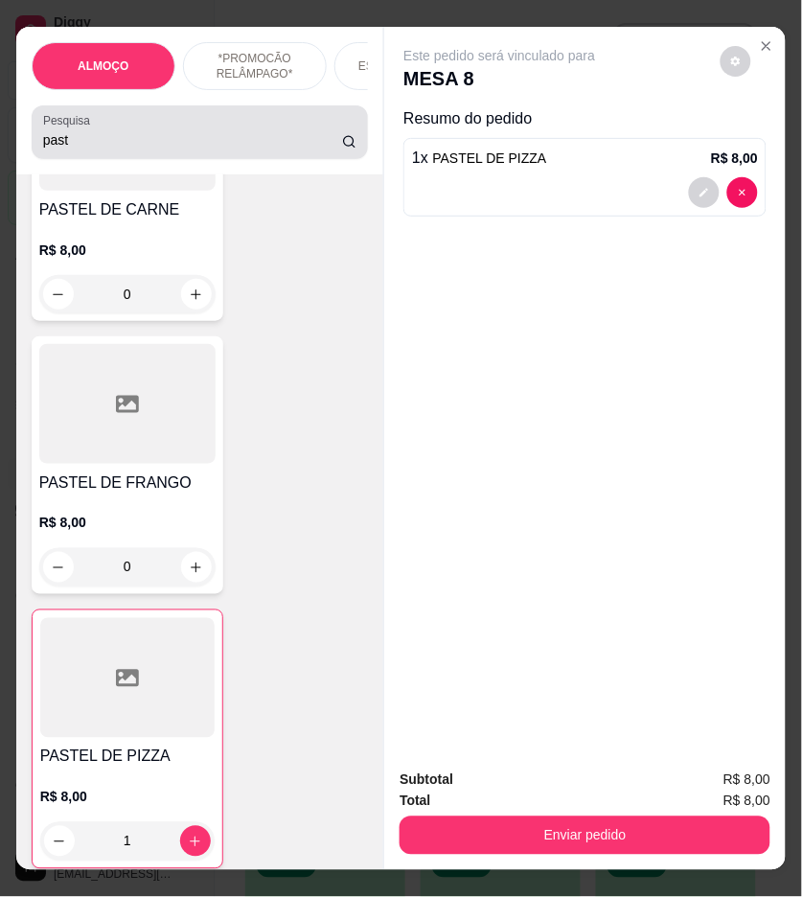
click at [109, 149] on input "past" at bounding box center [192, 139] width 299 height 19
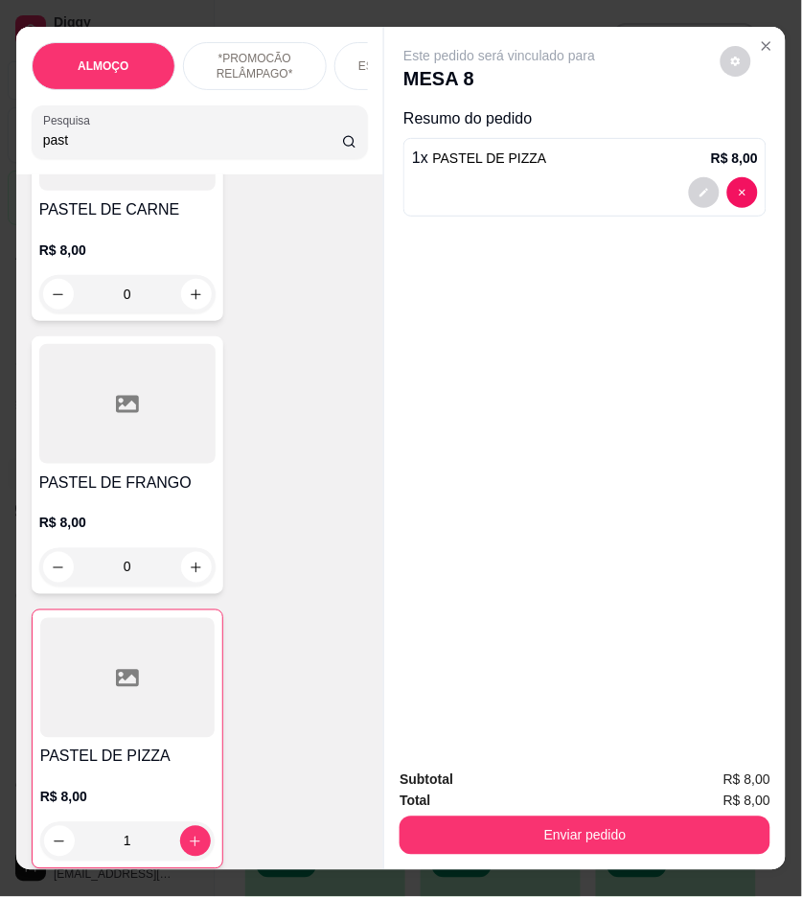
click at [109, 149] on input "past" at bounding box center [192, 139] width 299 height 19
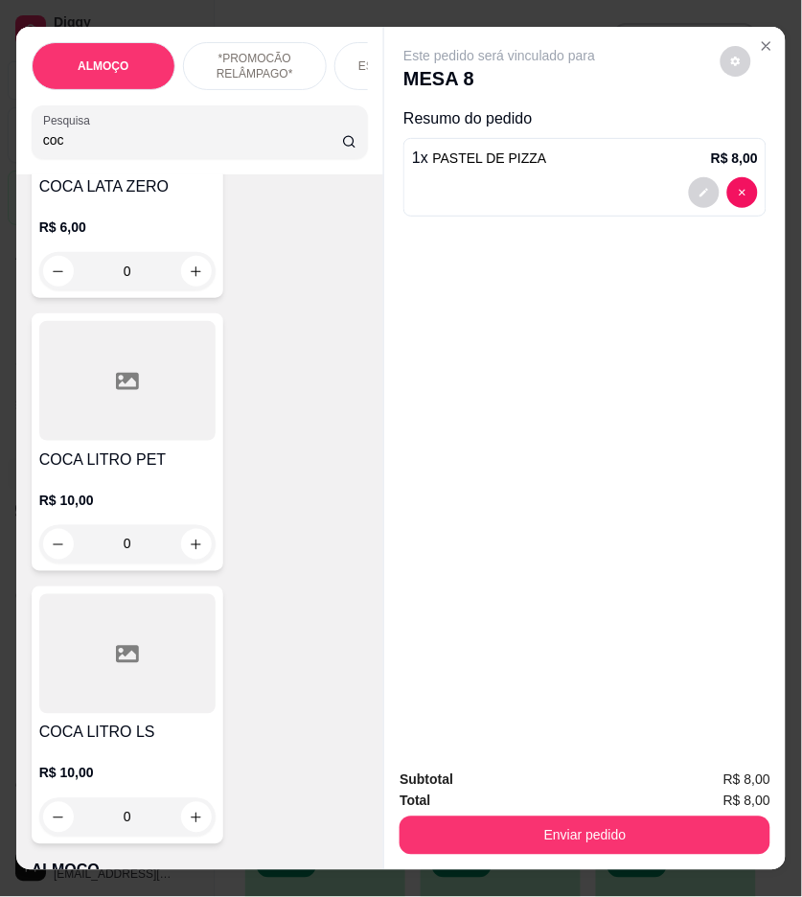
scroll to position [21134, 0]
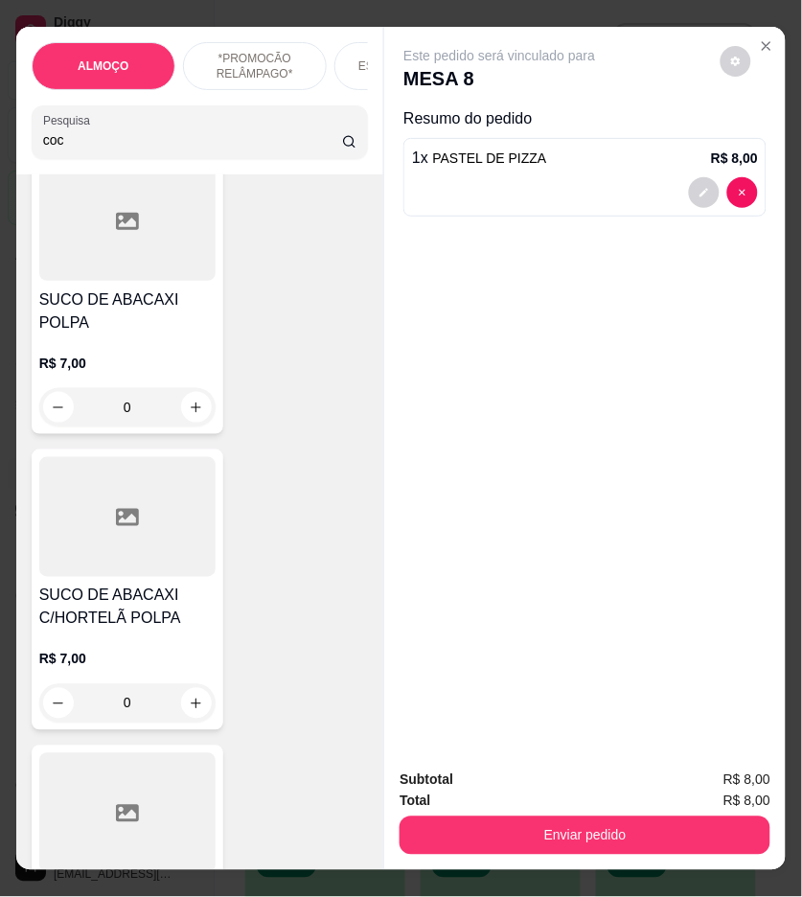
type input "coc"
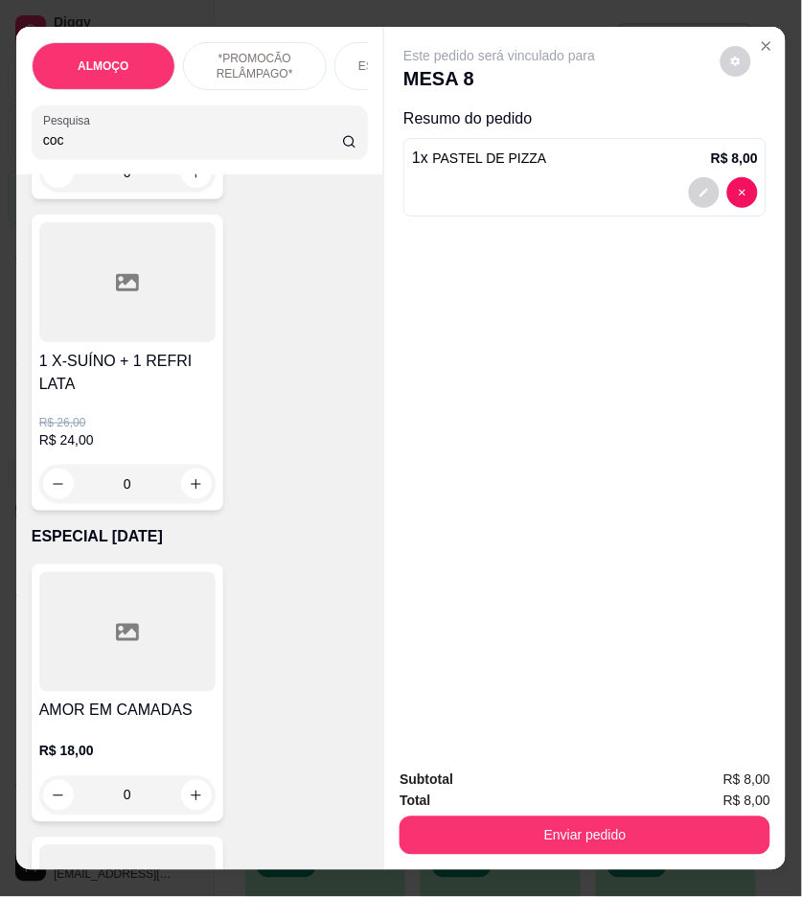
scroll to position [0, 0]
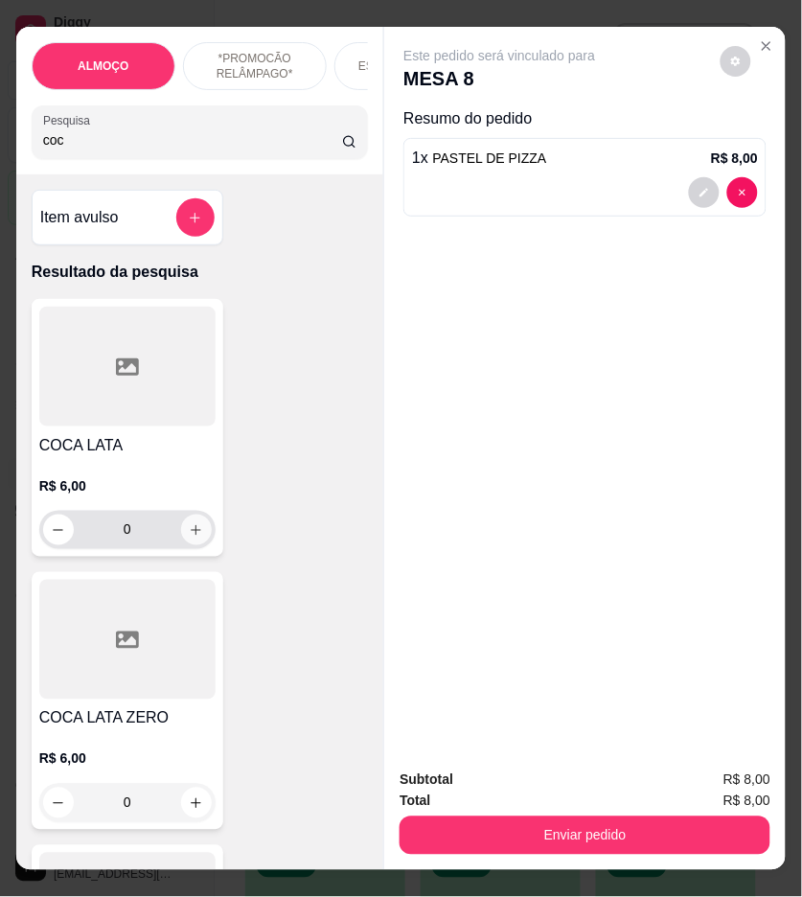
click at [189, 533] on icon "increase-product-quantity" at bounding box center [196, 530] width 14 height 14
type input "1"
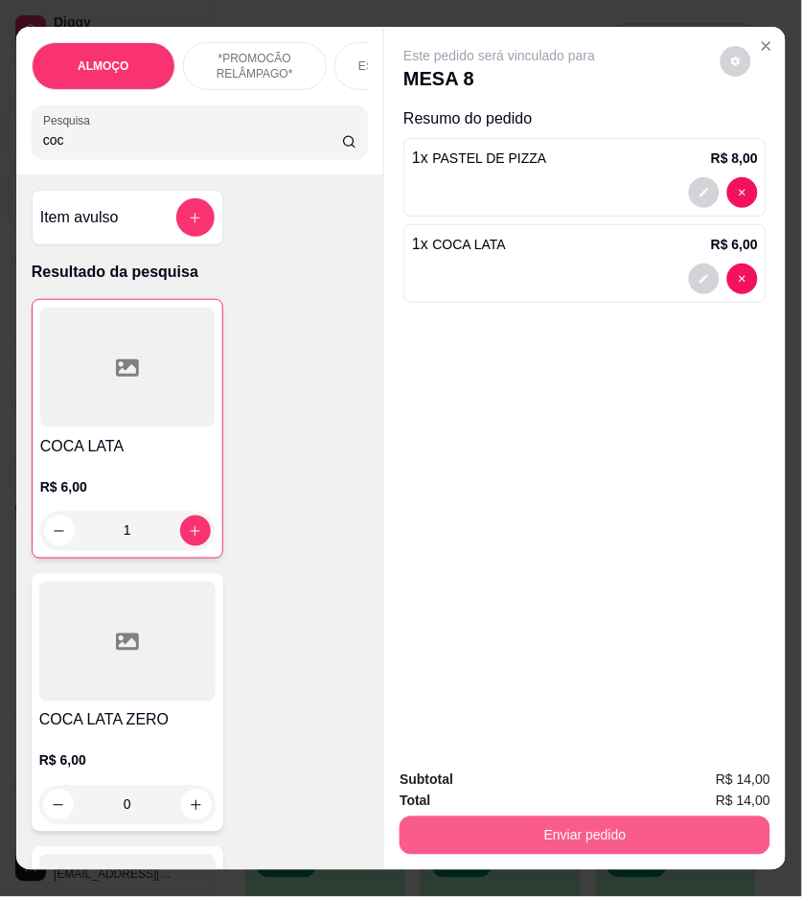
click at [640, 819] on button "Enviar pedido" at bounding box center [585, 836] width 371 height 38
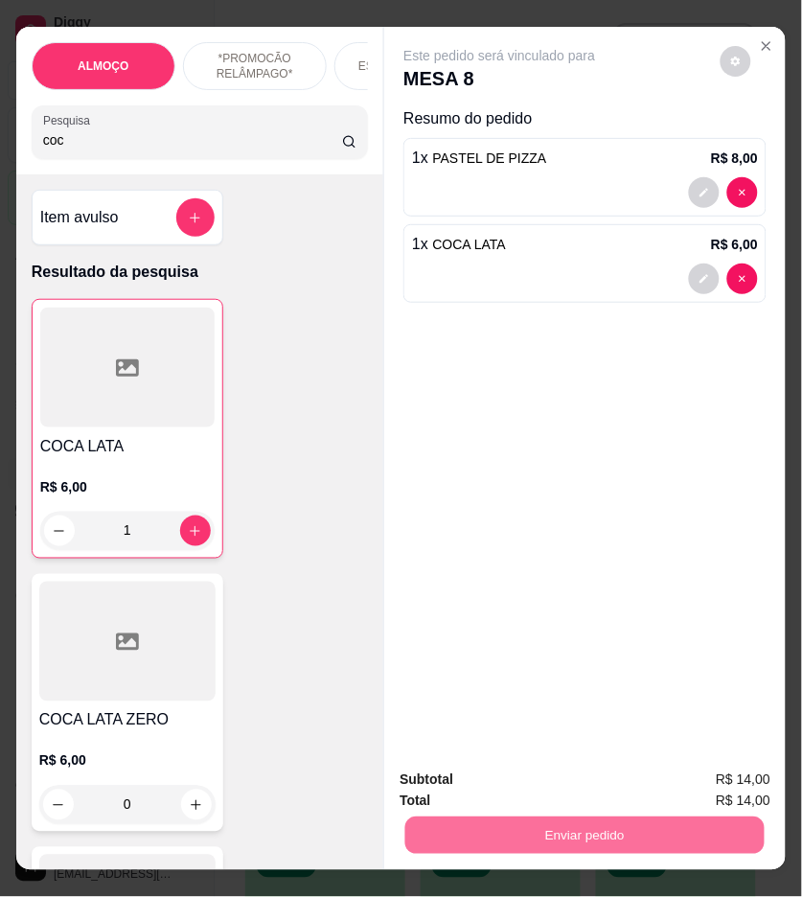
click at [548, 772] on button "Não registrar e enviar pedido" at bounding box center [520, 781] width 199 height 36
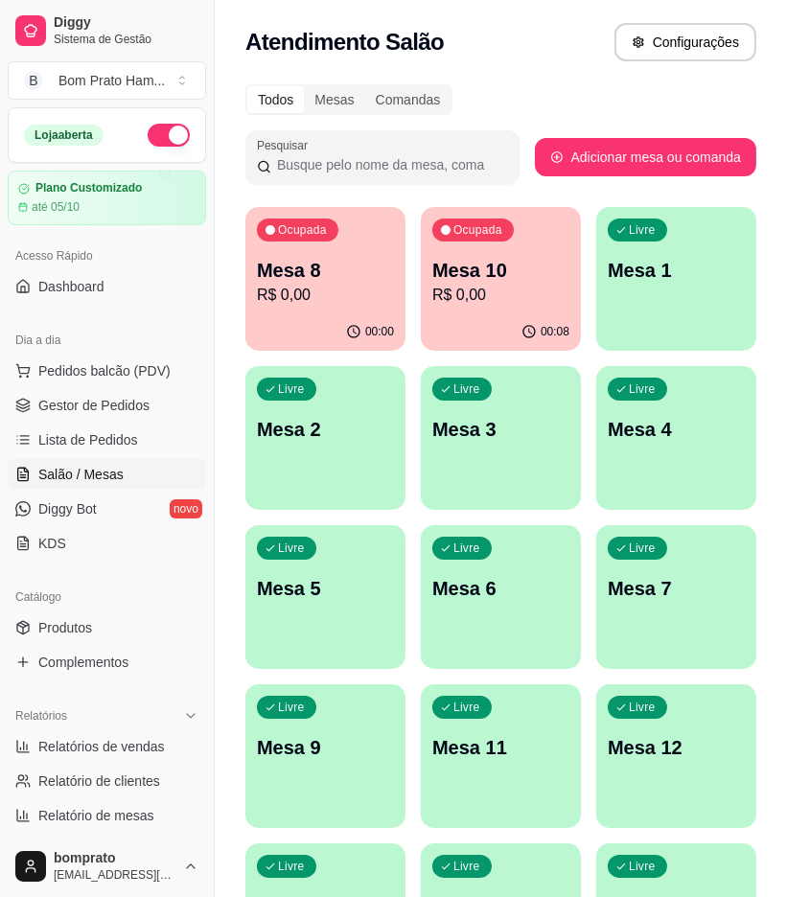
click at [471, 293] on p "R$ 0,00" at bounding box center [500, 295] width 137 height 23
click at [141, 404] on span "Gestor de Pedidos" at bounding box center [93, 405] width 111 height 19
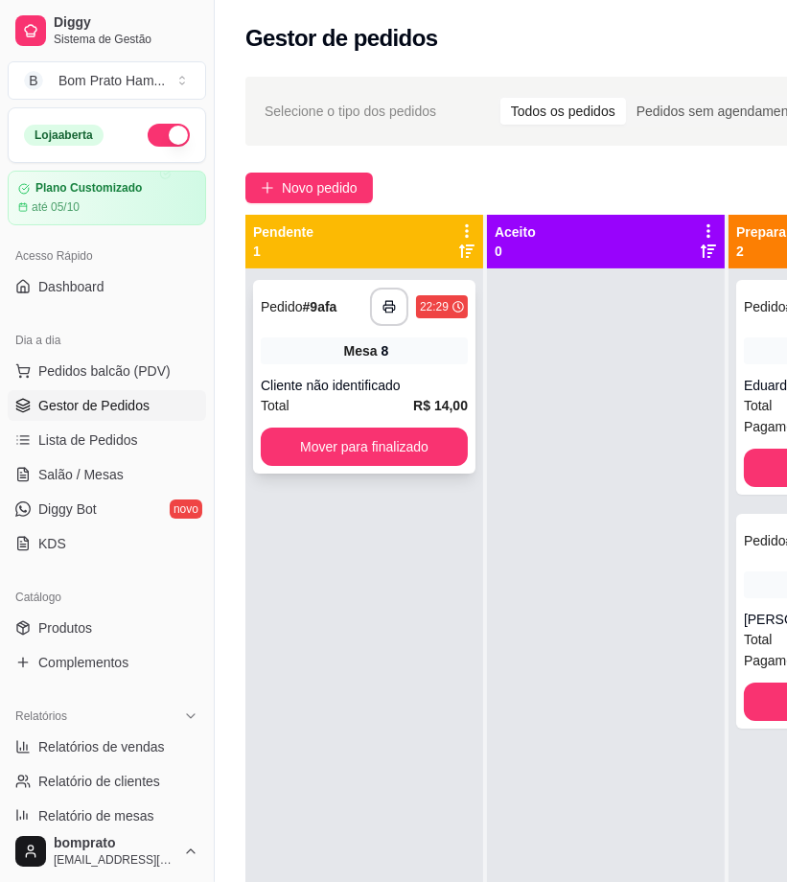
click at [365, 361] on div "Mesa 8" at bounding box center [364, 350] width 207 height 27
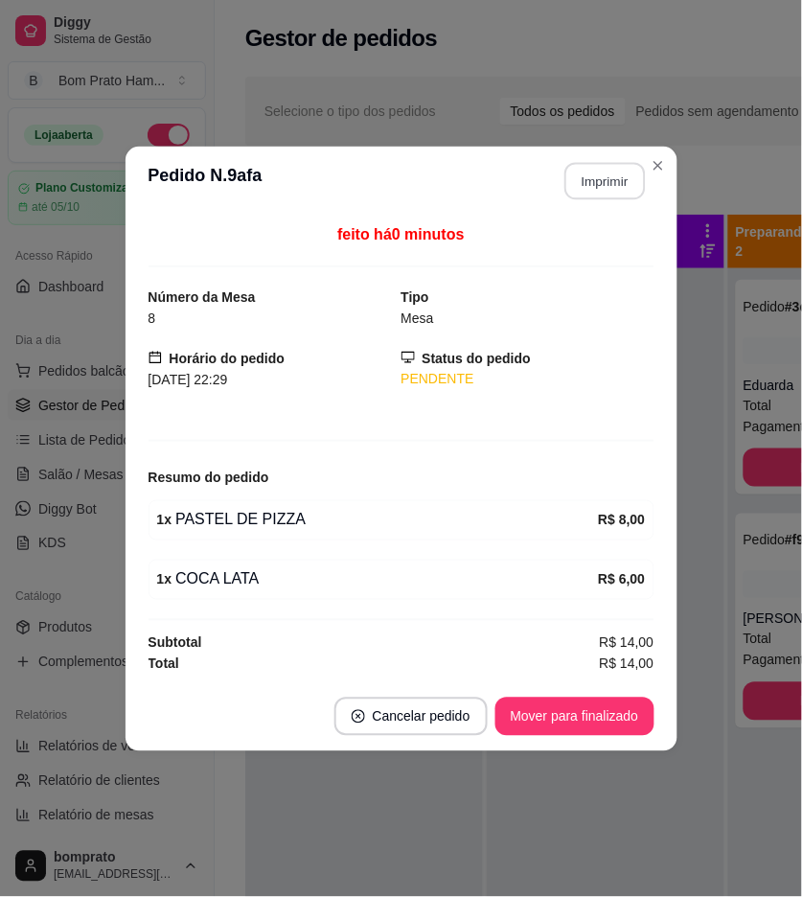
click at [589, 186] on button "Imprimir" at bounding box center [605, 180] width 81 height 37
click at [591, 738] on footer "Cancelar pedido Mover para finalizado" at bounding box center [402, 717] width 552 height 69
click at [591, 715] on button "Mover para finalizado" at bounding box center [575, 716] width 154 height 37
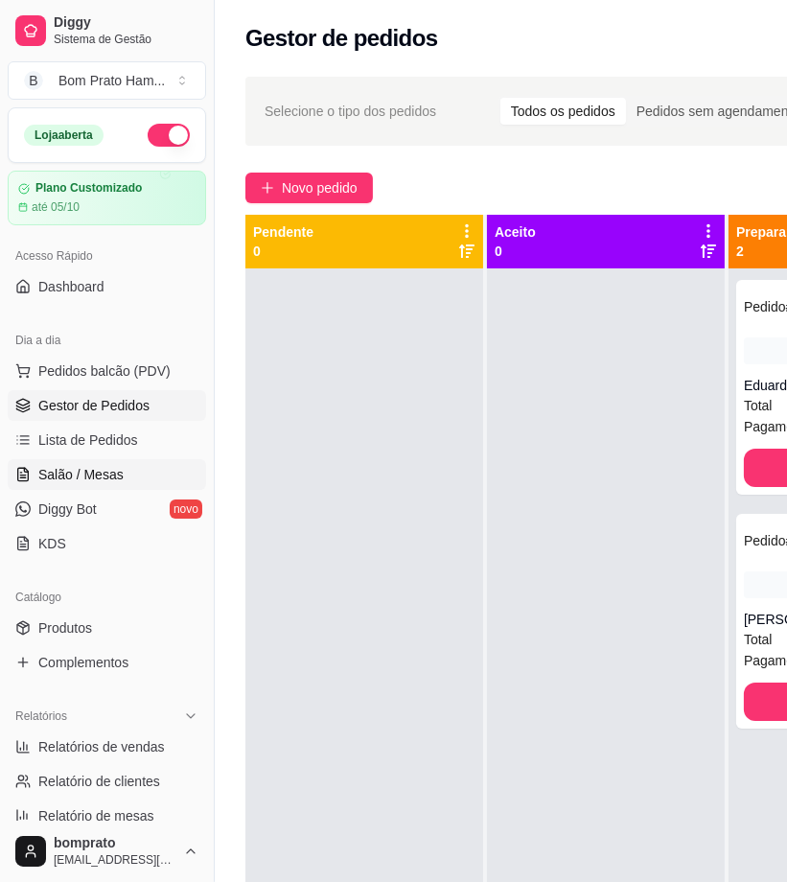
click at [151, 466] on link "Salão / Mesas" at bounding box center [107, 474] width 198 height 31
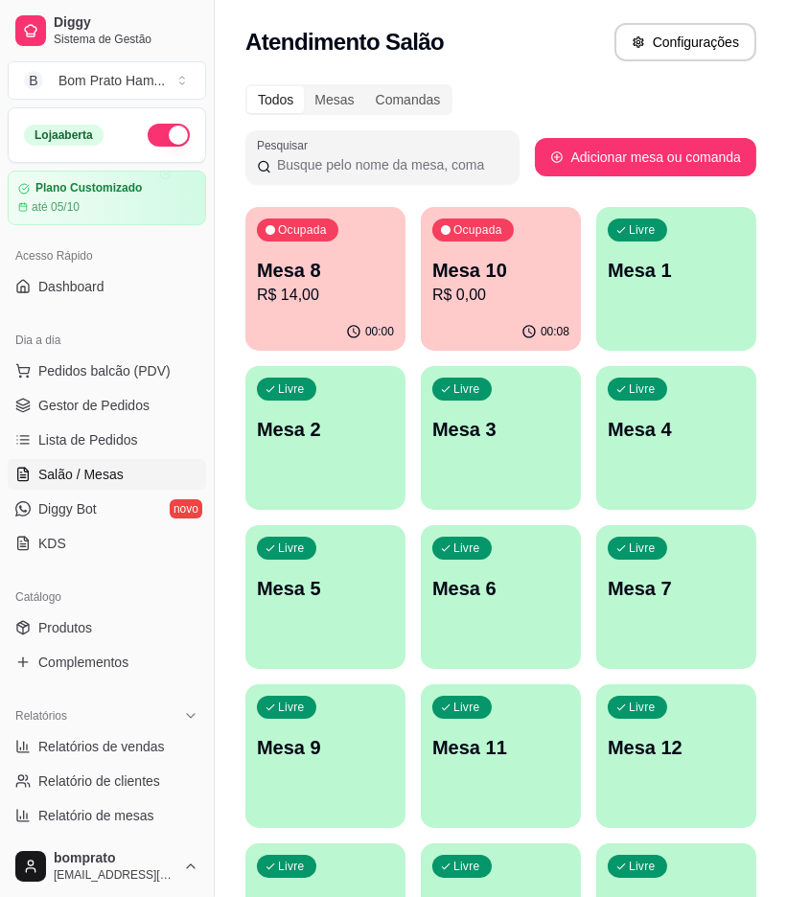
click at [461, 294] on p "R$ 0,00" at bounding box center [500, 295] width 137 height 23
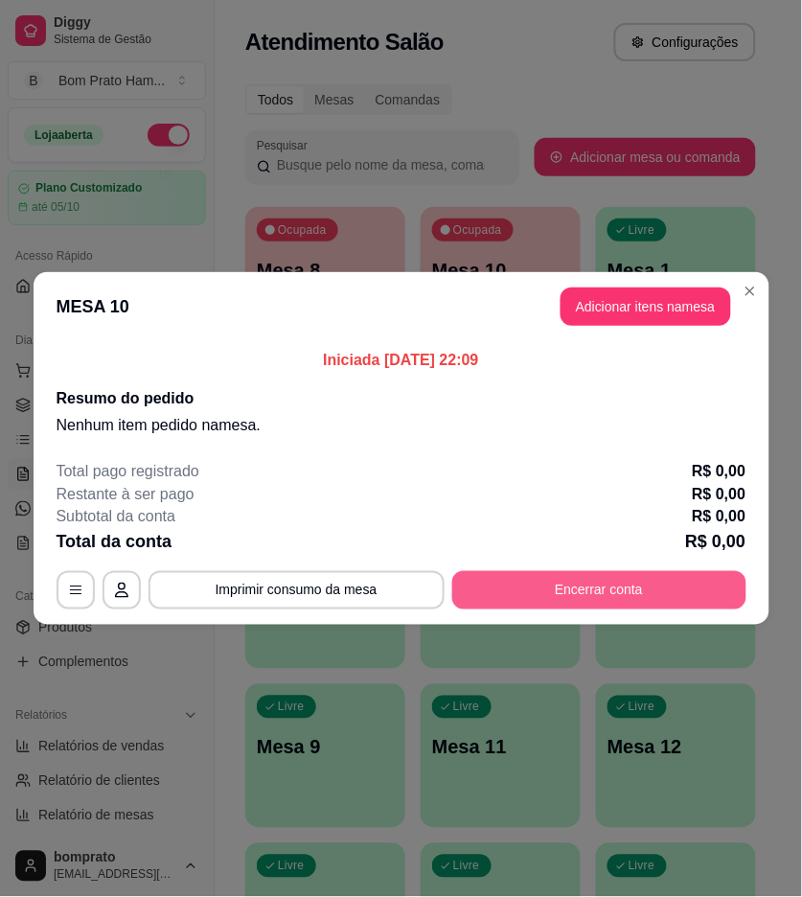
click at [597, 595] on button "Encerrar conta" at bounding box center [600, 590] width 294 height 38
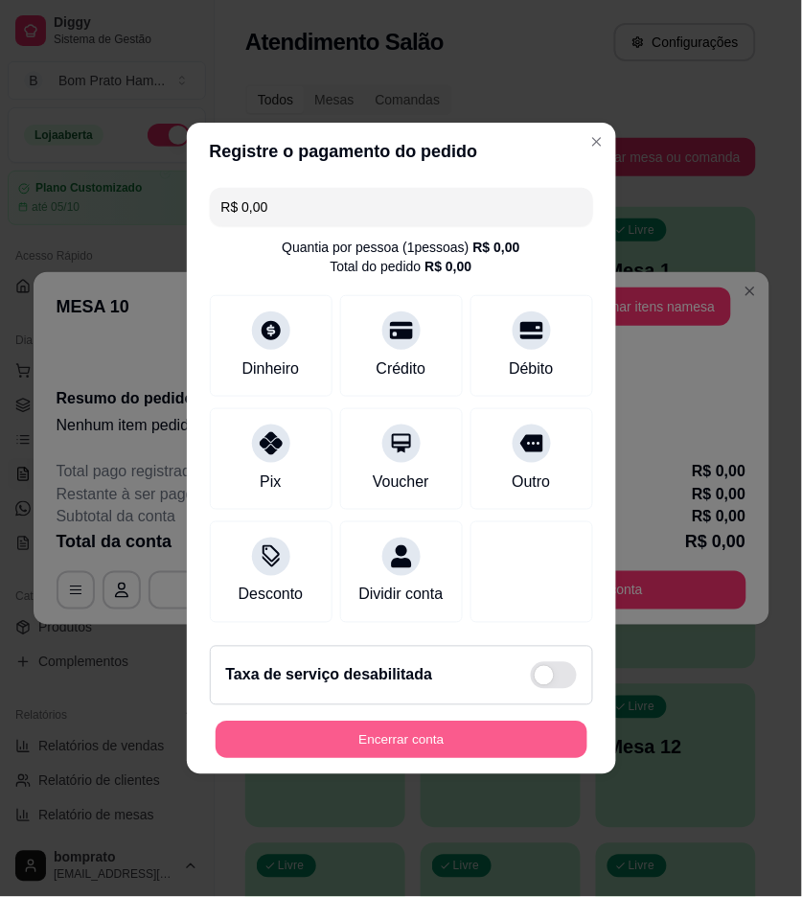
click at [552, 742] on button "Encerrar conta" at bounding box center [402, 740] width 372 height 37
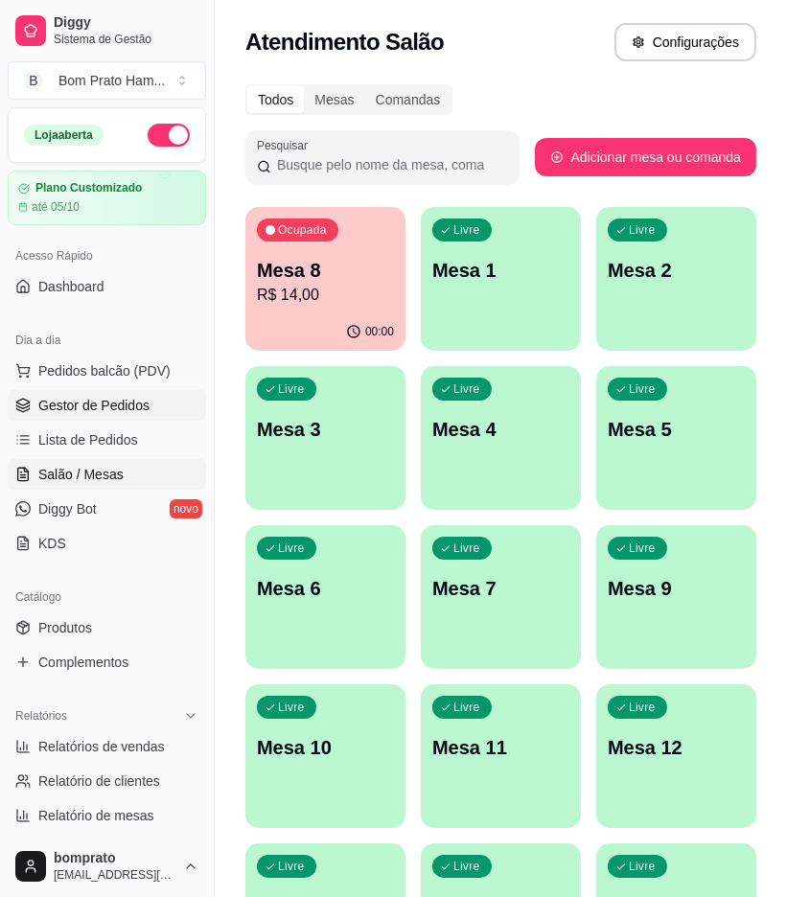
click at [128, 413] on span "Gestor de Pedidos" at bounding box center [93, 405] width 111 height 19
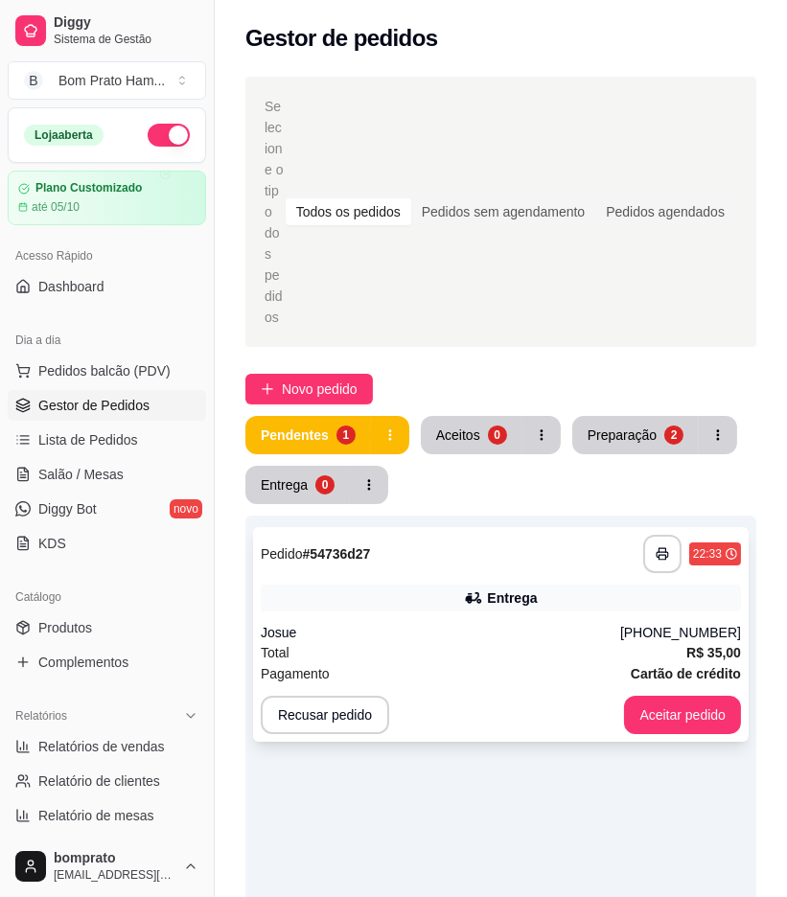
click at [441, 623] on div "Josue" at bounding box center [441, 632] width 360 height 19
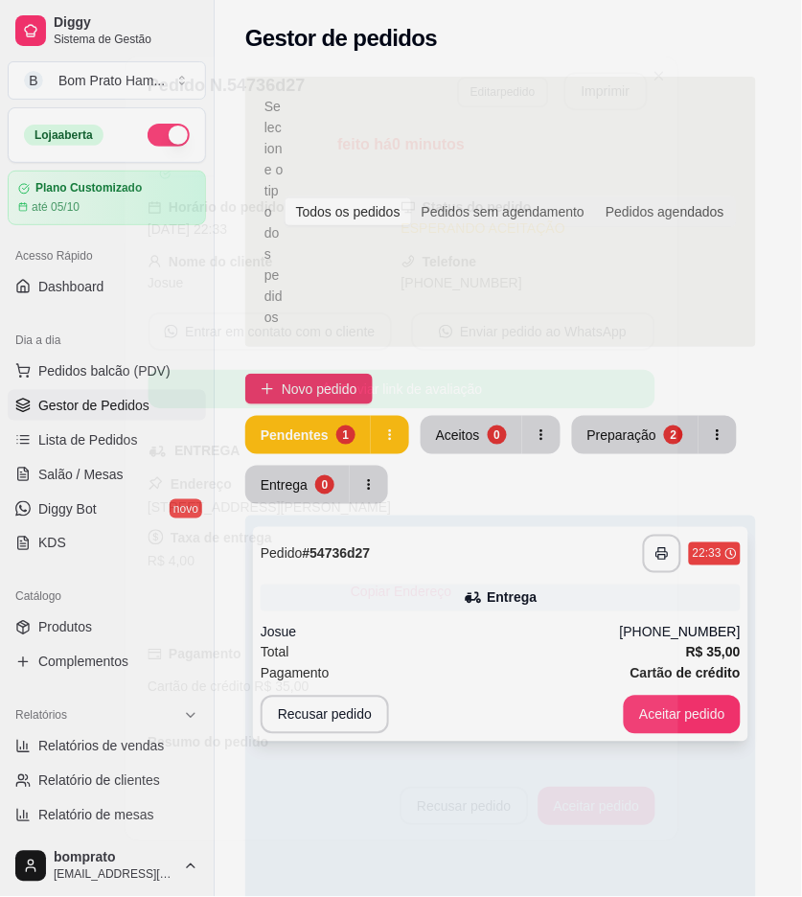
scroll to position [232, 0]
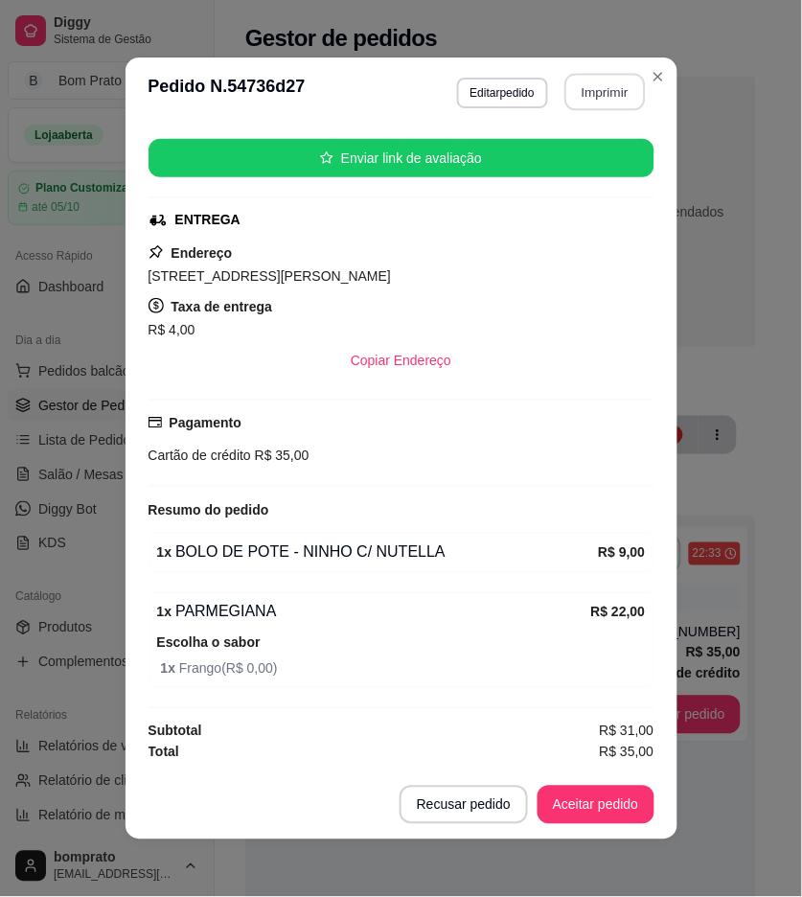
click at [569, 102] on button "Imprimir" at bounding box center [605, 92] width 81 height 37
click at [612, 802] on button "Aceitar pedido" at bounding box center [596, 805] width 117 height 38
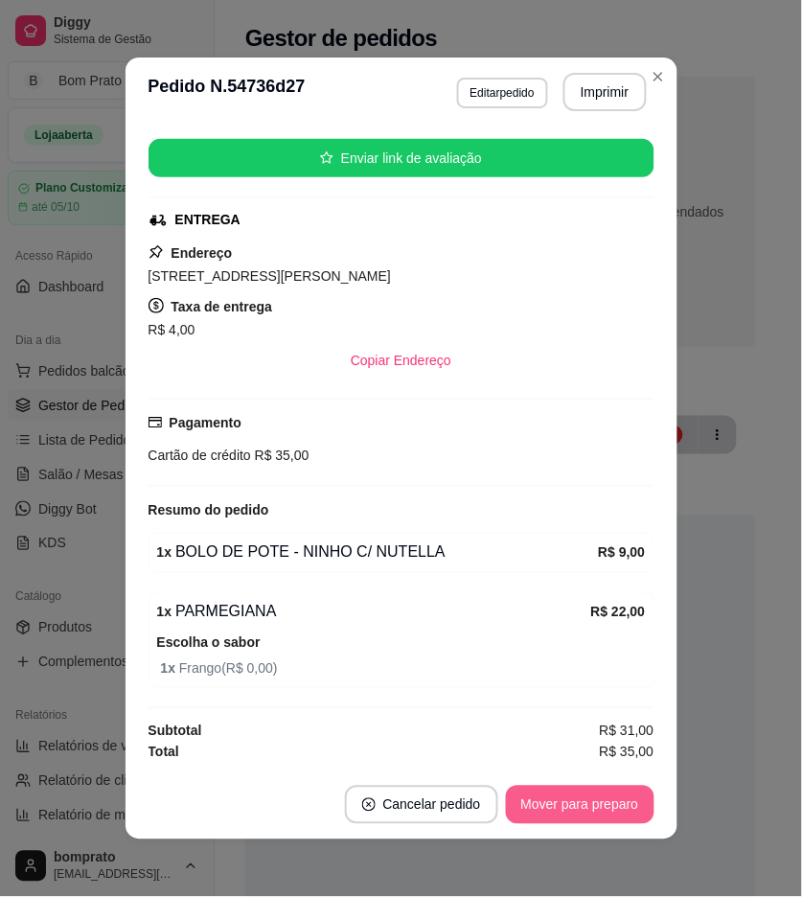
click at [612, 805] on button "Mover para preparo" at bounding box center [580, 805] width 149 height 38
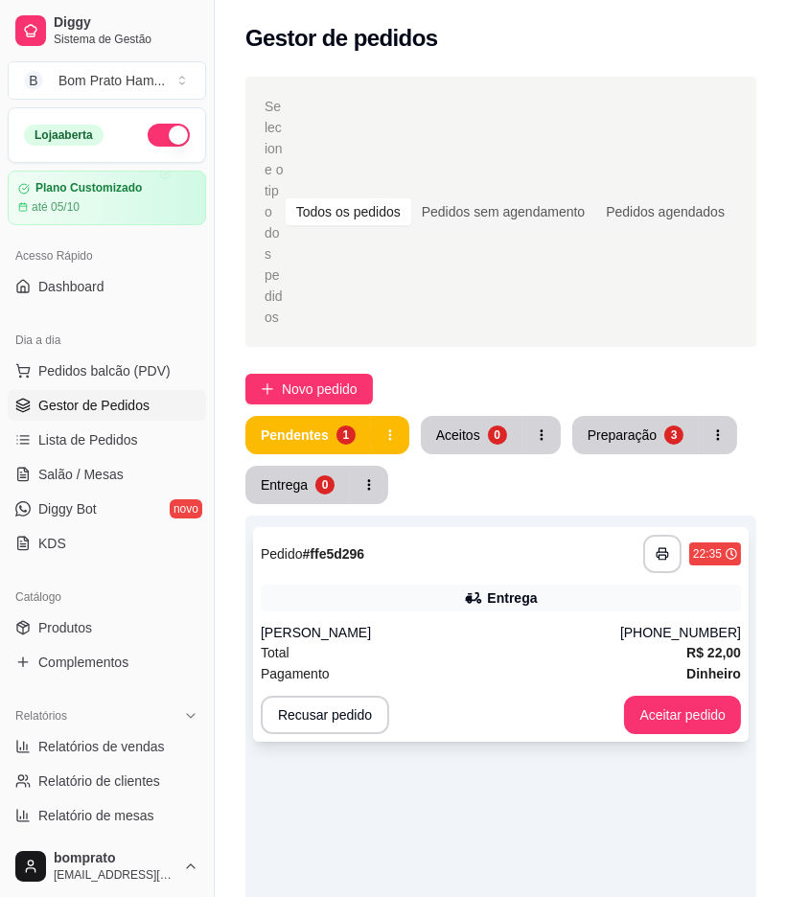
click at [525, 589] on div "Entrega" at bounding box center [512, 598] width 50 height 19
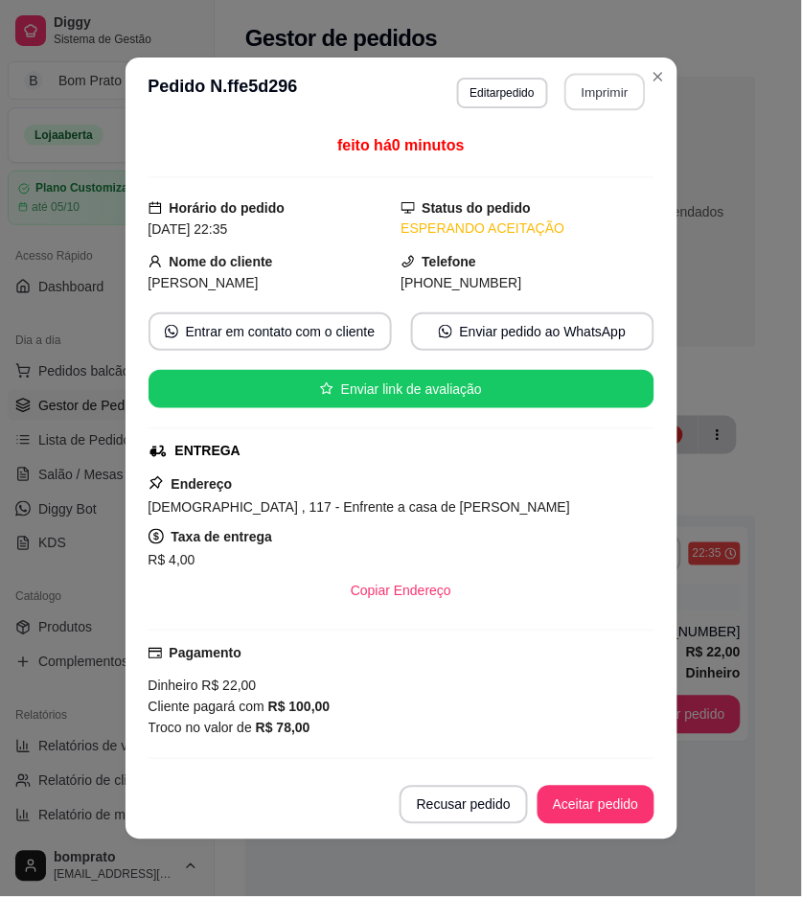
click at [592, 81] on button "Imprimir" at bounding box center [605, 92] width 81 height 37
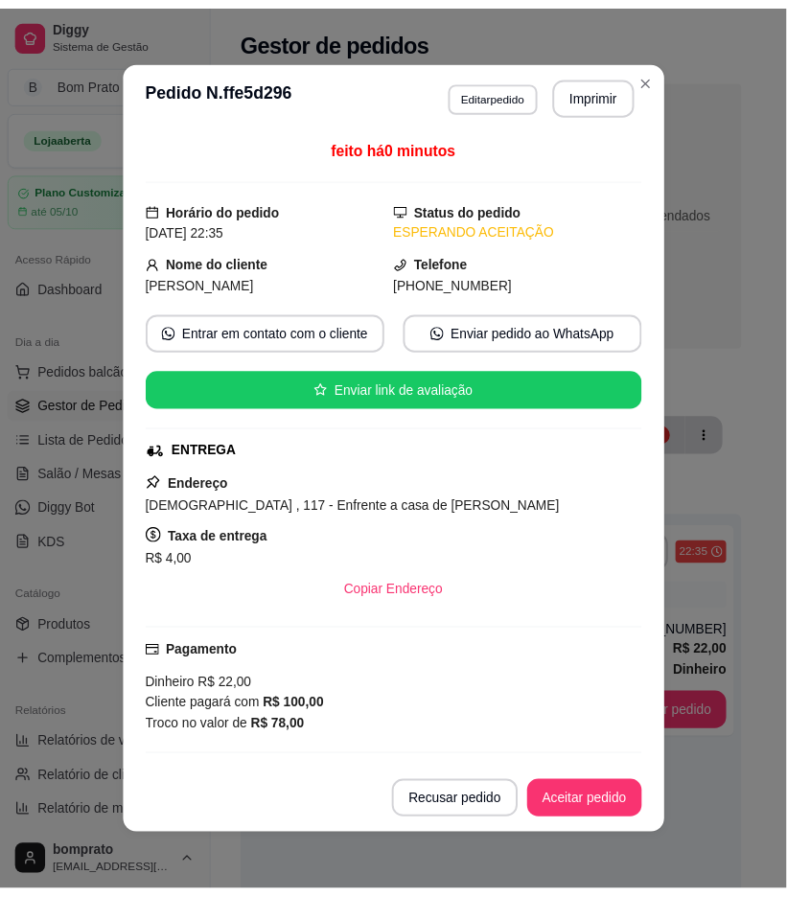
scroll to position [219, 0]
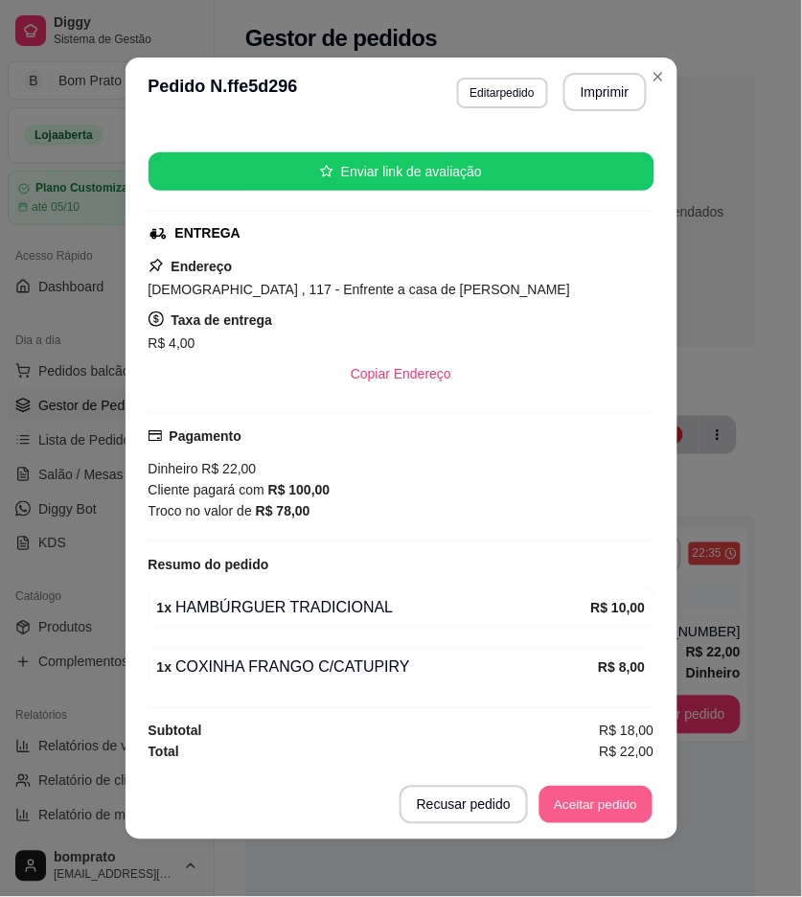
click at [608, 796] on button "Aceitar pedido" at bounding box center [596, 805] width 113 height 37
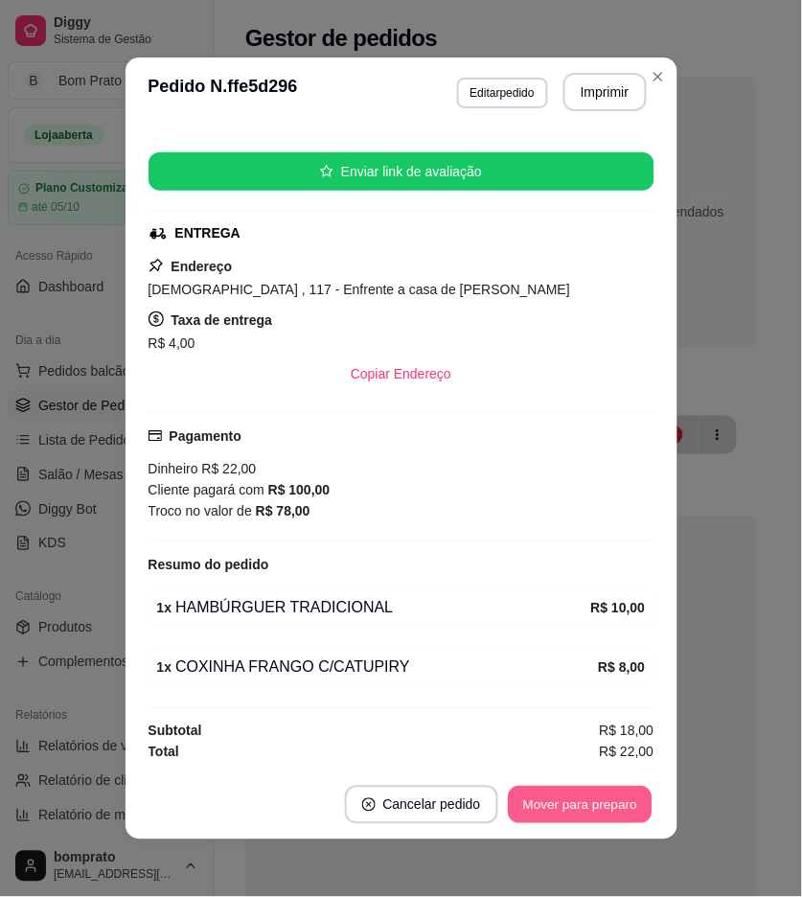
click at [610, 807] on button "Mover para preparo" at bounding box center [580, 805] width 144 height 37
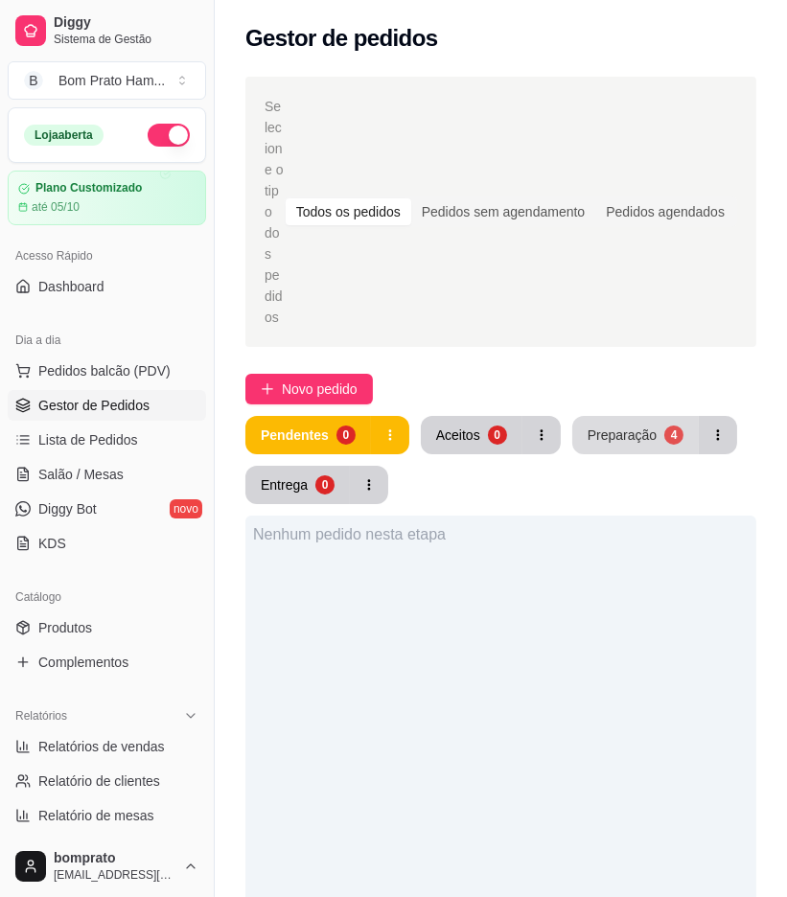
click at [598, 426] on div "Preparação" at bounding box center [622, 435] width 69 height 19
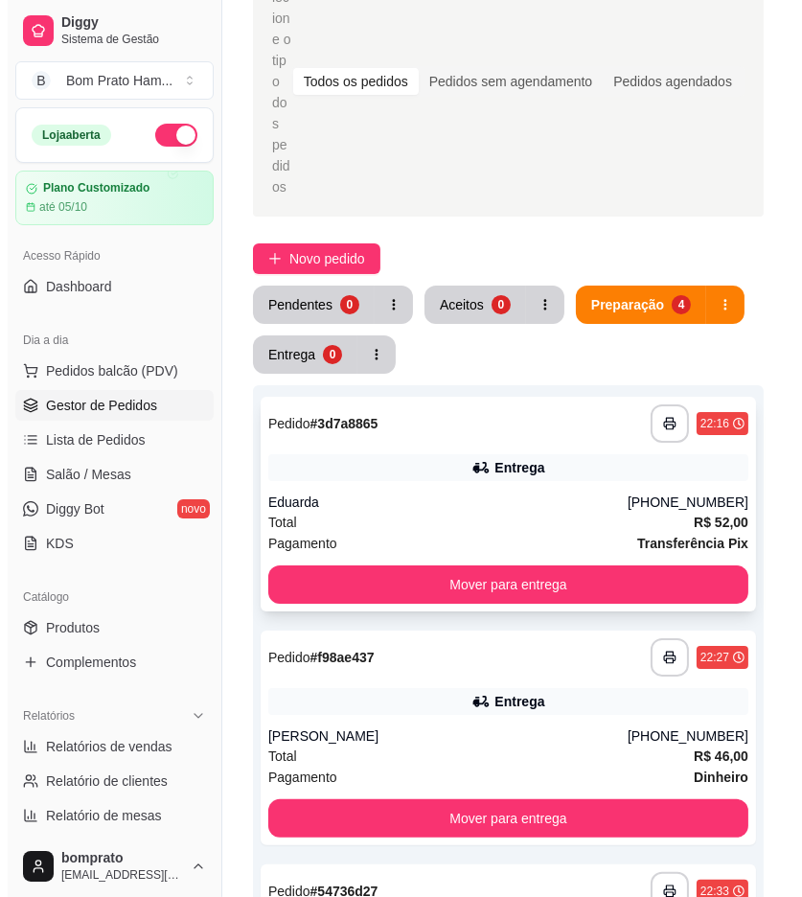
scroll to position [532, 0]
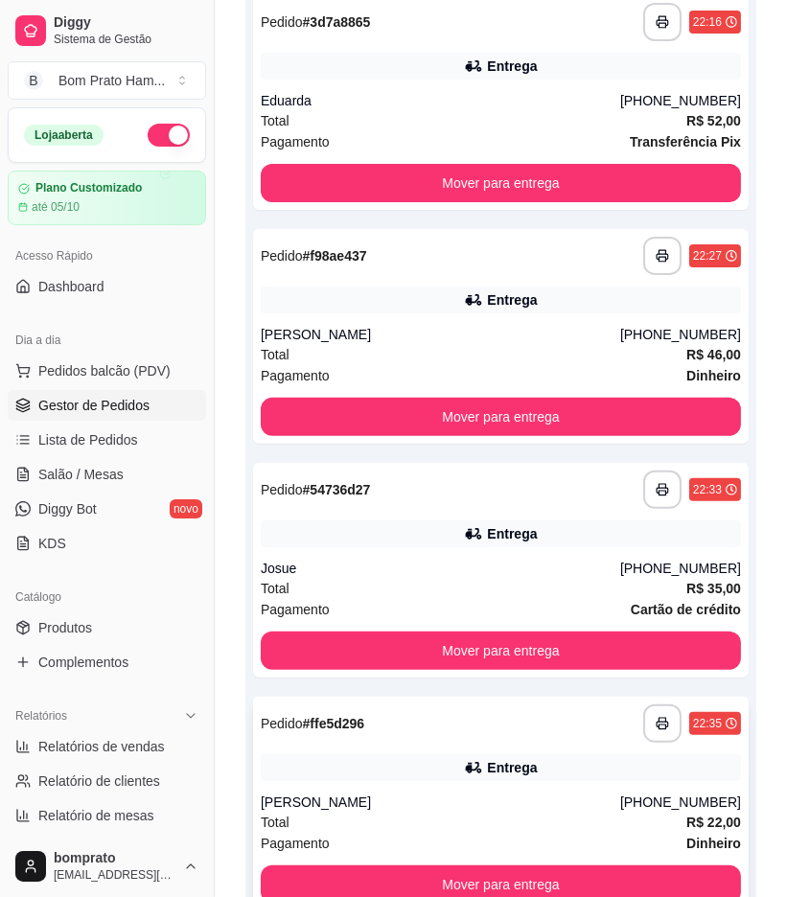
click at [528, 697] on div "**********" at bounding box center [501, 804] width 496 height 215
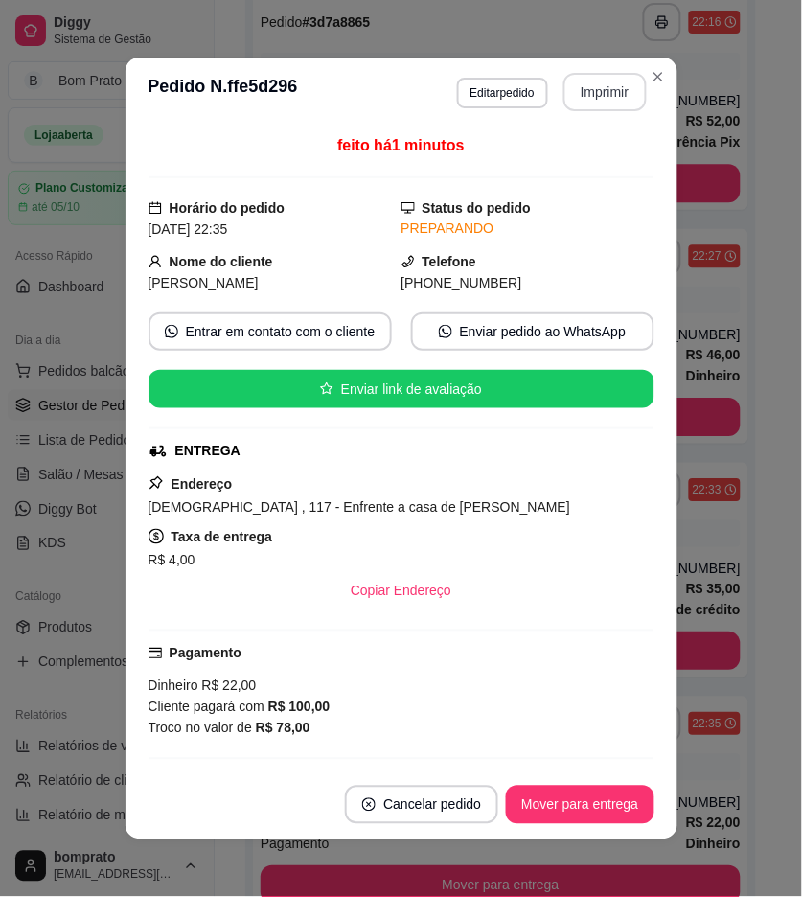
click at [592, 96] on button "Imprimir" at bounding box center [605, 92] width 83 height 38
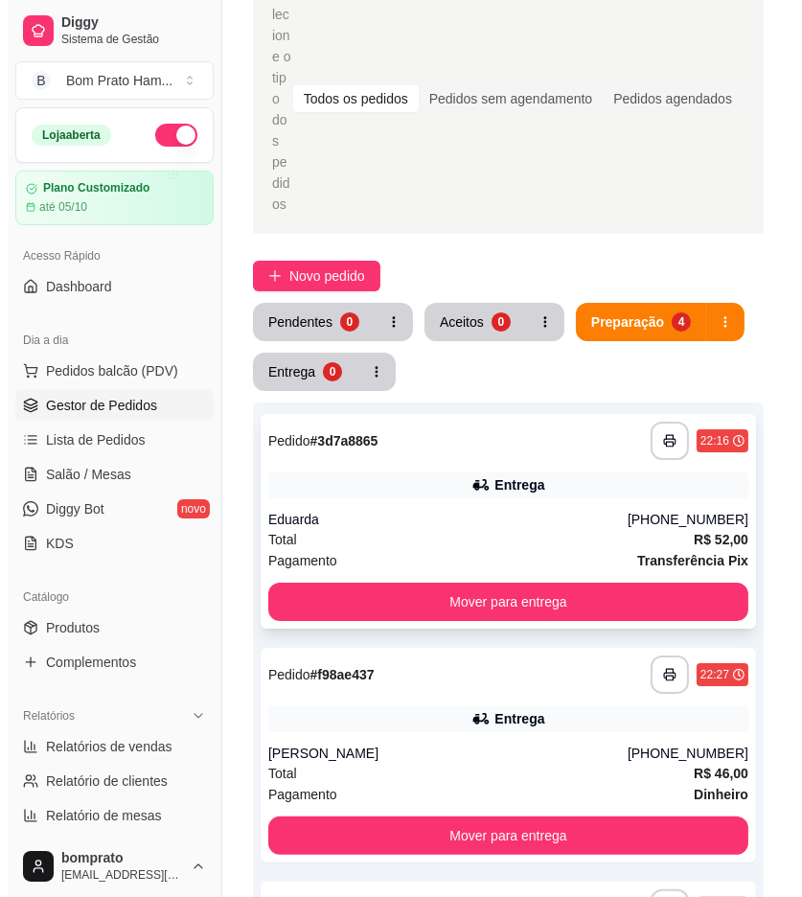
scroll to position [106, 0]
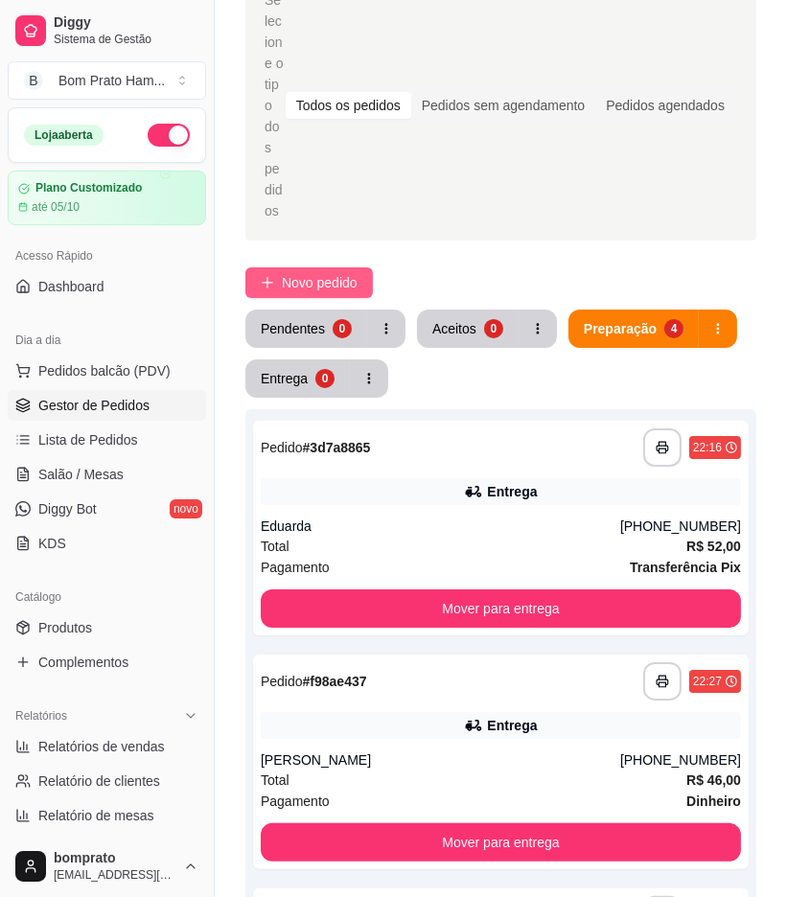
click at [338, 272] on span "Novo pedido" at bounding box center [320, 282] width 76 height 21
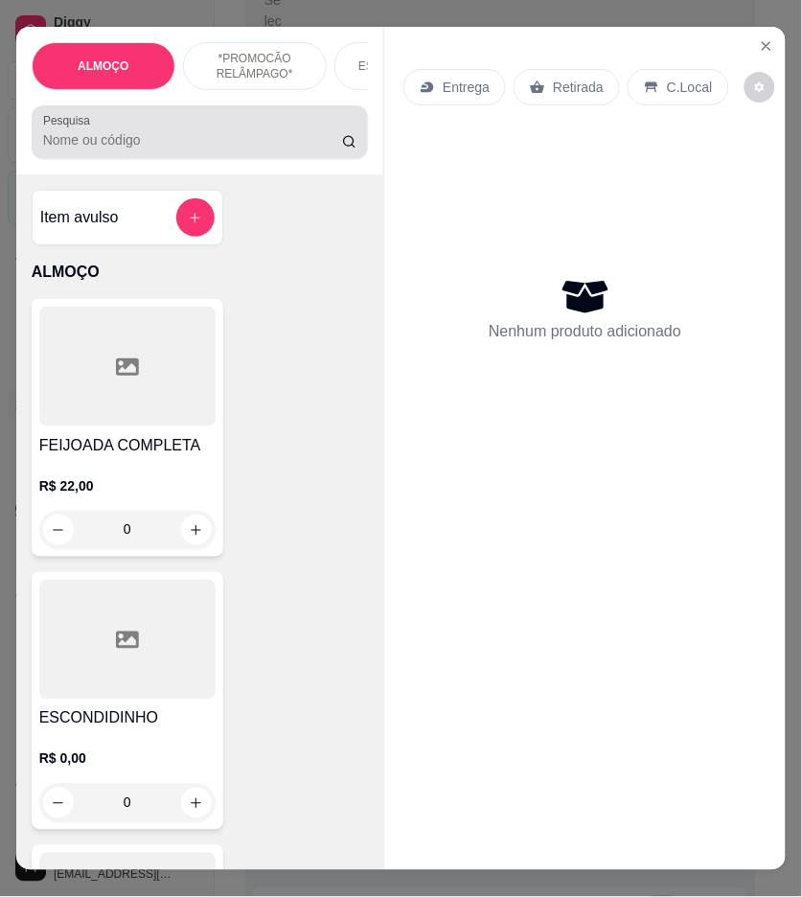
drag, startPoint x: 270, startPoint y: 151, endPoint x: 267, endPoint y: 103, distance: 49.0
click at [268, 149] on input "Pesquisa" at bounding box center [192, 139] width 299 height 19
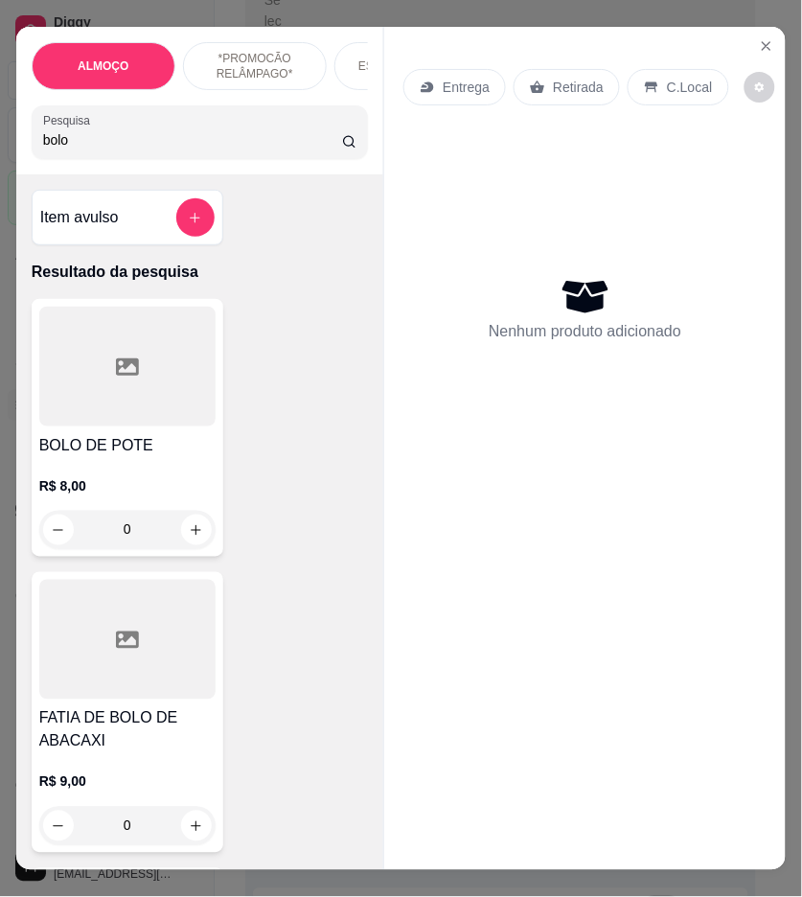
type input "bolo"
click at [130, 400] on div at bounding box center [127, 367] width 176 height 120
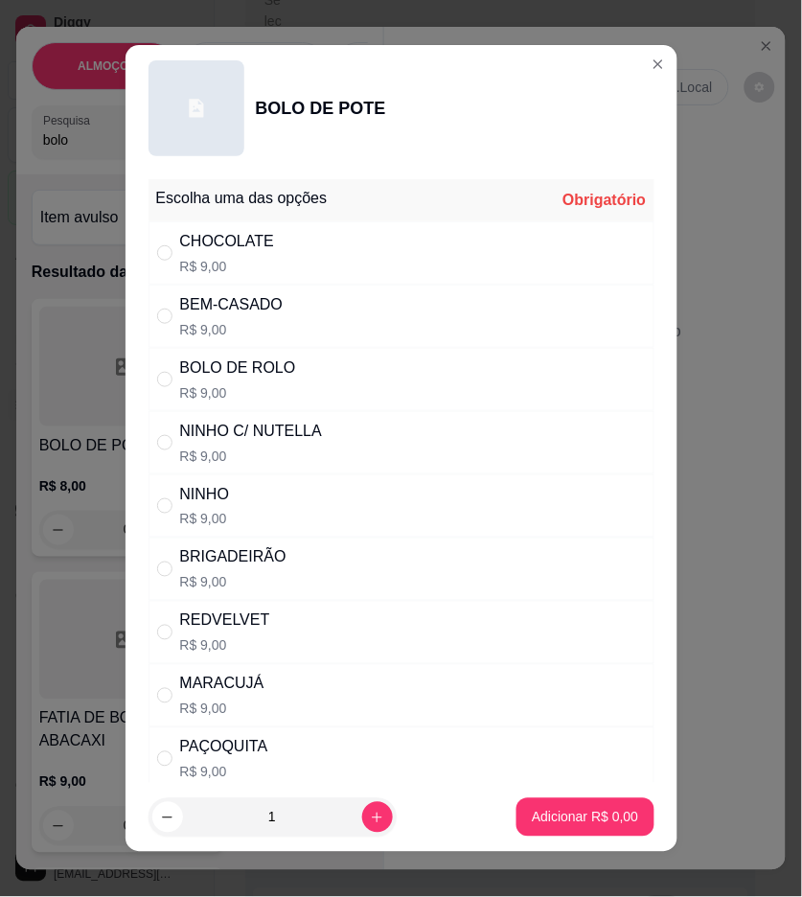
click at [372, 425] on div "NINHO C/ NUTELLA R$ 9,00" at bounding box center [402, 442] width 506 height 63
radio input "true"
click at [578, 824] on p "Adicionar R$ 9,00" at bounding box center [586, 818] width 104 height 18
type input "1"
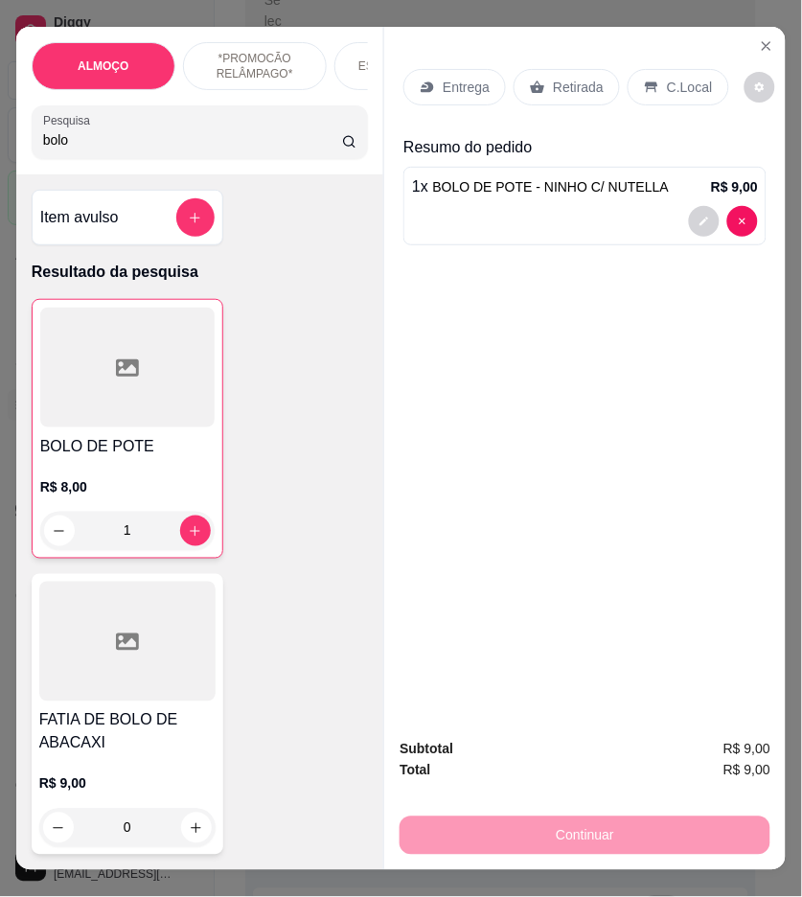
click at [462, 78] on p "Entrega" at bounding box center [466, 87] width 47 height 19
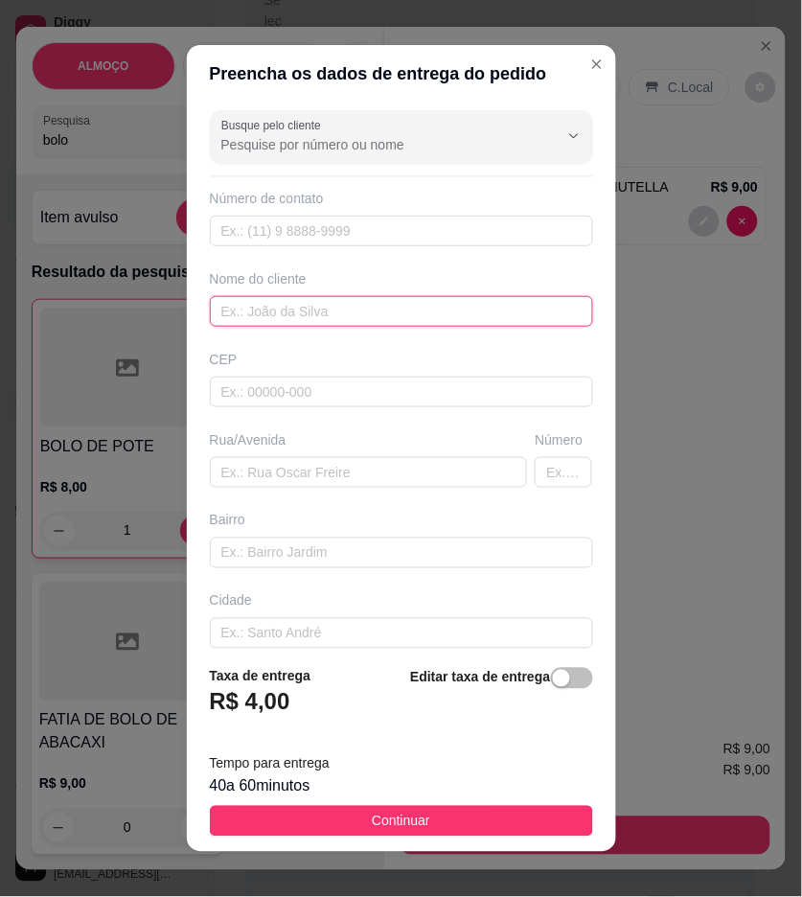
paste input "Sicília"
type input "Sicília"
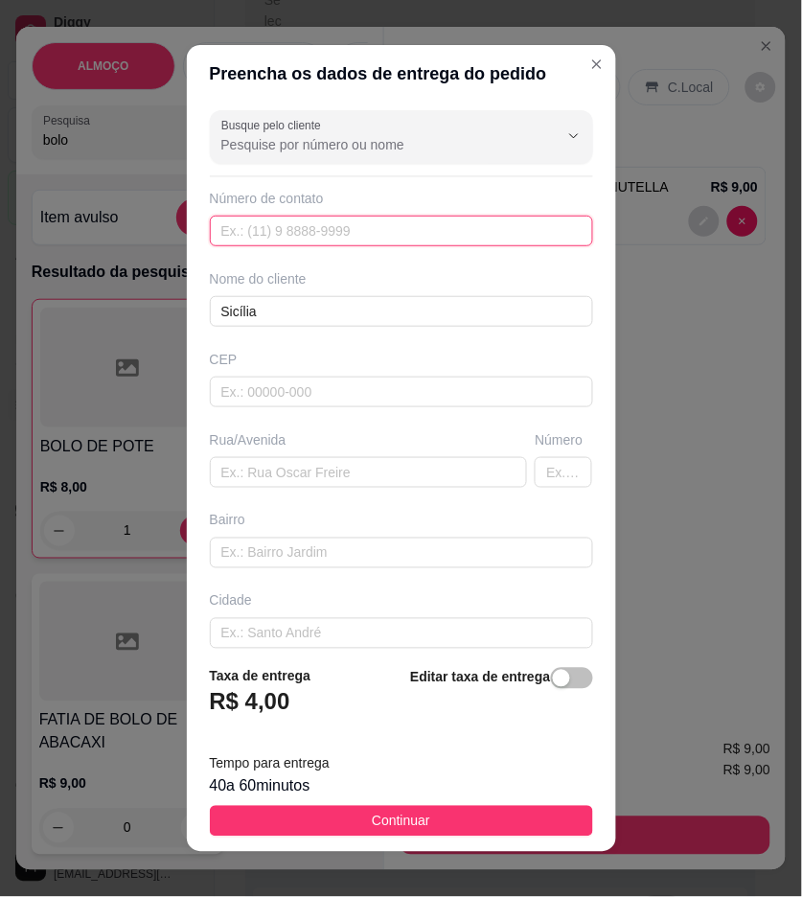
paste input "(61) 9312-2342"
type input "(61) 9312-2342"
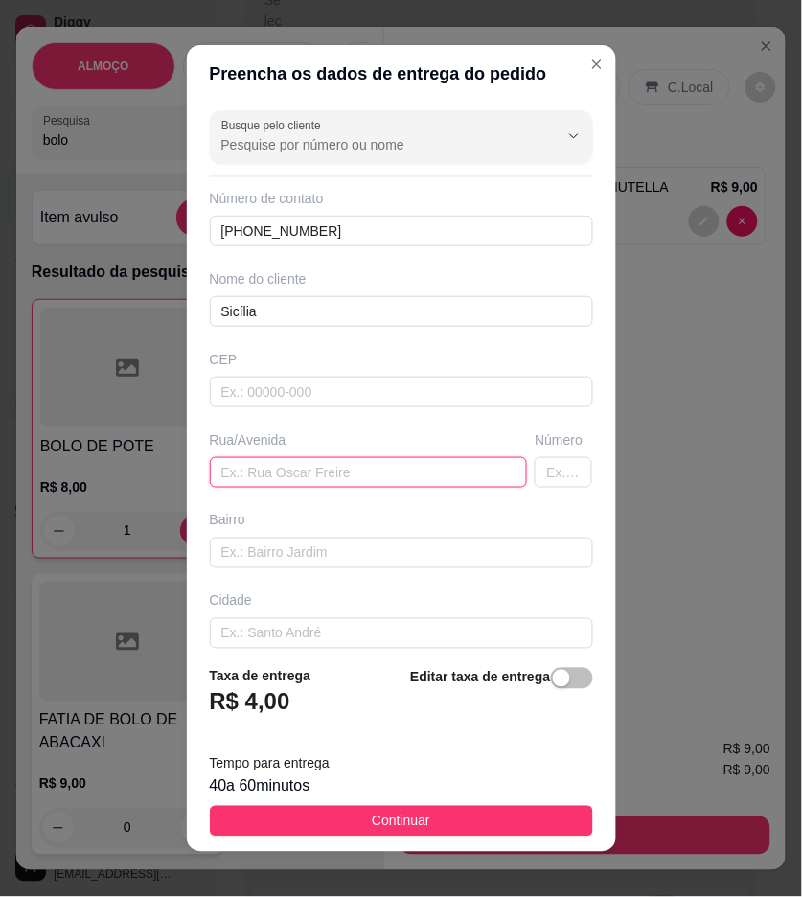
paste input "Rua 8, 70"
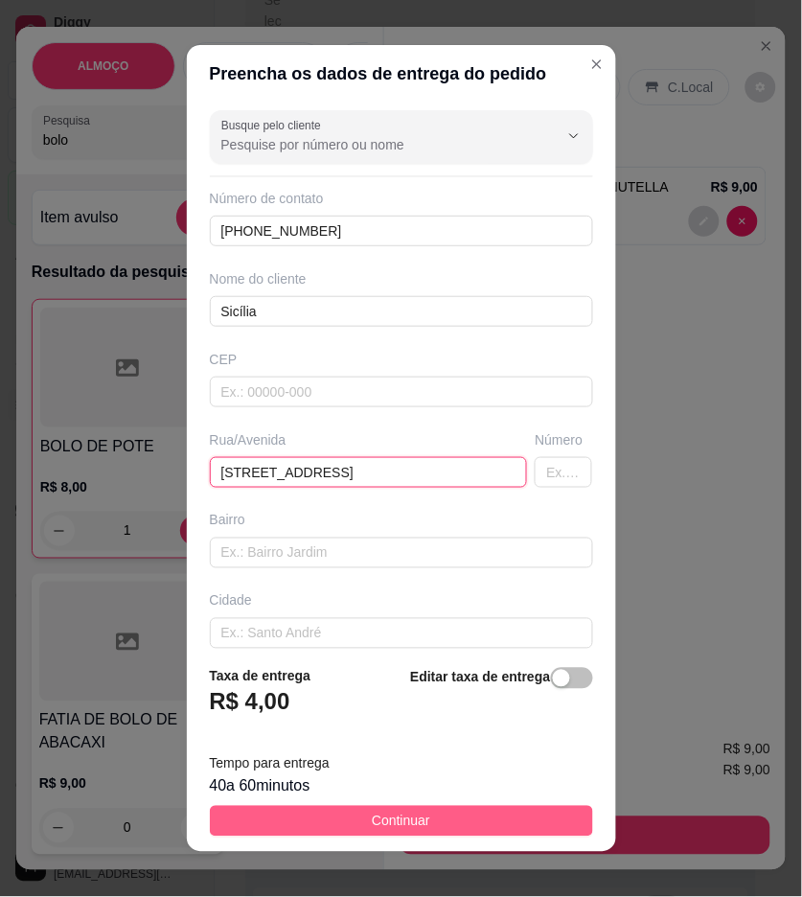
type input "Rua 8, 70"
drag, startPoint x: 483, startPoint y: 823, endPoint x: 554, endPoint y: 792, distance: 77.3
click at [484, 823] on button "Continuar" at bounding box center [401, 821] width 383 height 31
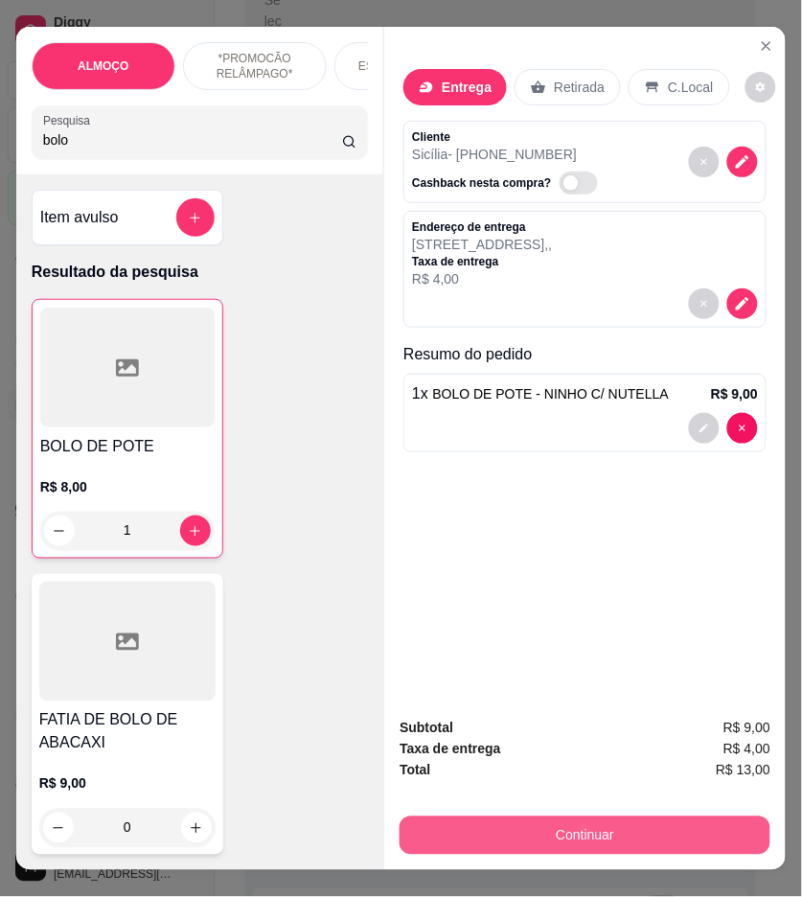
click at [685, 840] on button "Continuar" at bounding box center [585, 836] width 371 height 38
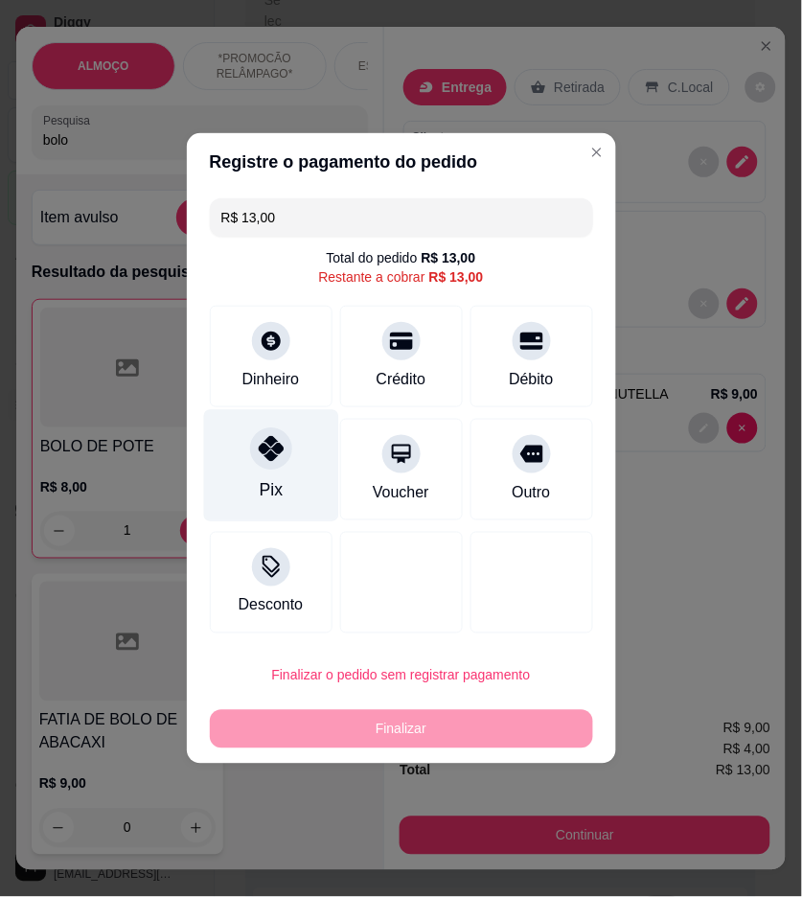
click at [291, 477] on div "Pix" at bounding box center [270, 466] width 135 height 112
type input "R$ 0,00"
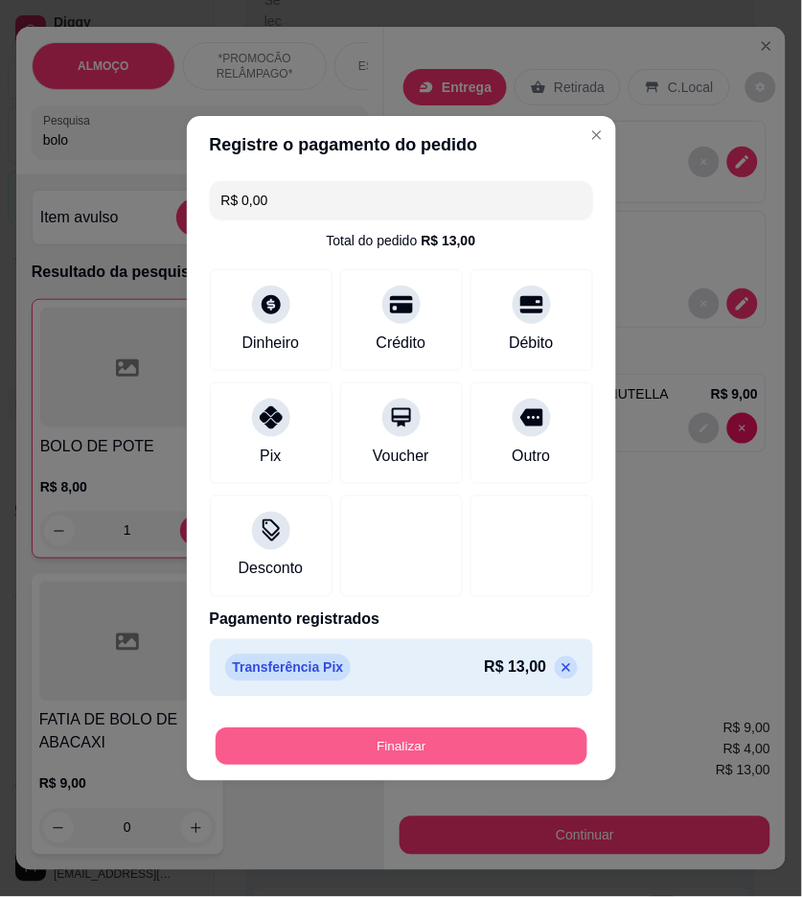
click at [546, 733] on button "Finalizar" at bounding box center [402, 747] width 372 height 37
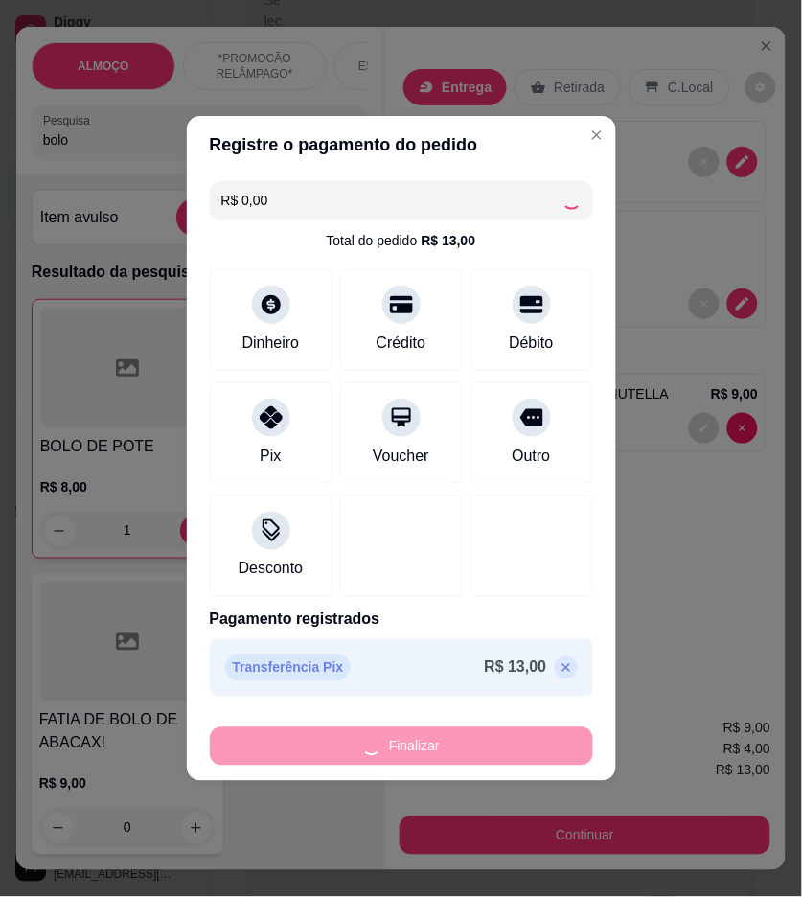
type input "0"
type input "-R$ 13,00"
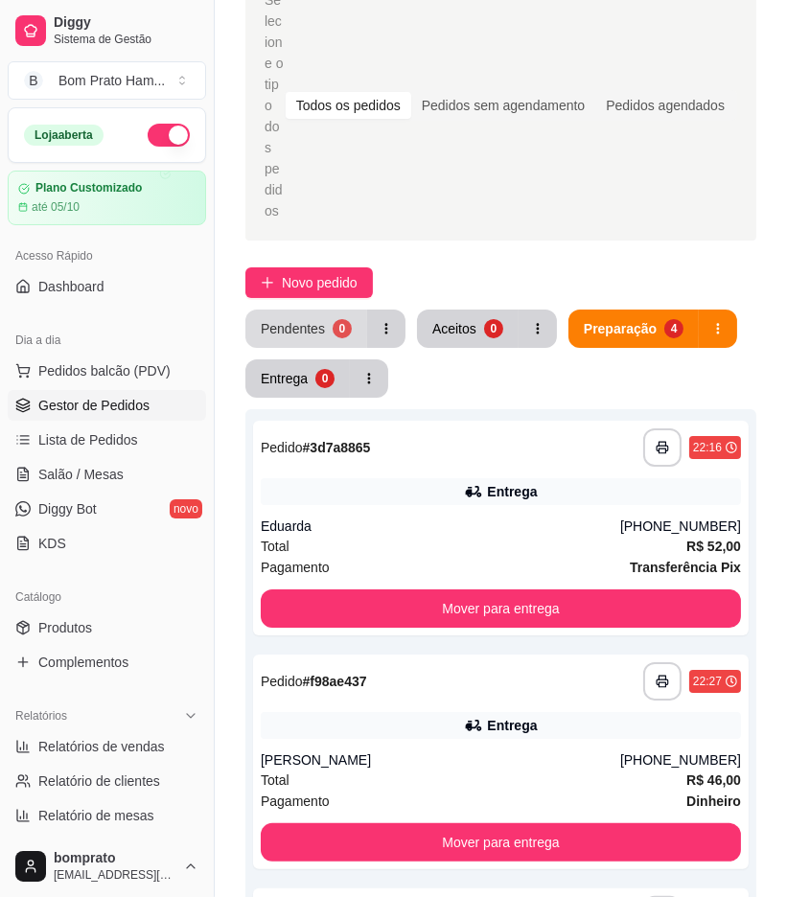
click at [297, 310] on div "Pendentes 0" at bounding box center [325, 329] width 160 height 38
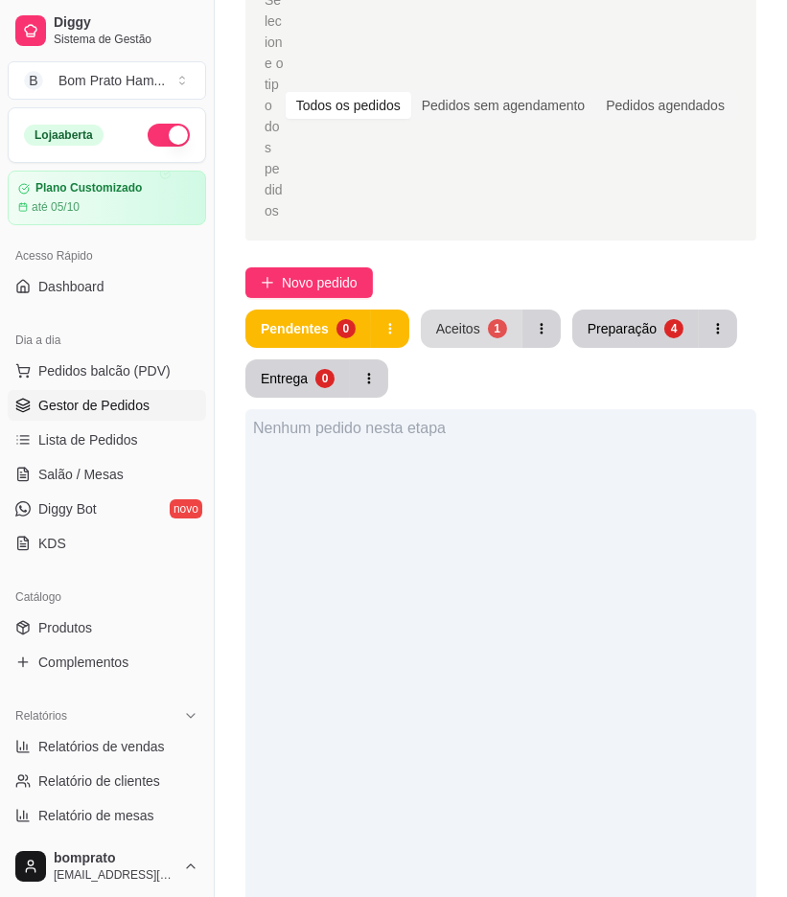
click at [483, 310] on button "Aceitos 1" at bounding box center [472, 329] width 102 height 38
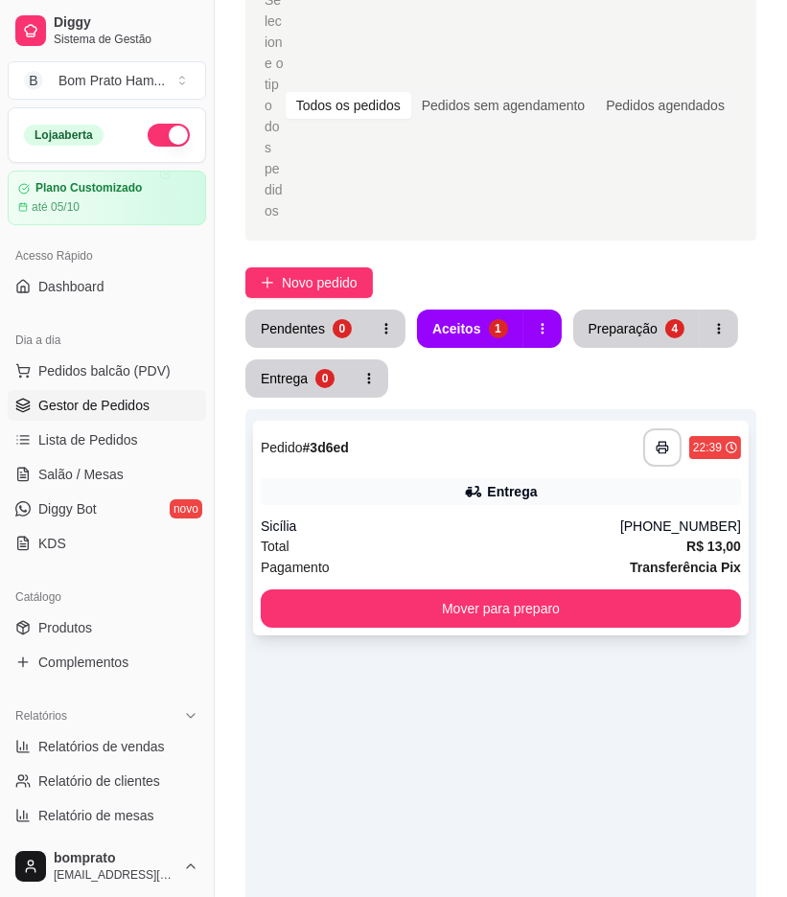
click at [508, 482] on div "Entrega" at bounding box center [512, 491] width 50 height 19
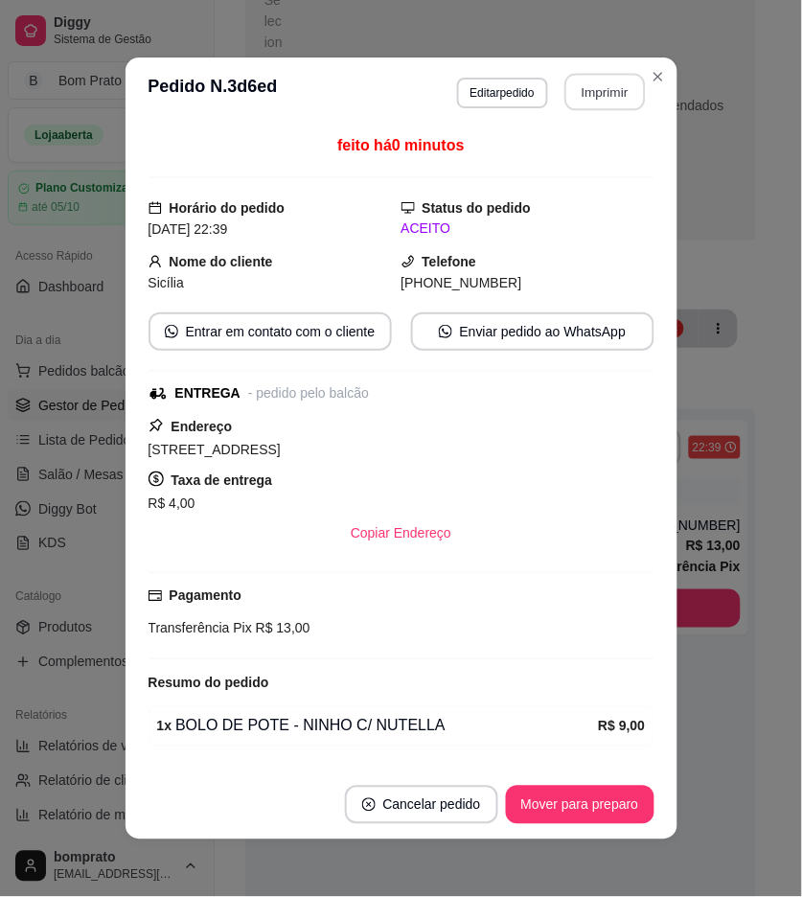
click at [600, 81] on button "Imprimir" at bounding box center [605, 92] width 81 height 37
click at [615, 792] on button "Mover para preparo" at bounding box center [580, 805] width 149 height 38
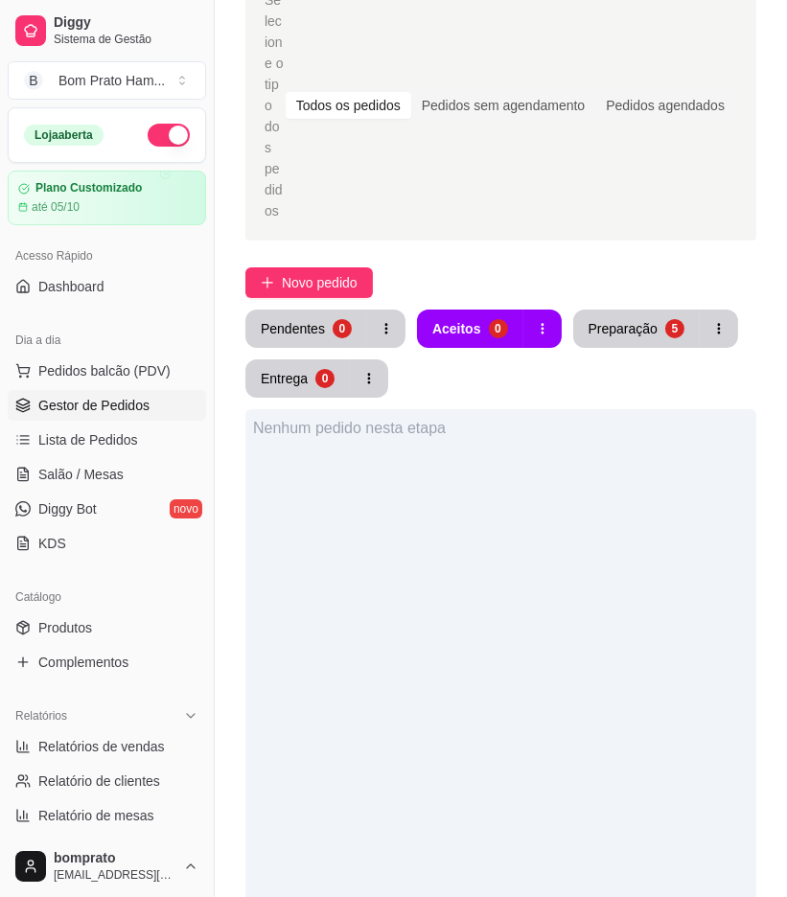
click at [303, 174] on div "Selecione o tipo dos pedidos Todos os pedidos Pedidos sem agendamento Pedidos a…" at bounding box center [501, 644] width 572 height 1371
click at [305, 272] on span "Novo pedido" at bounding box center [320, 282] width 76 height 21
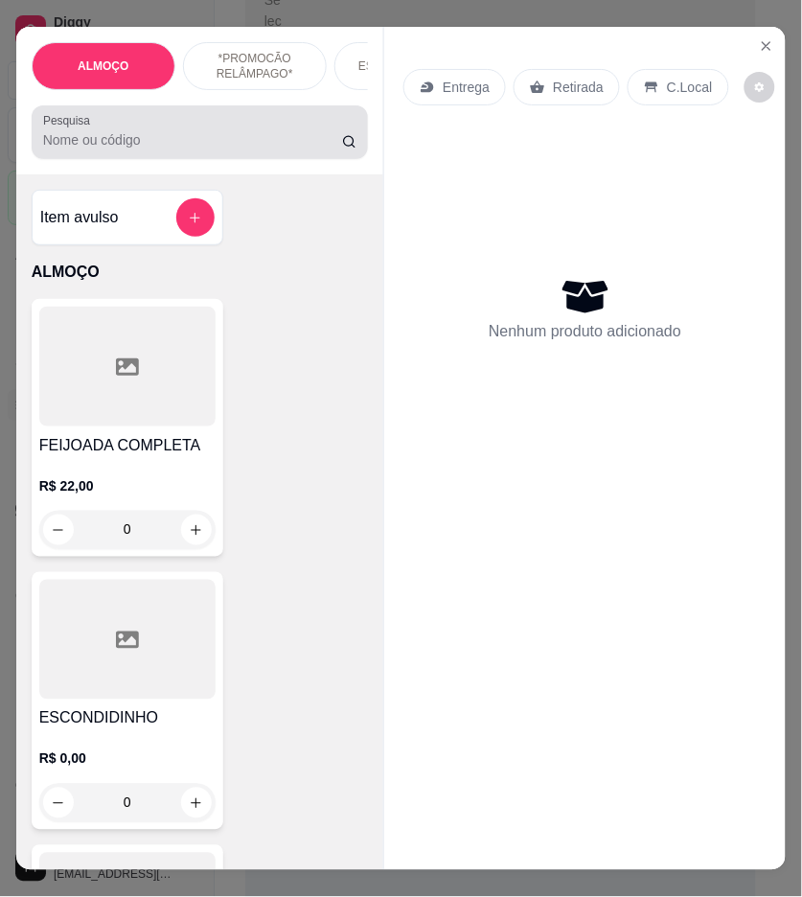
click at [149, 150] on input "Pesquisa" at bounding box center [192, 139] width 299 height 19
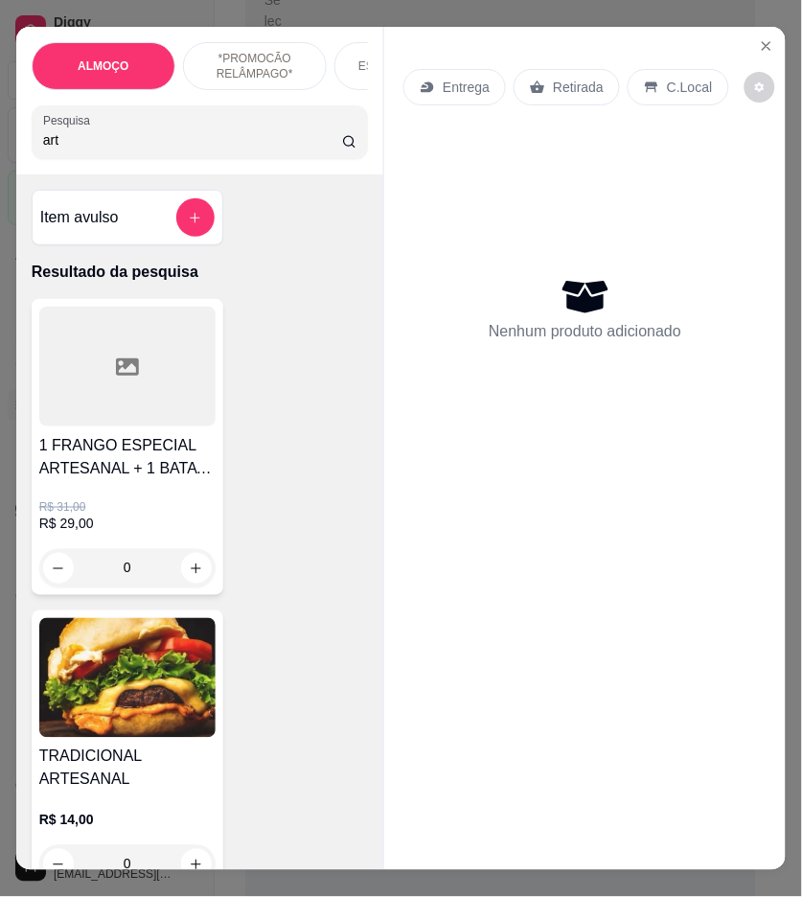
type input "art"
click at [135, 696] on img at bounding box center [127, 678] width 176 height 120
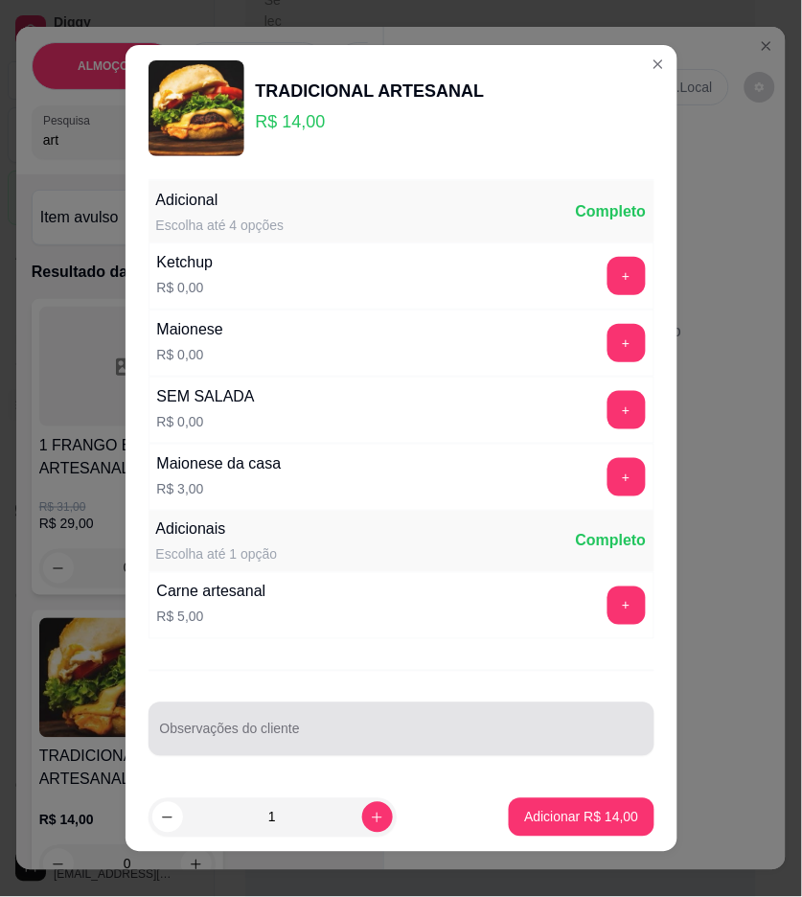
click at [512, 739] on input "Observações do cliente" at bounding box center [401, 737] width 483 height 19
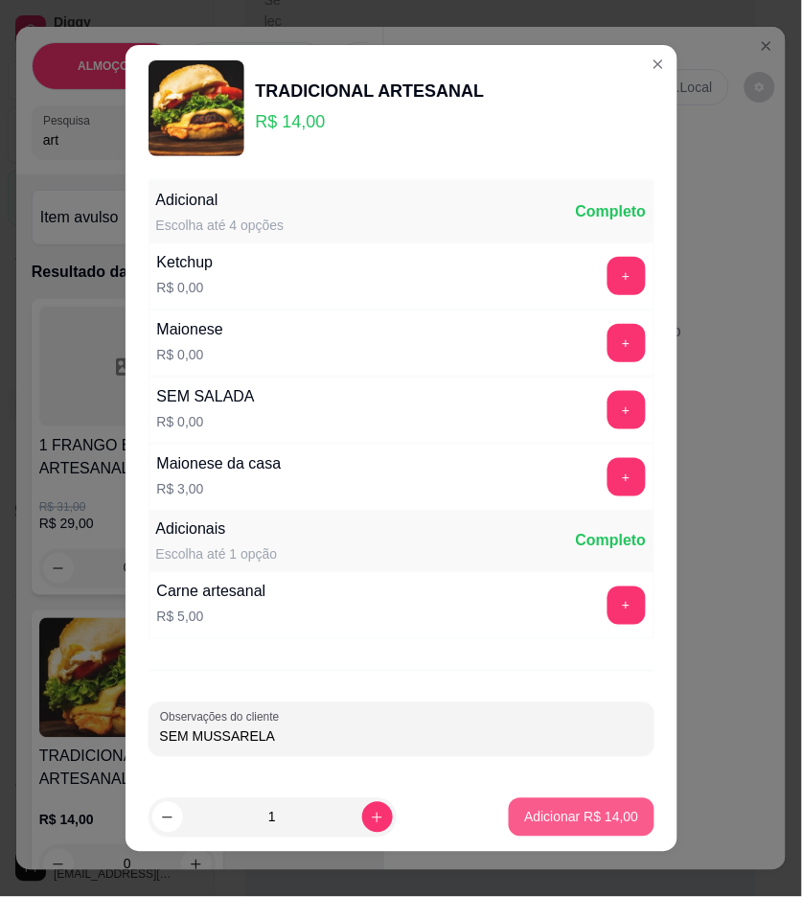
type input "SEM MUSSARELA"
click at [551, 812] on p "Adicionar R$ 14,00" at bounding box center [581, 817] width 111 height 18
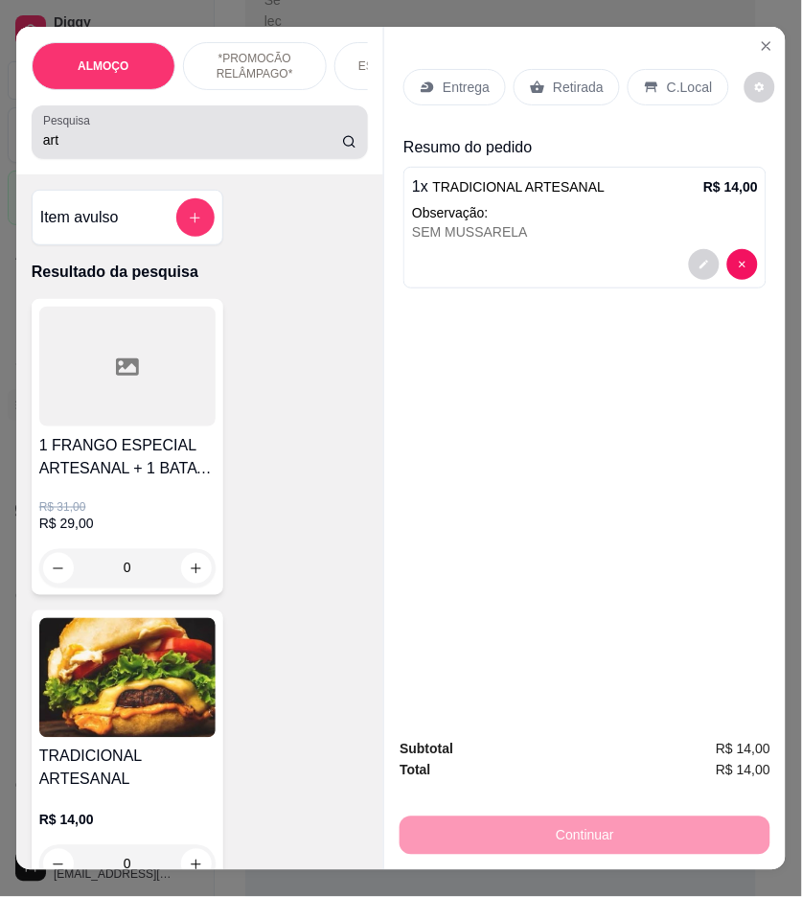
click at [103, 146] on input "art" at bounding box center [192, 139] width 299 height 19
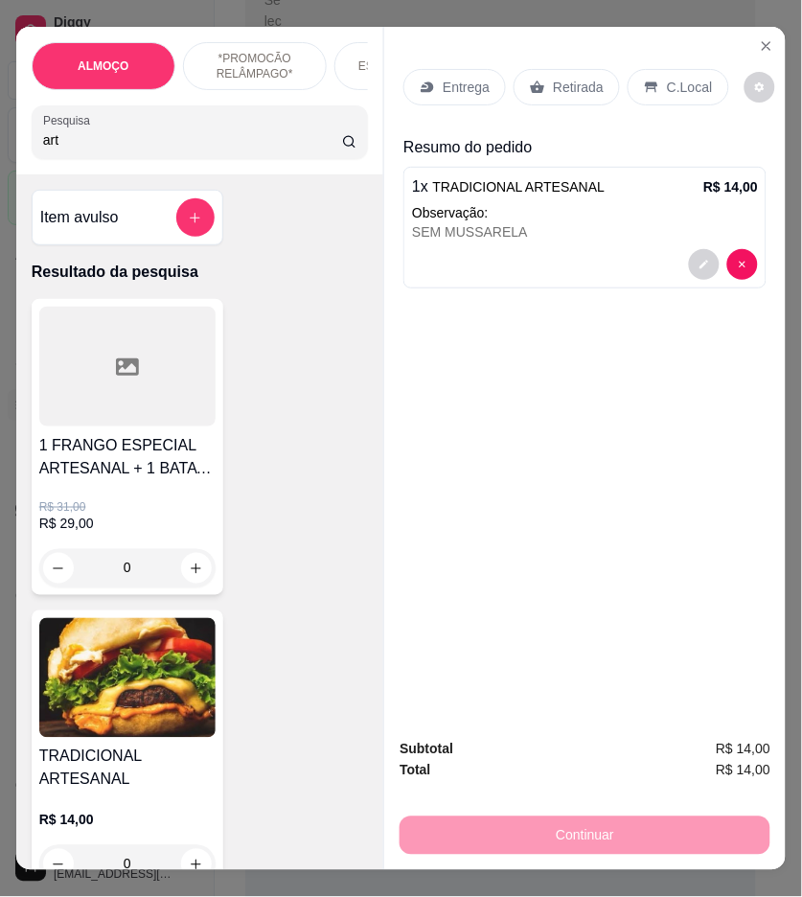
click at [103, 146] on input "art" at bounding box center [192, 139] width 299 height 19
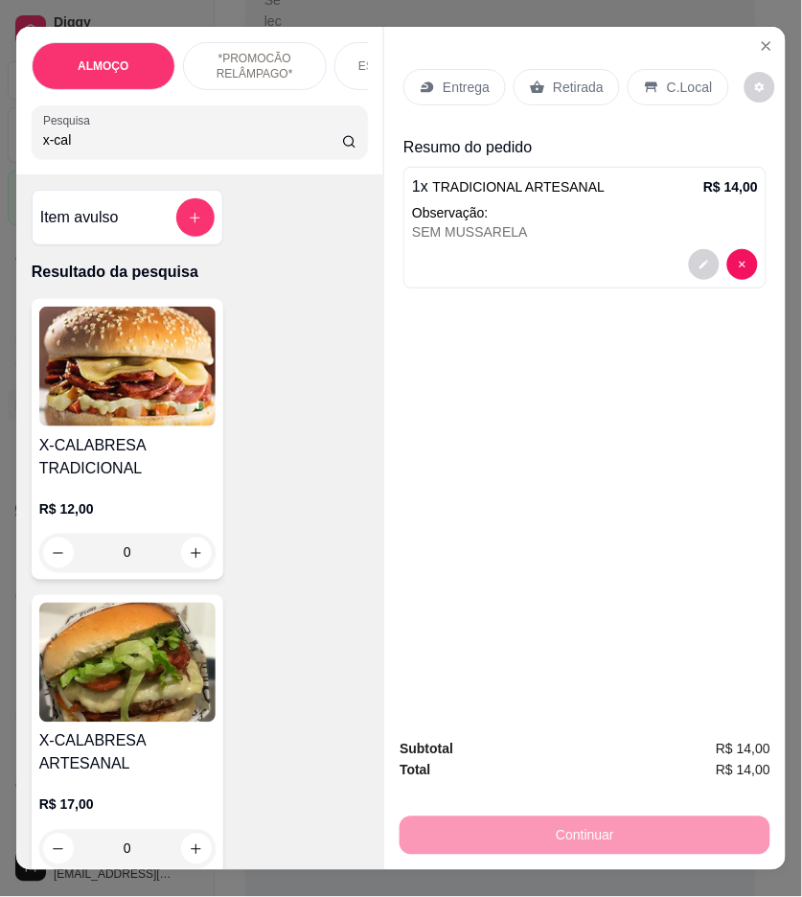
type input "x-cal"
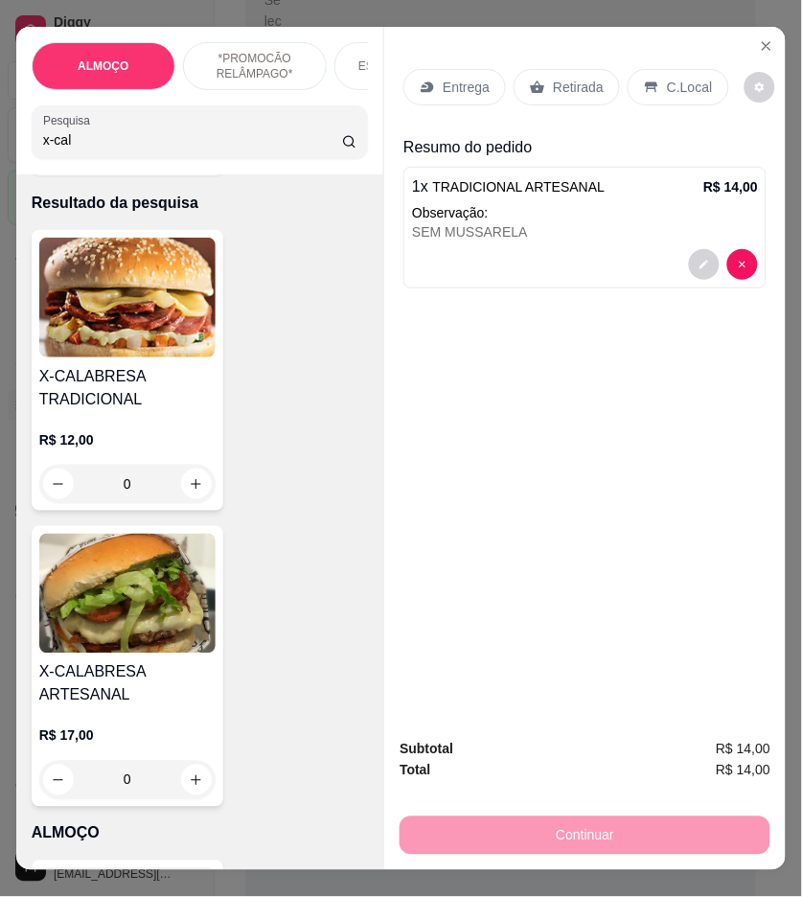
scroll to position [106, 0]
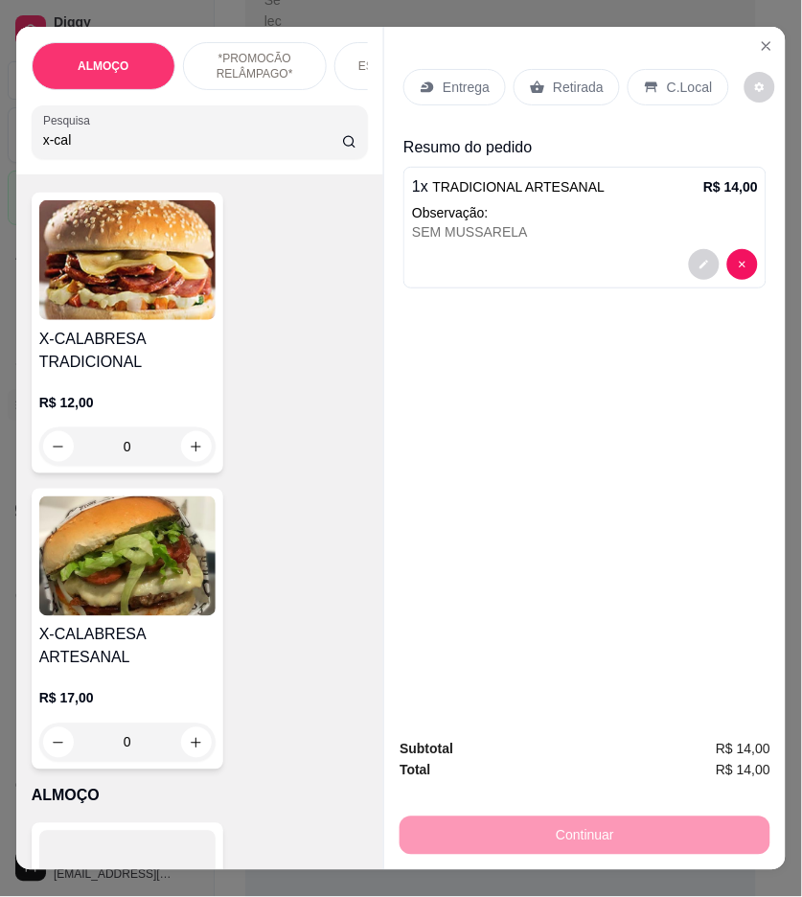
click at [173, 310] on img at bounding box center [127, 260] width 176 height 120
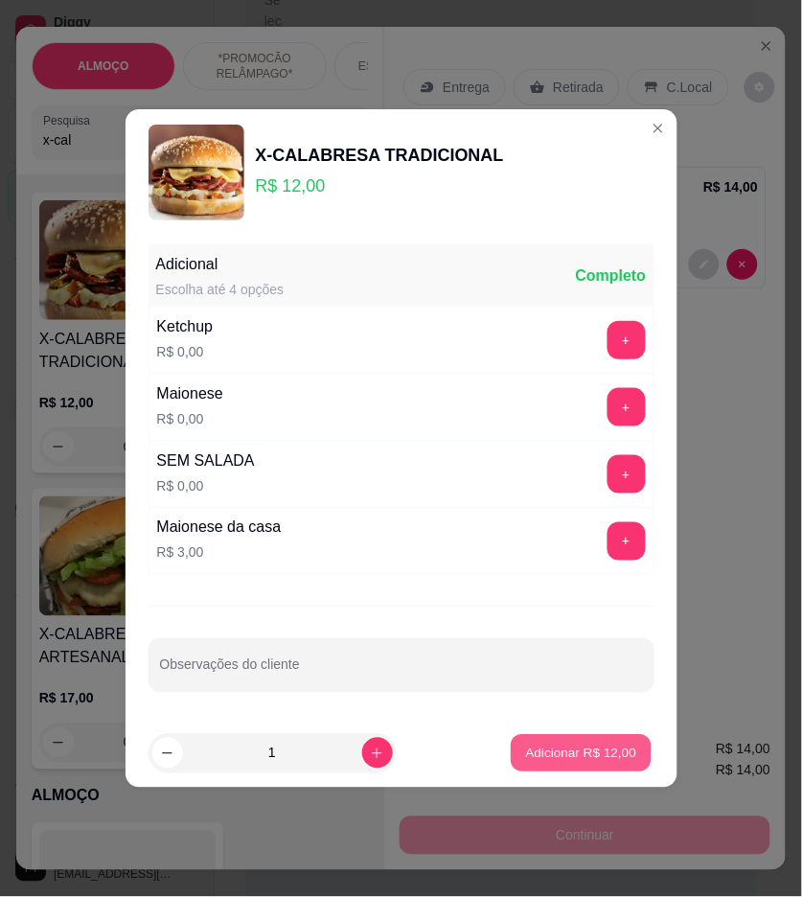
click at [582, 749] on p "Adicionar R$ 12,00" at bounding box center [581, 753] width 111 height 18
type input "1"
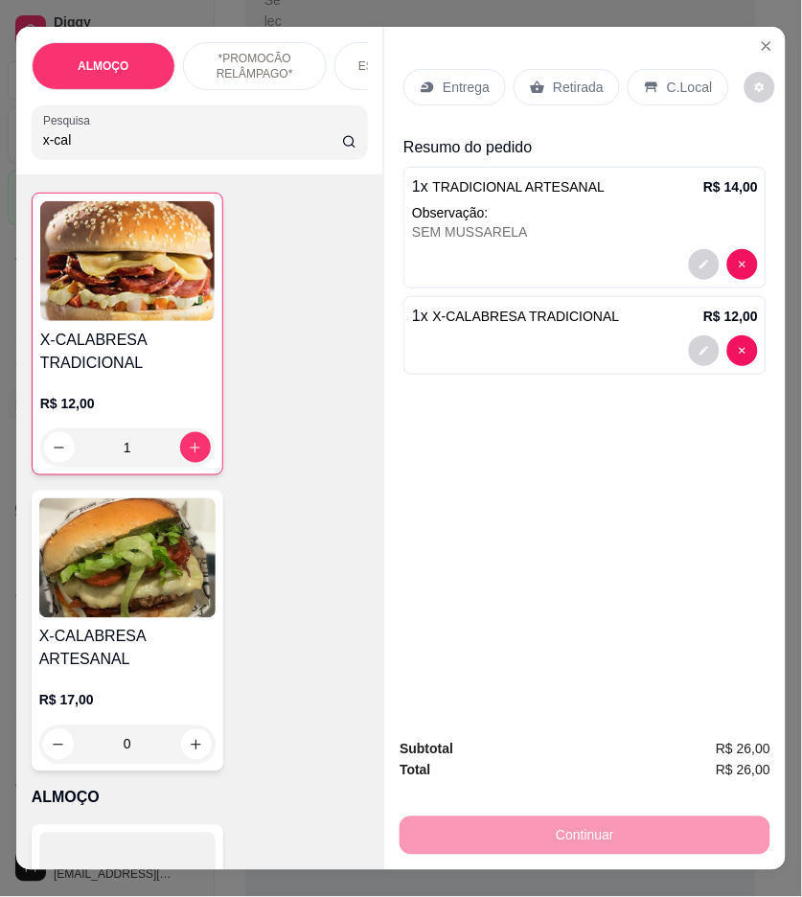
click at [465, 81] on p "Entrega" at bounding box center [466, 87] width 47 height 19
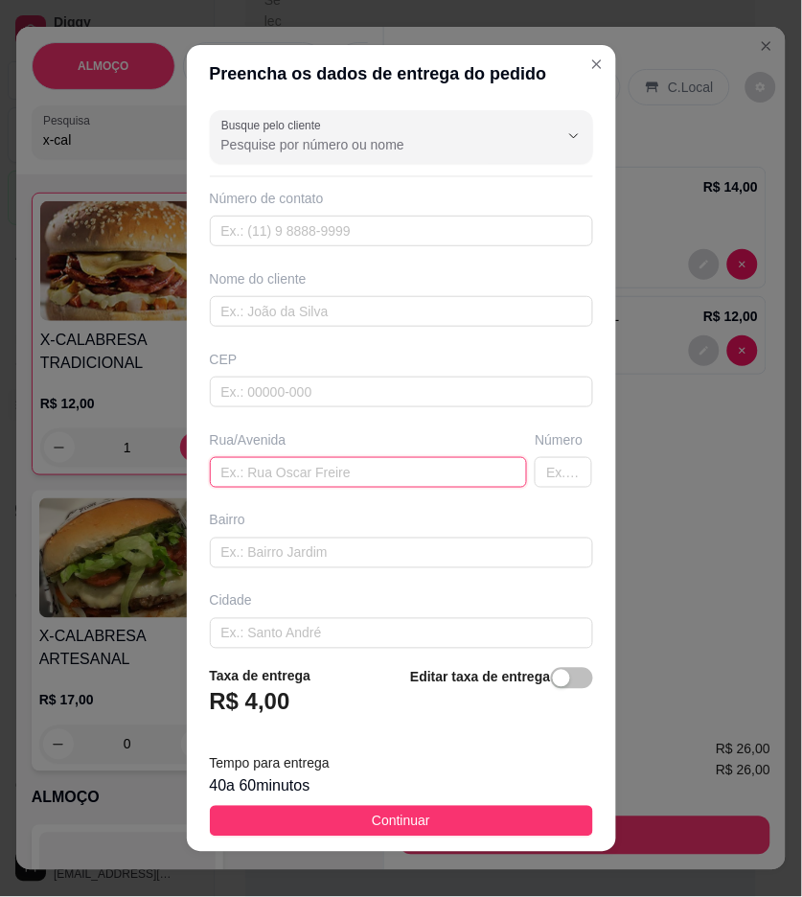
paste input "Pereira perto da rodoviária primeira rua a esquerda na 4 casa subindo a esquerd…"
type input "Pereira perto da rodoviária primeira rua a esquerda na 4 casa subindo a esquerd…"
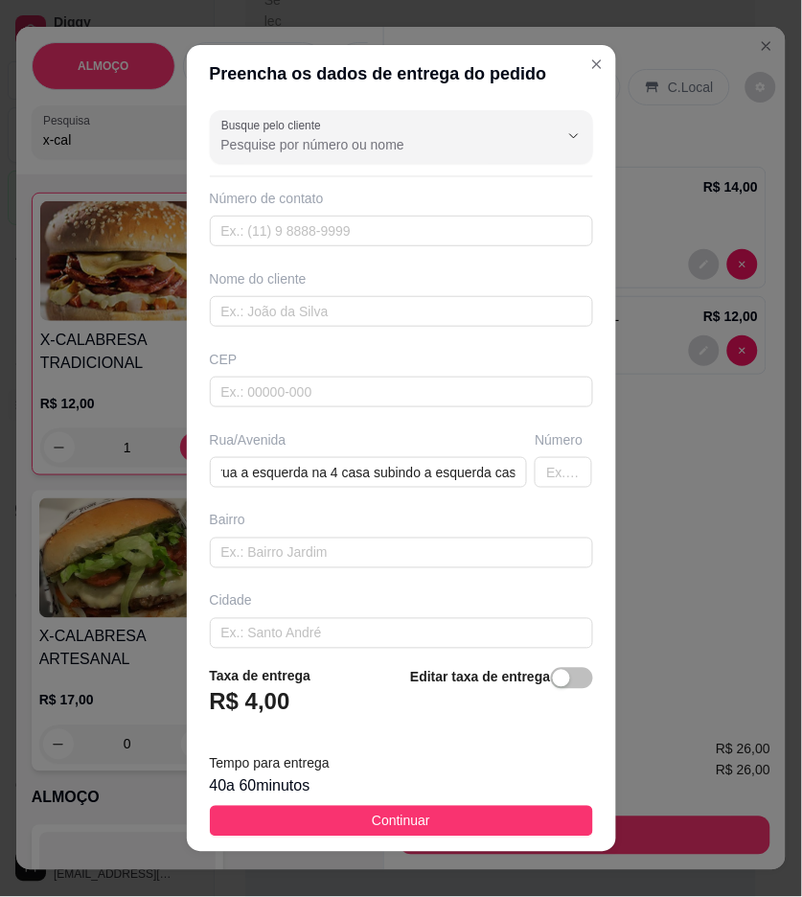
scroll to position [0, 0]
click at [399, 474] on input "Pereira perto da rodoviária primeira rua a esquerda na 4 casa subindo a esquerd…" at bounding box center [369, 472] width 318 height 31
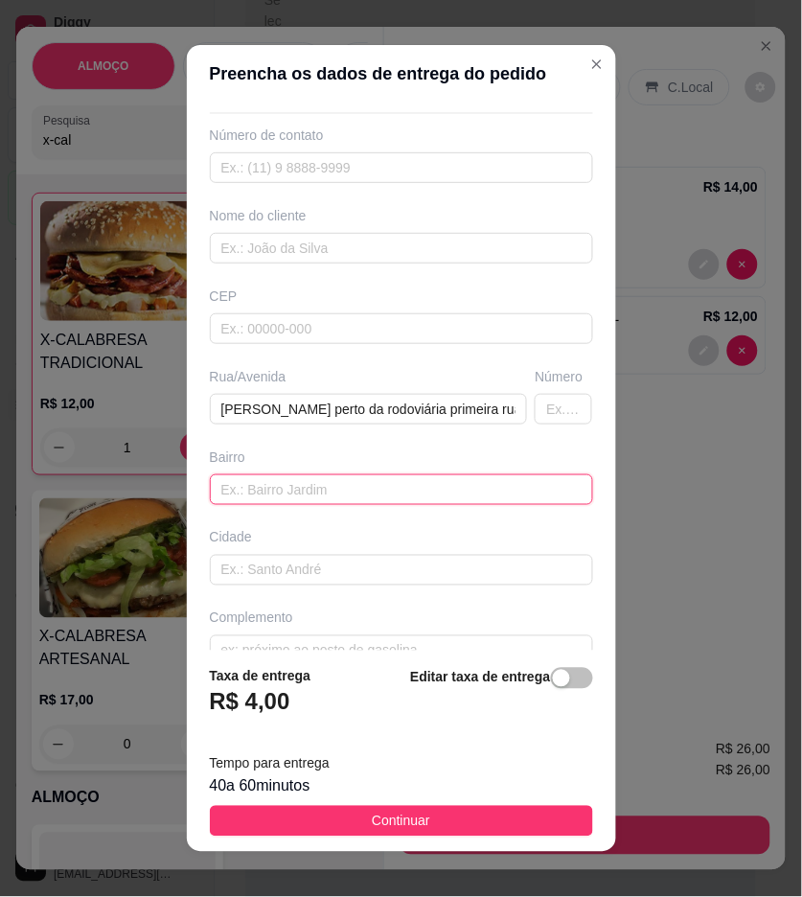
scroll to position [98, 0]
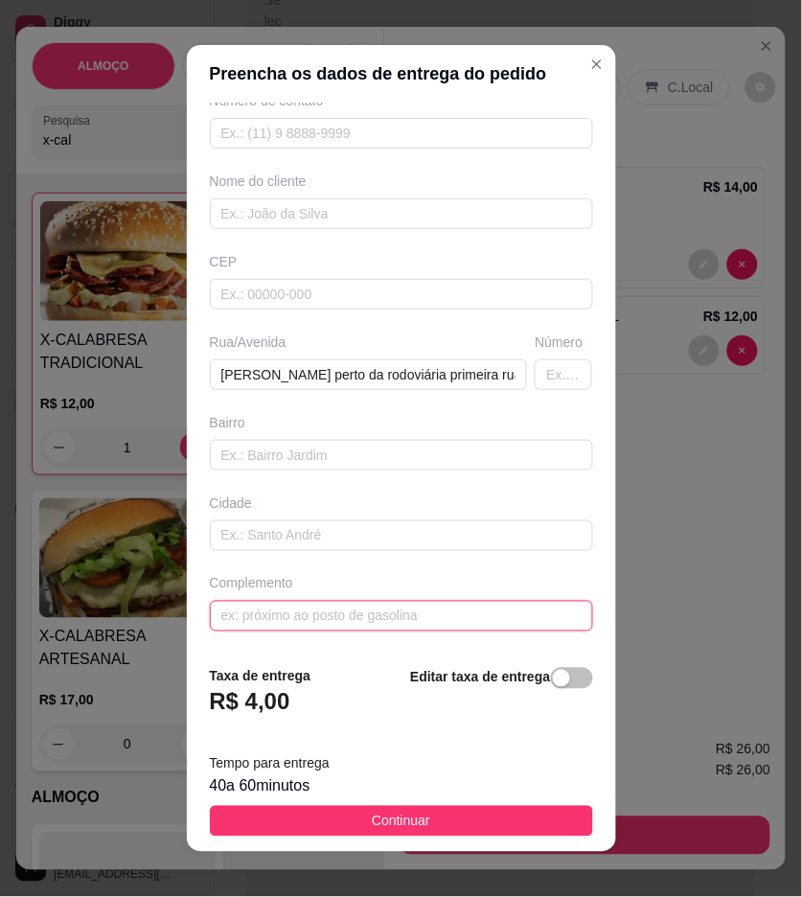
drag, startPoint x: 295, startPoint y: 599, endPoint x: 300, endPoint y: 615, distance: 17.0
paste input "Pereira perto da rodoviária primeira rua a esquerda na 4 casa subindo a esquerd…"
type input "Pereira perto da rodoviária primeira rua a esquerda na 4 casa subindo a esquerd…"
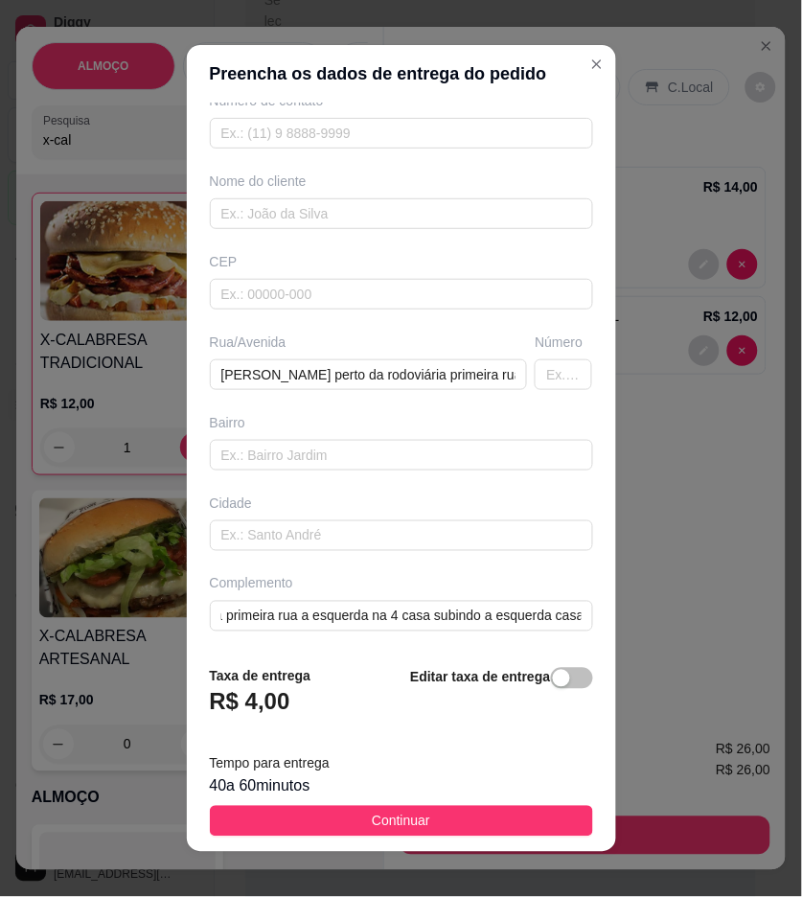
scroll to position [0, 0]
click at [474, 377] on input "Pereira perto da rodoviária primeira rua a esquerda na 4 casa subindo a esquerd…" at bounding box center [369, 375] width 318 height 31
paste input "José Bernardo da silv"
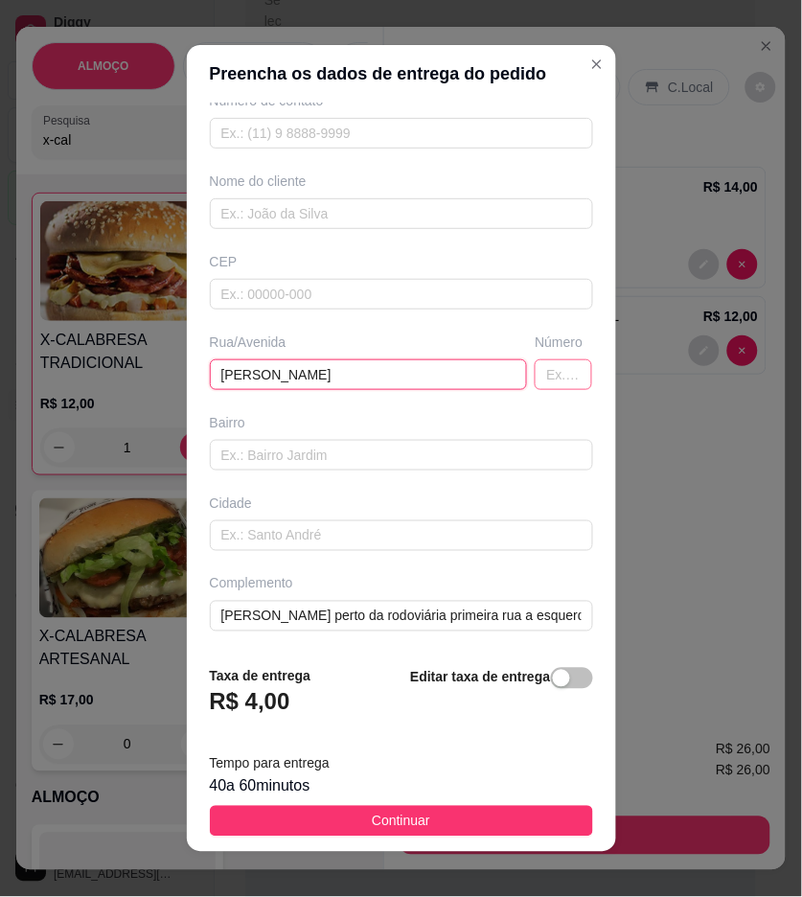
type input "José Bernardo da silva"
click at [539, 372] on input "text" at bounding box center [564, 375] width 58 height 31
type input "35"
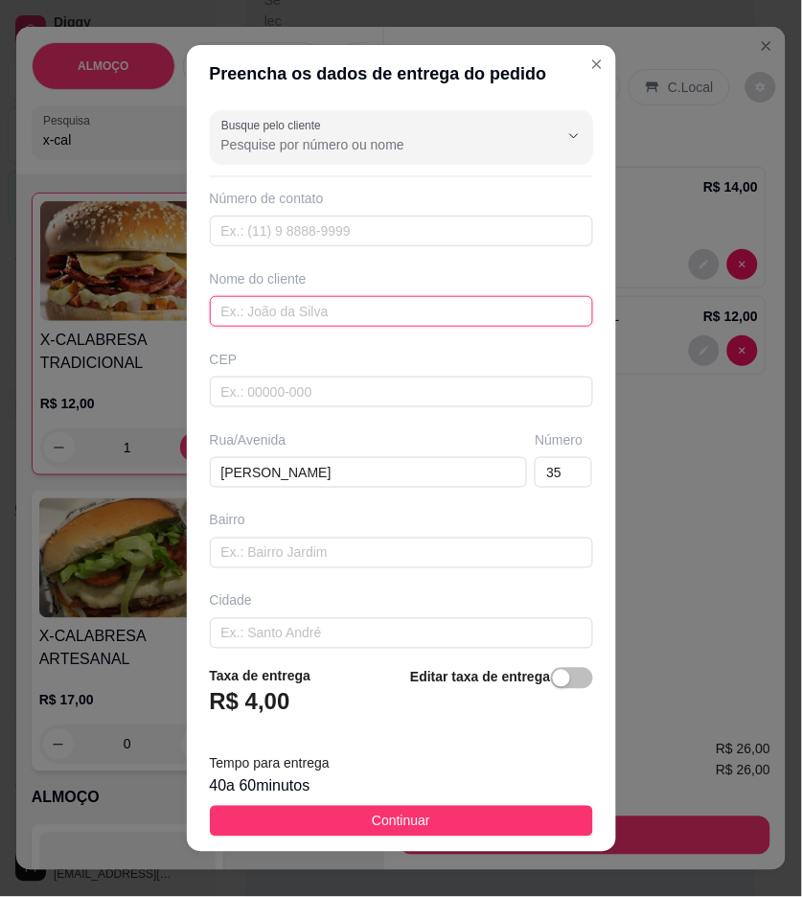
paste input "[PERSON_NAME]"
type input "[PERSON_NAME]"
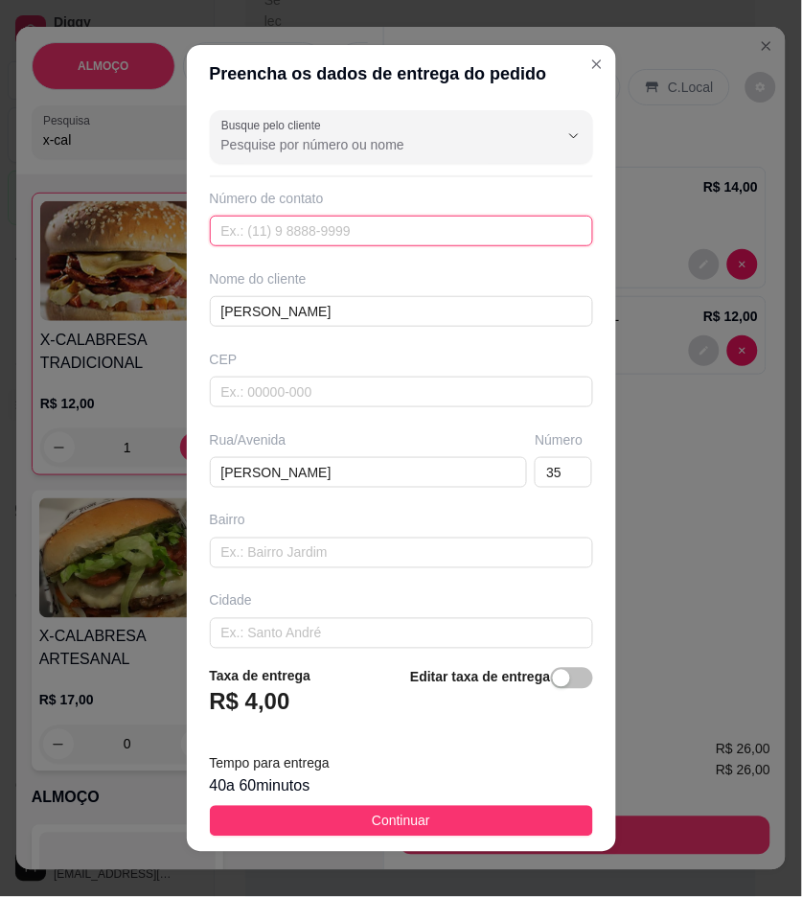
paste input "(87) 8875-6896"
type input "(87) 8875-6896"
drag, startPoint x: 425, startPoint y: 828, endPoint x: 458, endPoint y: 828, distance: 33.6
click at [425, 828] on button "Continuar" at bounding box center [401, 821] width 383 height 31
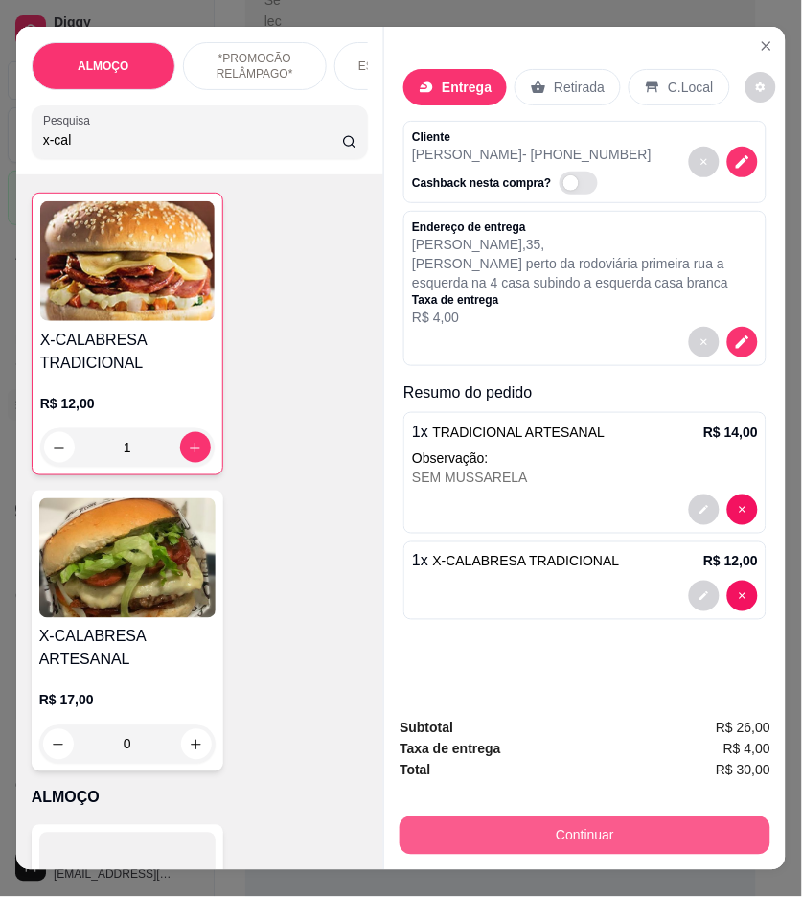
click at [744, 823] on button "Continuar" at bounding box center [585, 836] width 371 height 38
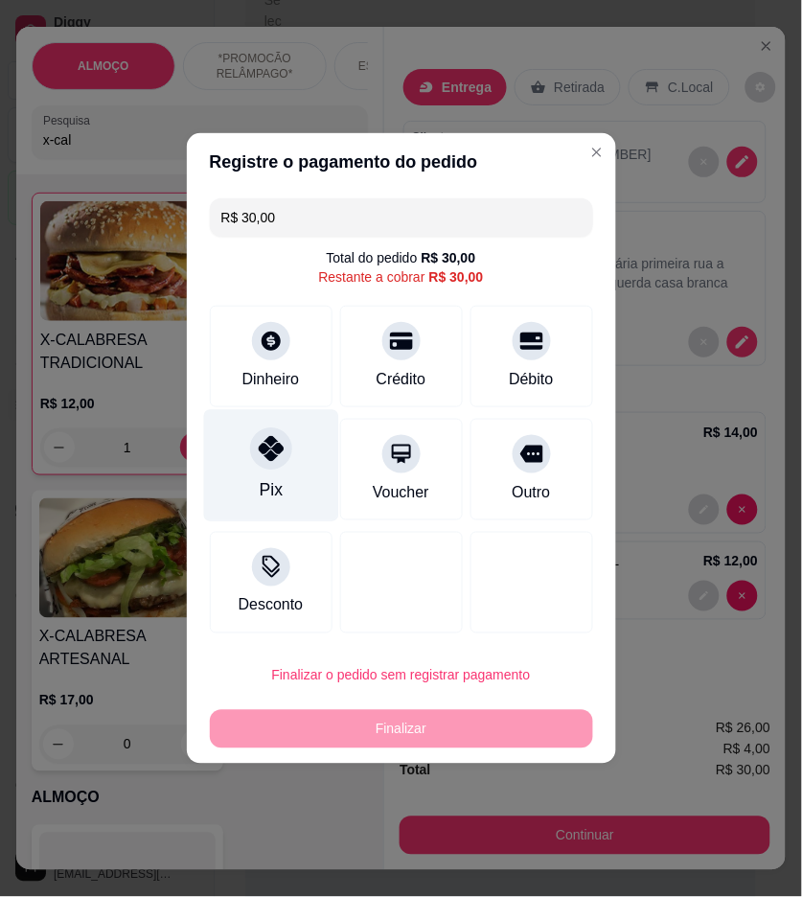
click at [283, 479] on div "Pix" at bounding box center [270, 466] width 135 height 112
type input "R$ 0,00"
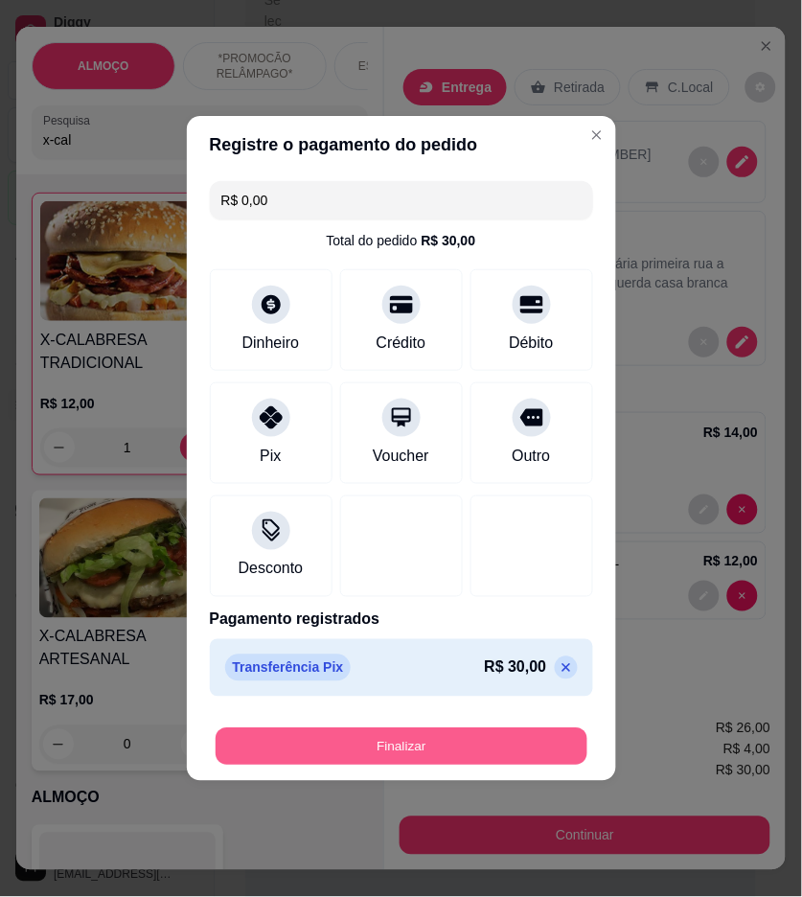
click at [446, 746] on button "Finalizar" at bounding box center [402, 747] width 372 height 37
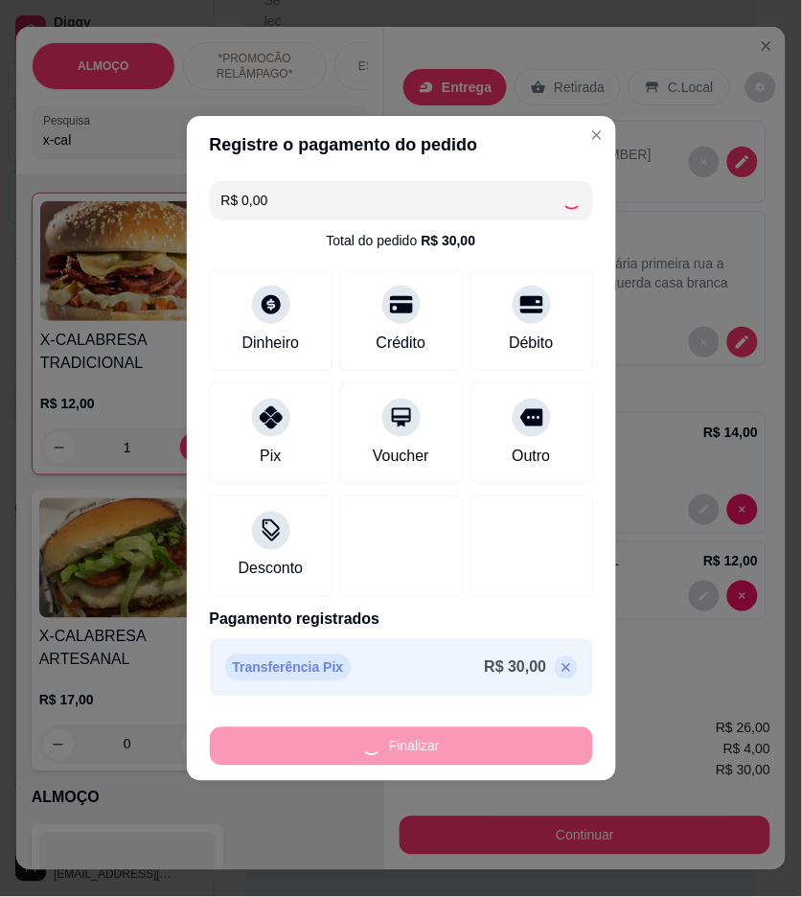
type input "0"
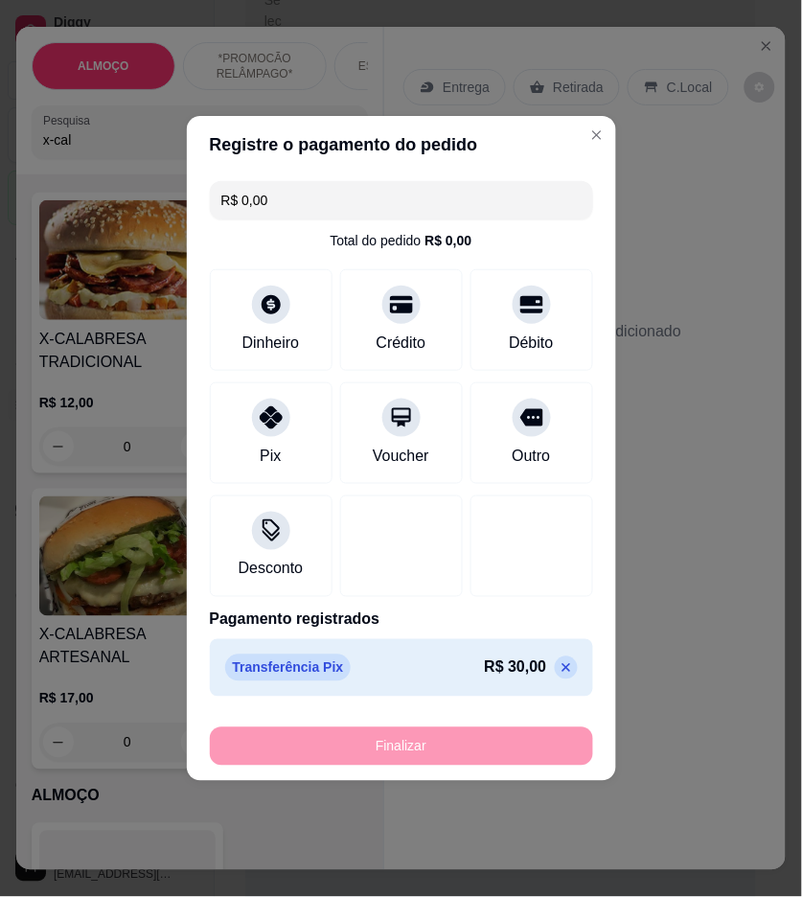
type input "-R$ 30,00"
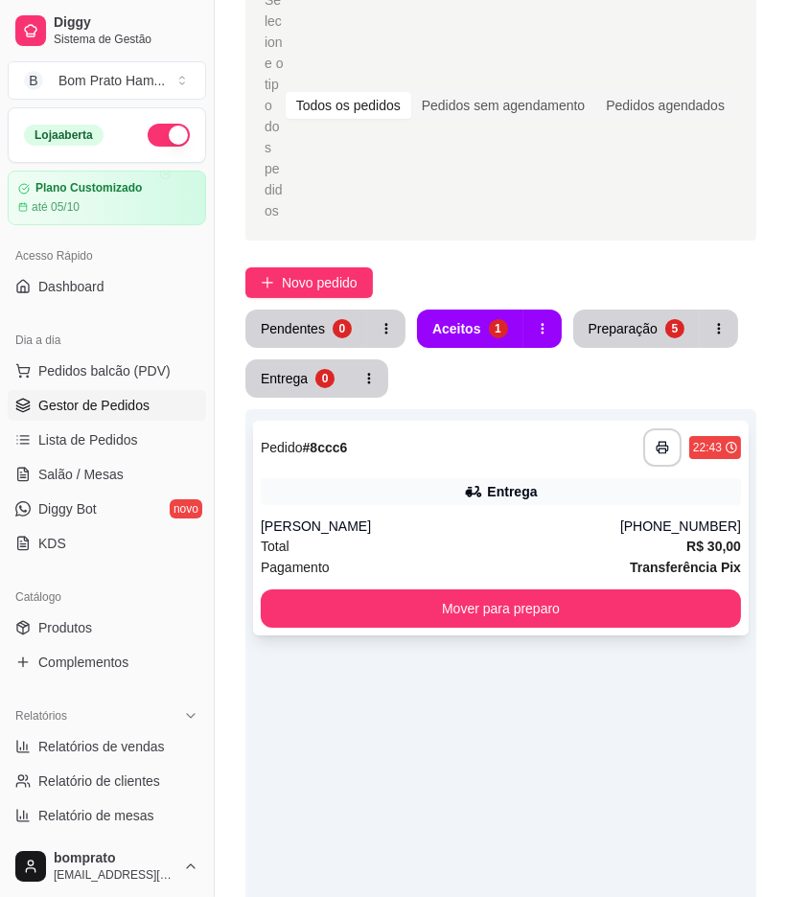
click at [527, 478] on div "Entrega" at bounding box center [501, 491] width 480 height 27
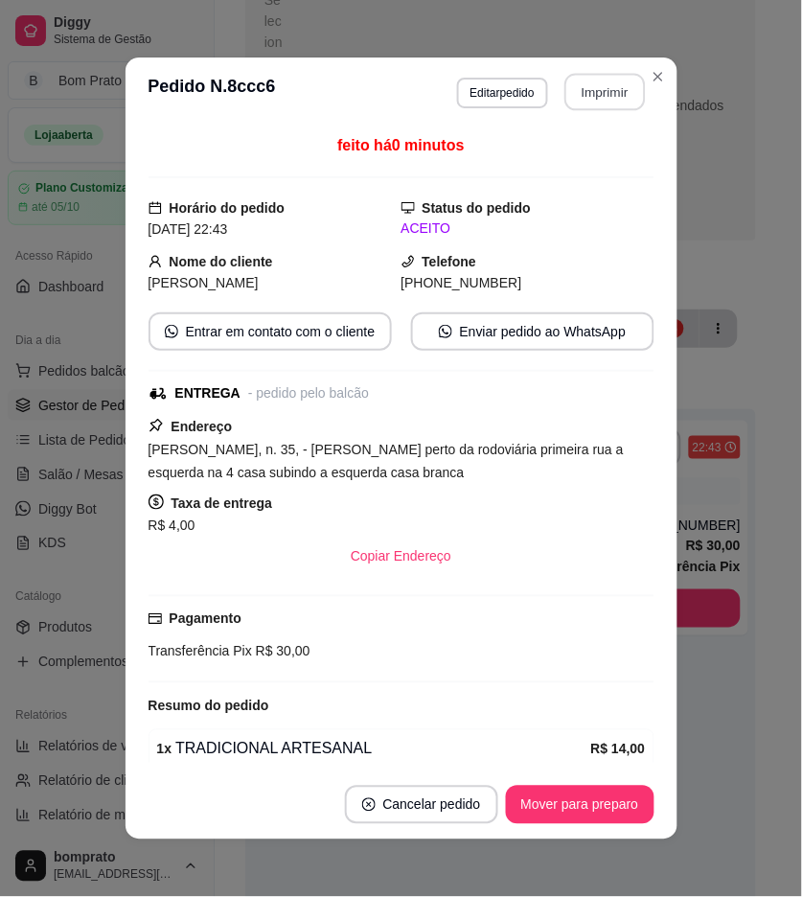
click at [571, 98] on button "Imprimir" at bounding box center [605, 92] width 81 height 37
click at [598, 805] on button "Mover para preparo" at bounding box center [580, 805] width 144 height 37
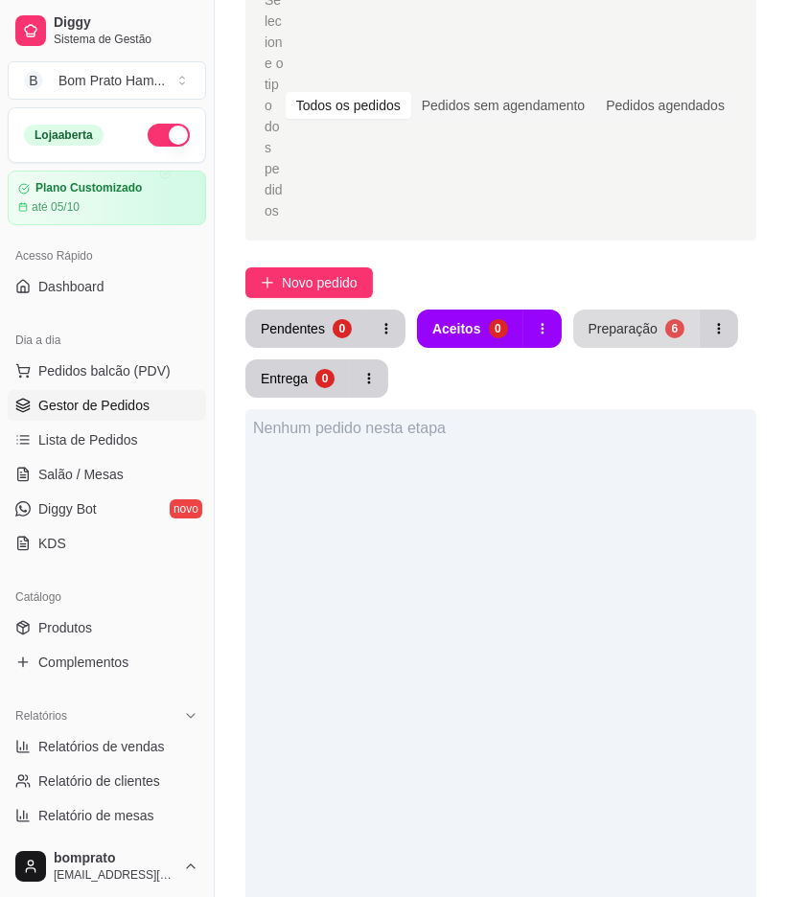
click at [616, 310] on button "Preparação 6" at bounding box center [636, 329] width 127 height 38
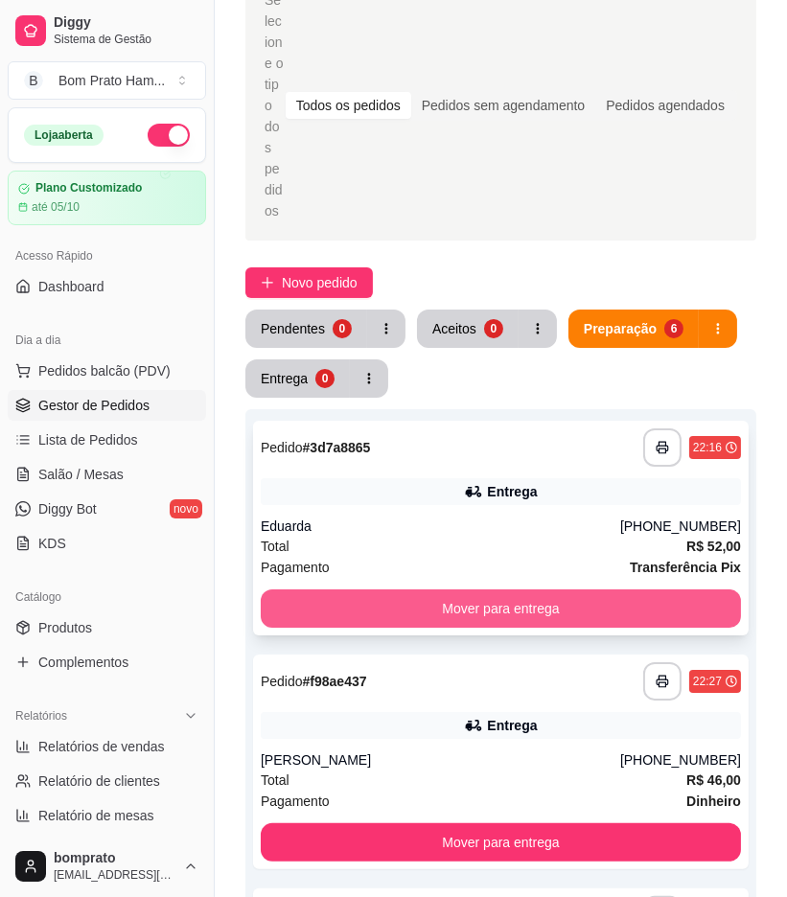
click at [599, 590] on button "Mover para entrega" at bounding box center [501, 609] width 480 height 38
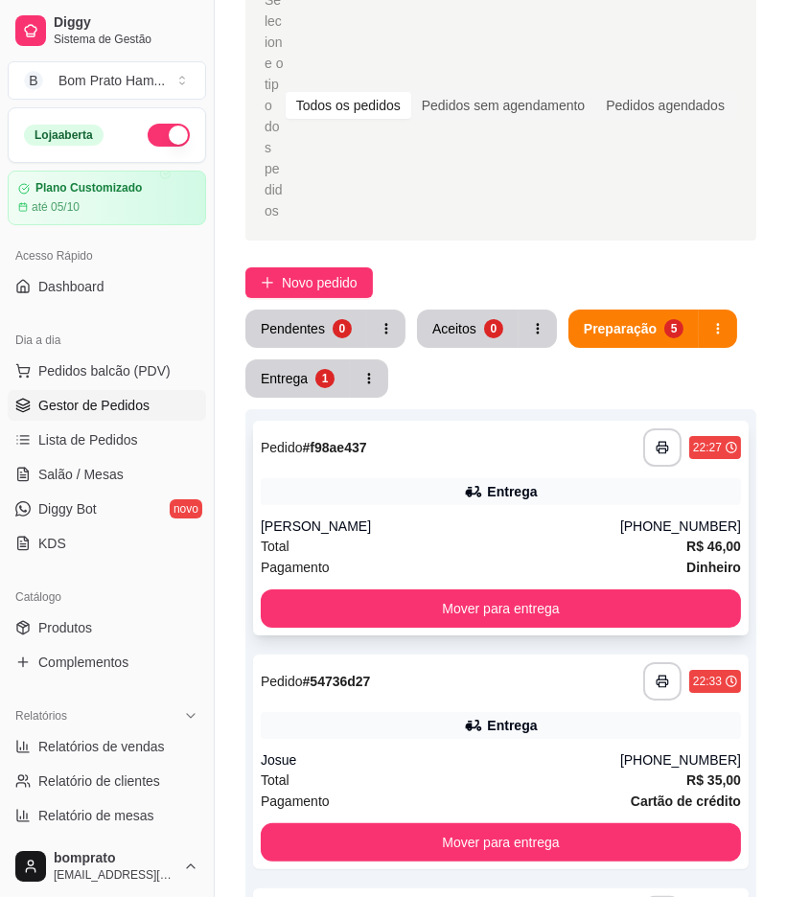
click at [502, 517] on div "karol" at bounding box center [441, 526] width 360 height 19
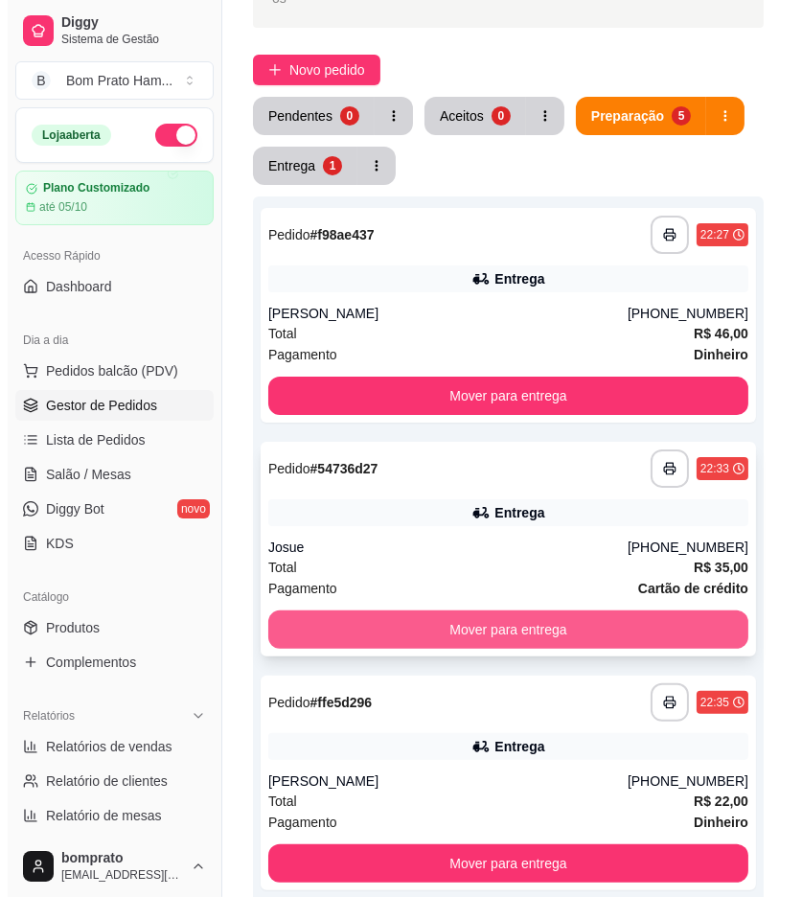
scroll to position [213, 0]
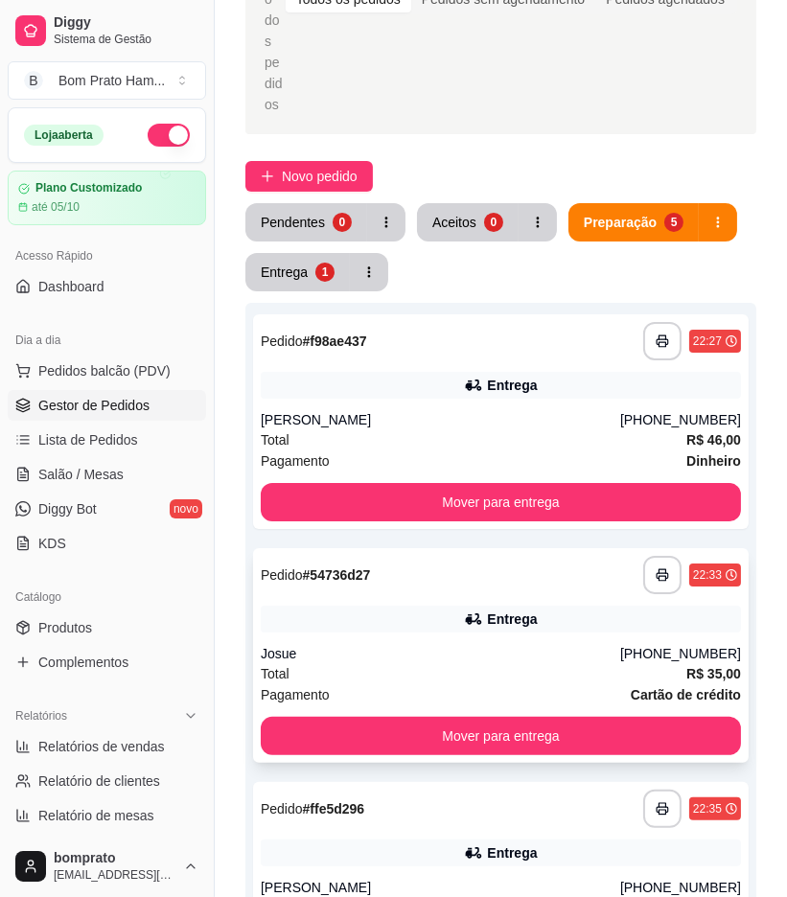
click at [494, 557] on div "**********" at bounding box center [501, 655] width 496 height 215
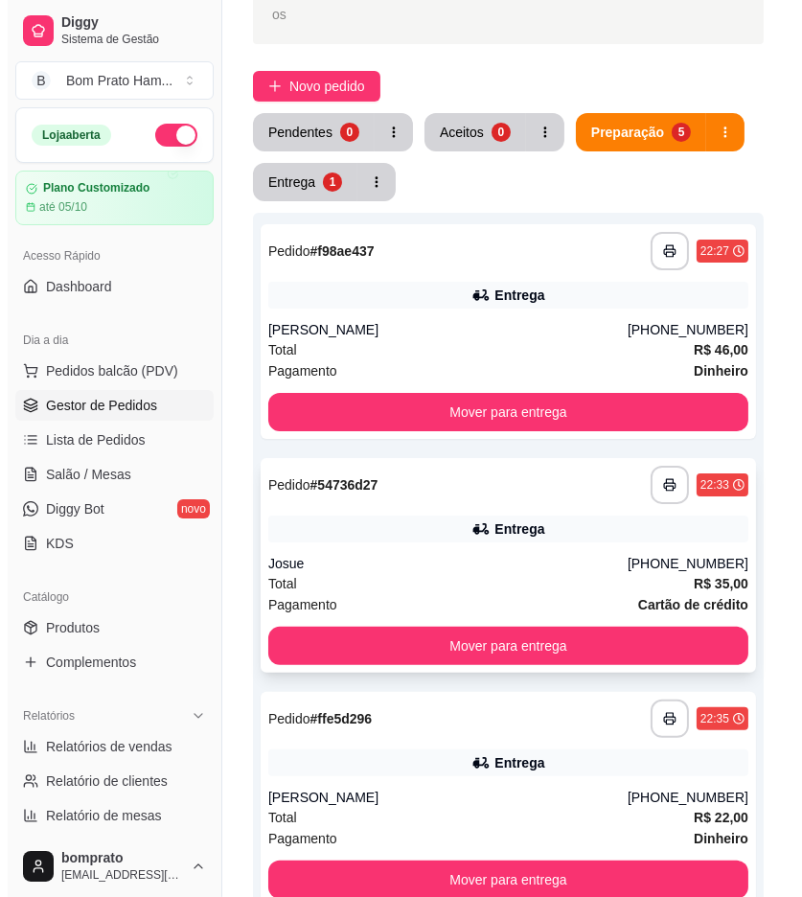
scroll to position [532, 0]
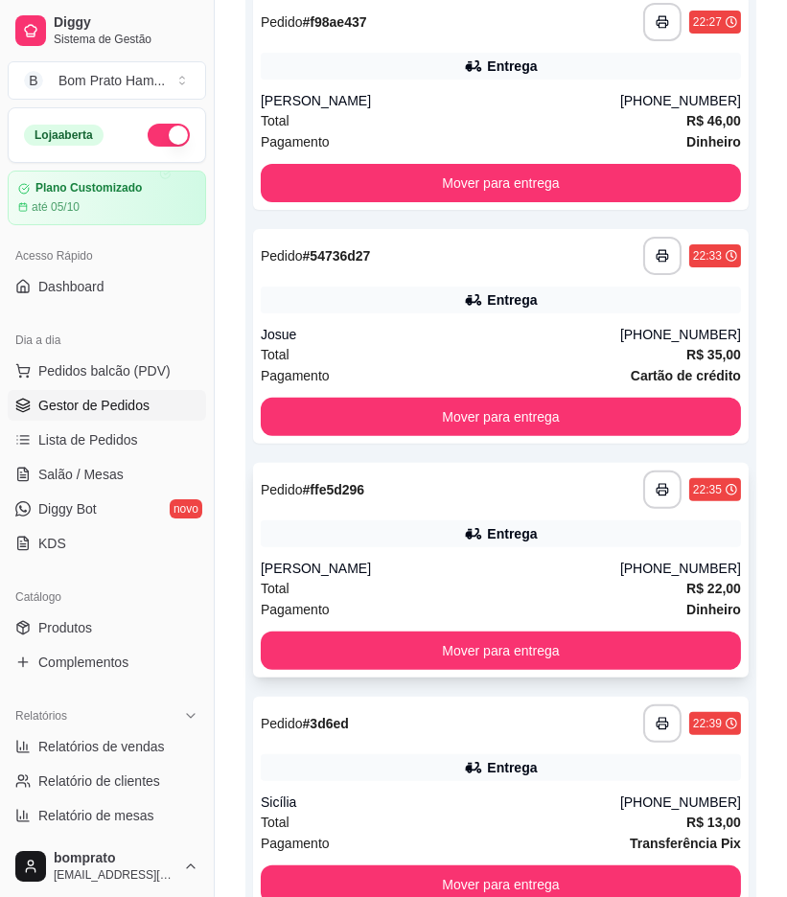
click at [542, 599] on div "Pagamento Dinheiro" at bounding box center [501, 609] width 480 height 21
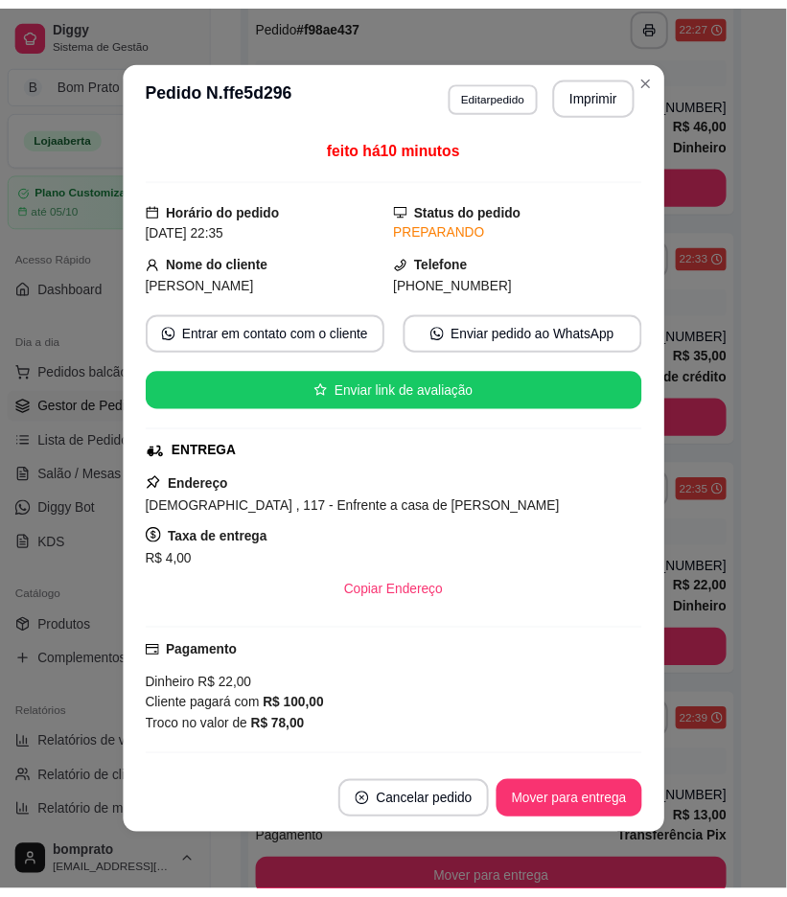
scroll to position [106, 0]
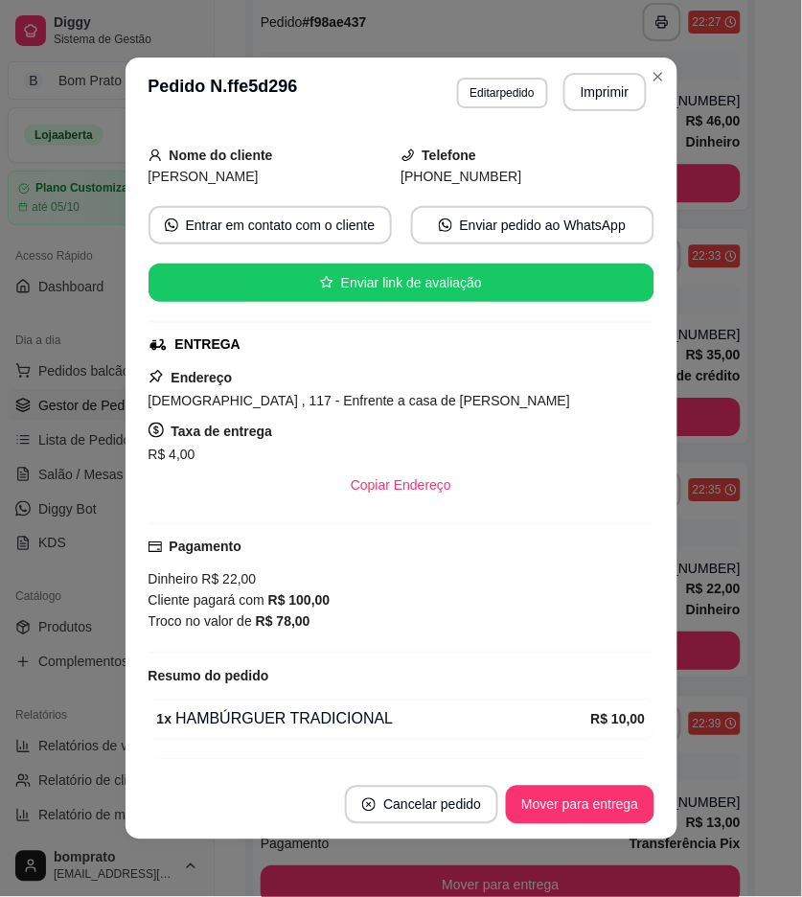
drag, startPoint x: 655, startPoint y: 461, endPoint x: 678, endPoint y: 461, distance: 23.0
click at [660, 461] on div "feito há 10 minutos Horário do pedido 12/09/2025 22:35 Status do pedido PREPARA…" at bounding box center [402, 449] width 552 height 644
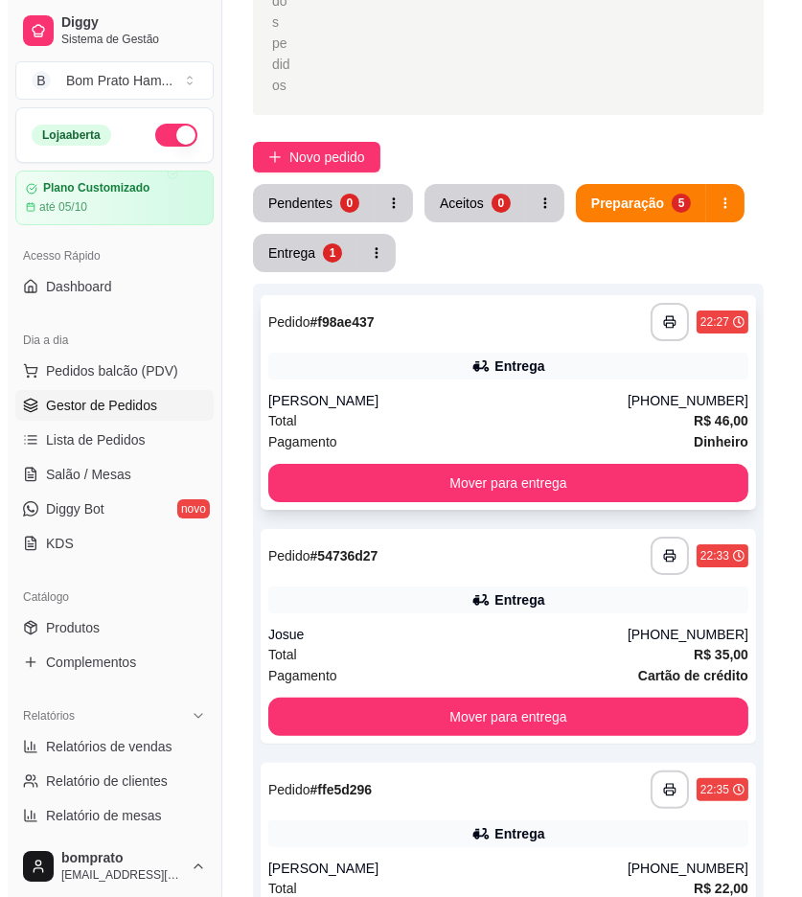
scroll to position [213, 0]
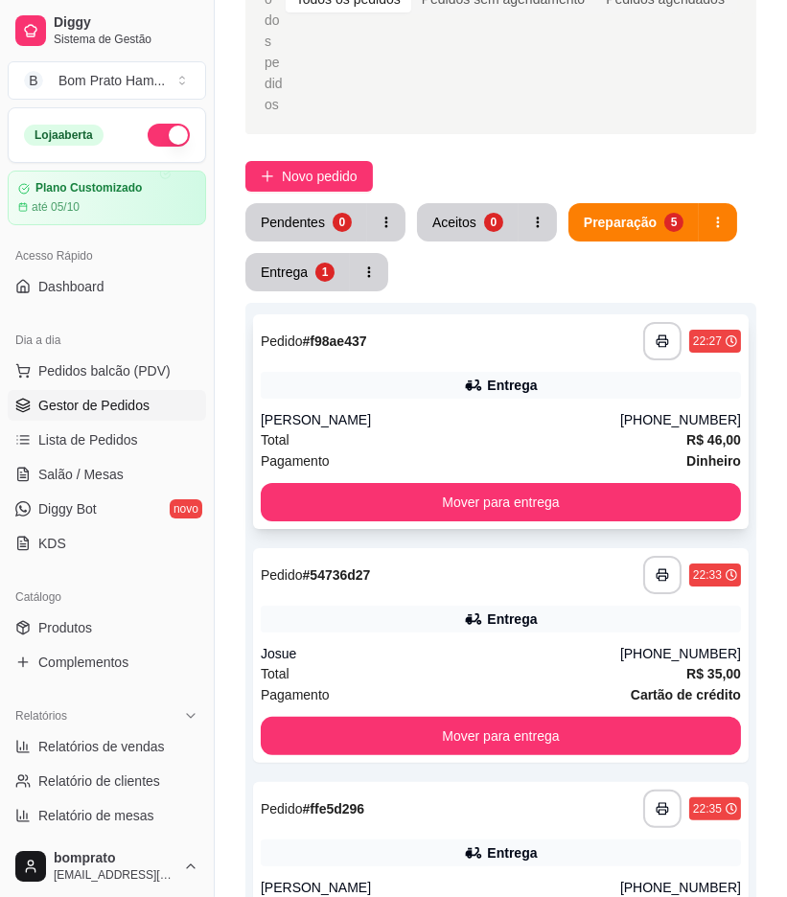
click at [474, 410] on div "karol" at bounding box center [441, 419] width 360 height 19
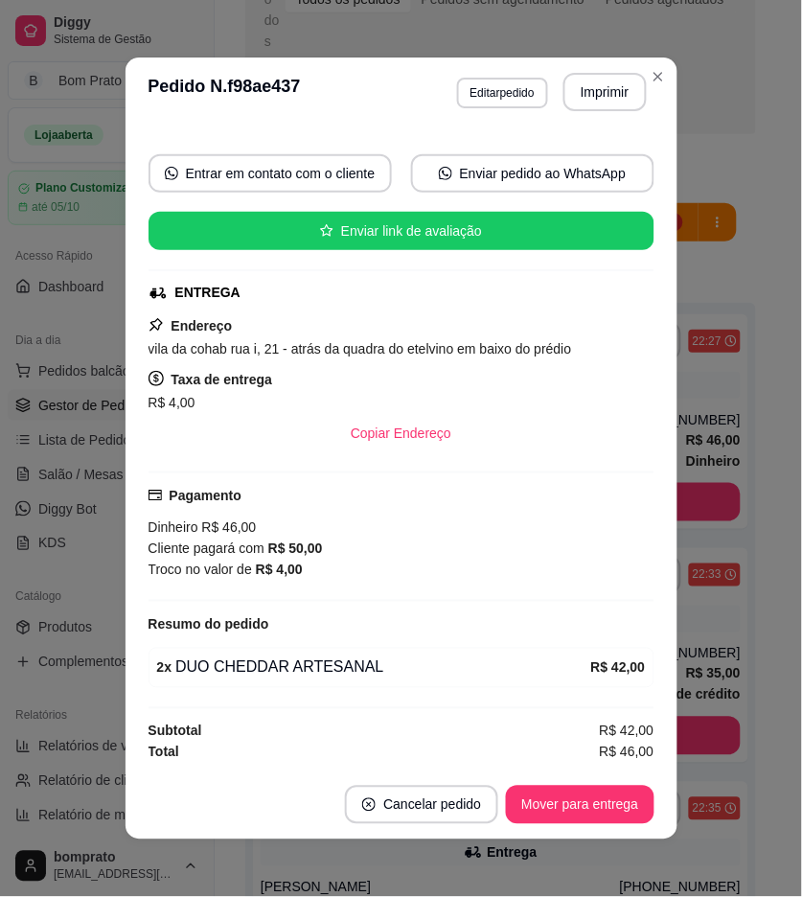
scroll to position [159, 0]
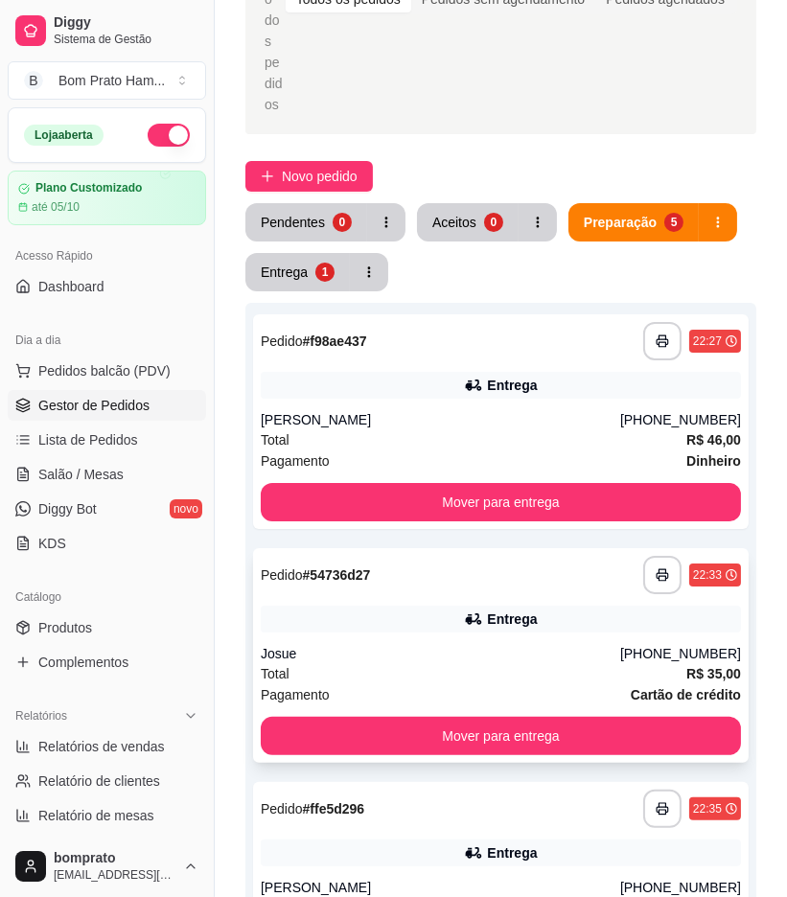
click at [496, 548] on div "**********" at bounding box center [501, 655] width 496 height 215
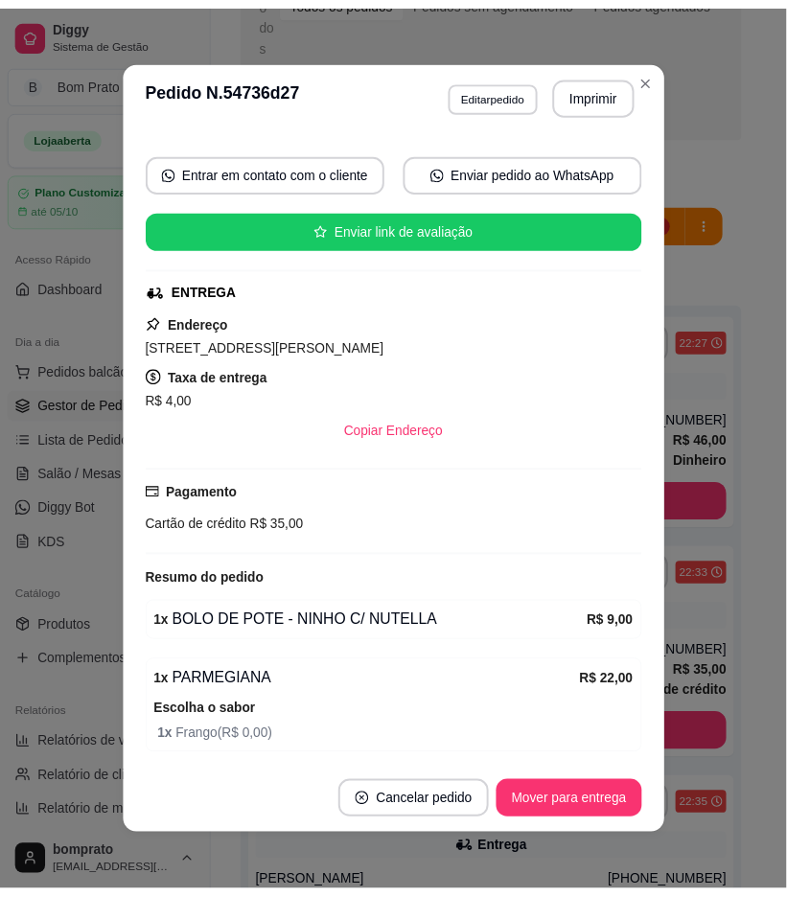
scroll to position [213, 0]
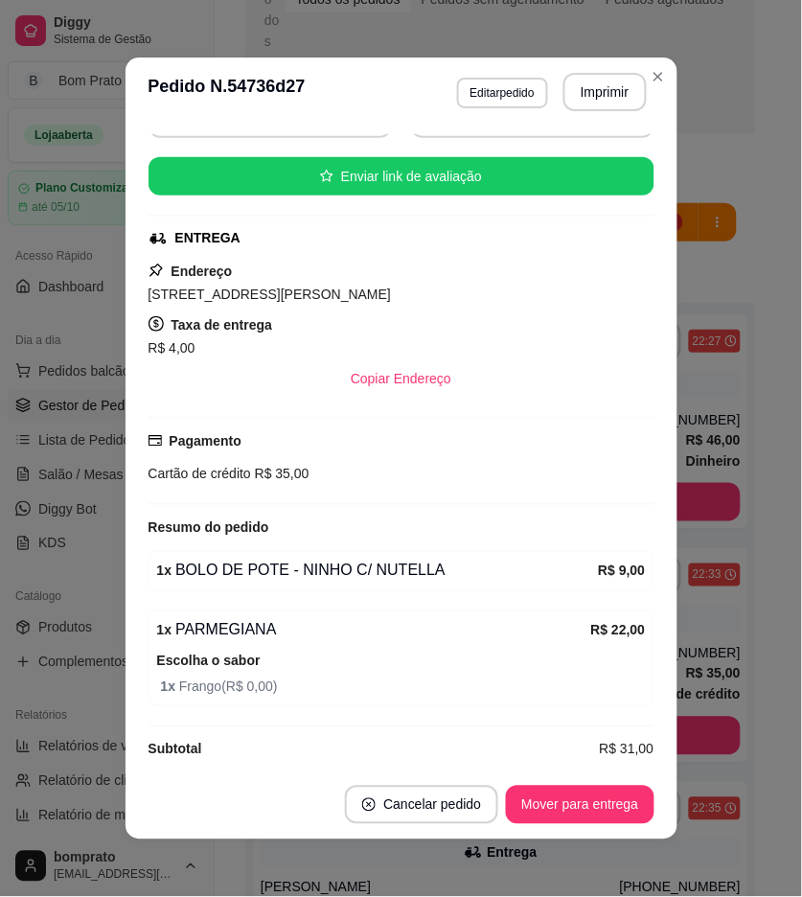
click at [665, 522] on div "feito há 12 minutos Horário do pedido 12/09/2025 22:33 Status do pedido PREPARA…" at bounding box center [402, 449] width 552 height 644
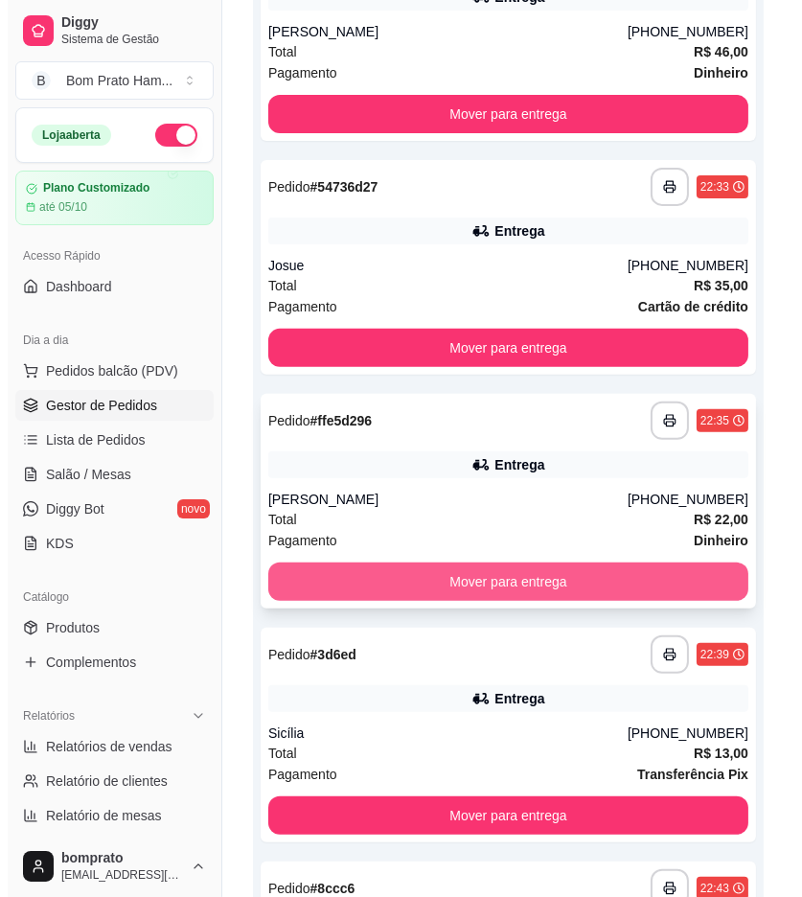
scroll to position [638, 0]
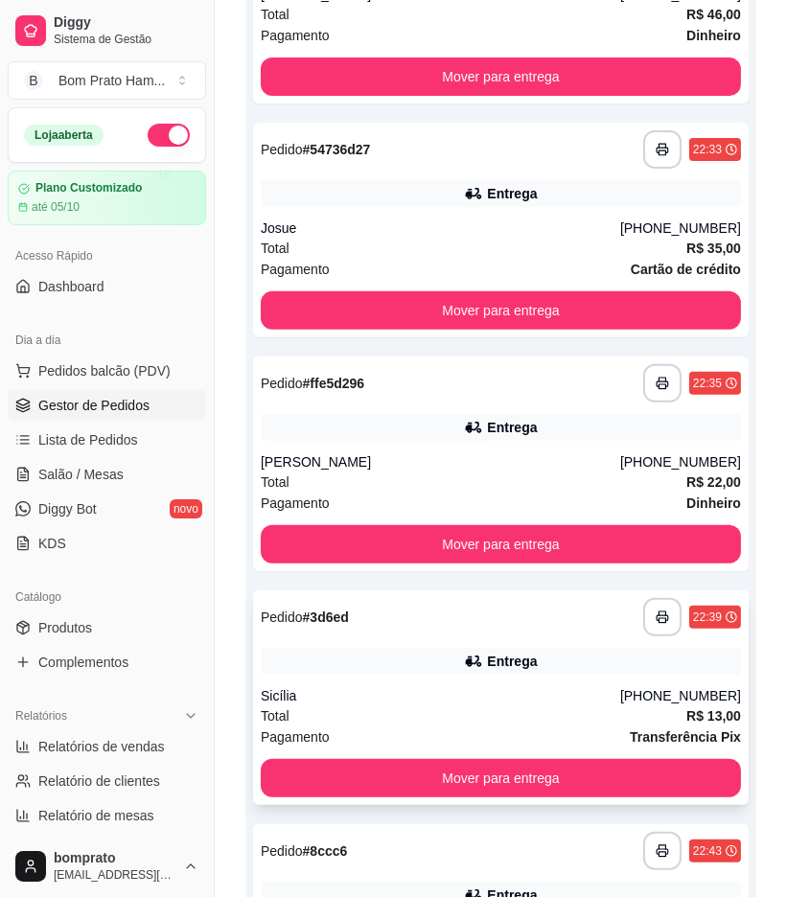
click at [497, 652] on div "Entrega" at bounding box center [512, 661] width 50 height 19
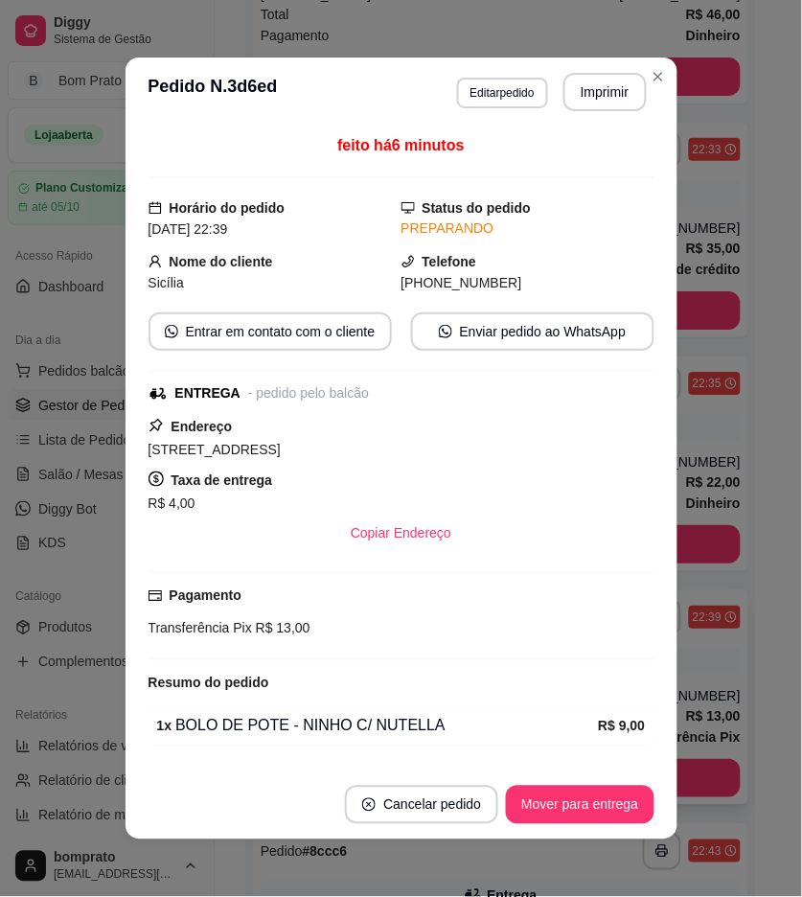
scroll to position [59, 0]
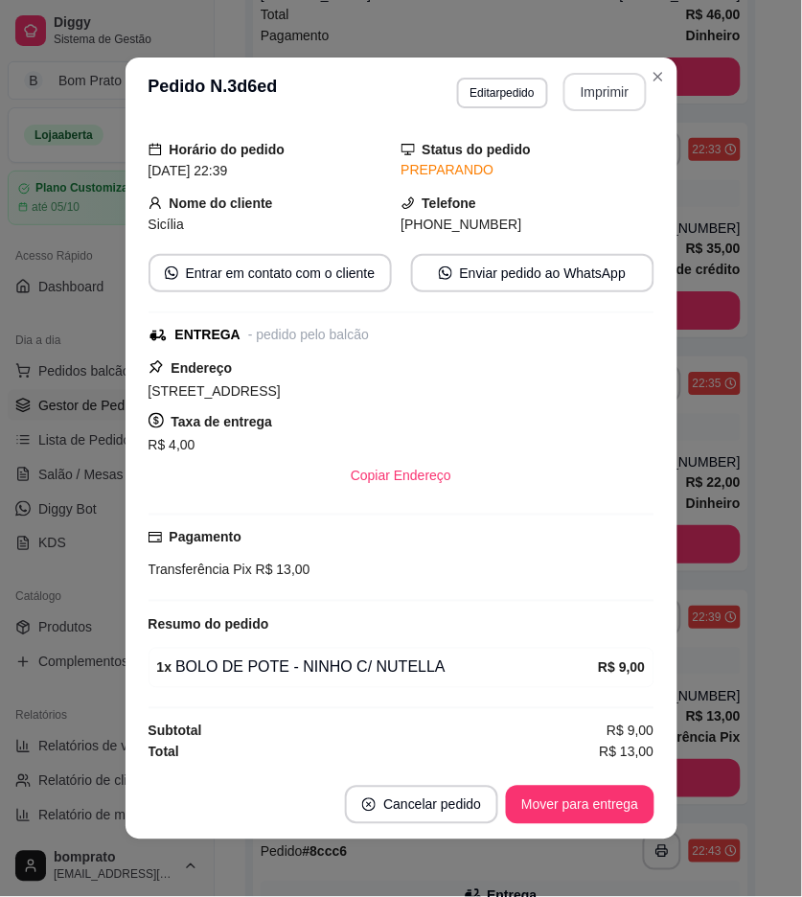
click at [611, 93] on button "Imprimir" at bounding box center [605, 92] width 83 height 38
click at [608, 800] on button "Mover para entrega" at bounding box center [580, 805] width 148 height 38
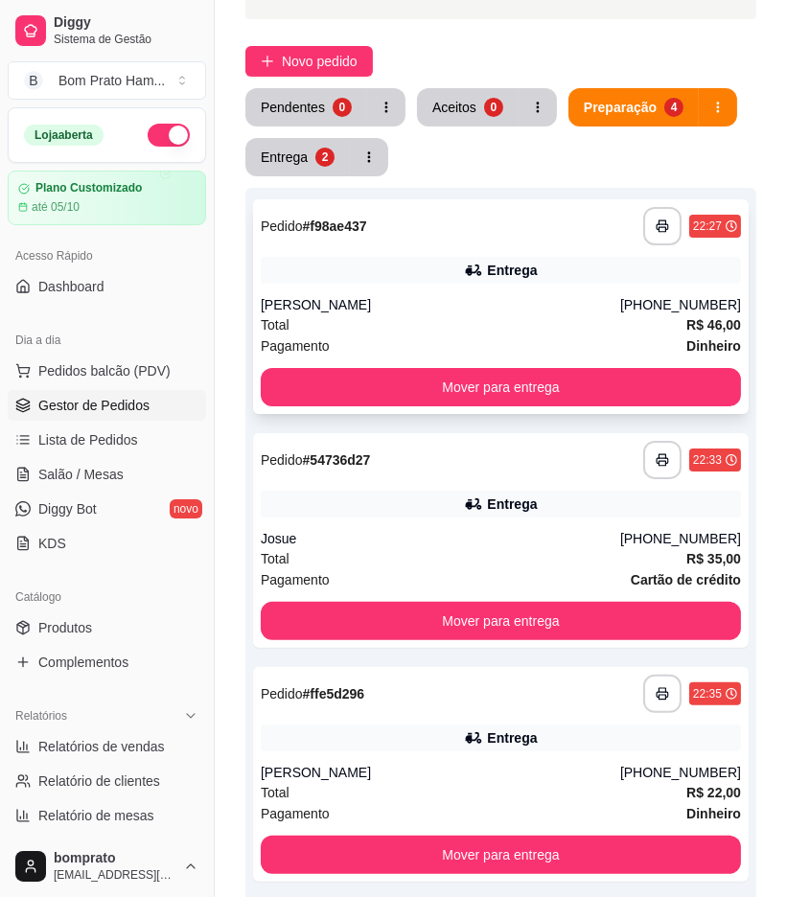
scroll to position [12, 0]
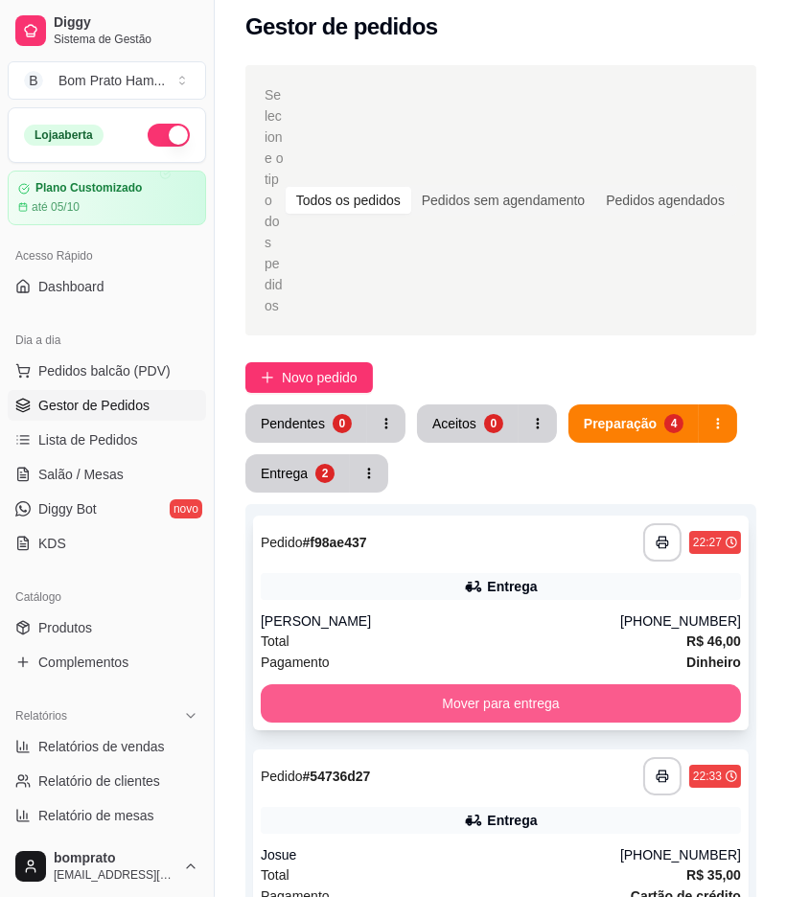
click at [538, 685] on button "Mover para entrega" at bounding box center [501, 704] width 480 height 38
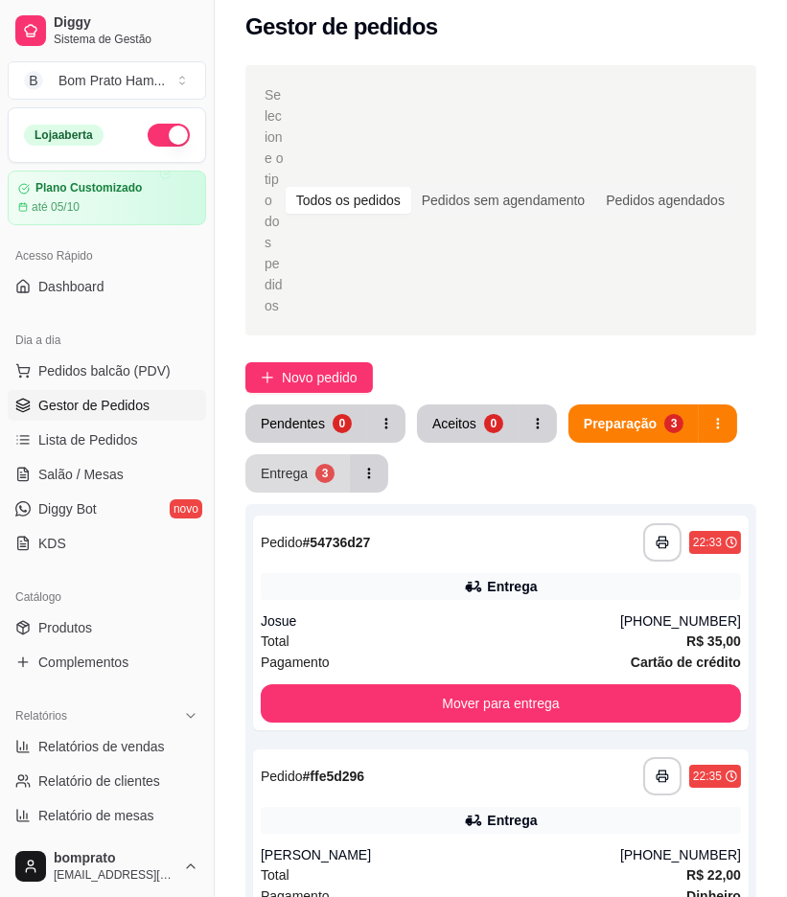
click at [290, 454] on button "Entrega 3" at bounding box center [297, 473] width 104 height 38
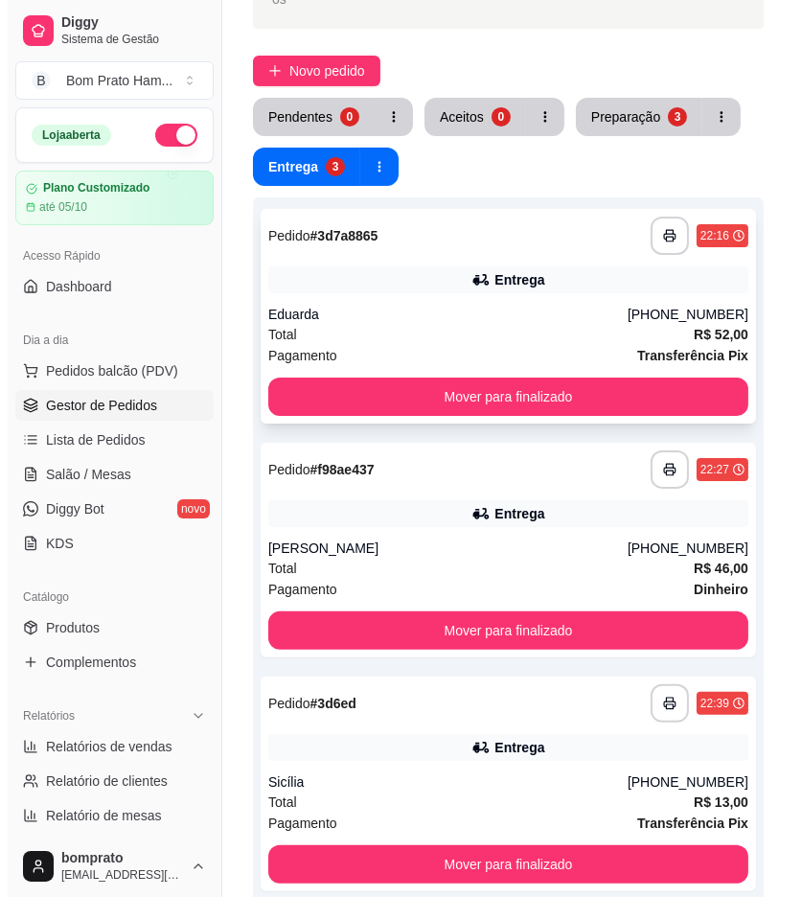
scroll to position [331, 0]
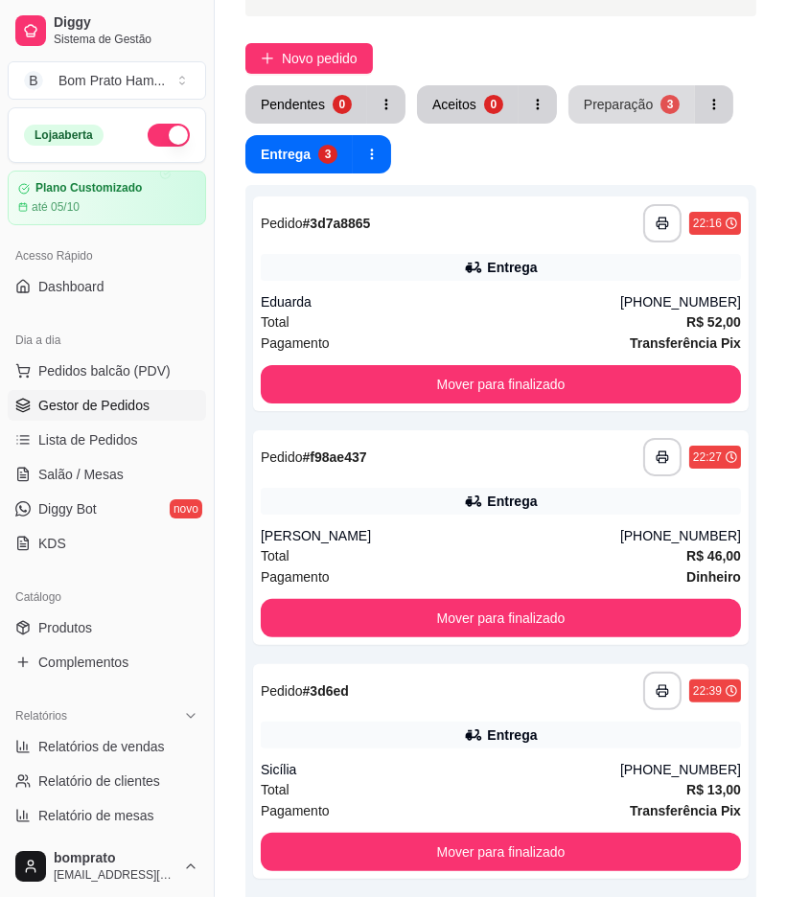
click at [627, 95] on div "Preparação" at bounding box center [618, 104] width 69 height 19
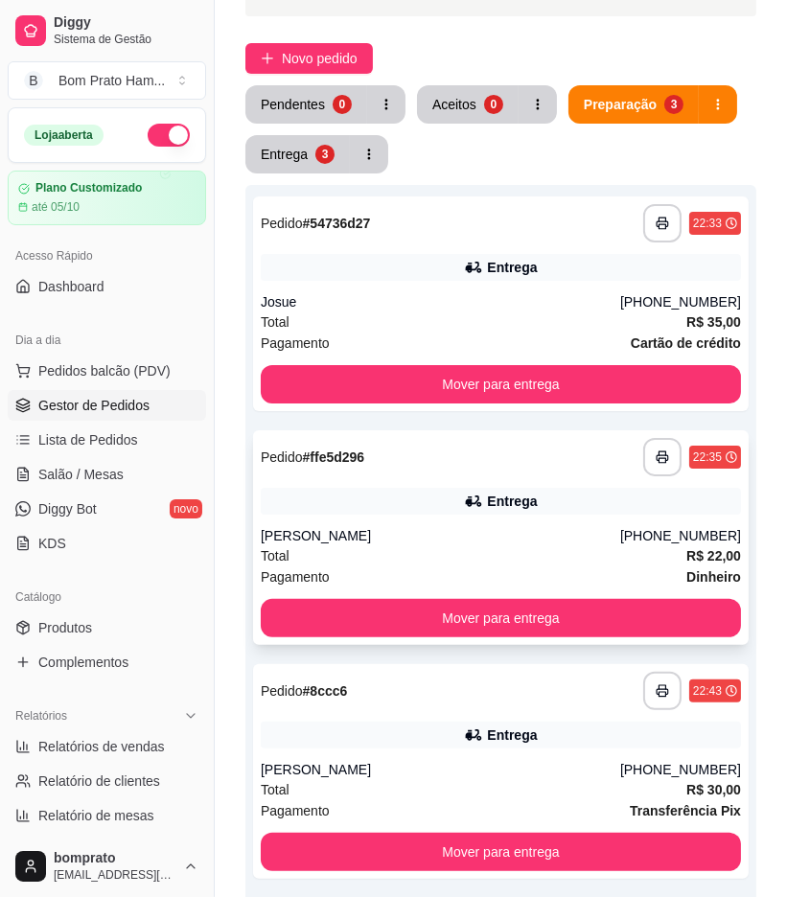
click at [564, 430] on div "**********" at bounding box center [501, 537] width 496 height 215
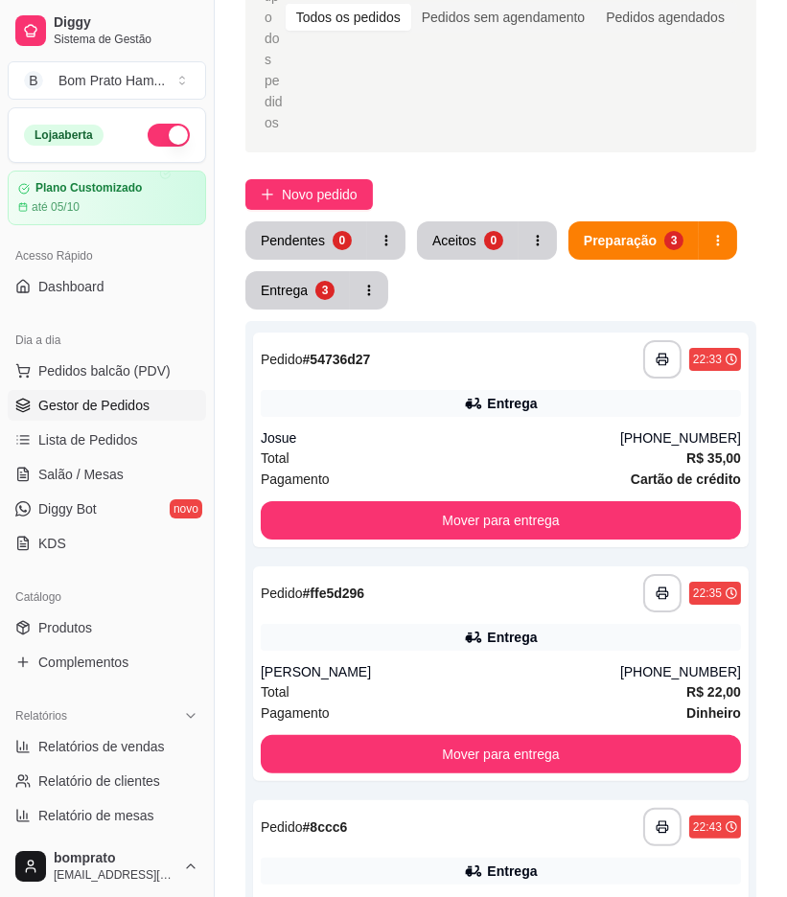
scroll to position [12, 0]
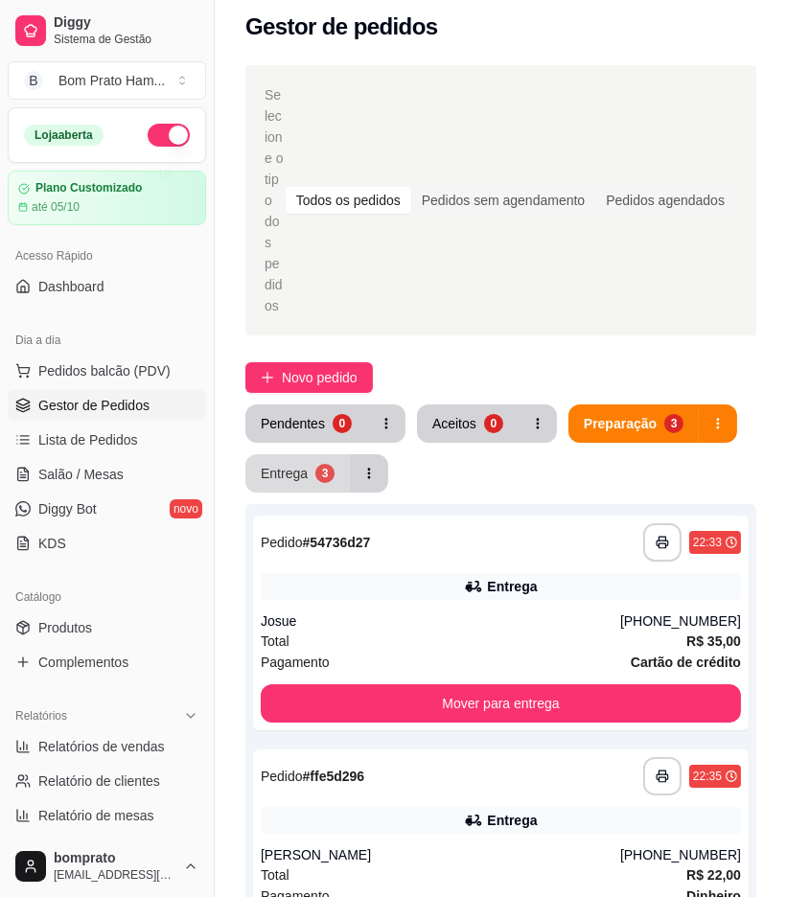
click at [303, 464] on div "Entrega" at bounding box center [284, 473] width 47 height 19
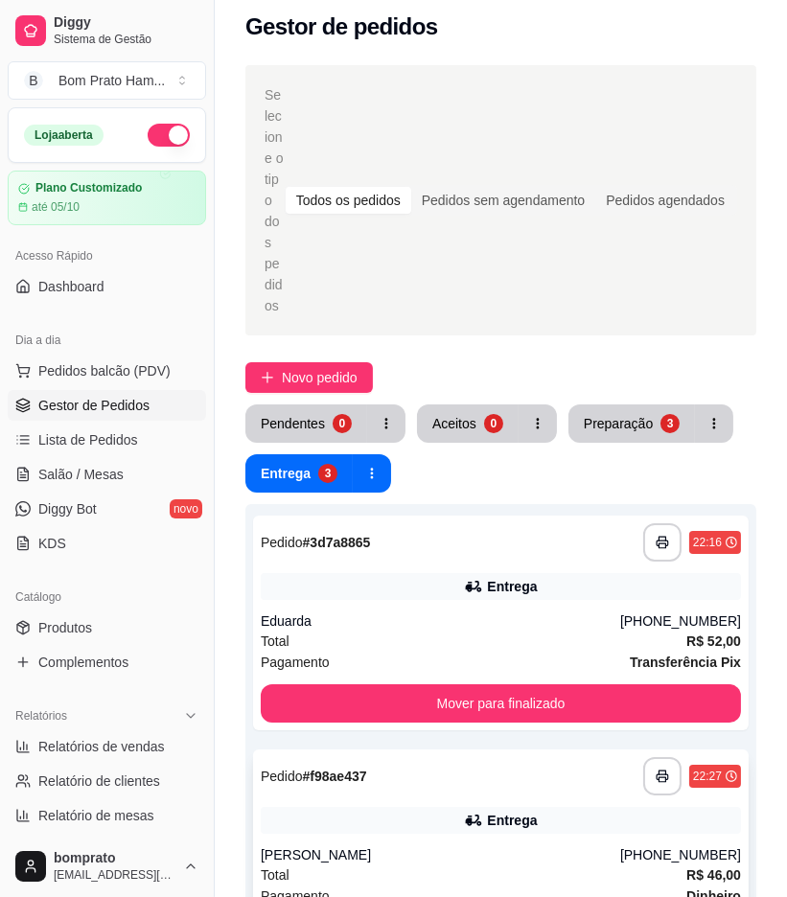
click at [474, 750] on div "**********" at bounding box center [501, 857] width 496 height 215
click at [333, 405] on button "Pendentes 0" at bounding box center [306, 424] width 122 height 38
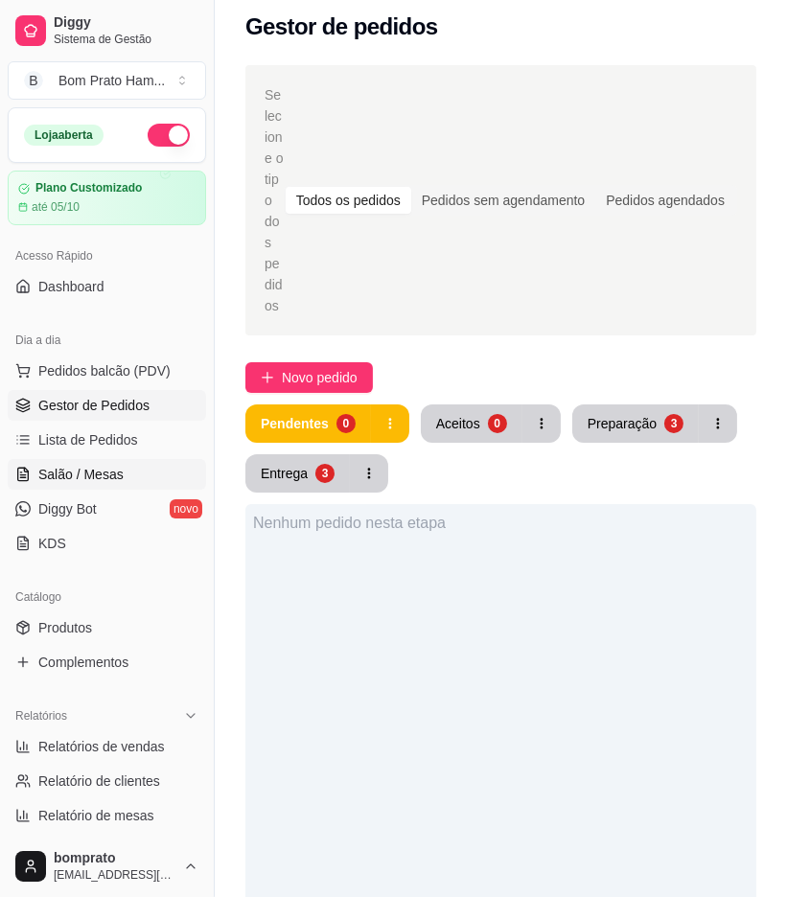
click at [151, 464] on link "Salão / Mesas" at bounding box center [107, 474] width 198 height 31
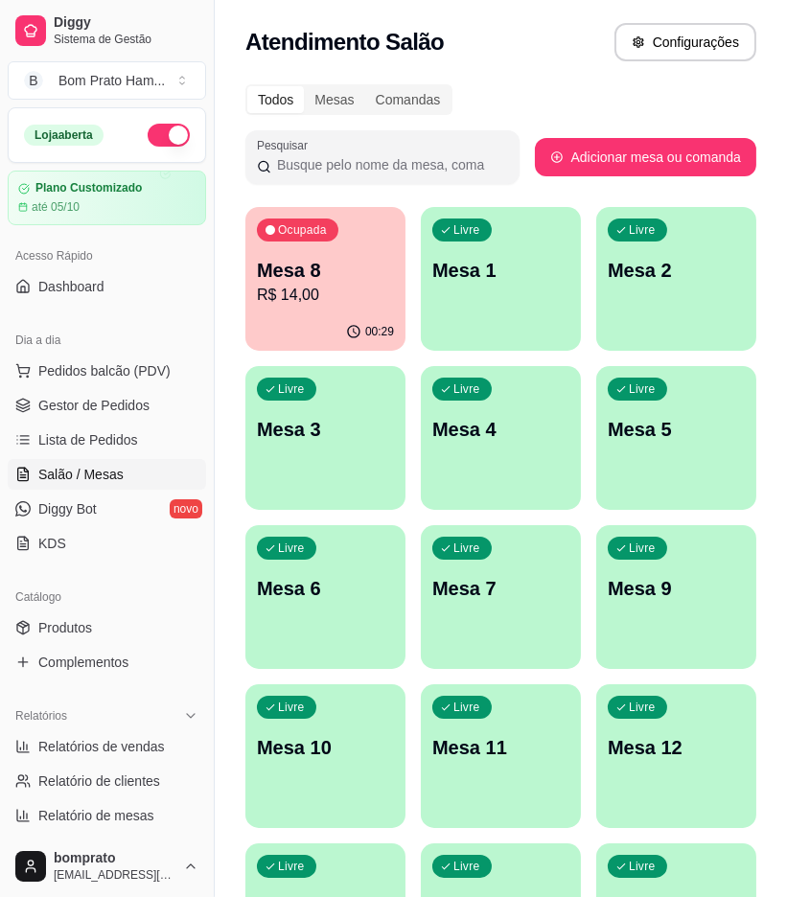
click at [355, 472] on div "Livre Mesa 3" at bounding box center [325, 426] width 160 height 121
click at [161, 413] on link "Gestor de Pedidos" at bounding box center [107, 405] width 198 height 31
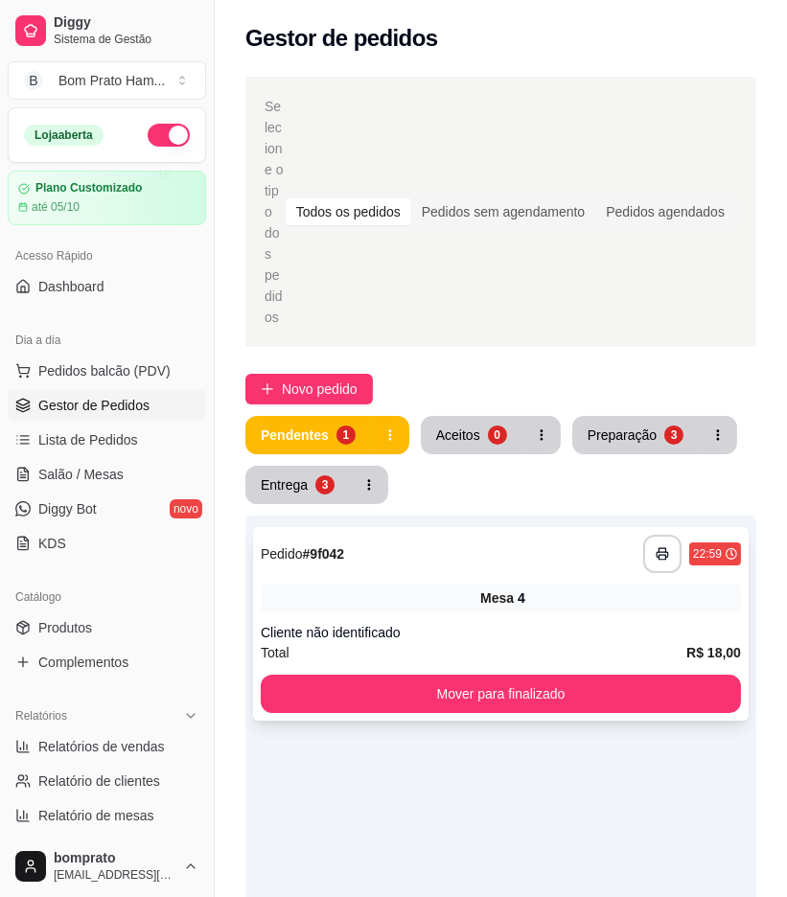
click at [490, 537] on div "**********" at bounding box center [501, 624] width 496 height 194
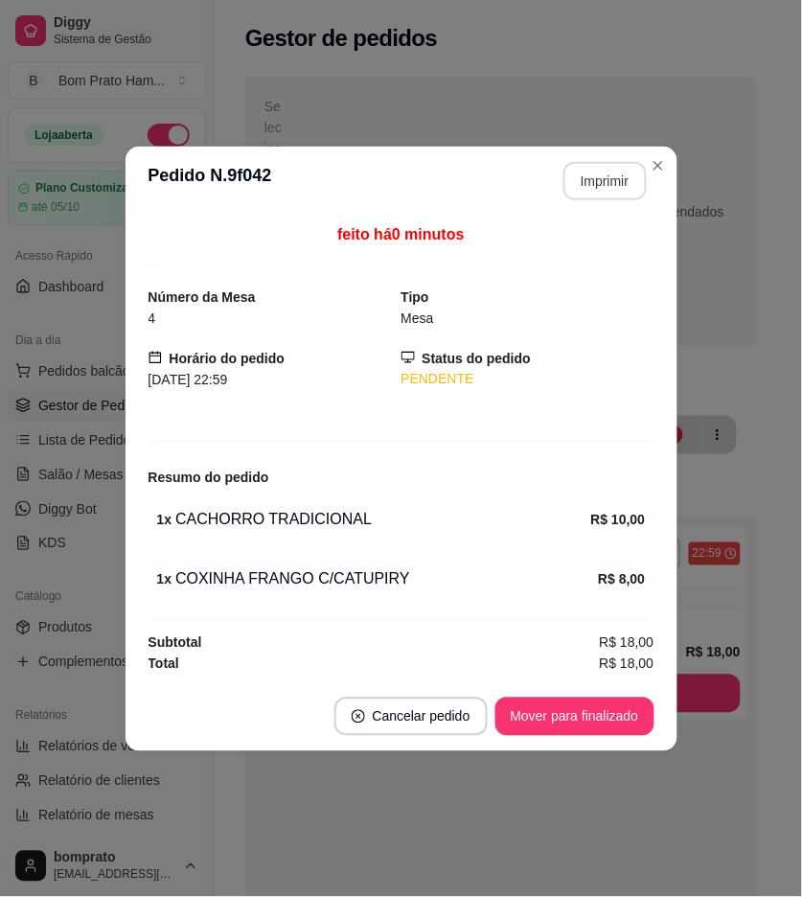
click at [614, 176] on button "Imprimir" at bounding box center [605, 181] width 83 height 38
click at [656, 698] on footer "Cancelar pedido Mover para finalizado" at bounding box center [402, 717] width 552 height 69
click at [571, 717] on button "Mover para finalizado" at bounding box center [575, 716] width 154 height 37
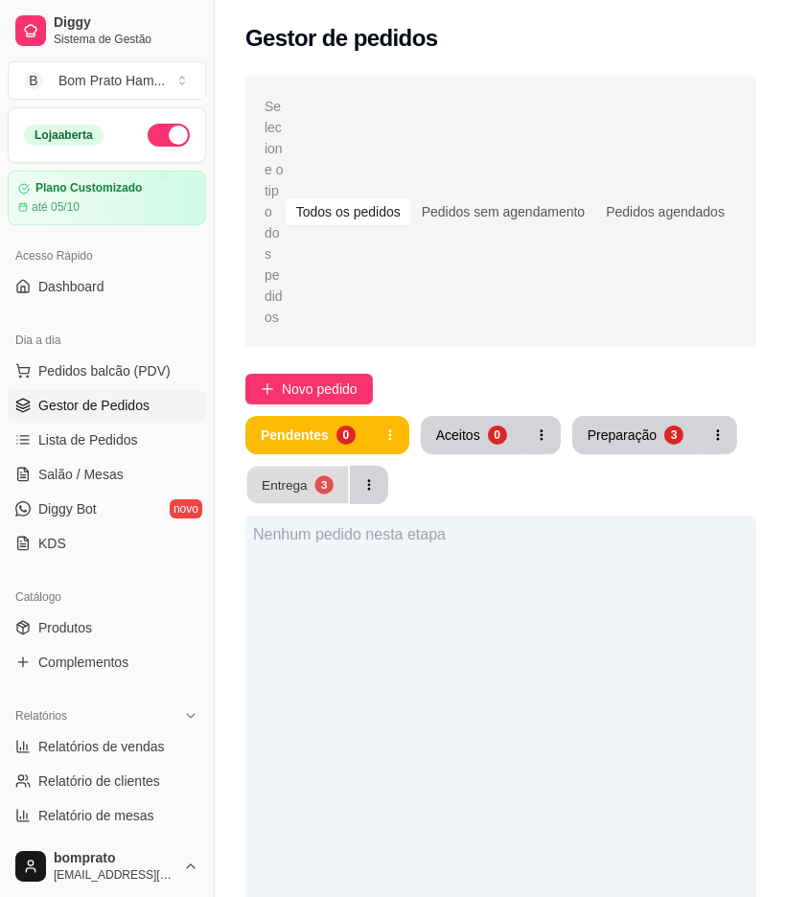
click at [308, 467] on button "Entrega 3" at bounding box center [298, 485] width 102 height 37
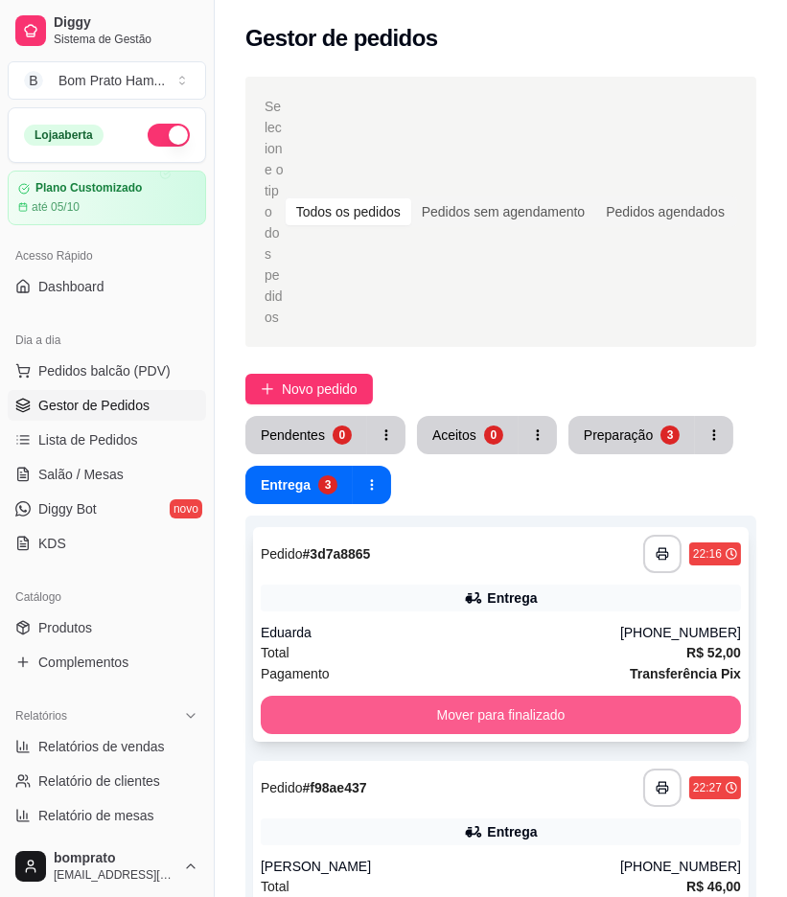
click at [529, 696] on button "Mover para finalizado" at bounding box center [501, 715] width 480 height 38
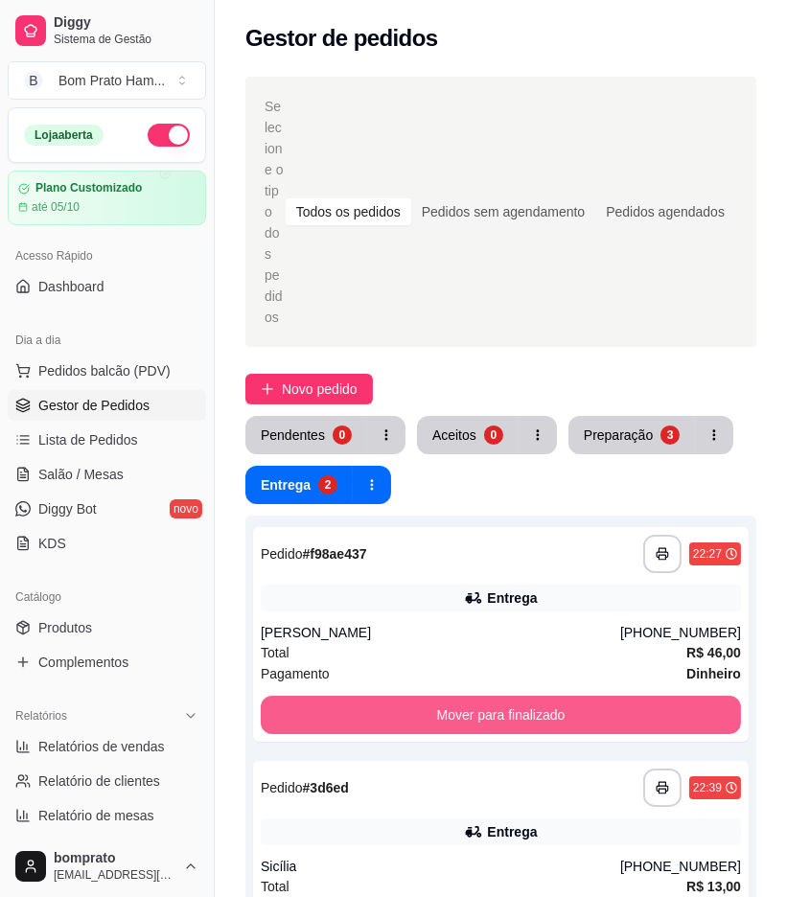
click at [529, 696] on button "Mover para finalizado" at bounding box center [501, 715] width 480 height 38
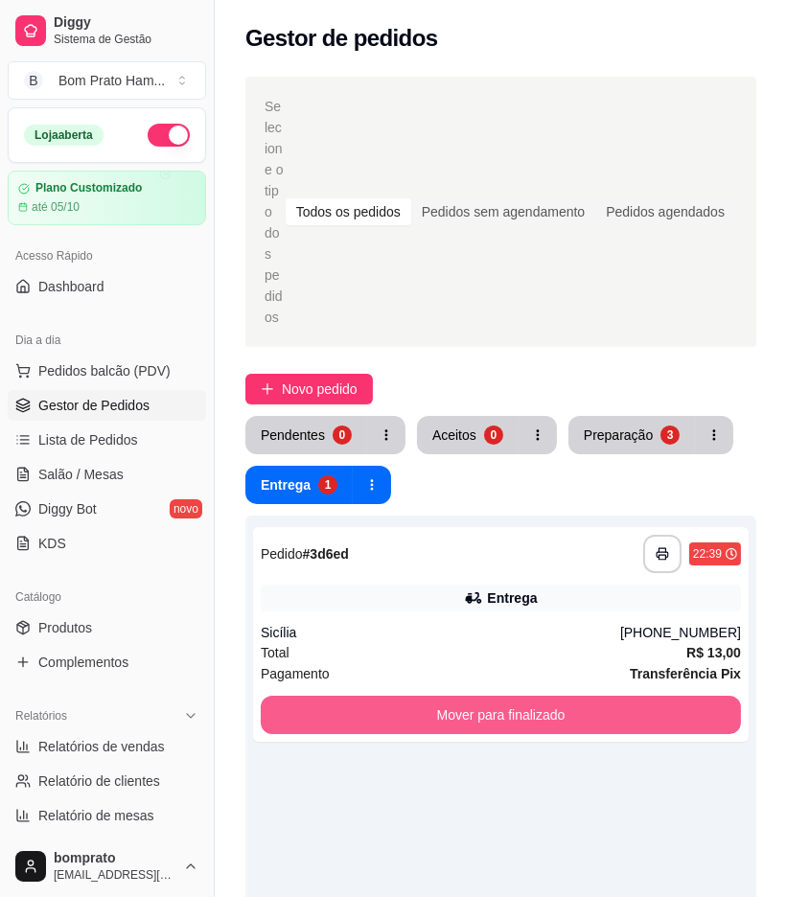
click at [529, 696] on button "Mover para finalizado" at bounding box center [501, 715] width 480 height 38
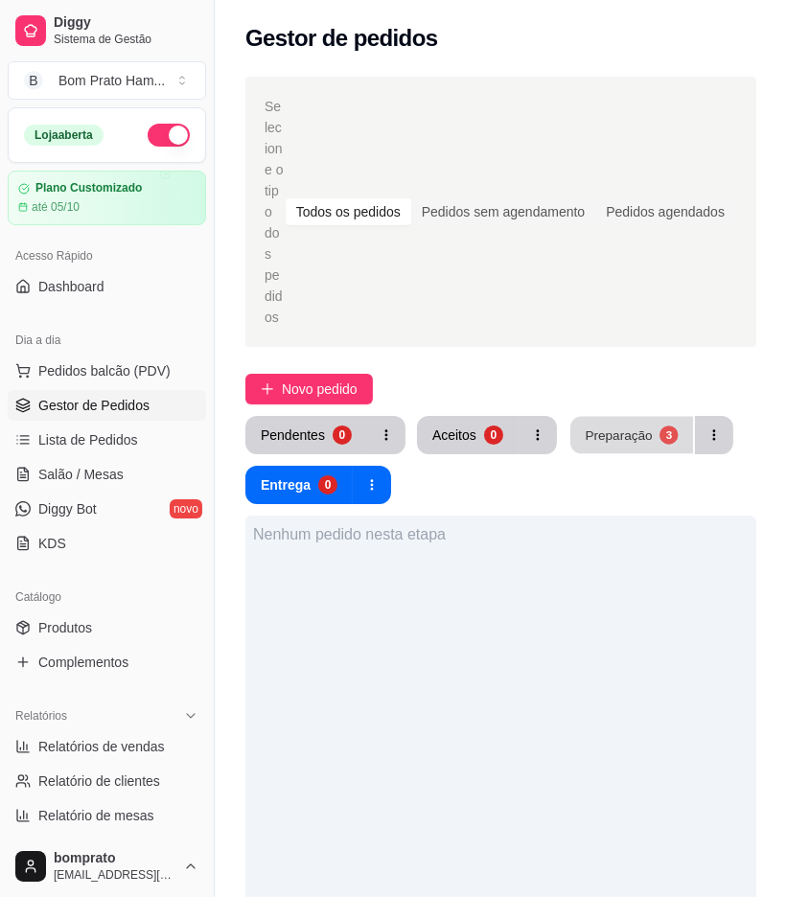
click at [636, 417] on button "Preparação 3" at bounding box center [631, 435] width 123 height 37
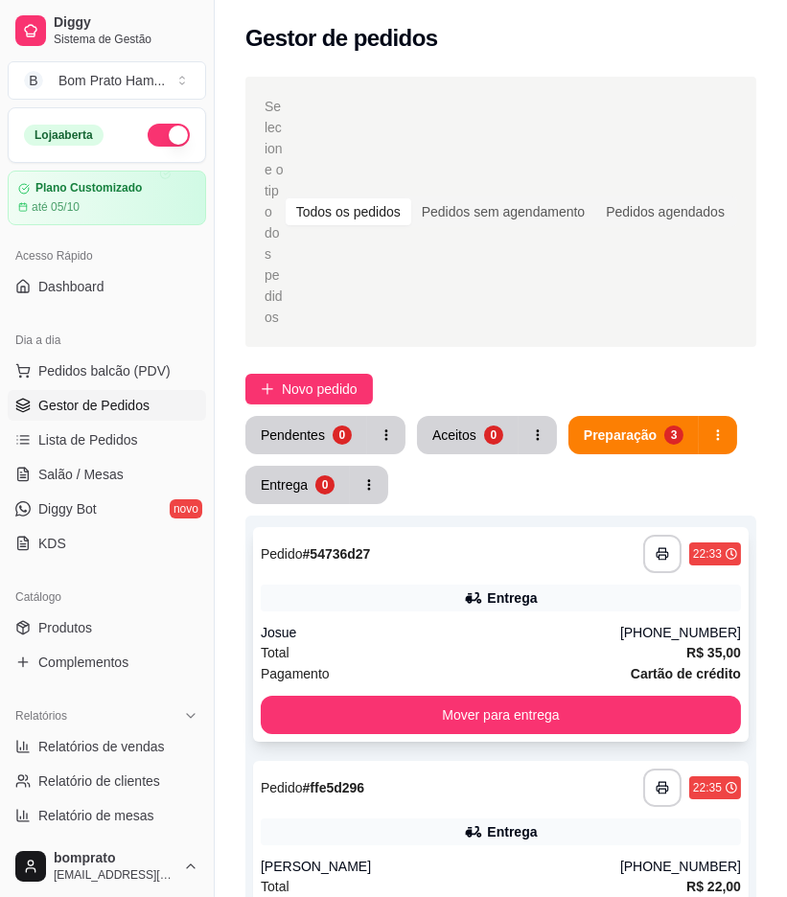
click at [374, 623] on div "Josue" at bounding box center [441, 632] width 360 height 19
drag, startPoint x: 586, startPoint y: 539, endPoint x: 568, endPoint y: 539, distance: 18.2
click at [568, 623] on div "Josue" at bounding box center [441, 632] width 360 height 19
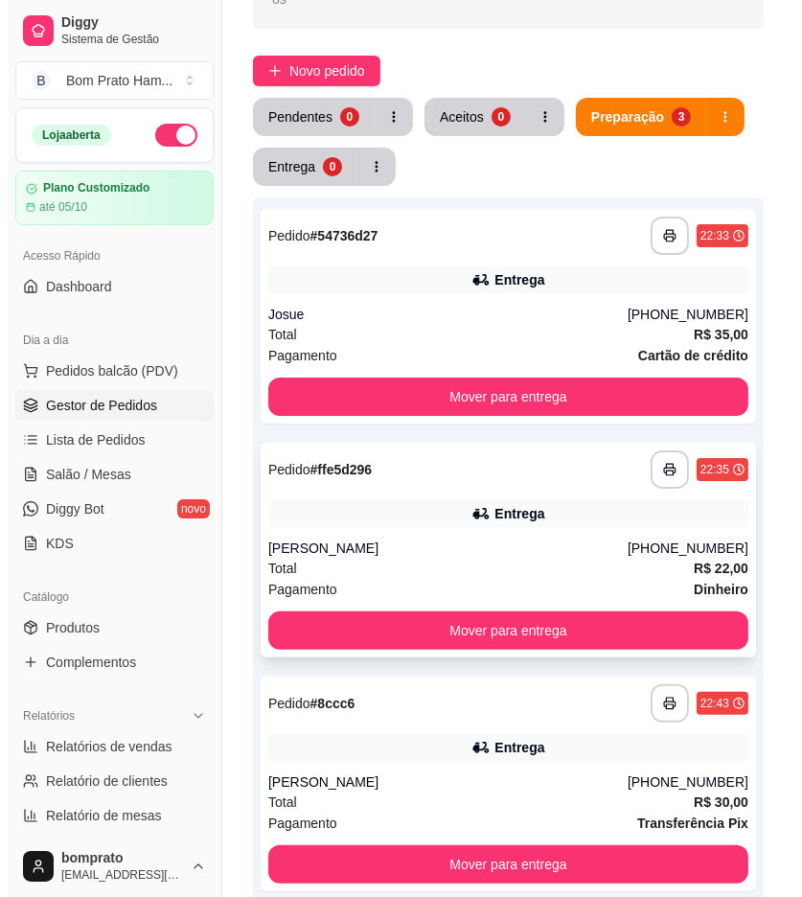
scroll to position [319, 0]
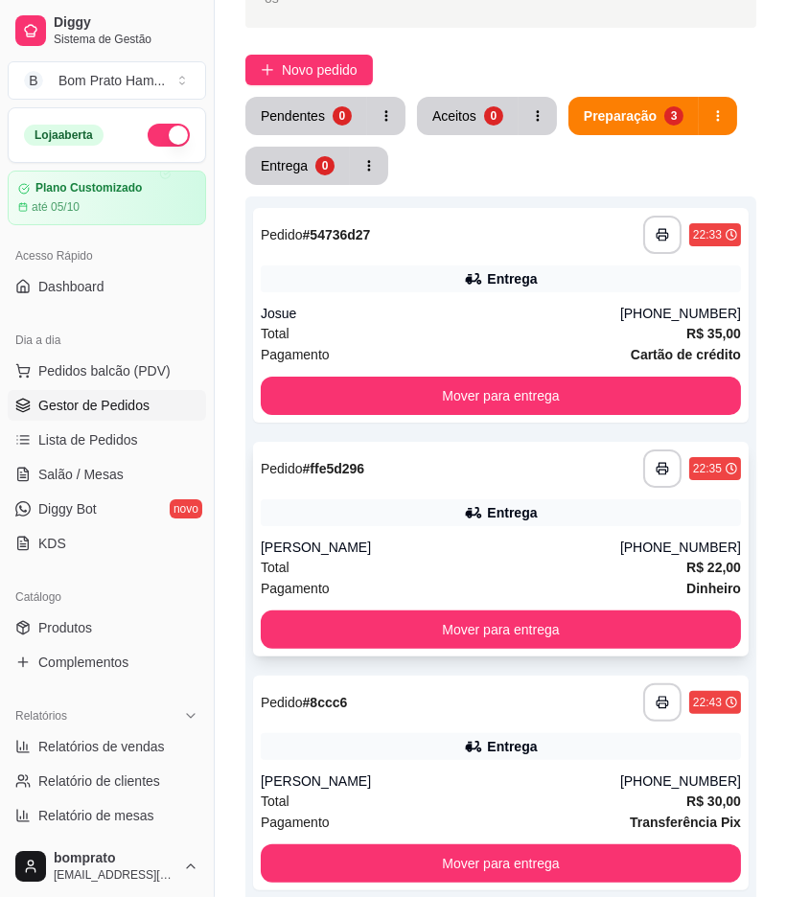
click at [453, 499] on div "Entrega" at bounding box center [501, 512] width 480 height 27
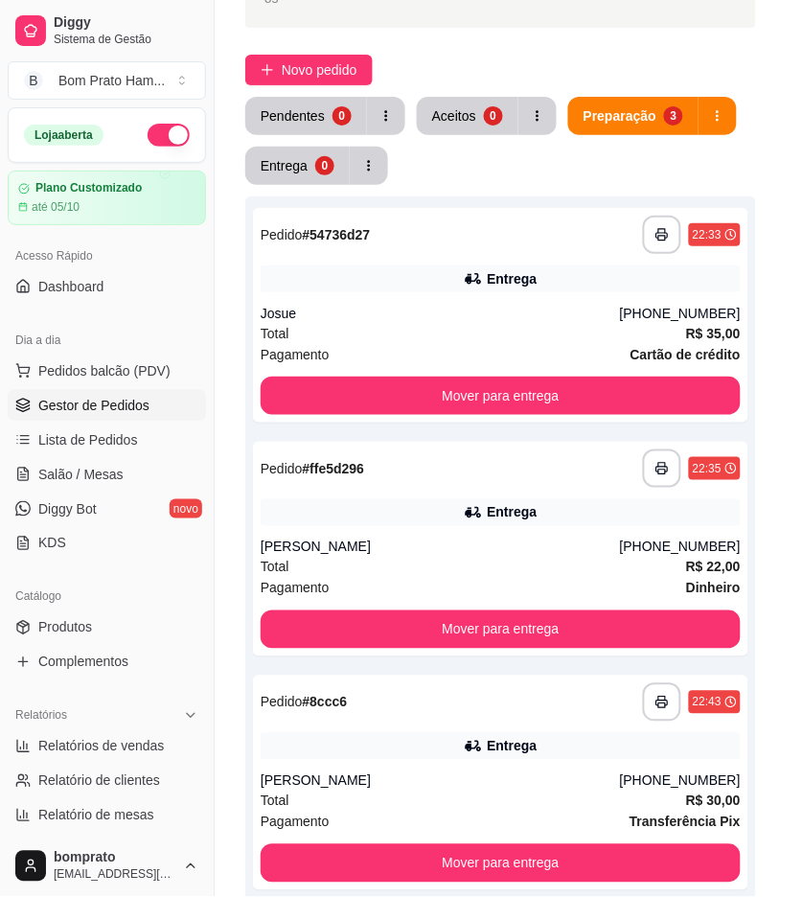
scroll to position [219, 0]
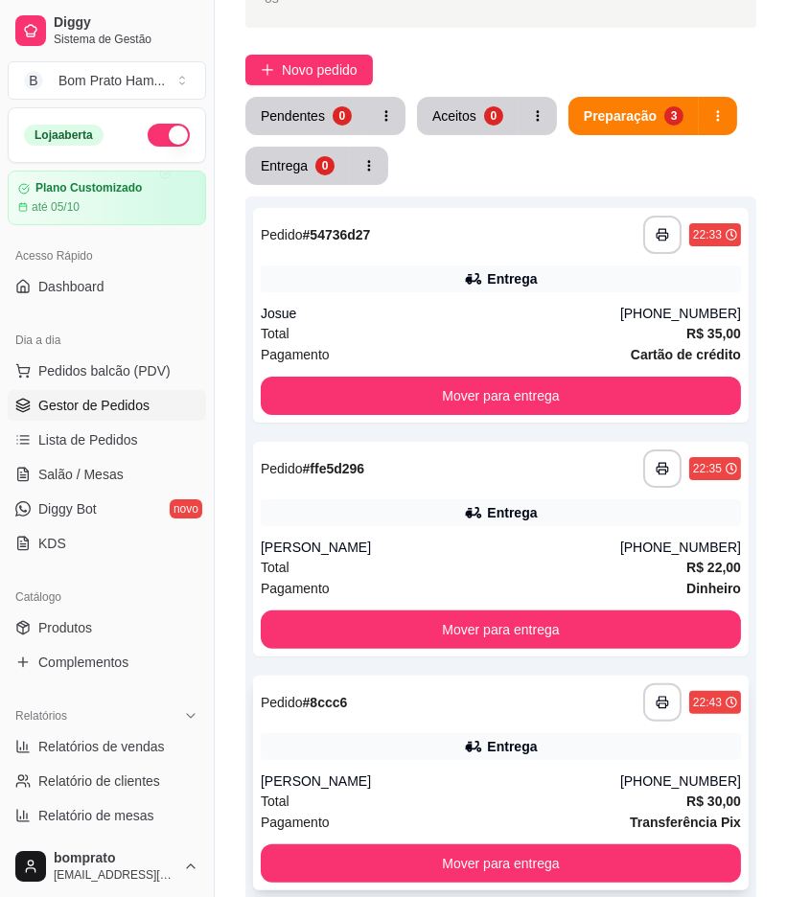
click at [490, 737] on div "Entrega" at bounding box center [512, 746] width 50 height 19
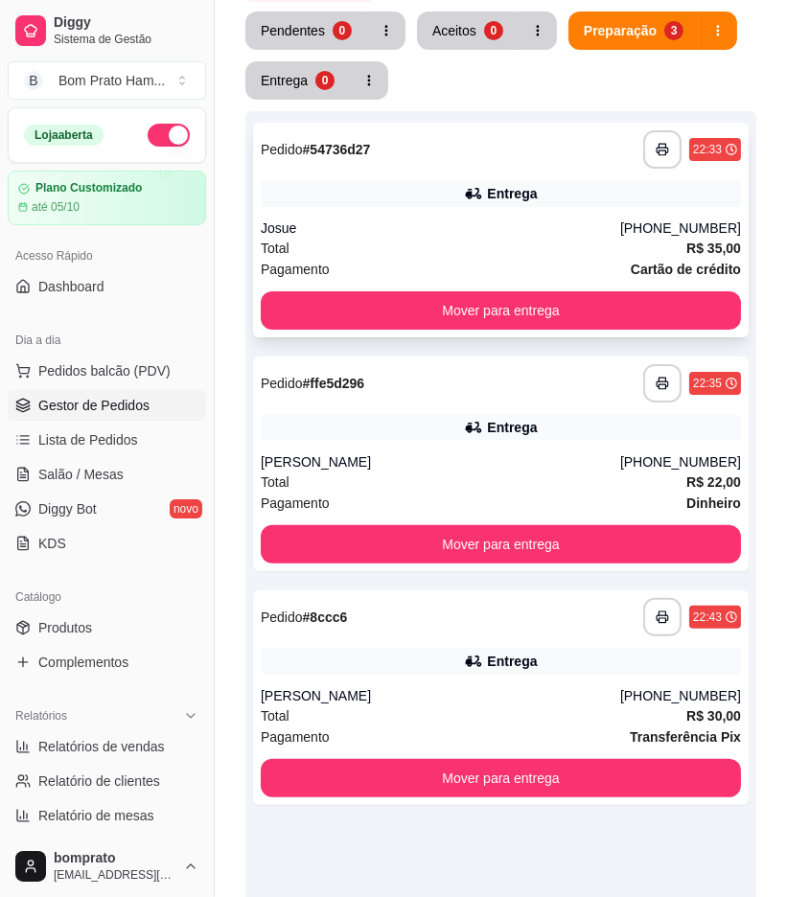
scroll to position [426, 0]
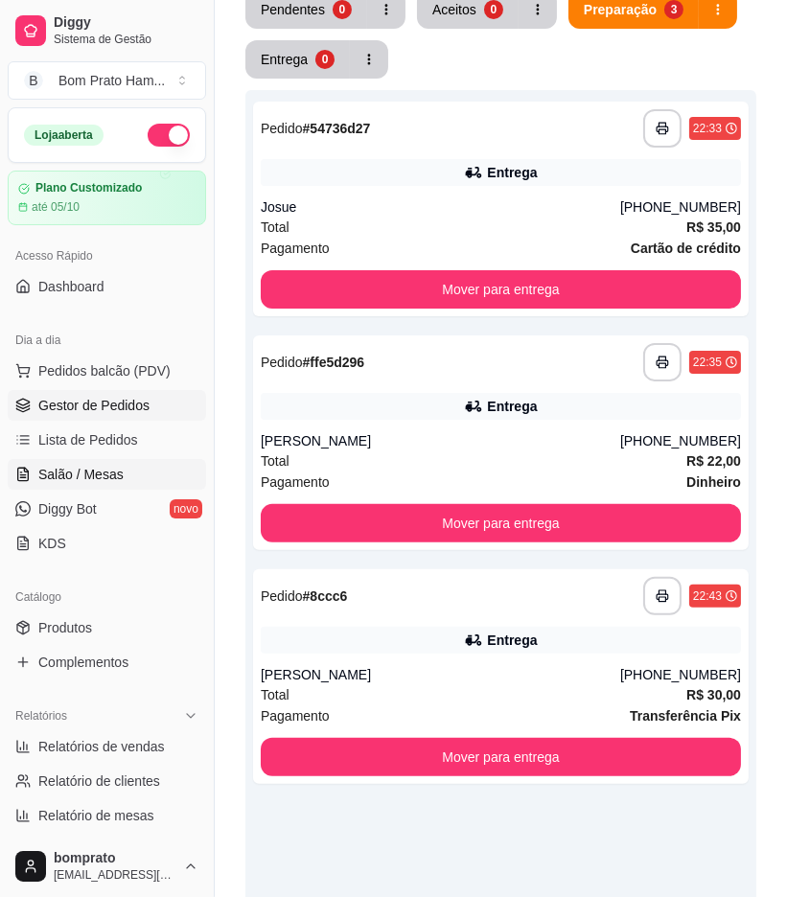
click at [145, 470] on link "Salão / Mesas" at bounding box center [107, 474] width 198 height 31
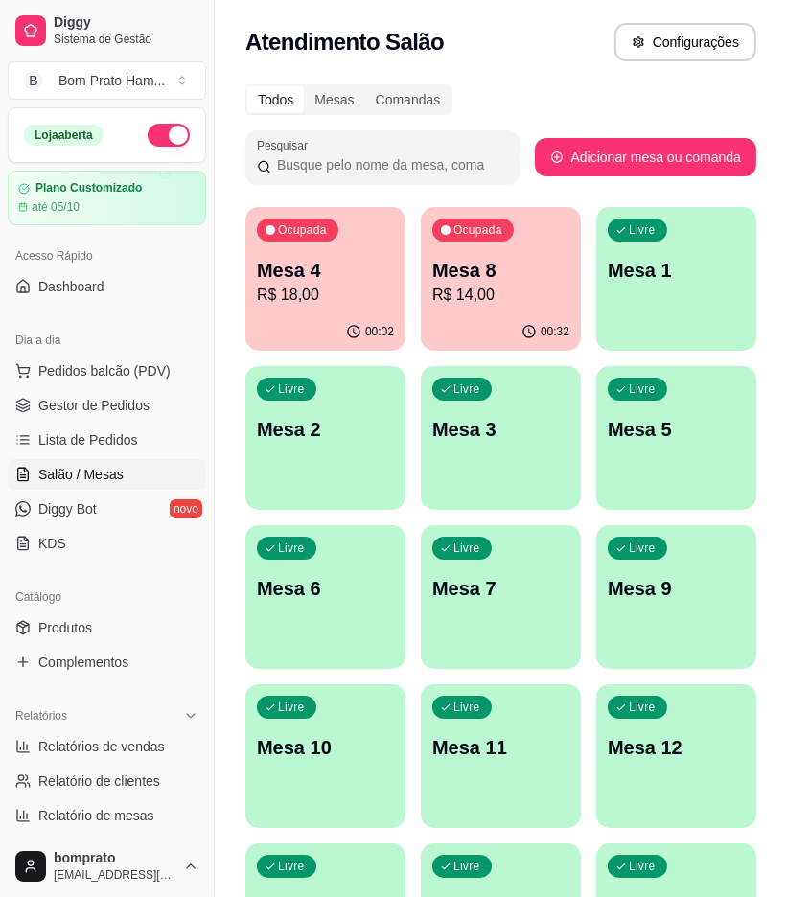
click at [492, 312] on div "Ocupada Mesa 8 R$ 14,00" at bounding box center [501, 260] width 160 height 106
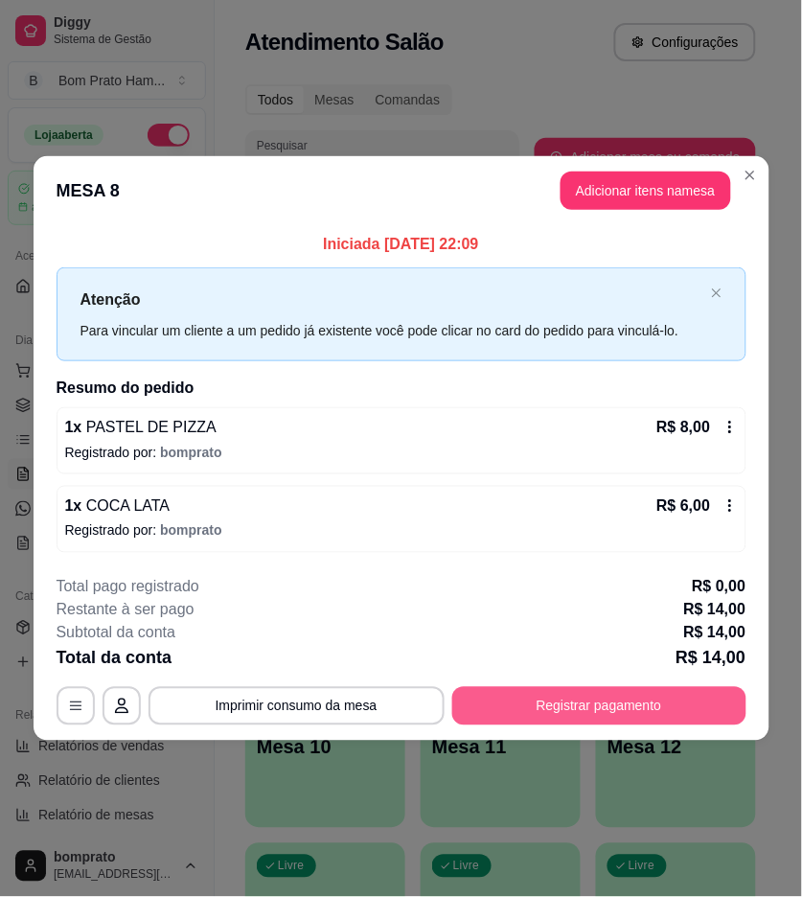
click at [654, 708] on button "Registrar pagamento" at bounding box center [600, 706] width 294 height 38
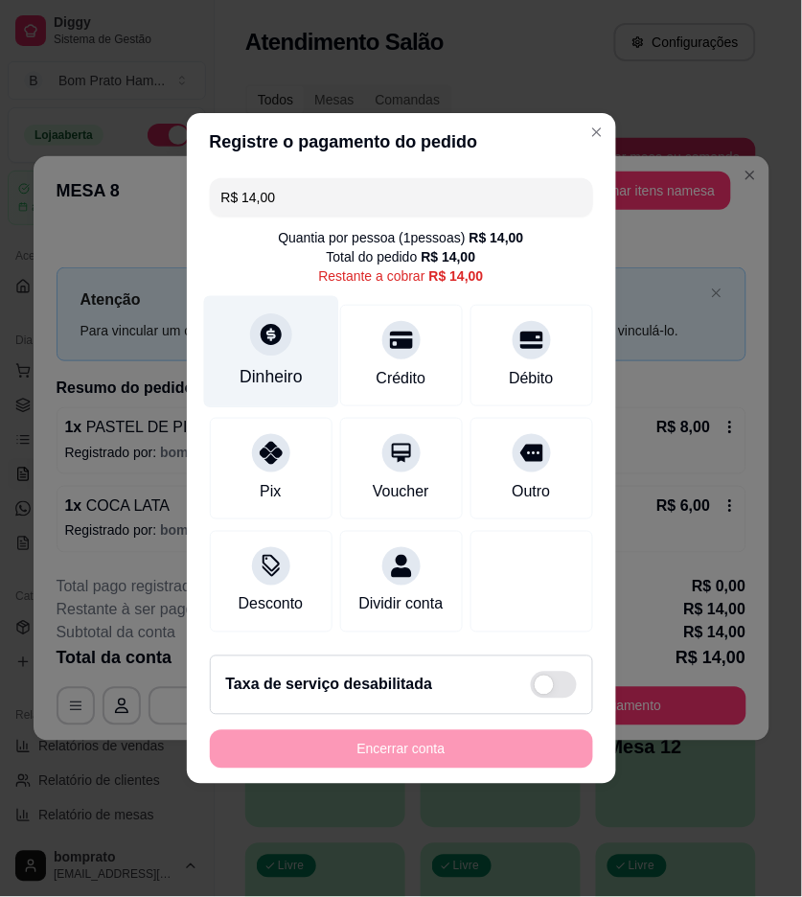
click at [291, 337] on div "Dinheiro" at bounding box center [270, 352] width 135 height 112
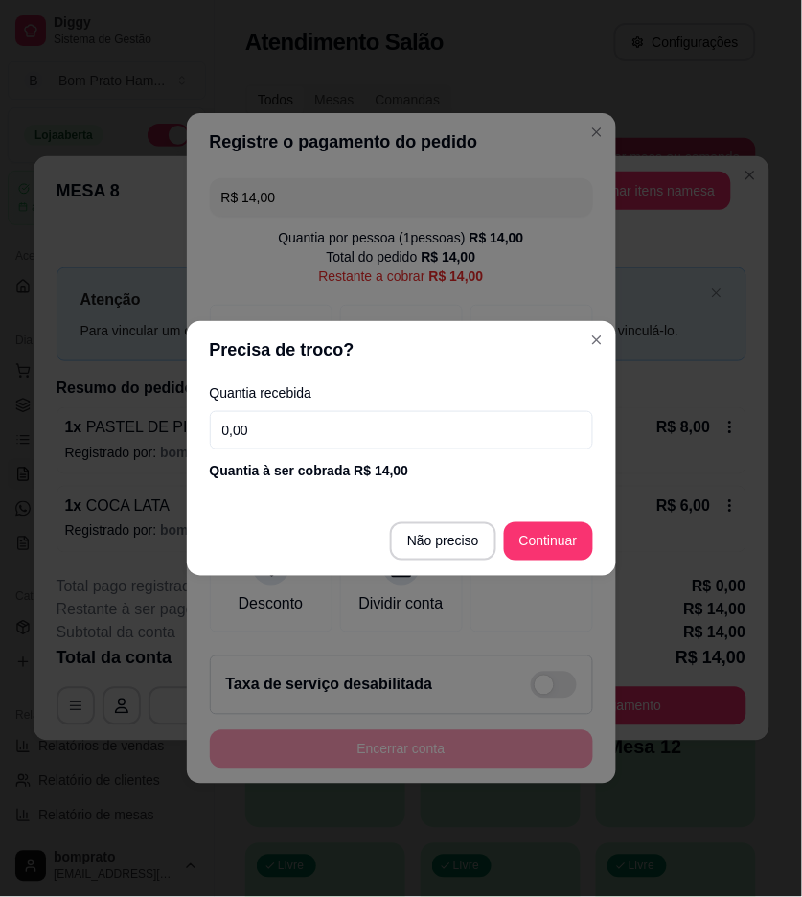
click at [424, 429] on input "0,00" at bounding box center [401, 430] width 383 height 38
type input "100,00"
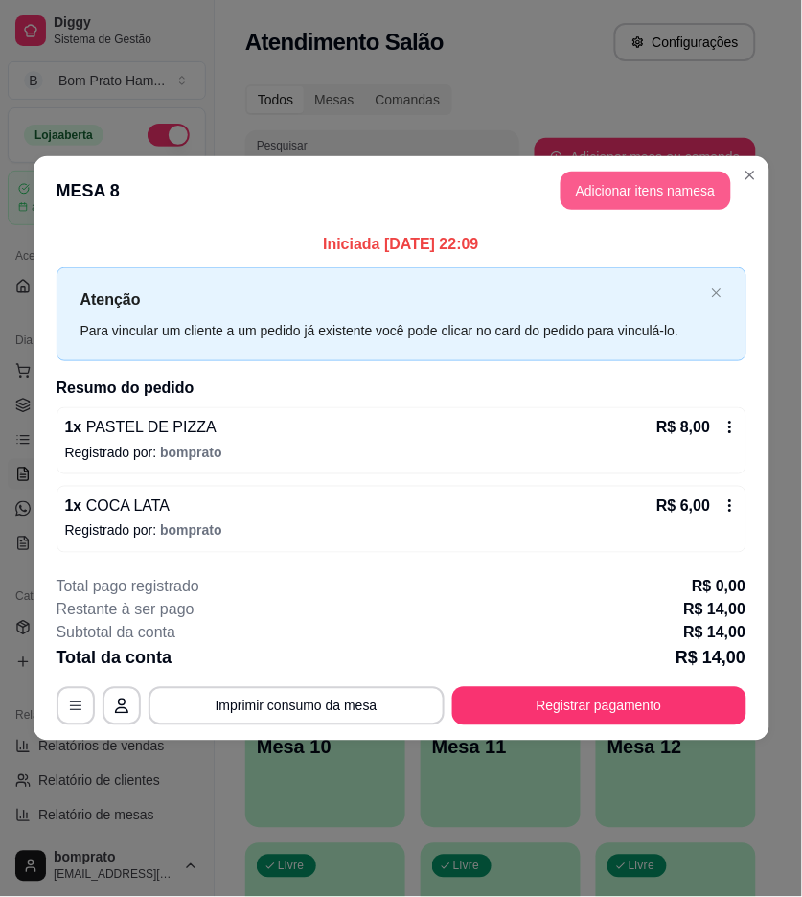
click at [664, 187] on button "Adicionar itens na mesa" at bounding box center [646, 191] width 171 height 38
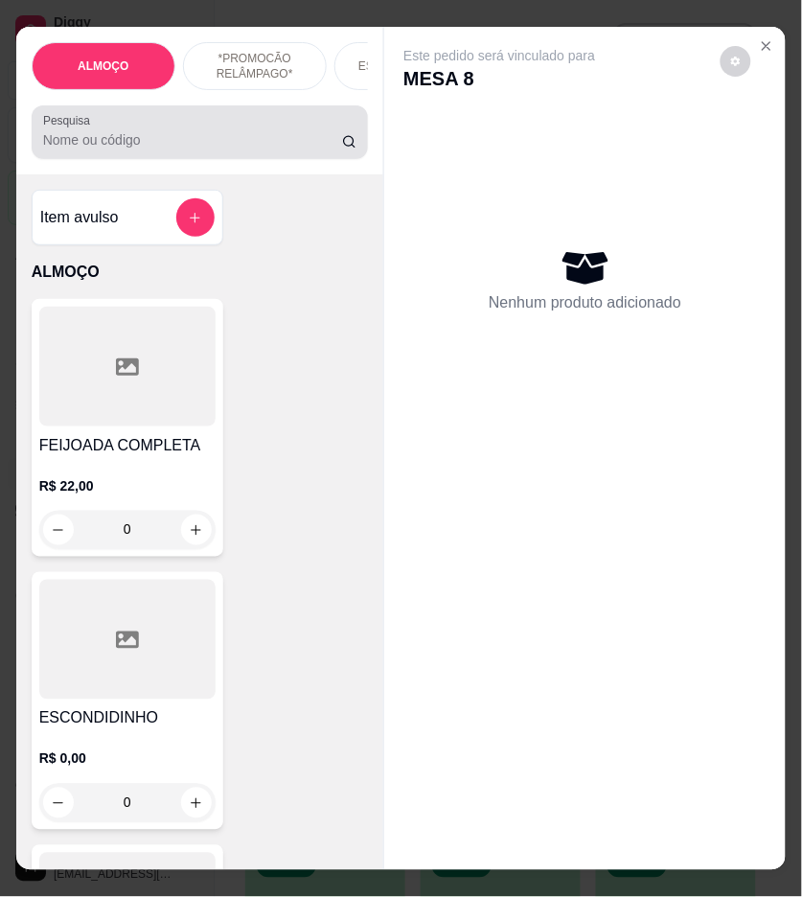
click at [244, 145] on input "Pesquisa" at bounding box center [192, 139] width 299 height 19
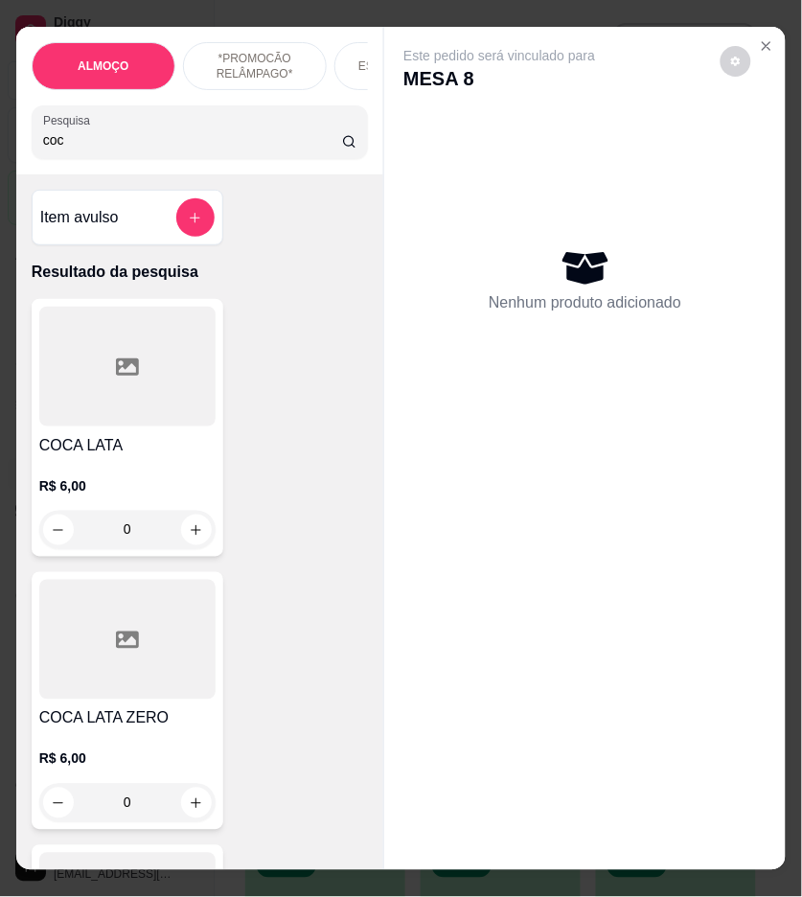
type input "coc"
click at [170, 439] on div "COCA LATA R$ 6,00 0" at bounding box center [128, 428] width 192 height 258
click at [761, 43] on icon "Close" at bounding box center [766, 45] width 15 height 15
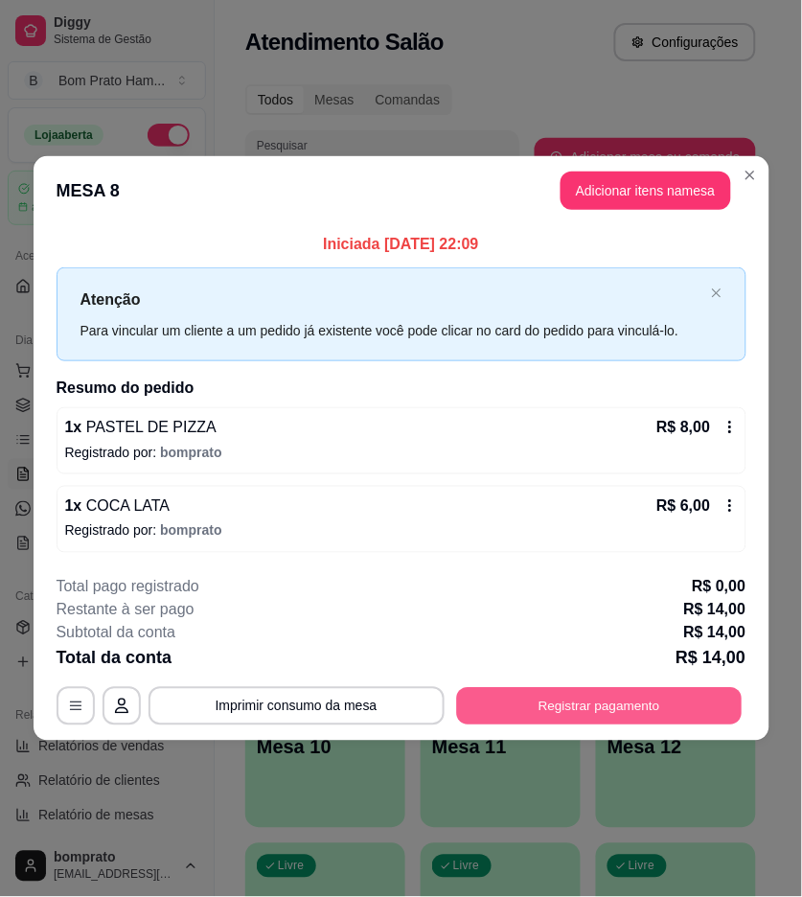
click at [634, 696] on button "Registrar pagamento" at bounding box center [599, 705] width 286 height 37
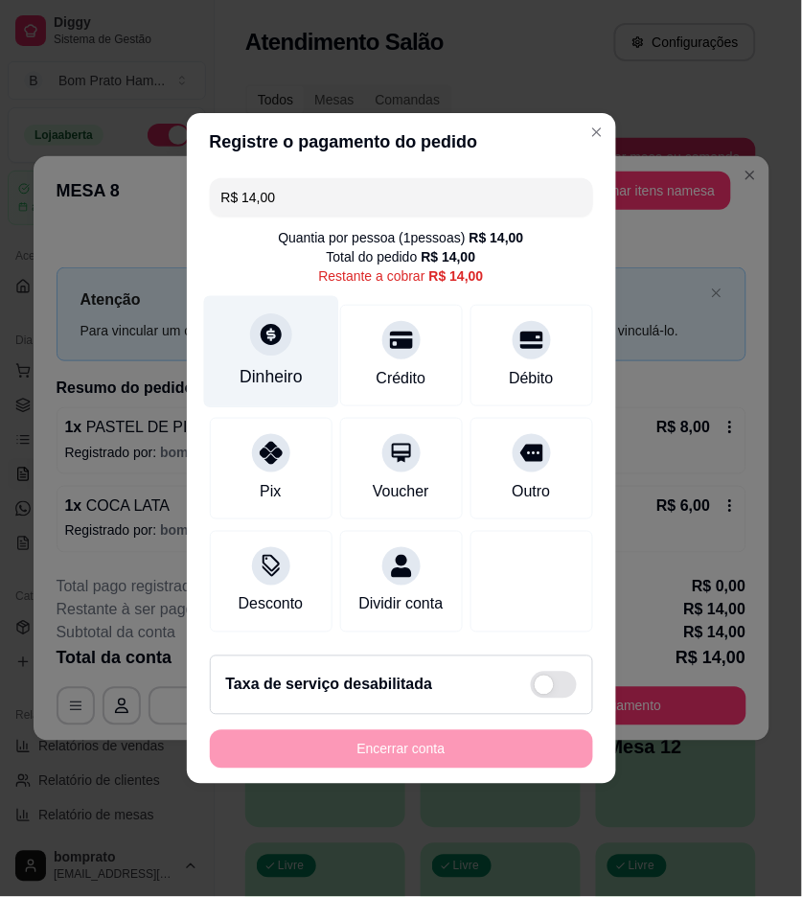
click at [273, 341] on div at bounding box center [271, 334] width 42 height 42
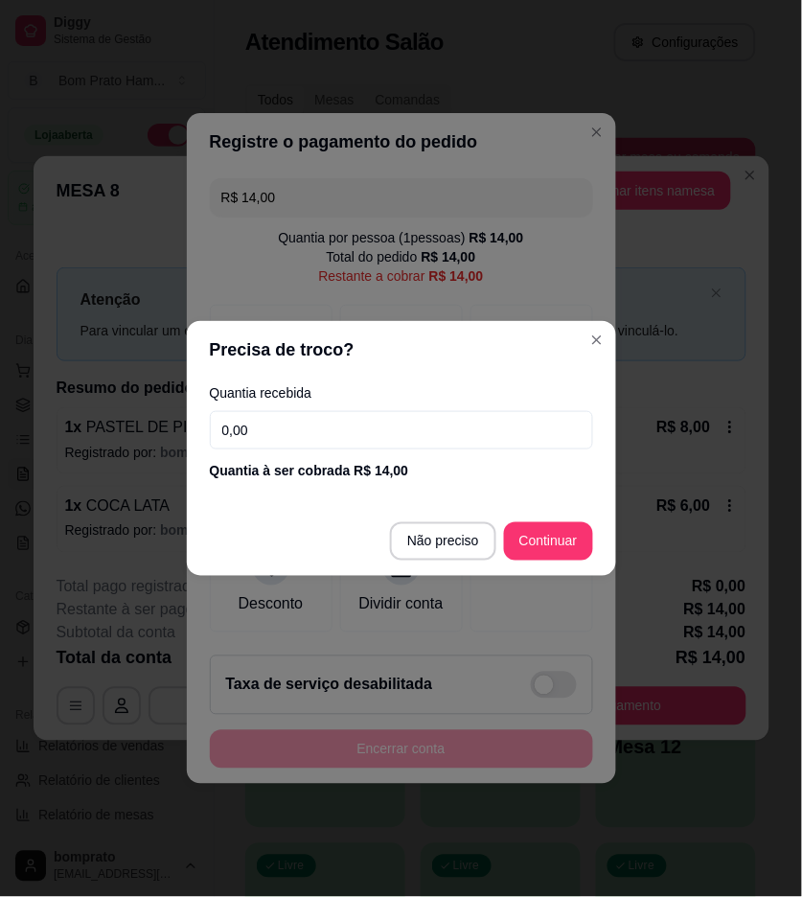
click at [484, 431] on input "0,00" at bounding box center [401, 430] width 383 height 38
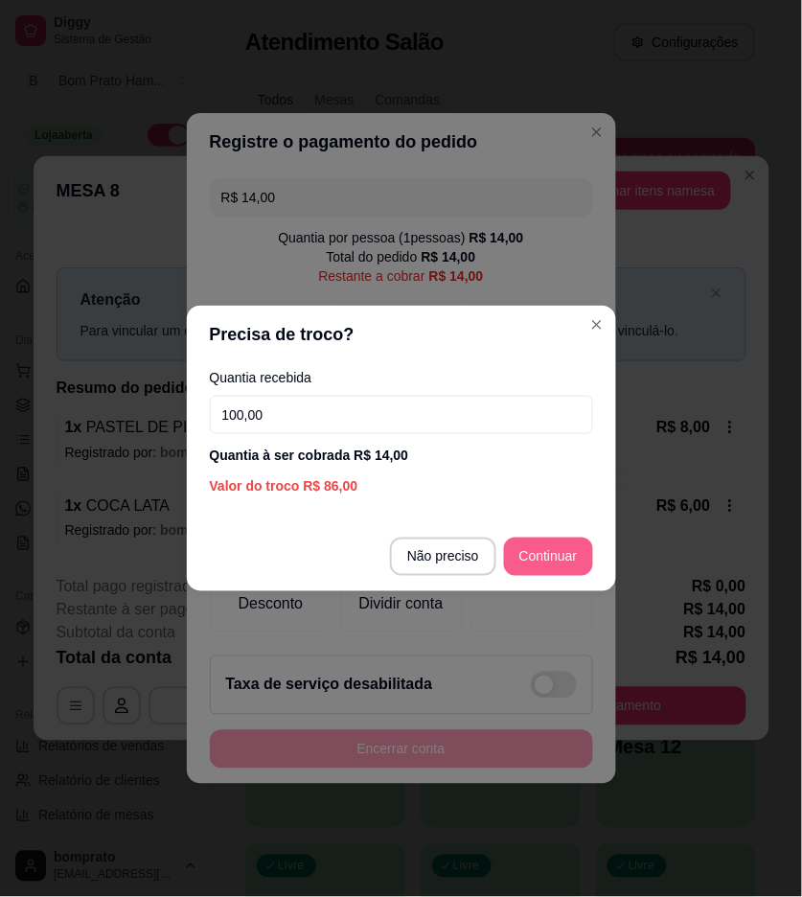
type input "100,00"
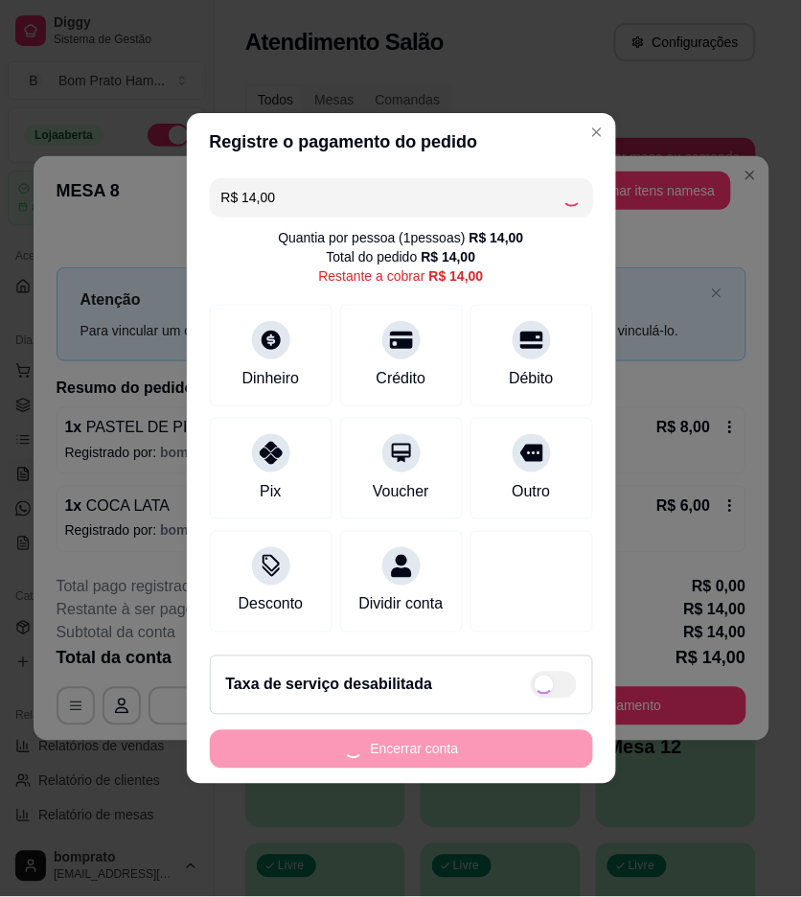
type input "R$ 0,00"
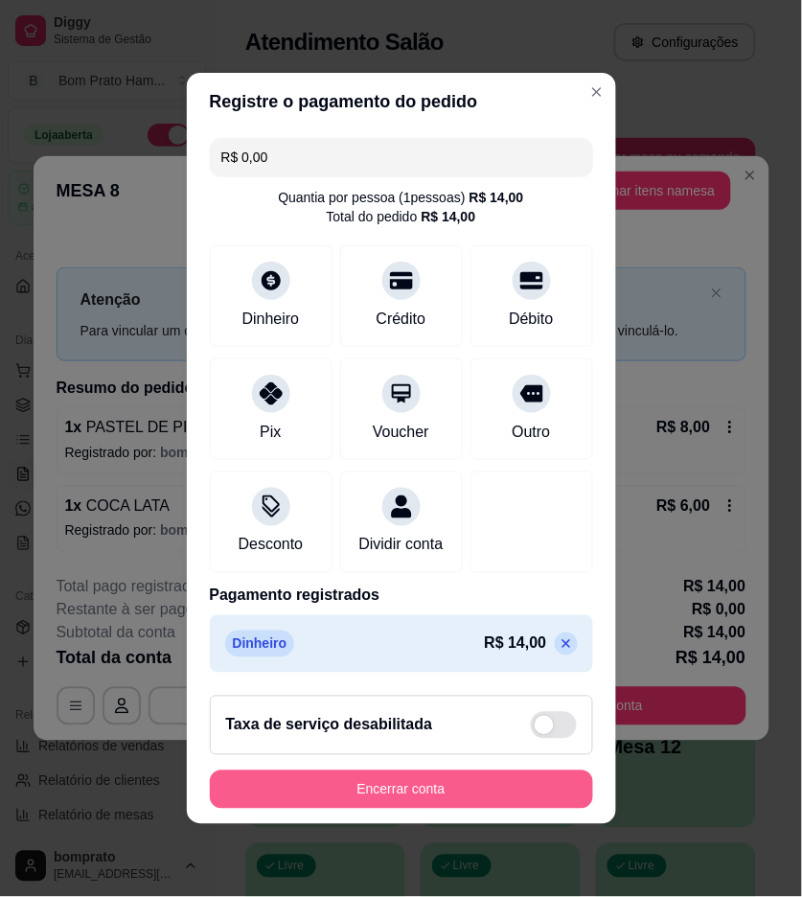
click at [528, 800] on button "Encerrar conta" at bounding box center [401, 790] width 383 height 38
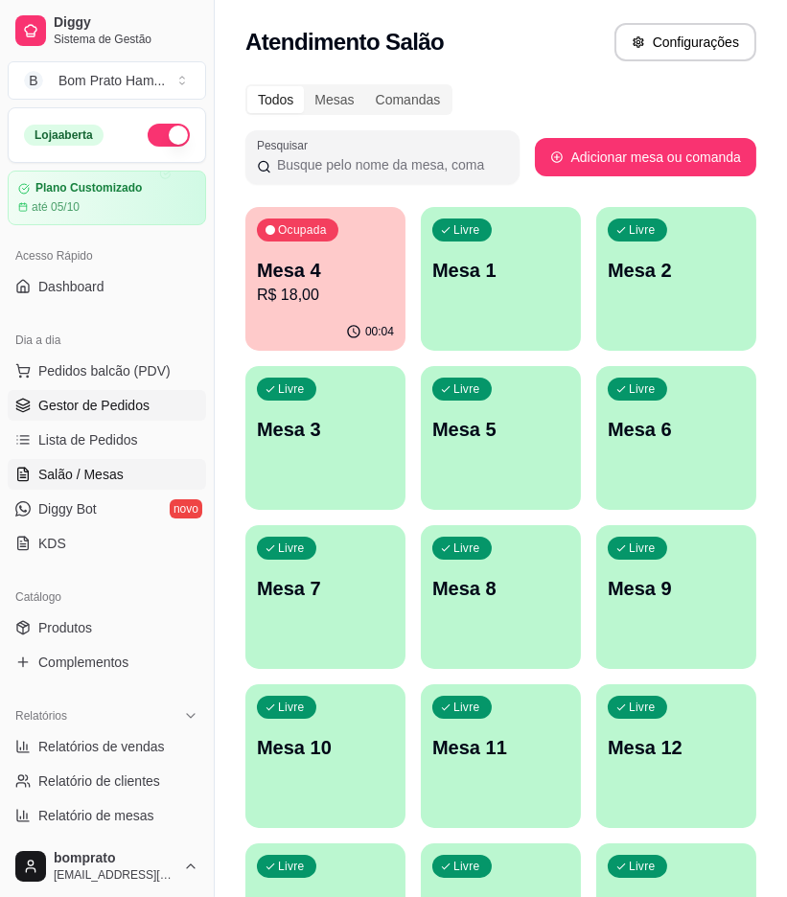
click at [121, 406] on span "Gestor de Pedidos" at bounding box center [93, 405] width 111 height 19
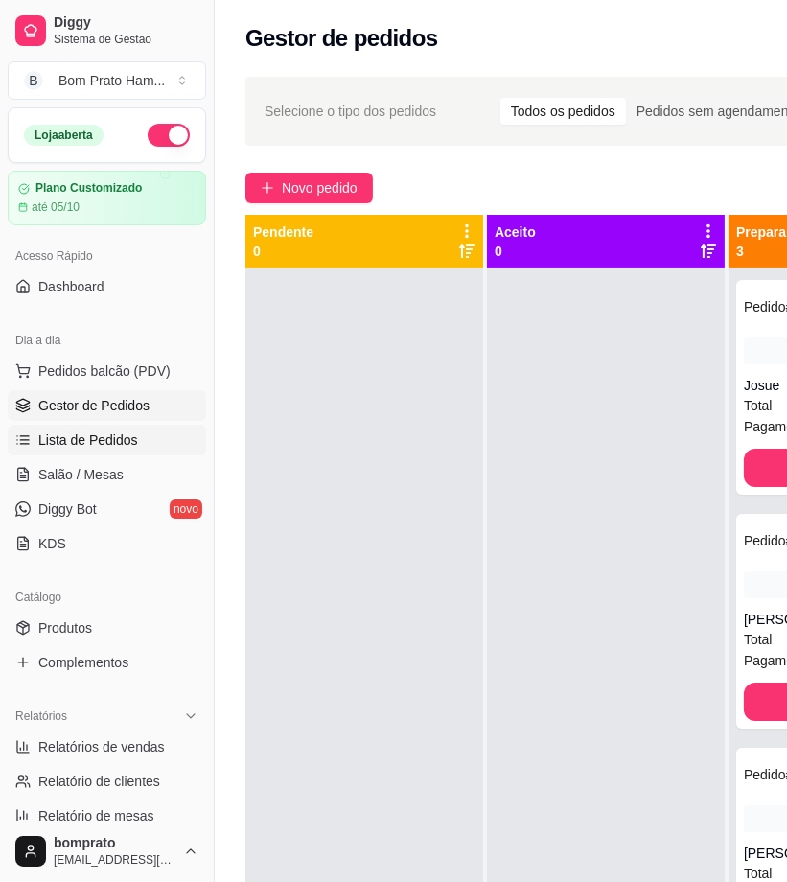
click at [121, 430] on span "Lista de Pedidos" at bounding box center [88, 439] width 100 height 19
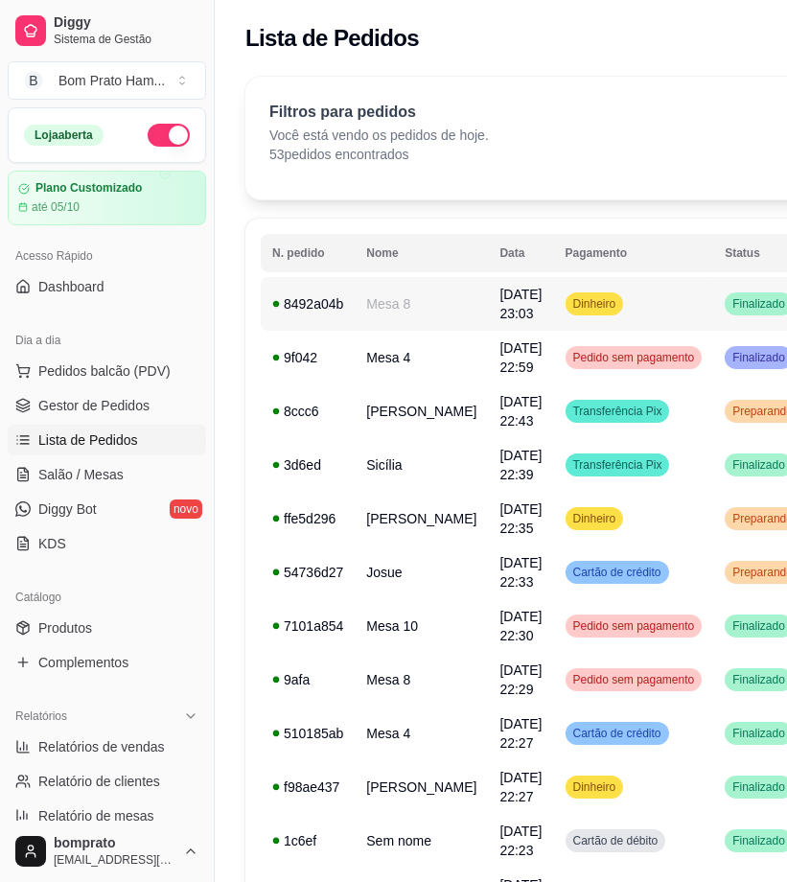
click at [499, 312] on span "12/09/25 às 23:03" at bounding box center [520, 304] width 42 height 35
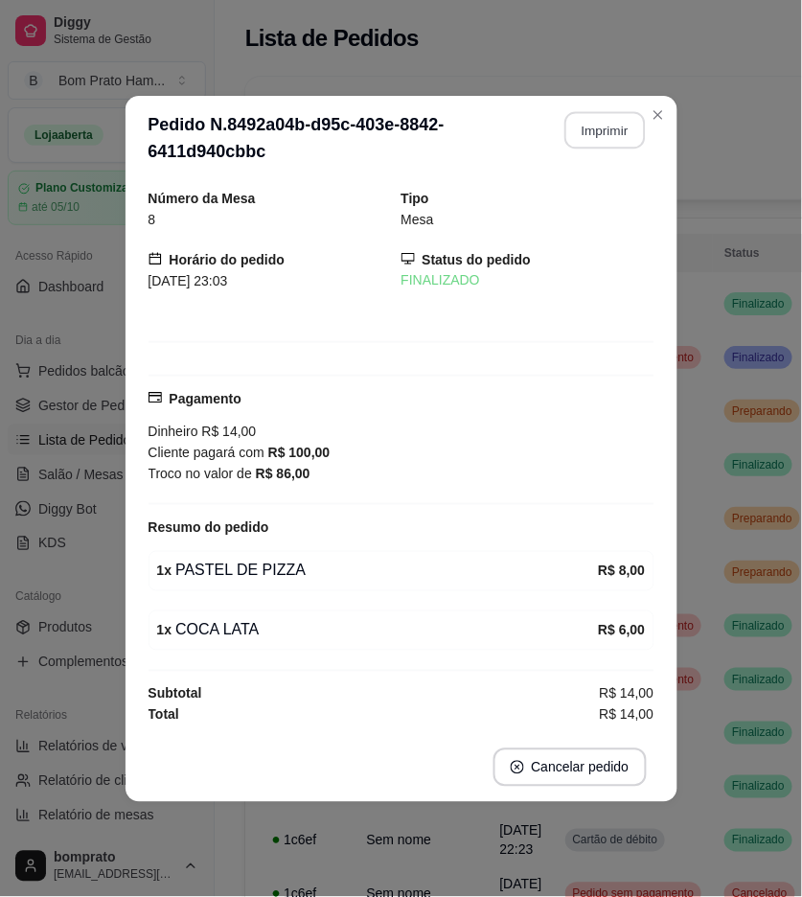
click at [614, 140] on button "Imprimir" at bounding box center [605, 129] width 81 height 37
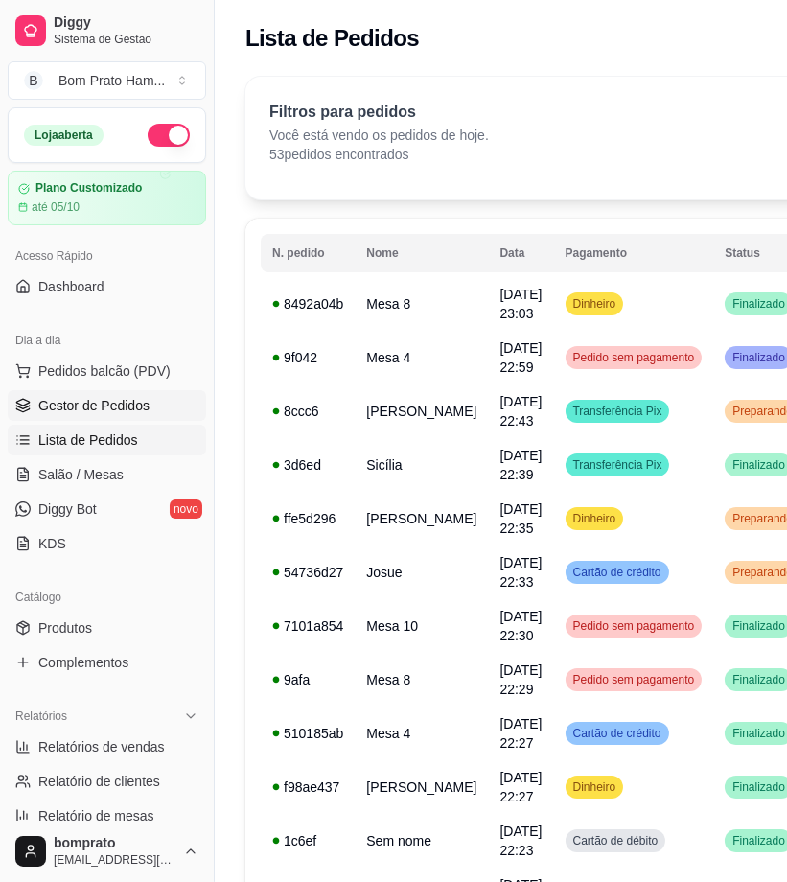
click at [81, 405] on span "Gestor de Pedidos" at bounding box center [93, 405] width 111 height 19
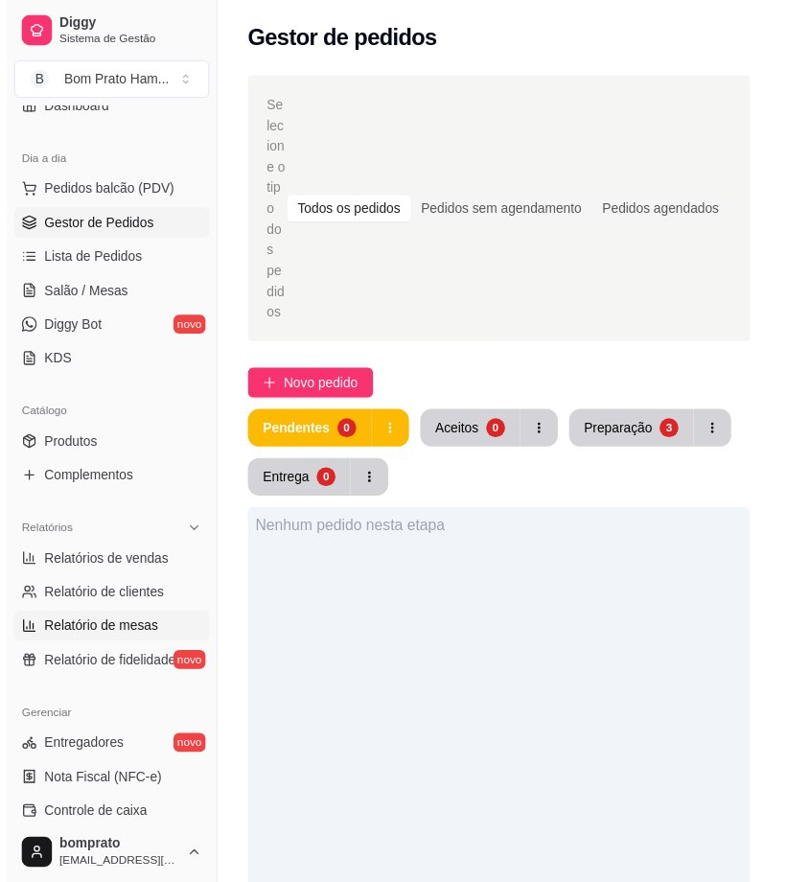
scroll to position [213, 0]
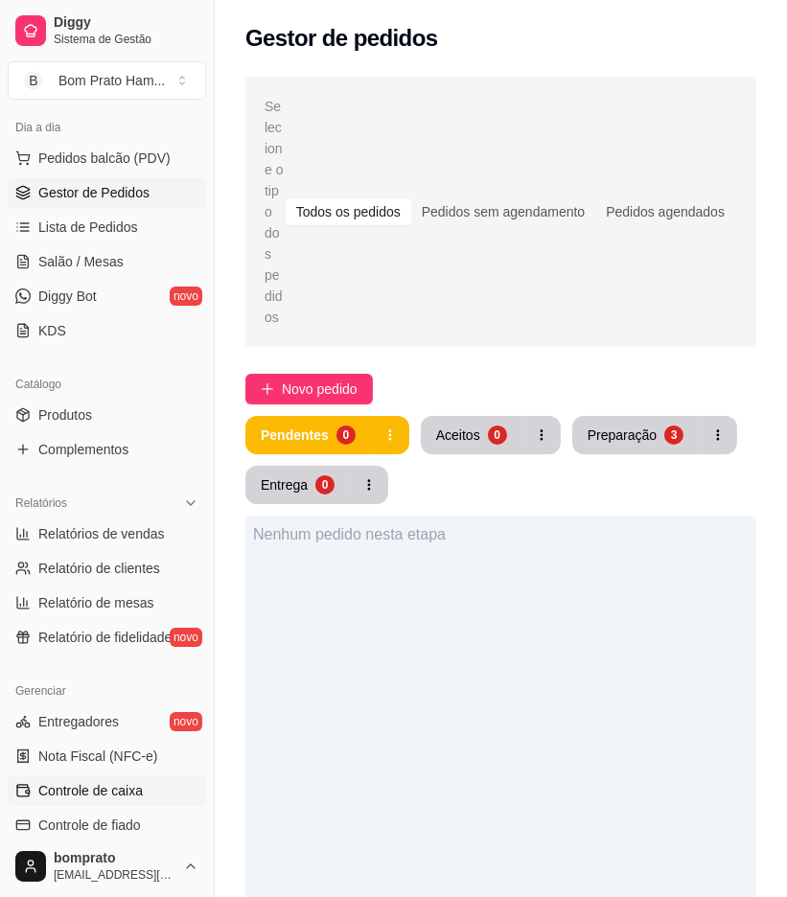
click at [109, 800] on span "Controle de caixa" at bounding box center [90, 790] width 104 height 19
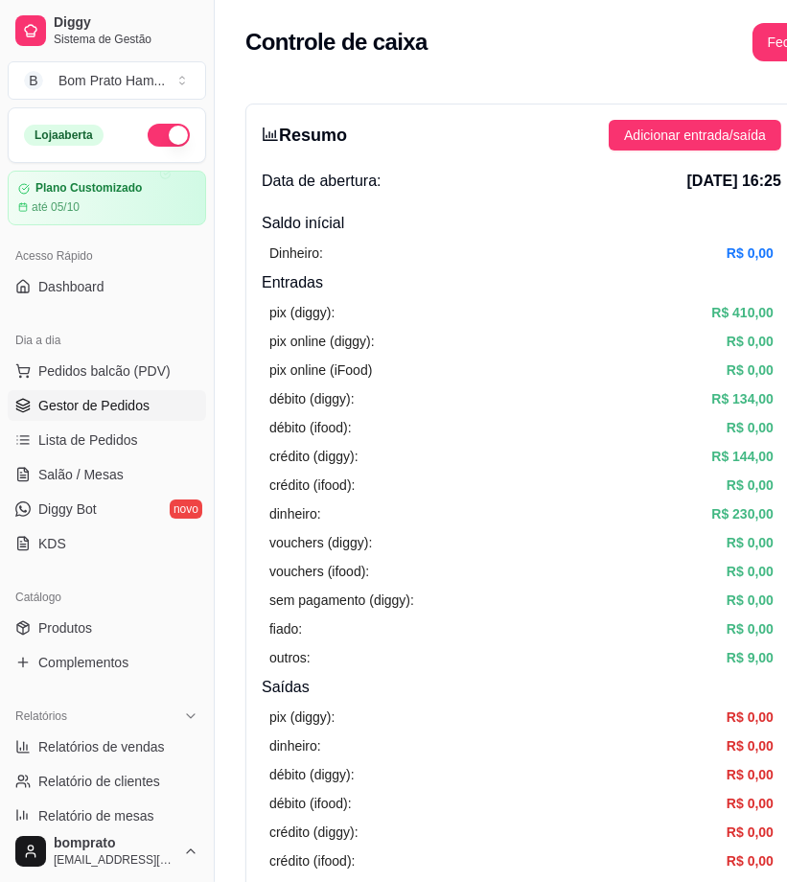
click at [111, 409] on span "Gestor de Pedidos" at bounding box center [93, 405] width 111 height 19
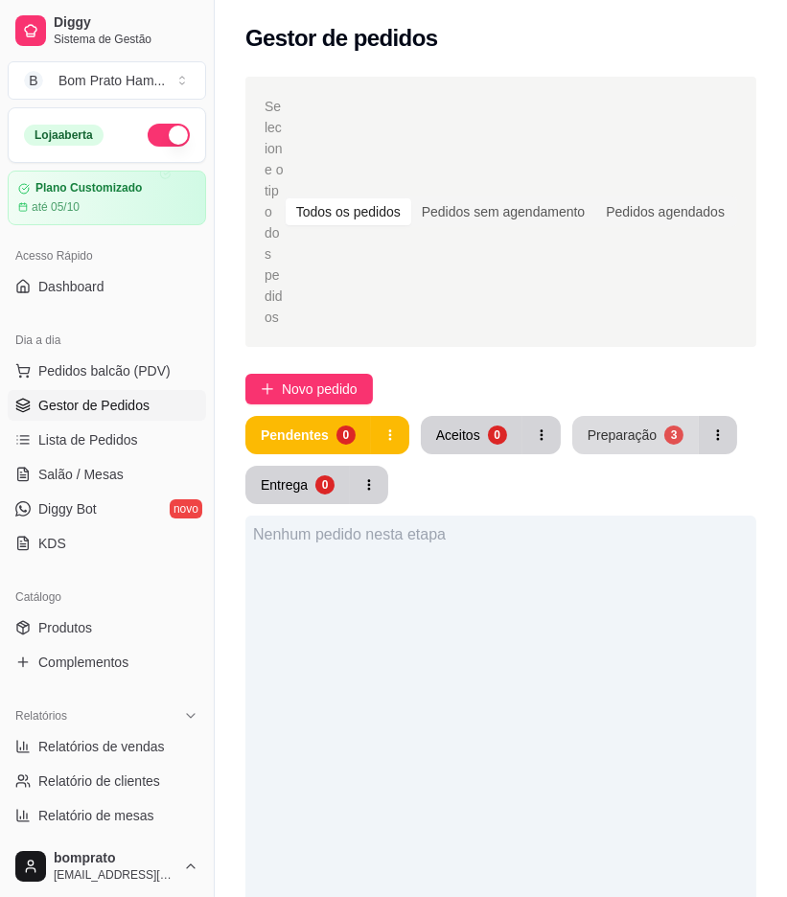
click at [618, 426] on div "Preparação" at bounding box center [622, 435] width 69 height 19
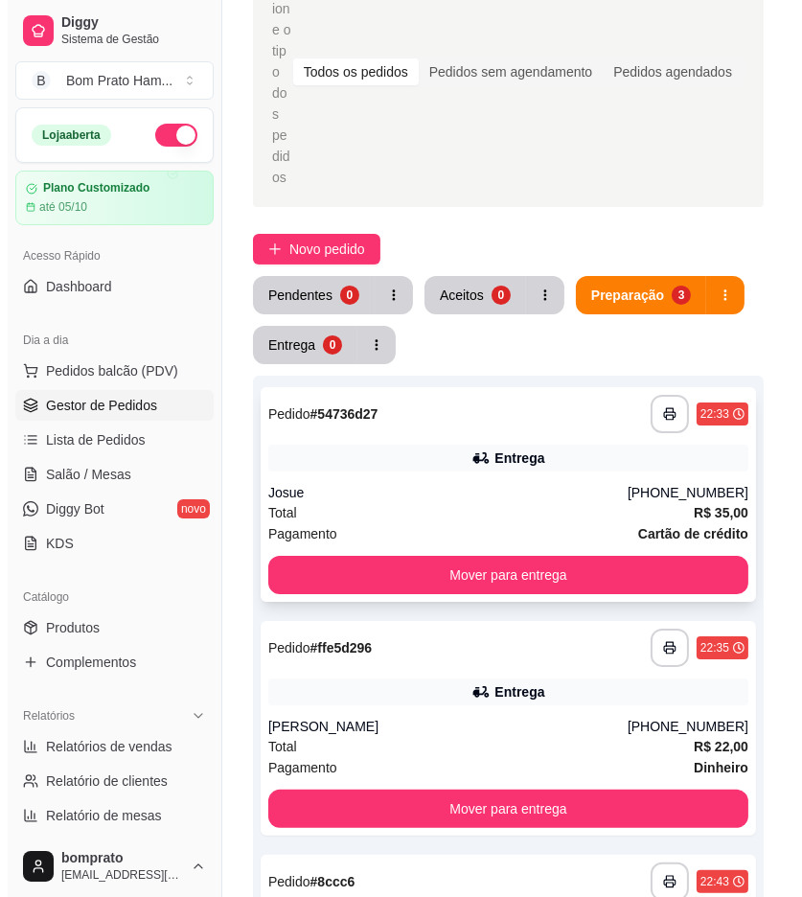
scroll to position [106, 0]
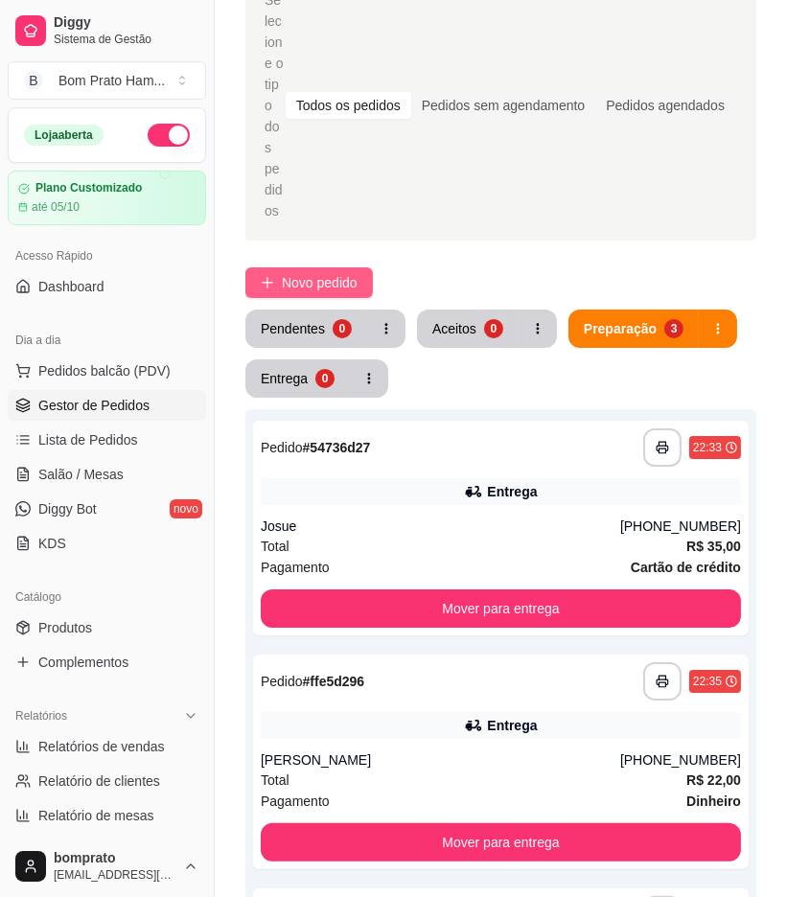
click at [317, 272] on span "Novo pedido" at bounding box center [320, 282] width 76 height 21
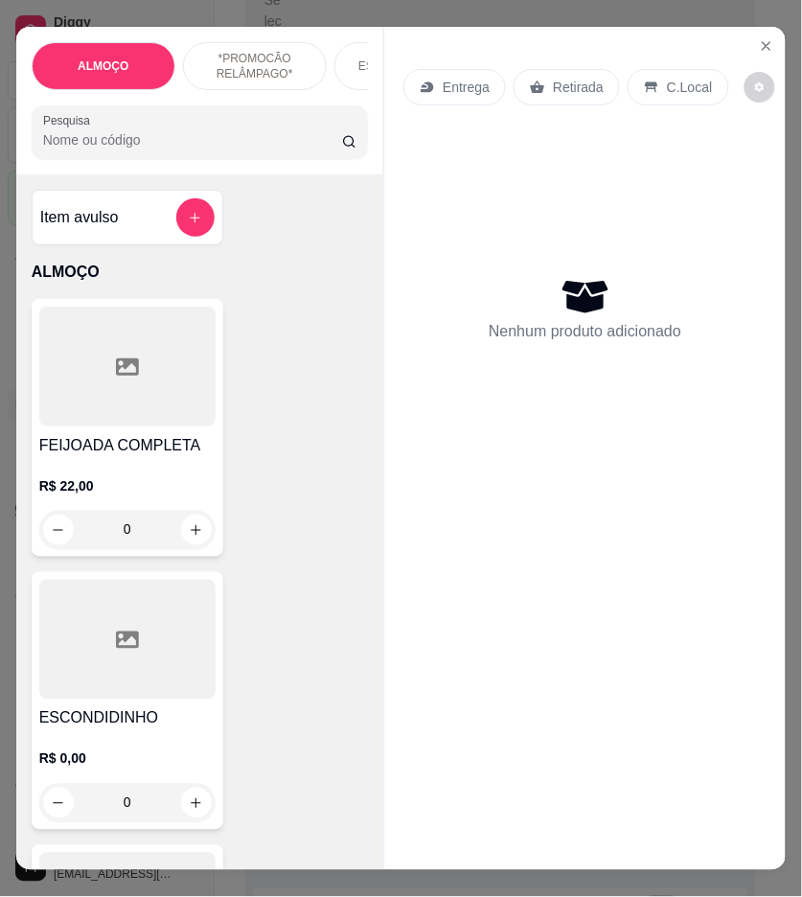
click at [179, 138] on input "Pesquisa" at bounding box center [192, 139] width 299 height 19
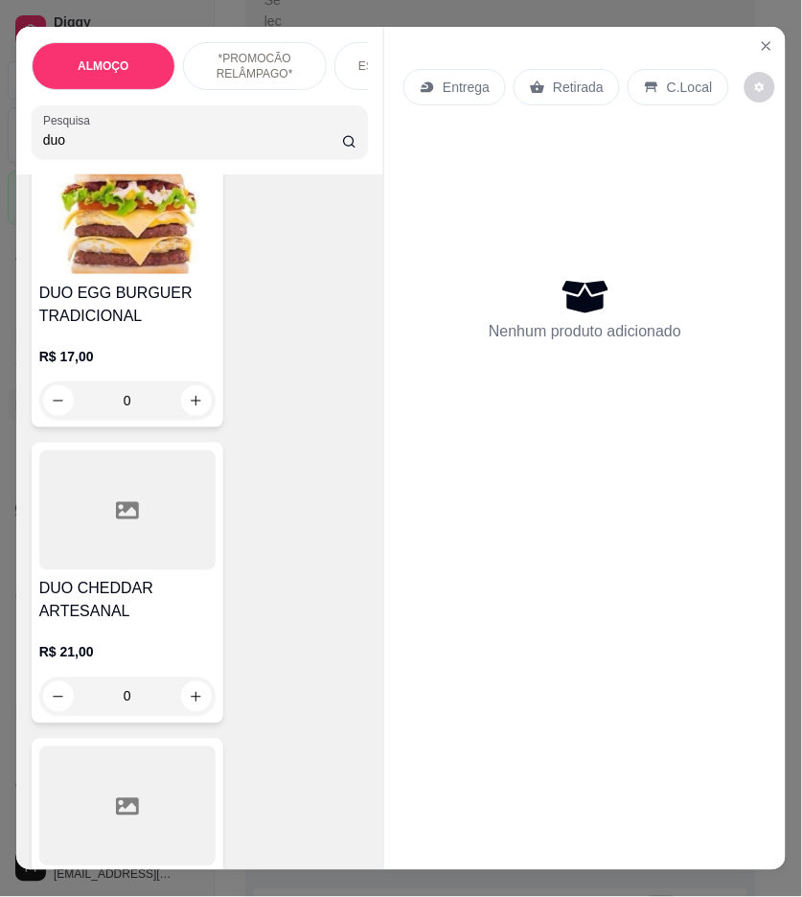
scroll to position [851, 0]
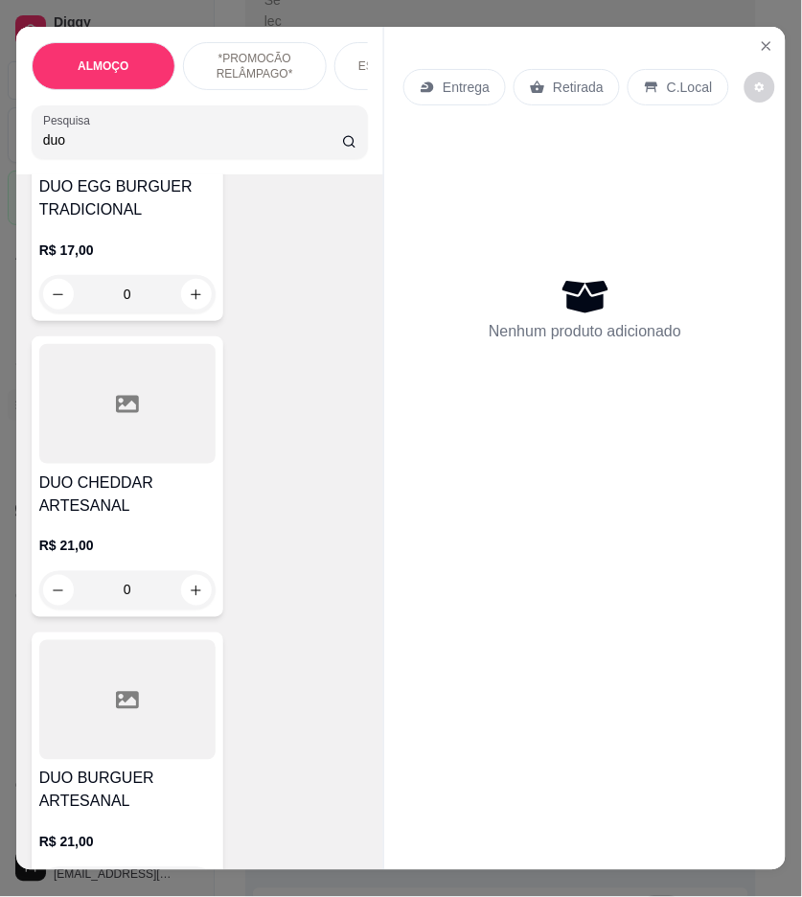
type input "duo"
click at [187, 598] on div "0" at bounding box center [127, 590] width 176 height 38
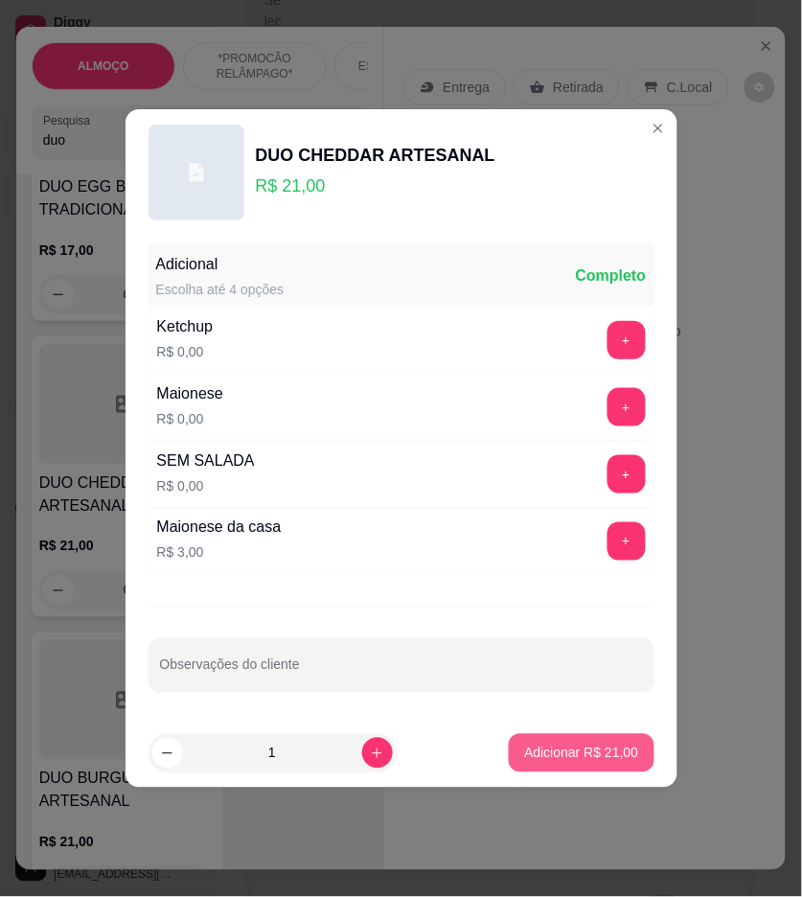
click at [579, 753] on p "Adicionar R$ 21,00" at bounding box center [581, 753] width 114 height 19
type input "1"
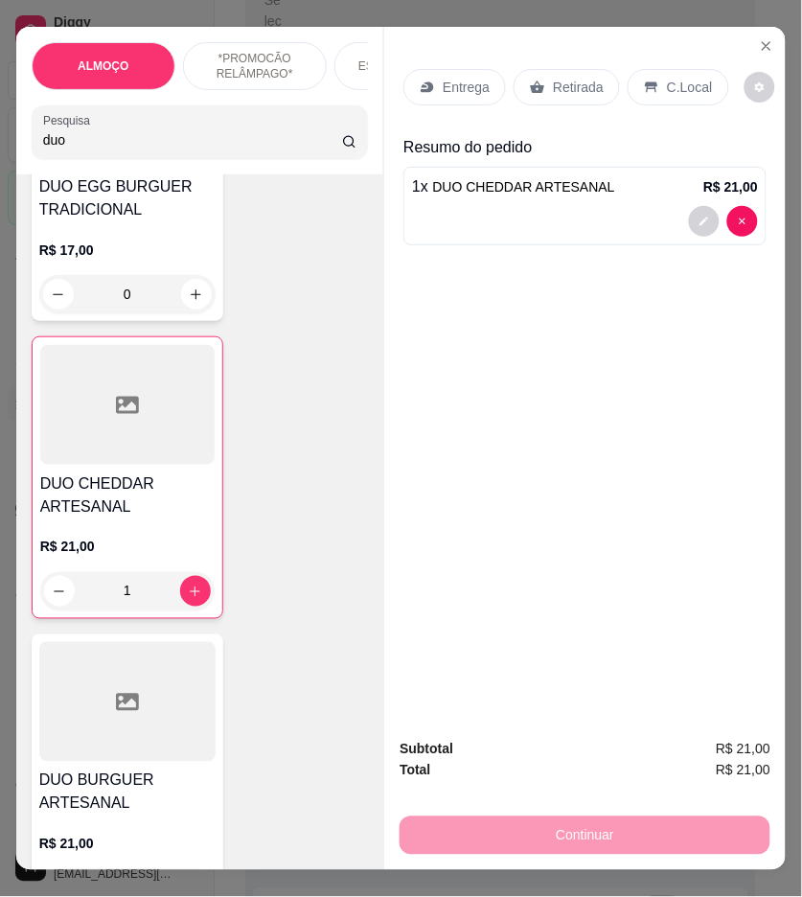
click at [446, 84] on p "Entrega" at bounding box center [466, 87] width 47 height 19
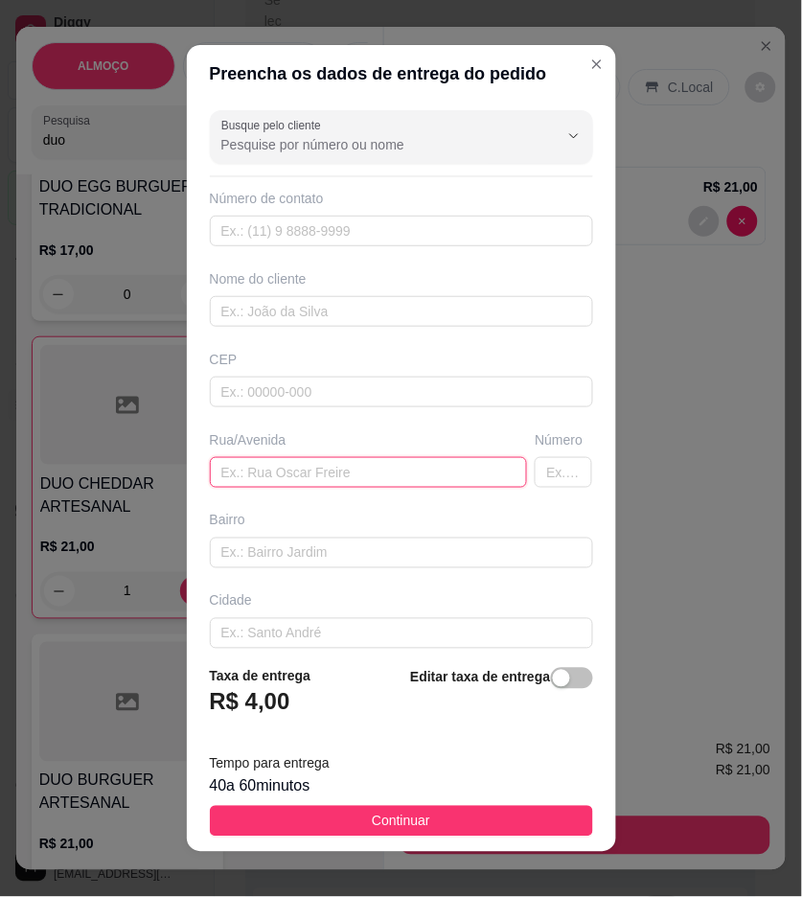
drag, startPoint x: 371, startPoint y: 464, endPoint x: 307, endPoint y: 473, distance: 64.8
paste input "Endereço para entrega: vila da cohab rua i, 21 - atrás da quadra do etelvino em…"
type input "Endereço para entrega: vila da cohab rua i, 21 - atrás da quadra do etelvino em…"
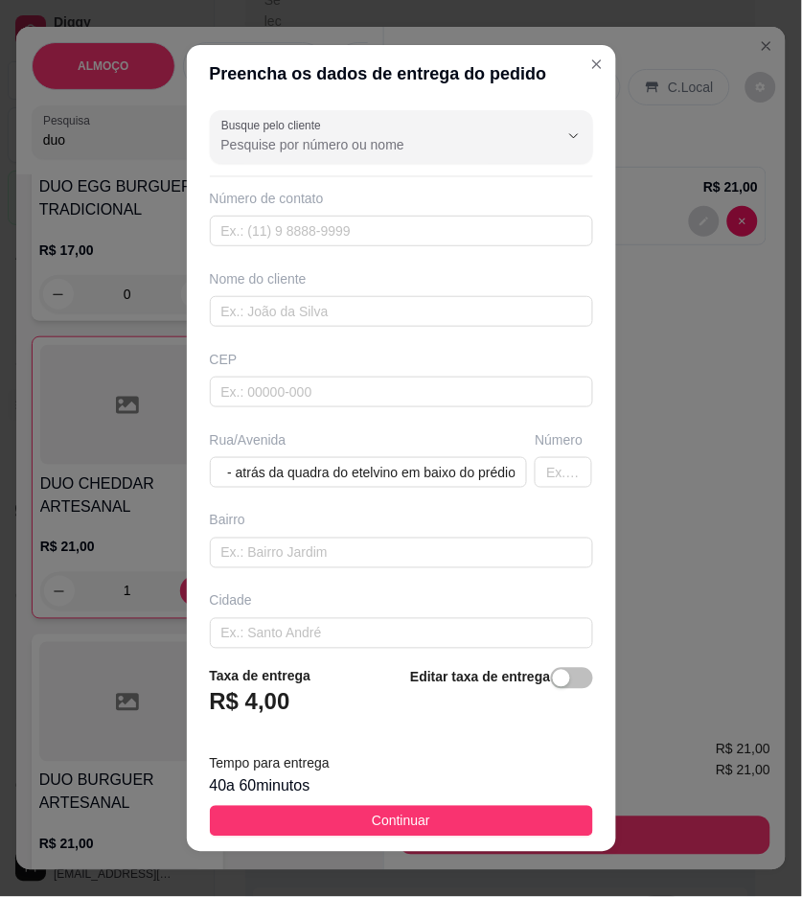
scroll to position [0, 0]
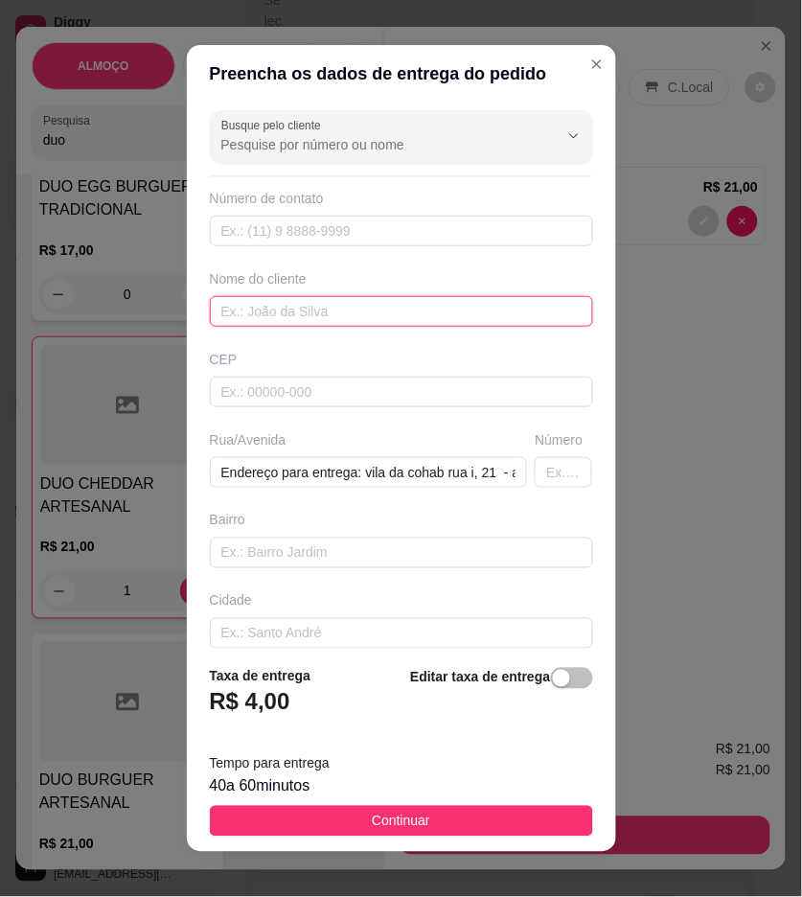
paste input "[PERSON_NAME]"
type input "[PERSON_NAME]"
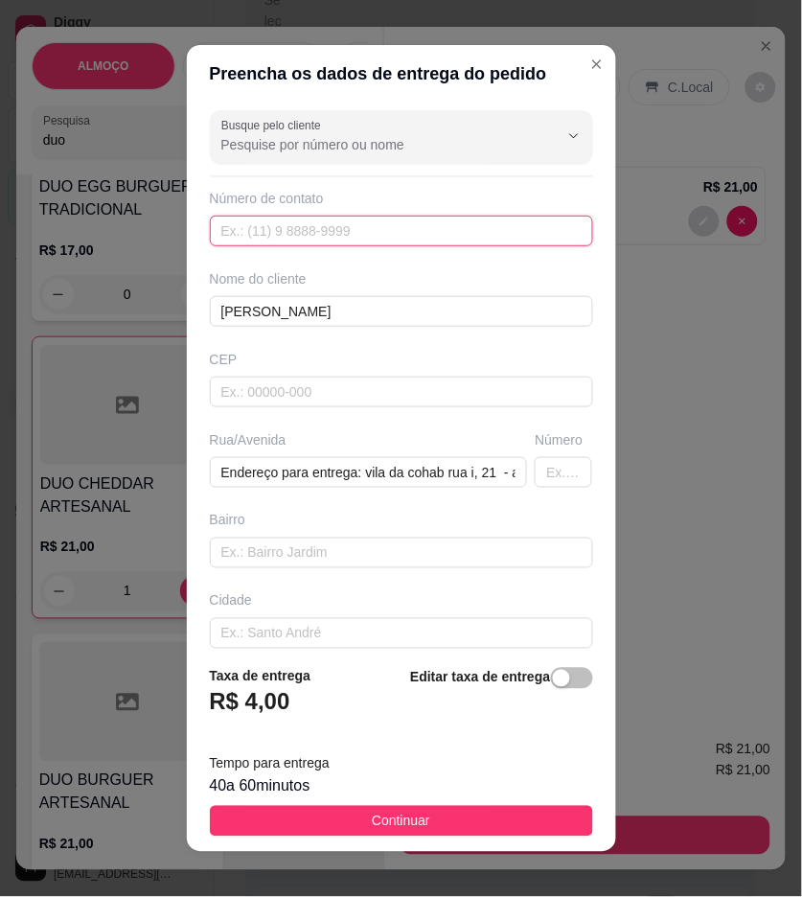
paste input "(87) 9167-6629"
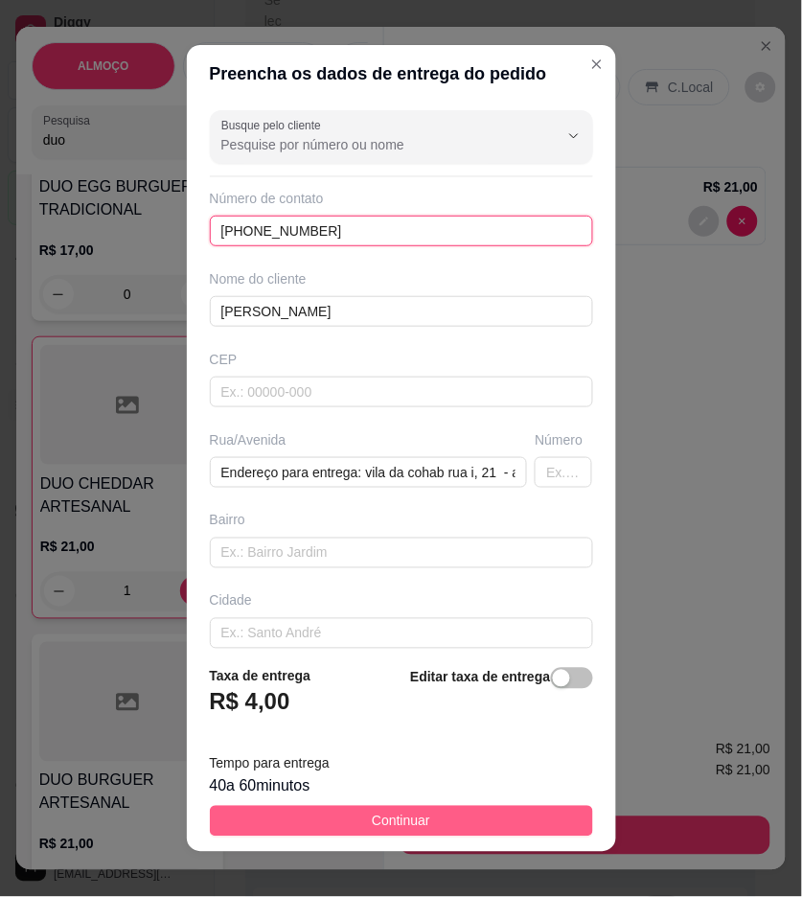
type input "(87) 9167-6629"
click at [510, 821] on button "Continuar" at bounding box center [401, 821] width 383 height 31
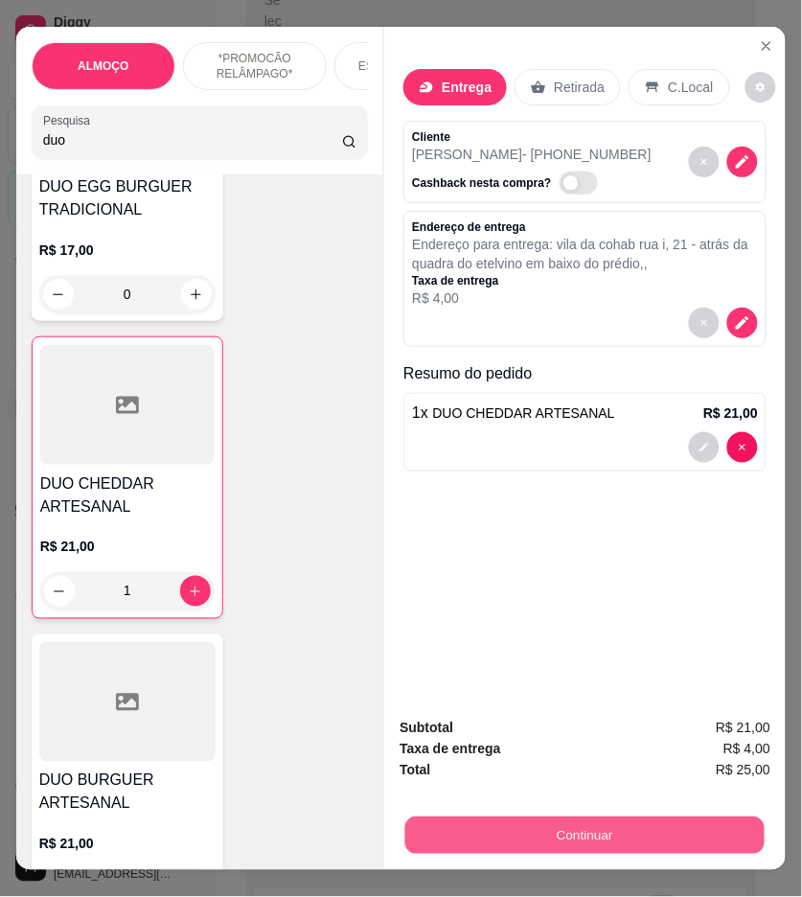
click at [681, 819] on button "Continuar" at bounding box center [586, 836] width 360 height 37
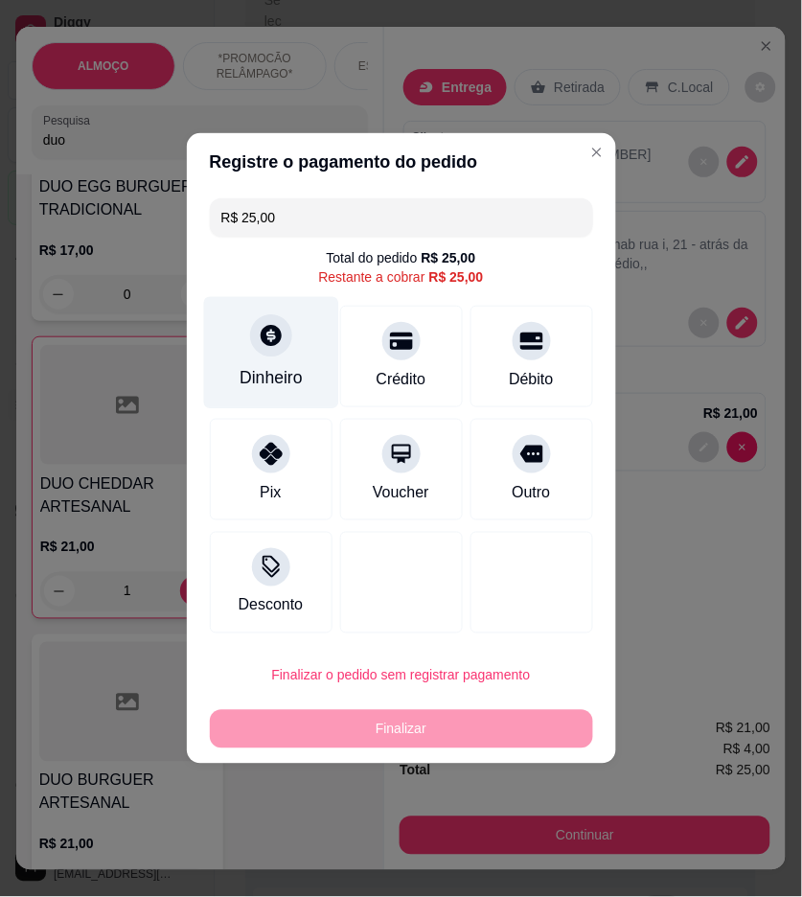
click at [294, 352] on div "Dinheiro" at bounding box center [270, 353] width 135 height 112
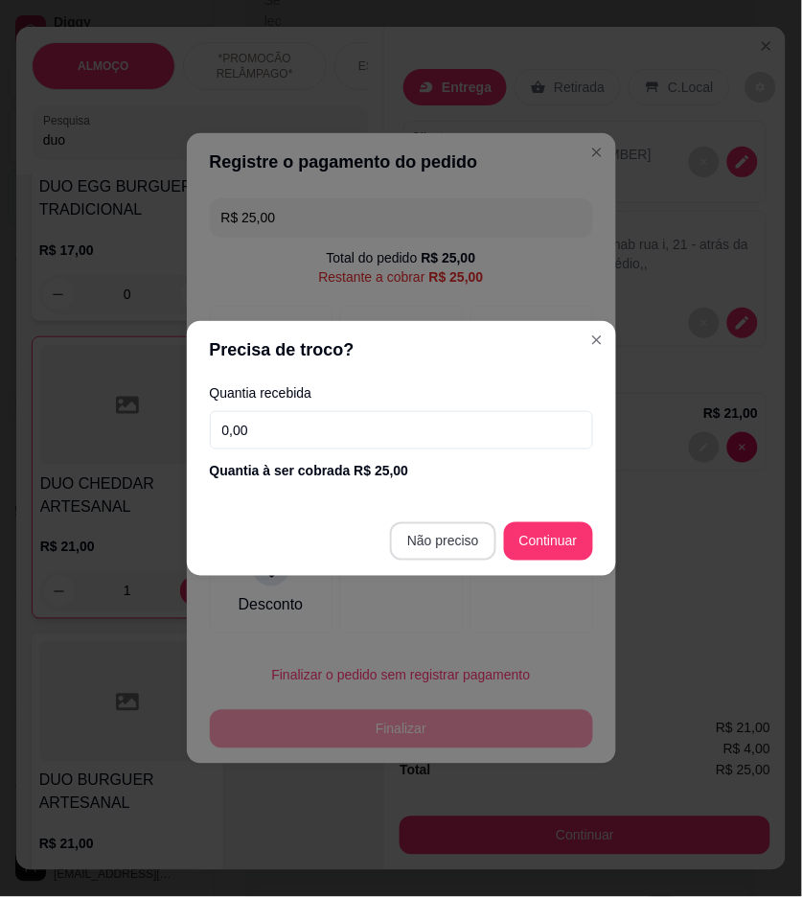
type input "R$ 0,00"
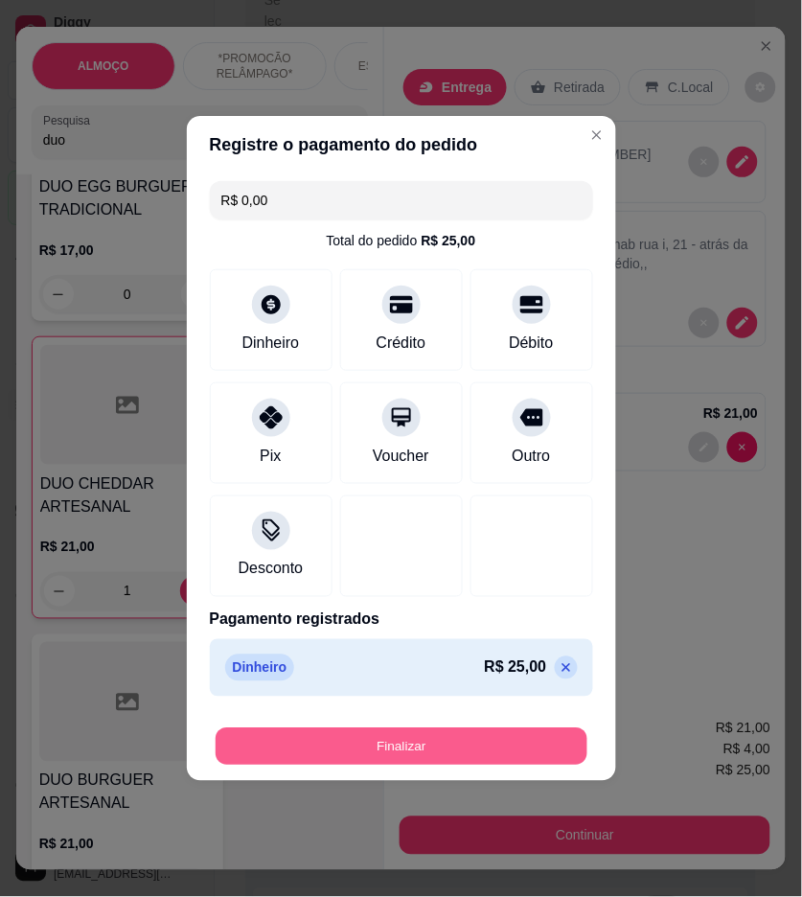
click at [535, 741] on button "Finalizar" at bounding box center [402, 747] width 372 height 37
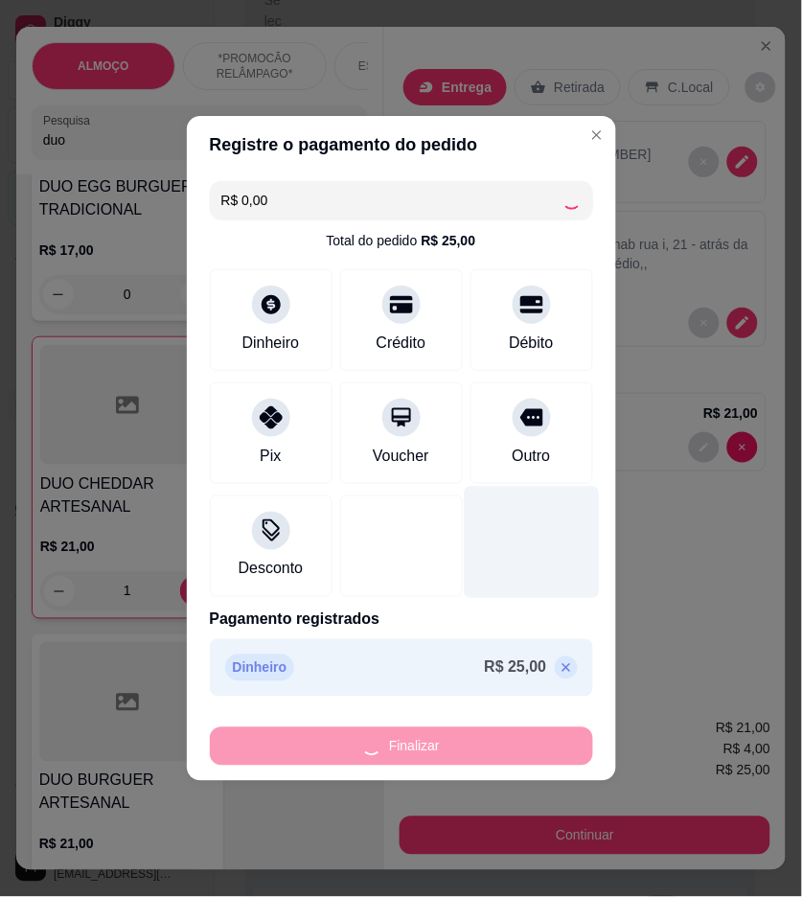
type input "0"
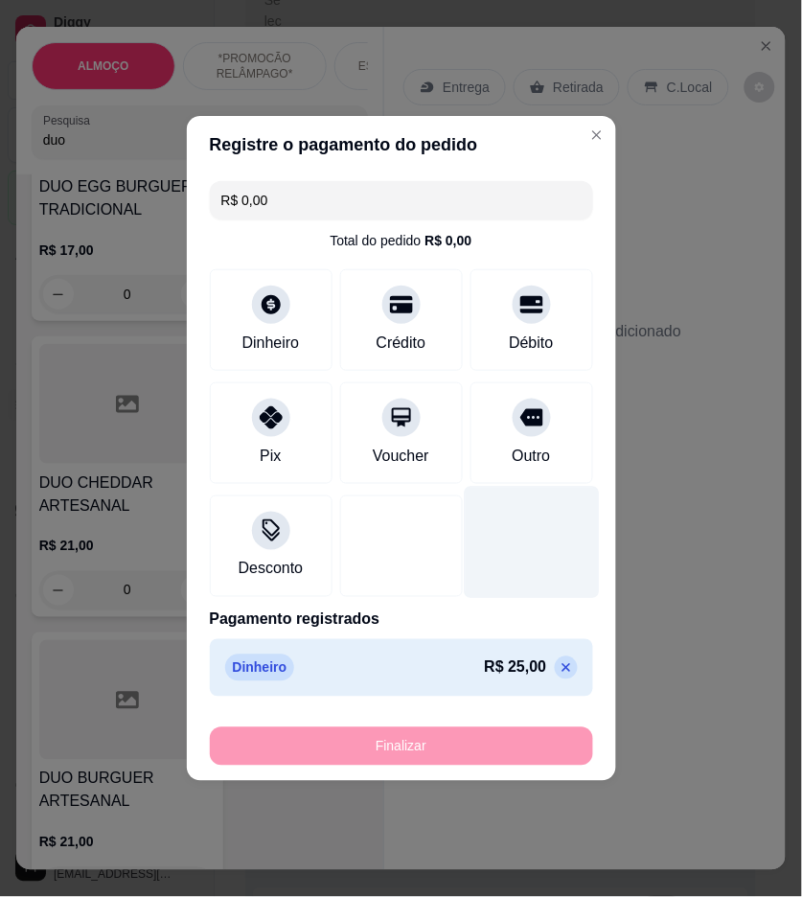
type input "-R$ 25,00"
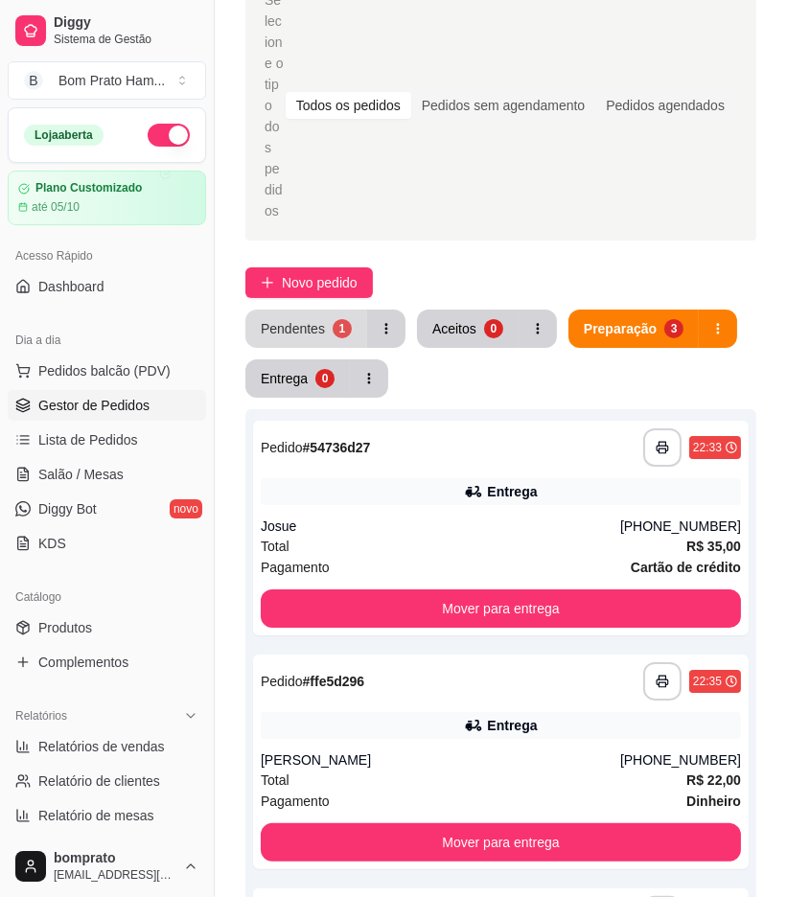
click at [313, 319] on div "Pendentes" at bounding box center [293, 328] width 64 height 19
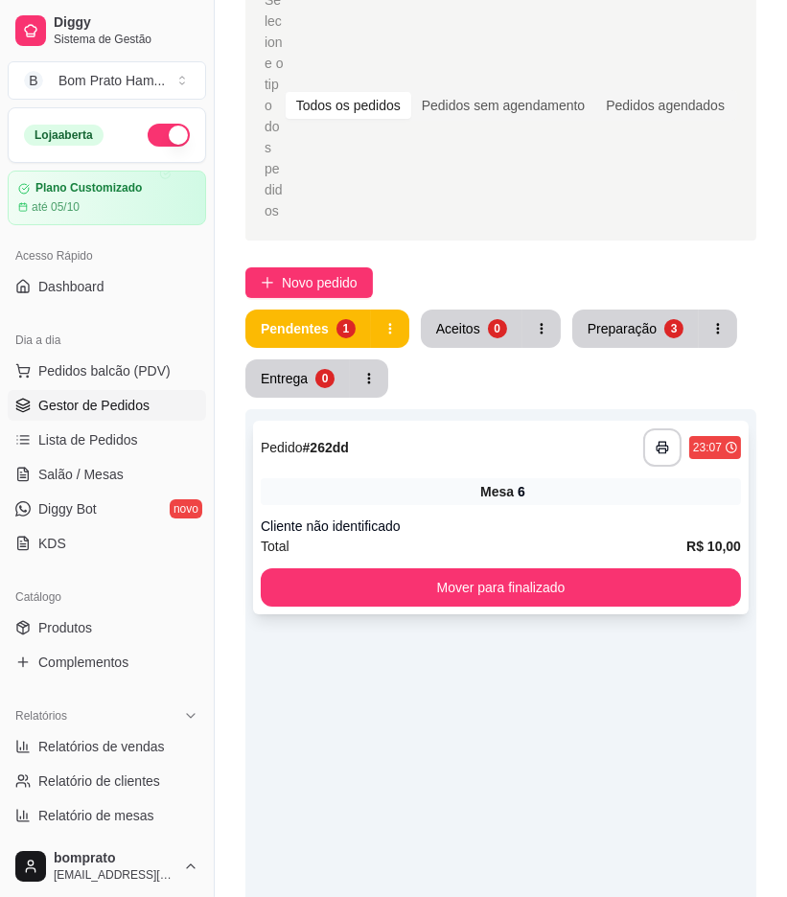
click at [465, 421] on div "**********" at bounding box center [501, 518] width 496 height 194
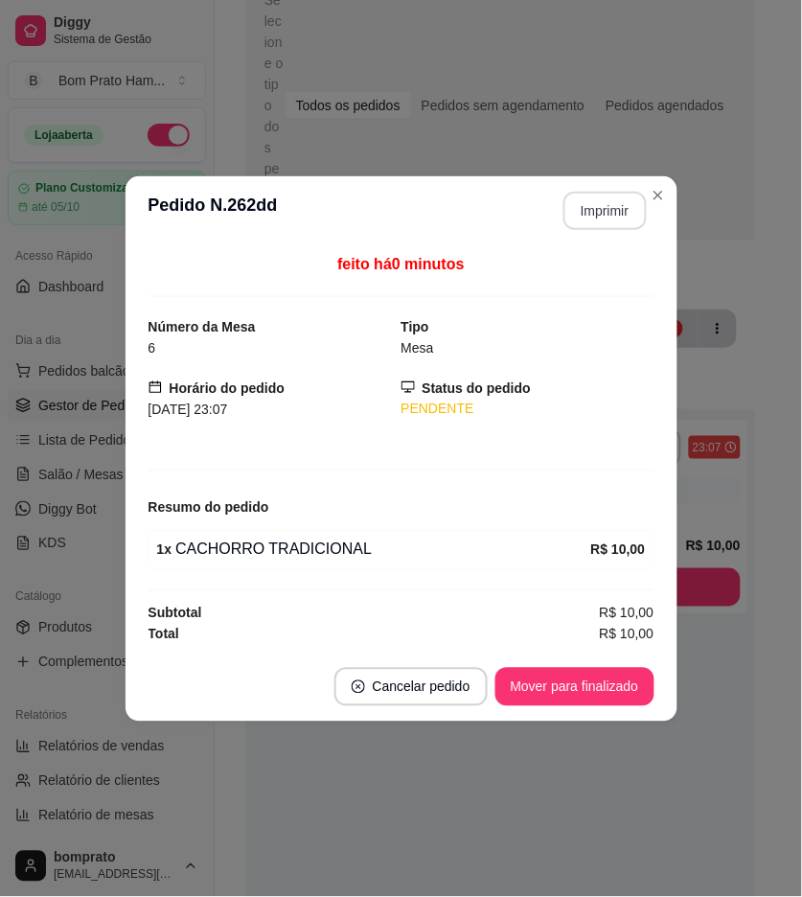
click at [594, 217] on button "Imprimir" at bounding box center [605, 211] width 83 height 38
click at [619, 687] on button "Mover para finalizado" at bounding box center [575, 687] width 159 height 38
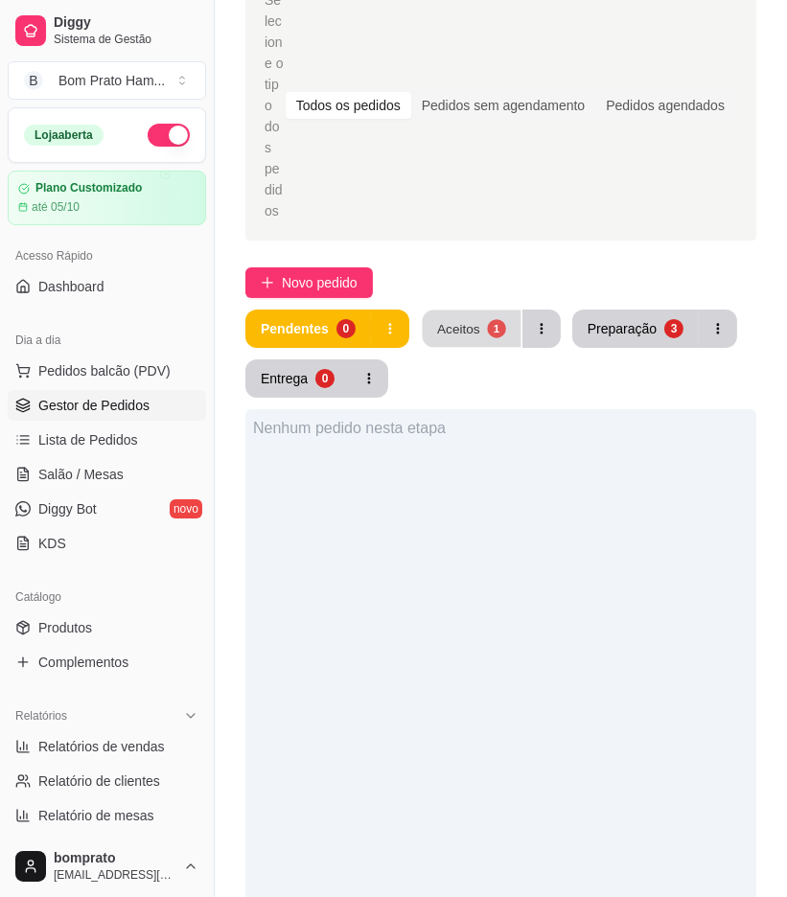
click at [476, 311] on button "Aceitos 1" at bounding box center [471, 329] width 99 height 37
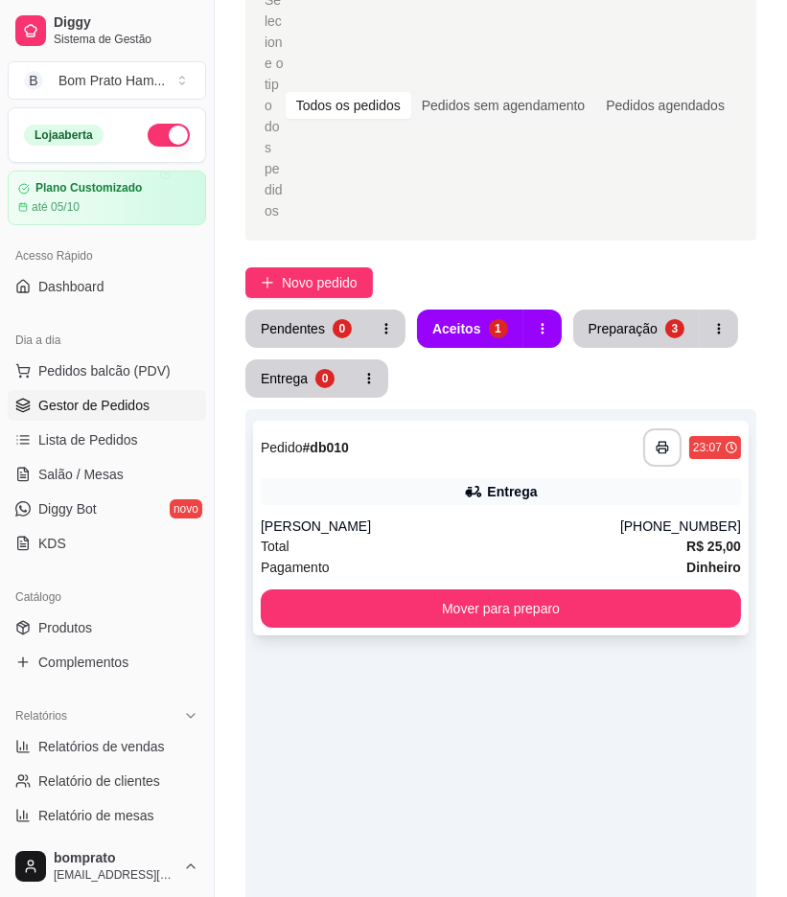
click at [511, 517] on div "[PERSON_NAME]" at bounding box center [441, 526] width 360 height 19
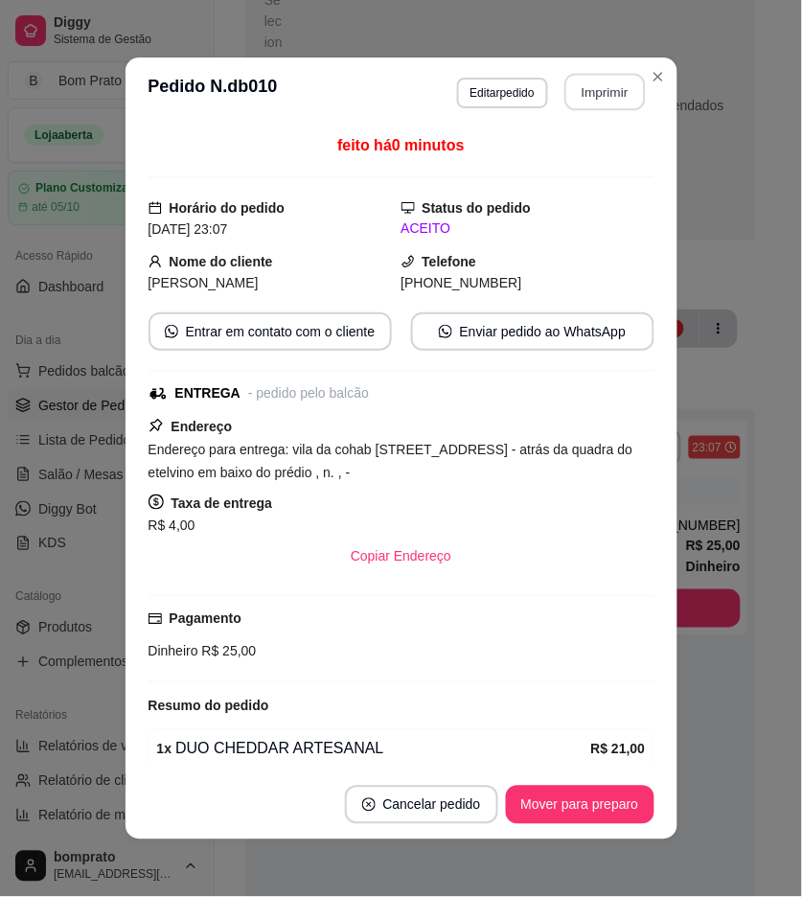
click at [591, 88] on button "Imprimir" at bounding box center [605, 92] width 81 height 37
click at [594, 803] on button "Mover para preparo" at bounding box center [580, 805] width 144 height 37
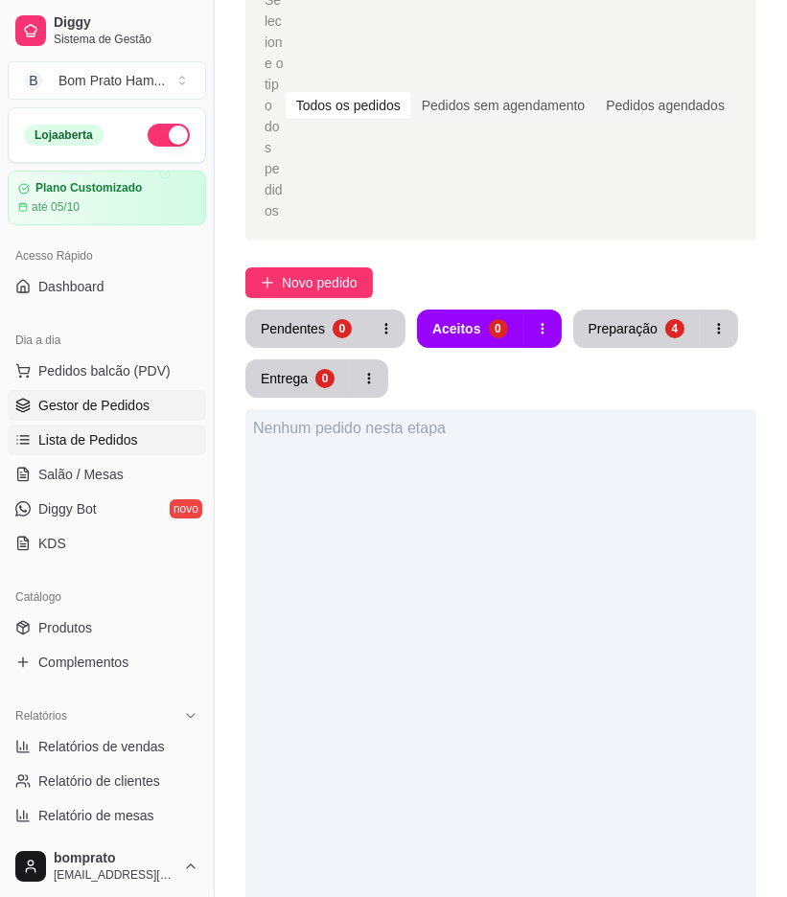
click at [128, 436] on span "Lista de Pedidos" at bounding box center [88, 439] width 100 height 19
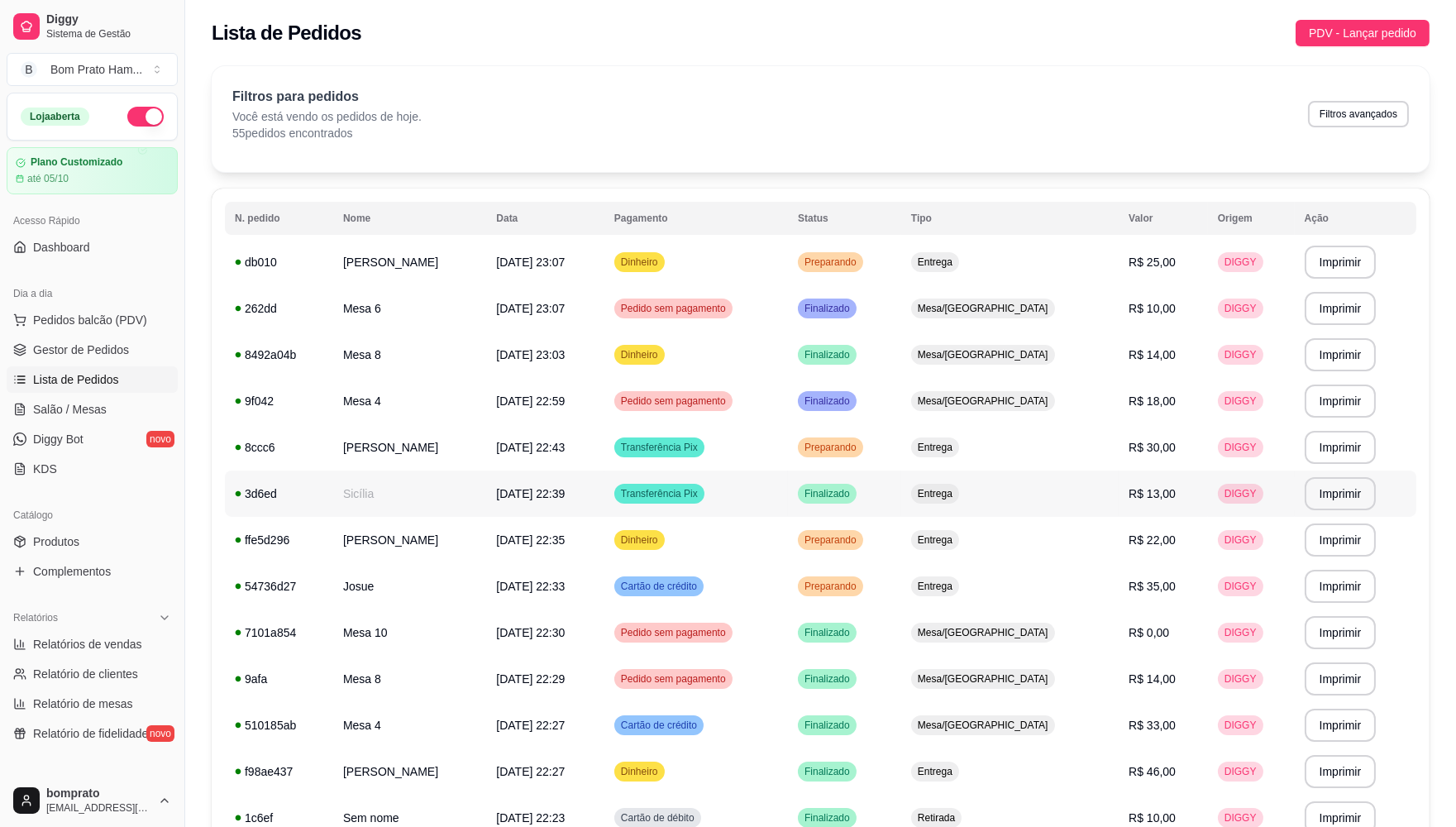
click at [678, 496] on td "Entrega" at bounding box center [1010, 493] width 217 height 47
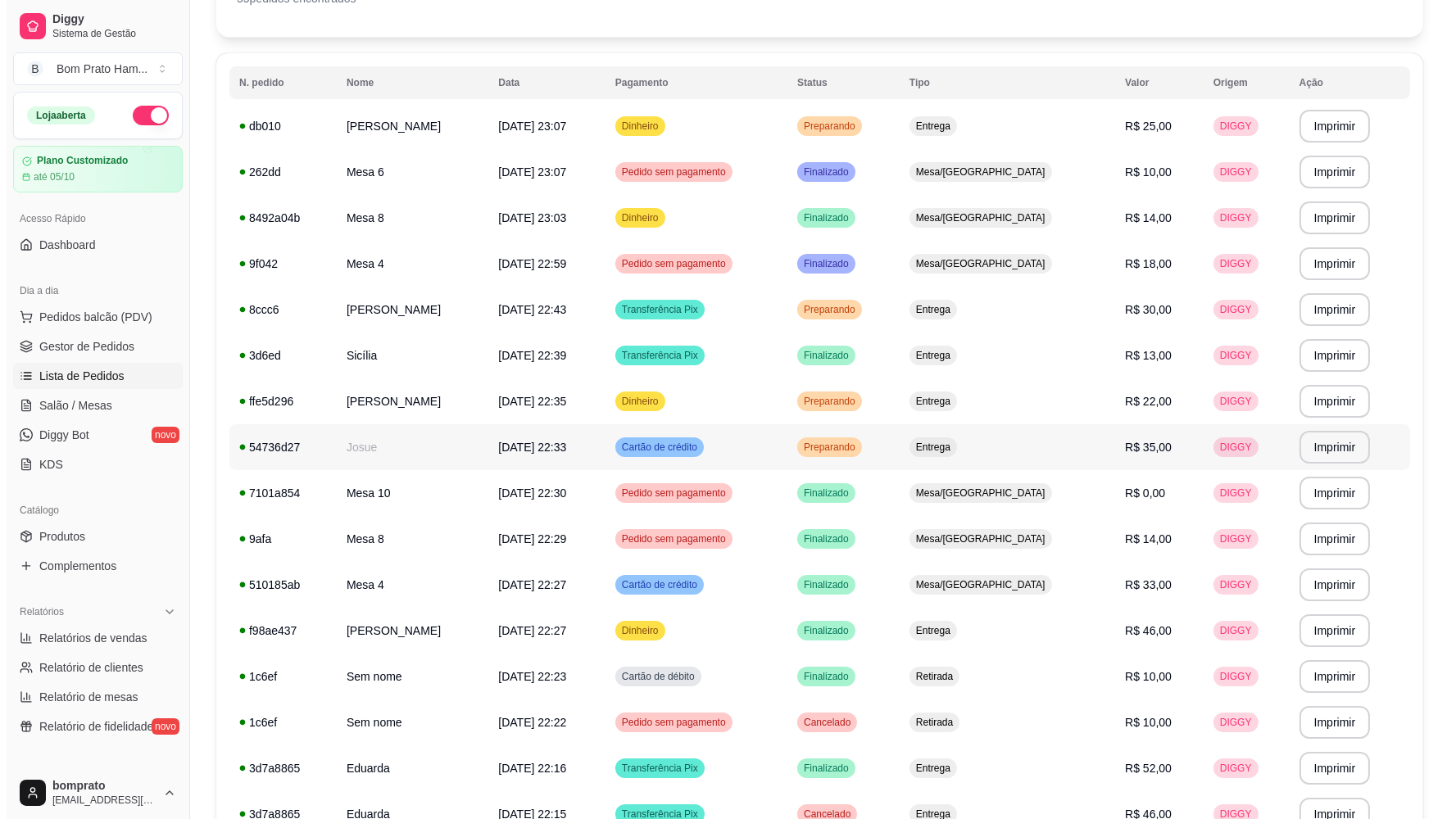
scroll to position [182, 0]
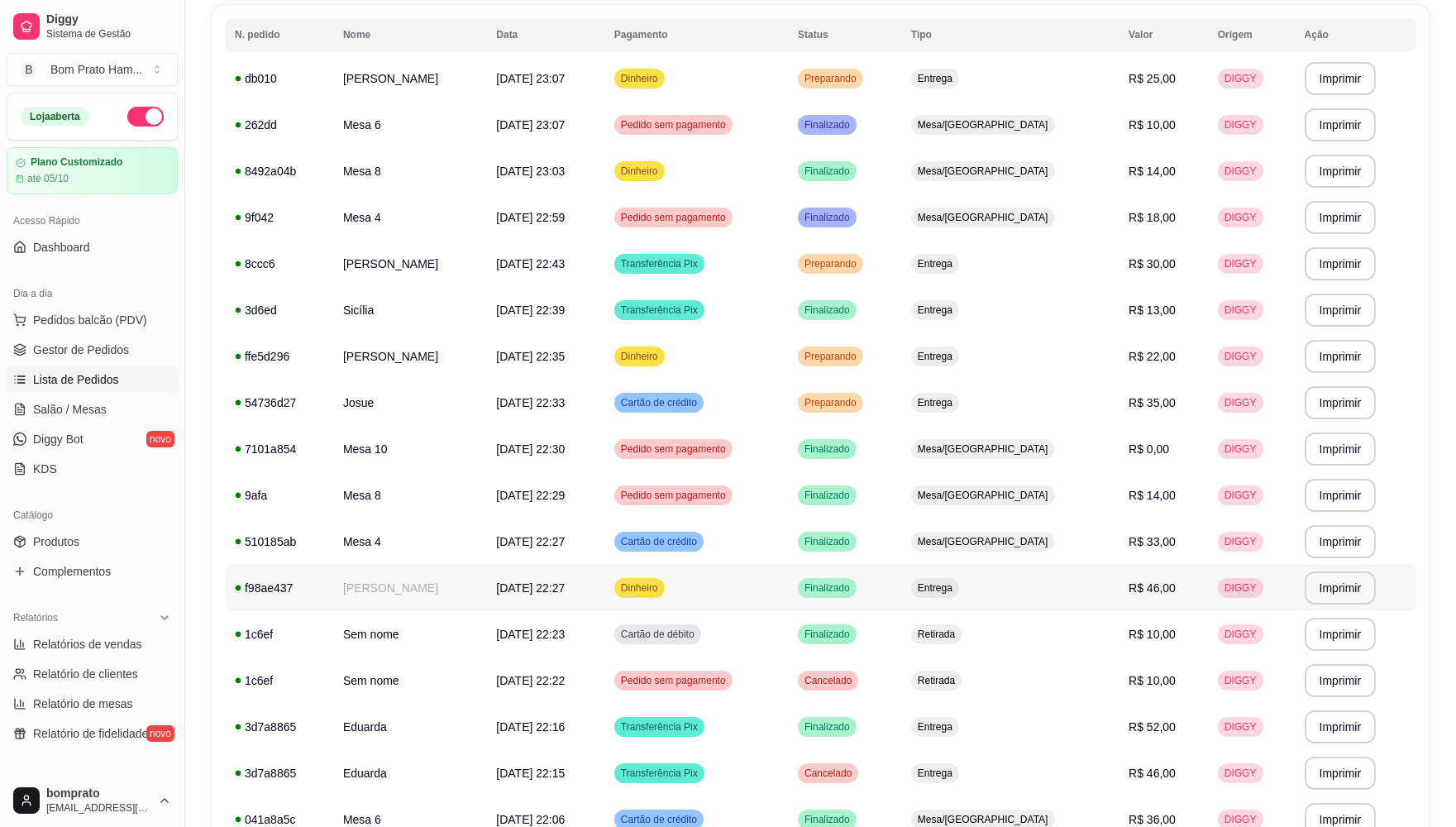
click at [678, 590] on span "Entrega" at bounding box center [935, 587] width 41 height 13
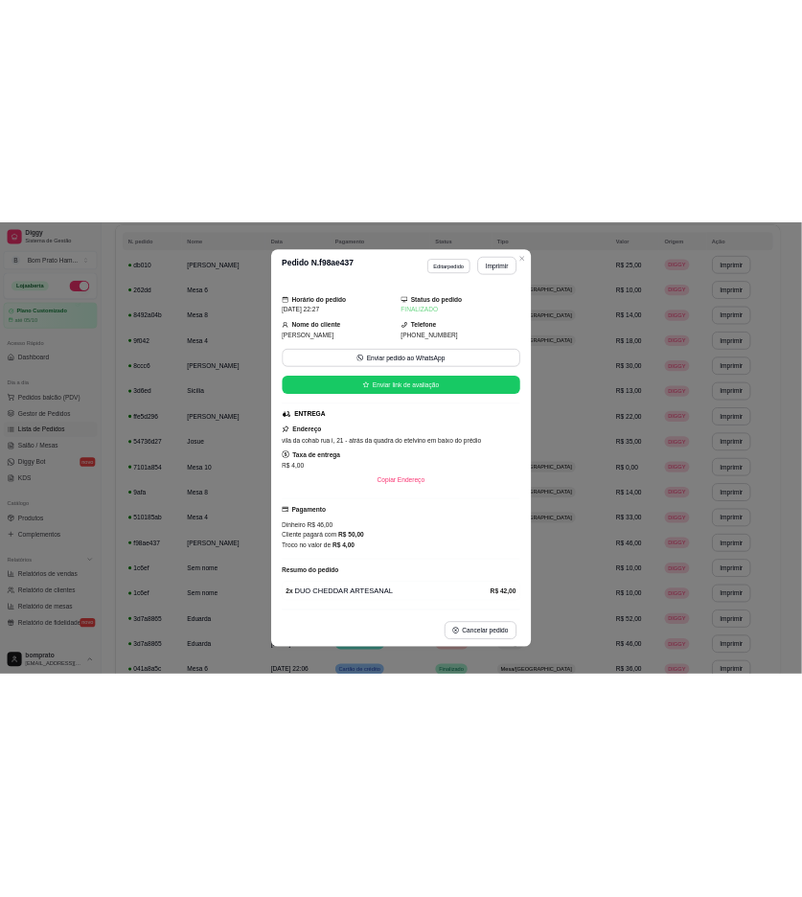
scroll to position [54, 0]
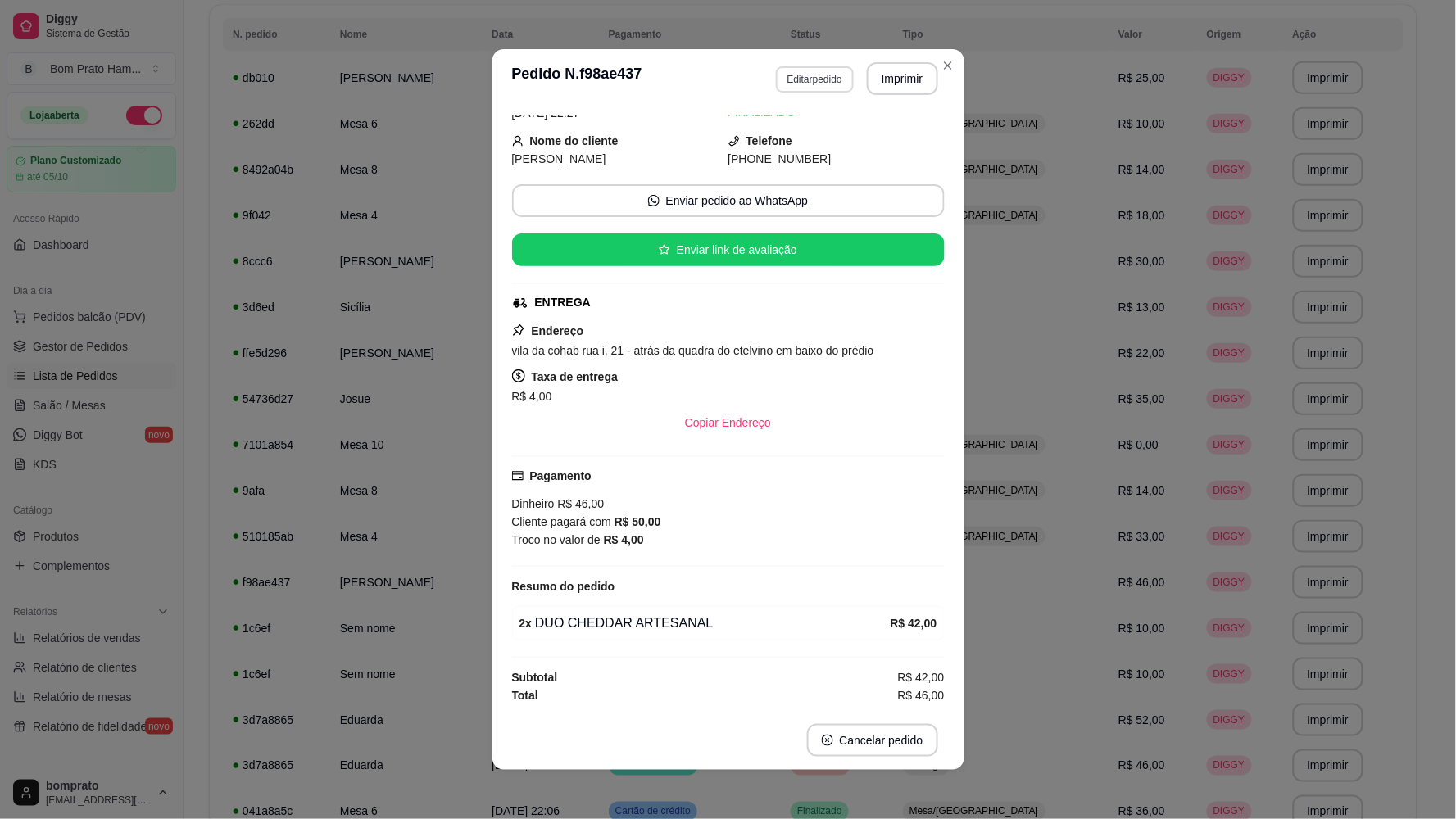
click at [672, 86] on button "Editar pedido" at bounding box center [814, 79] width 78 height 26
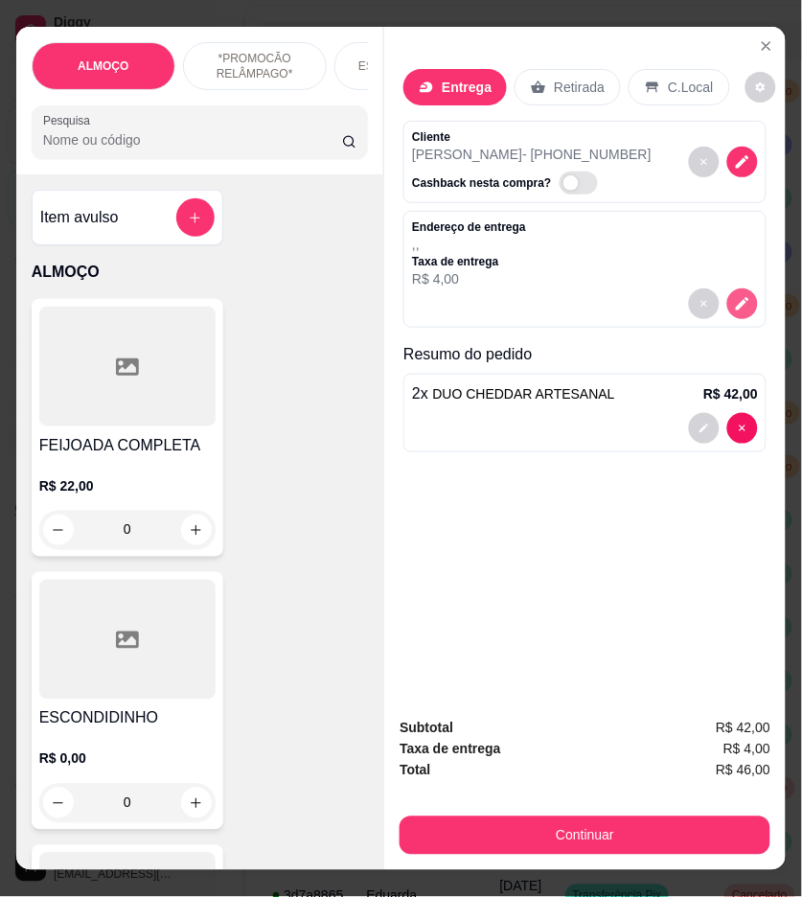
click at [734, 295] on icon "decrease-product-quantity" at bounding box center [742, 303] width 17 height 17
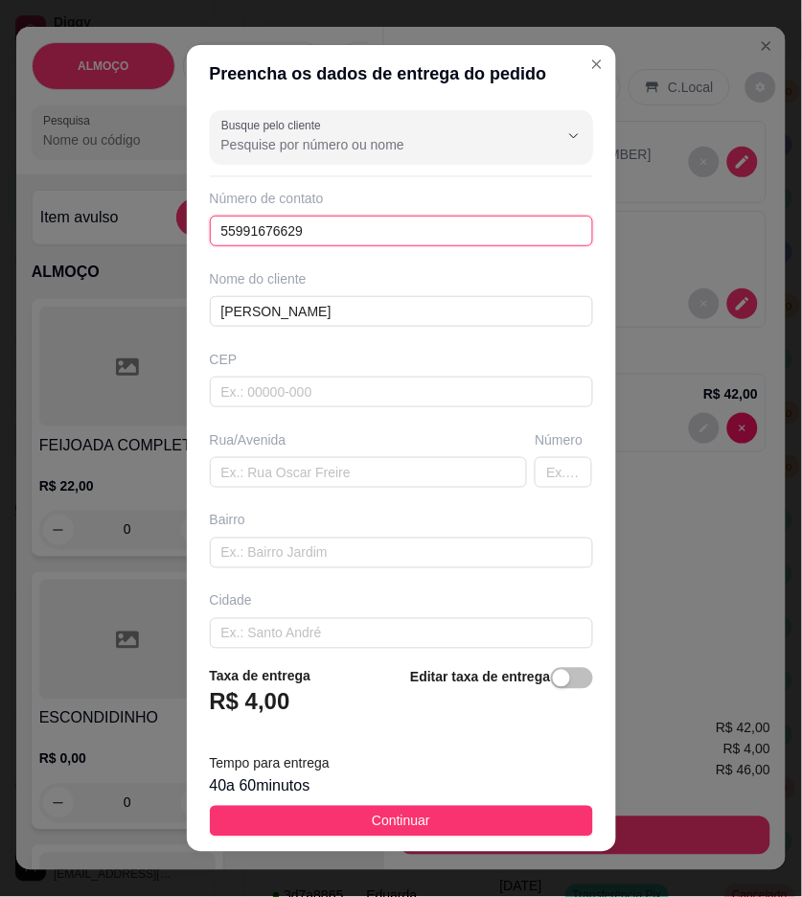
drag, startPoint x: 329, startPoint y: 221, endPoint x: 140, endPoint y: 224, distance: 188.9
click at [140, 224] on div "Preencha os dados de entrega do pedido Busque pelo cliente Número de contato 55…" at bounding box center [401, 448] width 802 height 897
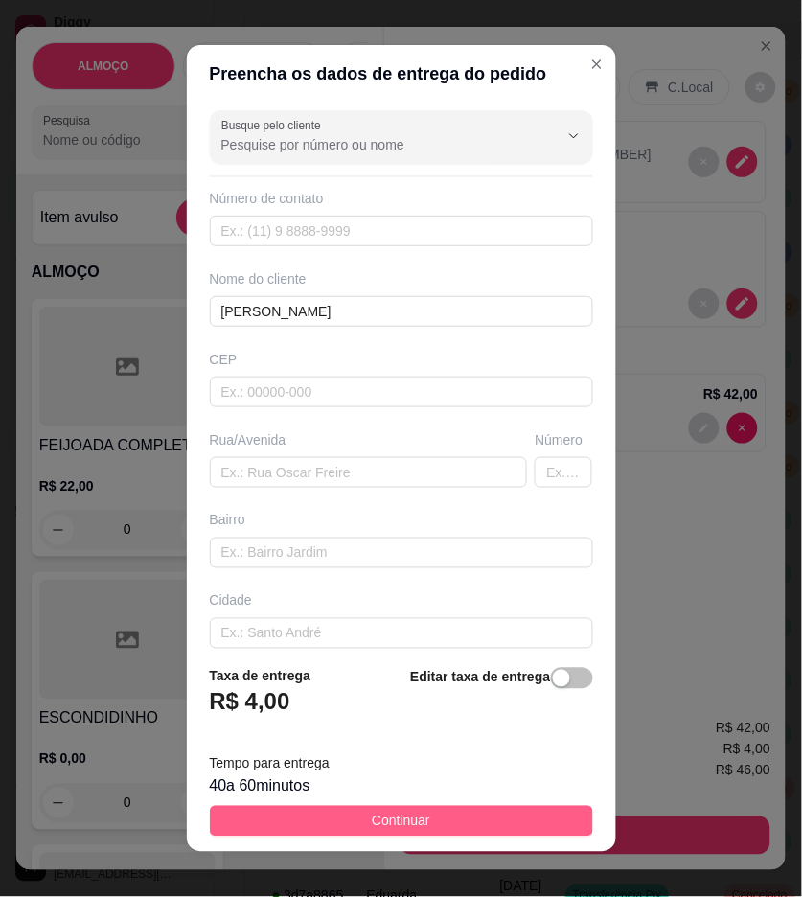
click at [484, 820] on button "Continuar" at bounding box center [401, 821] width 383 height 31
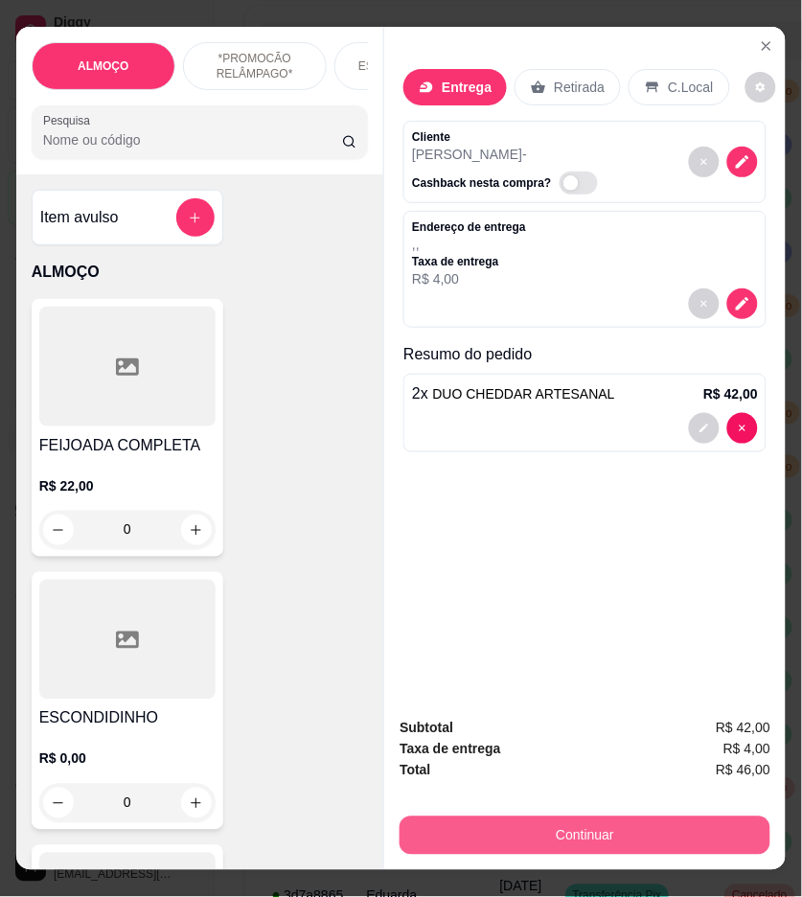
click at [542, 821] on button "Continuar" at bounding box center [585, 836] width 371 height 38
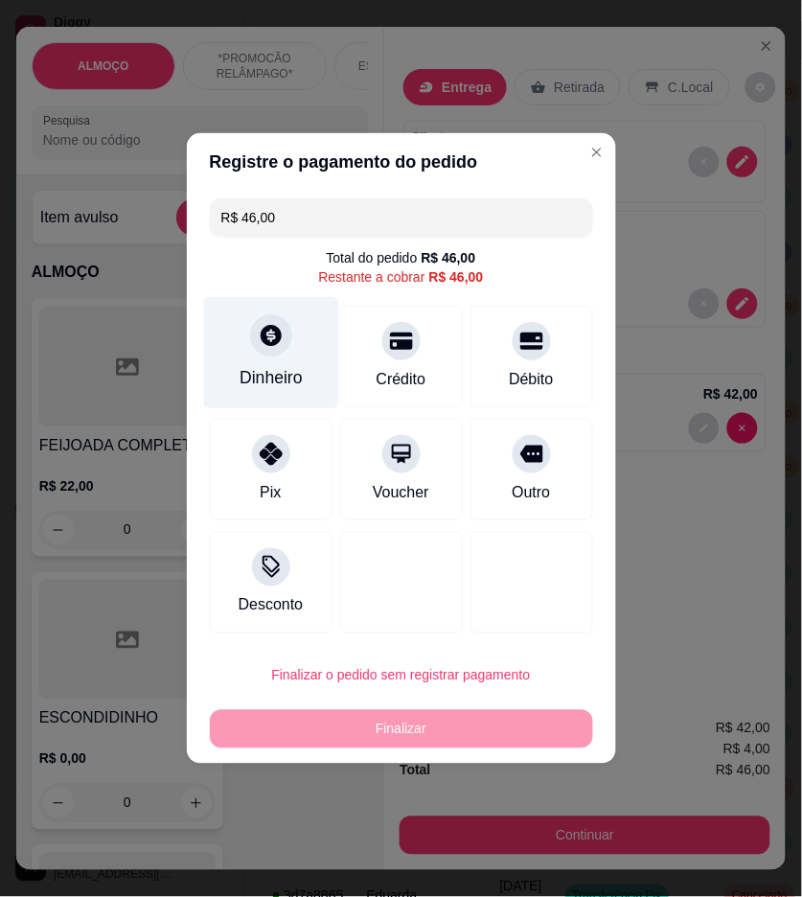
click at [264, 345] on icon at bounding box center [271, 335] width 21 height 21
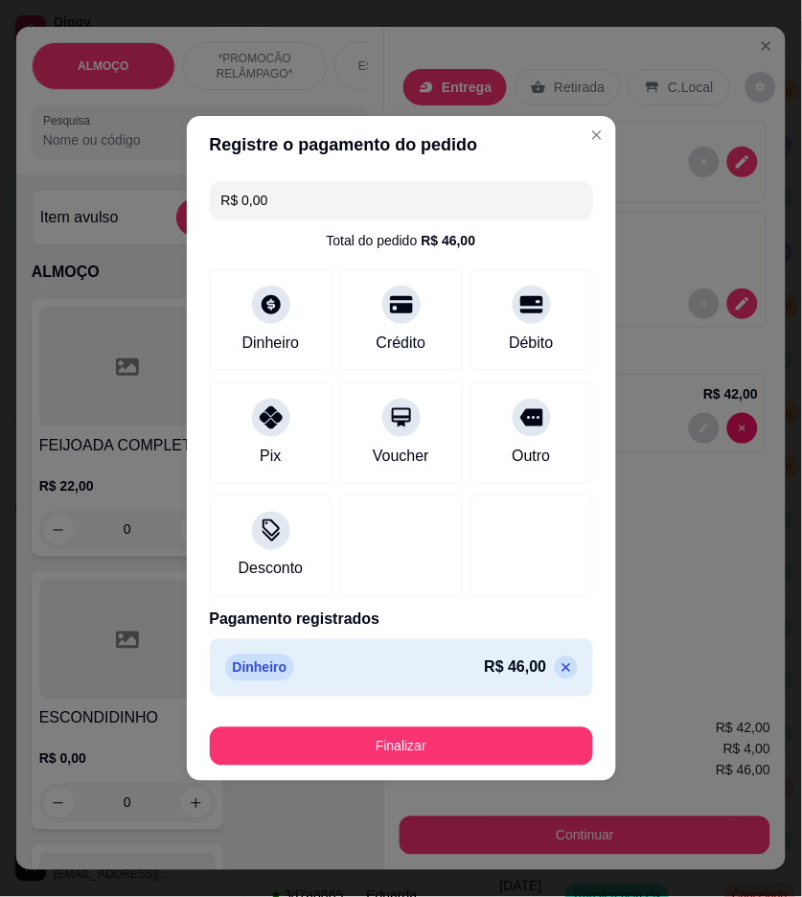
click at [559, 662] on icon at bounding box center [566, 668] width 15 height 15
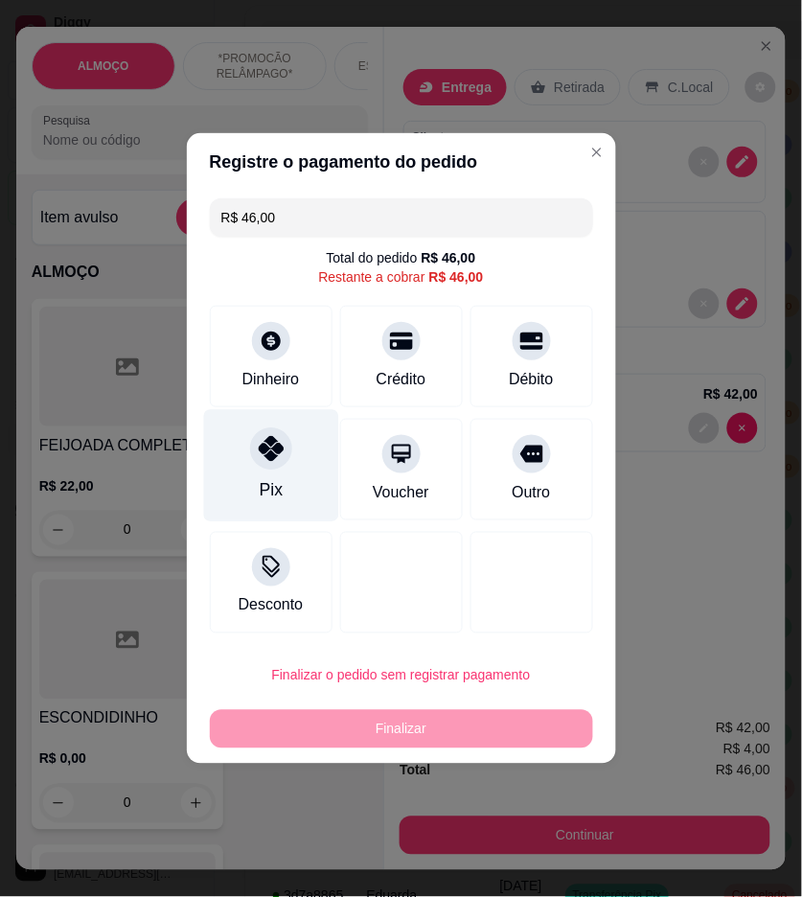
click at [284, 453] on div at bounding box center [271, 449] width 42 height 42
type input "R$ 0,00"
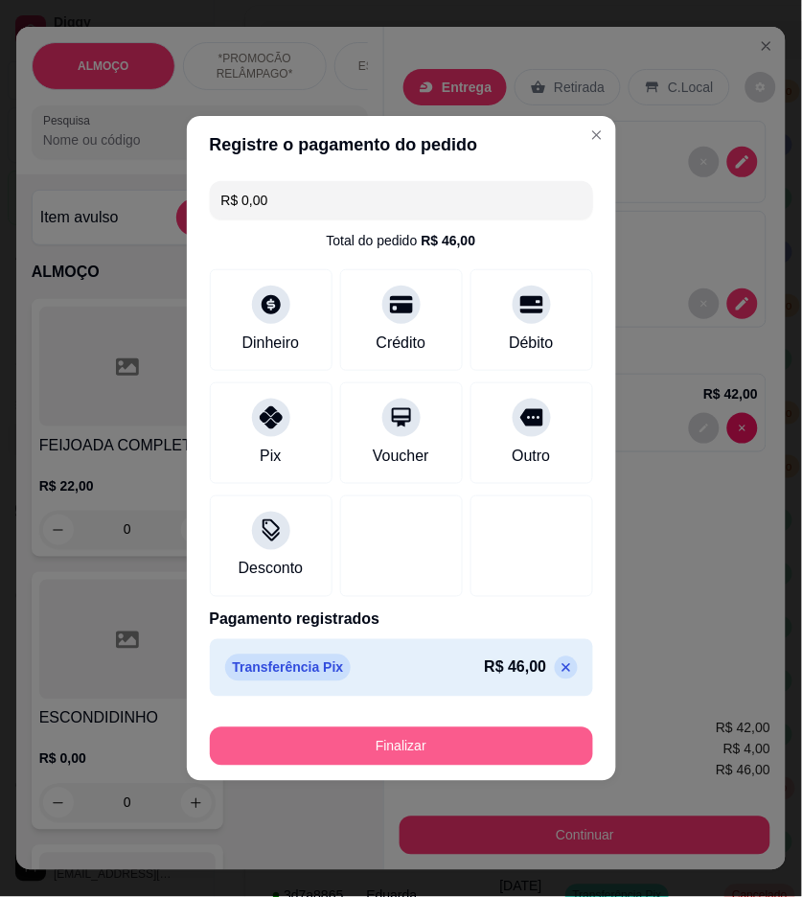
click at [406, 739] on button "Finalizar" at bounding box center [401, 747] width 383 height 38
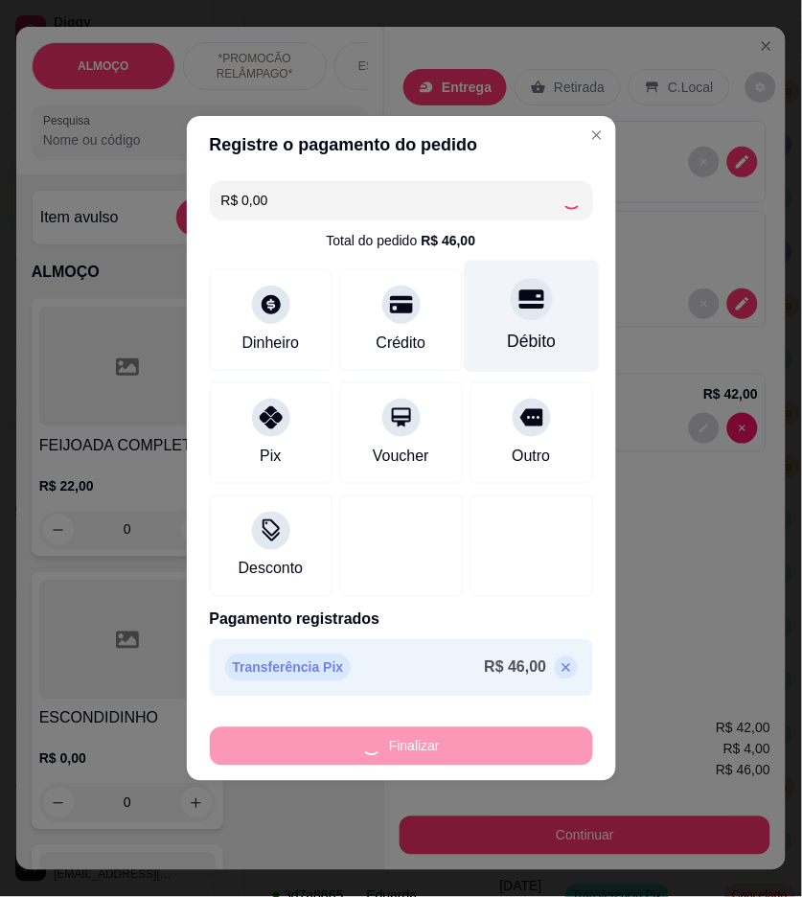
type input "0"
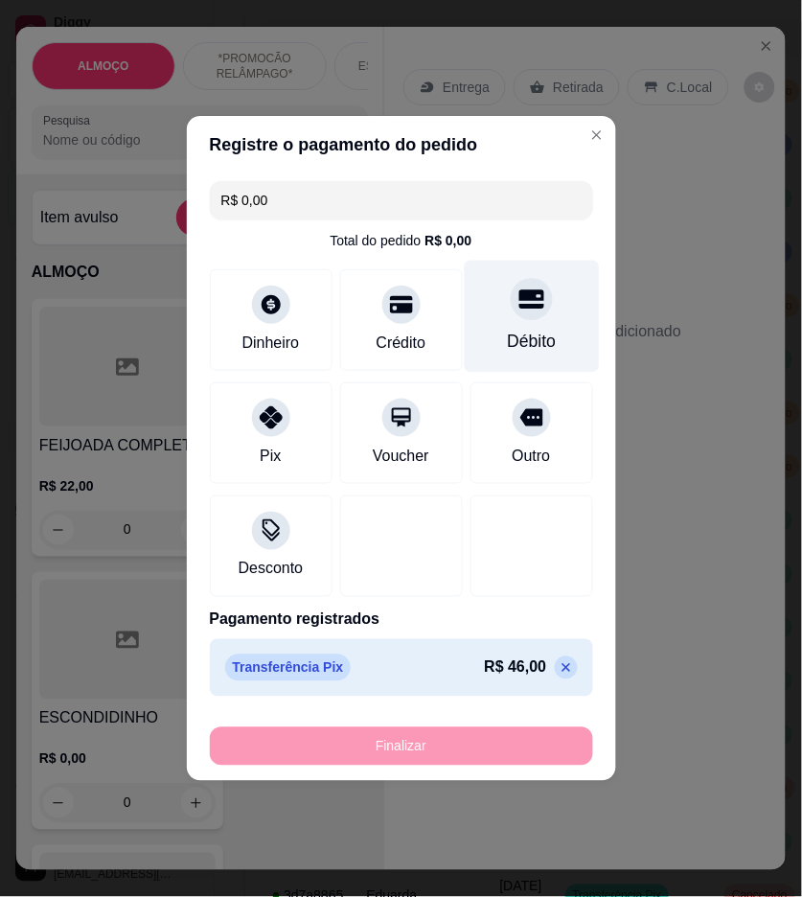
type input "-R$ 46,00"
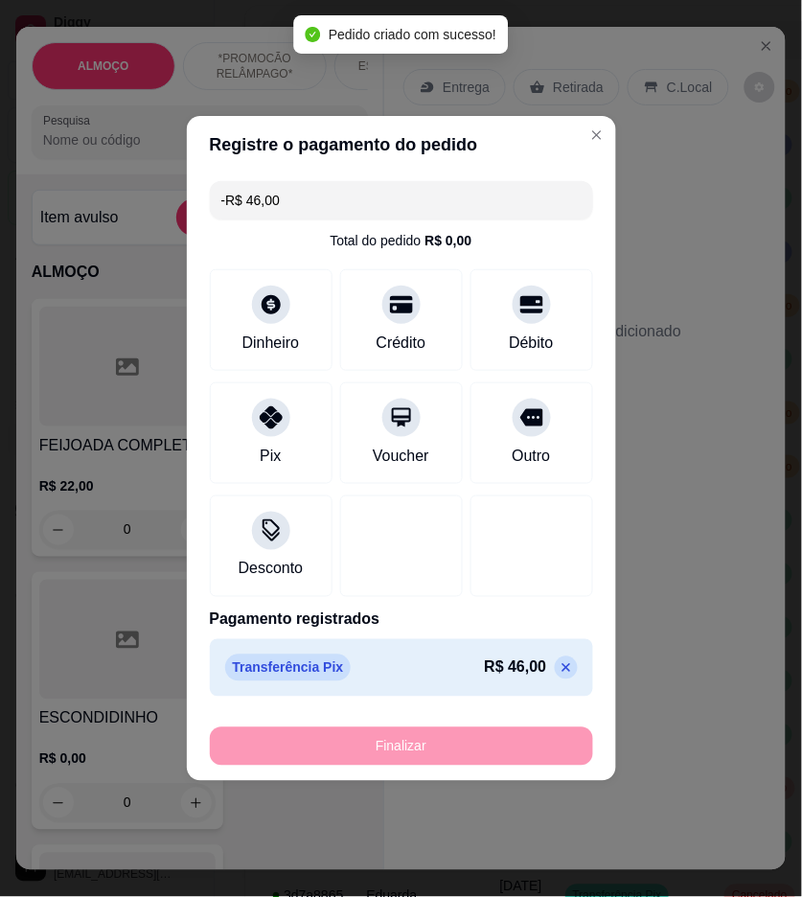
scroll to position [102, 0]
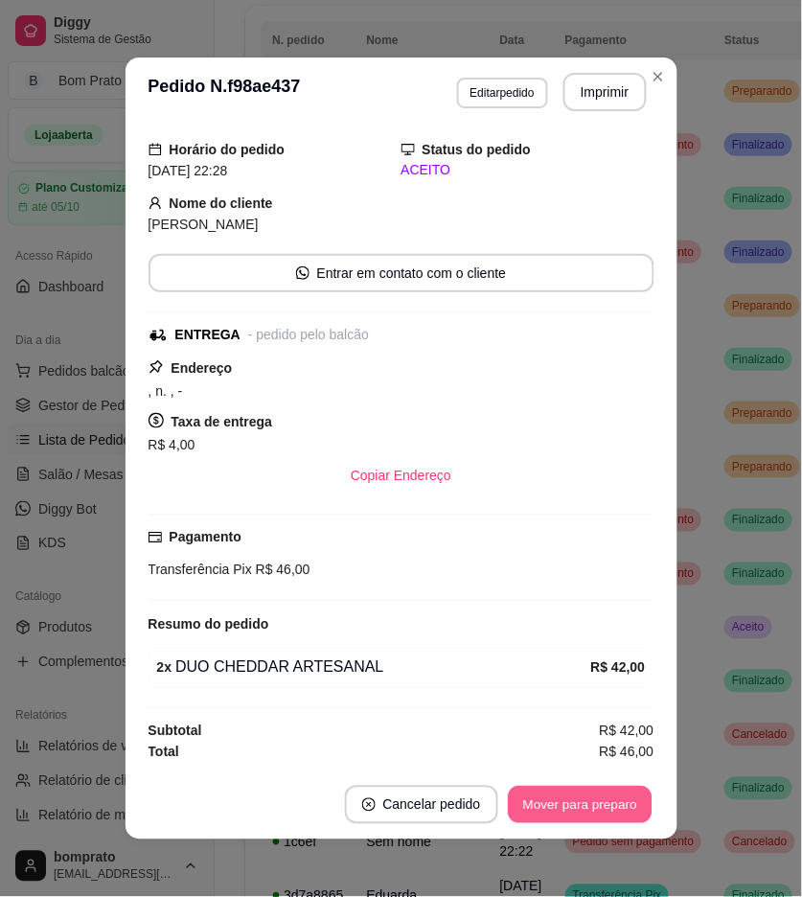
click at [600, 803] on button "Mover para preparo" at bounding box center [580, 805] width 144 height 37
click at [600, 803] on button "Mover para entrega" at bounding box center [581, 805] width 144 height 37
click at [604, 799] on button "Mover para finalizado" at bounding box center [575, 805] width 159 height 38
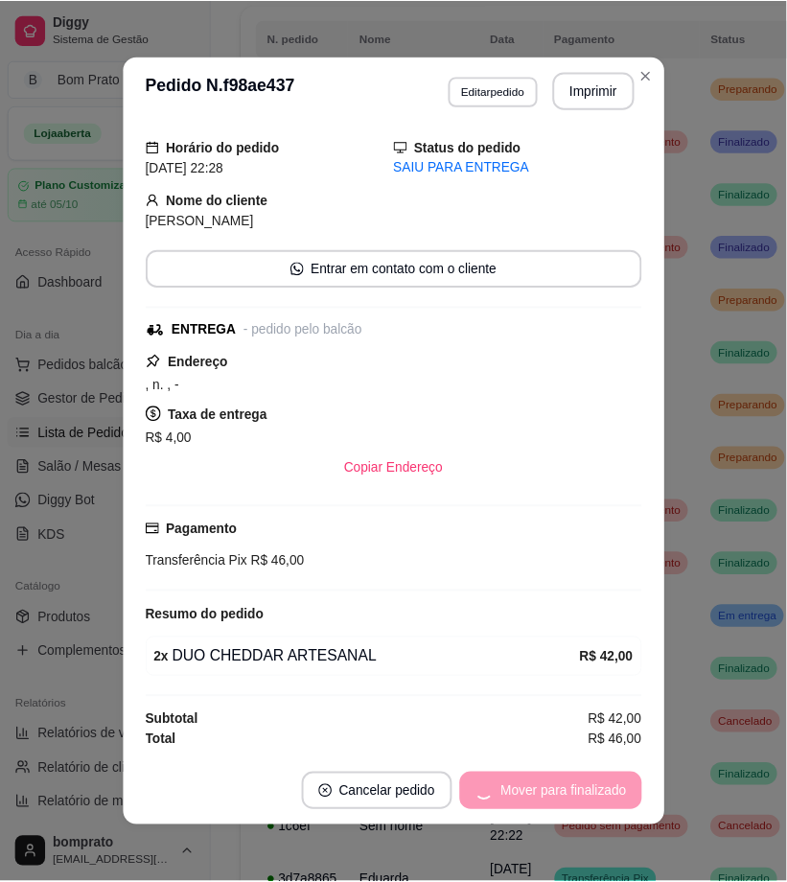
scroll to position [0, 0]
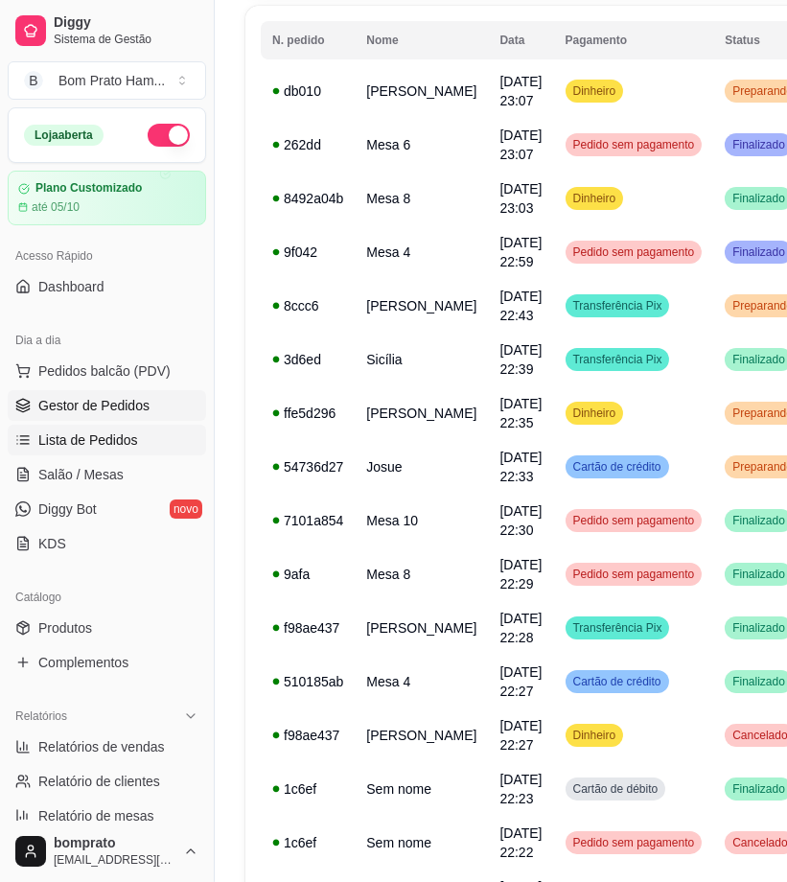
click at [122, 396] on span "Gestor de Pedidos" at bounding box center [93, 405] width 111 height 19
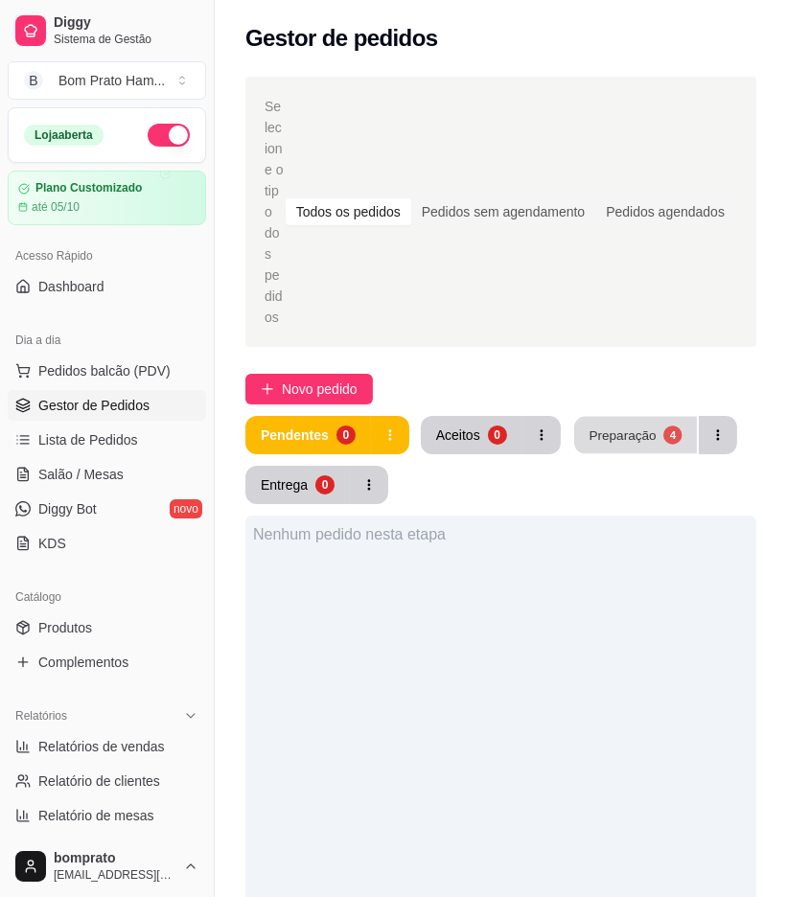
click at [624, 426] on div "Preparação" at bounding box center [622, 435] width 67 height 18
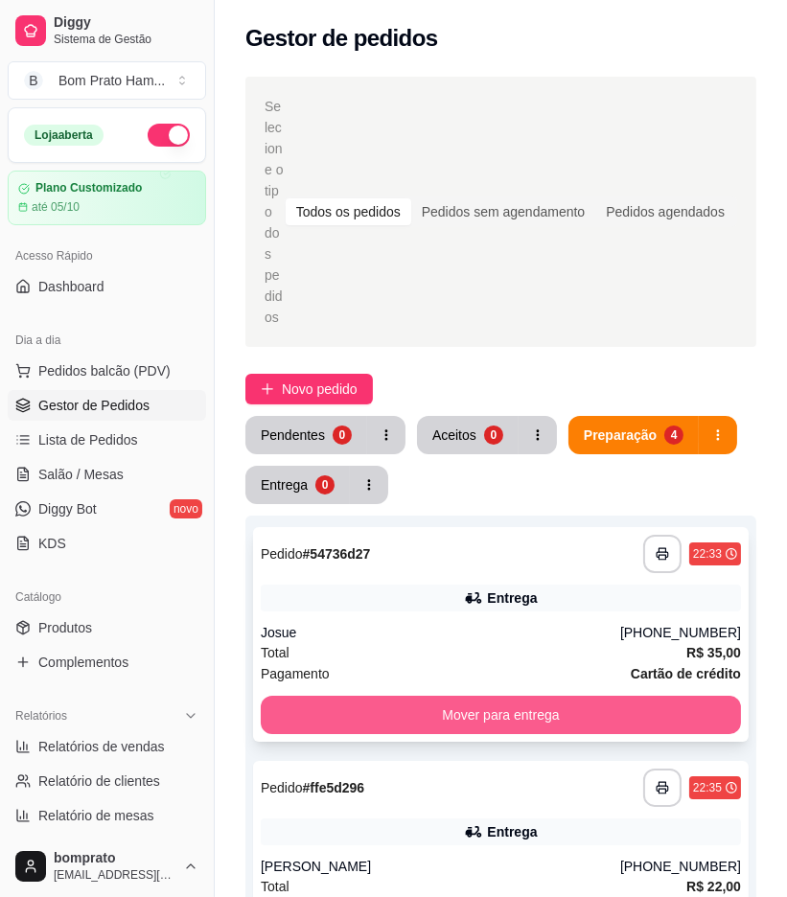
click at [519, 696] on button "Mover para entrega" at bounding box center [501, 715] width 480 height 38
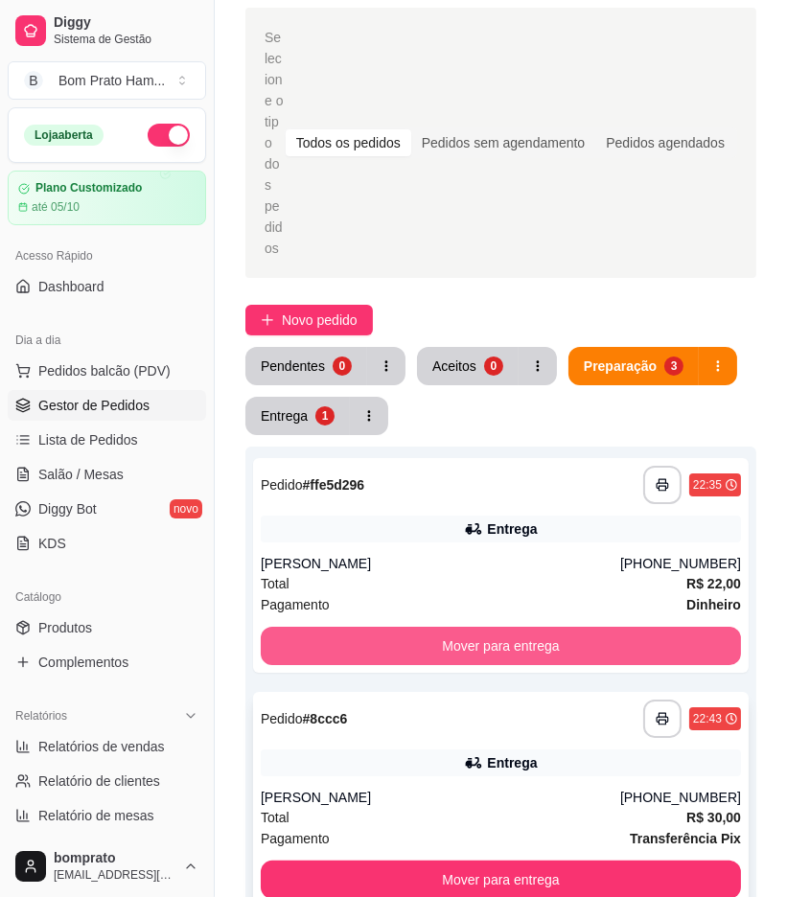
scroll to position [106, 0]
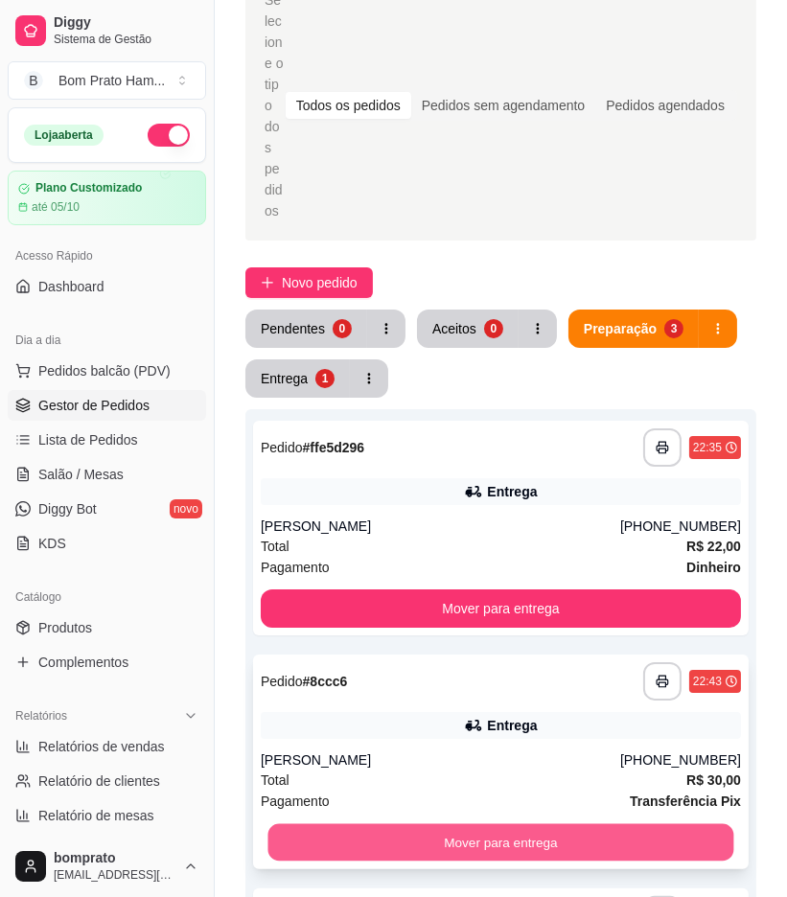
click at [548, 824] on button "Mover para entrega" at bounding box center [501, 842] width 466 height 37
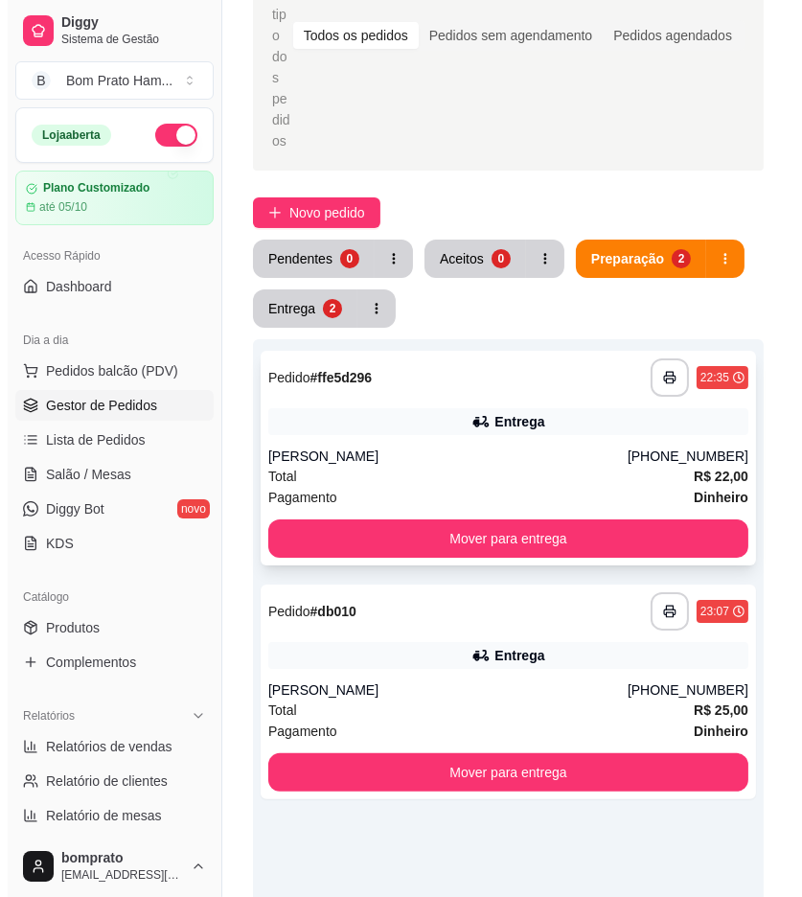
scroll to position [213, 0]
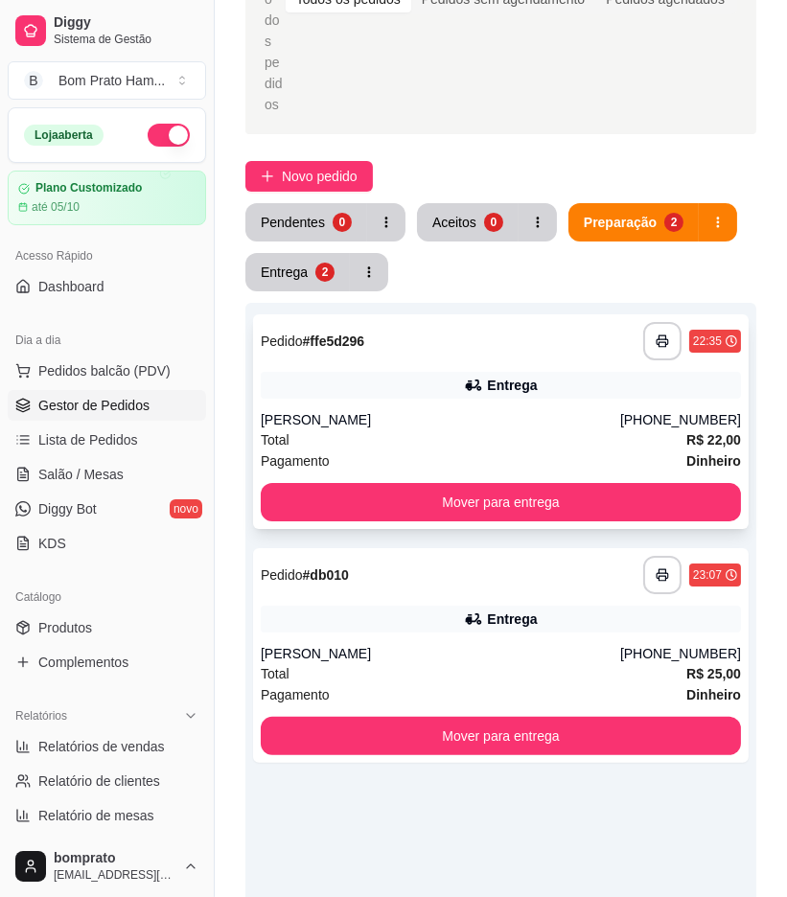
click at [425, 320] on div "**********" at bounding box center [501, 421] width 496 height 215
click at [502, 556] on div "**********" at bounding box center [501, 655] width 496 height 215
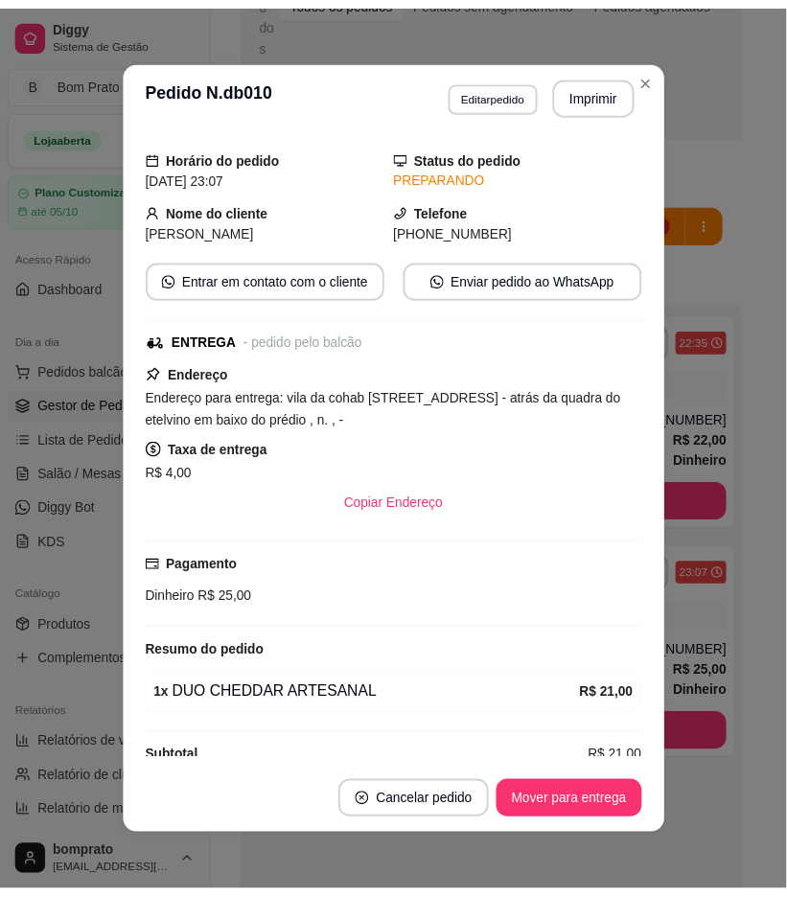
scroll to position [82, 0]
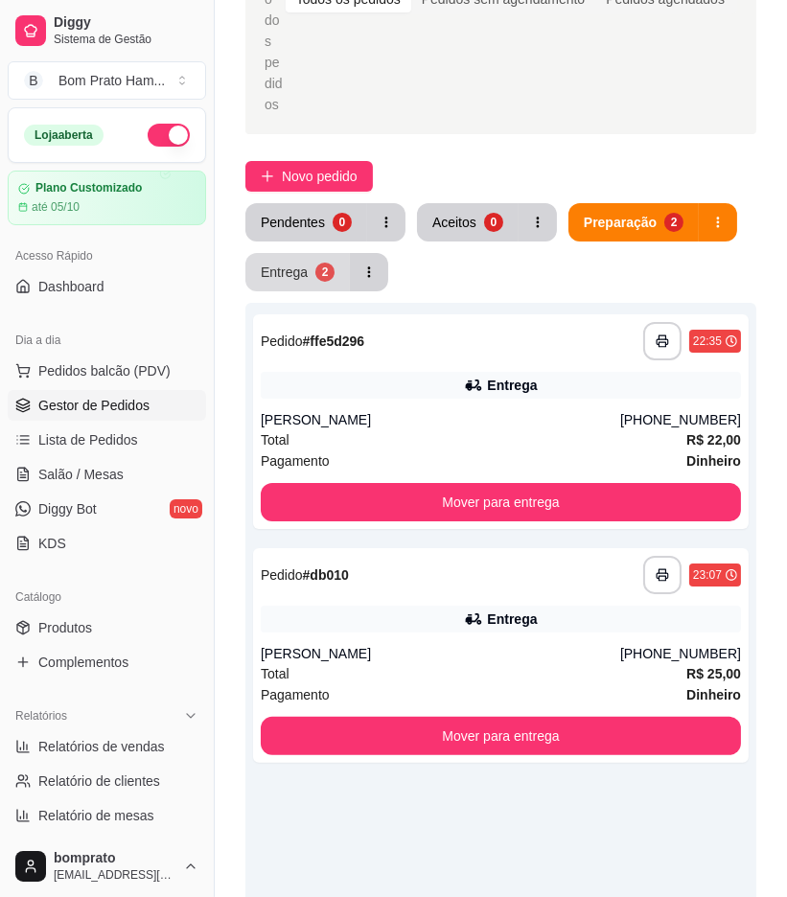
click at [310, 253] on button "Entrega 2" at bounding box center [297, 272] width 104 height 38
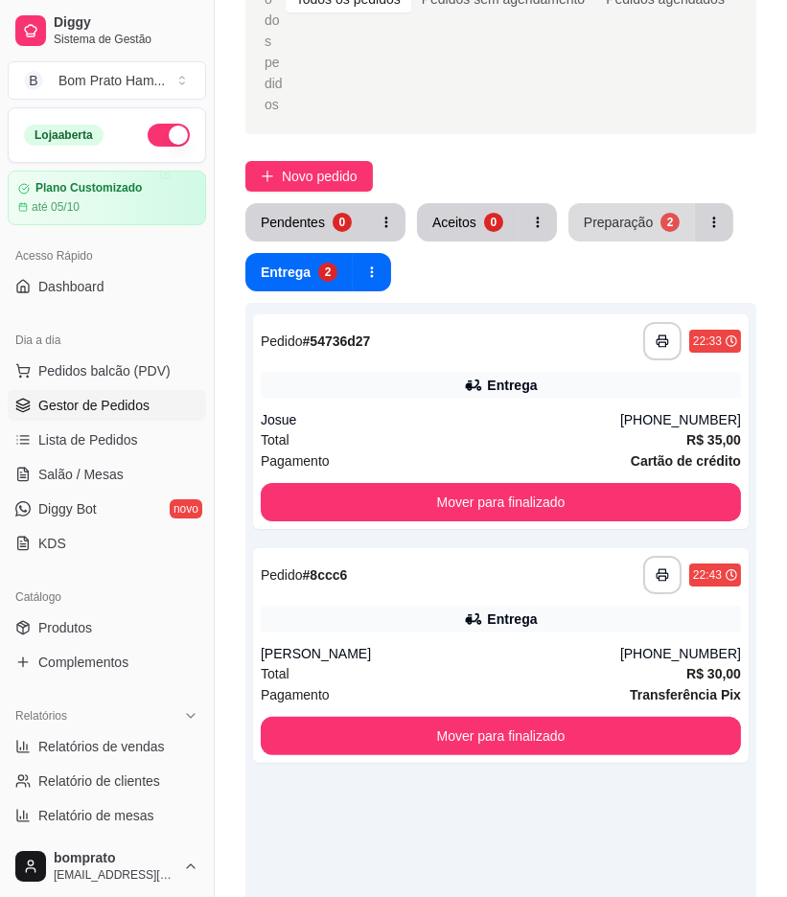
click at [598, 213] on div "Preparação" at bounding box center [618, 222] width 69 height 19
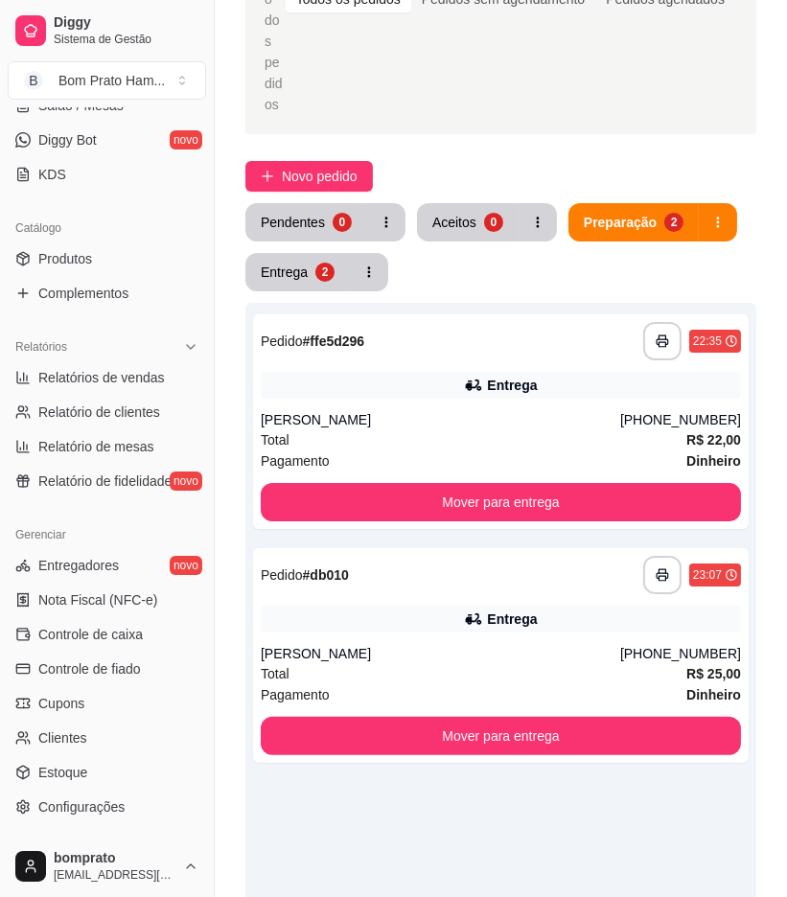
scroll to position [426, 0]
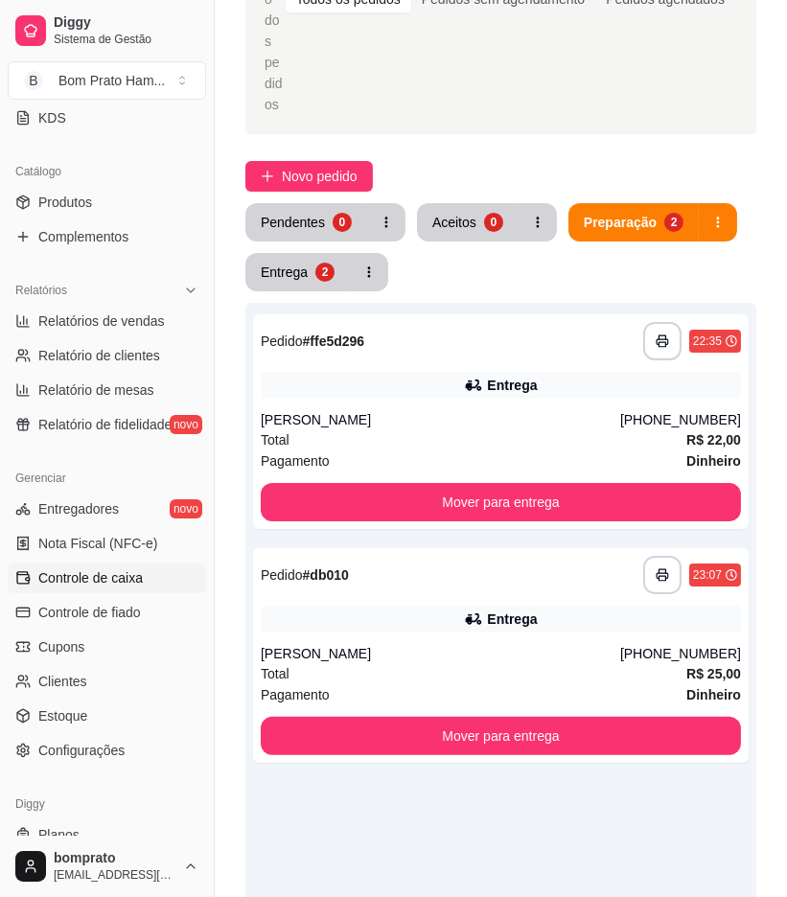
click at [137, 579] on span "Controle de caixa" at bounding box center [90, 578] width 104 height 19
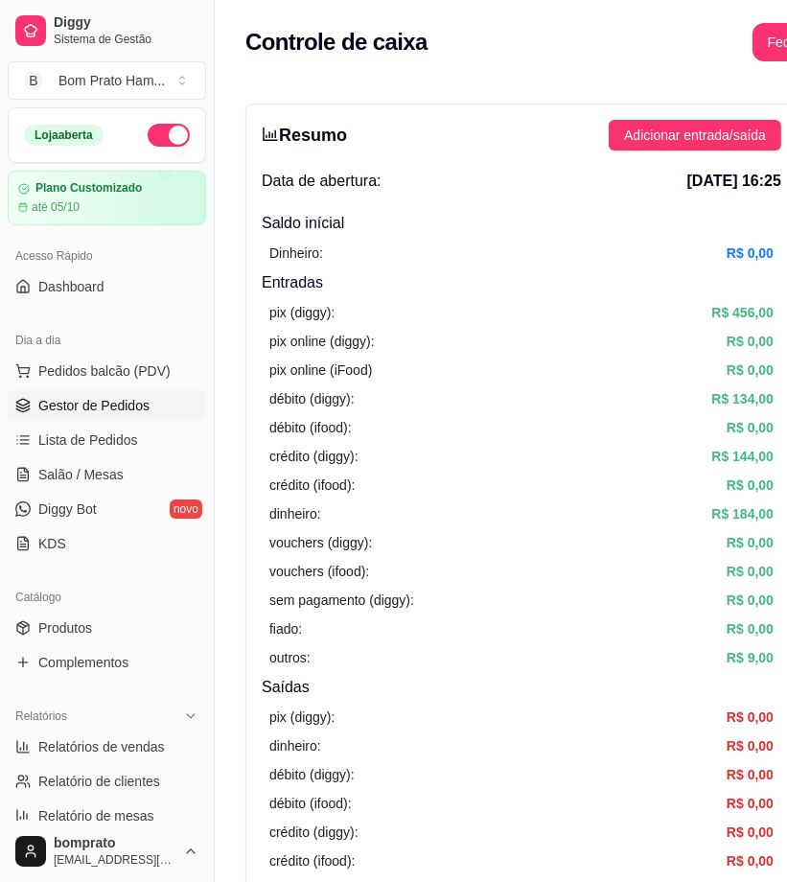
click at [147, 408] on link "Gestor de Pedidos" at bounding box center [107, 405] width 198 height 31
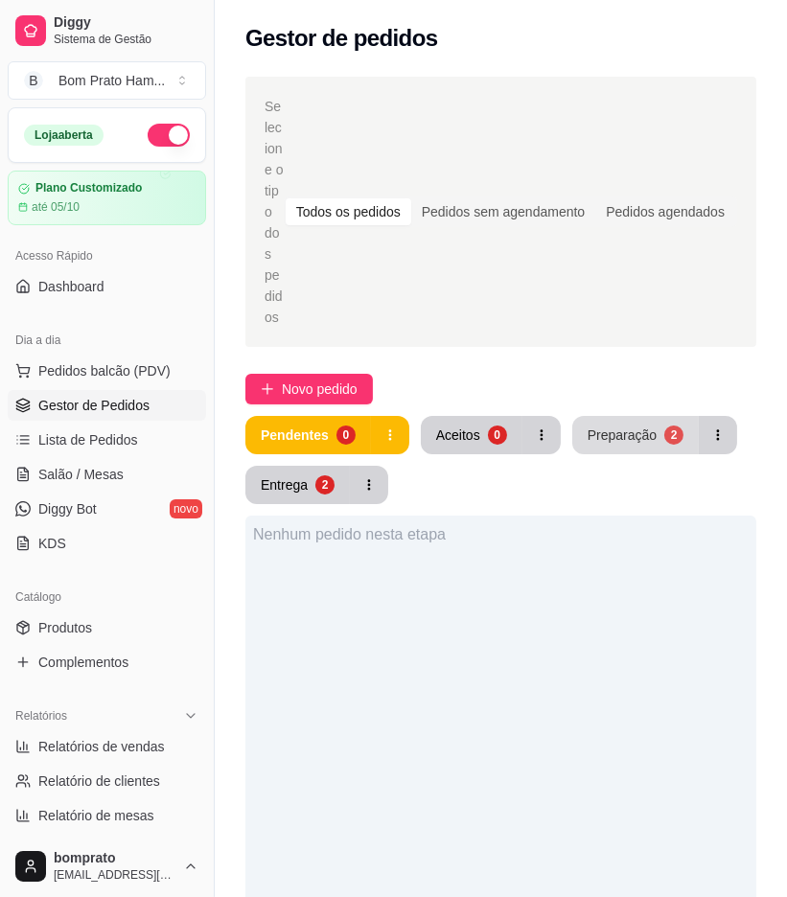
click at [588, 426] on div "Preparação" at bounding box center [622, 435] width 69 height 19
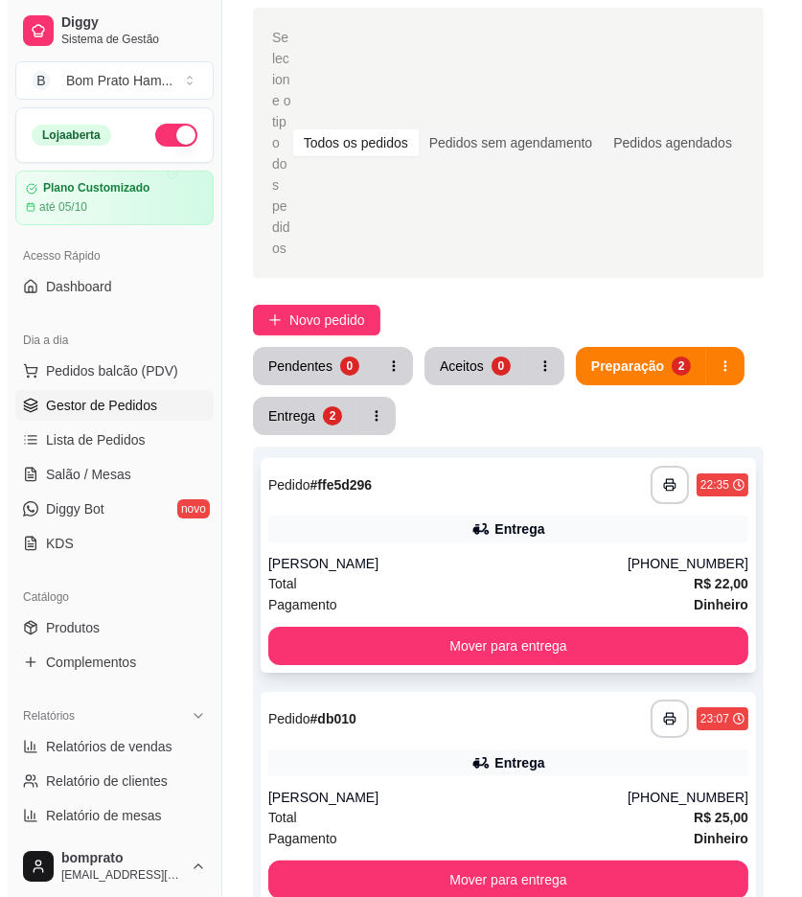
scroll to position [106, 0]
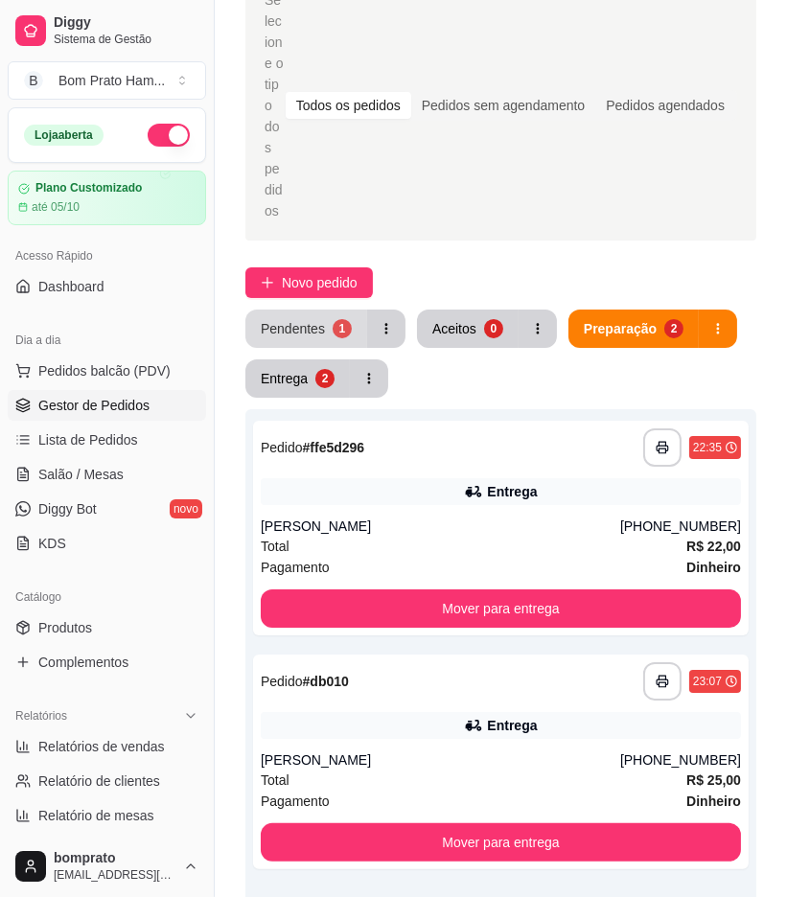
click at [271, 310] on button "Pendentes 1" at bounding box center [306, 329] width 122 height 38
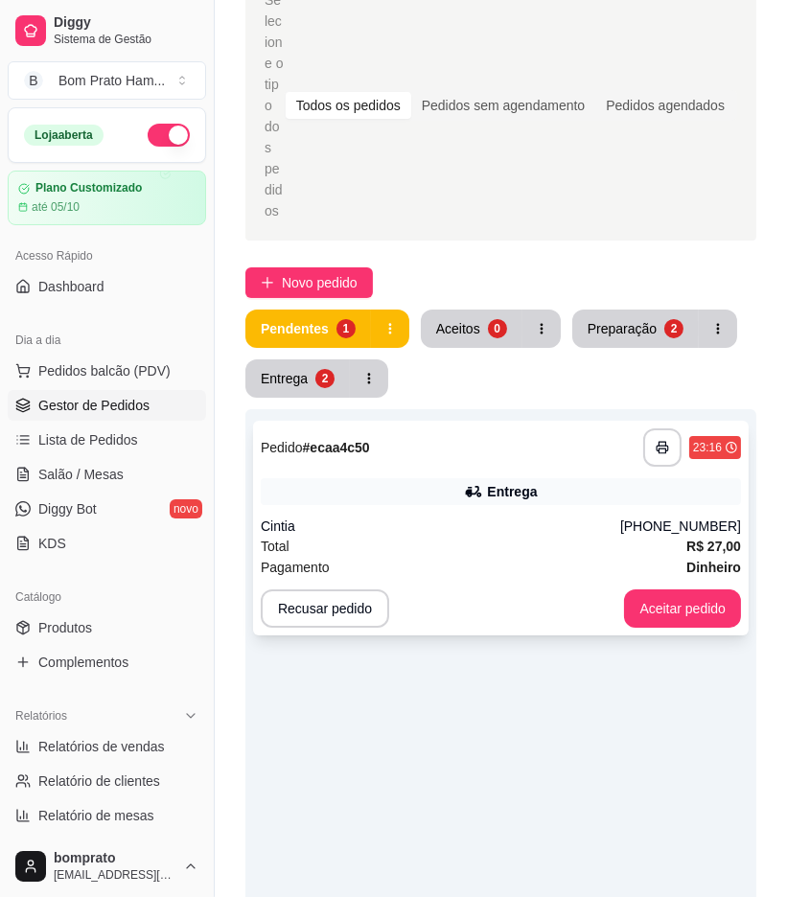
click at [449, 478] on div "Entrega" at bounding box center [501, 491] width 480 height 27
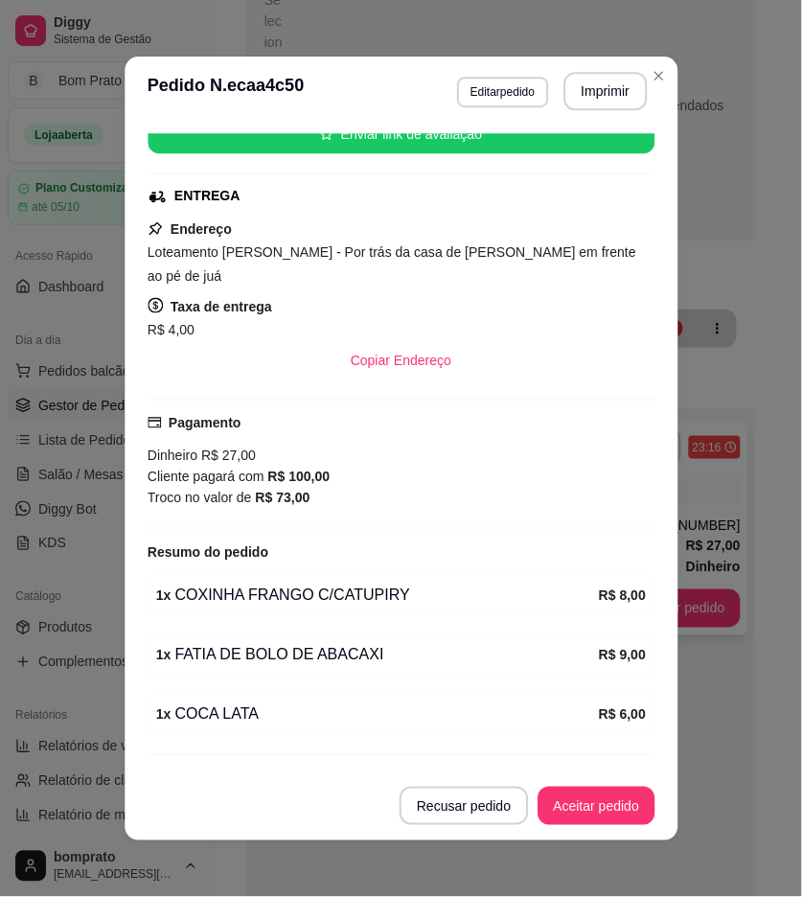
scroll to position [279, 0]
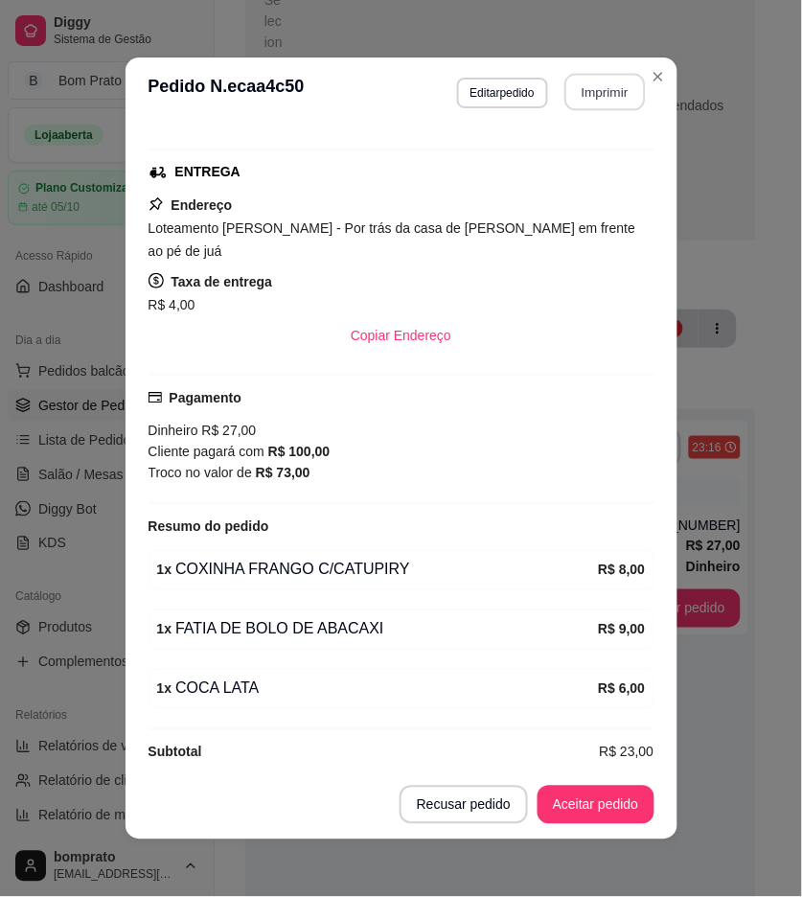
click at [587, 90] on button "Imprimir" at bounding box center [605, 92] width 81 height 37
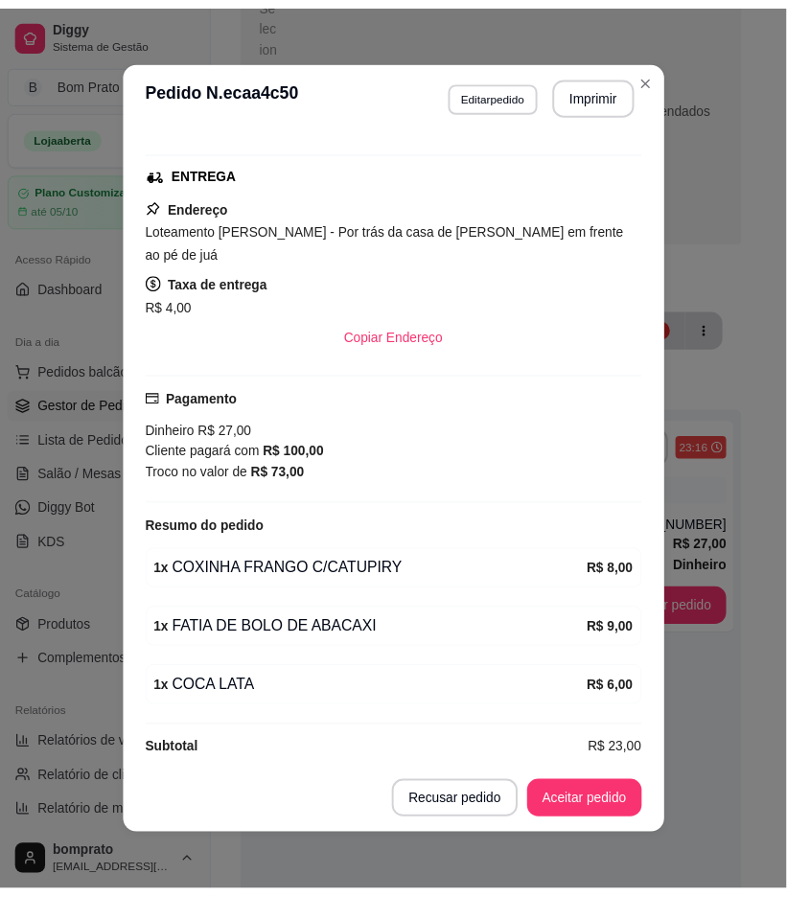
scroll to position [0, 0]
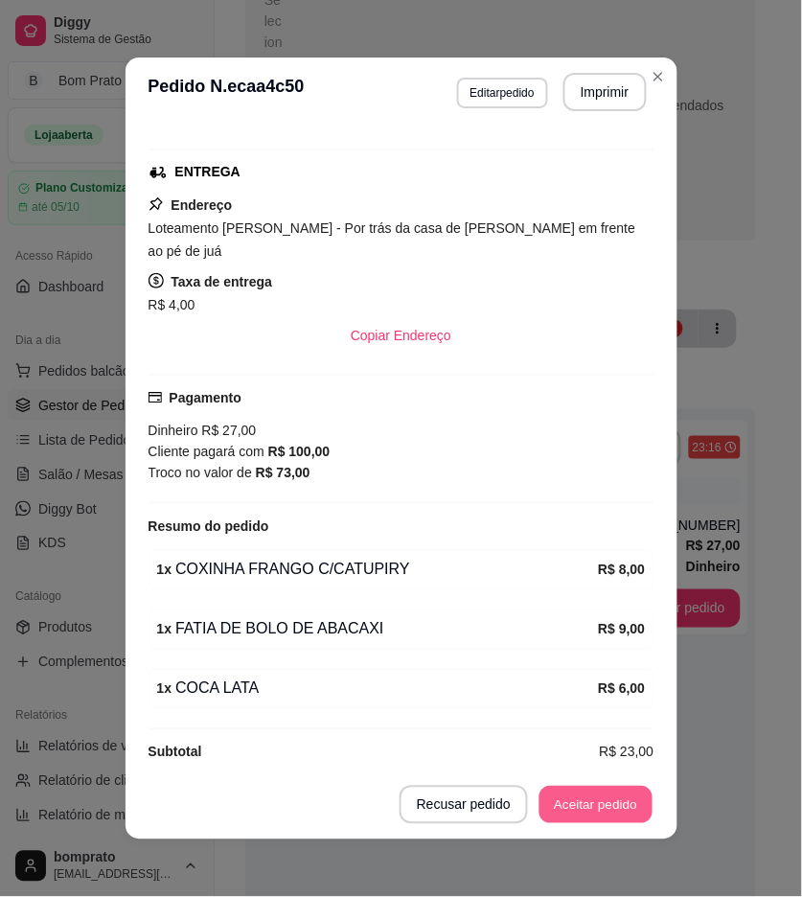
click at [616, 793] on button "Aceitar pedido" at bounding box center [596, 805] width 113 height 37
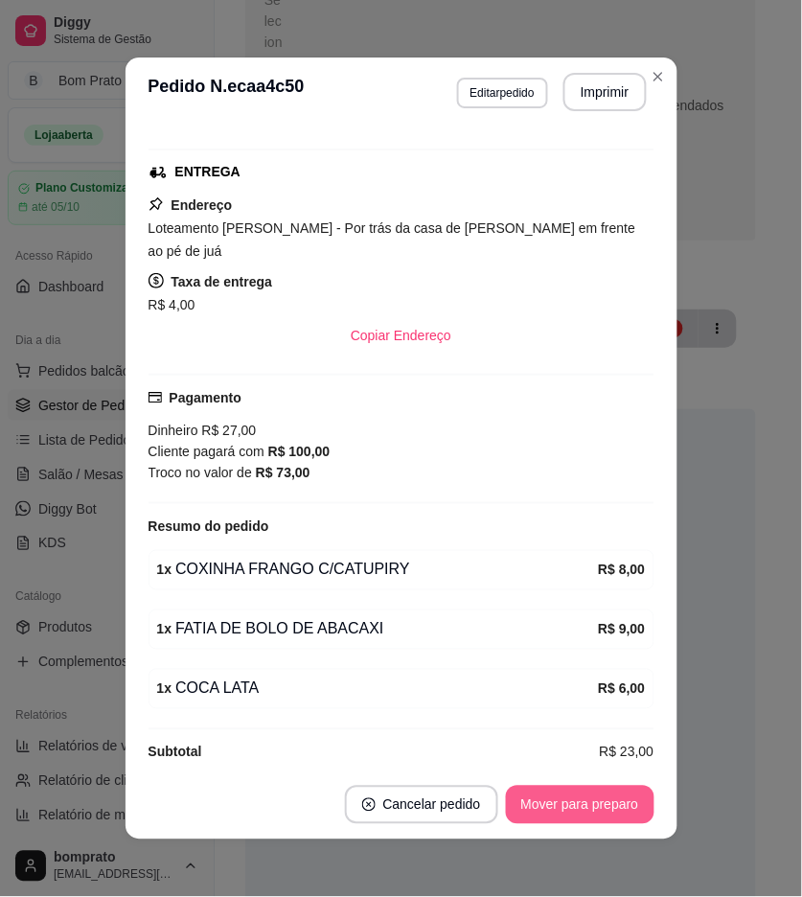
click at [616, 803] on button "Mover para preparo" at bounding box center [580, 805] width 149 height 38
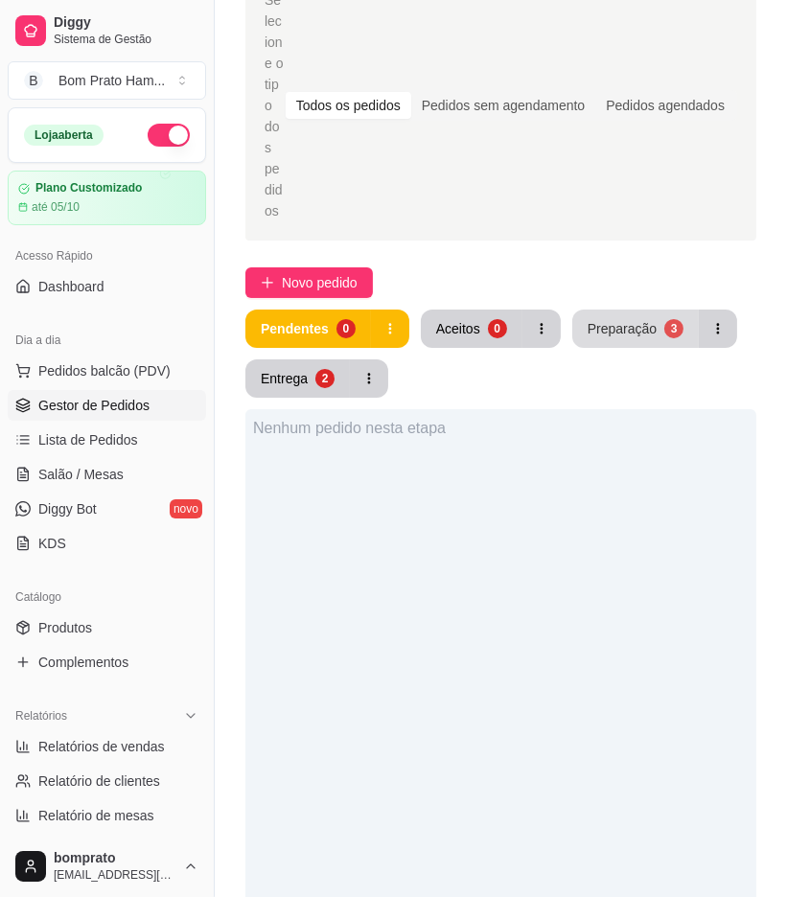
click at [583, 310] on button "Preparação 3" at bounding box center [635, 329] width 127 height 38
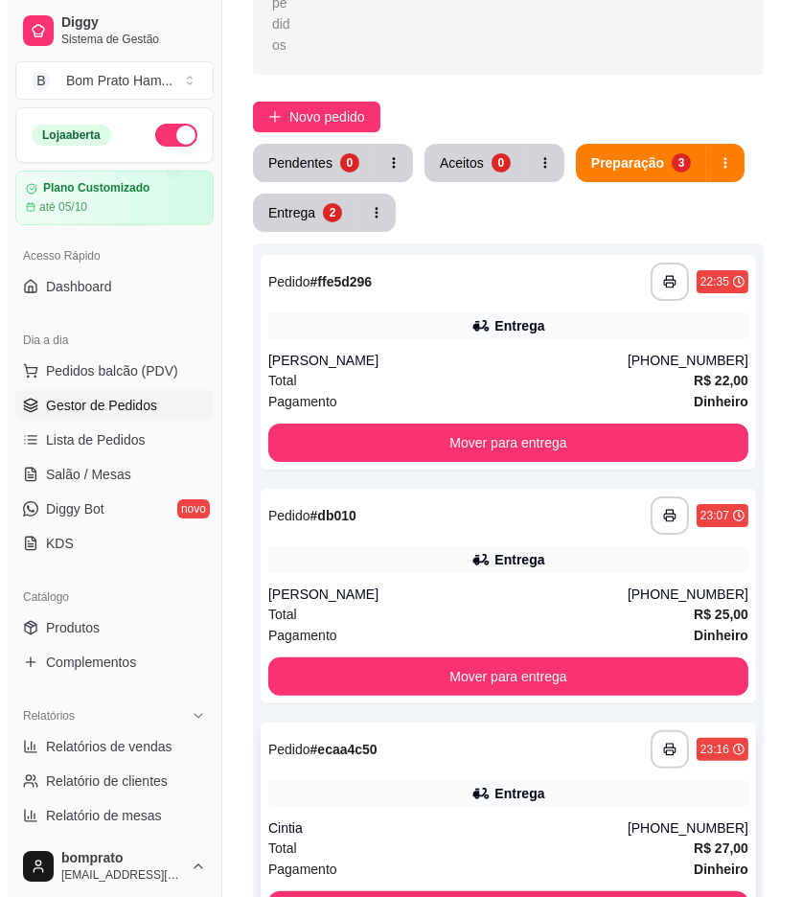
scroll to position [319, 0]
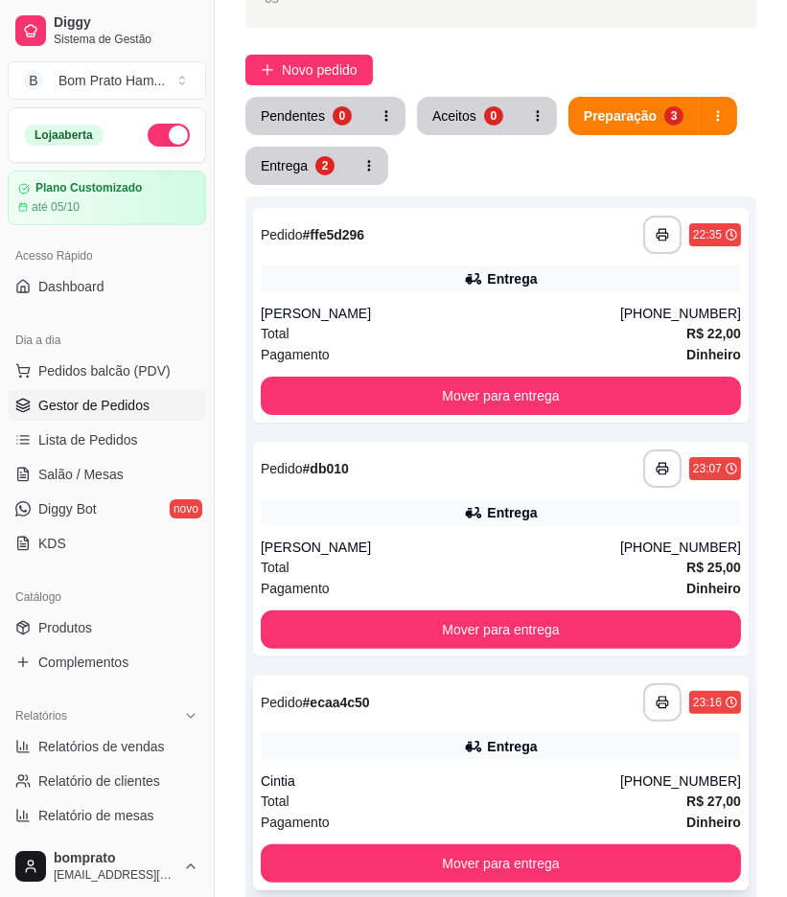
click at [487, 772] on div "Cintia" at bounding box center [441, 781] width 360 height 19
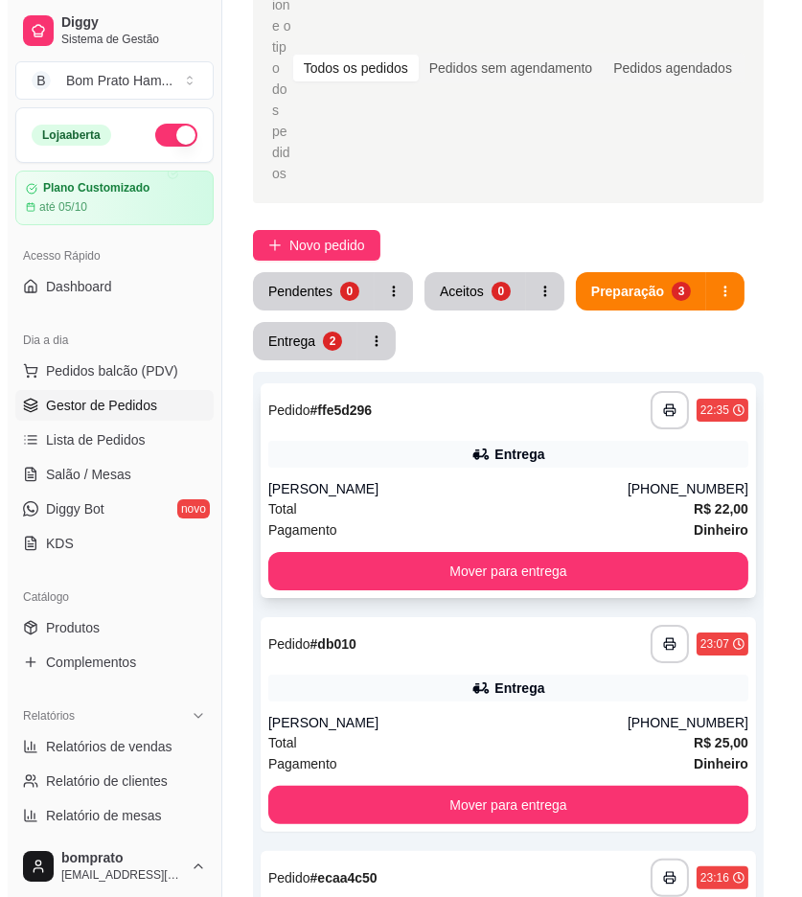
scroll to position [106, 0]
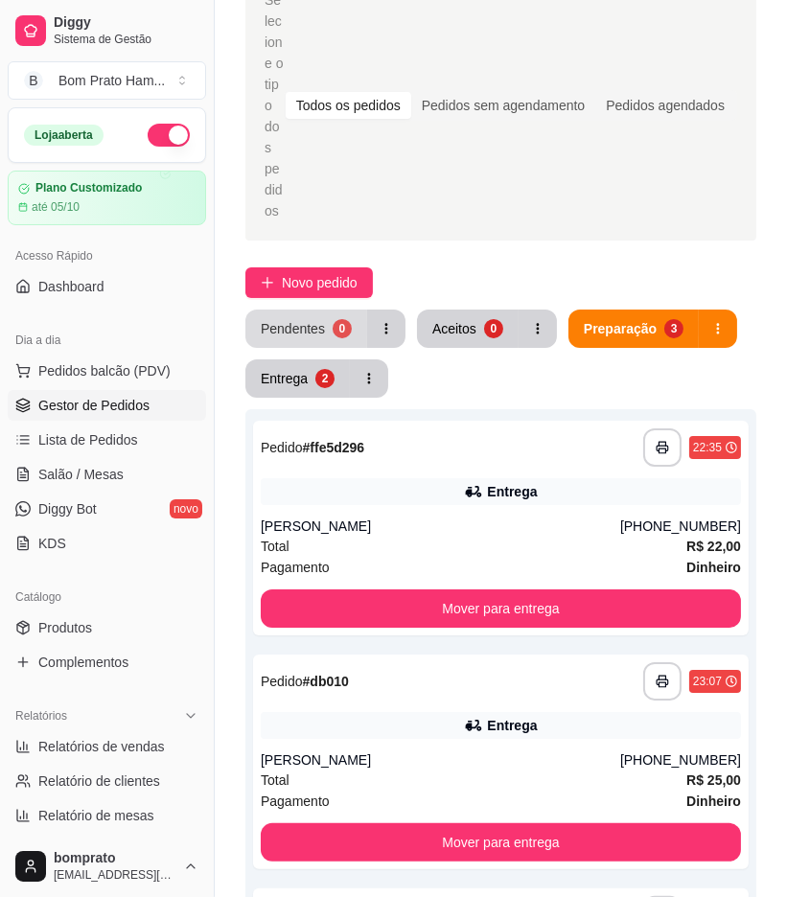
click at [295, 319] on div "Pendentes" at bounding box center [293, 328] width 64 height 19
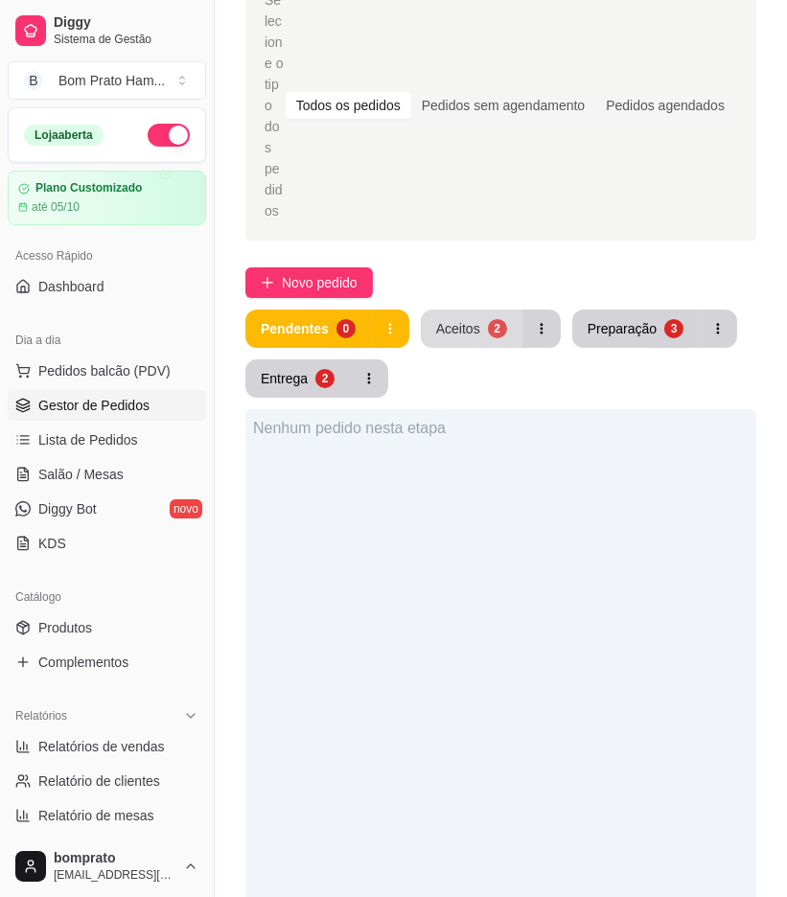
click at [458, 310] on button "Aceitos 2" at bounding box center [472, 329] width 102 height 38
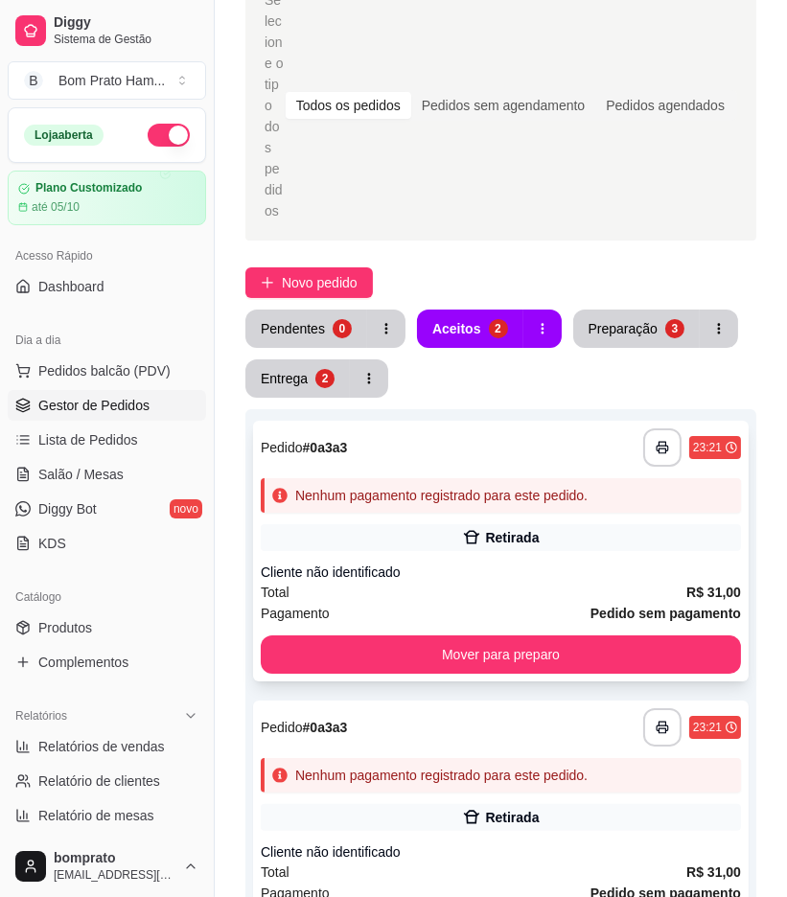
click at [550, 524] on div "Retirada" at bounding box center [501, 537] width 480 height 27
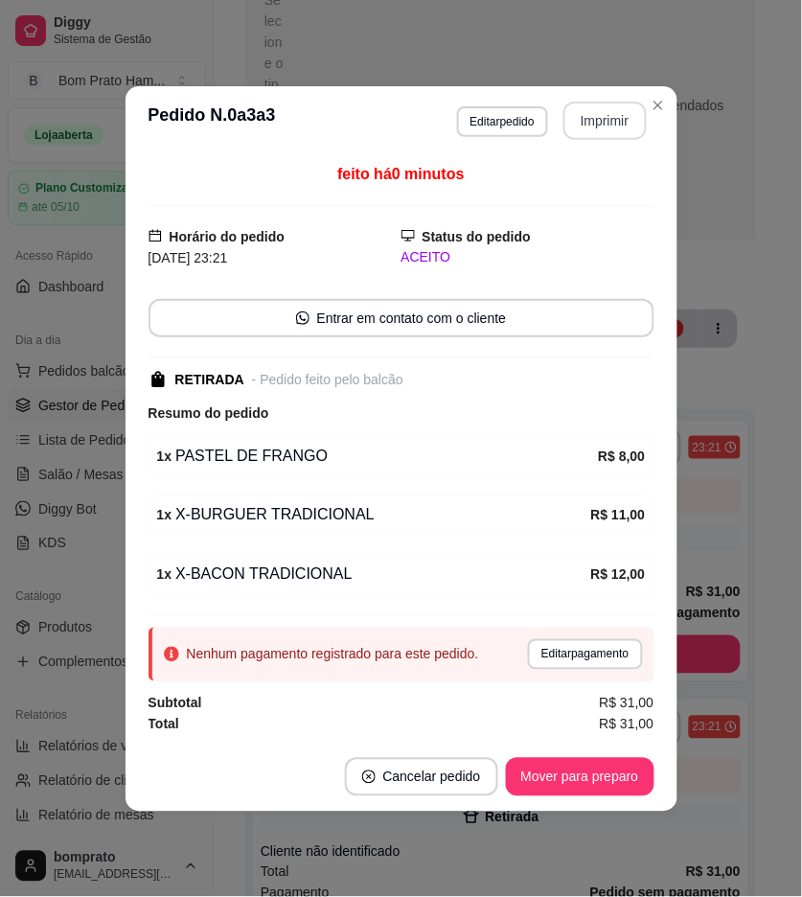
click at [597, 126] on button "Imprimir" at bounding box center [605, 121] width 83 height 38
click at [633, 777] on button "Mover para preparo" at bounding box center [580, 776] width 144 height 37
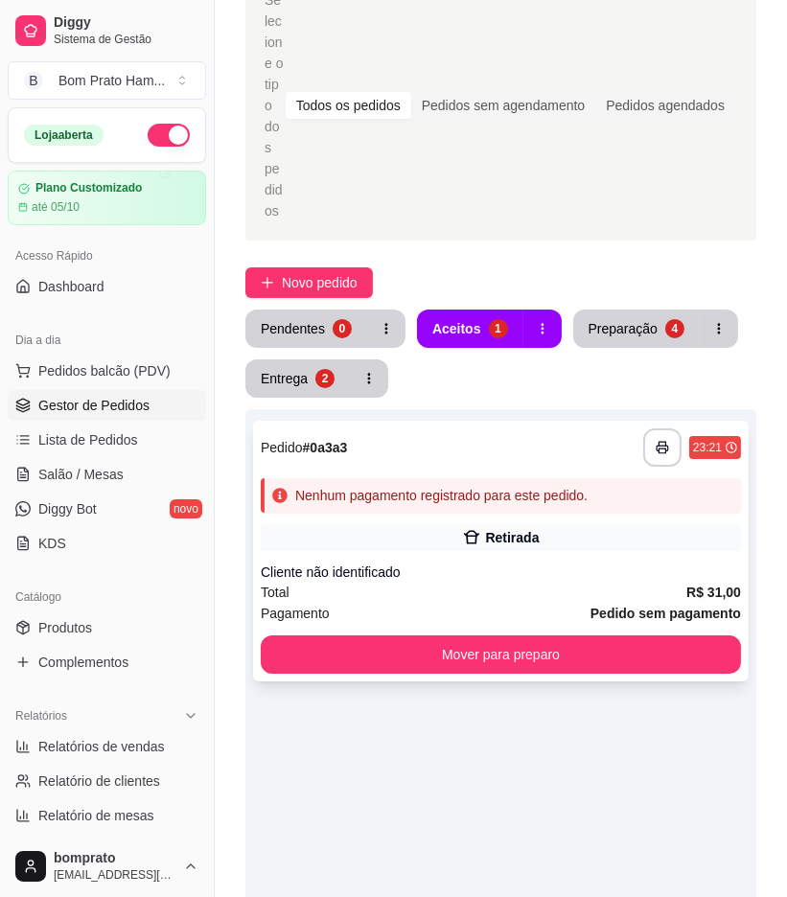
click at [530, 470] on div "**********" at bounding box center [501, 551] width 496 height 261
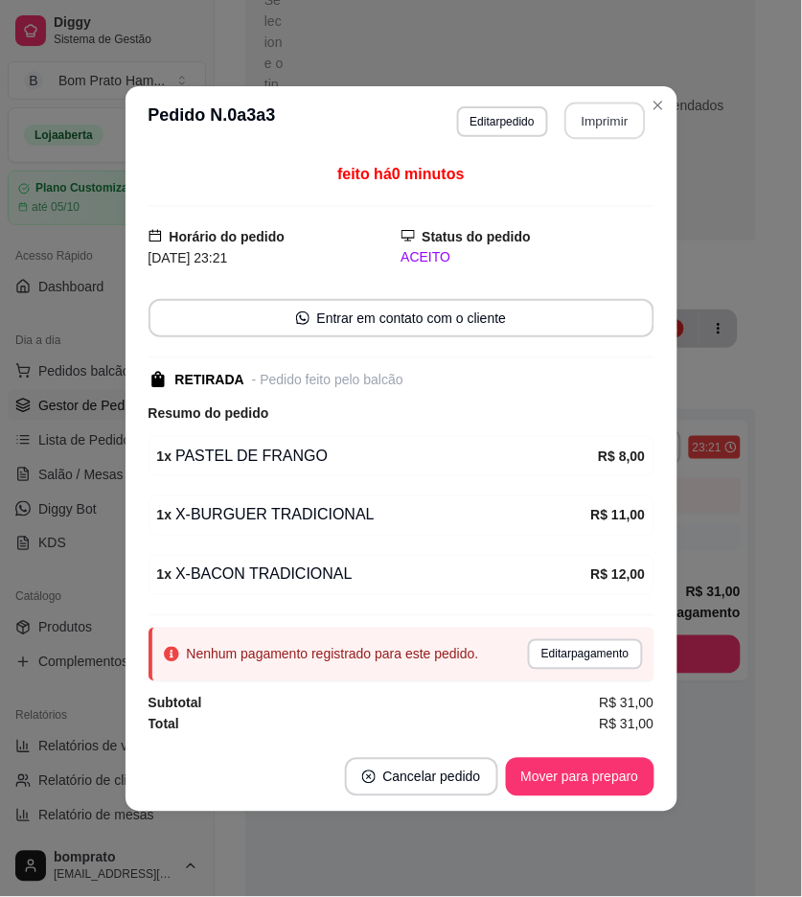
click at [582, 125] on button "Imprimir" at bounding box center [605, 120] width 81 height 37
click at [439, 780] on button "Cancelar pedido" at bounding box center [421, 776] width 149 height 37
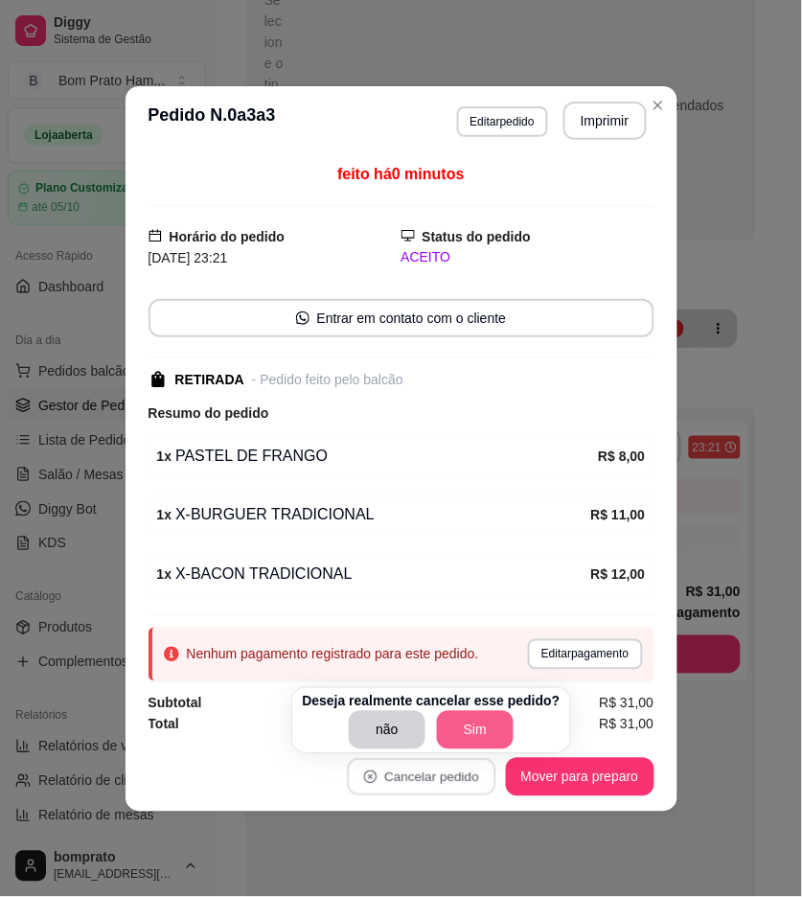
click at [460, 716] on button "Sim" at bounding box center [475, 730] width 77 height 38
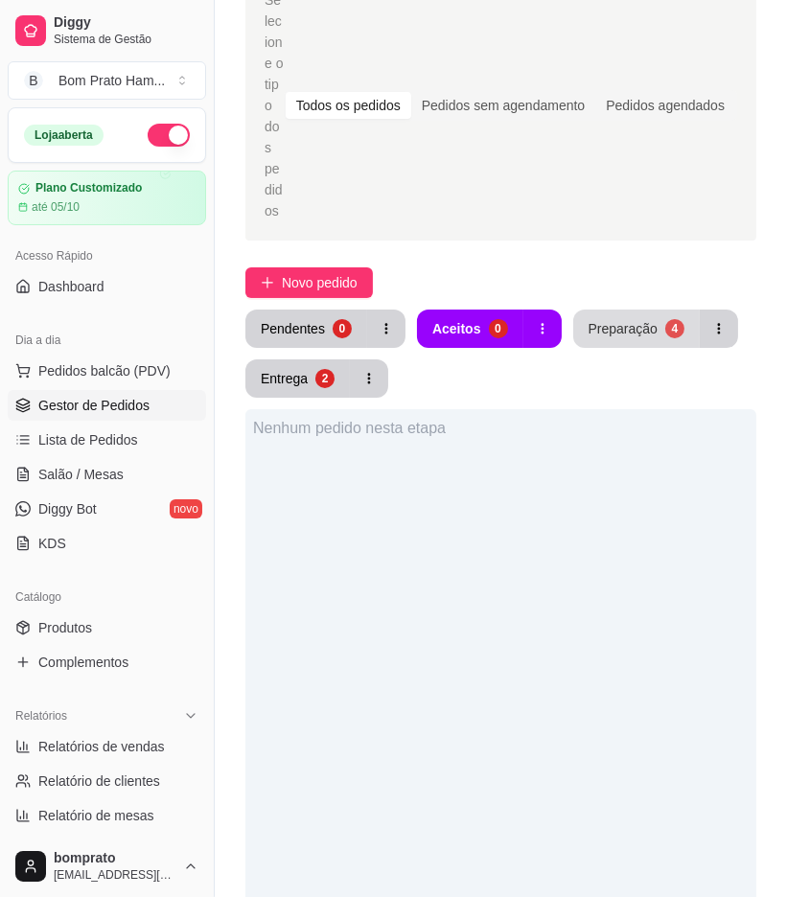
click at [624, 319] on div "Preparação" at bounding box center [623, 328] width 69 height 19
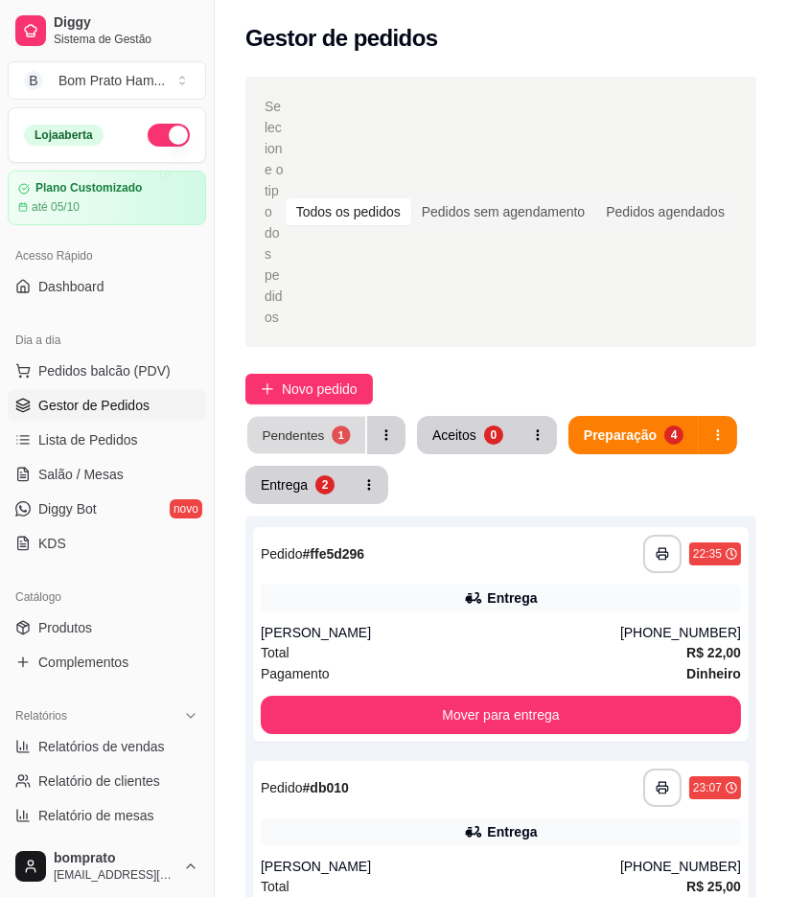
click at [319, 417] on button "Pendentes 1" at bounding box center [306, 435] width 118 height 37
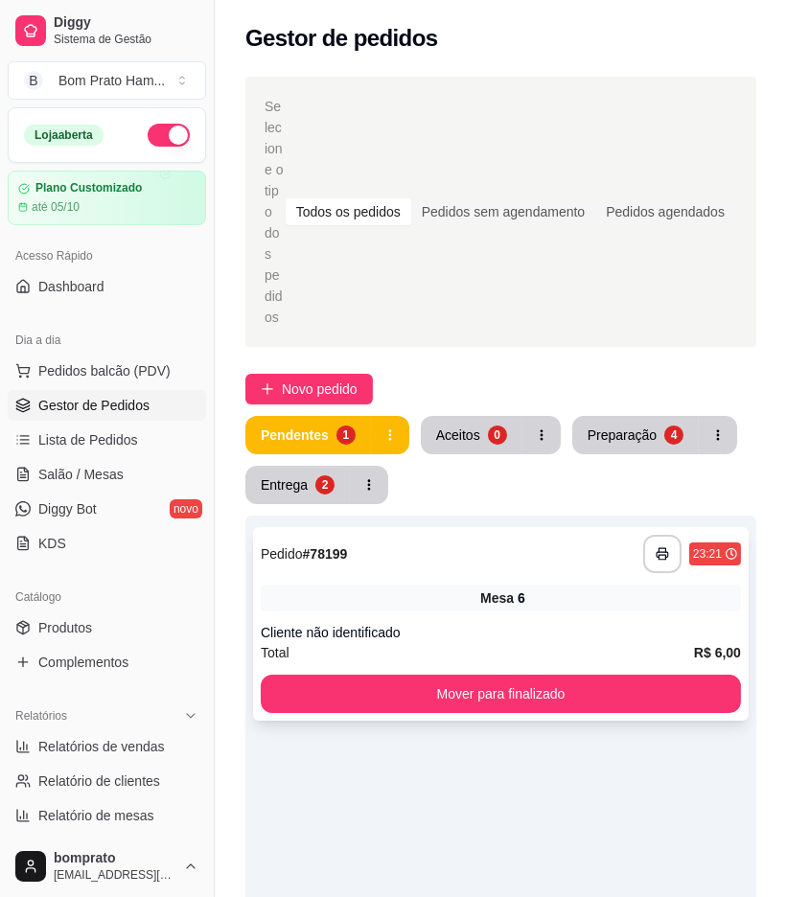
click at [454, 585] on div "Mesa 6" at bounding box center [501, 598] width 480 height 27
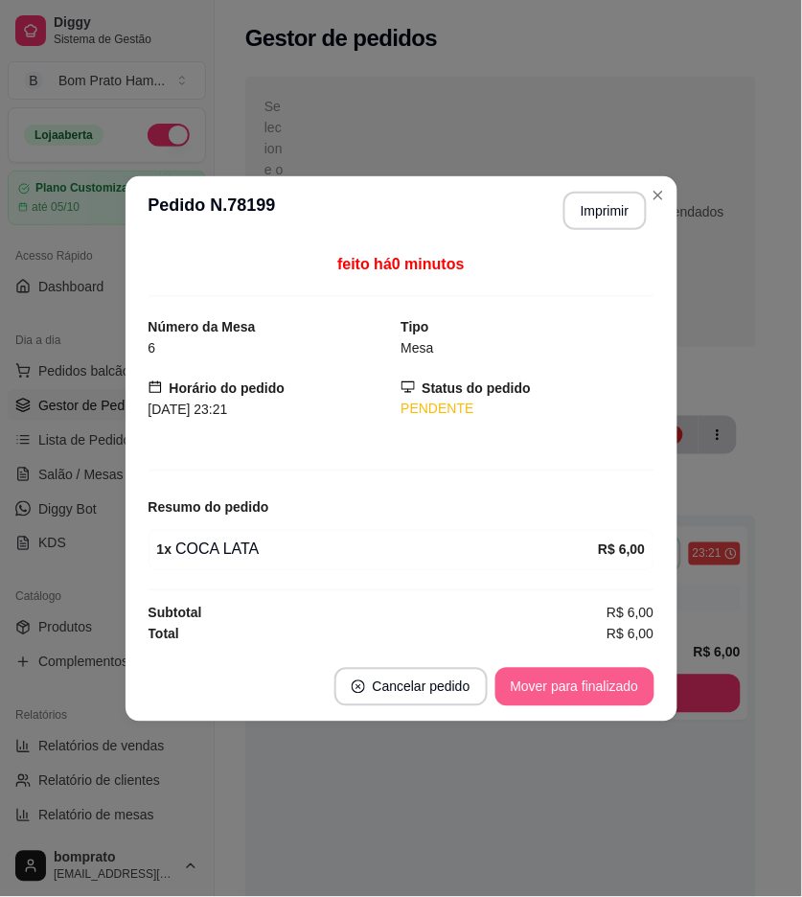
click at [591, 685] on button "Mover para finalizado" at bounding box center [575, 687] width 159 height 38
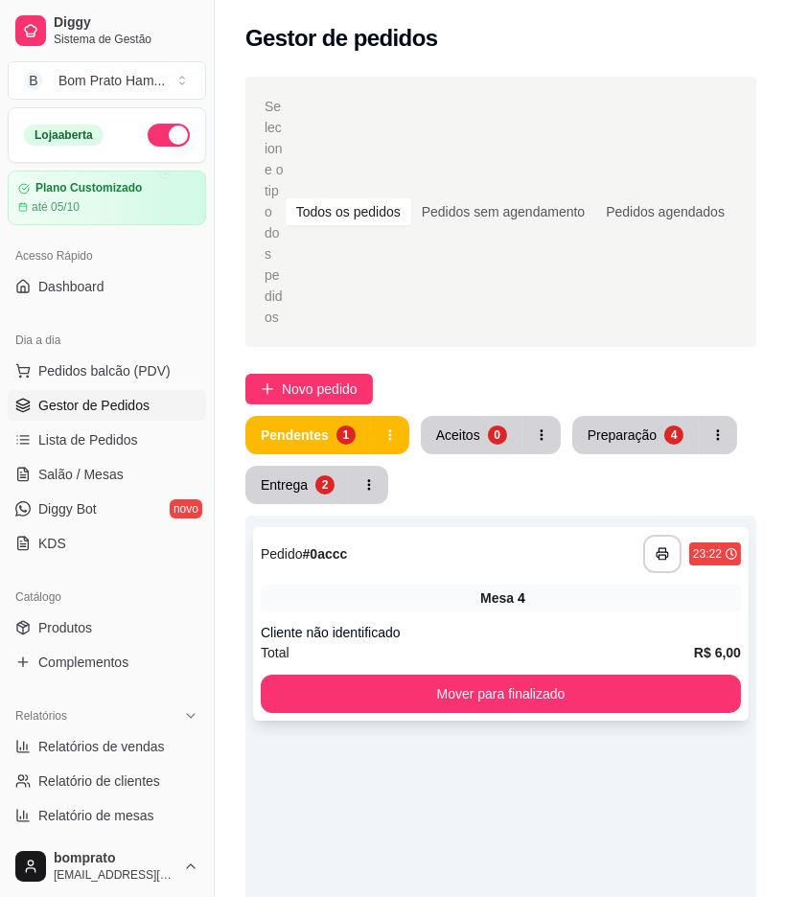
click at [467, 533] on div "**********" at bounding box center [501, 624] width 496 height 194
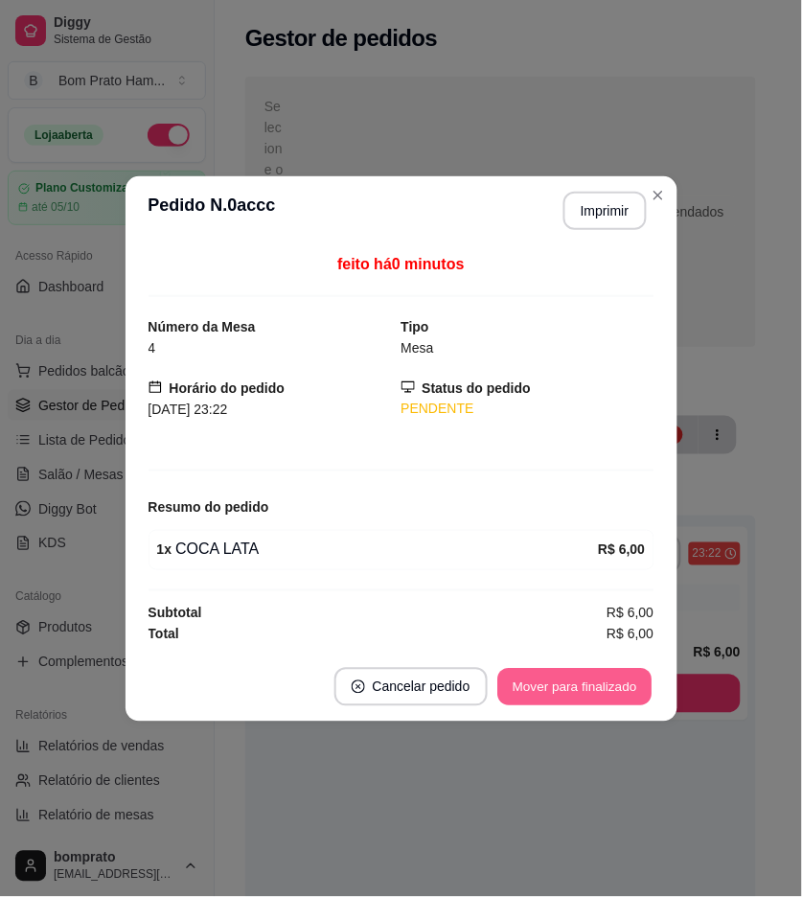
click at [570, 692] on button "Mover para finalizado" at bounding box center [575, 686] width 154 height 37
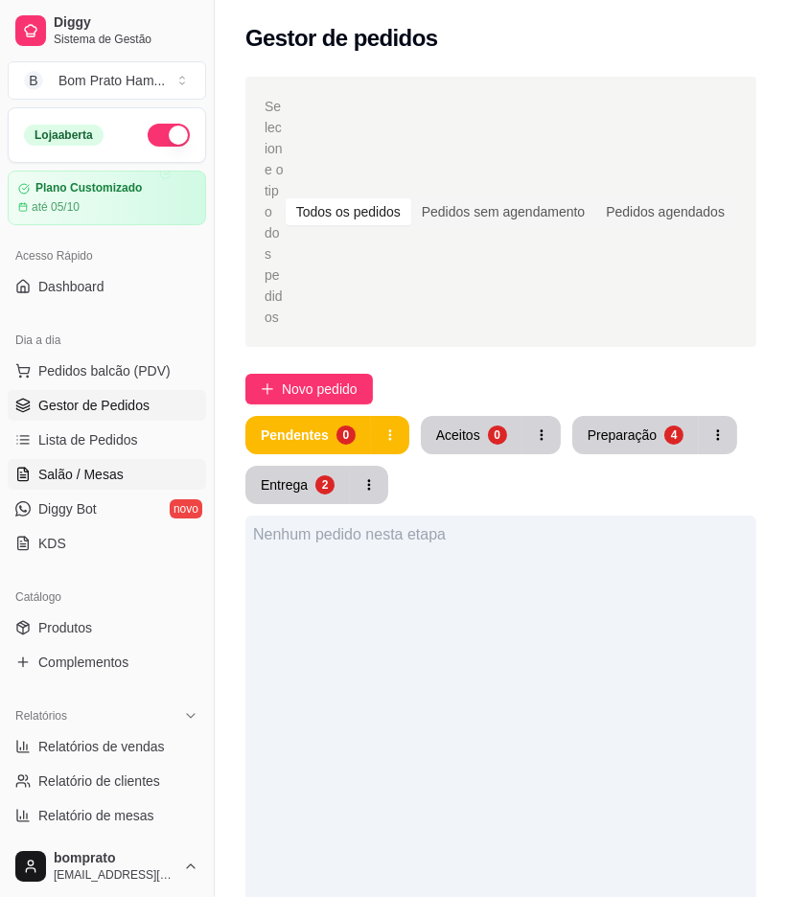
click at [142, 486] on link "Salão / Mesas" at bounding box center [107, 474] width 198 height 31
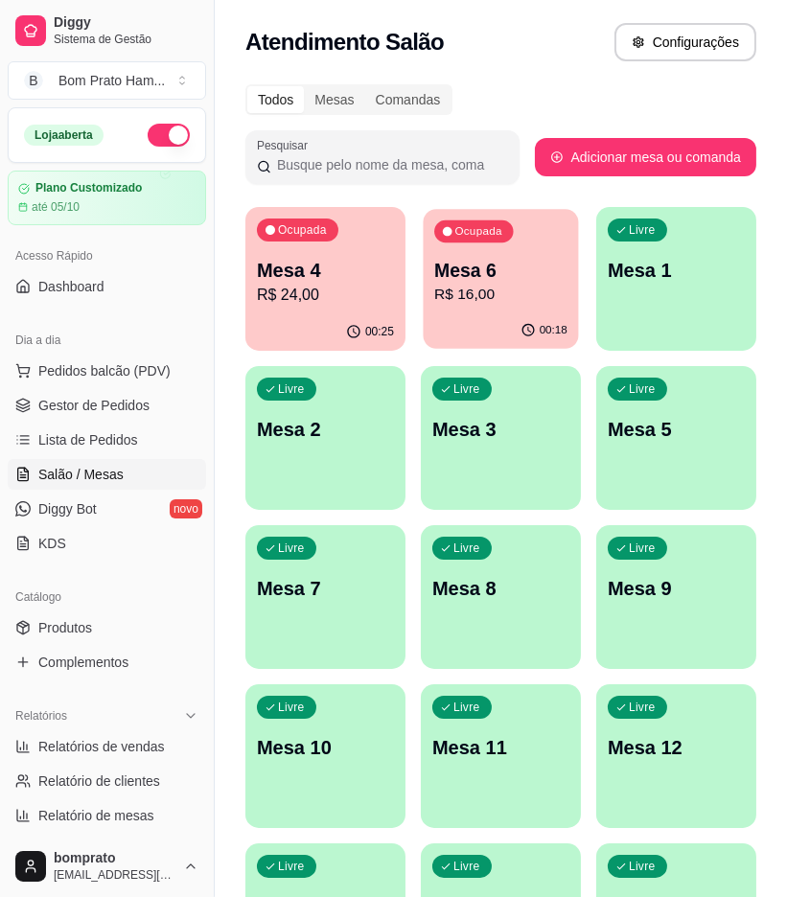
click at [506, 266] on p "Mesa 6" at bounding box center [500, 271] width 133 height 26
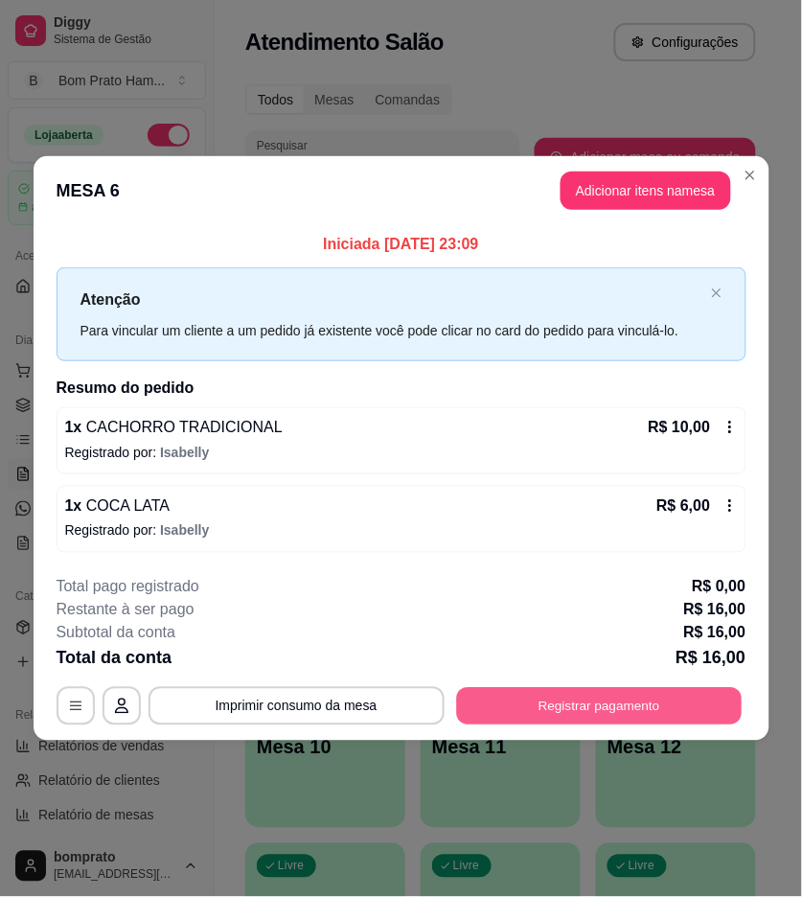
click at [711, 706] on button "Registrar pagamento" at bounding box center [599, 705] width 286 height 37
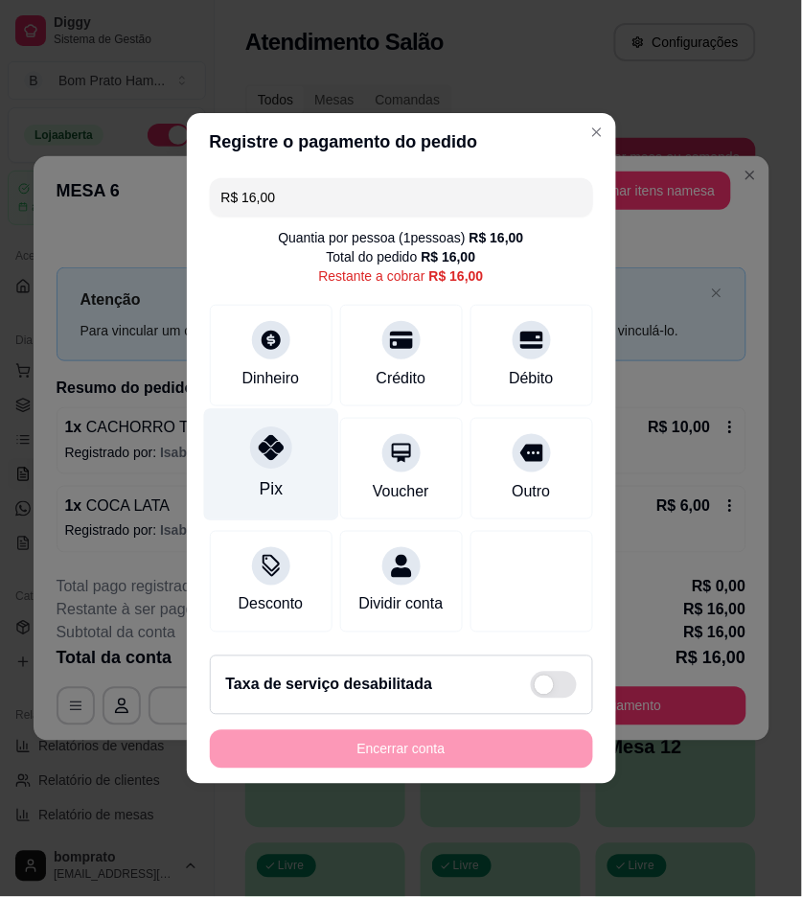
click at [307, 456] on div "Pix" at bounding box center [270, 465] width 135 height 112
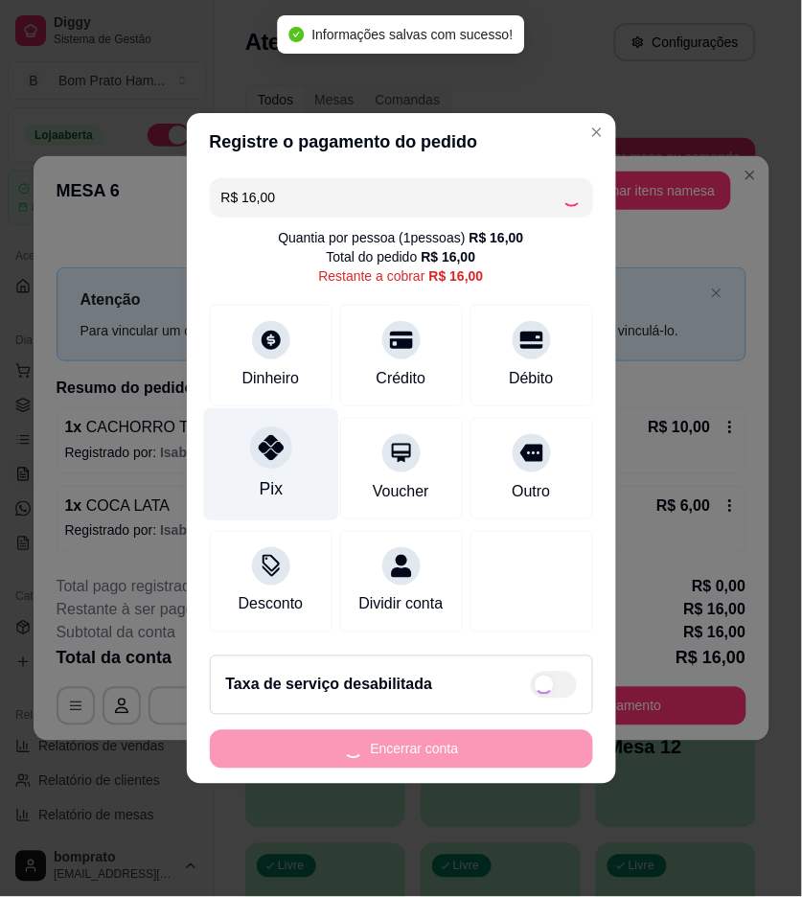
type input "R$ 0,00"
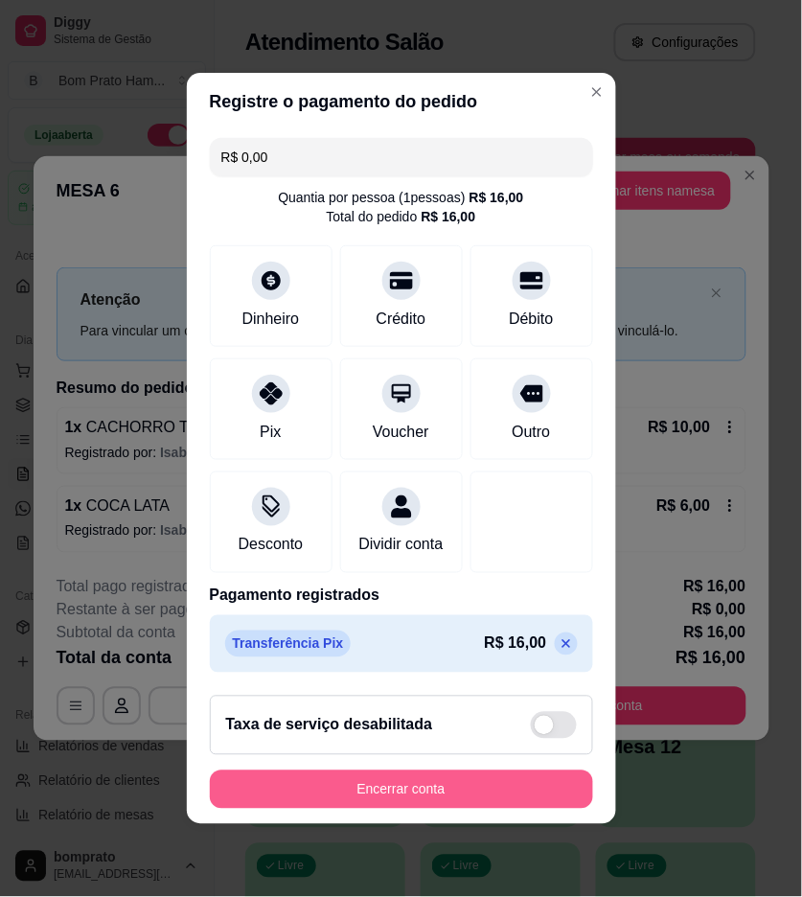
click at [479, 809] on button "Encerrar conta" at bounding box center [401, 790] width 383 height 38
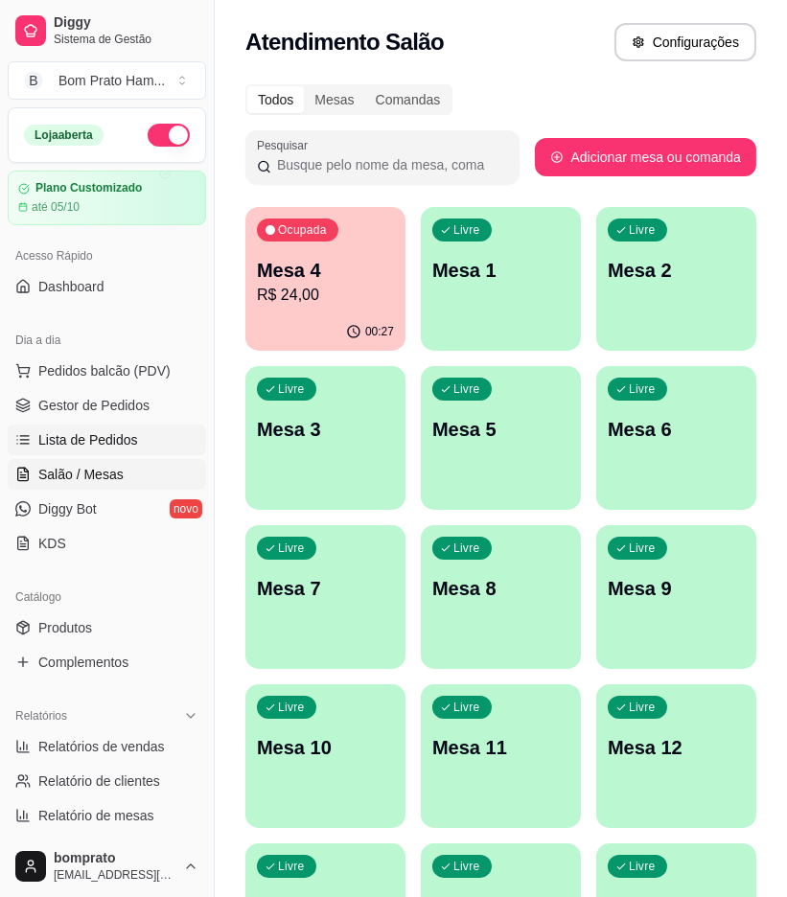
click at [135, 429] on link "Lista de Pedidos" at bounding box center [107, 440] width 198 height 31
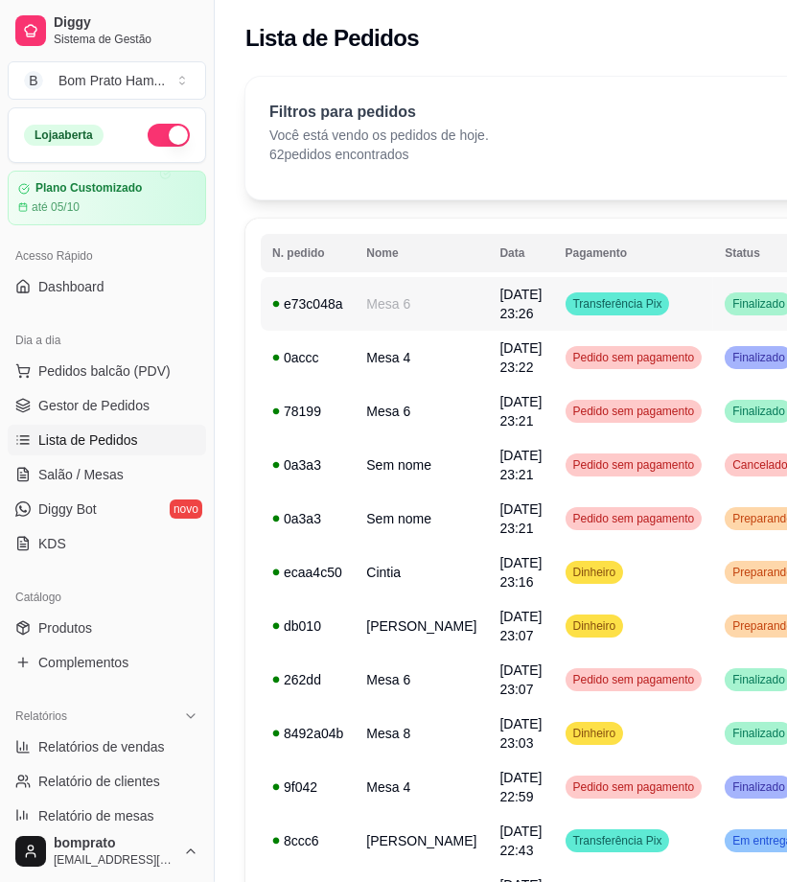
click at [589, 314] on div "Transferência Pix" at bounding box center [618, 303] width 104 height 23
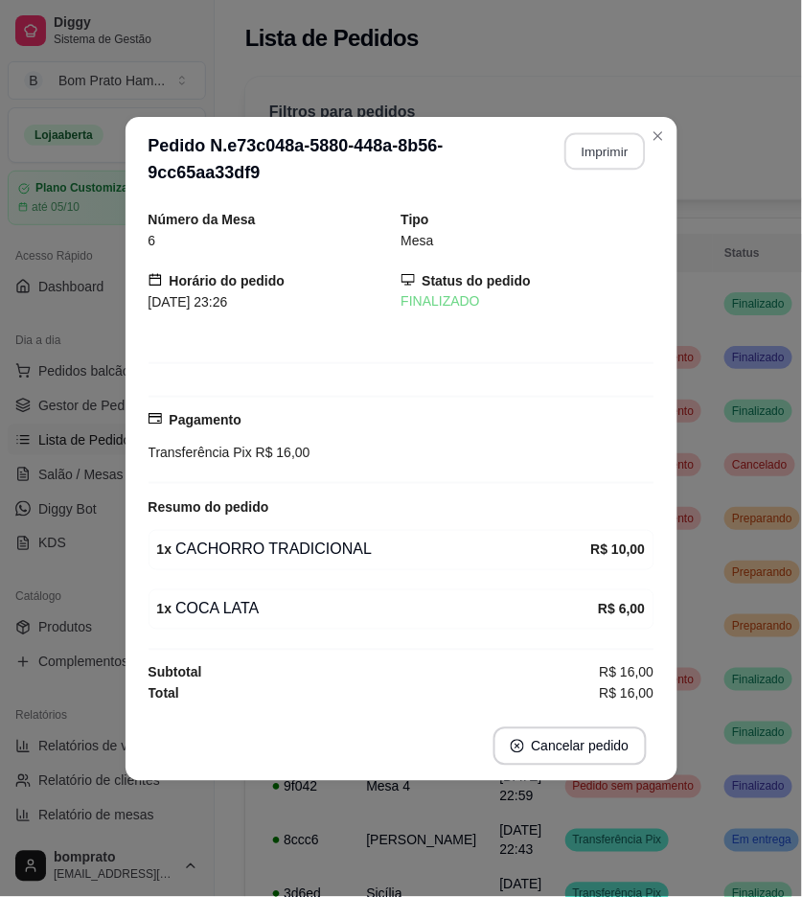
click at [601, 150] on button "Imprimir" at bounding box center [605, 150] width 81 height 37
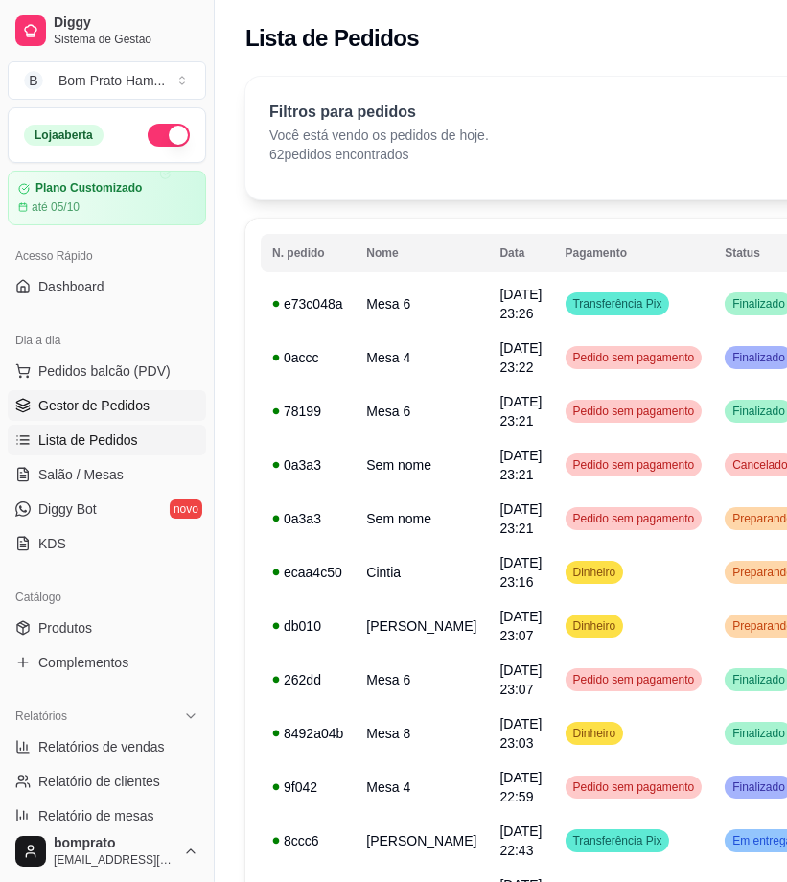
click at [135, 406] on span "Gestor de Pedidos" at bounding box center [93, 405] width 111 height 19
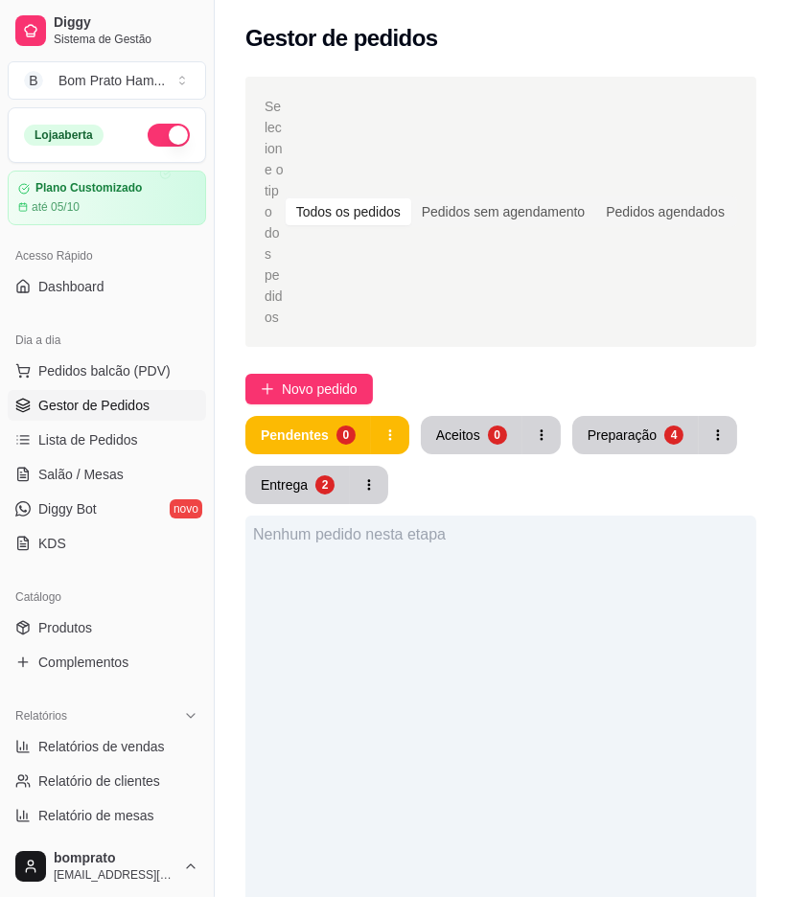
click at [589, 416] on div "Pendentes 0 Aceitos 0 Preparação 4 Entrega 2" at bounding box center [500, 460] width 511 height 88
click at [591, 416] on button "Preparação 4" at bounding box center [635, 435] width 127 height 38
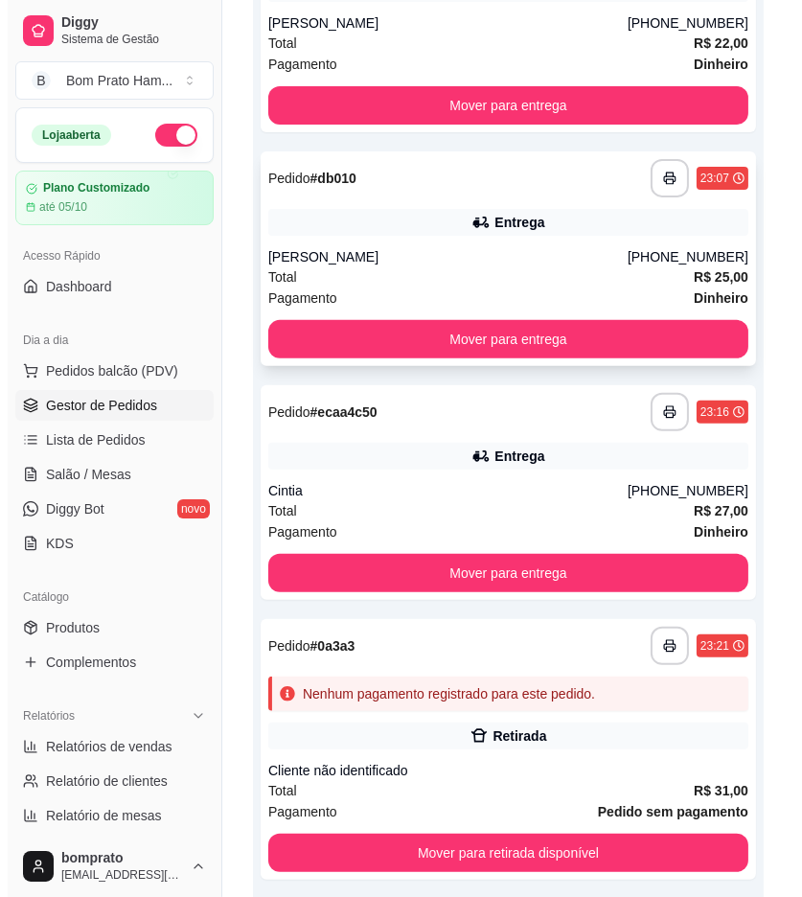
scroll to position [611, 0]
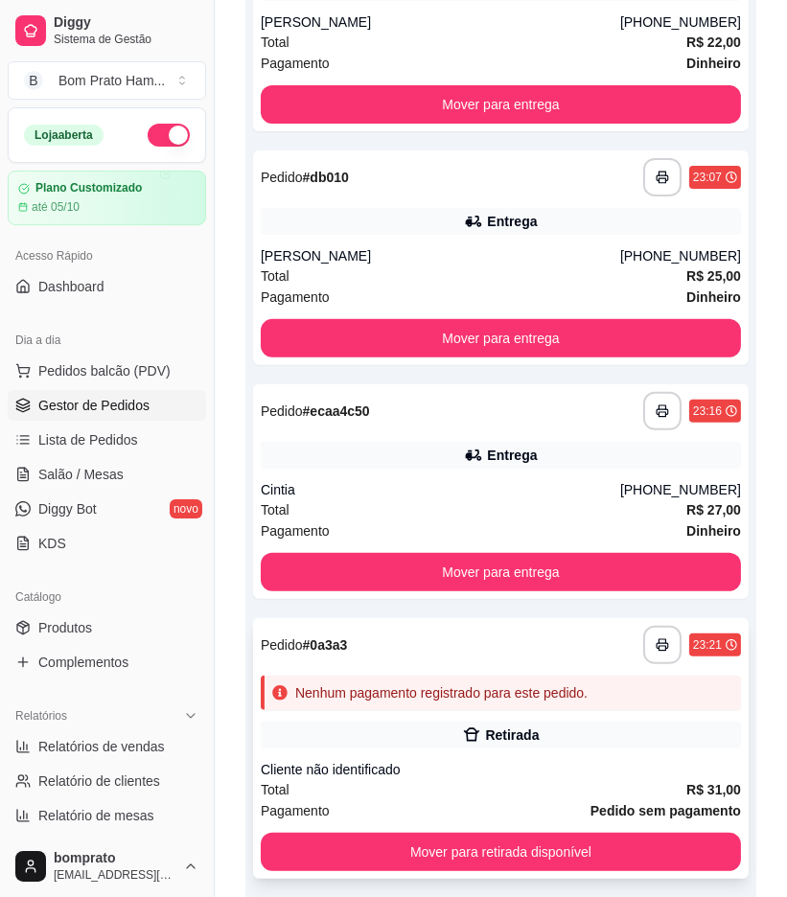
click at [525, 625] on div "**********" at bounding box center [501, 748] width 496 height 261
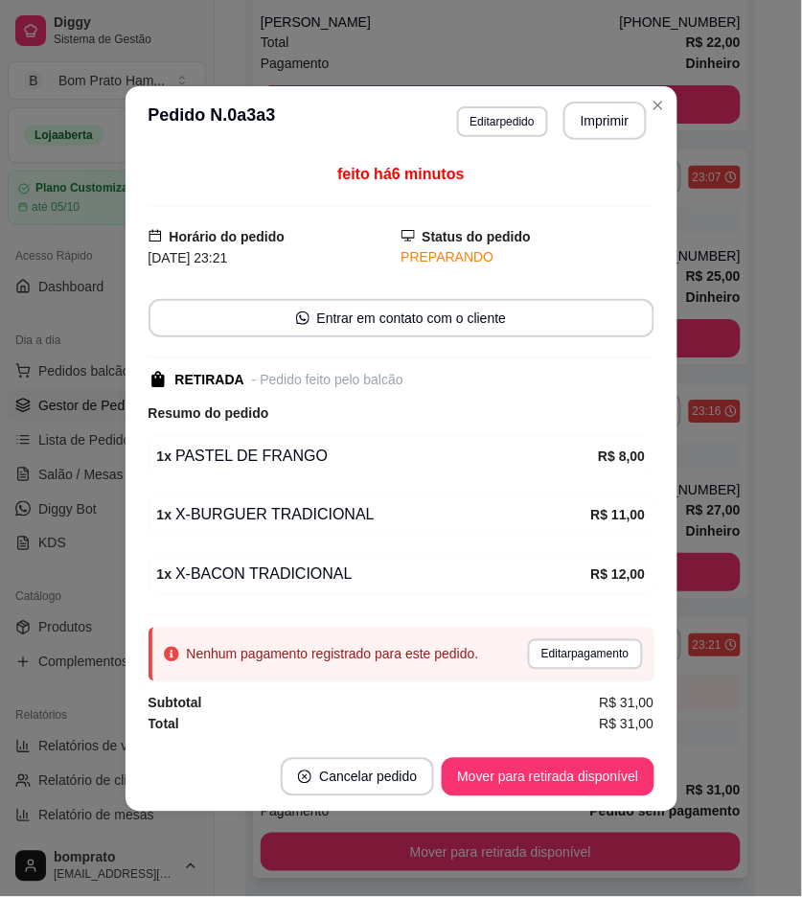
scroll to position [590, 0]
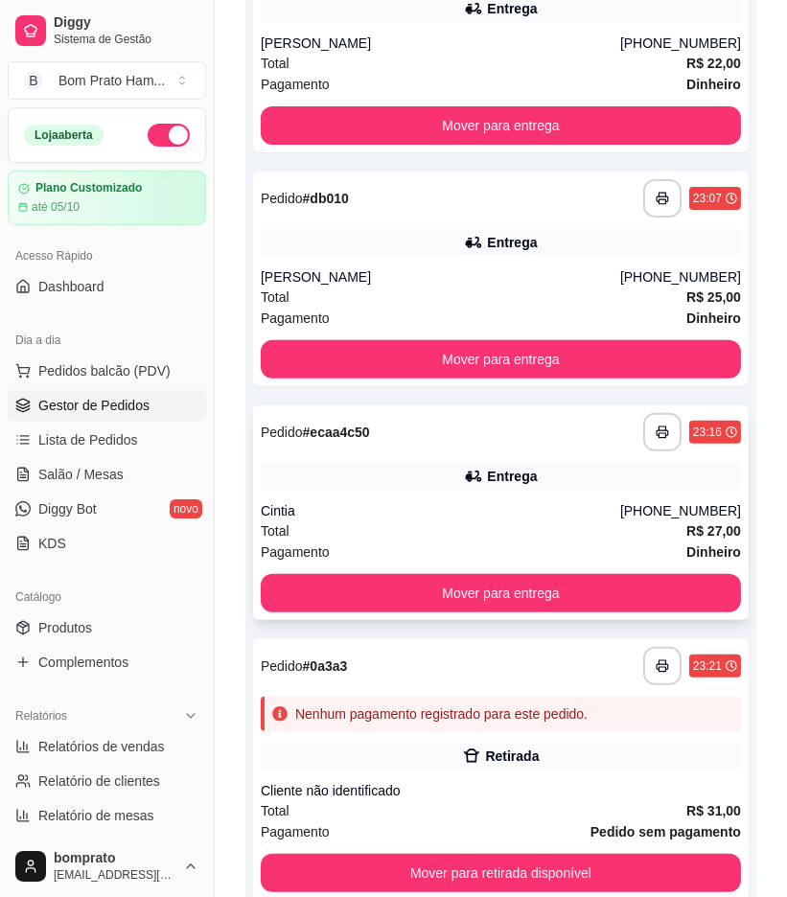
click at [492, 542] on div "Pagamento Dinheiro" at bounding box center [501, 552] width 480 height 21
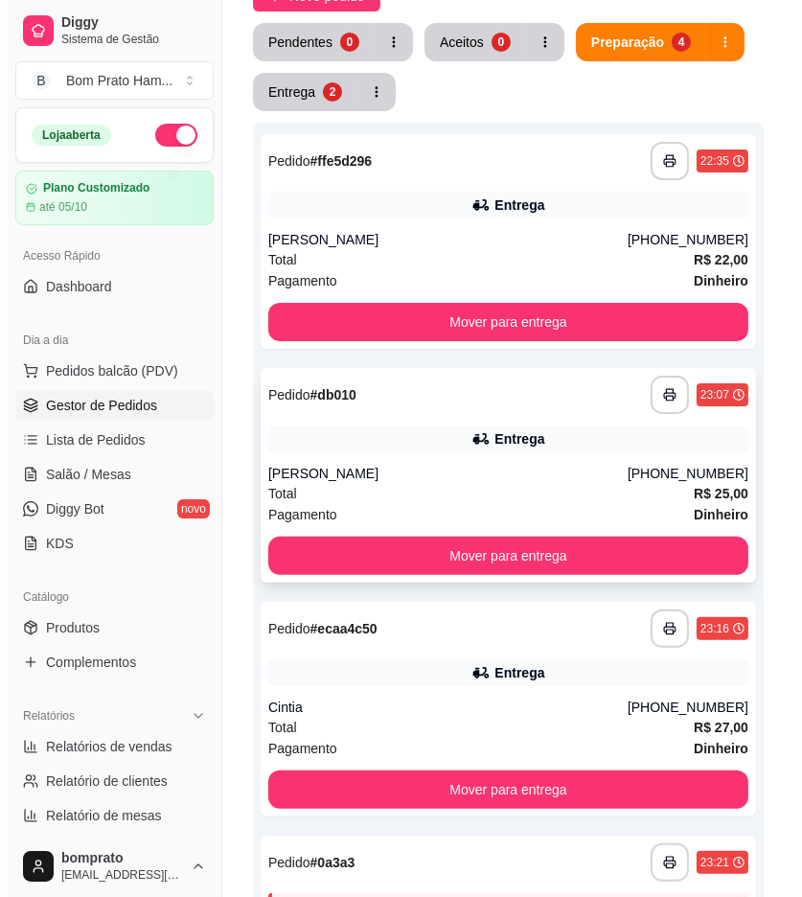
scroll to position [377, 0]
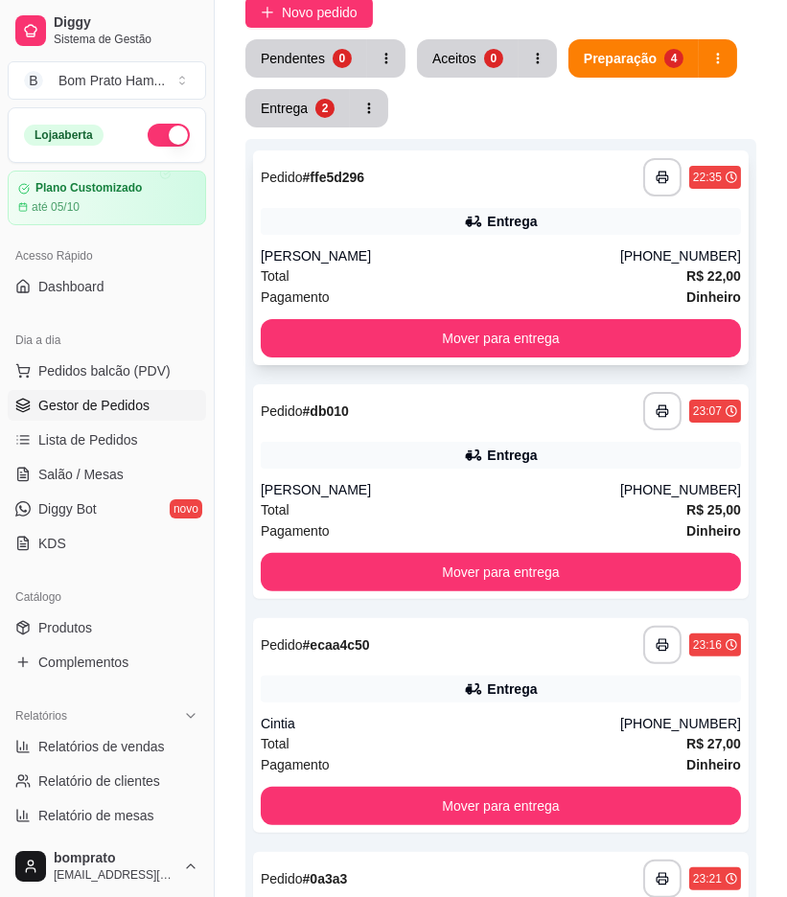
click at [483, 159] on div "**********" at bounding box center [501, 258] width 496 height 215
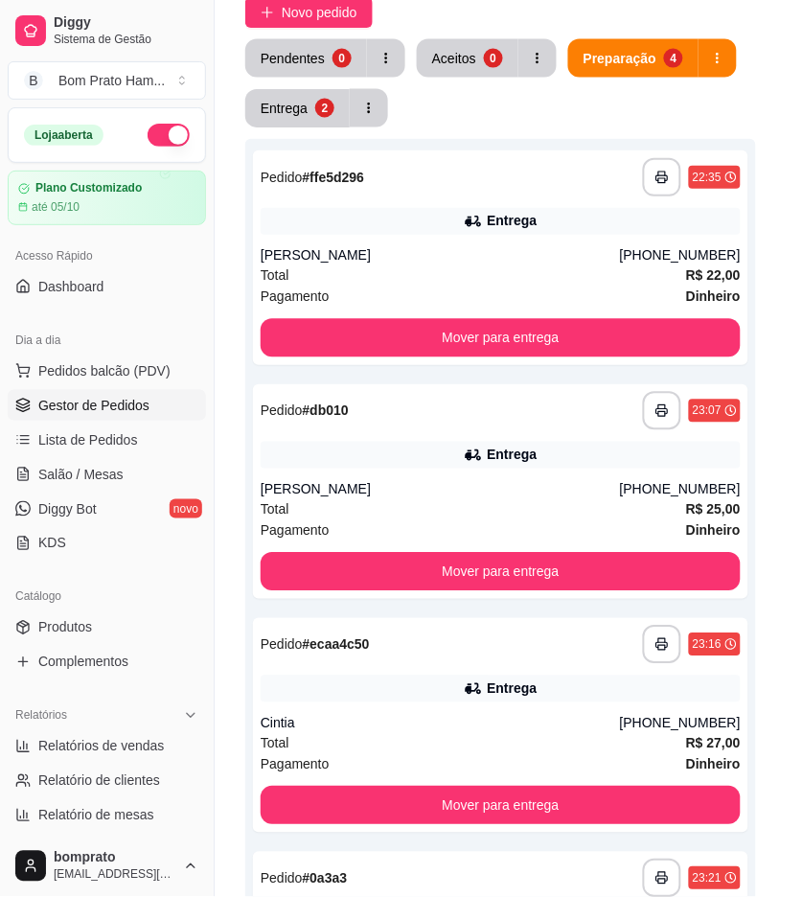
scroll to position [219, 0]
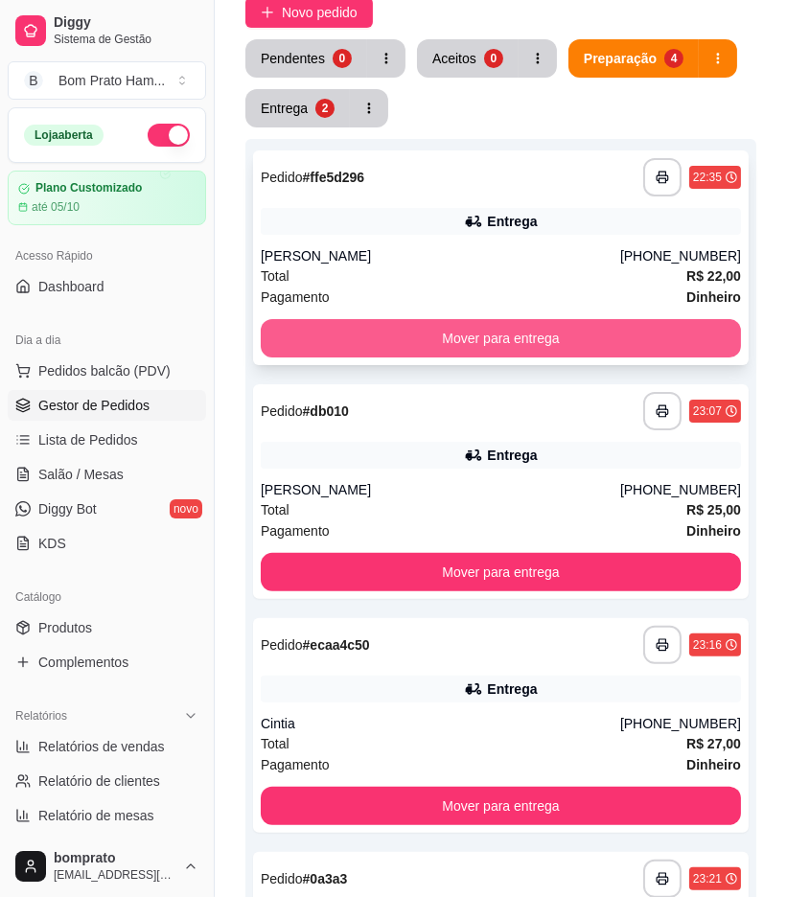
click at [657, 319] on button "Mover para entrega" at bounding box center [501, 338] width 480 height 38
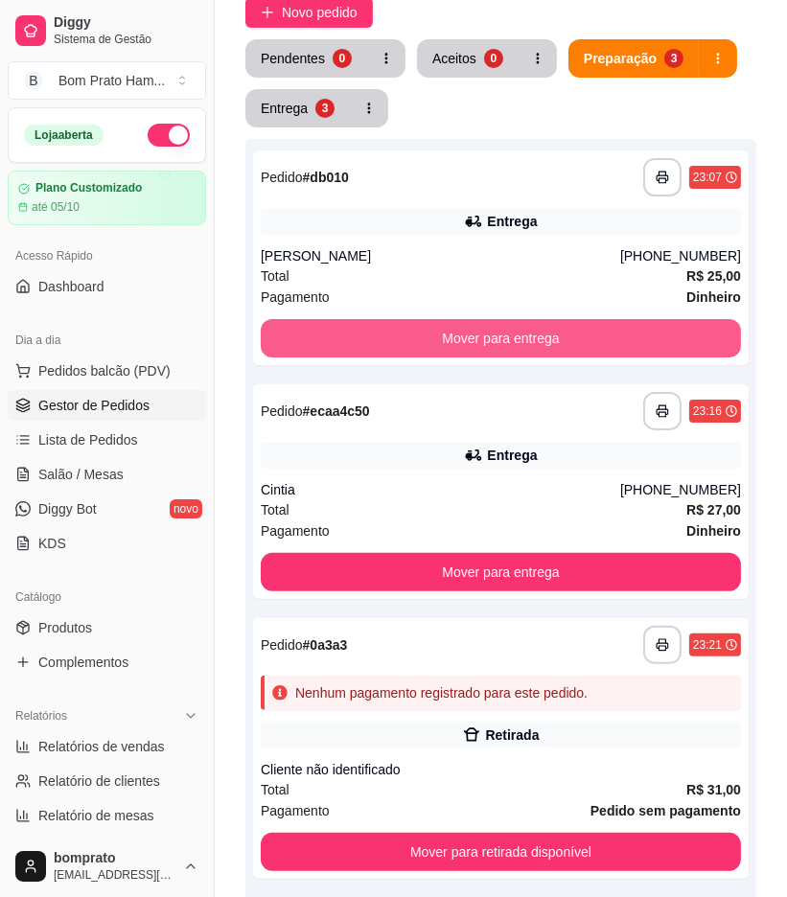
click at [657, 319] on button "Mover para entrega" at bounding box center [501, 338] width 480 height 38
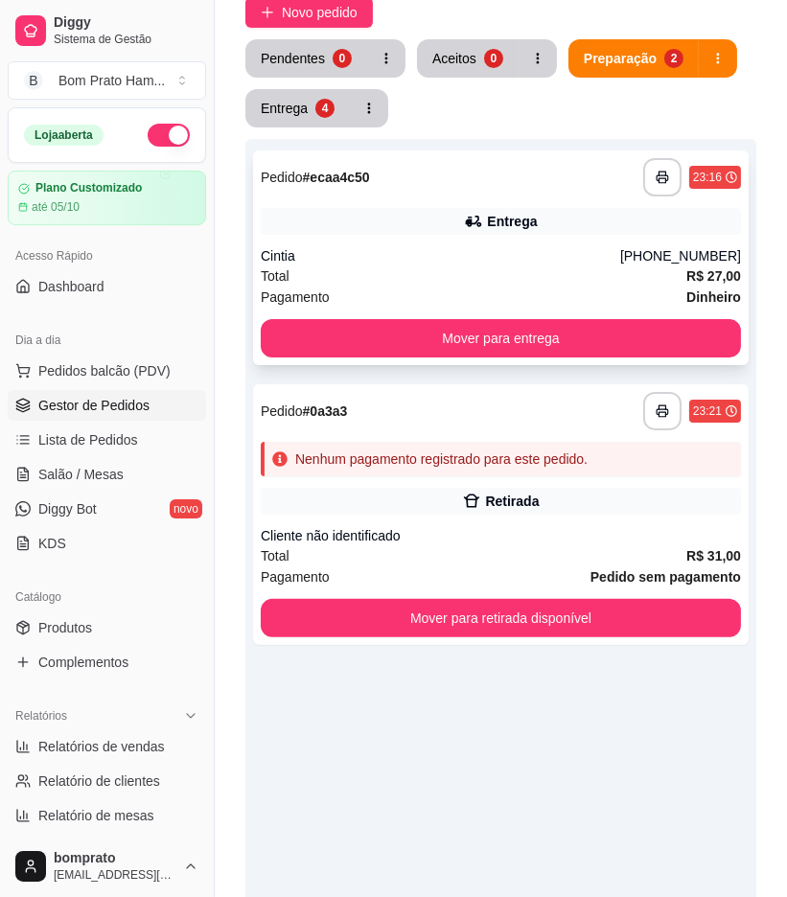
click at [570, 287] on div "Pagamento Dinheiro" at bounding box center [501, 297] width 480 height 21
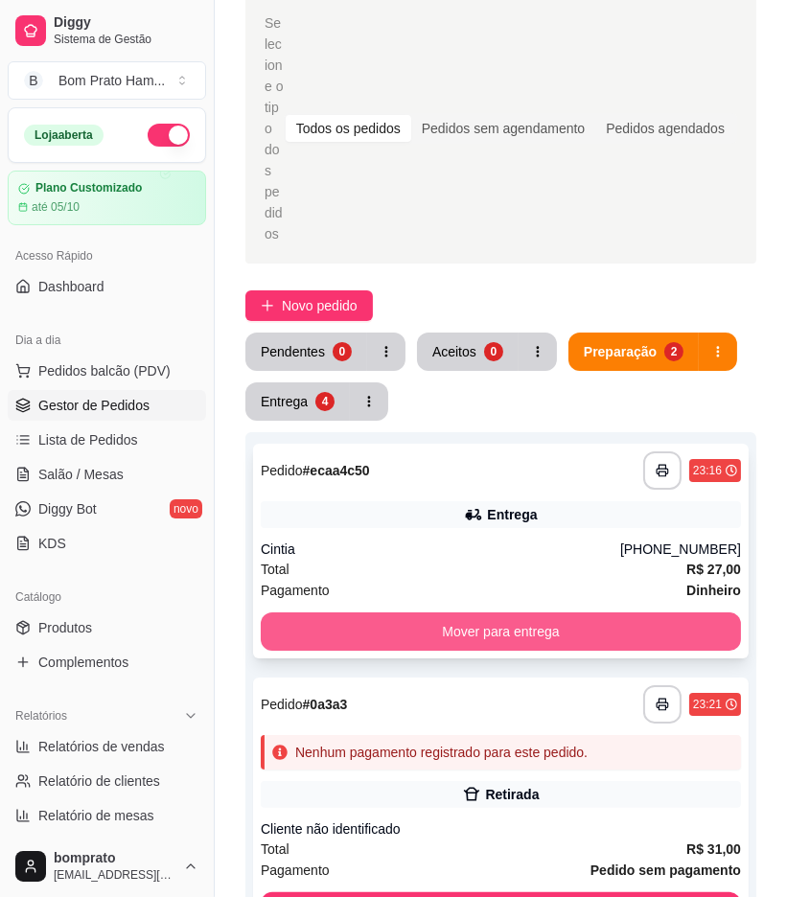
scroll to position [58, 0]
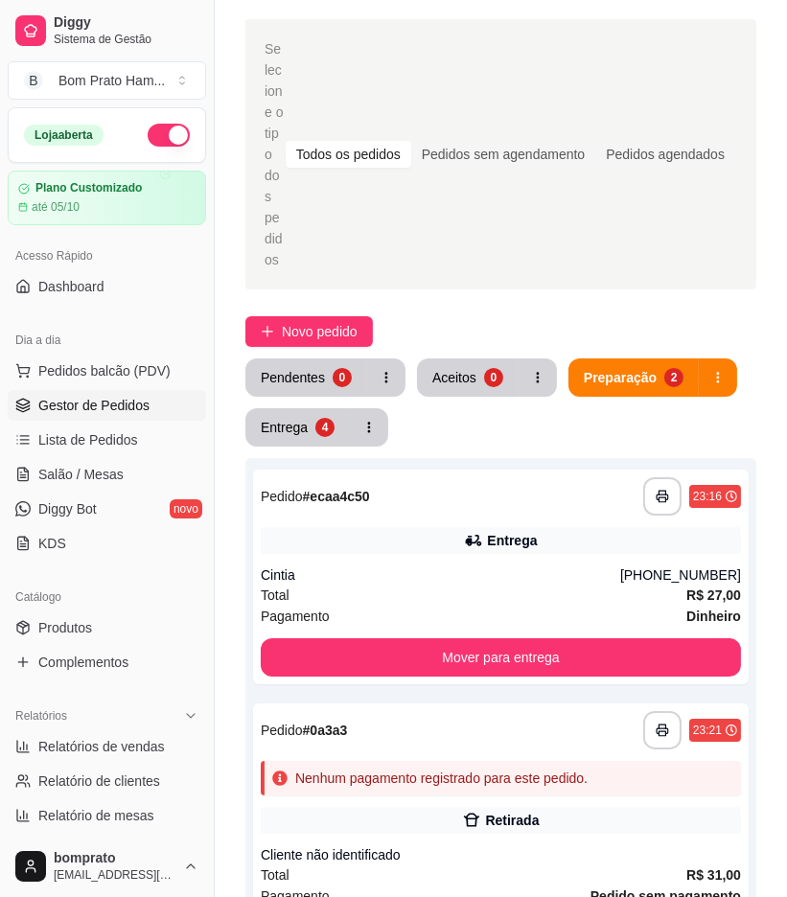
click at [309, 364] on div "**********" at bounding box center [500, 857] width 511 height 997
click at [304, 408] on button "Entrega 4" at bounding box center [297, 427] width 104 height 38
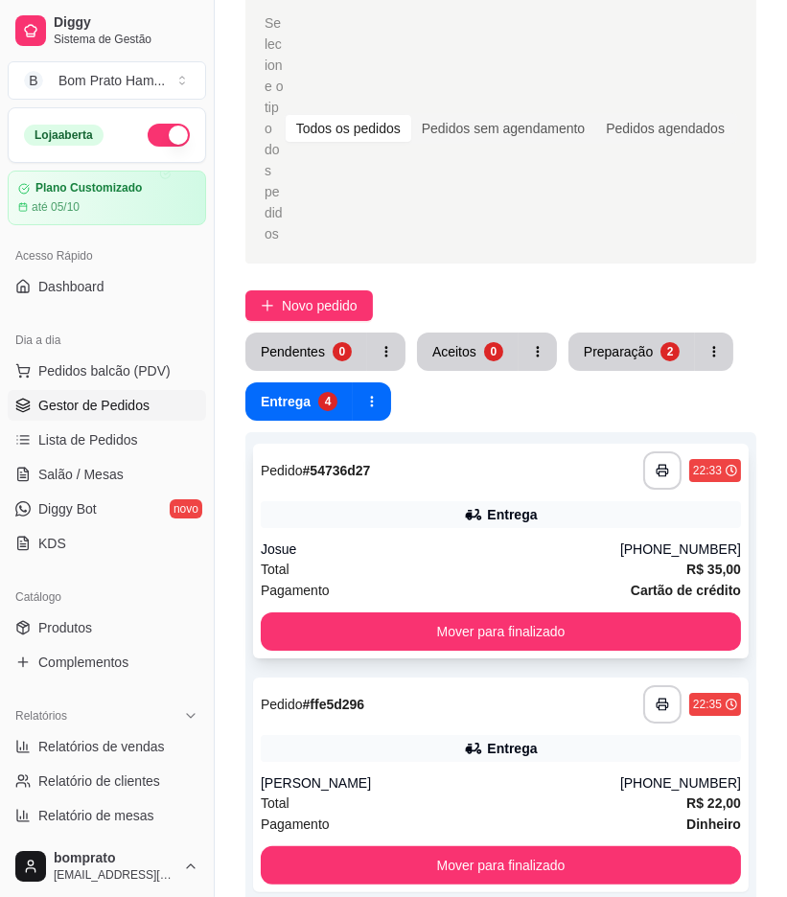
scroll to position [164, 0]
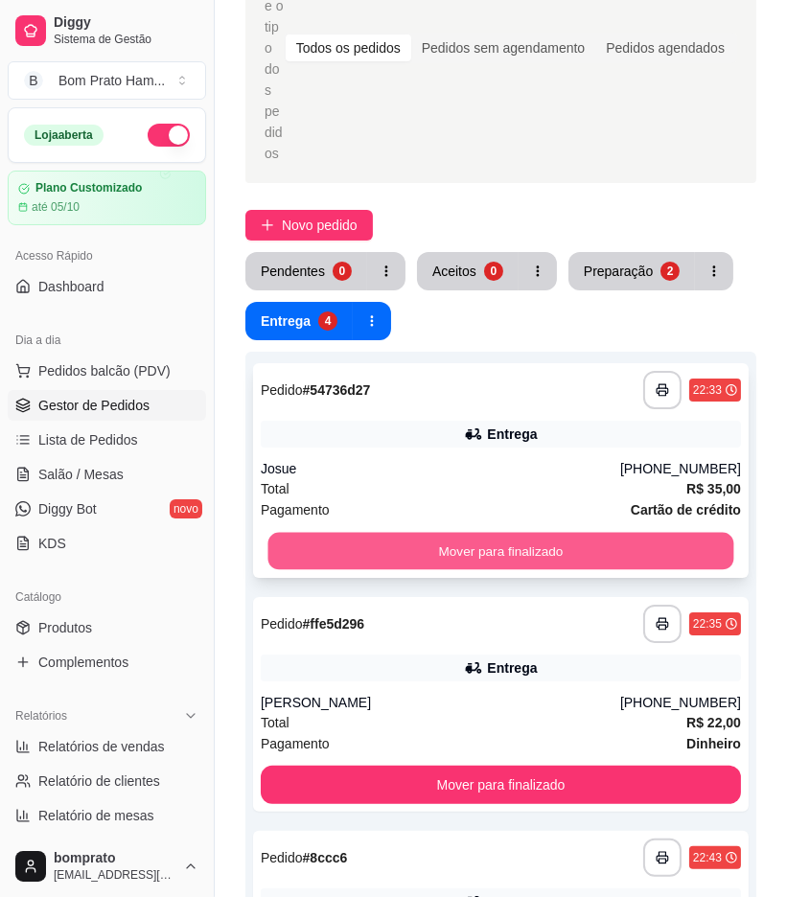
click at [452, 533] on button "Mover para finalizado" at bounding box center [501, 551] width 466 height 37
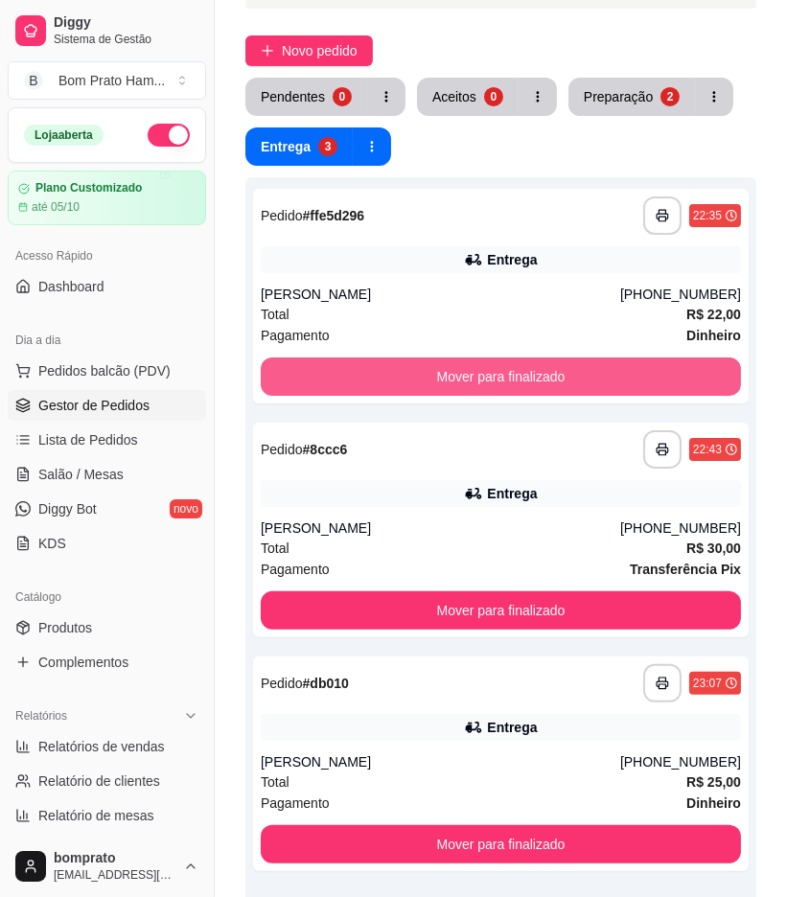
scroll to position [377, 0]
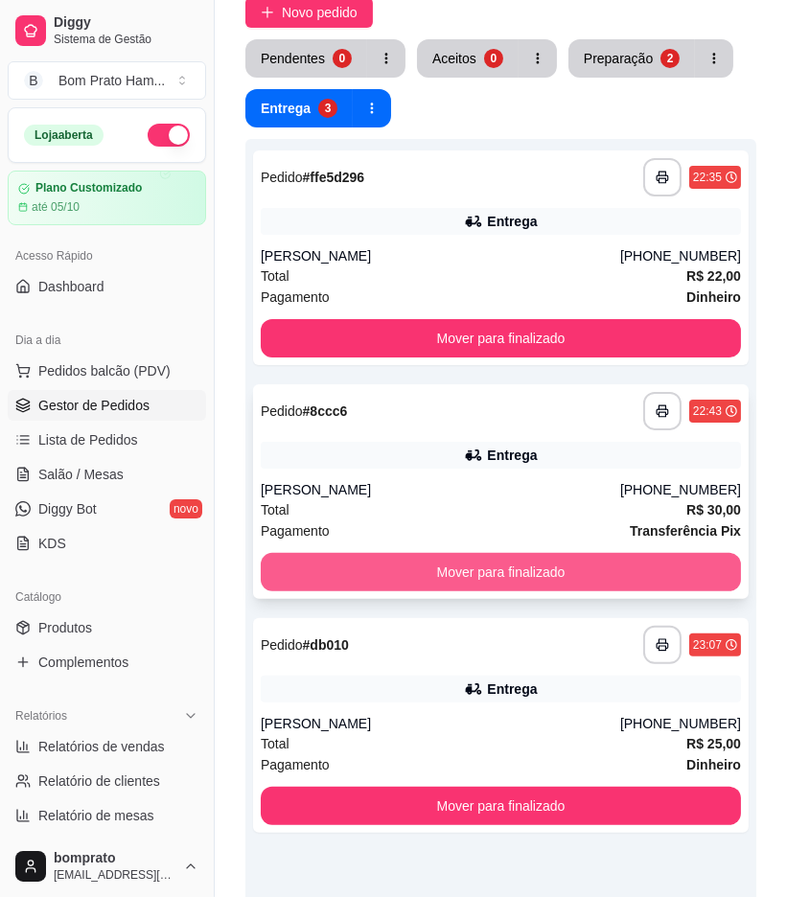
click at [501, 553] on button "Mover para finalizado" at bounding box center [501, 572] width 480 height 38
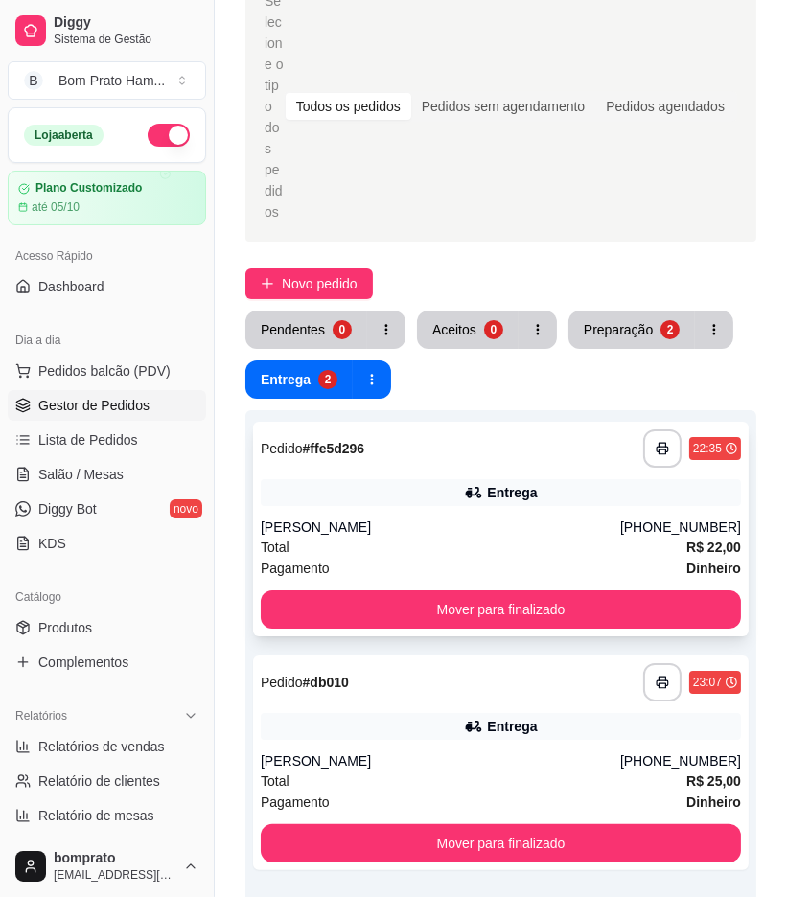
scroll to position [58, 0]
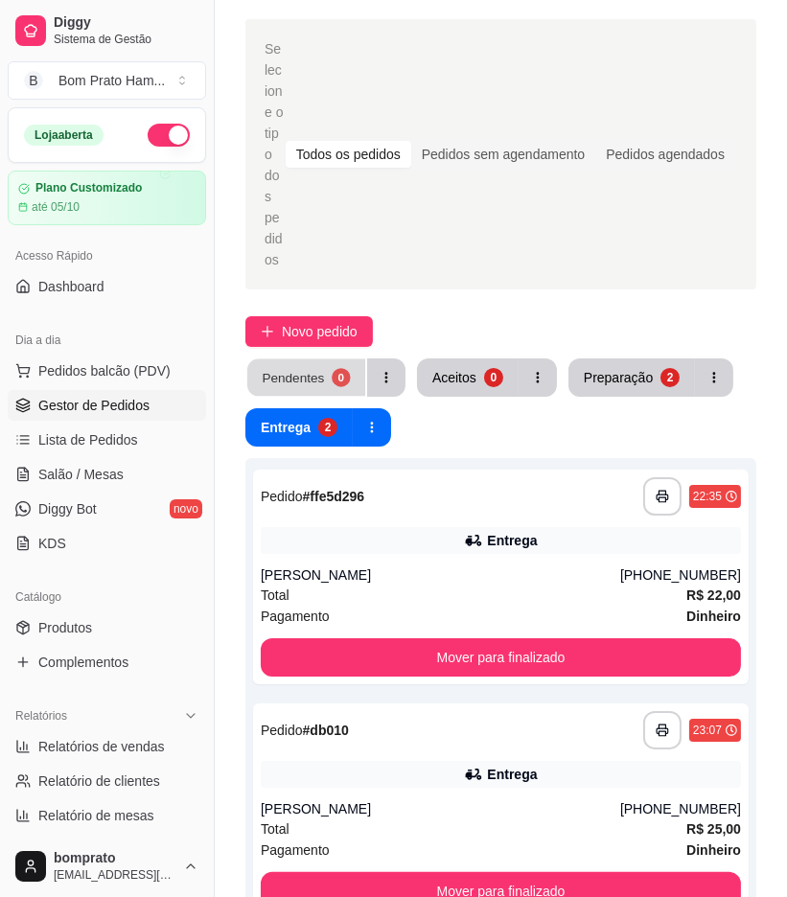
click at [334, 368] on div "0" at bounding box center [341, 377] width 18 height 18
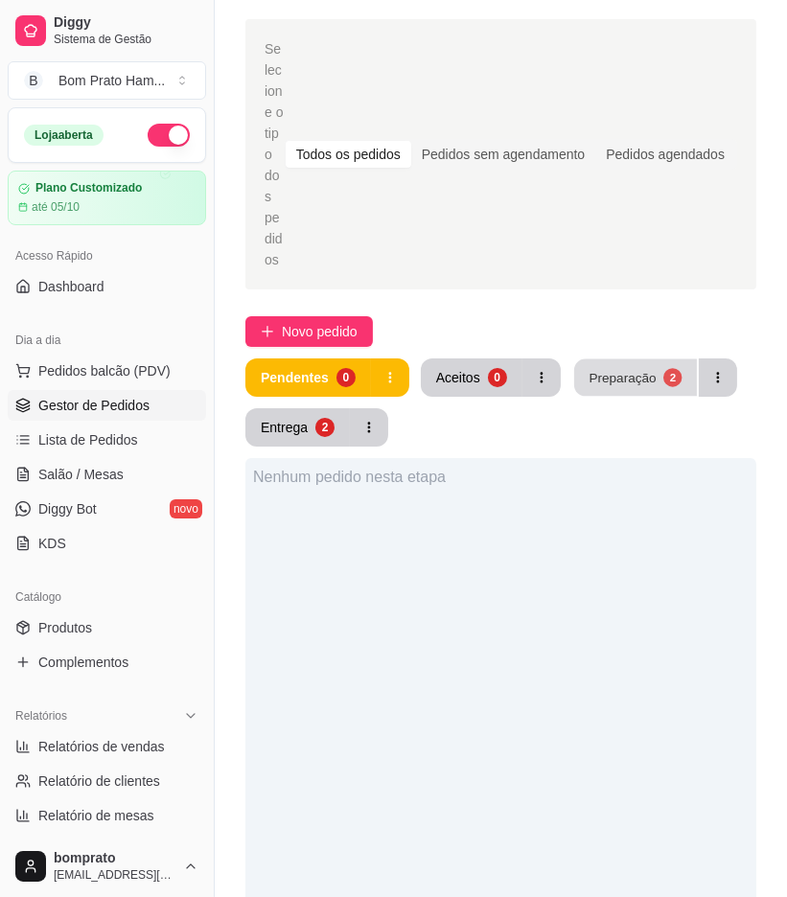
click at [580, 360] on button "Preparação 2" at bounding box center [635, 378] width 123 height 37
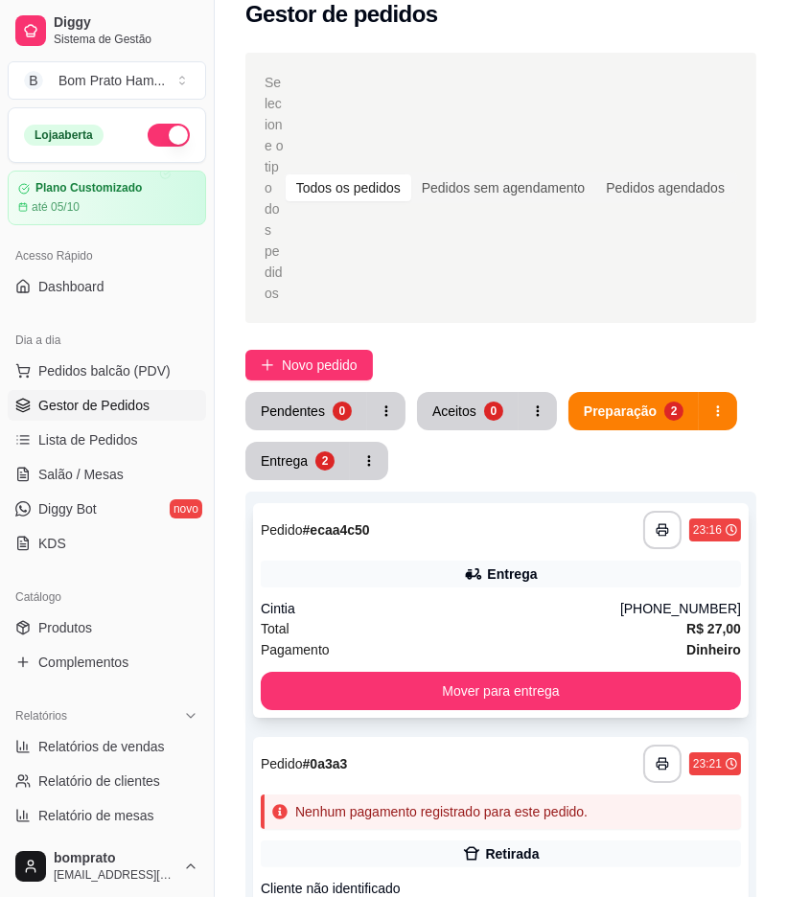
scroll to position [0, 0]
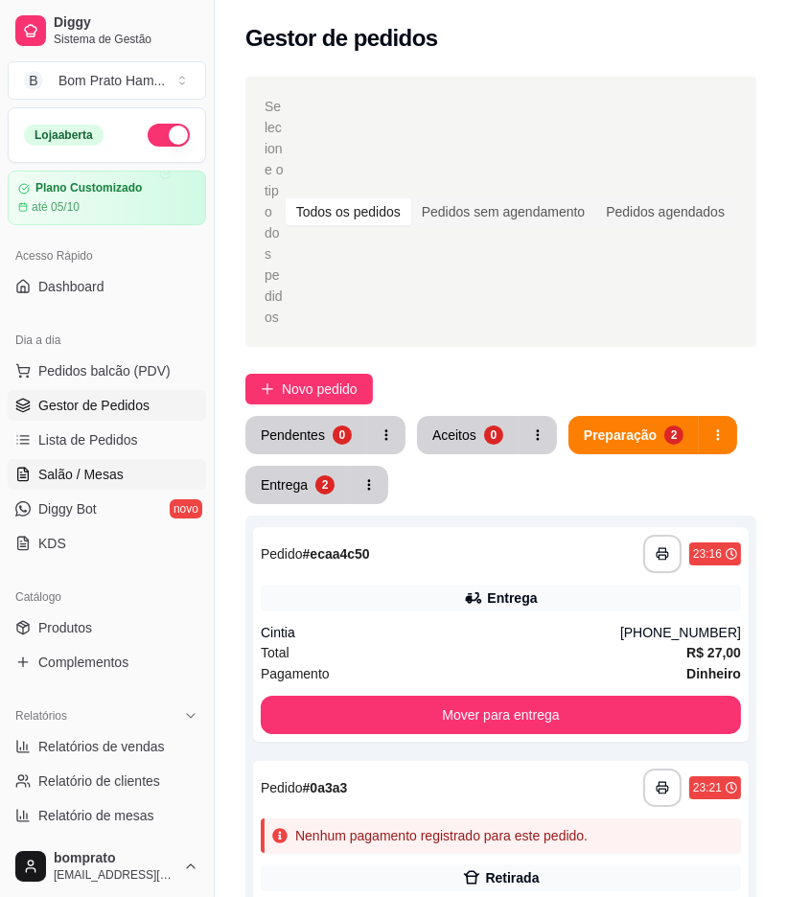
click at [137, 476] on link "Salão / Mesas" at bounding box center [107, 474] width 198 height 31
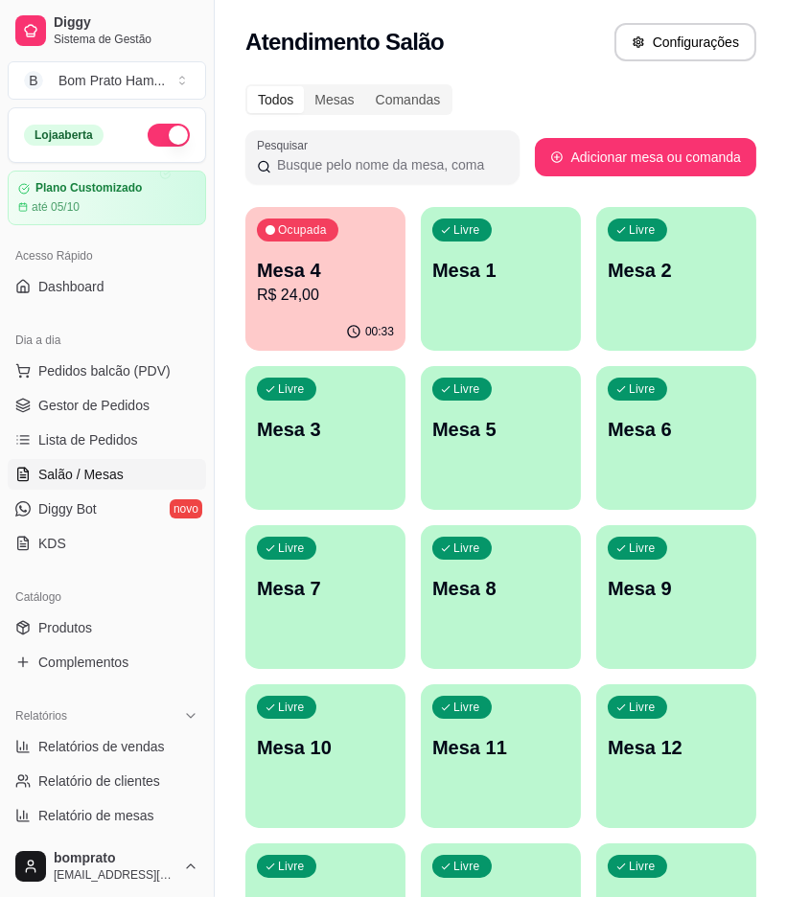
click at [313, 266] on p "Mesa 4" at bounding box center [325, 270] width 137 height 27
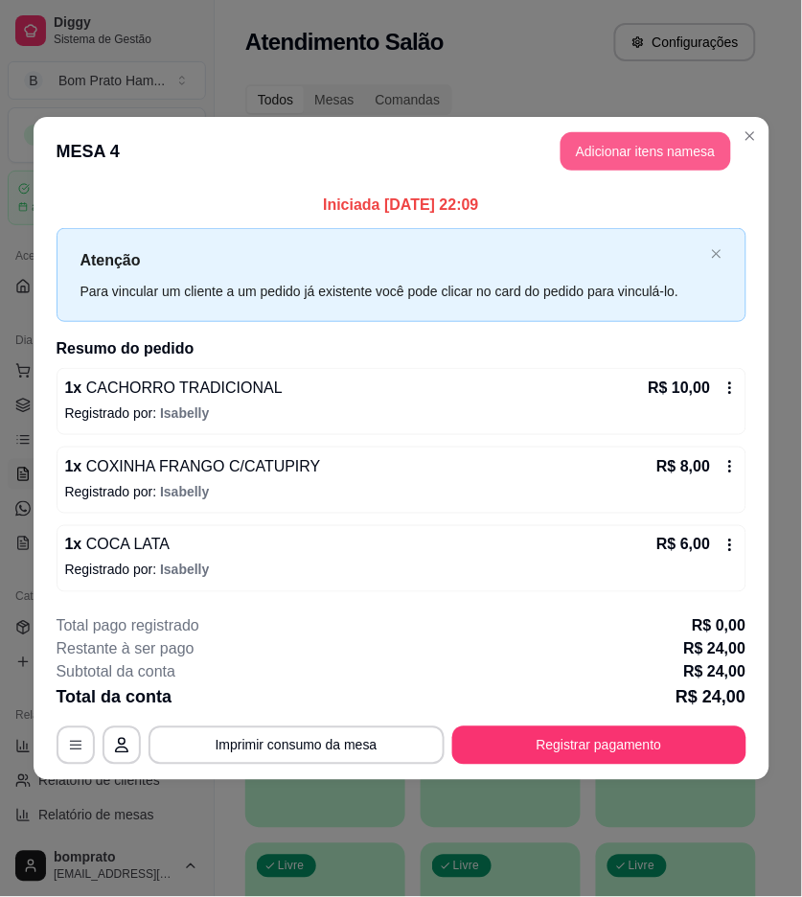
click at [633, 154] on button "Adicionar itens na mesa" at bounding box center [646, 151] width 171 height 38
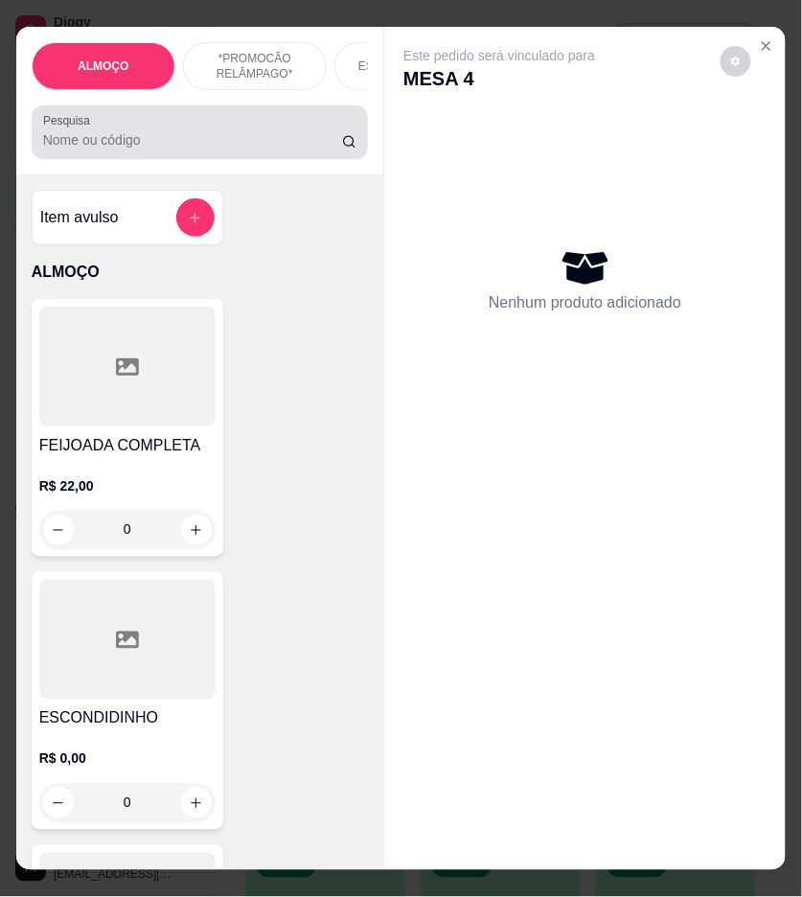
drag, startPoint x: 206, startPoint y: 150, endPoint x: 199, endPoint y: 132, distance: 18.5
click at [204, 148] on input "Pesquisa" at bounding box center [192, 139] width 299 height 19
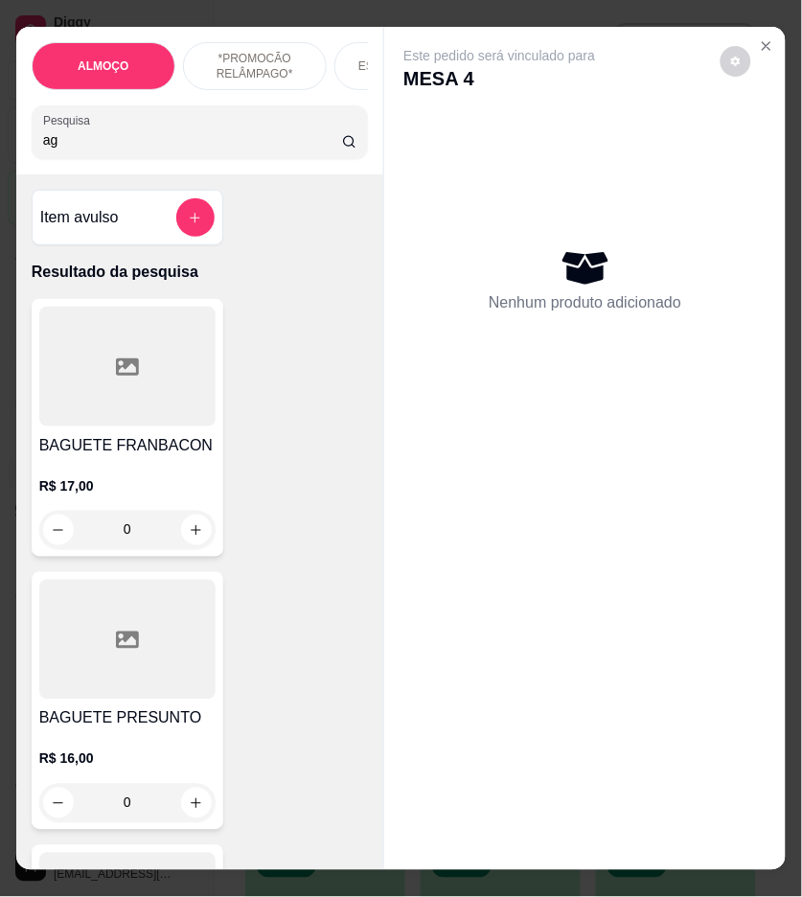
type input "a"
type input "águ"
click at [90, 457] on h4 "ÁGUA MINERAL 500ML" at bounding box center [127, 445] width 176 height 23
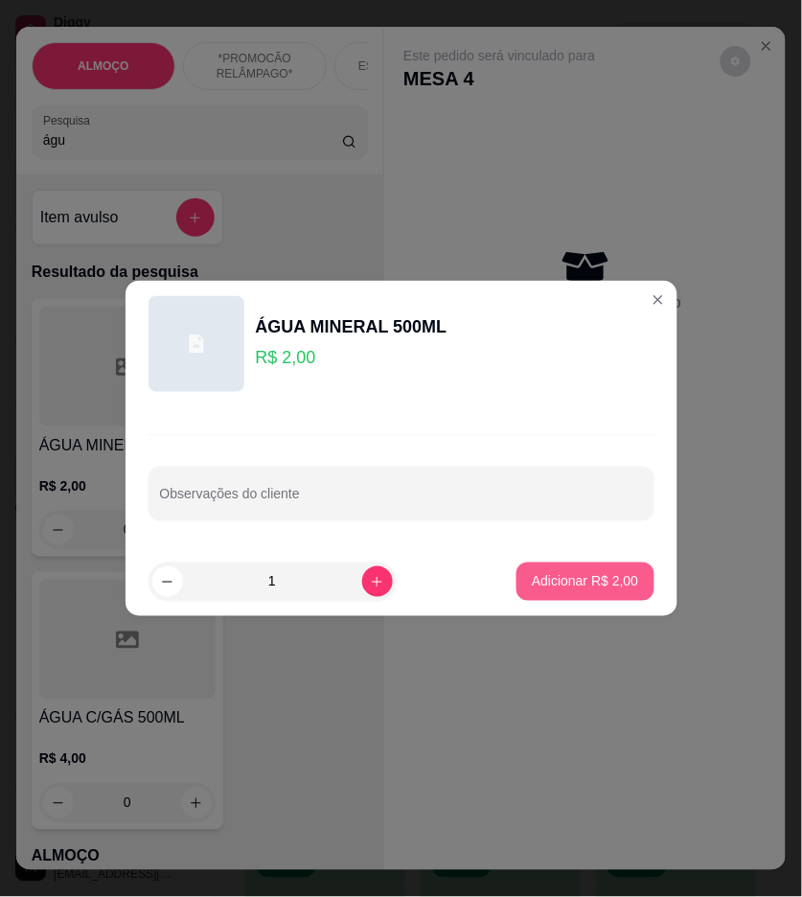
click at [582, 569] on button "Adicionar R$ 2,00" at bounding box center [585, 582] width 137 height 38
type input "1"
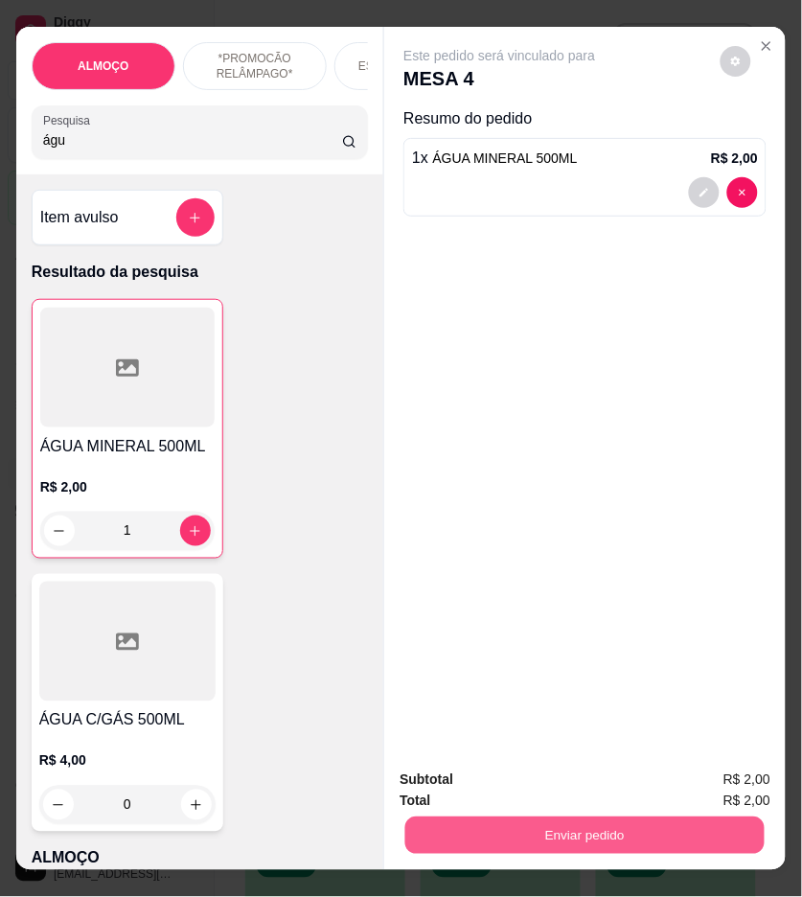
click at [688, 823] on button "Enviar pedido" at bounding box center [586, 836] width 360 height 37
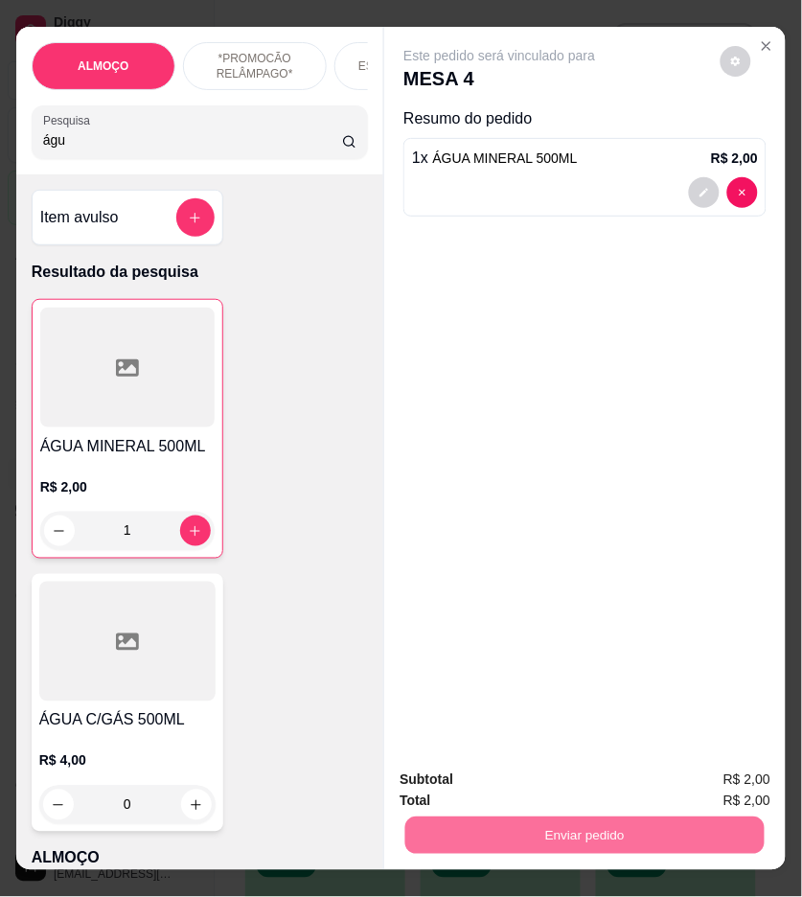
click at [606, 786] on button "Não registrar e enviar pedido" at bounding box center [520, 781] width 199 height 36
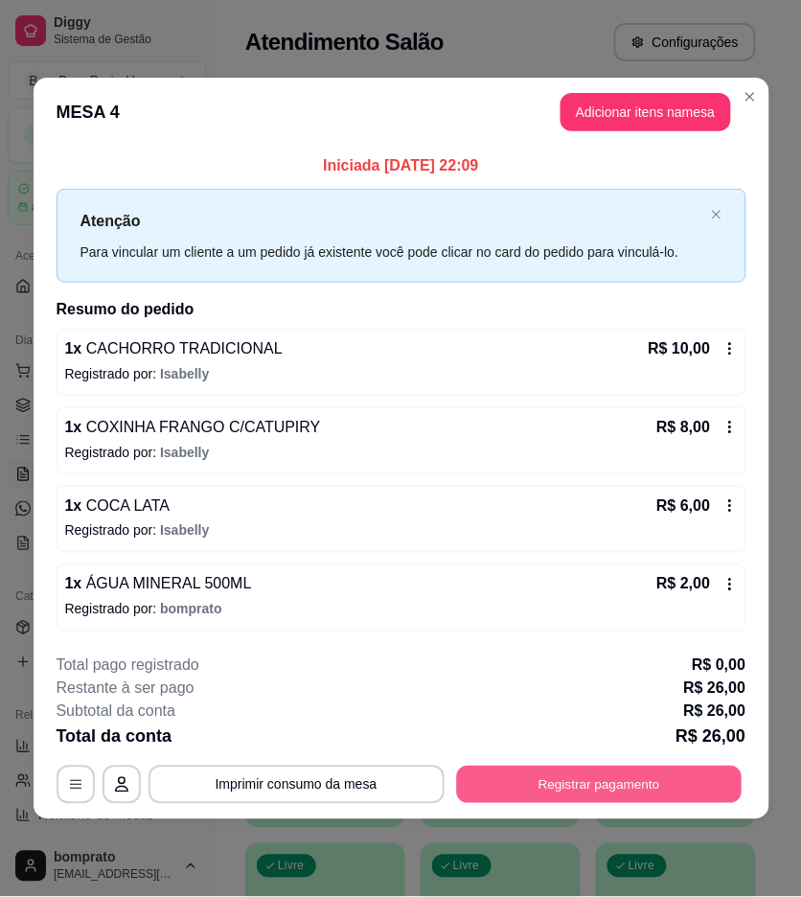
click at [648, 775] on button "Registrar pagamento" at bounding box center [599, 784] width 286 height 37
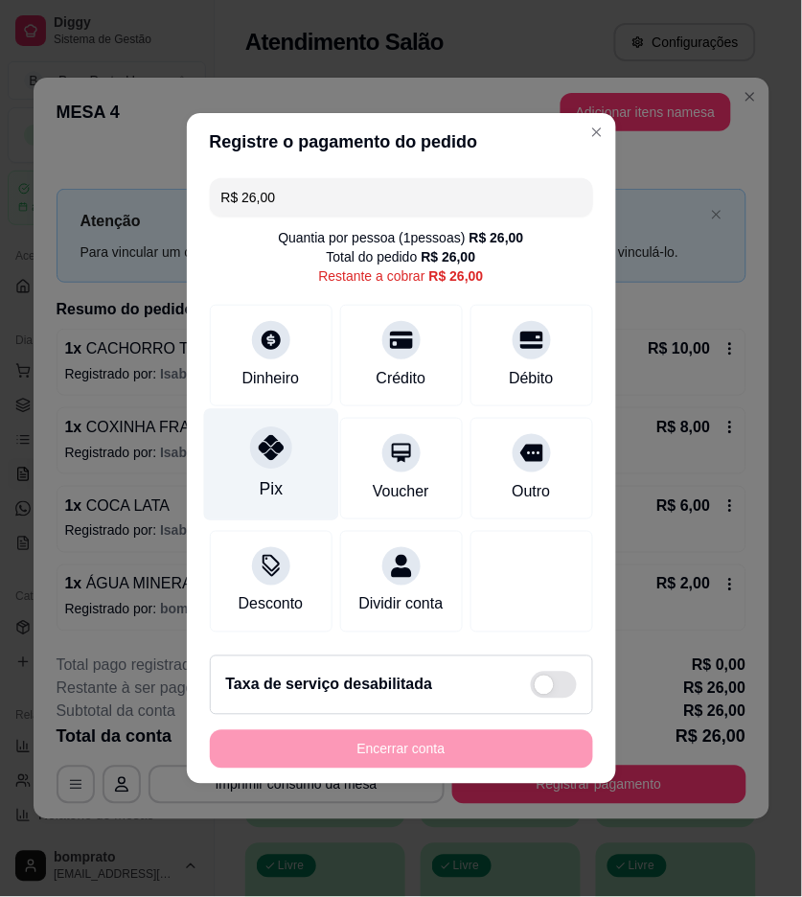
click at [318, 457] on div "Pix" at bounding box center [270, 465] width 135 height 112
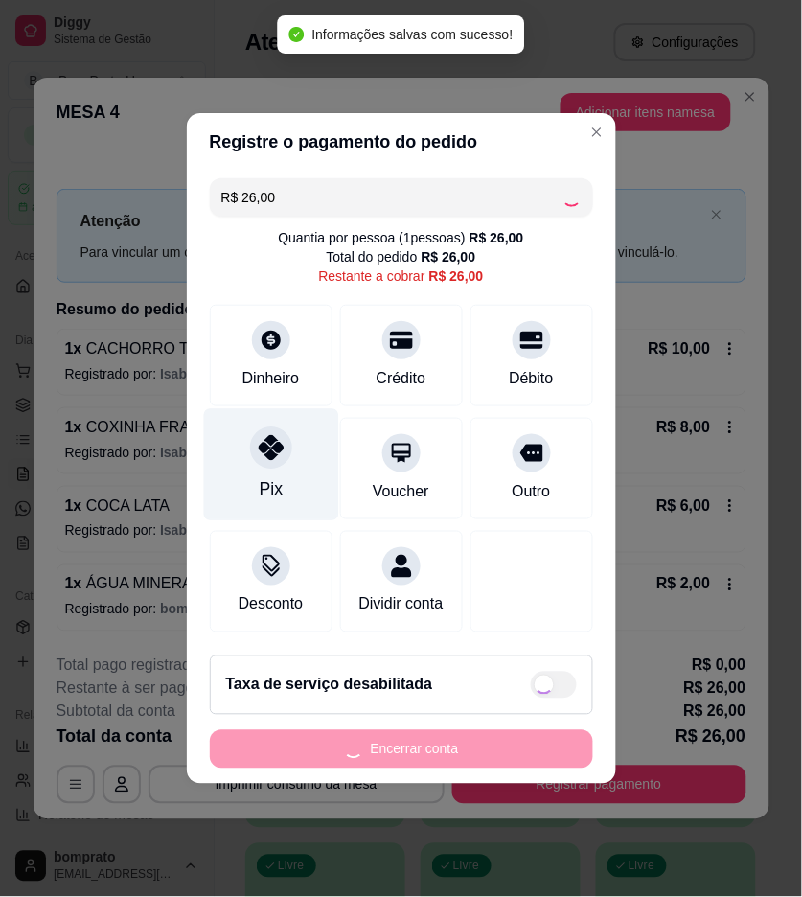
type input "R$ 0,00"
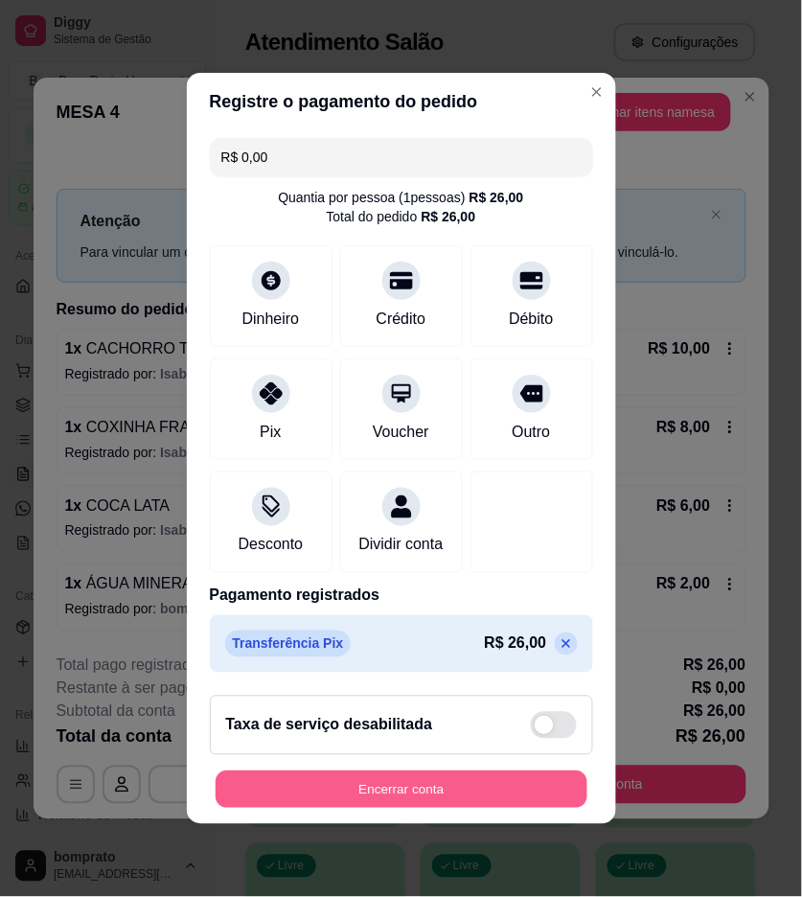
click at [514, 805] on button "Encerrar conta" at bounding box center [402, 790] width 372 height 37
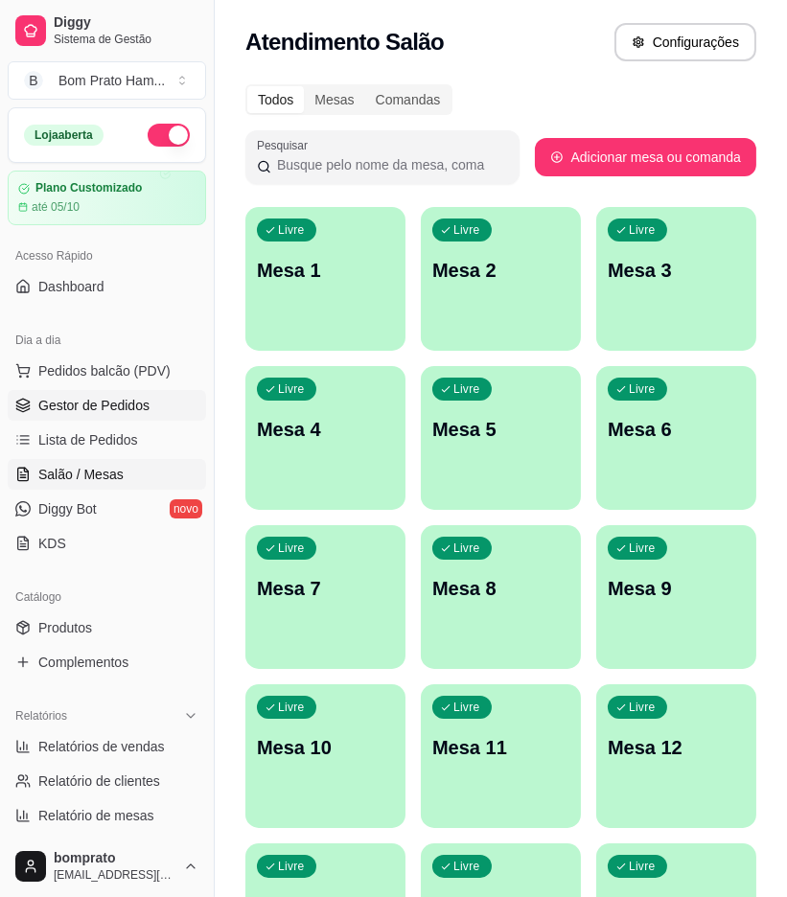
click at [135, 407] on span "Gestor de Pedidos" at bounding box center [93, 405] width 111 height 19
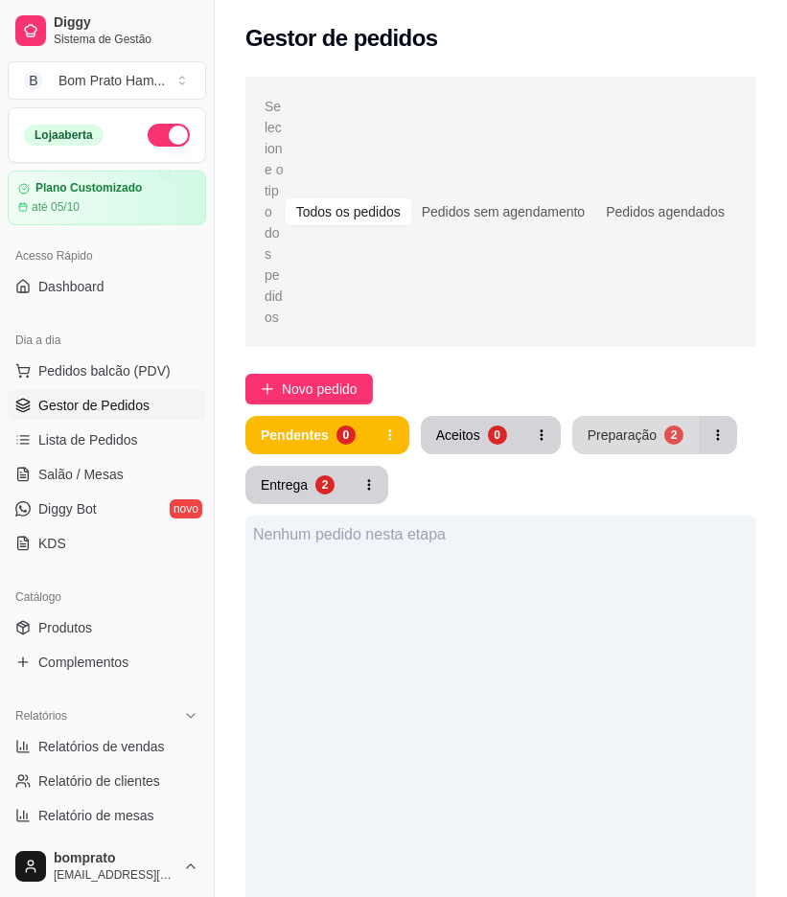
click at [618, 426] on div "Preparação" at bounding box center [622, 435] width 69 height 19
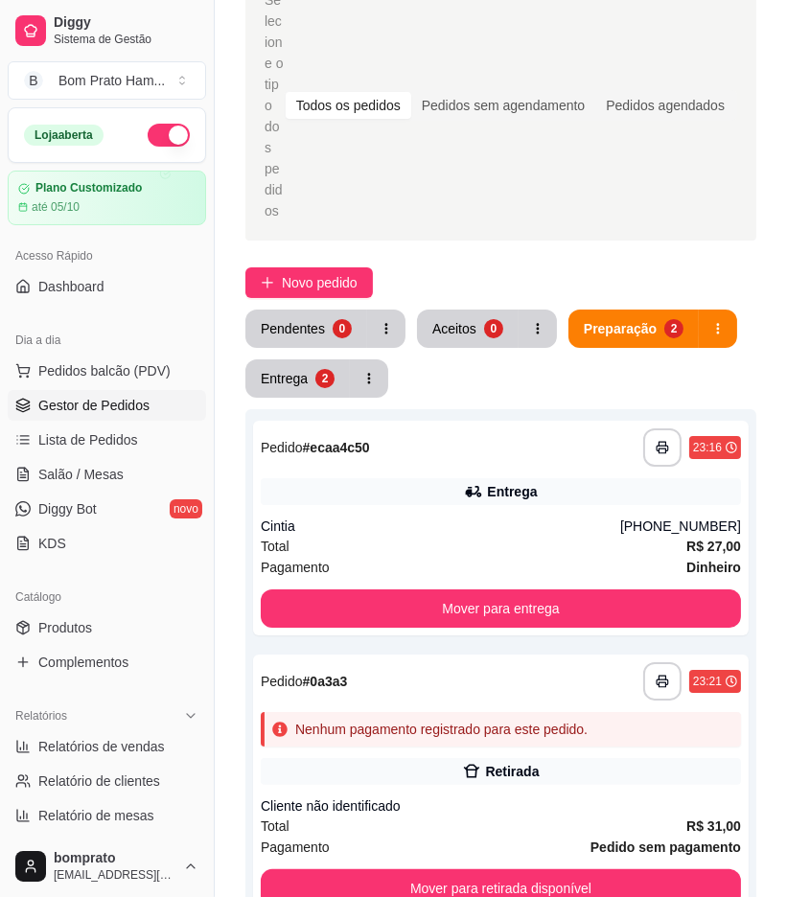
scroll to position [213, 0]
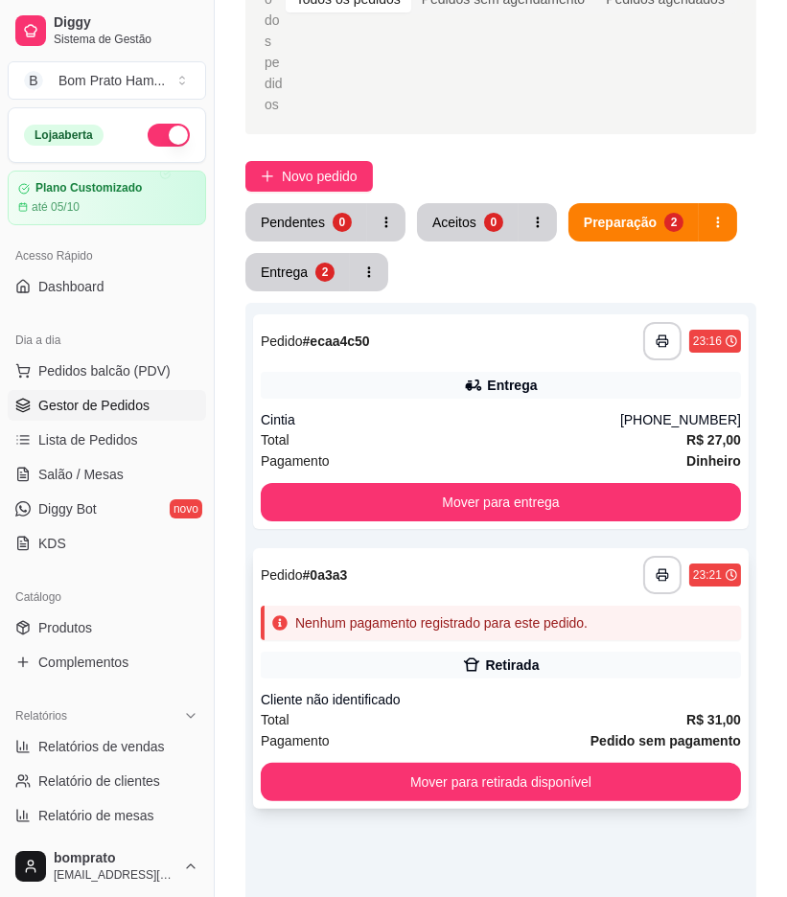
click at [502, 606] on div "Nenhum pagamento registrado para este pedido." at bounding box center [501, 623] width 480 height 35
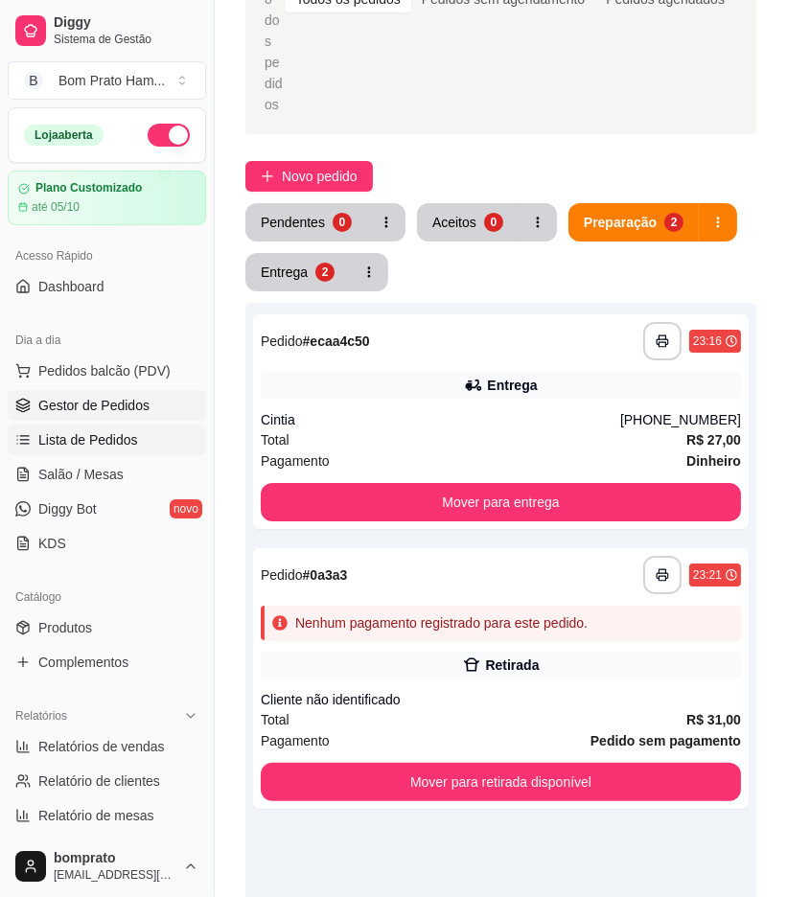
click at [68, 431] on span "Lista de Pedidos" at bounding box center [88, 439] width 100 height 19
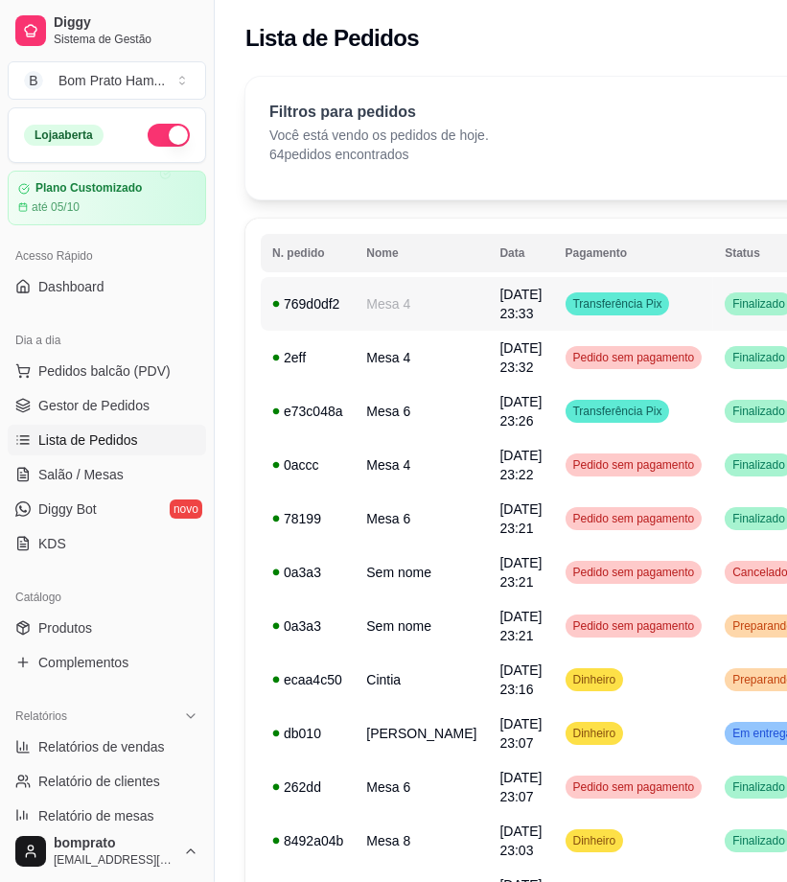
click at [488, 322] on td "12/09/25 às 23:33" at bounding box center [520, 304] width 65 height 54
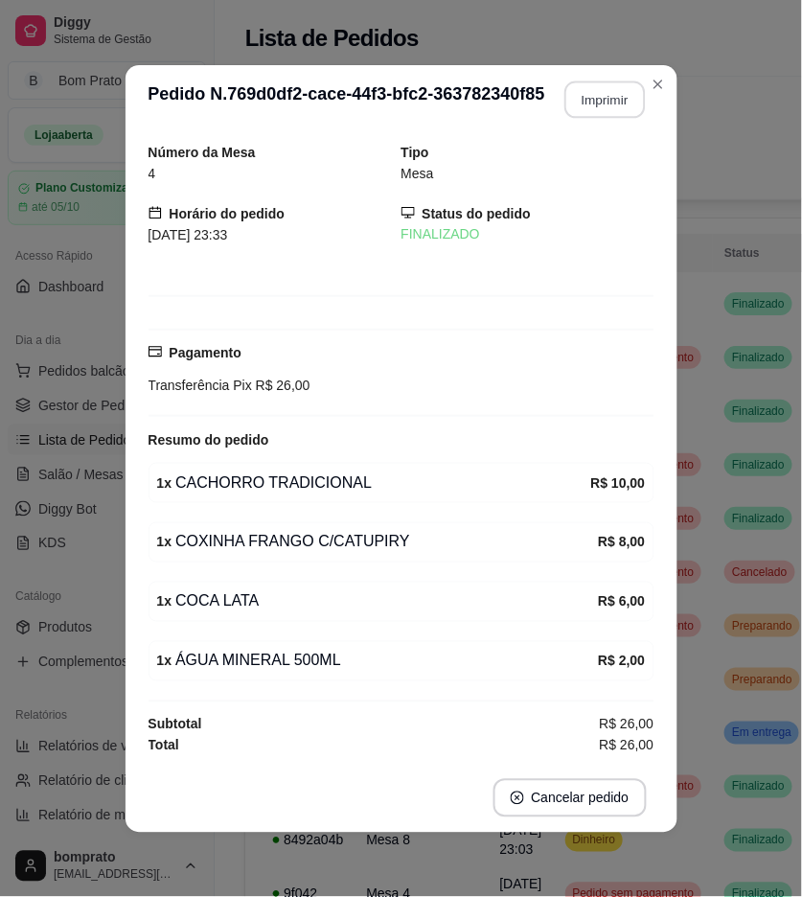
click at [614, 99] on button "Imprimir" at bounding box center [605, 99] width 81 height 37
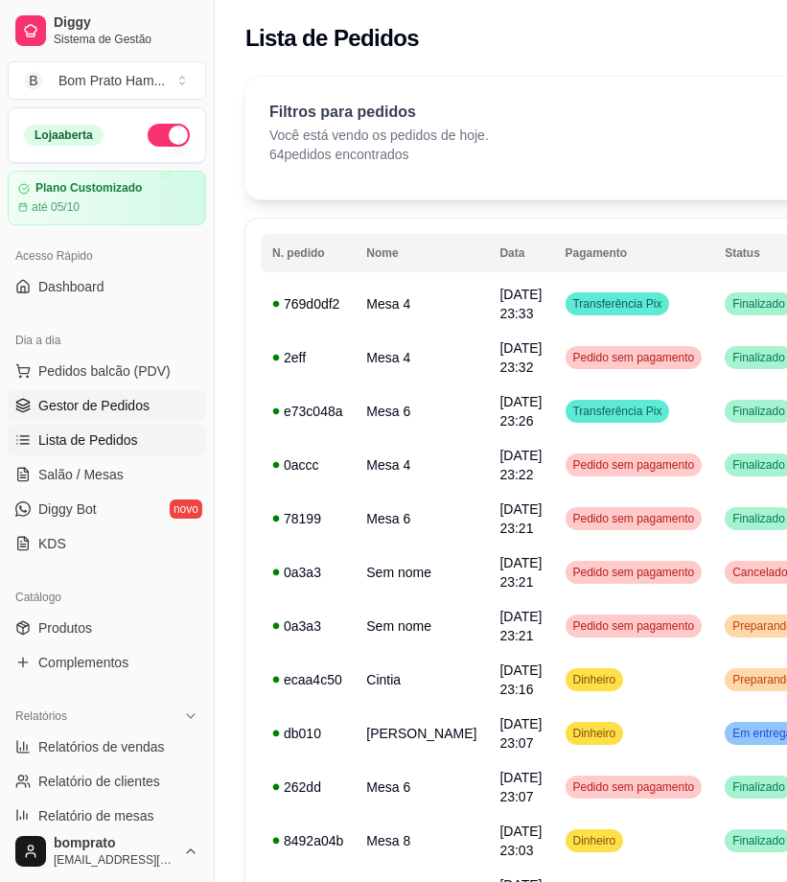
click at [75, 405] on span "Gestor de Pedidos" at bounding box center [93, 405] width 111 height 19
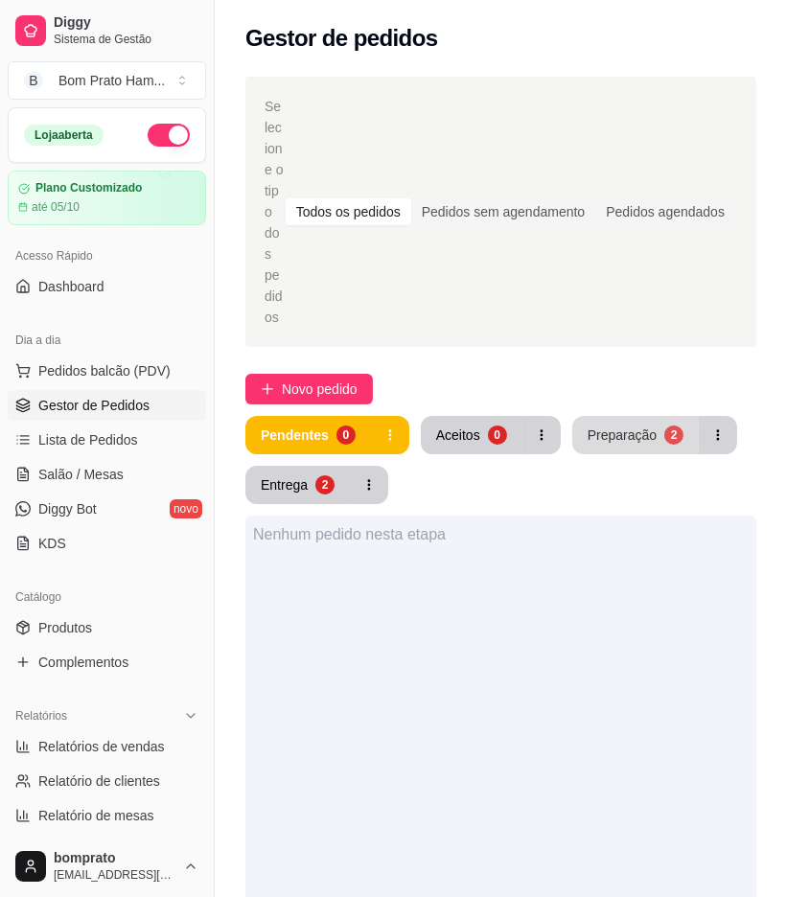
click at [638, 426] on div "Preparação" at bounding box center [622, 435] width 69 height 19
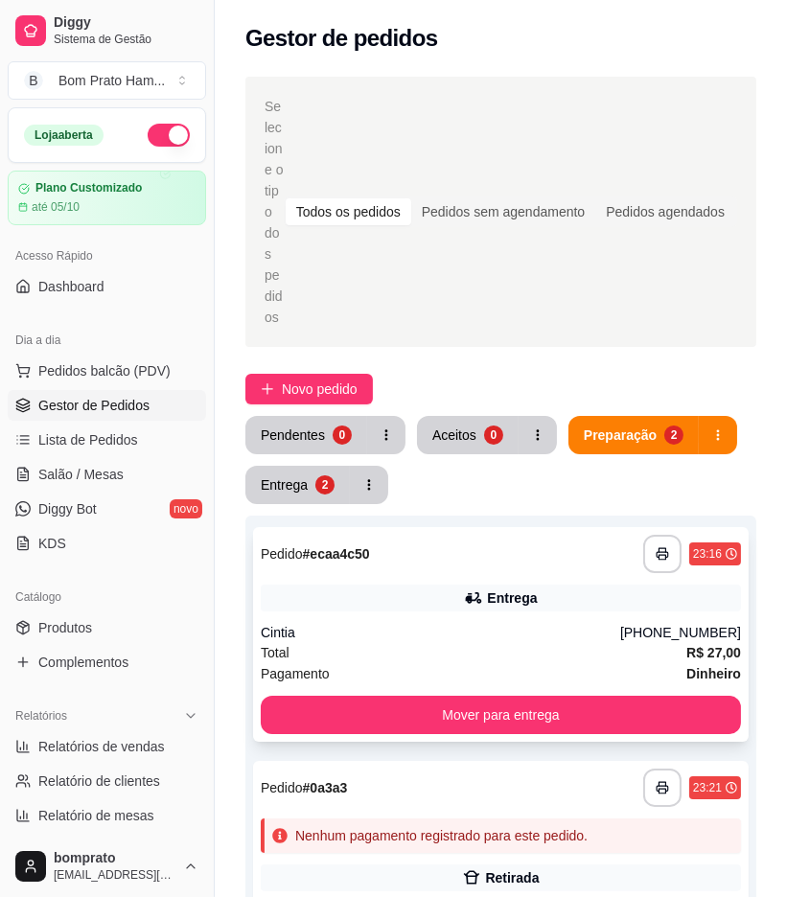
click at [496, 585] on div "Entrega" at bounding box center [501, 598] width 480 height 27
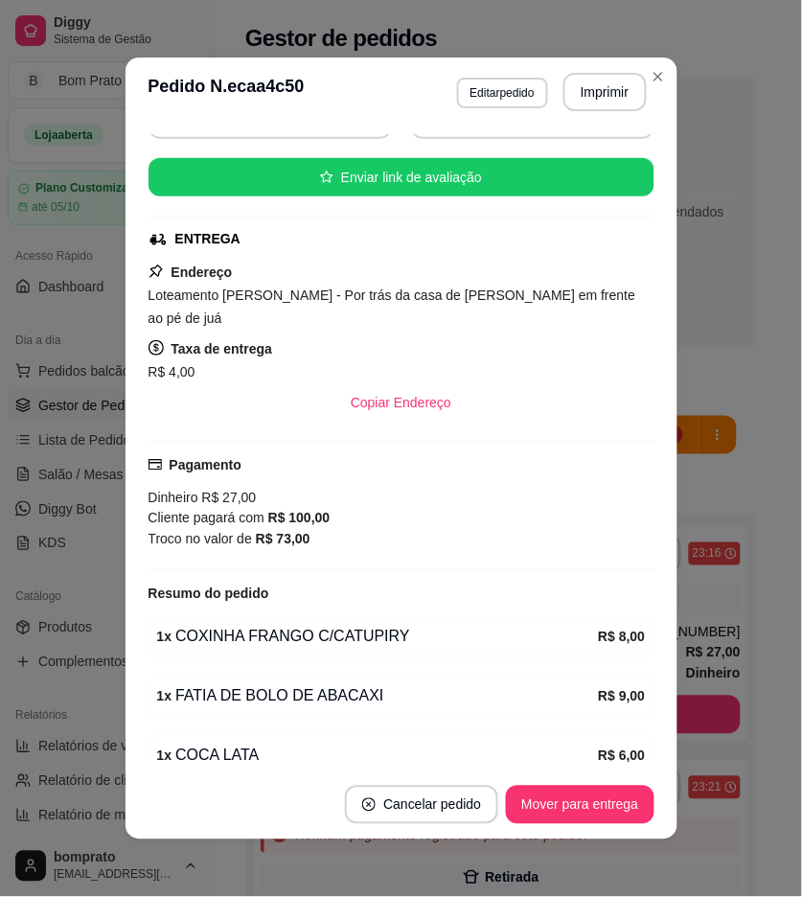
scroll to position [213, 0]
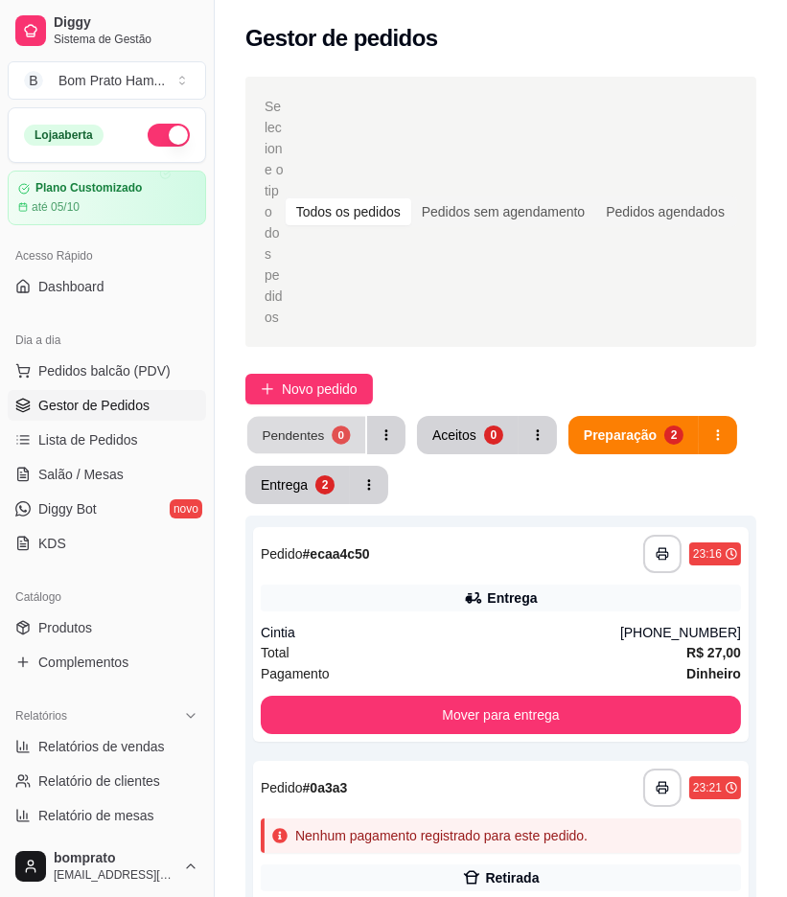
click at [319, 417] on button "Pendentes 0" at bounding box center [306, 435] width 118 height 37
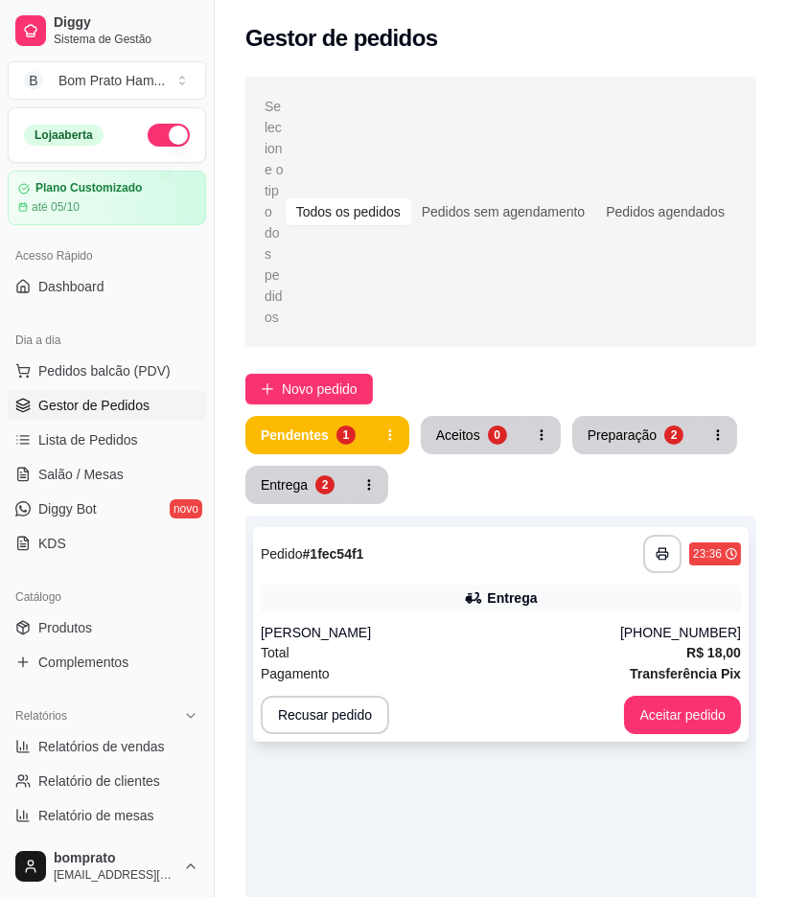
click at [464, 585] on div "Entrega" at bounding box center [501, 598] width 480 height 27
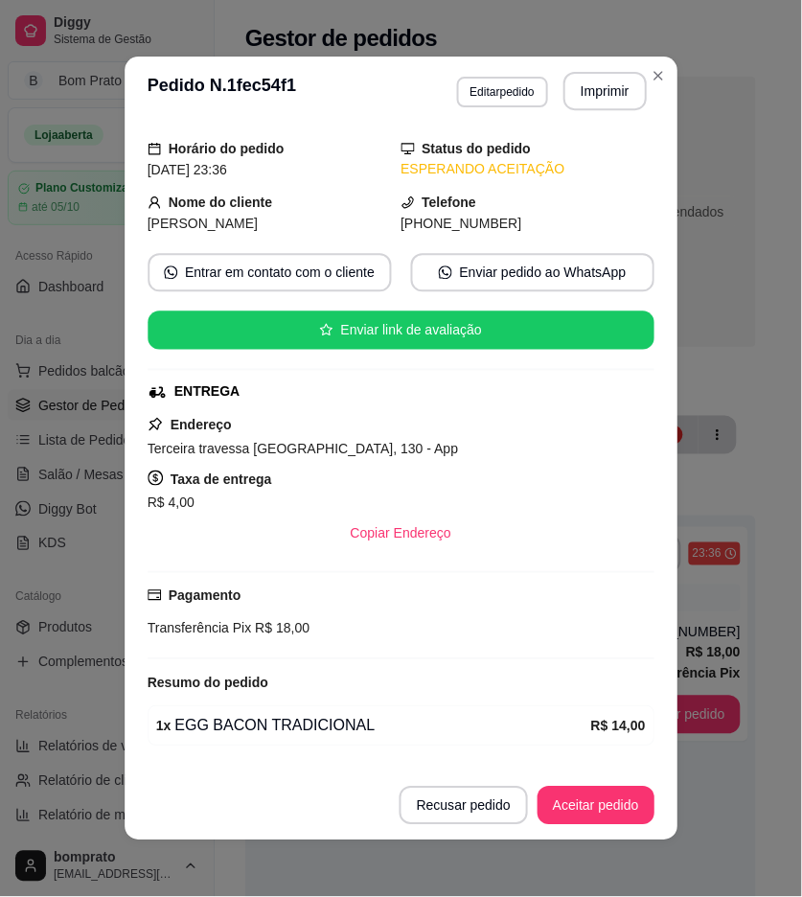
scroll to position [117, 0]
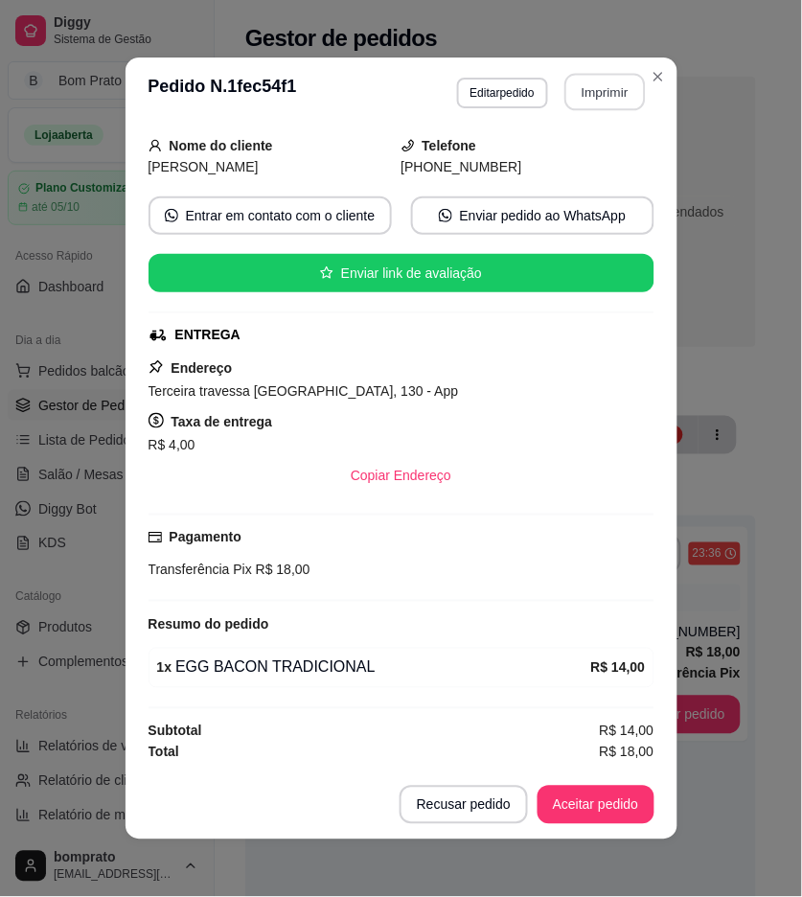
click at [583, 102] on button "Imprimir" at bounding box center [605, 92] width 81 height 37
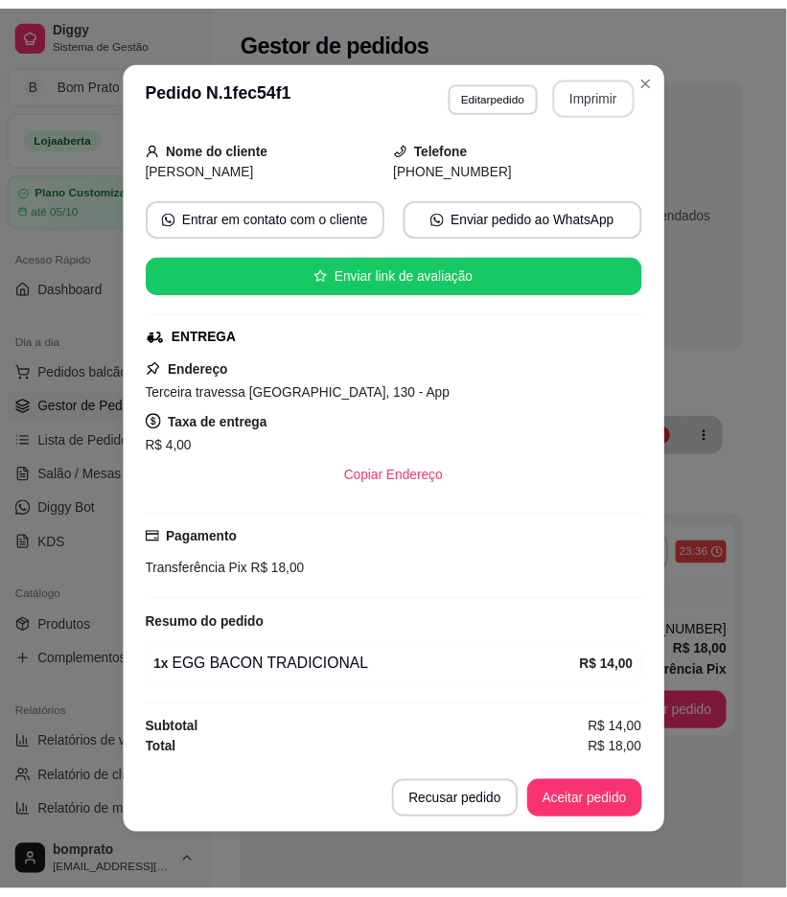
scroll to position [0, 0]
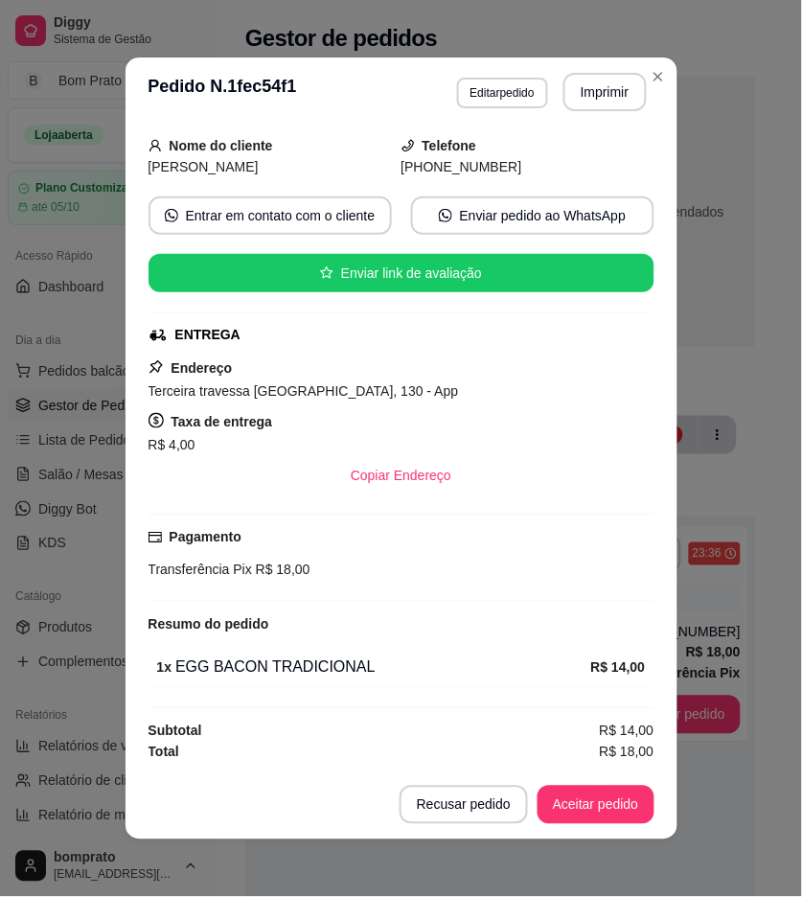
click at [600, 780] on footer "Recusar pedido Aceitar pedido" at bounding box center [402, 805] width 552 height 69
click at [600, 786] on div "Recusar pedido Aceitar pedido" at bounding box center [527, 805] width 255 height 38
click at [608, 812] on button "Aceitar pedido" at bounding box center [596, 805] width 117 height 38
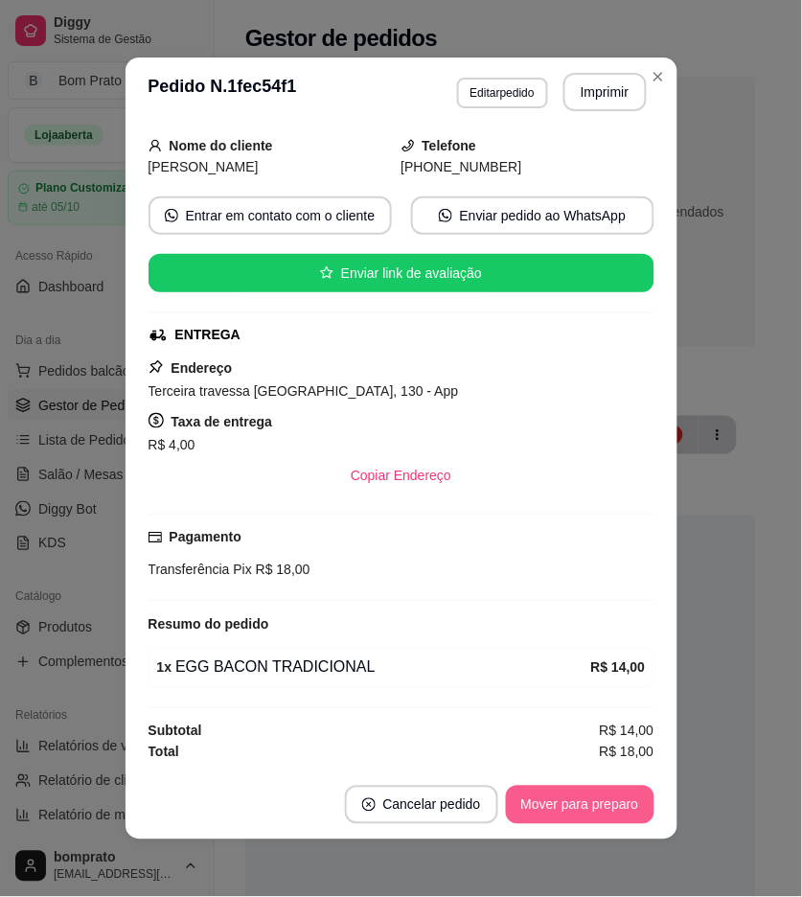
click at [608, 811] on button "Mover para preparo" at bounding box center [580, 805] width 149 height 38
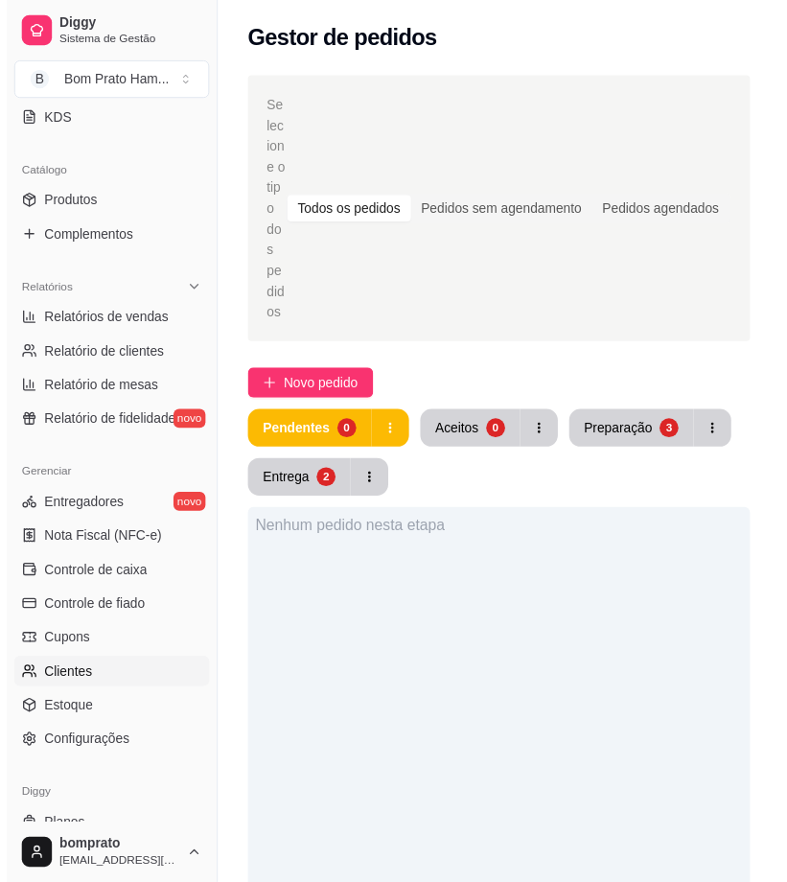
scroll to position [426, 0]
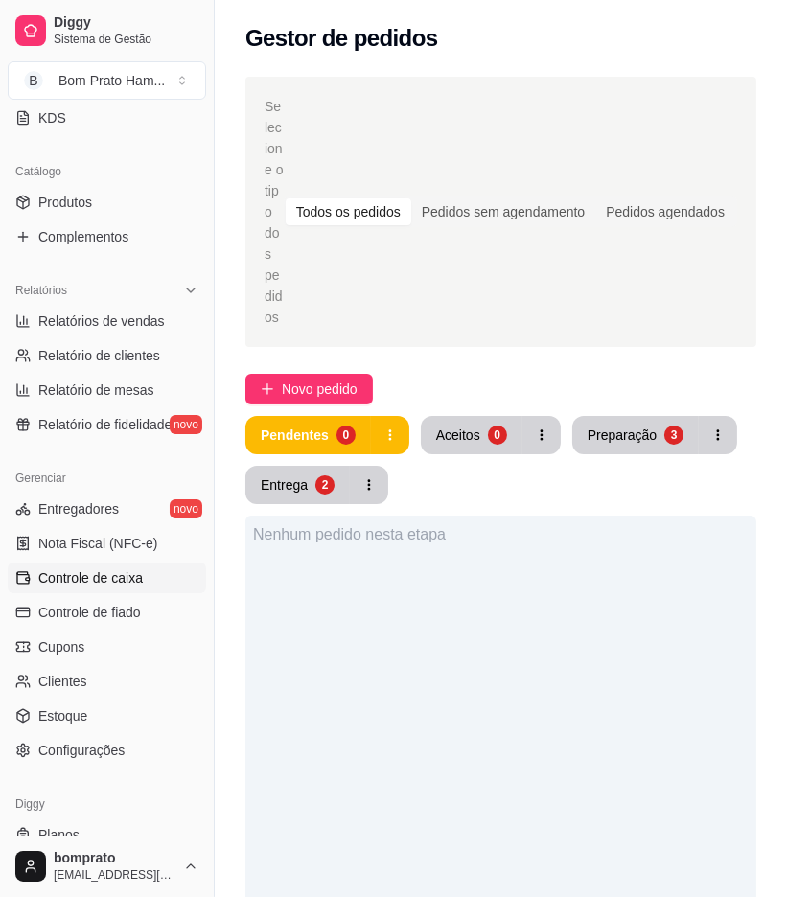
click at [136, 573] on span "Controle de caixa" at bounding box center [90, 578] width 104 height 19
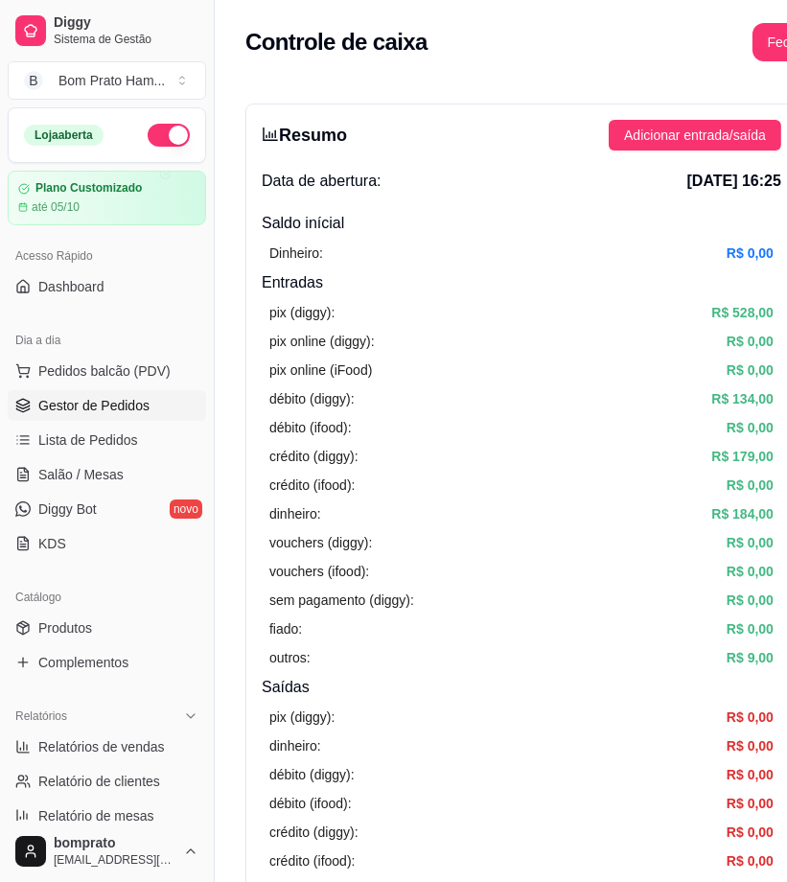
click at [139, 398] on span "Gestor de Pedidos" at bounding box center [93, 405] width 111 height 19
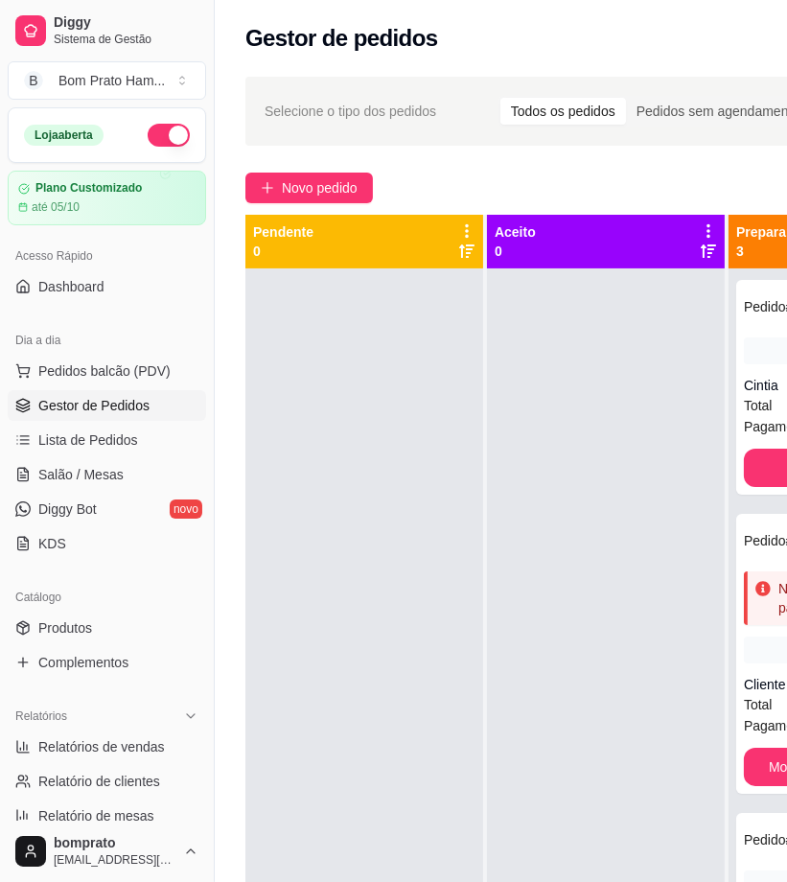
click at [541, 462] on div at bounding box center [606, 709] width 238 height 882
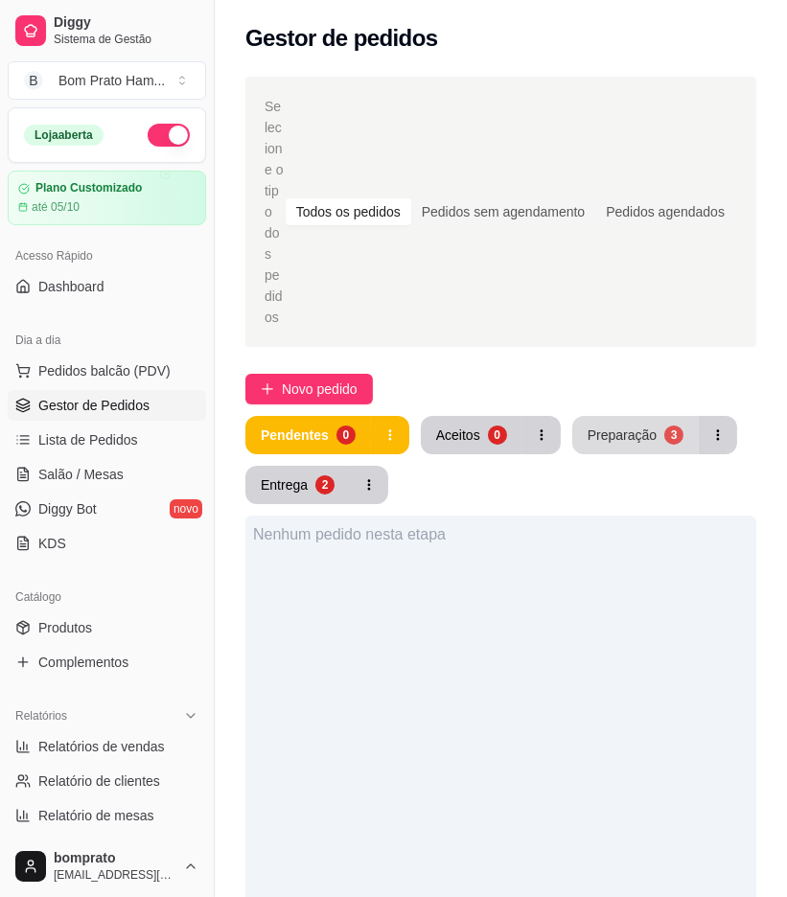
click at [635, 426] on div "Preparação" at bounding box center [622, 435] width 69 height 19
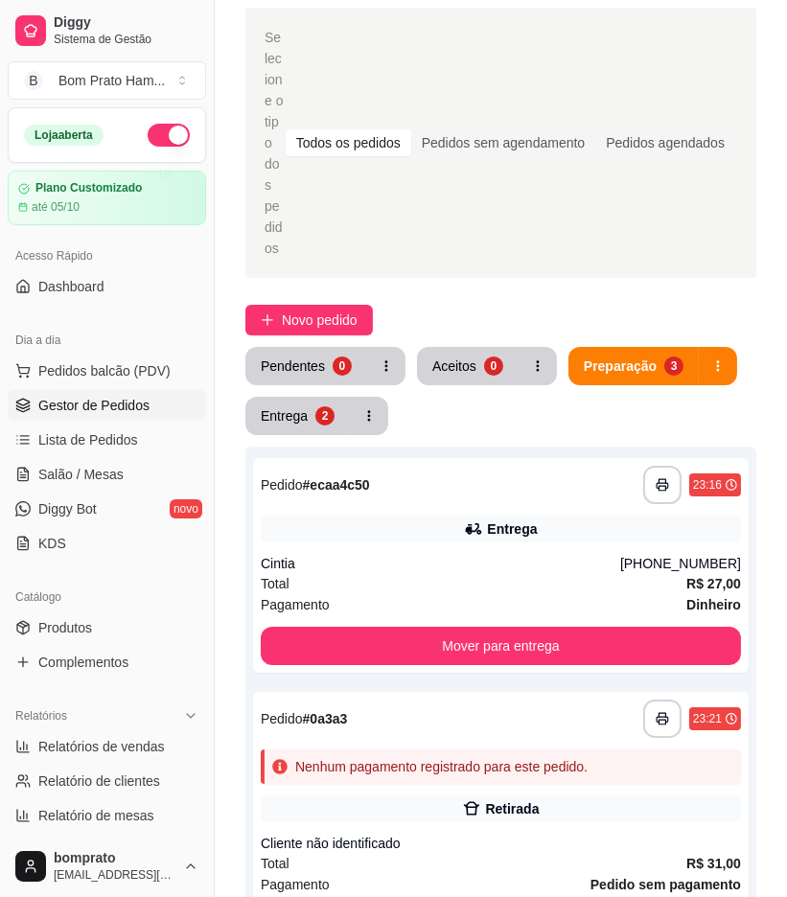
scroll to position [106, 0]
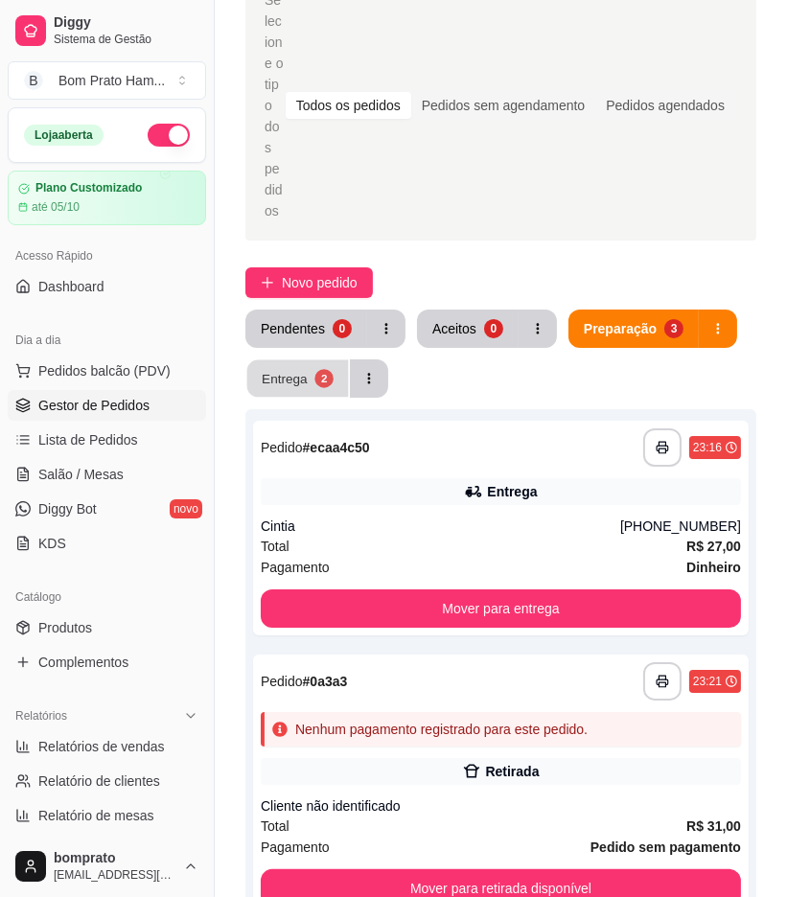
click at [298, 369] on div "Entrega" at bounding box center [285, 378] width 46 height 18
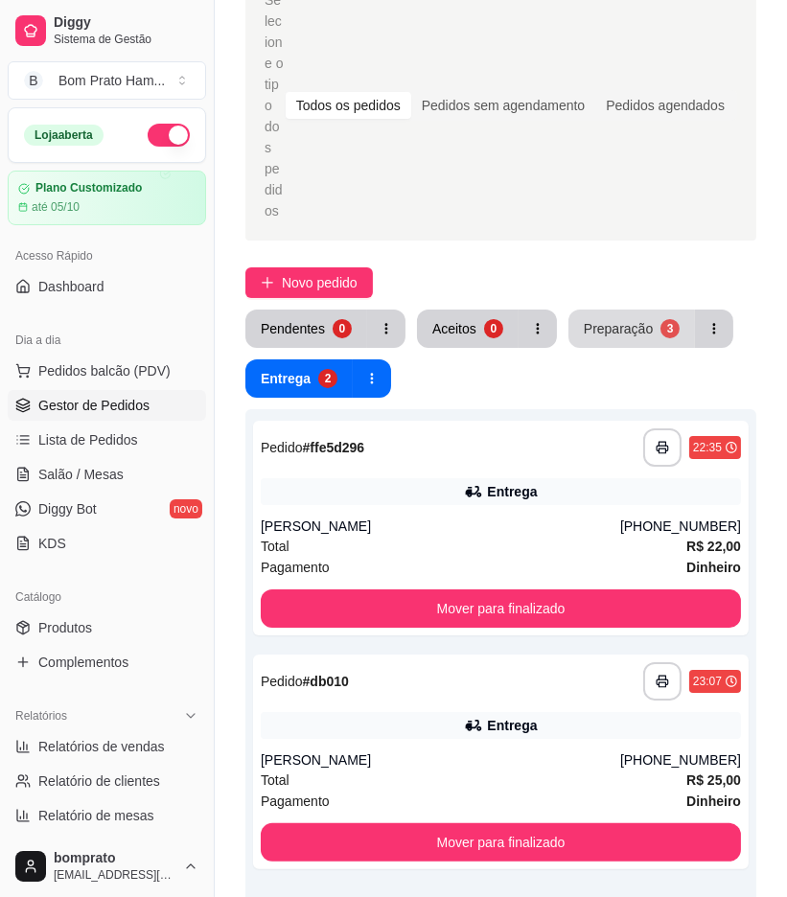
click at [615, 310] on button "Preparação 3" at bounding box center [632, 329] width 127 height 38
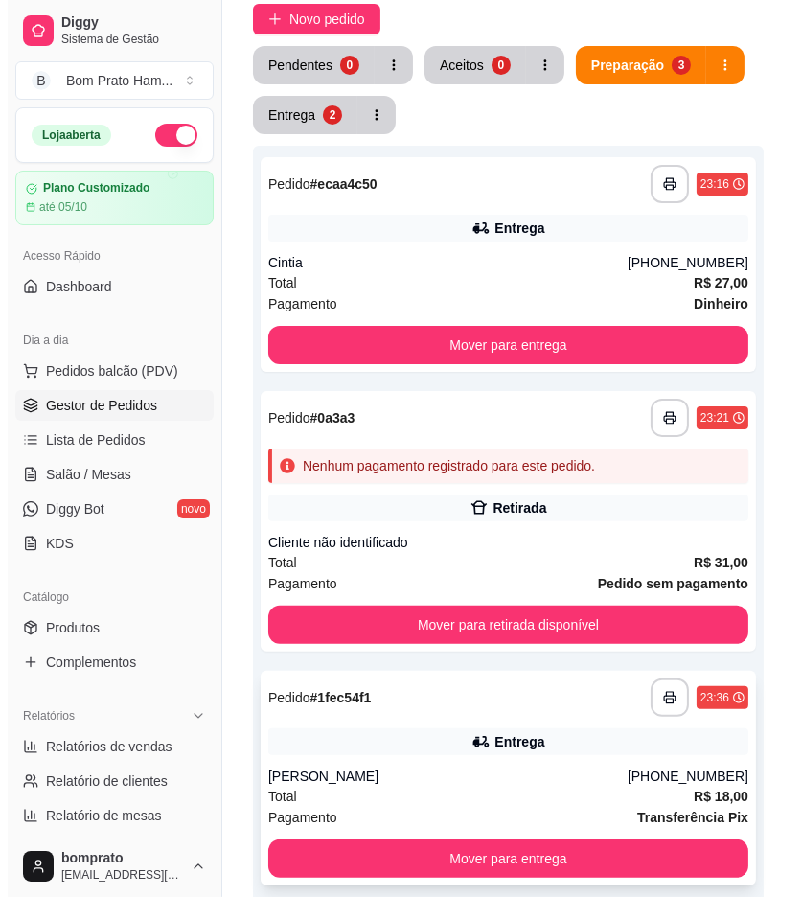
scroll to position [426, 0]
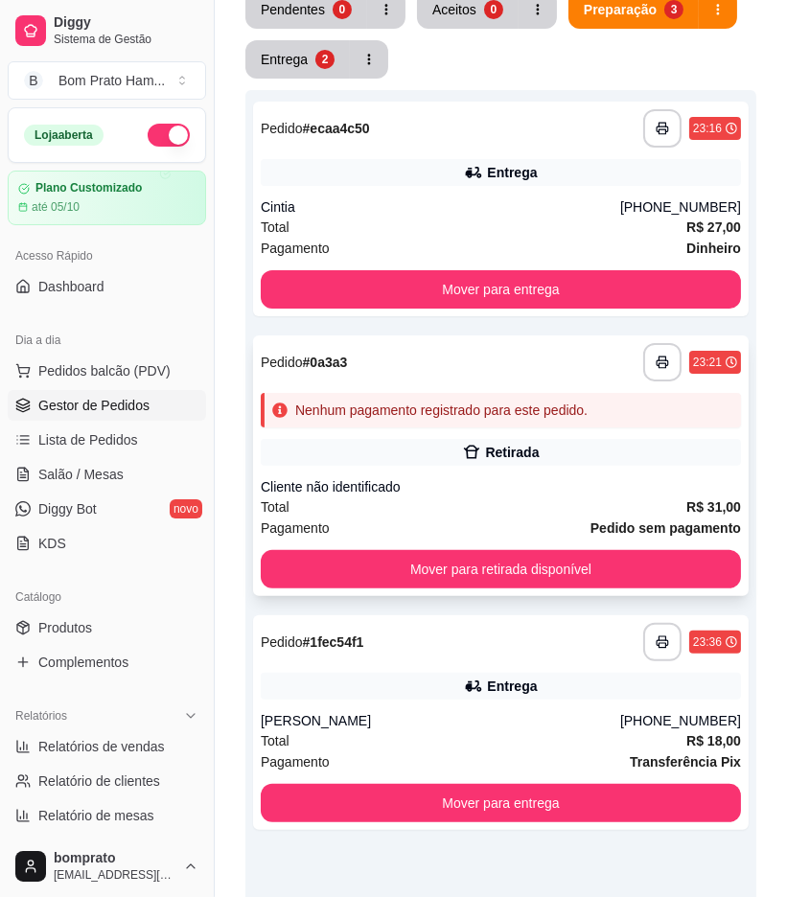
click at [570, 439] on div "Retirada" at bounding box center [501, 452] width 480 height 27
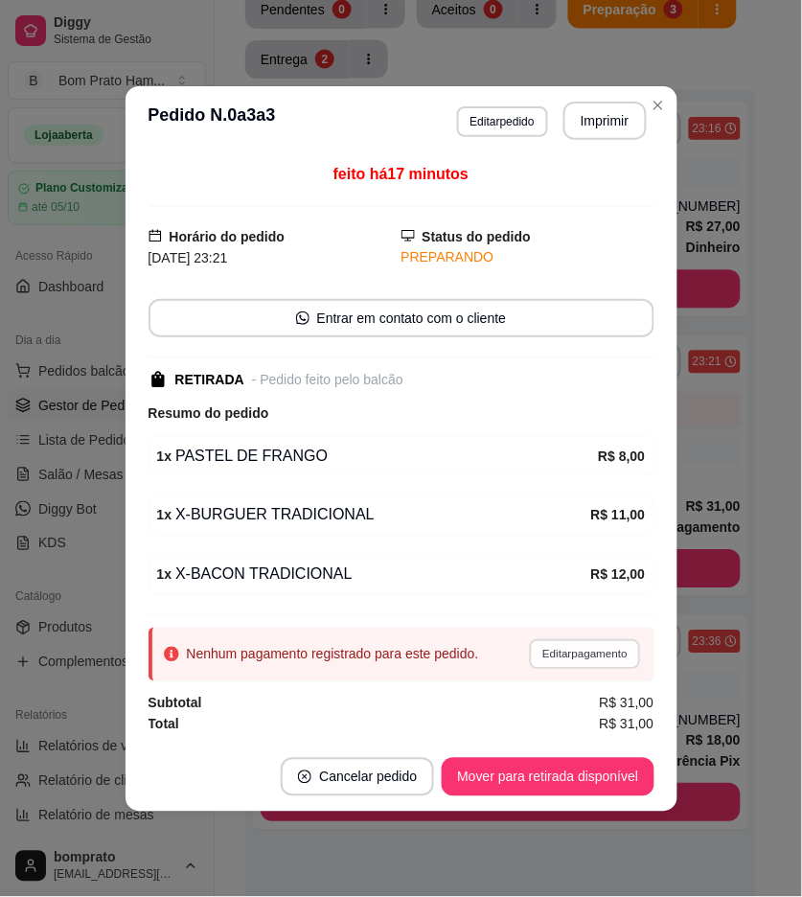
click at [590, 660] on button "Editar pagamento" at bounding box center [585, 654] width 111 height 30
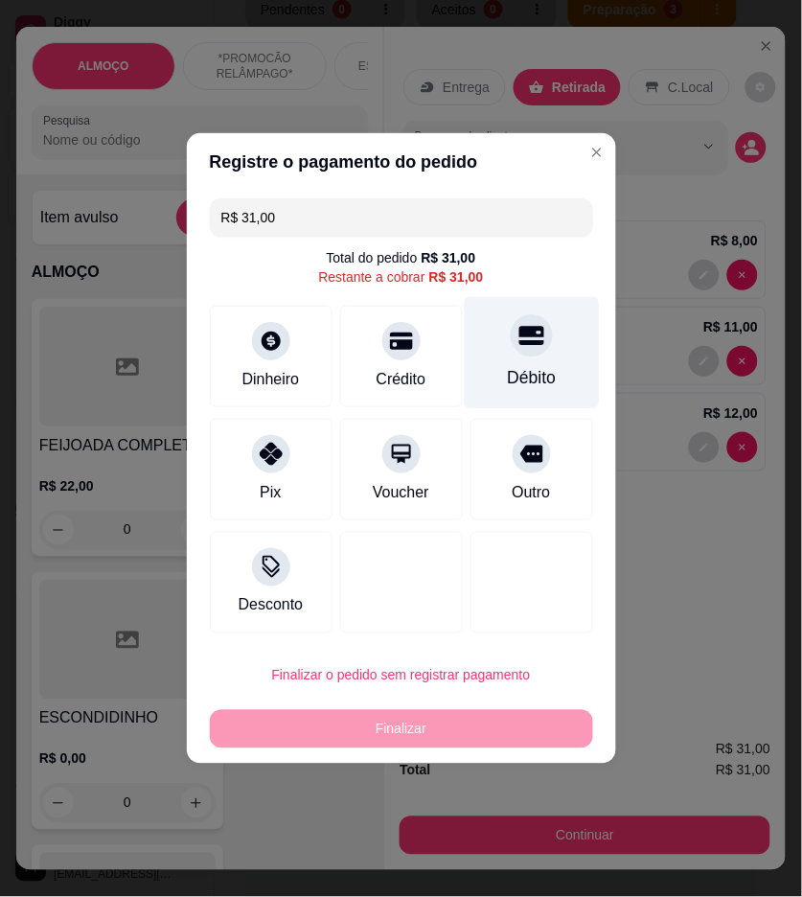
click at [472, 382] on div "Débito" at bounding box center [531, 353] width 135 height 112
type input "R$ 0,00"
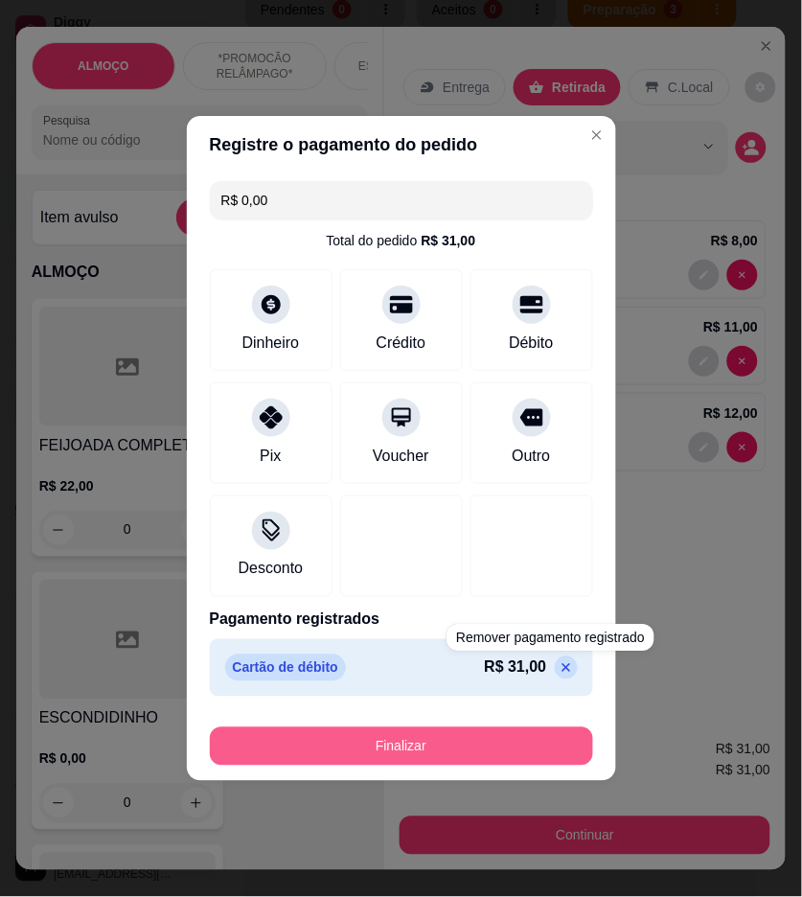
click at [544, 739] on button "Finalizar" at bounding box center [401, 747] width 383 height 38
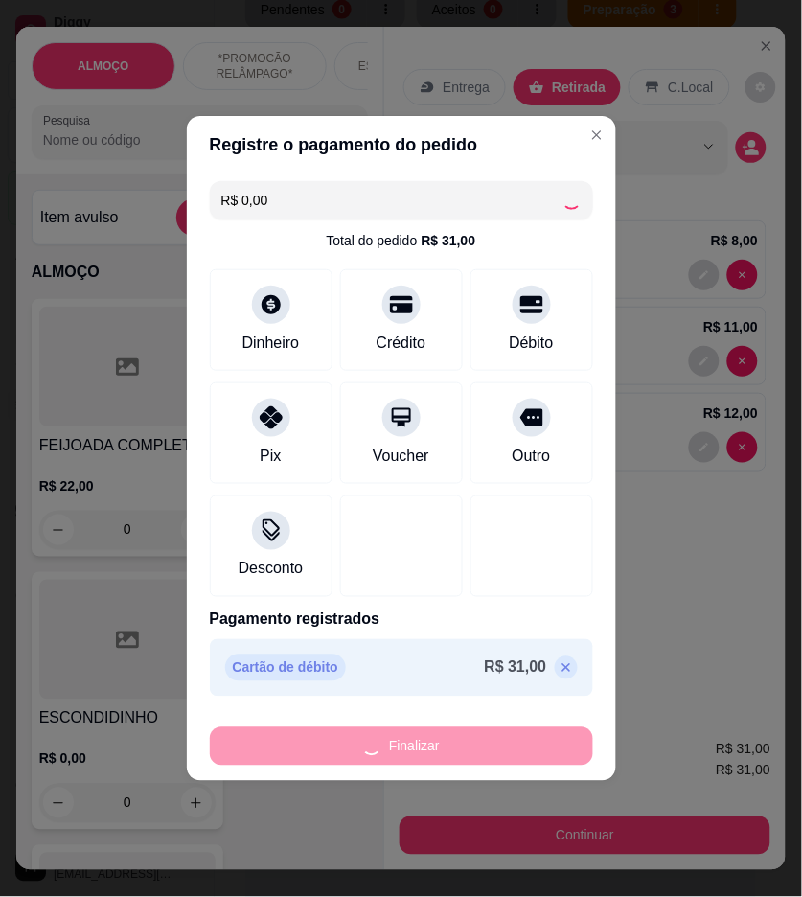
type input "0"
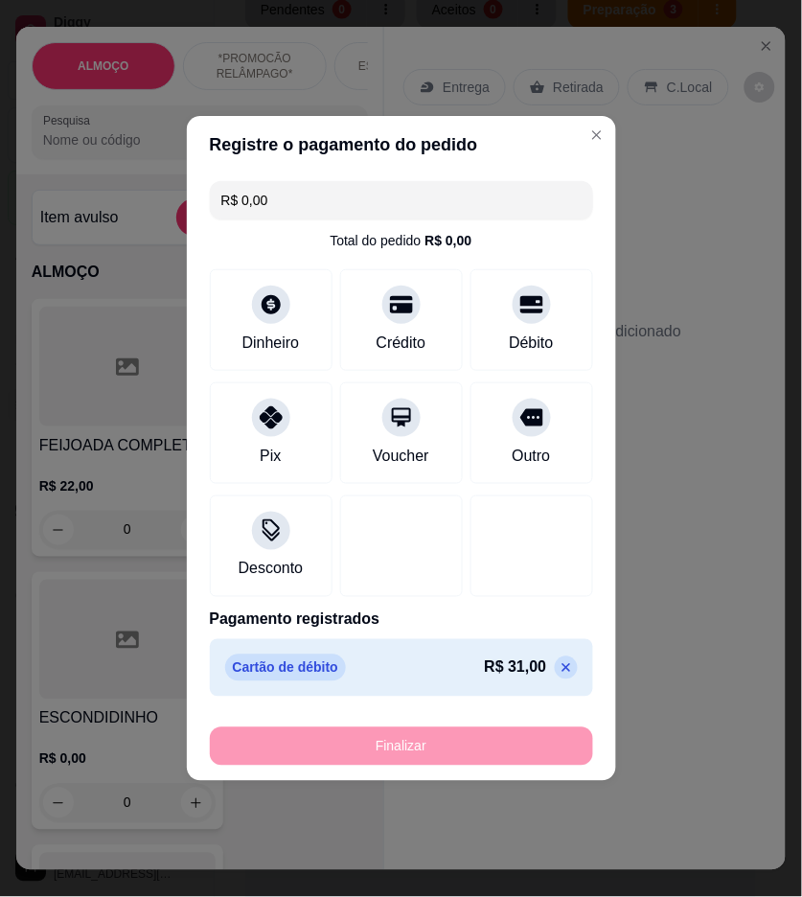
type input "-R$ 31,00"
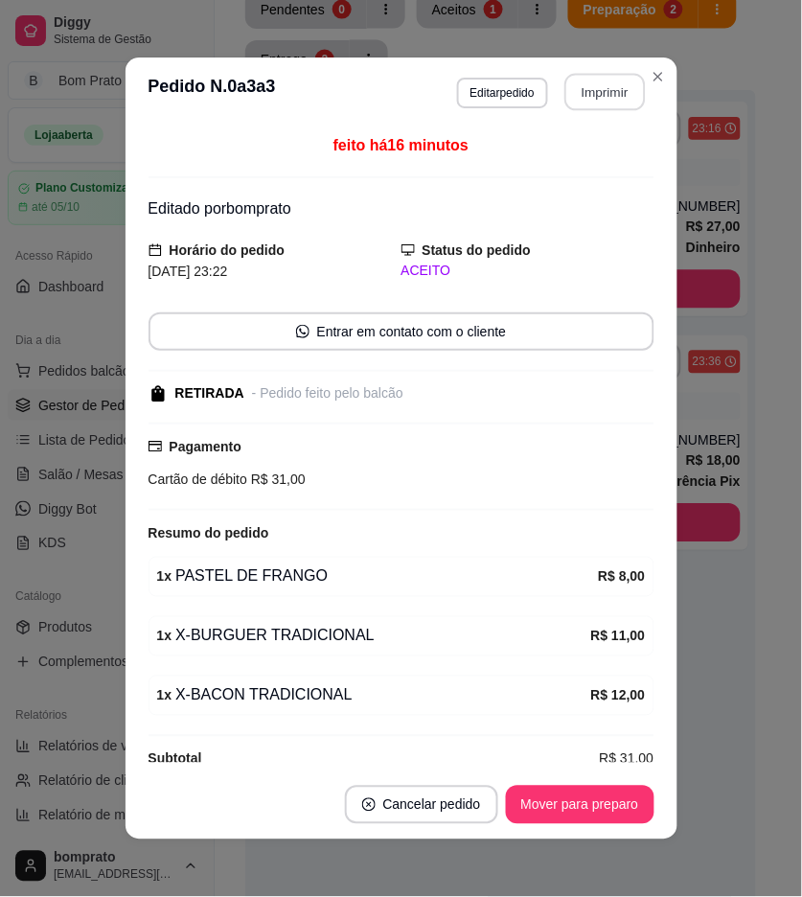
click at [585, 97] on button "Imprimir" at bounding box center [605, 92] width 81 height 37
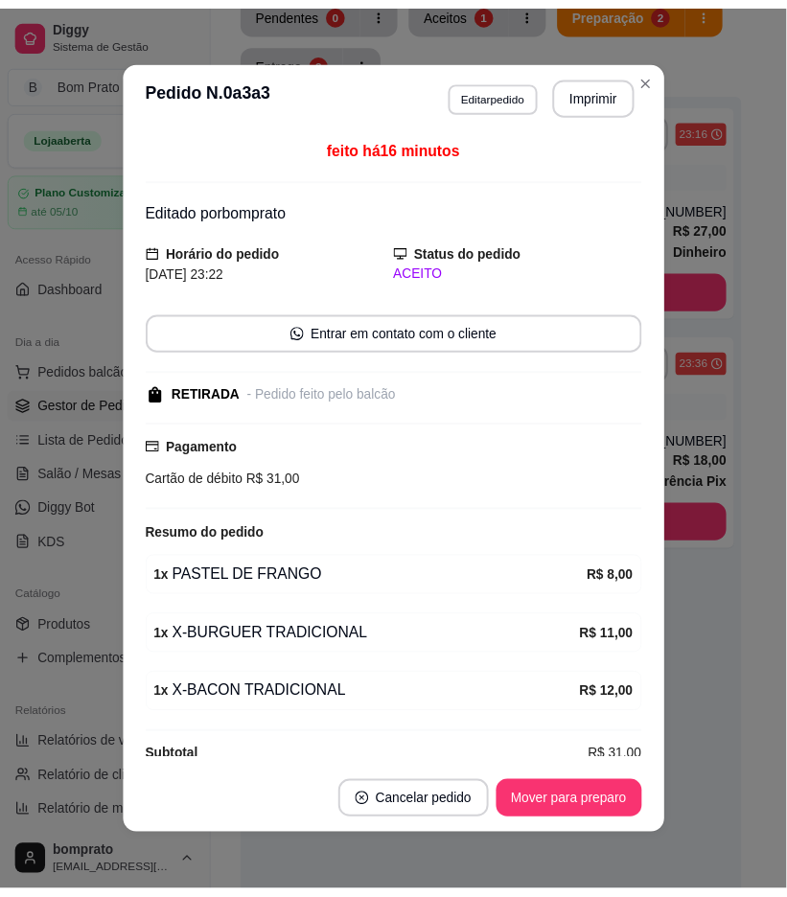
scroll to position [0, 0]
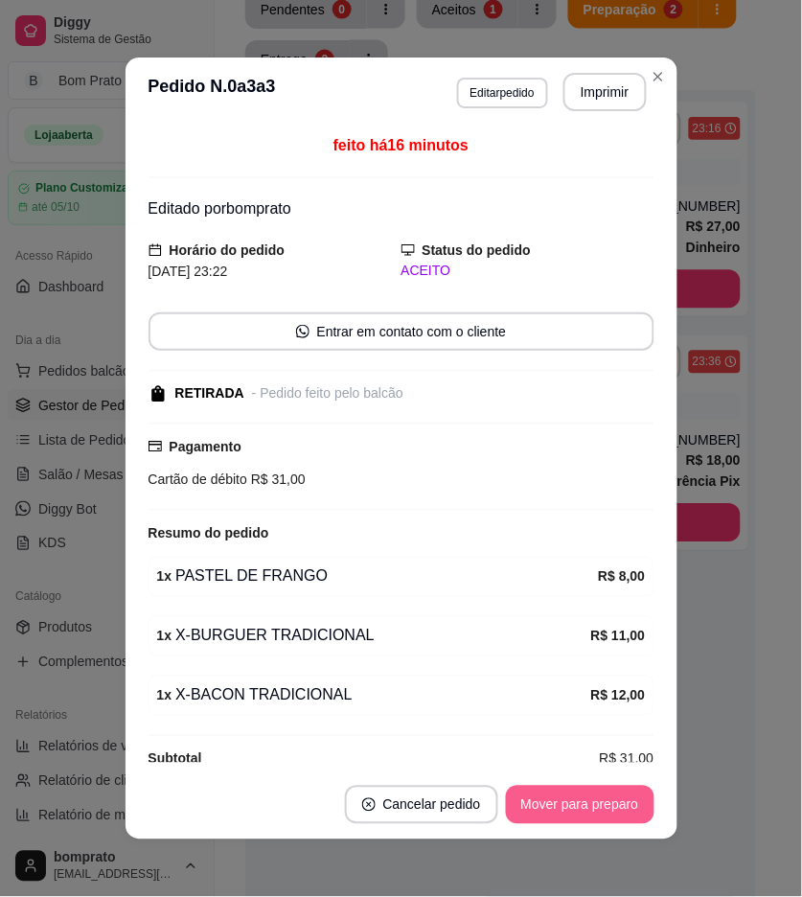
click at [606, 792] on button "Mover para preparo" at bounding box center [580, 805] width 149 height 38
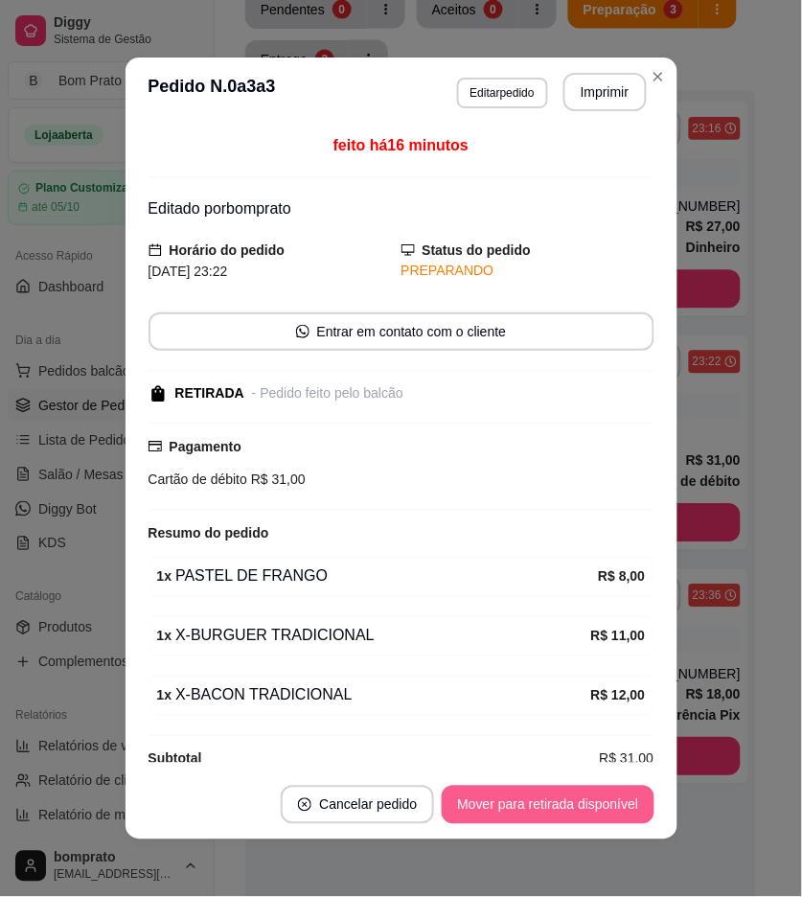
click at [606, 803] on button "Mover para retirada disponível" at bounding box center [548, 805] width 212 height 38
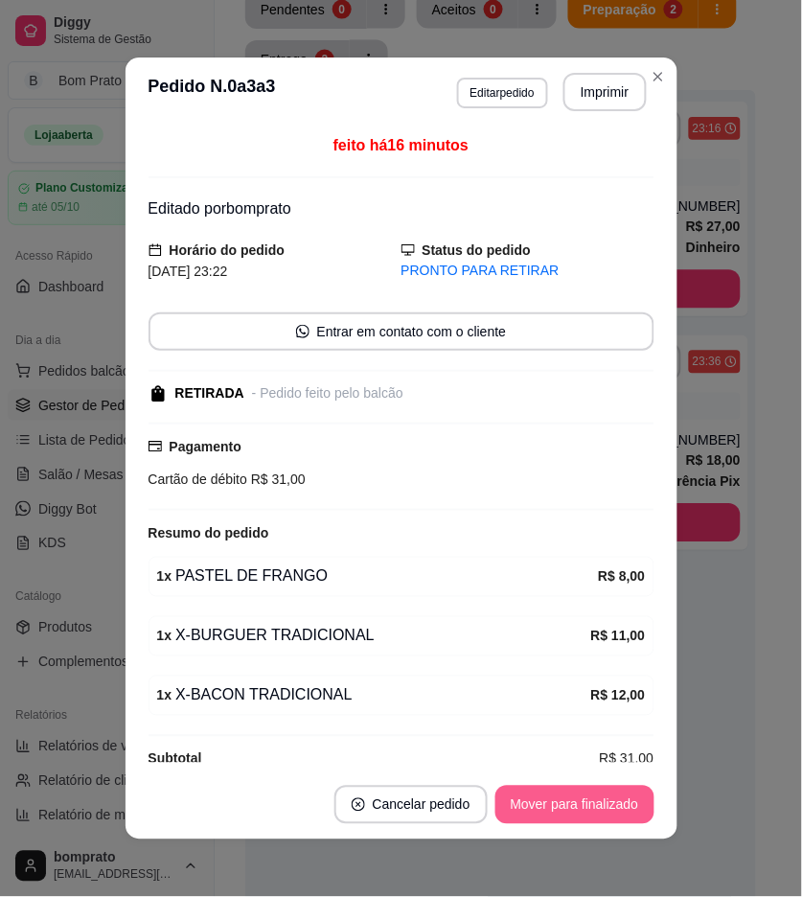
click at [606, 803] on button "Mover para finalizado" at bounding box center [575, 805] width 159 height 38
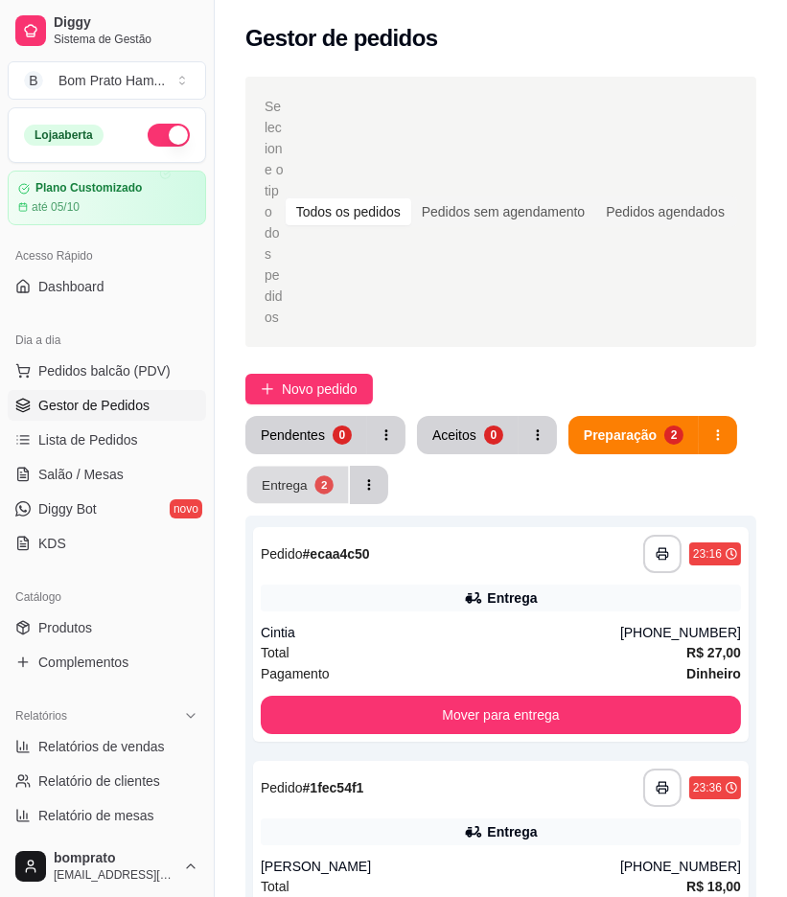
click at [278, 476] on div "Entrega" at bounding box center [285, 485] width 46 height 18
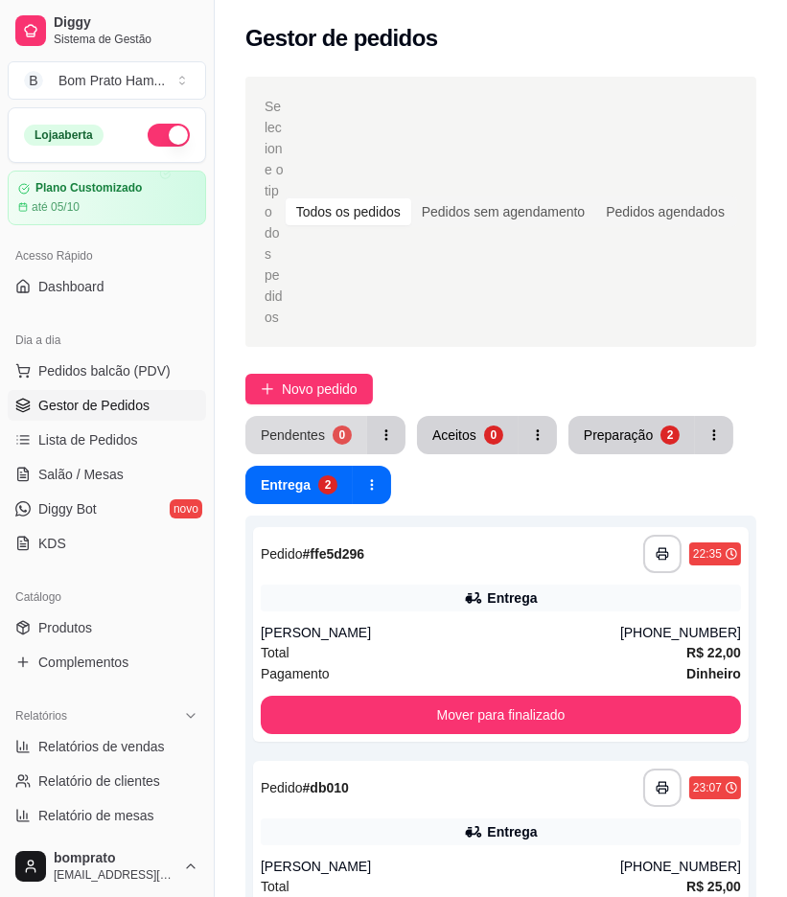
click at [305, 416] on button "Pendentes 0" at bounding box center [306, 435] width 122 height 38
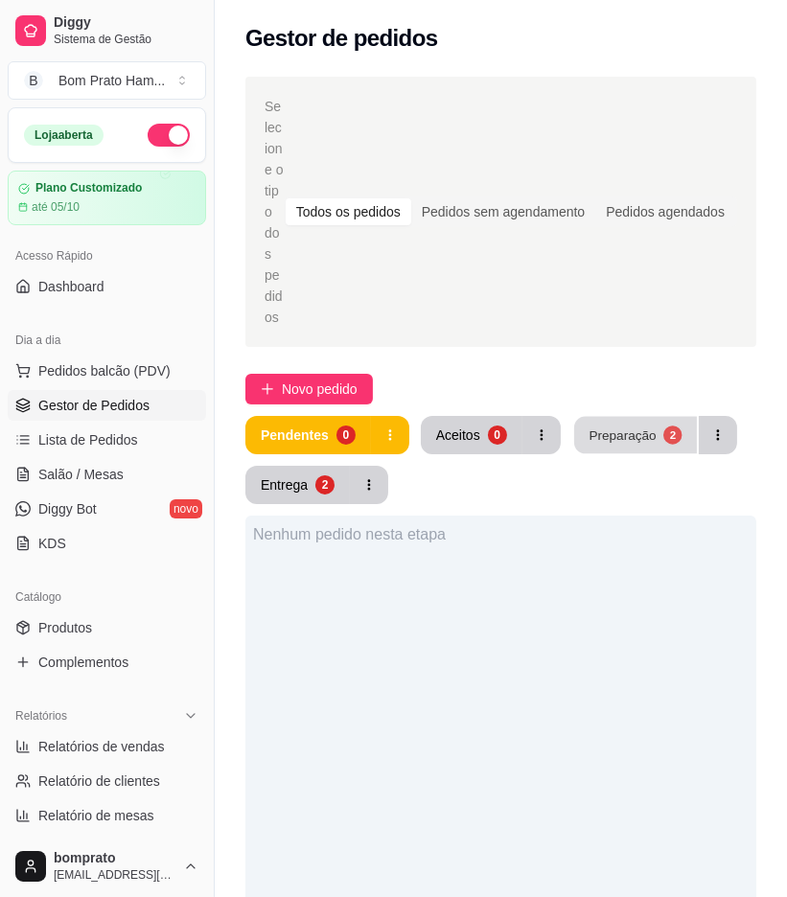
click at [629, 417] on button "Preparação 2" at bounding box center [635, 435] width 123 height 37
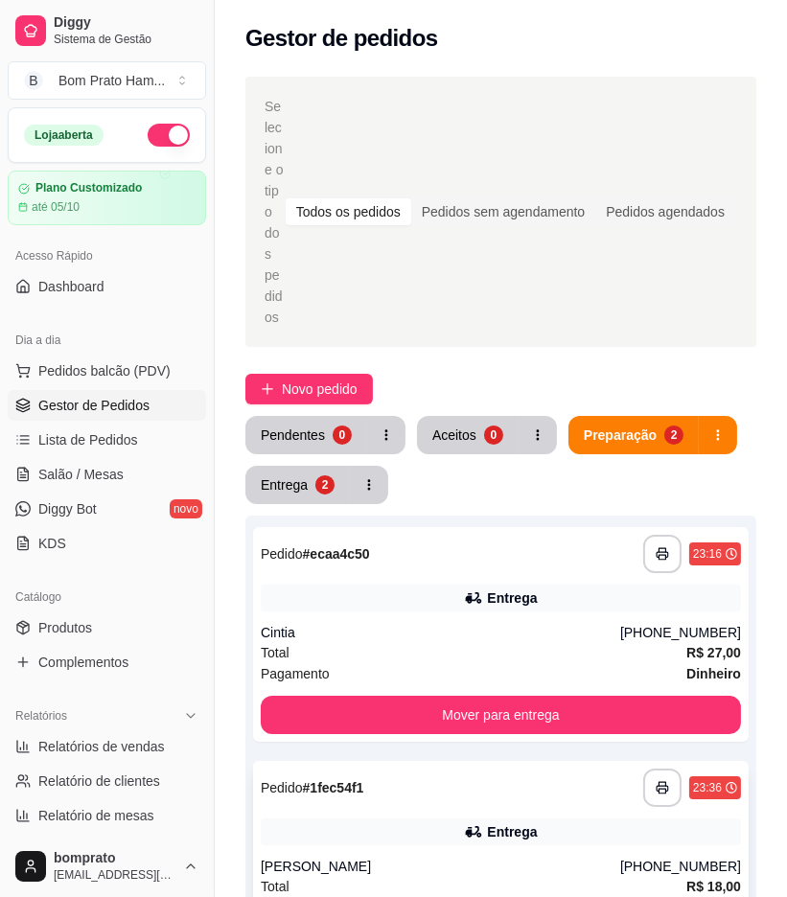
click at [425, 857] on div "Maria Vitória" at bounding box center [441, 866] width 360 height 19
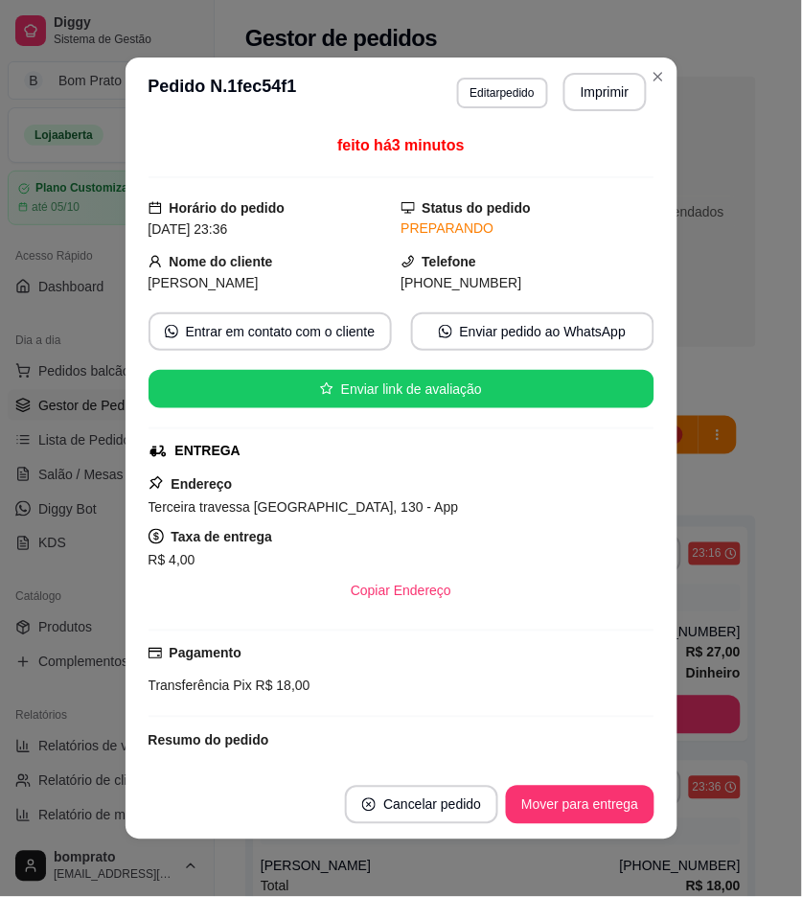
click at [666, 571] on div "feito há 3 minutos Horário do pedido 12/09/2025 23:36 Status do pedido PREPARAN…" at bounding box center [402, 449] width 552 height 644
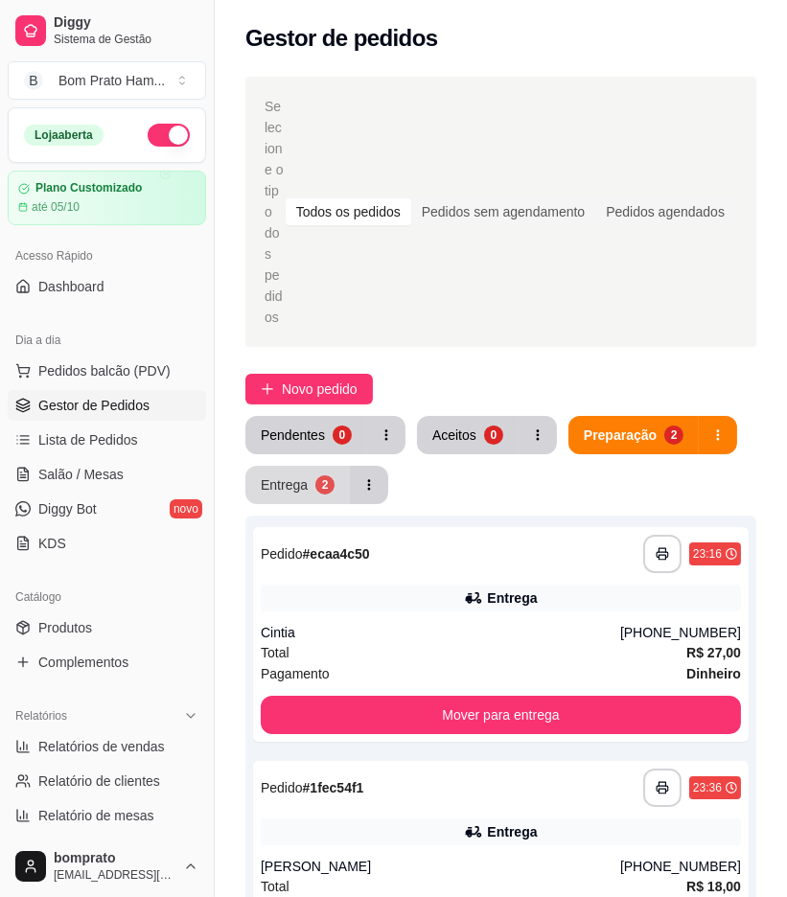
click at [321, 476] on div "2" at bounding box center [324, 485] width 19 height 19
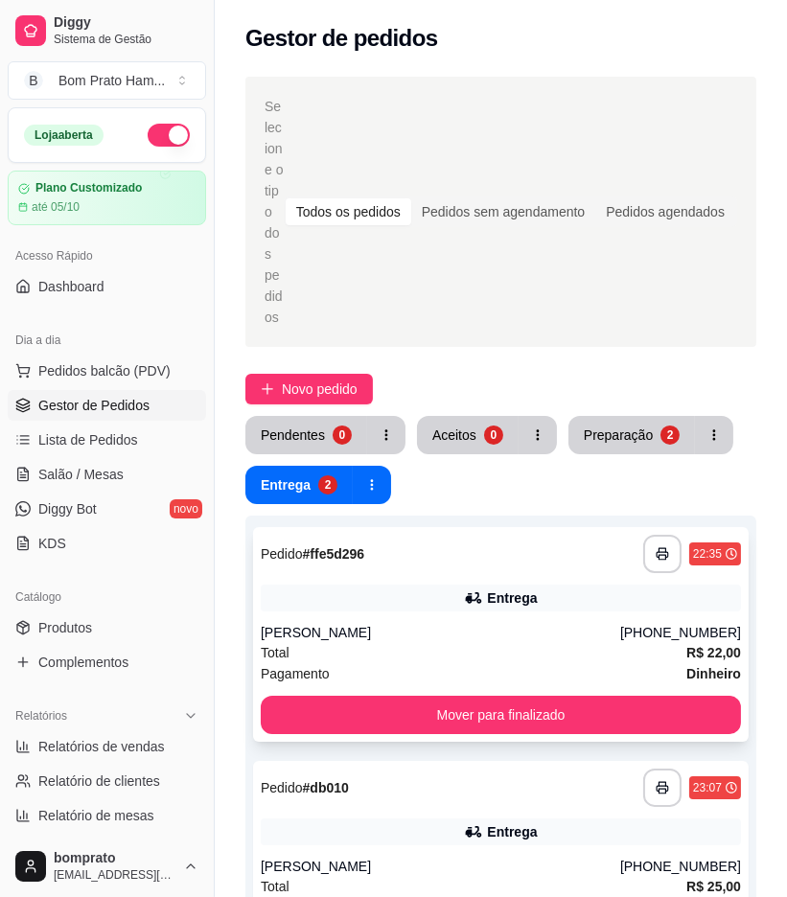
click at [515, 534] on div "**********" at bounding box center [501, 634] width 496 height 215
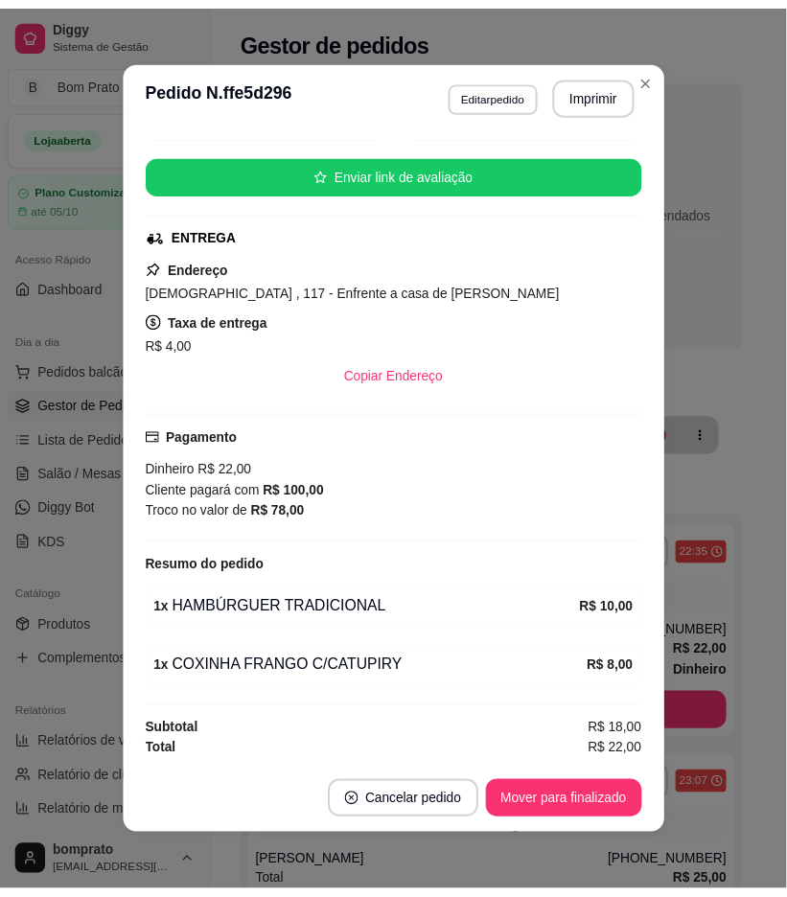
scroll to position [219, 0]
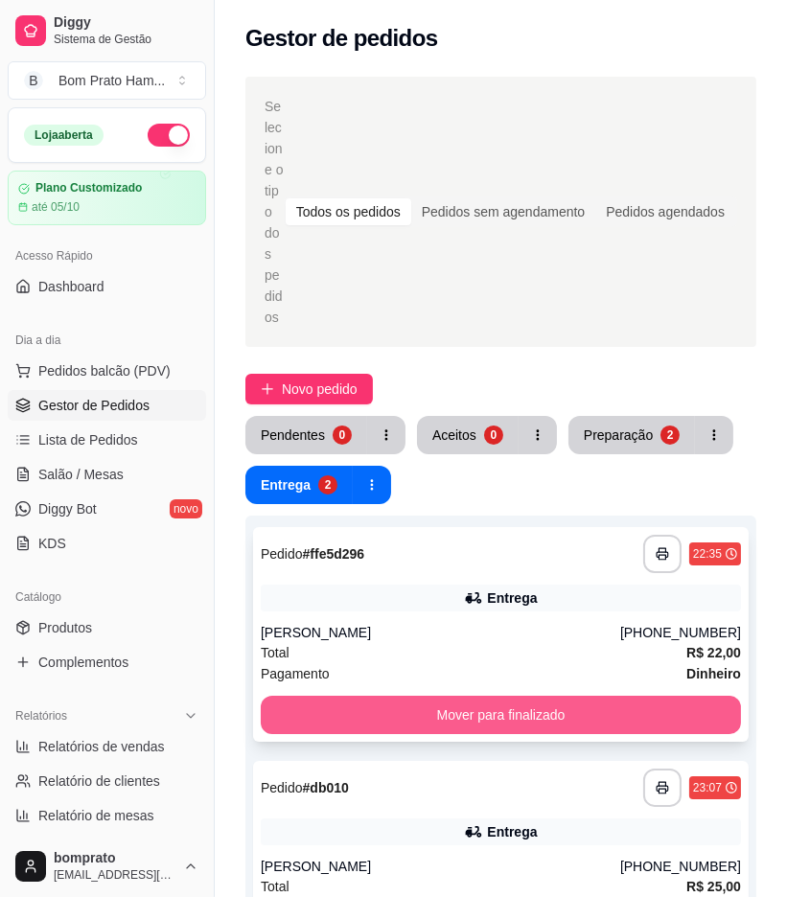
click at [537, 696] on button "Mover para finalizado" at bounding box center [501, 715] width 480 height 38
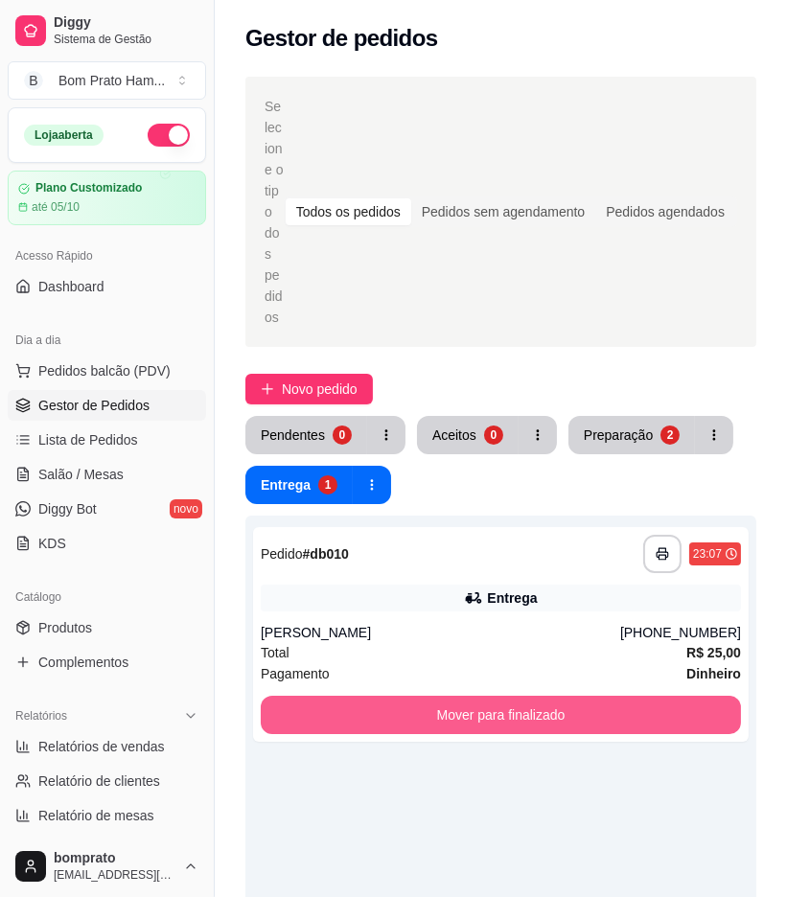
click at [537, 696] on button "Mover para finalizado" at bounding box center [501, 715] width 480 height 38
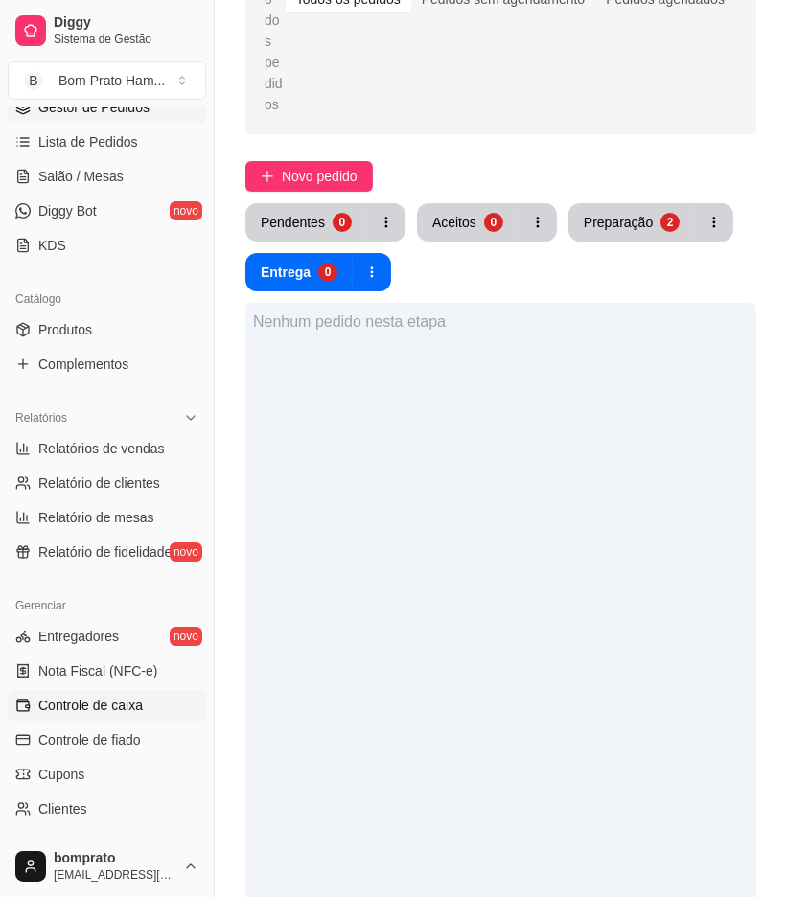
scroll to position [319, 0]
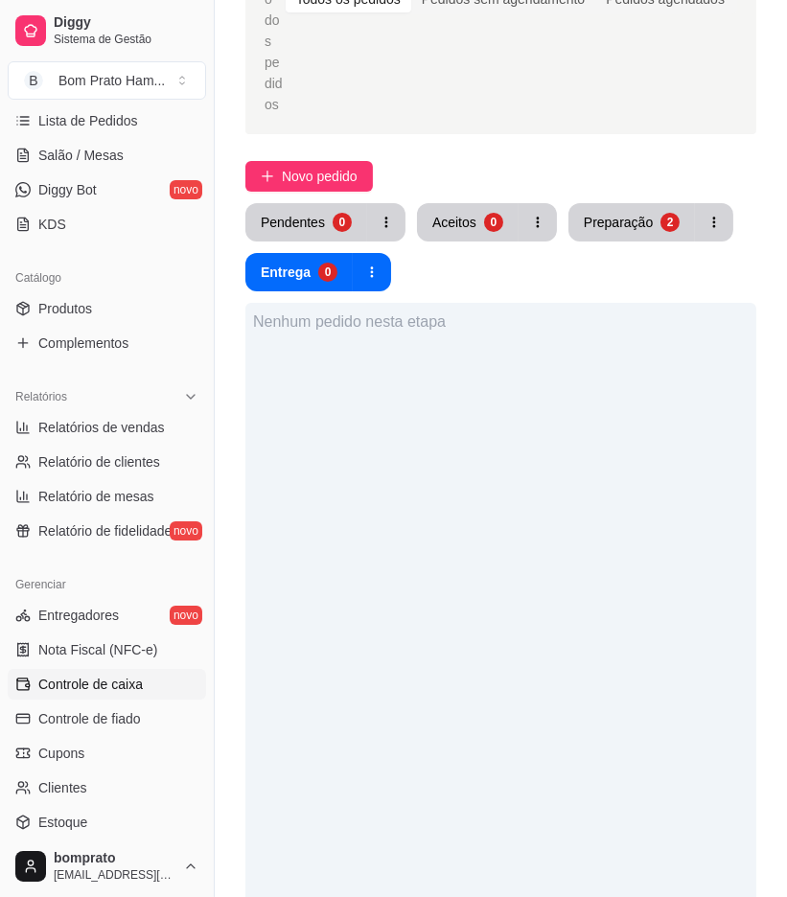
click at [149, 685] on link "Controle de caixa" at bounding box center [107, 684] width 198 height 31
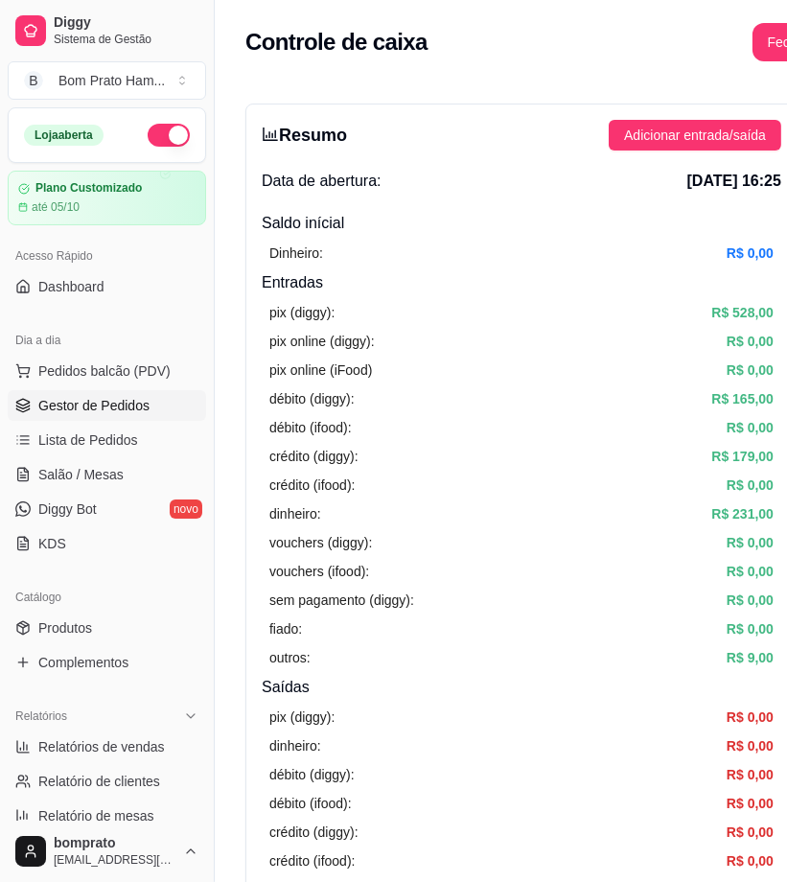
click at [131, 407] on span "Gestor de Pedidos" at bounding box center [93, 405] width 111 height 19
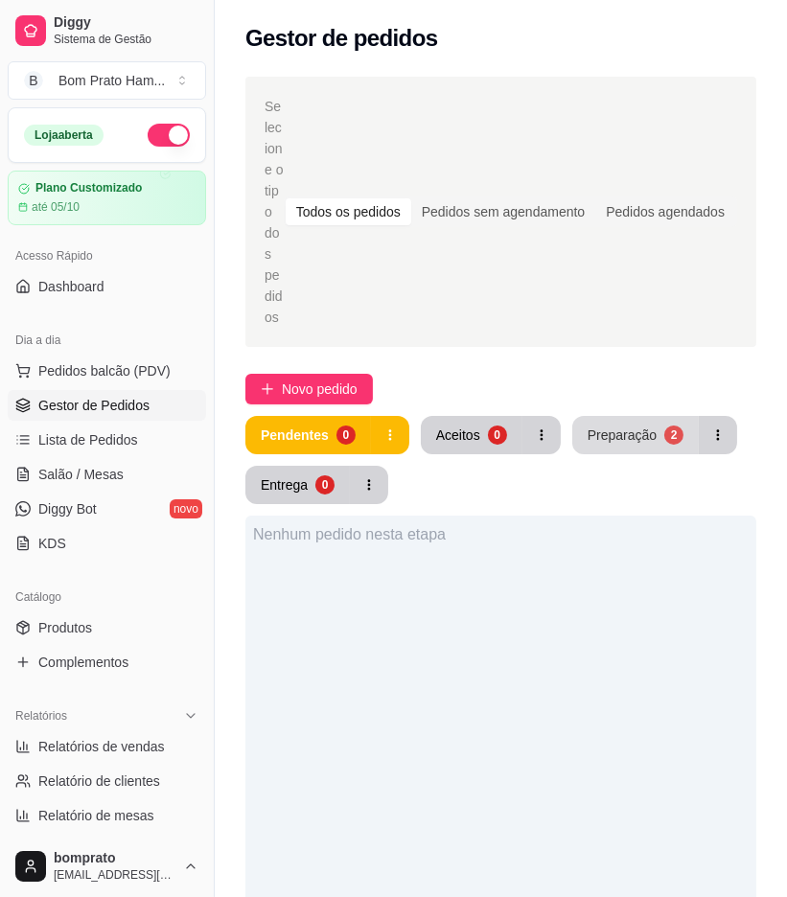
click at [628, 426] on div "Preparação" at bounding box center [622, 435] width 69 height 19
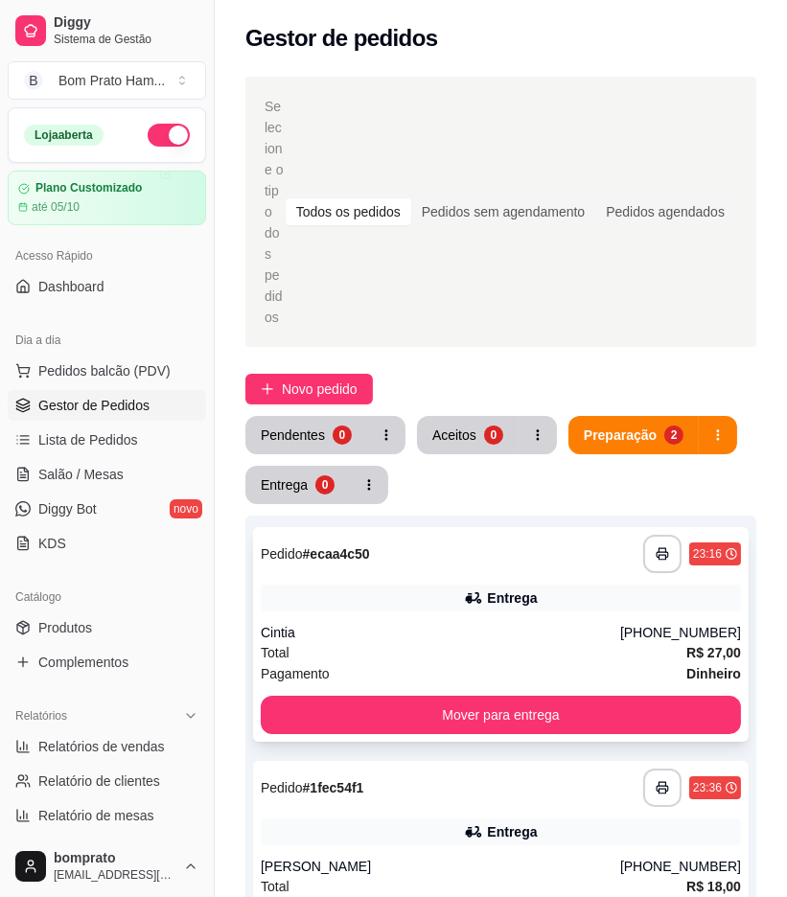
click at [385, 585] on div "Entrega" at bounding box center [501, 598] width 480 height 27
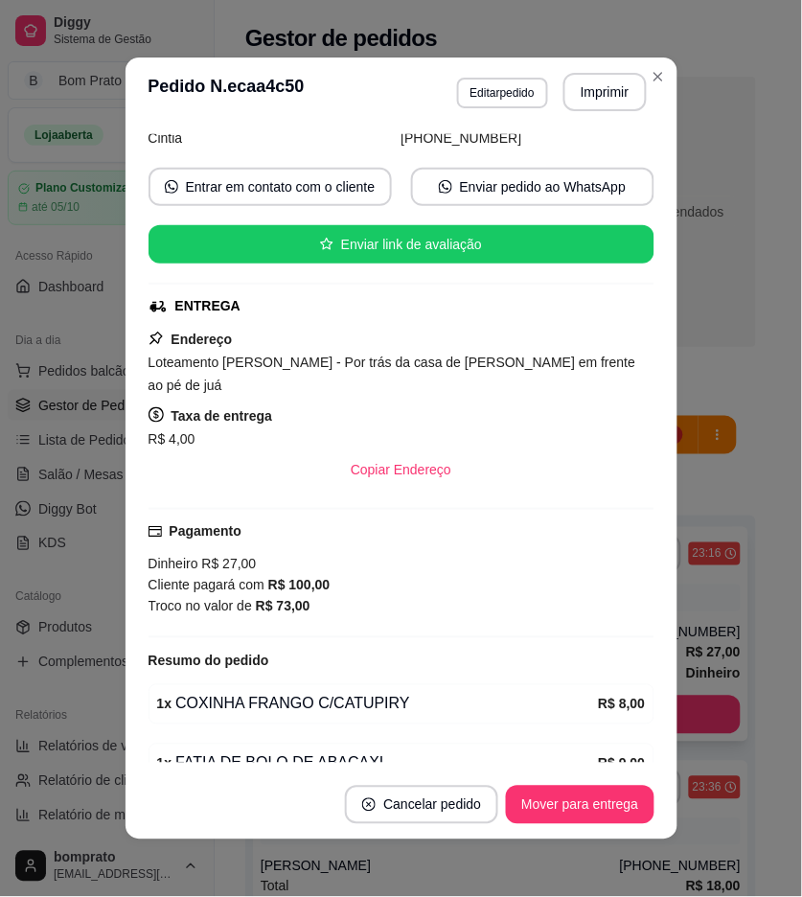
scroll to position [279, 0]
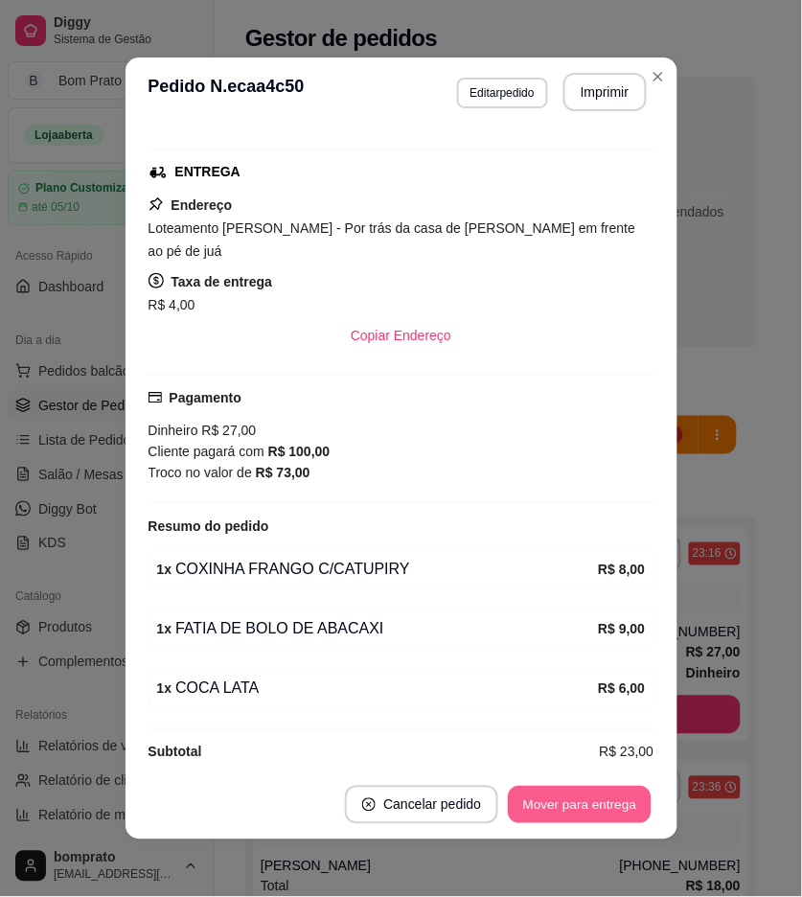
click at [569, 800] on button "Mover para entrega" at bounding box center [581, 805] width 144 height 37
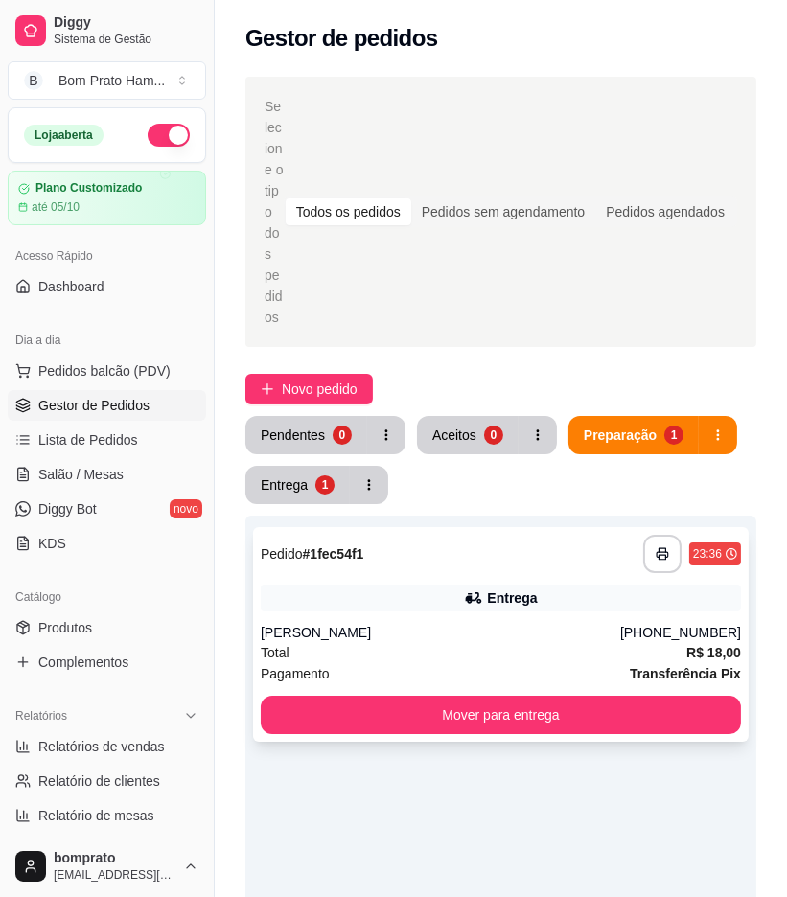
click at [456, 527] on div "**********" at bounding box center [501, 634] width 496 height 215
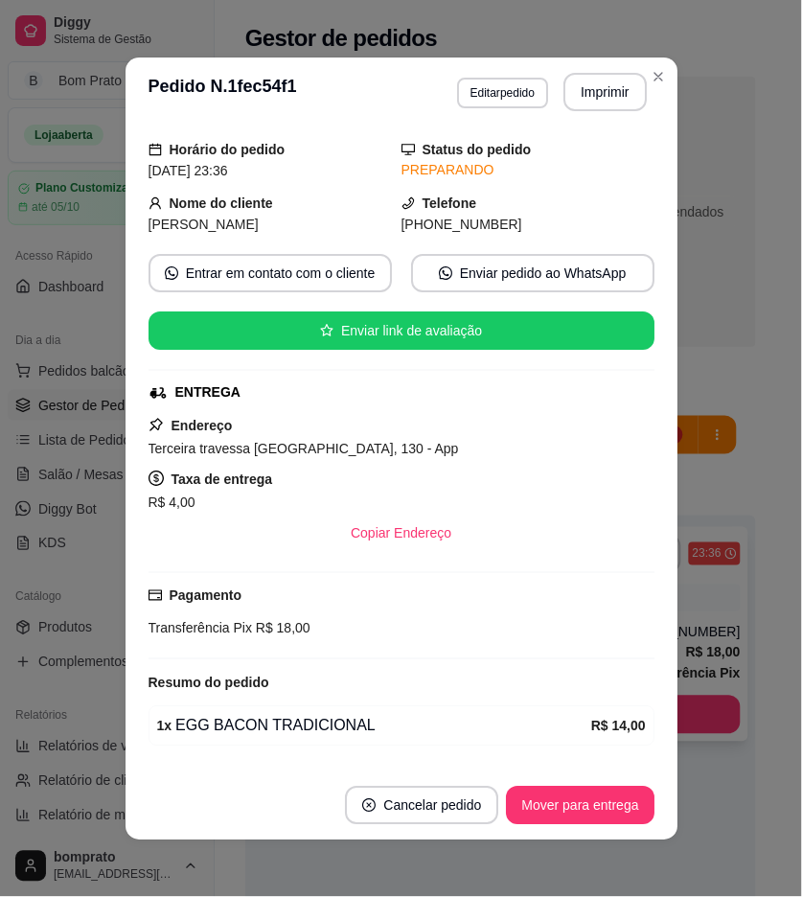
scroll to position [117, 0]
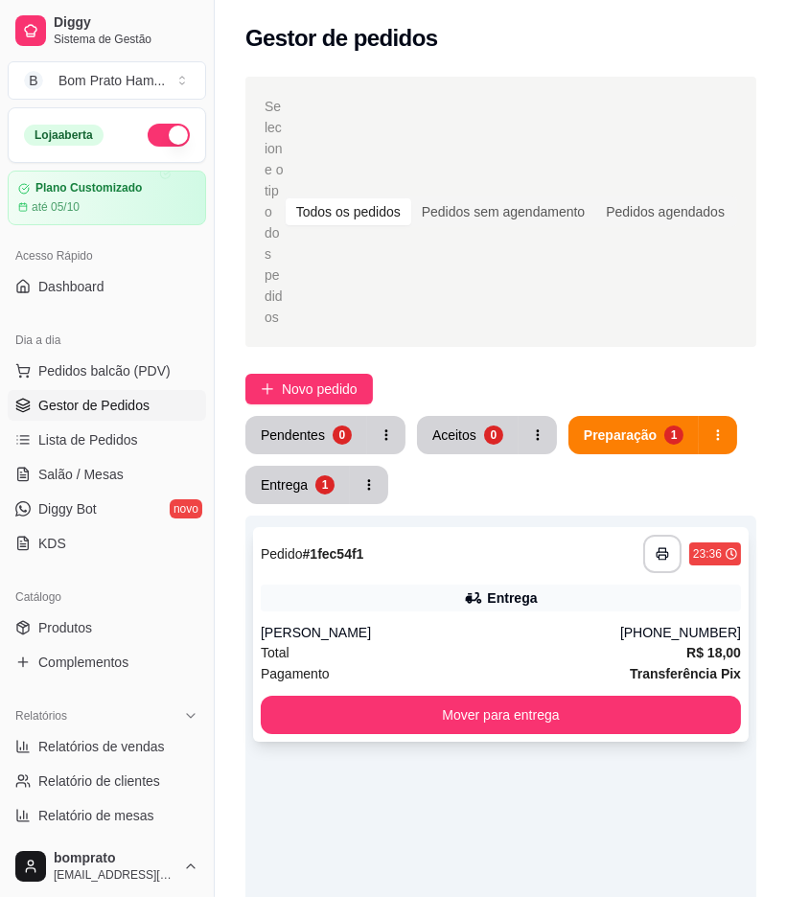
click at [453, 623] on div "Maria Vitória" at bounding box center [441, 632] width 360 height 19
click at [468, 589] on icon at bounding box center [473, 598] width 19 height 19
click at [406, 623] on div "Maria Vitória" at bounding box center [441, 632] width 360 height 19
click at [334, 426] on div "1" at bounding box center [341, 435] width 18 height 18
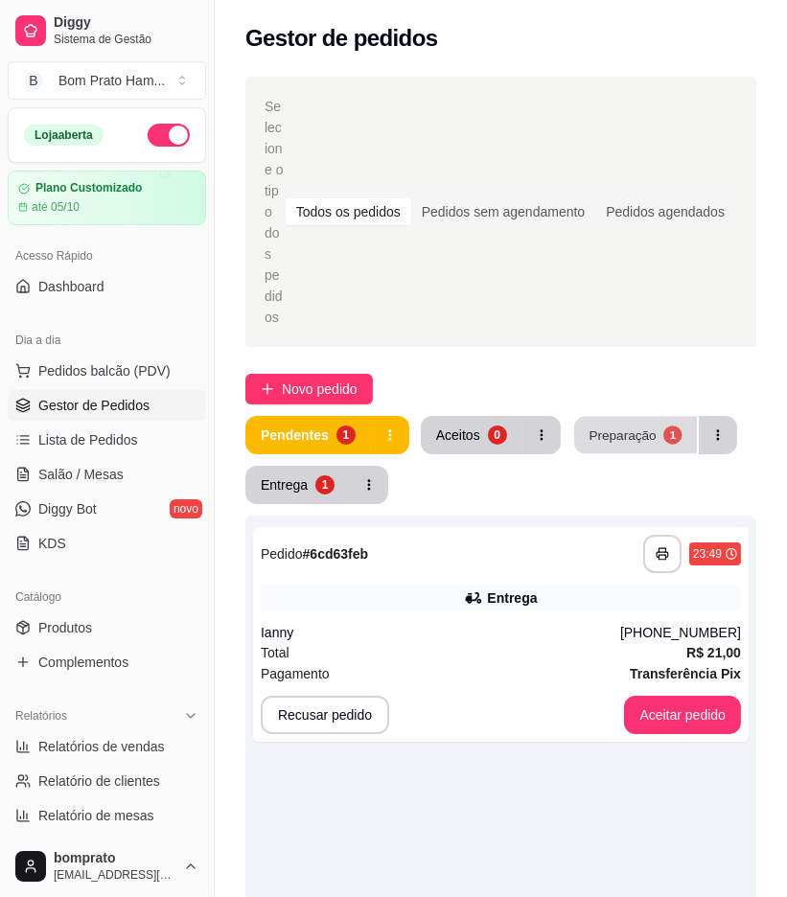
click at [671, 417] on button "Preparação 1" at bounding box center [635, 435] width 123 height 37
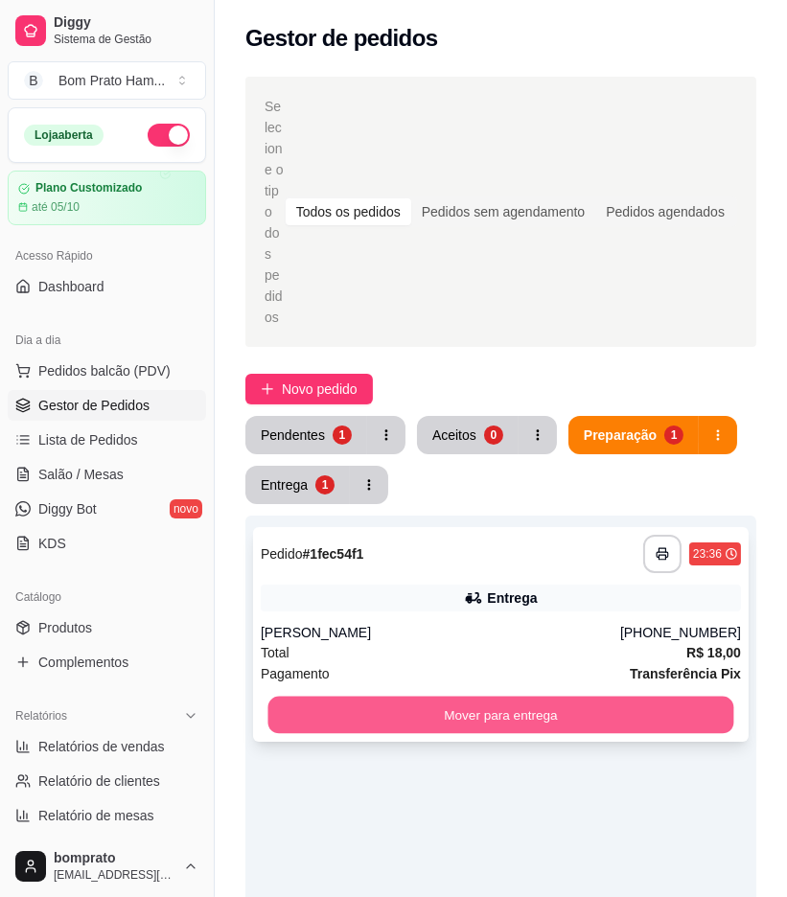
click at [589, 697] on button "Mover para entrega" at bounding box center [501, 715] width 466 height 37
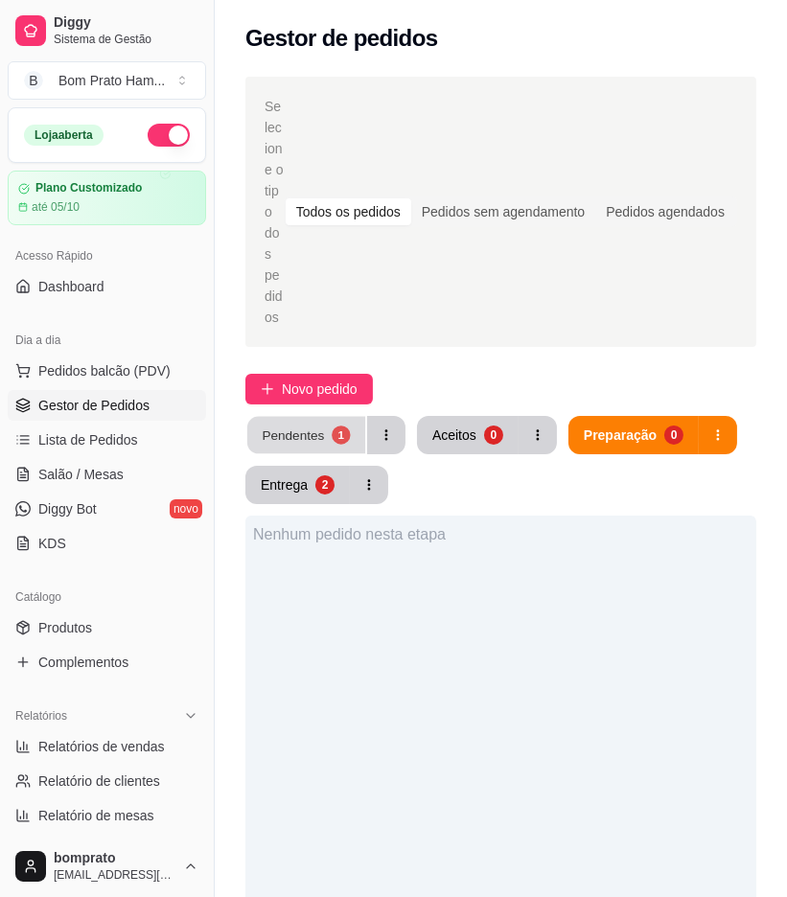
click at [338, 426] on div "1" at bounding box center [341, 435] width 18 height 18
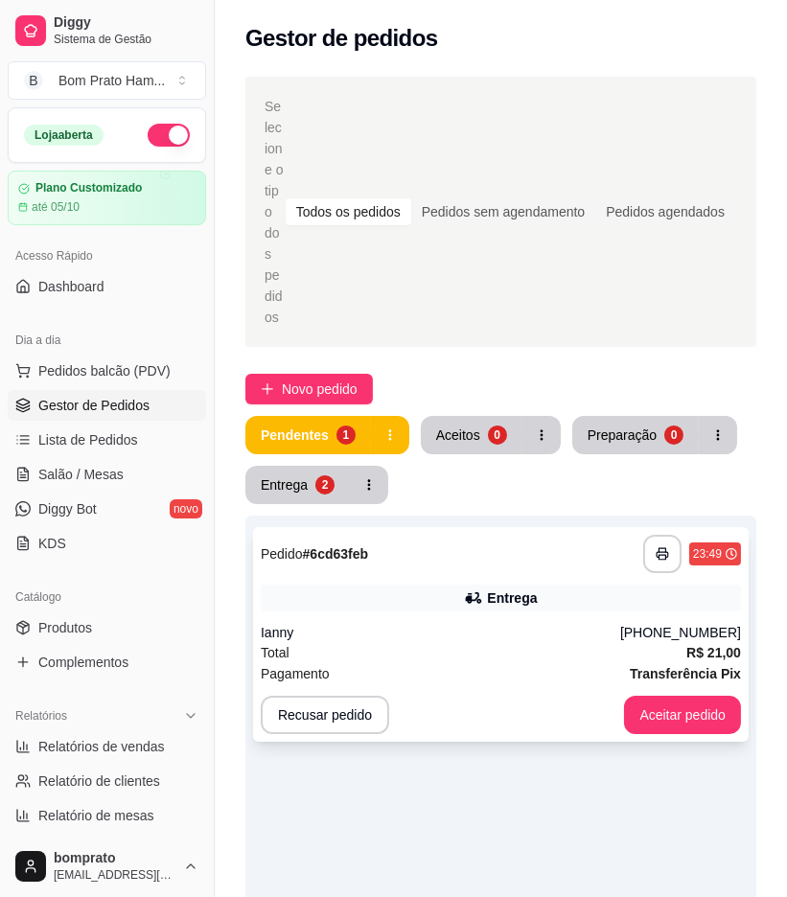
click at [442, 535] on div "**********" at bounding box center [501, 554] width 480 height 38
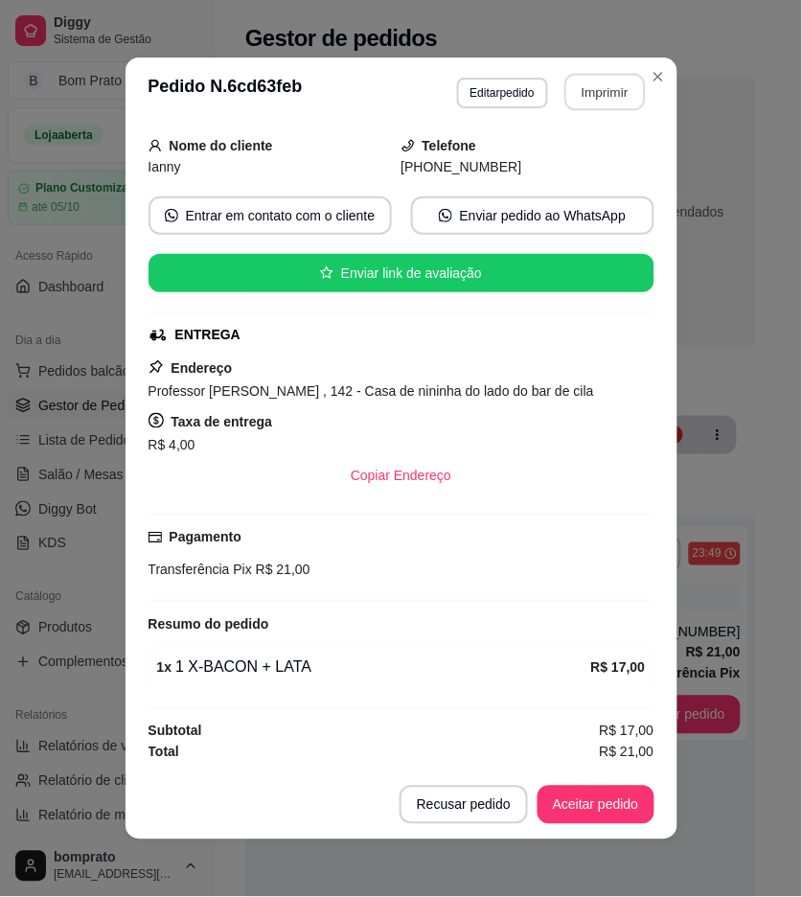
click at [619, 92] on button "Imprimir" at bounding box center [605, 92] width 81 height 37
click at [595, 802] on button "Aceitar pedido" at bounding box center [596, 805] width 117 height 38
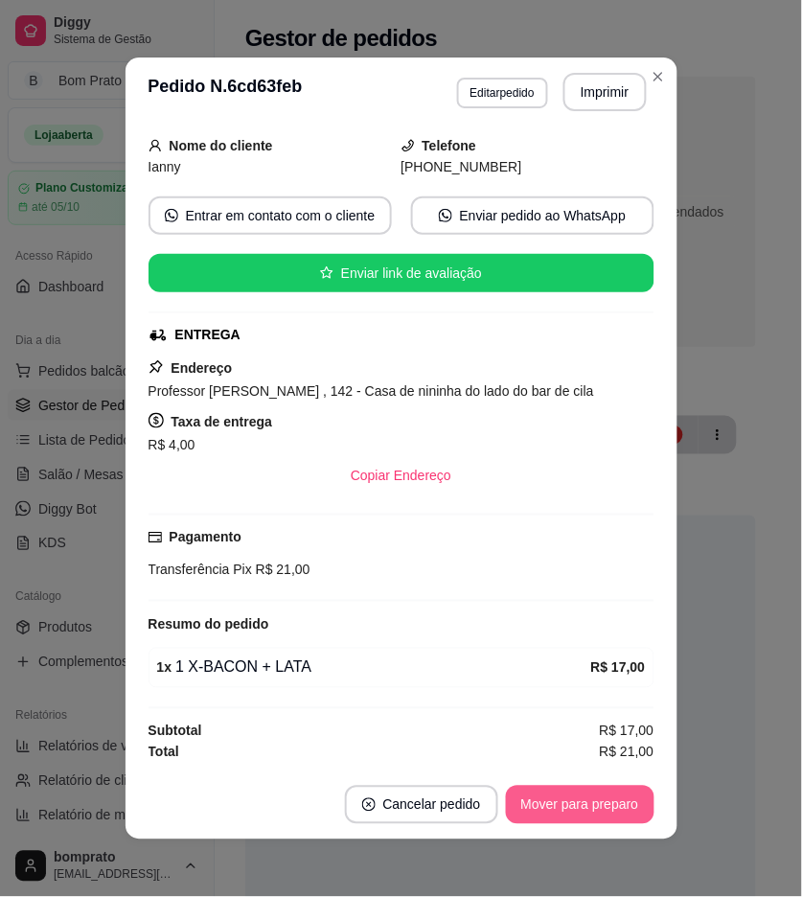
click at [595, 810] on button "Mover para preparo" at bounding box center [580, 805] width 149 height 38
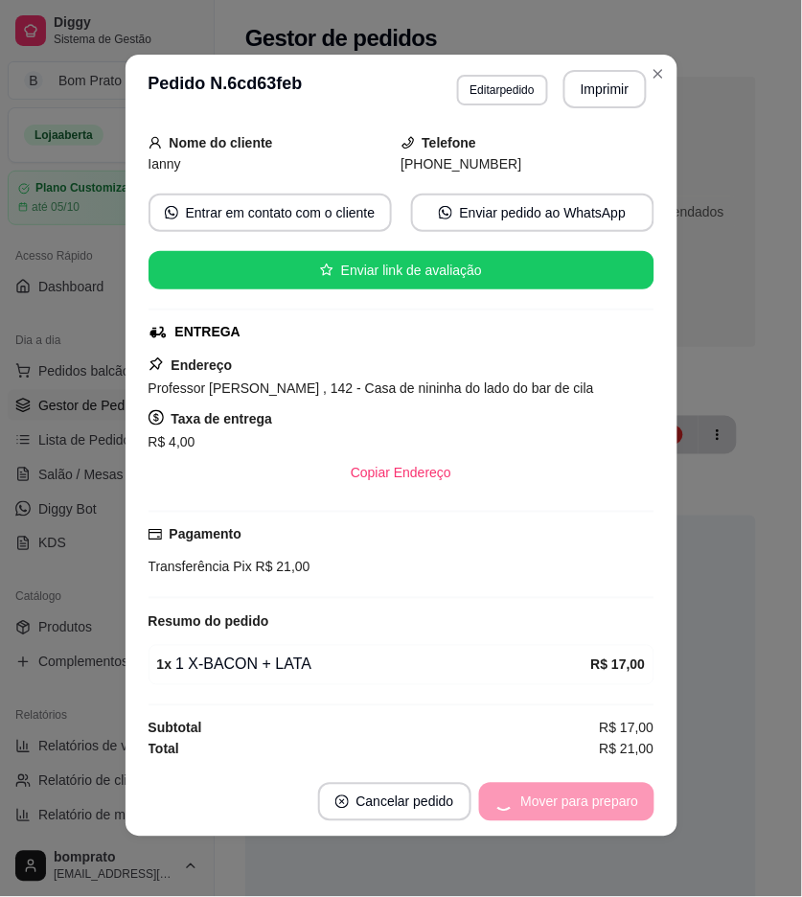
scroll to position [4, 0]
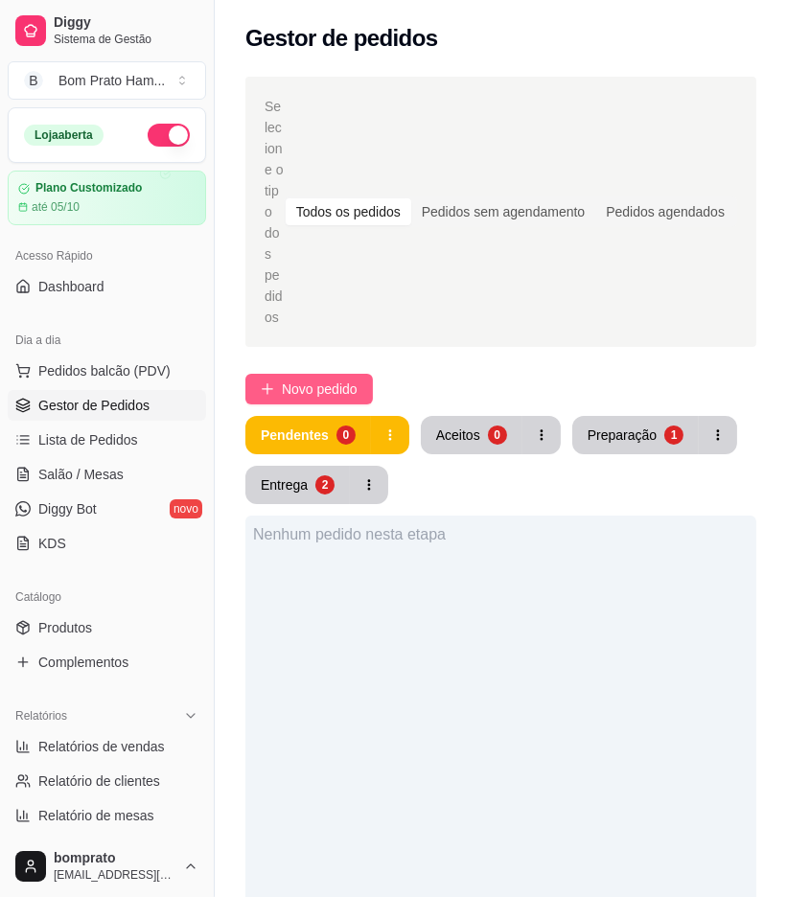
click at [319, 379] on span "Novo pedido" at bounding box center [320, 389] width 76 height 21
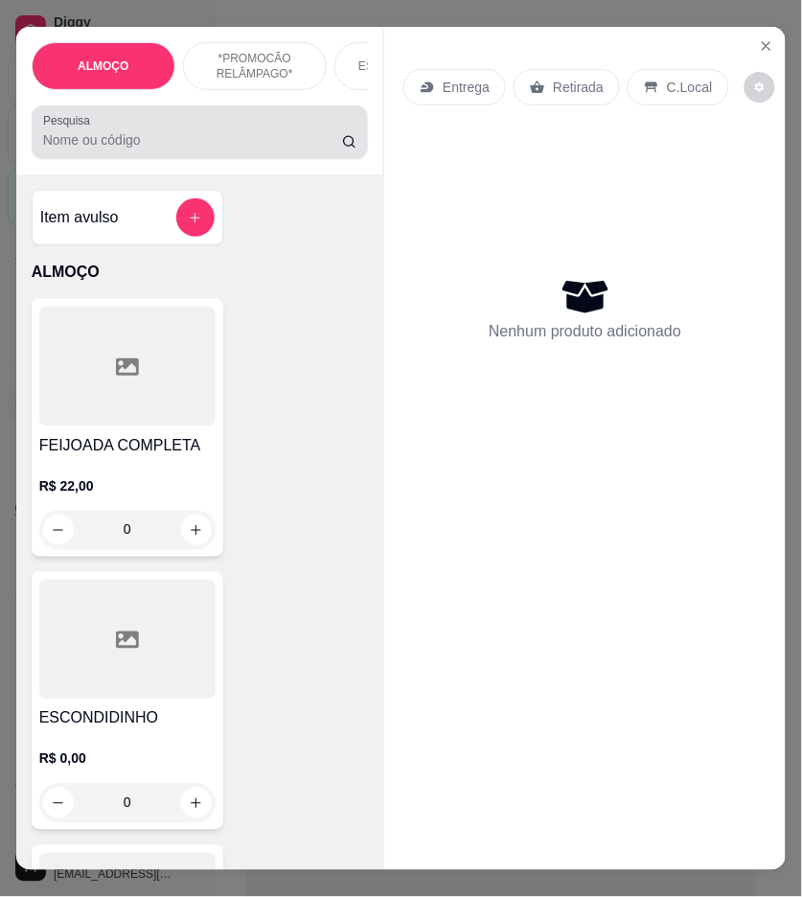
click at [197, 145] on input "Pesquisa" at bounding box center [192, 139] width 299 height 19
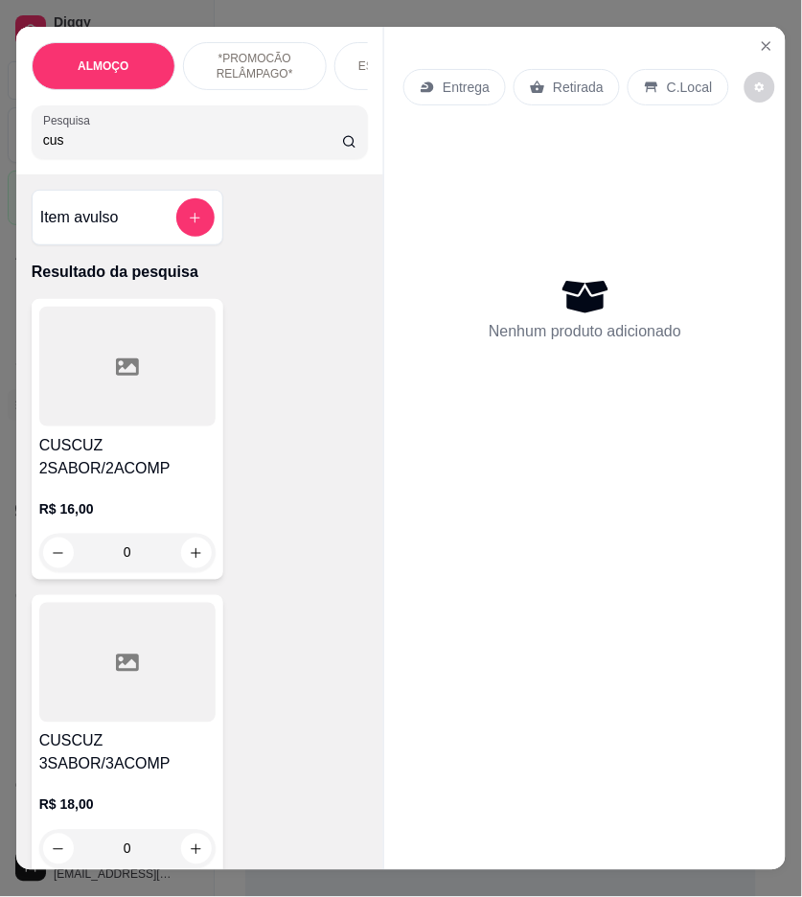
type input "cus"
click at [136, 435] on div "CUSCUZ 2SABOR/2ACOMP R$ 16,00 0" at bounding box center [128, 439] width 192 height 281
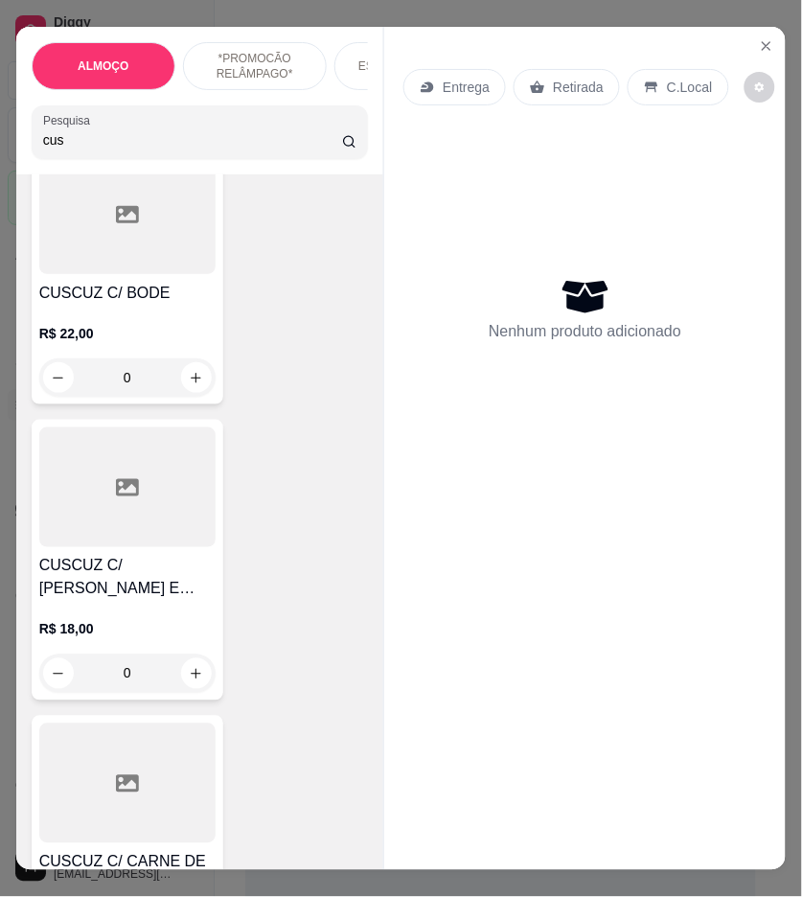
scroll to position [851, 0]
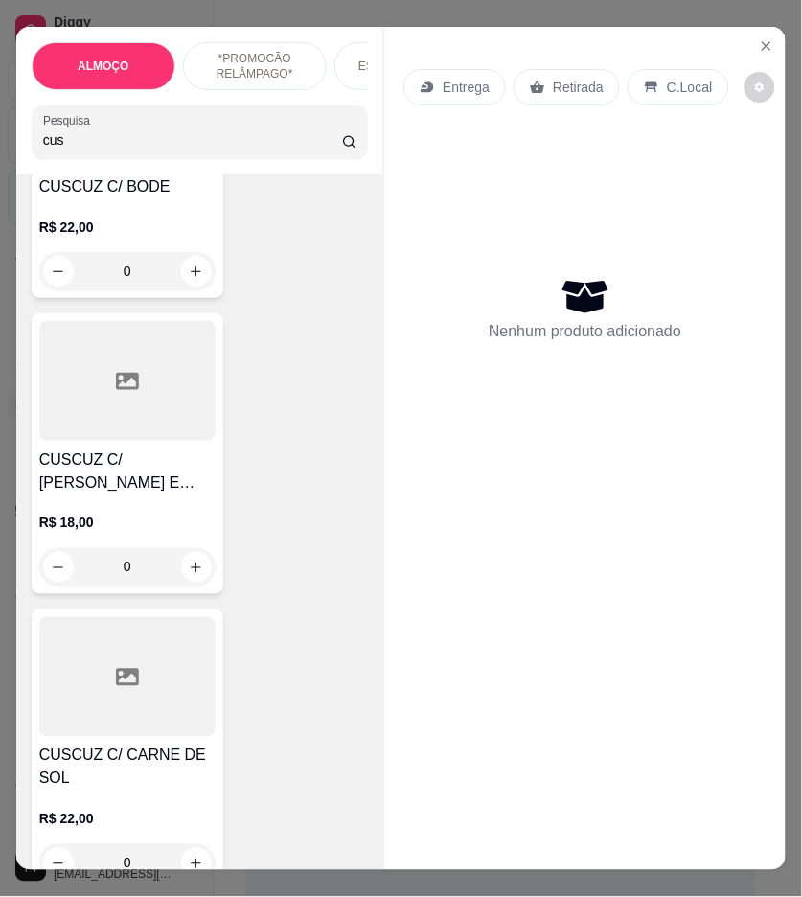
click at [140, 460] on h4 "CUSCUZ C/ [PERSON_NAME] E MUSSARELA" at bounding box center [127, 472] width 176 height 46
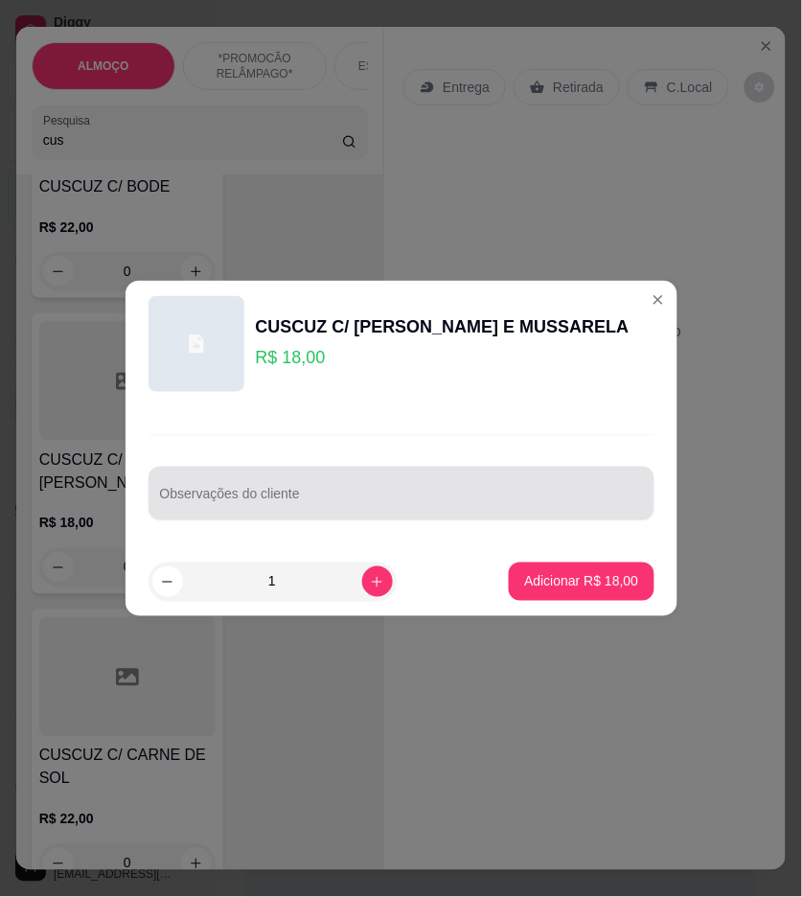
click at [381, 501] on input "Observações do cliente" at bounding box center [401, 501] width 483 height 19
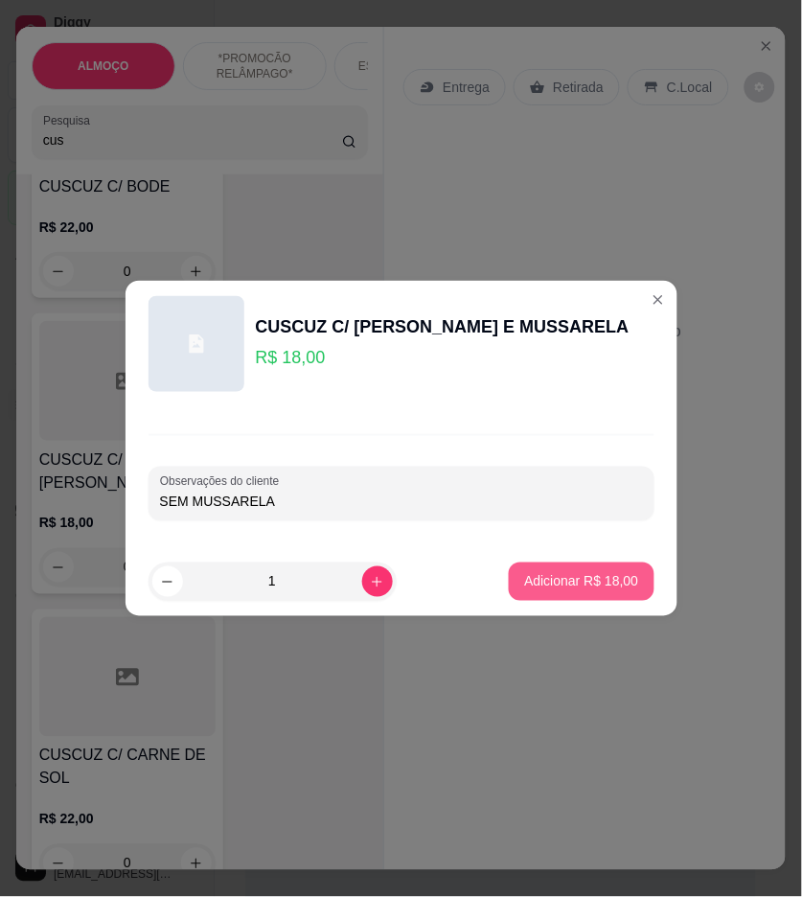
type input "SEM MUSSARELA"
click at [581, 569] on button "Adicionar R$ 18,00" at bounding box center [582, 582] width 141 height 37
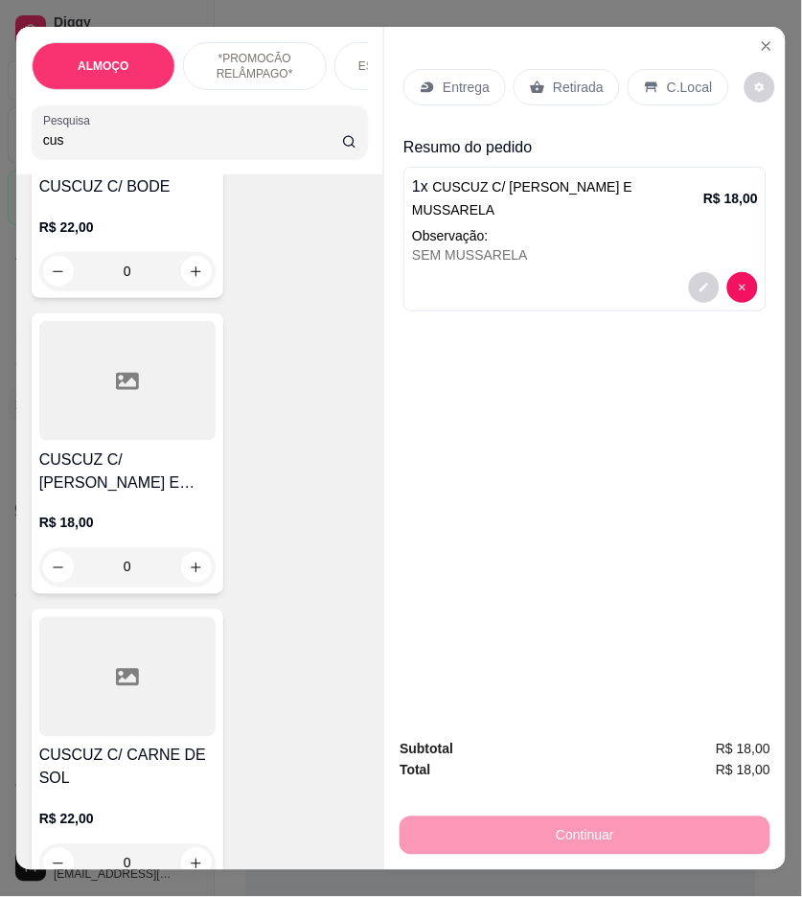
click at [482, 88] on div "Entrega" at bounding box center [455, 87] width 103 height 36
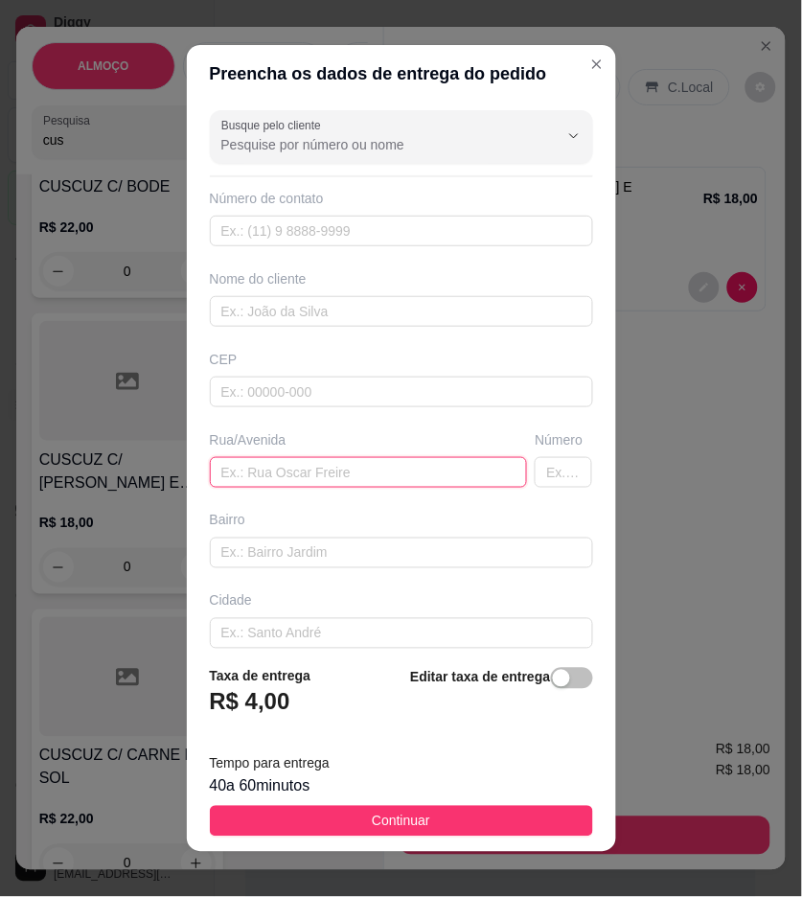
paste input "Rua Heleno Quintino da Silva"
type input "Rua Heleno Quintino da Silva"
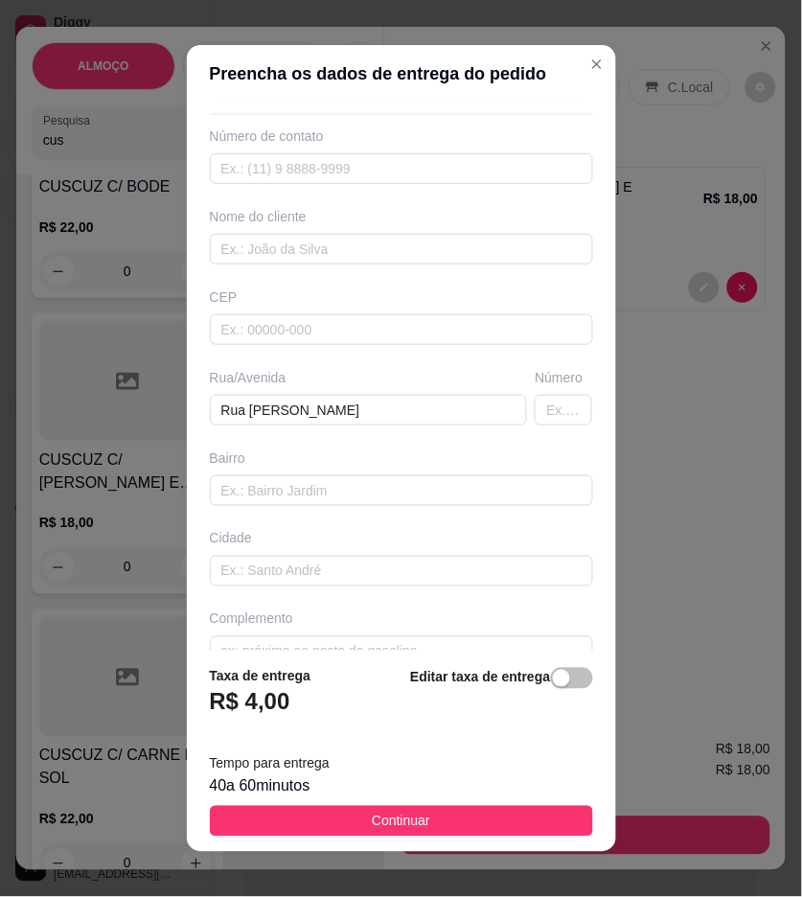
scroll to position [98, 0]
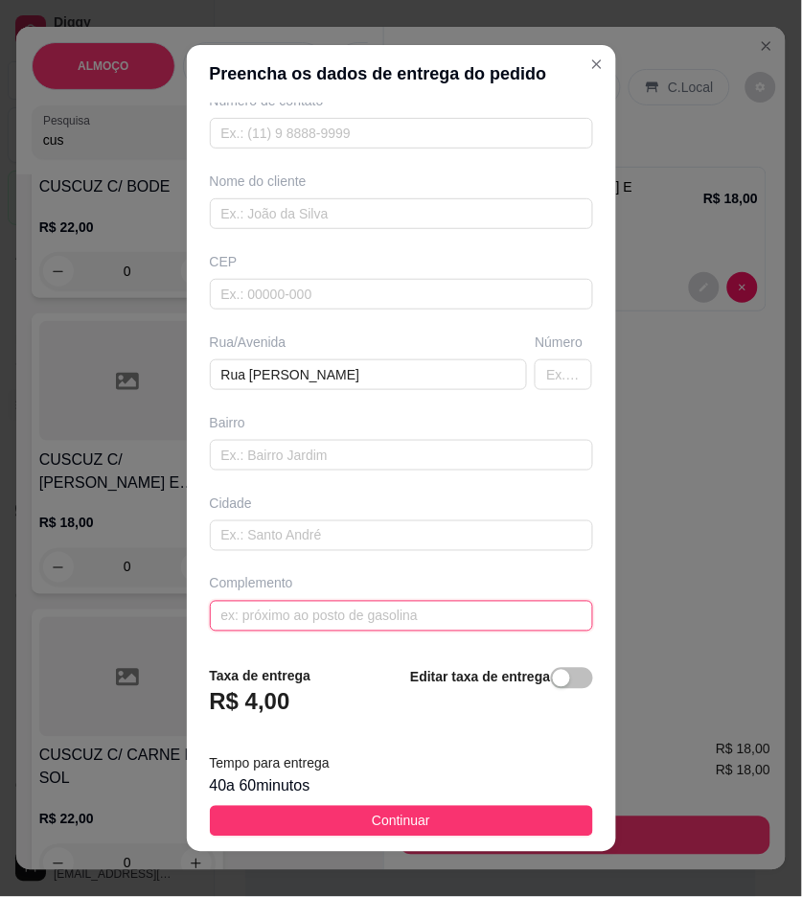
paste input "ao lado do bar de pimenta"
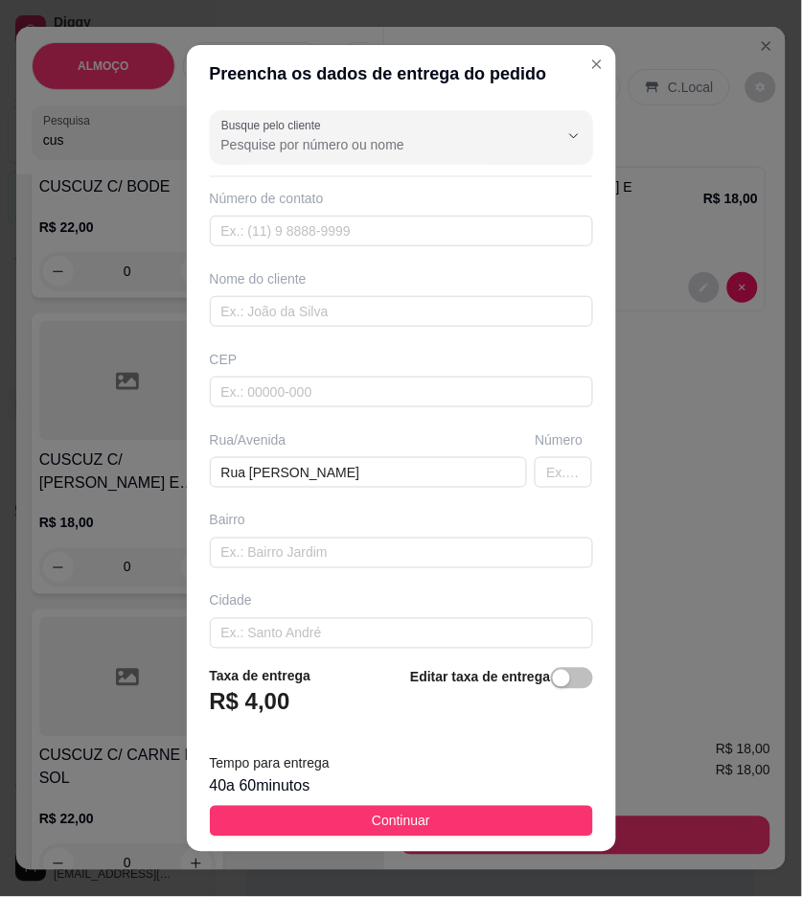
type input "ao lado do bar de pimenta"
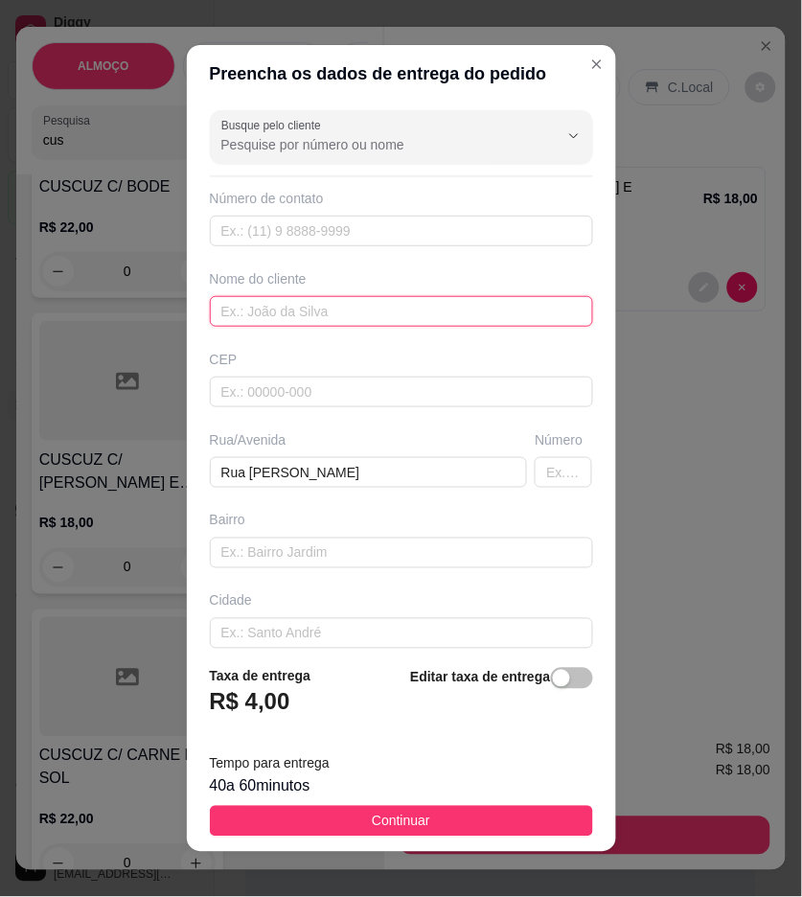
drag, startPoint x: 360, startPoint y: 297, endPoint x: 297, endPoint y: 305, distance: 62.8
paste input "[PERSON_NAME]"
type input "[PERSON_NAME]"
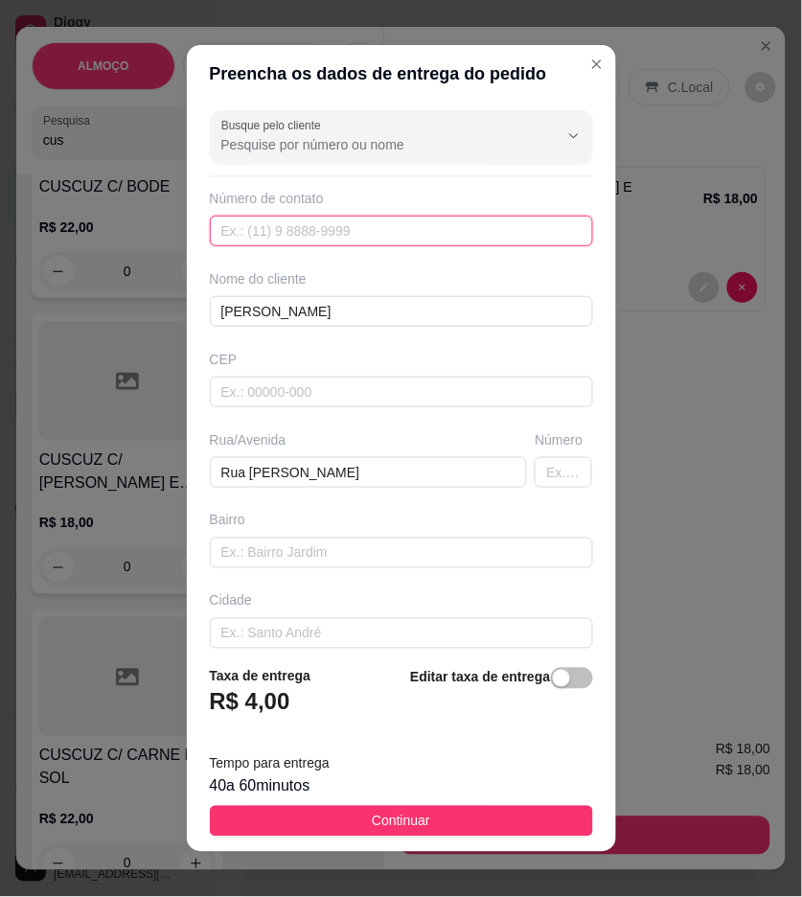
paste input "(87) 9126-5763"
type input "(87) 9126-5763"
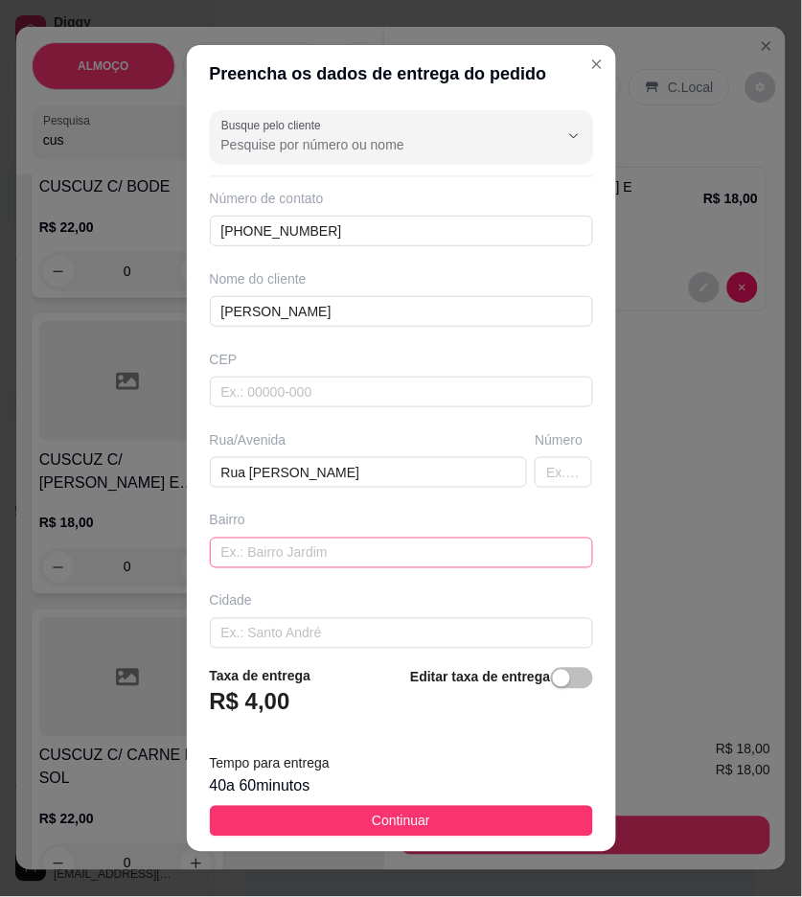
scroll to position [98, 0]
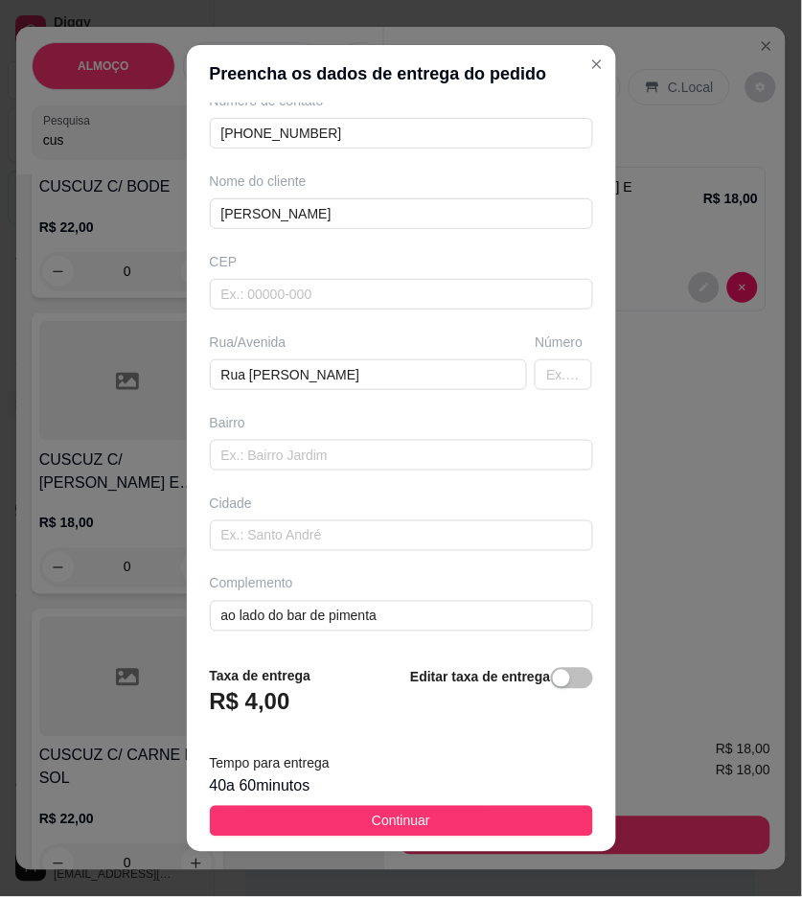
drag, startPoint x: 495, startPoint y: 806, endPoint x: 775, endPoint y: 844, distance: 282.4
click at [495, 806] on button "Continuar" at bounding box center [401, 821] width 383 height 31
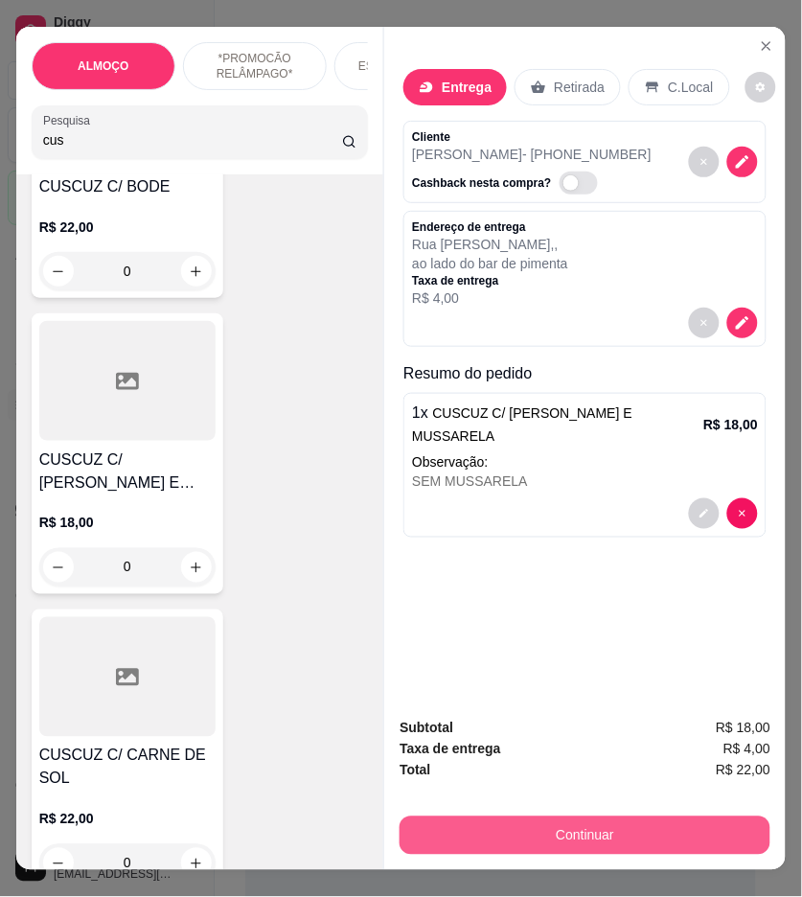
click at [615, 827] on button "Continuar" at bounding box center [585, 836] width 371 height 38
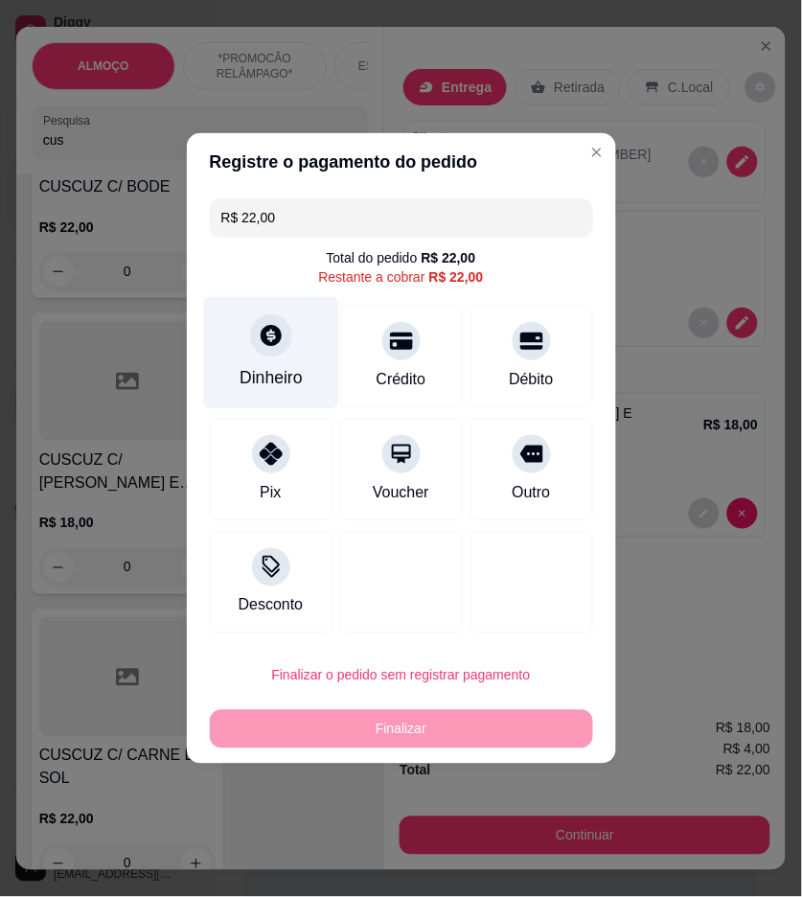
click at [302, 382] on div "Dinheiro" at bounding box center [270, 353] width 135 height 112
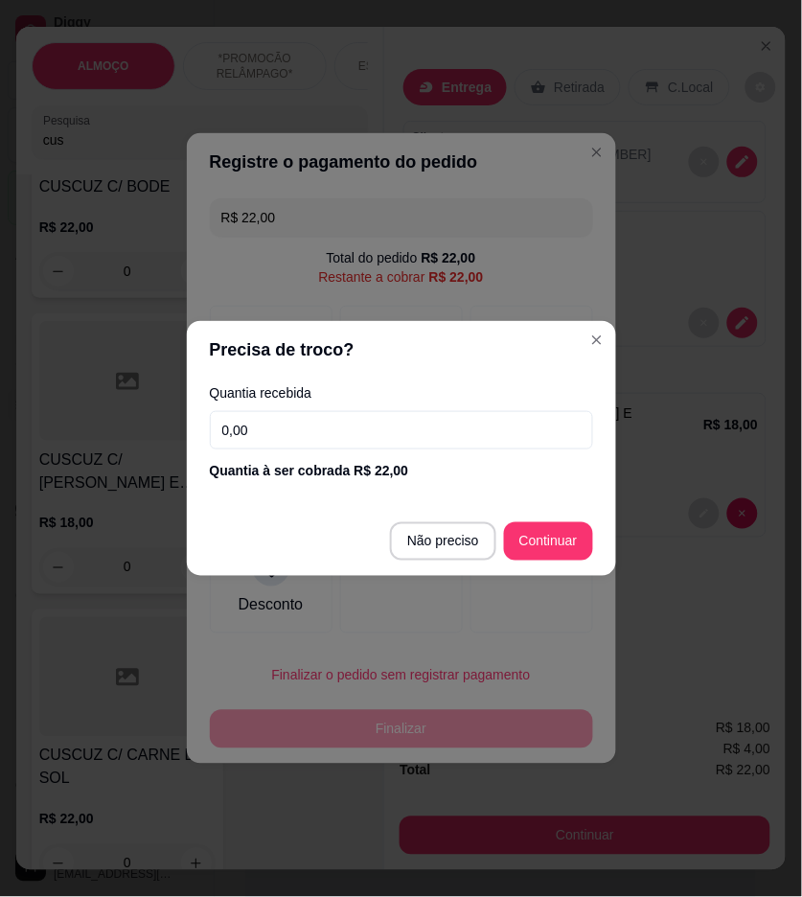
click at [372, 429] on input "0,00" at bounding box center [401, 430] width 383 height 38
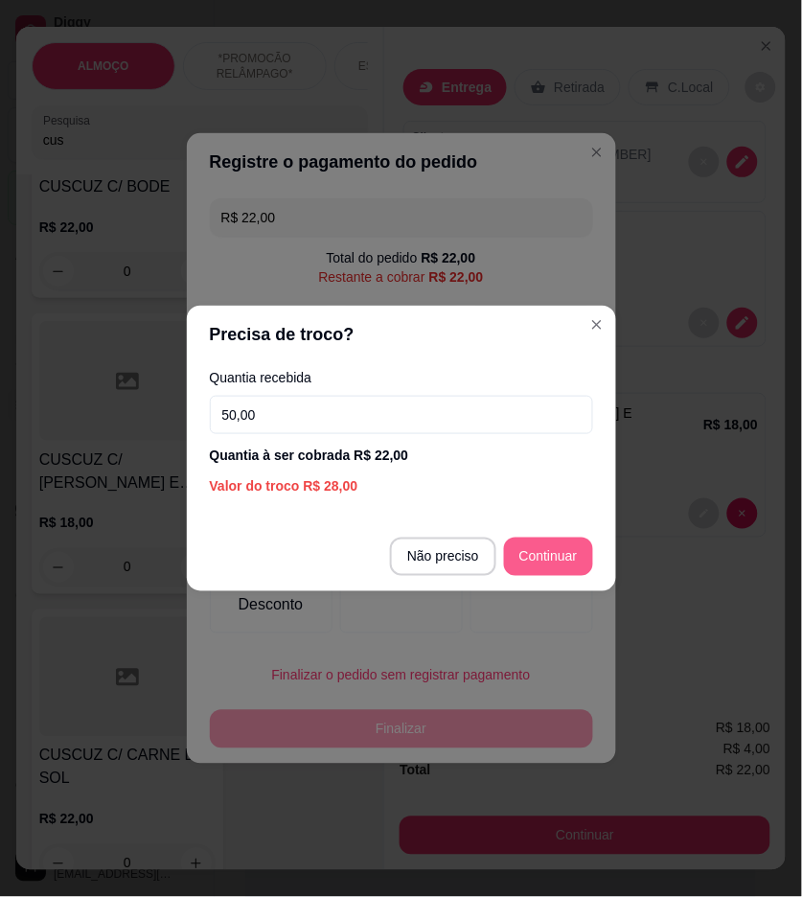
type input "50,00"
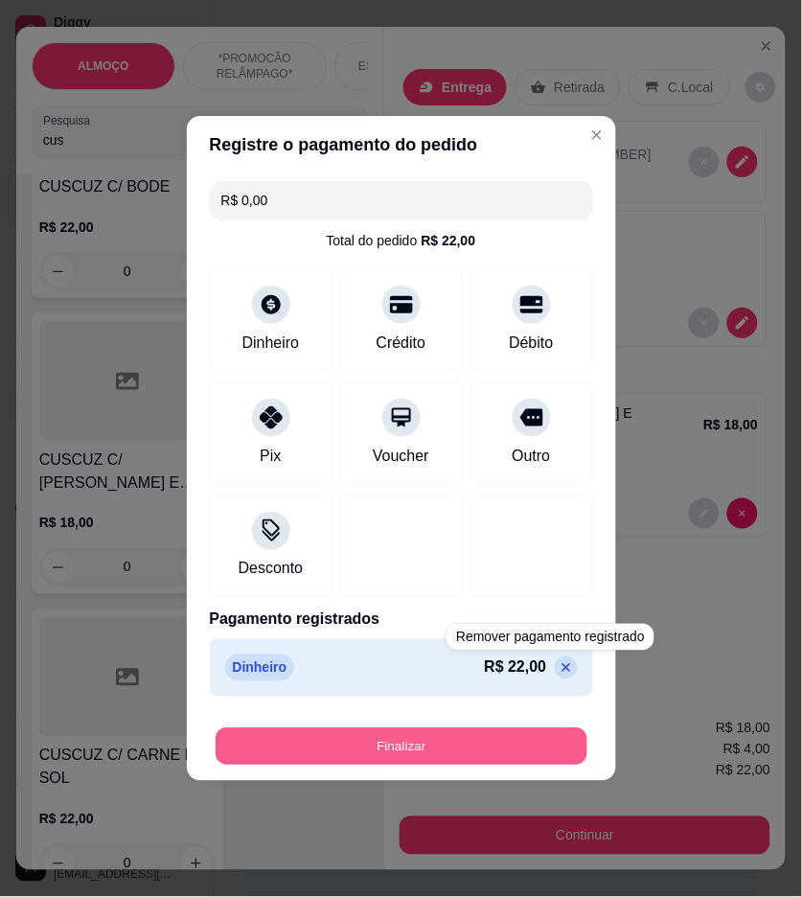
click at [527, 762] on button "Finalizar" at bounding box center [402, 747] width 372 height 37
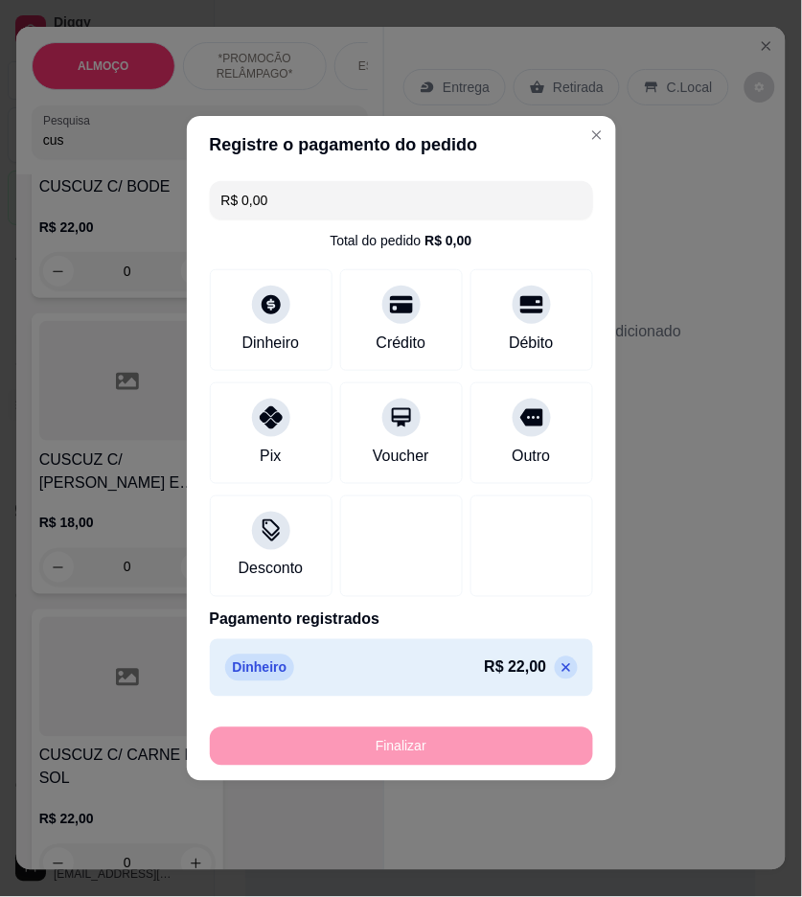
type input "-R$ 22,00"
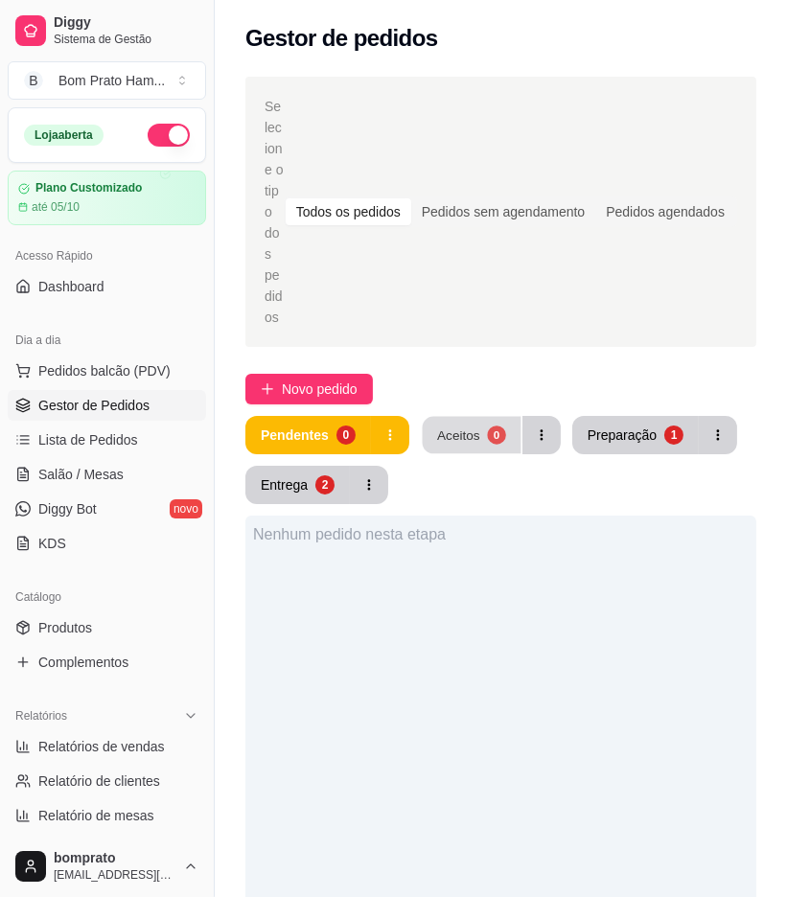
click at [475, 426] on div "Aceitos" at bounding box center [458, 435] width 43 height 18
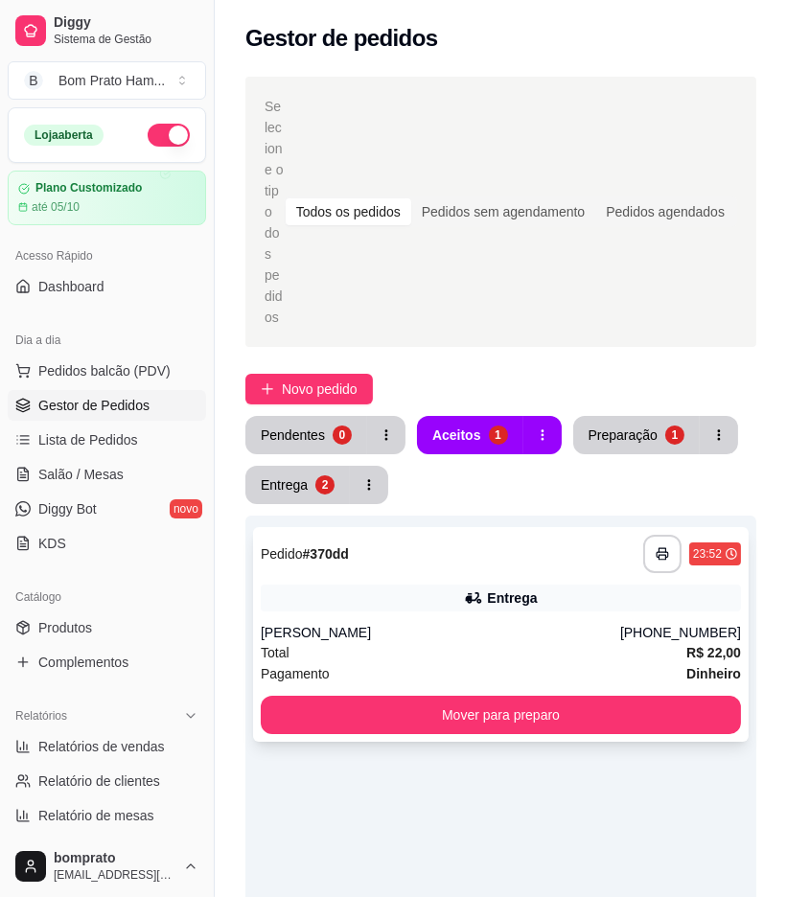
click at [502, 527] on div "**********" at bounding box center [501, 634] width 496 height 215
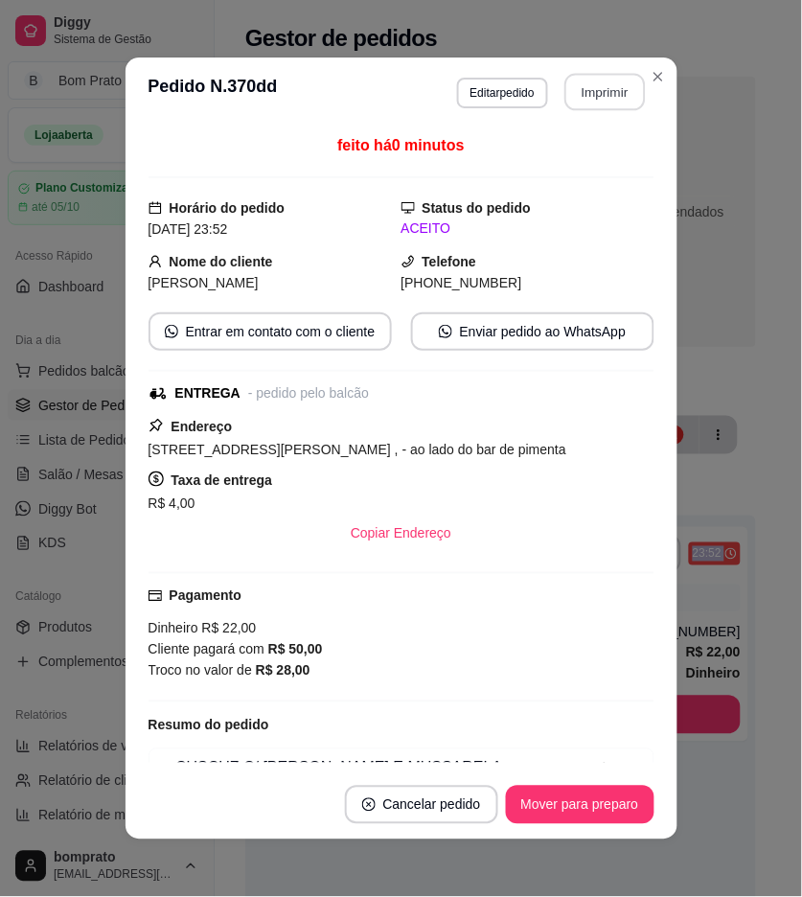
click at [595, 86] on button "Imprimir" at bounding box center [605, 92] width 81 height 37
click at [611, 800] on button "Mover para preparo" at bounding box center [580, 805] width 149 height 38
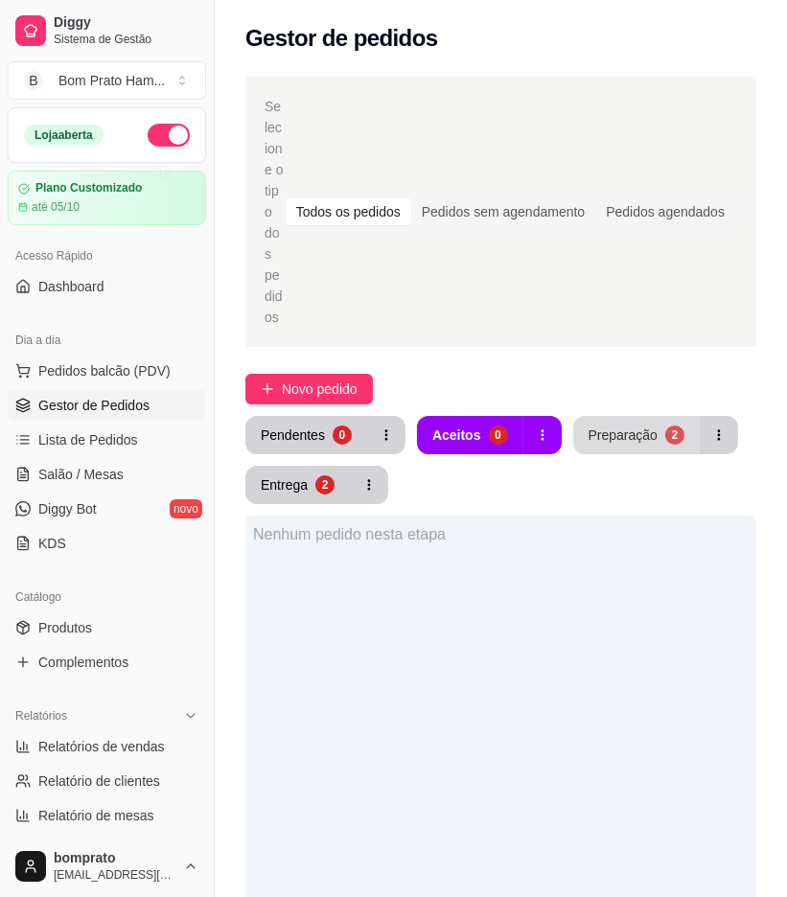
click at [608, 426] on div "Preparação" at bounding box center [623, 435] width 69 height 19
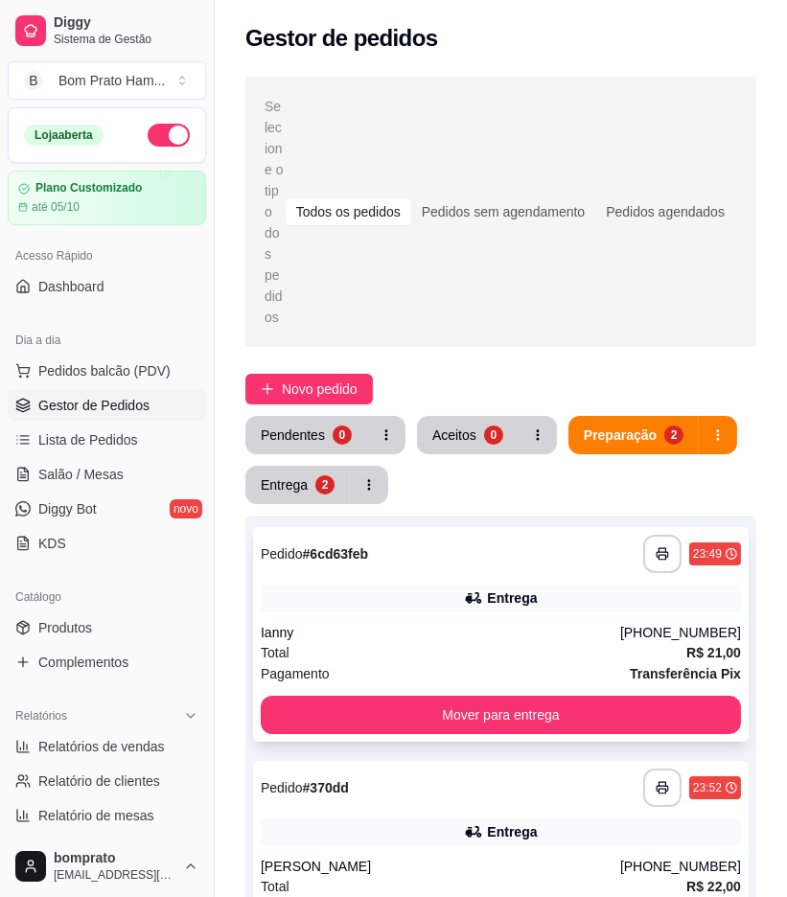
click at [508, 535] on div "**********" at bounding box center [501, 634] width 496 height 215
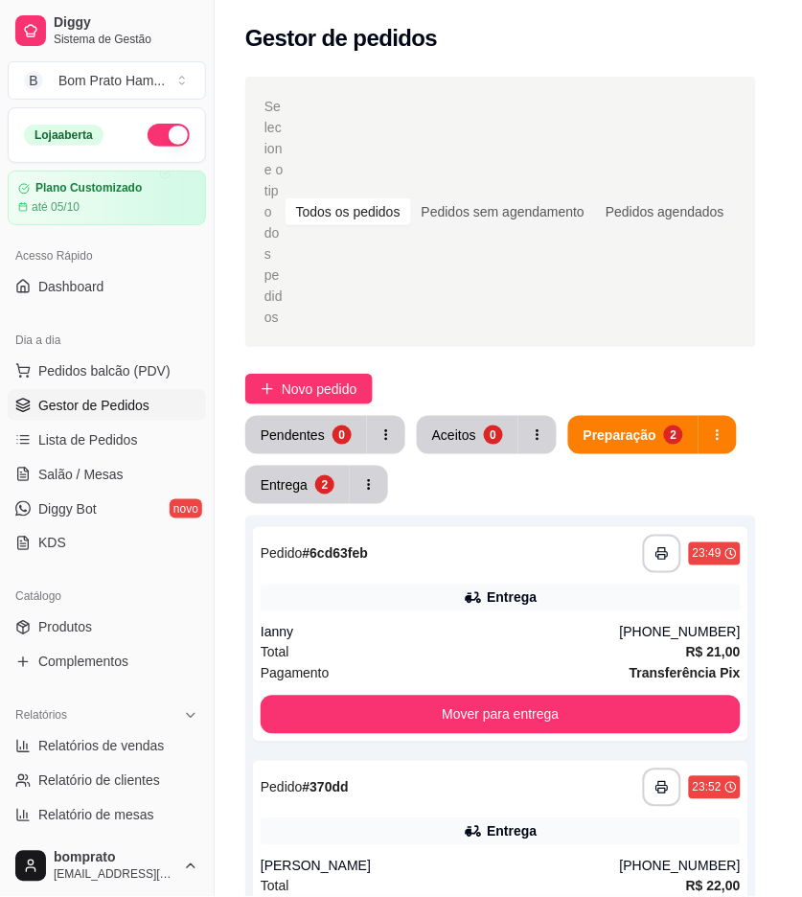
scroll to position [117, 0]
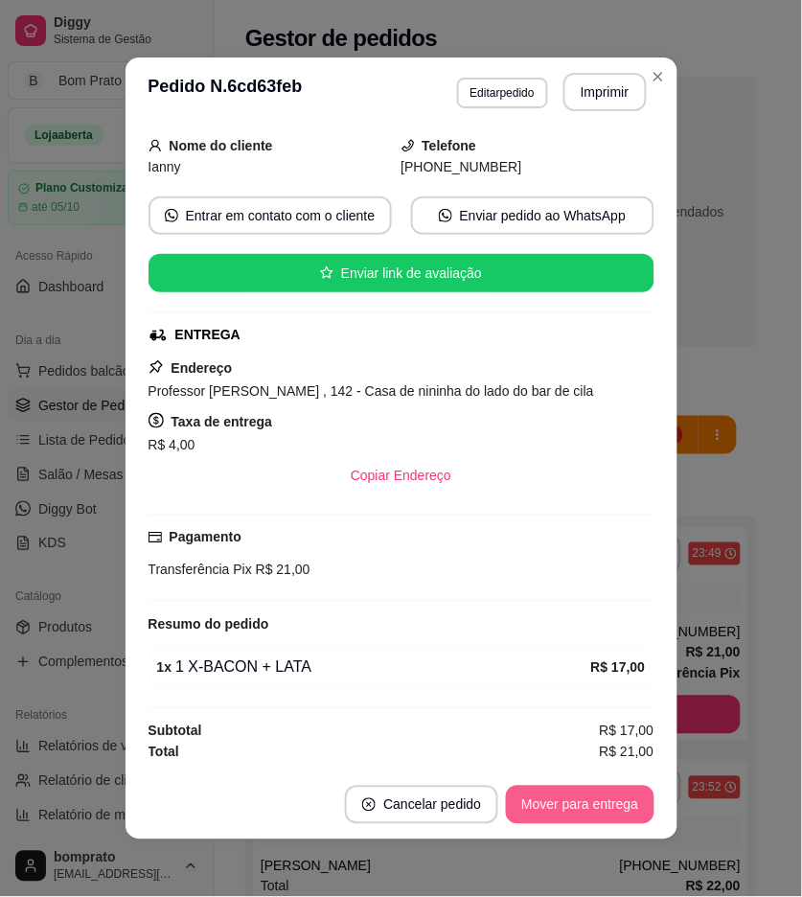
click at [576, 807] on button "Mover para entrega" at bounding box center [580, 805] width 148 height 38
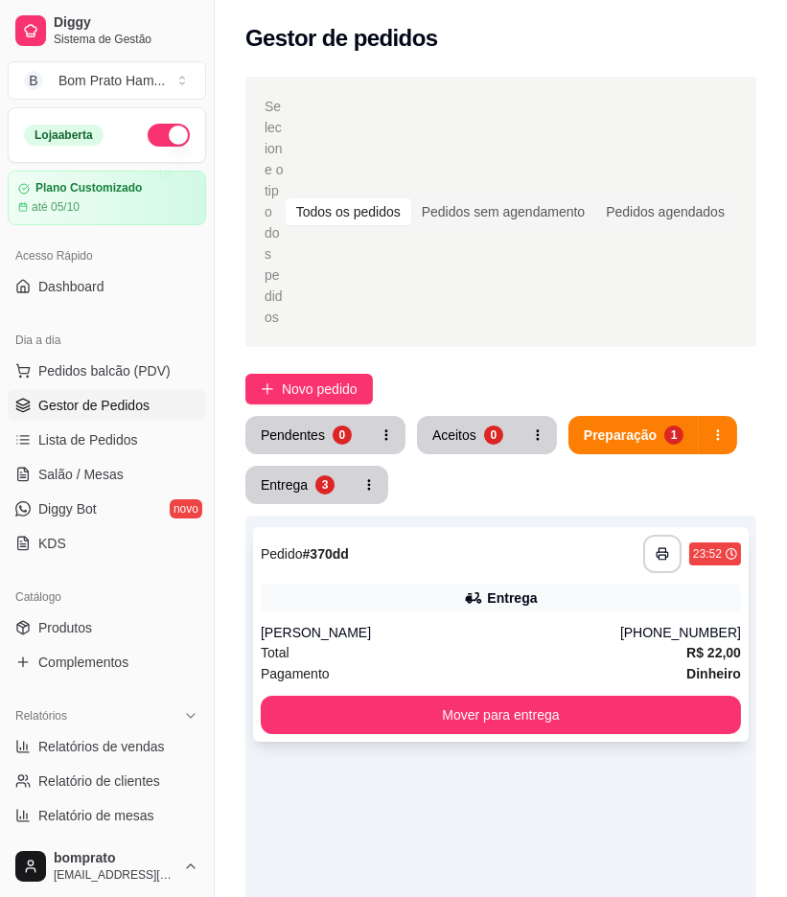
click at [508, 527] on div "**********" at bounding box center [501, 634] width 496 height 215
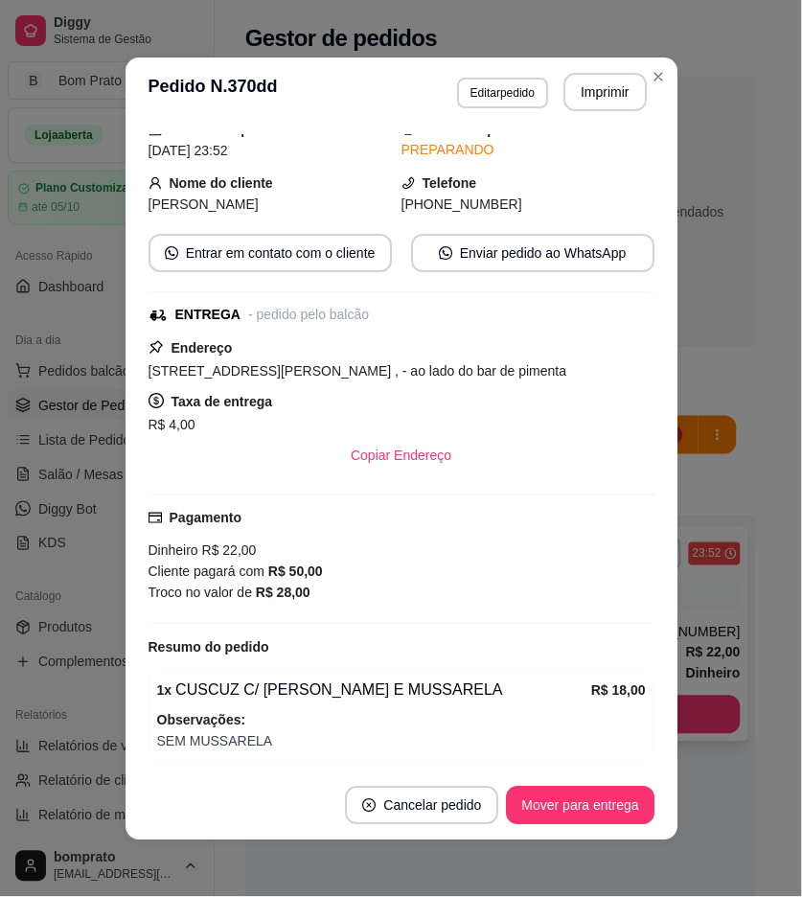
scroll to position [151, 0]
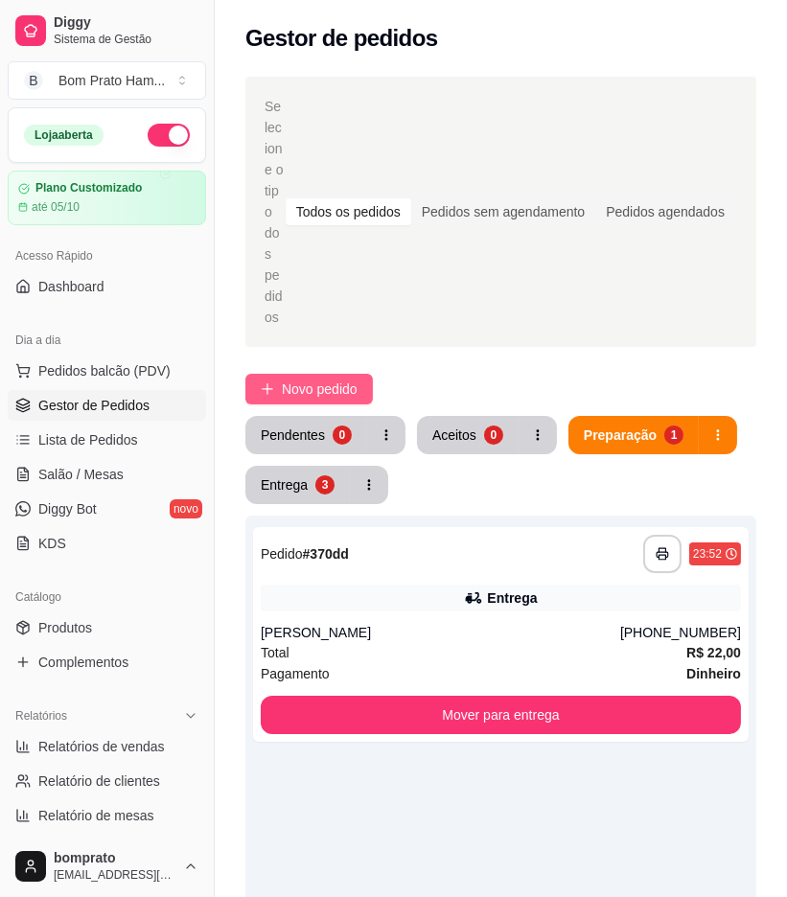
click at [309, 379] on span "Novo pedido" at bounding box center [320, 389] width 76 height 21
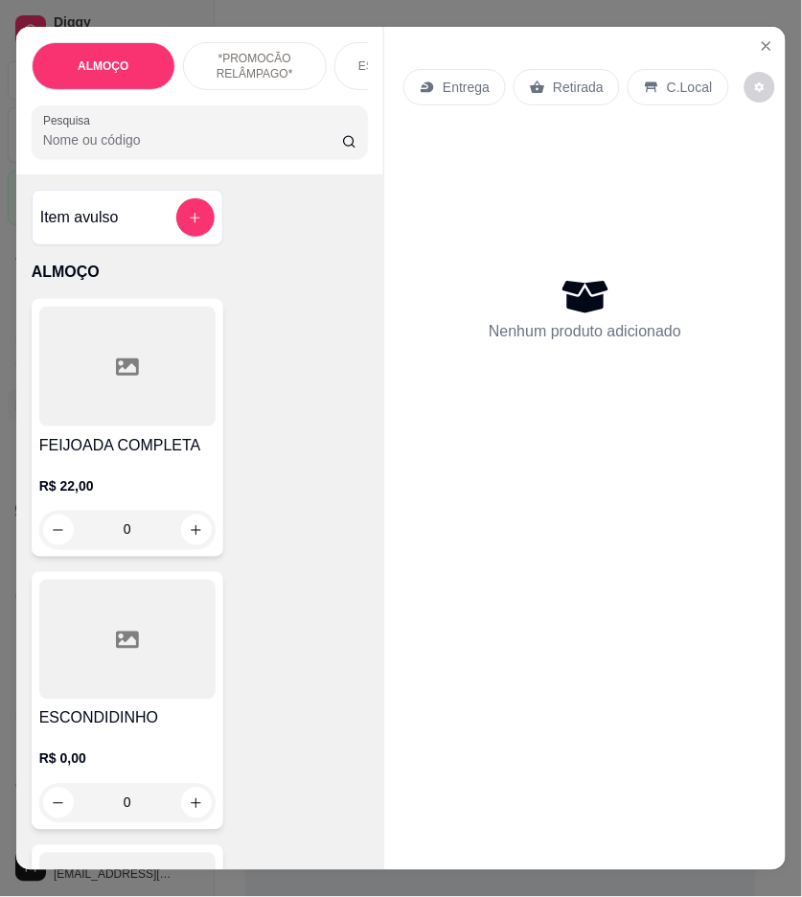
click at [211, 150] on input "Pesquisa" at bounding box center [192, 139] width 299 height 19
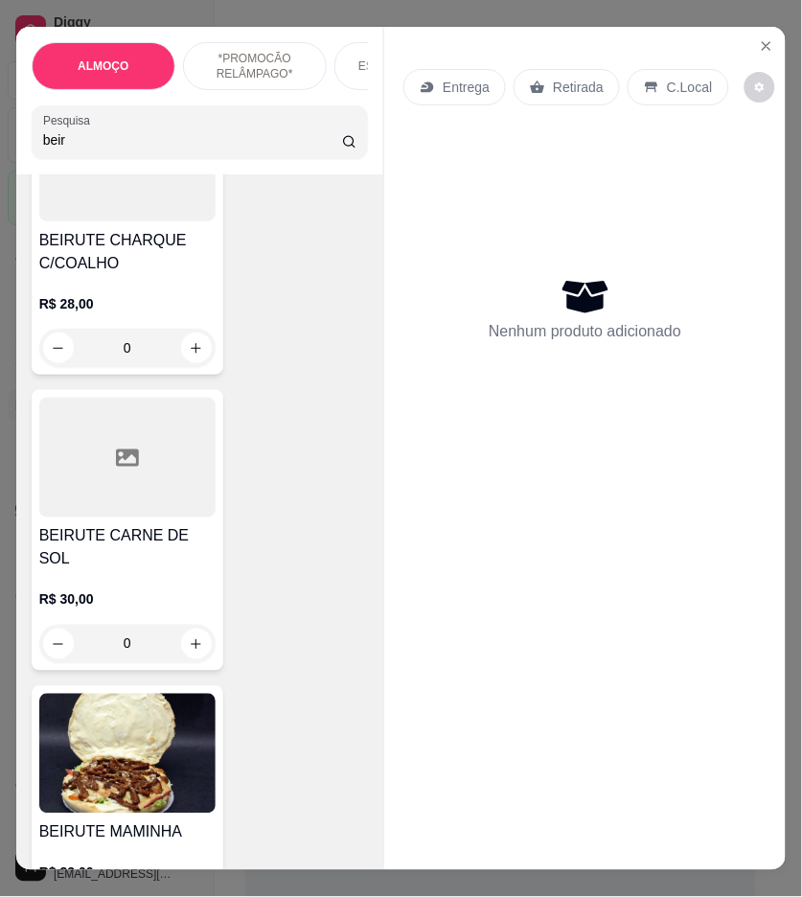
scroll to position [1065, 0]
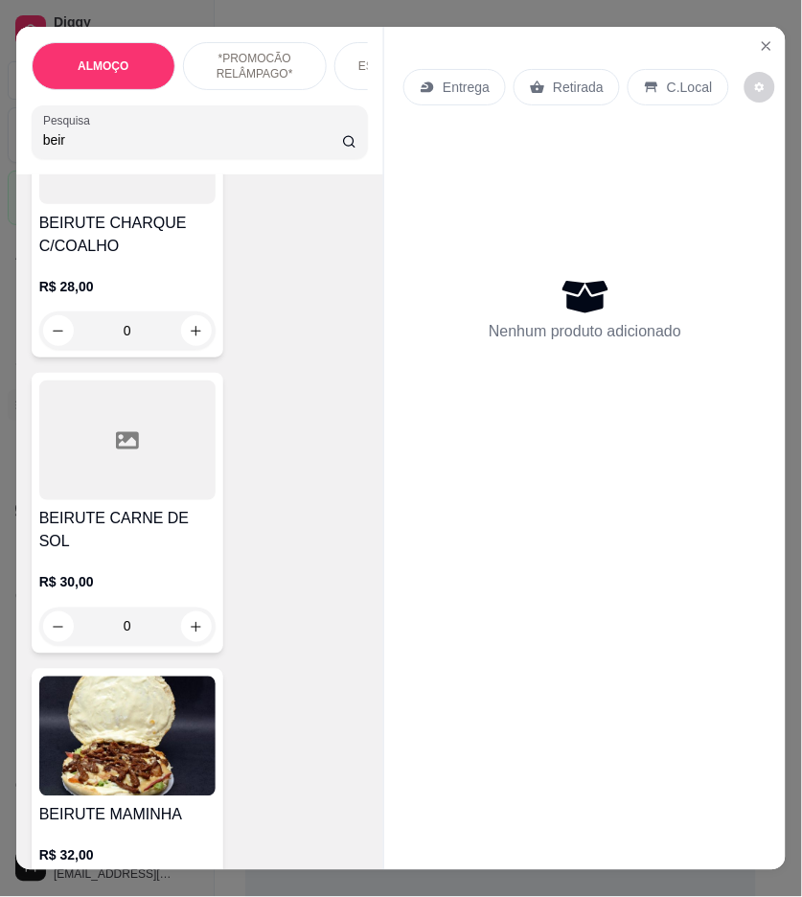
type input "beir"
click at [189, 337] on div "0" at bounding box center [127, 331] width 176 height 38
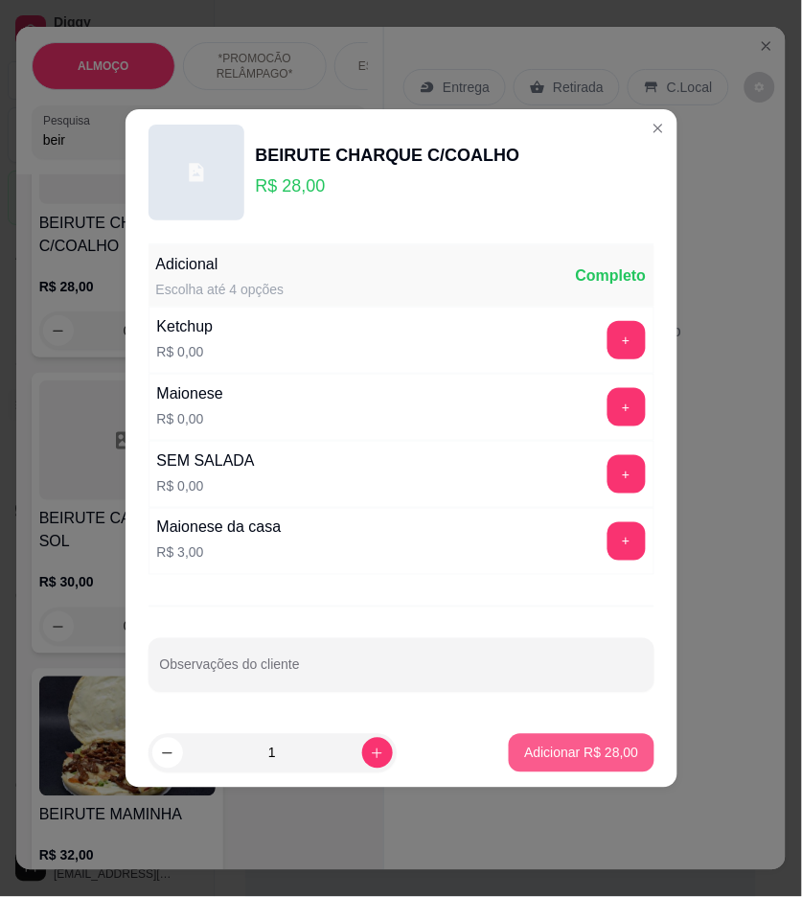
click at [596, 753] on p "Adicionar R$ 28,00" at bounding box center [581, 753] width 114 height 19
type input "1"
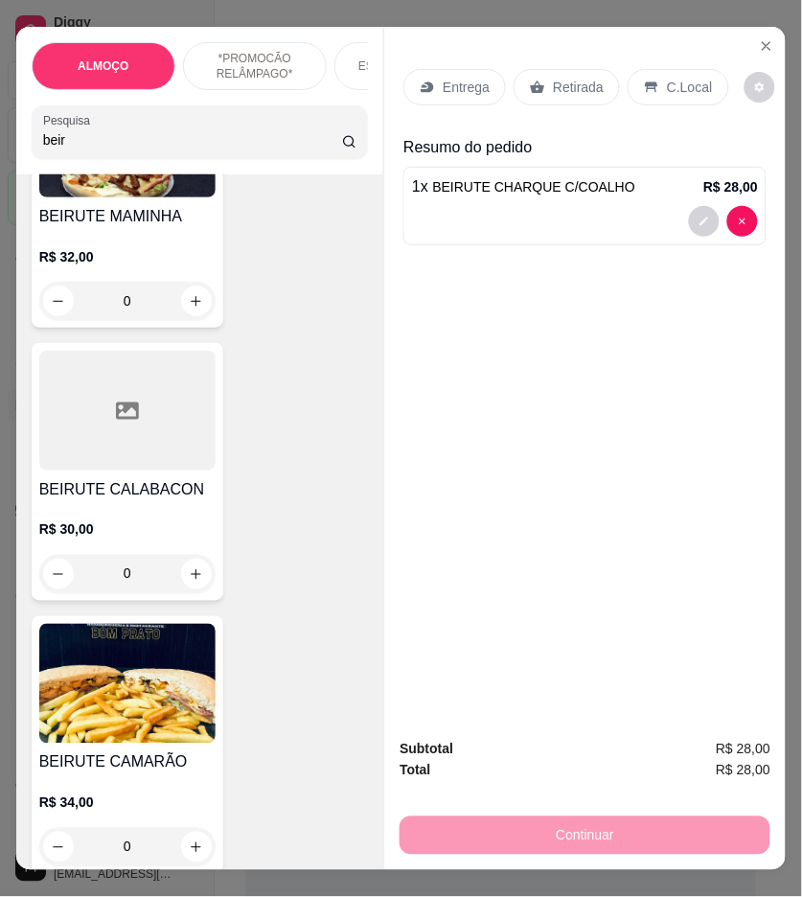
scroll to position [1705, 0]
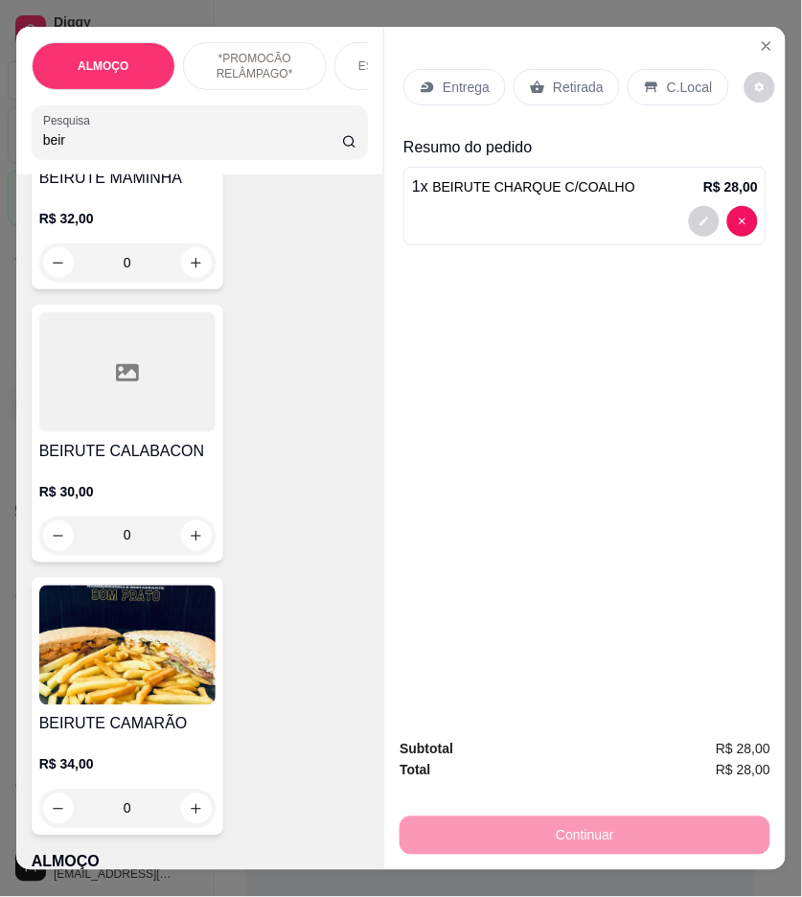
click at [190, 791] on div "0" at bounding box center [127, 809] width 176 height 38
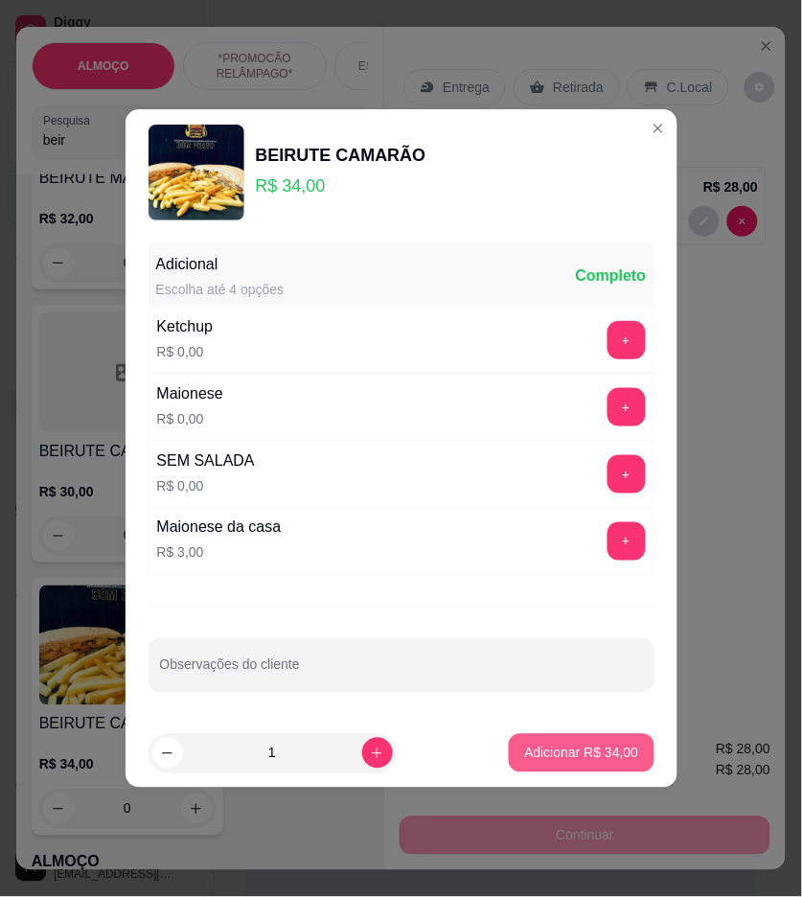
click at [529, 755] on p "Adicionar R$ 34,00" at bounding box center [581, 753] width 114 height 19
type input "1"
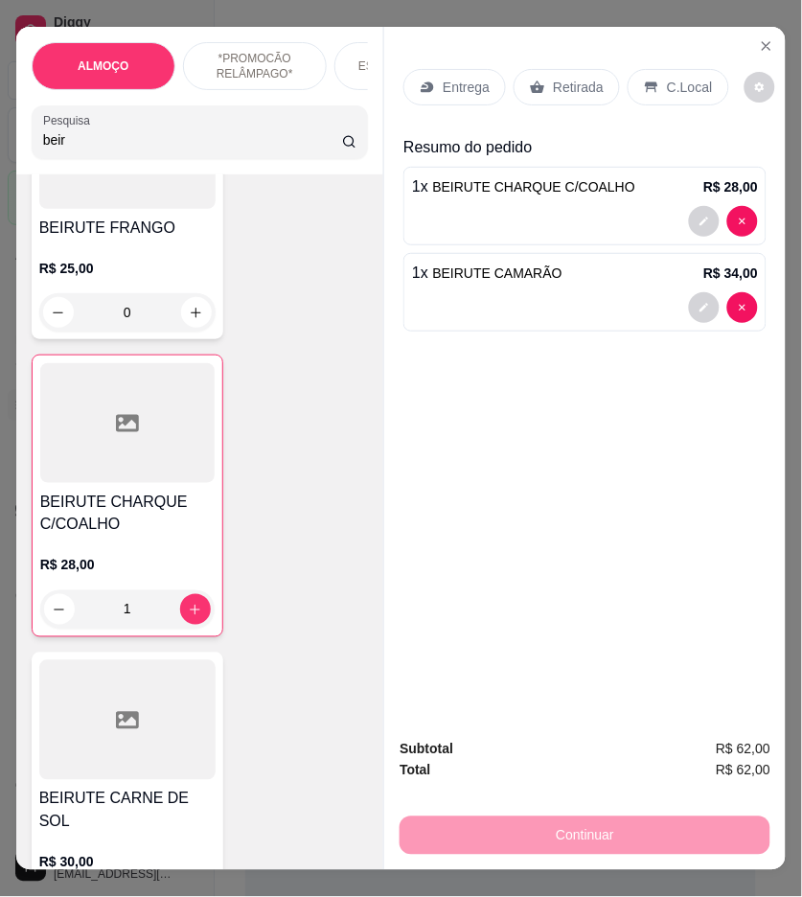
scroll to position [746, 0]
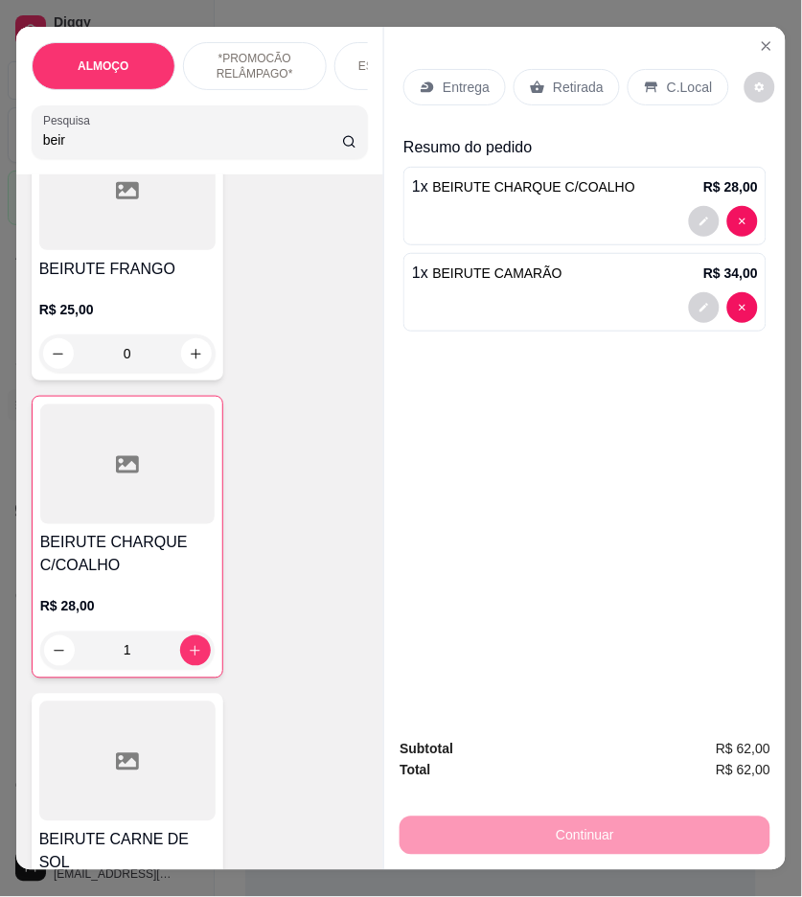
click at [456, 87] on p "Entrega" at bounding box center [466, 87] width 47 height 19
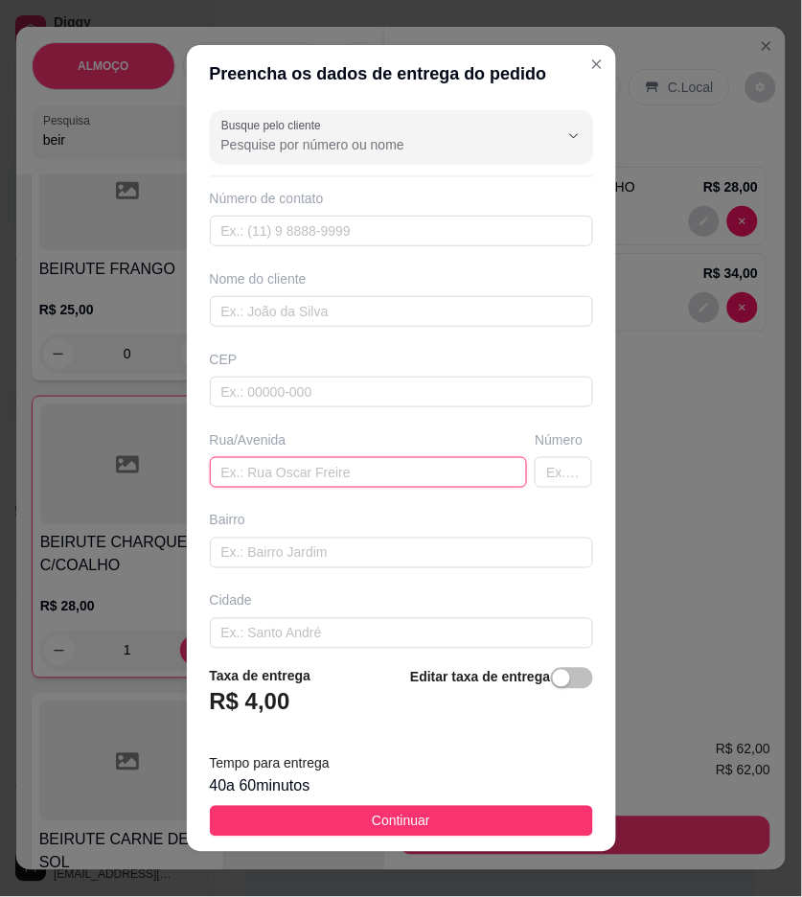
paste input "Rua 2 Villa da cohab n*57"
type input "Rua 2 Villa da cohab n*57"
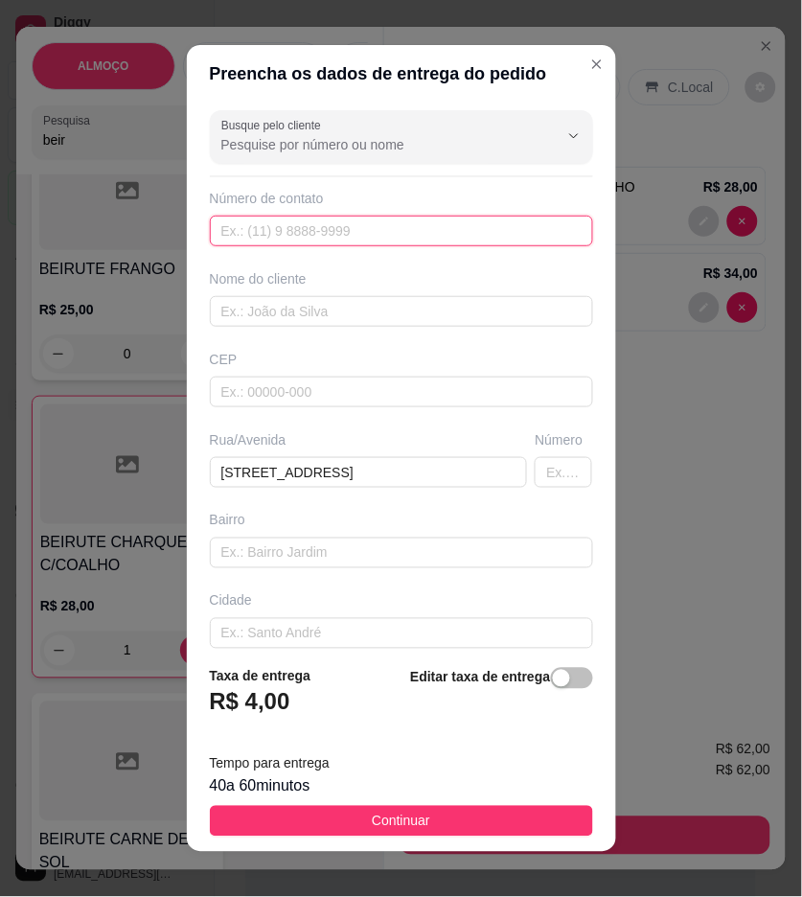
paste input "(87) 9161-9357"
type input "(87) 9161-9357"
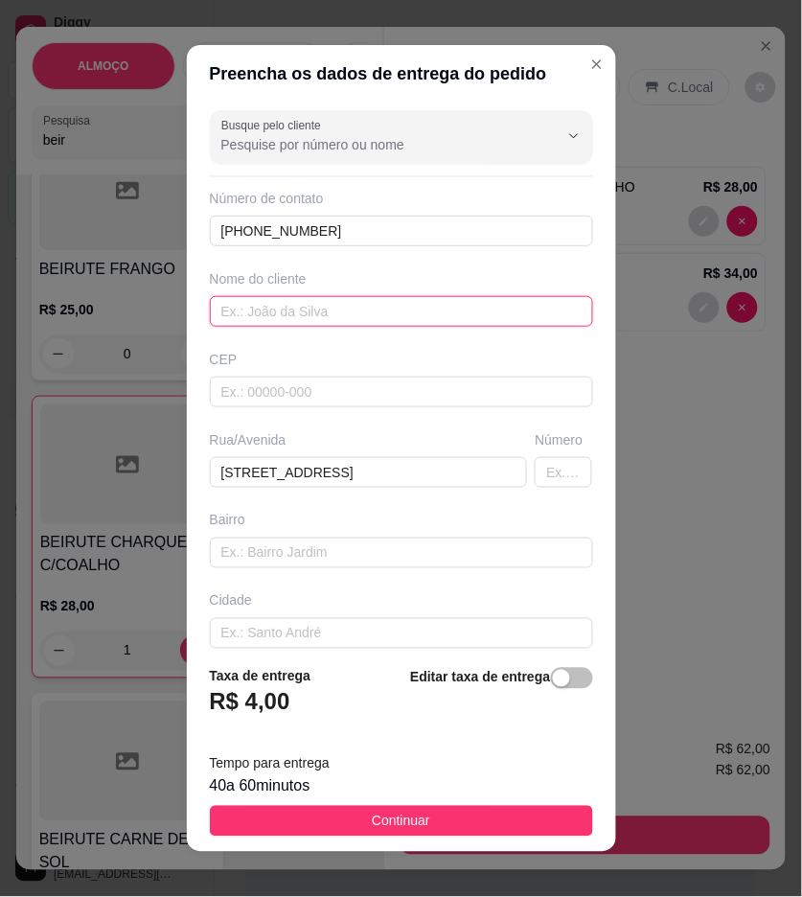
paste input "Brennda"
type input "Brennda"
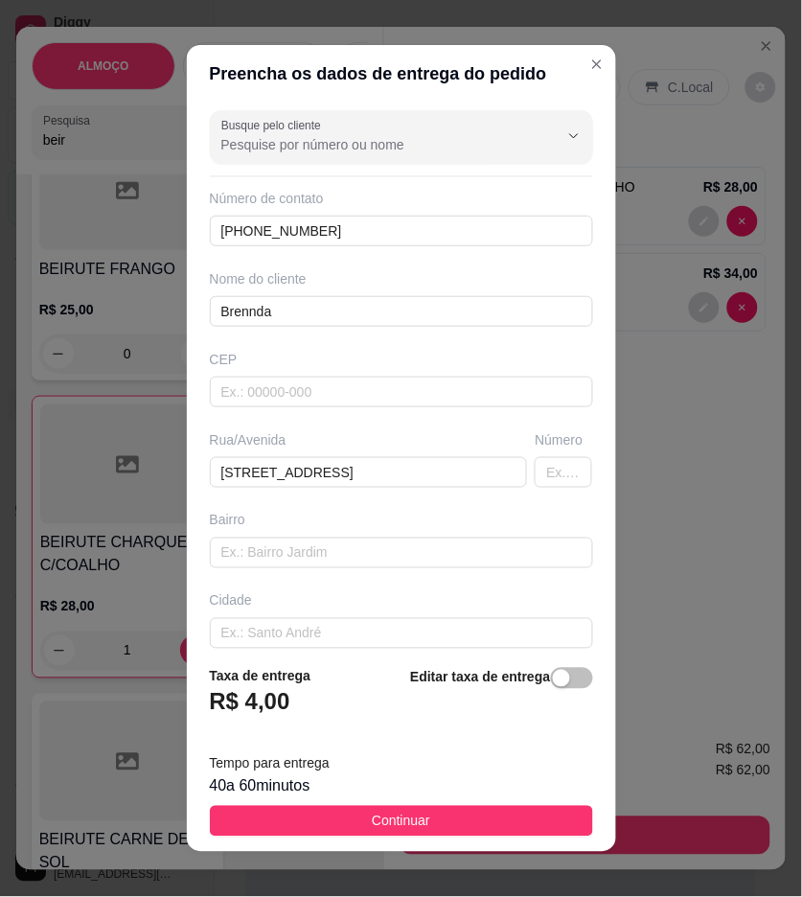
click at [482, 811] on button "Continuar" at bounding box center [401, 821] width 383 height 31
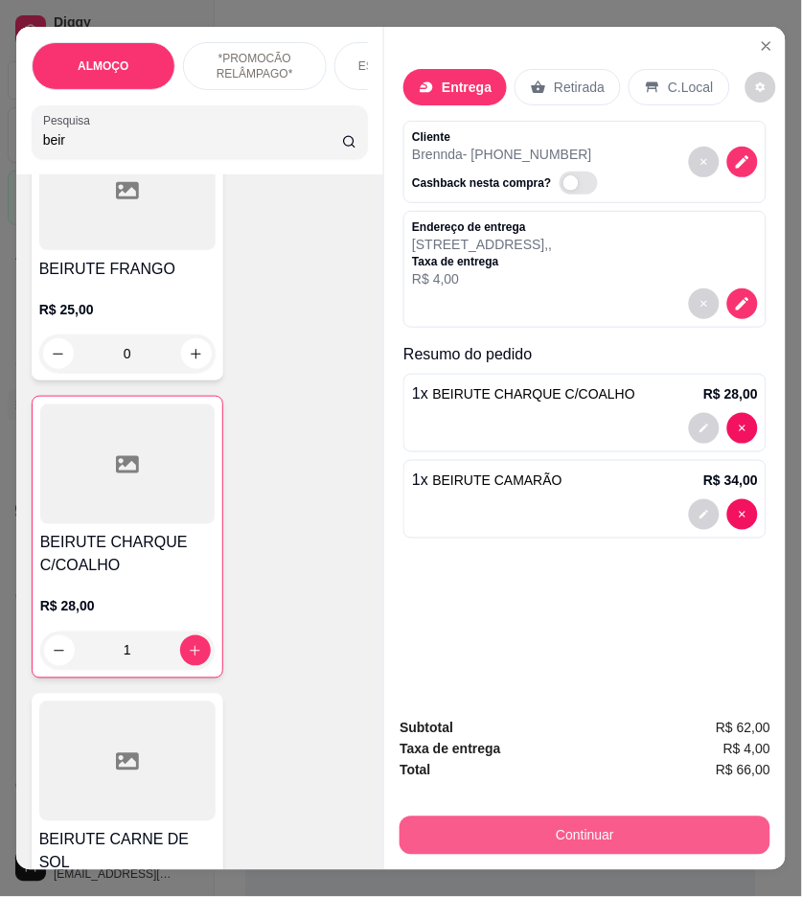
click at [684, 840] on button "Continuar" at bounding box center [585, 836] width 371 height 38
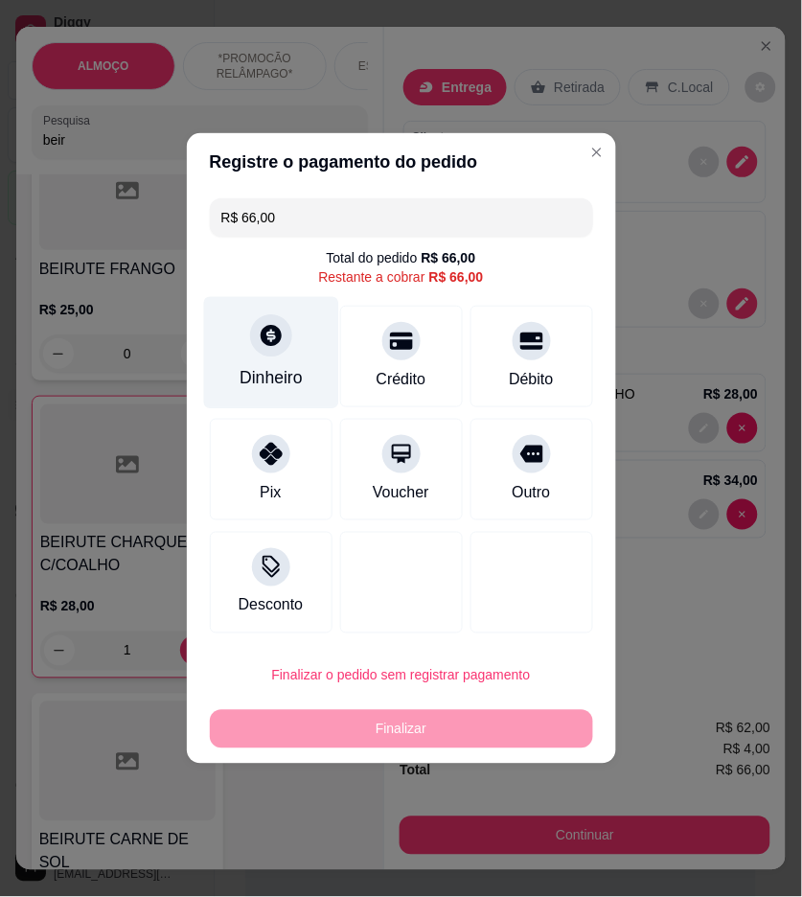
click at [279, 347] on icon at bounding box center [270, 335] width 25 height 25
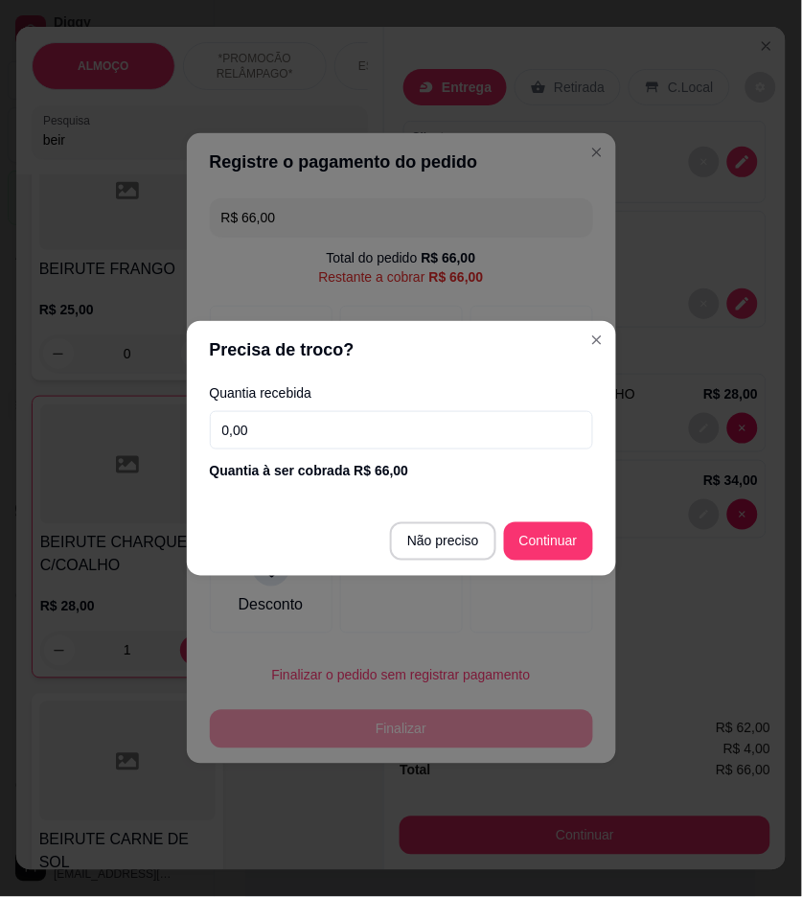
drag, startPoint x: 445, startPoint y: 434, endPoint x: 435, endPoint y: 424, distance: 14.3
click at [444, 432] on input "0,00" at bounding box center [401, 430] width 383 height 38
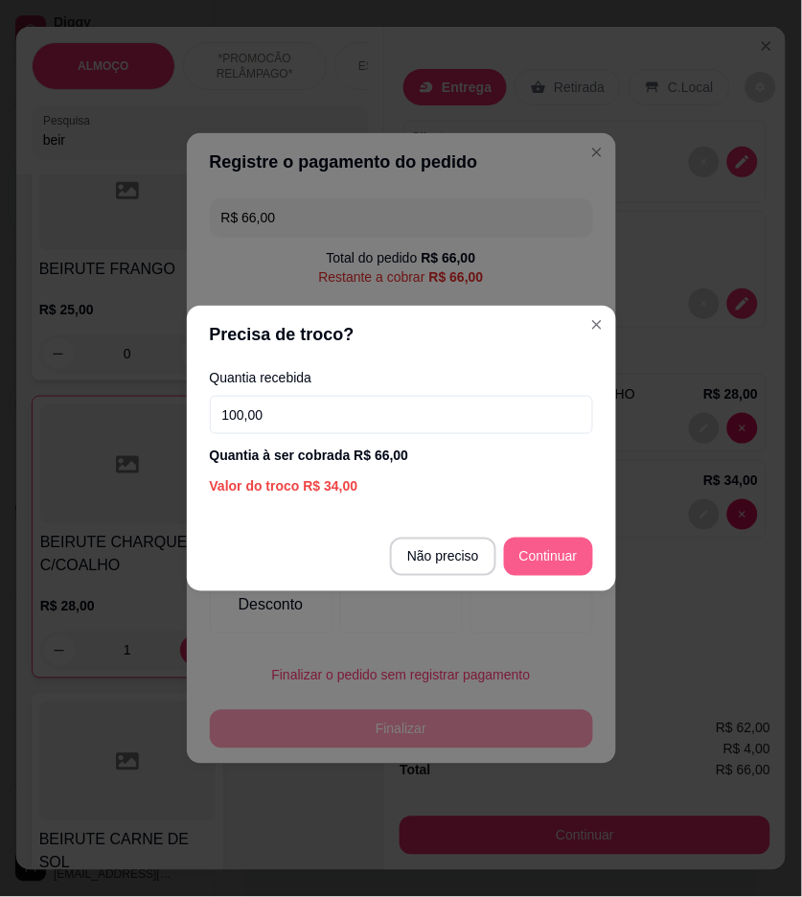
type input "100,00"
type input "R$ 0,00"
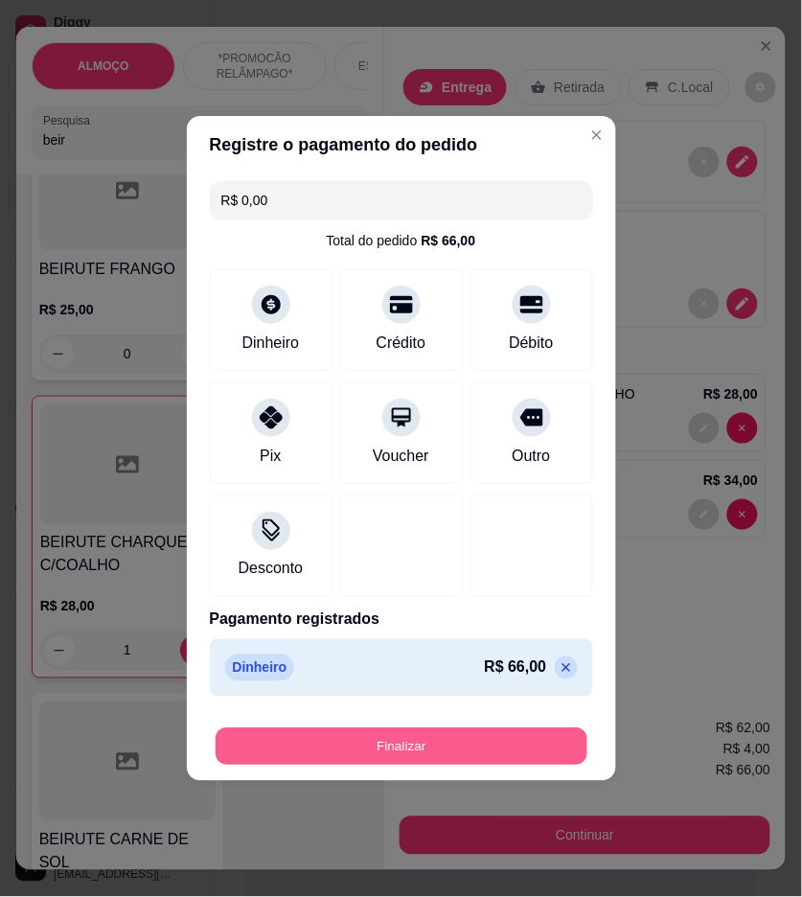
click at [522, 754] on button "Finalizar" at bounding box center [402, 747] width 372 height 37
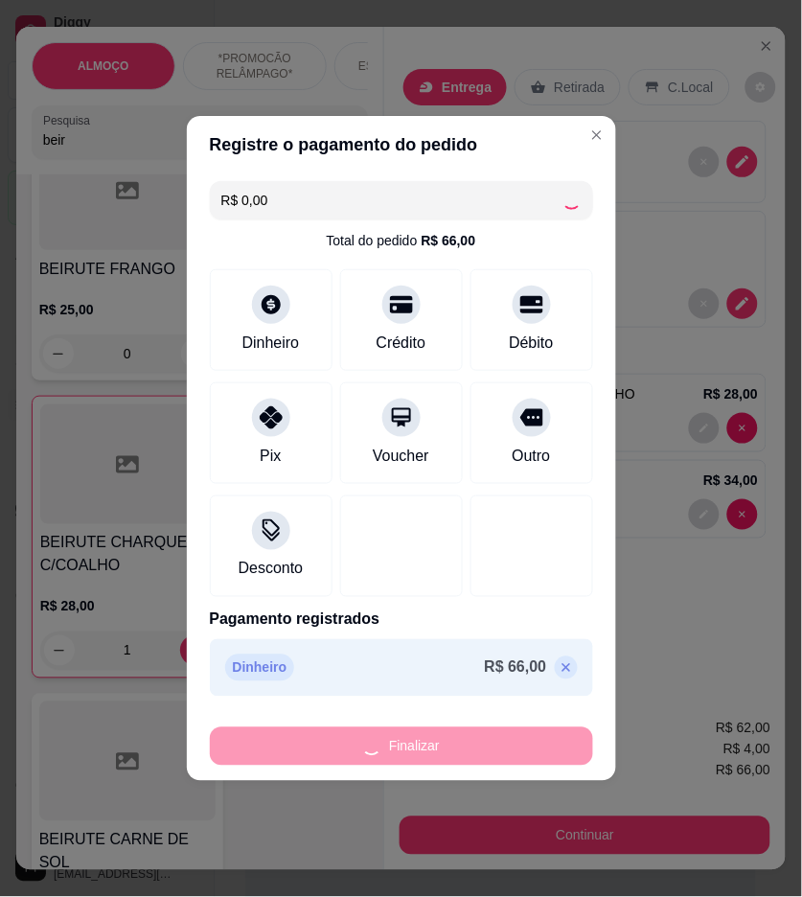
type input "0"
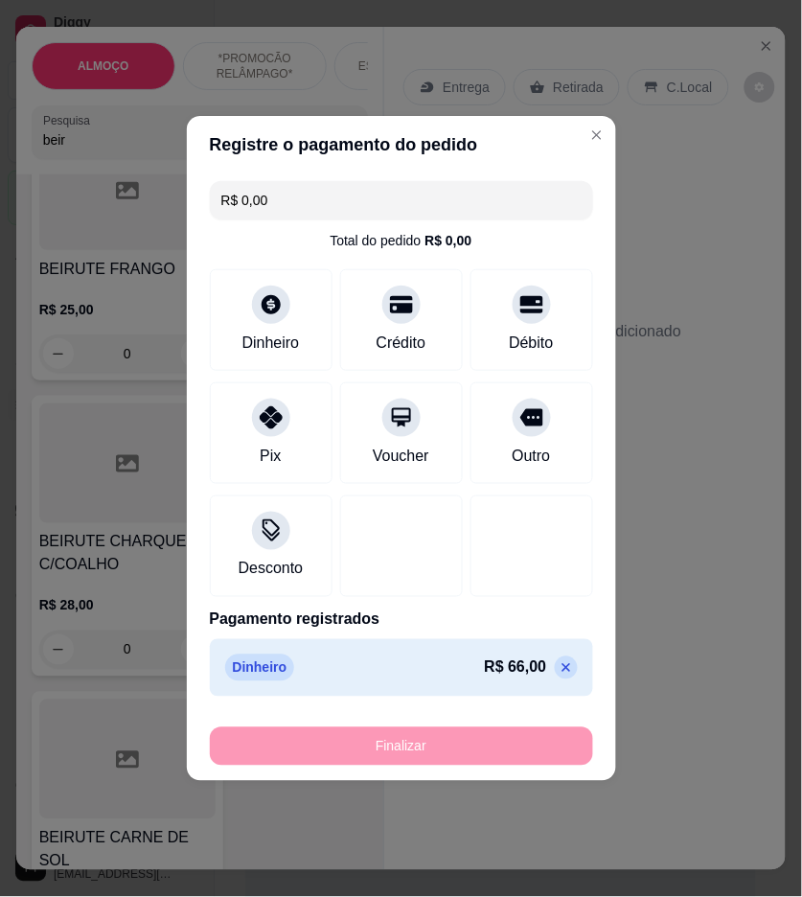
type input "-R$ 66,00"
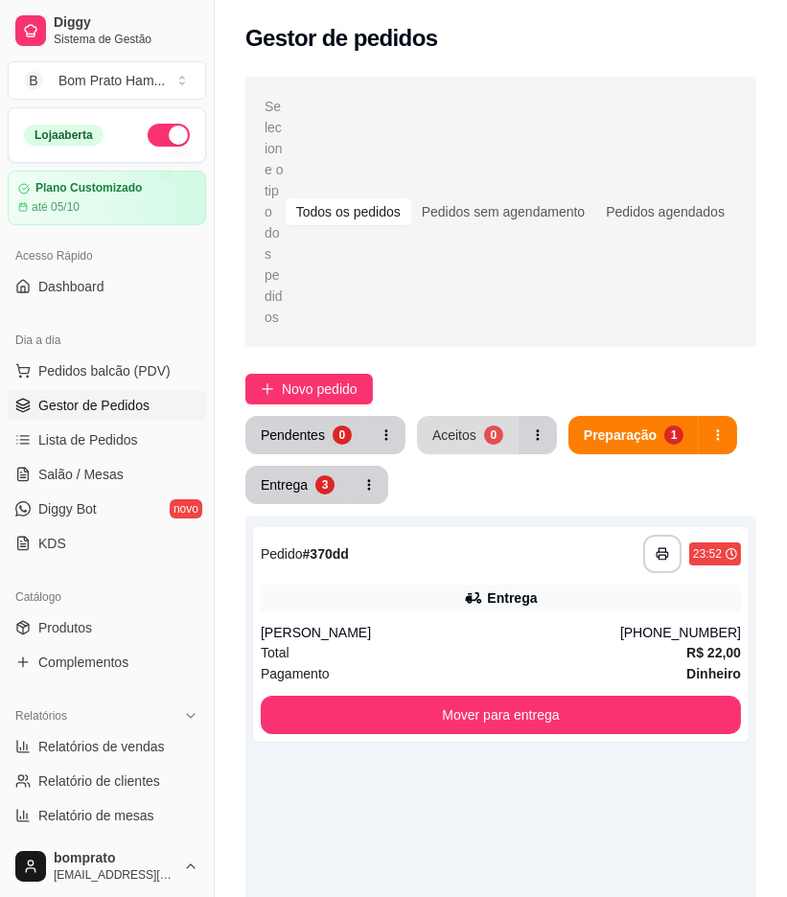
click at [453, 426] on div "Aceitos" at bounding box center [454, 435] width 44 height 19
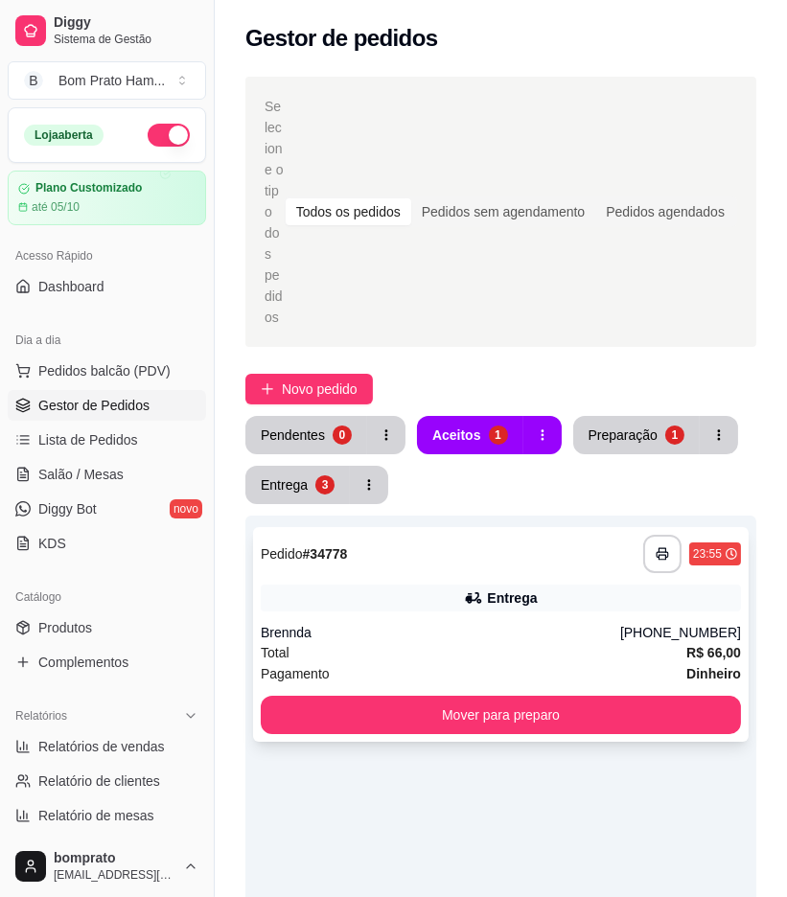
click at [522, 532] on div "**********" at bounding box center [501, 634] width 496 height 215
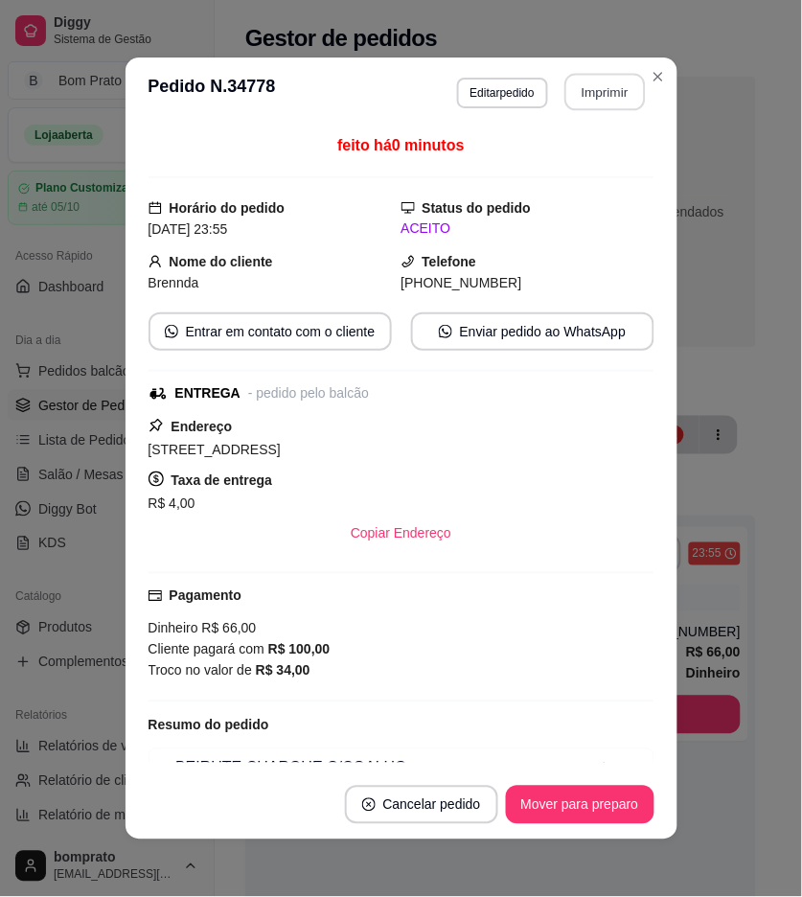
click at [592, 90] on button "Imprimir" at bounding box center [605, 92] width 81 height 37
click at [582, 805] on button "Mover para preparo" at bounding box center [580, 805] width 149 height 38
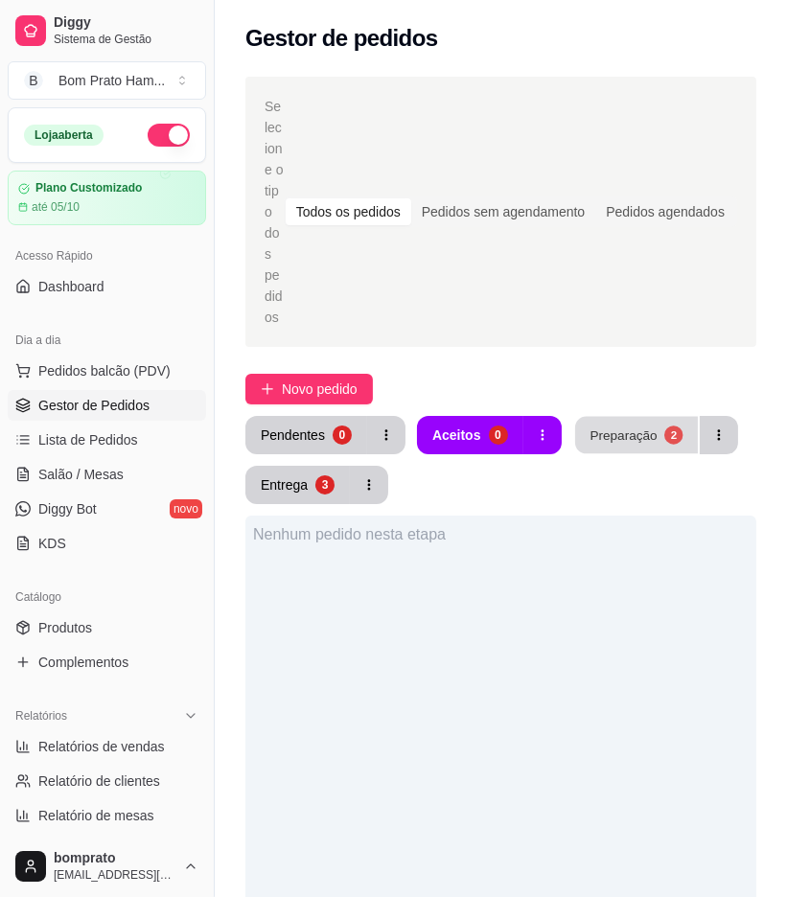
click at [615, 417] on button "Preparação 2" at bounding box center [636, 435] width 123 height 37
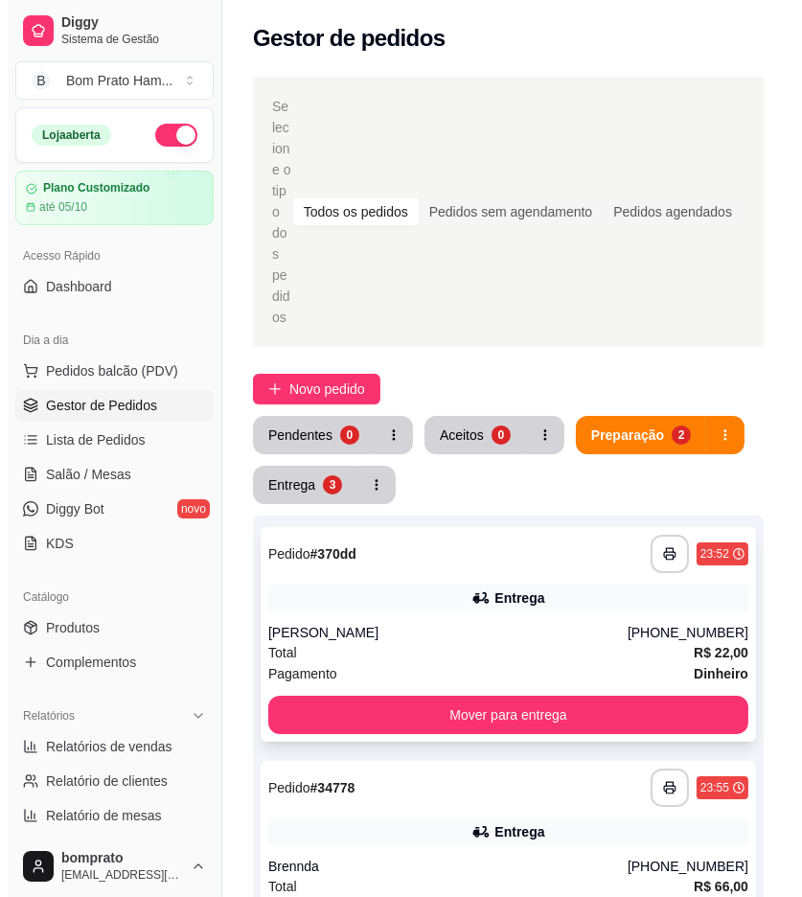
scroll to position [106, 0]
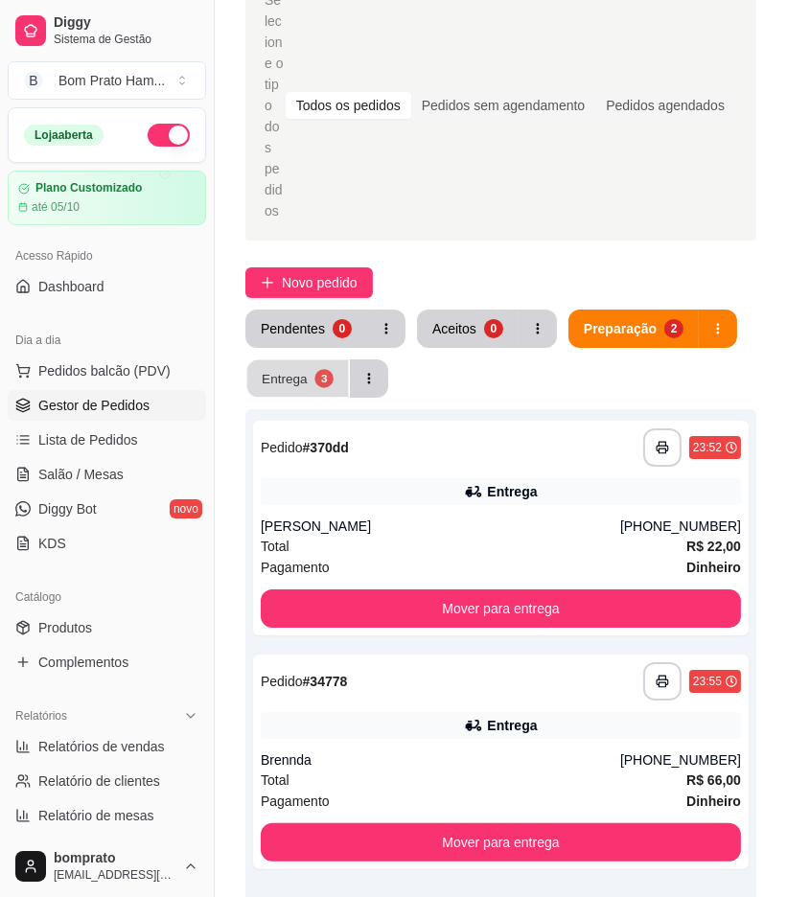
click at [307, 360] on button "Entrega 3" at bounding box center [298, 378] width 102 height 37
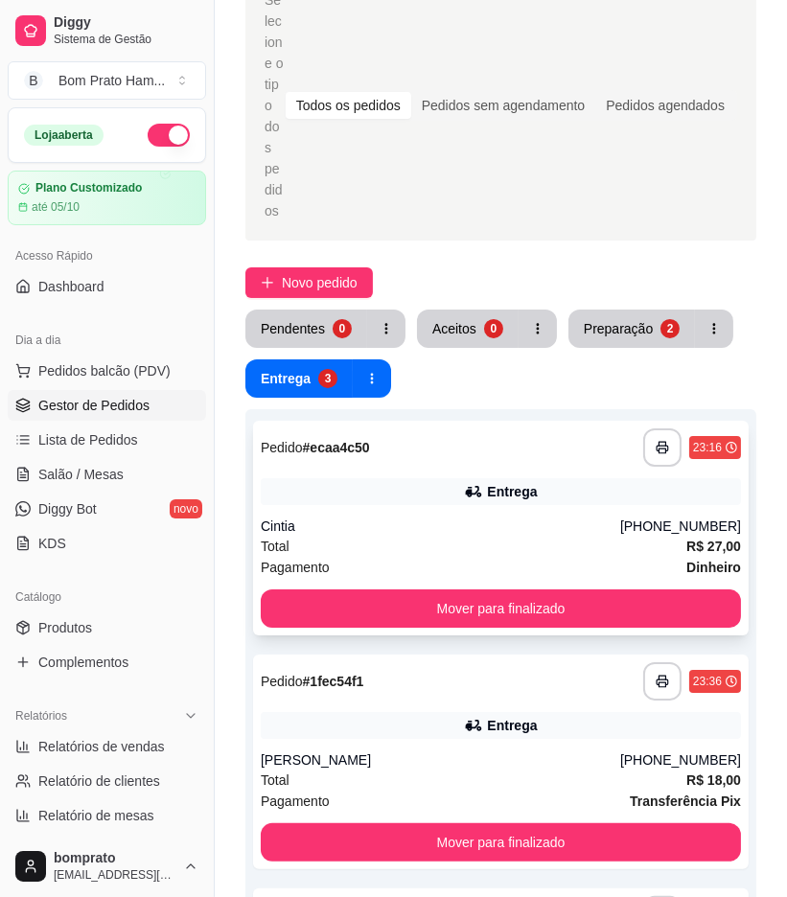
click at [446, 478] on div "Entrega" at bounding box center [501, 491] width 480 height 27
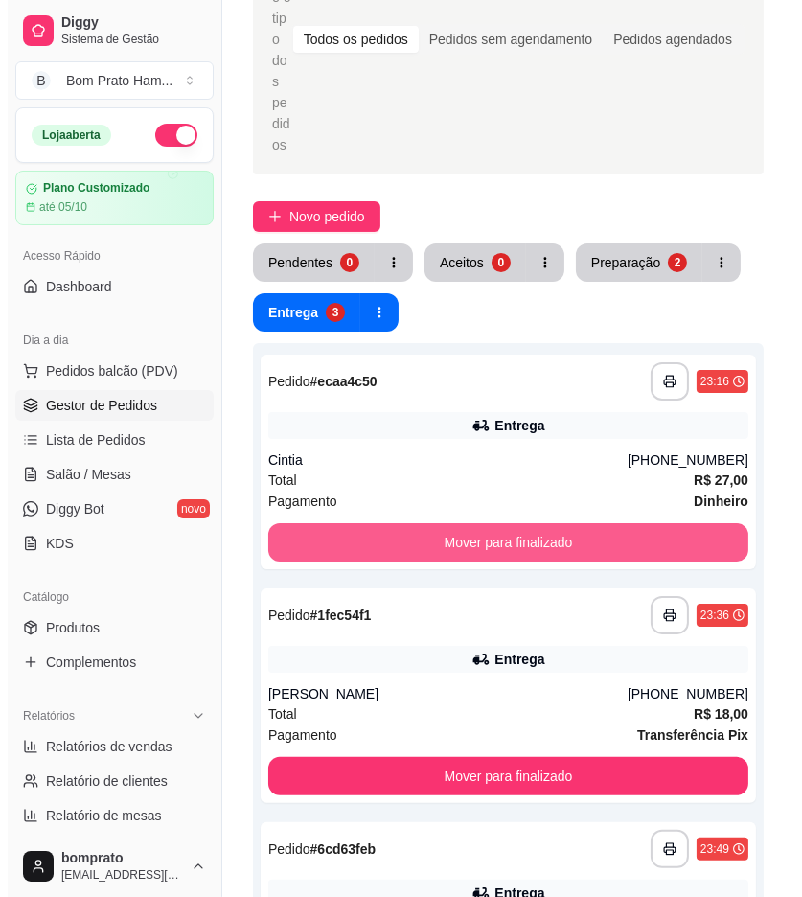
scroll to position [319, 0]
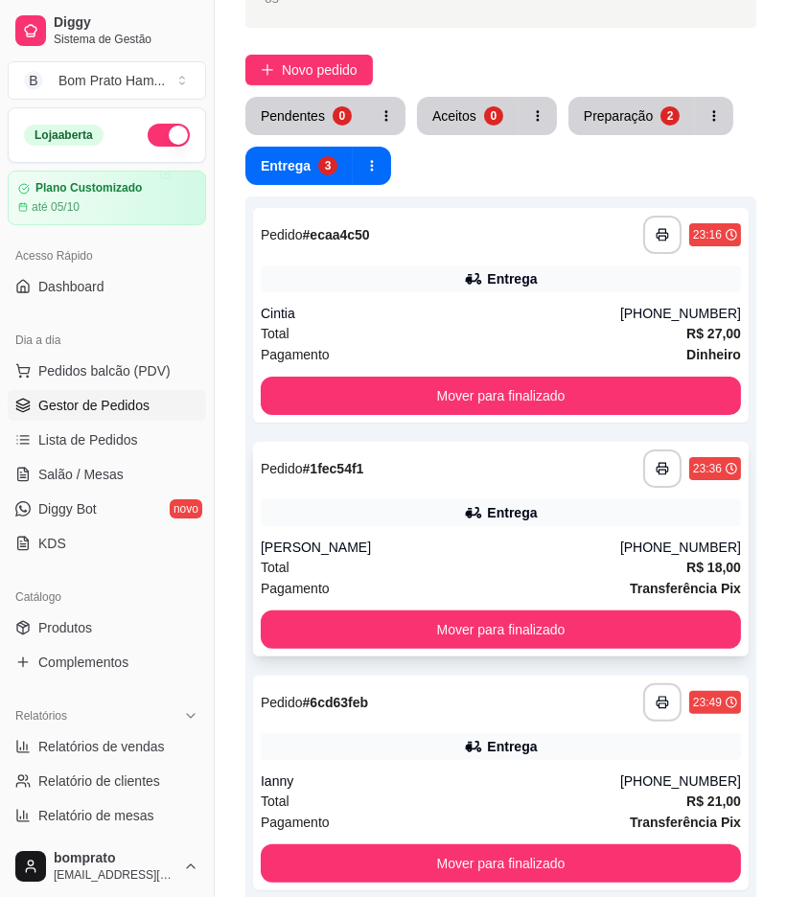
click at [468, 538] on div "Maria Vitória" at bounding box center [441, 547] width 360 height 19
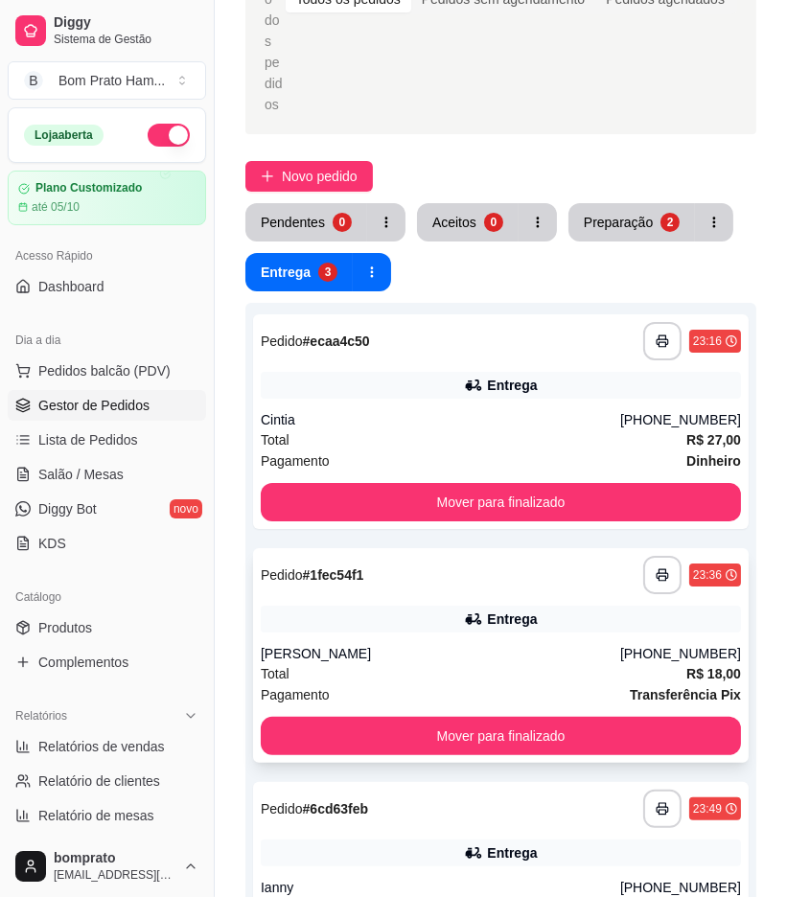
scroll to position [0, 0]
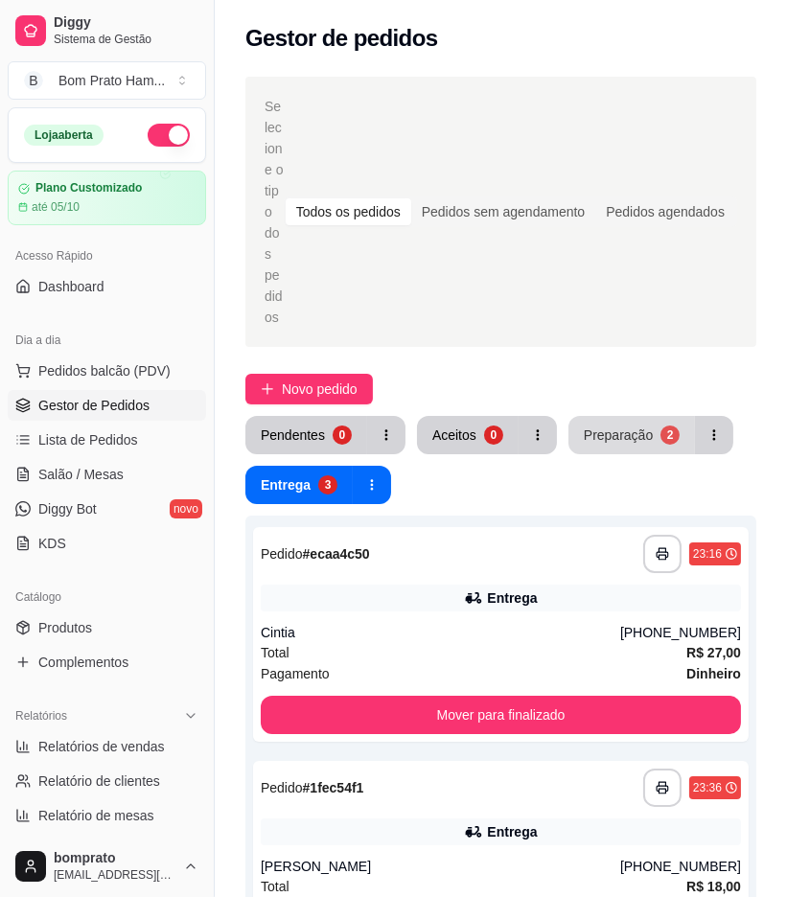
click at [654, 416] on button "Preparação 2" at bounding box center [632, 435] width 127 height 38
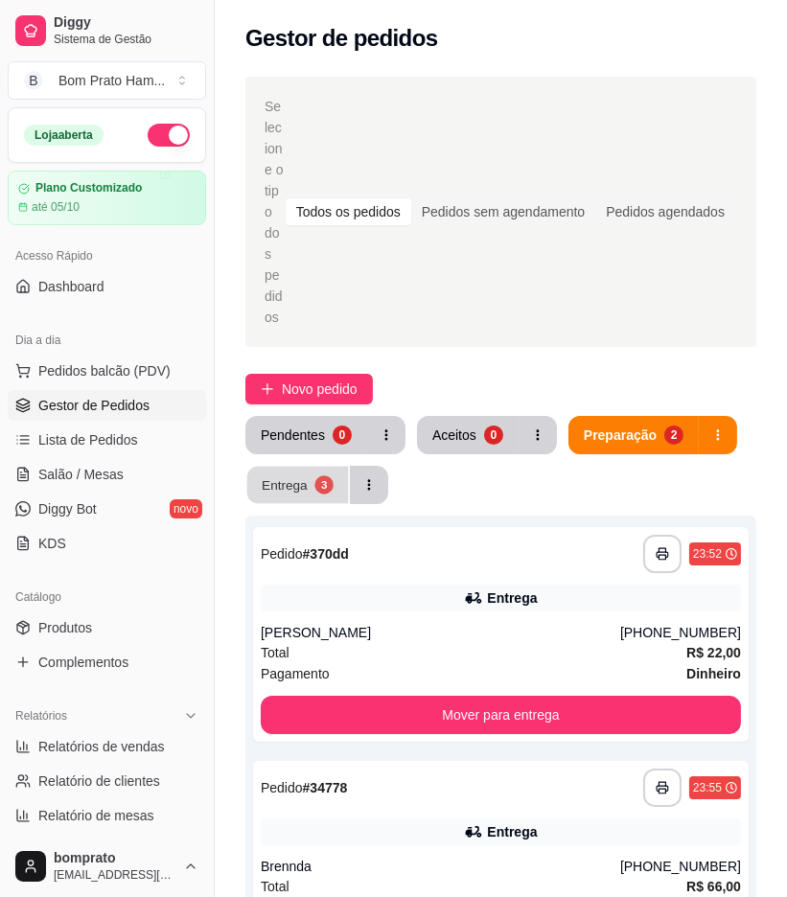
click at [271, 476] on div "Entrega" at bounding box center [285, 485] width 46 height 18
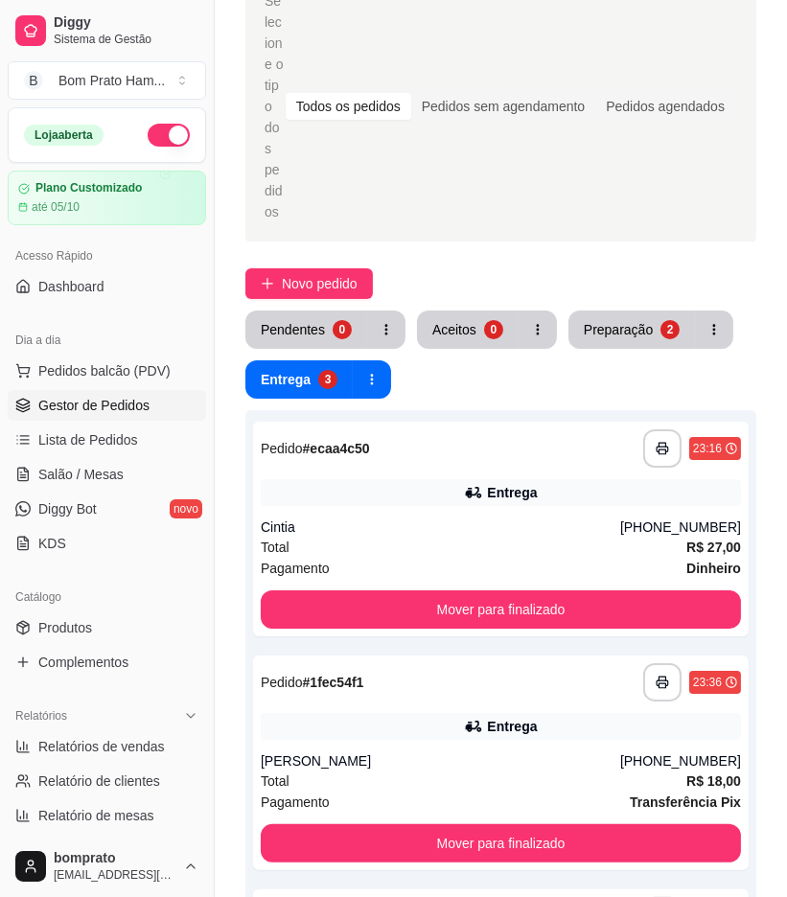
scroll to position [213, 0]
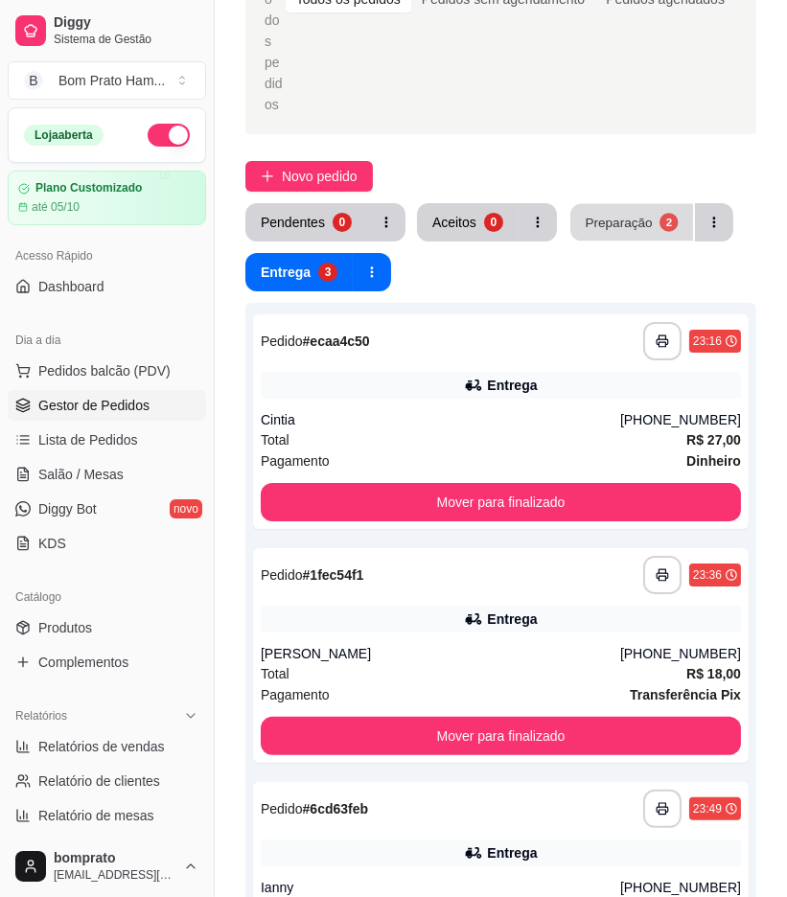
click at [601, 213] on div "Preparação" at bounding box center [618, 222] width 67 height 18
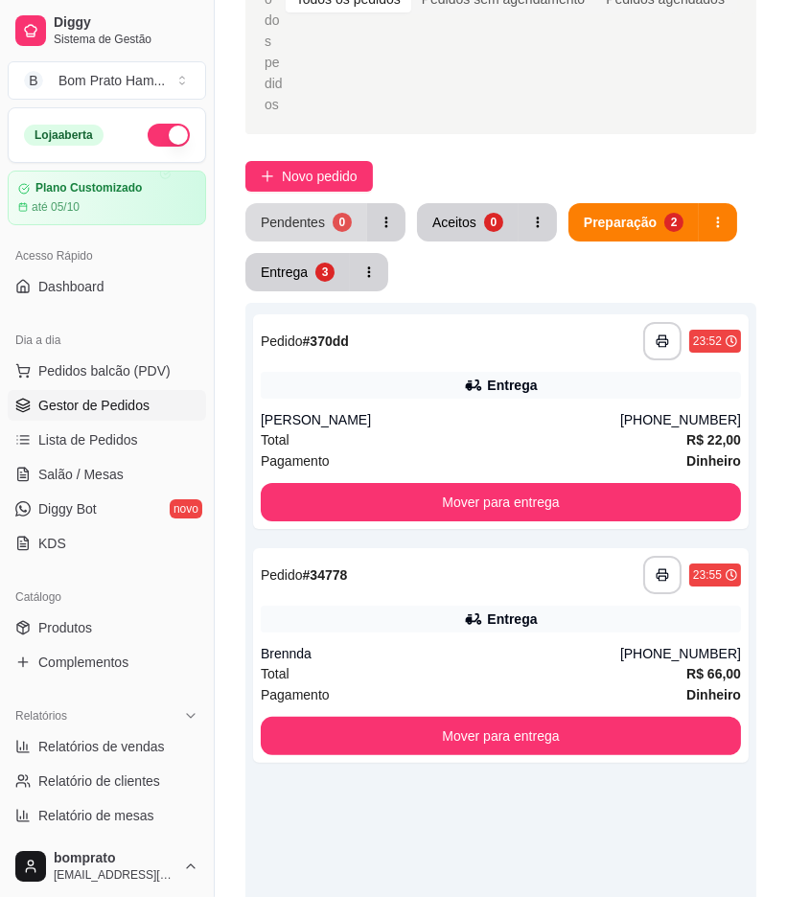
click at [334, 213] on div "0" at bounding box center [342, 222] width 19 height 19
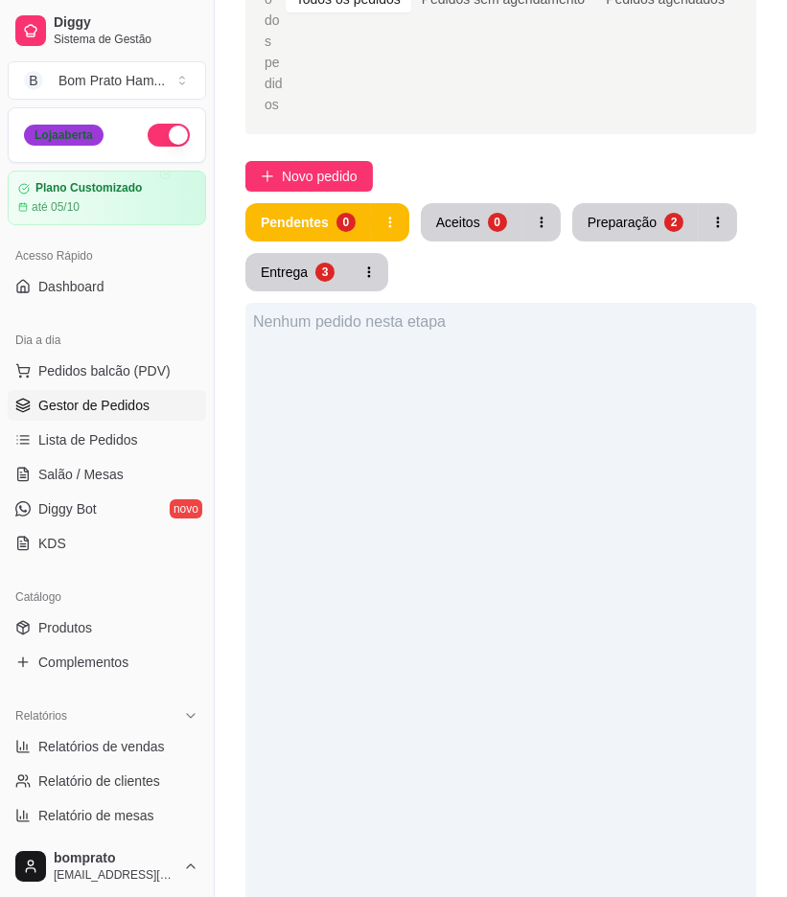
click at [64, 134] on div "Loja aberta" at bounding box center [64, 135] width 80 height 21
drag, startPoint x: 96, startPoint y: 134, endPoint x: 22, endPoint y: 139, distance: 74.0
click at [22, 139] on div "Loja aberta" at bounding box center [107, 135] width 197 height 54
click at [104, 142] on div "Loja aberta" at bounding box center [107, 135] width 166 height 23
click at [408, 412] on div "Nenhum pedido nesta etapa" at bounding box center [500, 751] width 511 height 897
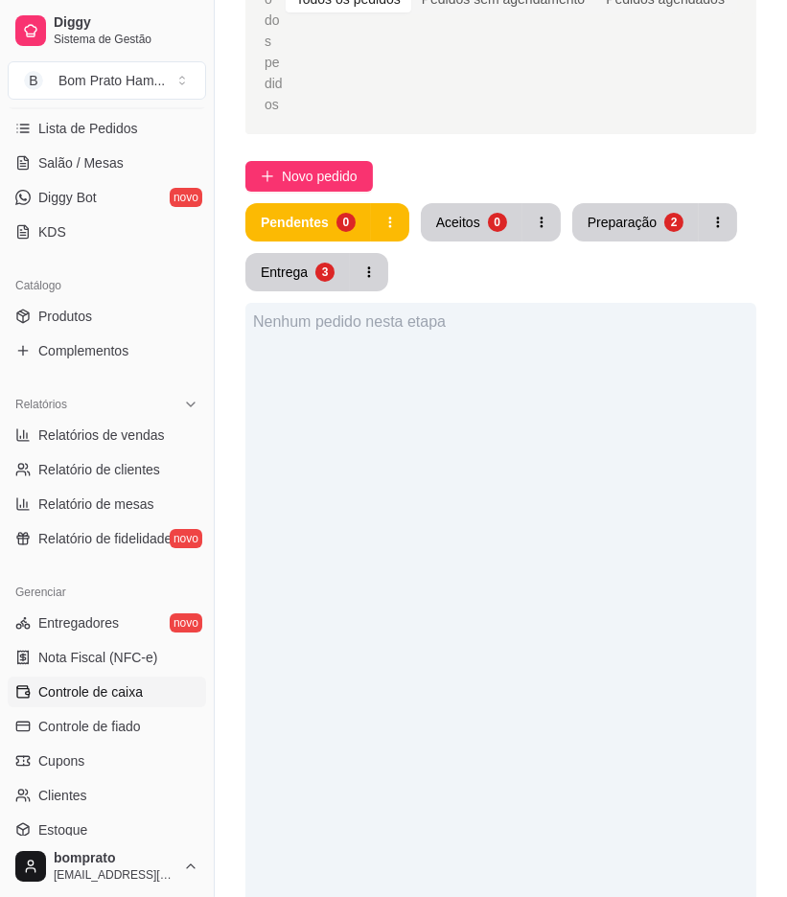
scroll to position [319, 0]
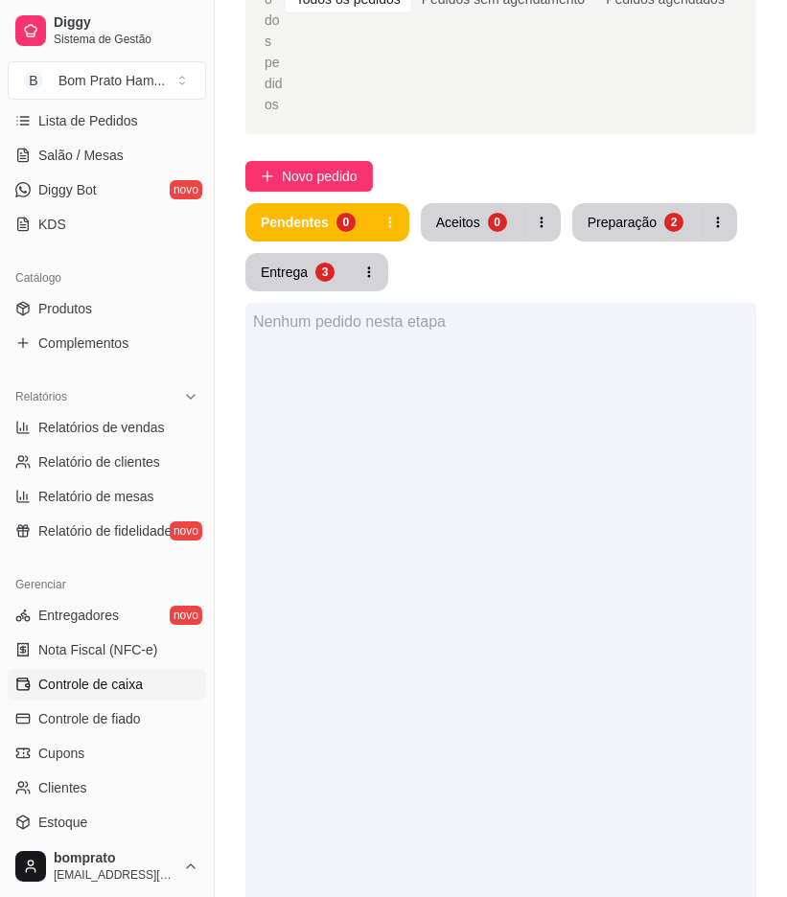
click at [154, 688] on link "Controle de caixa" at bounding box center [107, 684] width 198 height 31
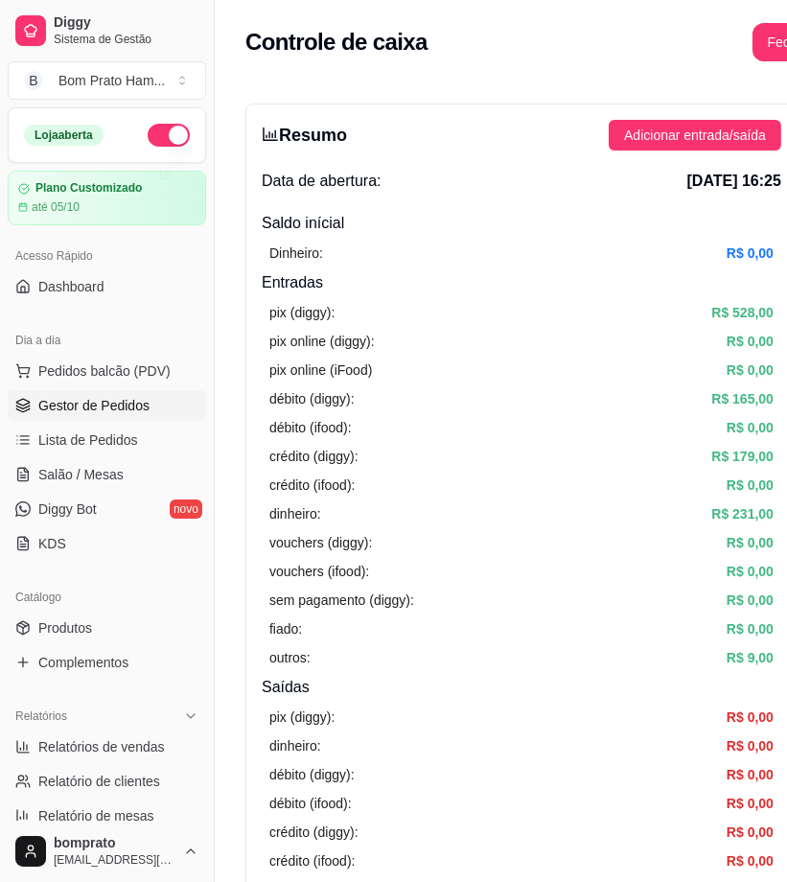
click at [128, 406] on span "Gestor de Pedidos" at bounding box center [93, 405] width 111 height 19
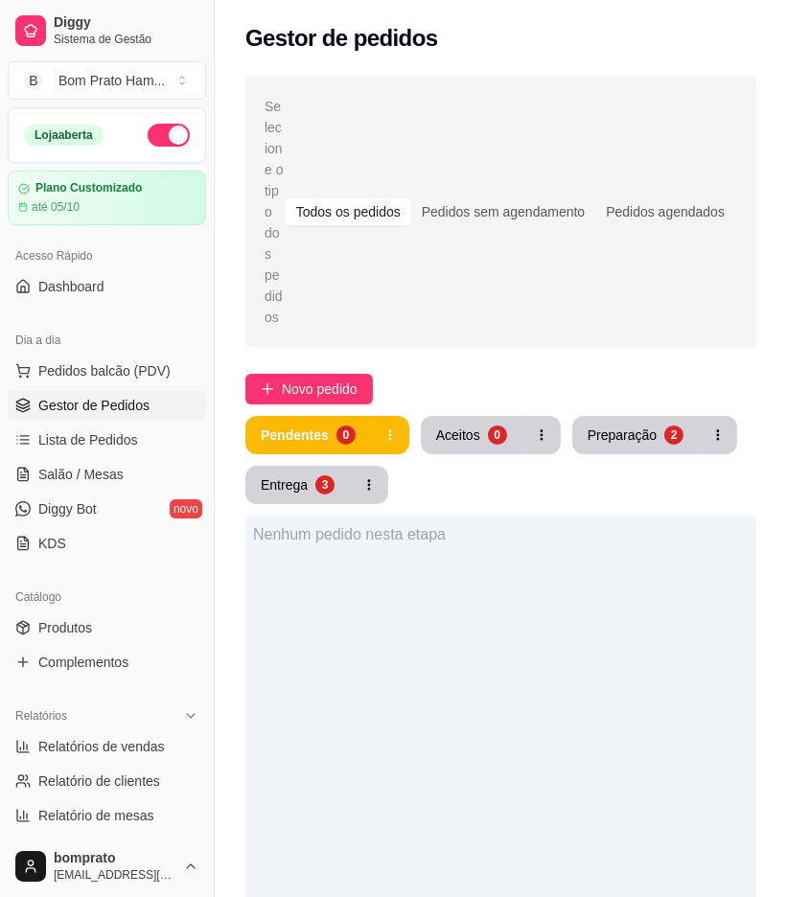
click at [151, 140] on button "button" at bounding box center [169, 135] width 42 height 23
click at [615, 426] on div "Preparação" at bounding box center [622, 435] width 67 height 18
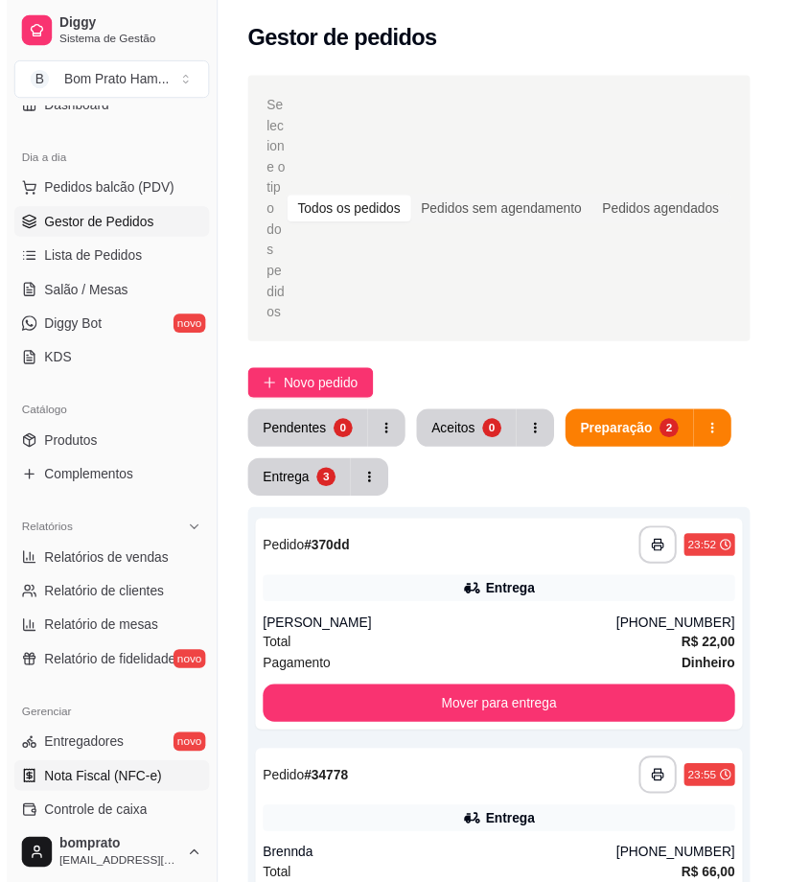
scroll to position [213, 0]
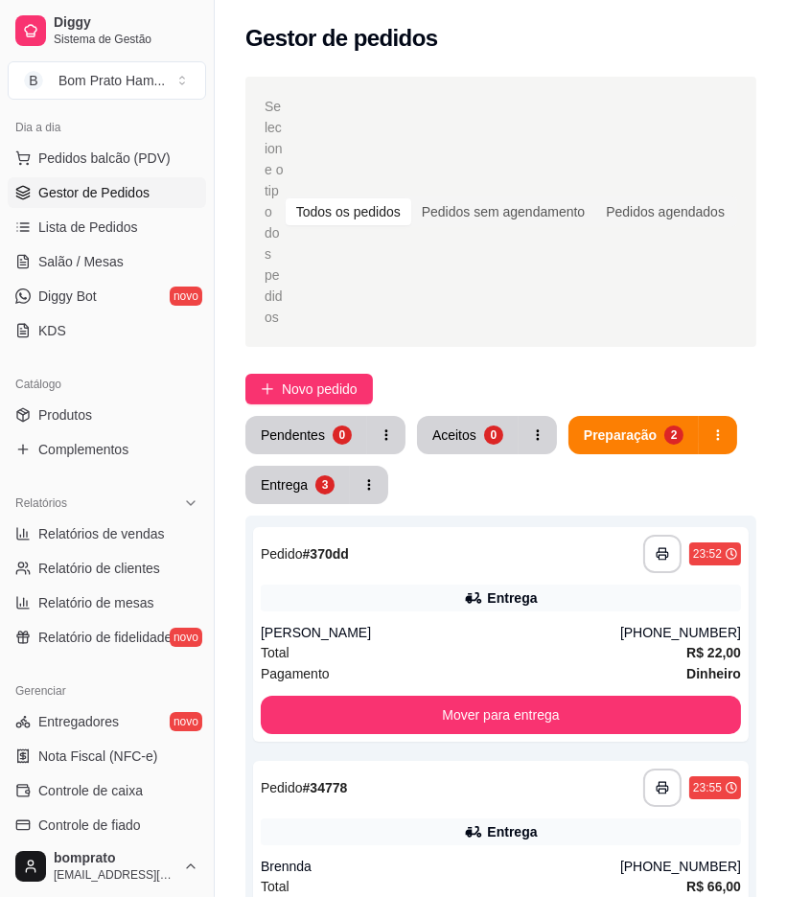
drag, startPoint x: 140, startPoint y: 786, endPoint x: 201, endPoint y: 752, distance: 70.4
click at [140, 786] on span "Controle de caixa" at bounding box center [90, 790] width 104 height 19
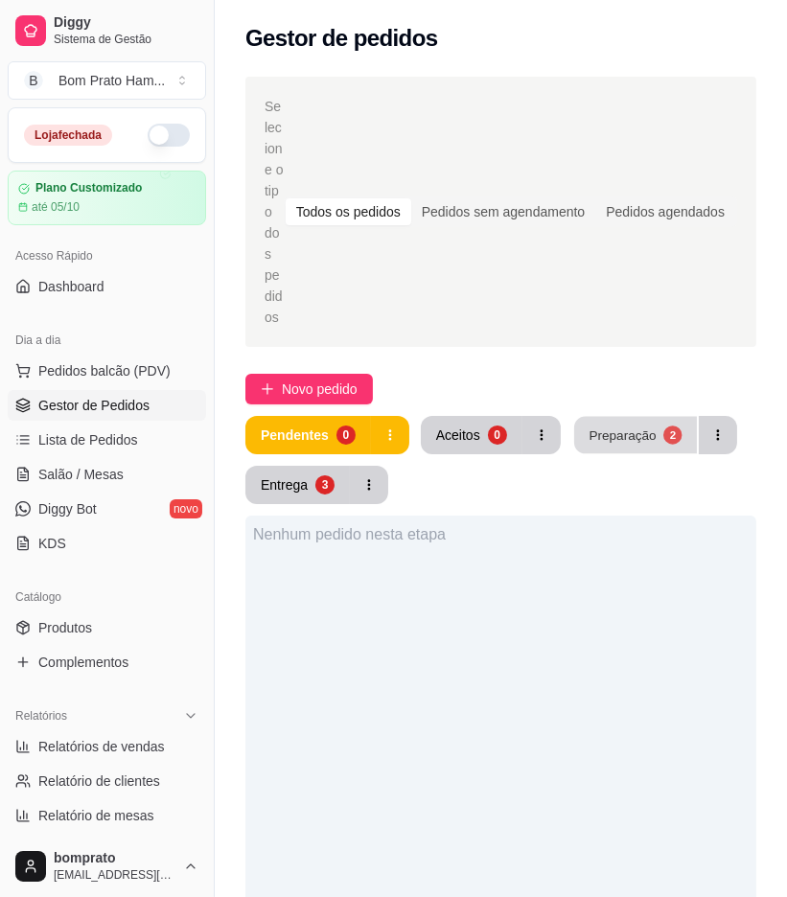
click at [596, 417] on button "Preparação 2" at bounding box center [635, 435] width 123 height 37
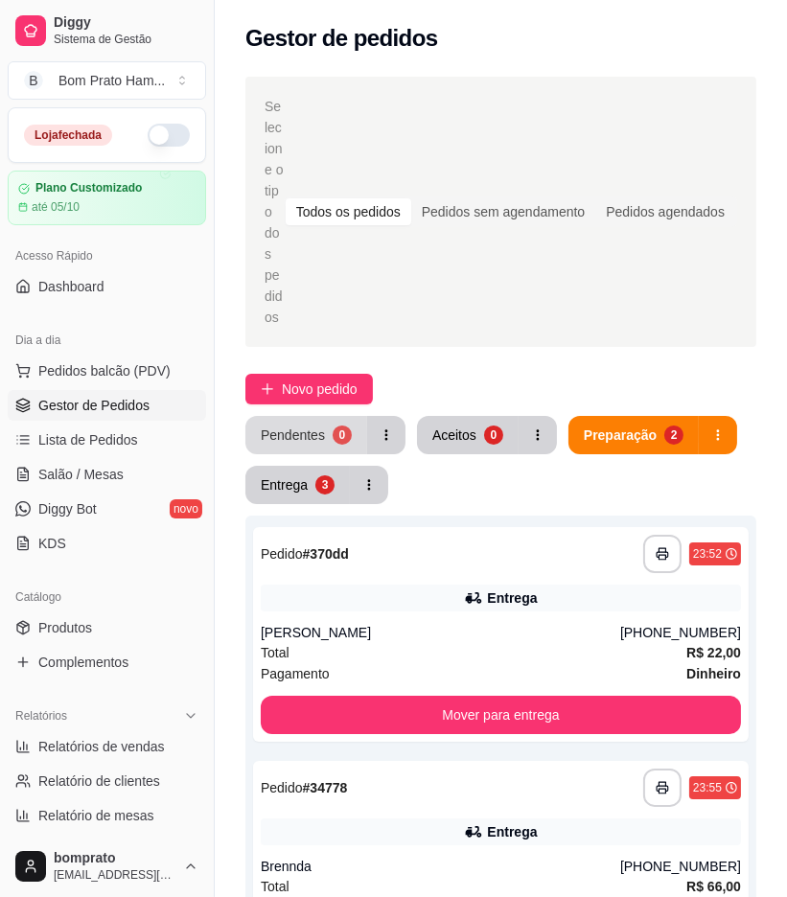
click at [295, 426] on div "Pendentes" at bounding box center [293, 435] width 64 height 19
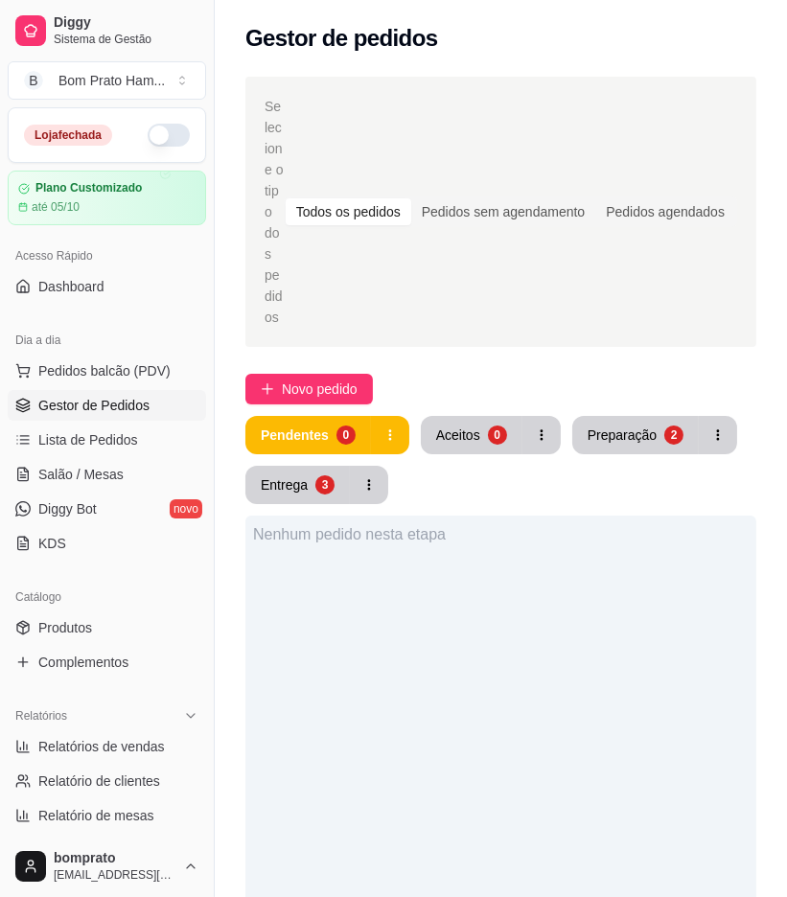
click at [627, 416] on button "Preparação 2" at bounding box center [635, 435] width 127 height 38
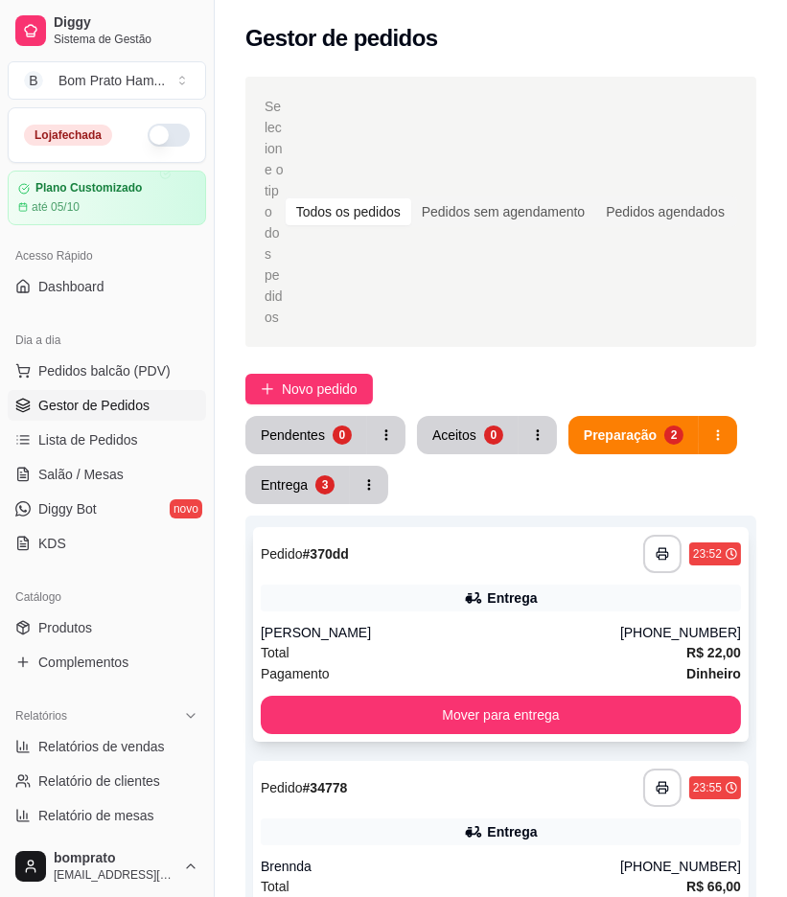
click at [466, 589] on icon at bounding box center [473, 598] width 19 height 19
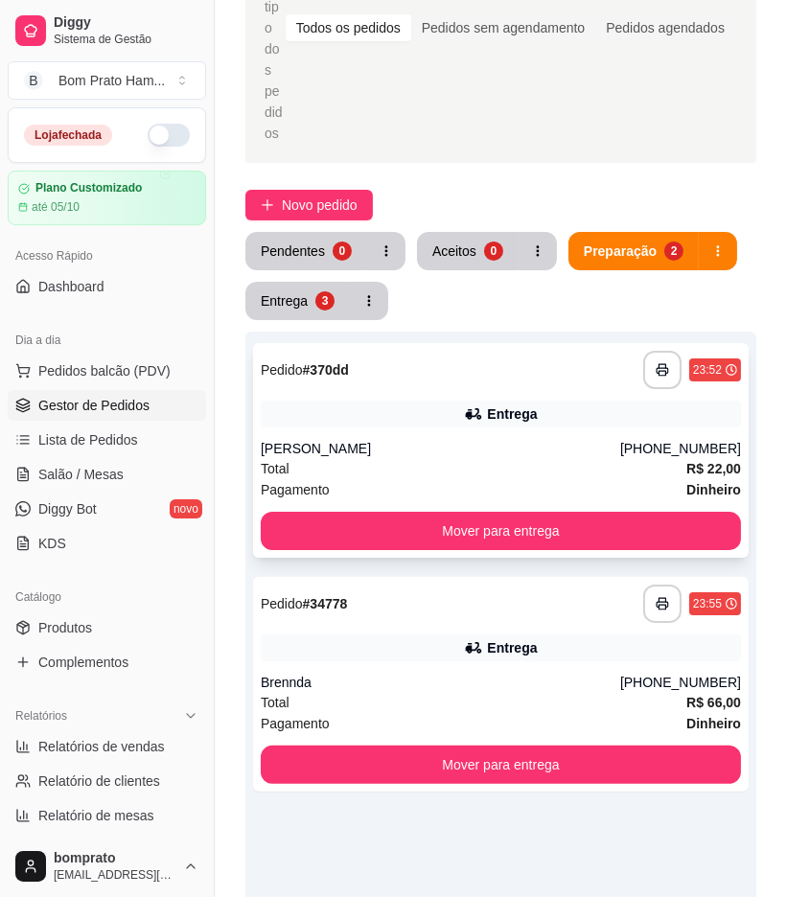
scroll to position [213, 0]
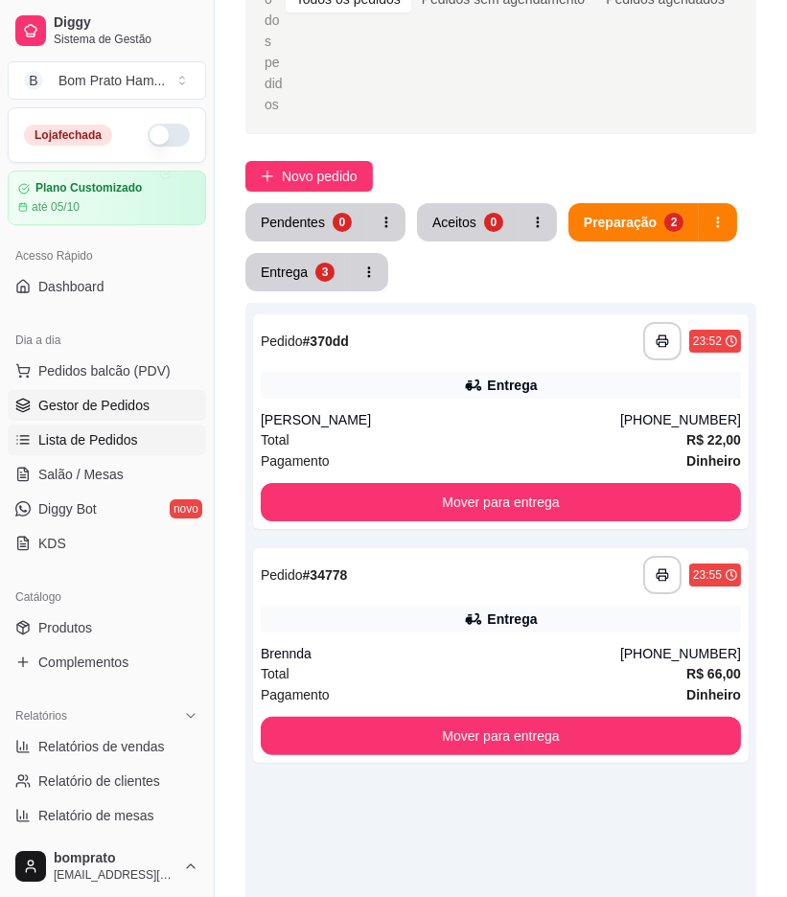
click at [106, 447] on span "Lista de Pedidos" at bounding box center [88, 439] width 100 height 19
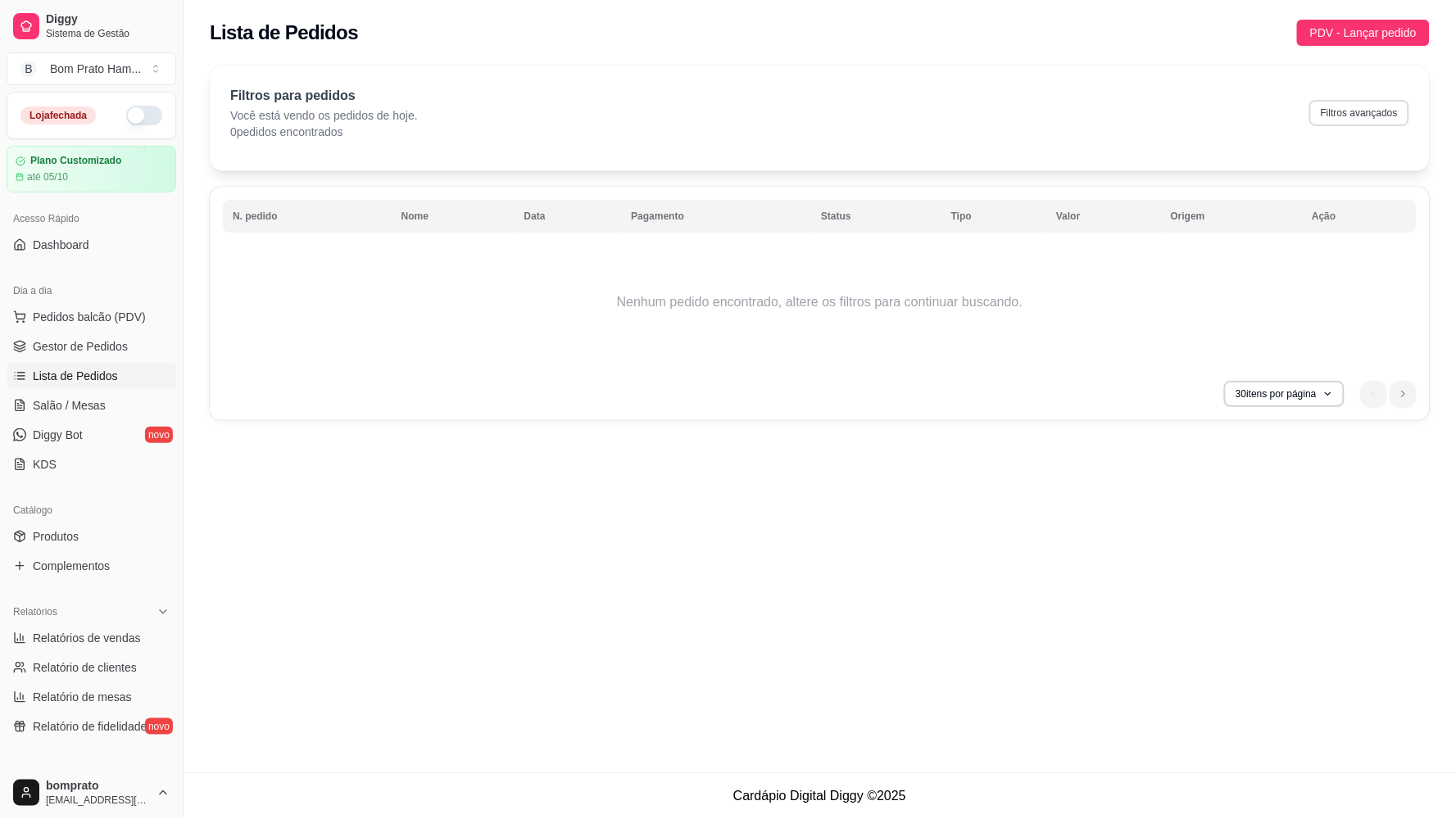
click at [672, 119] on button "Filtros avançados" at bounding box center [1359, 113] width 100 height 26
select select "0"
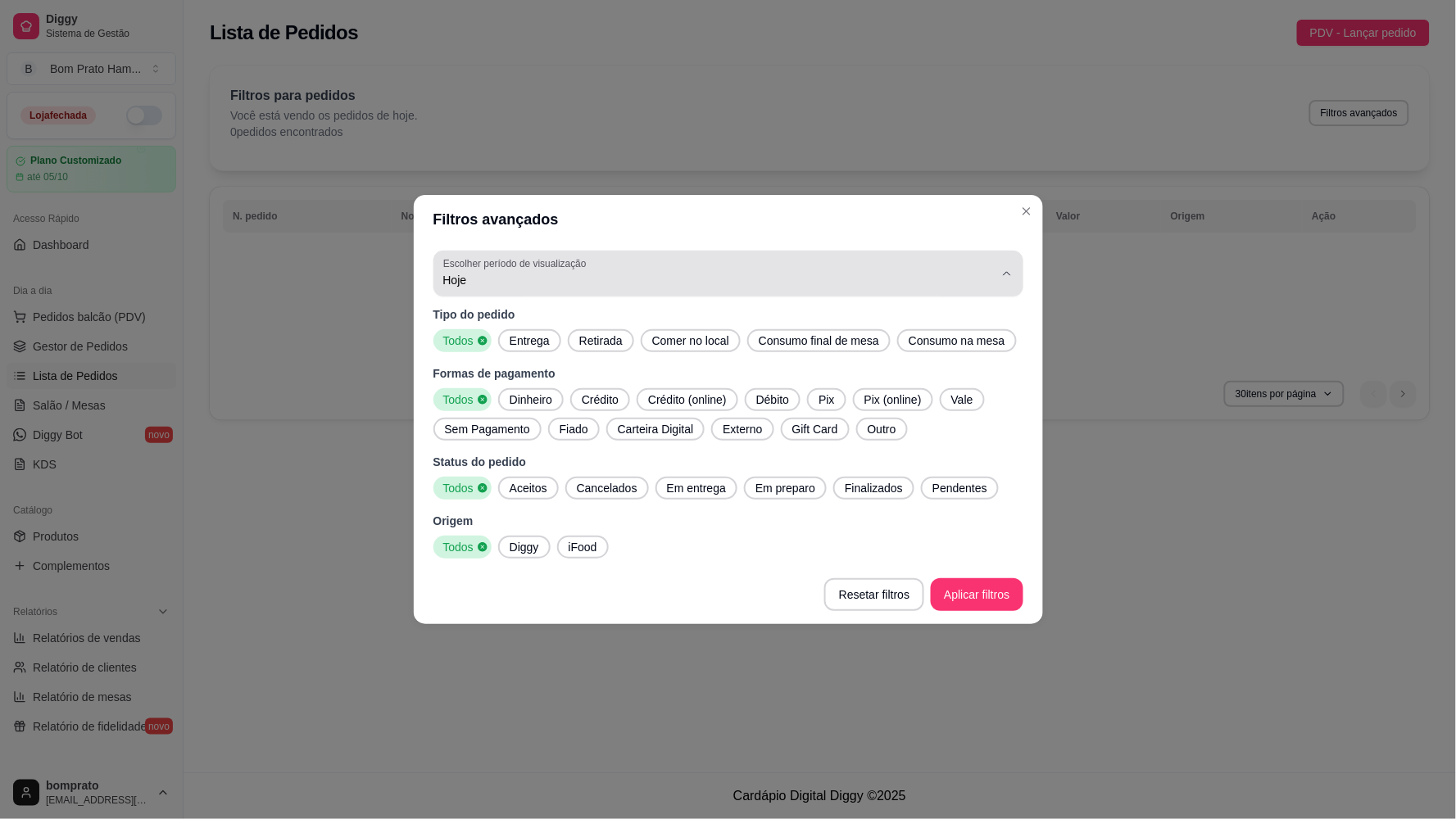
click at [525, 275] on span "Hoje" at bounding box center [719, 279] width 550 height 16
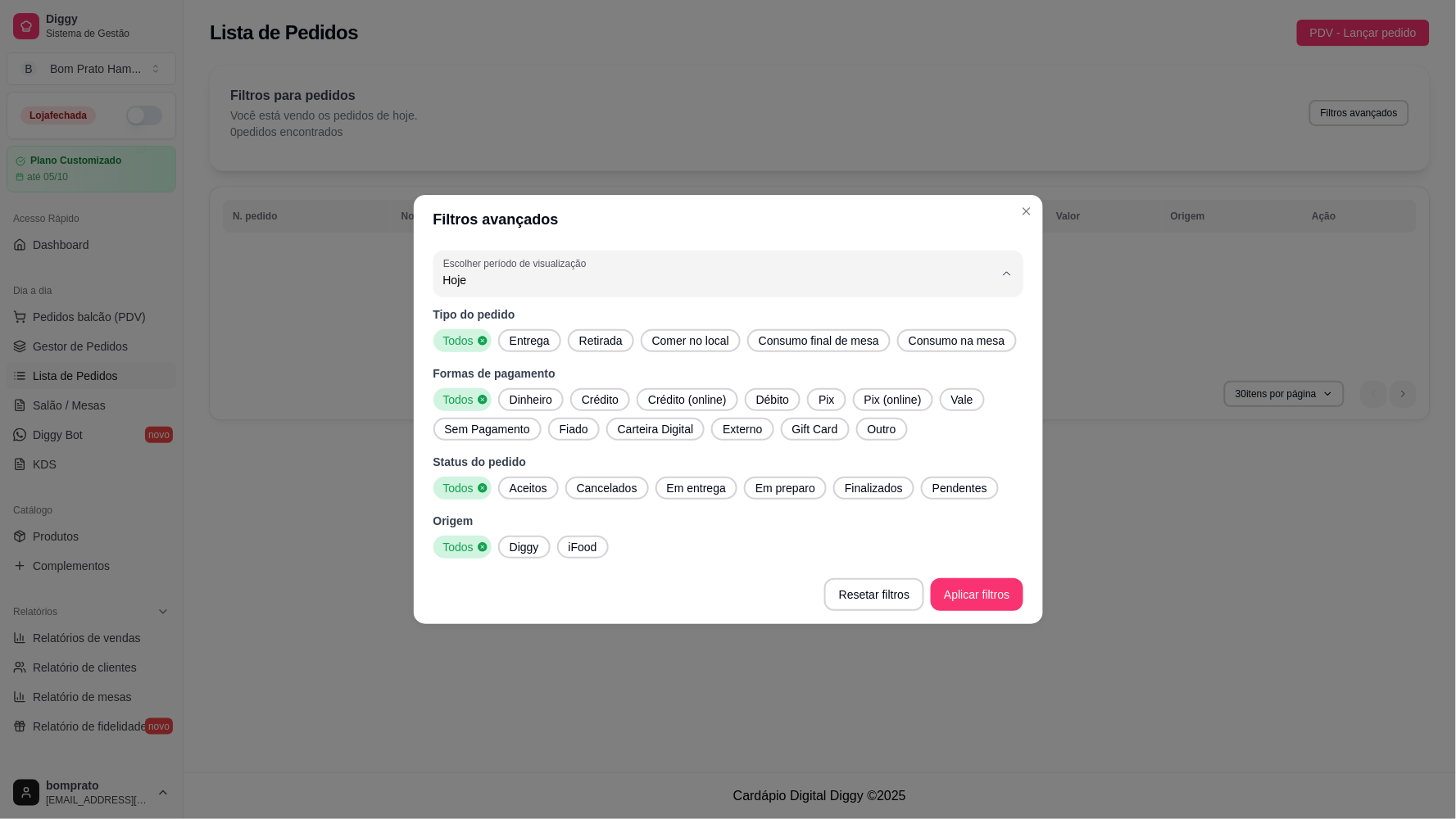
click at [467, 345] on span "Ontem" at bounding box center [720, 346] width 525 height 15
type input "1"
select select "1"
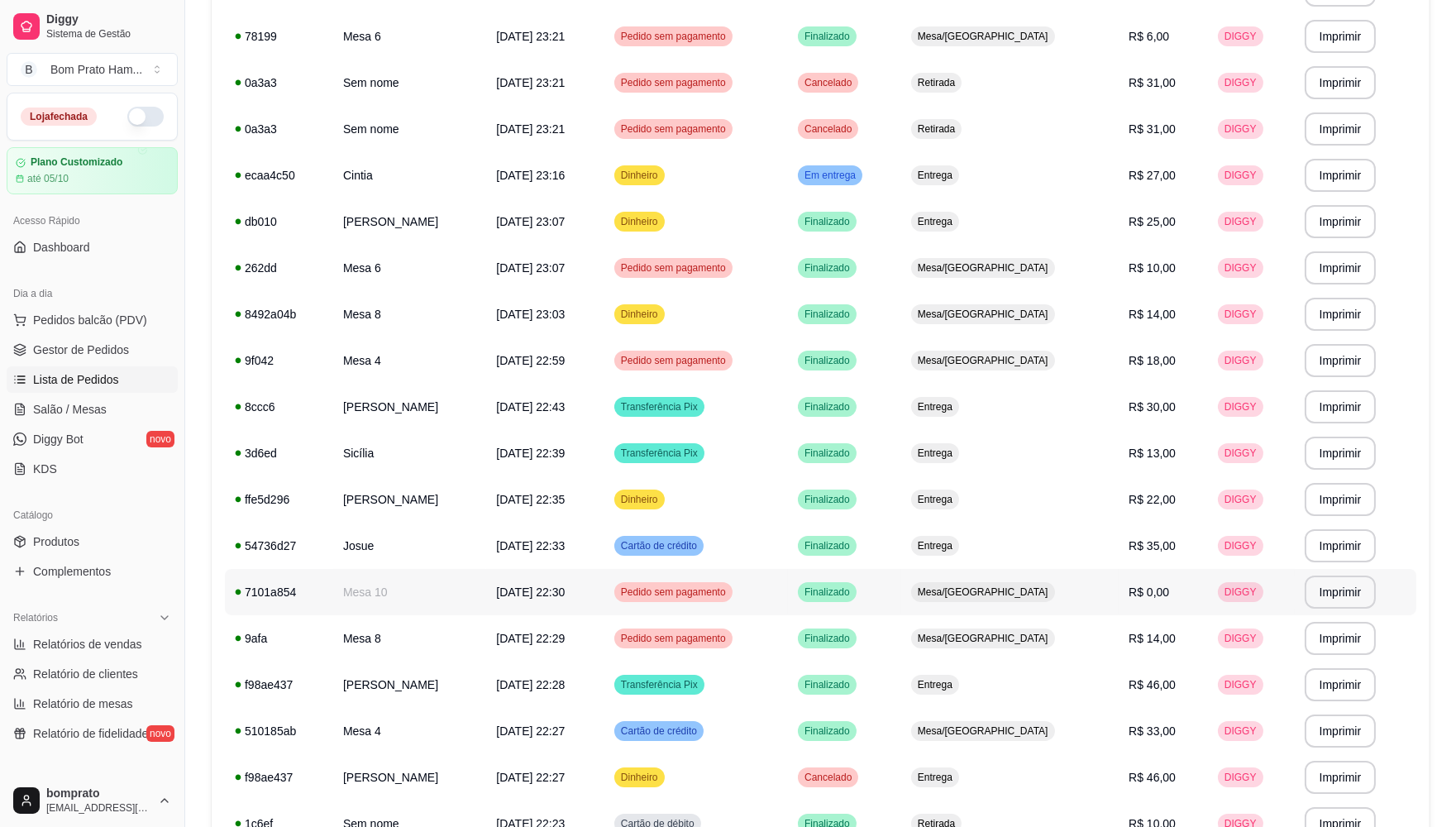
scroll to position [920, 0]
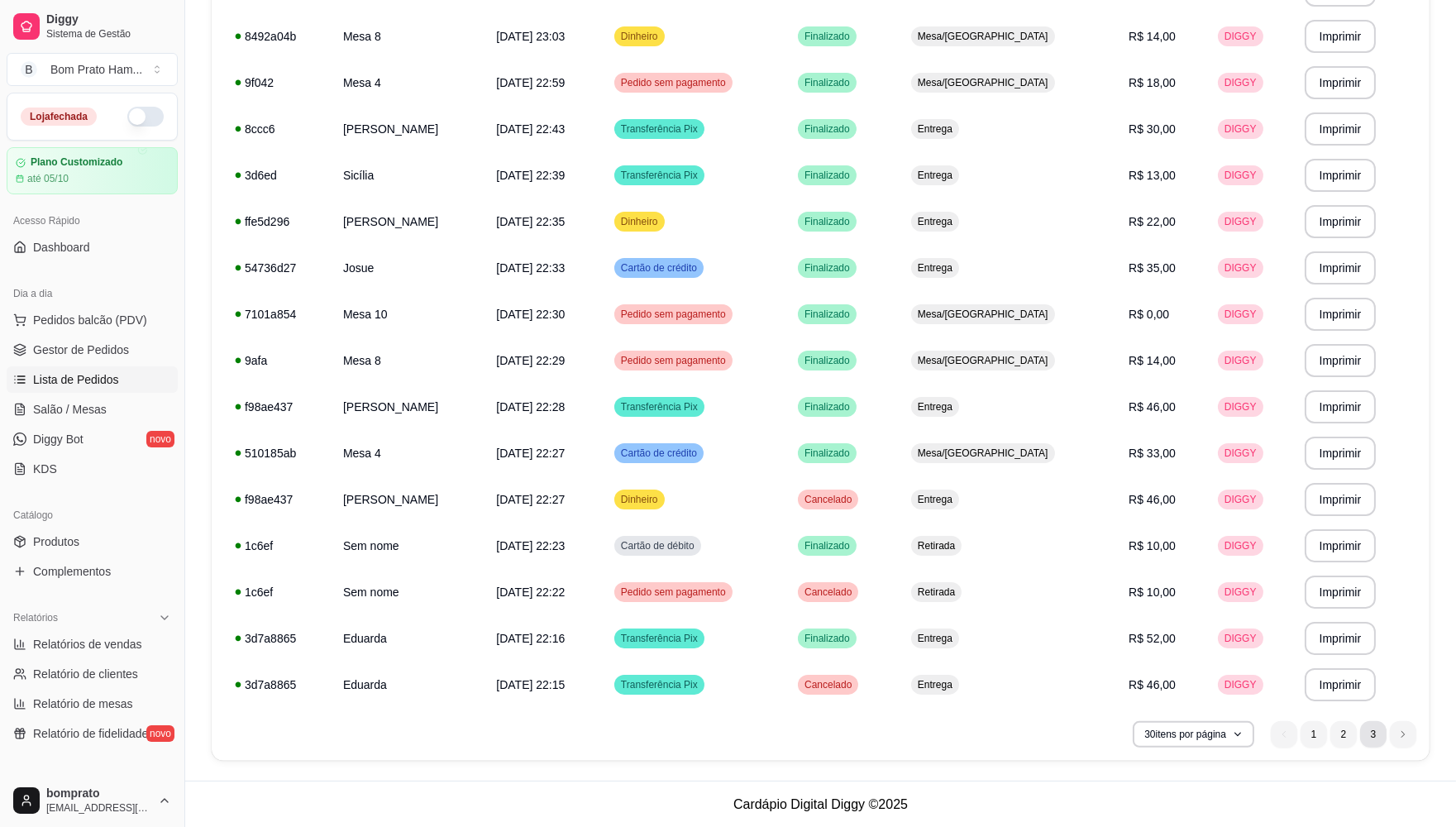
click at [678, 738] on li "3" at bounding box center [1373, 734] width 27 height 27
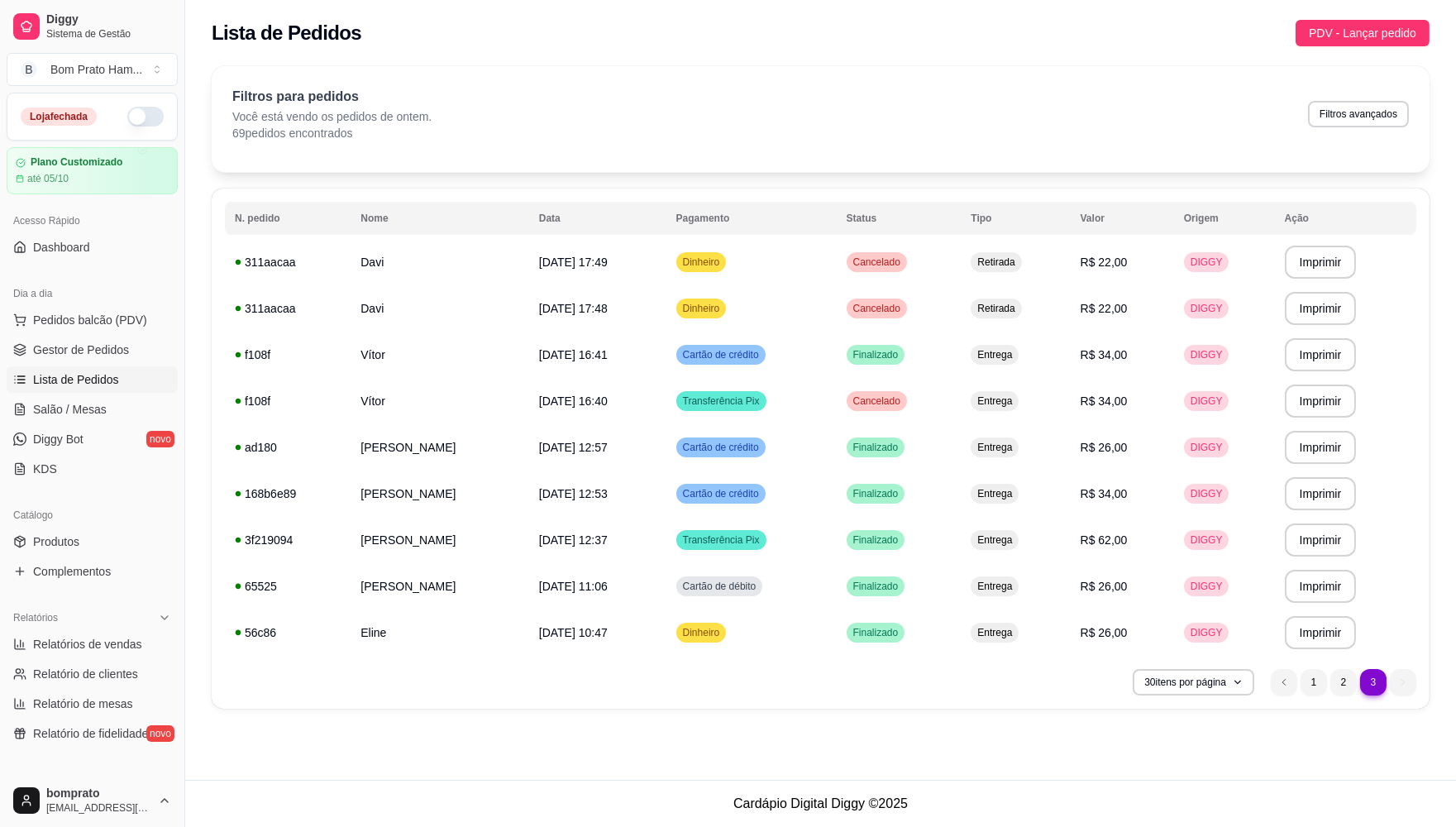
scroll to position [0, 0]
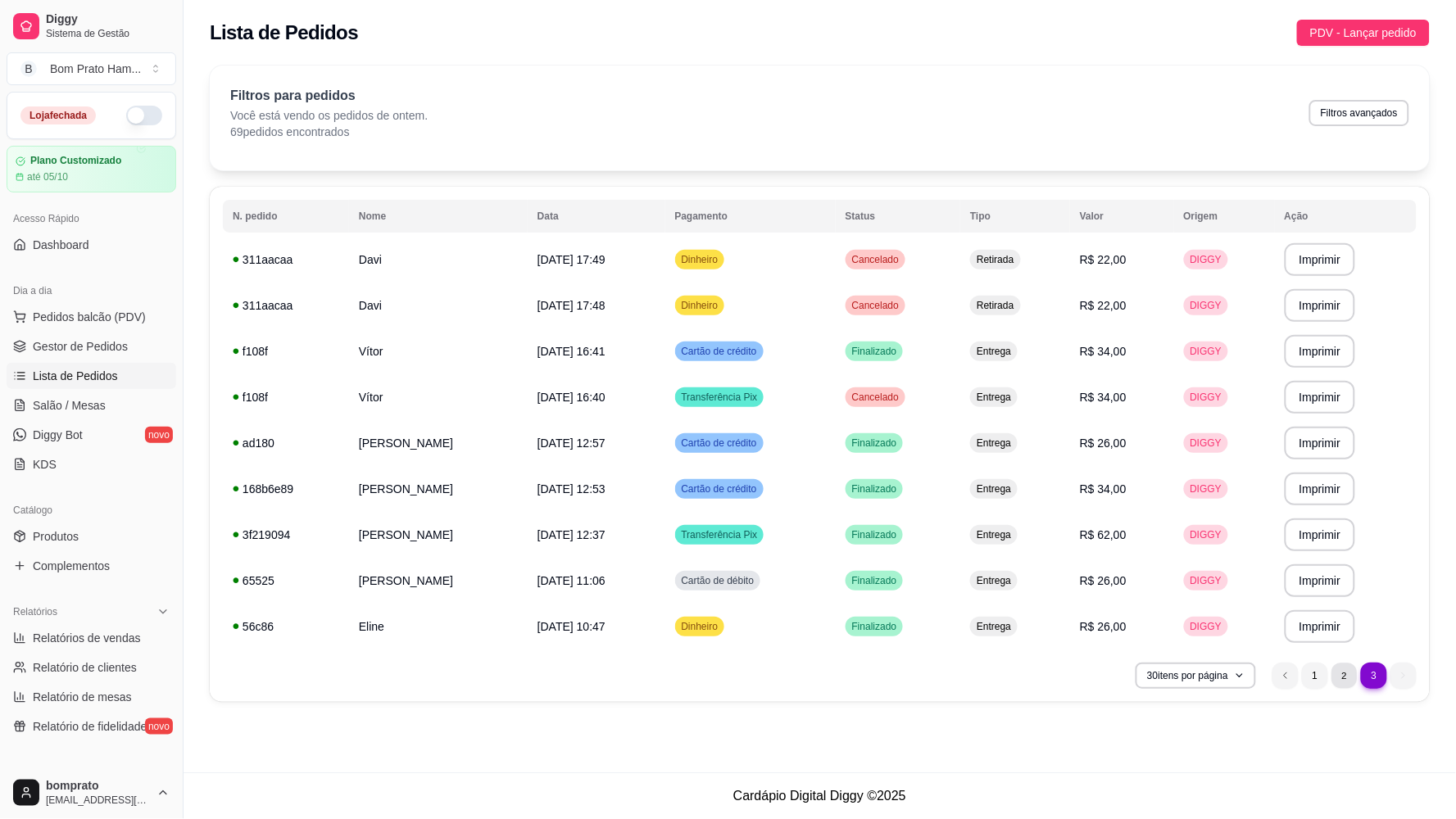
click at [672, 682] on li "2" at bounding box center [1344, 676] width 26 height 26
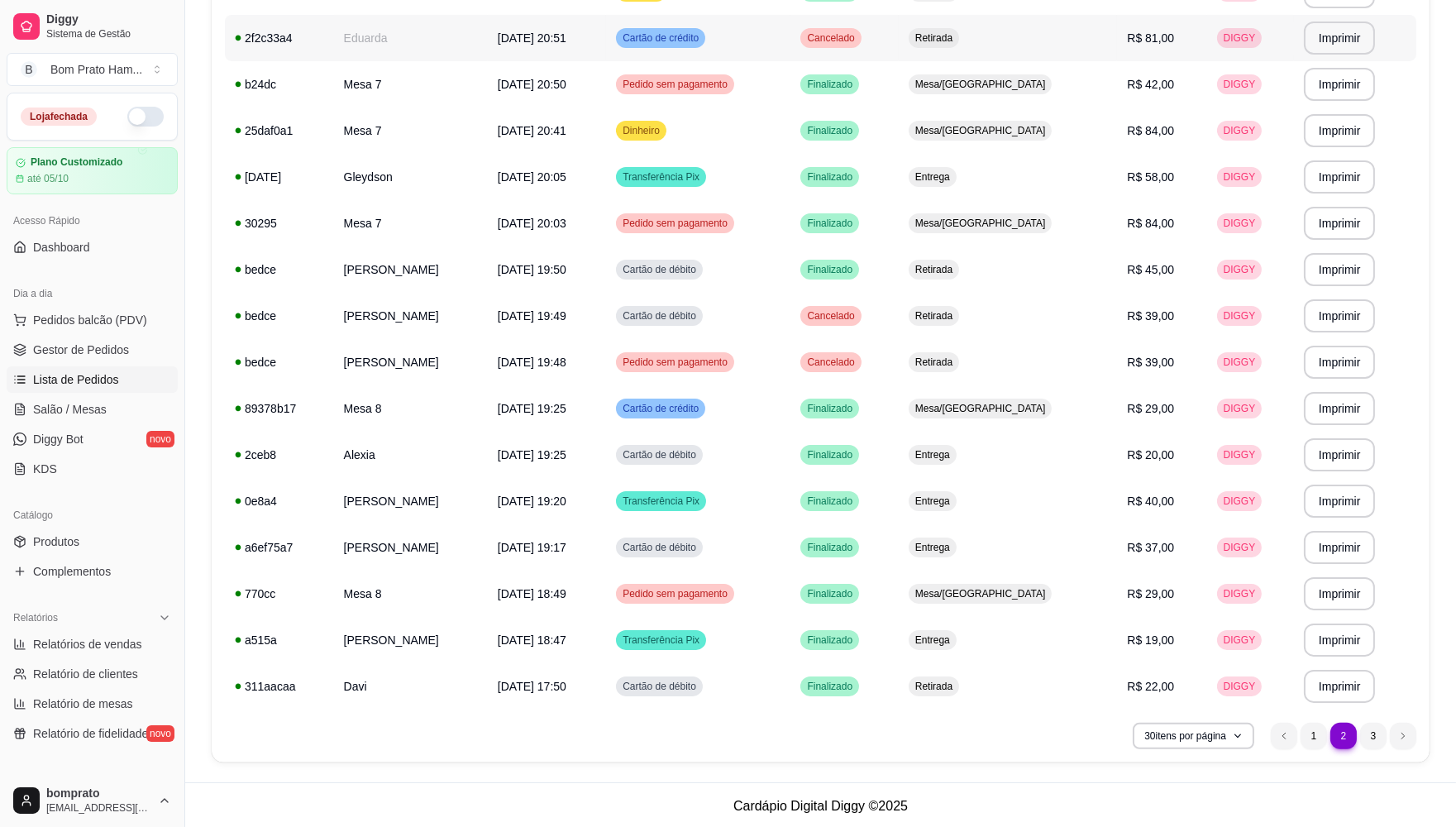
scroll to position [920, 0]
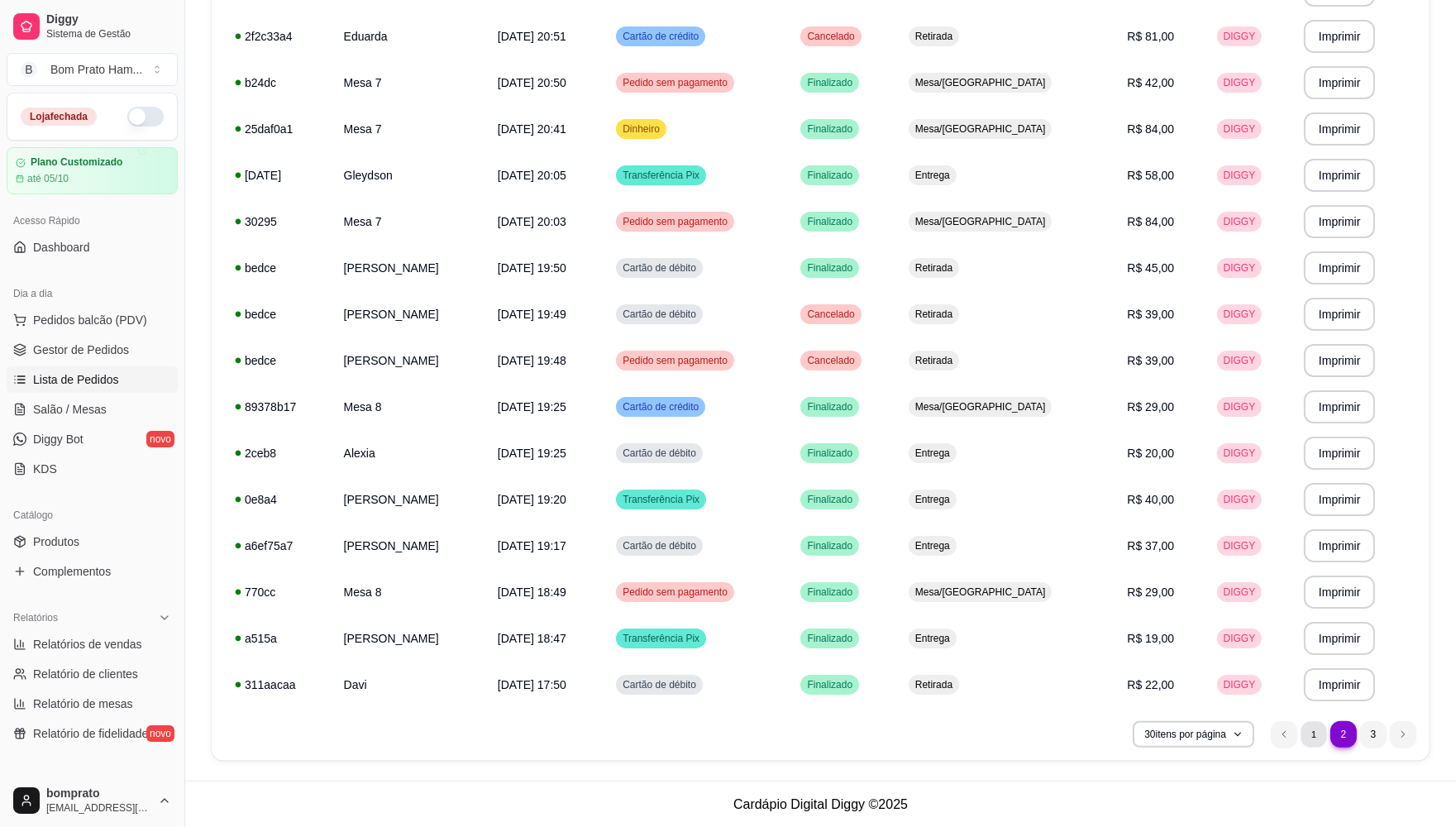
click at [678, 726] on li "1" at bounding box center [1314, 734] width 26 height 26
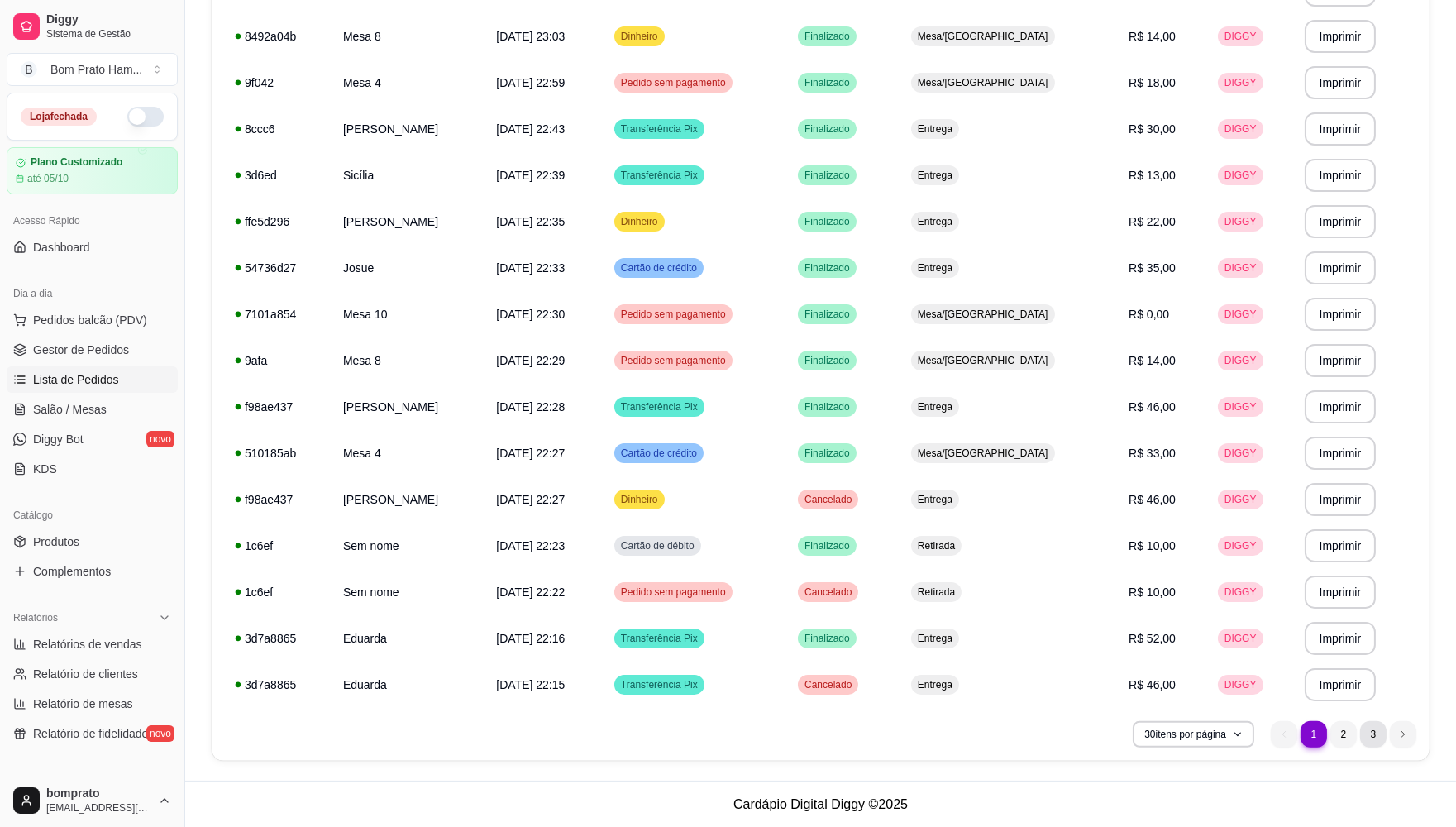
click at [678, 732] on li "3" at bounding box center [1373, 734] width 27 height 27
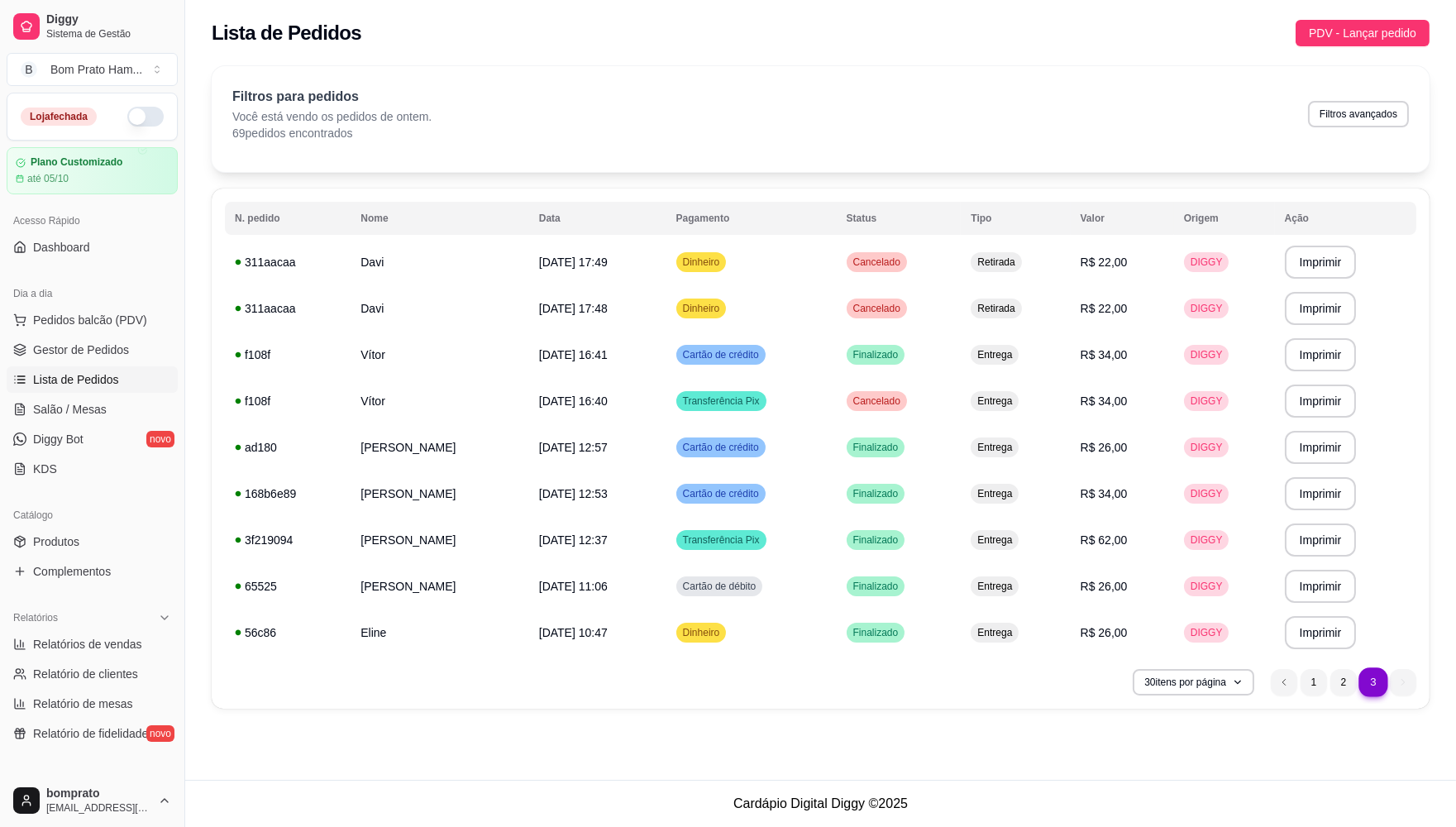
scroll to position [0, 0]
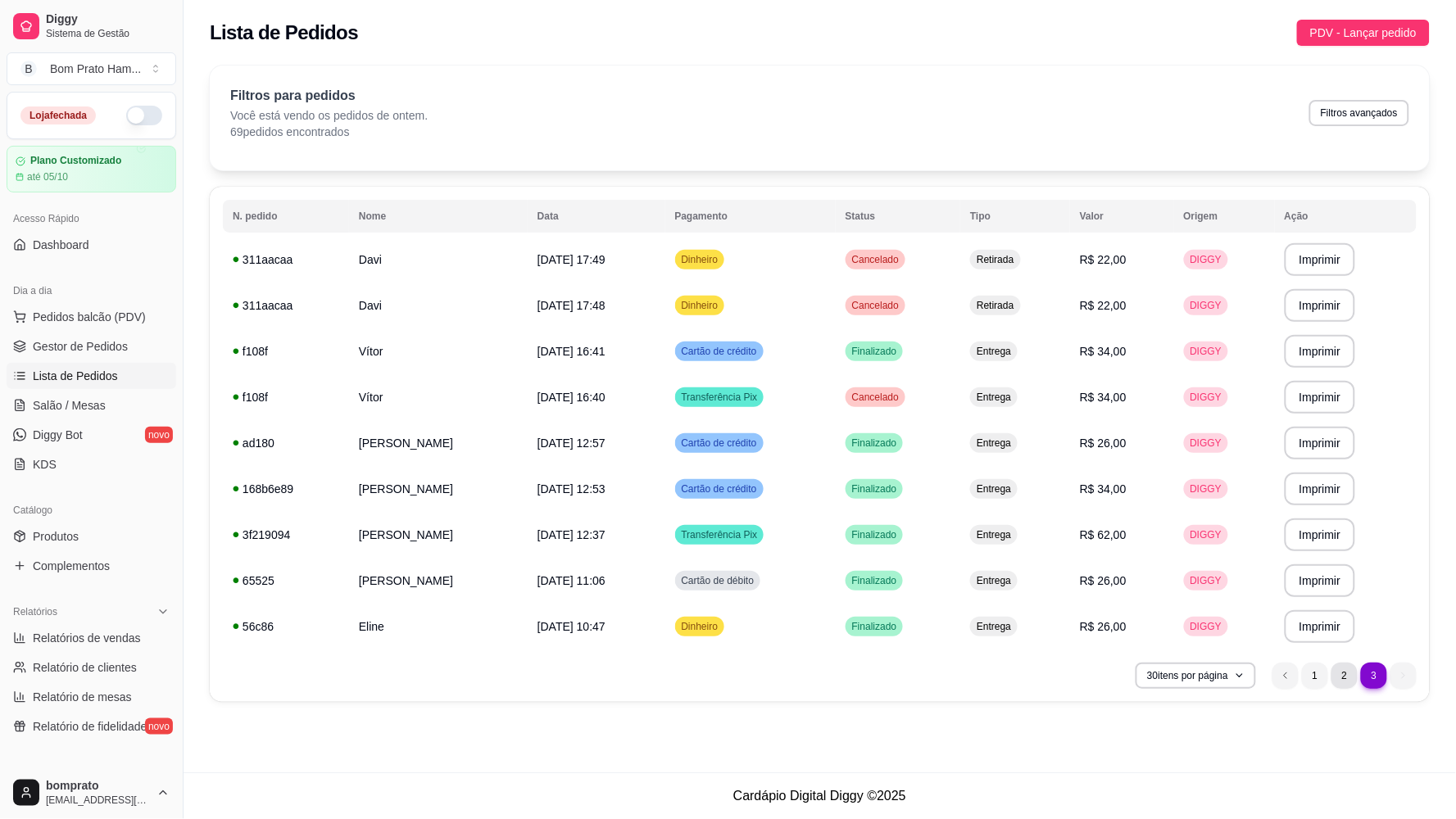
click at [672, 680] on li "2" at bounding box center [1344, 676] width 26 height 26
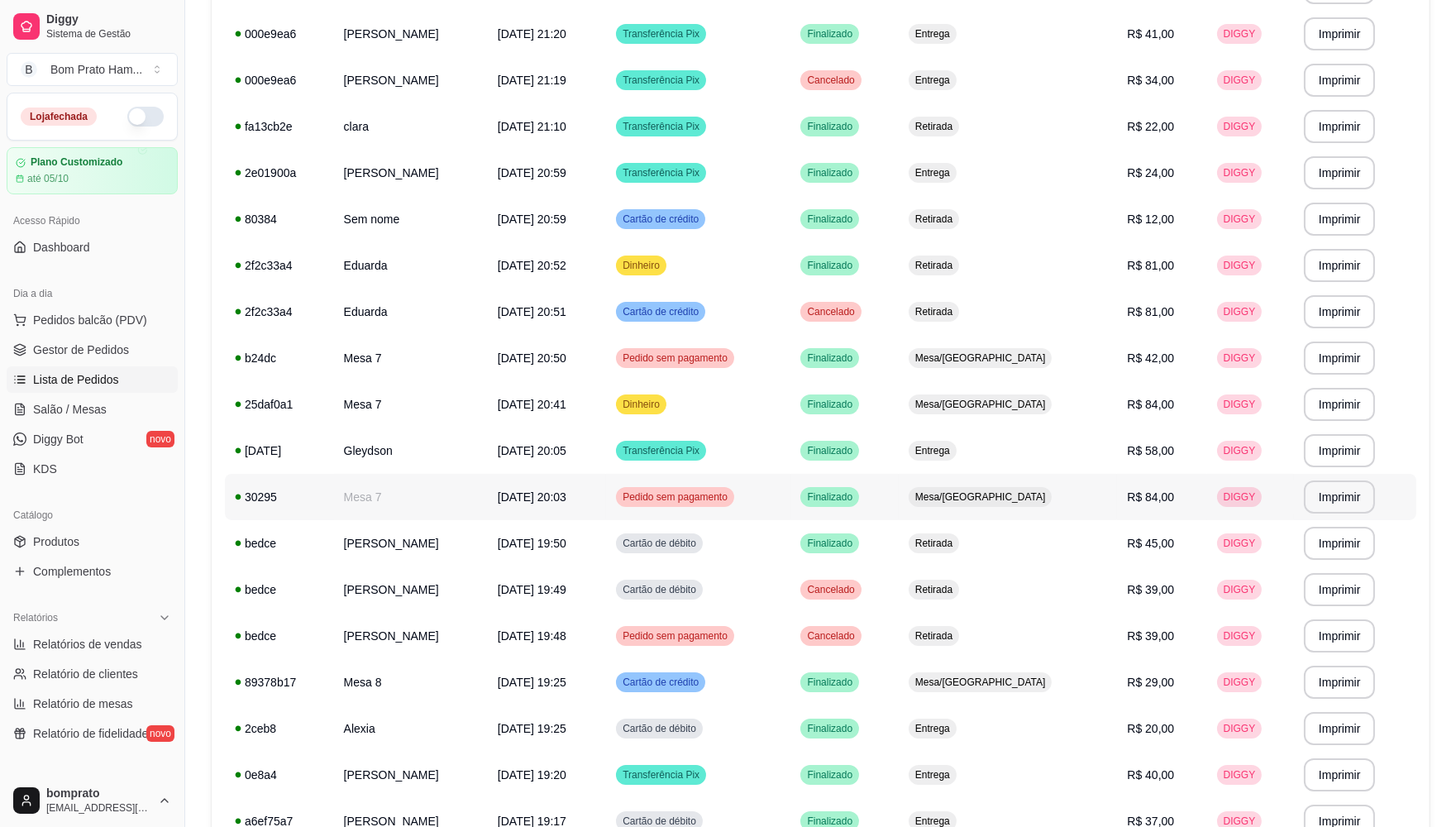
scroll to position [552, 0]
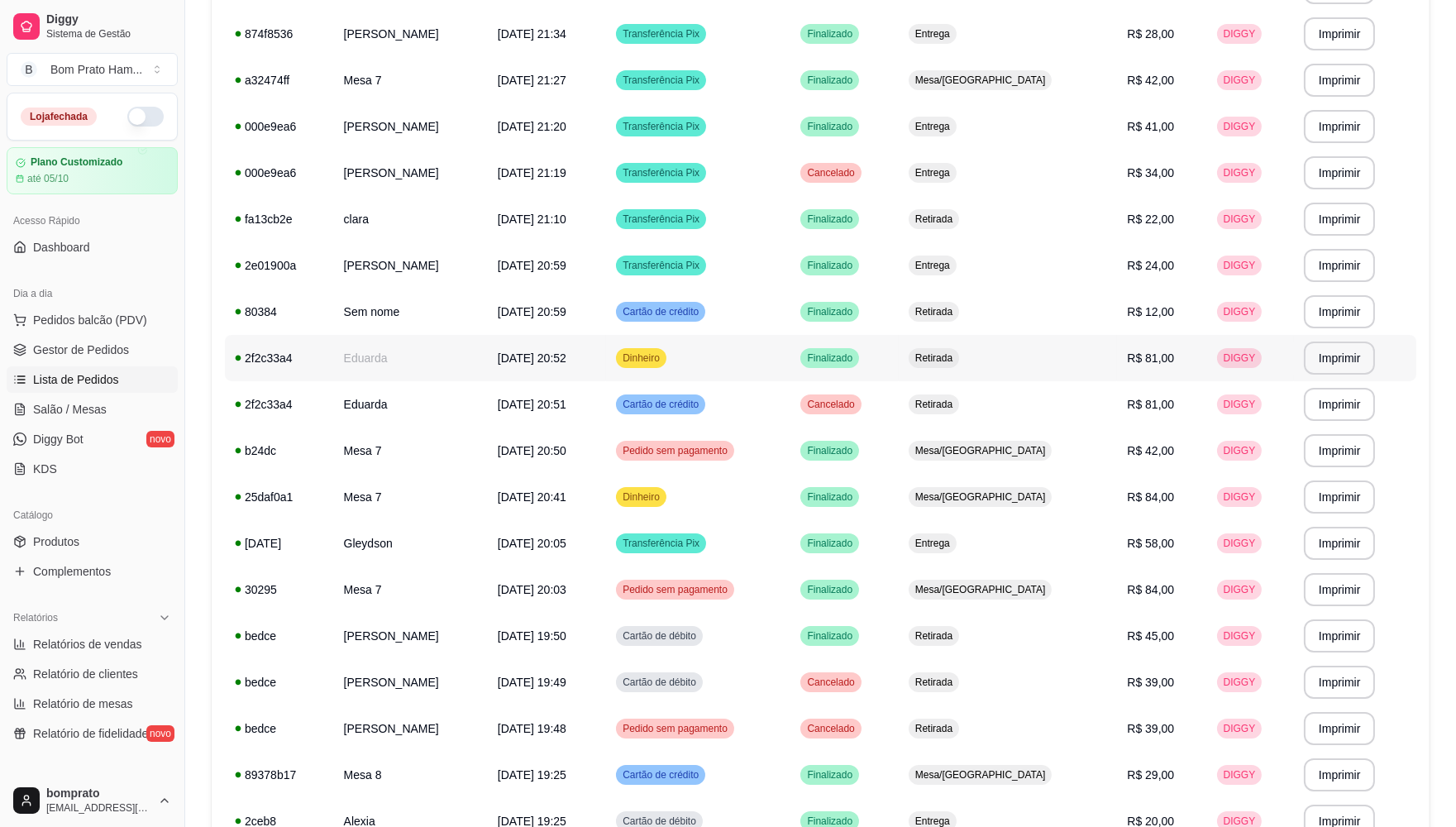
click at [678, 368] on td "Retirada" at bounding box center [1008, 358] width 219 height 47
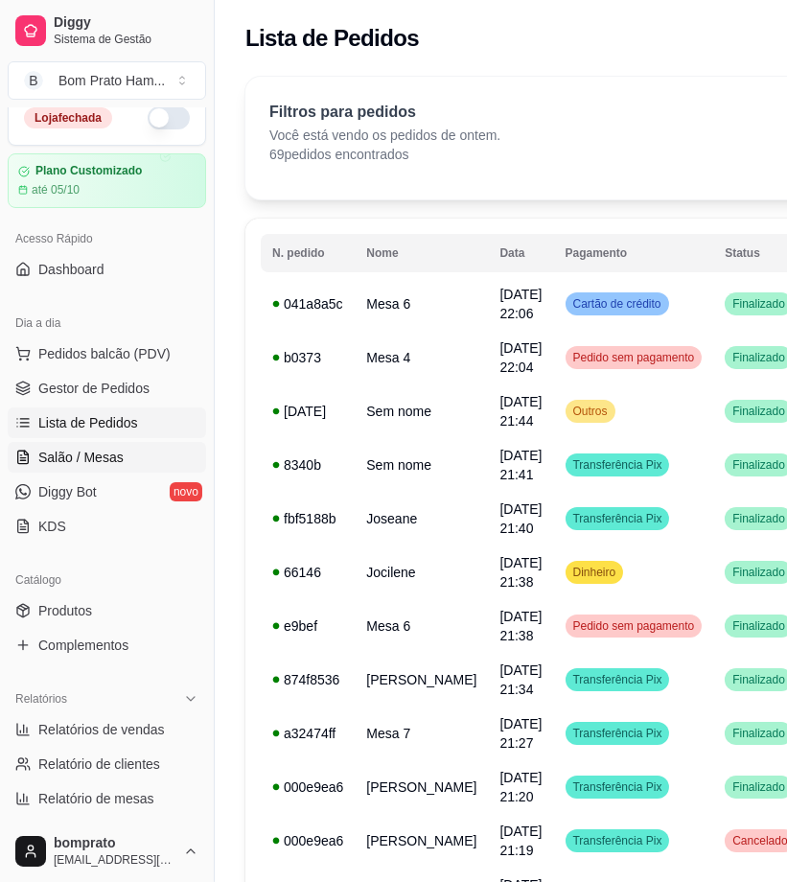
scroll to position [0, 0]
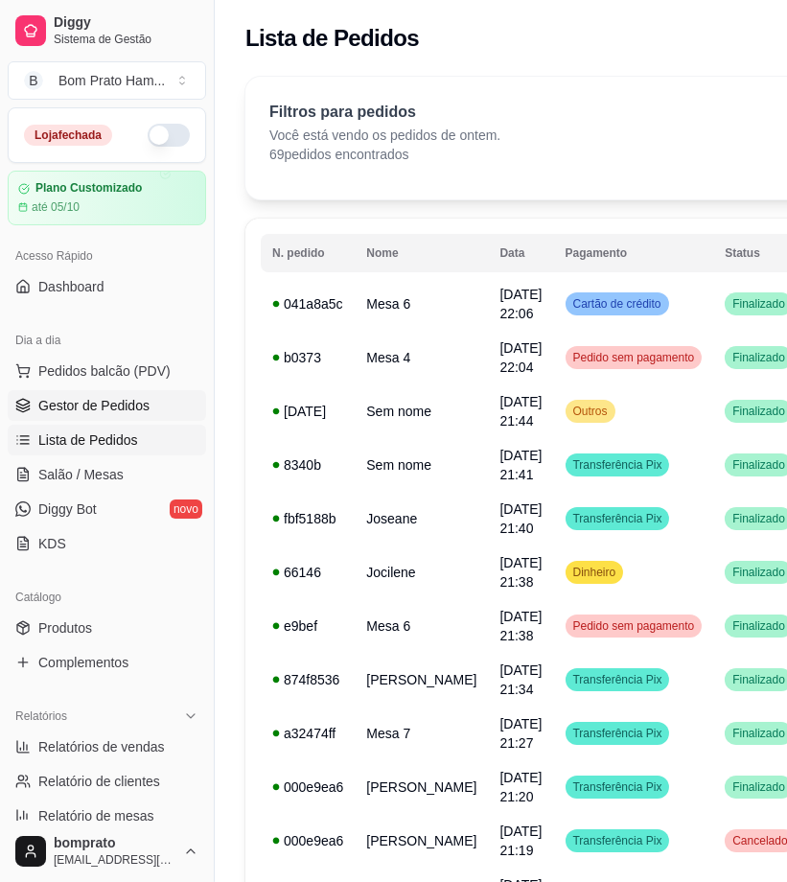
click at [142, 410] on span "Gestor de Pedidos" at bounding box center [93, 405] width 111 height 19
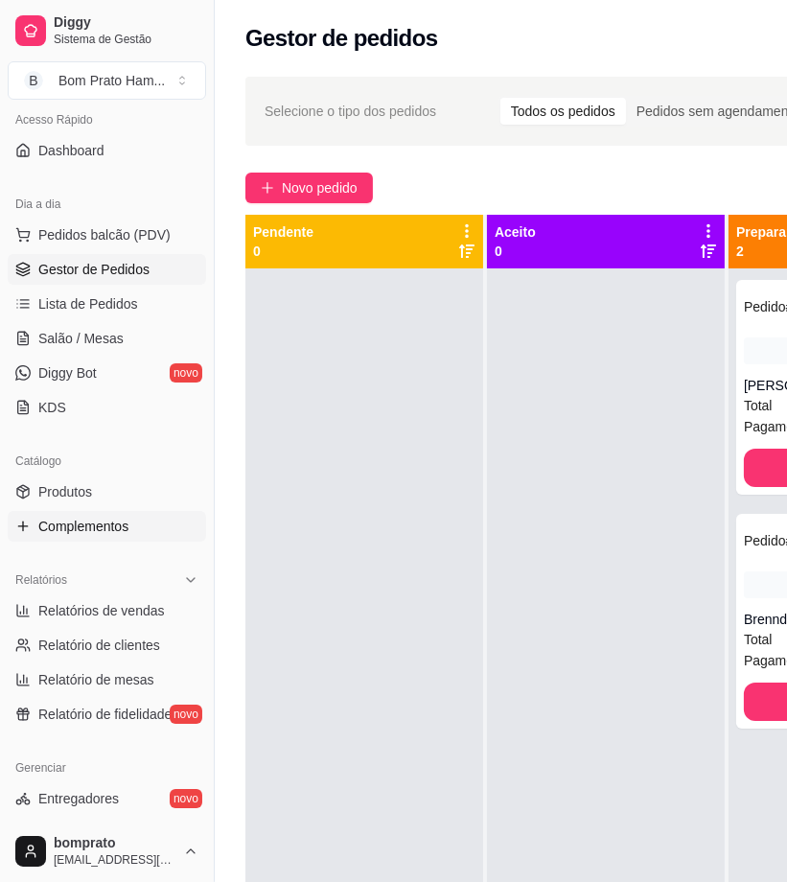
scroll to position [319, 0]
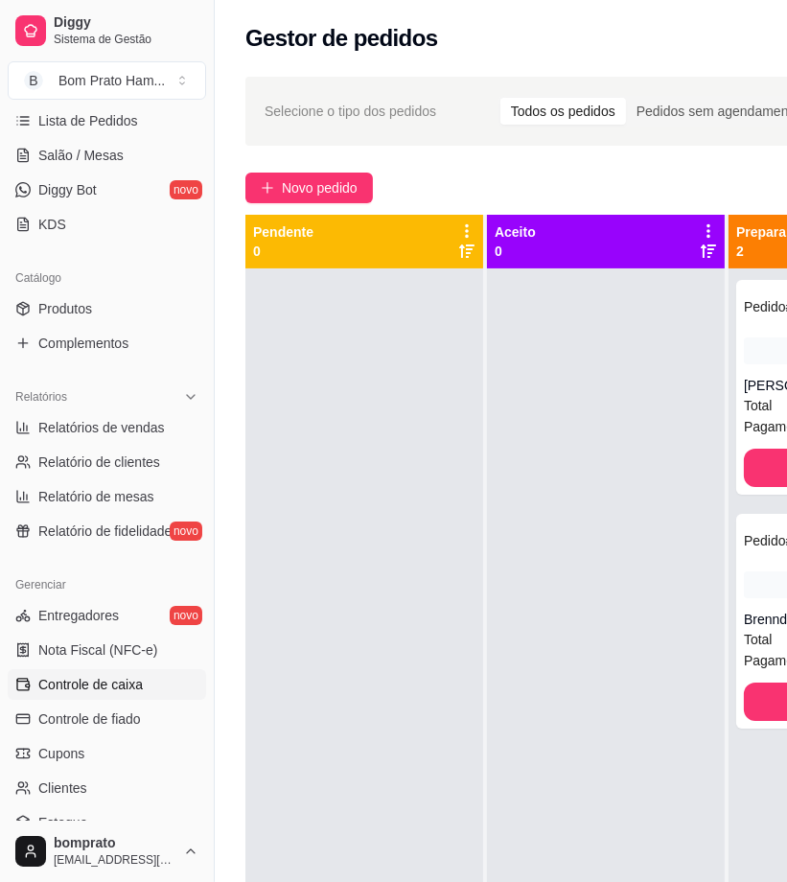
click at [148, 684] on link "Controle de caixa" at bounding box center [107, 684] width 198 height 31
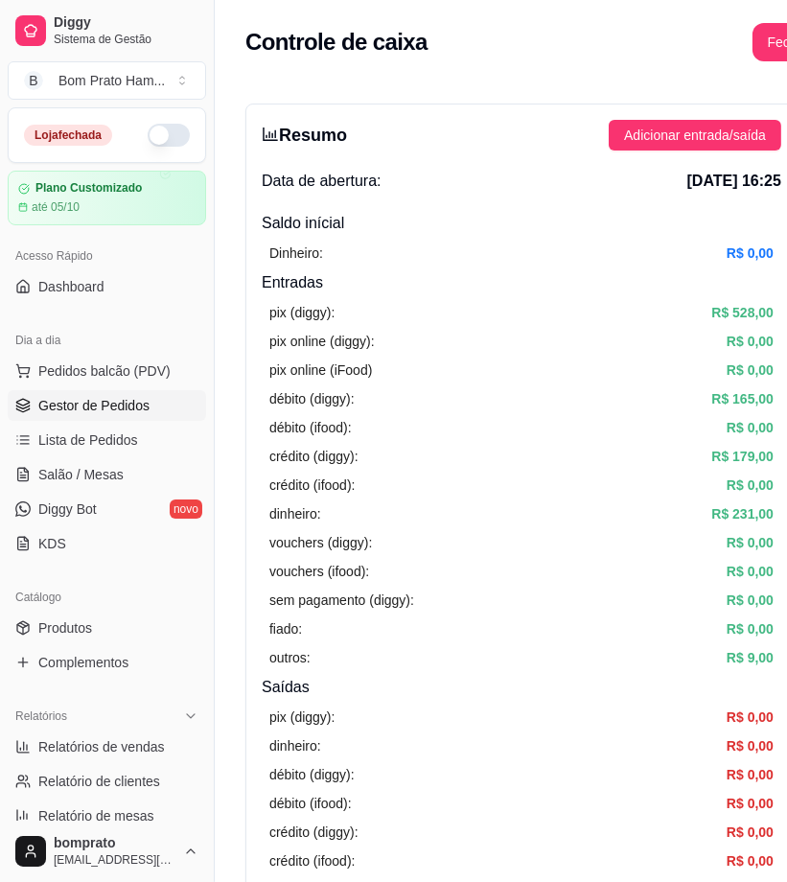
click at [153, 404] on link "Gestor de Pedidos" at bounding box center [107, 405] width 198 height 31
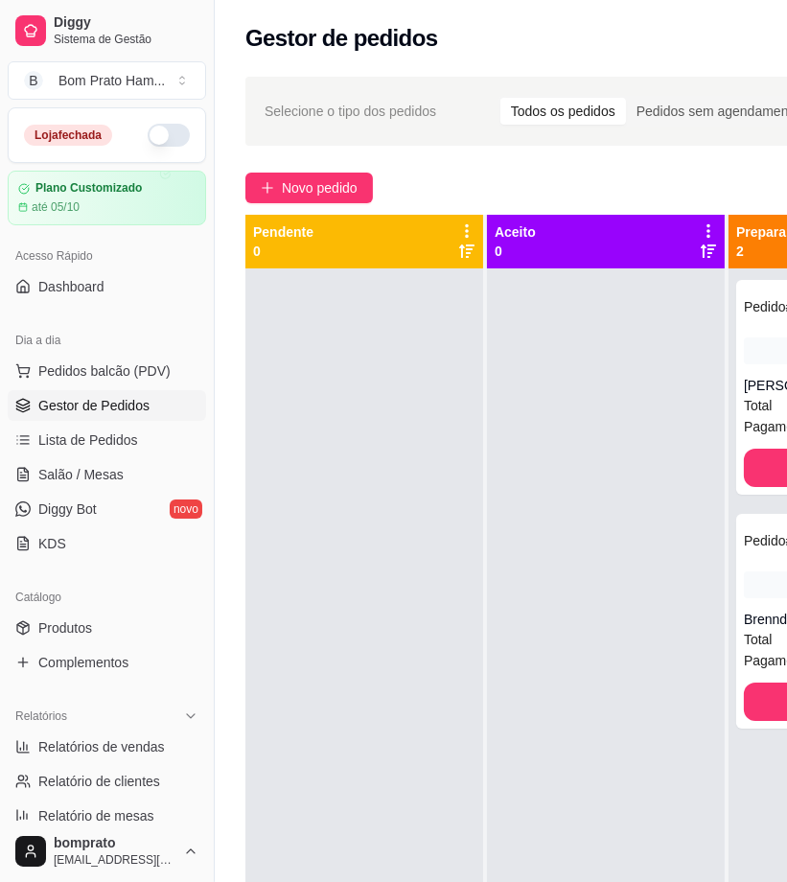
click at [653, 604] on div at bounding box center [606, 709] width 238 height 882
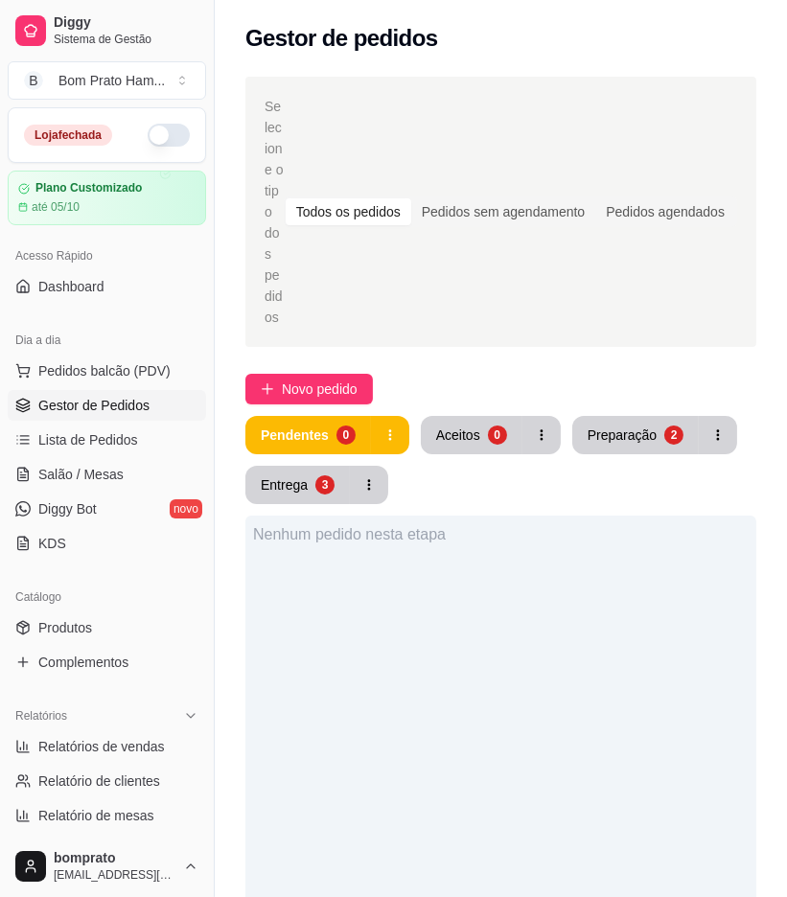
click at [645, 321] on div "Selecione o tipo dos pedidos Todos os pedidos Pedidos sem agendamento Pedidos a…" at bounding box center [501, 750] width 572 height 1371
click at [625, 416] on div "Pendentes 0 Aceitos 0 Preparação 2 Entrega 3" at bounding box center [500, 460] width 511 height 88
click at [623, 417] on button "Preparação 2" at bounding box center [635, 435] width 123 height 37
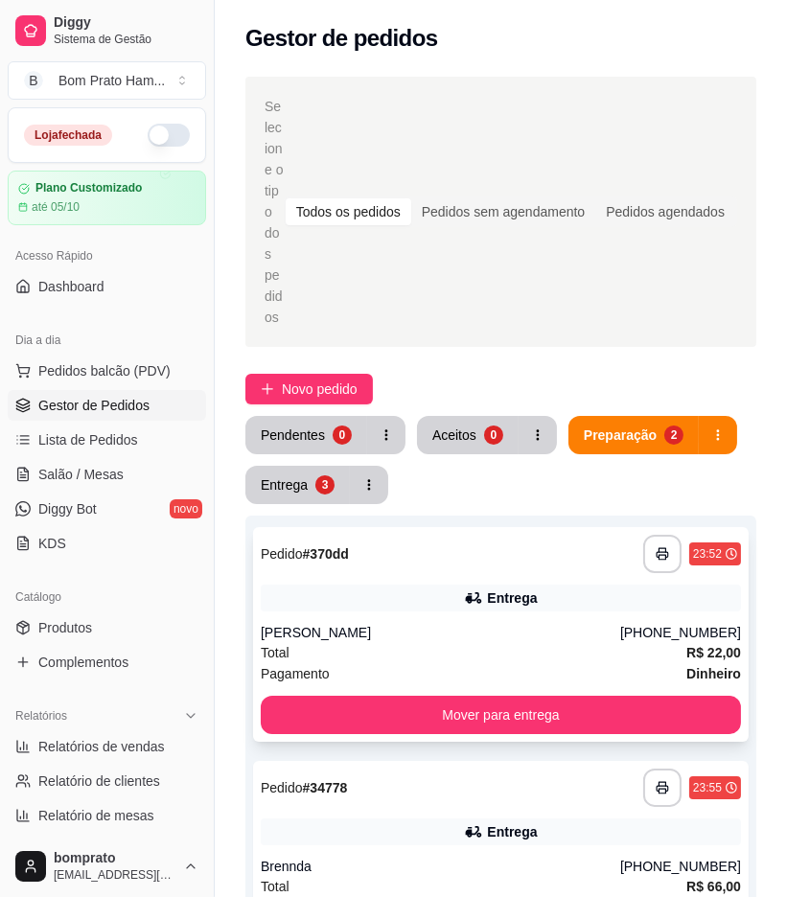
click at [374, 642] on div "Total R$ 22,00" at bounding box center [501, 652] width 480 height 21
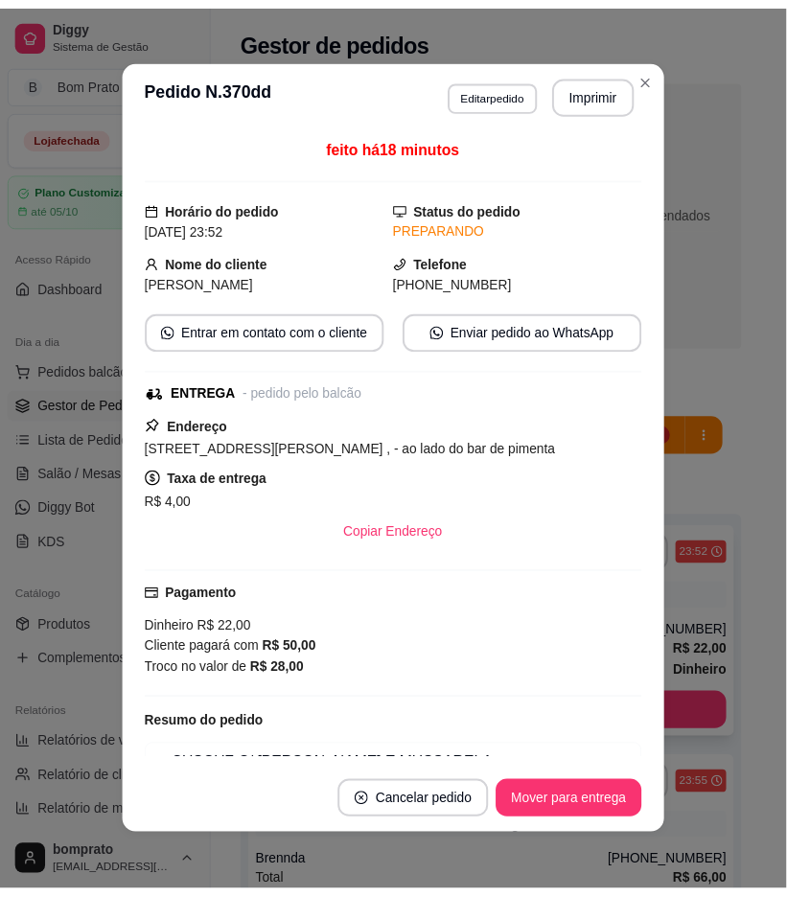
scroll to position [151, 0]
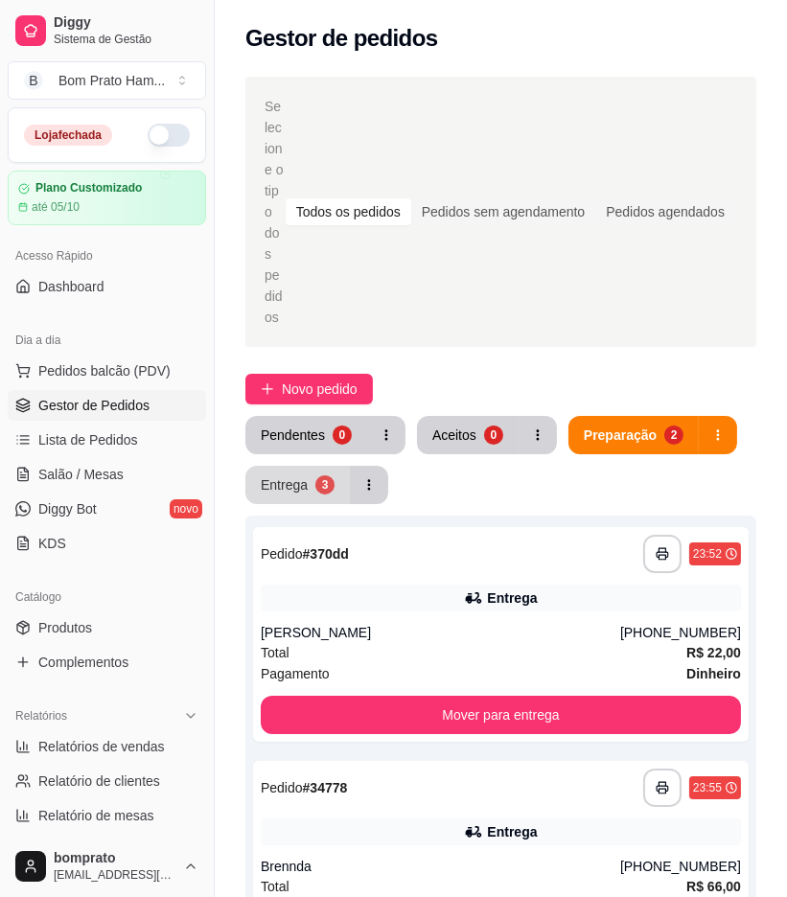
click at [311, 466] on button "Entrega 3" at bounding box center [297, 485] width 104 height 38
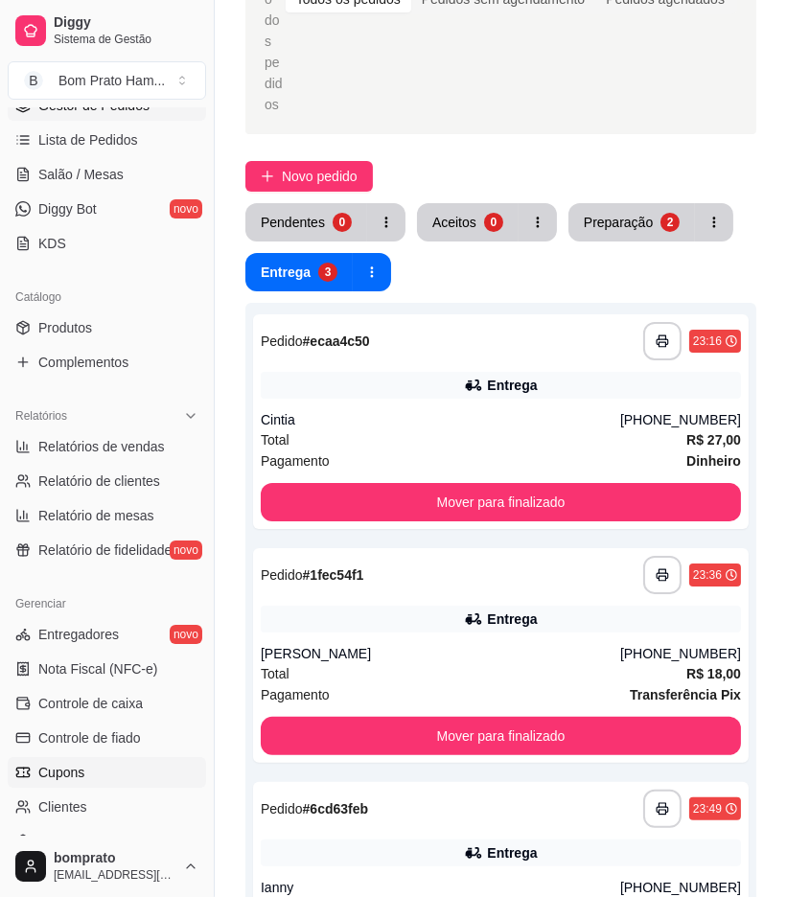
scroll to position [319, 0]
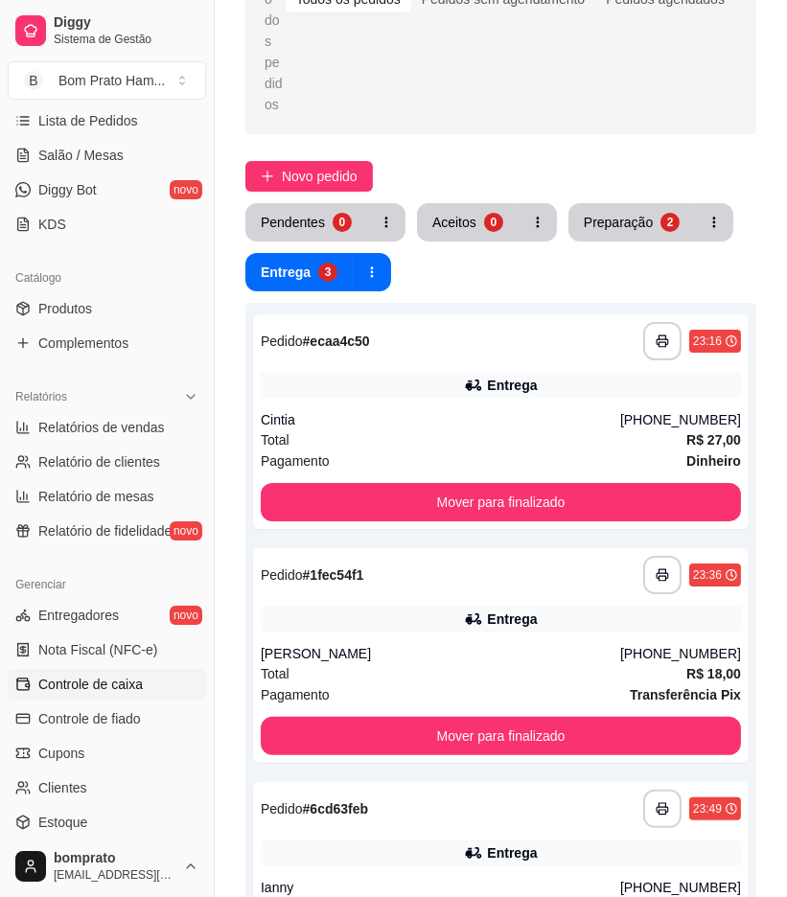
click at [141, 685] on link "Controle de caixa" at bounding box center [107, 684] width 198 height 31
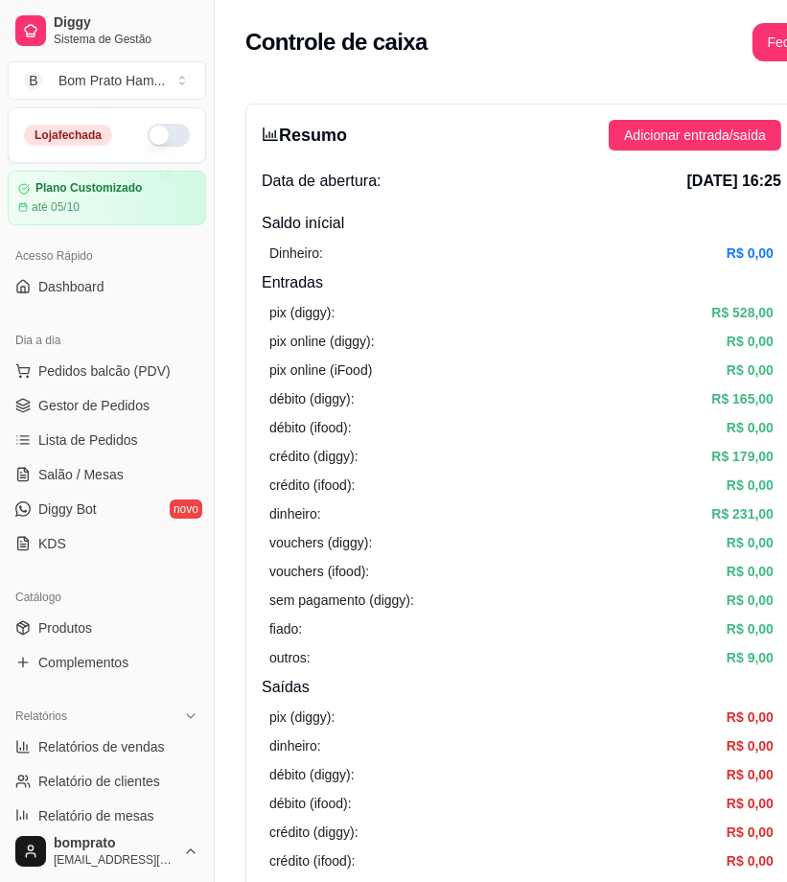
drag, startPoint x: 147, startPoint y: 399, endPoint x: 203, endPoint y: 404, distance: 56.8
click at [147, 399] on link "Gestor de Pedidos" at bounding box center [107, 405] width 198 height 31
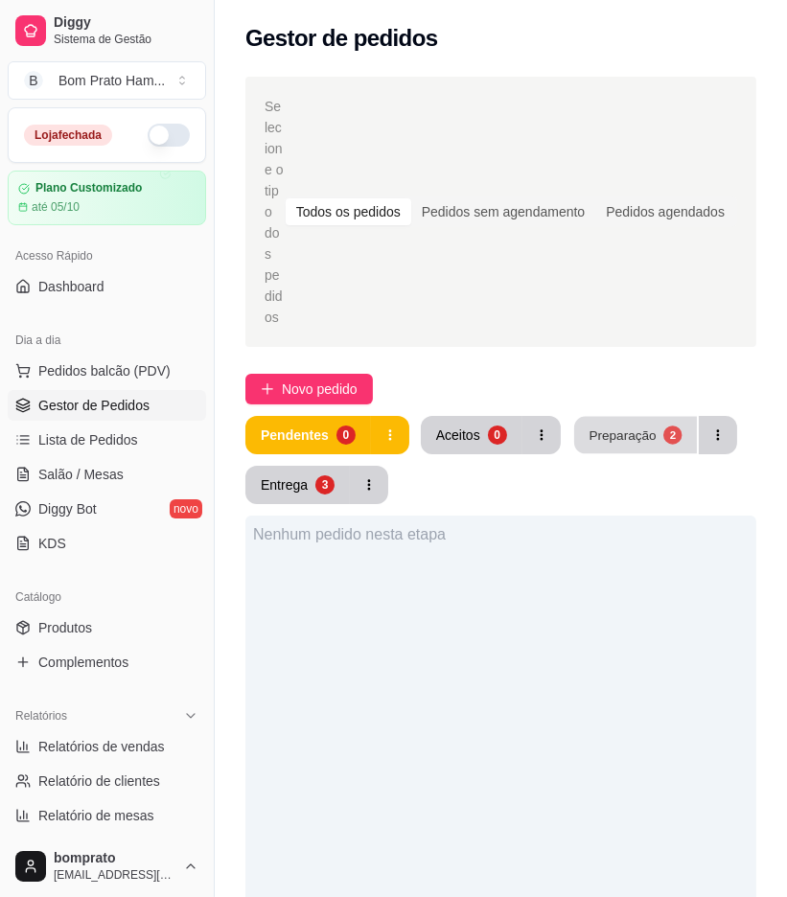
click at [611, 426] on div "Preparação" at bounding box center [622, 435] width 67 height 18
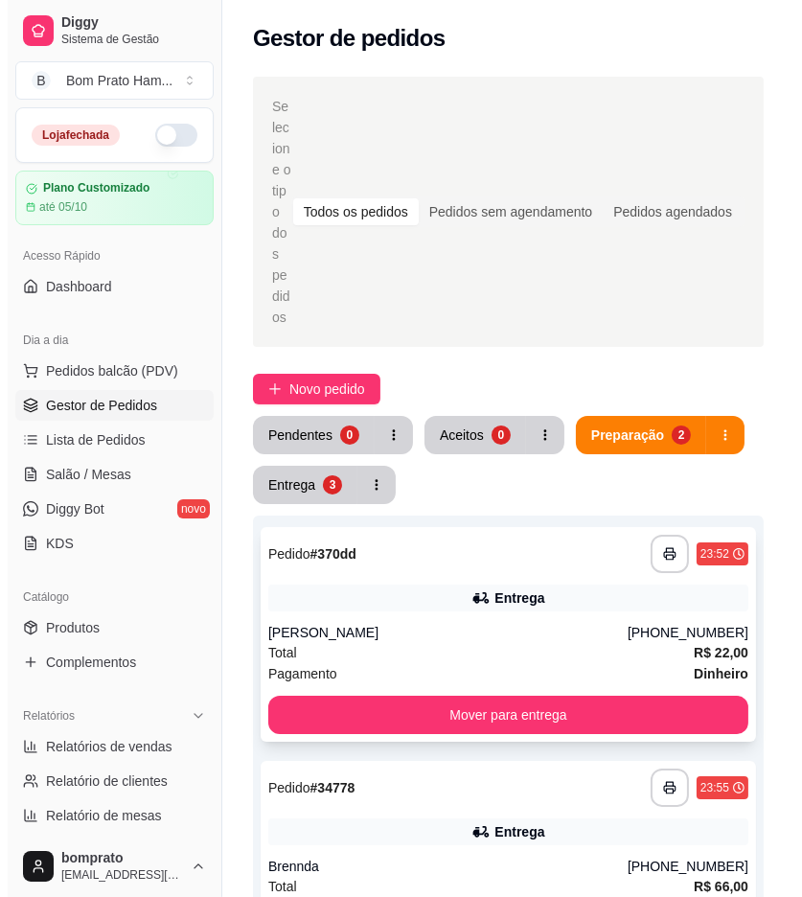
scroll to position [106, 0]
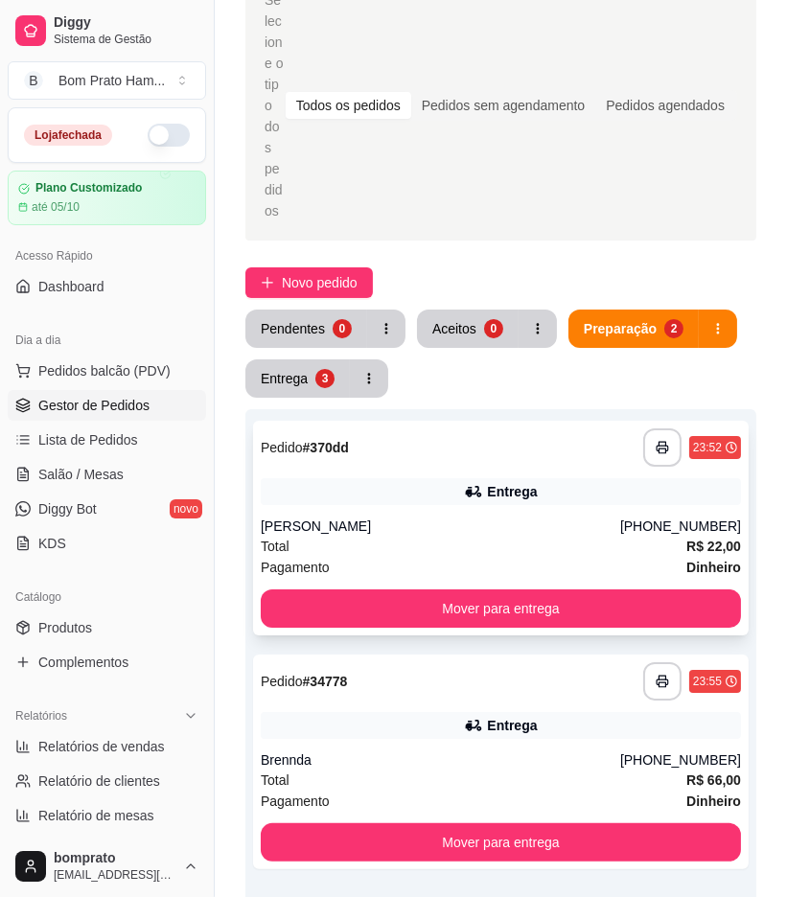
click at [500, 478] on div "Entrega" at bounding box center [501, 491] width 480 height 27
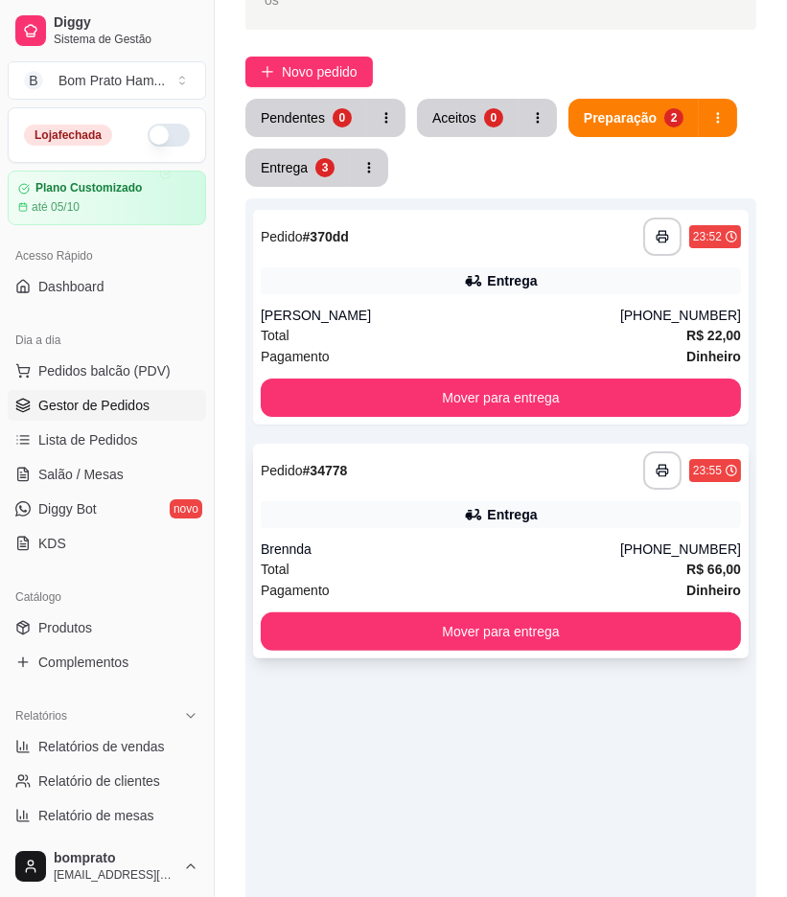
scroll to position [319, 0]
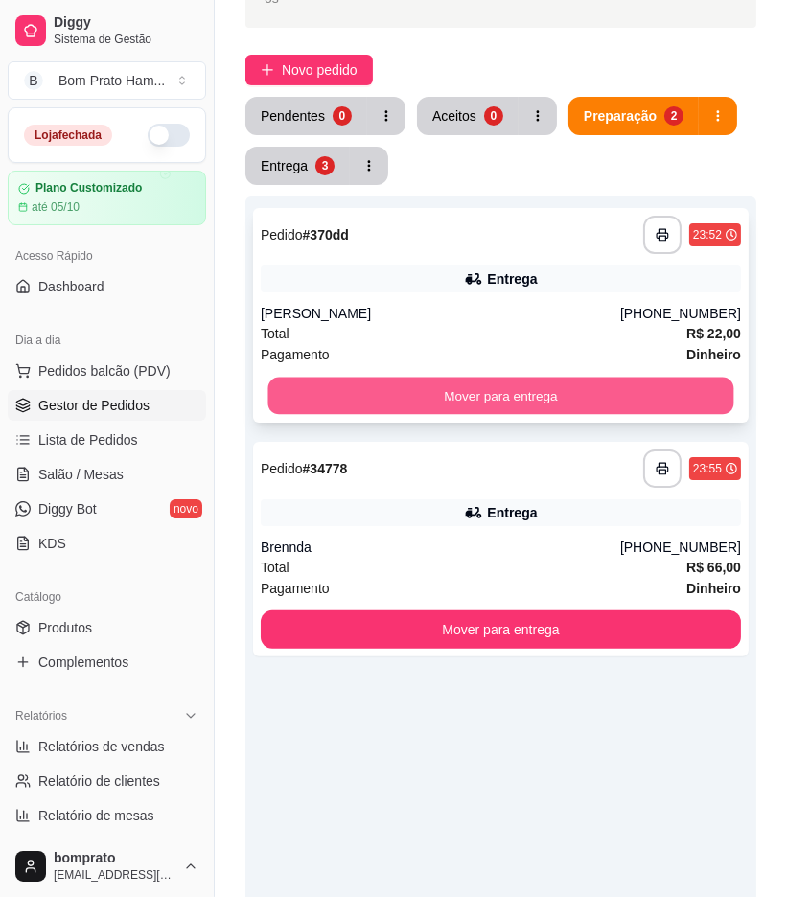
click at [569, 378] on button "Mover para entrega" at bounding box center [501, 396] width 466 height 37
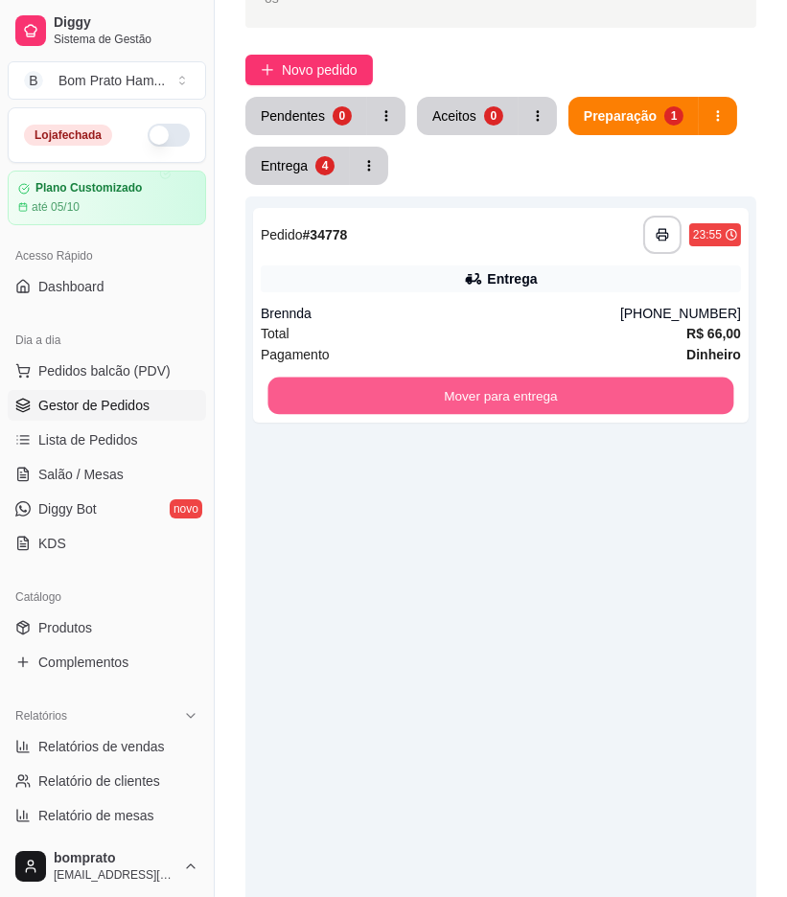
click at [569, 378] on button "Mover para entrega" at bounding box center [501, 396] width 466 height 37
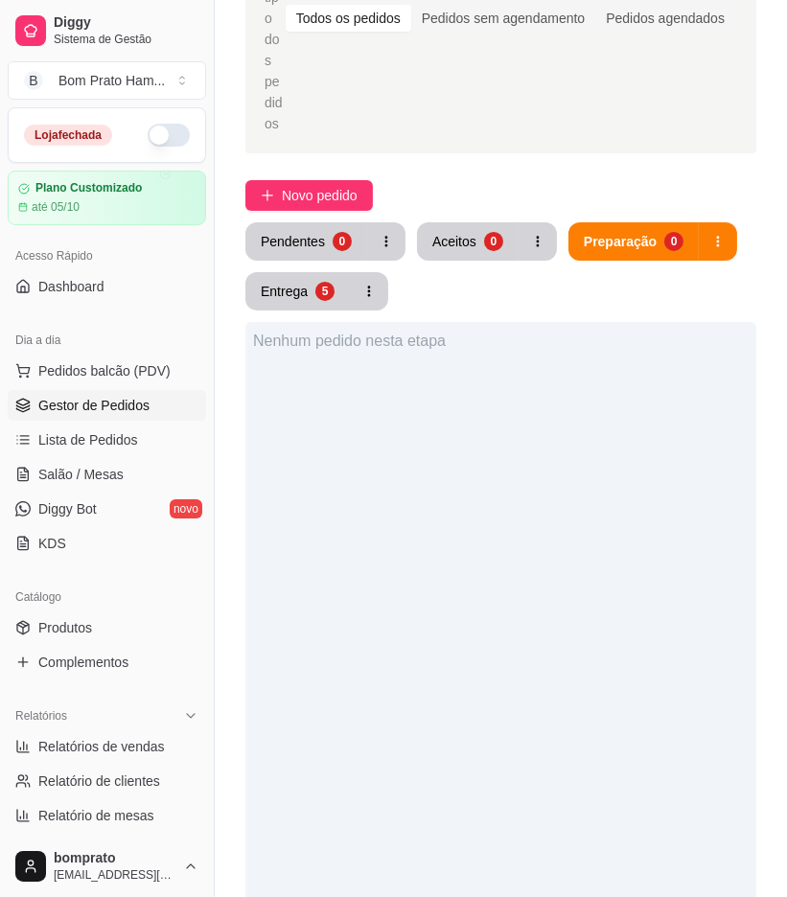
scroll to position [0, 0]
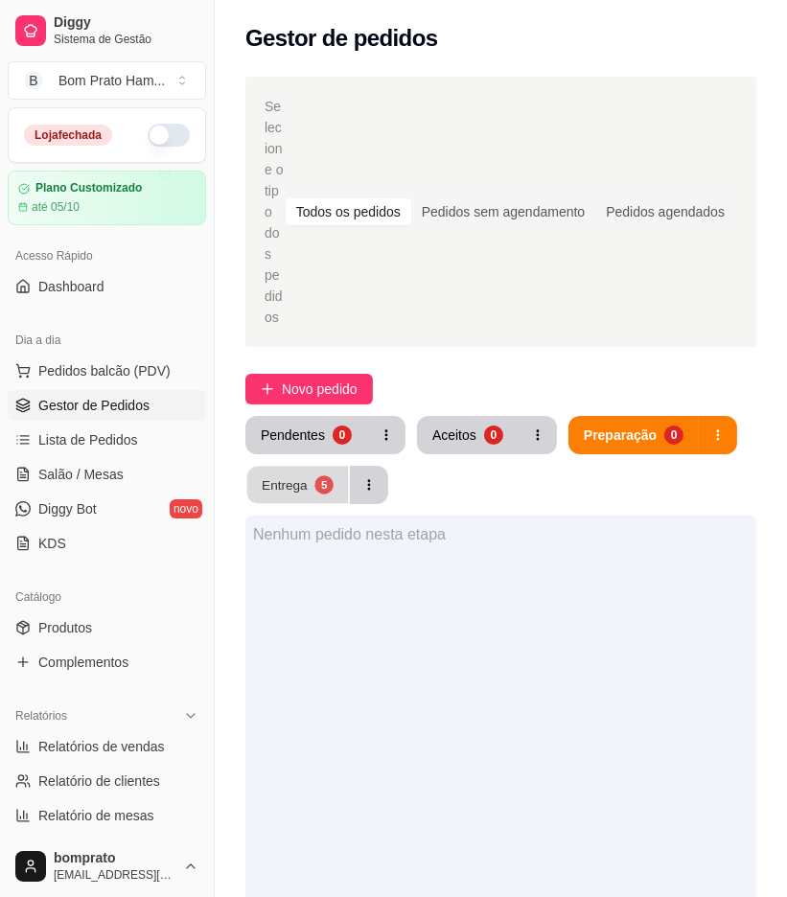
click at [297, 476] on div "Entrega" at bounding box center [285, 485] width 46 height 18
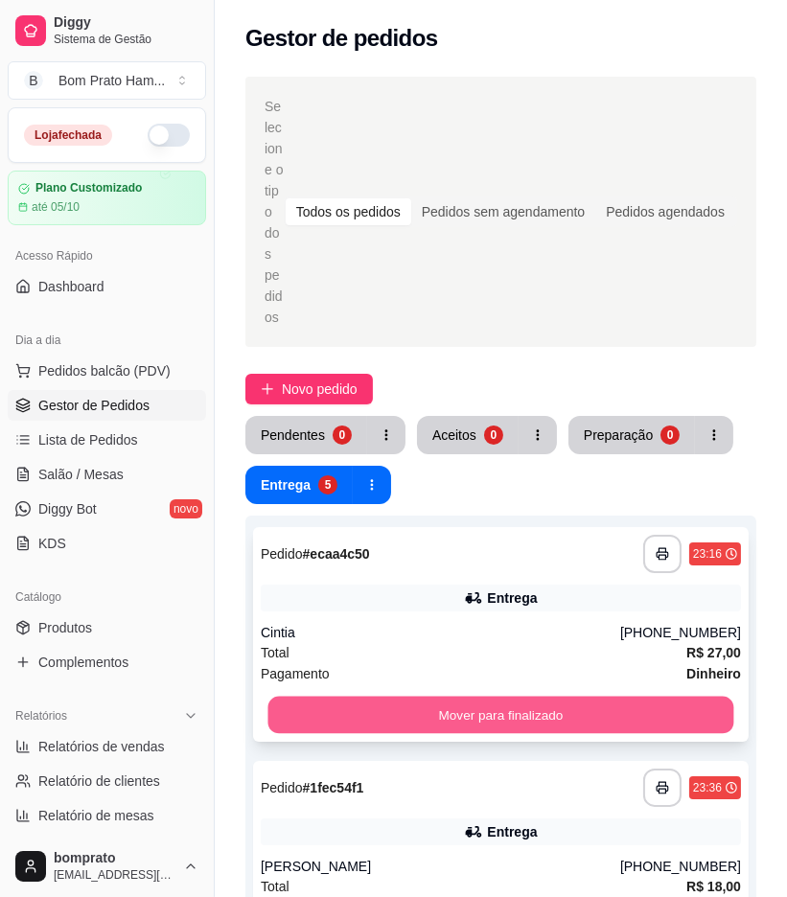
click at [491, 697] on button "Mover para finalizado" at bounding box center [501, 715] width 466 height 37
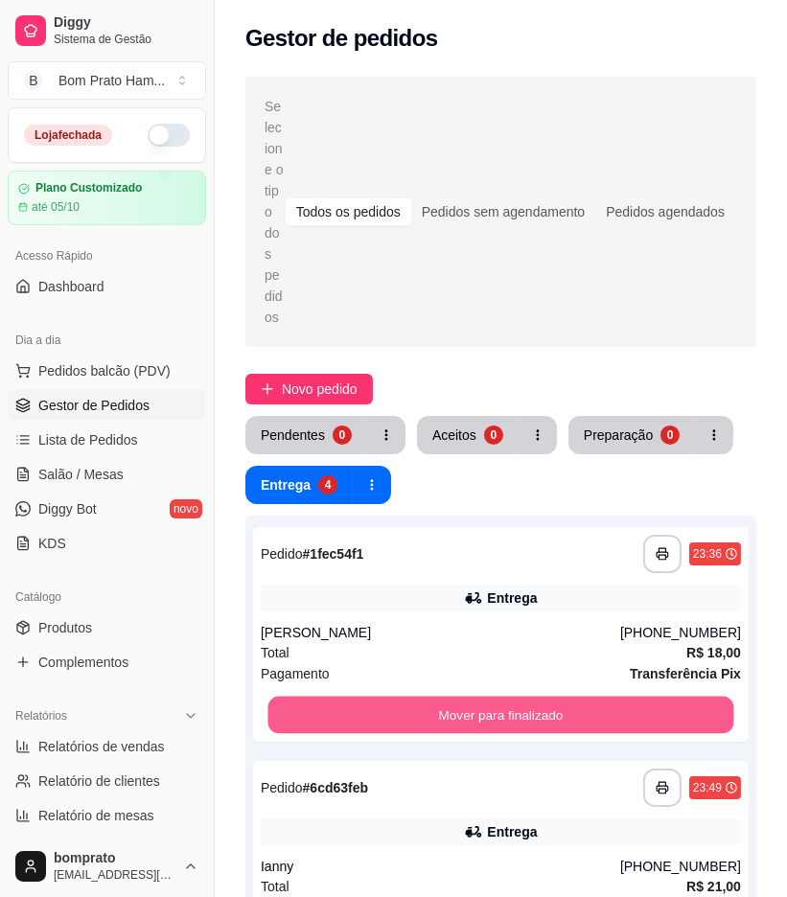
click at [491, 697] on button "Mover para finalizado" at bounding box center [501, 715] width 466 height 37
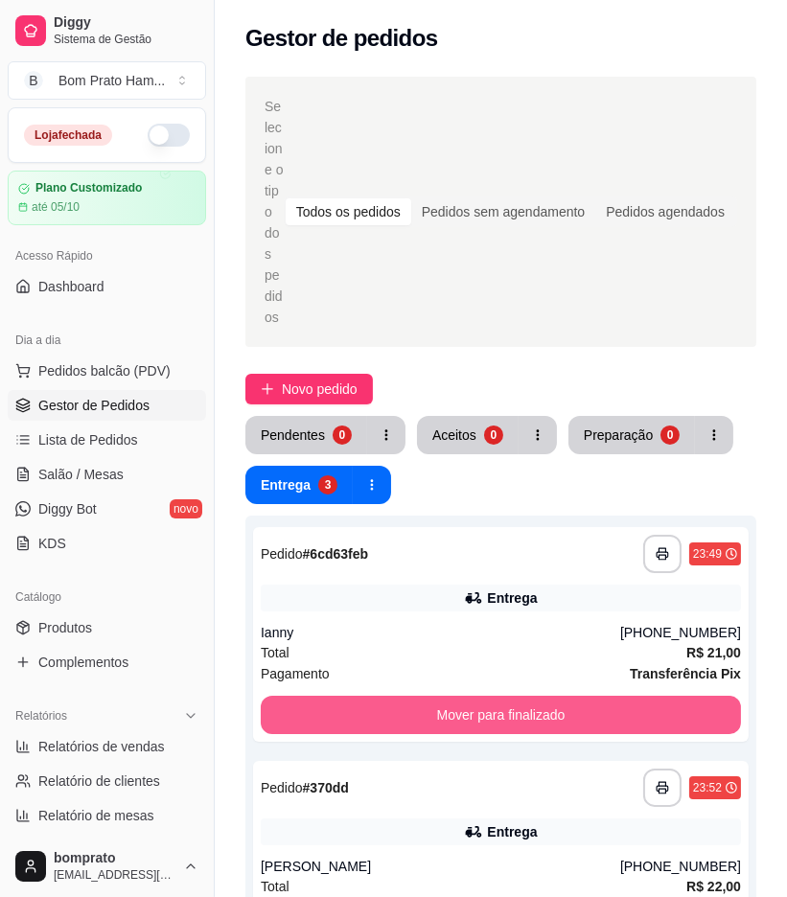
click at [491, 696] on button "Mover para finalizado" at bounding box center [501, 715] width 480 height 38
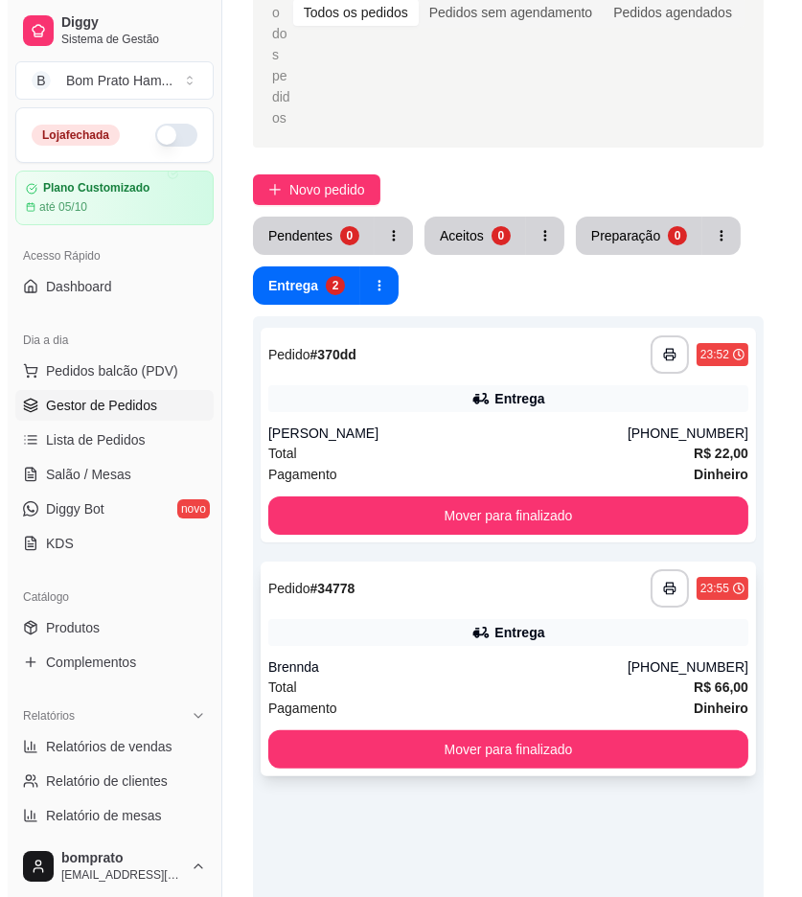
scroll to position [213, 0]
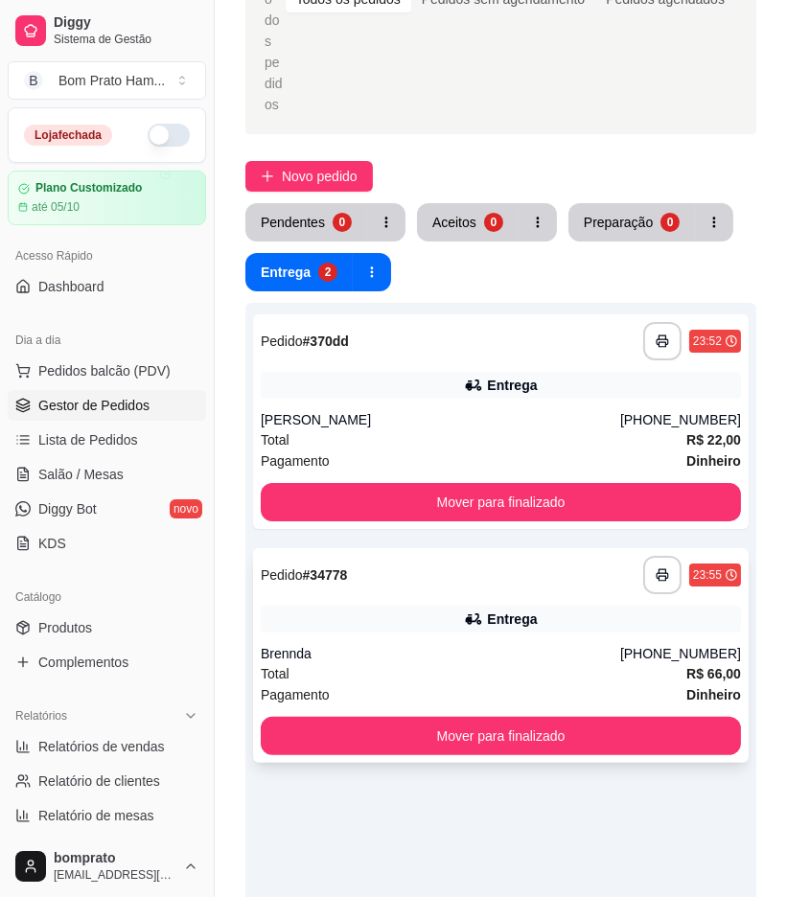
click at [508, 558] on div "**********" at bounding box center [501, 655] width 496 height 215
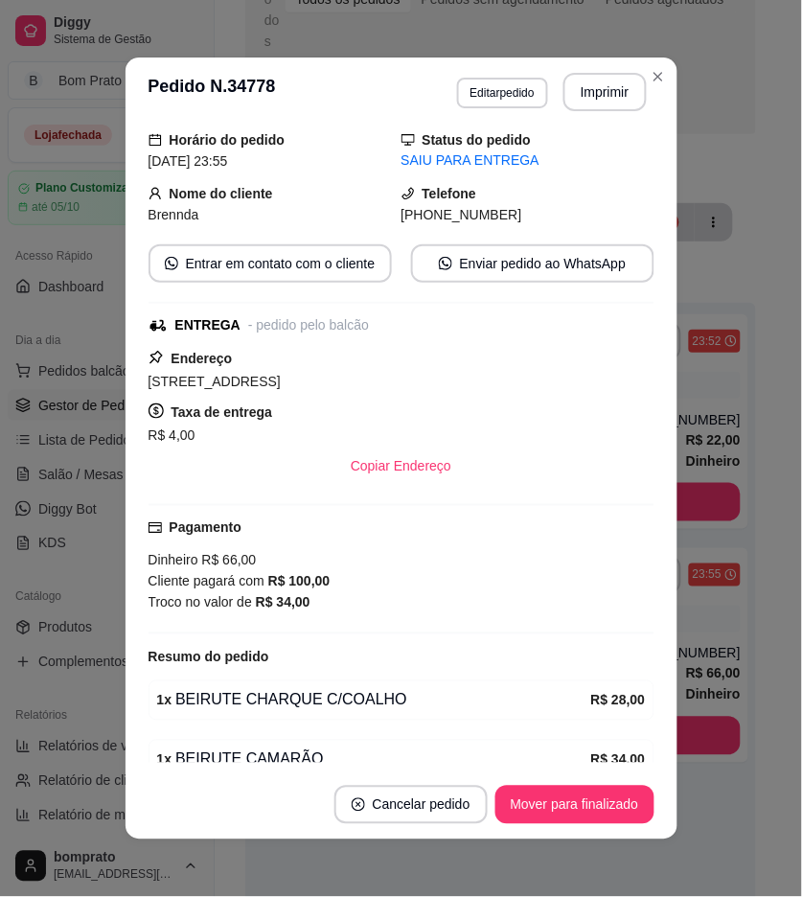
scroll to position [161, 0]
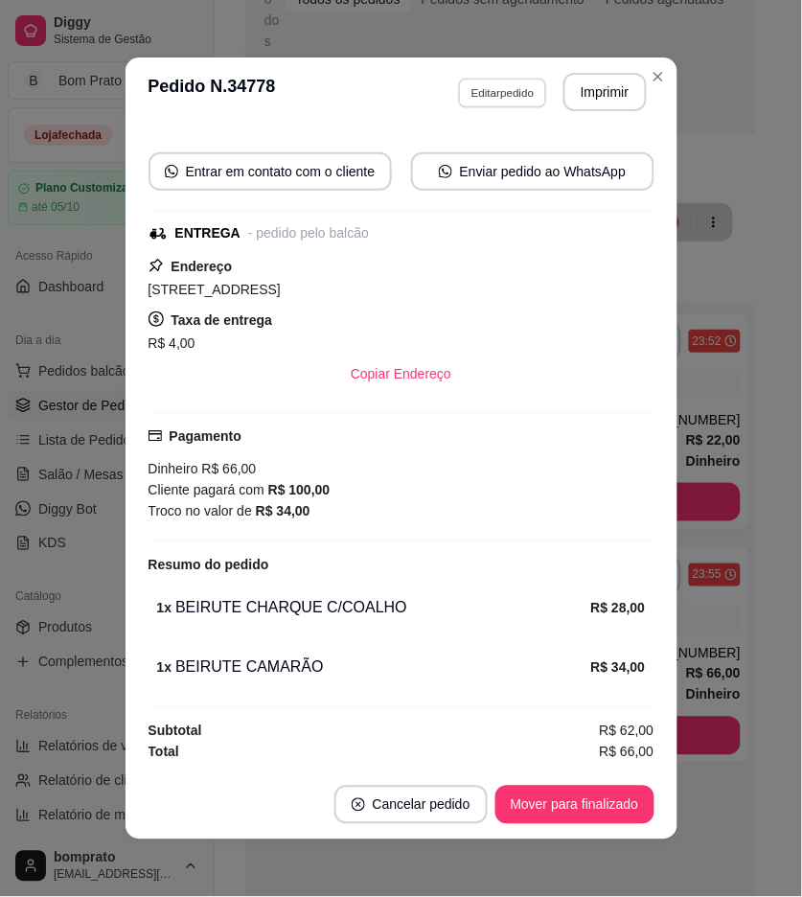
click at [510, 94] on button "Editar pedido" at bounding box center [502, 93] width 89 height 30
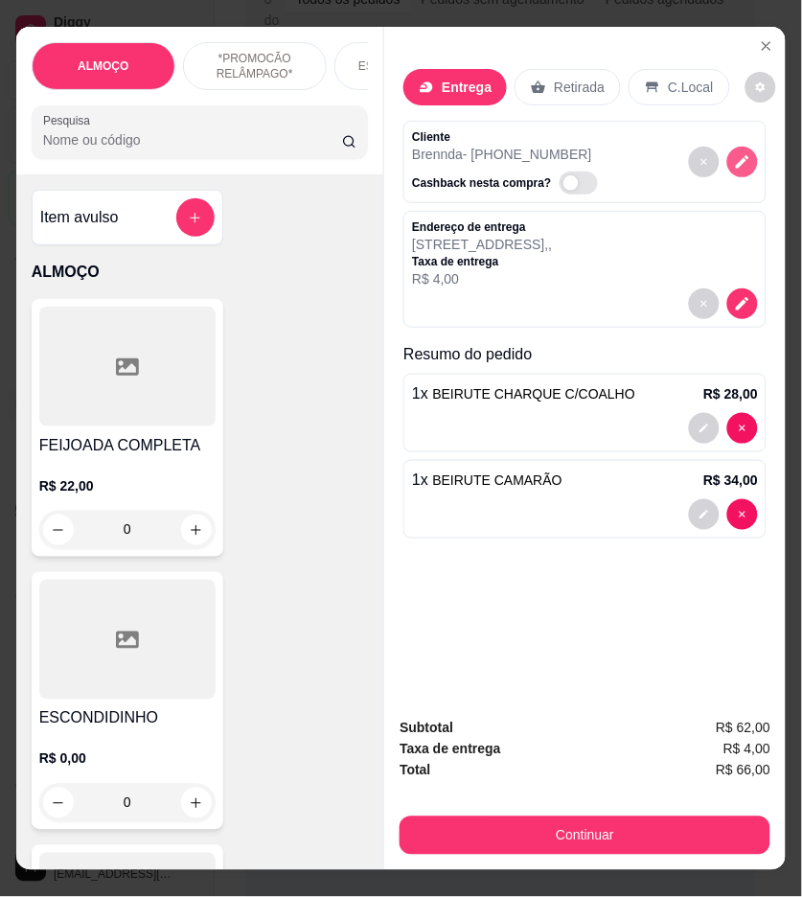
click at [745, 150] on button "decrease-product-quantity" at bounding box center [743, 162] width 31 height 31
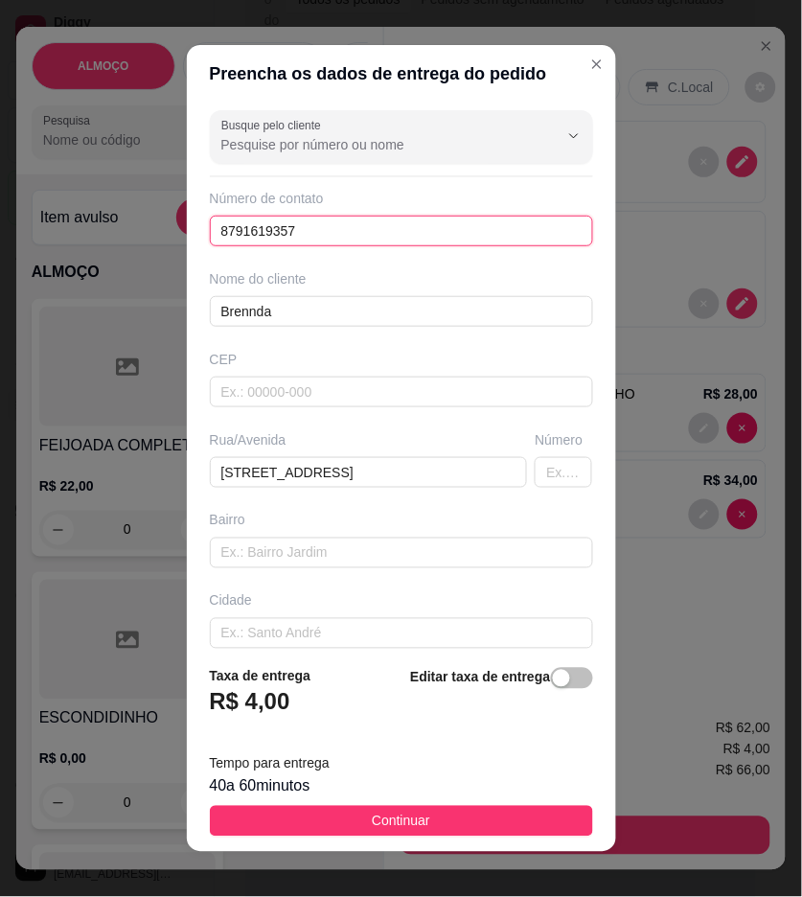
drag, startPoint x: 303, startPoint y: 227, endPoint x: 151, endPoint y: 241, distance: 152.1
click at [151, 241] on div "Preencha os dados de entrega do pedido Busque pelo cliente Número de contato 87…" at bounding box center [401, 448] width 802 height 897
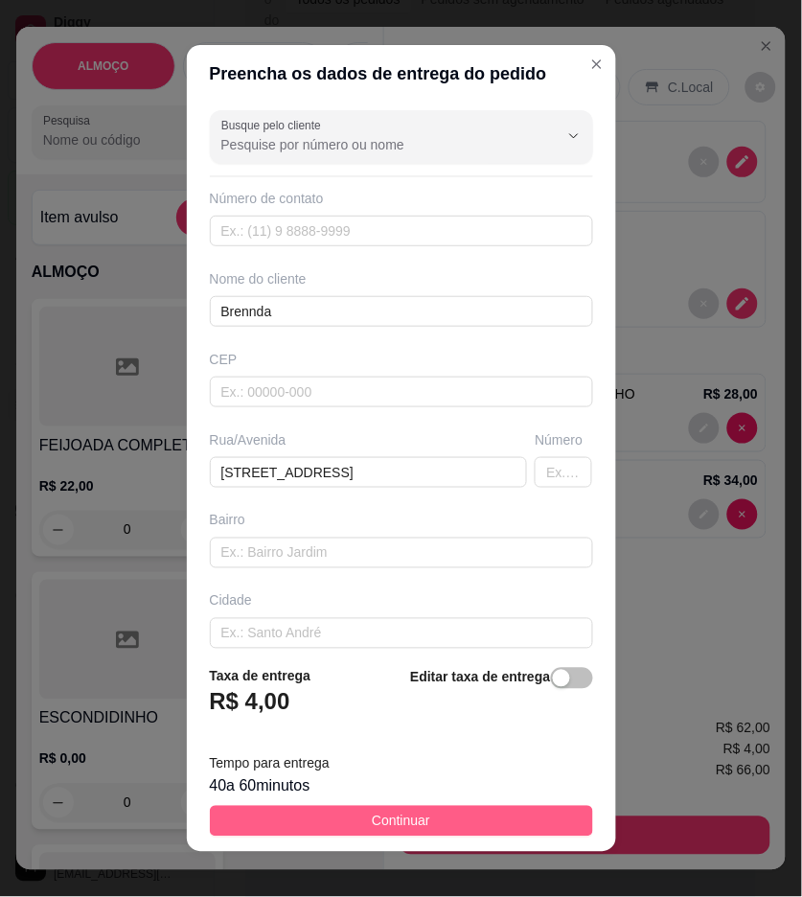
click at [506, 826] on button "Continuar" at bounding box center [401, 821] width 383 height 31
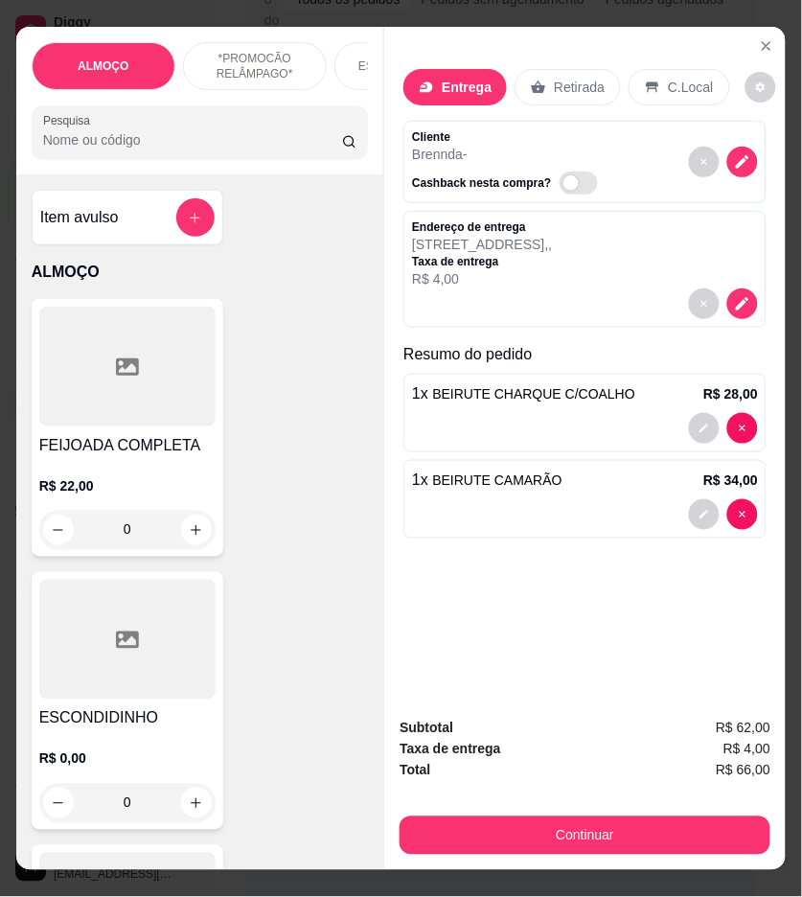
click at [615, 851] on div "Subtotal R$ 62,00 Taxa de entrega R$ 4,00 Total R$ 66,00 Continuar" at bounding box center [585, 787] width 402 height 168
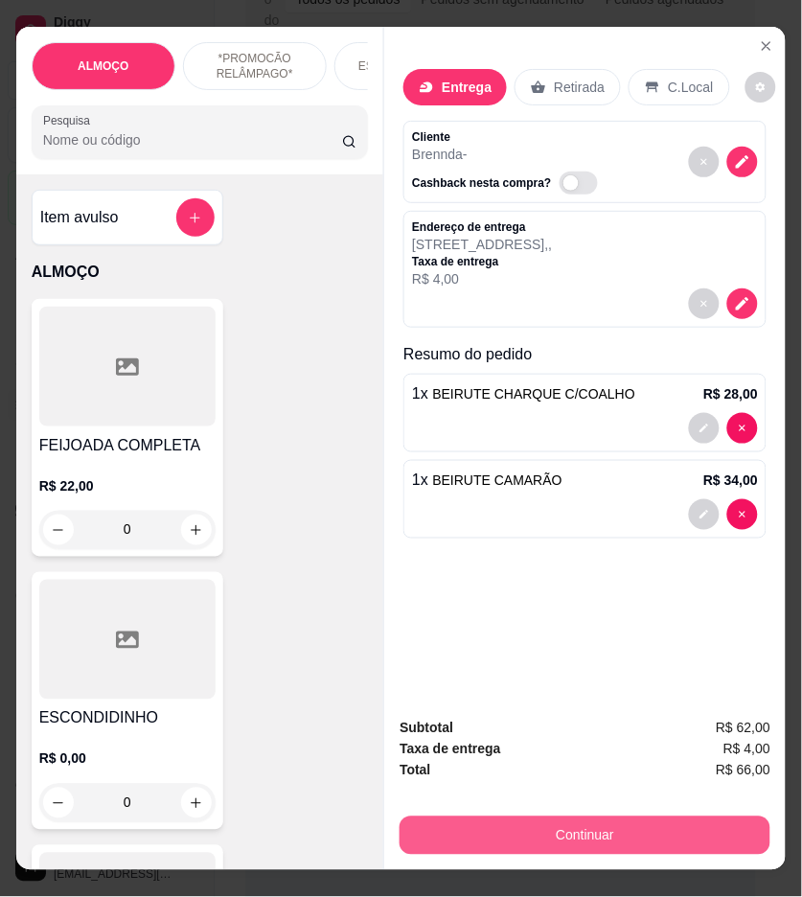
click at [504, 825] on button "Continuar" at bounding box center [585, 836] width 371 height 38
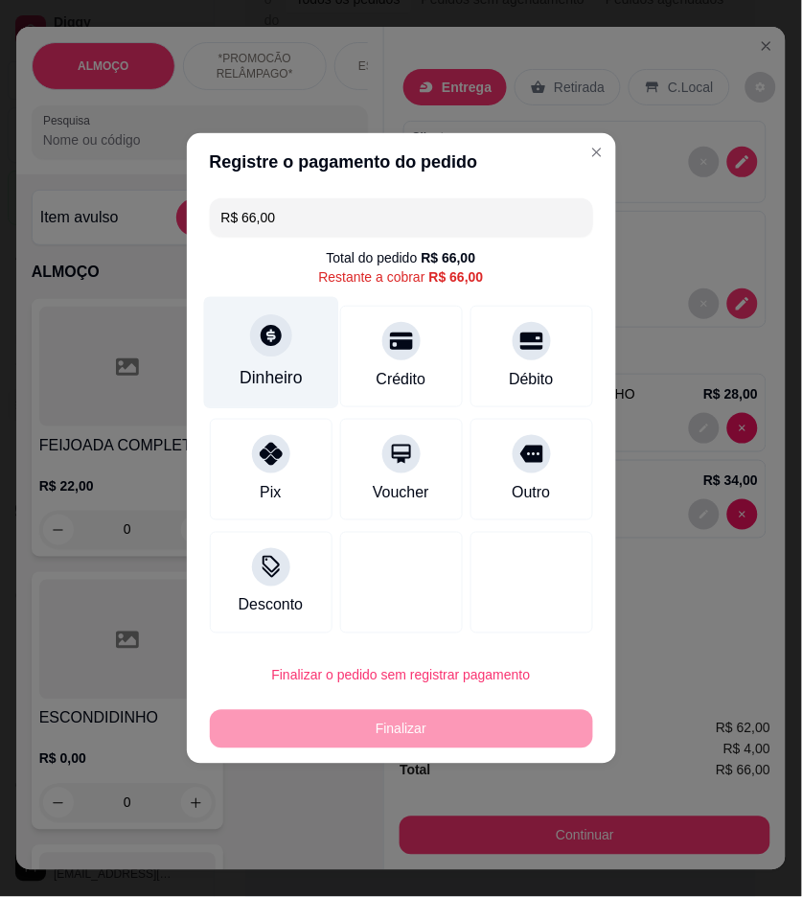
click at [223, 364] on div "Dinheiro" at bounding box center [270, 353] width 135 height 112
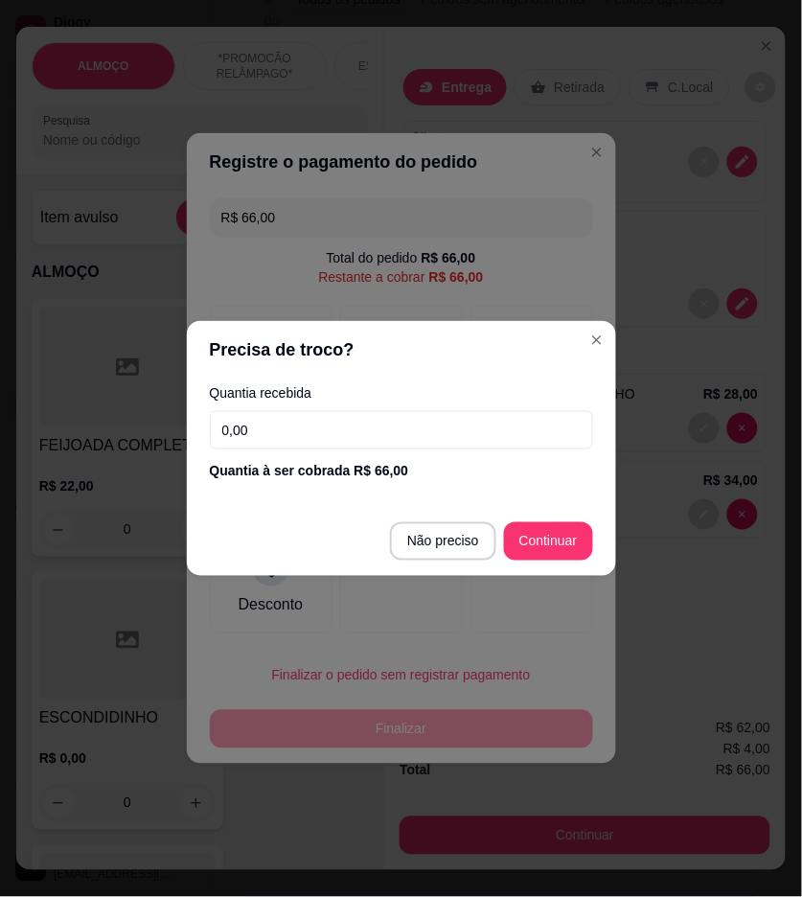
click at [390, 431] on input "0,00" at bounding box center [401, 430] width 383 height 38
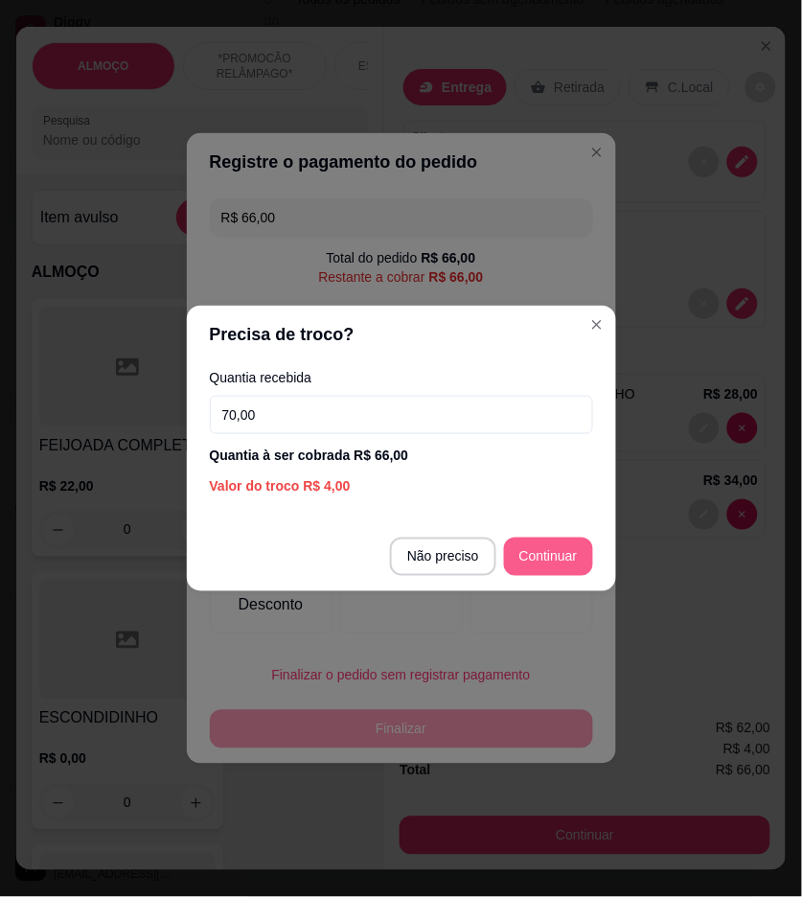
type input "70,00"
click at [514, 538] on button "Continuar" at bounding box center [548, 557] width 89 height 38
type input "R$ 0,00"
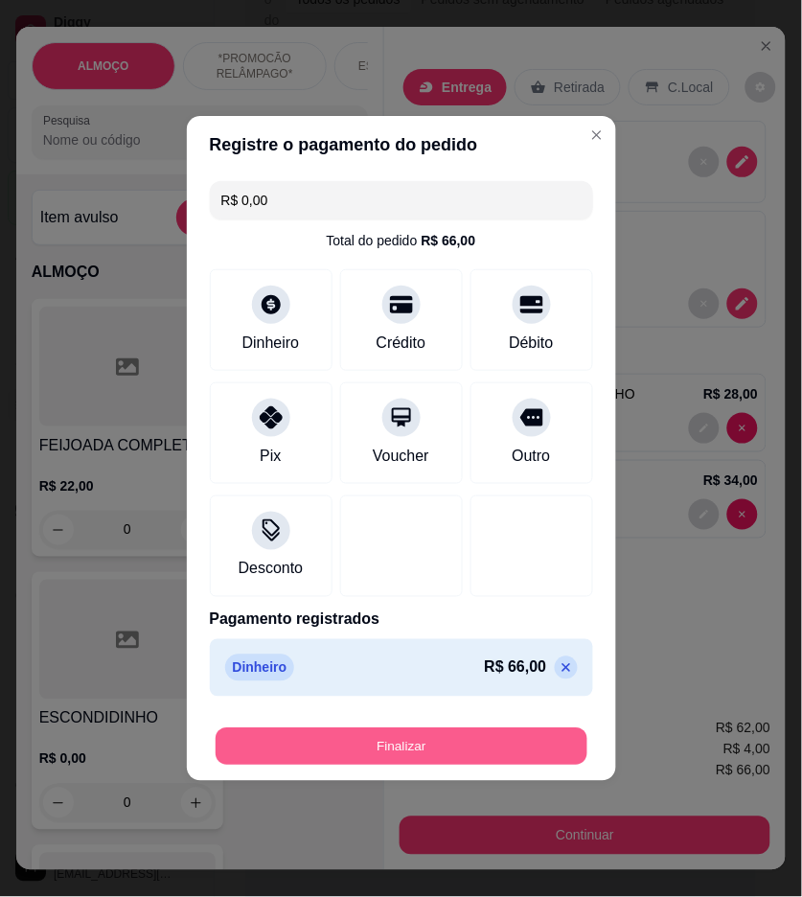
click at [527, 755] on button "Finalizar" at bounding box center [402, 747] width 372 height 37
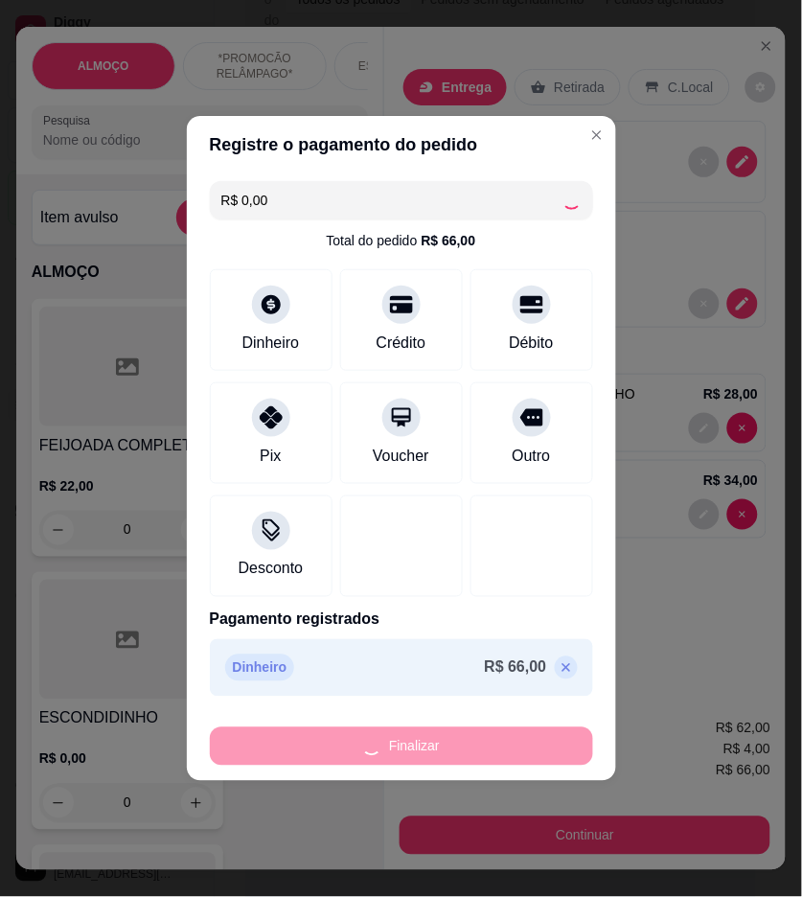
type input "0"
type input "-R$ 66,00"
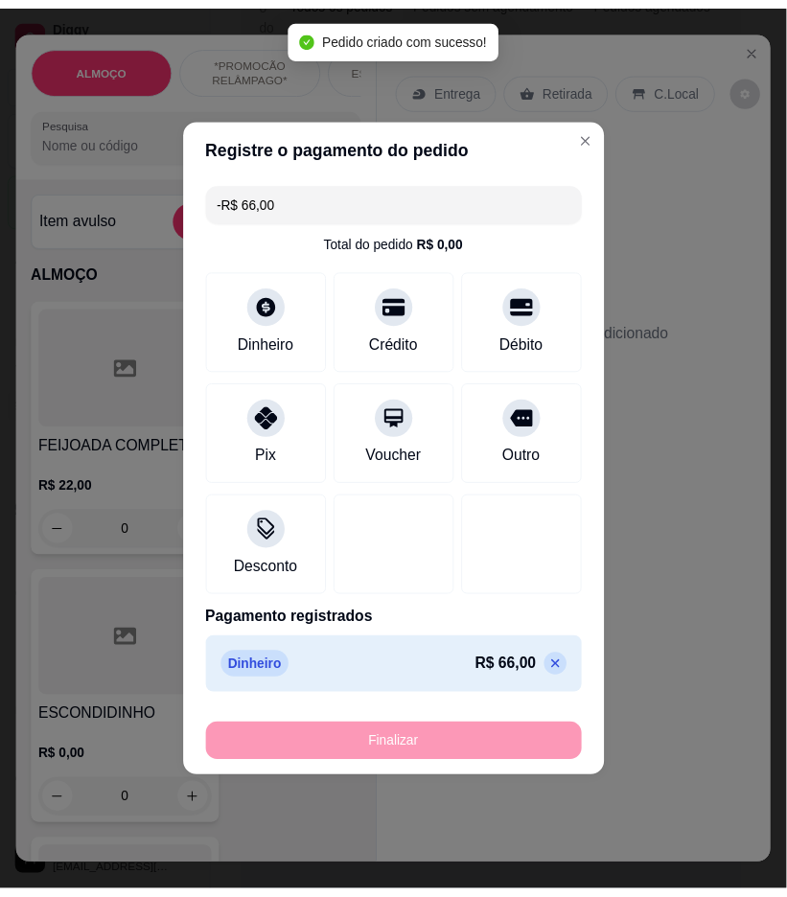
scroll to position [203, 0]
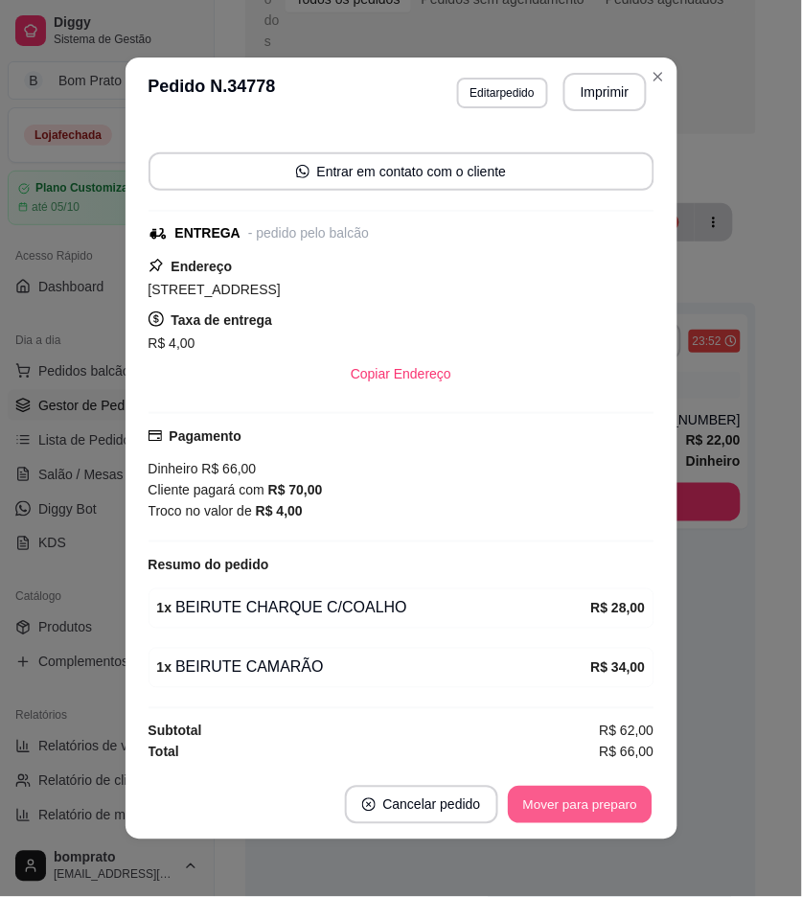
click at [544, 816] on button "Mover para preparo" at bounding box center [580, 805] width 144 height 37
click at [544, 816] on button "Mover para entrega" at bounding box center [581, 805] width 144 height 37
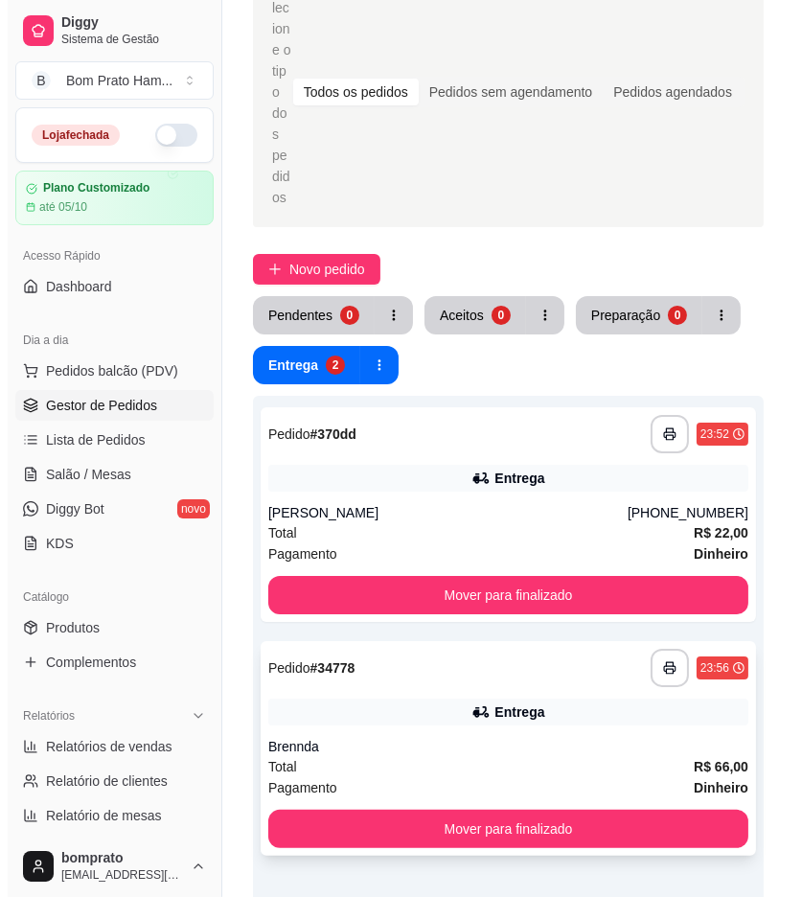
scroll to position [82, 0]
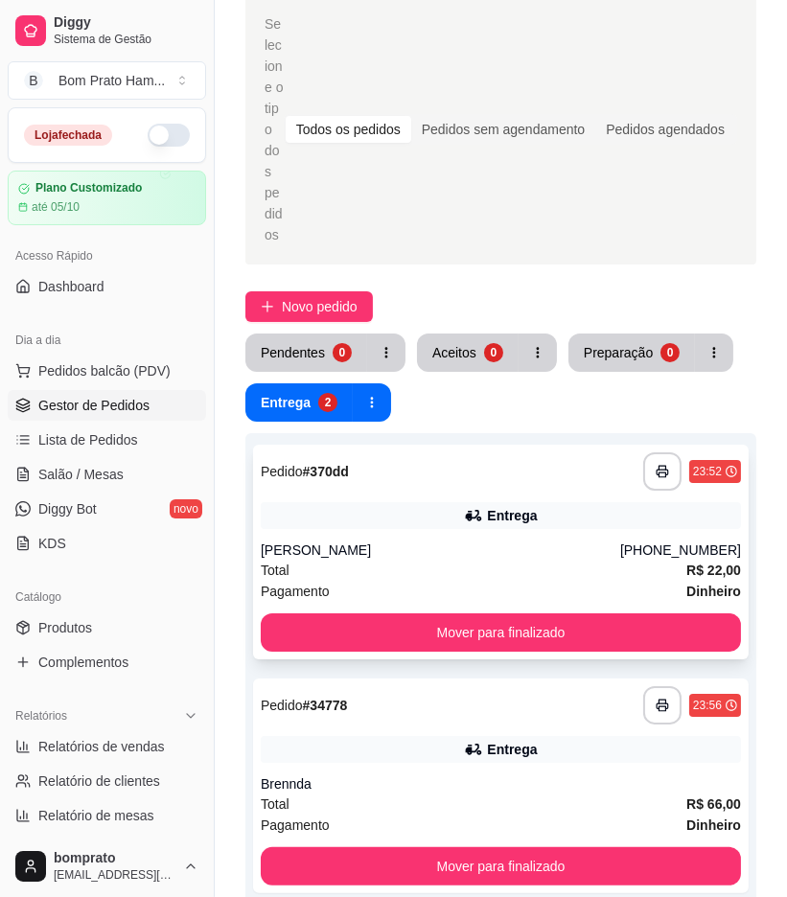
click at [500, 541] on div "[PERSON_NAME]" at bounding box center [441, 550] width 360 height 19
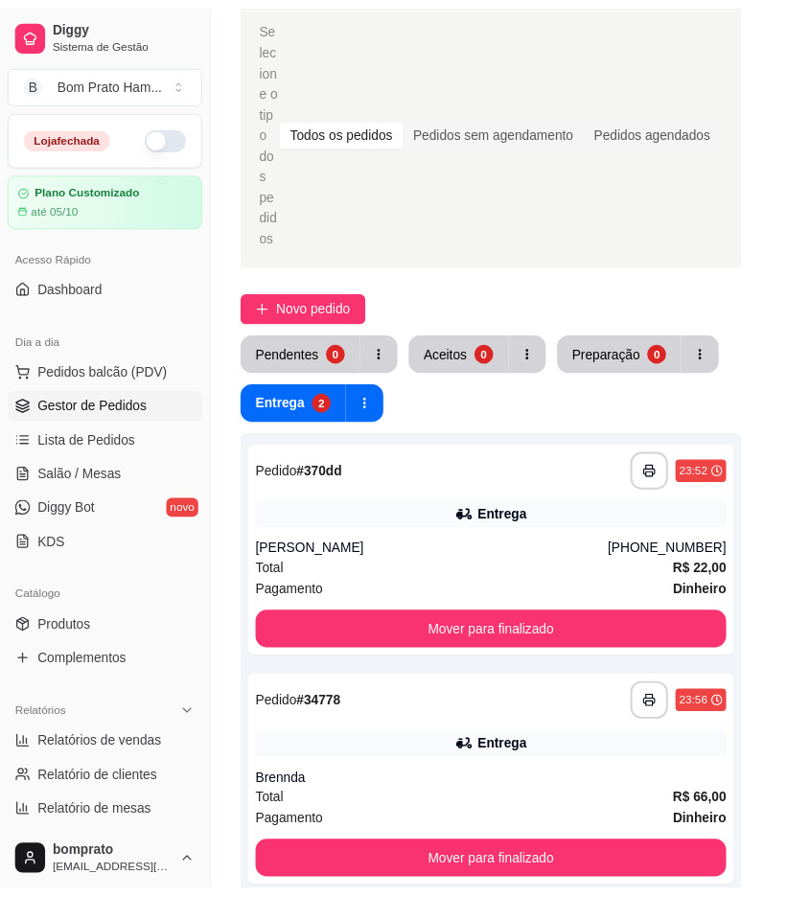
scroll to position [151, 0]
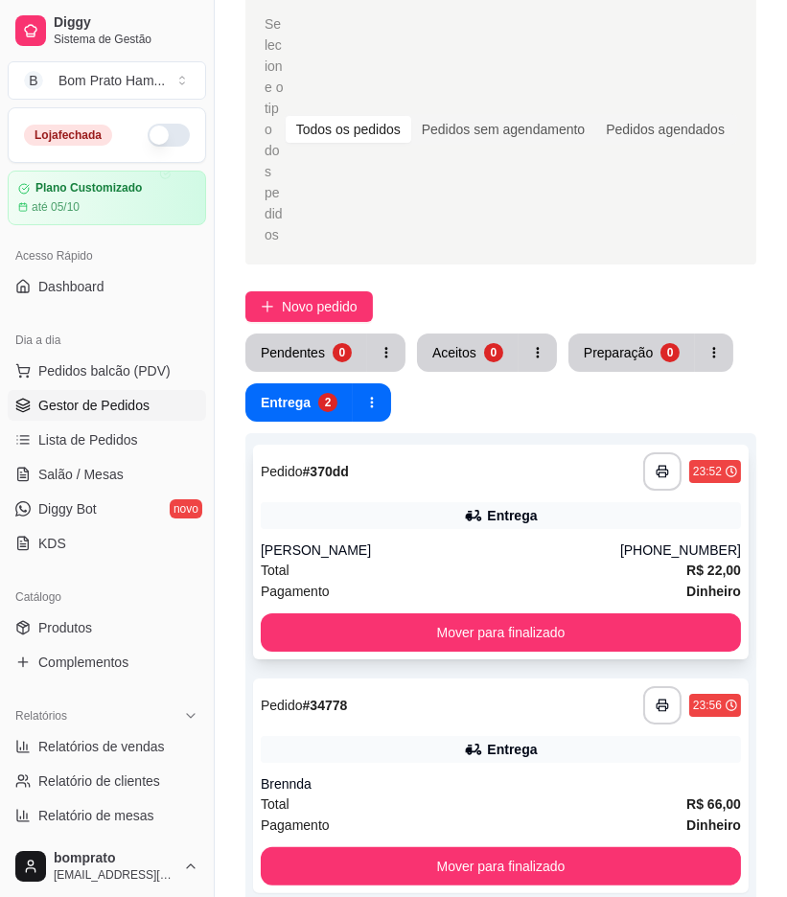
click at [522, 560] on div "Total R$ 22,00" at bounding box center [501, 570] width 480 height 21
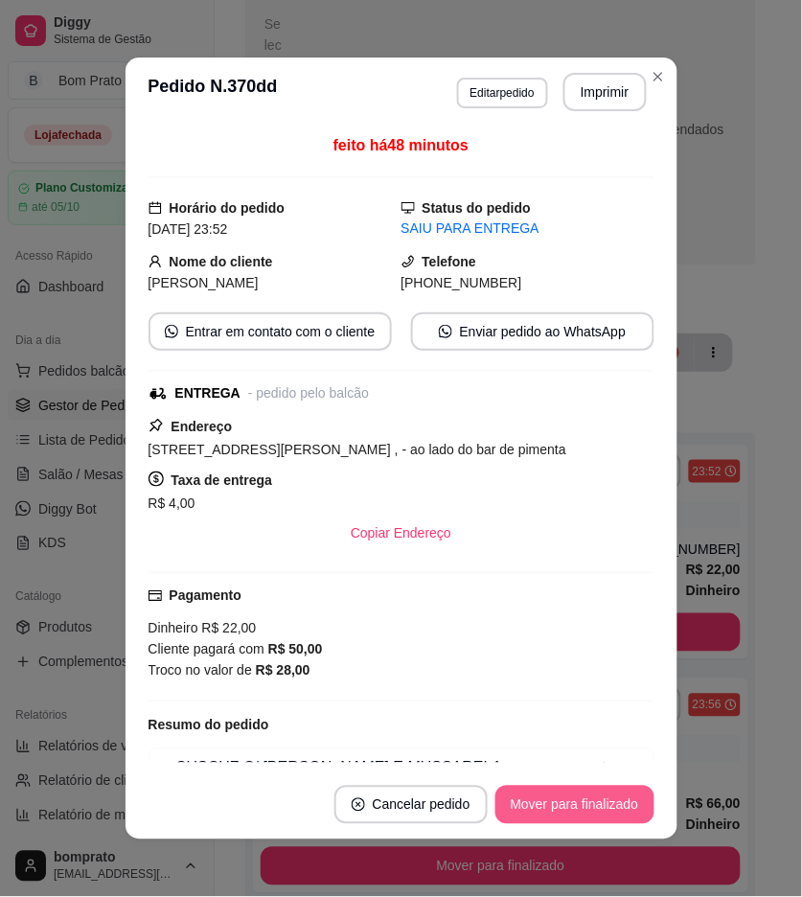
click at [616, 822] on button "Mover para finalizado" at bounding box center [575, 805] width 159 height 38
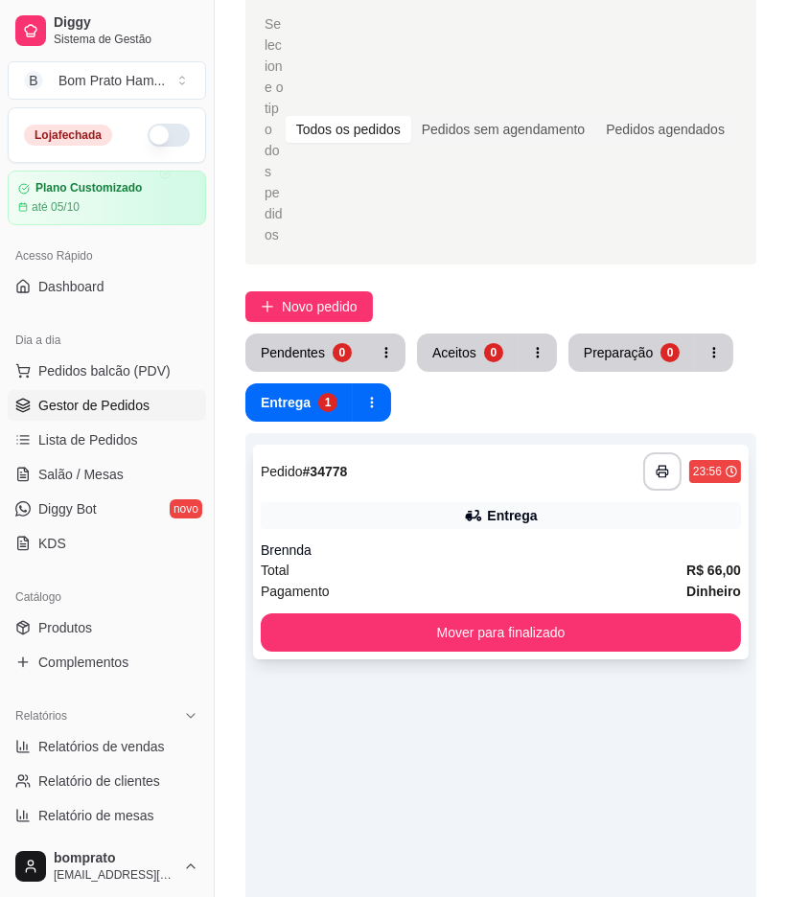
click at [549, 560] on div "Total R$ 66,00" at bounding box center [501, 570] width 480 height 21
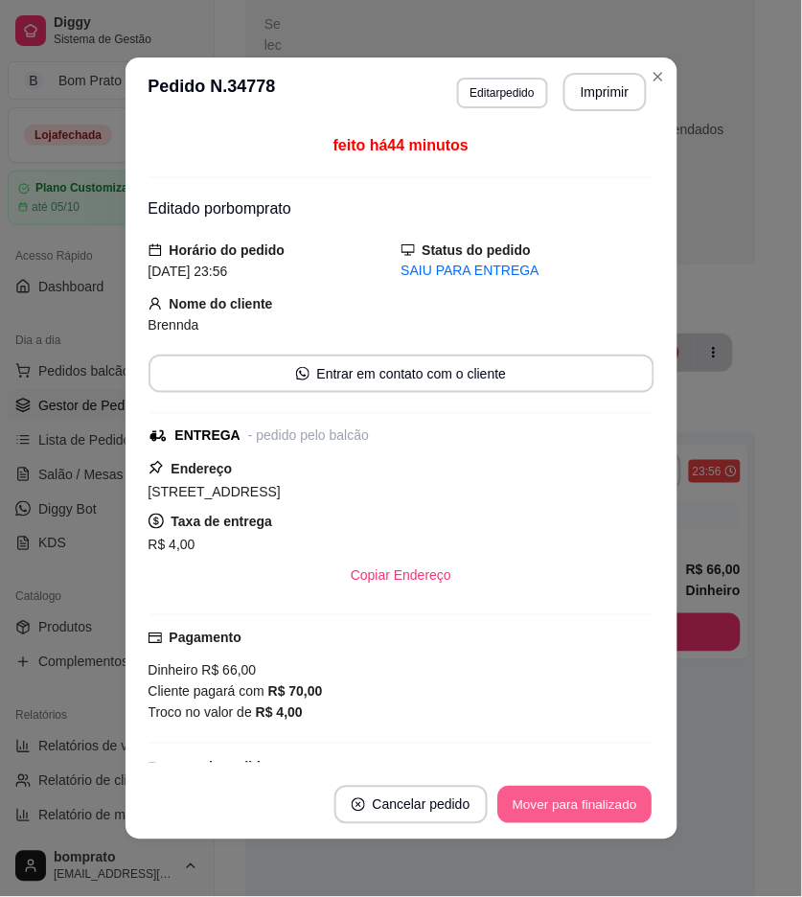
click at [611, 812] on button "Mover para finalizado" at bounding box center [575, 805] width 154 height 37
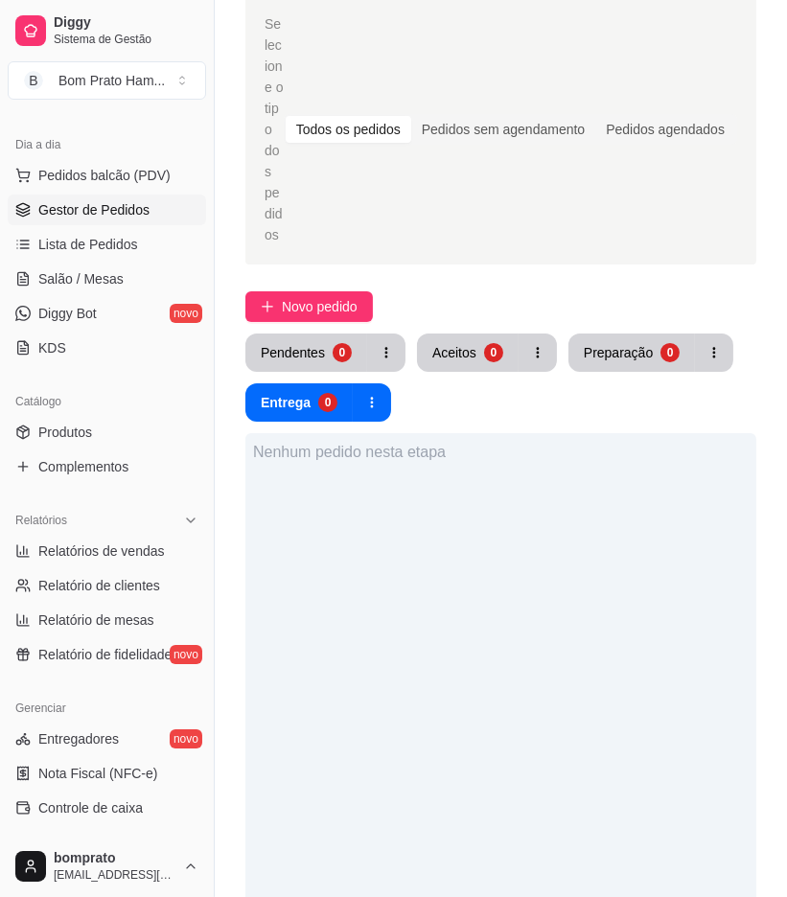
scroll to position [213, 0]
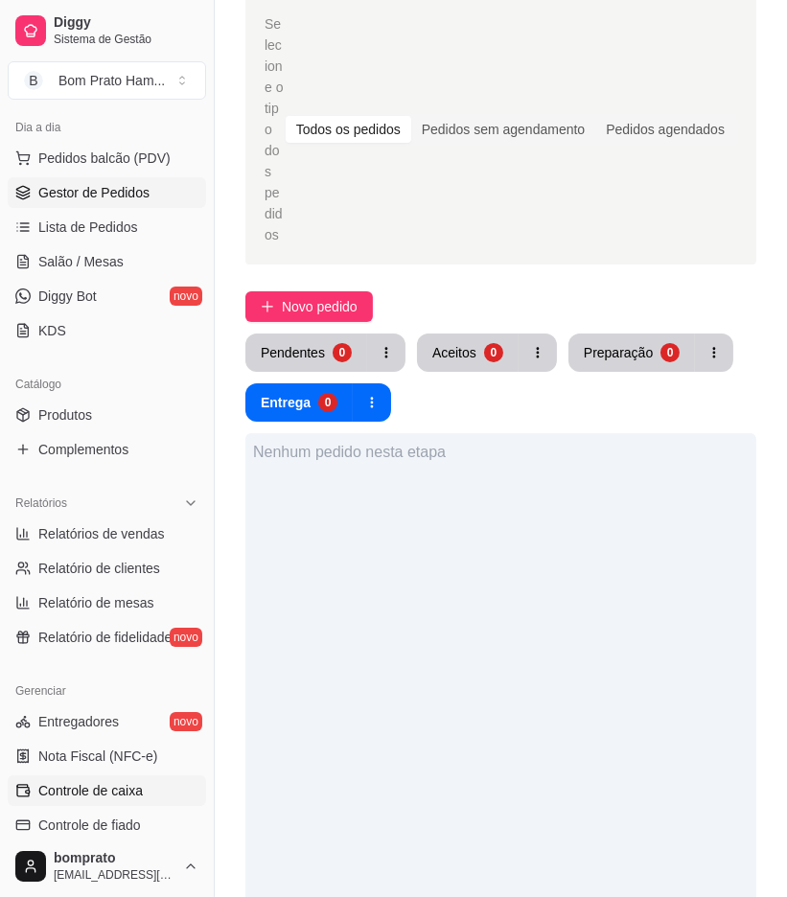
click at [164, 779] on link "Controle de caixa" at bounding box center [107, 791] width 198 height 31
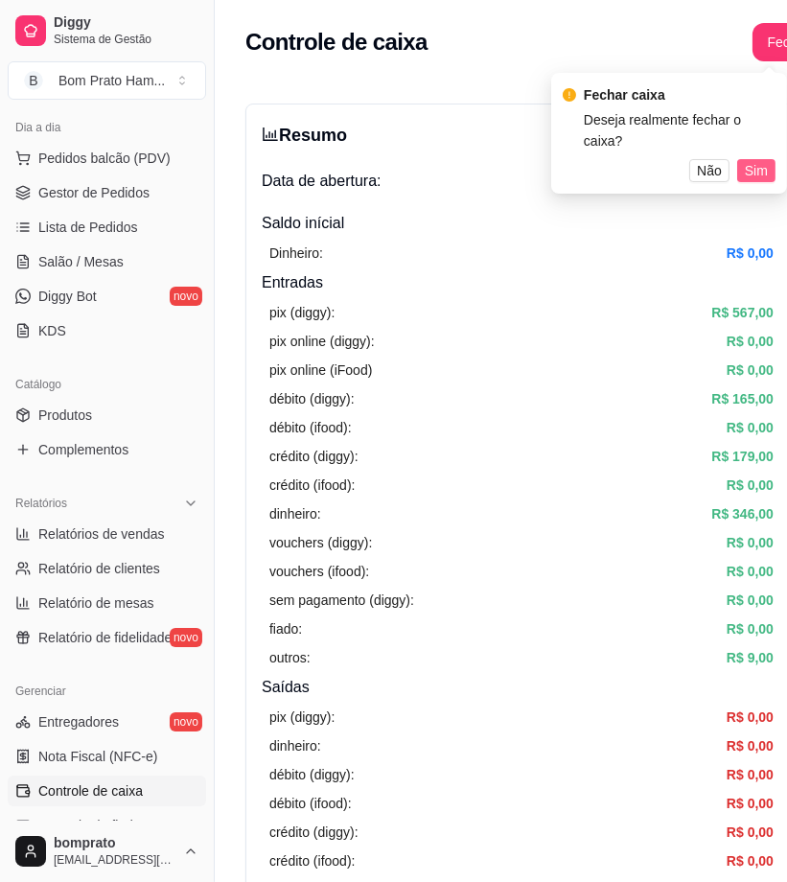
click at [758, 169] on span "Sim" at bounding box center [756, 170] width 23 height 21
